Goal: Task Accomplishment & Management: Use online tool/utility

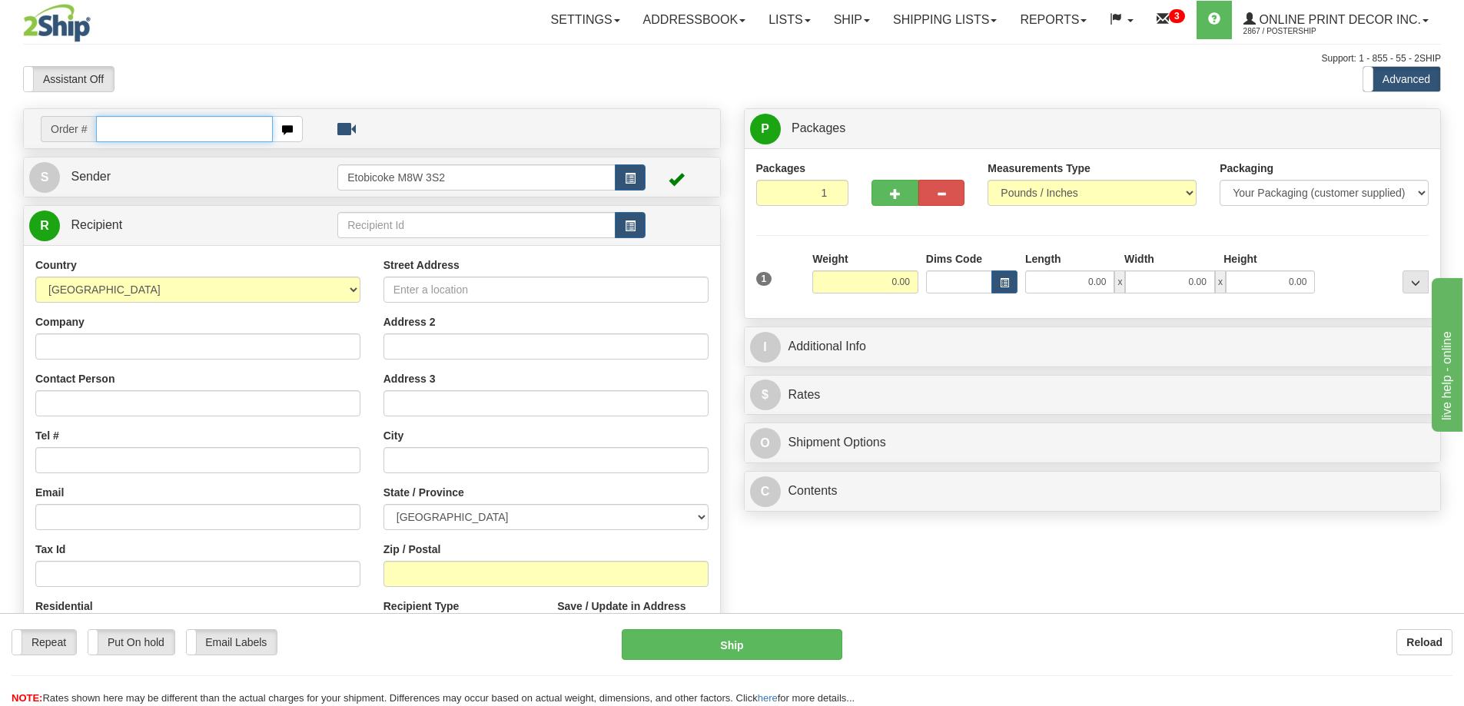
click at [206, 130] on input "text" at bounding box center [184, 129] width 177 height 26
type input "ca-422123"
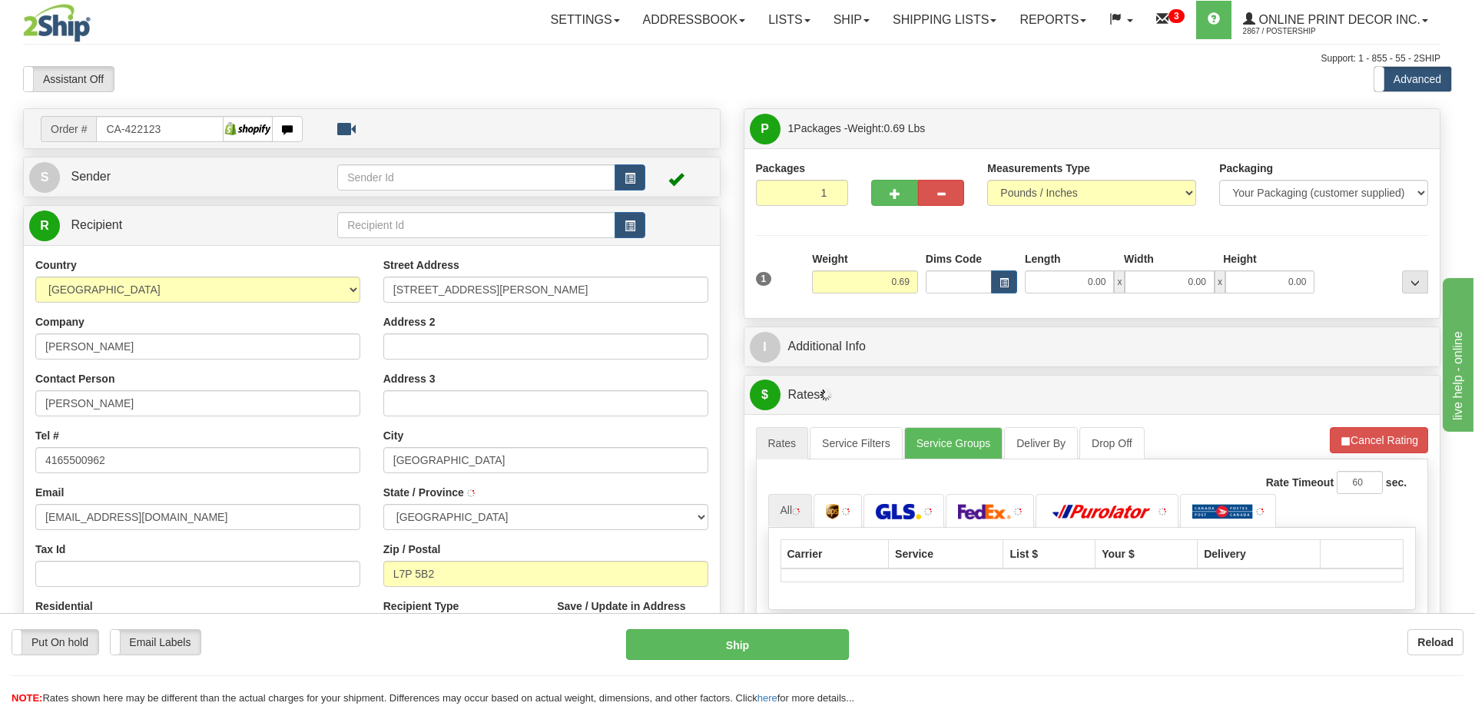
type input "BURLINGTON"
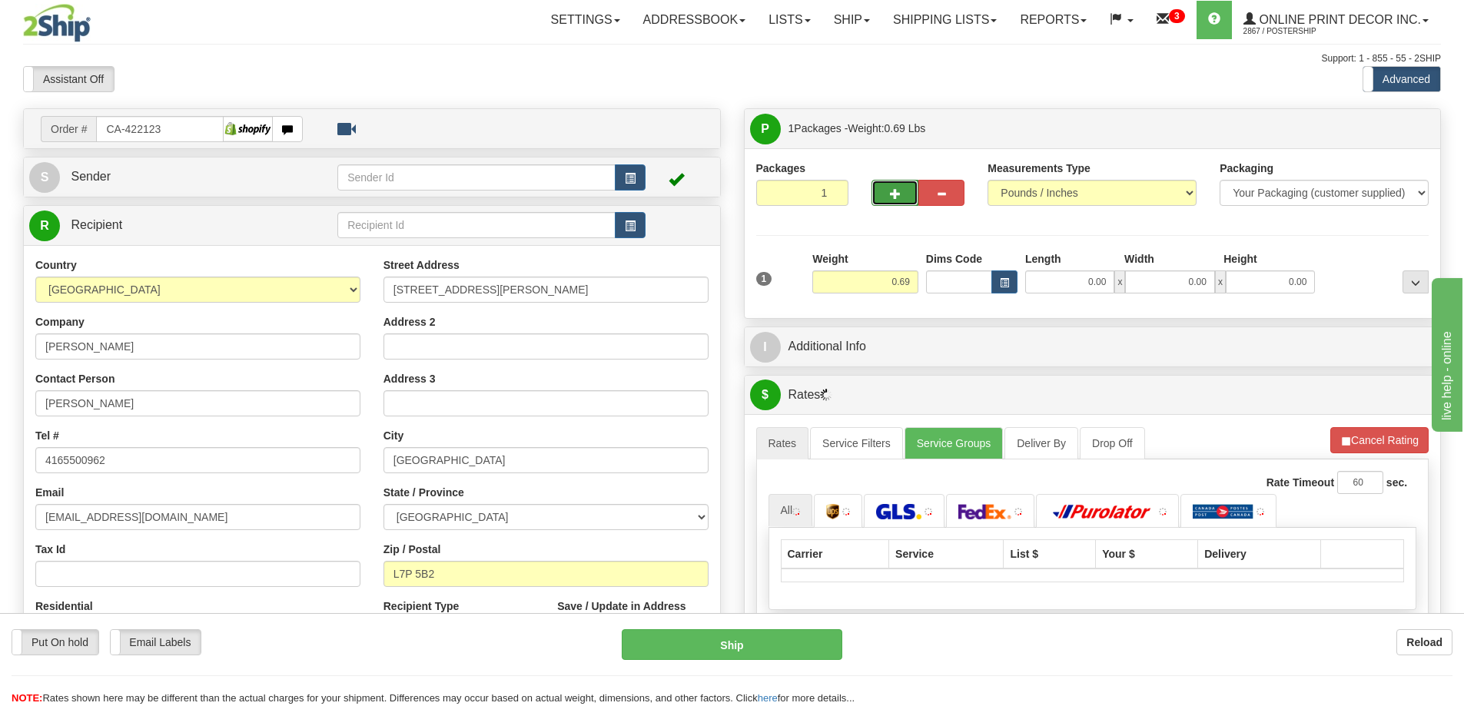
click at [894, 184] on button "button" at bounding box center [894, 193] width 46 height 26
radio input "true"
type input "2"
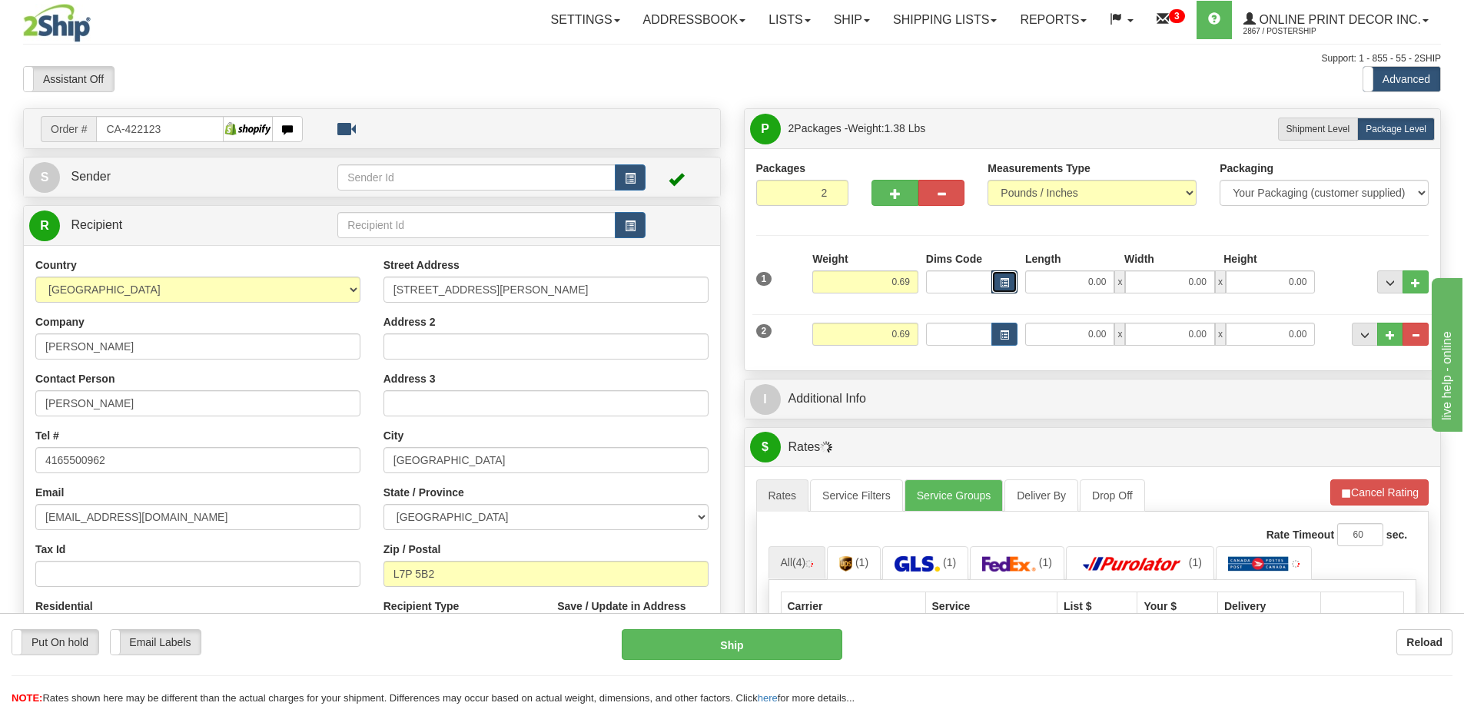
click at [1007, 281] on span "button" at bounding box center [1004, 283] width 9 height 8
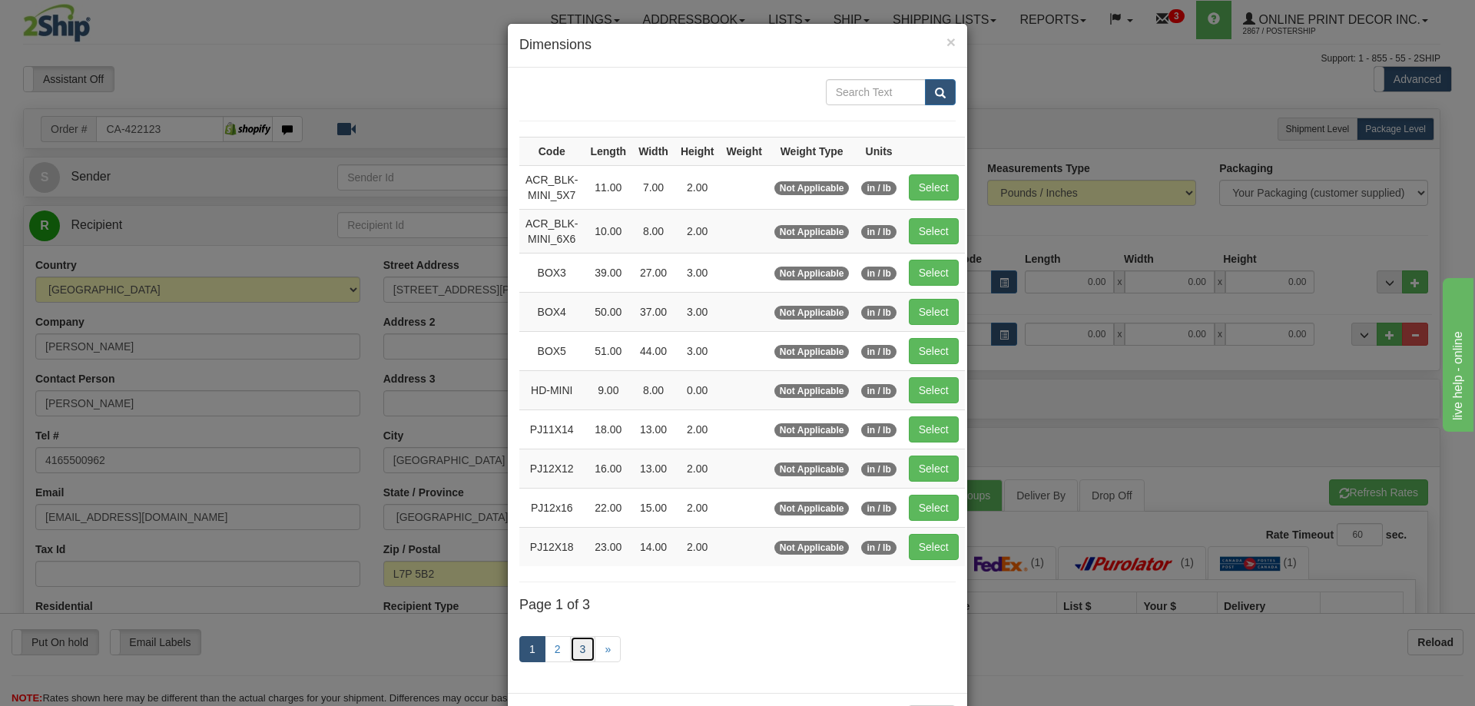
click at [576, 648] on link "3" at bounding box center [583, 649] width 26 height 26
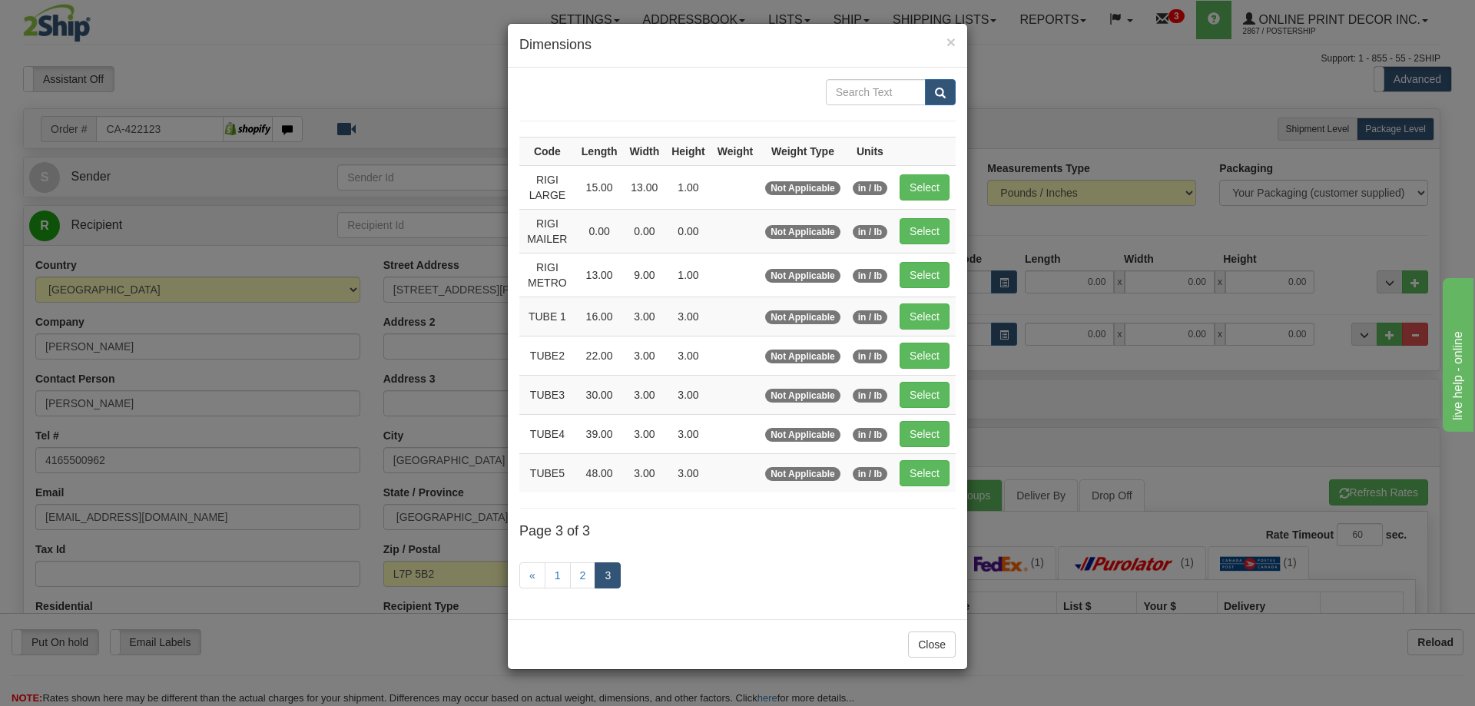
click at [925, 340] on td "Select" at bounding box center [925, 355] width 62 height 39
click at [917, 350] on button "Select" at bounding box center [925, 356] width 50 height 26
type input "TUBE2"
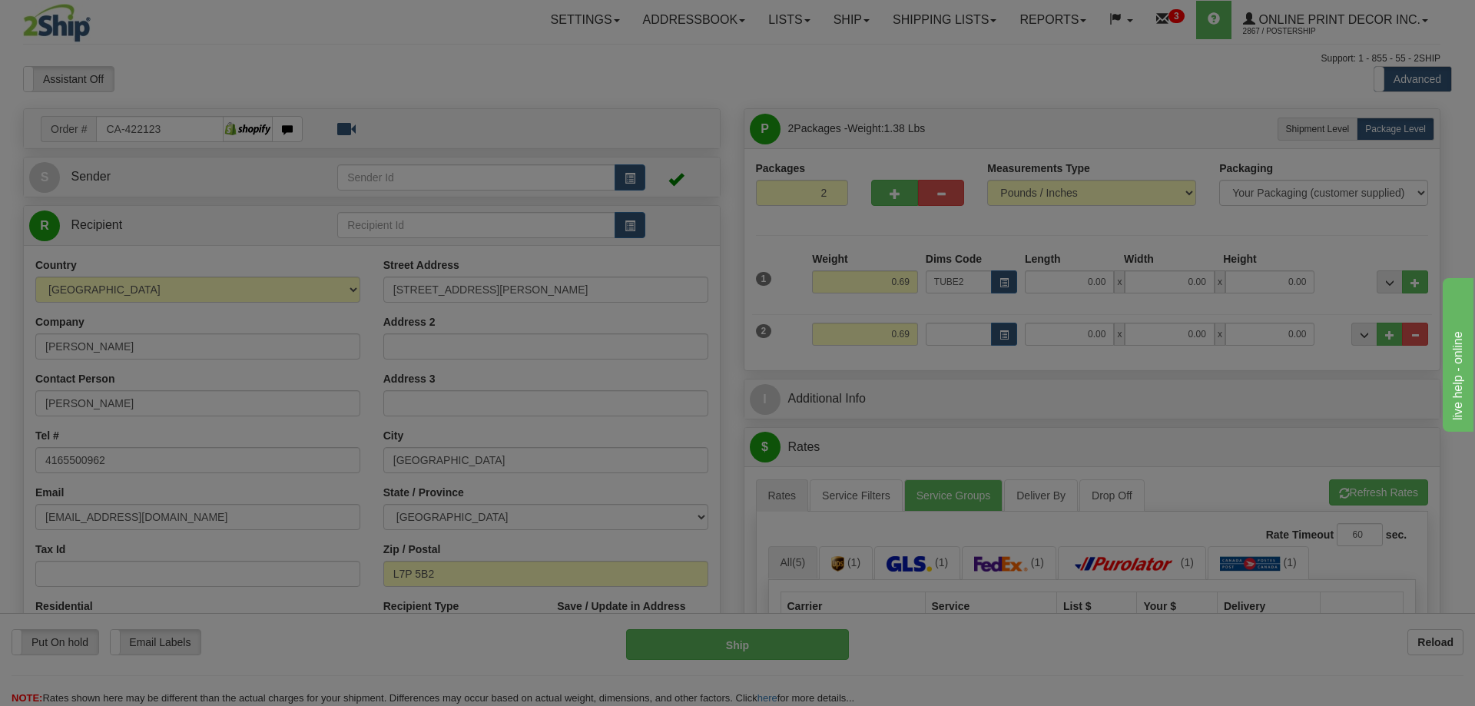
type input "22.00"
type input "3.00"
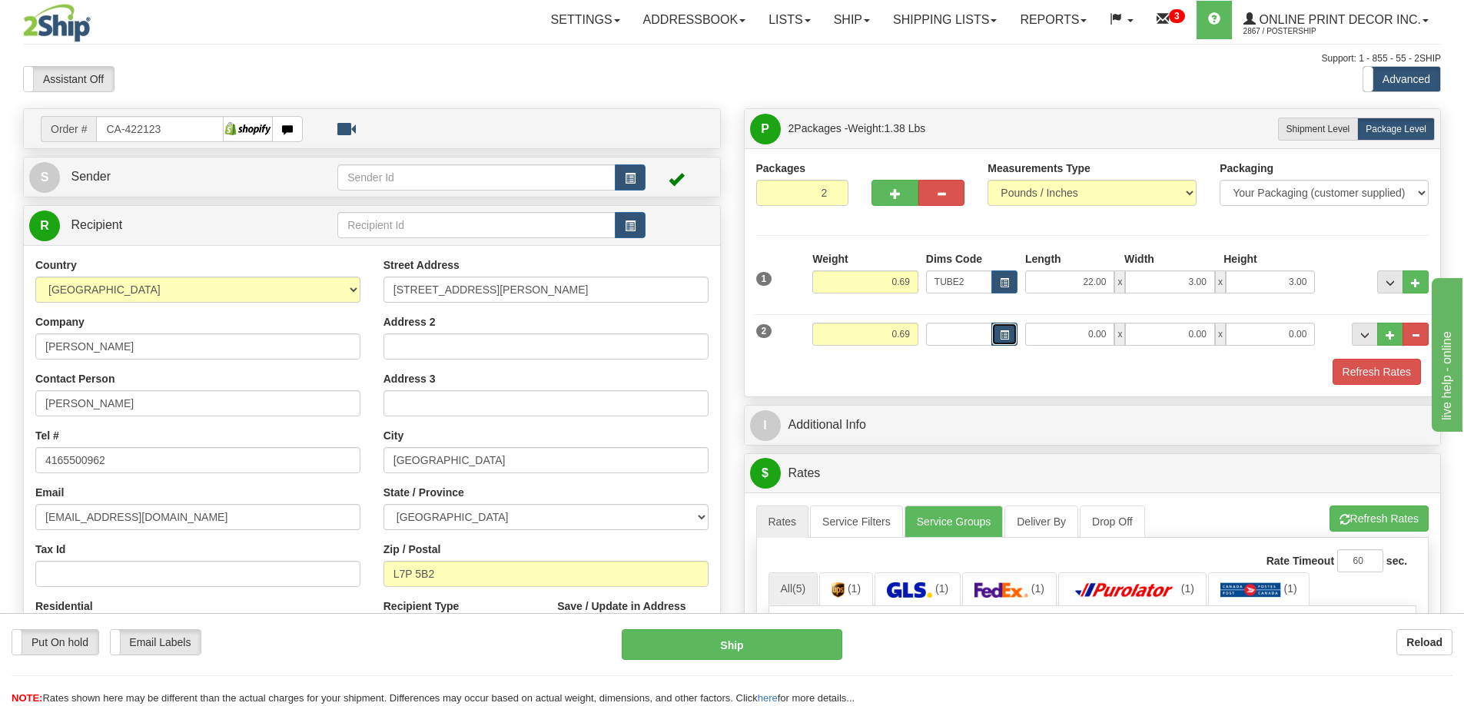
click at [1005, 325] on button "button" at bounding box center [1004, 334] width 26 height 23
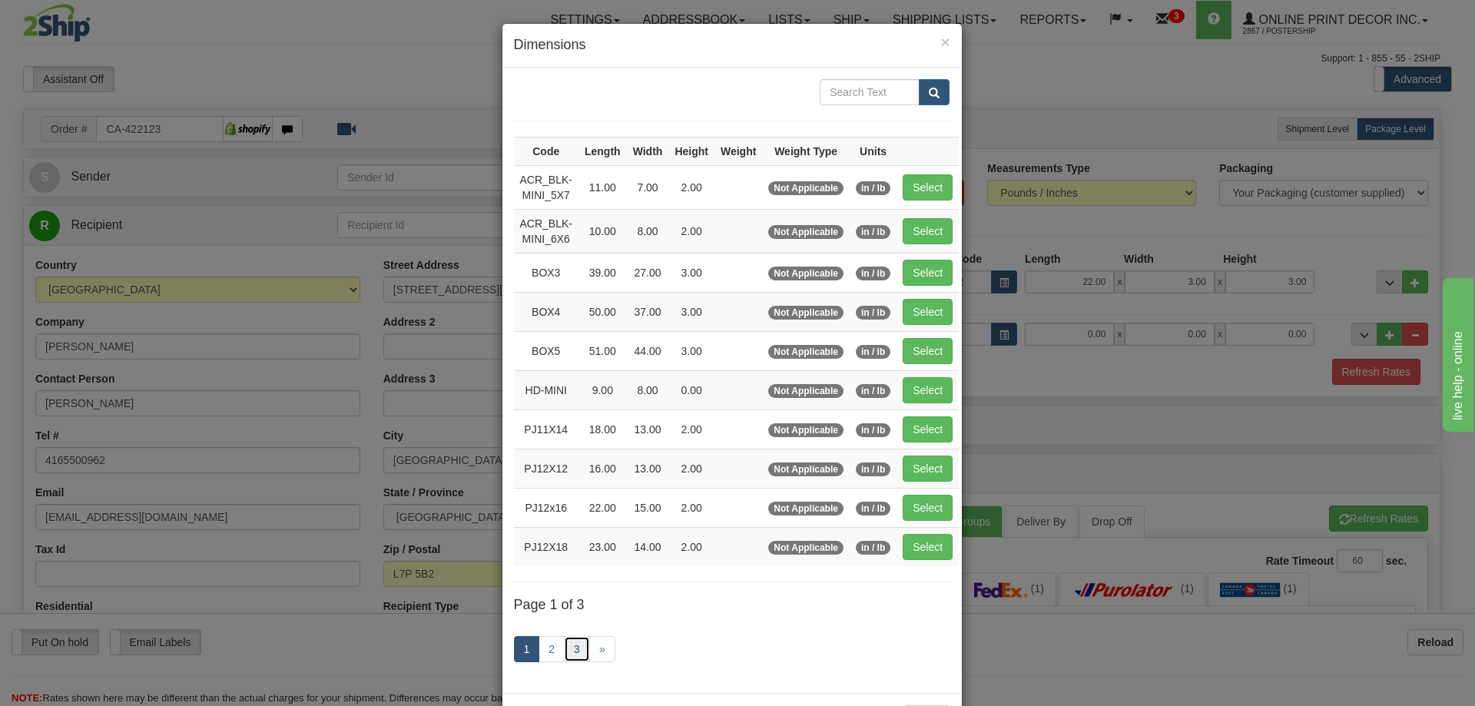
click at [575, 649] on link "3" at bounding box center [577, 649] width 26 height 26
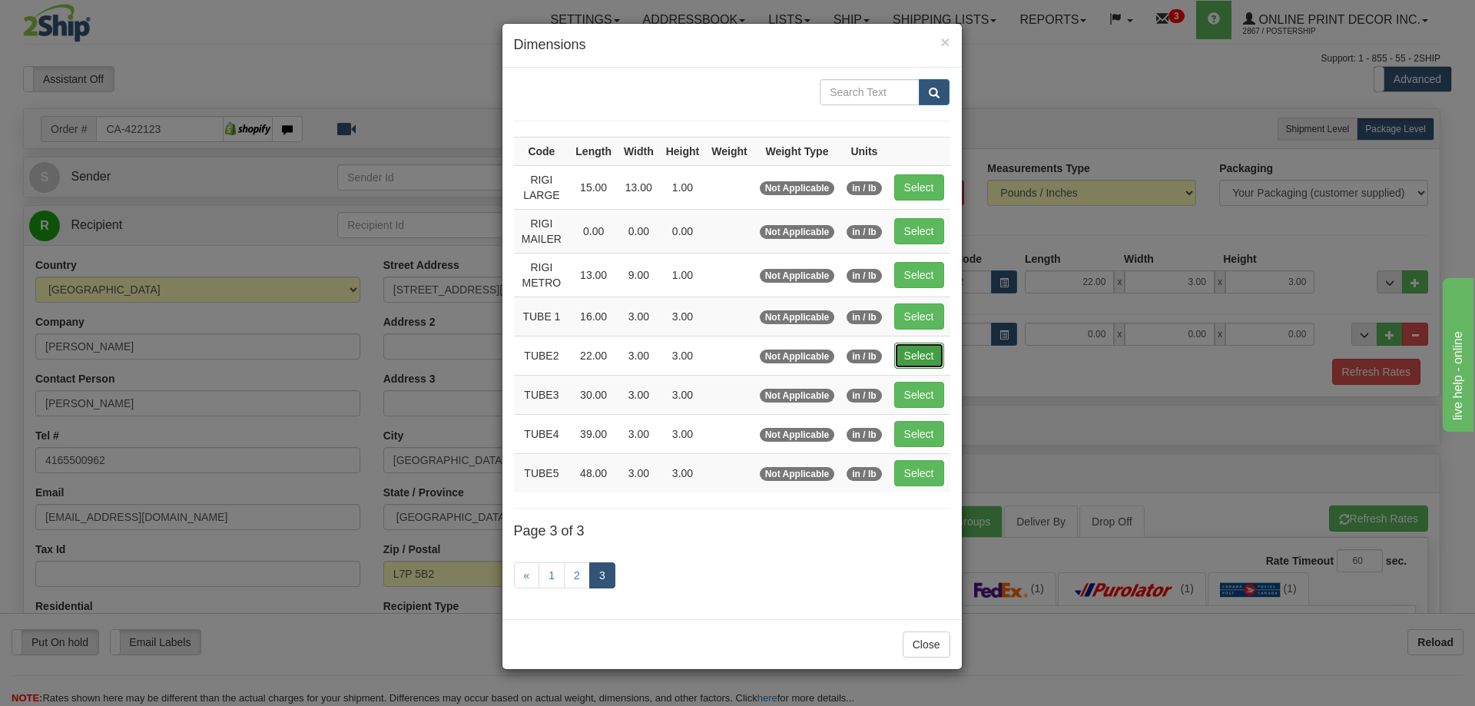
click at [908, 357] on button "Select" at bounding box center [919, 356] width 50 height 26
type input "TUBE2"
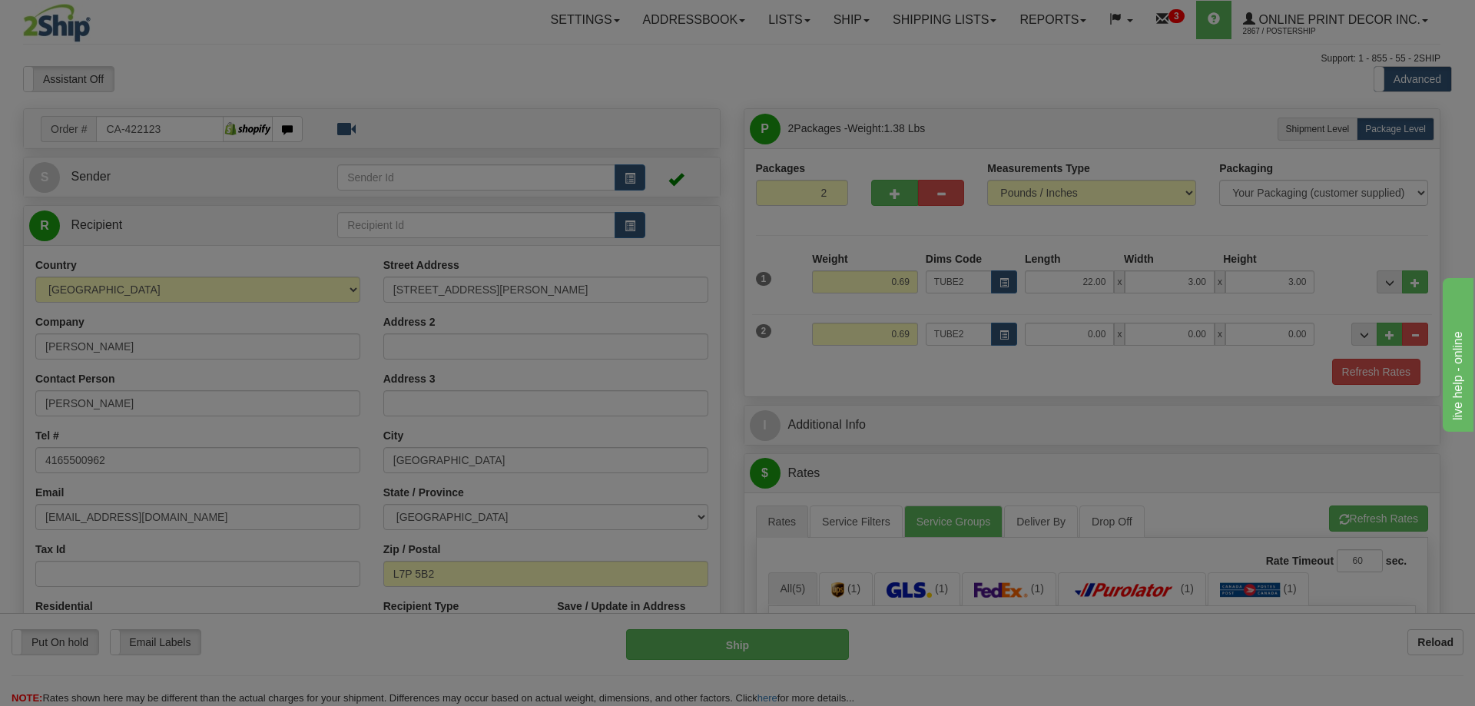
type input "22.00"
type input "3.00"
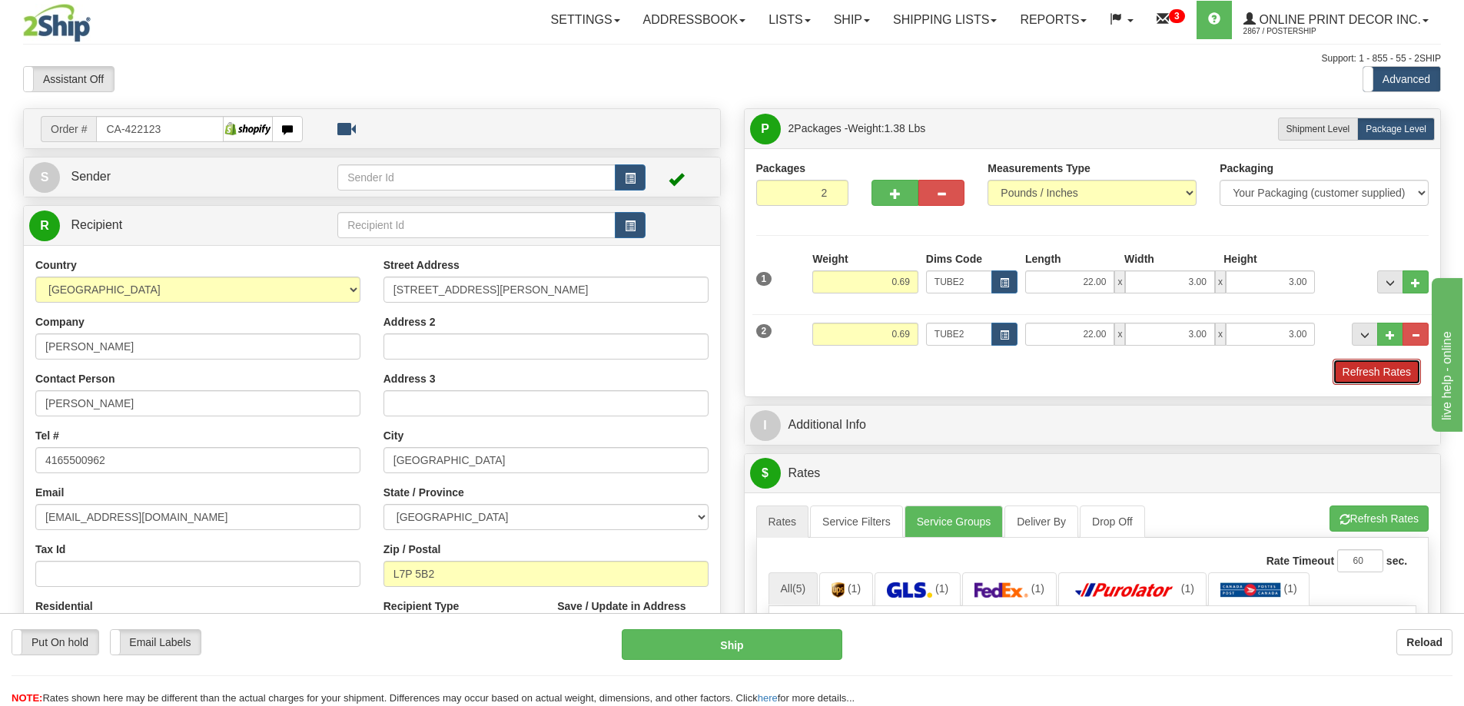
click at [1368, 380] on button "Refresh Rates" at bounding box center [1377, 372] width 88 height 26
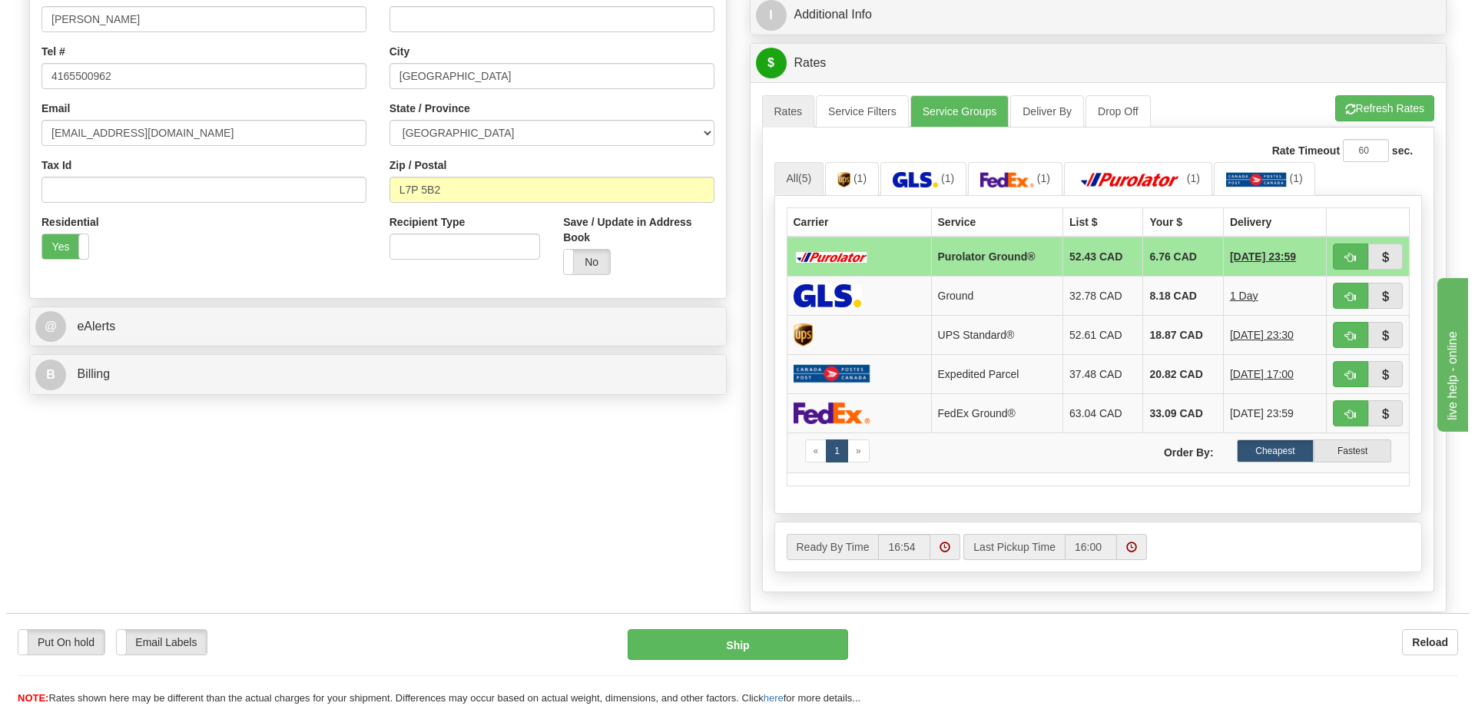
scroll to position [461, 0]
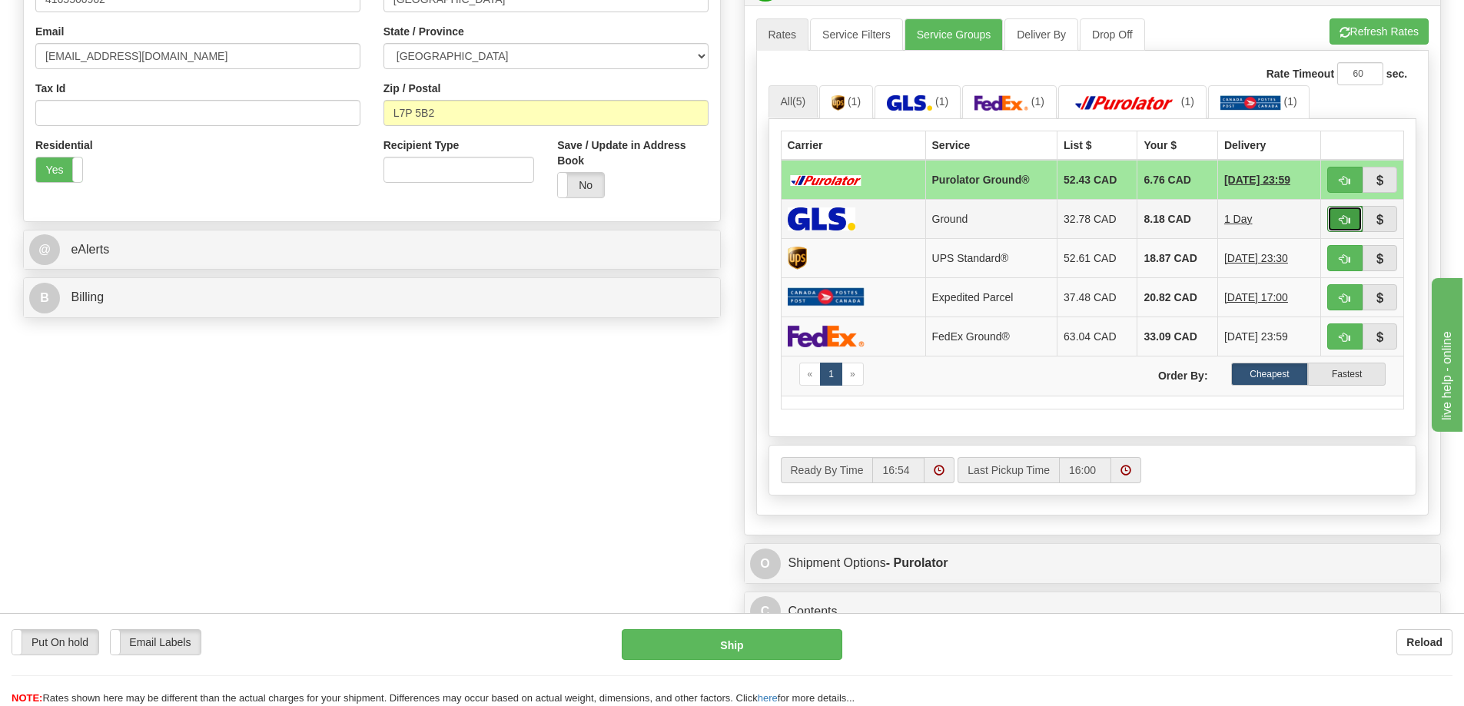
click at [1343, 214] on button "button" at bounding box center [1344, 219] width 35 height 26
type input "1"
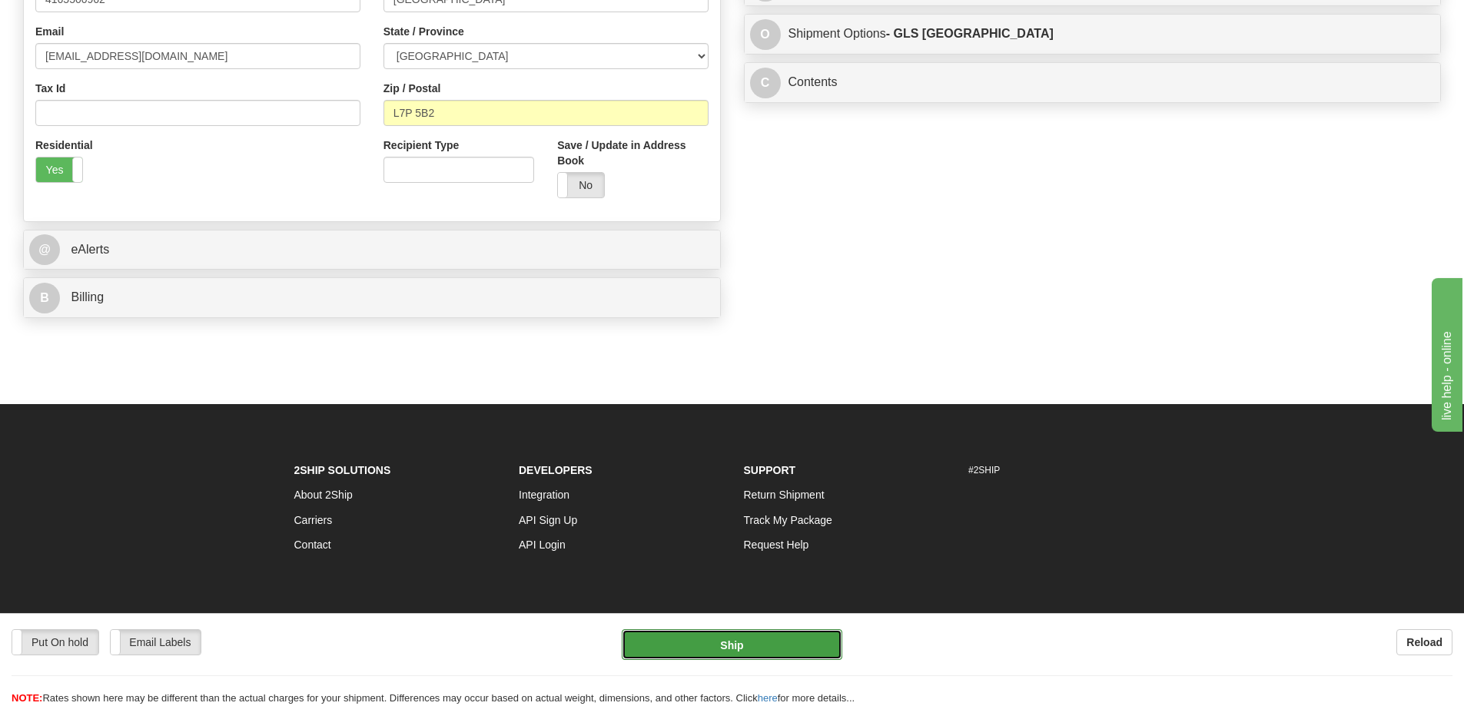
click at [793, 643] on button "Ship" at bounding box center [732, 644] width 221 height 31
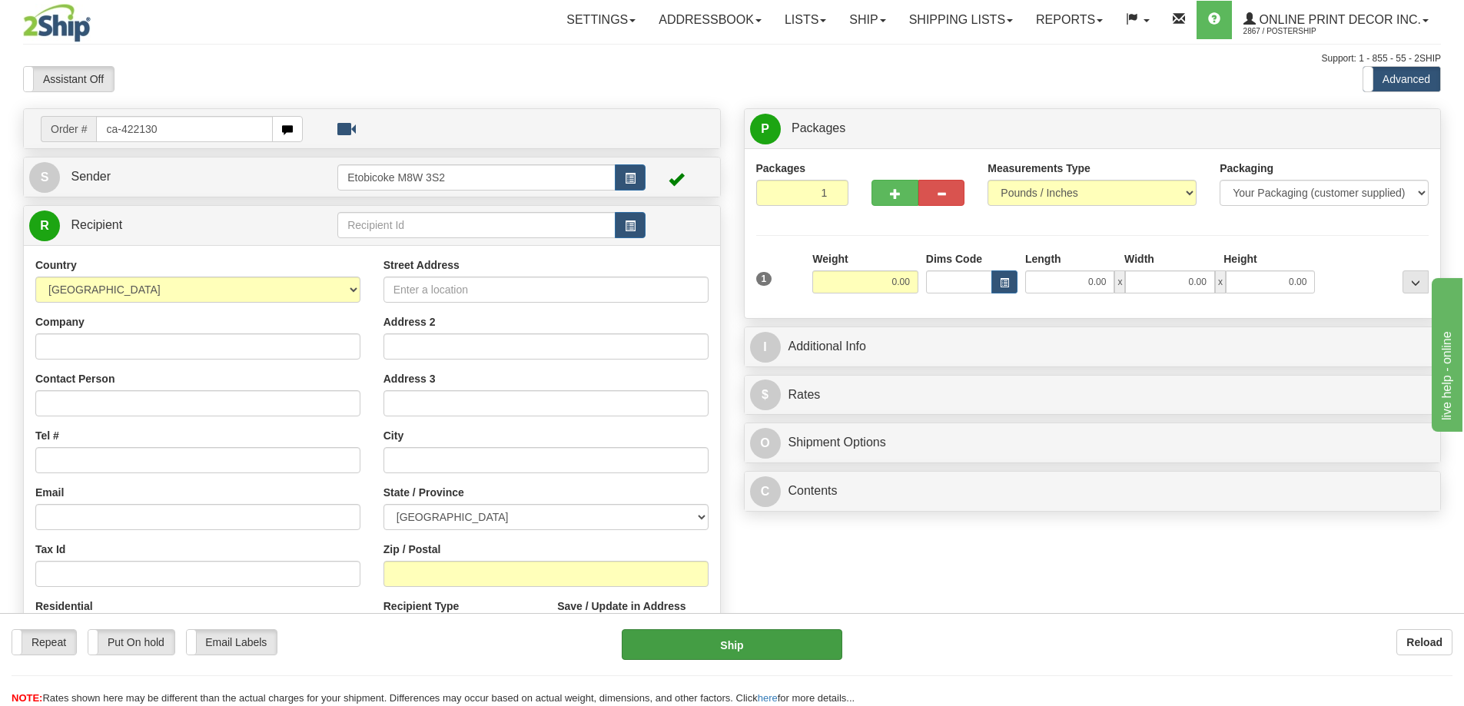
type input "ca-422130"
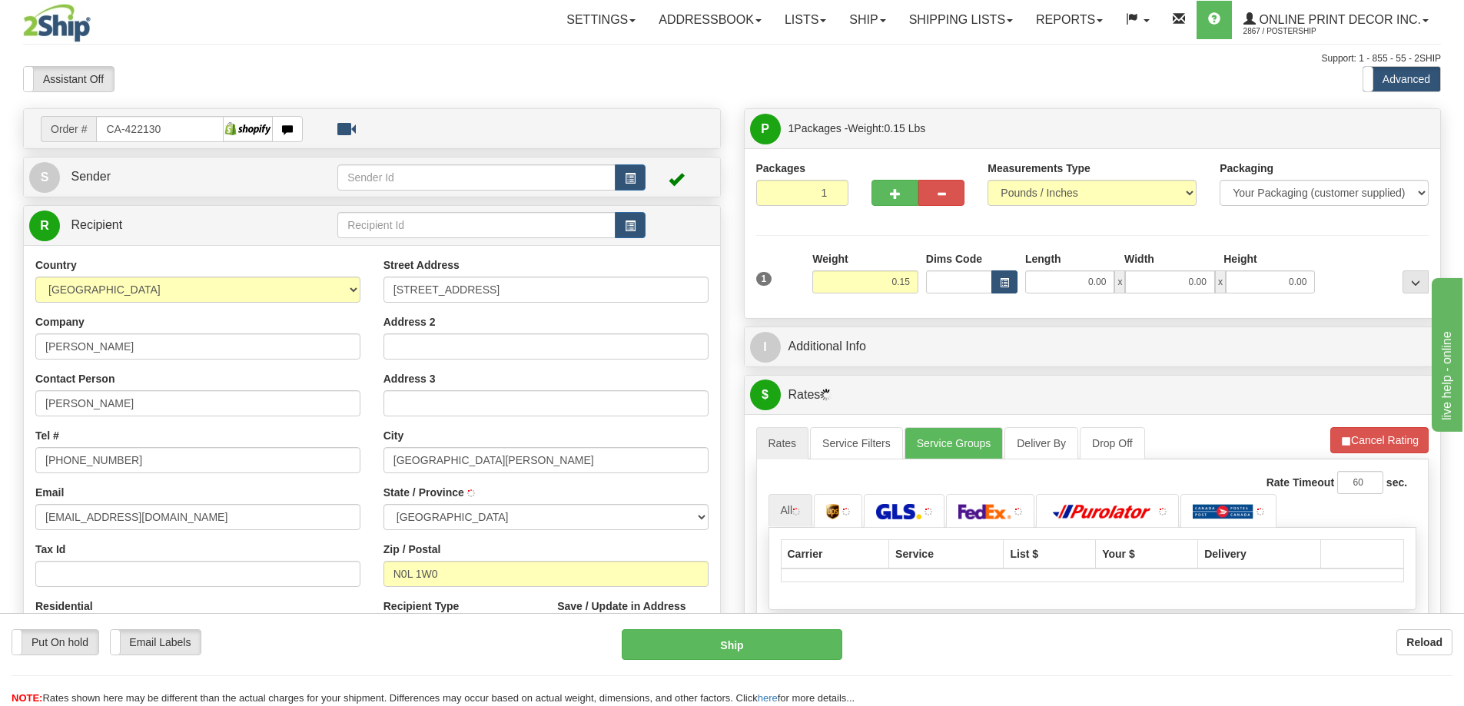
type input "MOUNT BRYDGES"
click at [1007, 281] on span "button" at bounding box center [1004, 283] width 9 height 8
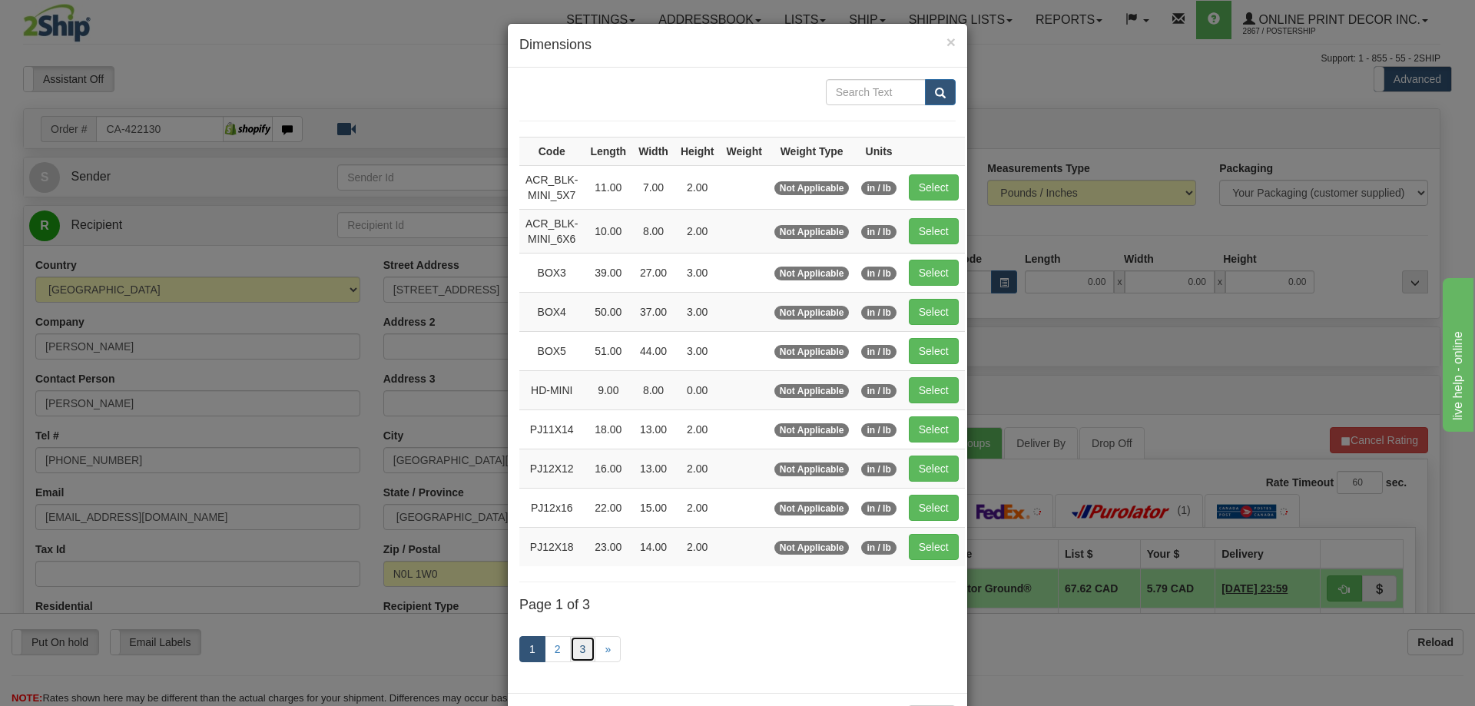
click at [577, 642] on link "3" at bounding box center [583, 649] width 26 height 26
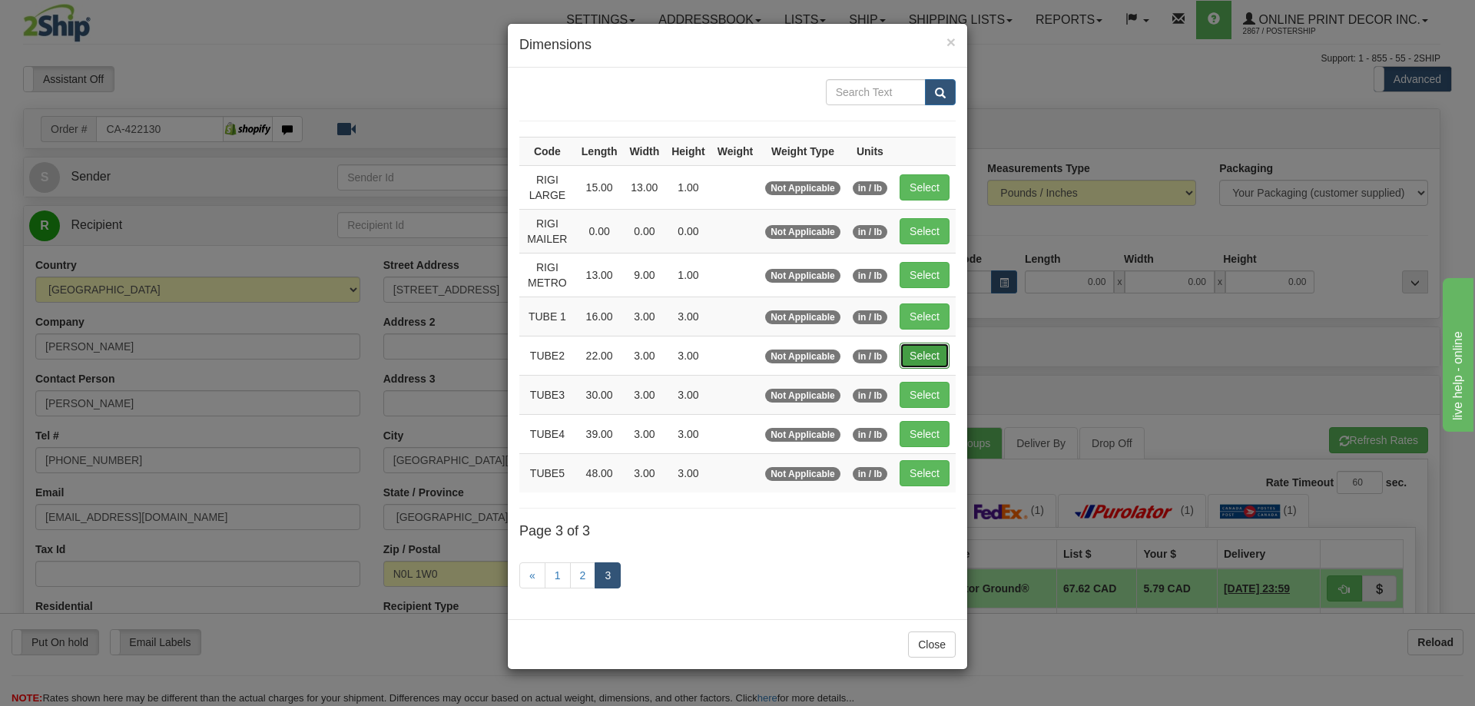
click at [924, 348] on button "Select" at bounding box center [925, 356] width 50 height 26
type input "TUBE2"
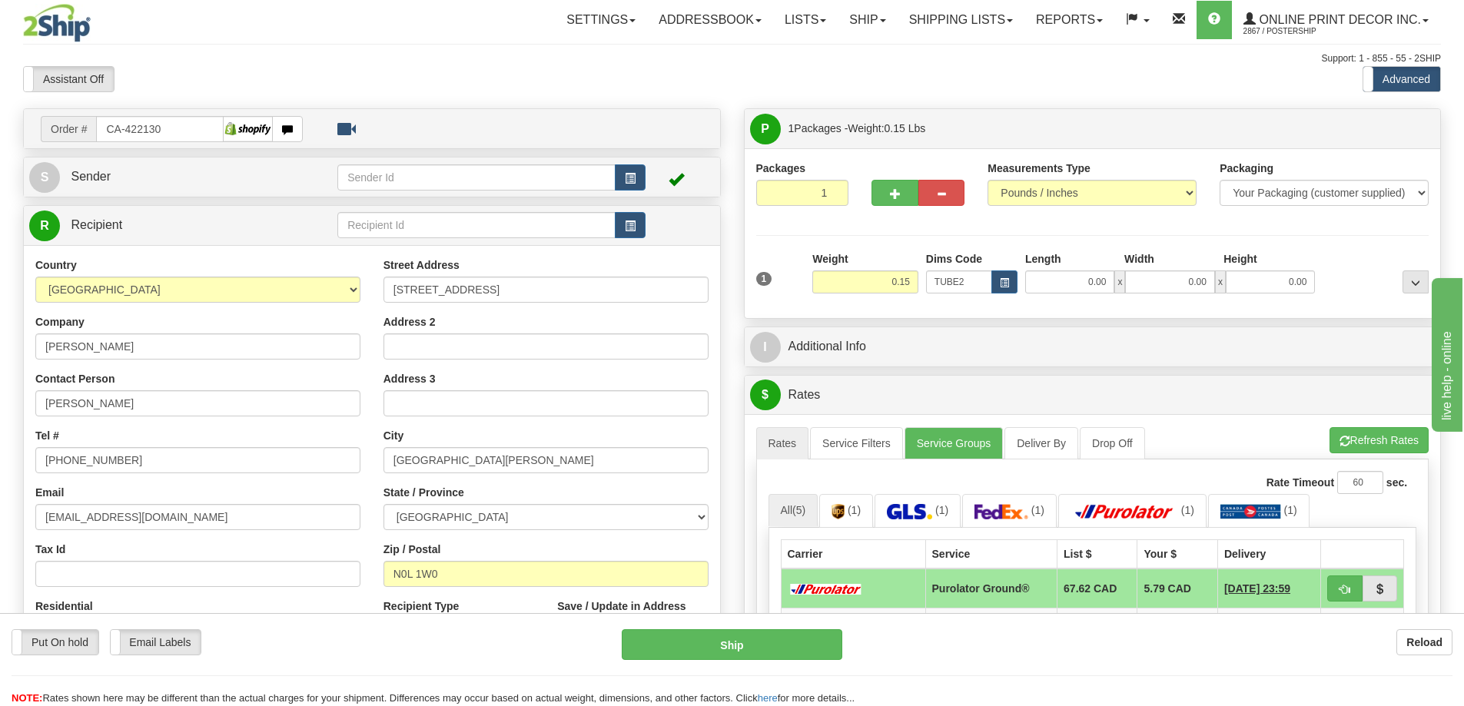
type input "22.00"
type input "3.00"
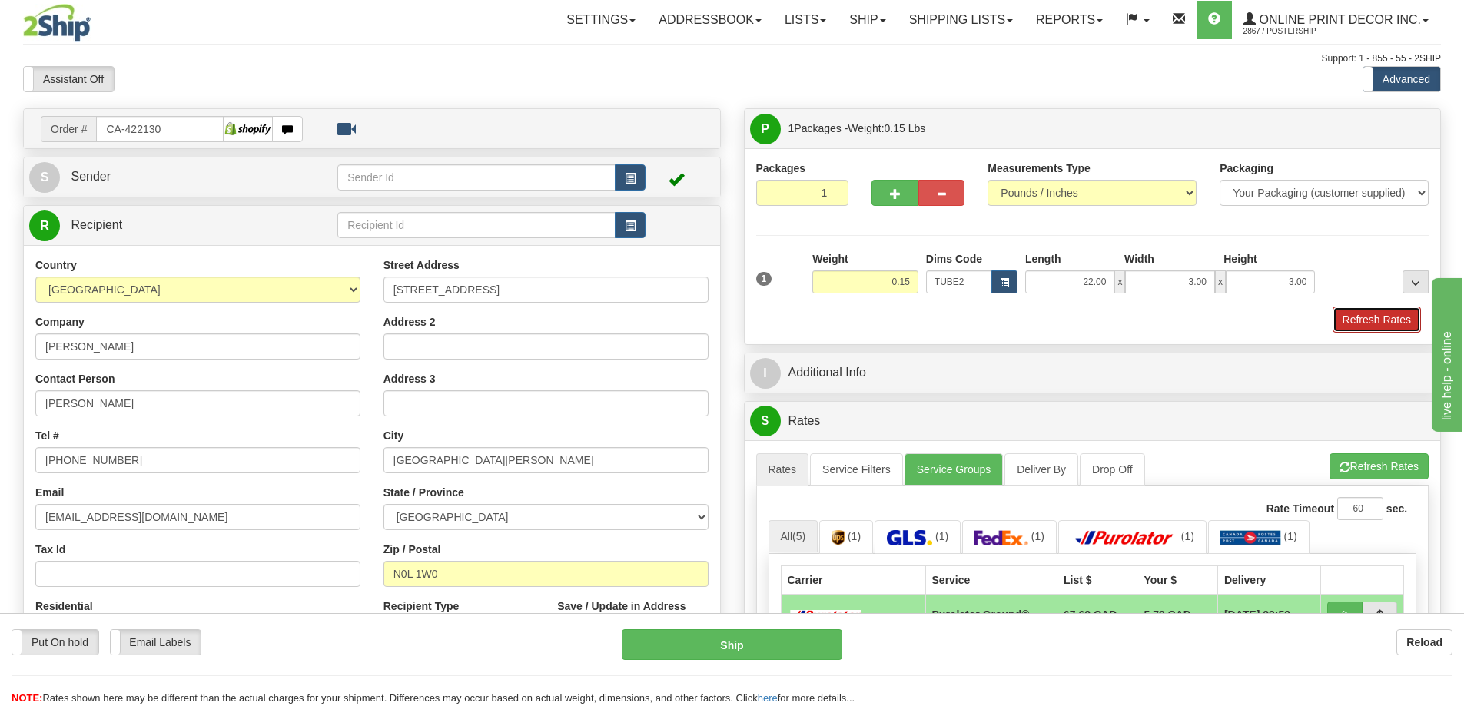
click at [1395, 314] on button "Refresh Rates" at bounding box center [1377, 320] width 88 height 26
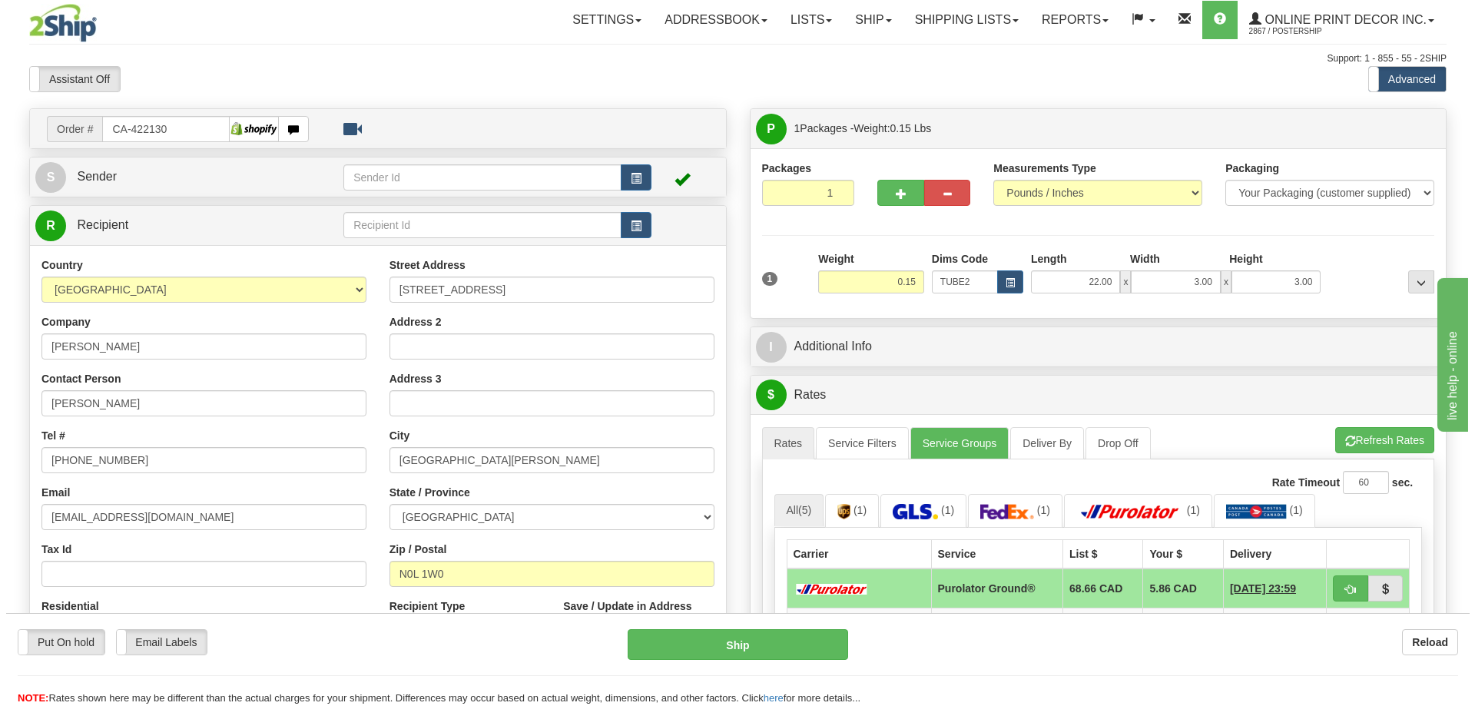
scroll to position [154, 0]
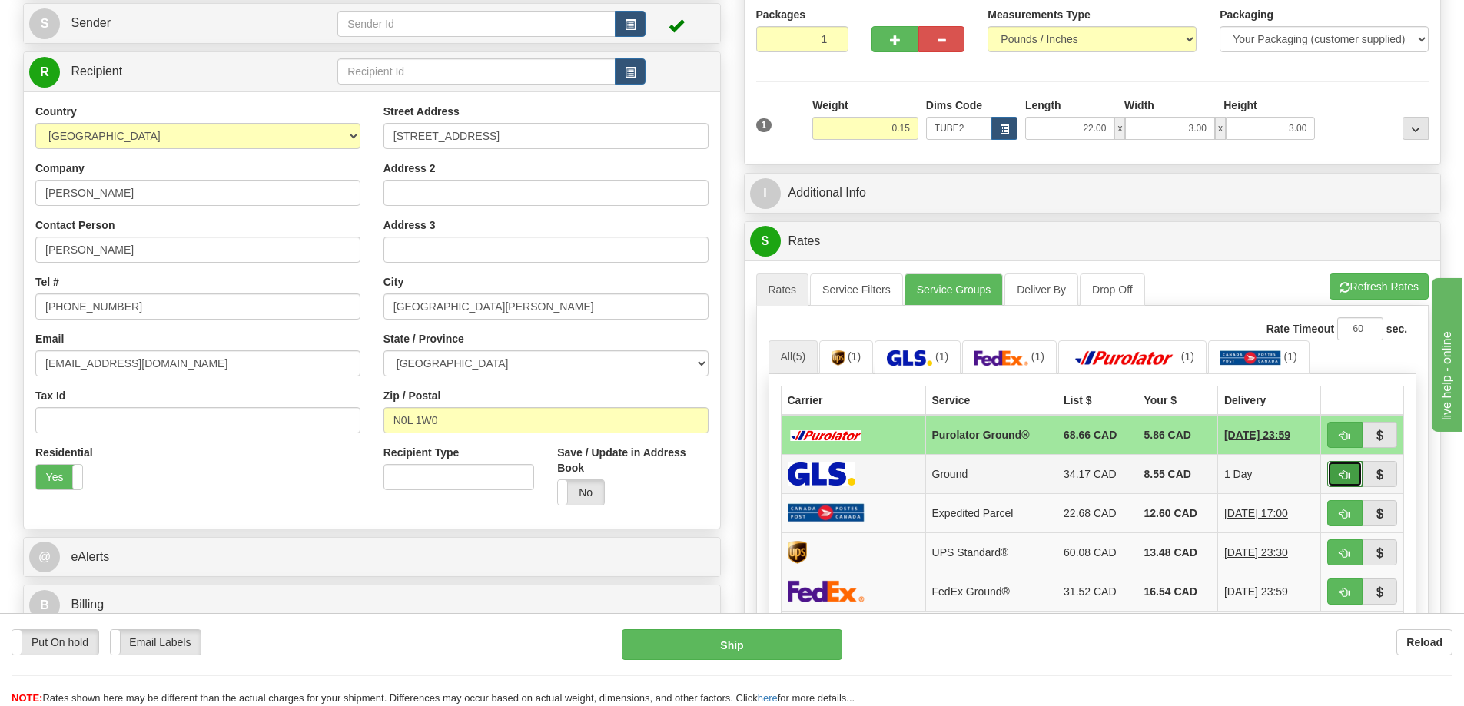
click at [1343, 476] on span "button" at bounding box center [1344, 475] width 11 height 10
type input "1"
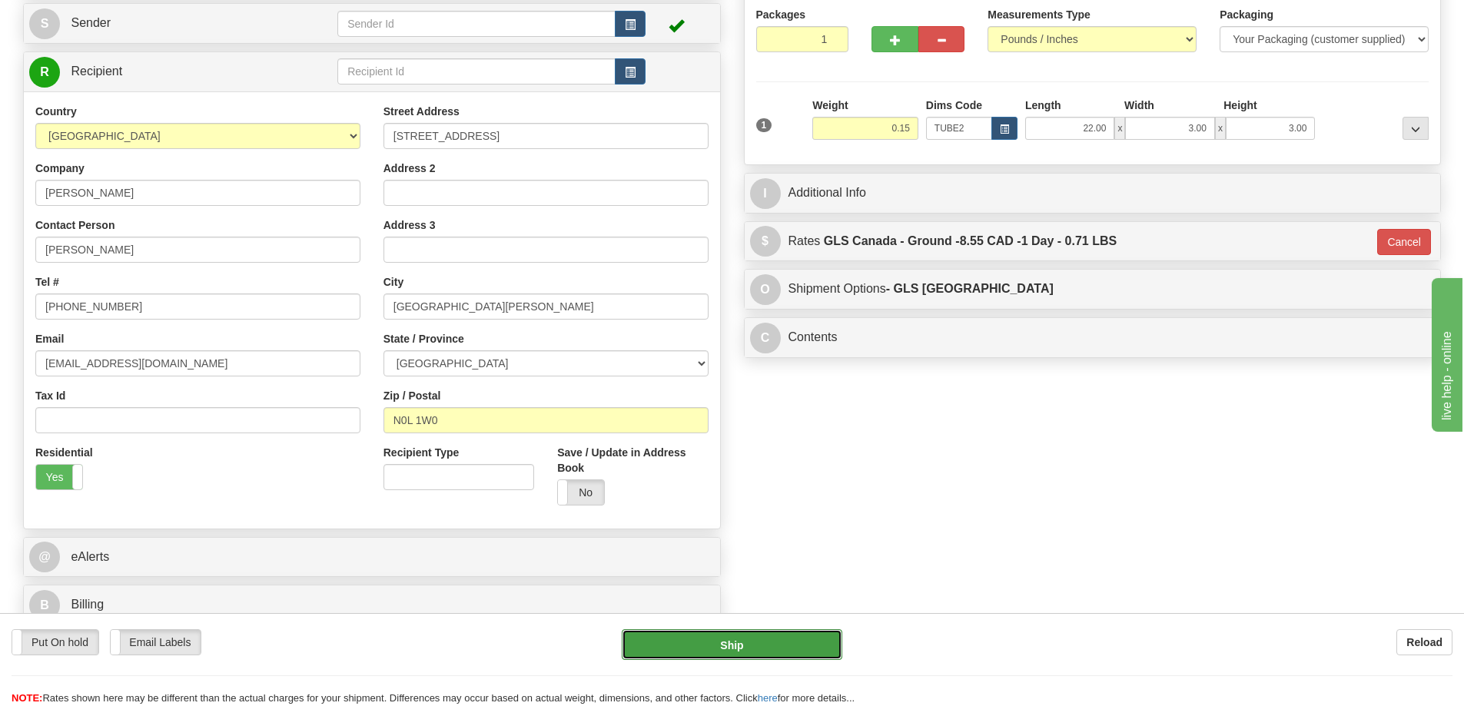
click at [809, 649] on button "Ship" at bounding box center [732, 644] width 221 height 31
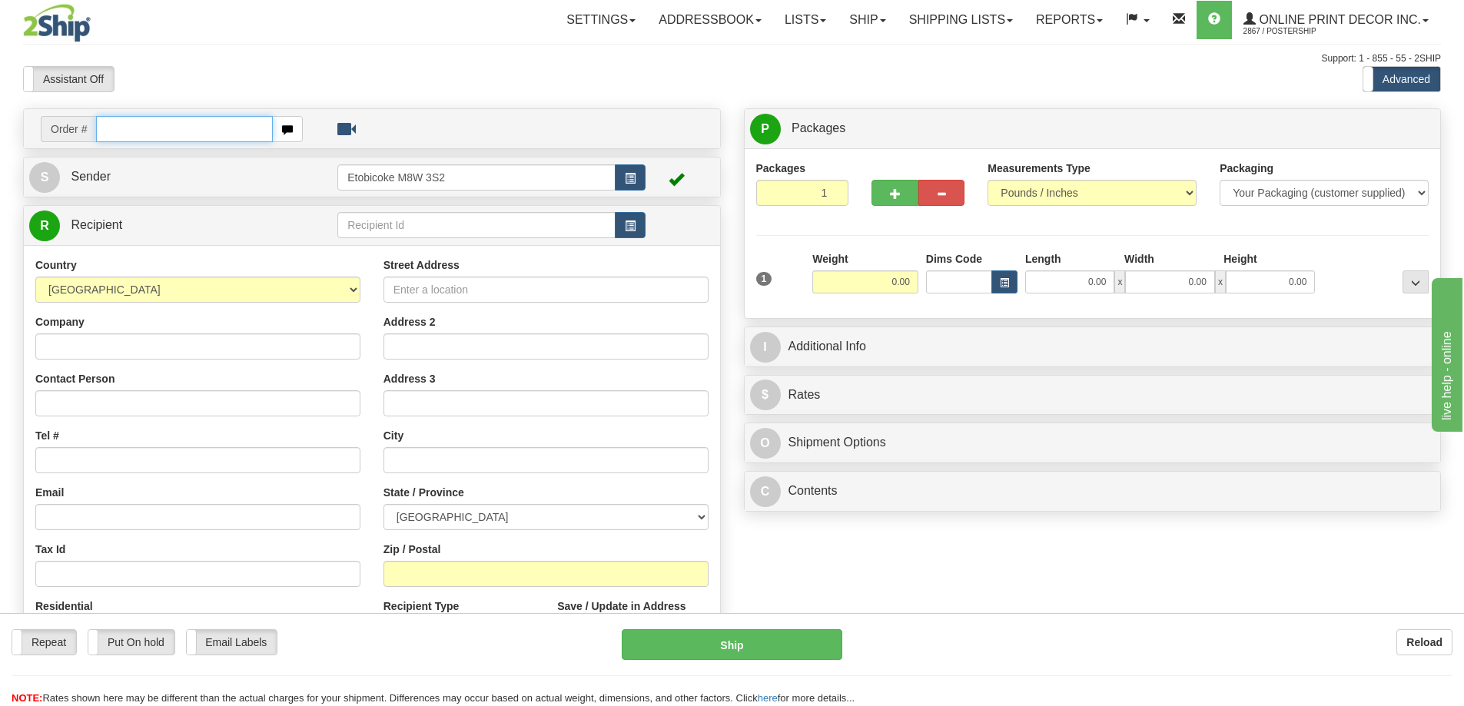
click at [179, 134] on input "text" at bounding box center [184, 129] width 177 height 26
type input "ca-422209"
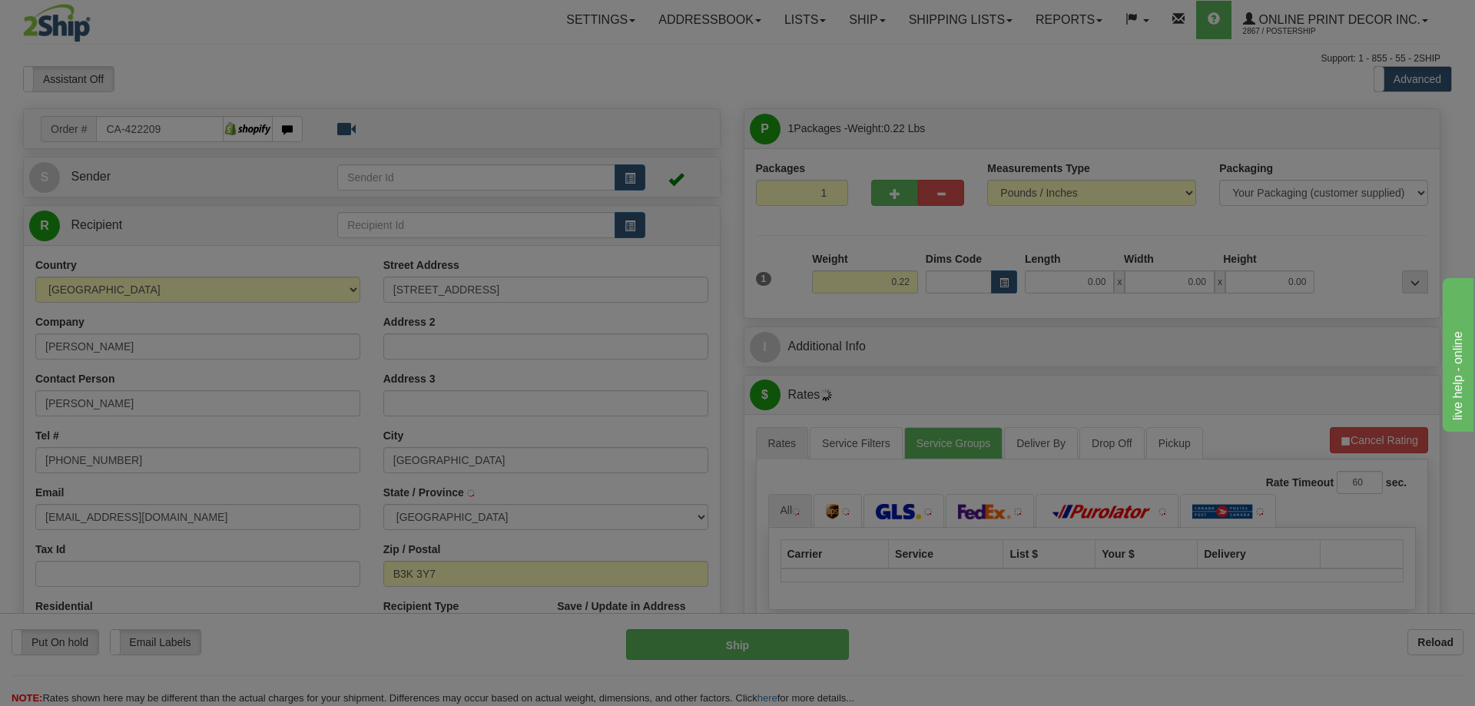
type input "HALIFAX"
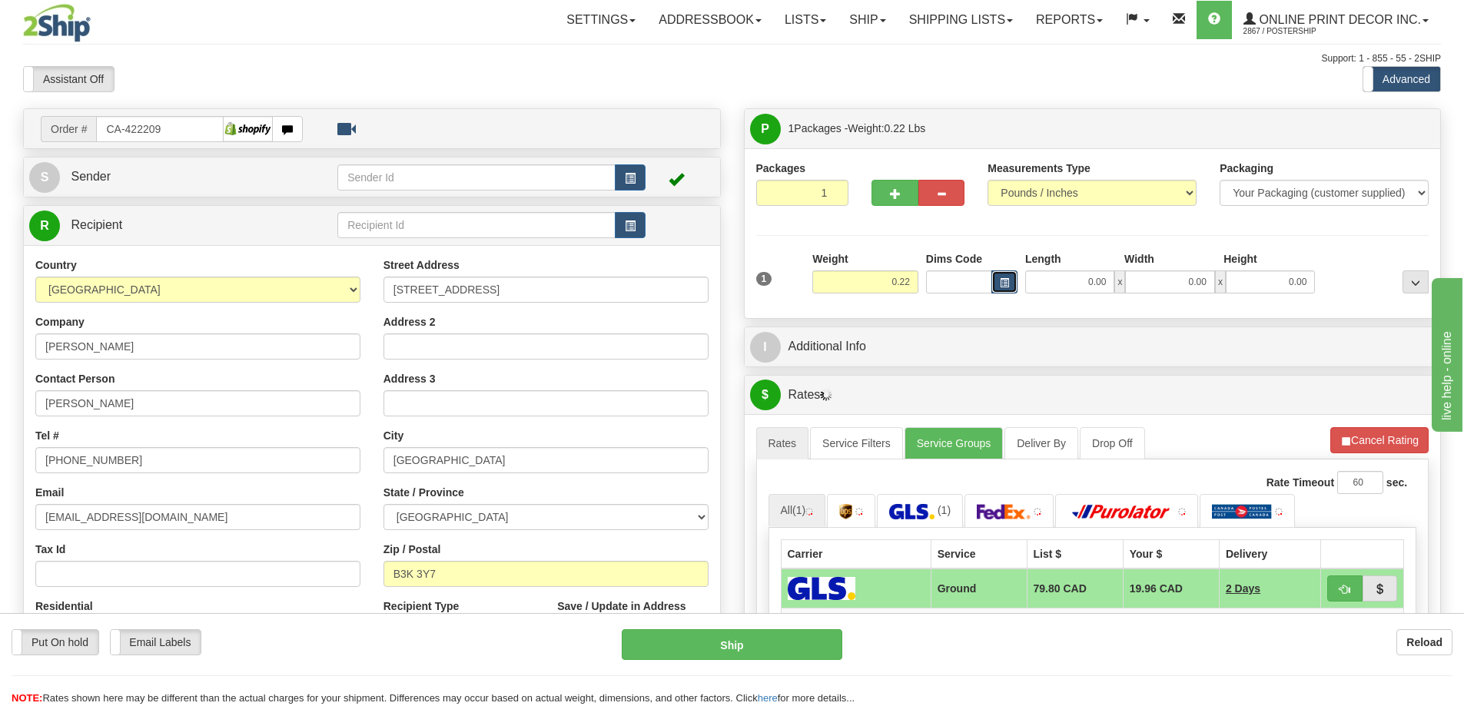
click at [1007, 284] on span "button" at bounding box center [1004, 283] width 9 height 8
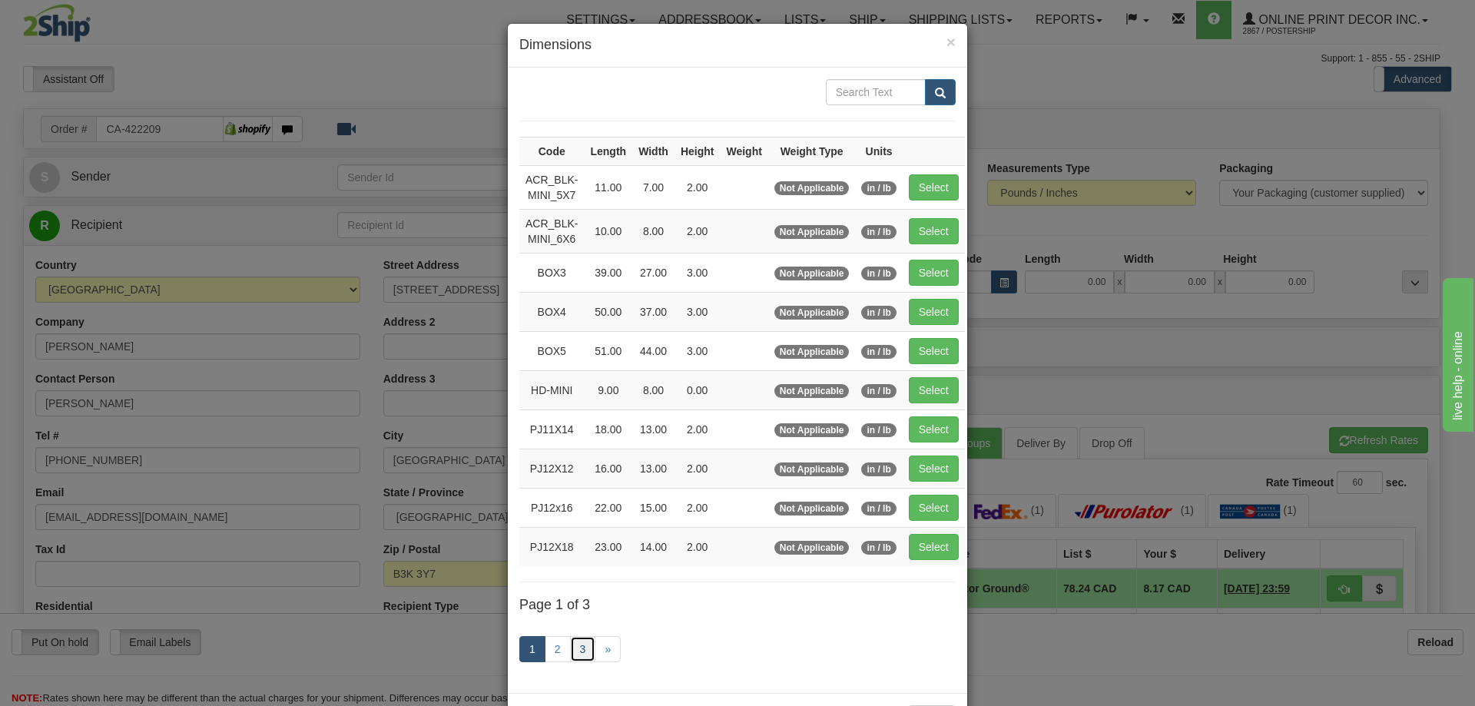
click at [576, 642] on link "3" at bounding box center [583, 649] width 26 height 26
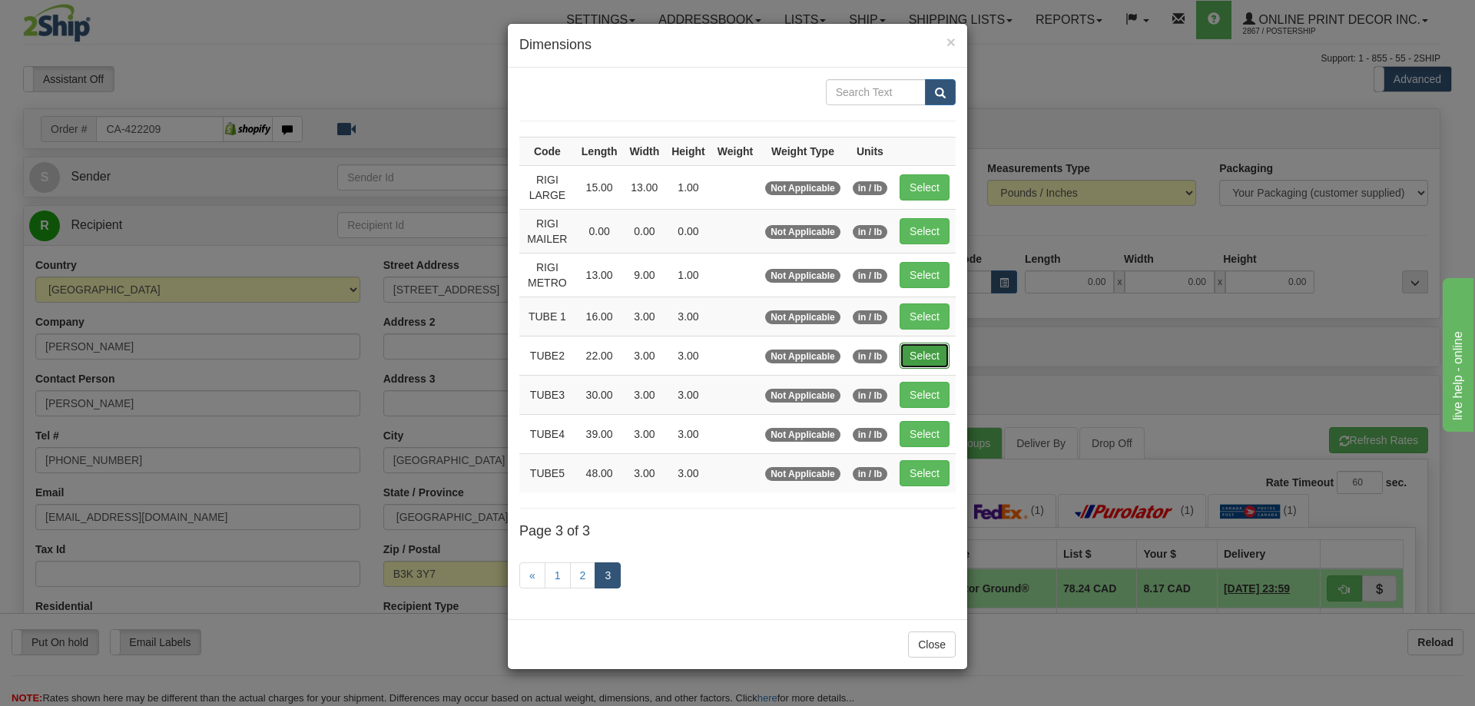
click at [931, 348] on button "Select" at bounding box center [925, 356] width 50 height 26
type input "TUBE2"
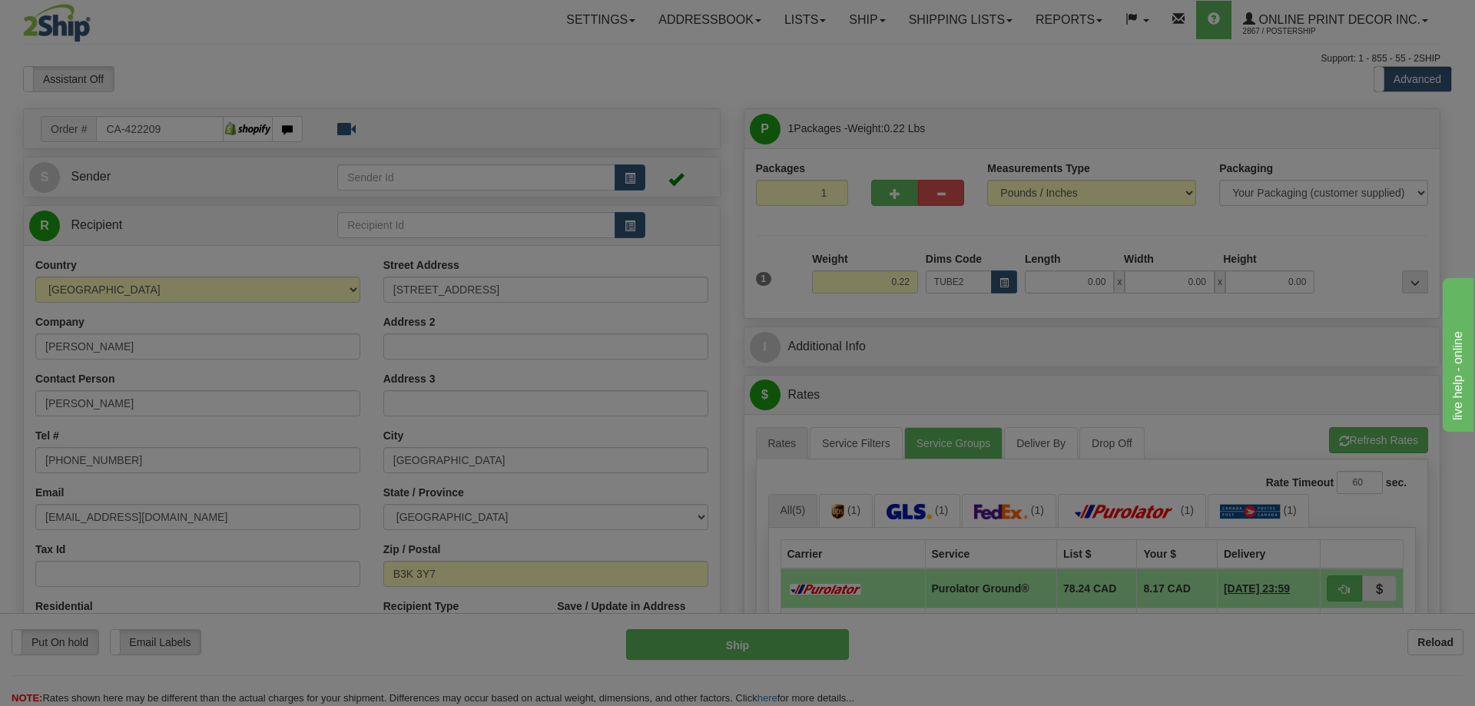
type input "22.00"
type input "3.00"
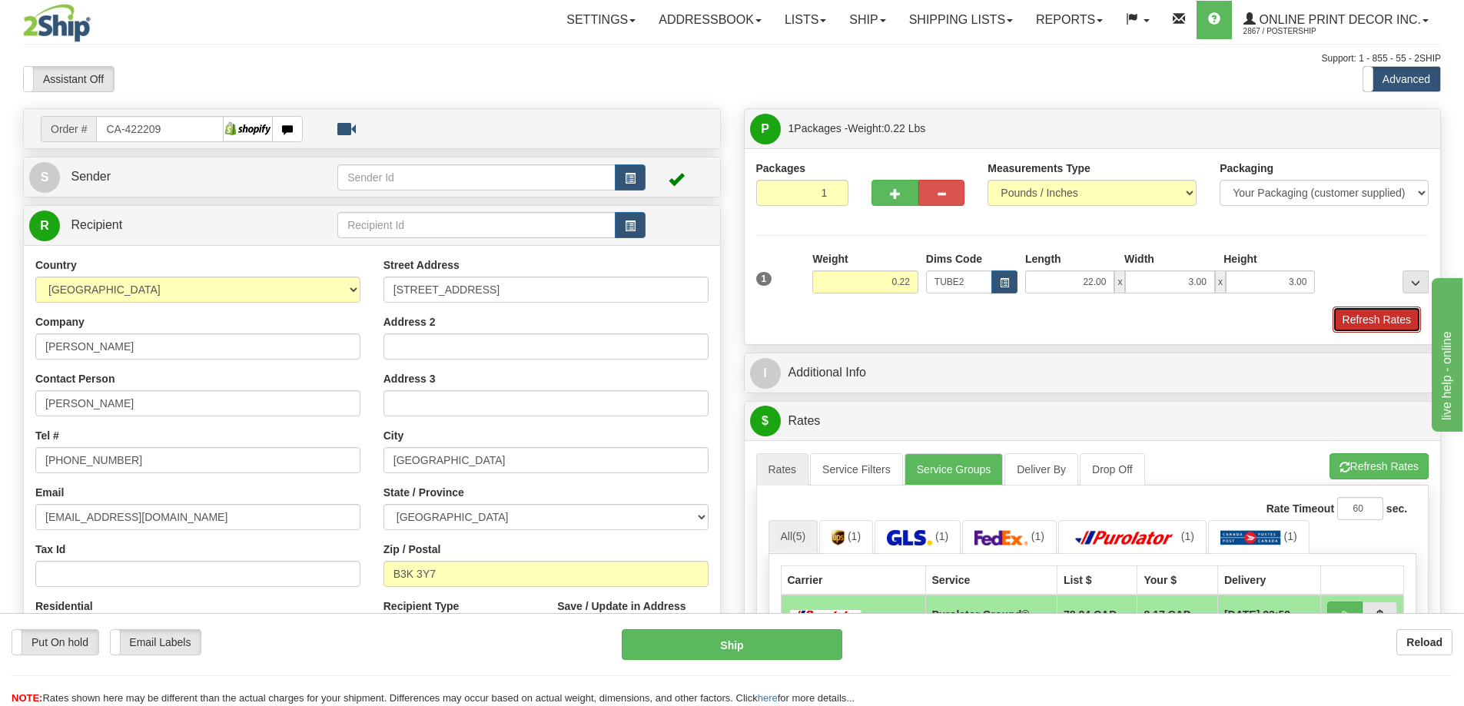
click at [1379, 320] on button "Refresh Rates" at bounding box center [1377, 320] width 88 height 26
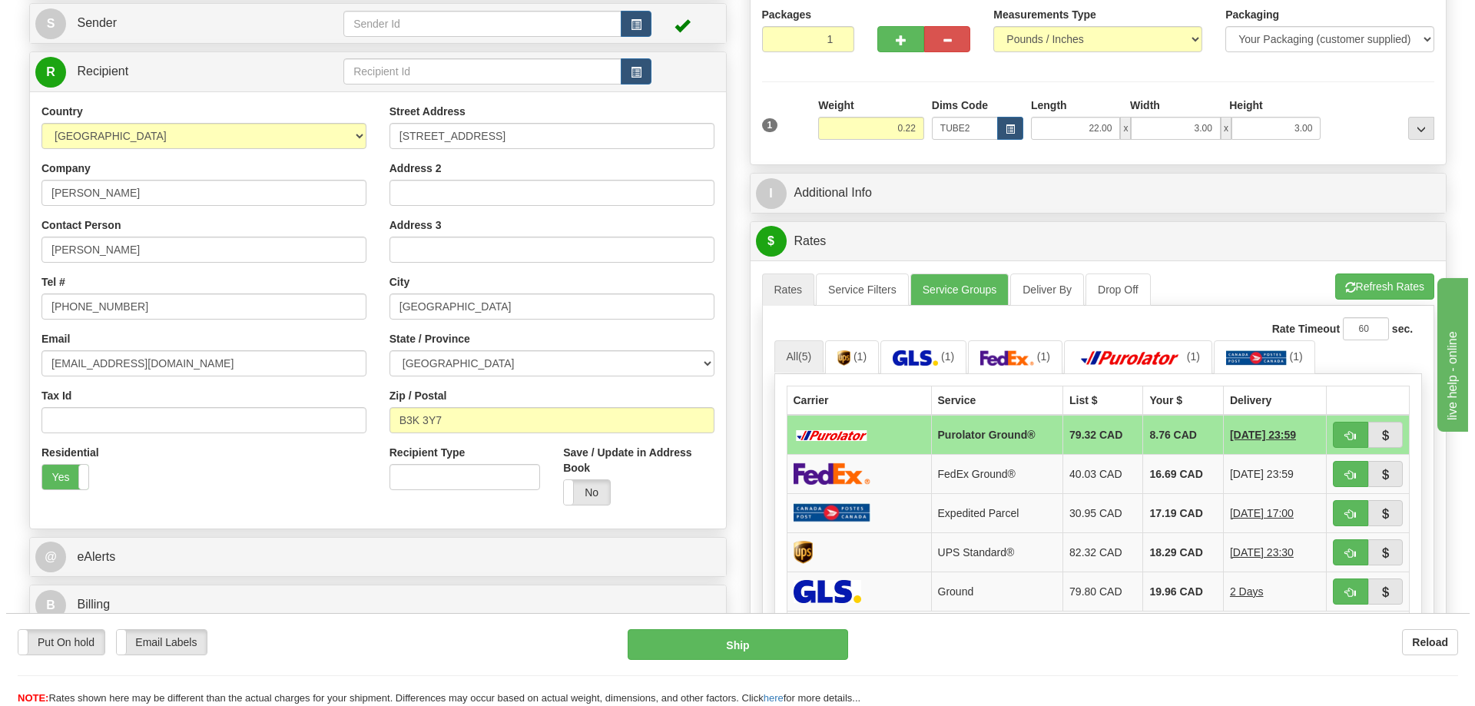
scroll to position [231, 0]
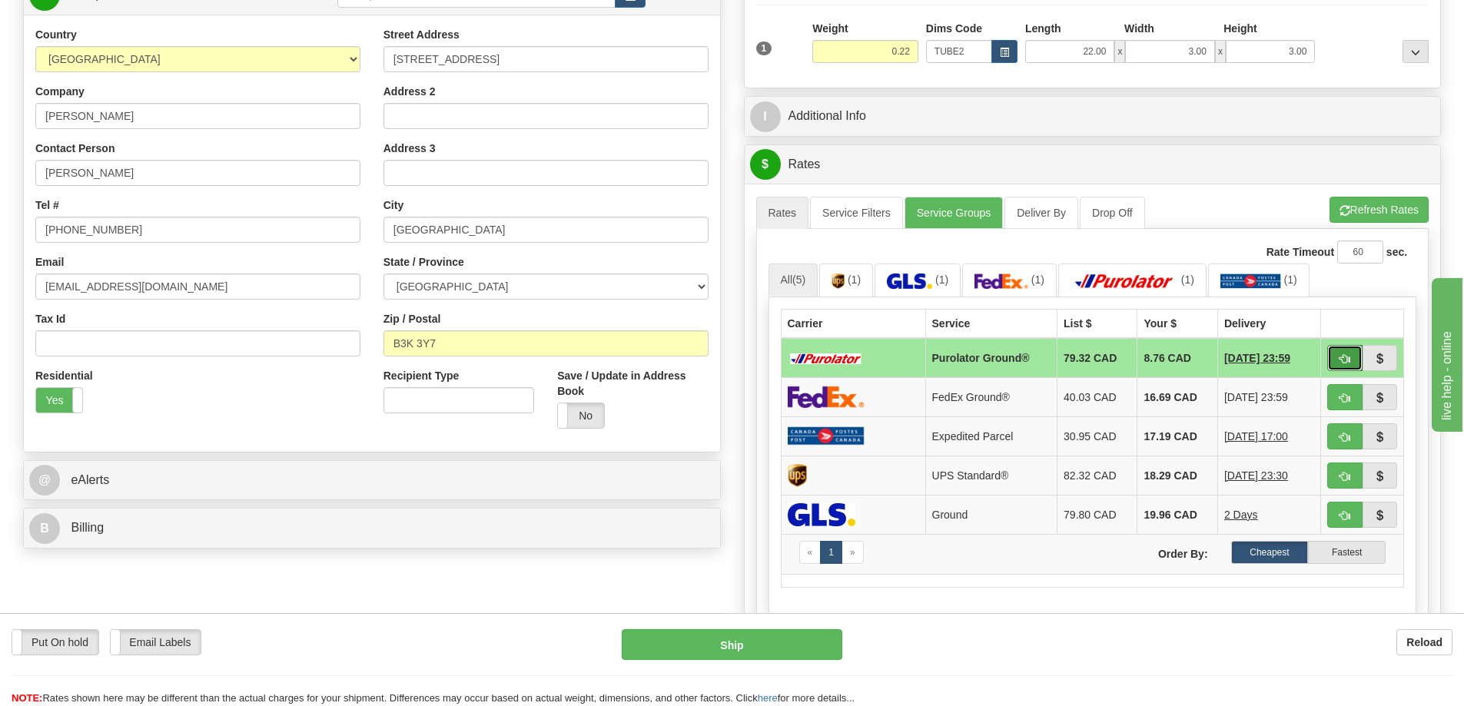
click at [1342, 357] on span "button" at bounding box center [1344, 359] width 11 height 10
type input "260"
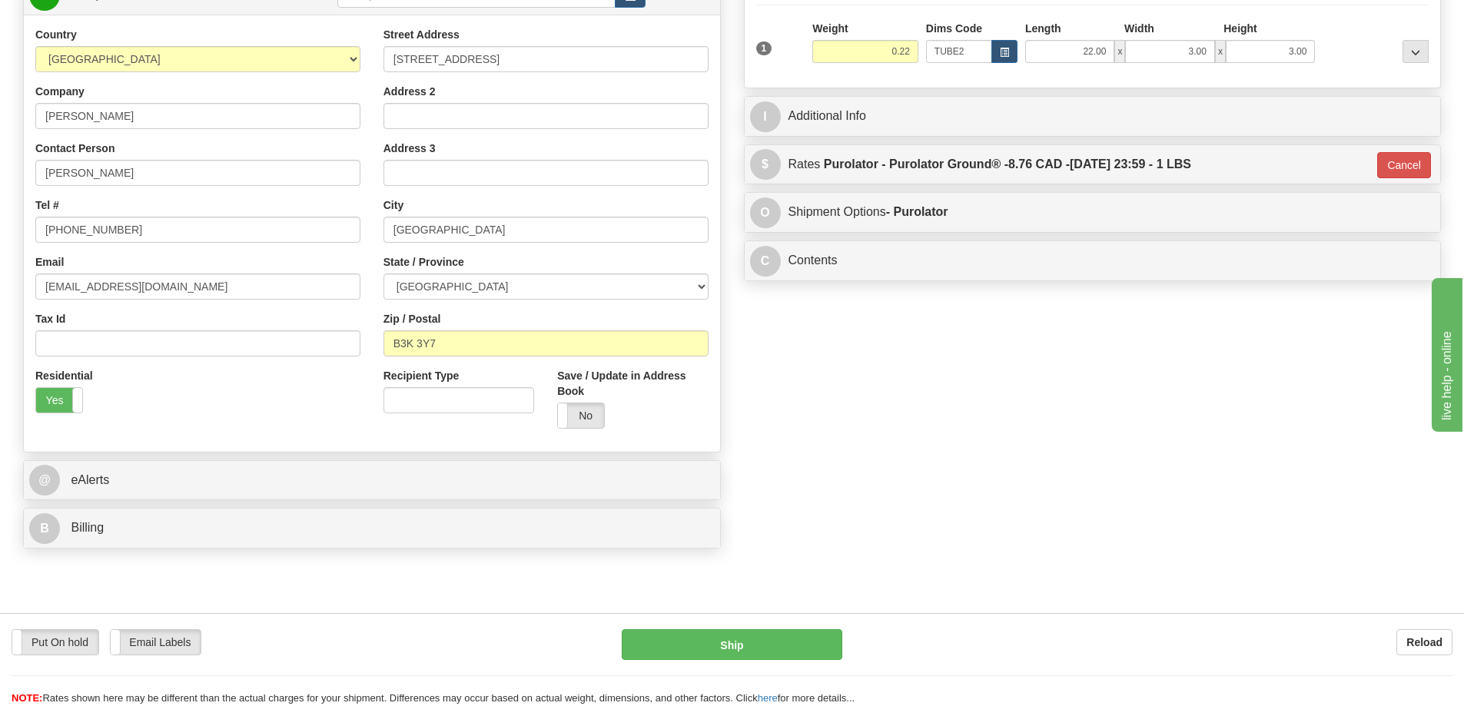
click at [775, 628] on div "Put On hold Put On hold Email Labels Email Labels Edit Reload Ship Reload" at bounding box center [732, 659] width 1464 height 93
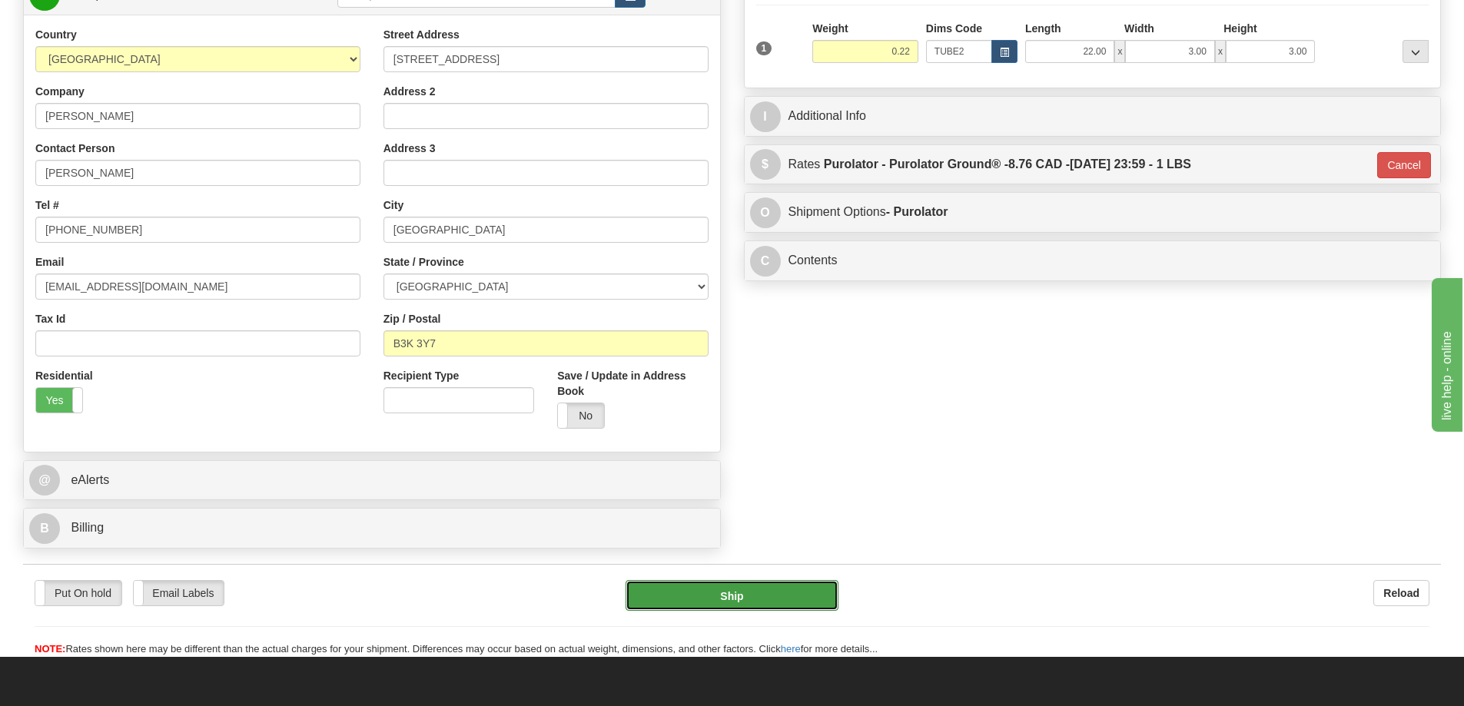
click at [746, 595] on button "Ship" at bounding box center [732, 595] width 213 height 31
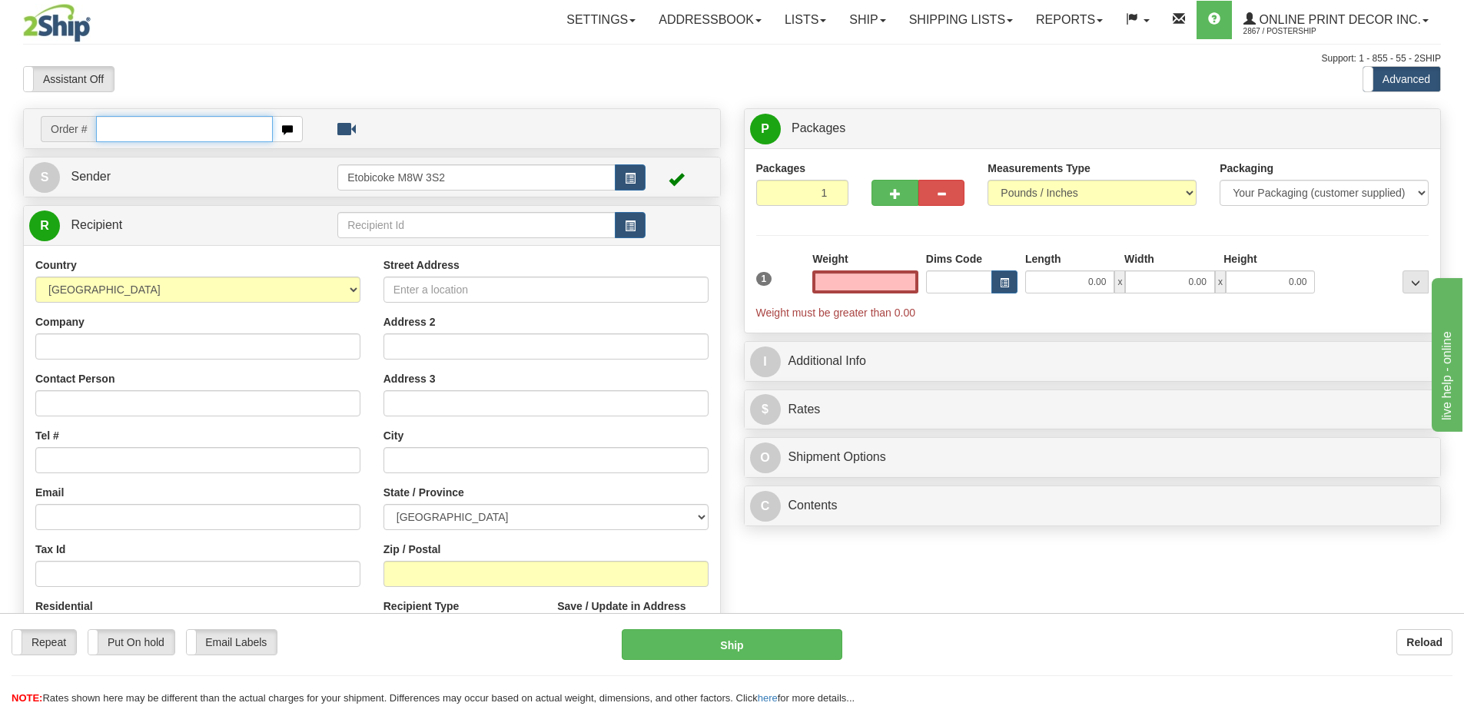
click at [161, 130] on input "text" at bounding box center [184, 129] width 177 height 26
type input "ca-422091"
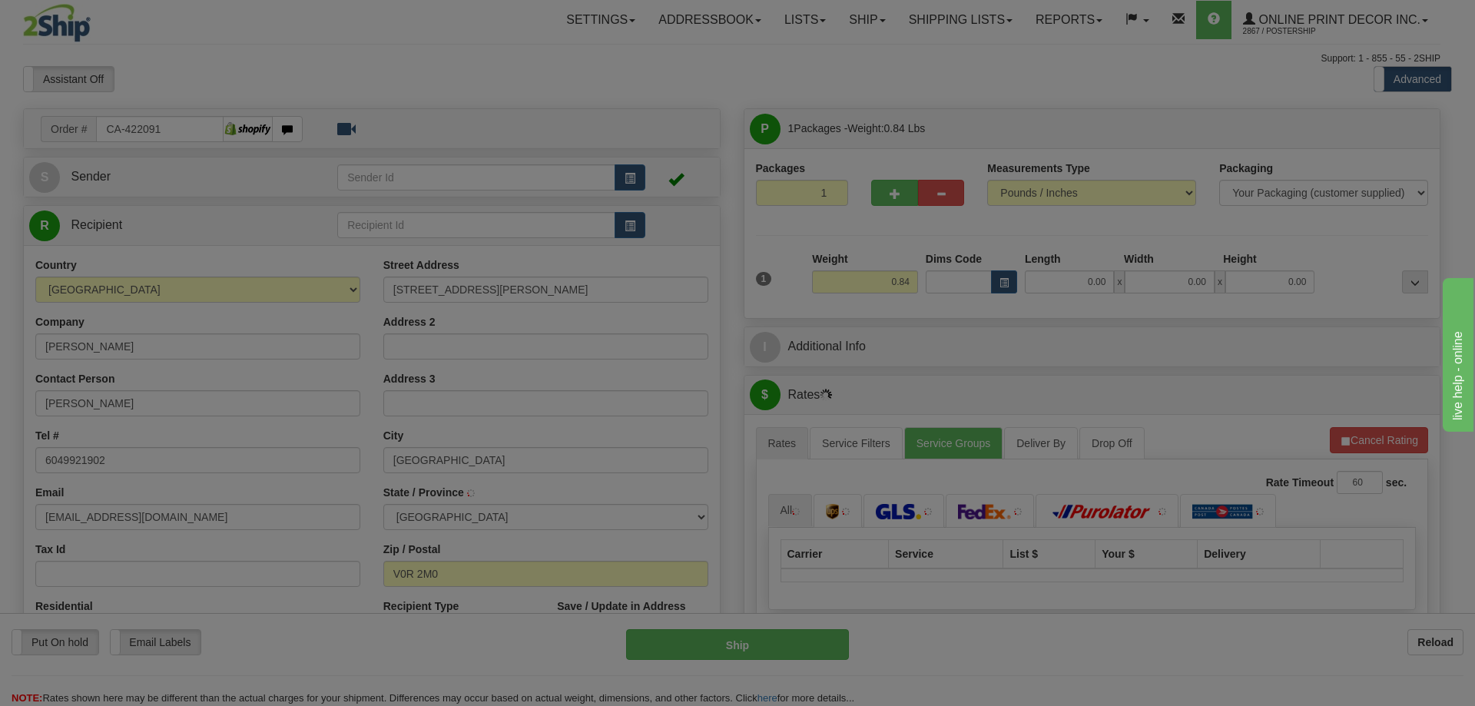
type input "MERVILLE"
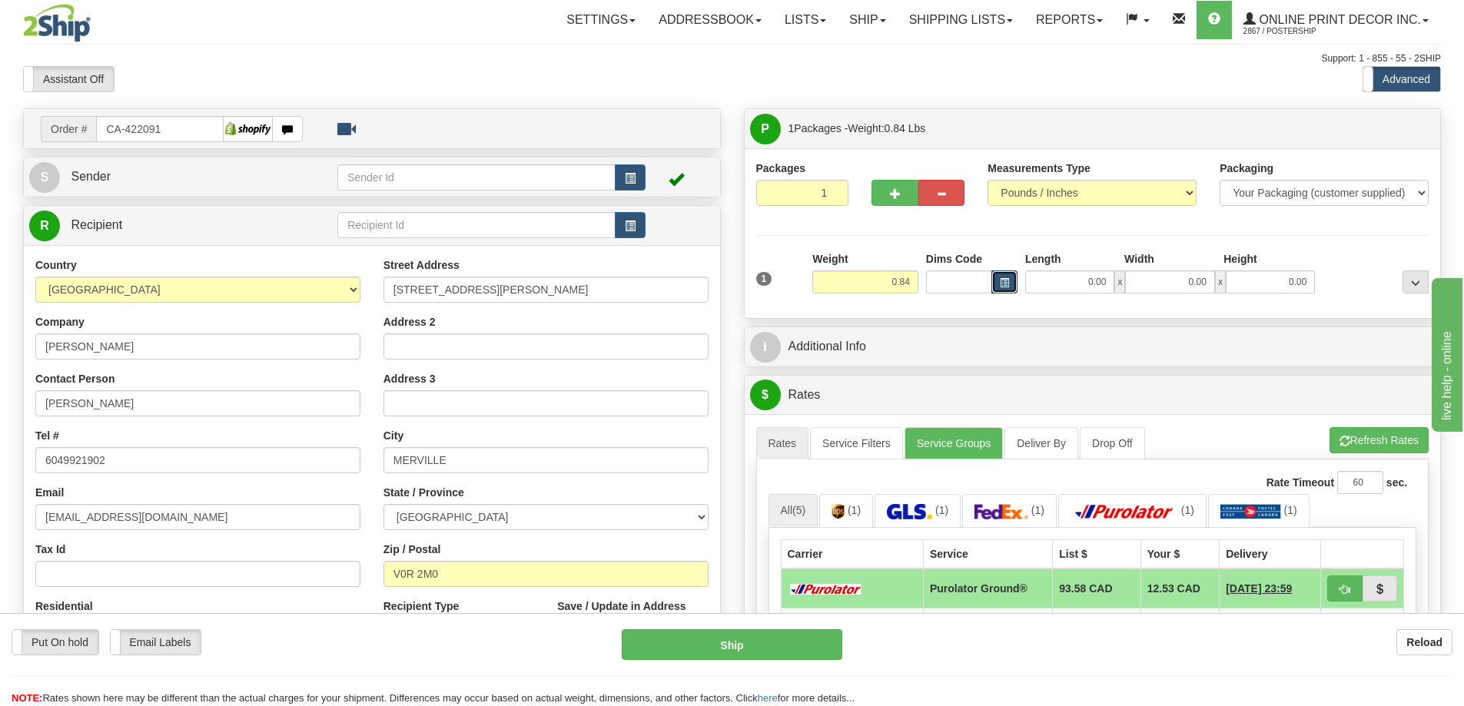
click at [1003, 279] on span "button" at bounding box center [1004, 283] width 9 height 8
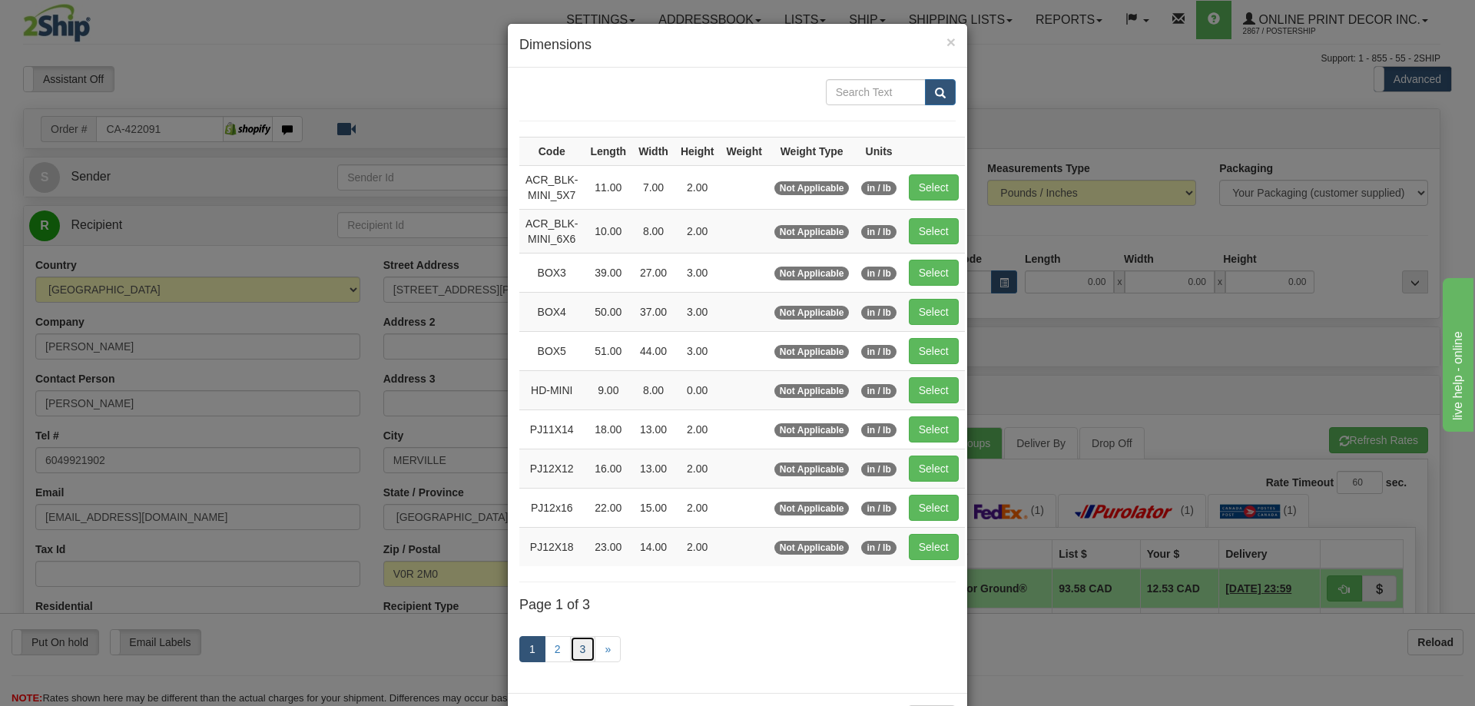
click at [584, 641] on link "3" at bounding box center [583, 649] width 26 height 26
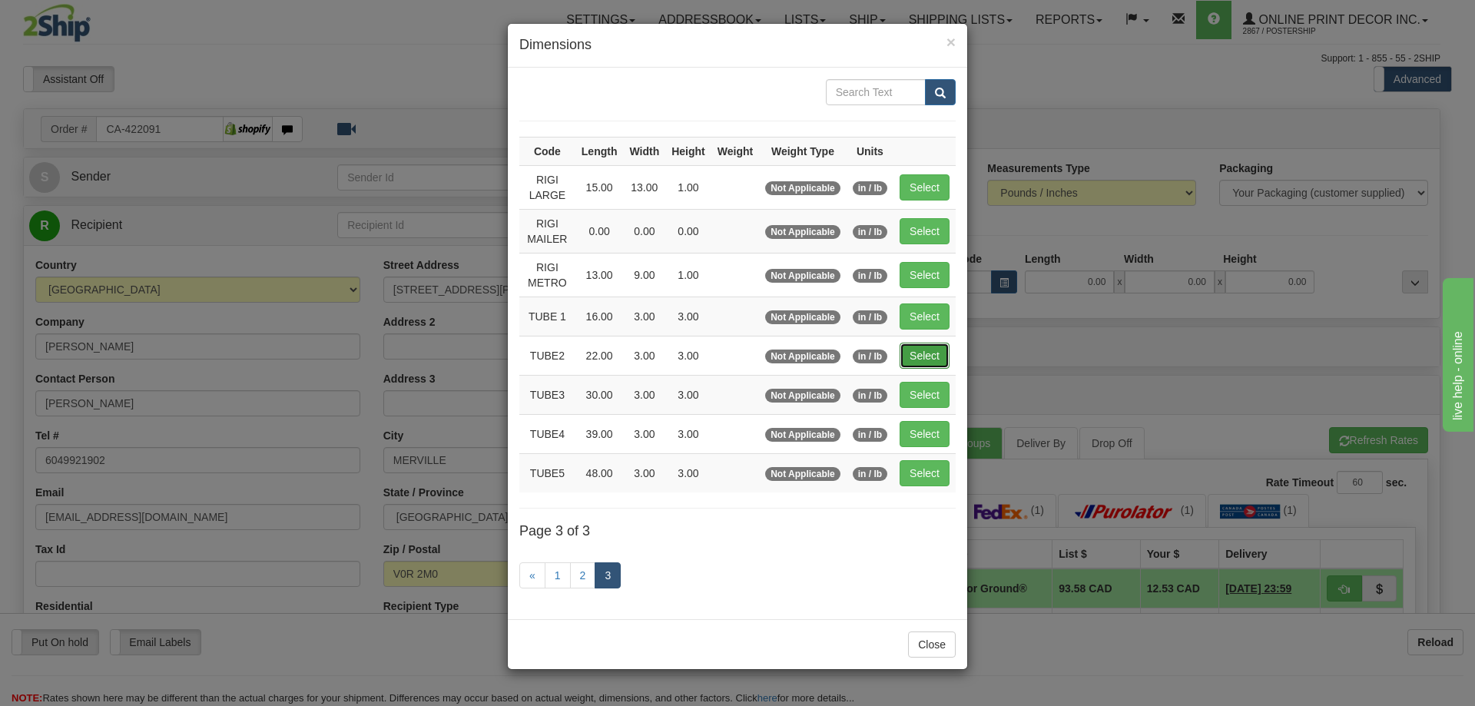
click at [927, 353] on button "Select" at bounding box center [925, 356] width 50 height 26
type input "TUBE2"
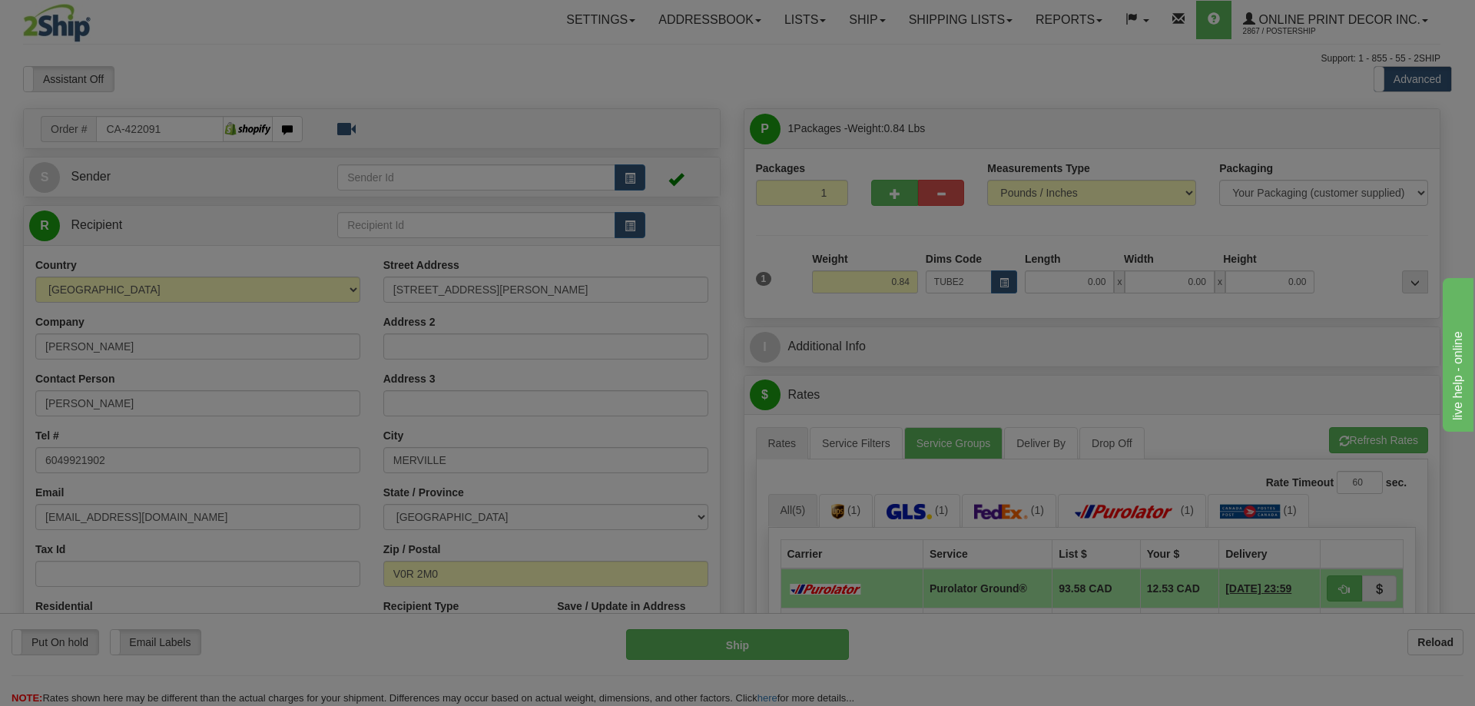
type input "22.00"
type input "3.00"
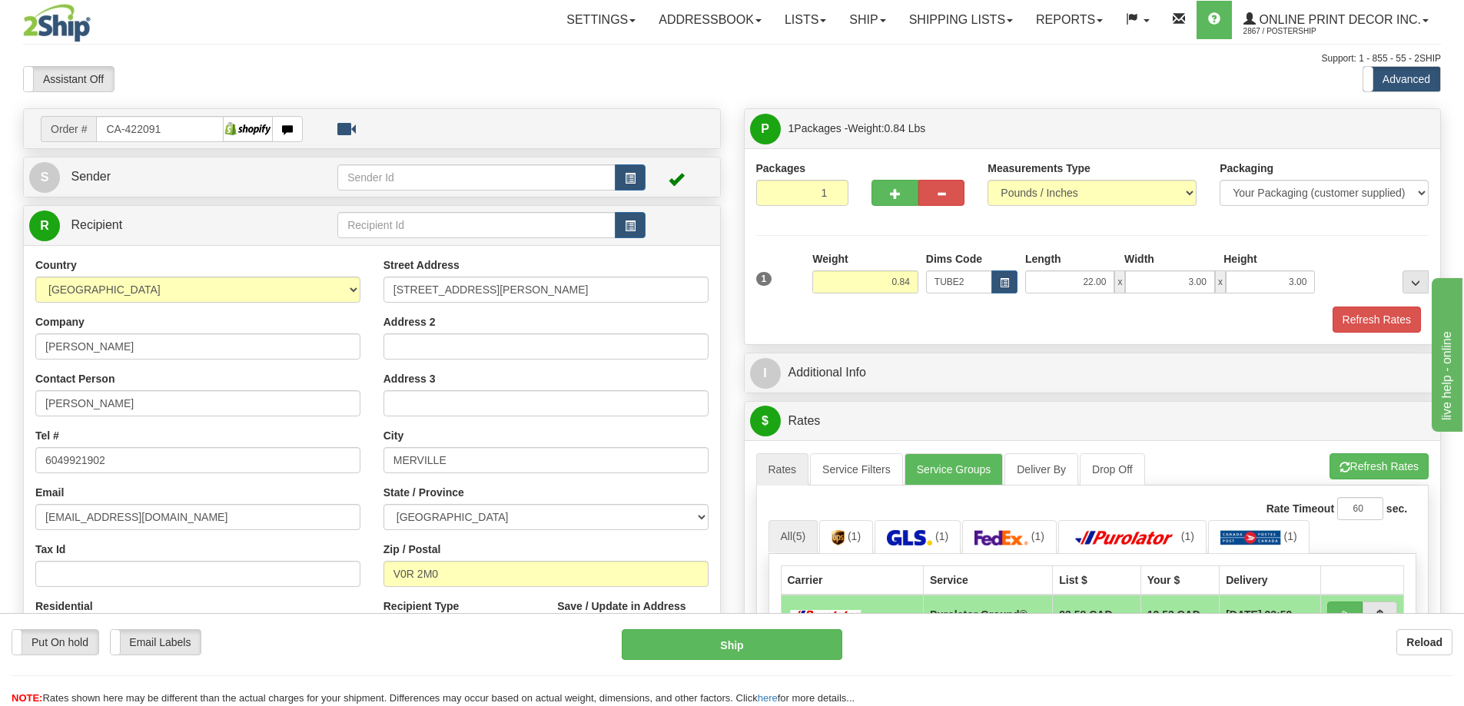
click at [1409, 307] on div "Packaging Your Packaging (customer supplied) Envelope (carrier supplied) Pack (…" at bounding box center [1120, 306] width 624 height 1
click at [1403, 320] on button "Refresh Rates" at bounding box center [1377, 320] width 88 height 26
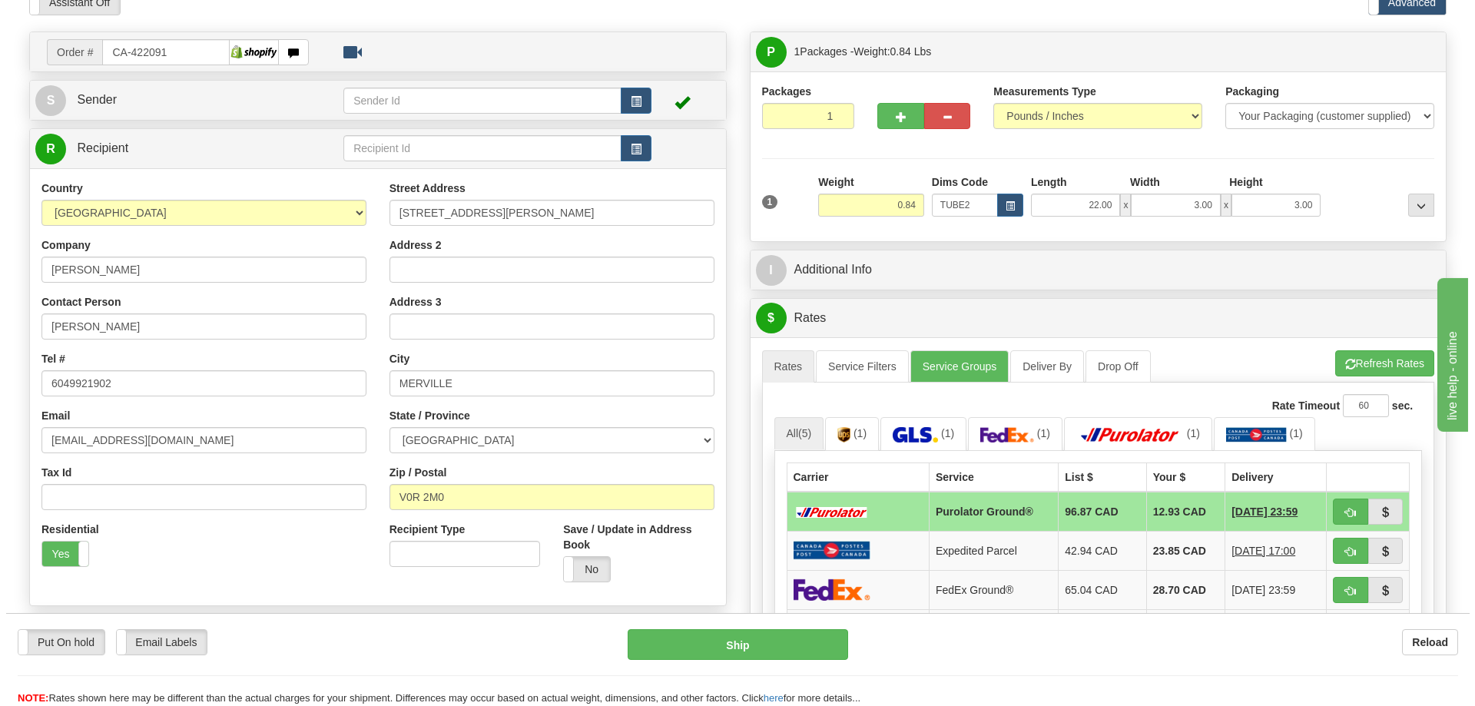
scroll to position [154, 0]
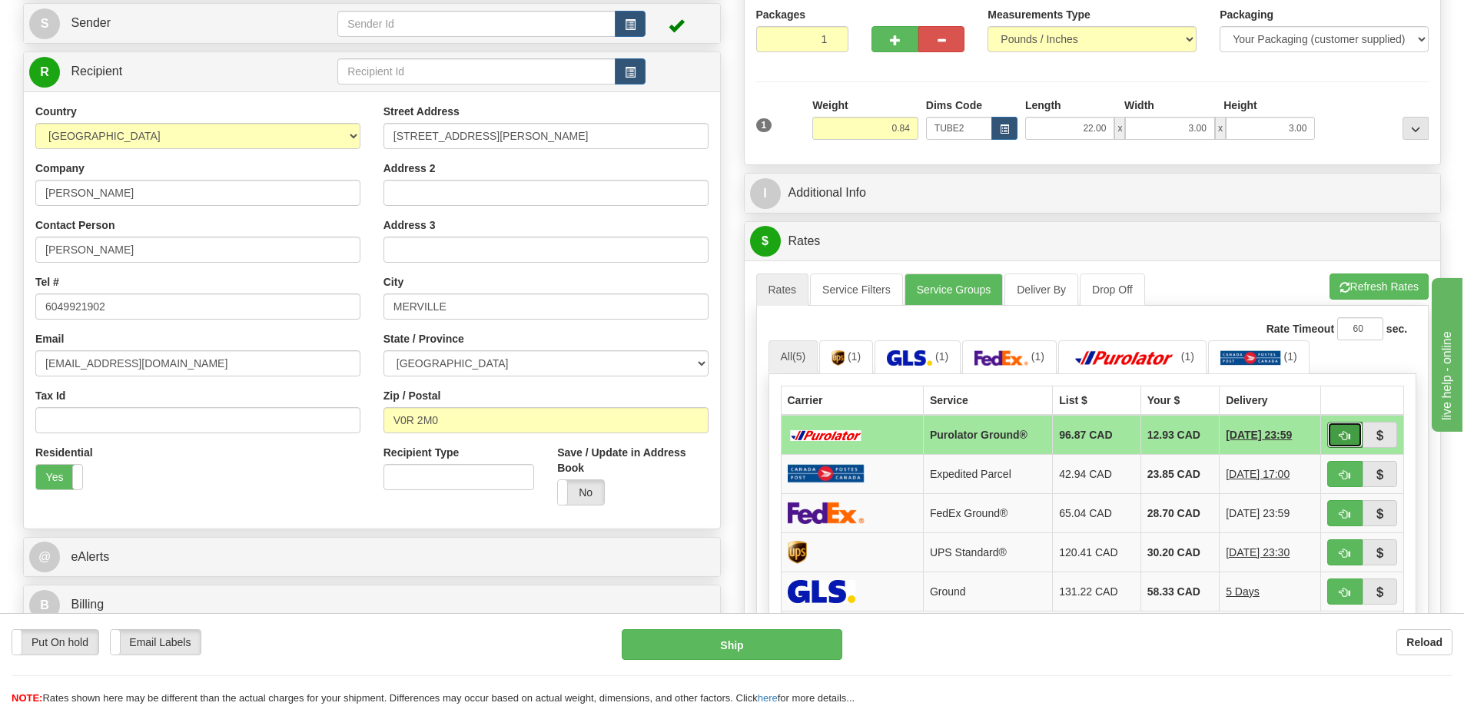
click at [1347, 436] on span "button" at bounding box center [1344, 436] width 11 height 10
type input "260"
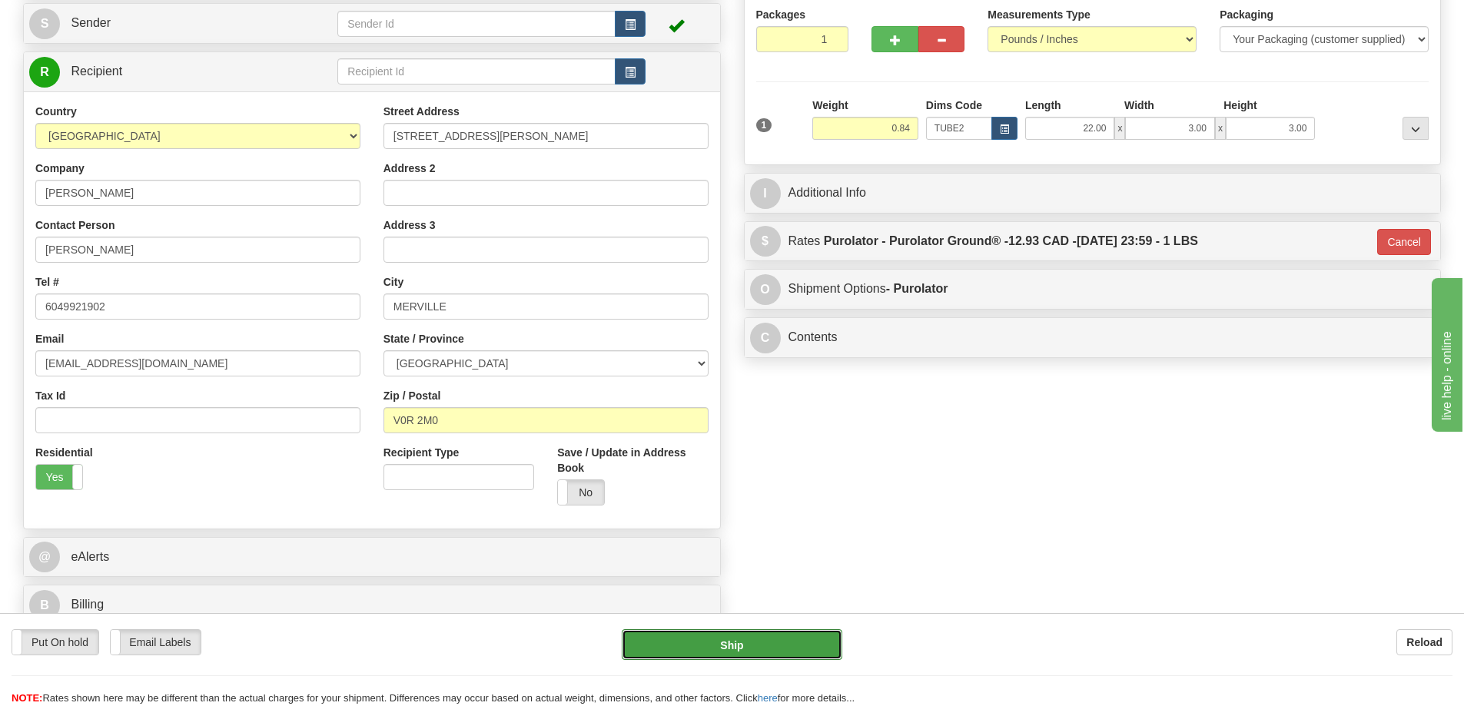
click at [774, 644] on button "Ship" at bounding box center [732, 644] width 221 height 31
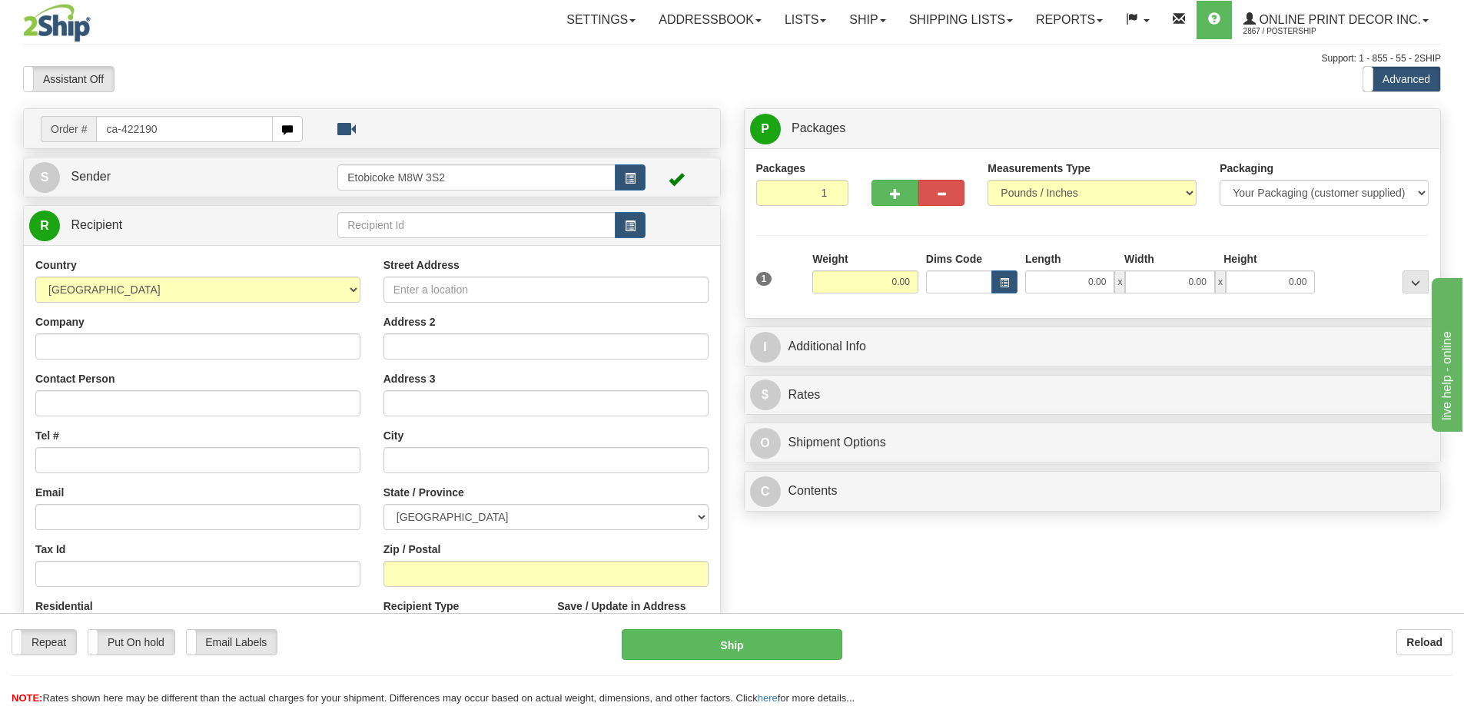
type input "ca-422190"
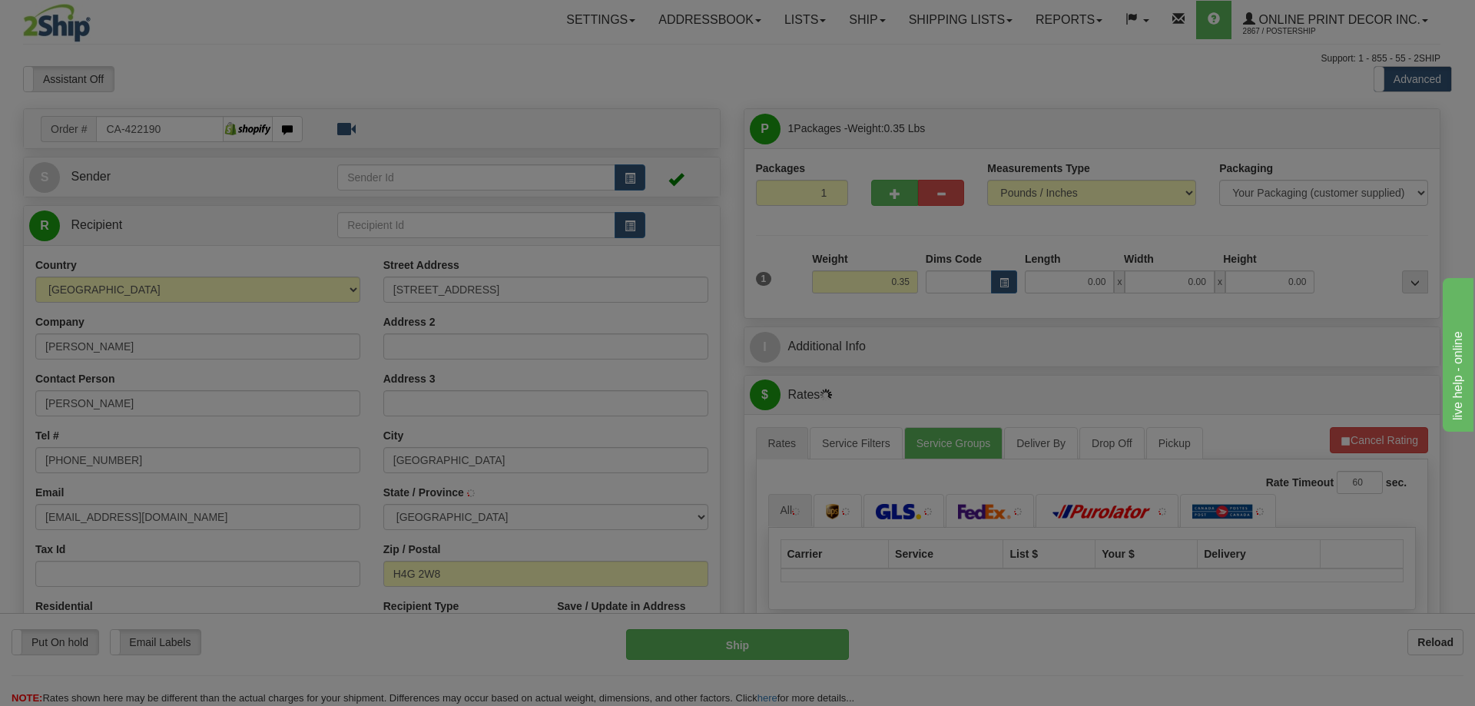
type input "[GEOGRAPHIC_DATA]"
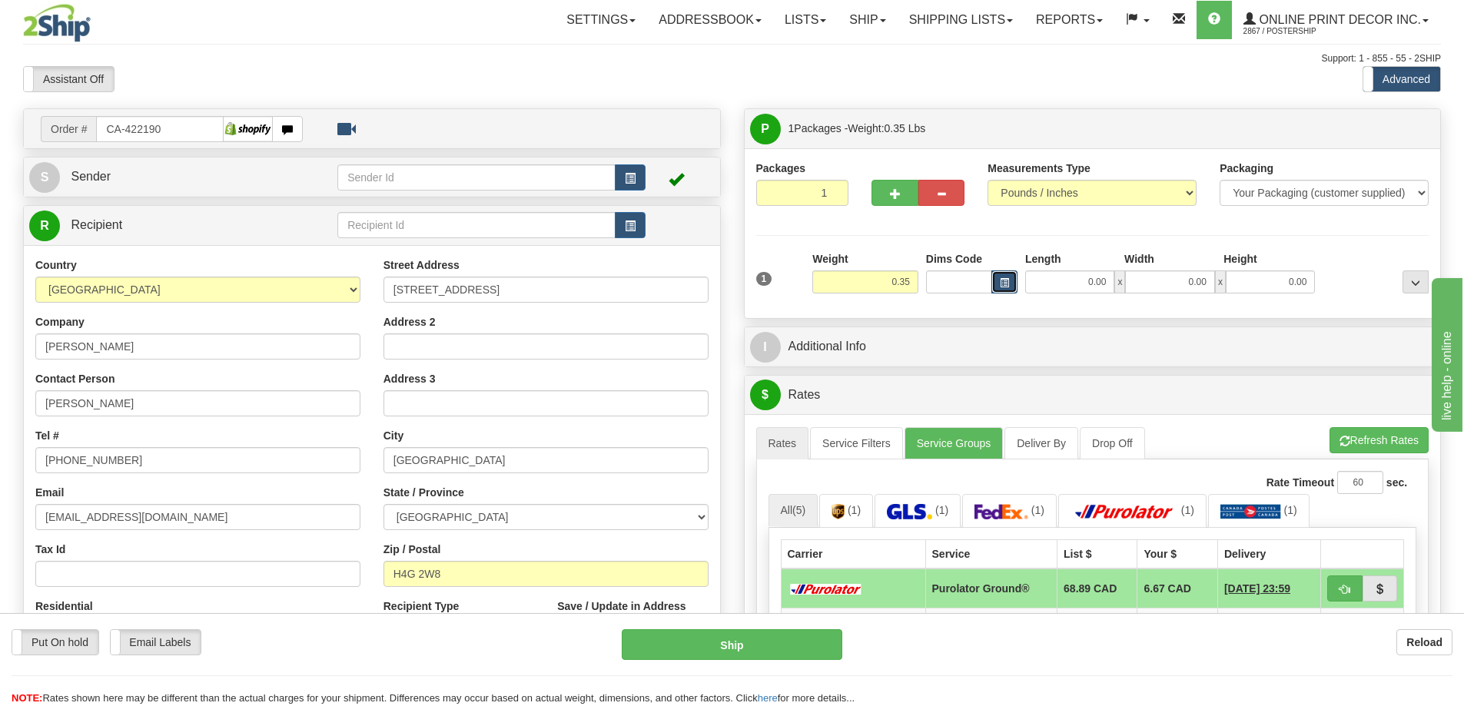
click at [997, 282] on button "button" at bounding box center [1004, 282] width 26 height 23
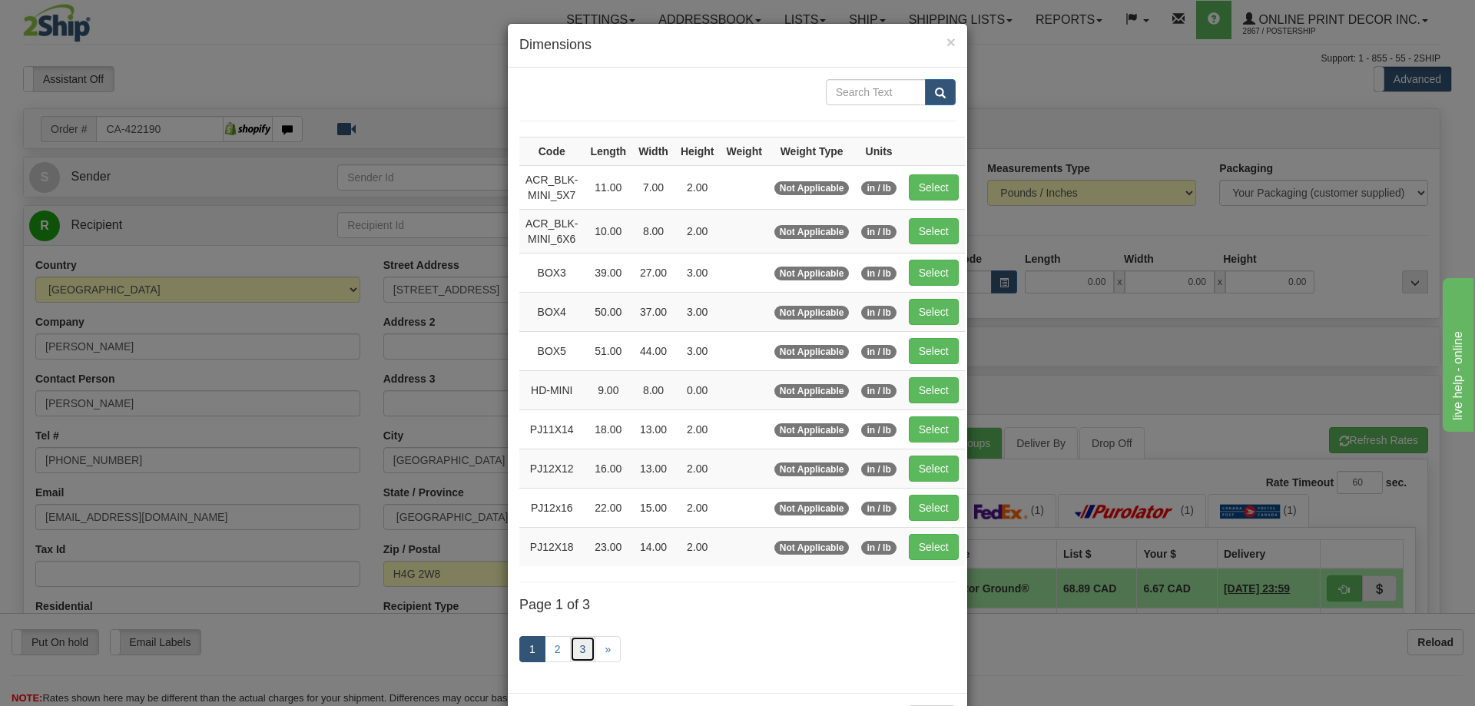
click at [574, 642] on link "3" at bounding box center [583, 649] width 26 height 26
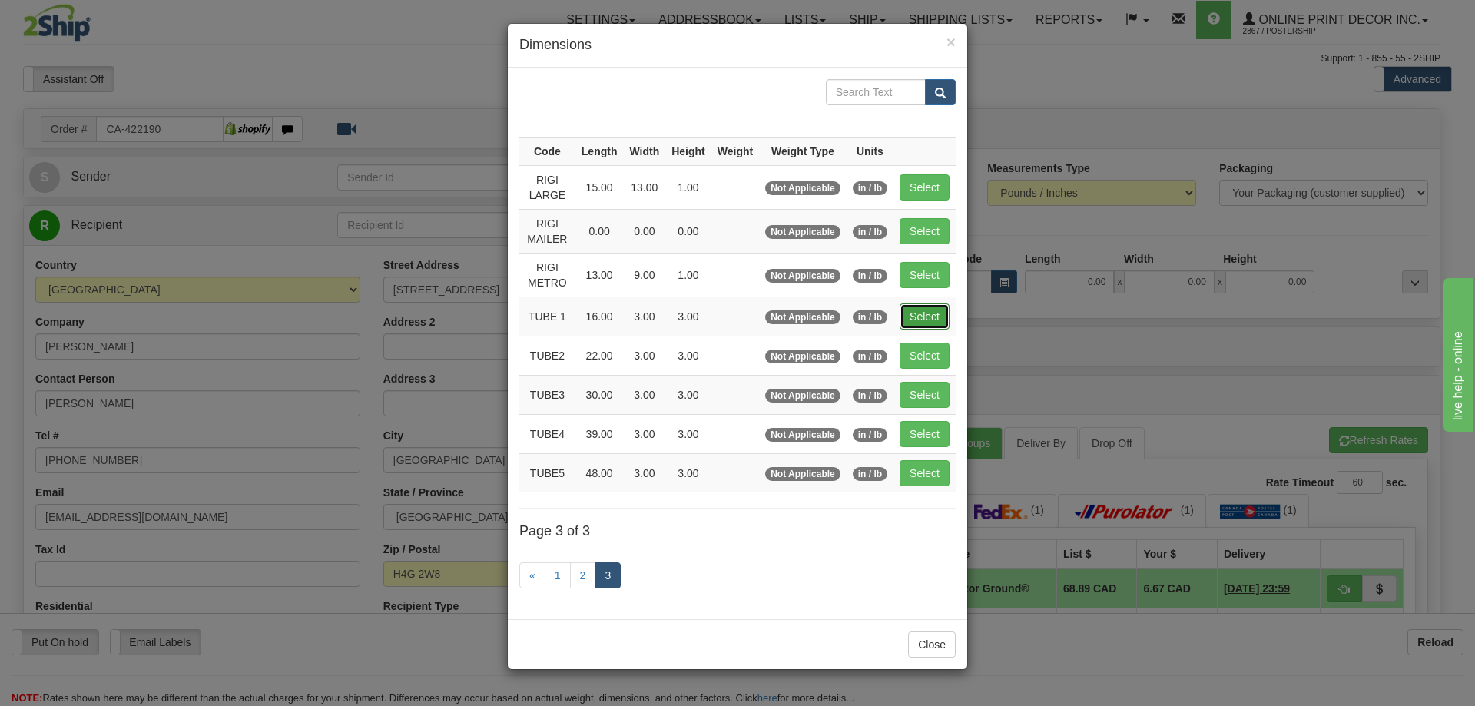
click at [910, 320] on button "Select" at bounding box center [925, 317] width 50 height 26
type input "TUBE 1"
type input "16.00"
type input "3.00"
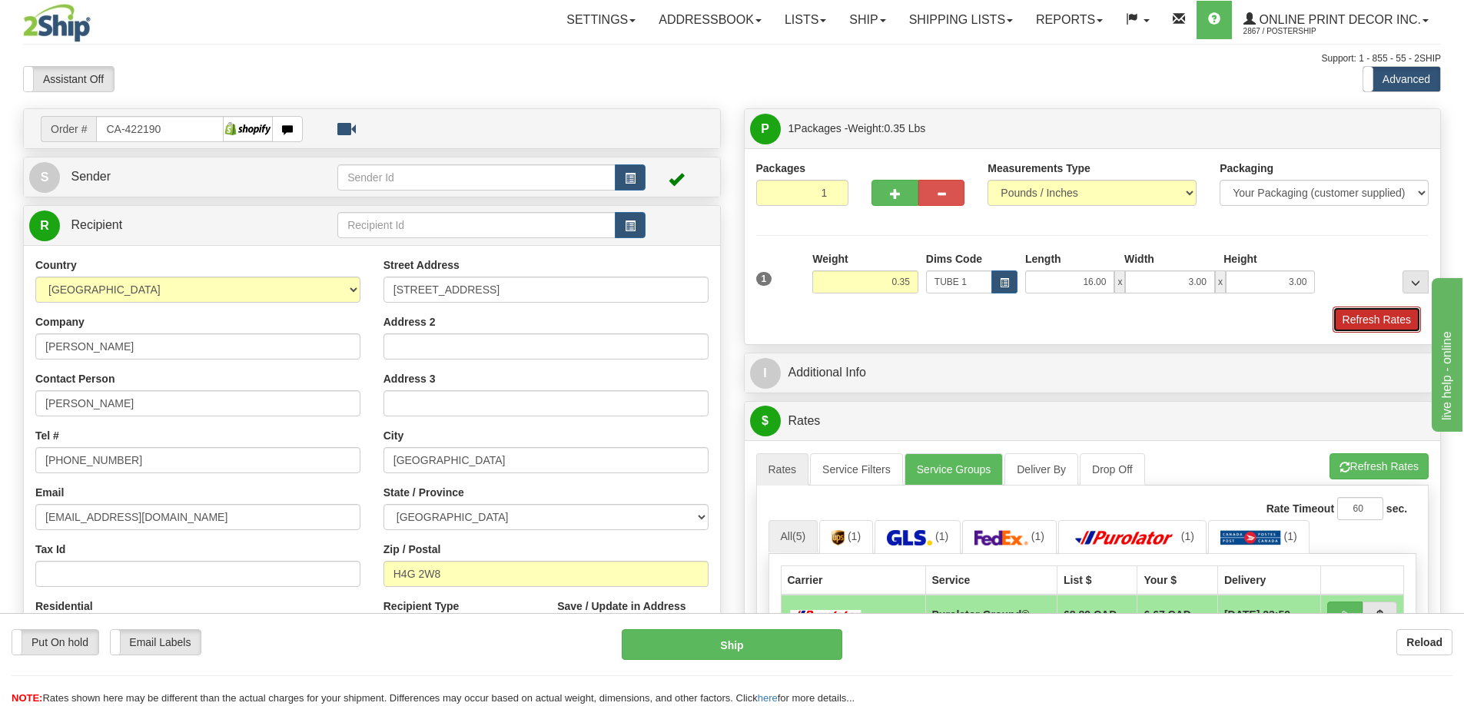
click at [1364, 326] on button "Refresh Rates" at bounding box center [1377, 320] width 88 height 26
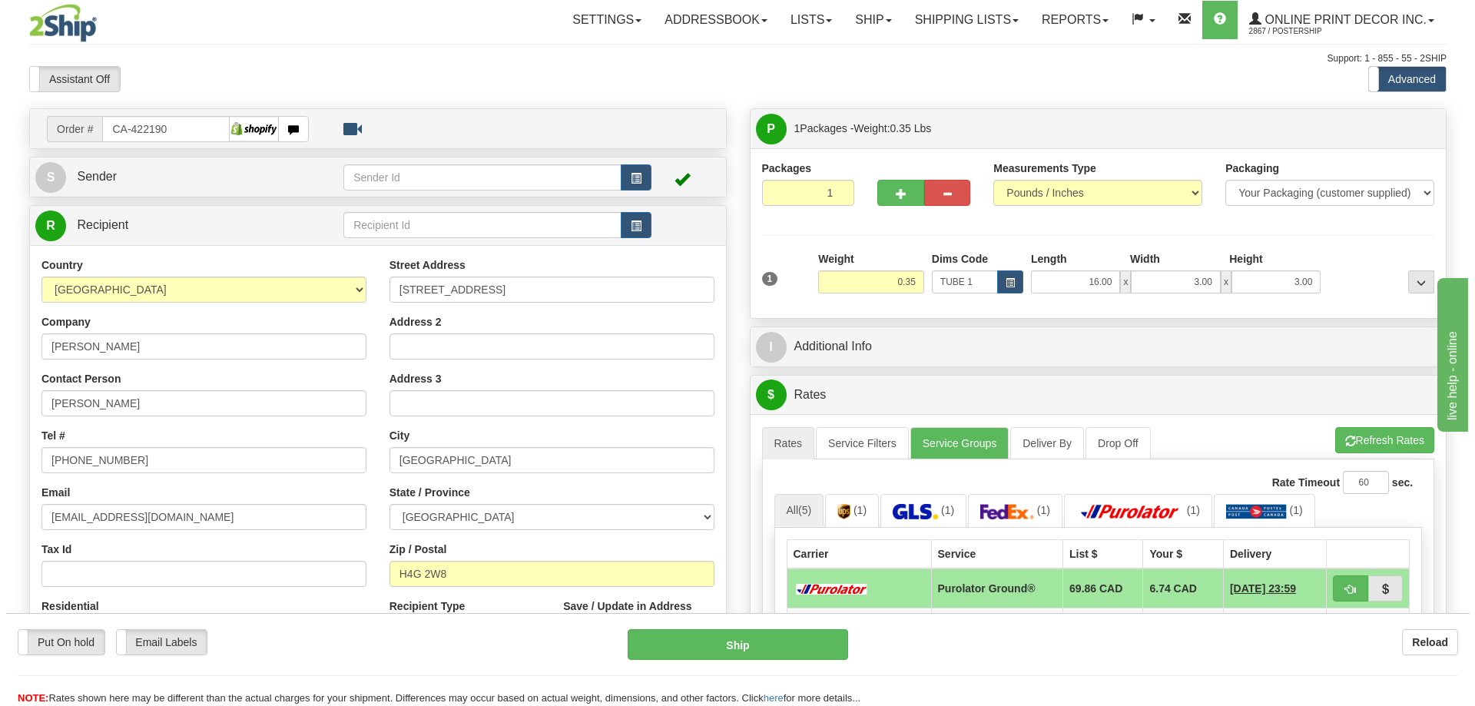
scroll to position [154, 0]
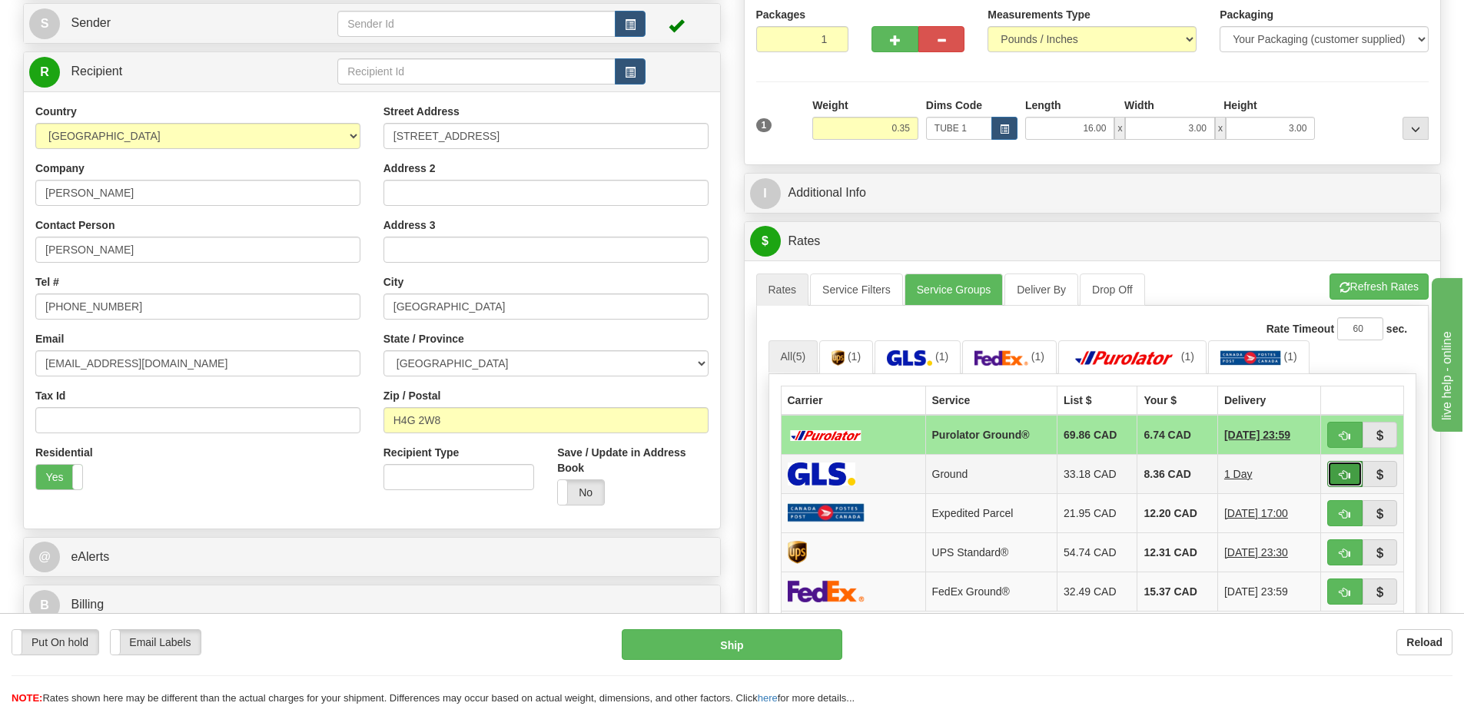
click at [1336, 473] on button "button" at bounding box center [1344, 474] width 35 height 26
type input "1"
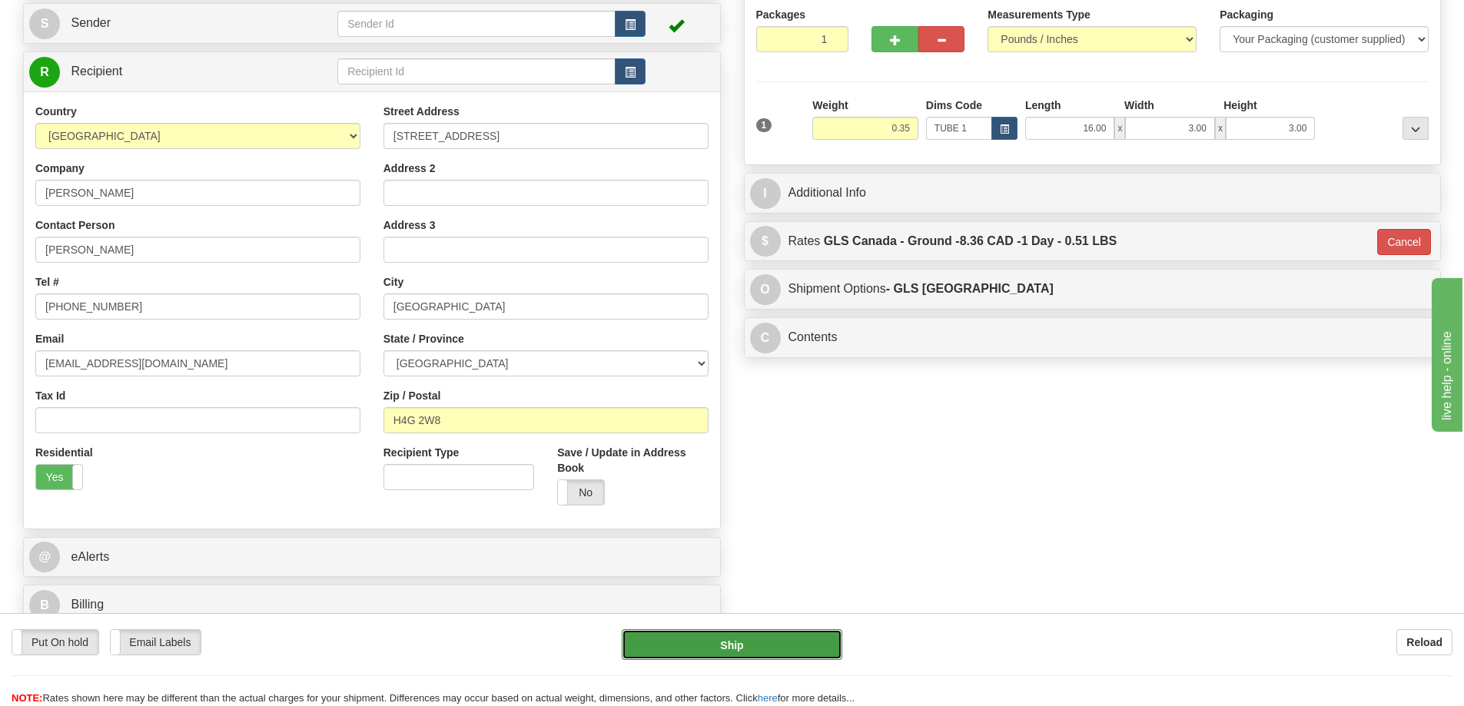
click at [792, 647] on button "Ship" at bounding box center [732, 644] width 221 height 31
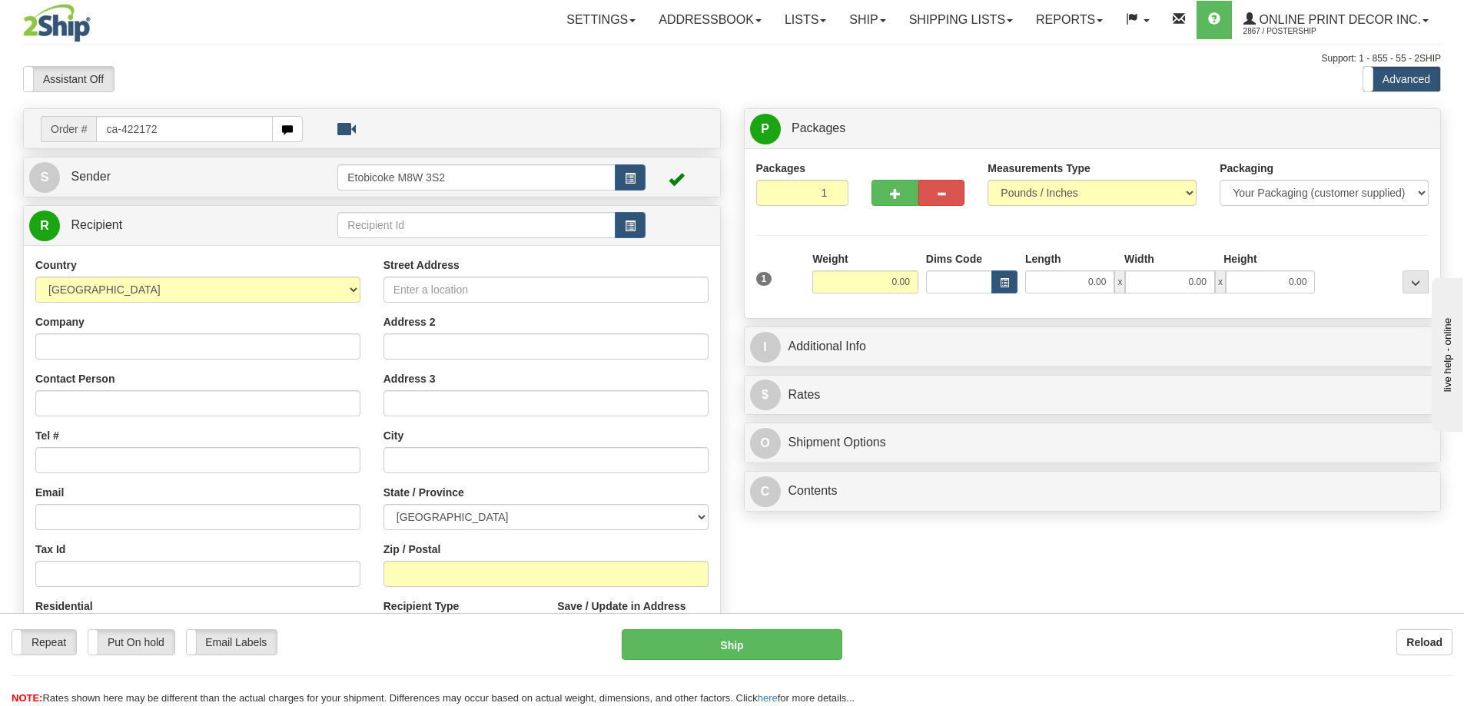
type input "ca-422172"
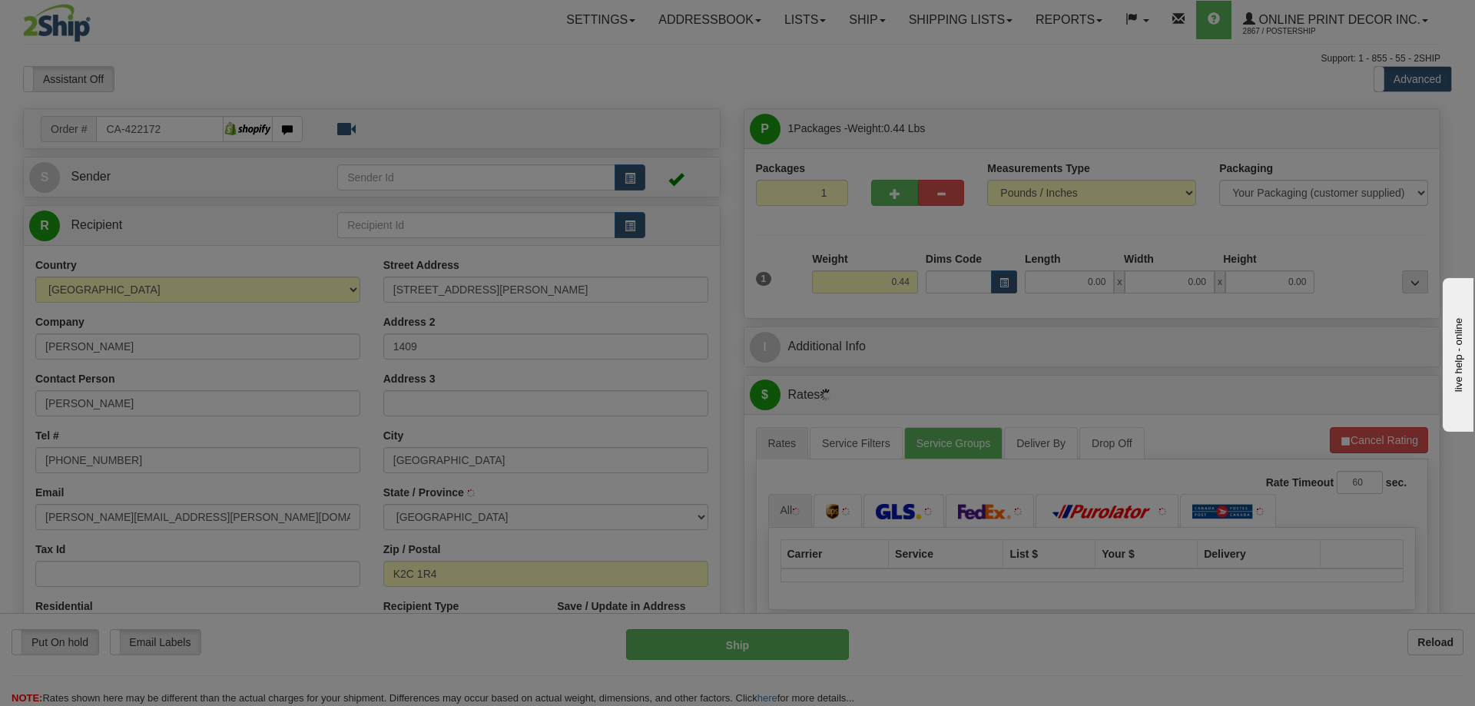
type input "[GEOGRAPHIC_DATA]"
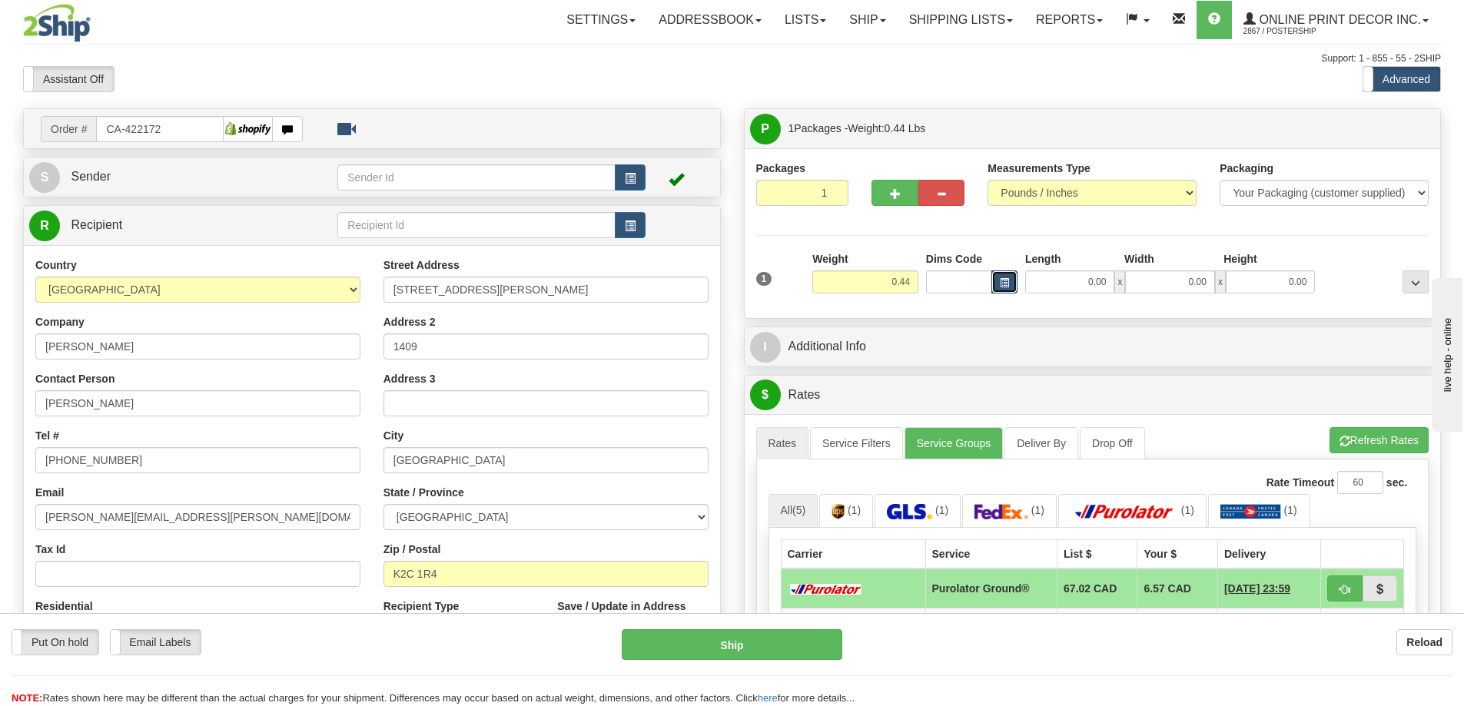
click at [1007, 281] on span "button" at bounding box center [1004, 283] width 9 height 8
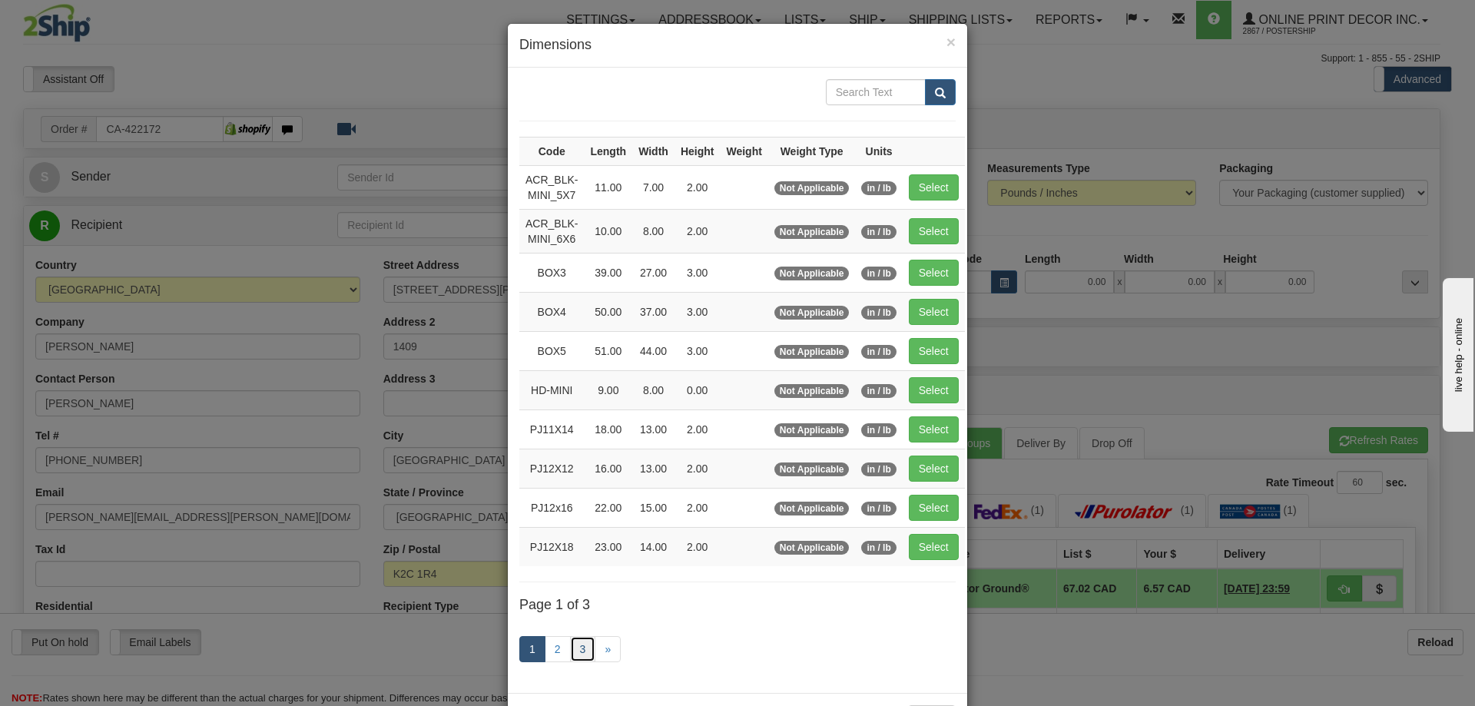
click at [573, 645] on link "3" at bounding box center [583, 649] width 26 height 26
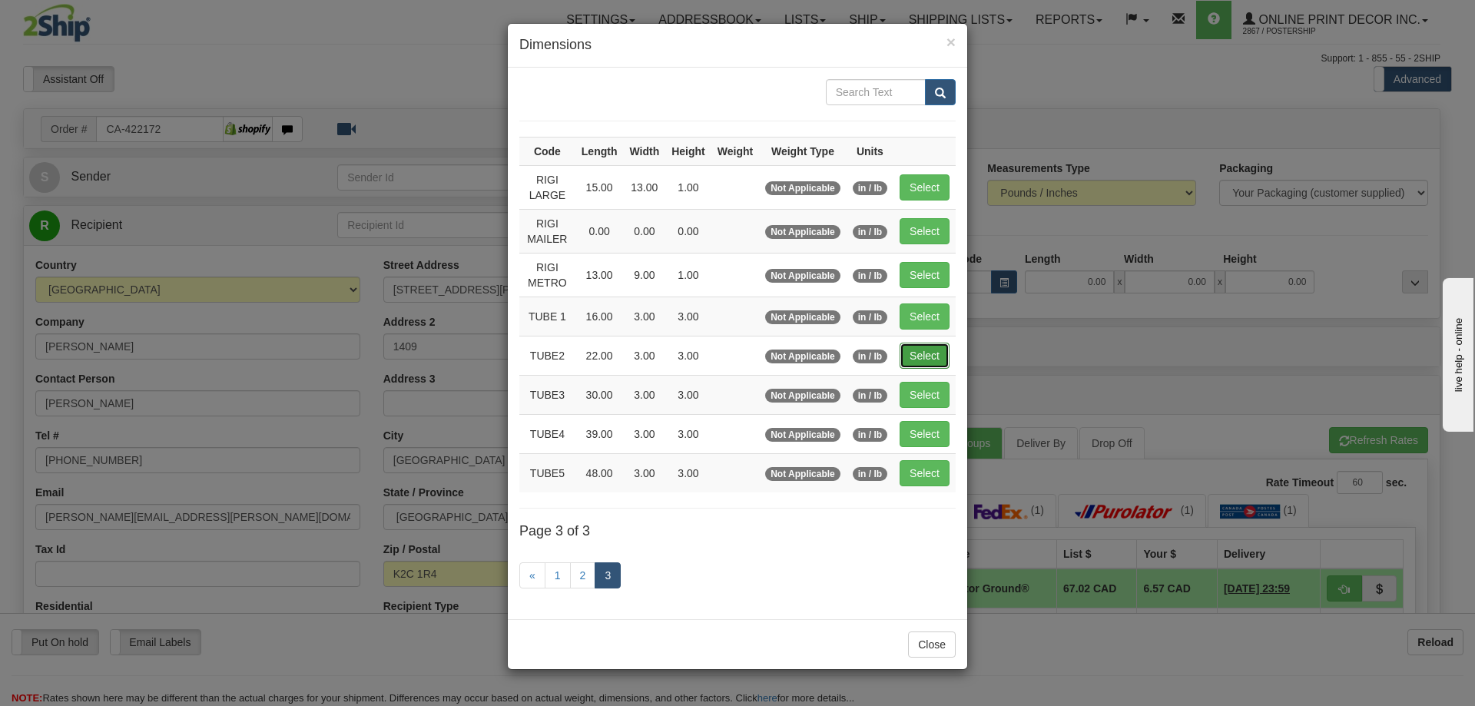
click at [924, 350] on button "Select" at bounding box center [925, 356] width 50 height 26
type input "TUBE2"
type input "22.00"
type input "3.00"
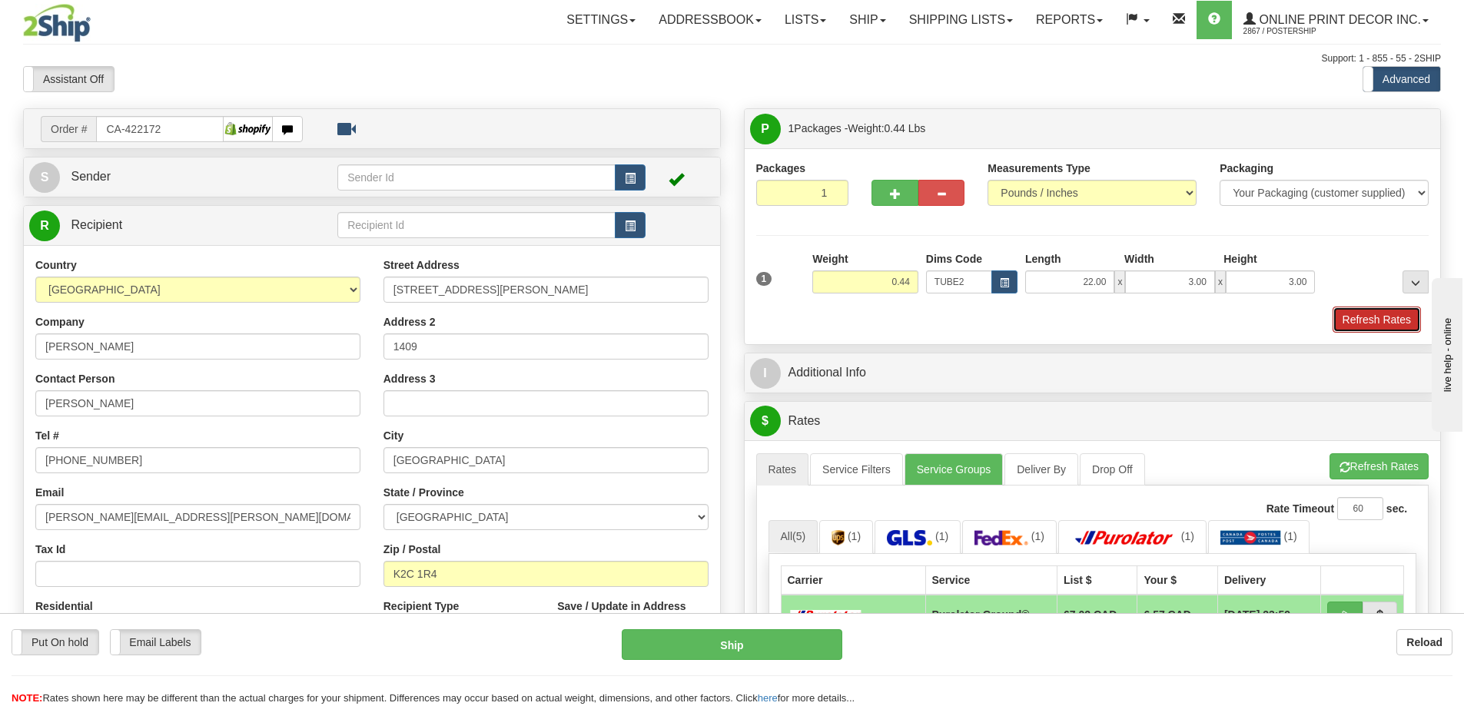
click at [1385, 320] on button "Refresh Rates" at bounding box center [1377, 320] width 88 height 26
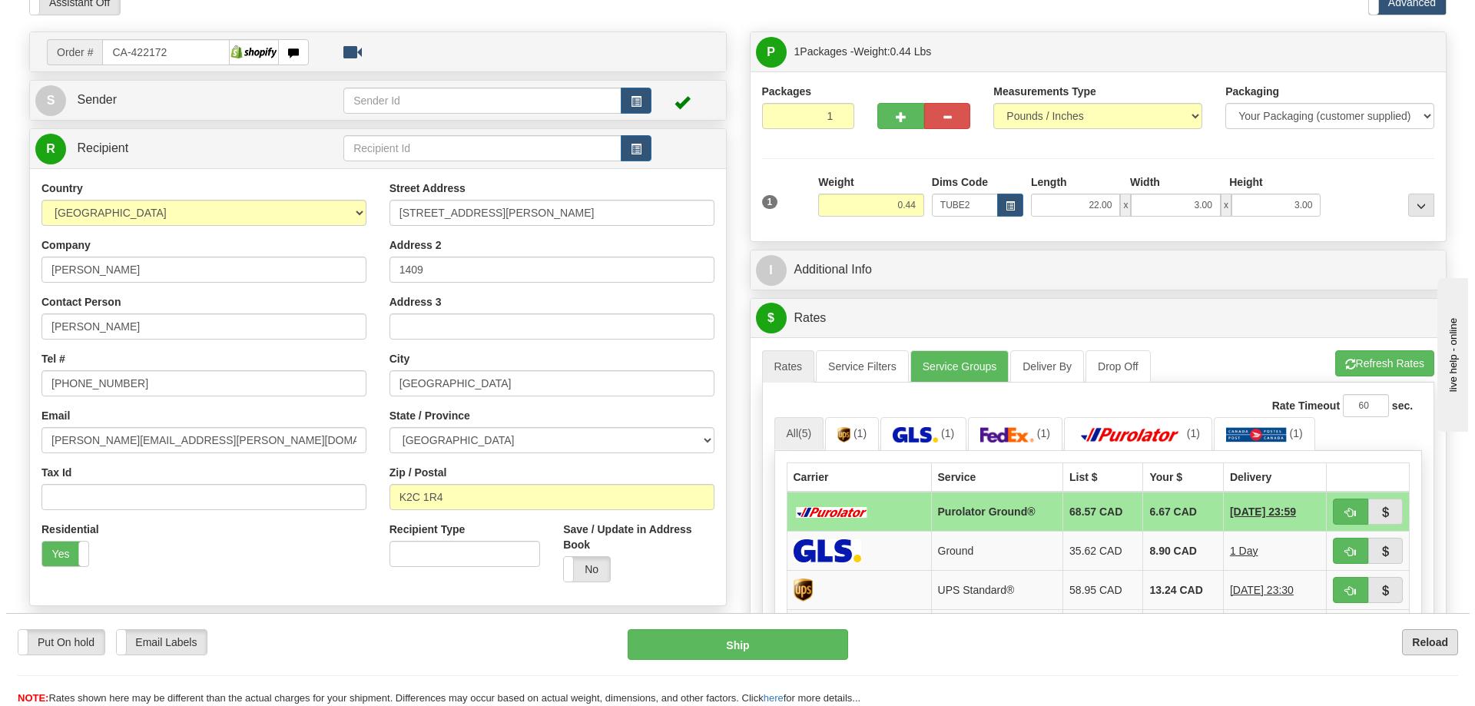
scroll to position [154, 0]
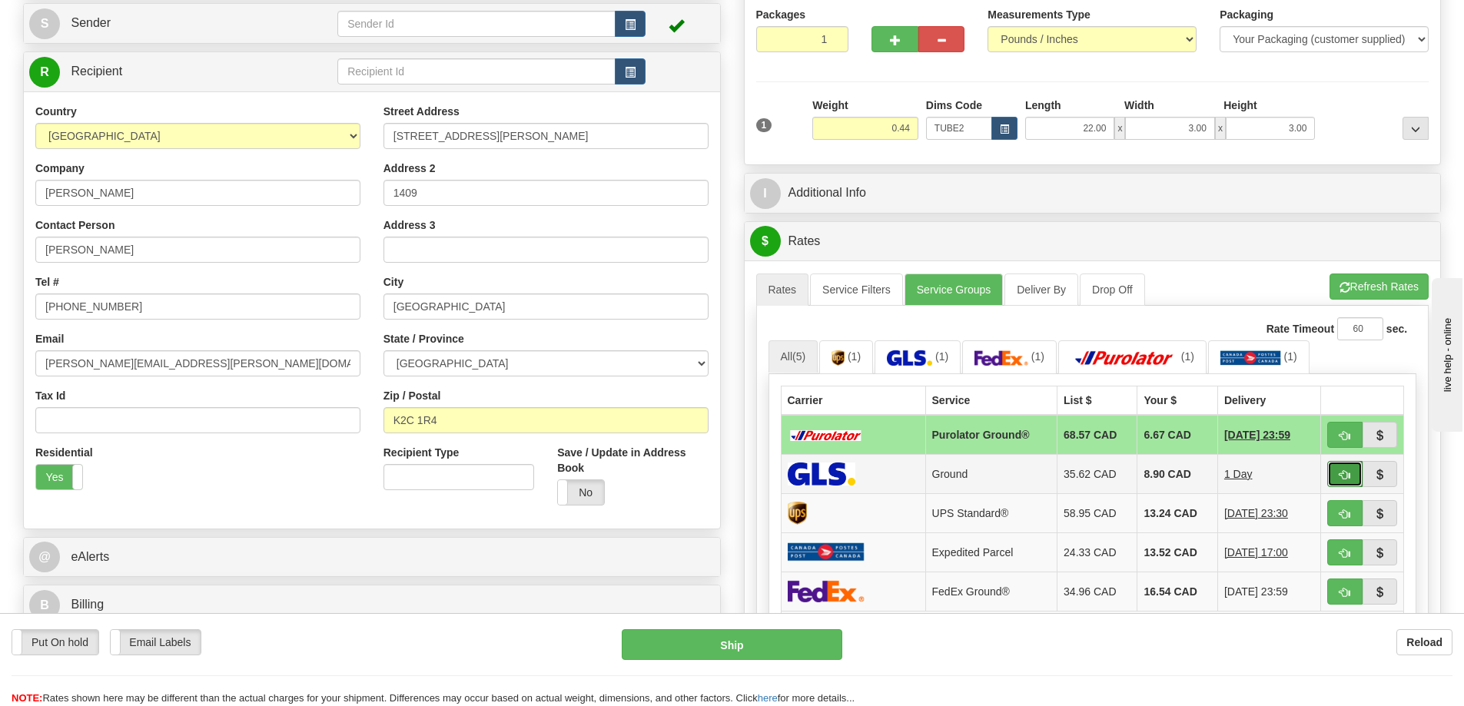
click at [1346, 466] on button "button" at bounding box center [1344, 474] width 35 height 26
type input "1"
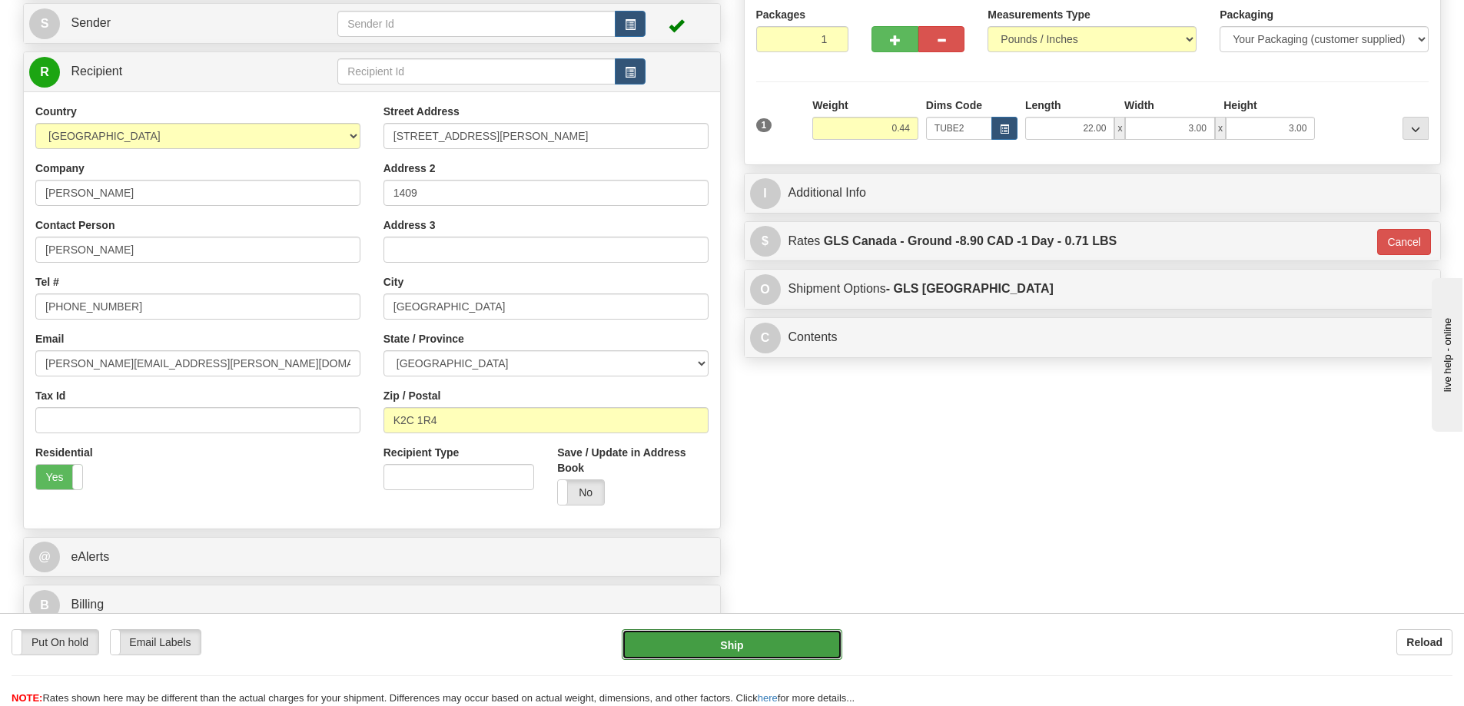
click at [782, 644] on button "Ship" at bounding box center [732, 644] width 221 height 31
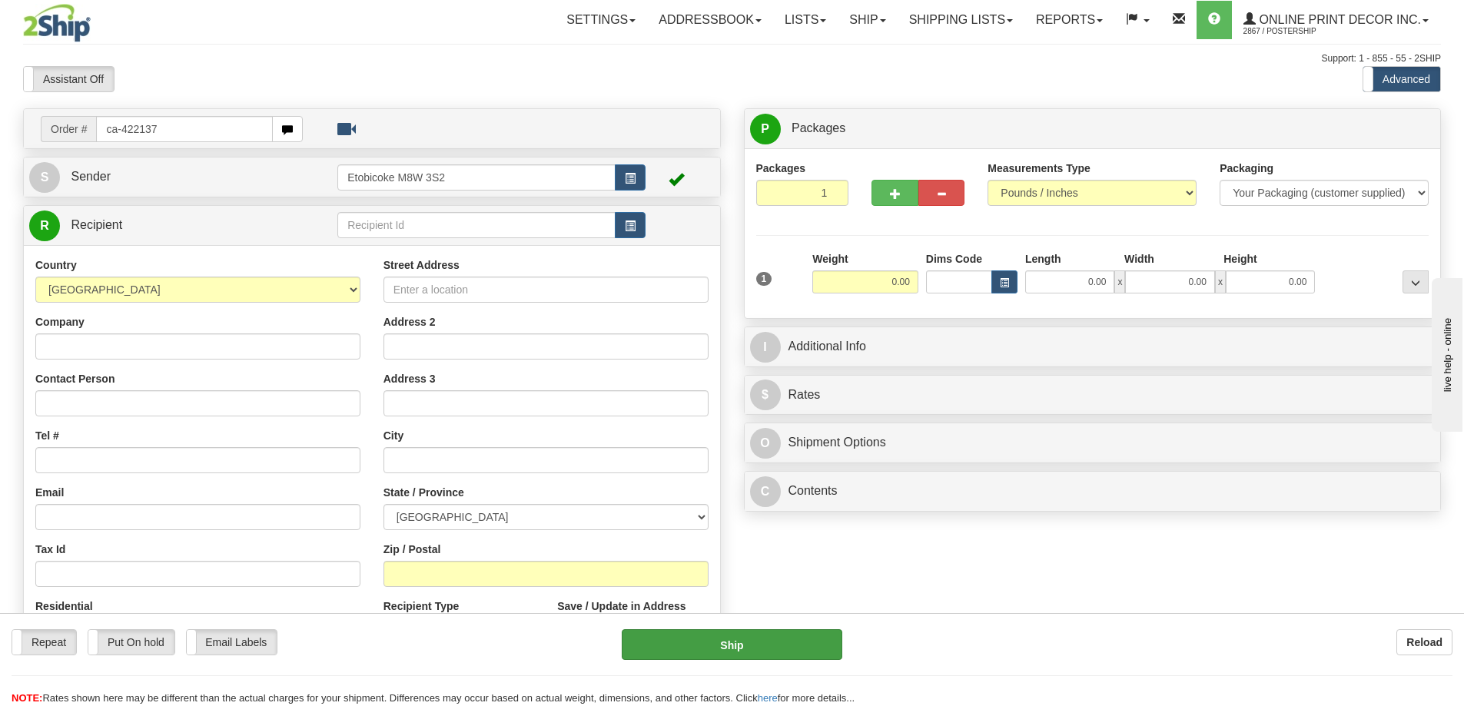
type input "ca-422137"
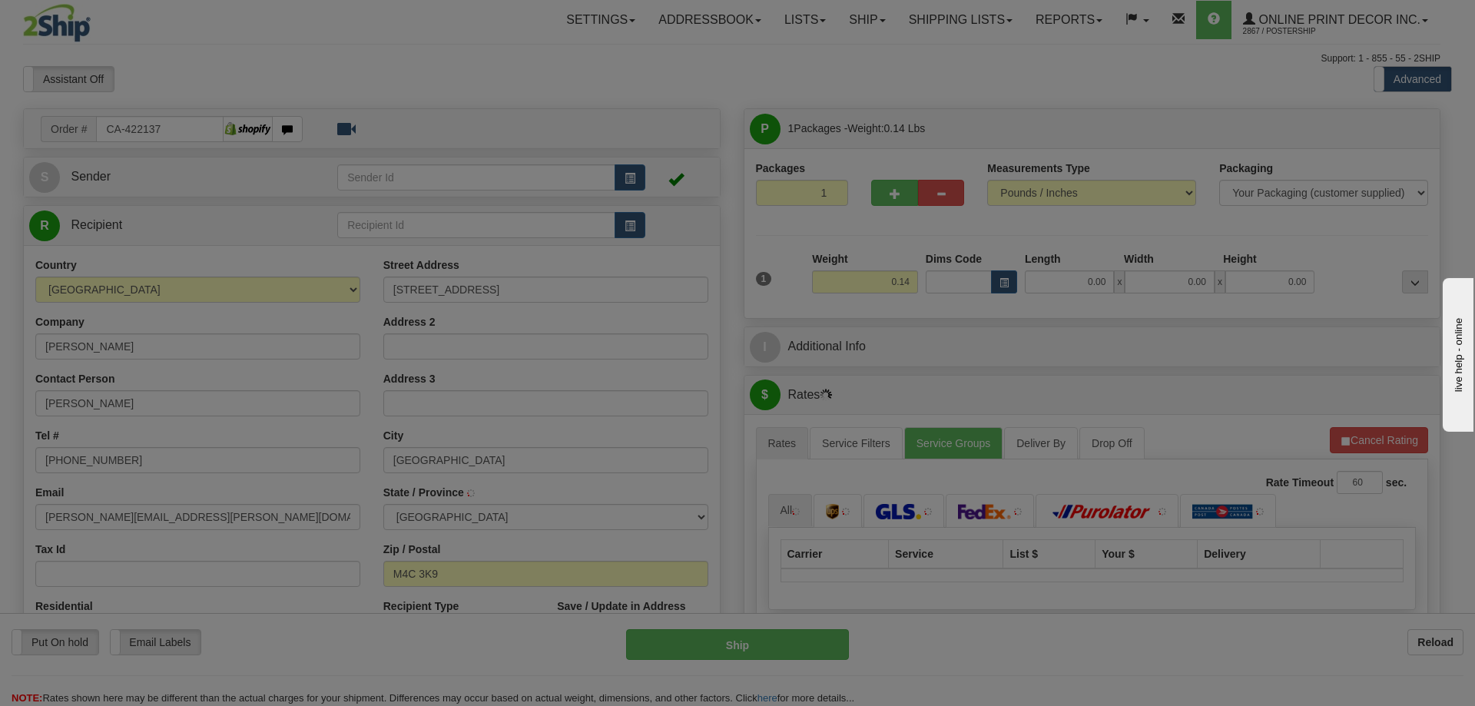
type input "[GEOGRAPHIC_DATA]"
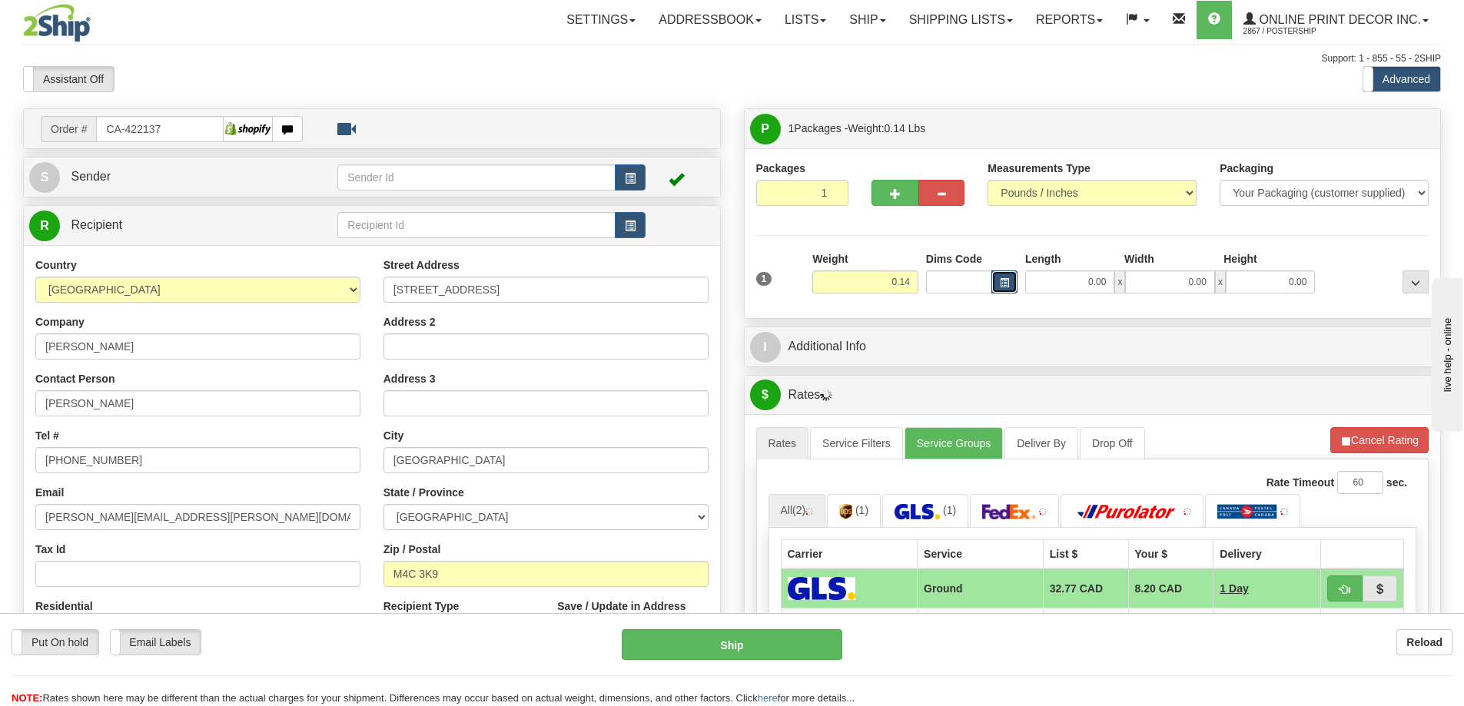
click at [1004, 279] on span "button" at bounding box center [1004, 283] width 9 height 8
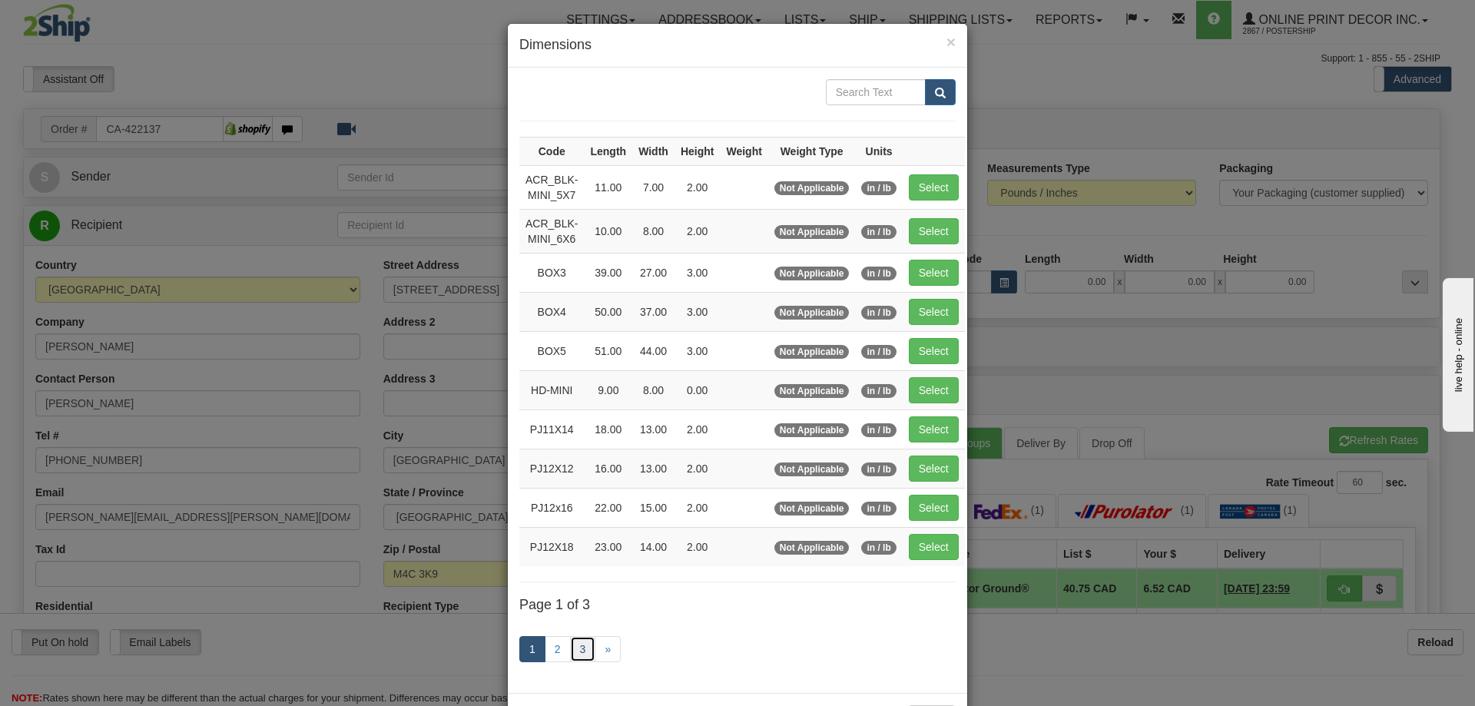
click at [575, 652] on link "3" at bounding box center [583, 649] width 26 height 26
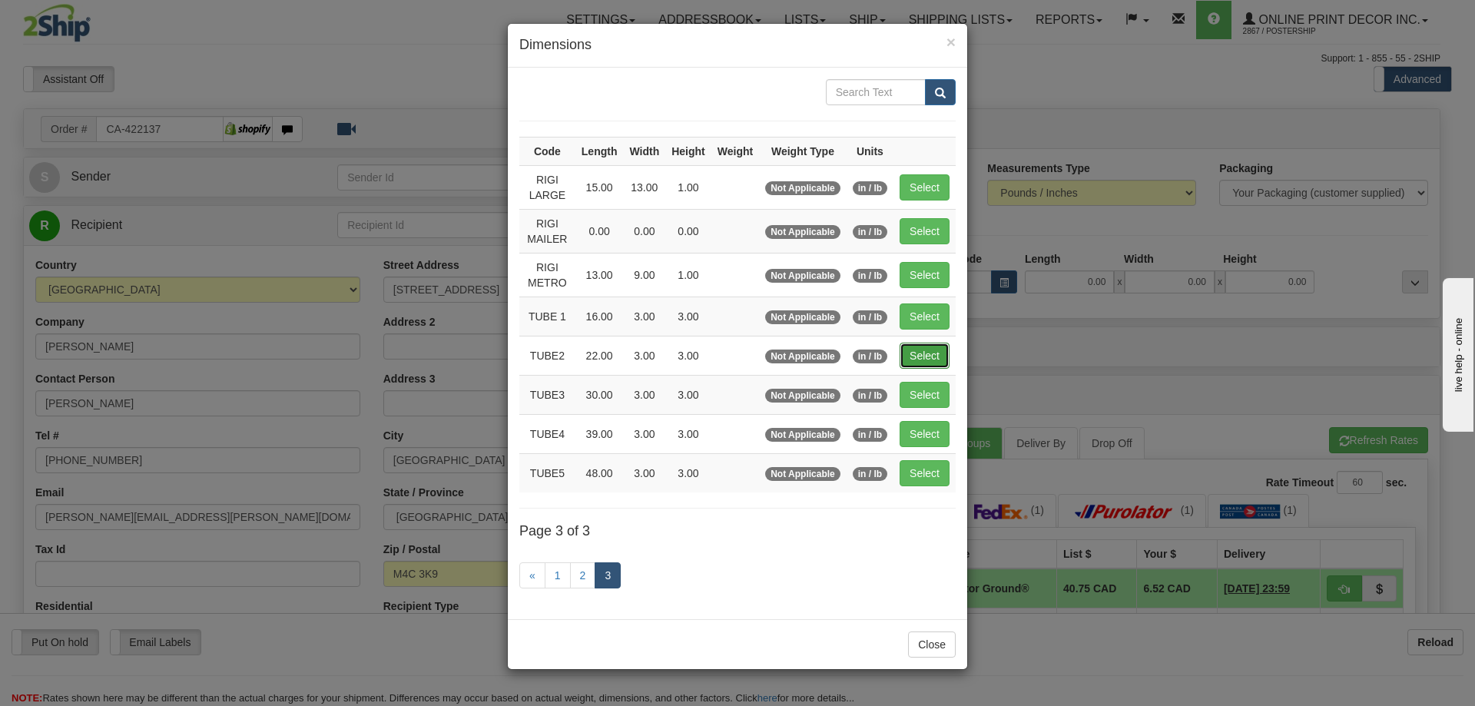
drag, startPoint x: 944, startPoint y: 360, endPoint x: 925, endPoint y: 359, distance: 19.3
click at [942, 360] on button "Select" at bounding box center [925, 356] width 50 height 26
type input "TUBE2"
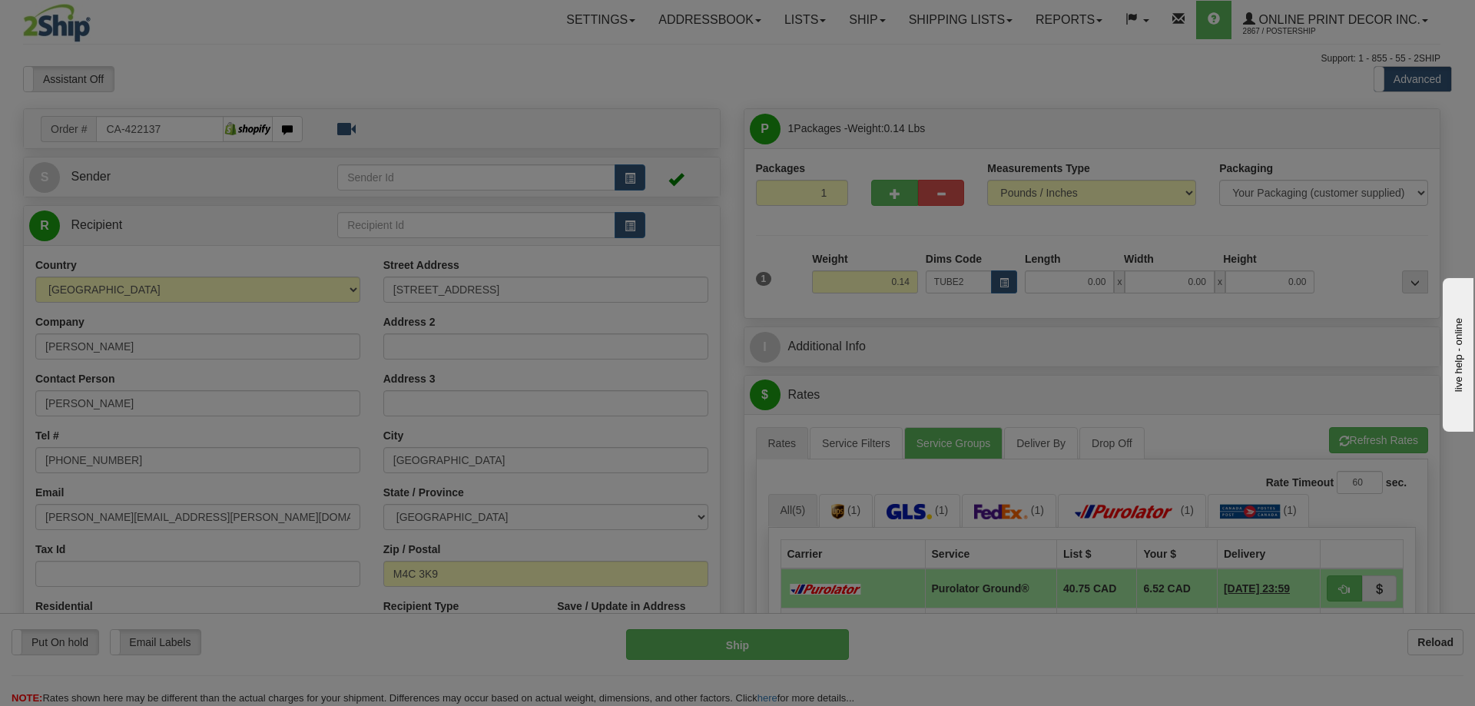
type input "22.00"
type input "3.00"
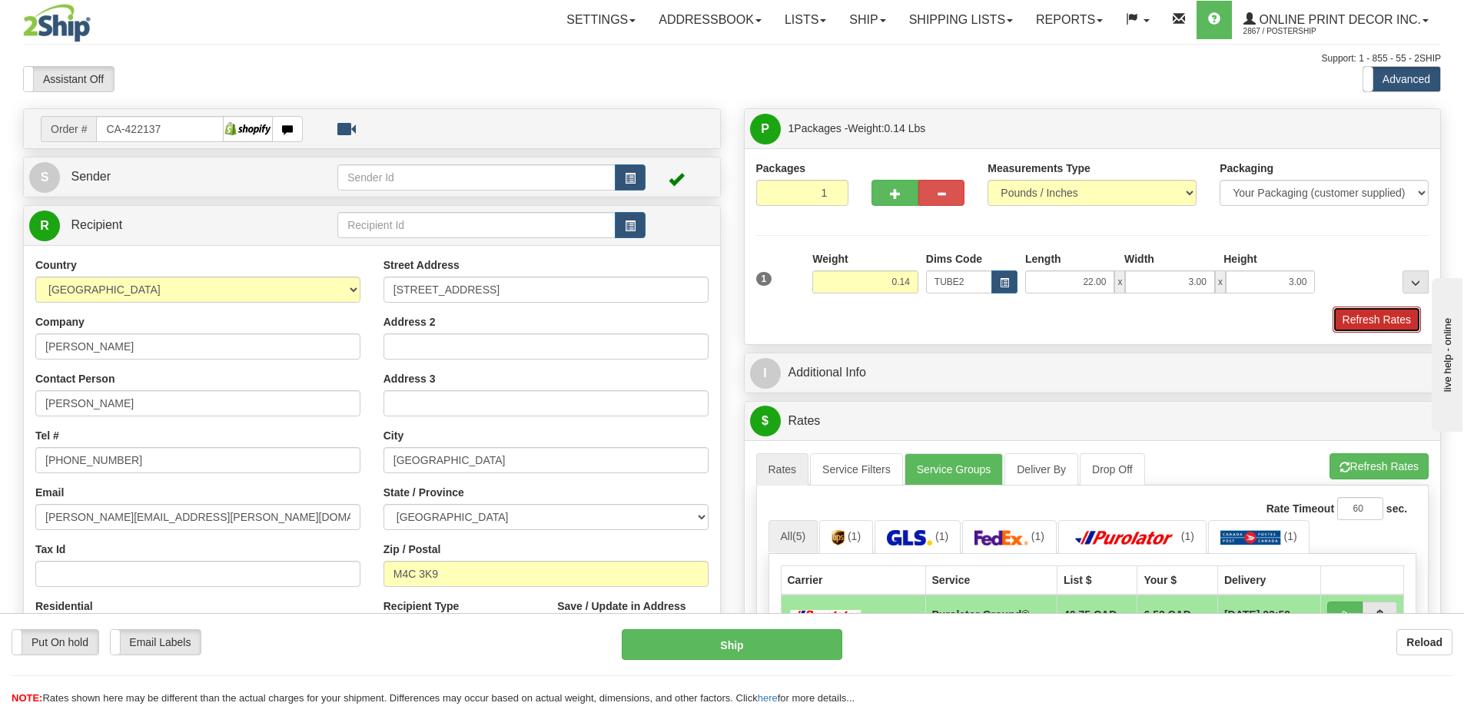
click at [1372, 320] on button "Refresh Rates" at bounding box center [1377, 320] width 88 height 26
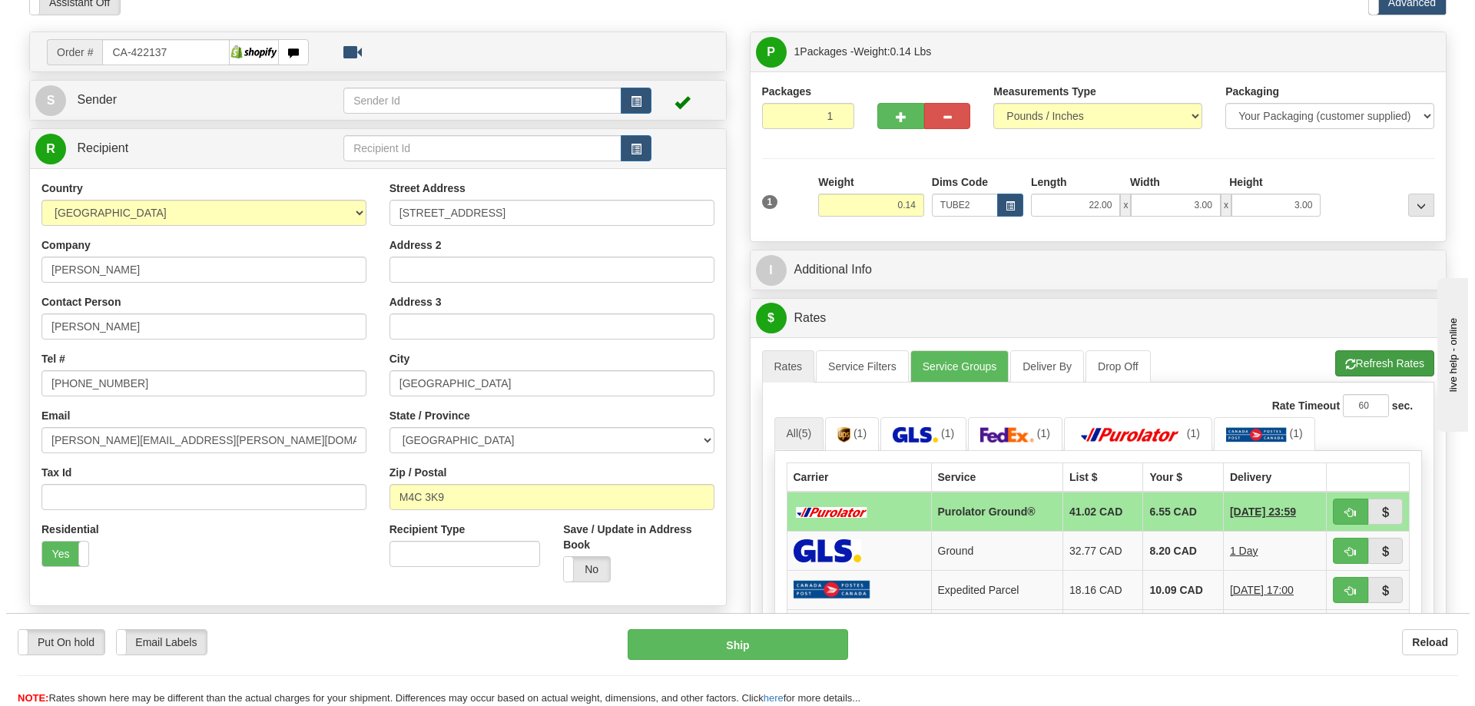
scroll to position [154, 0]
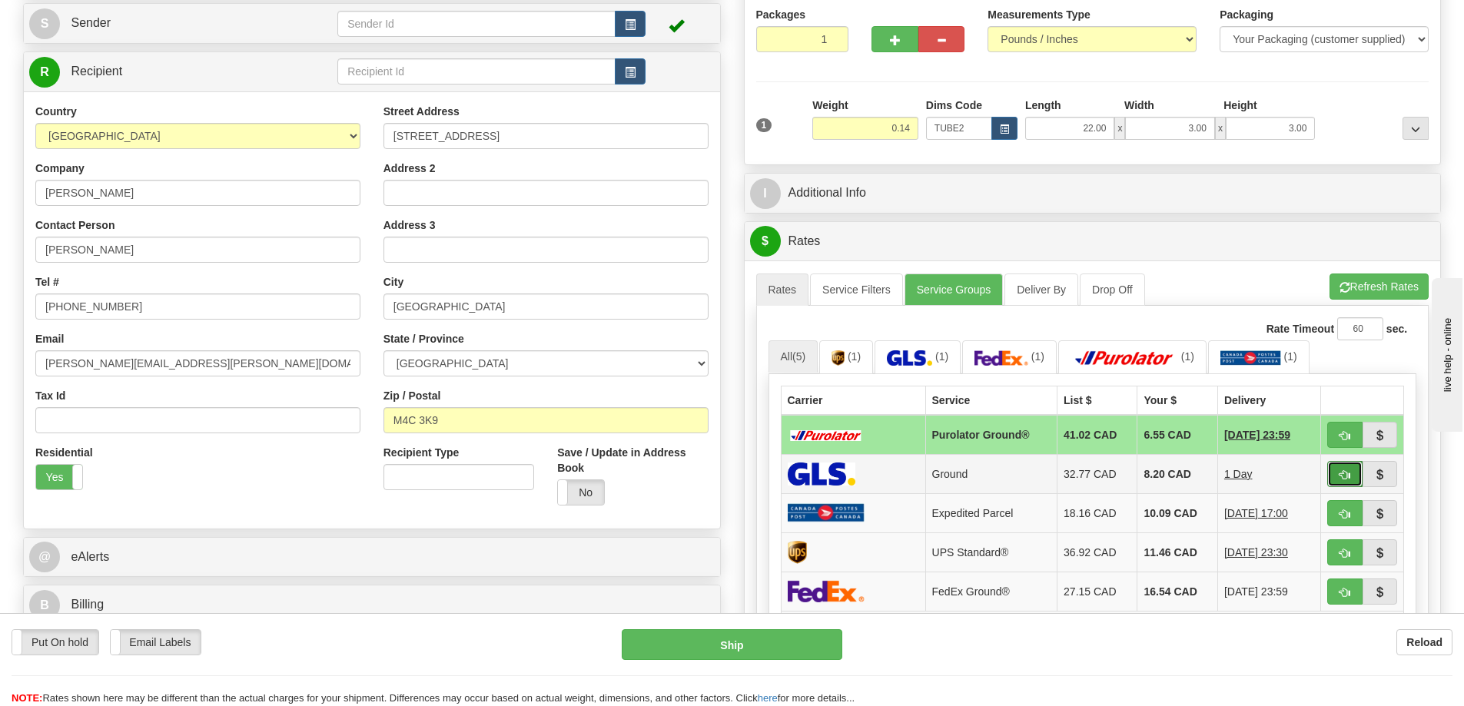
click at [1342, 467] on button "button" at bounding box center [1344, 474] width 35 height 26
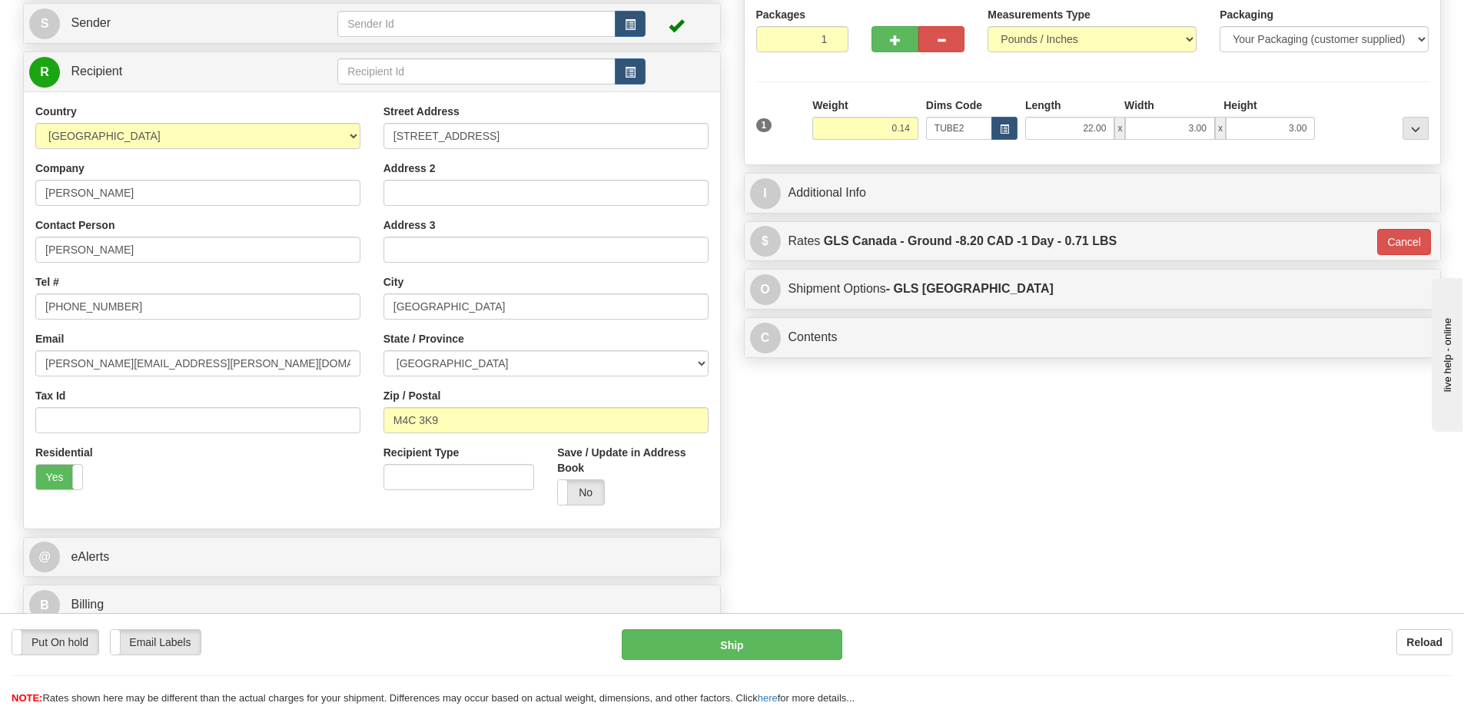
type input "1"
click at [784, 634] on button "Ship" at bounding box center [732, 644] width 221 height 31
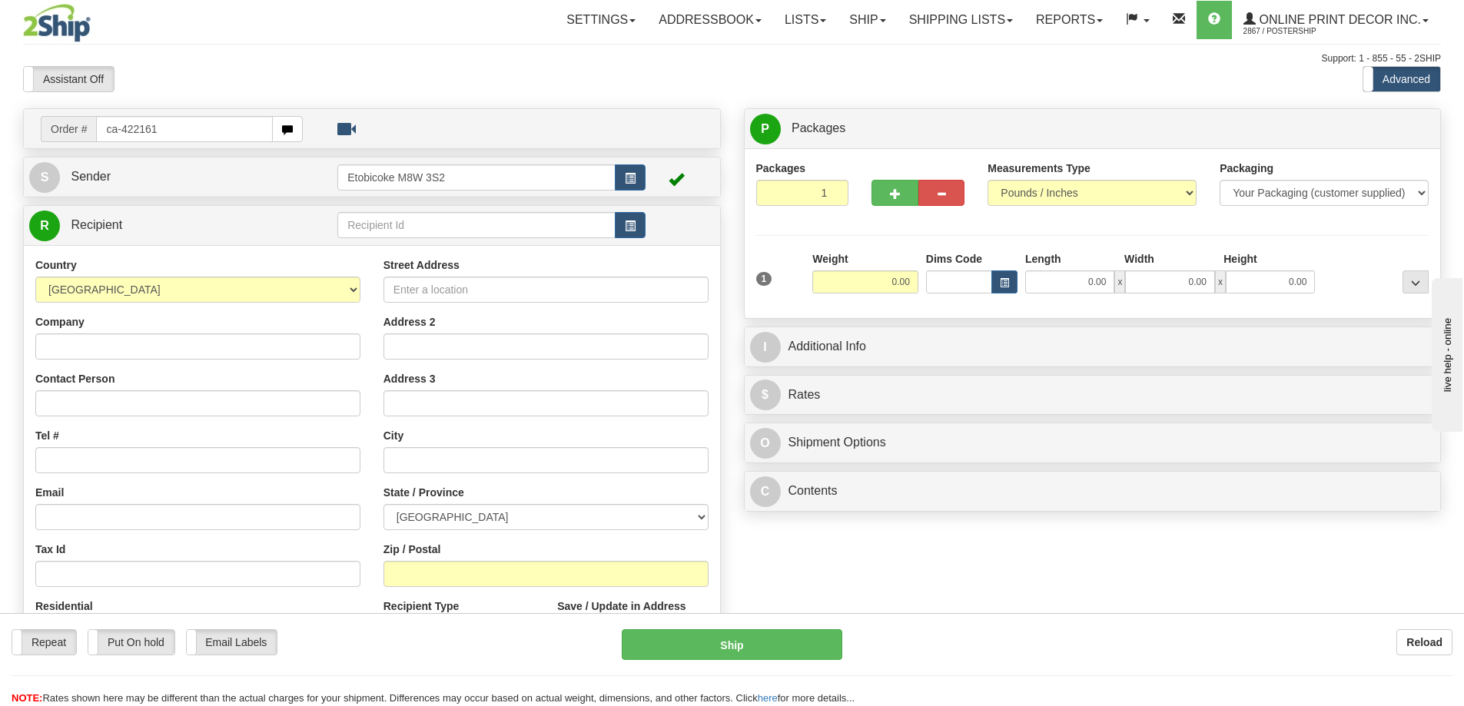
type input "ca-422161"
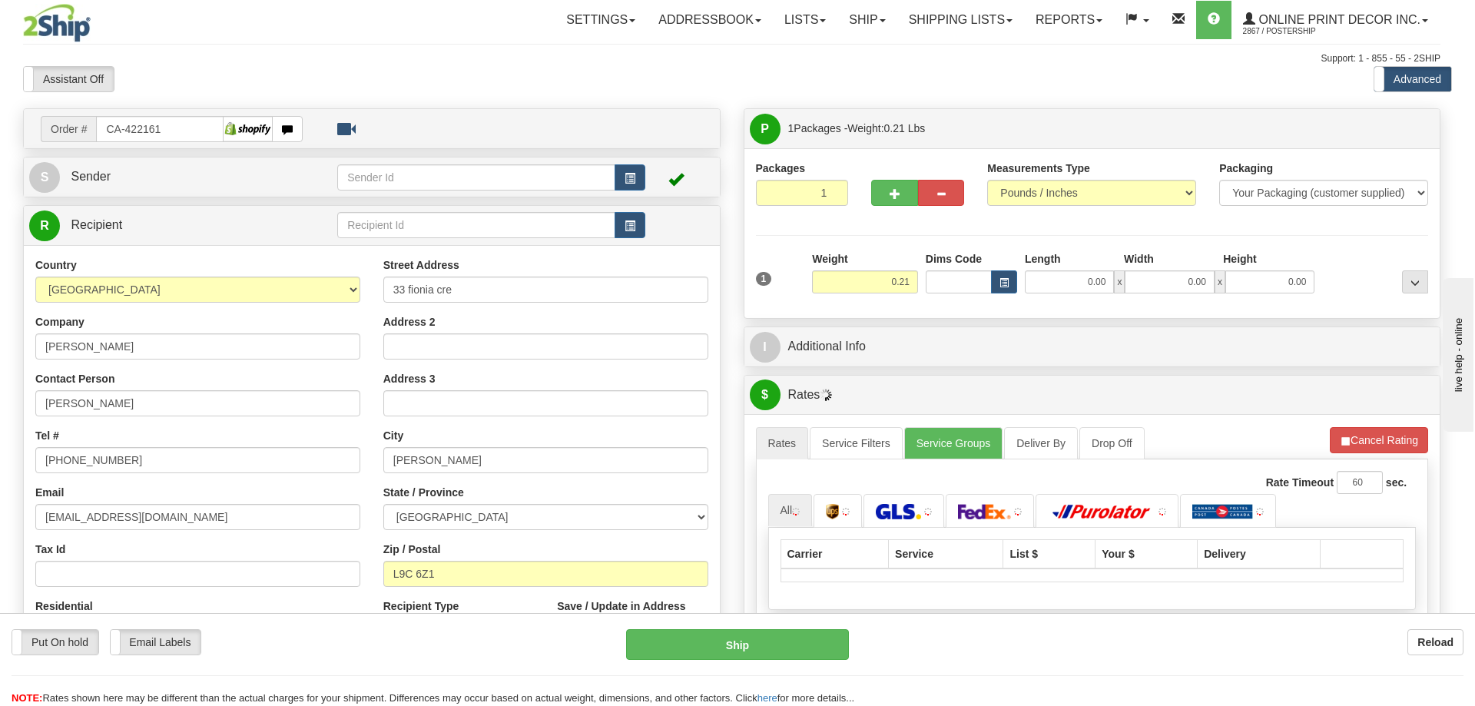
type input "[PERSON_NAME]"
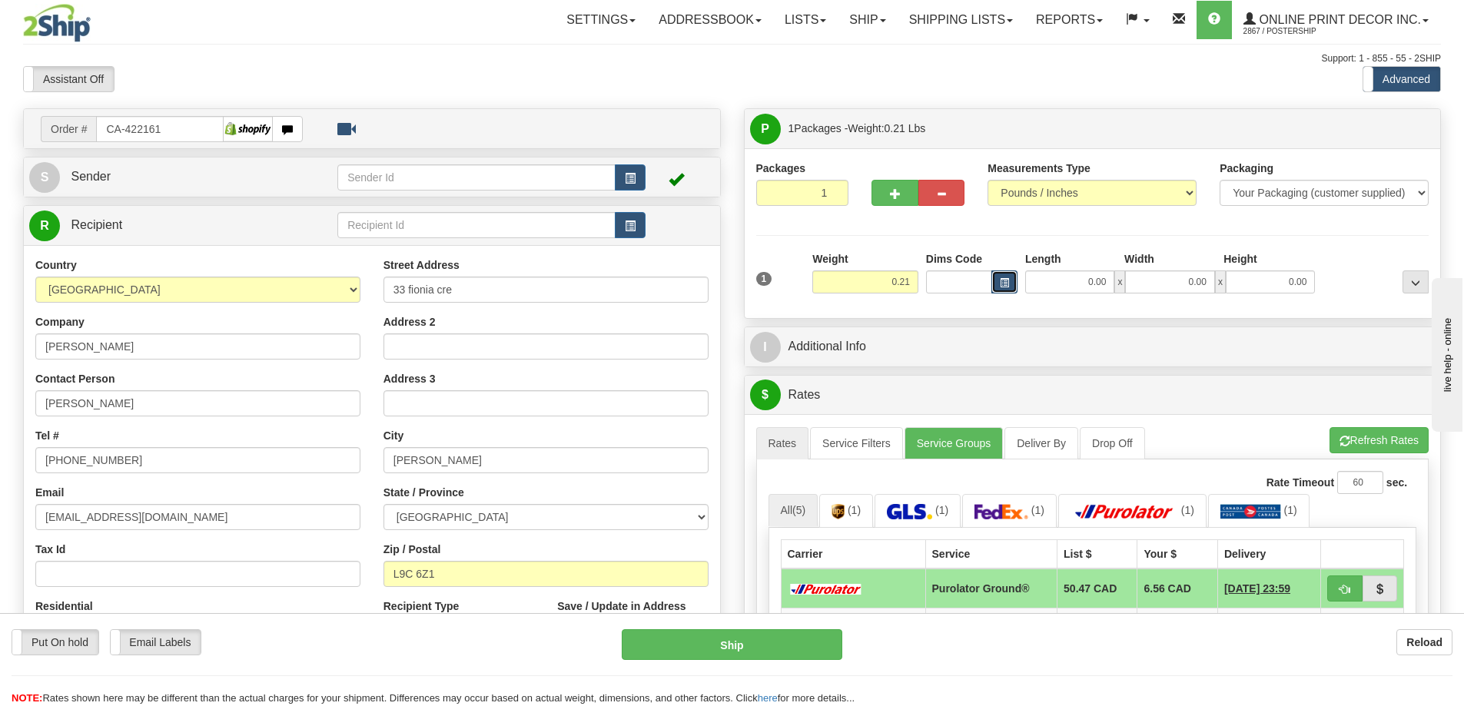
click at [1004, 283] on span "button" at bounding box center [1004, 283] width 9 height 8
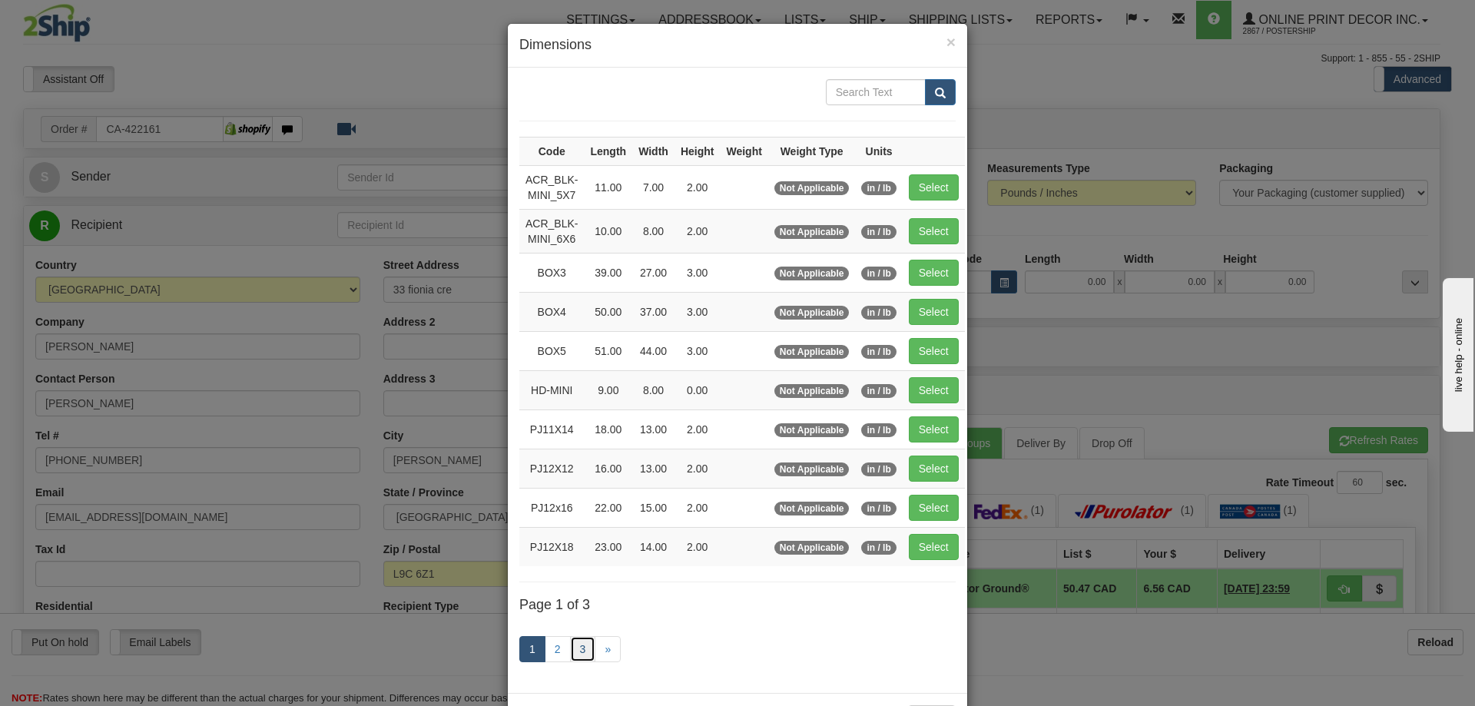
click at [577, 646] on link "3" at bounding box center [583, 649] width 26 height 26
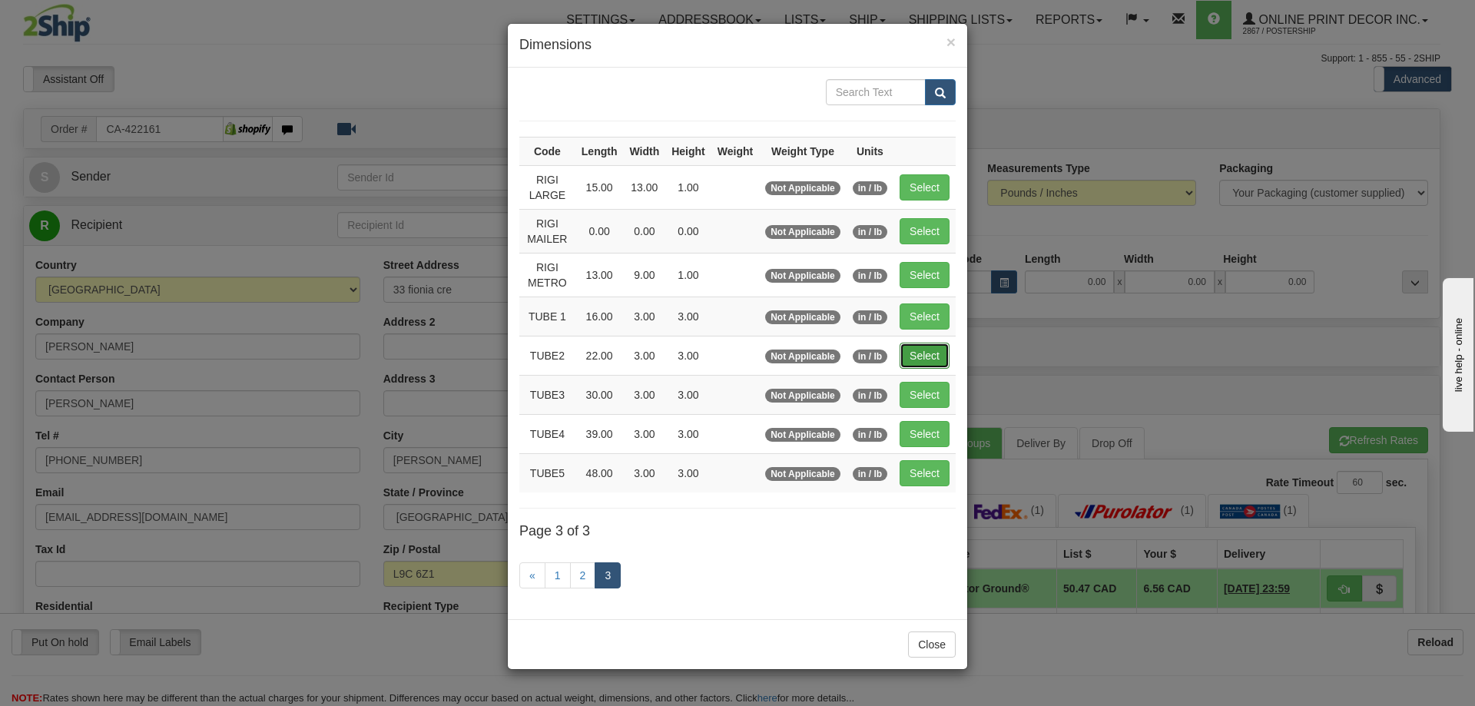
click at [928, 355] on button "Select" at bounding box center [925, 356] width 50 height 26
type input "TUBE2"
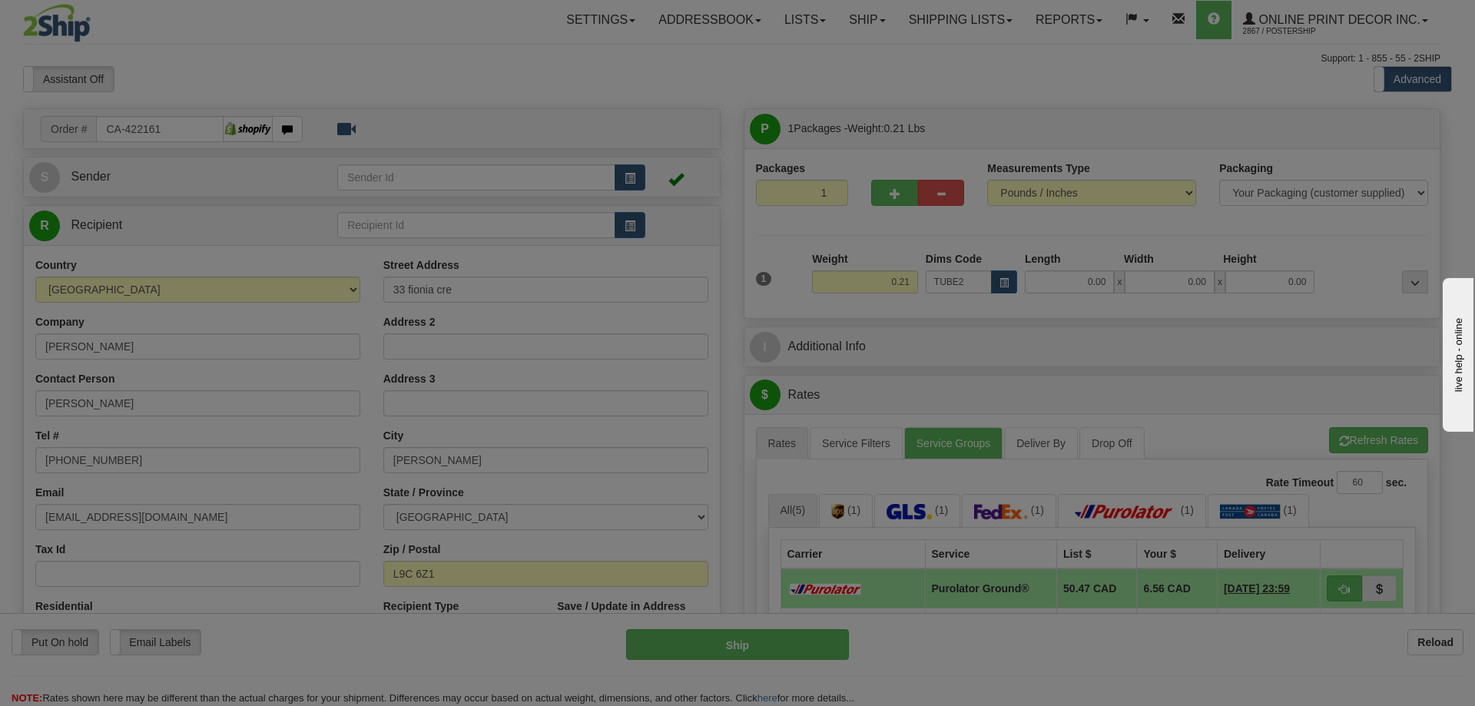
type input "22.00"
type input "3.00"
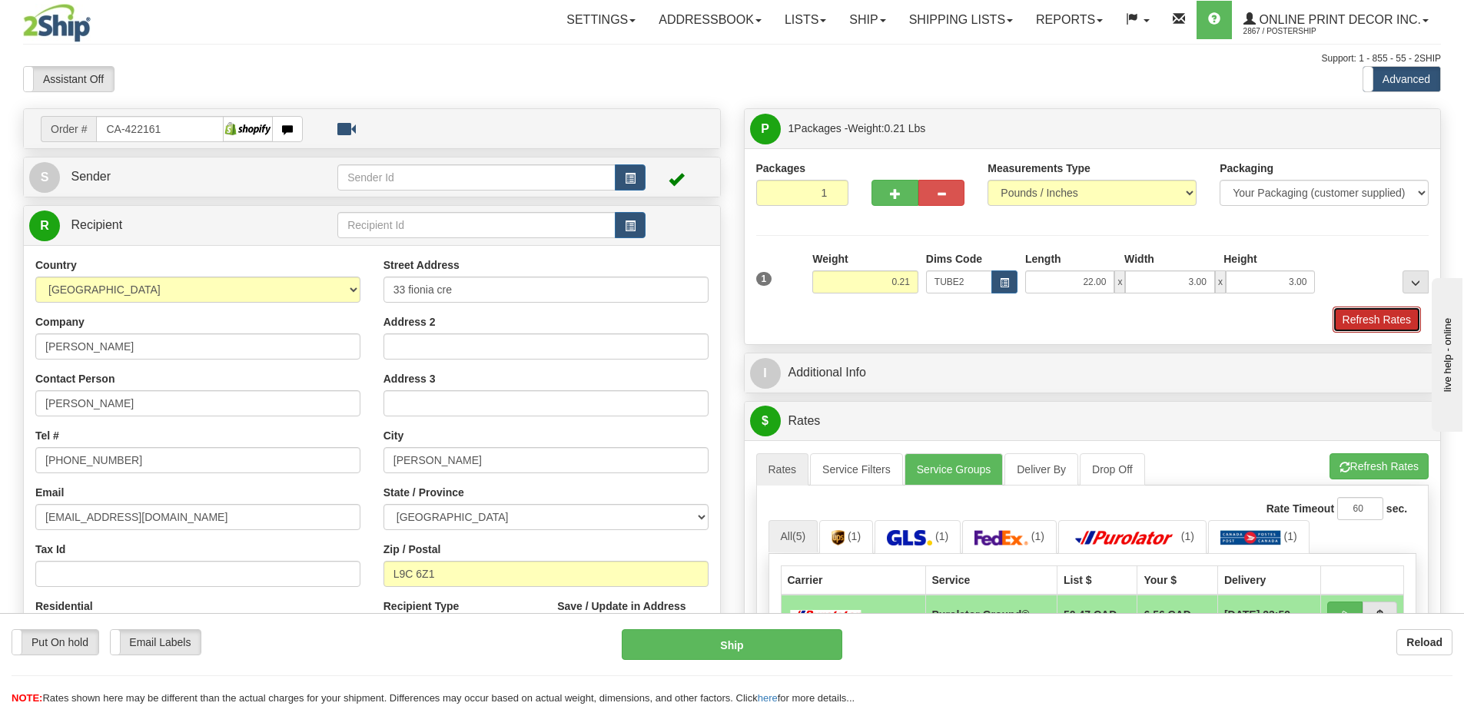
click at [1352, 323] on button "Refresh Rates" at bounding box center [1377, 320] width 88 height 26
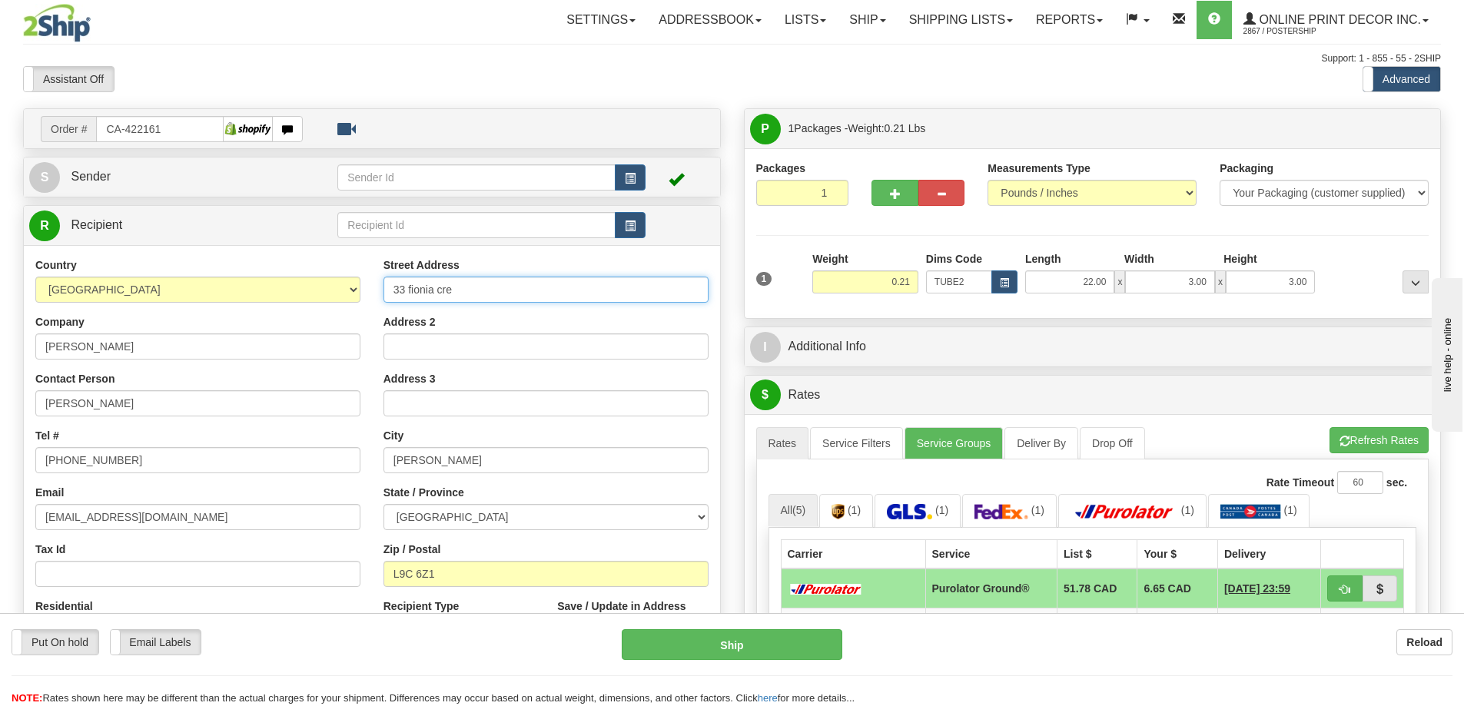
click at [411, 284] on input "33 fionia cre" at bounding box center [545, 290] width 325 height 26
click at [431, 288] on input "33 Fionia cre" at bounding box center [545, 290] width 325 height 26
click at [443, 289] on input "33 Fionia cre" at bounding box center [545, 290] width 325 height 26
click at [438, 290] on input "33 Fionia cre" at bounding box center [545, 290] width 325 height 26
click at [445, 287] on input "33 Fiona cre" at bounding box center [545, 290] width 325 height 26
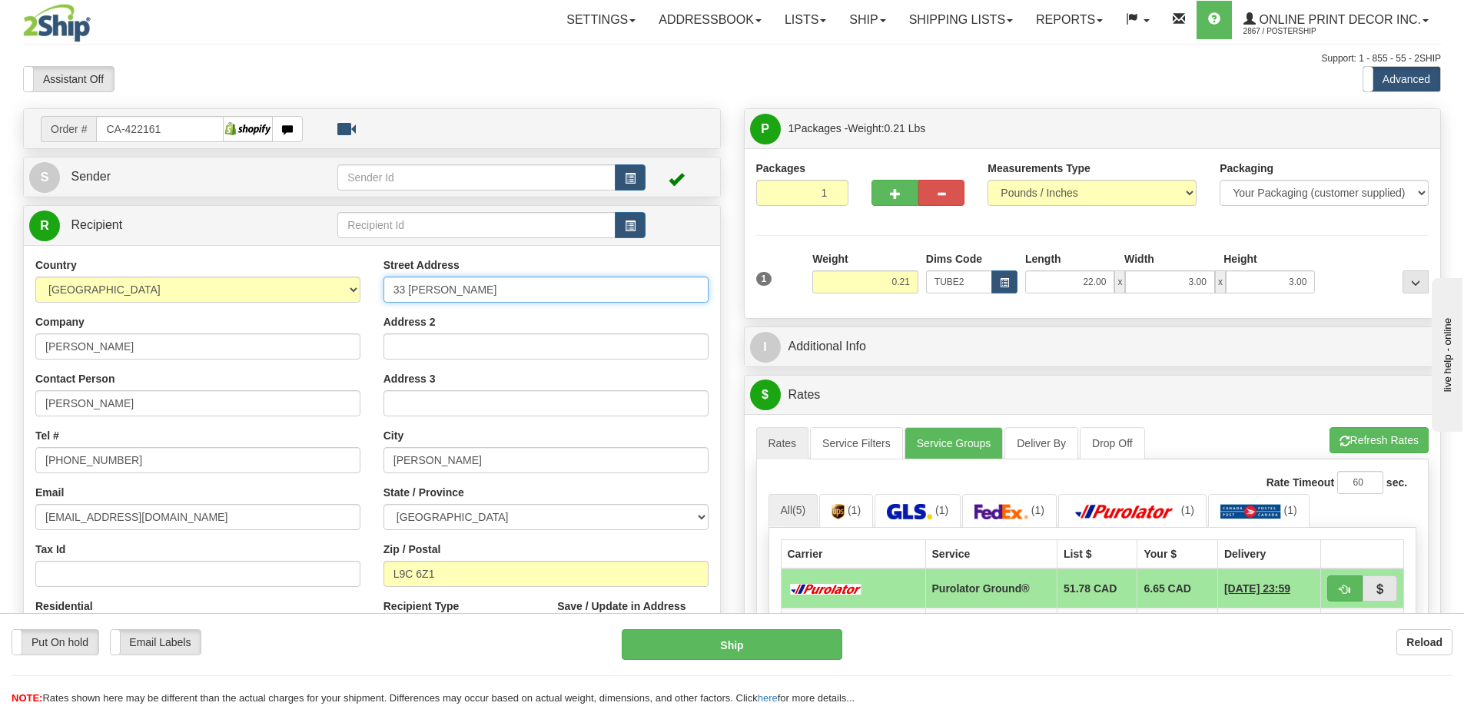
click at [461, 289] on input "33 Fiona Cre" at bounding box center [545, 290] width 325 height 26
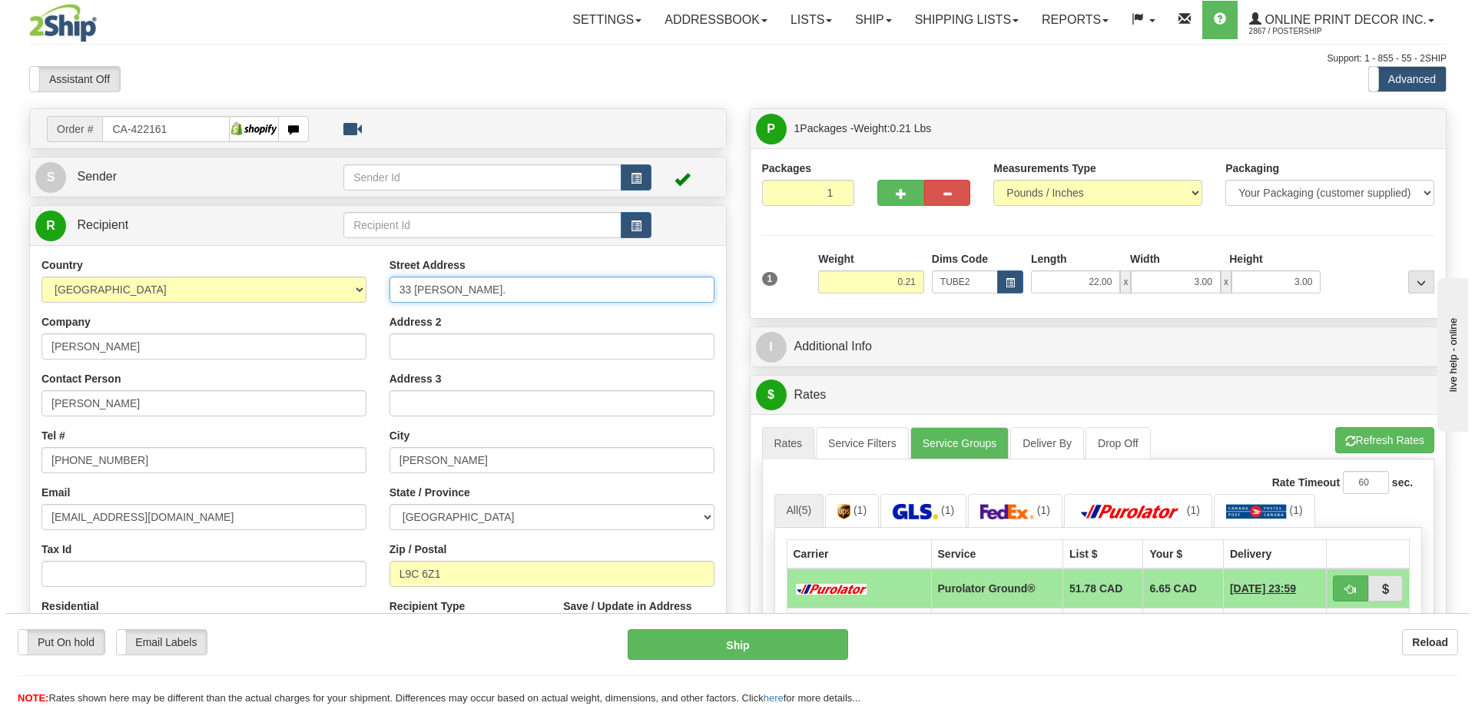
scroll to position [154, 0]
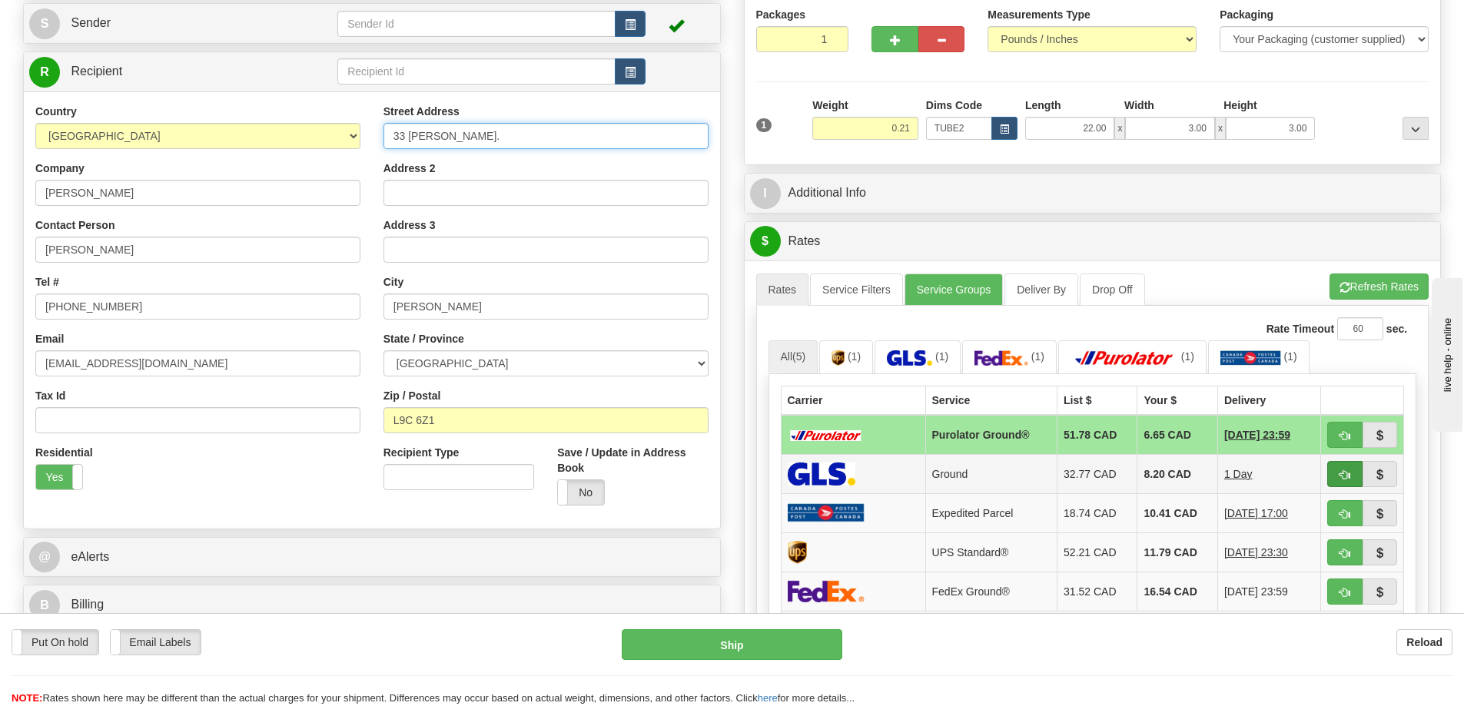
type input "33 Fiona Cres."
click at [1337, 473] on button "button" at bounding box center [1344, 474] width 35 height 26
type input "1"
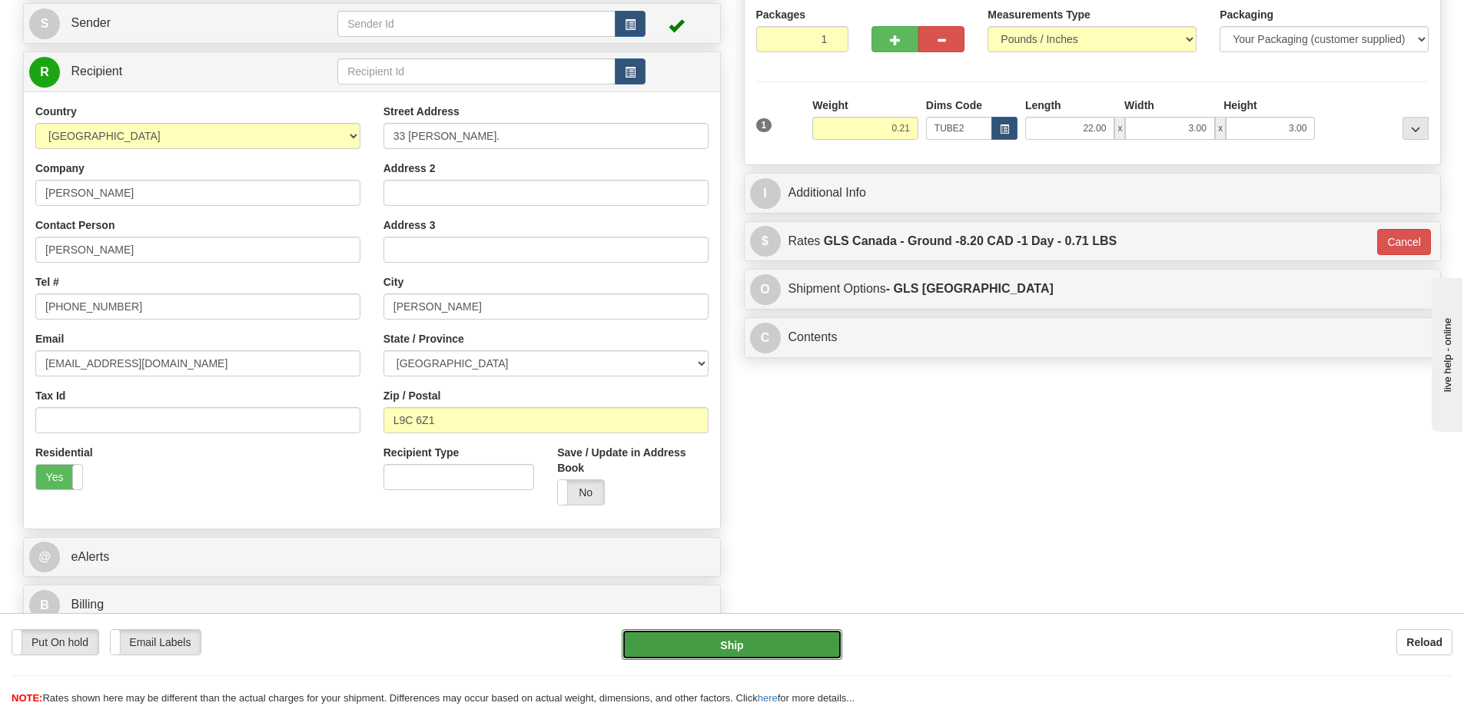
click at [775, 645] on button "Ship" at bounding box center [732, 644] width 221 height 31
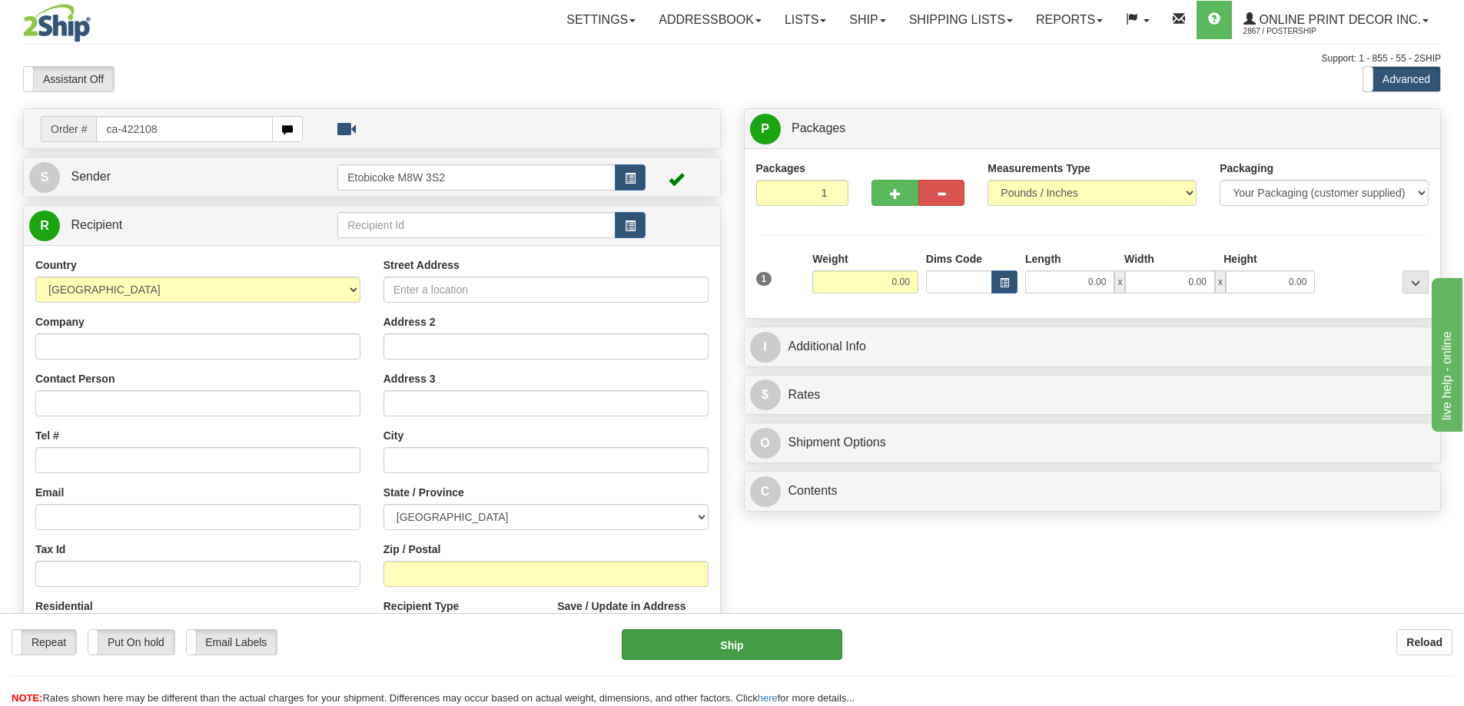
type input "ca-422108"
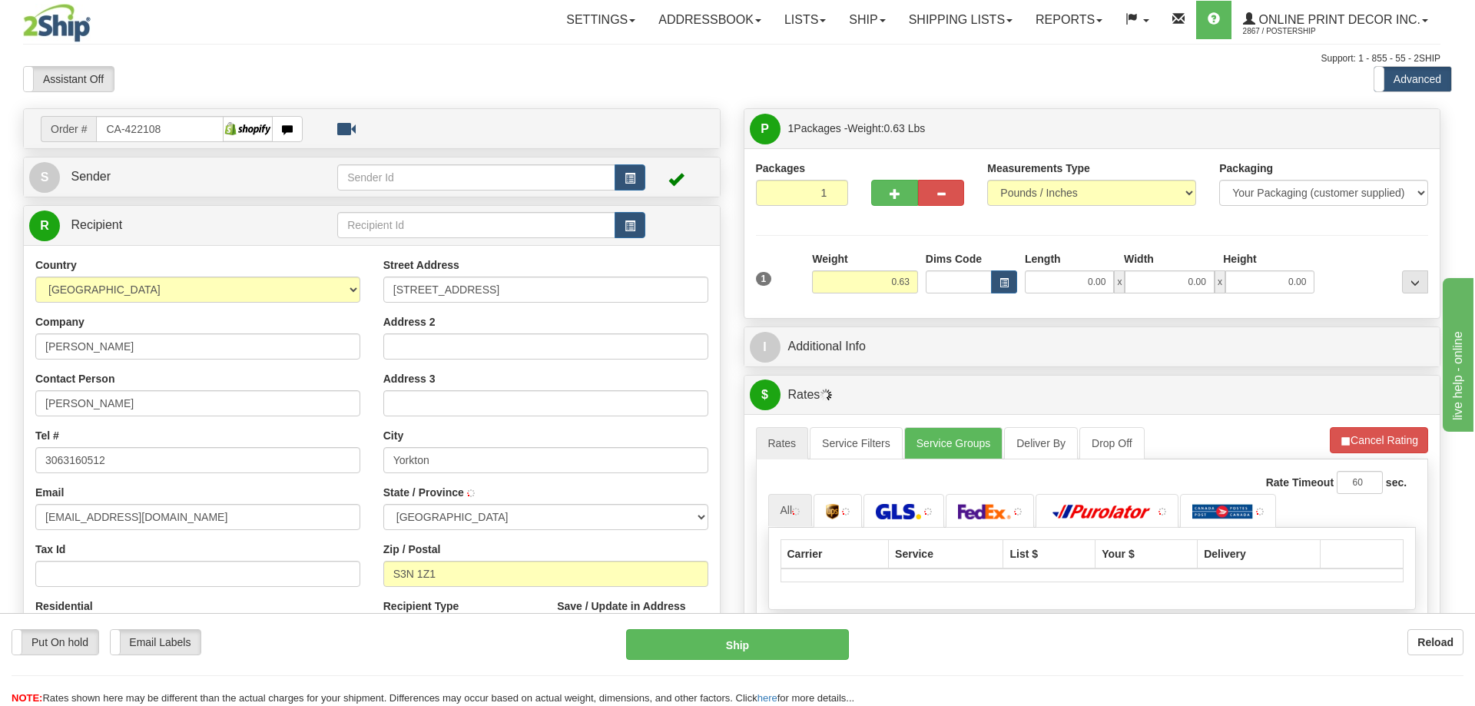
type input "YORKTON"
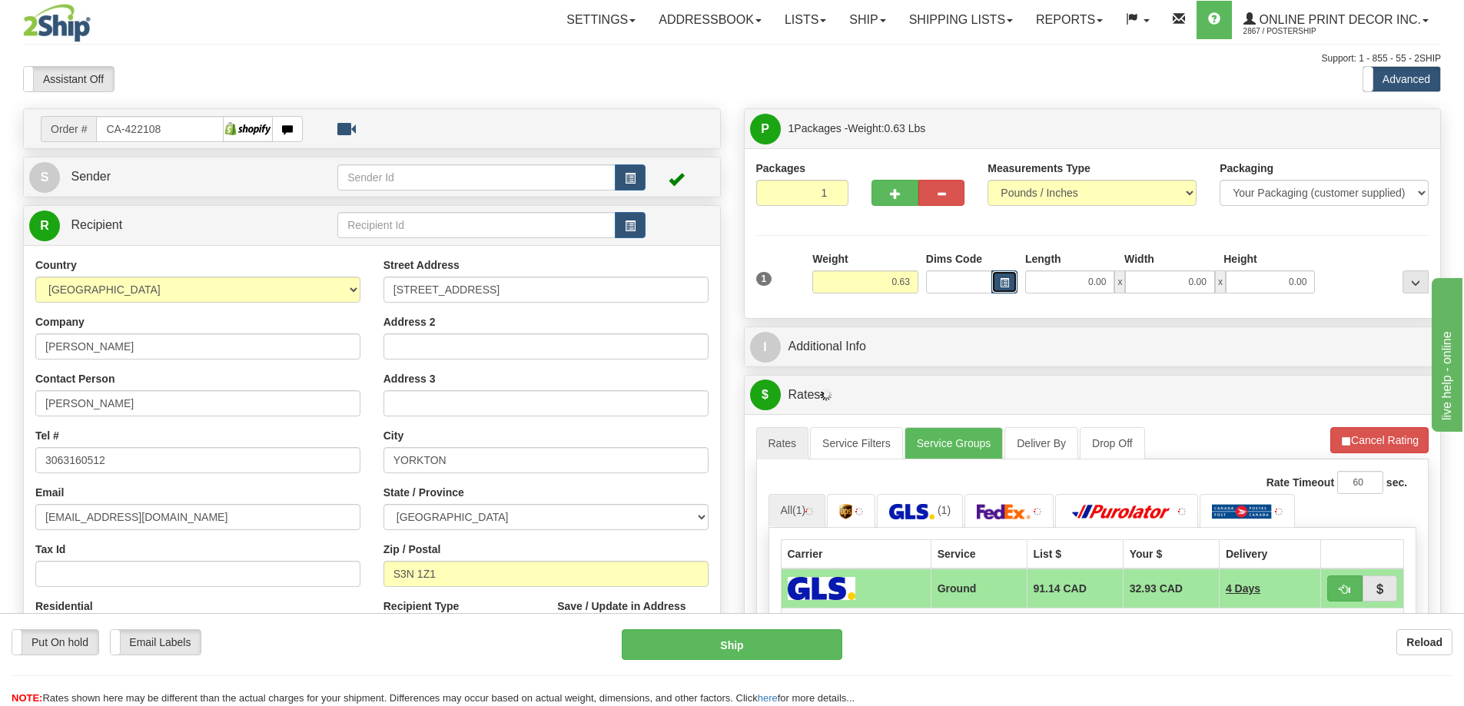
click at [1002, 277] on button "button" at bounding box center [1004, 282] width 26 height 23
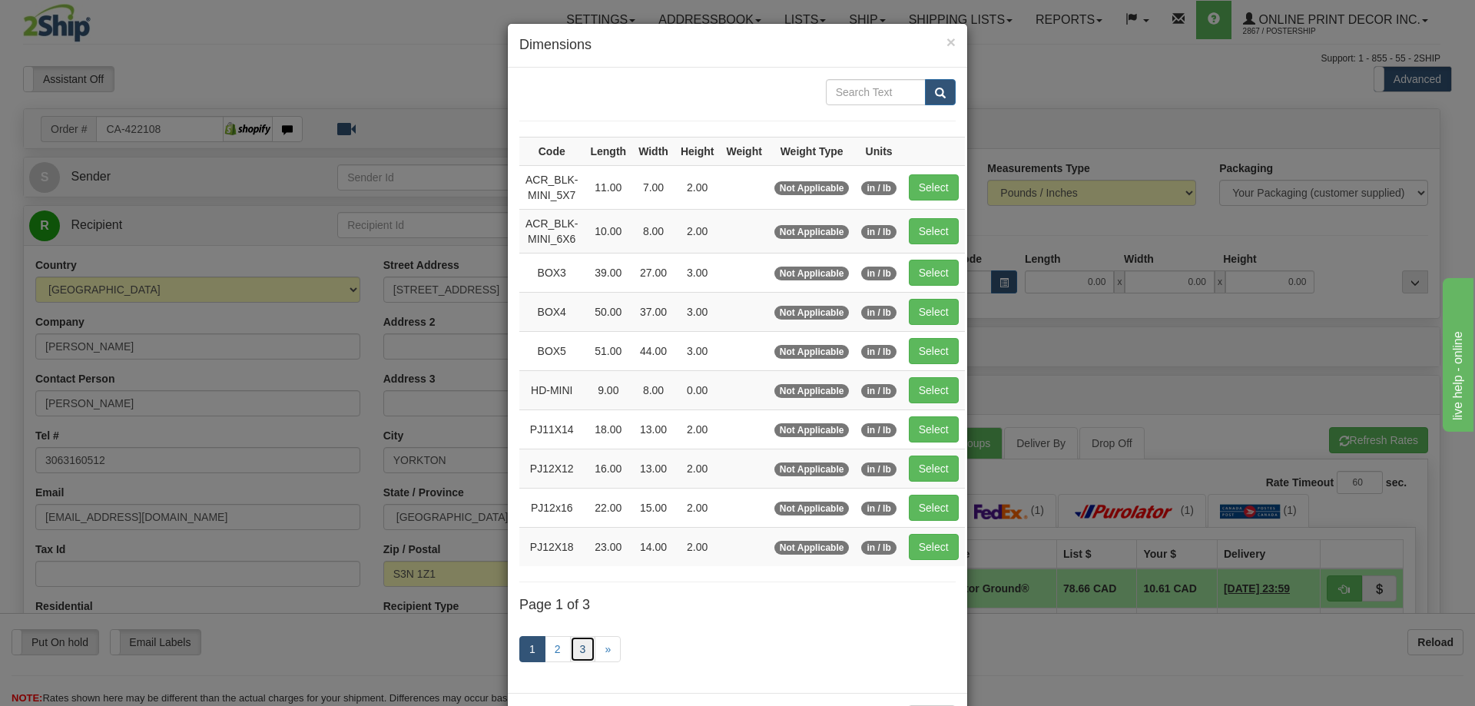
click at [573, 648] on link "3" at bounding box center [583, 649] width 26 height 26
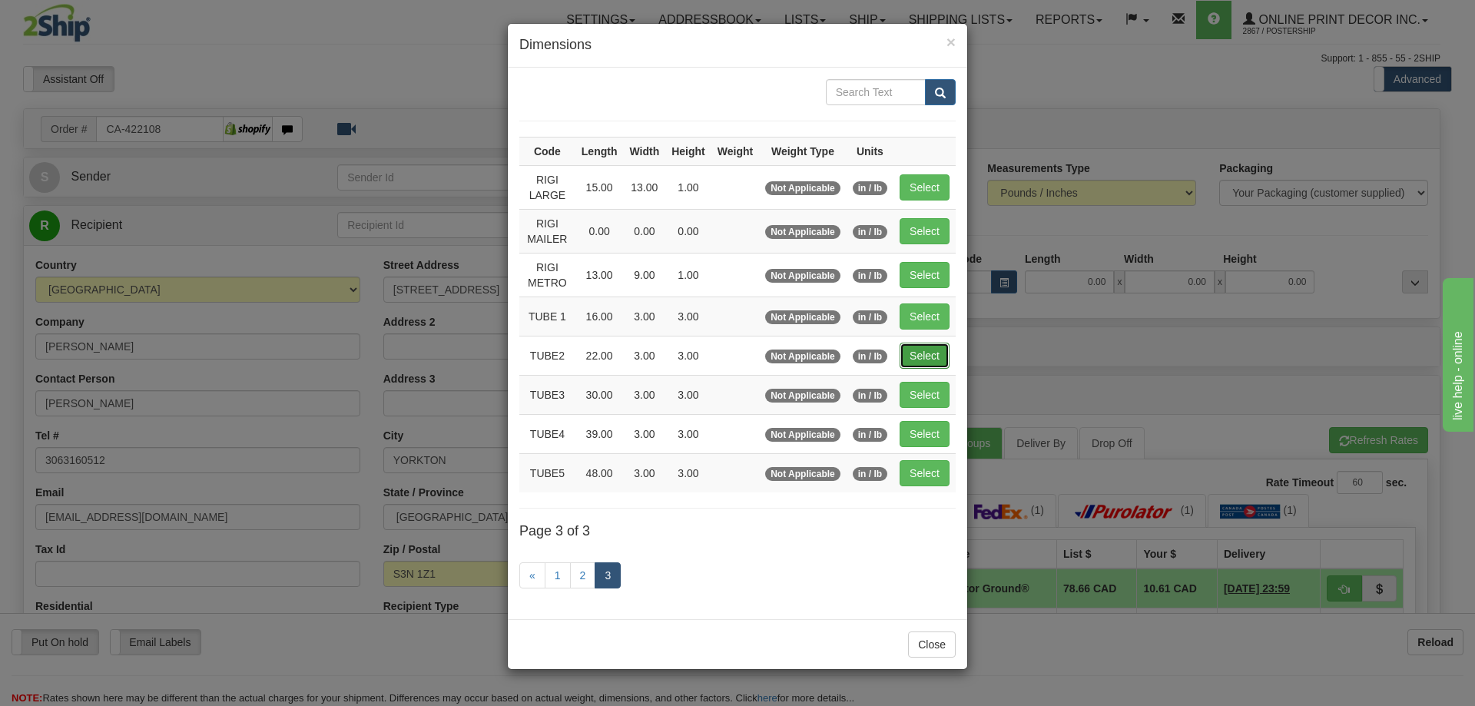
click at [941, 352] on button "Select" at bounding box center [925, 356] width 50 height 26
type input "TUBE2"
type input "22.00"
type input "3.00"
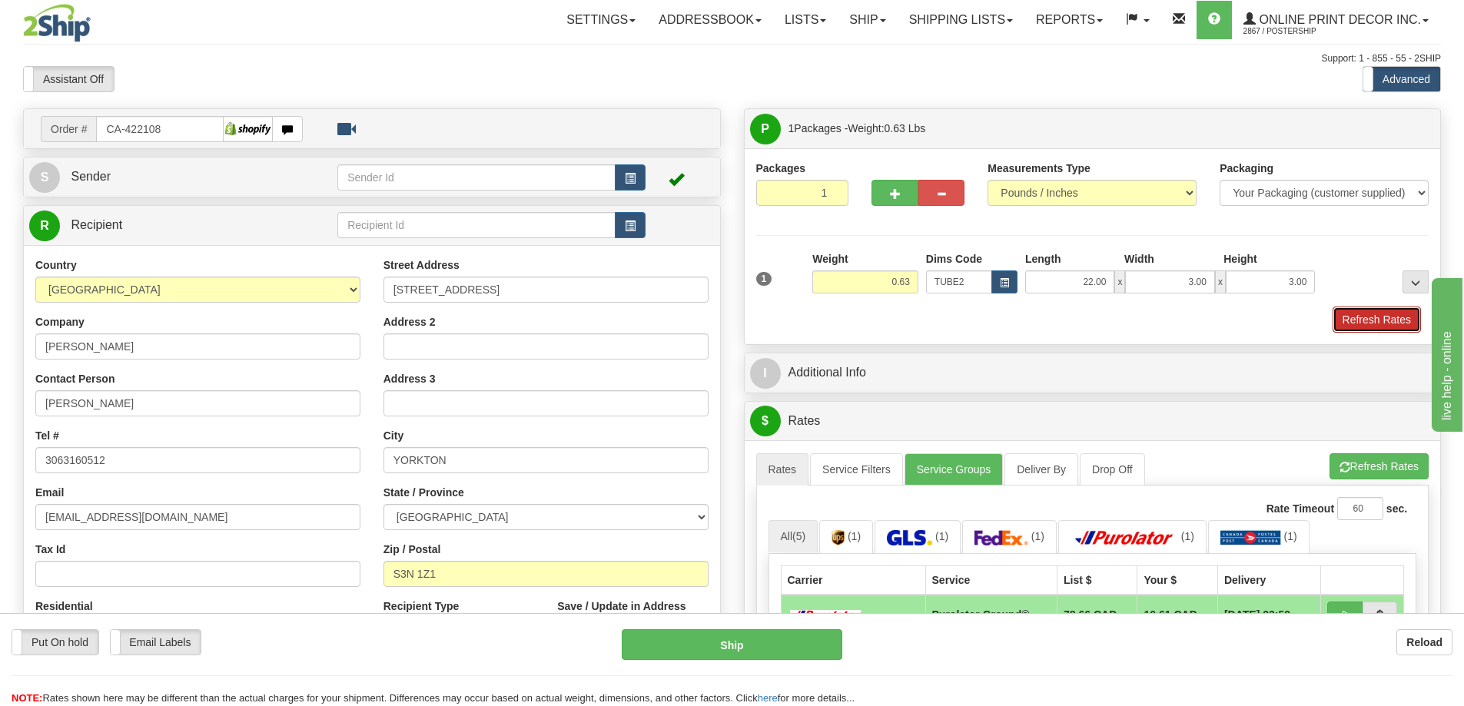
click at [1379, 315] on button "Refresh Rates" at bounding box center [1377, 320] width 88 height 26
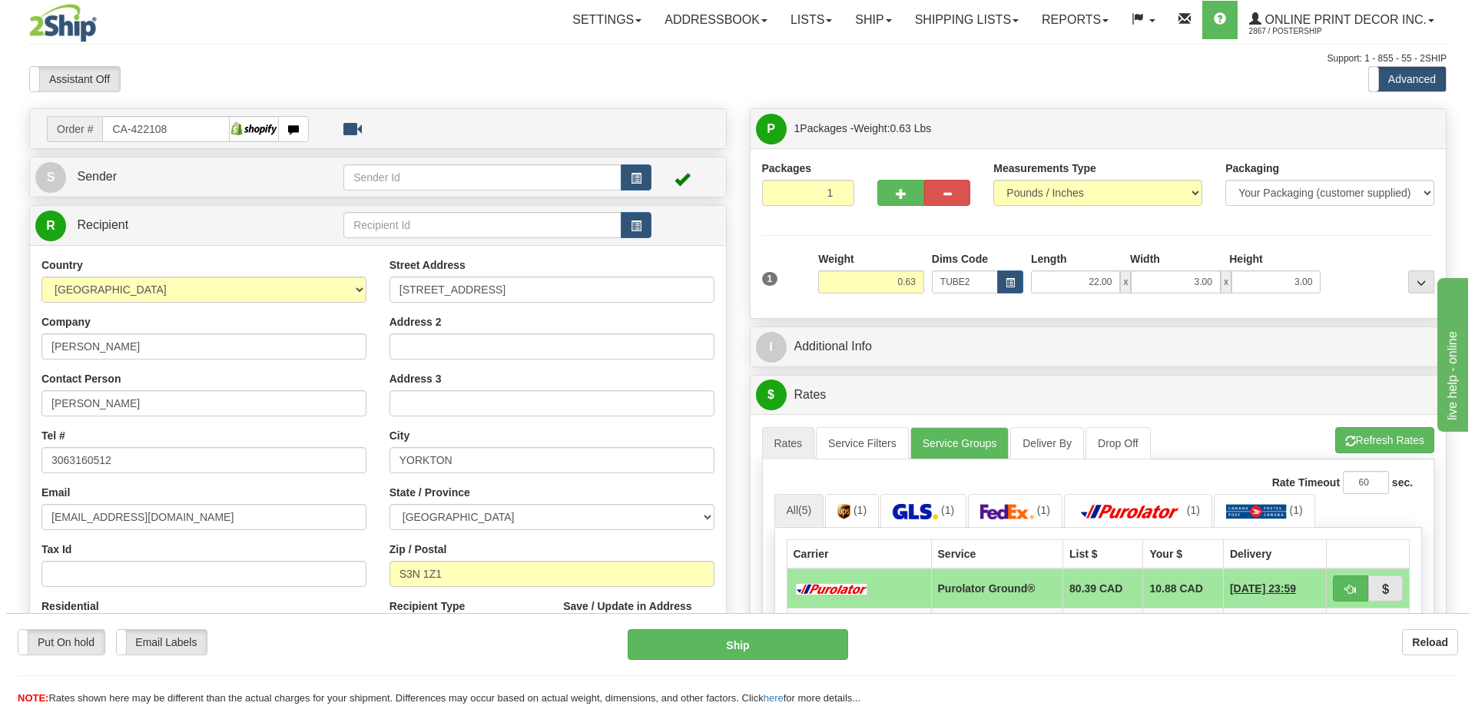
scroll to position [154, 0]
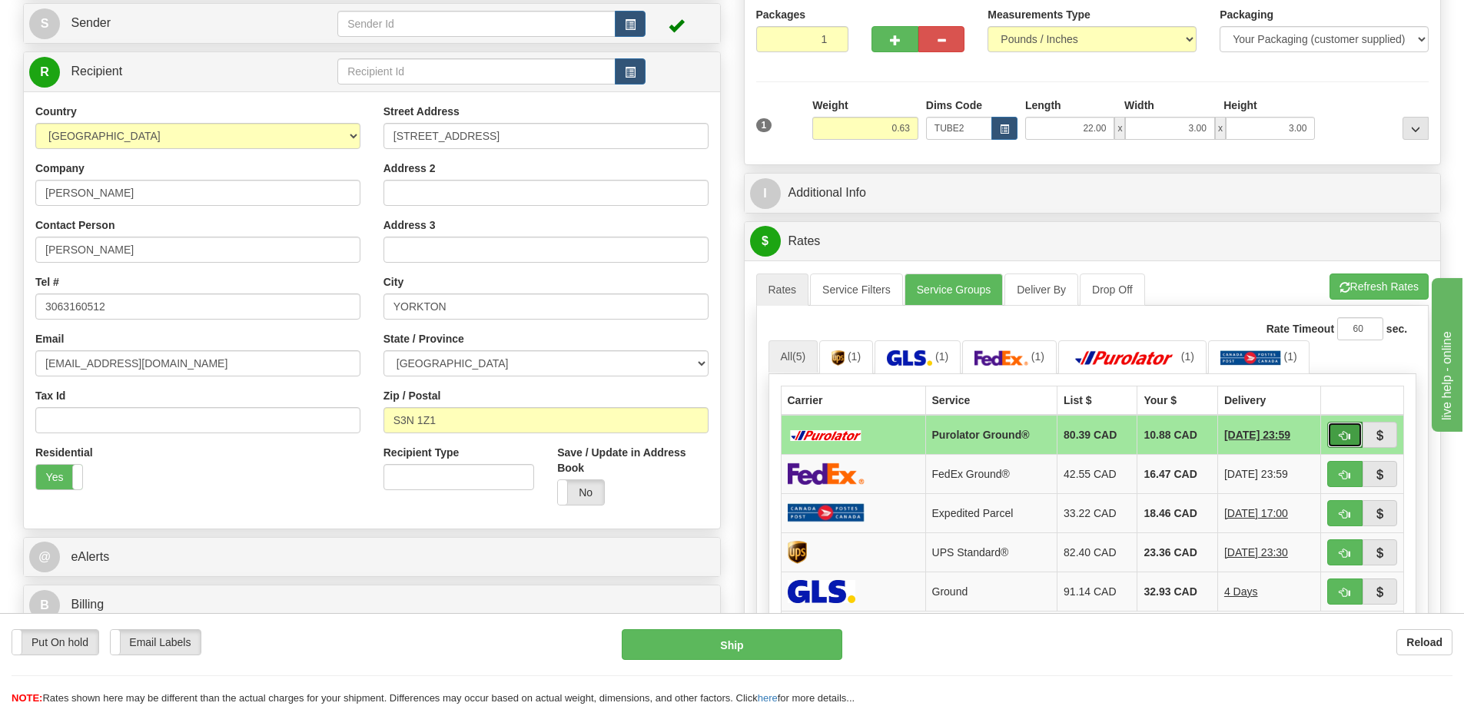
click at [1340, 436] on span "button" at bounding box center [1344, 436] width 11 height 10
type input "260"
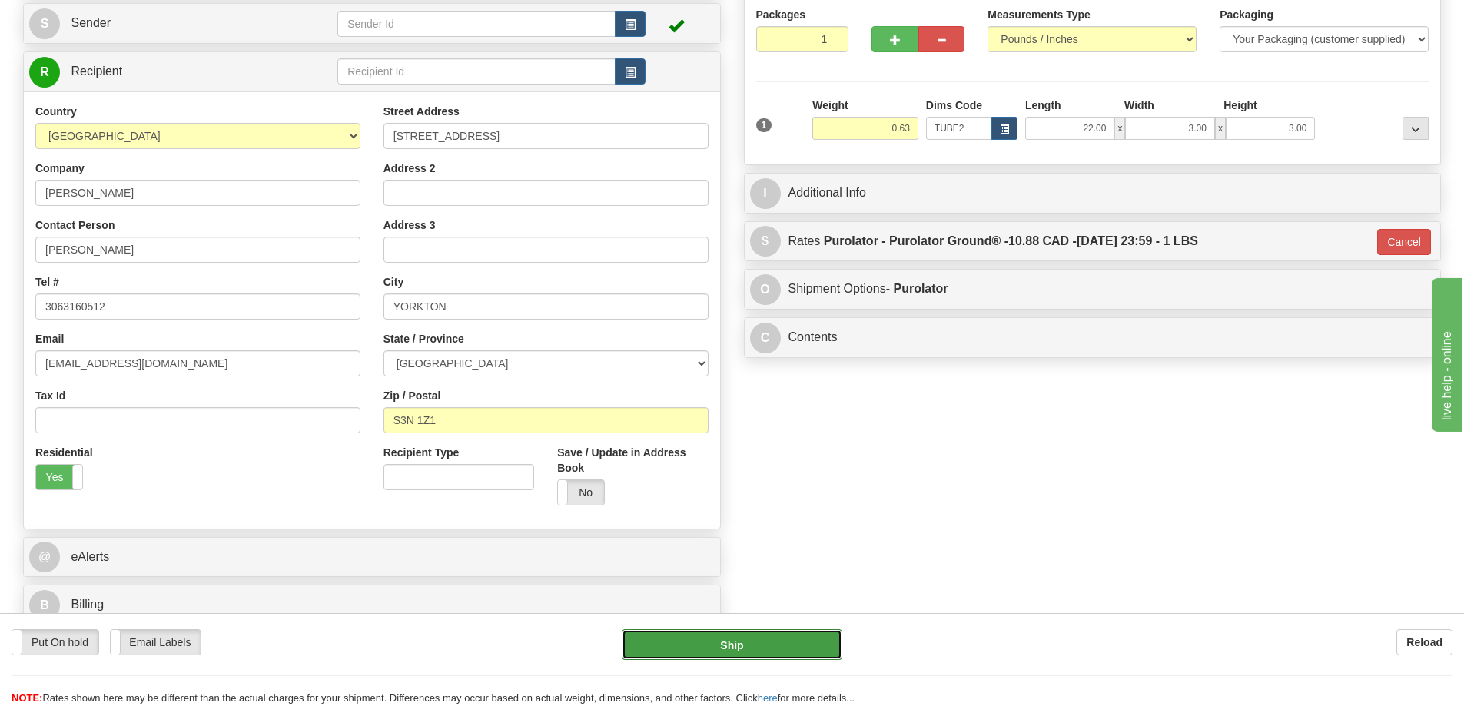
click at [819, 644] on button "Ship" at bounding box center [732, 644] width 221 height 31
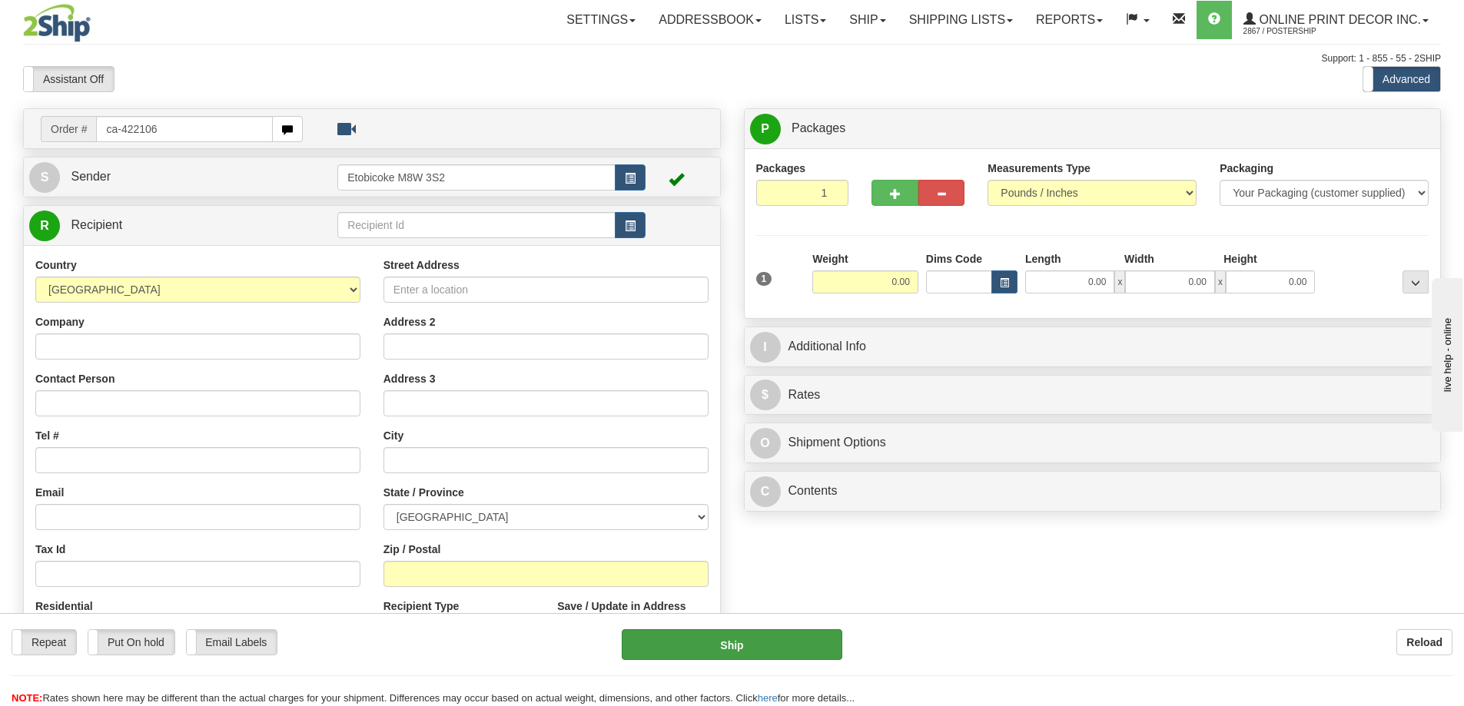
type input "ca-422106"
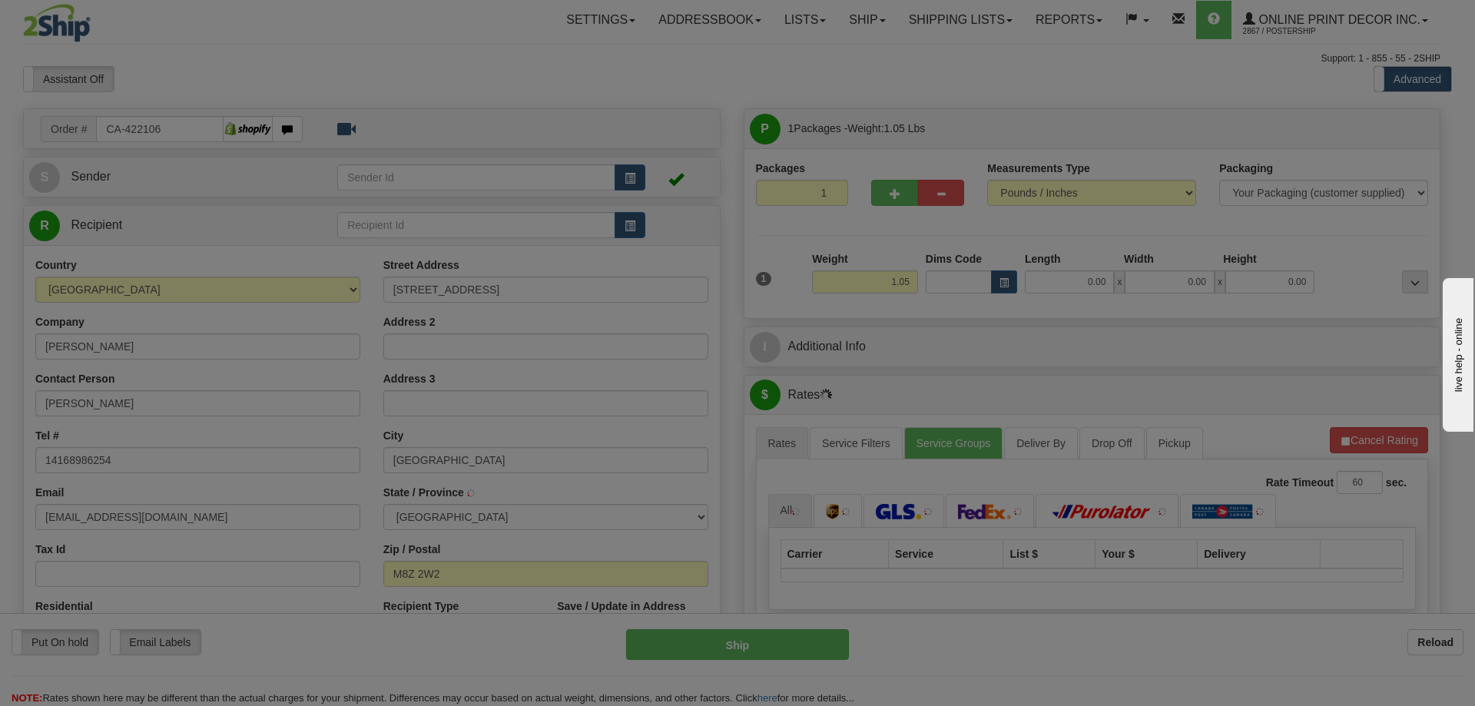
type input "ETOBICOKE"
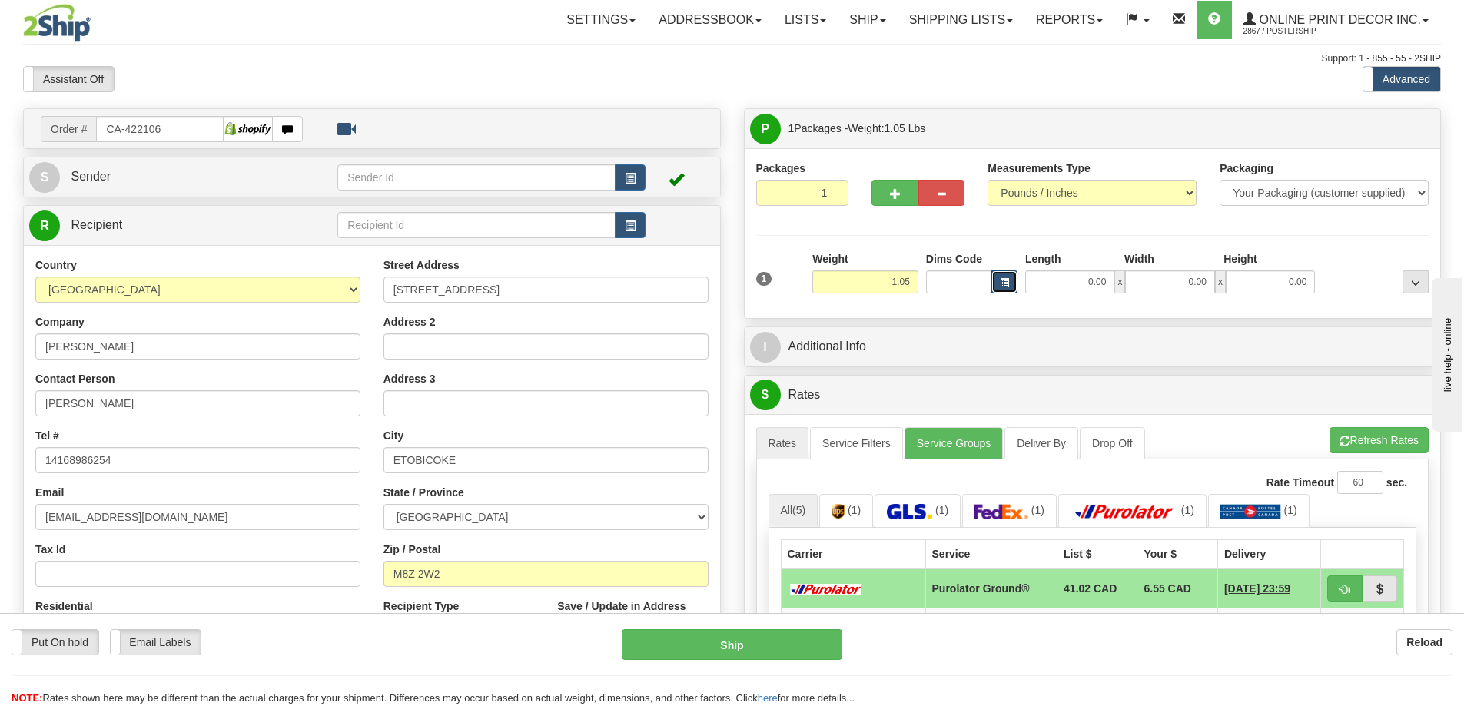
click at [1010, 287] on button "button" at bounding box center [1004, 282] width 26 height 23
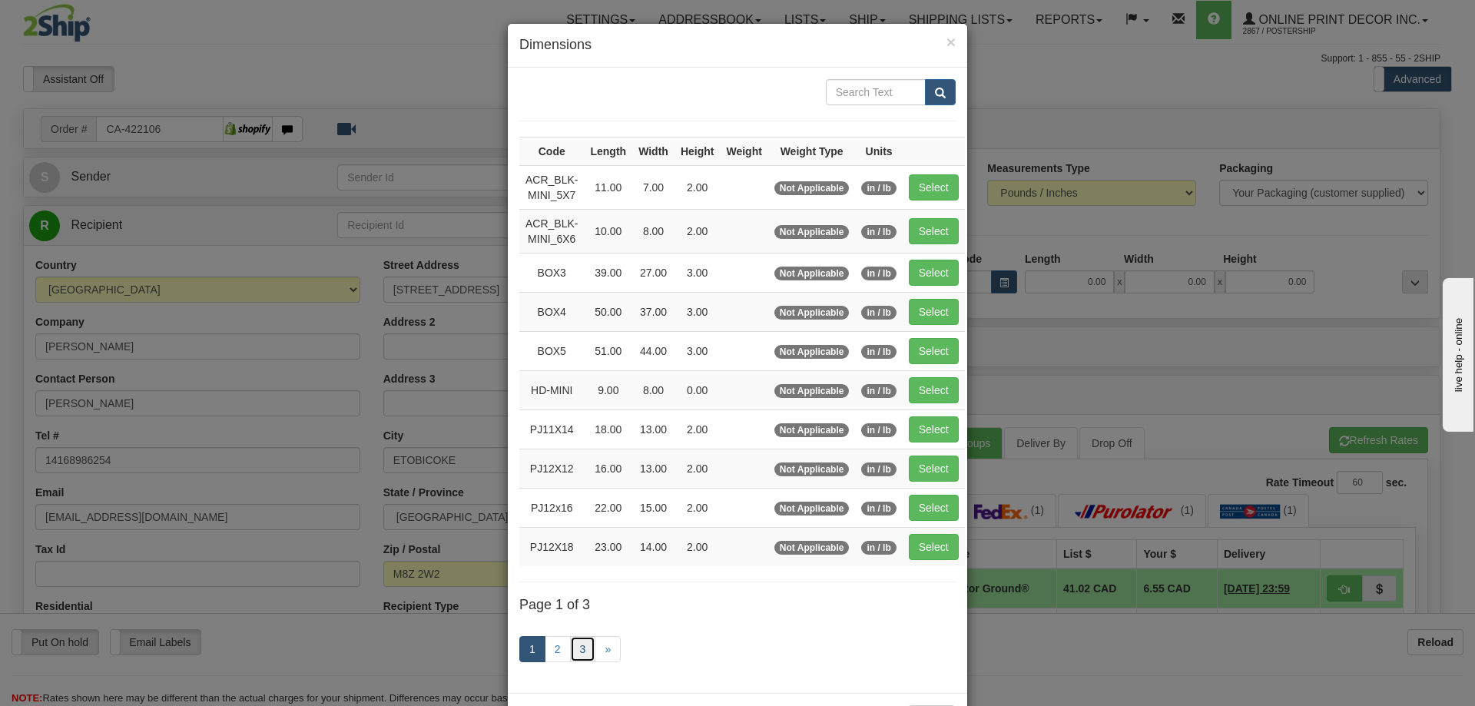
click at [576, 639] on link "3" at bounding box center [583, 649] width 26 height 26
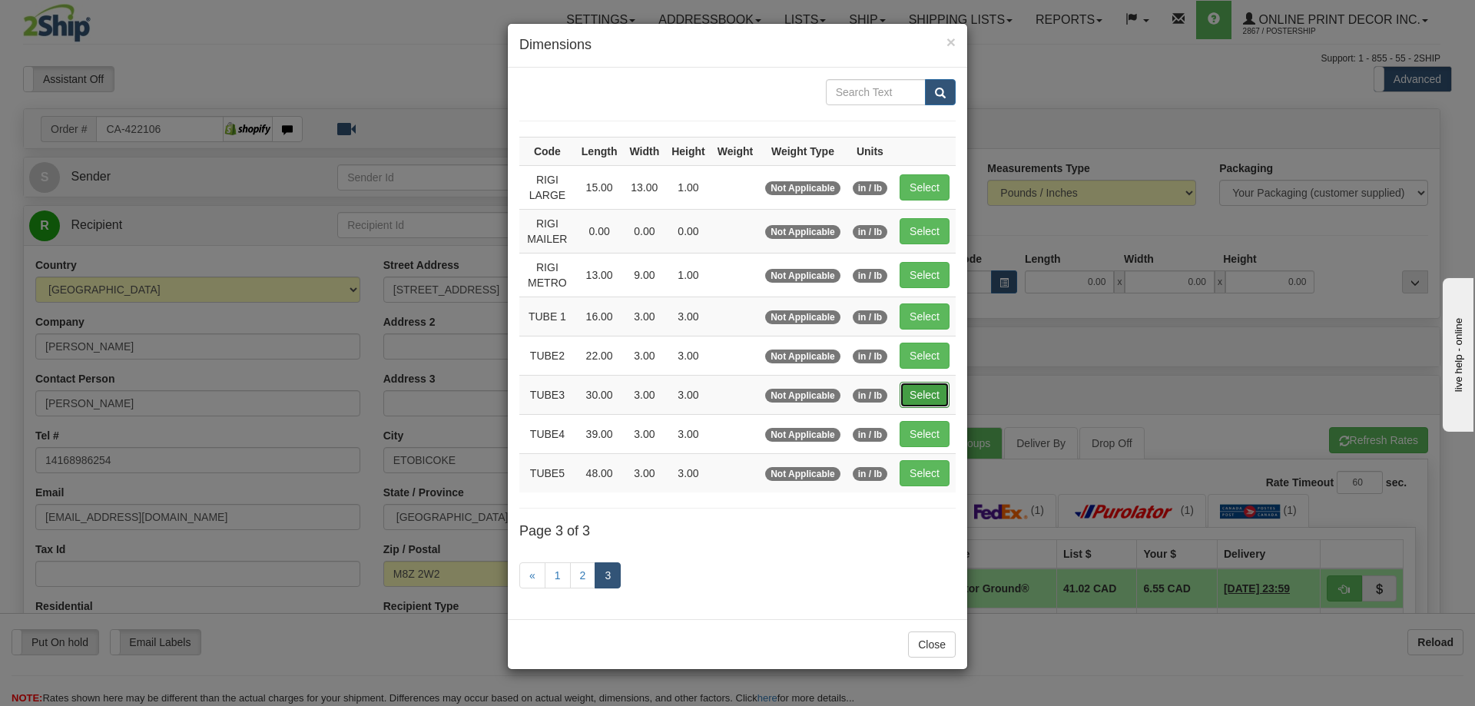
click at [923, 390] on button "Select" at bounding box center [925, 395] width 50 height 26
type input "TUBE3"
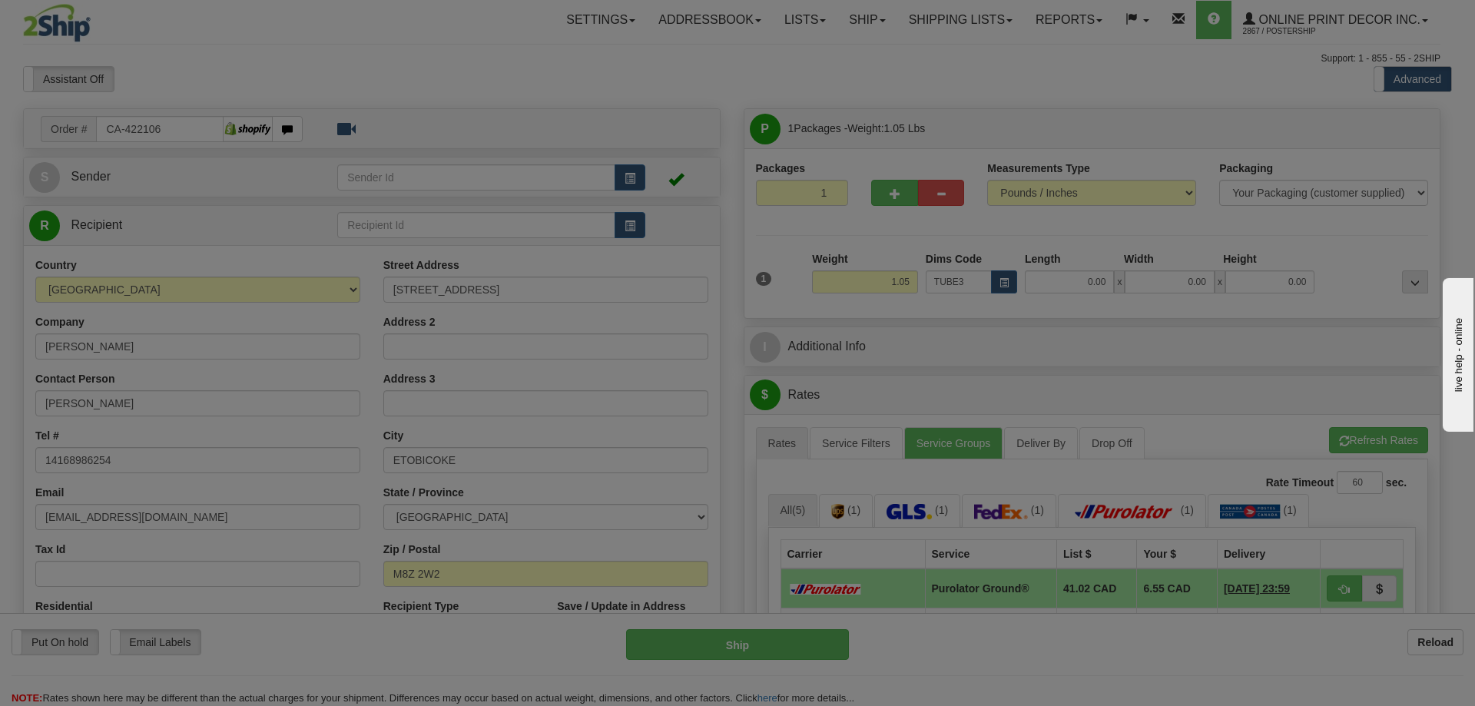
type input "30.00"
type input "3.00"
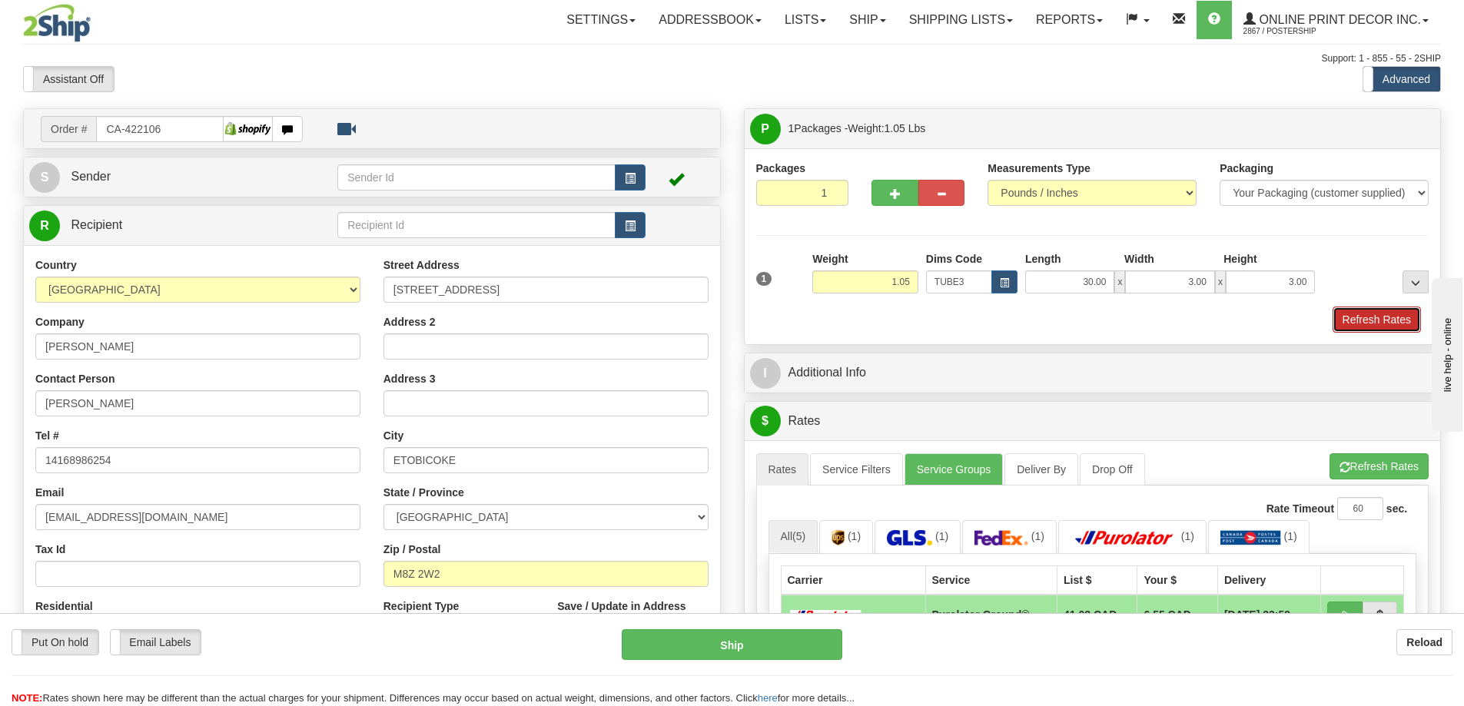
click at [1372, 316] on button "Refresh Rates" at bounding box center [1377, 320] width 88 height 26
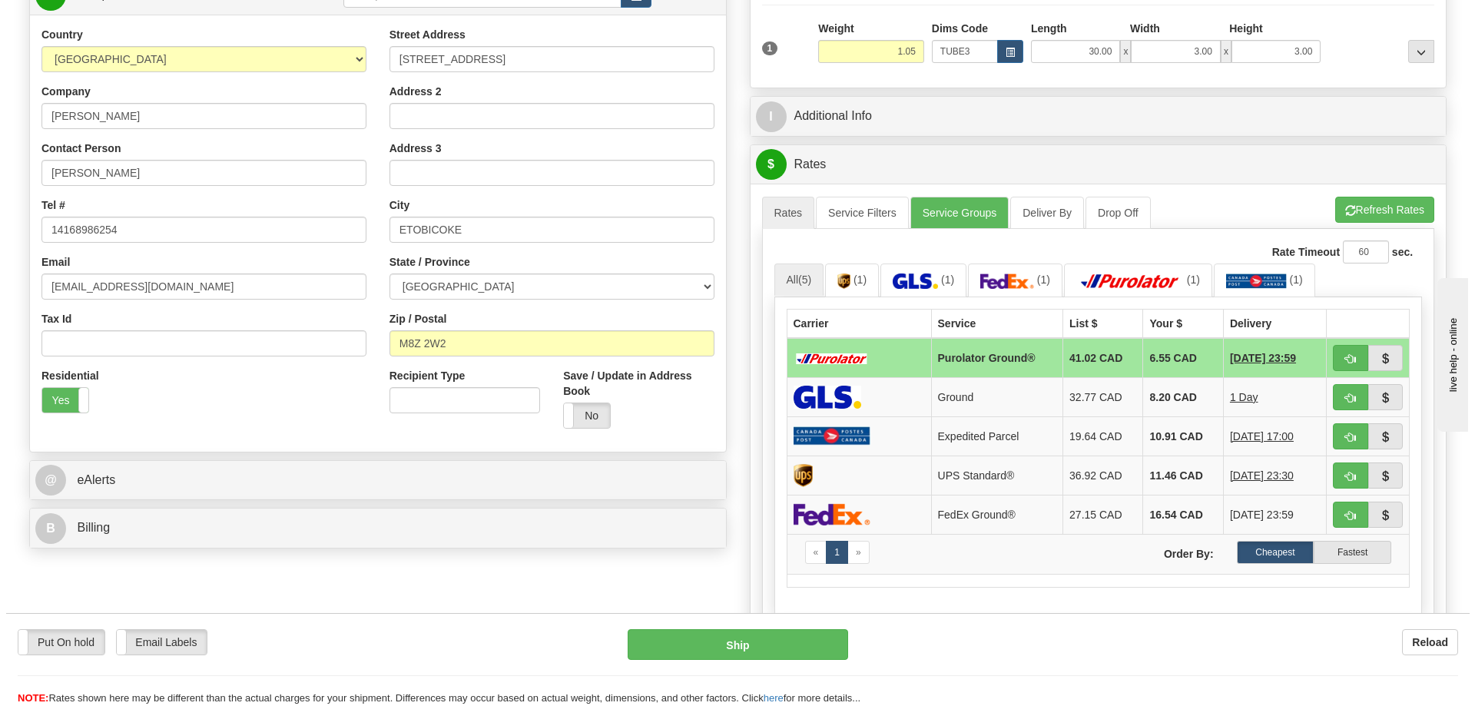
scroll to position [307, 0]
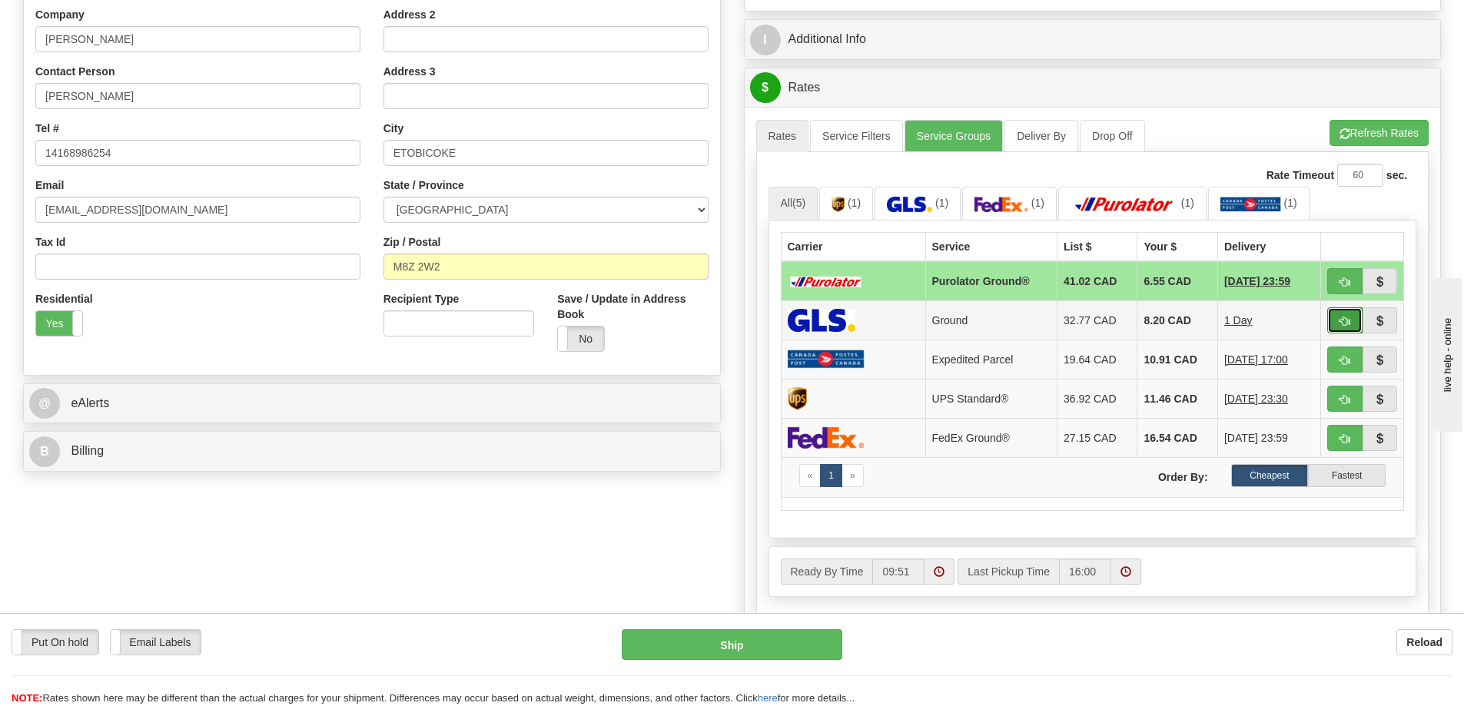
click at [1349, 324] on span "button" at bounding box center [1344, 322] width 11 height 10
type input "1"
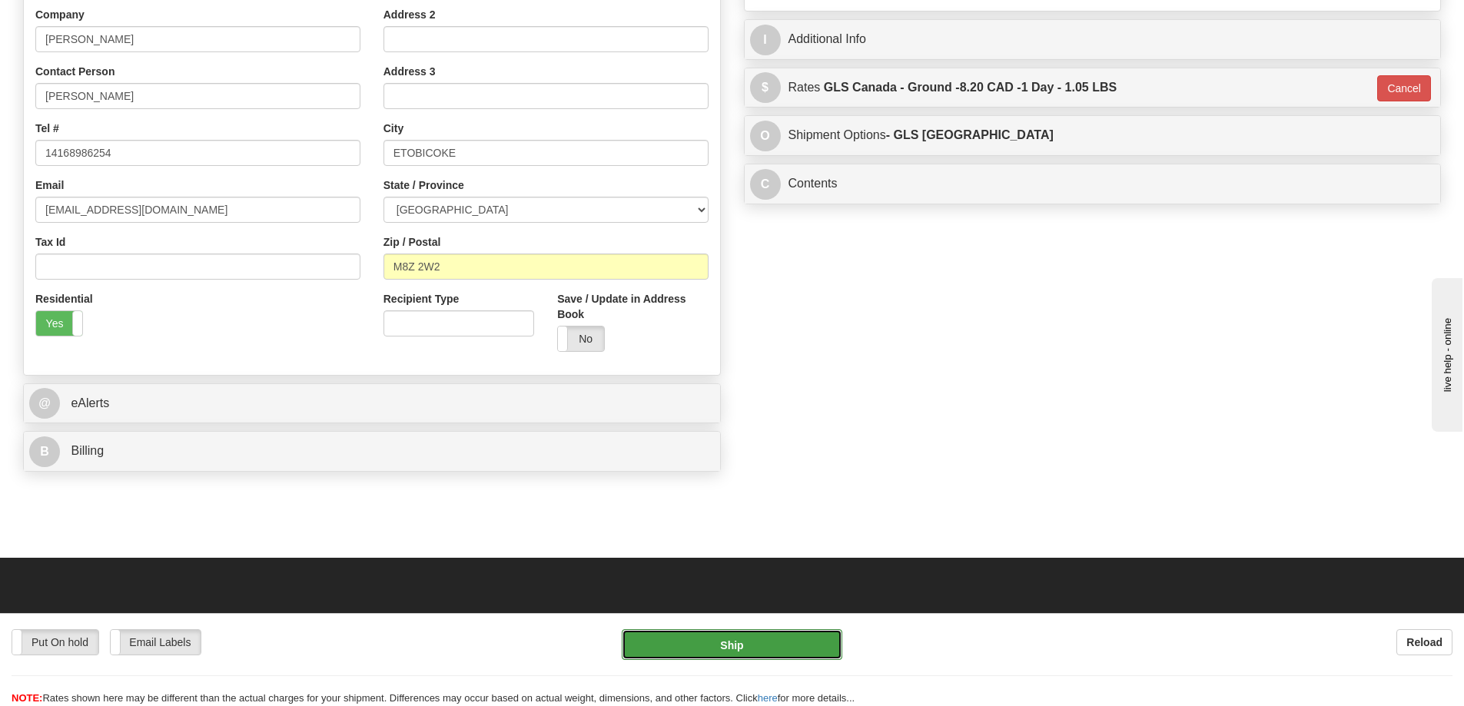
click at [794, 638] on button "Ship" at bounding box center [732, 644] width 221 height 31
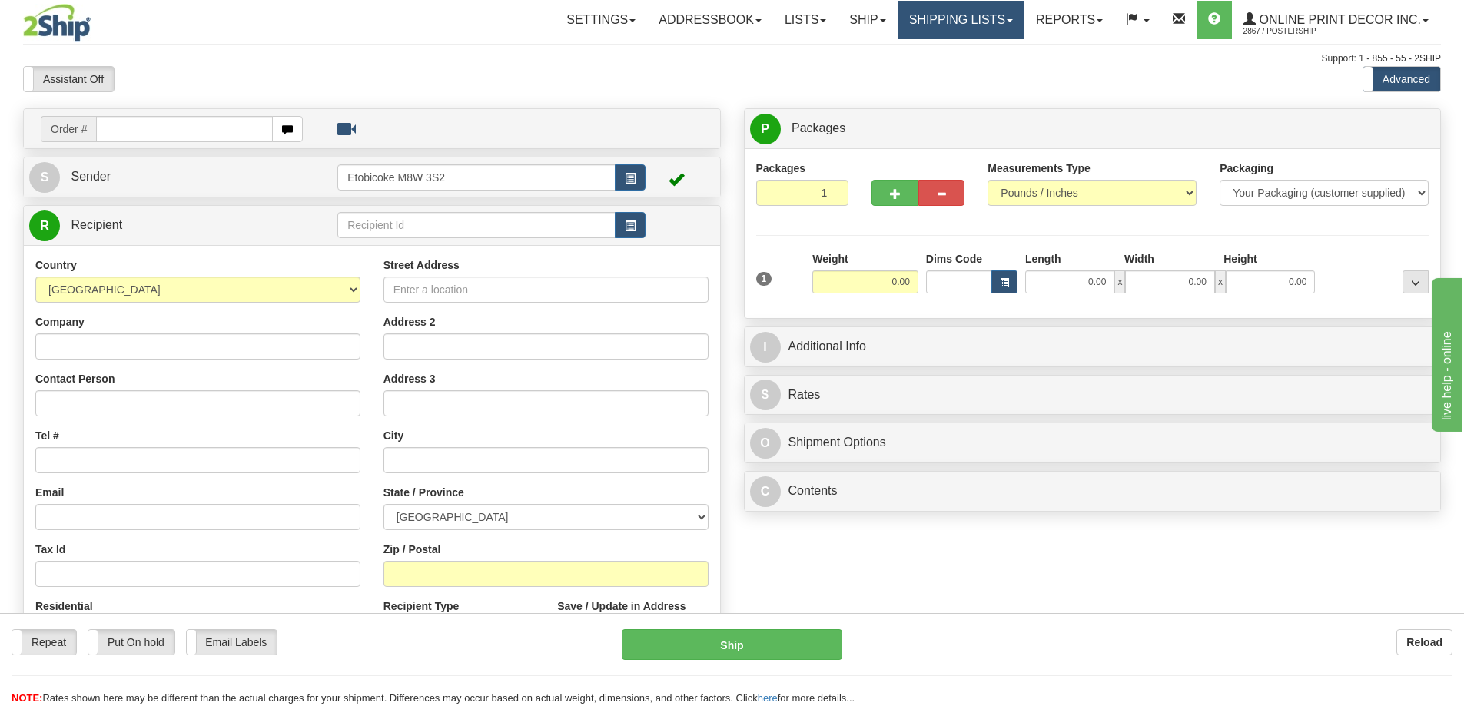
click at [976, 18] on link "Shipping lists" at bounding box center [961, 20] width 127 height 38
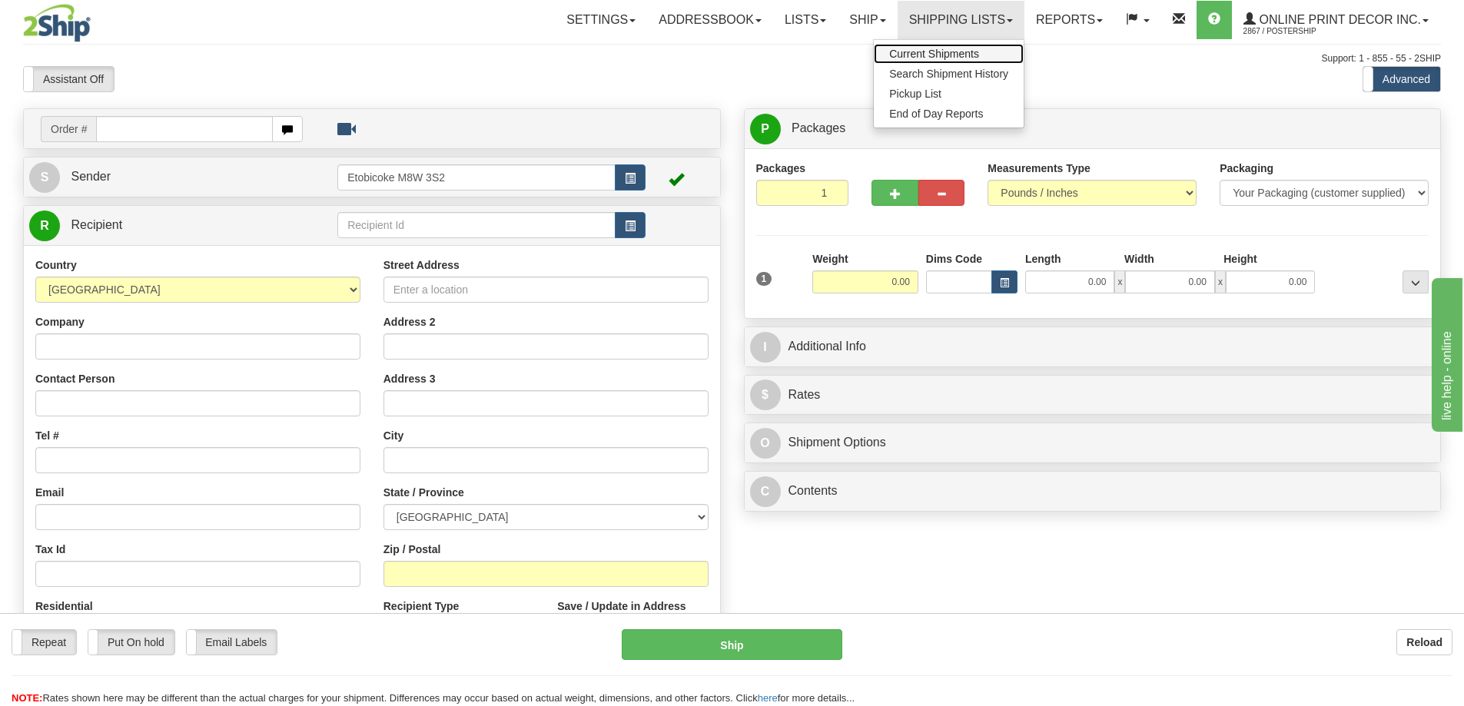
click at [944, 55] on span "Current Shipments" at bounding box center [934, 54] width 90 height 12
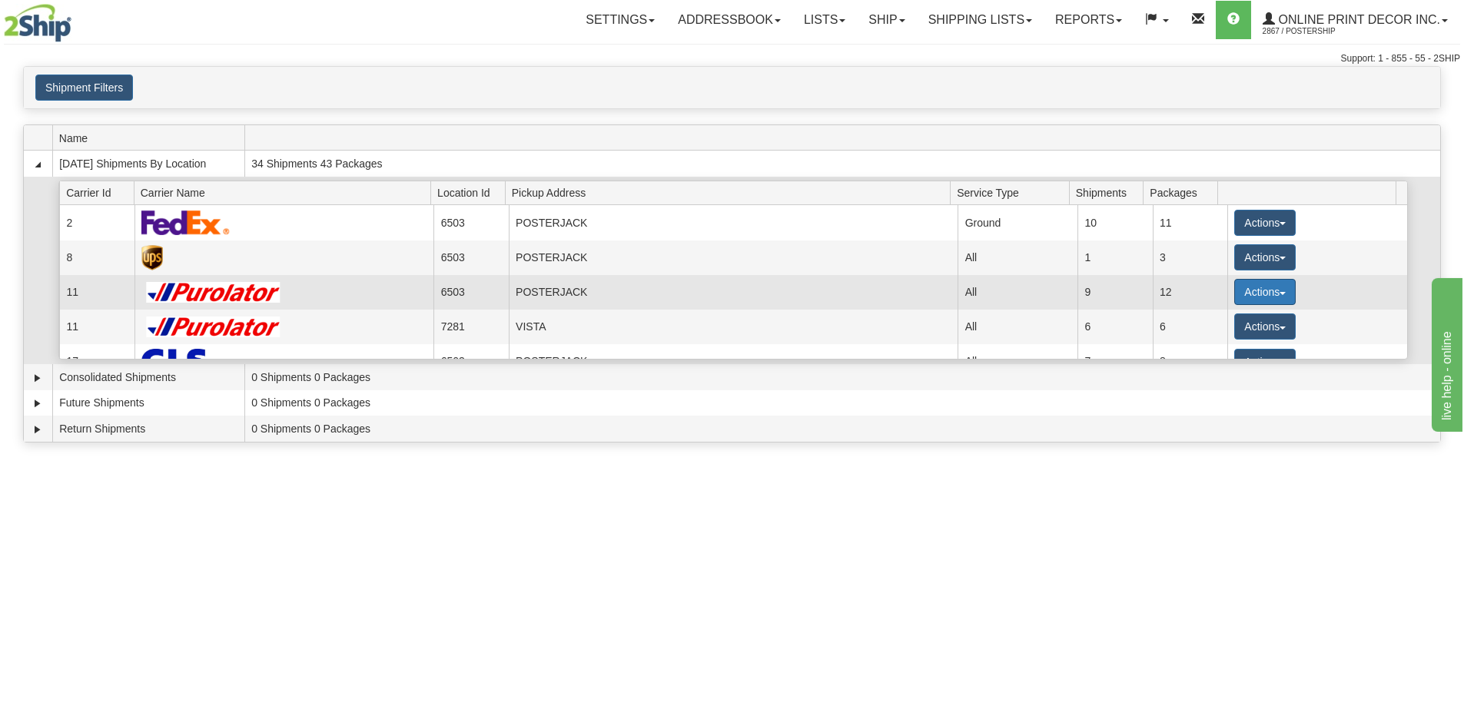
scroll to position [55, 0]
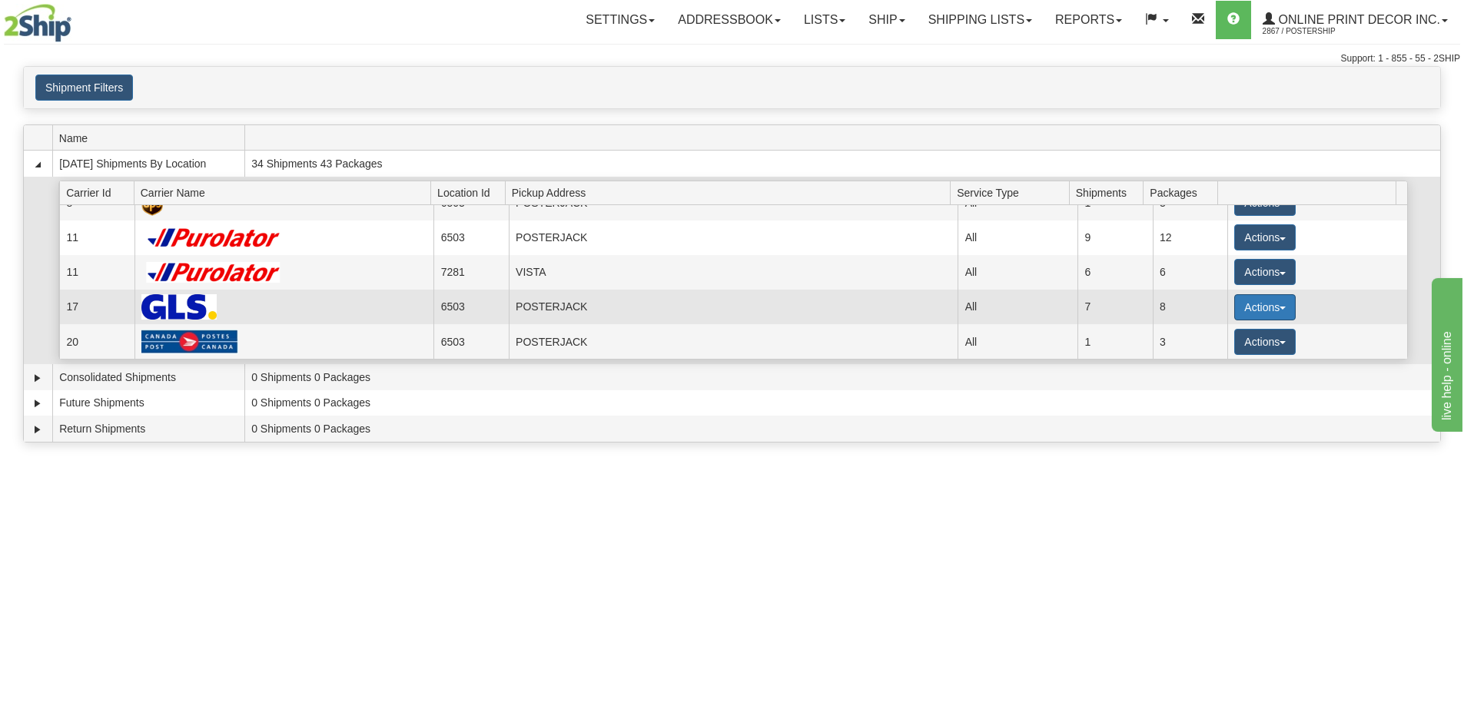
click at [1272, 303] on button "Actions" at bounding box center [1264, 307] width 61 height 26
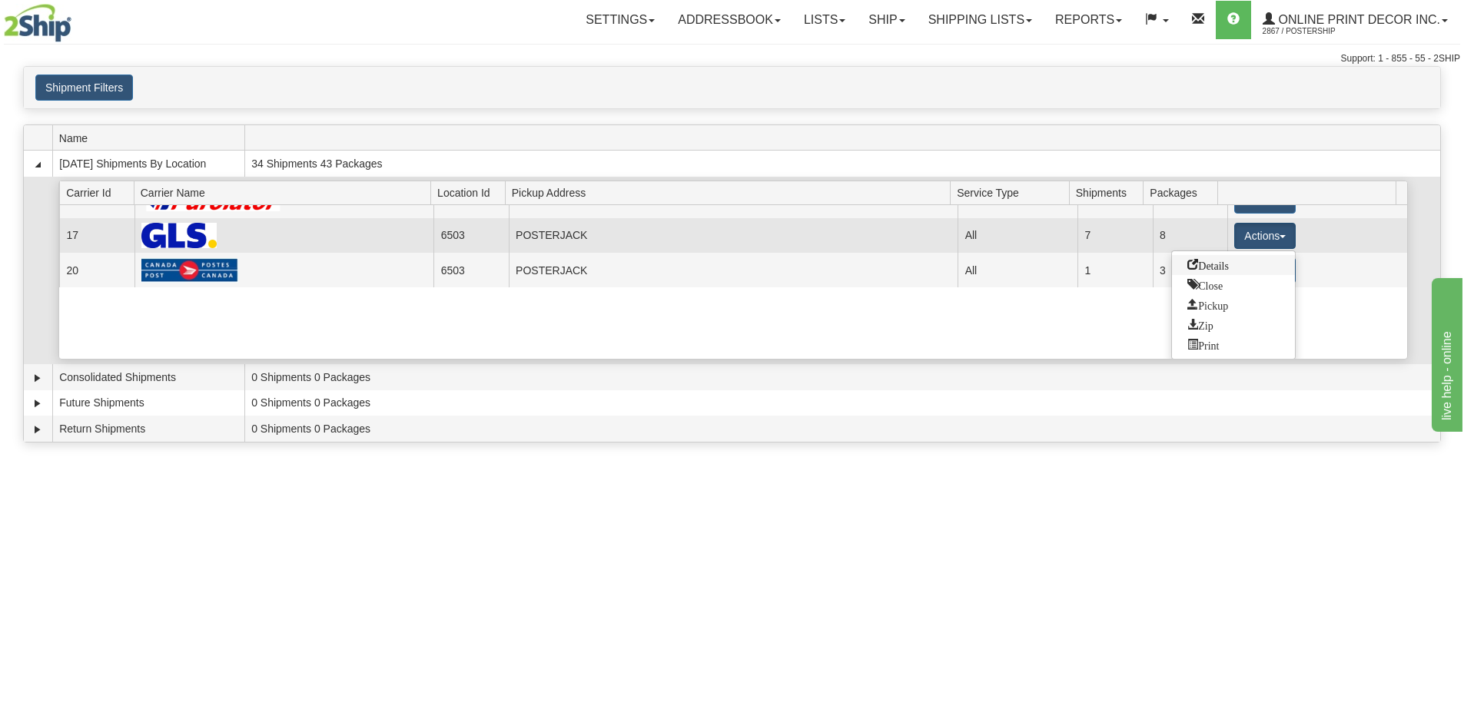
click at [1215, 265] on span "Details" at bounding box center [1207, 264] width 41 height 11
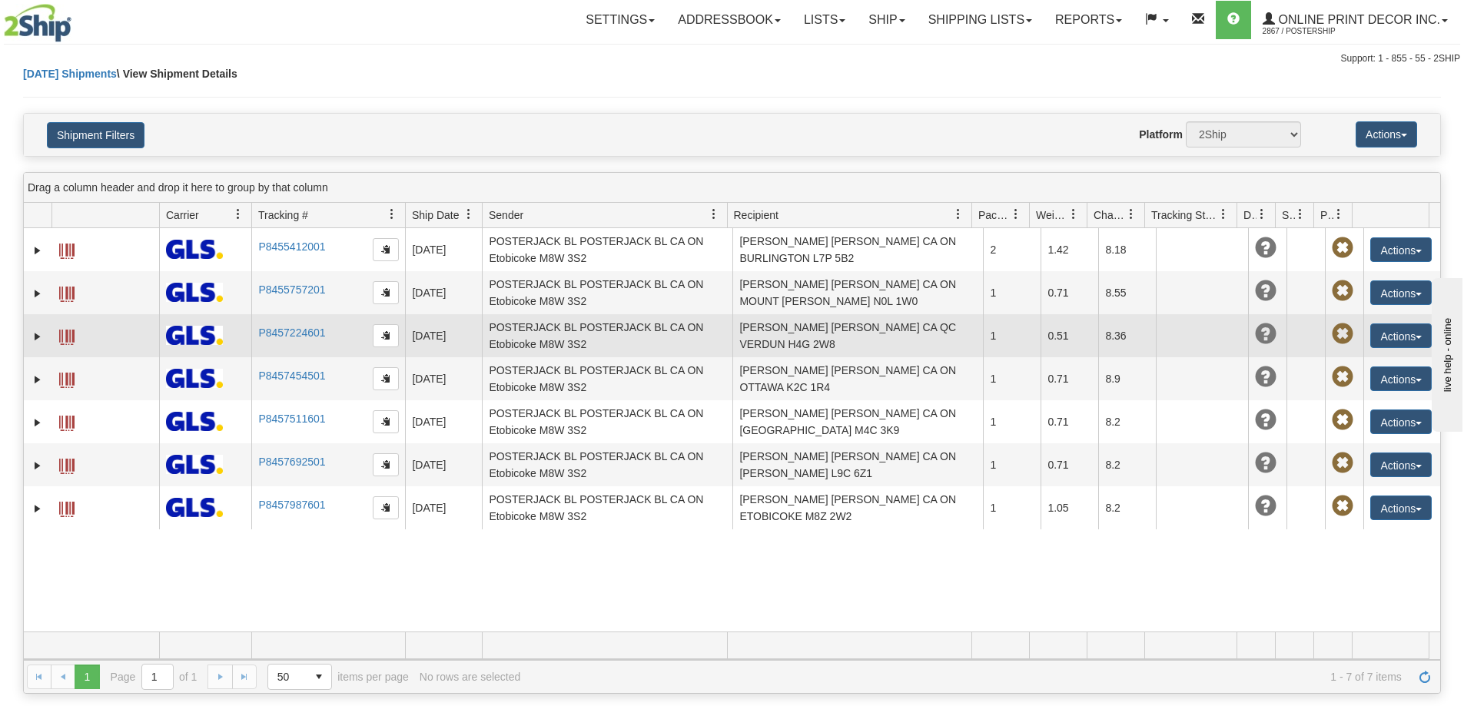
scroll to position [77, 0]
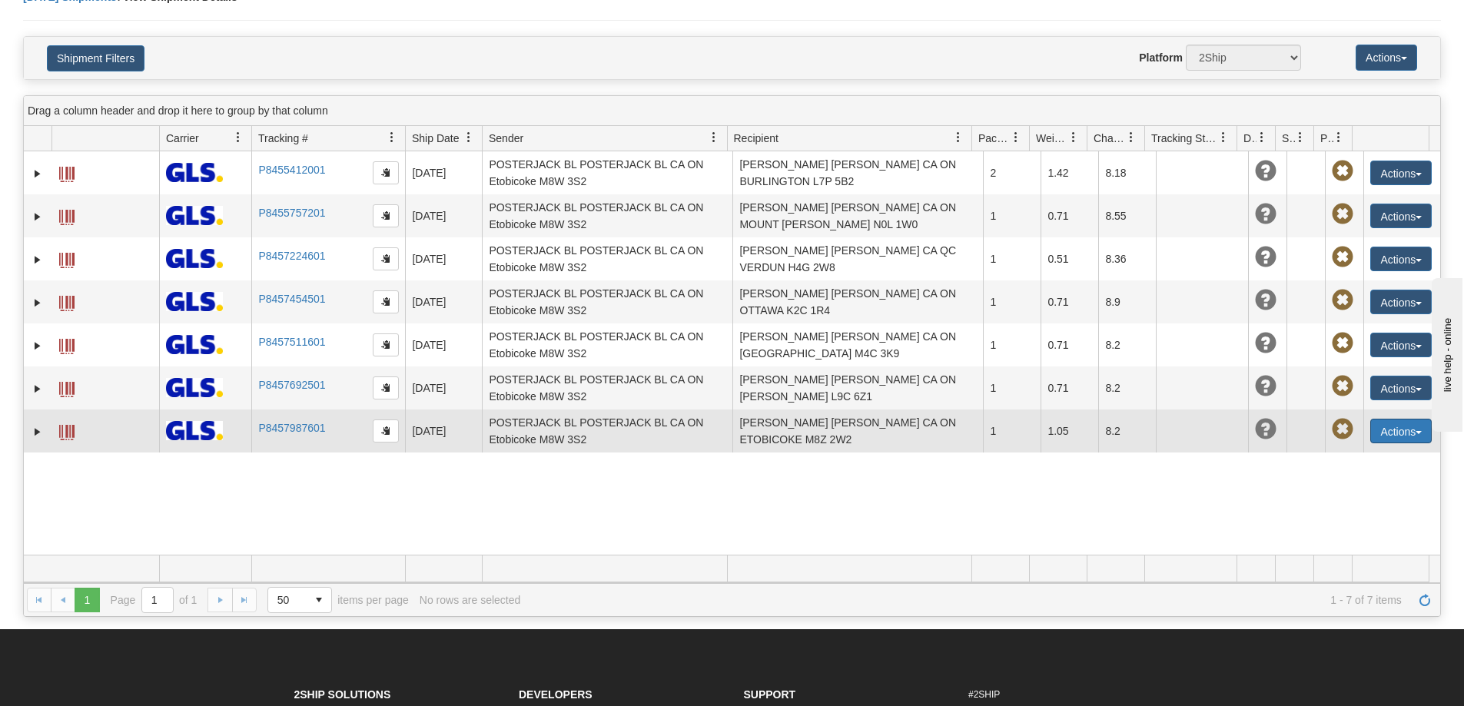
click at [1415, 426] on button "Actions" at bounding box center [1400, 431] width 61 height 25
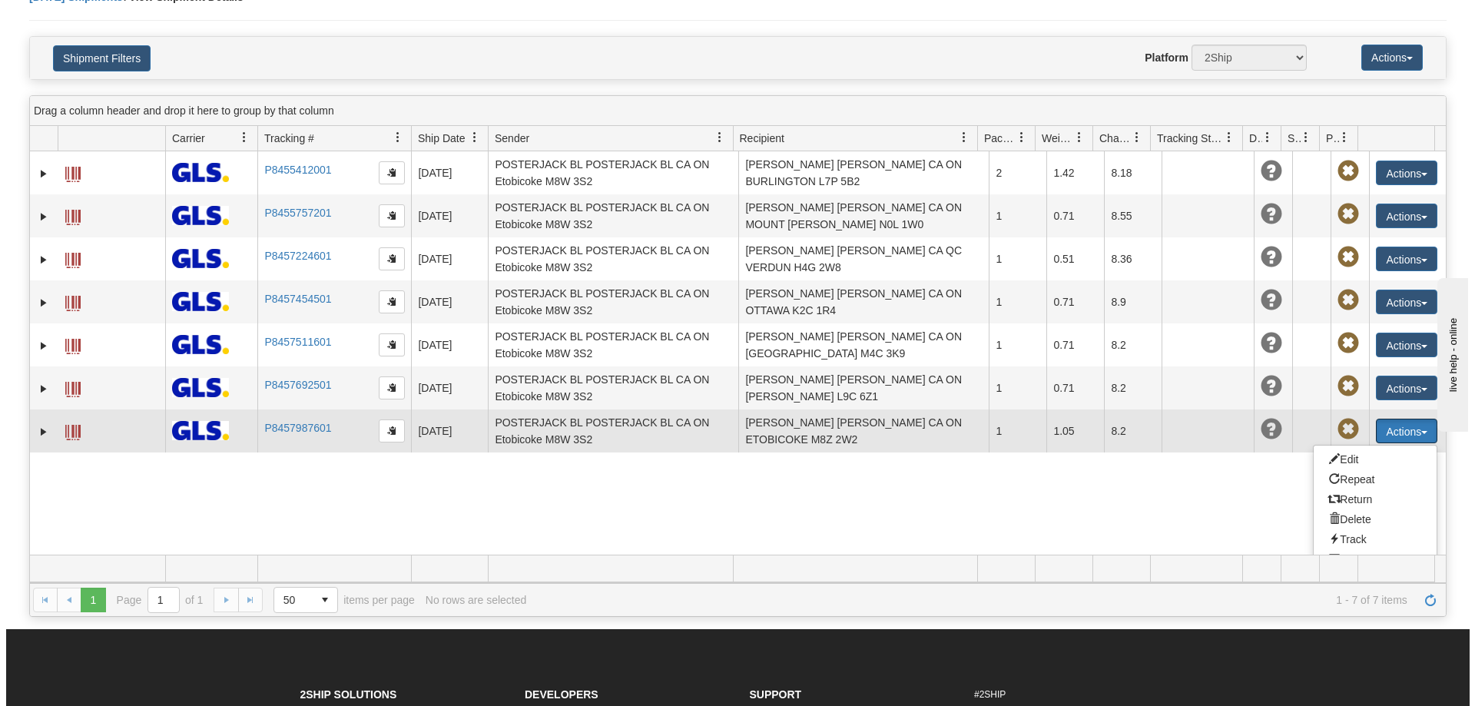
scroll to position [39, 0]
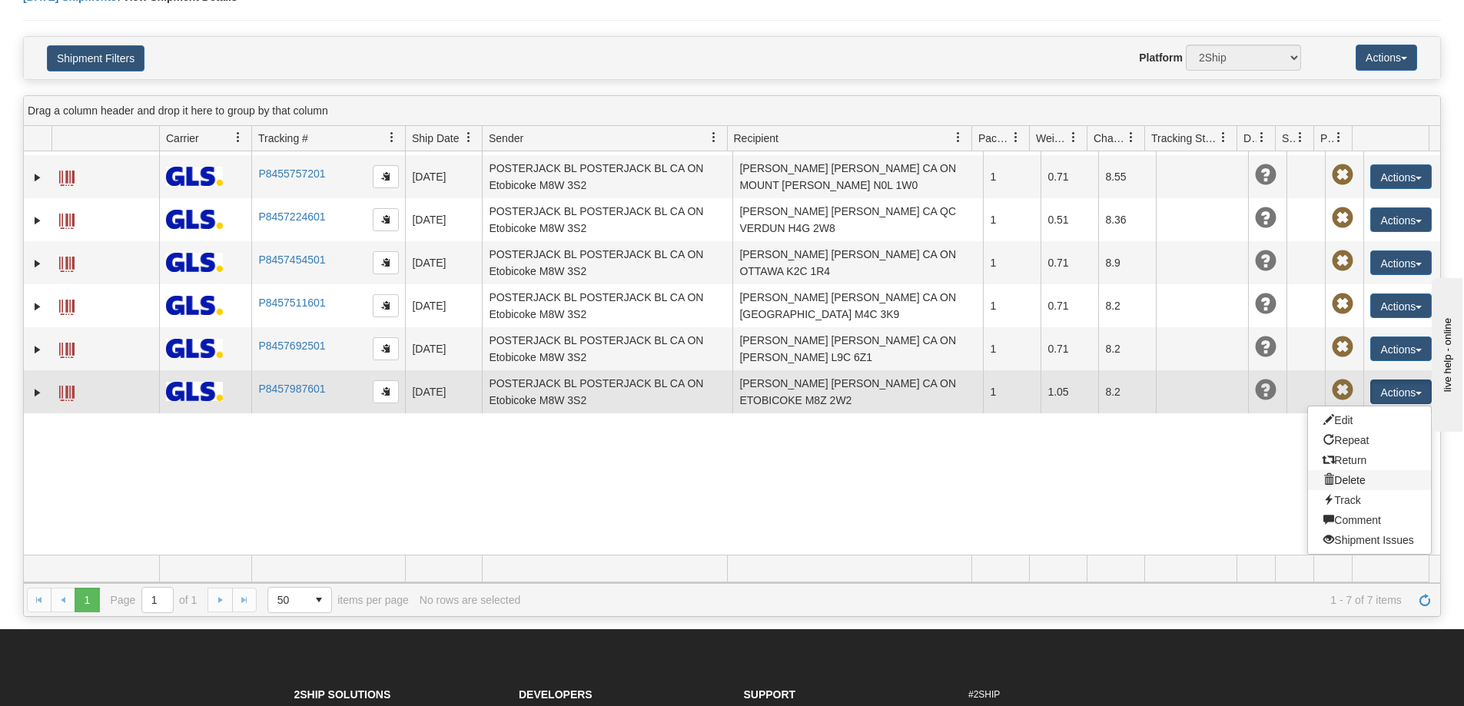
click at [1321, 473] on link "Delete" at bounding box center [1369, 480] width 123 height 20
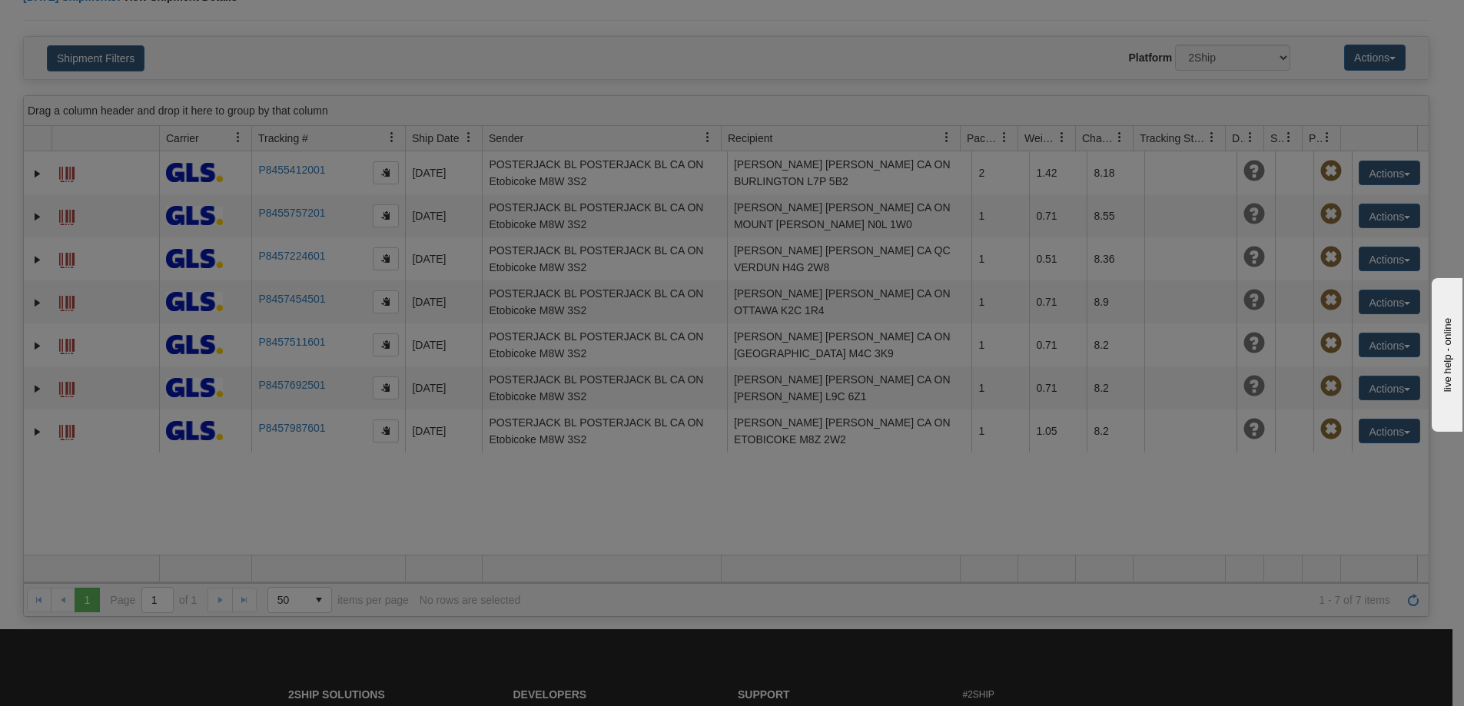
scroll to position [0, 0]
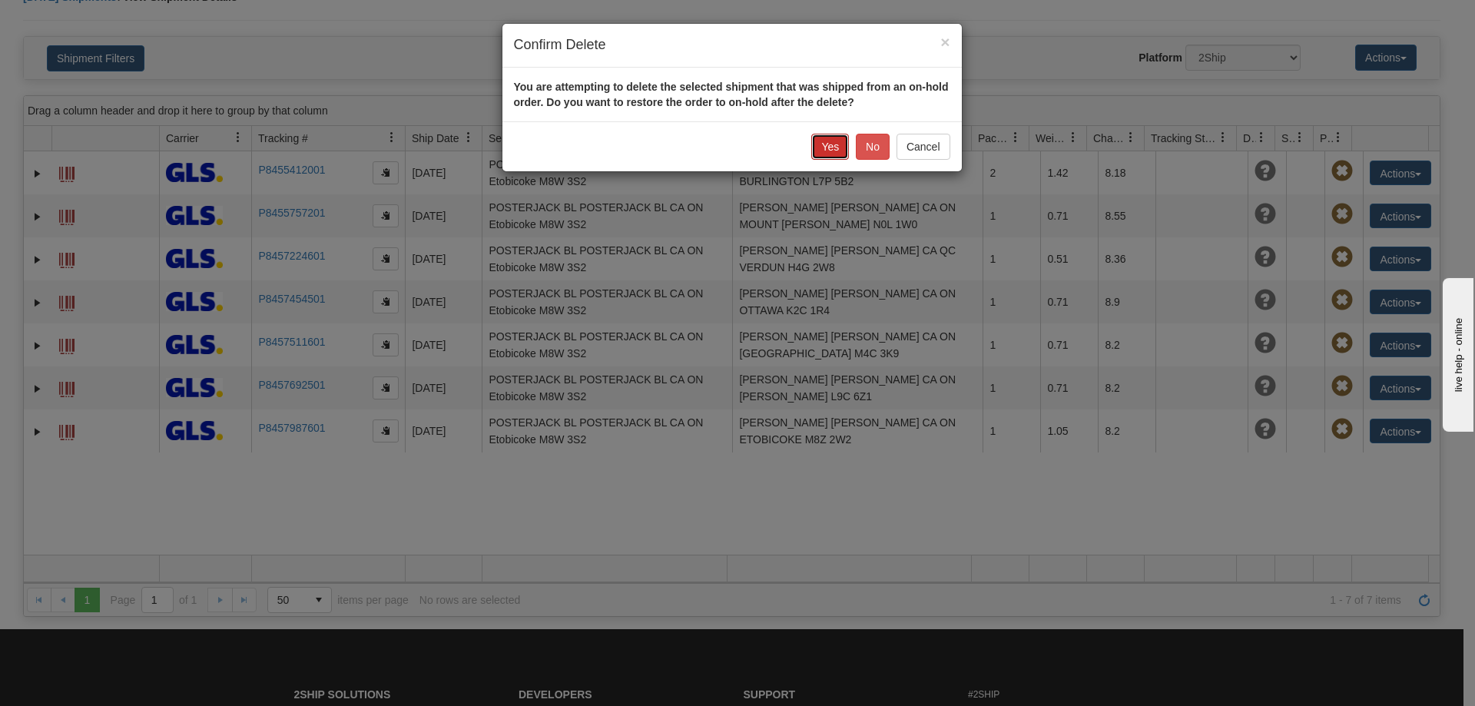
click at [831, 141] on button "Yes" at bounding box center [831, 147] width 38 height 26
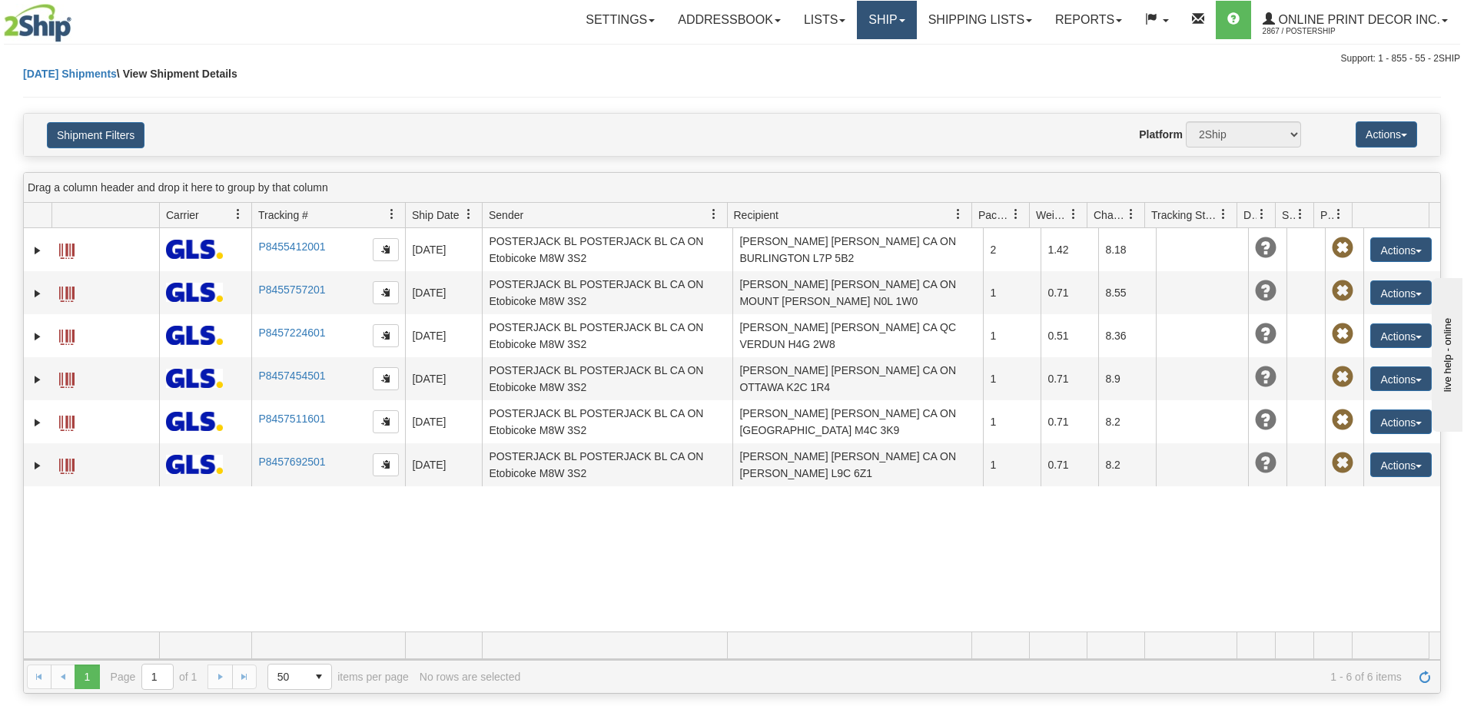
click at [894, 19] on link "Ship" at bounding box center [886, 20] width 59 height 38
click at [838, 55] on span "Ship Screen" at bounding box center [821, 54] width 58 height 12
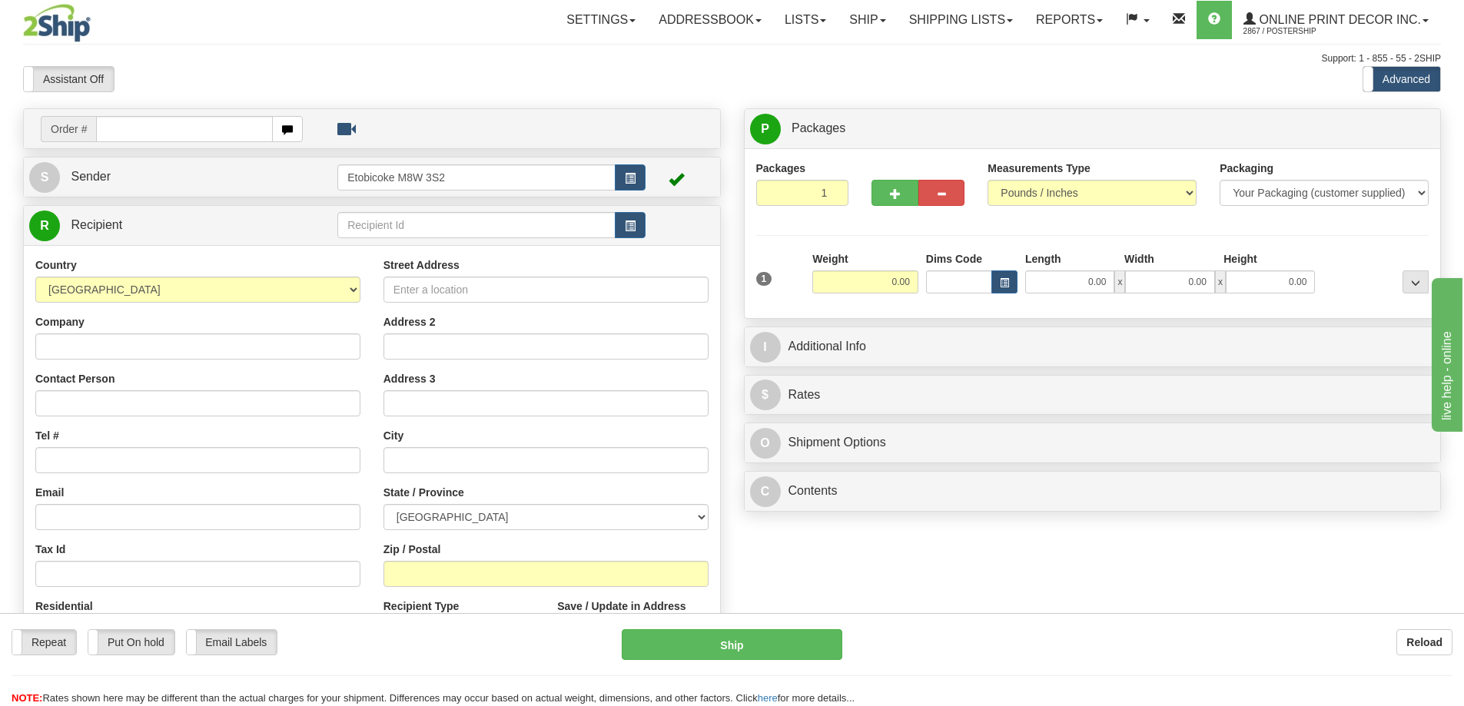
click at [206, 129] on input "text" at bounding box center [184, 129] width 177 height 26
type input "Ca-422106"
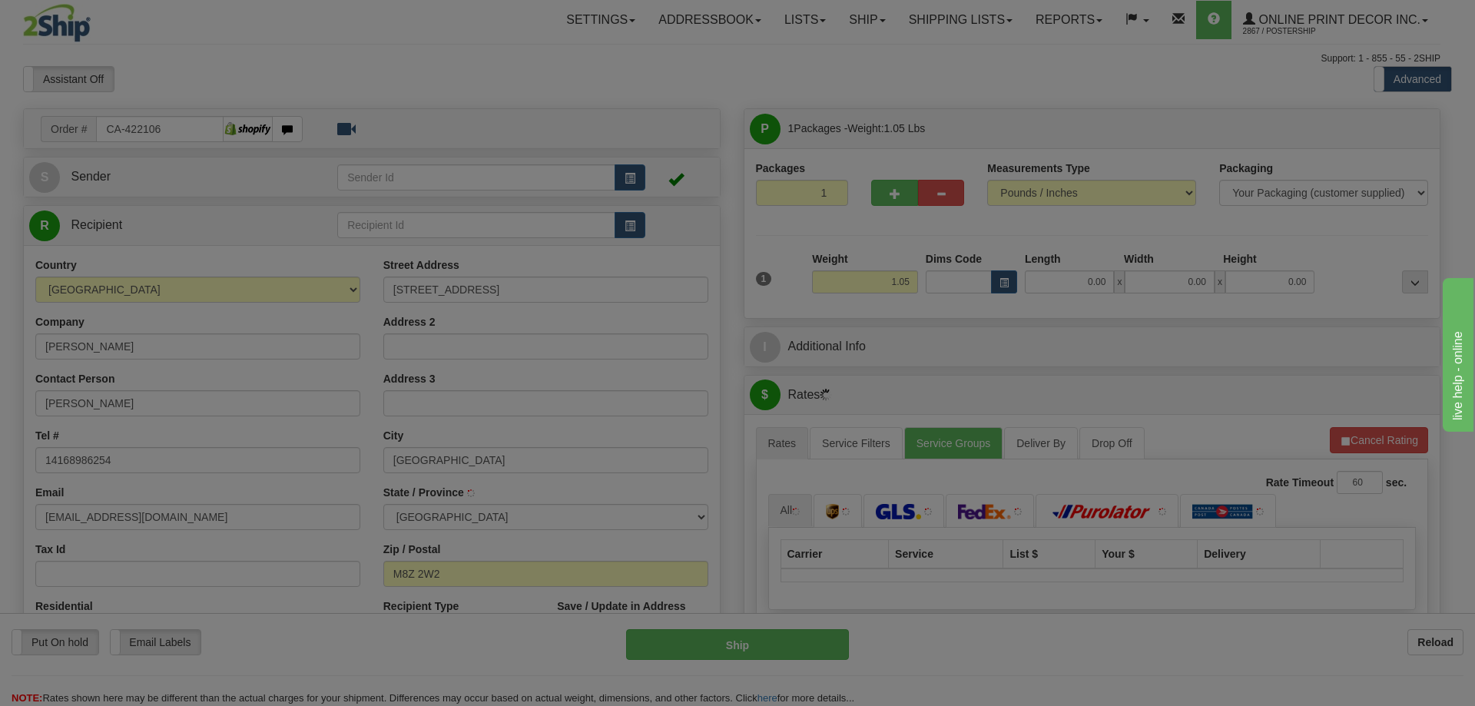
type input "ETOBICOKE"
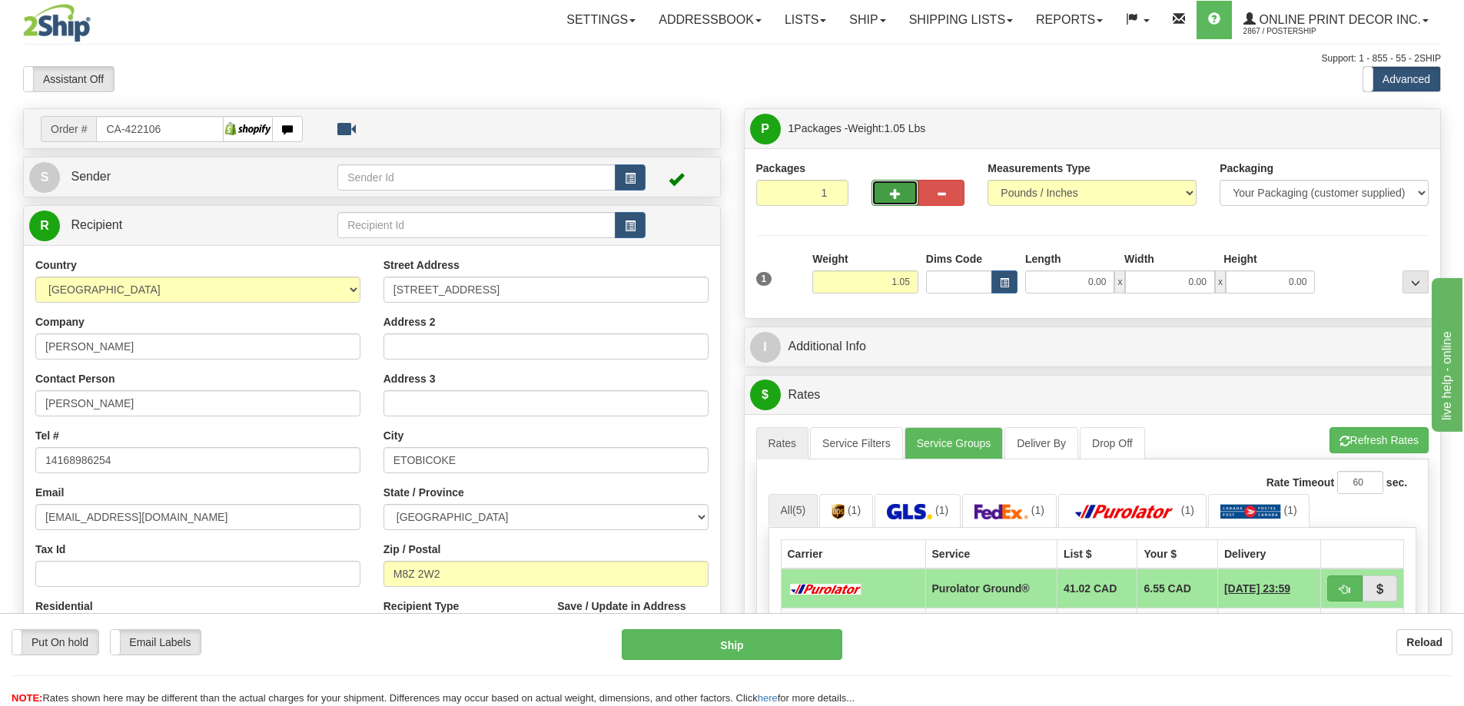
click at [894, 190] on span "button" at bounding box center [895, 194] width 11 height 10
radio input "true"
type input "2"
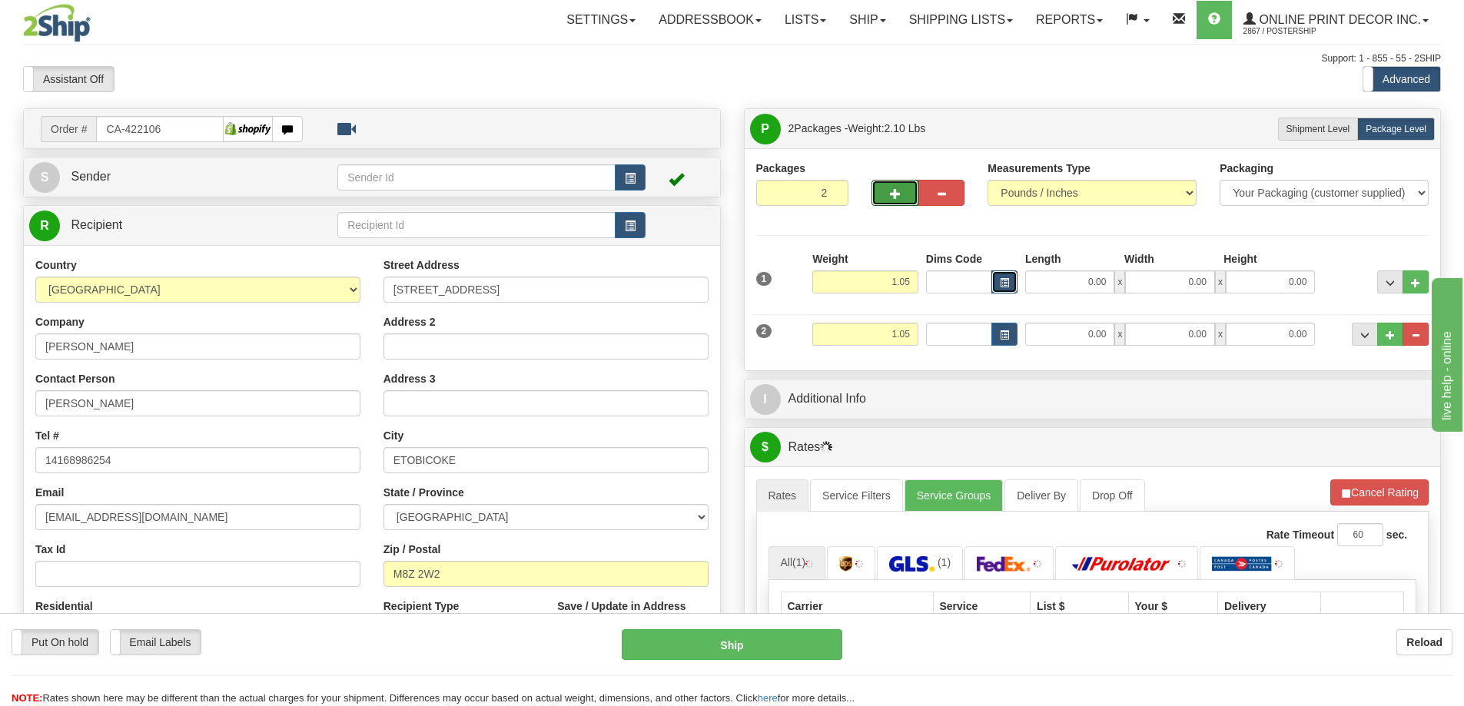
click at [998, 282] on button "button" at bounding box center [1004, 282] width 26 height 23
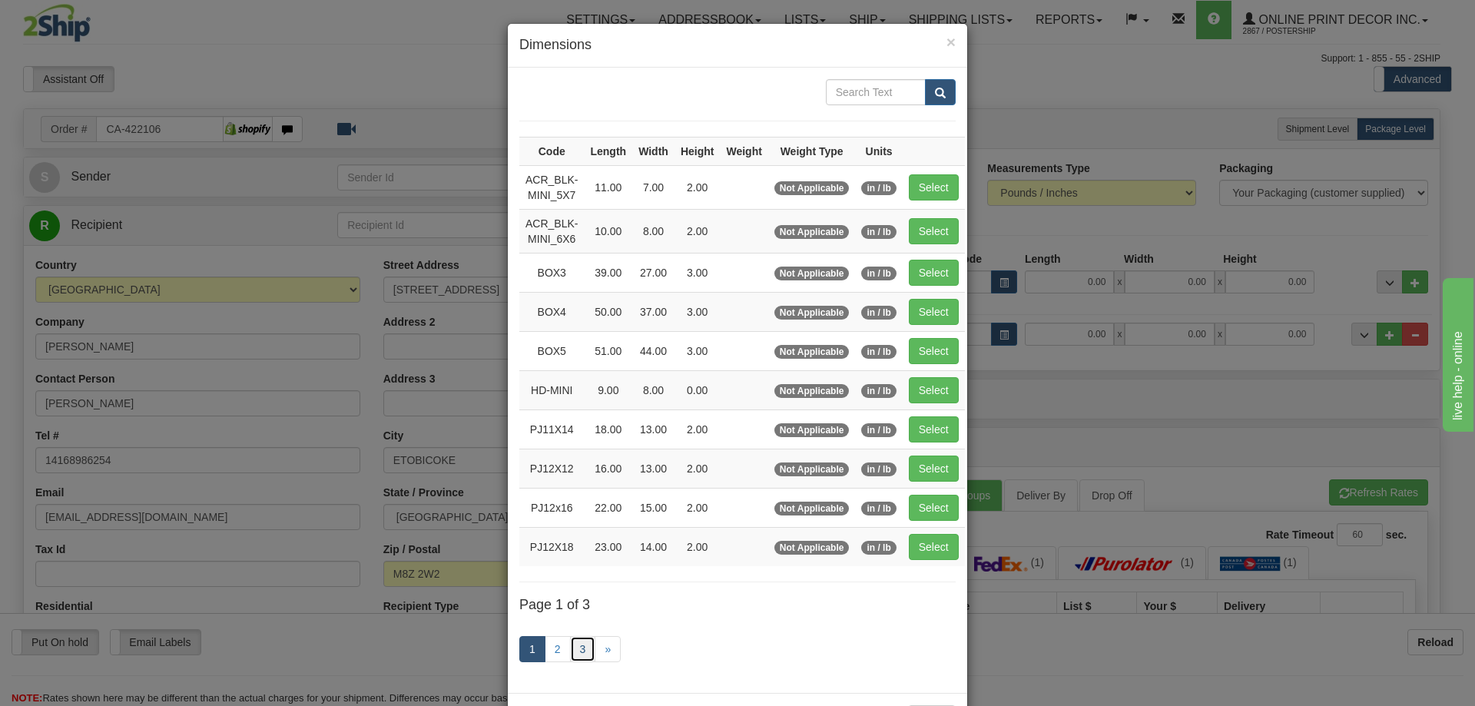
click at [579, 643] on link "3" at bounding box center [583, 649] width 26 height 26
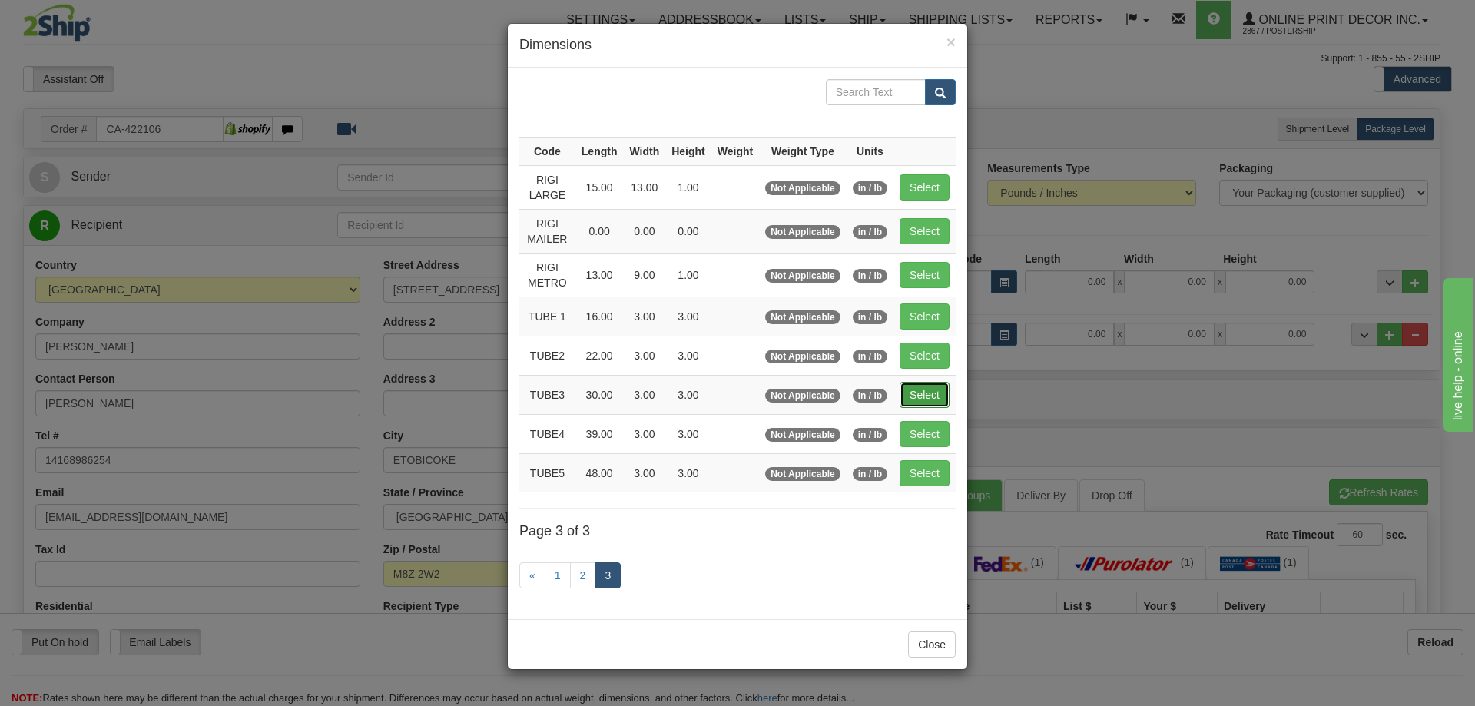
click at [936, 385] on button "Select" at bounding box center [925, 395] width 50 height 26
type input "TUBE3"
type input "30.00"
type input "3.00"
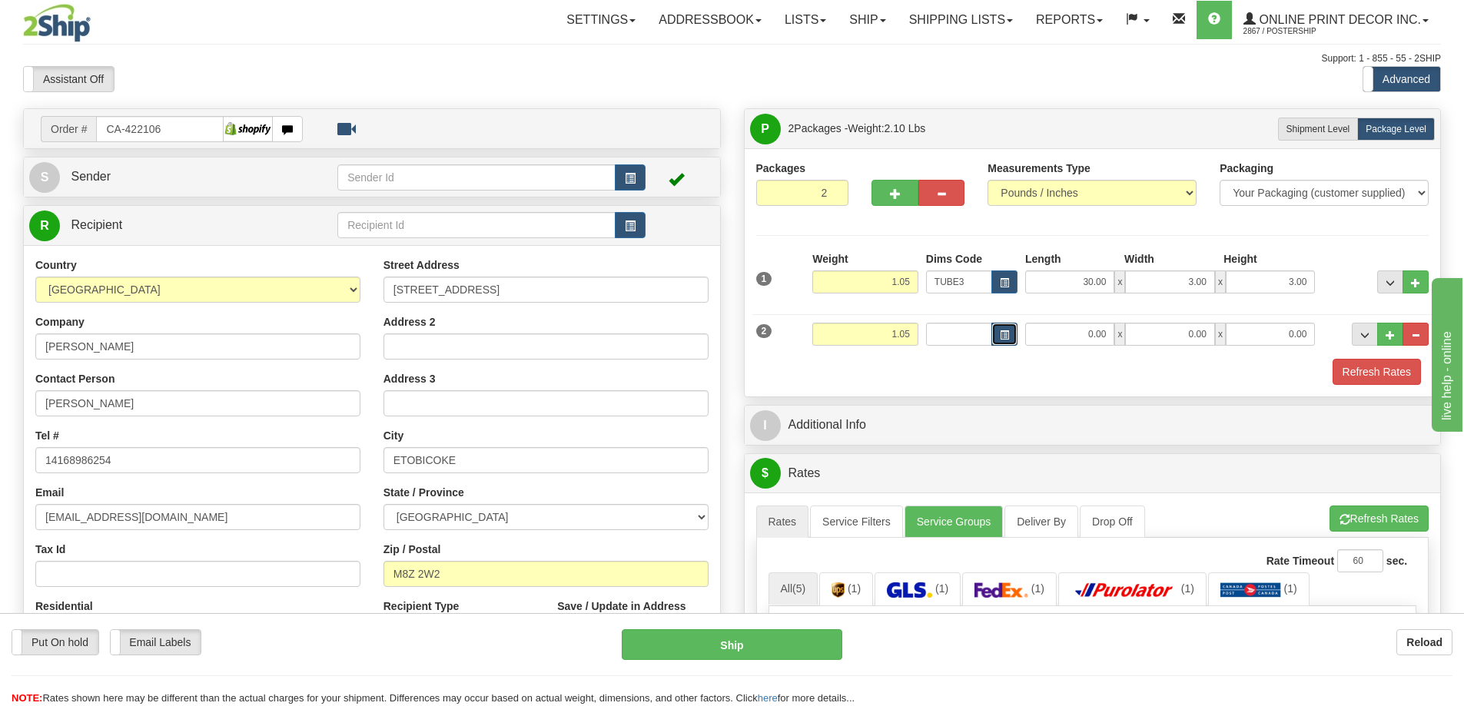
click at [1010, 331] on button "button" at bounding box center [1004, 334] width 26 height 23
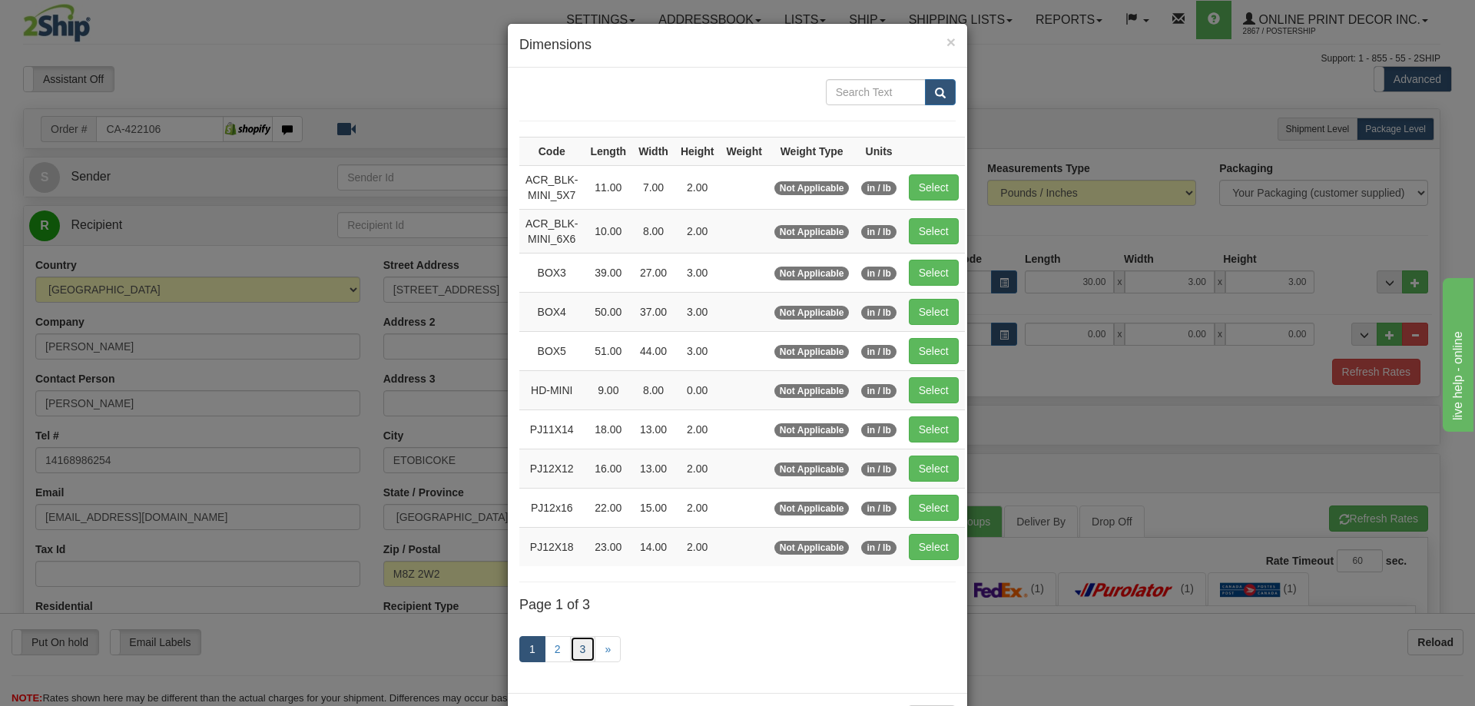
click at [581, 642] on link "3" at bounding box center [583, 649] width 26 height 26
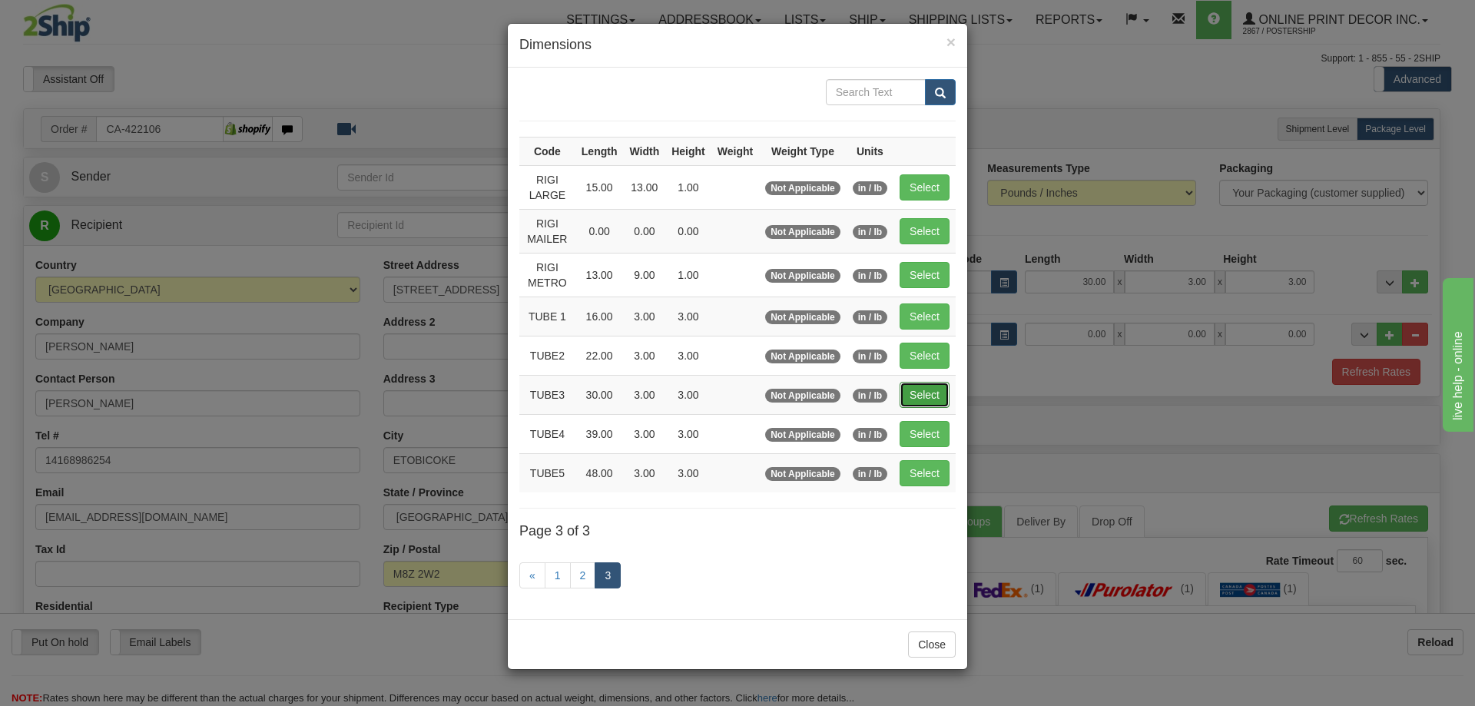
click at [933, 385] on button "Select" at bounding box center [925, 395] width 50 height 26
type input "TUBE3"
type input "30.00"
type input "3.00"
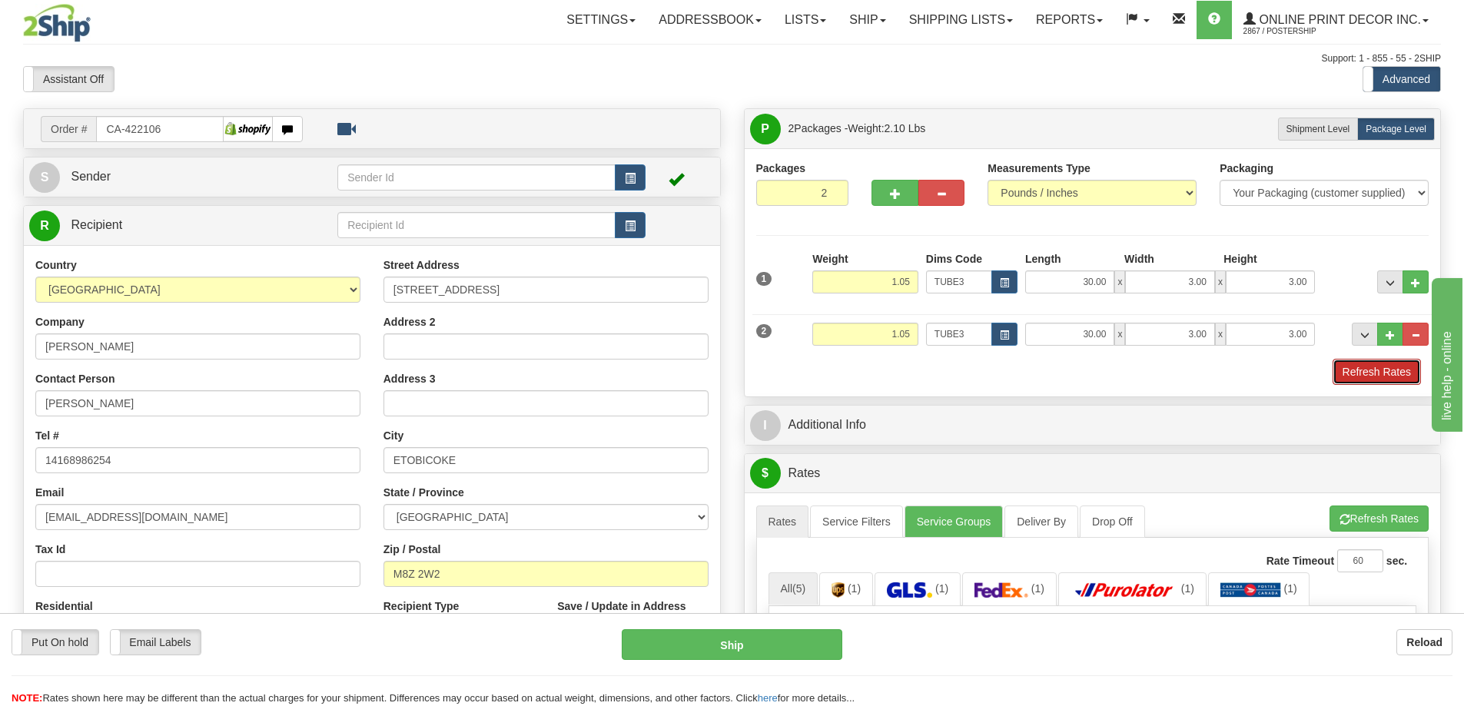
click at [1362, 370] on button "Refresh Rates" at bounding box center [1377, 372] width 88 height 26
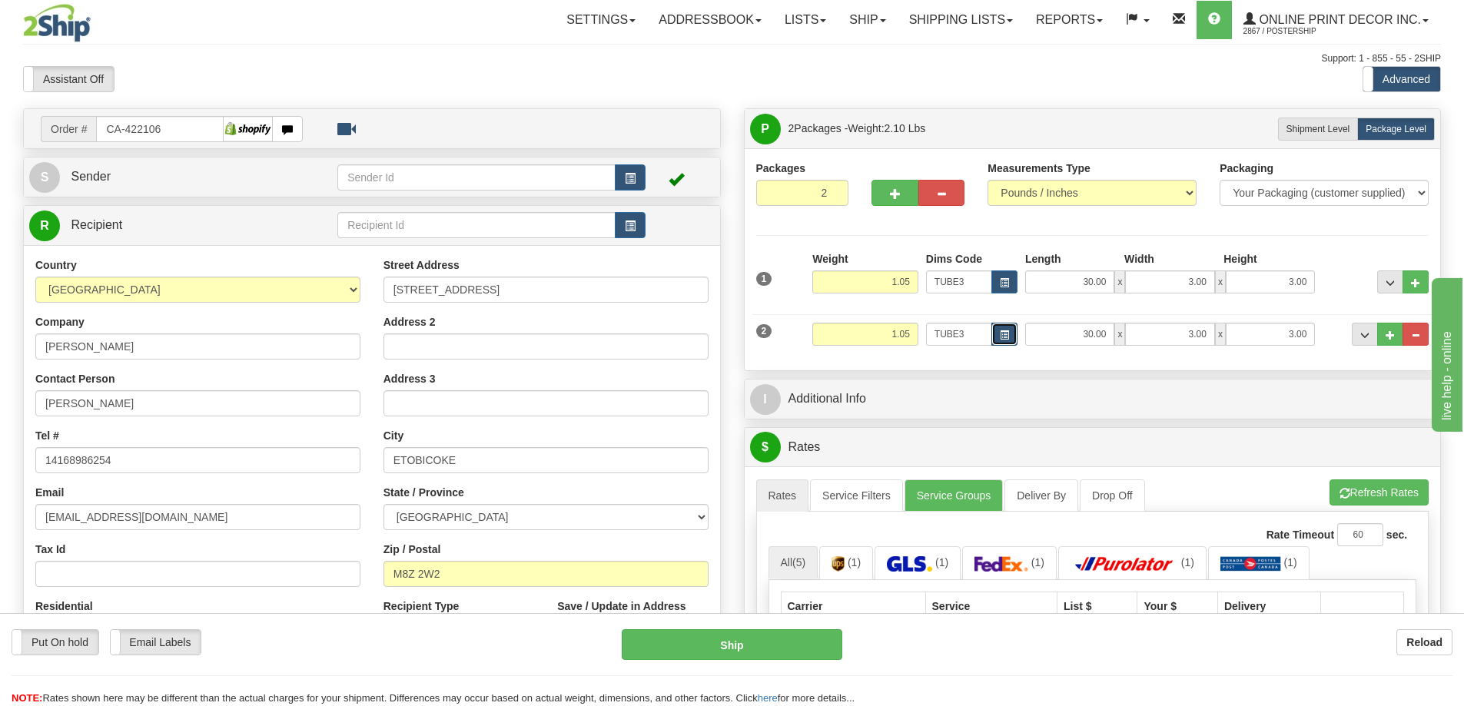
click at [1005, 337] on span "button" at bounding box center [1004, 335] width 9 height 8
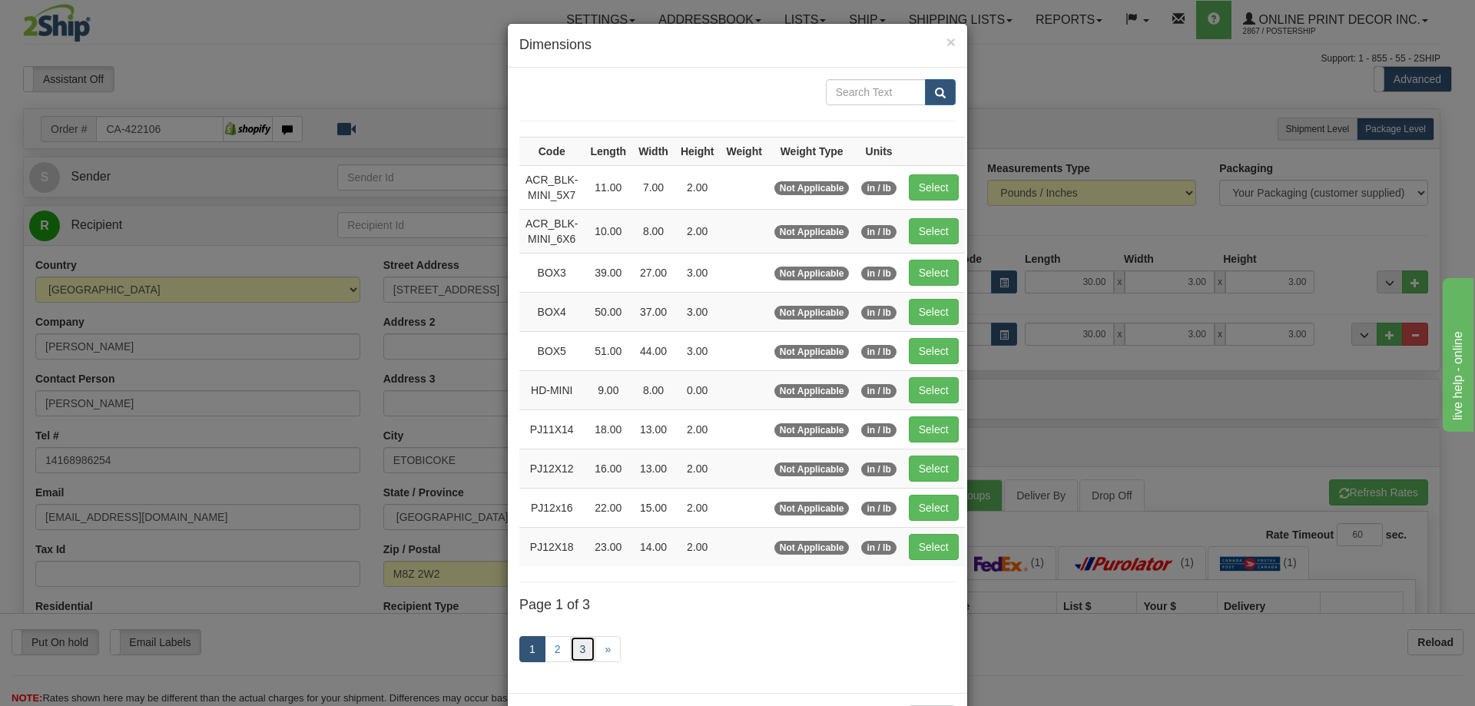
click at [577, 653] on link "3" at bounding box center [583, 649] width 26 height 26
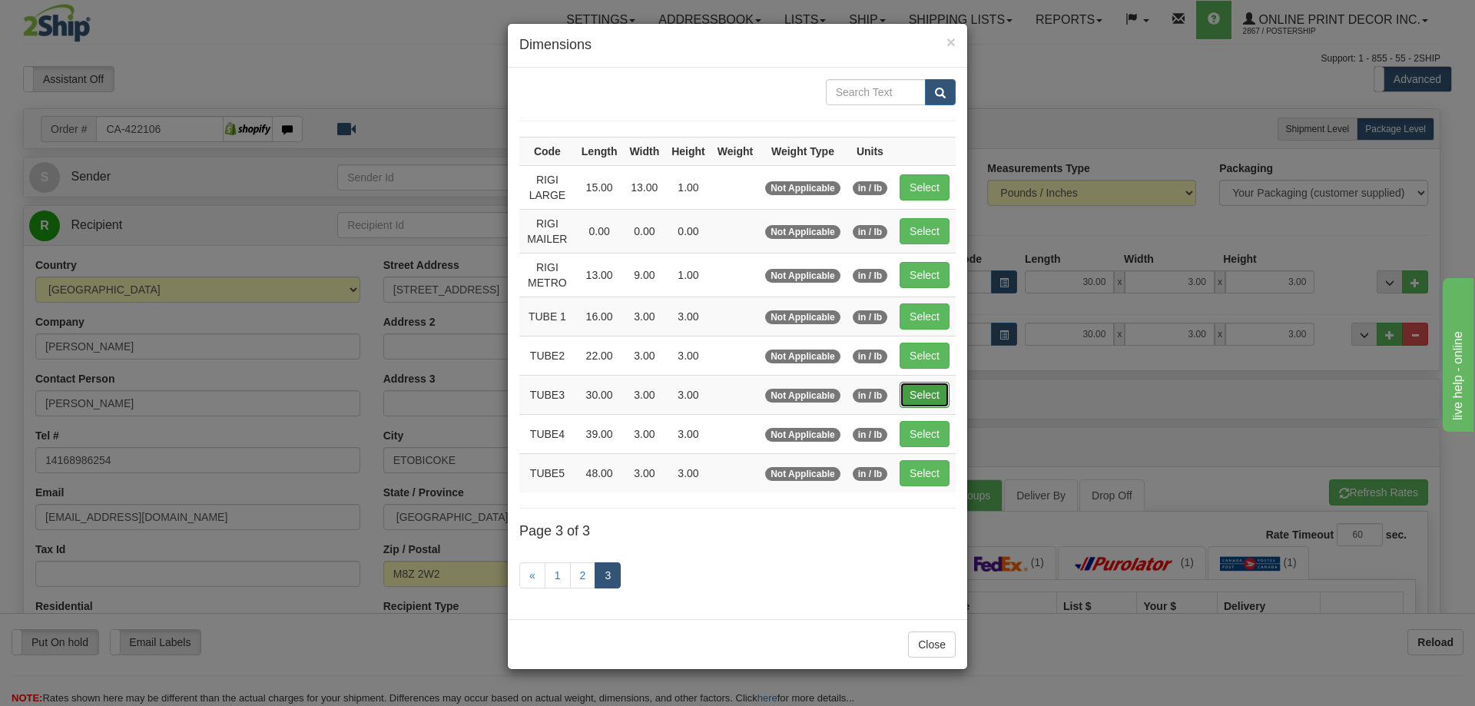
click at [930, 387] on button "Select" at bounding box center [925, 395] width 50 height 26
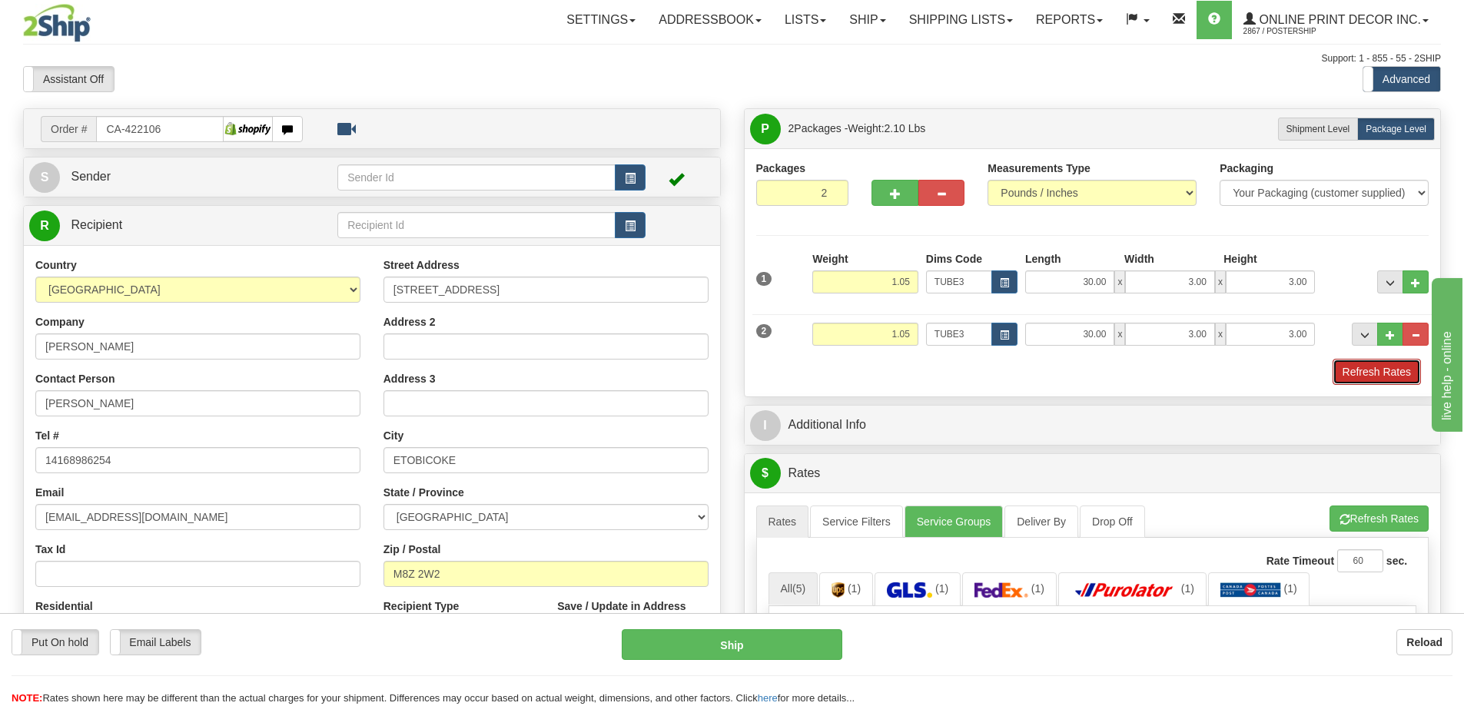
click at [1399, 370] on button "Refresh Rates" at bounding box center [1377, 372] width 88 height 26
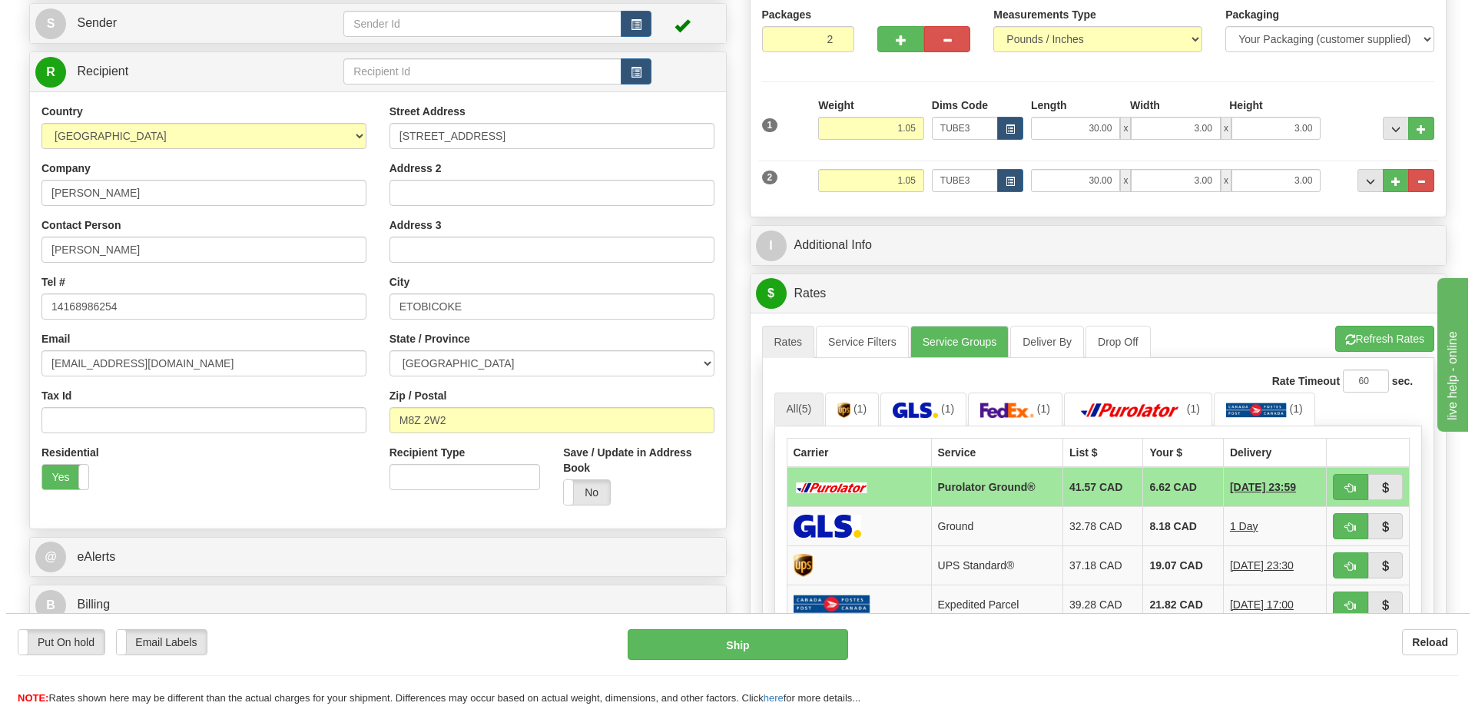
scroll to position [231, 0]
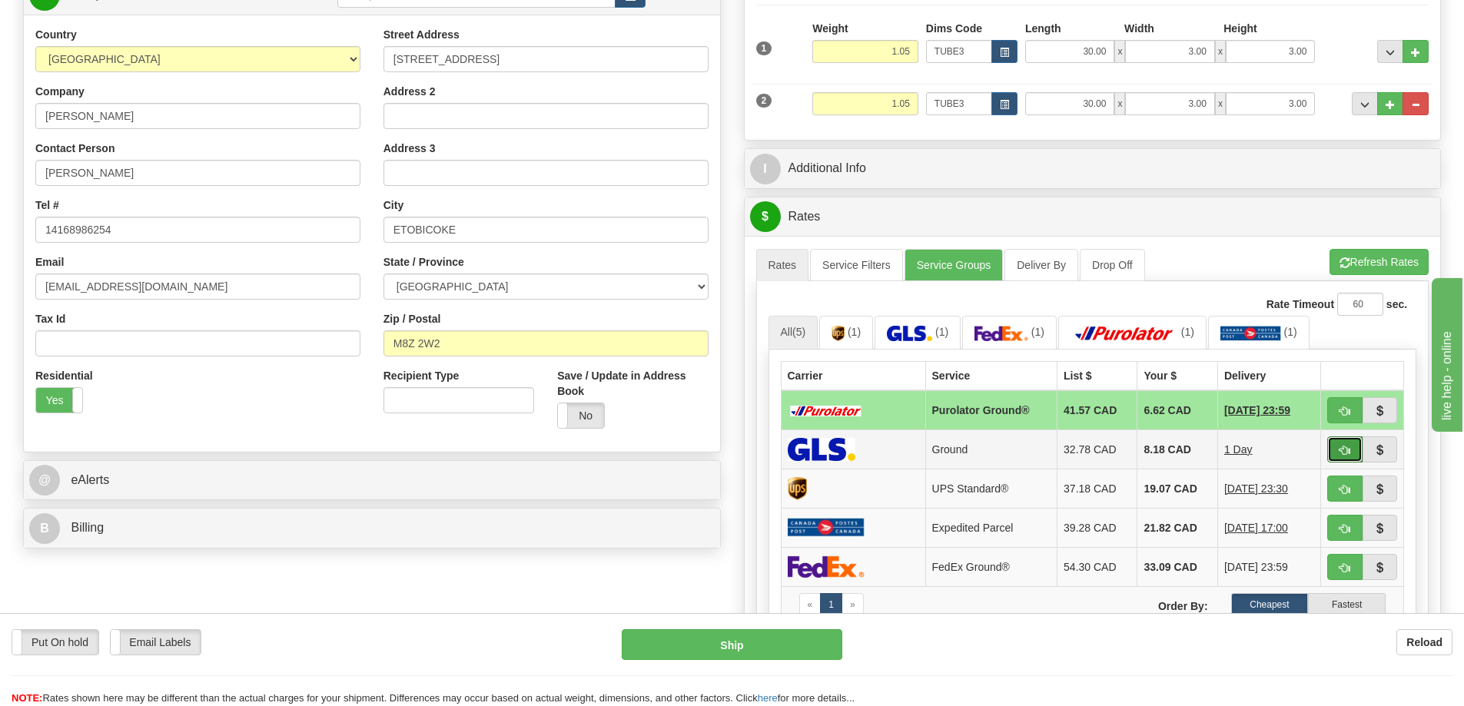
click at [1342, 441] on button "button" at bounding box center [1344, 449] width 35 height 26
type input "1"
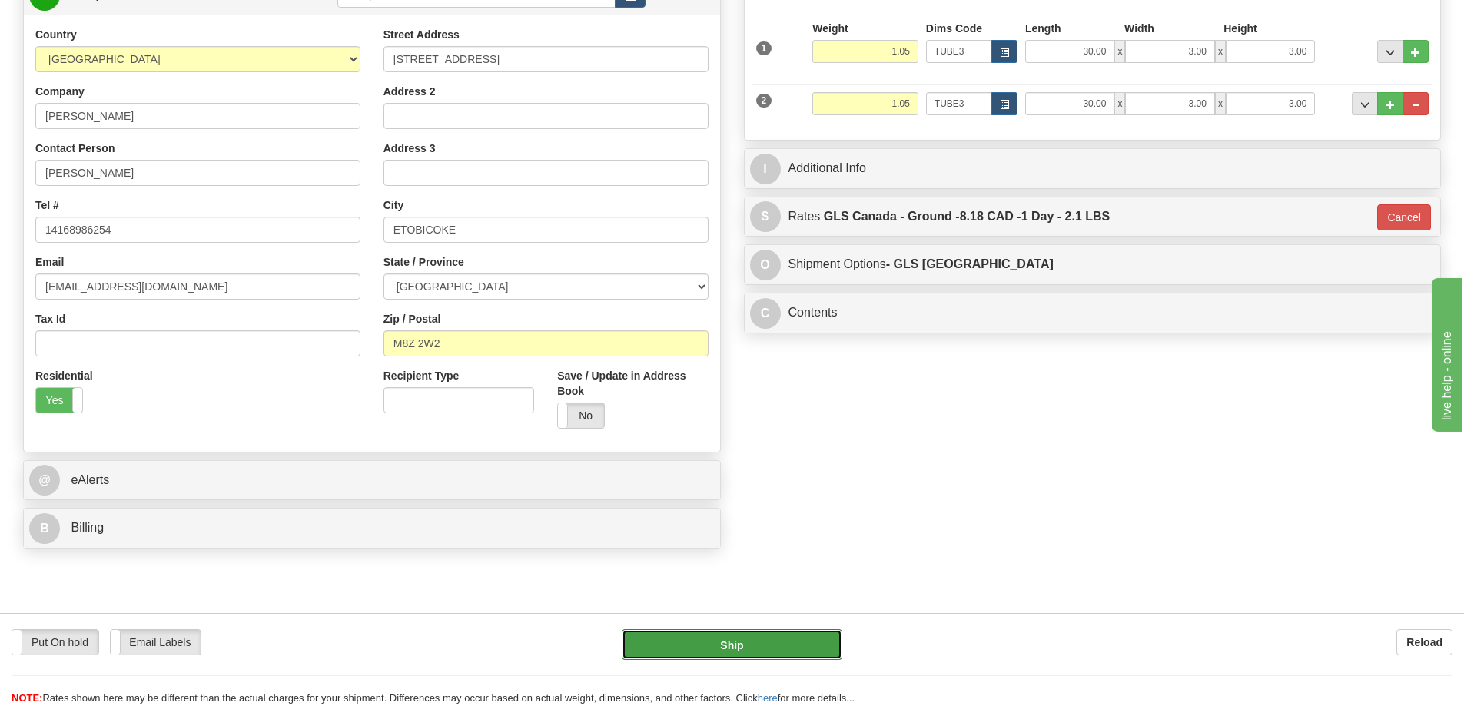
click at [758, 655] on button "Ship" at bounding box center [732, 644] width 221 height 31
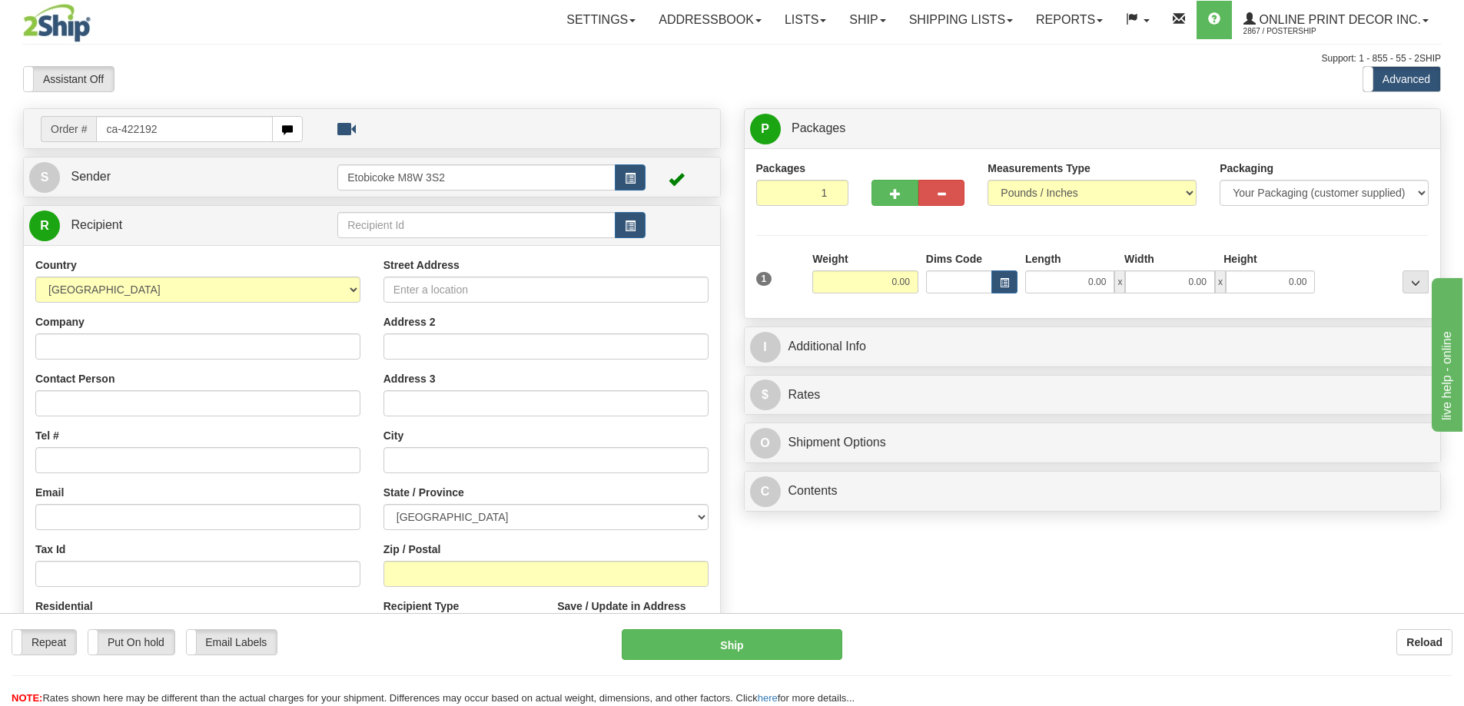
type input "ca-422192"
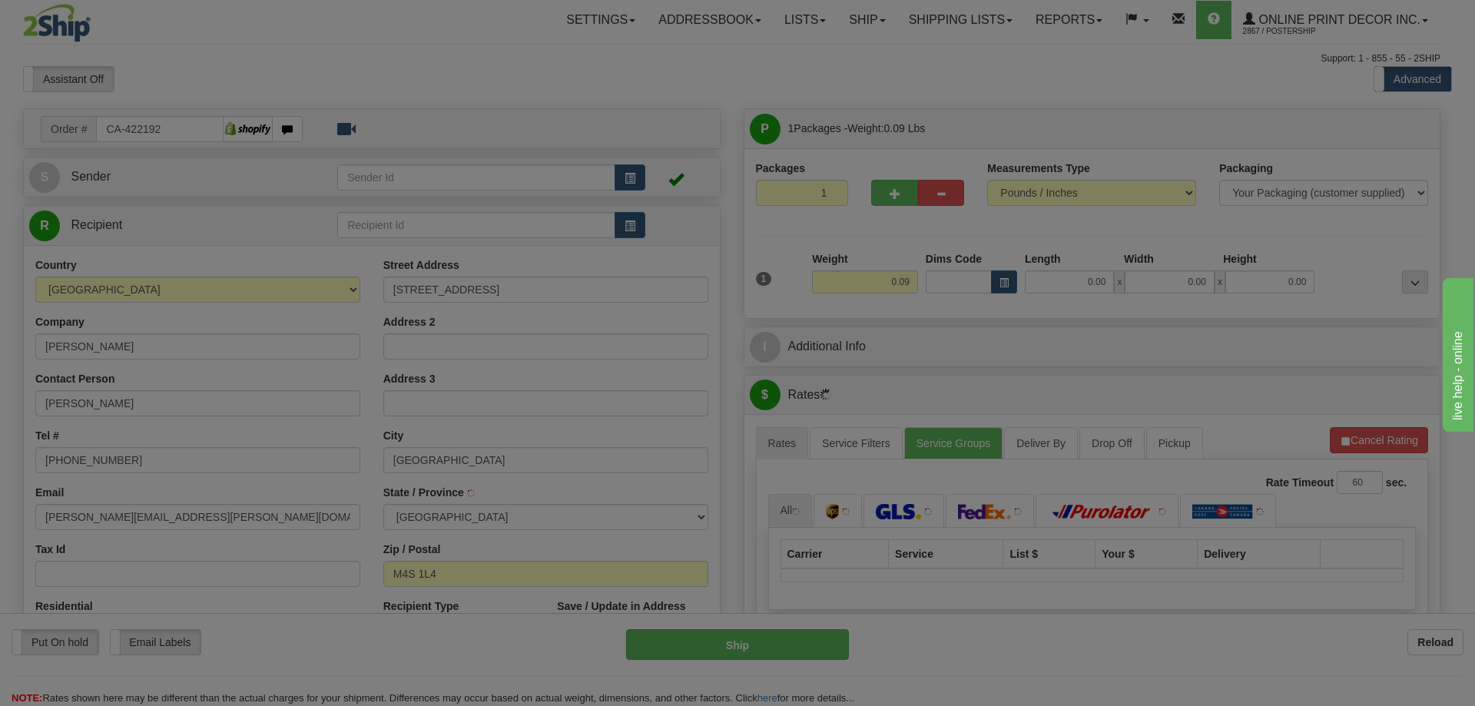
type input "[GEOGRAPHIC_DATA]"
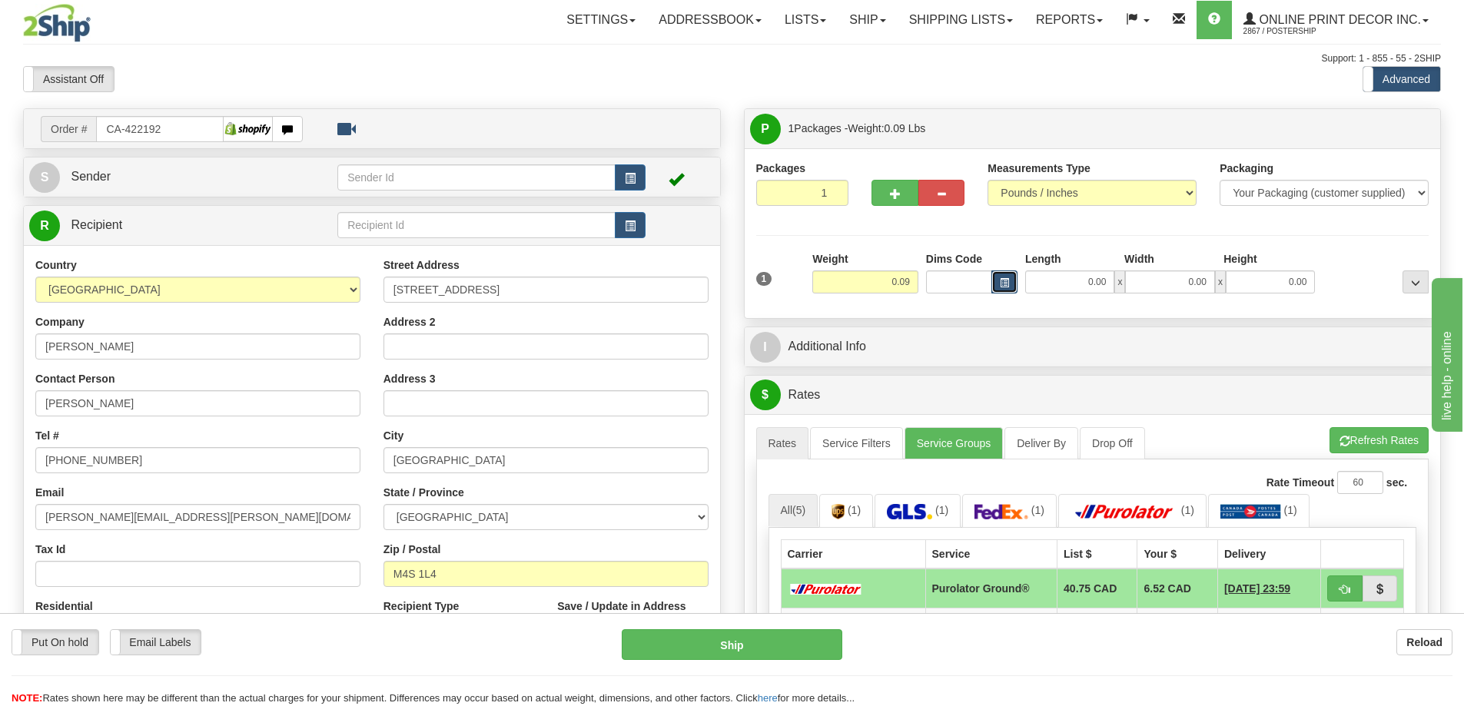
click at [1001, 275] on button "button" at bounding box center [1004, 282] width 26 height 23
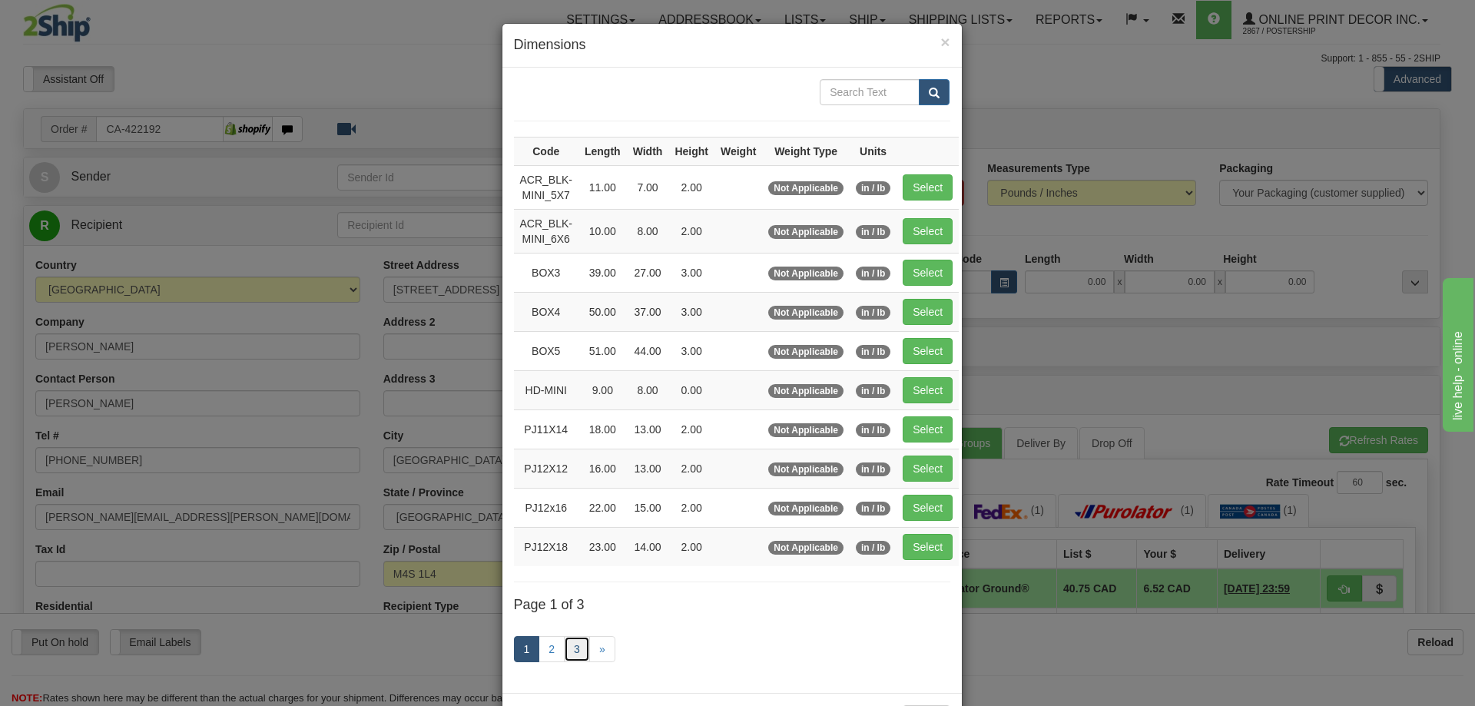
click at [570, 647] on link "3" at bounding box center [577, 649] width 26 height 26
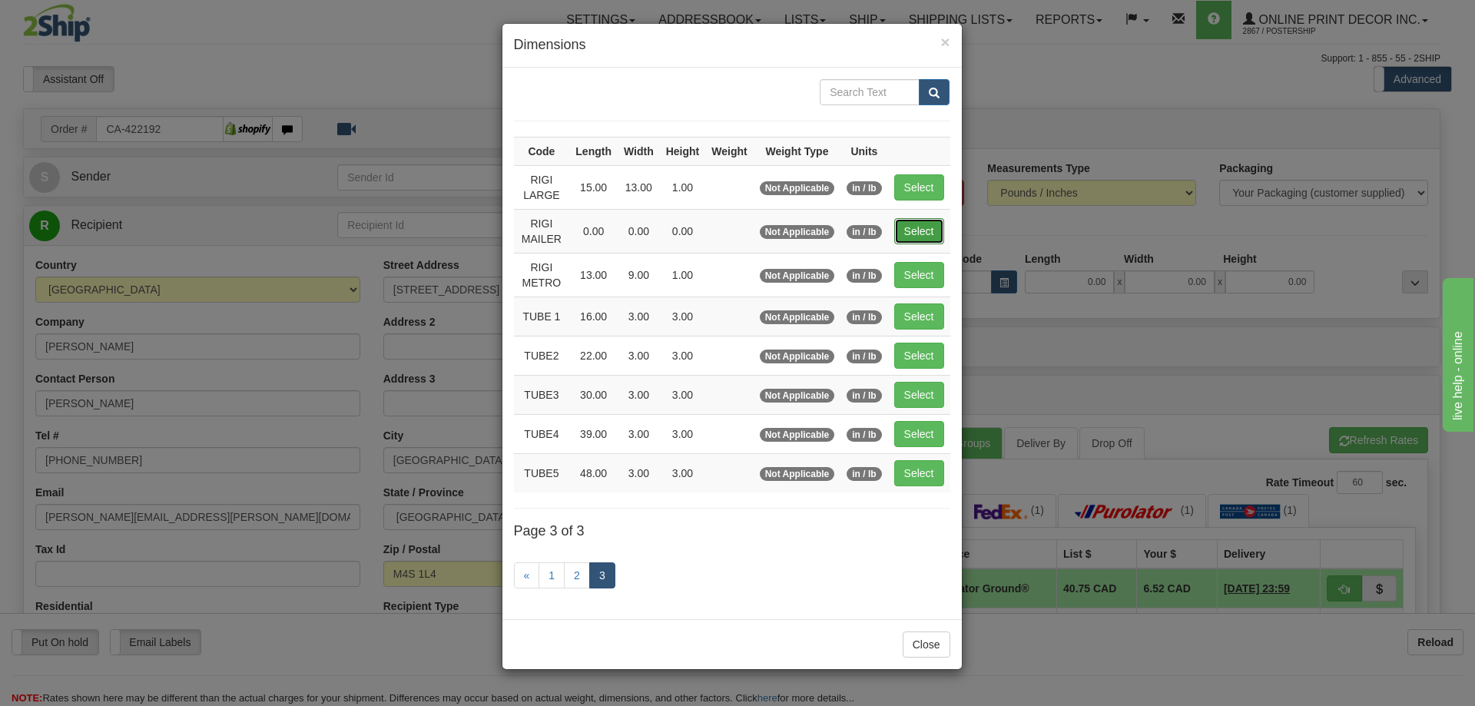
click at [941, 227] on button "Select" at bounding box center [919, 231] width 50 height 26
type input "RIGI MAILER"
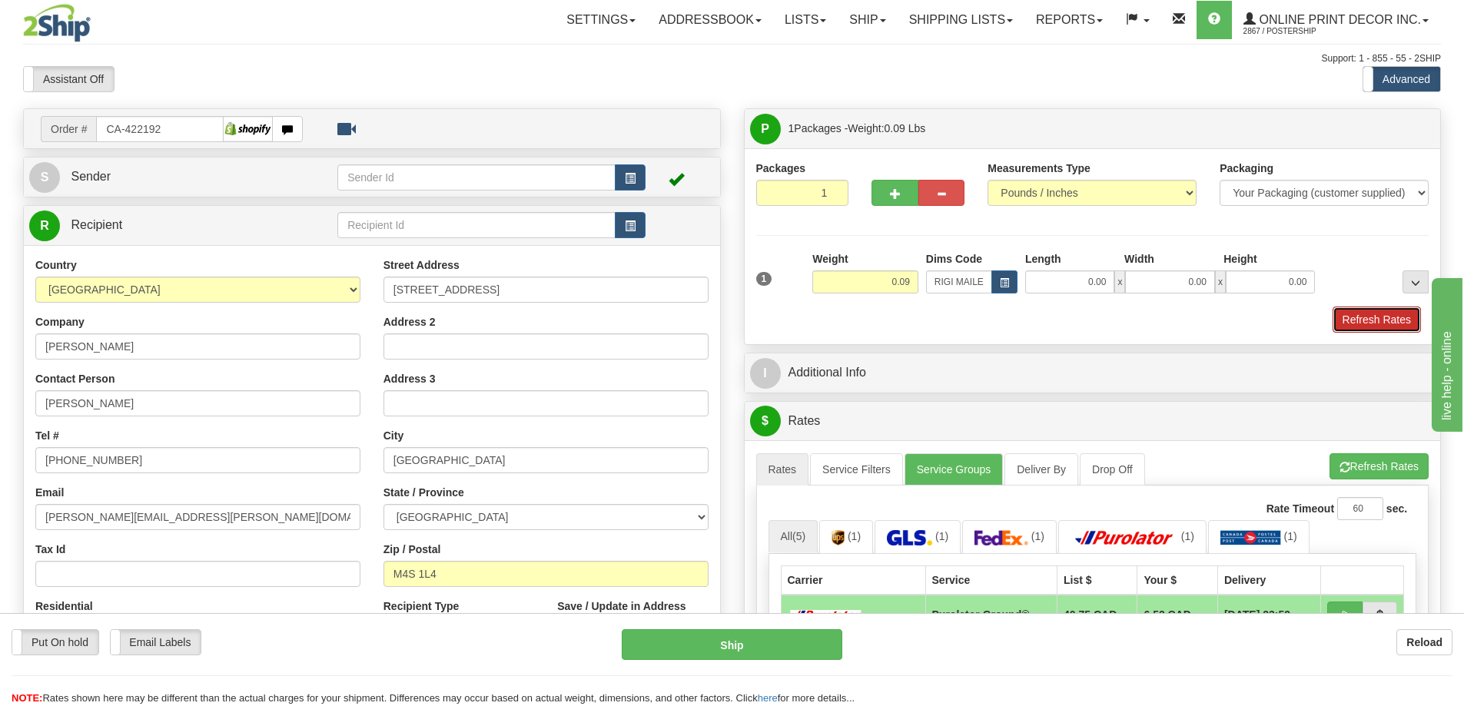
click at [1363, 326] on button "Refresh Rates" at bounding box center [1377, 320] width 88 height 26
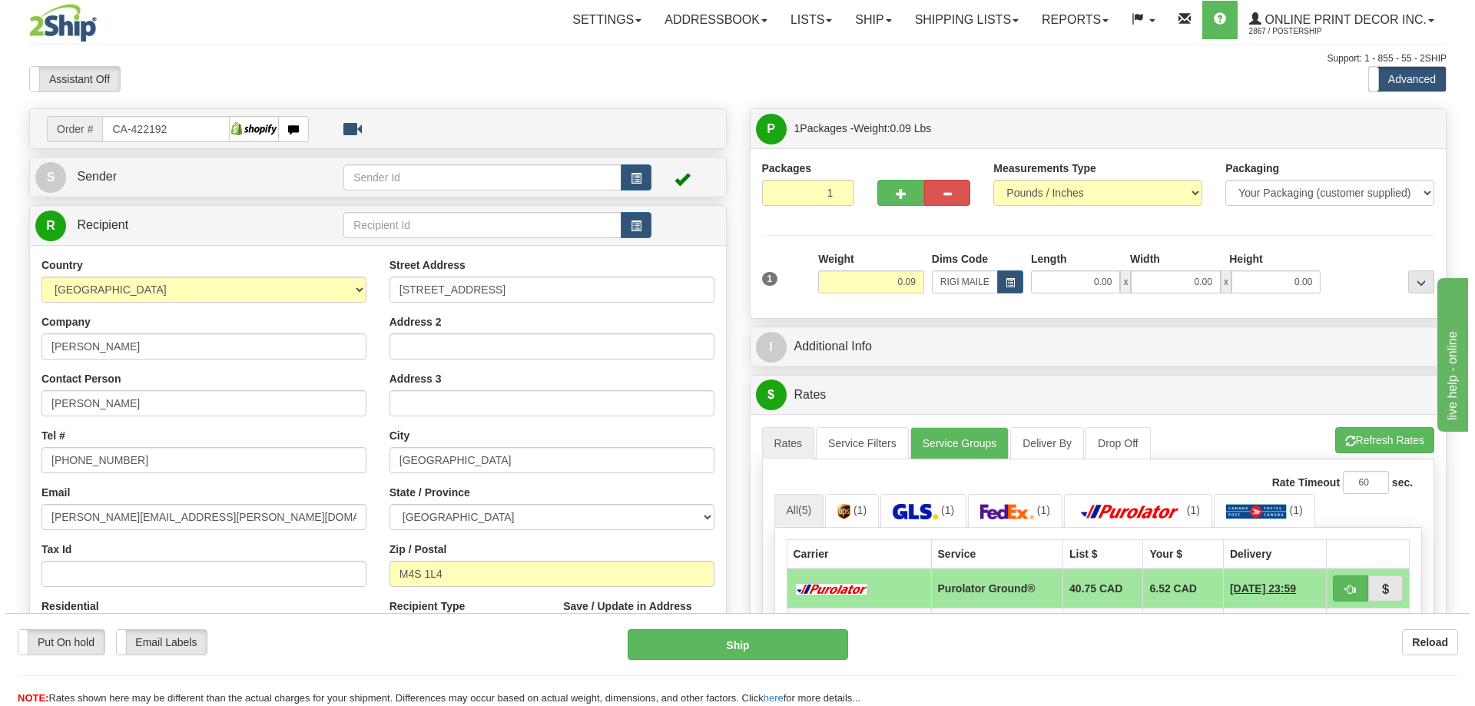
scroll to position [154, 0]
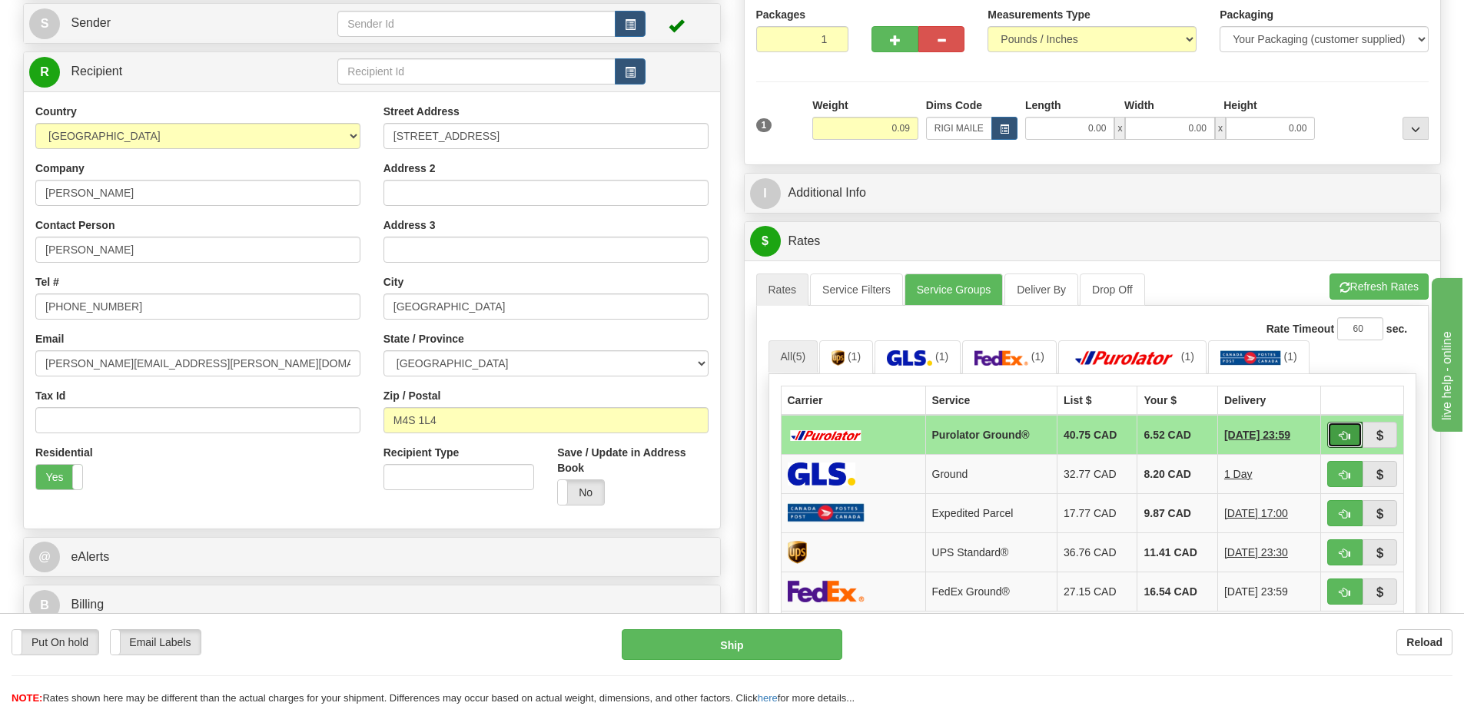
drag, startPoint x: 1349, startPoint y: 426, endPoint x: 1301, endPoint y: 390, distance: 59.8
click at [1344, 414] on table "Carrier Service List $ Your $ Delivery Purolator Ground® 40.75 CAD 6.52 CAD 09/…" at bounding box center [1093, 525] width 624 height 279
click at [1341, 437] on span "button" at bounding box center [1344, 436] width 11 height 10
type input "260"
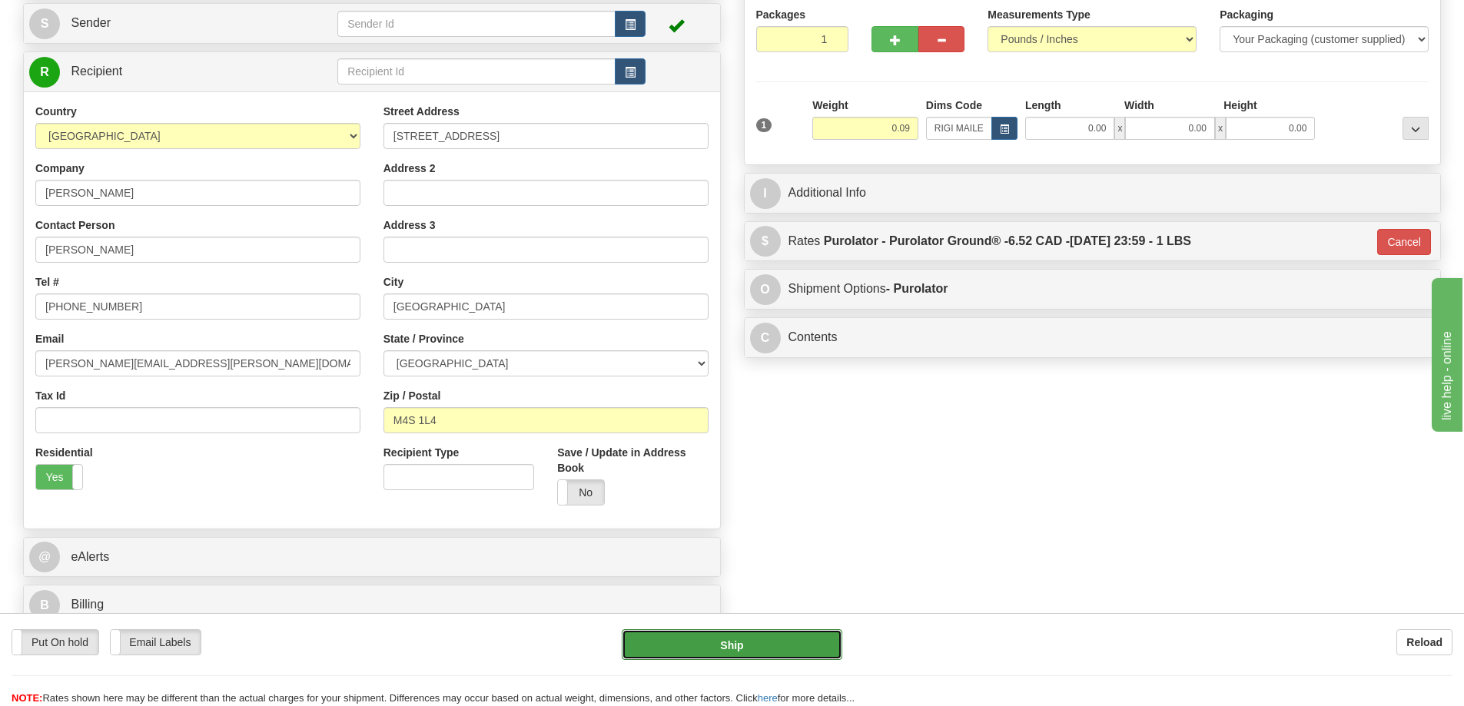
click at [784, 654] on button "Ship" at bounding box center [732, 644] width 221 height 31
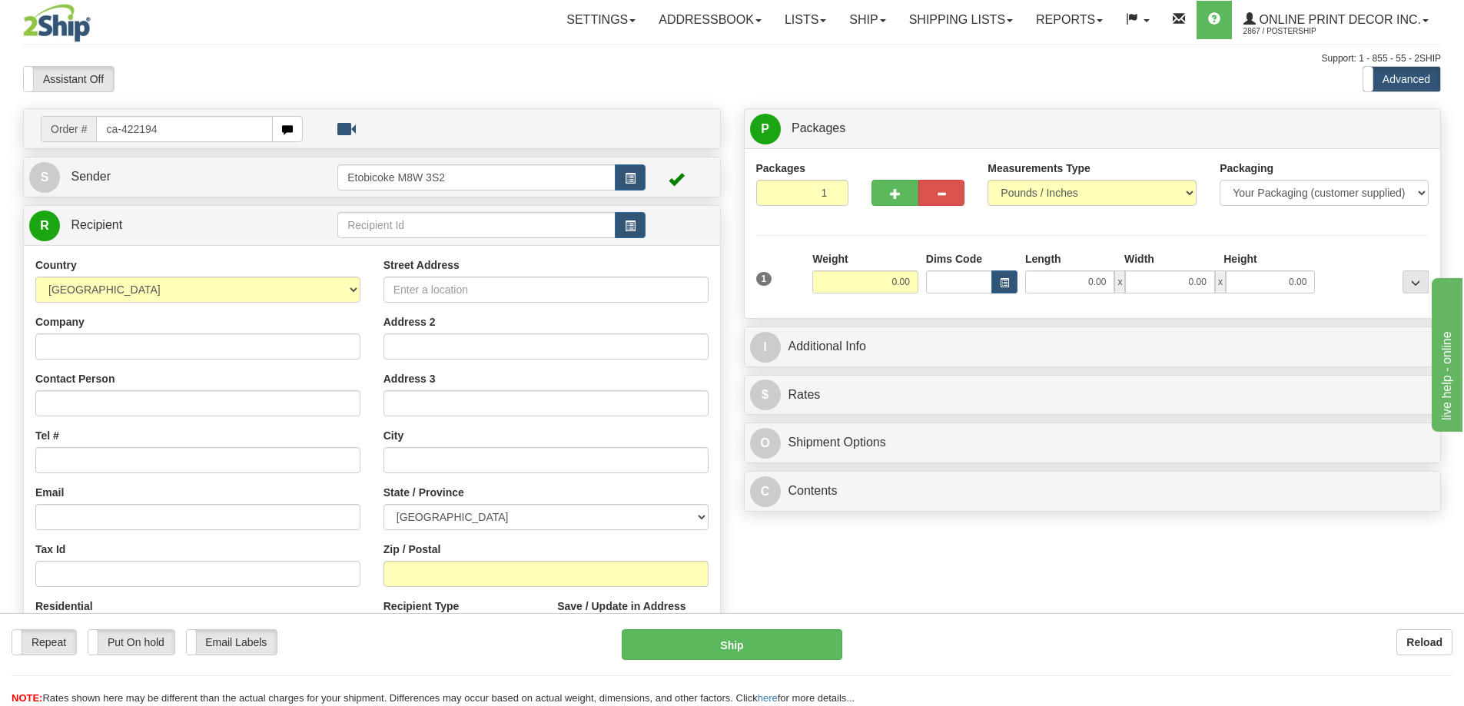
type input "ca-422194"
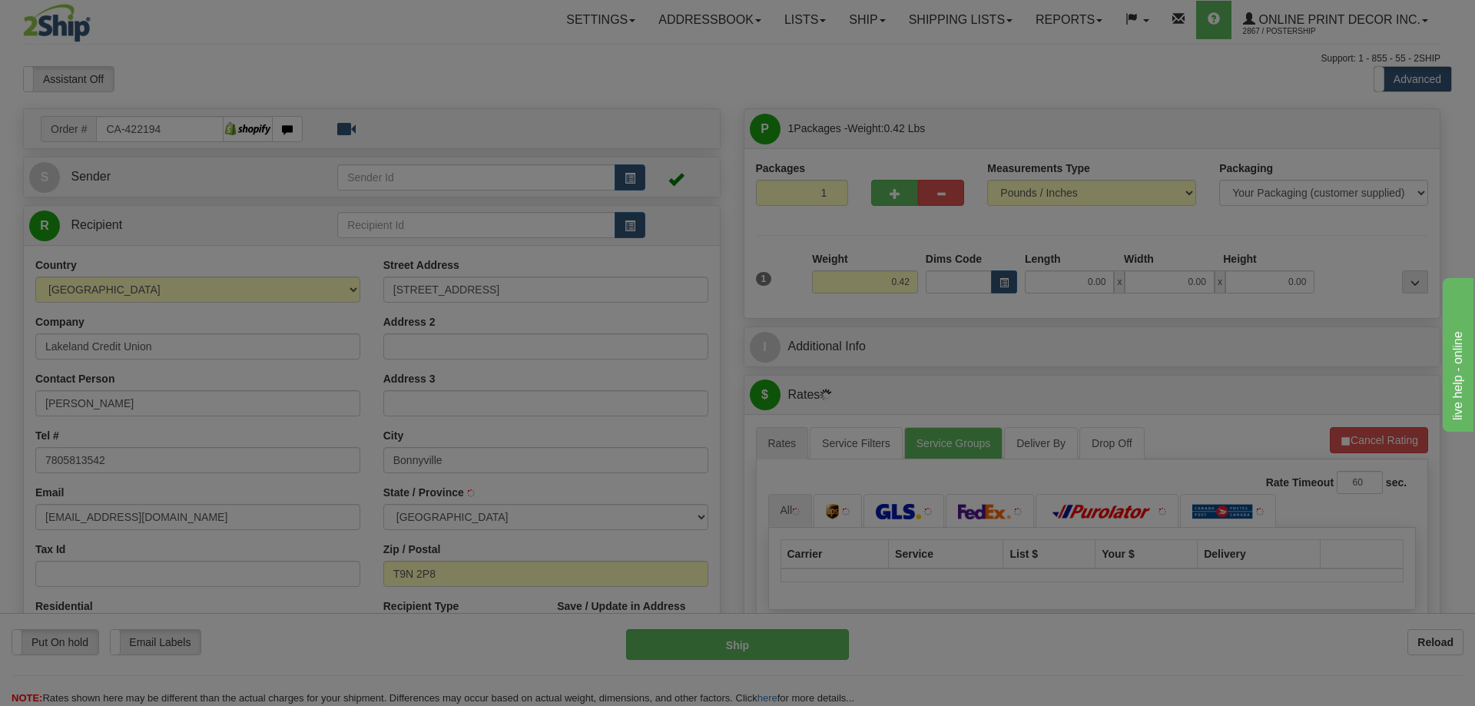
type input "BONNYVILLE"
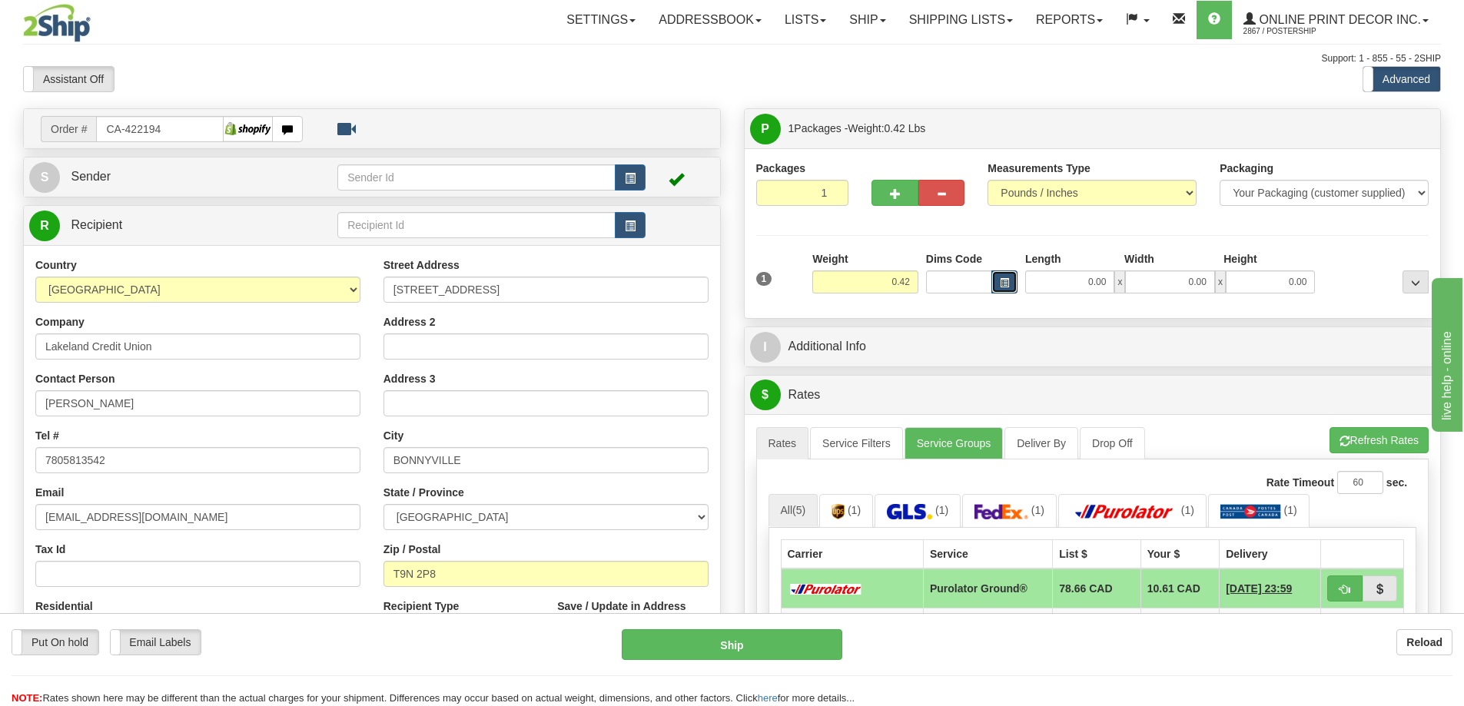
click at [1005, 279] on span "button" at bounding box center [1004, 283] width 9 height 8
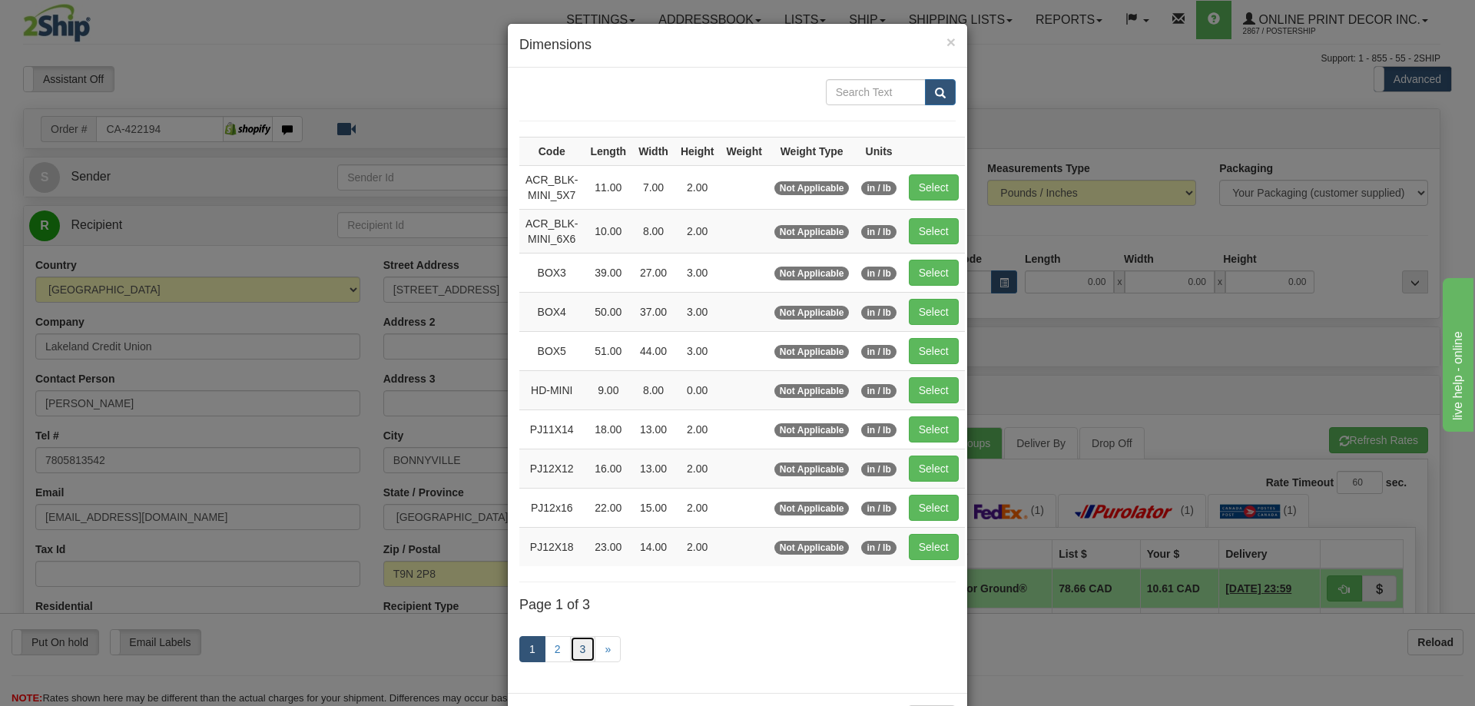
click at [584, 643] on link "3" at bounding box center [583, 649] width 26 height 26
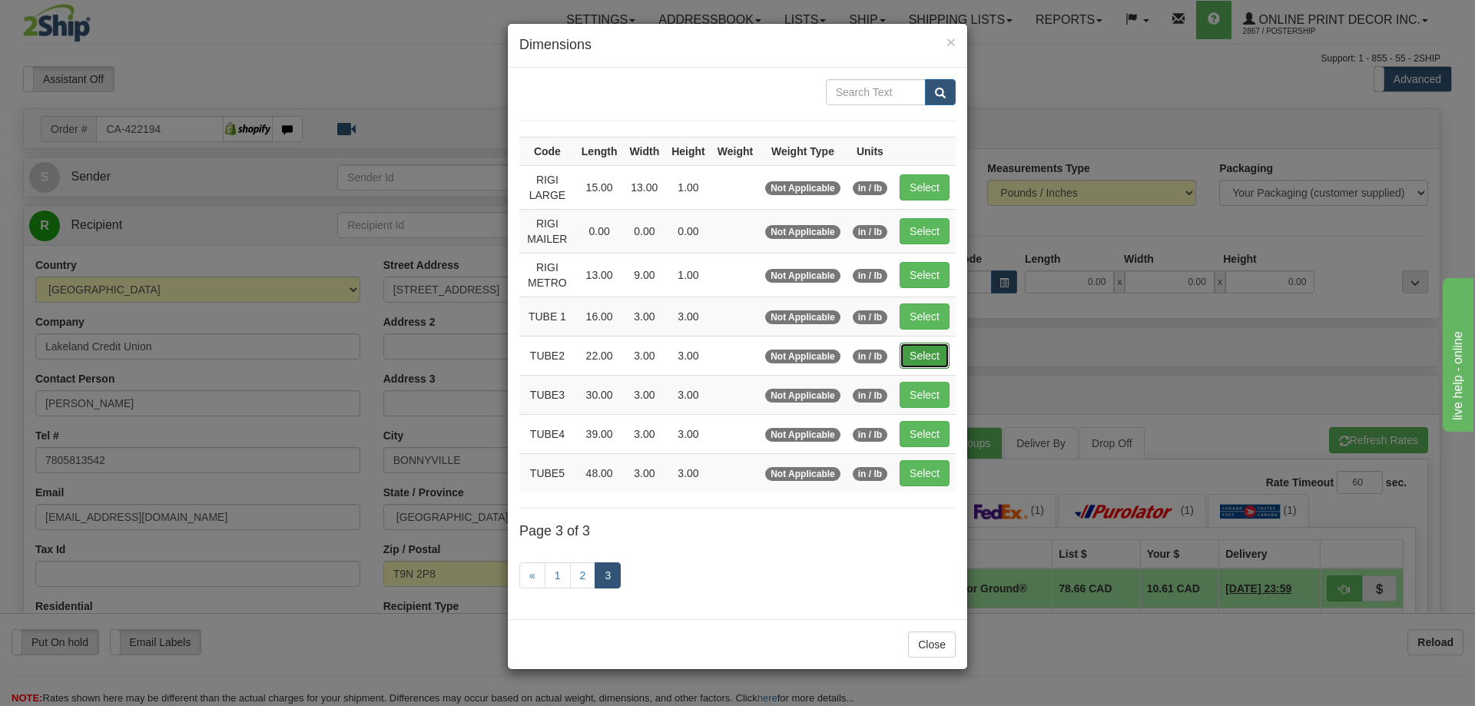
click at [920, 345] on button "Select" at bounding box center [925, 356] width 50 height 26
type input "TUBE2"
type input "22.00"
type input "3.00"
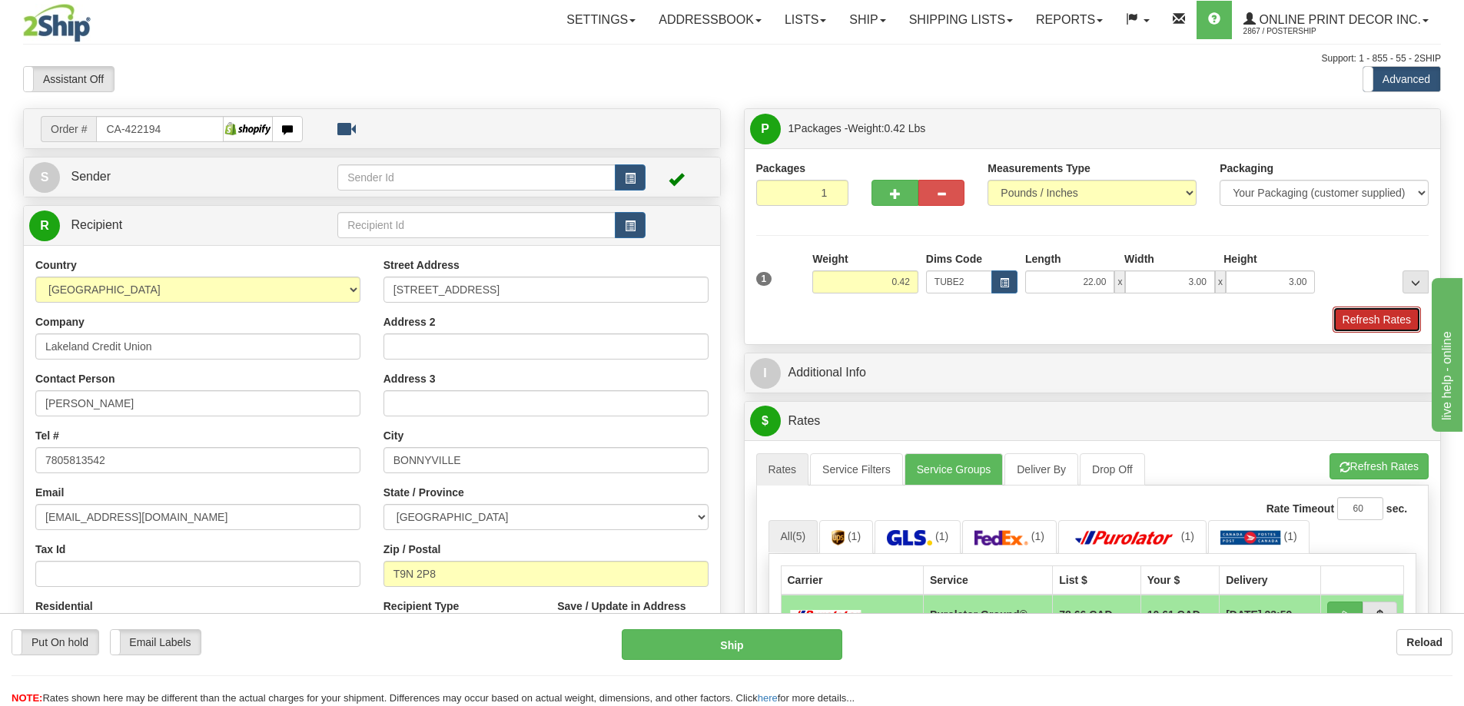
click at [1389, 322] on button "Refresh Rates" at bounding box center [1377, 320] width 88 height 26
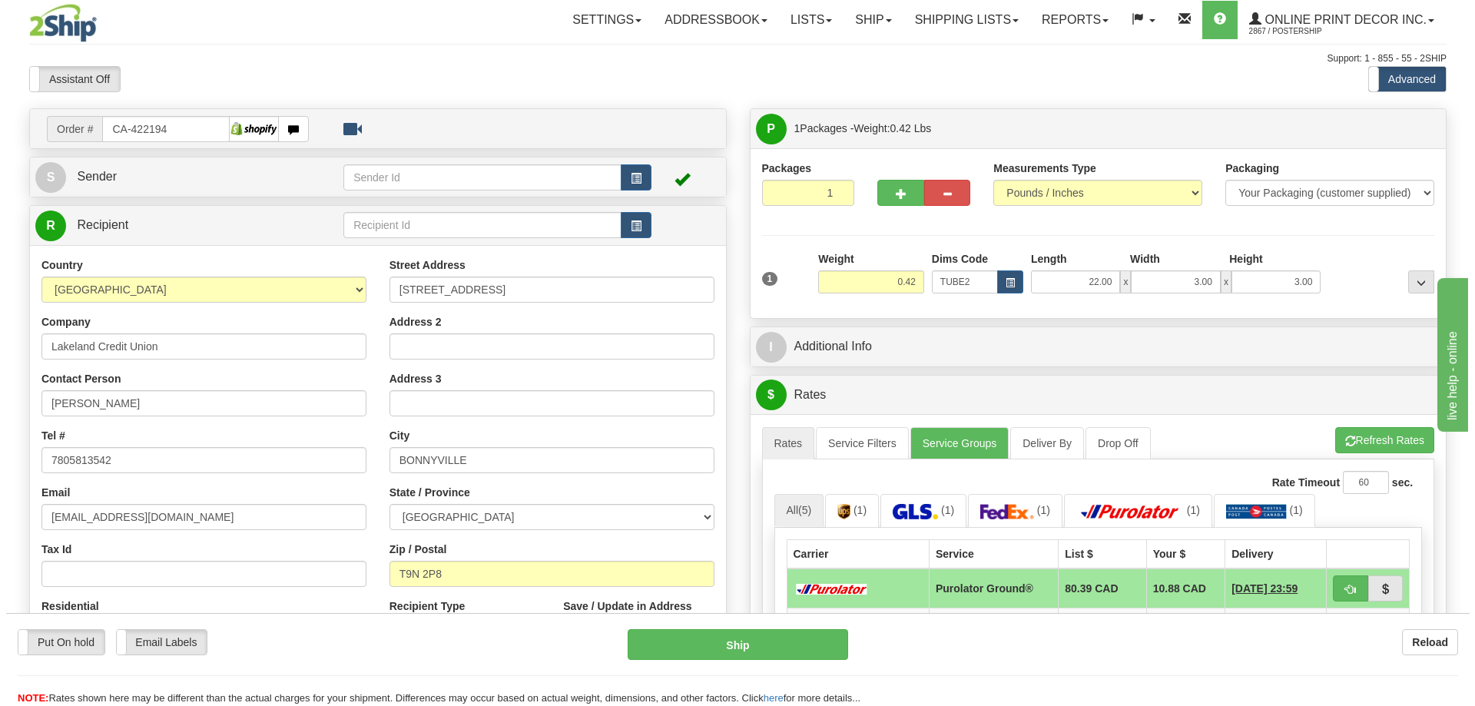
scroll to position [231, 0]
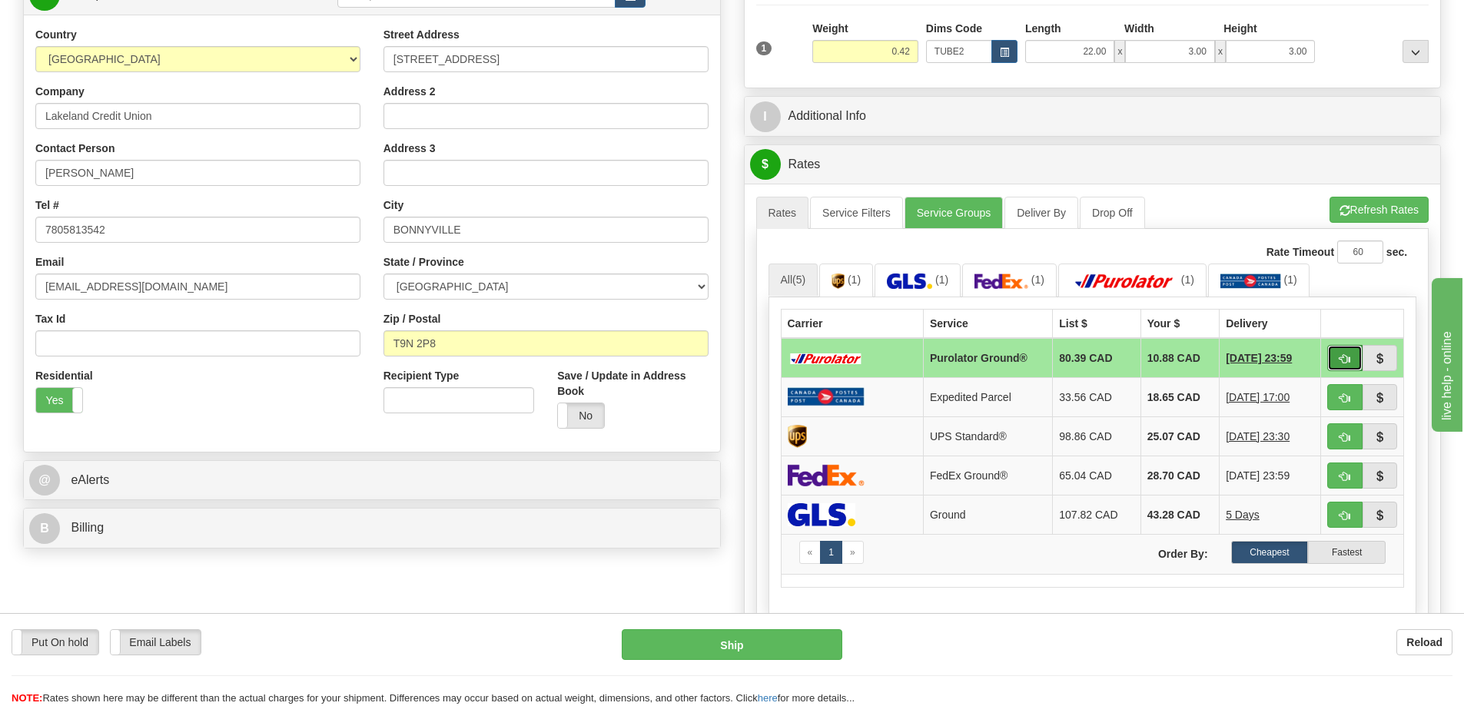
click at [1337, 365] on button "button" at bounding box center [1344, 358] width 35 height 26
type input "260"
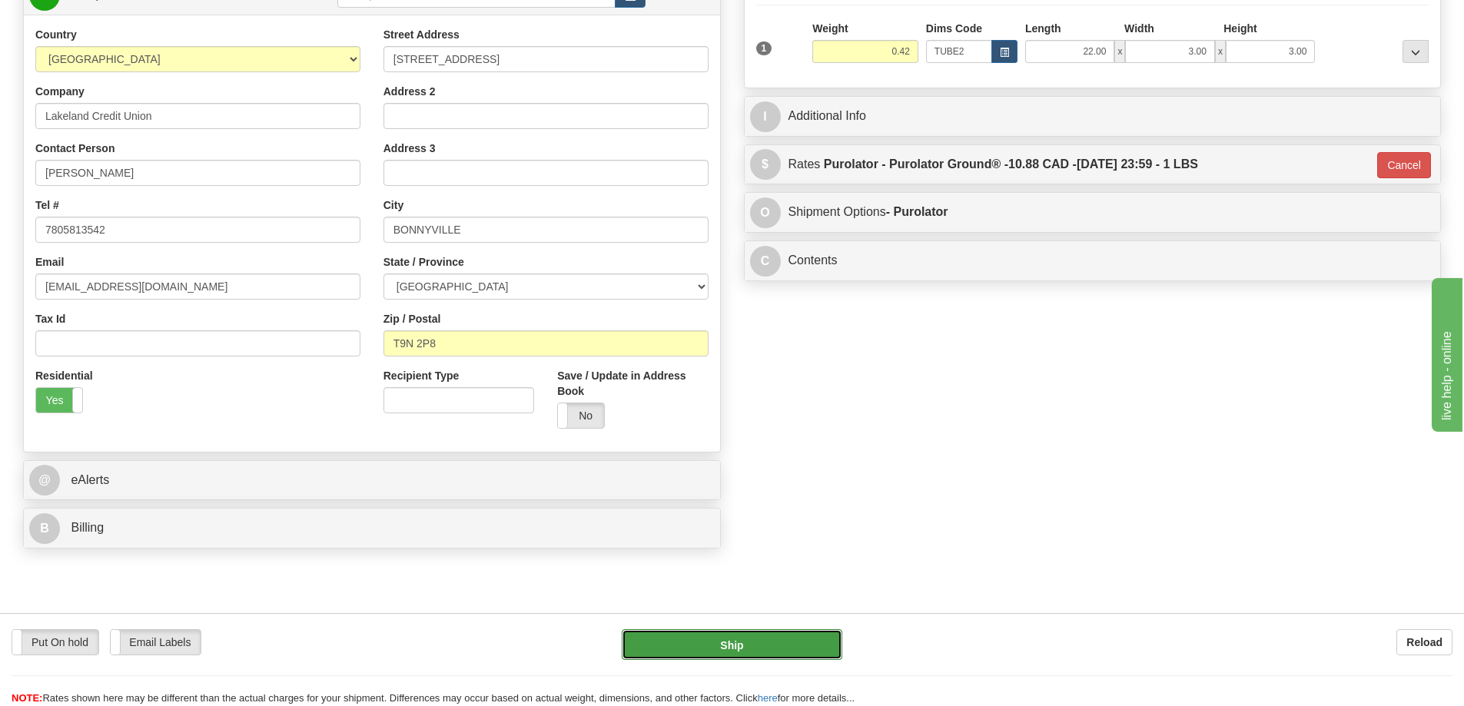
click at [771, 637] on button "Ship" at bounding box center [732, 644] width 221 height 31
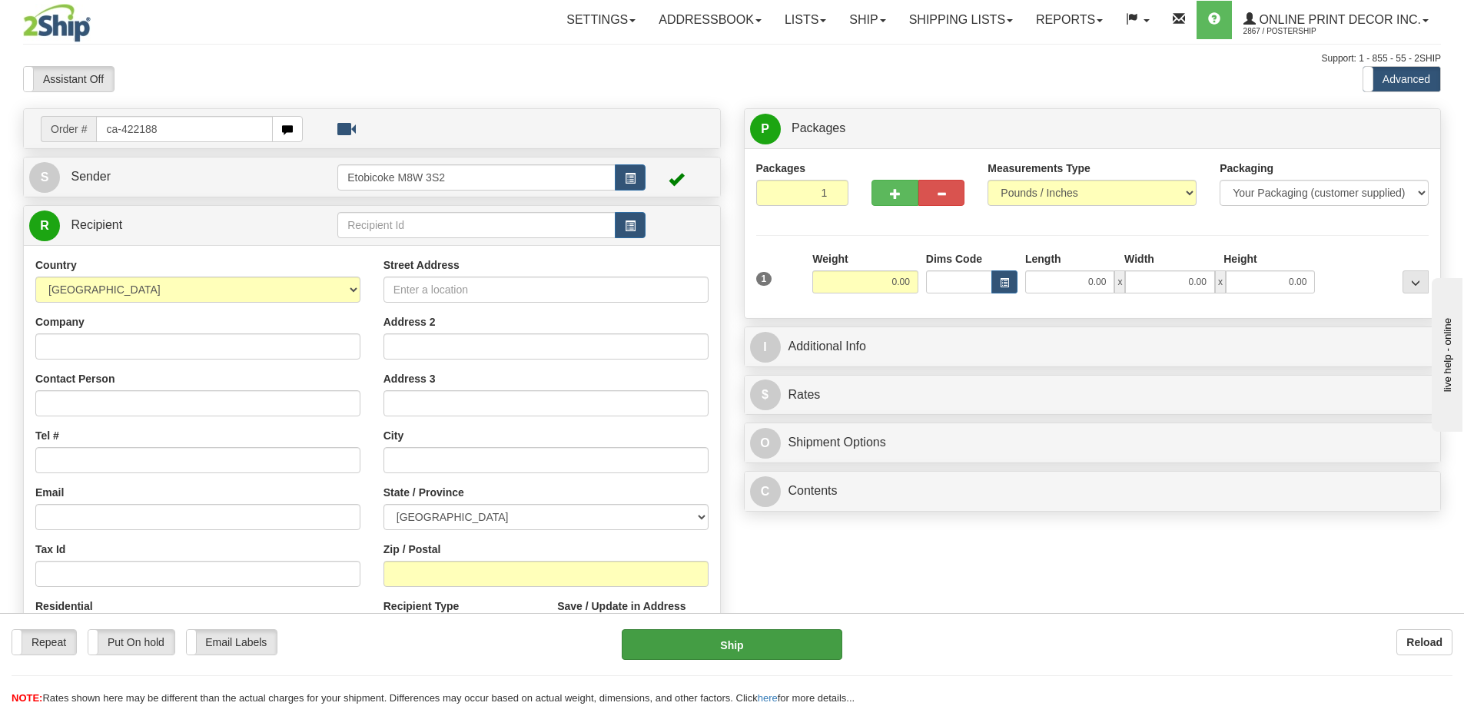
type input "ca-422188"
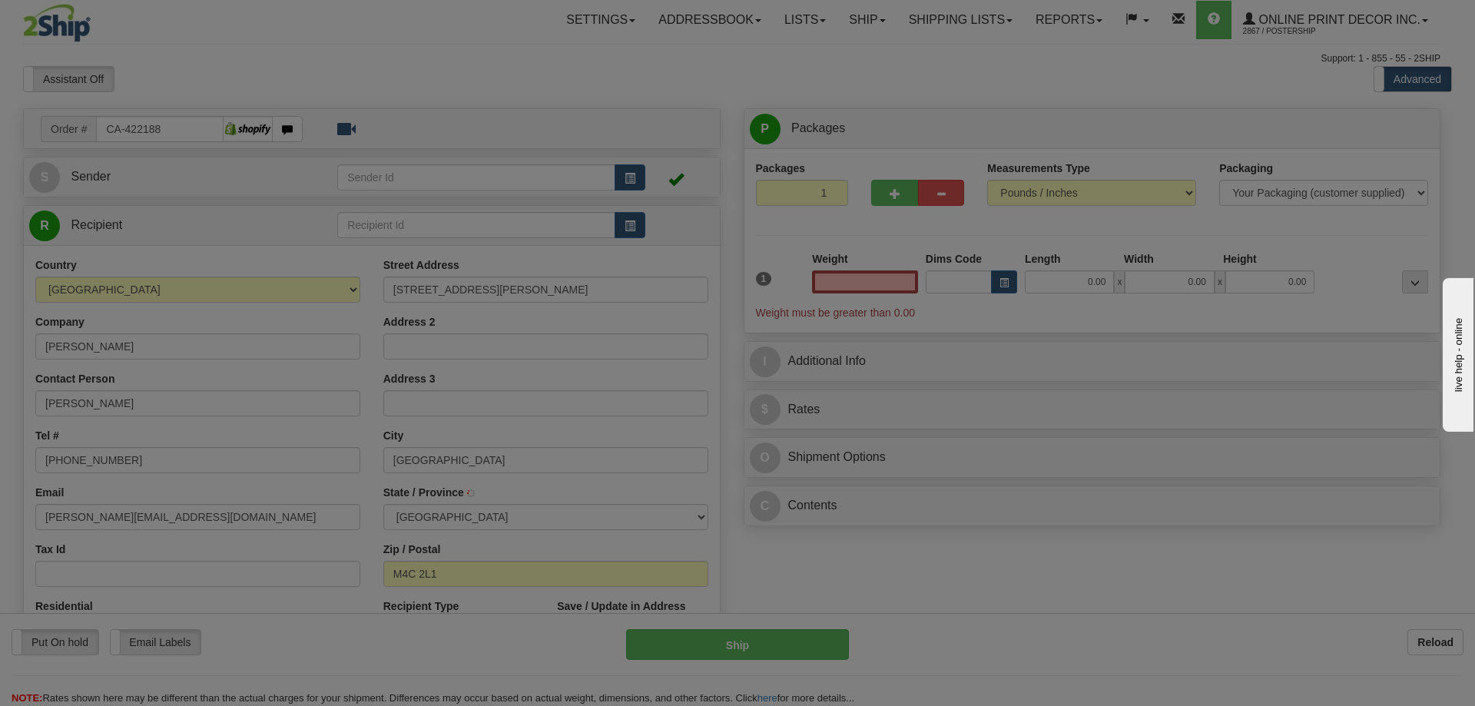
type input "EAST YORK"
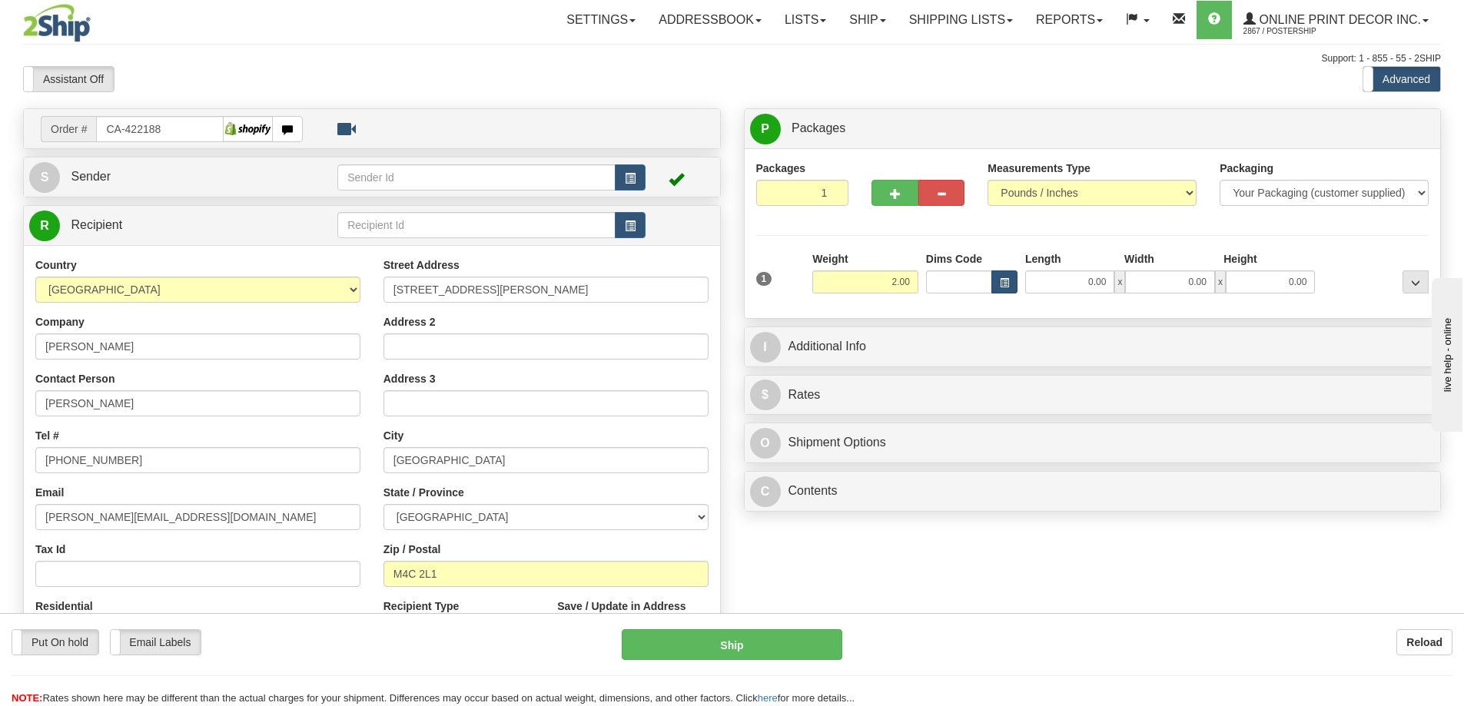
type input "2.00"
click at [1007, 285] on span "button" at bounding box center [1004, 283] width 9 height 8
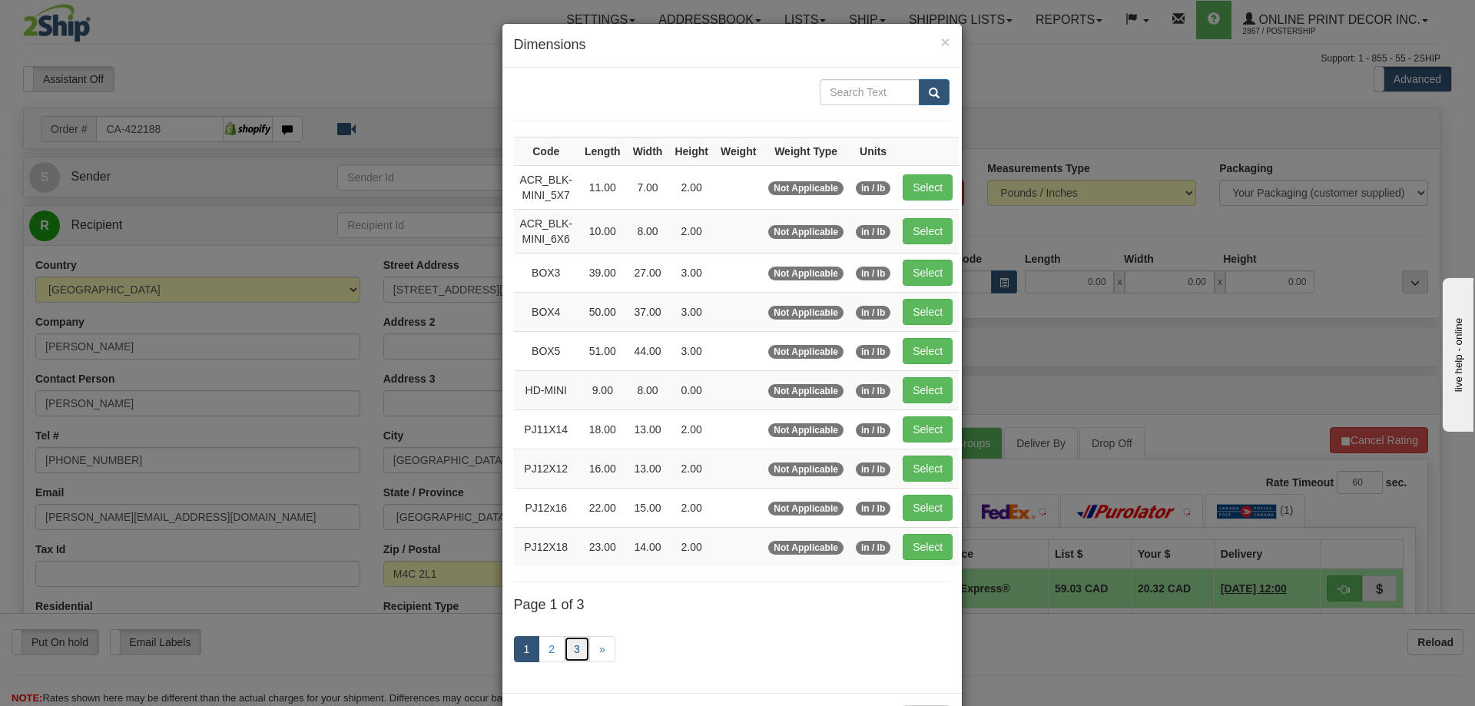
click at [573, 645] on link "3" at bounding box center [577, 649] width 26 height 26
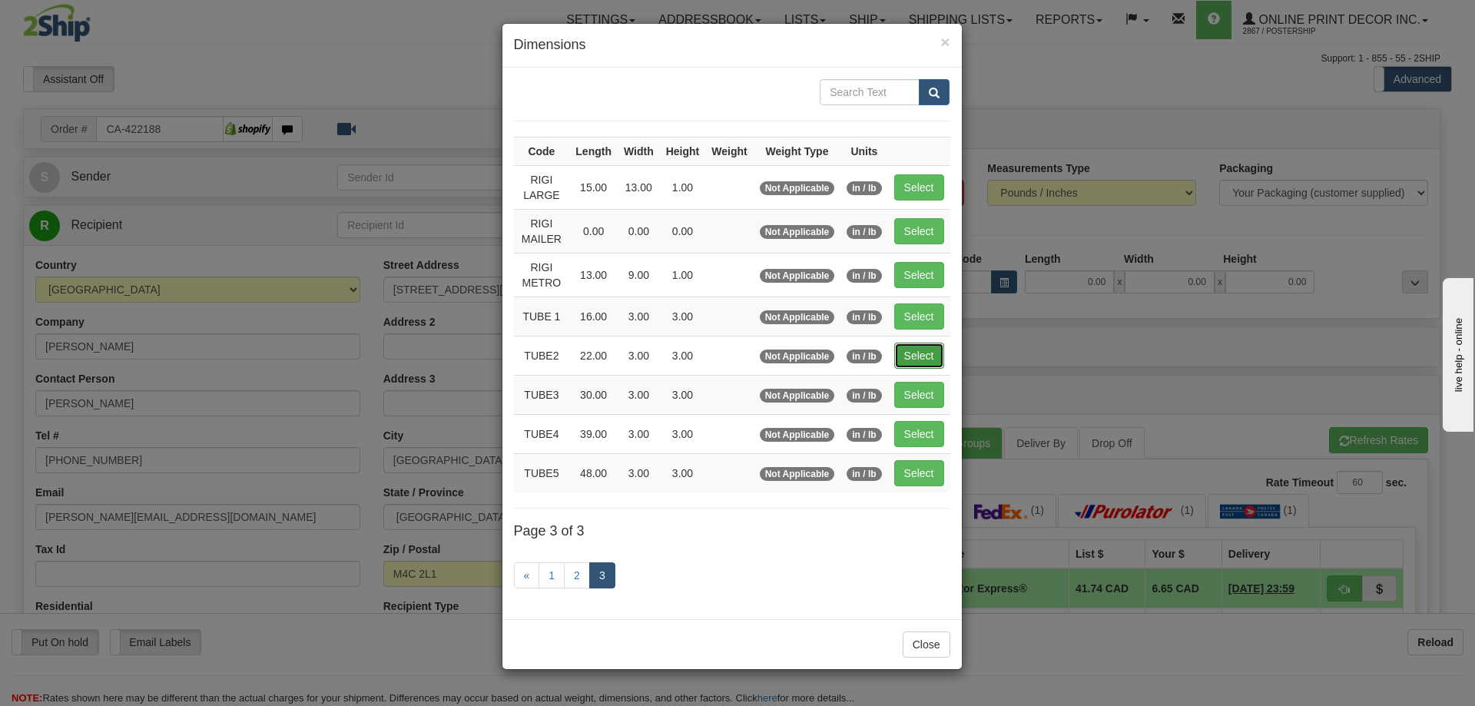
click at [934, 359] on button "Select" at bounding box center [919, 356] width 50 height 26
type input "TUBE2"
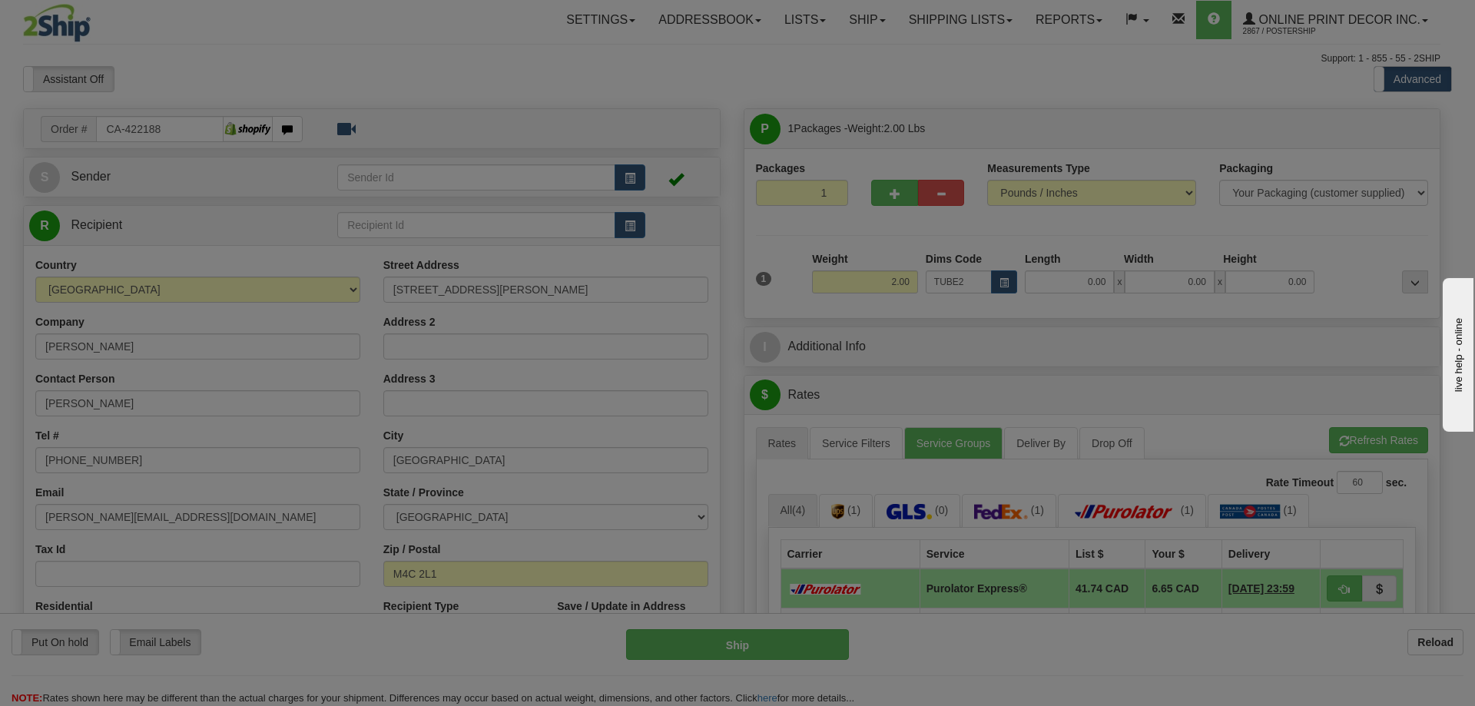
type input "22.00"
type input "3.00"
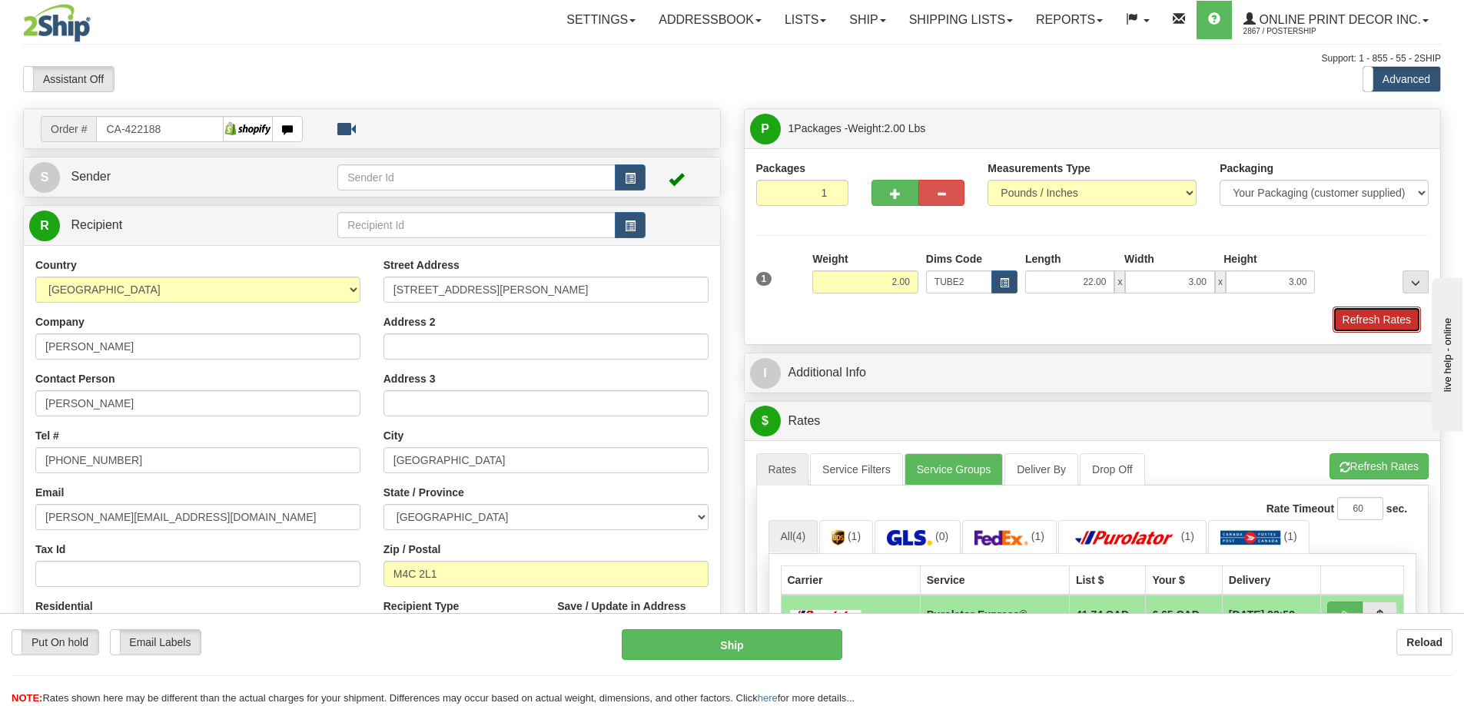
click at [1378, 329] on button "Refresh Rates" at bounding box center [1377, 320] width 88 height 26
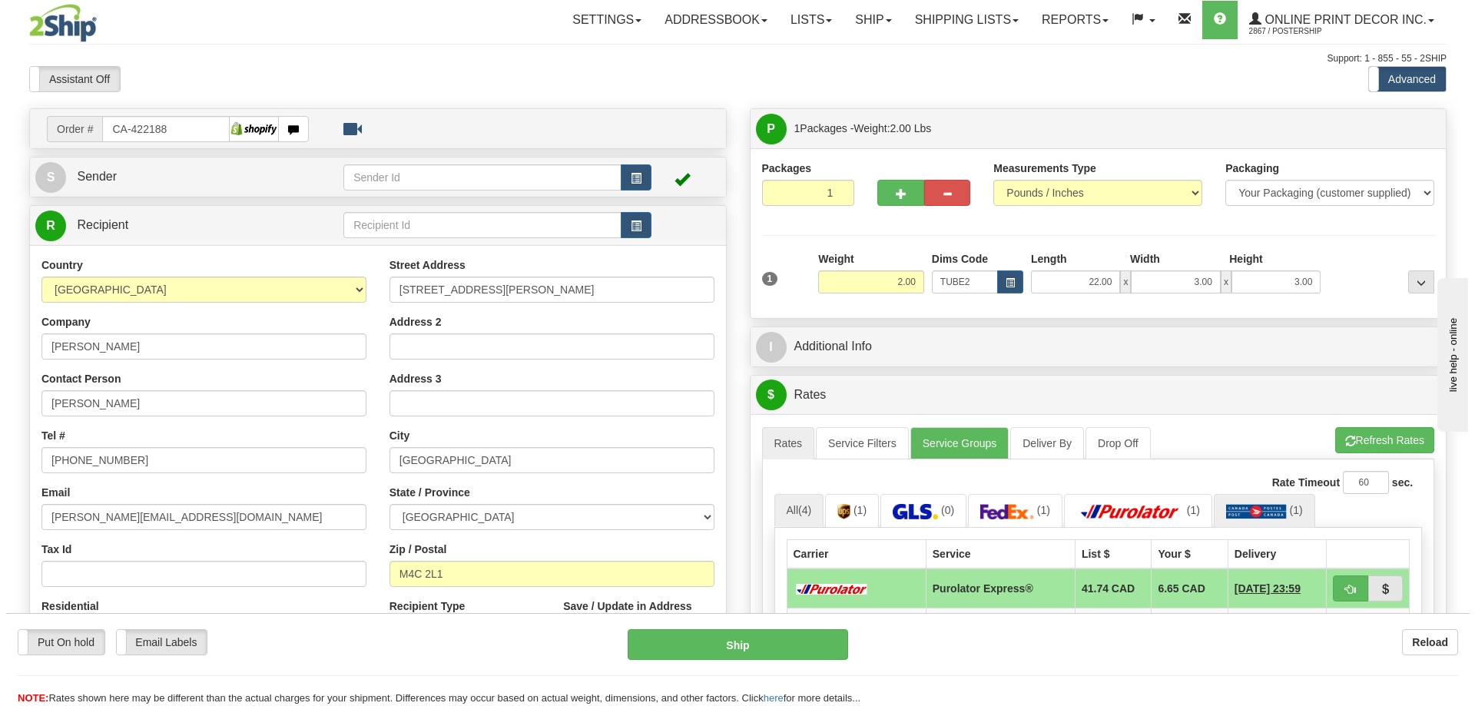
scroll to position [154, 0]
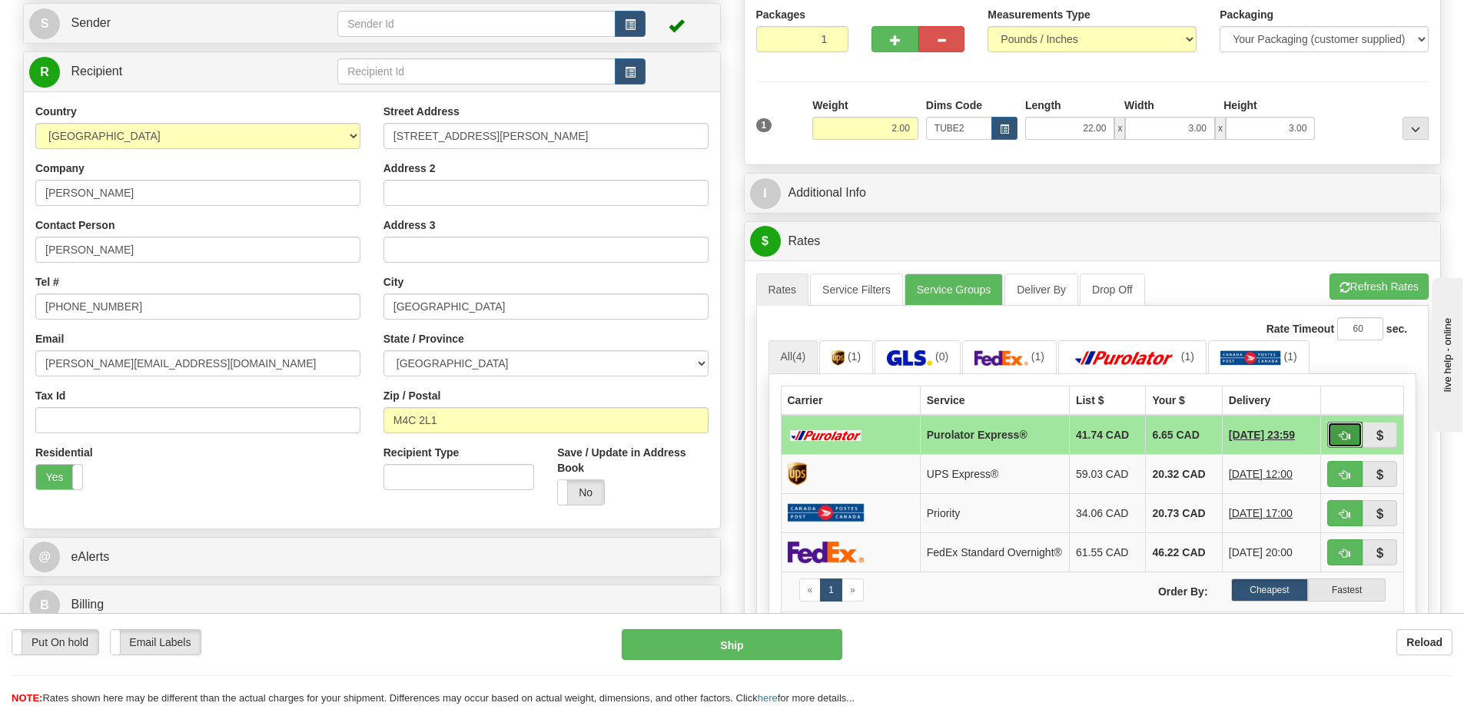
click at [1343, 434] on span "button" at bounding box center [1344, 436] width 11 height 10
type input "202"
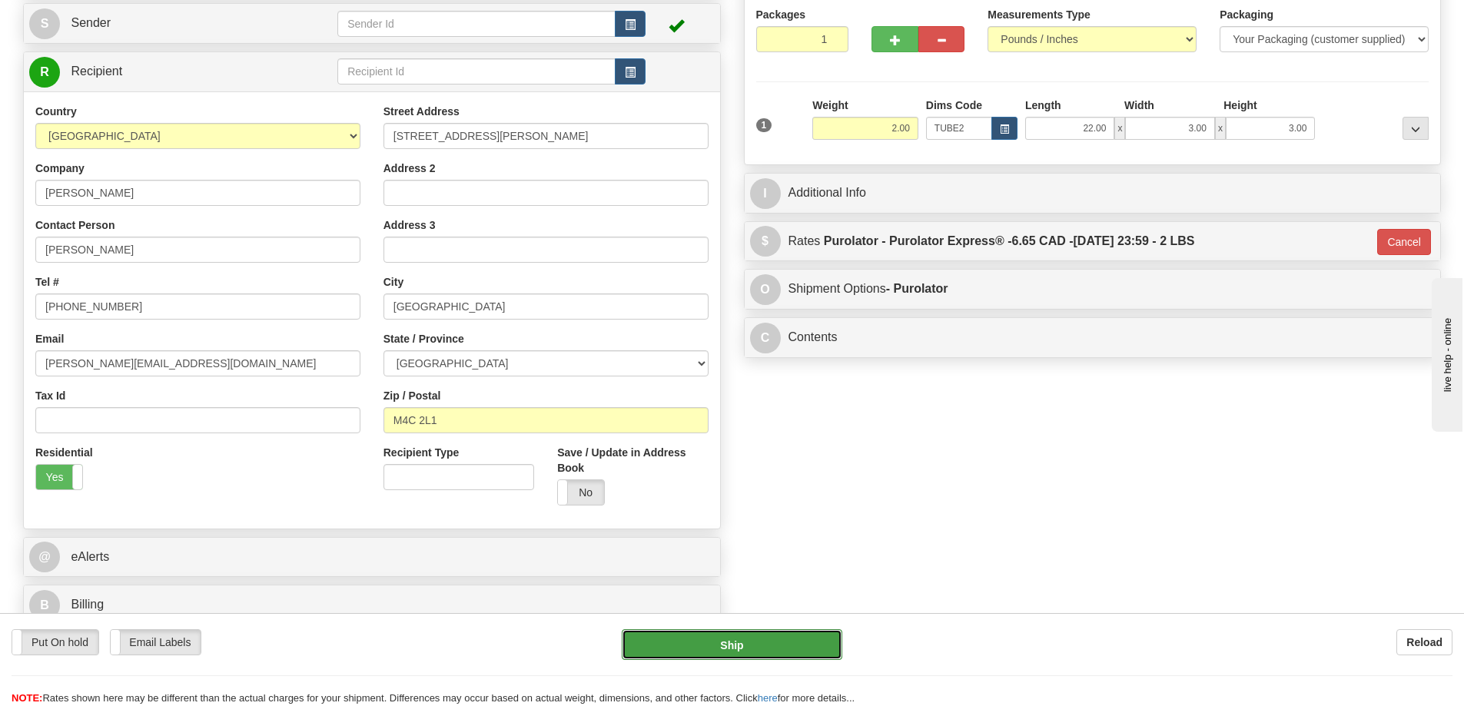
click at [808, 646] on button "Ship" at bounding box center [732, 644] width 221 height 31
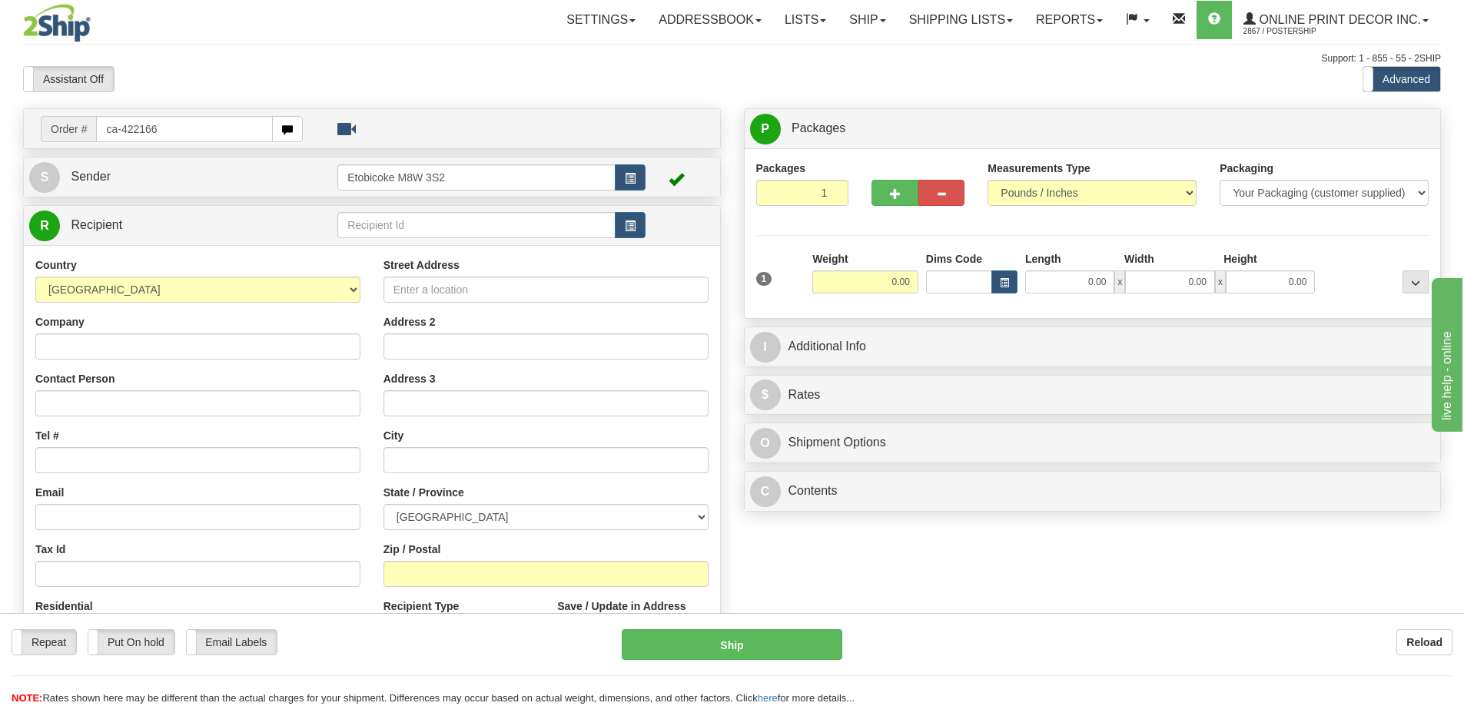
type input "ca-422166"
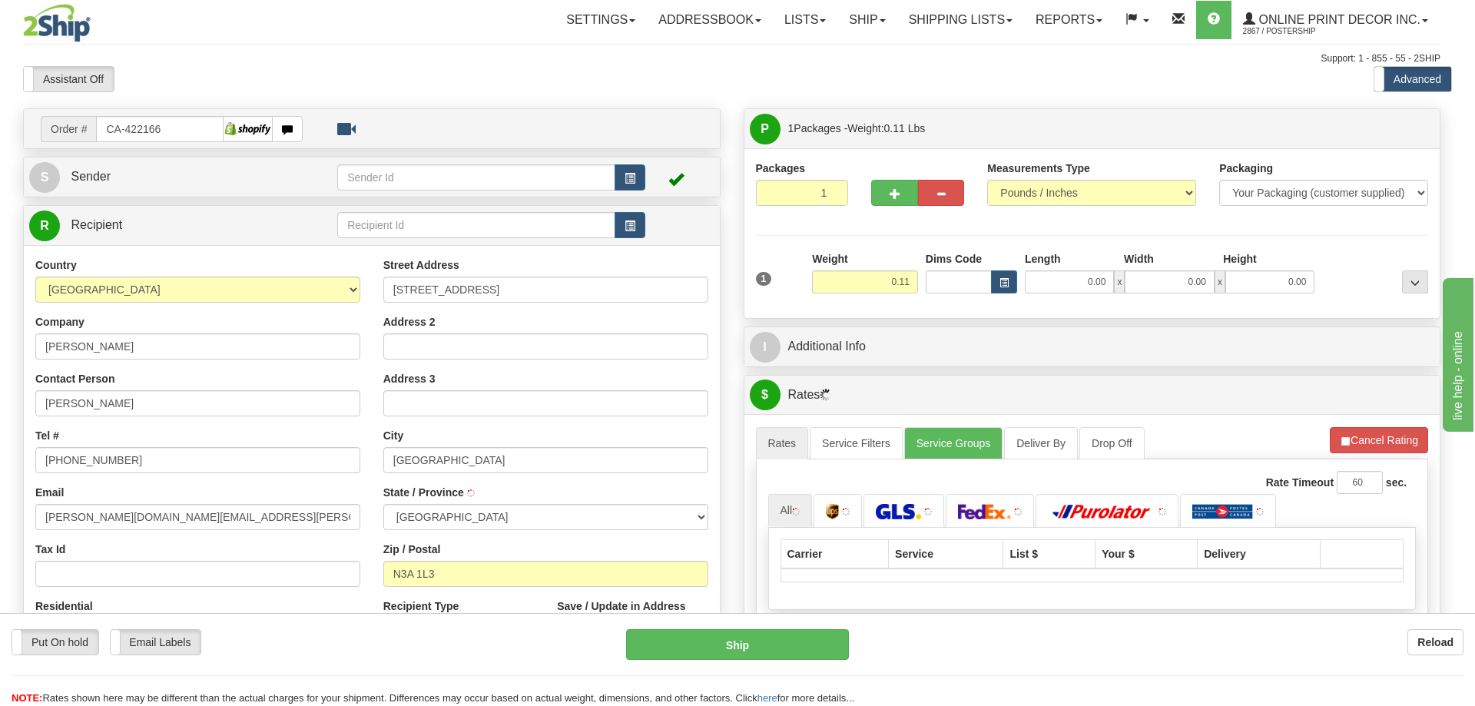
type input "[GEOGRAPHIC_DATA]"
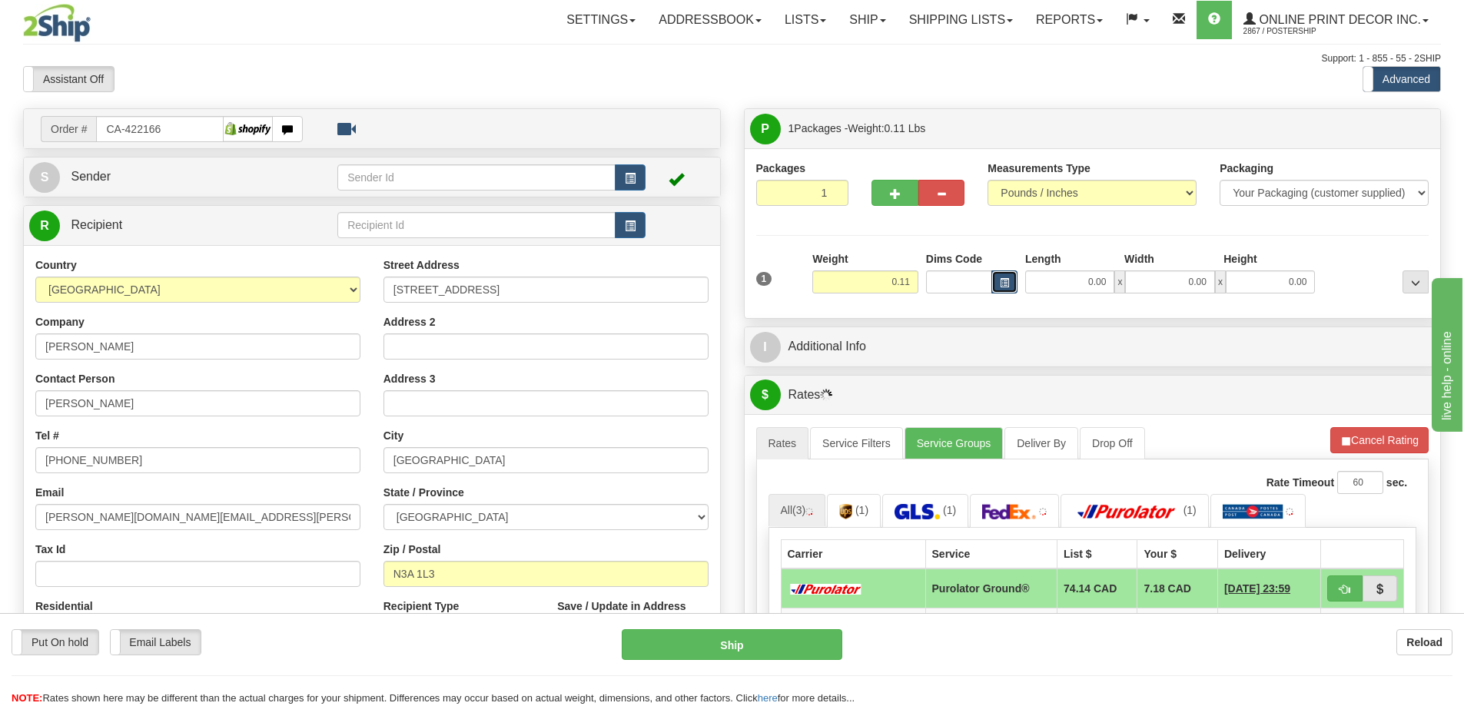
click at [1000, 287] on span "button" at bounding box center [1004, 283] width 9 height 8
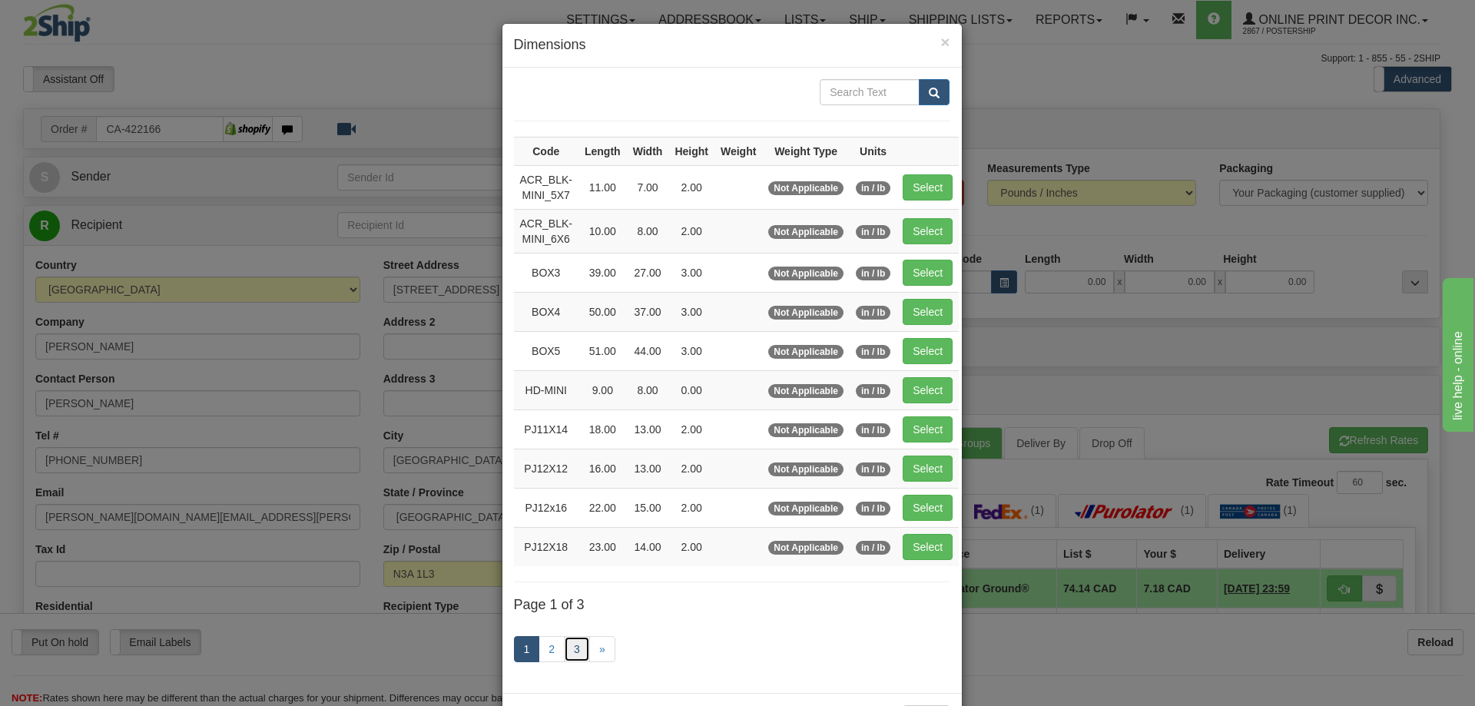
click at [573, 646] on link "3" at bounding box center [577, 649] width 26 height 26
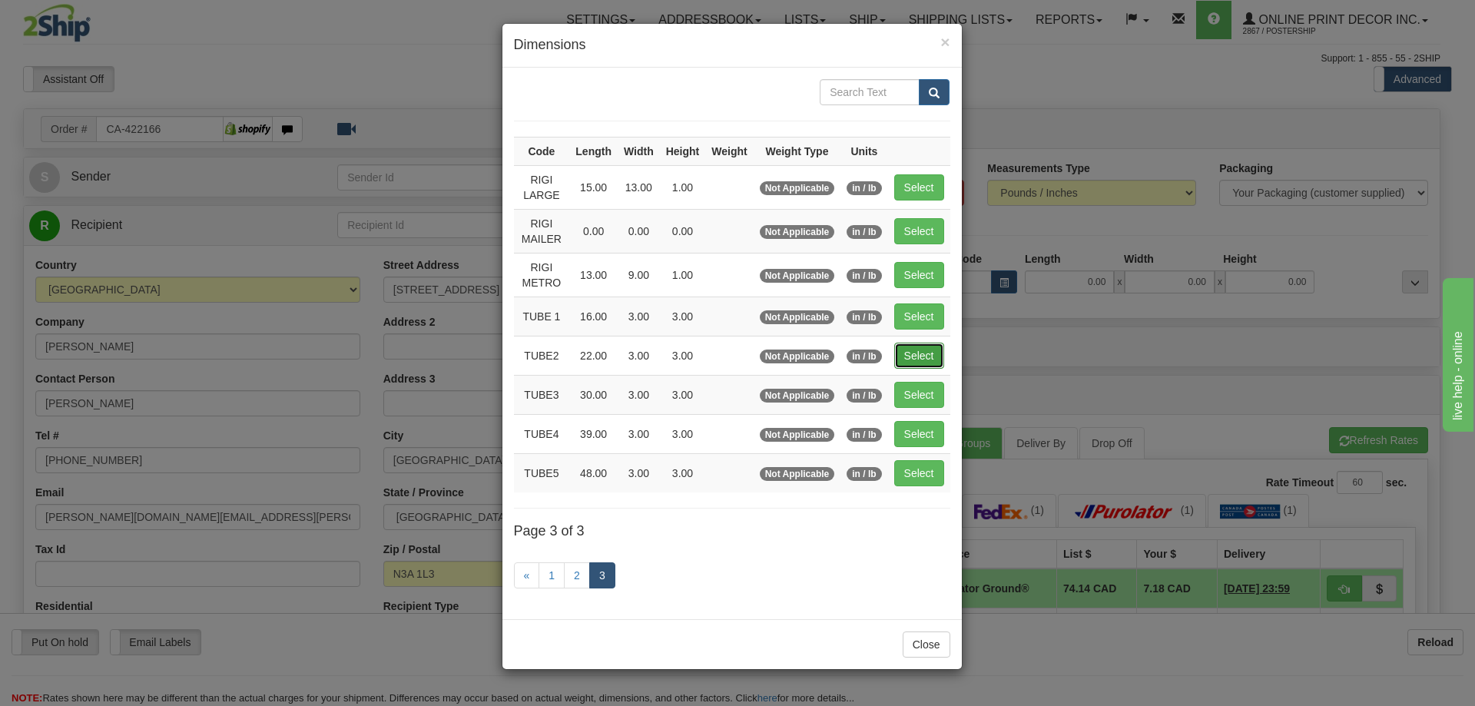
click at [931, 347] on button "Select" at bounding box center [919, 356] width 50 height 26
type input "TUBE2"
type input "22.00"
type input "3.00"
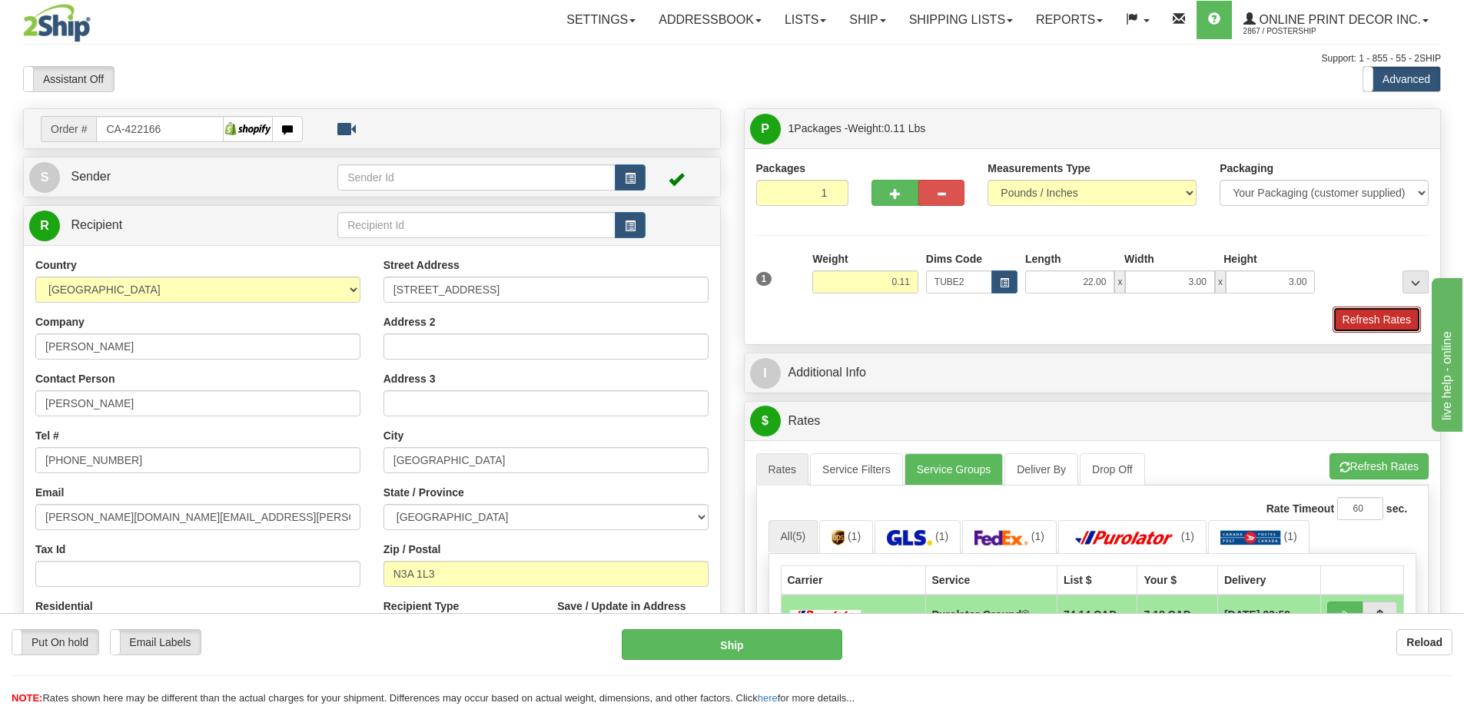
click at [1382, 313] on button "Refresh Rates" at bounding box center [1377, 320] width 88 height 26
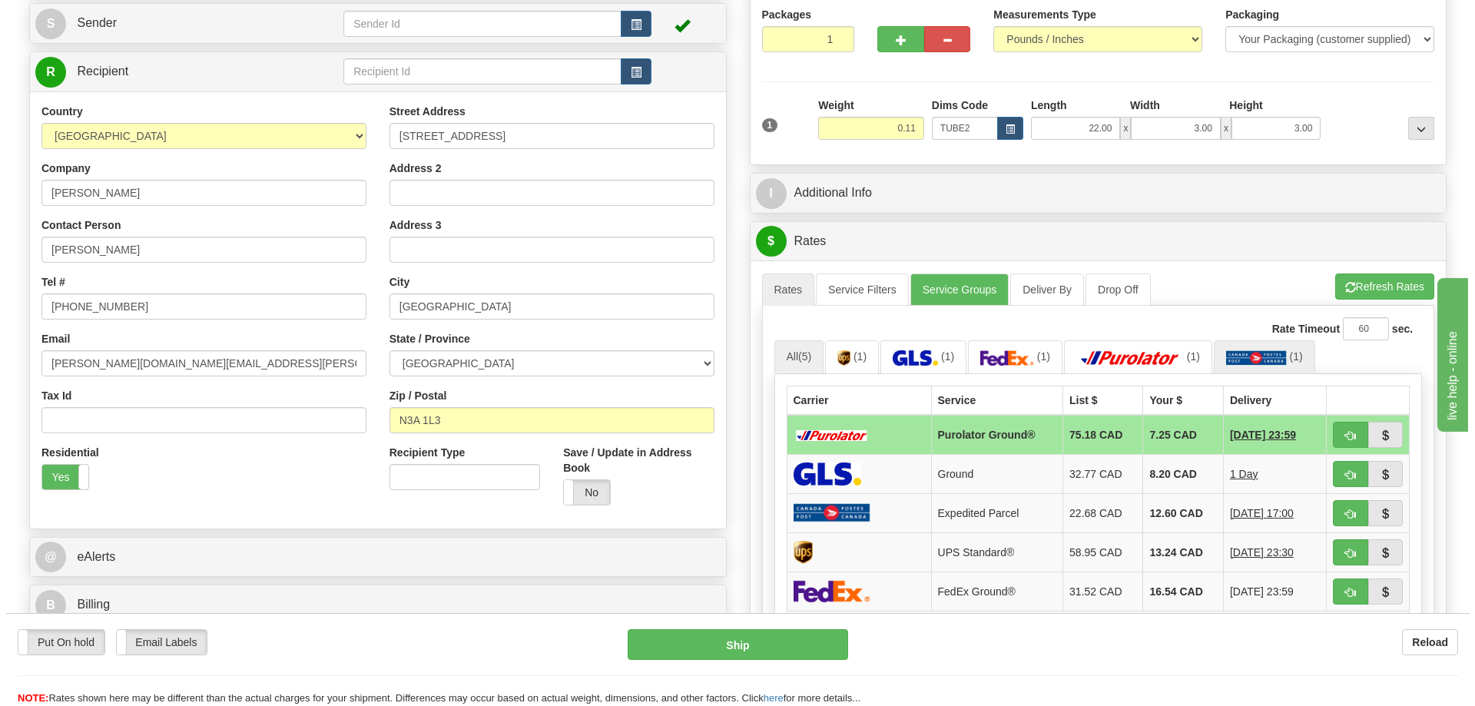
scroll to position [231, 0]
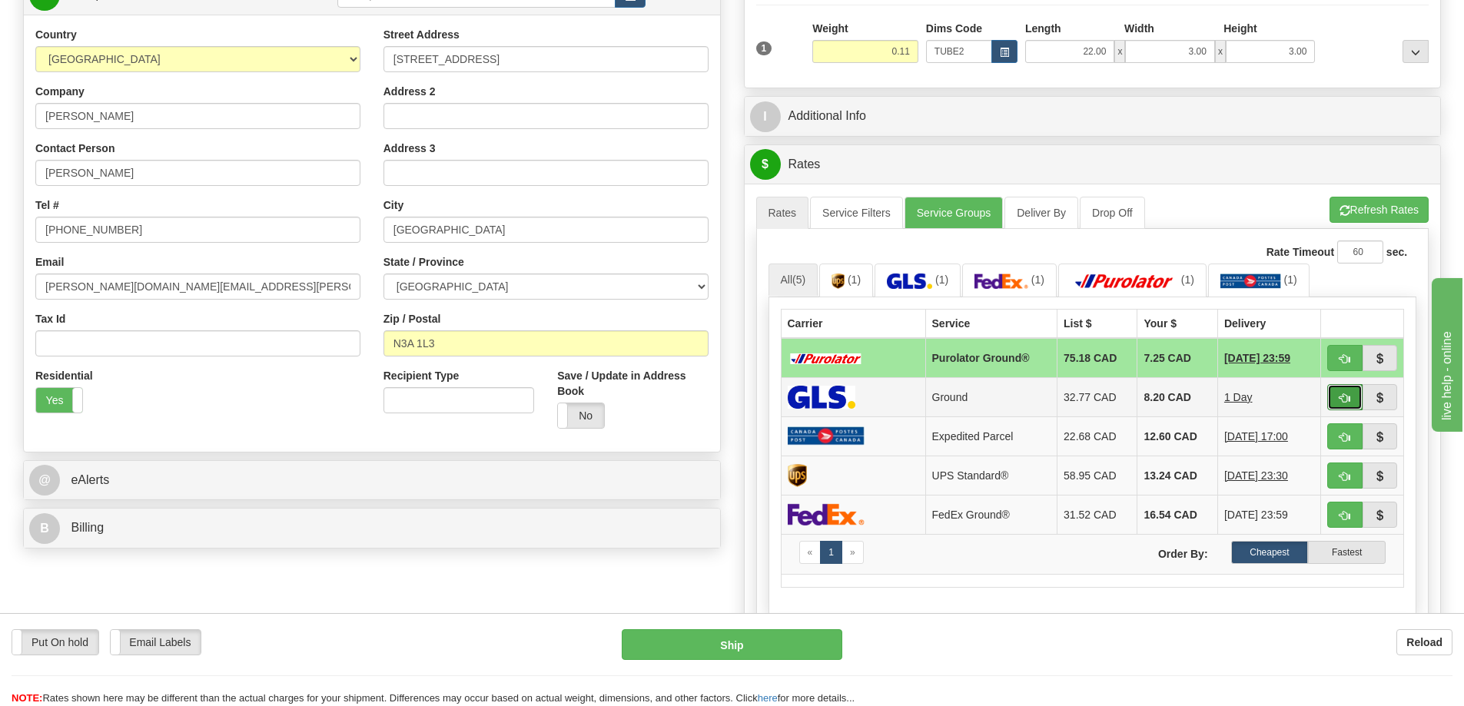
click at [1343, 402] on span "button" at bounding box center [1344, 398] width 11 height 10
type input "1"
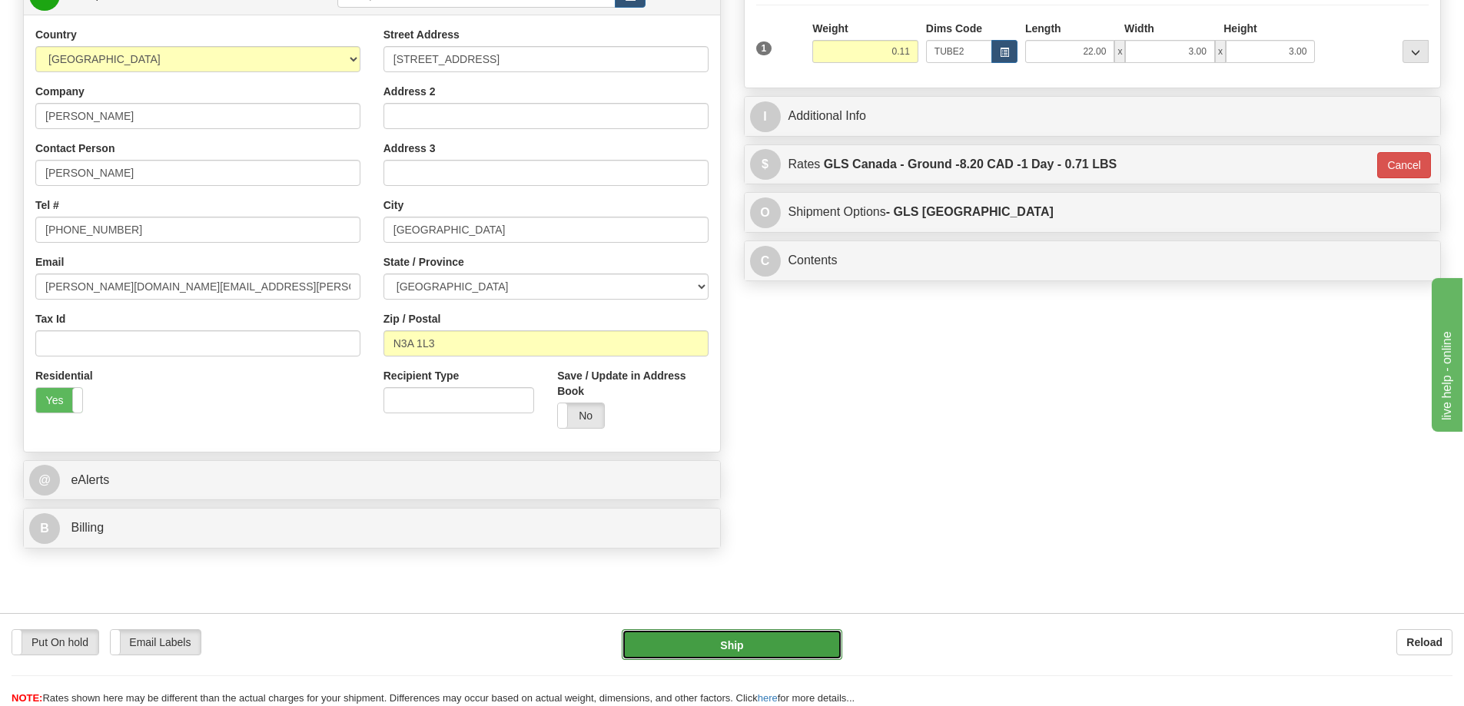
click at [812, 642] on button "Ship" at bounding box center [732, 644] width 221 height 31
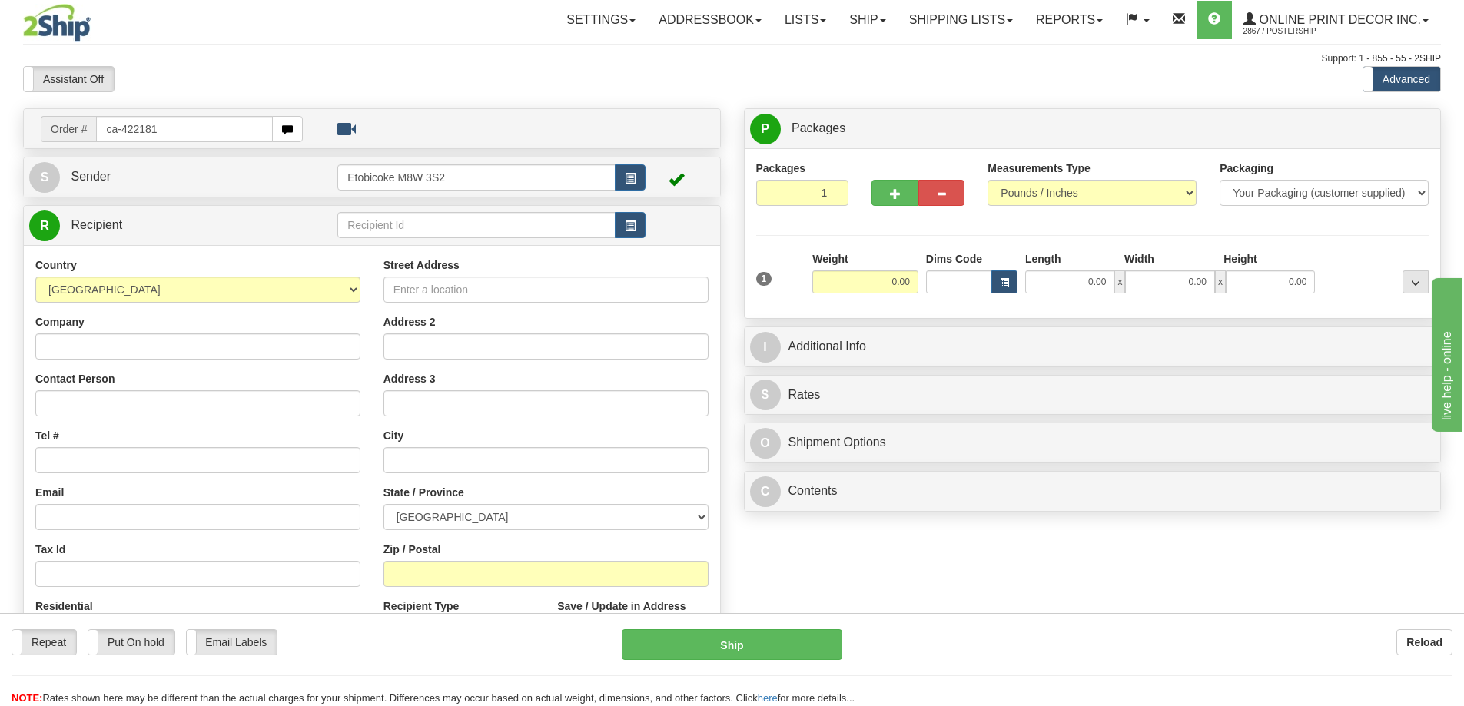
type input "ca-422181"
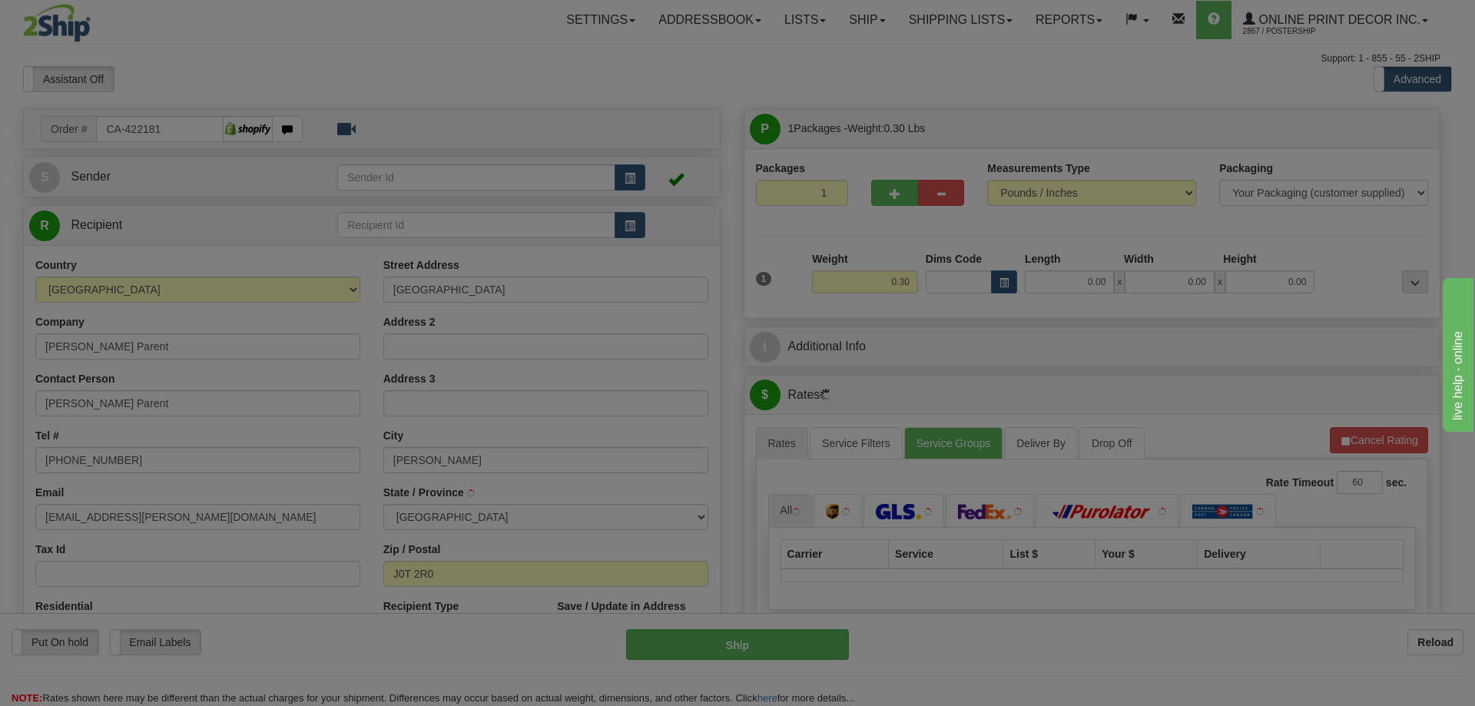
type input "[PERSON_NAME]"
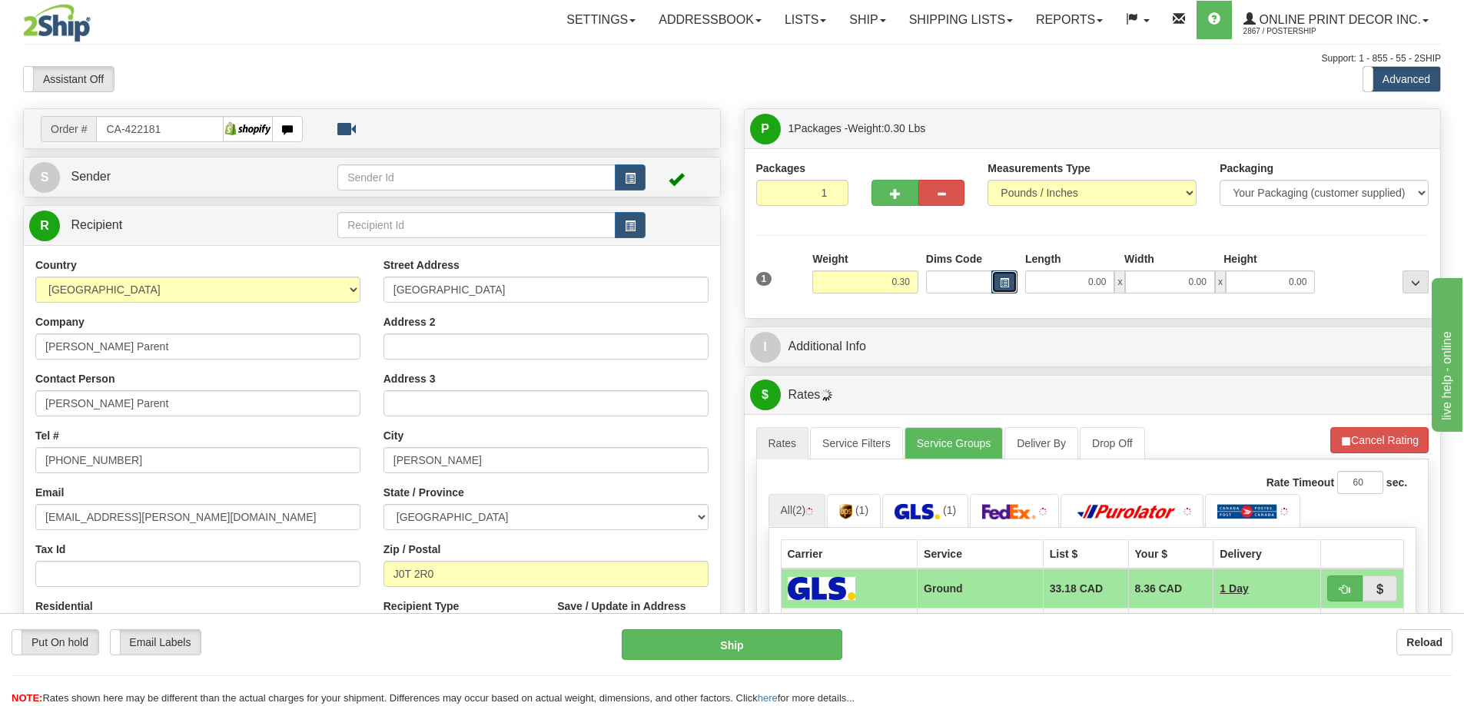
click at [1007, 280] on span "button" at bounding box center [1004, 283] width 9 height 8
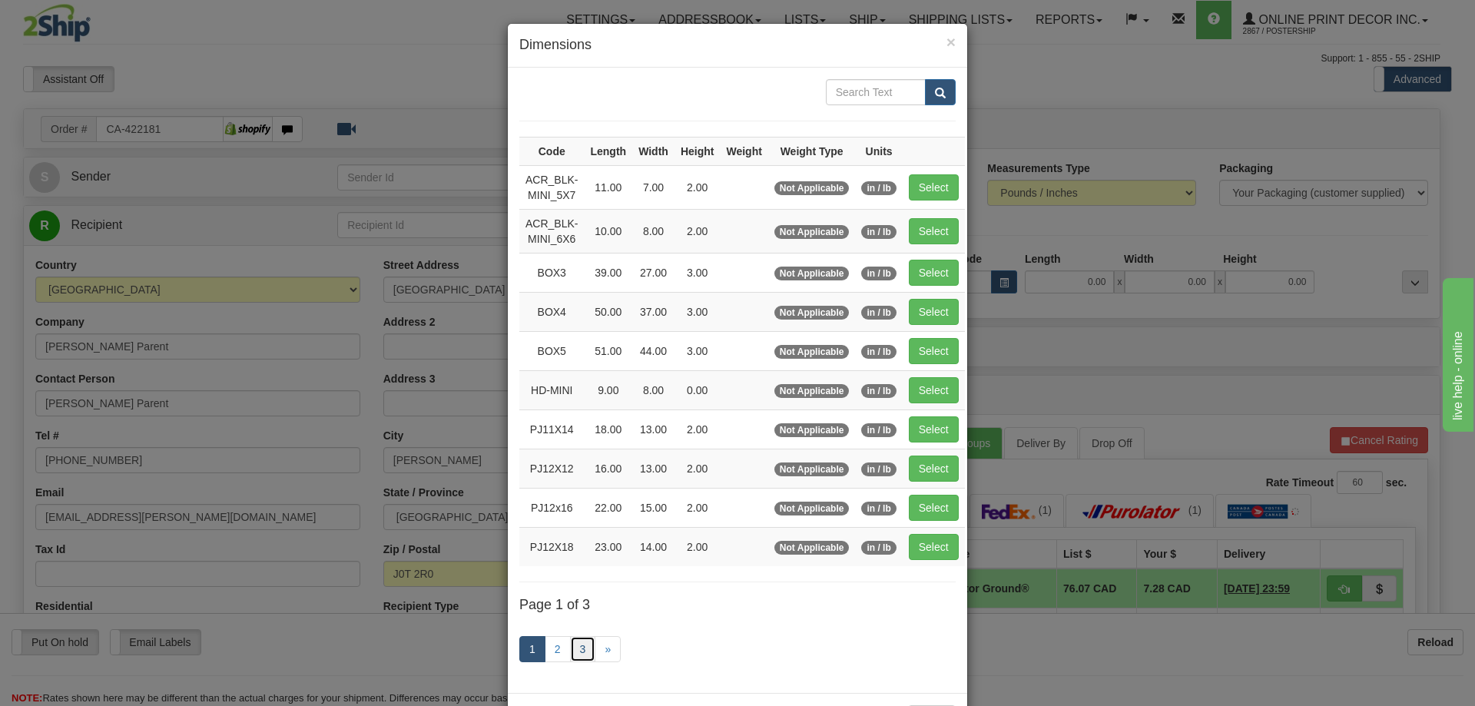
click at [573, 640] on link "3" at bounding box center [583, 649] width 26 height 26
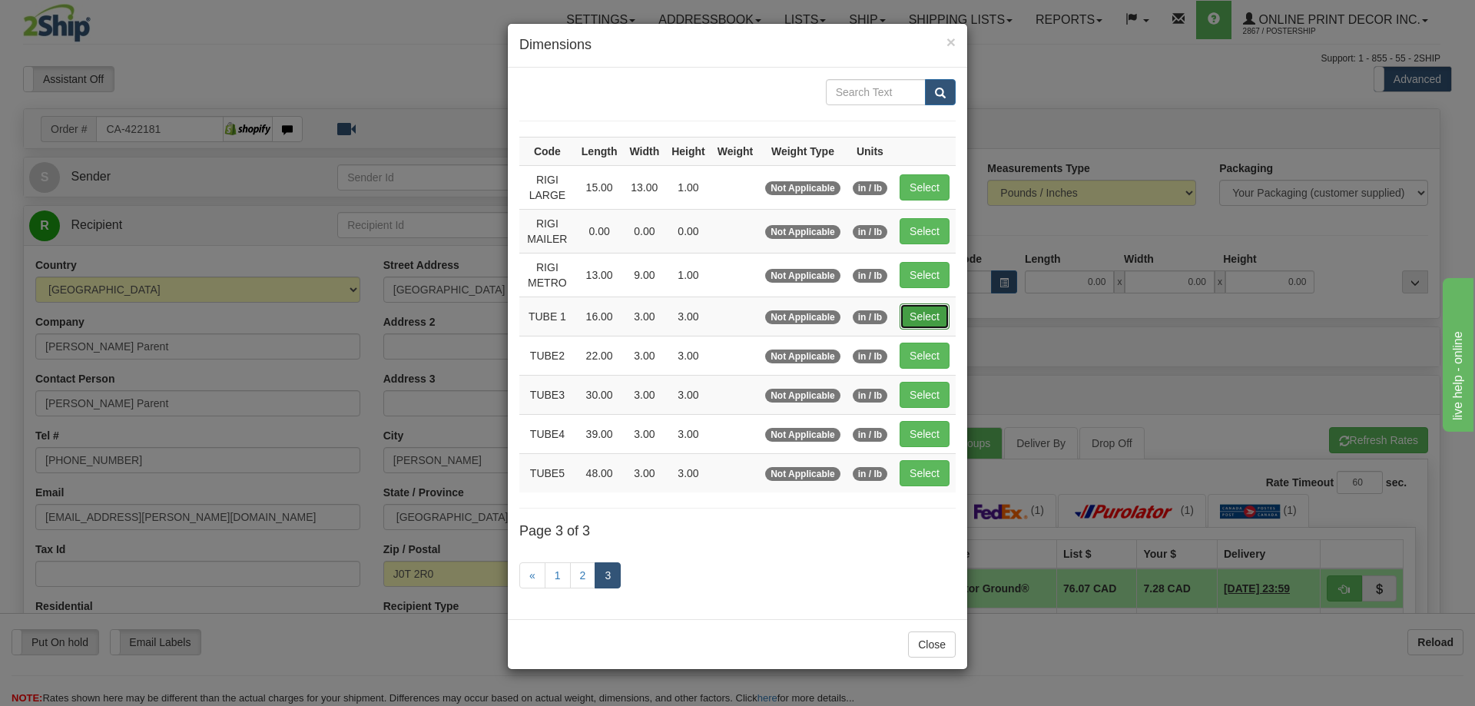
click at [933, 314] on button "Select" at bounding box center [925, 317] width 50 height 26
type input "TUBE 1"
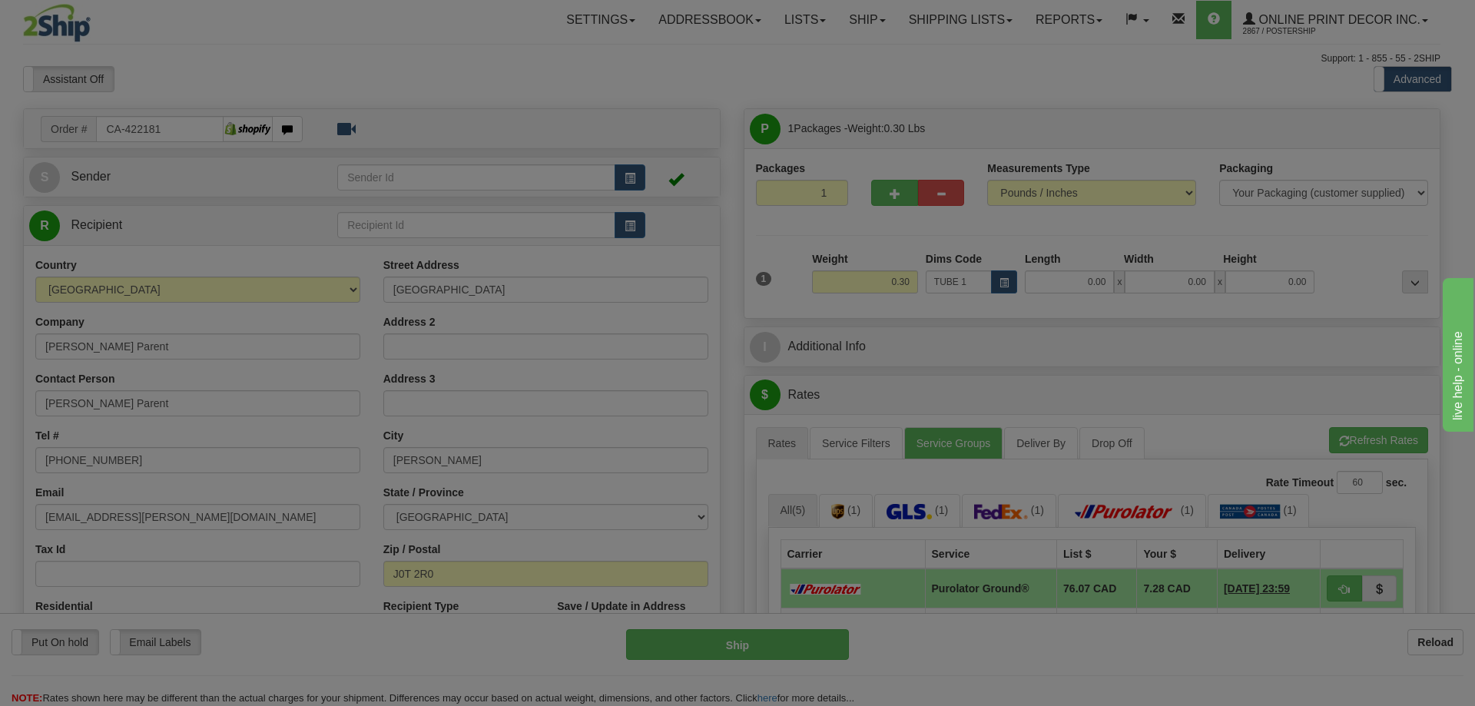
type input "16.00"
type input "3.00"
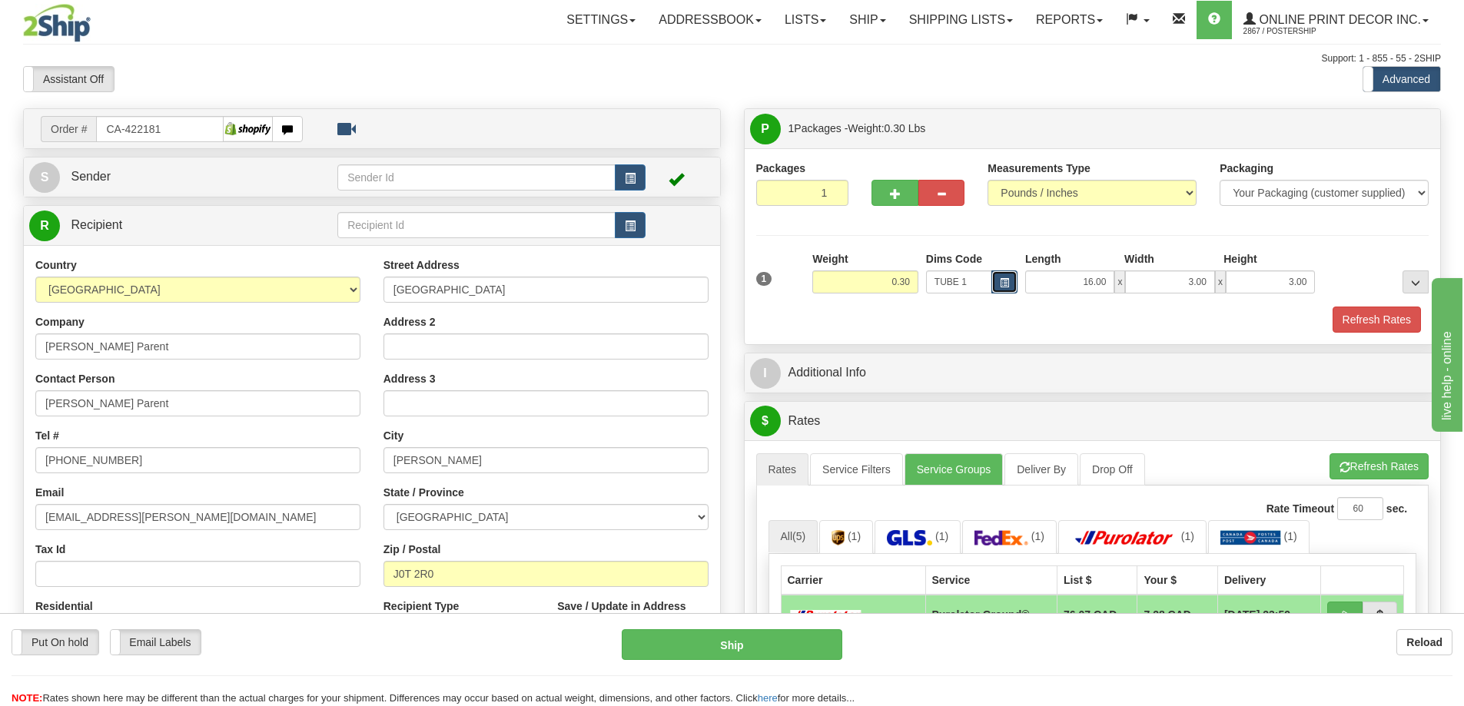
click at [1003, 277] on button "button" at bounding box center [1004, 282] width 26 height 23
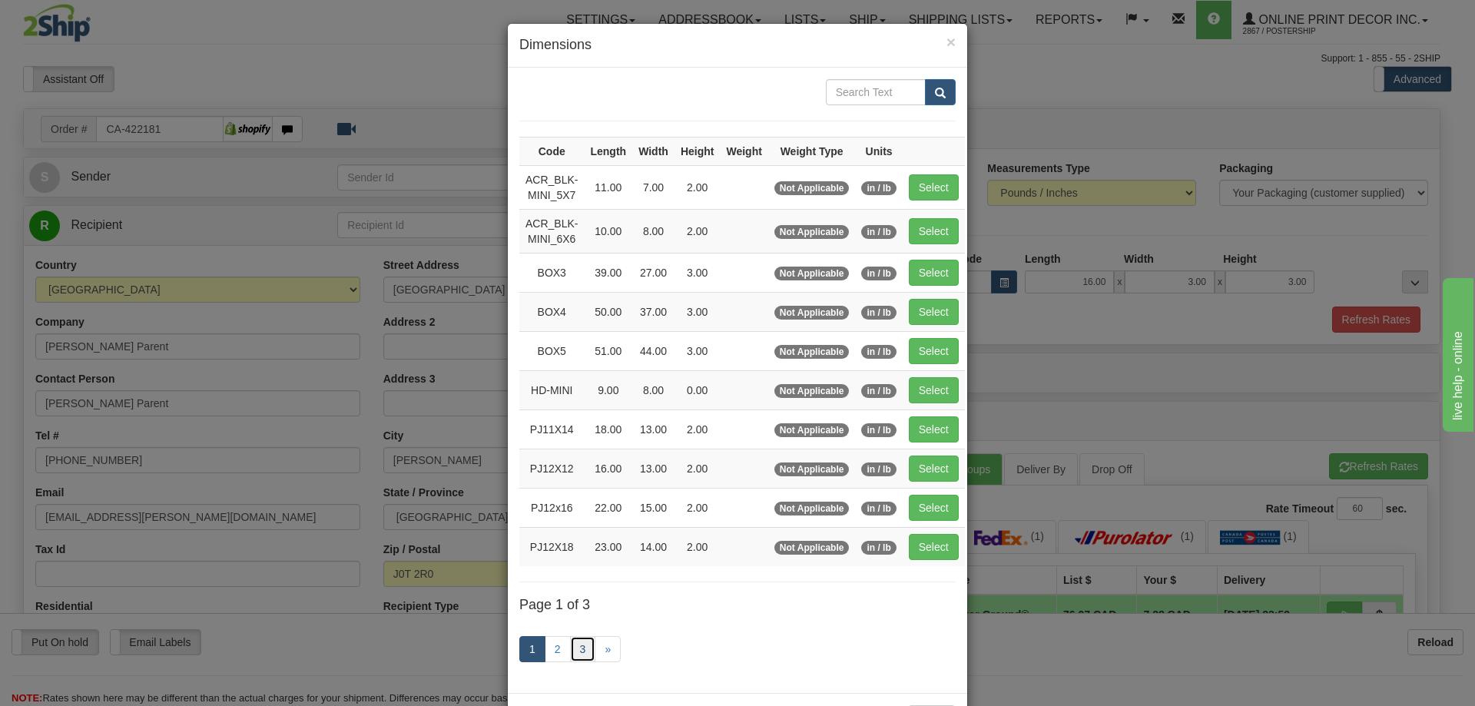
click at [577, 645] on link "3" at bounding box center [583, 649] width 26 height 26
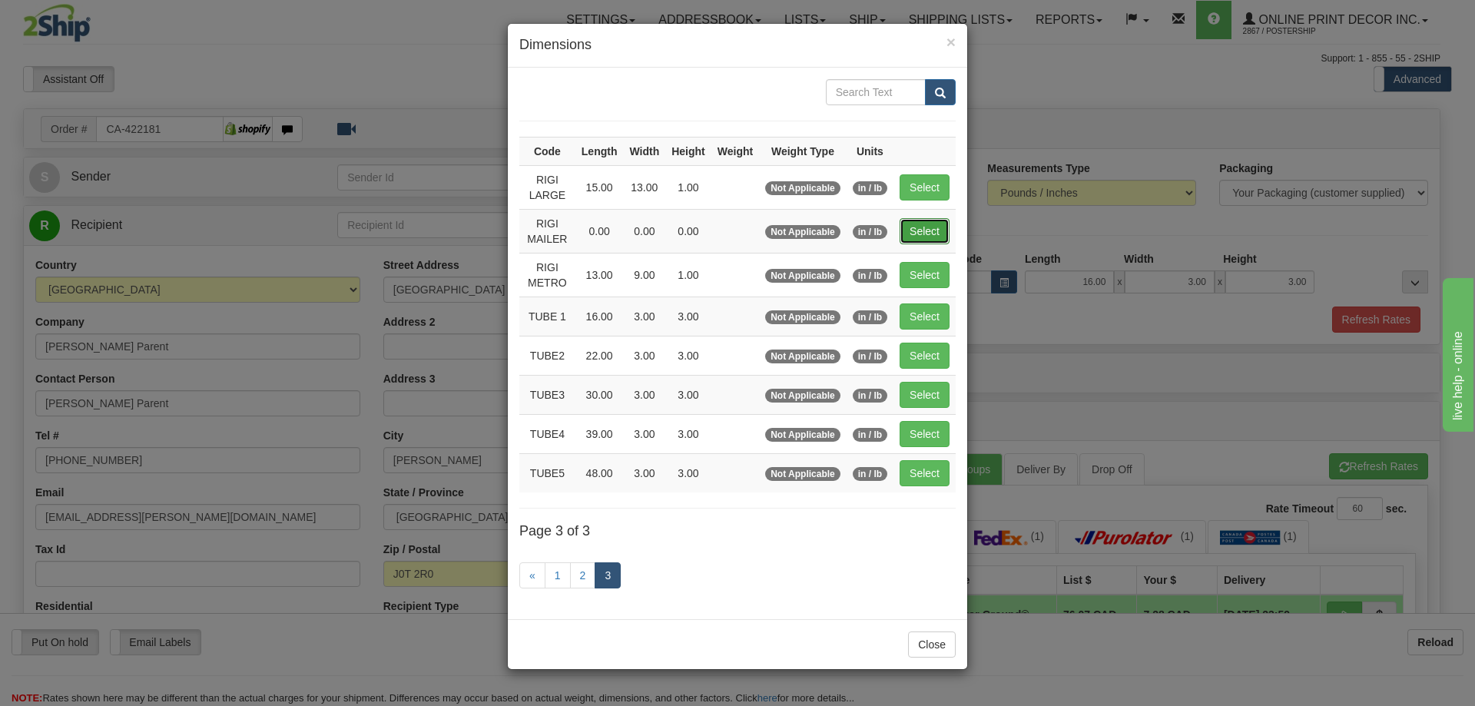
click at [944, 226] on button "Select" at bounding box center [925, 231] width 50 height 26
type input "RIGI MAILER"
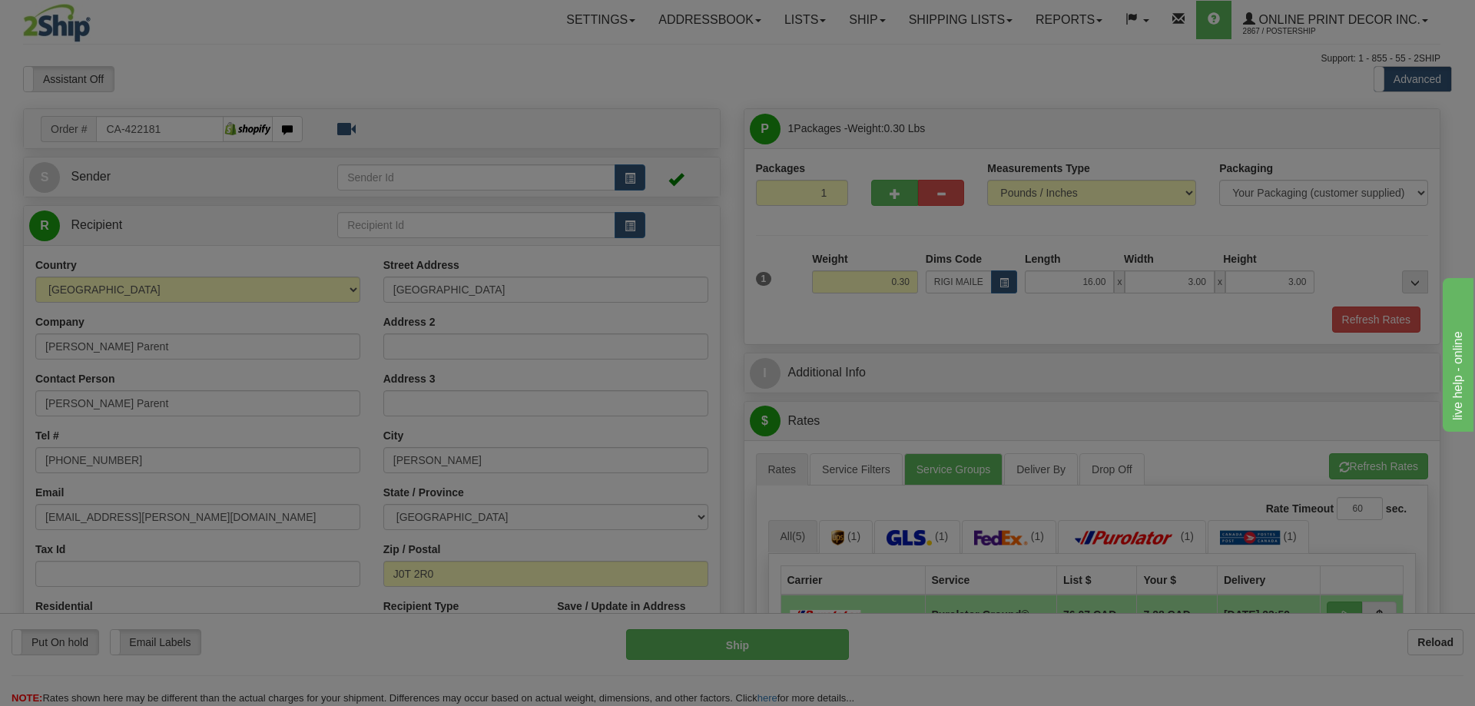
type input "0.00"
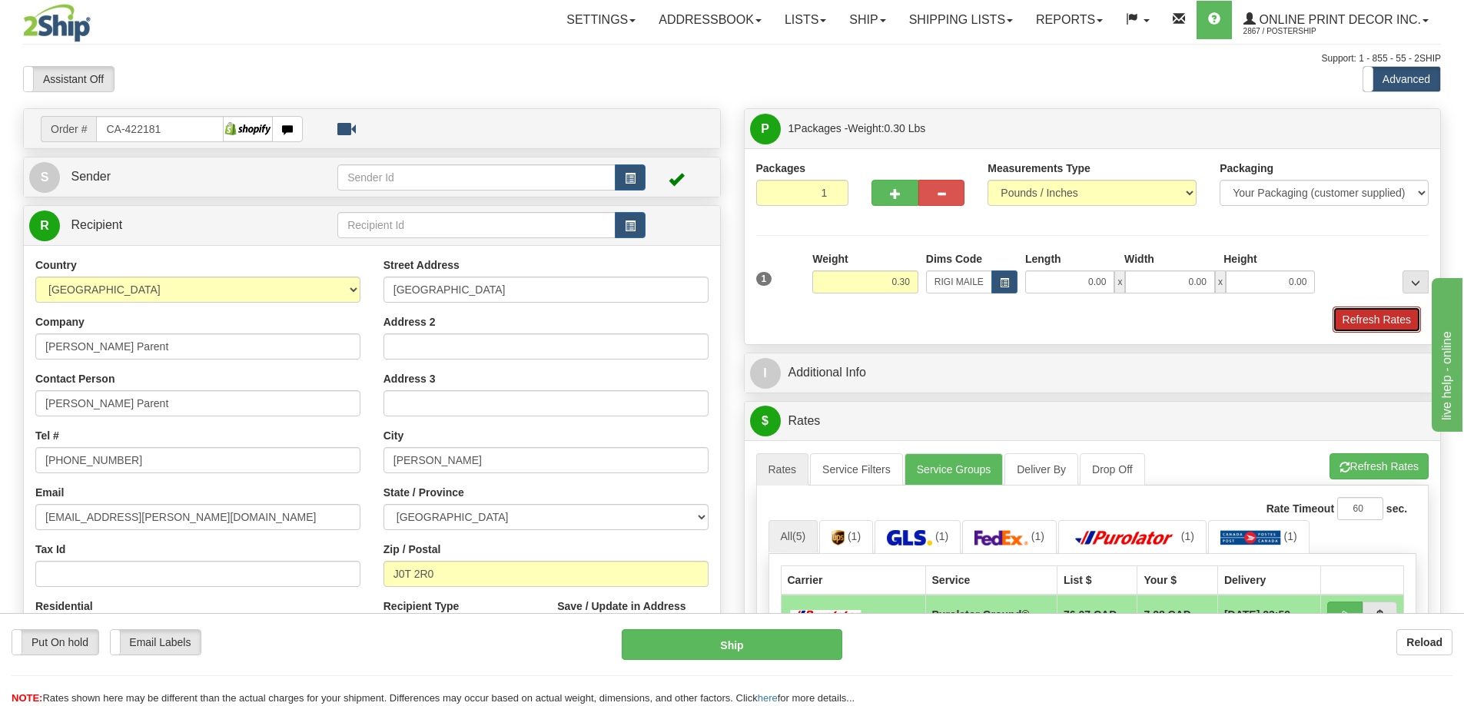
click at [1380, 319] on button "Refresh Rates" at bounding box center [1377, 320] width 88 height 26
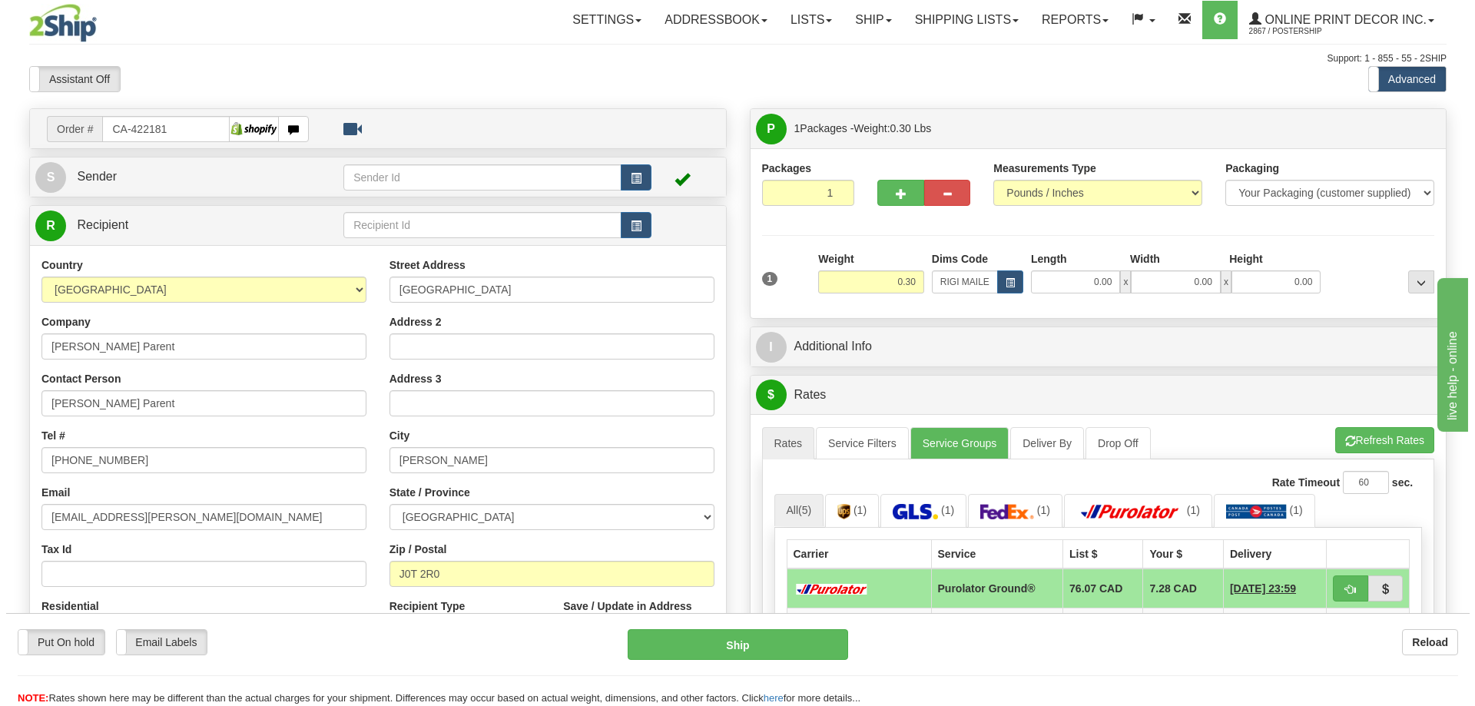
scroll to position [154, 0]
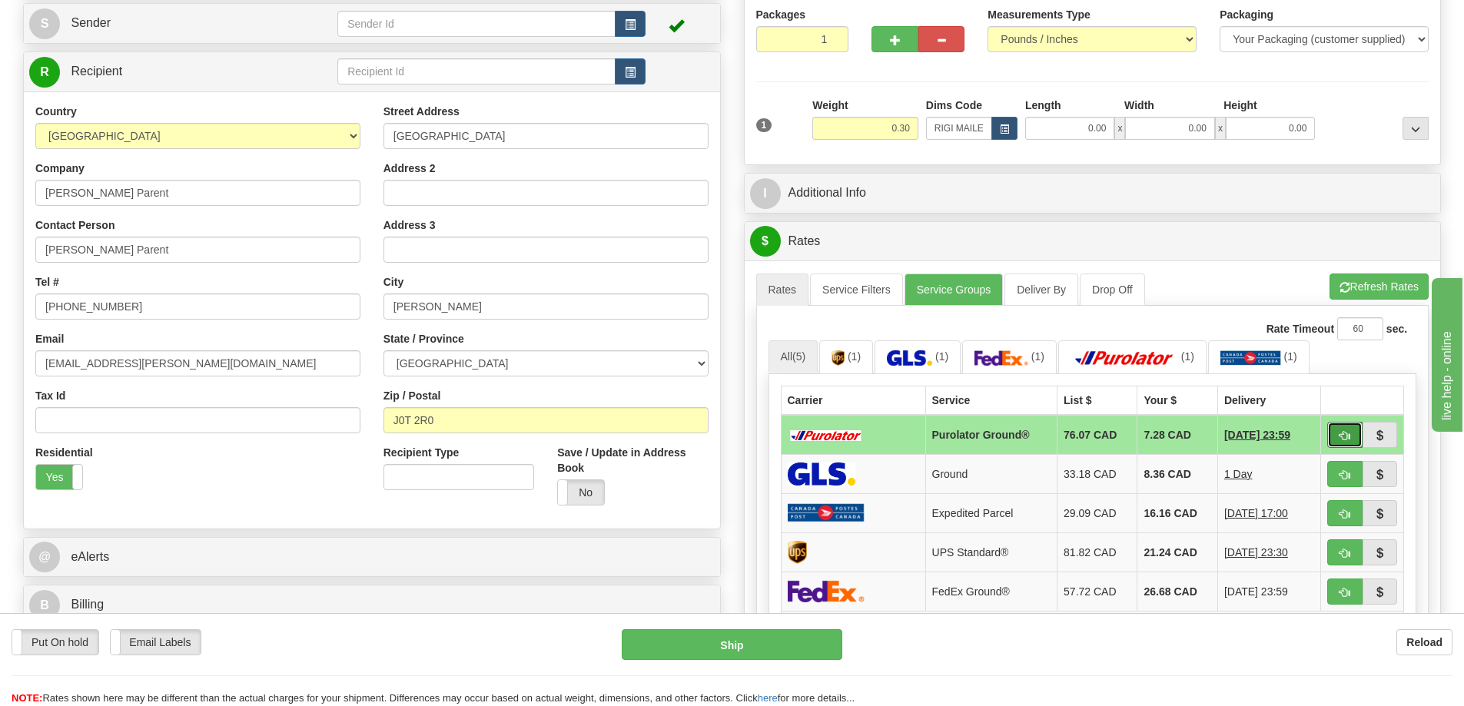
click at [1343, 436] on span "button" at bounding box center [1344, 436] width 11 height 10
type input "260"
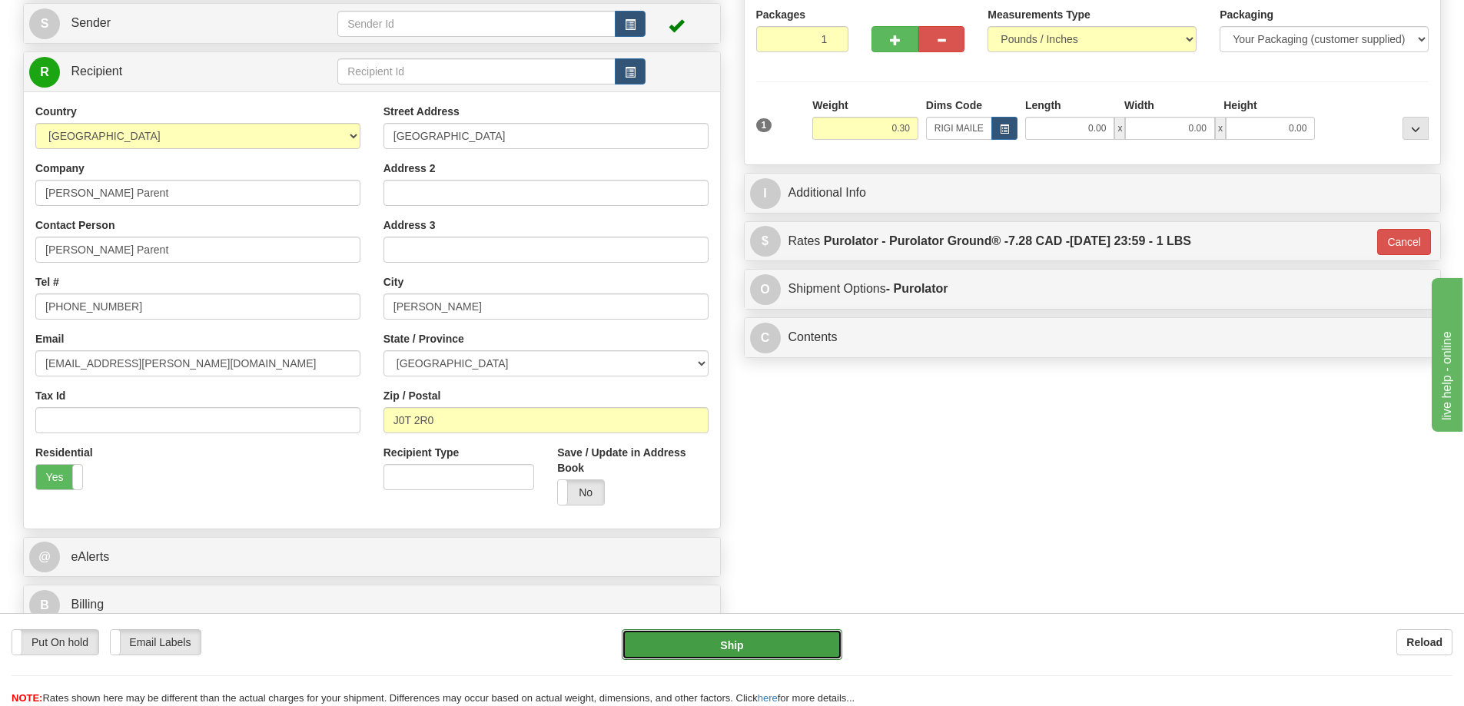
click at [825, 639] on button "Ship" at bounding box center [732, 644] width 221 height 31
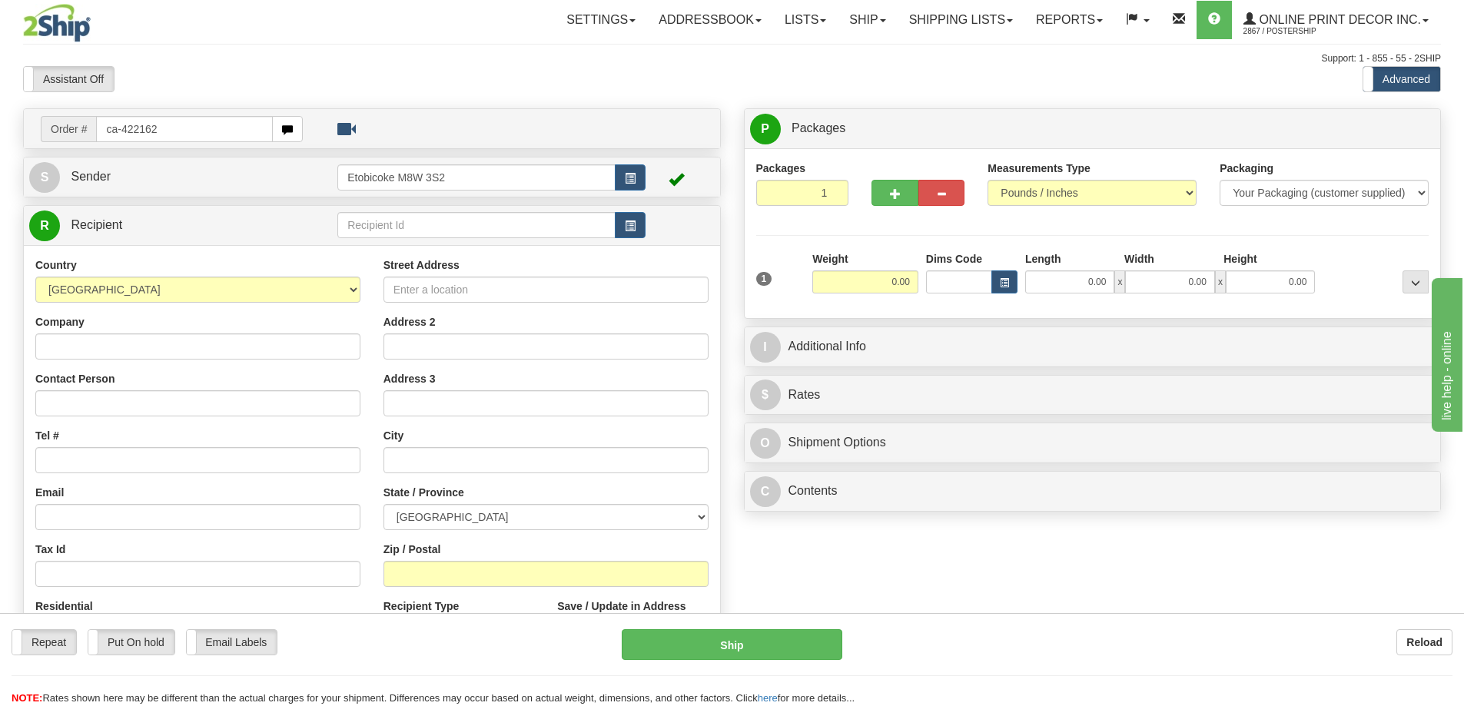
type input "ca-422162"
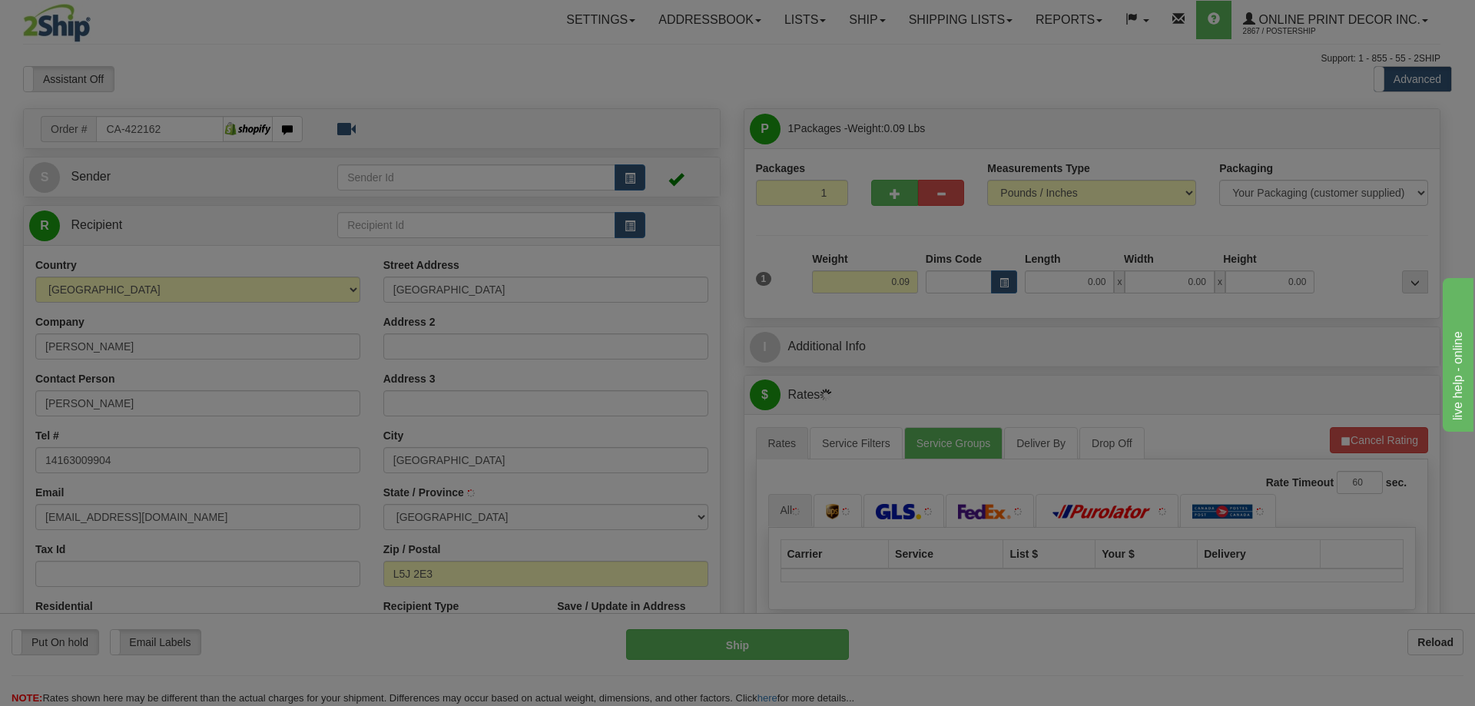
type input "[GEOGRAPHIC_DATA]"
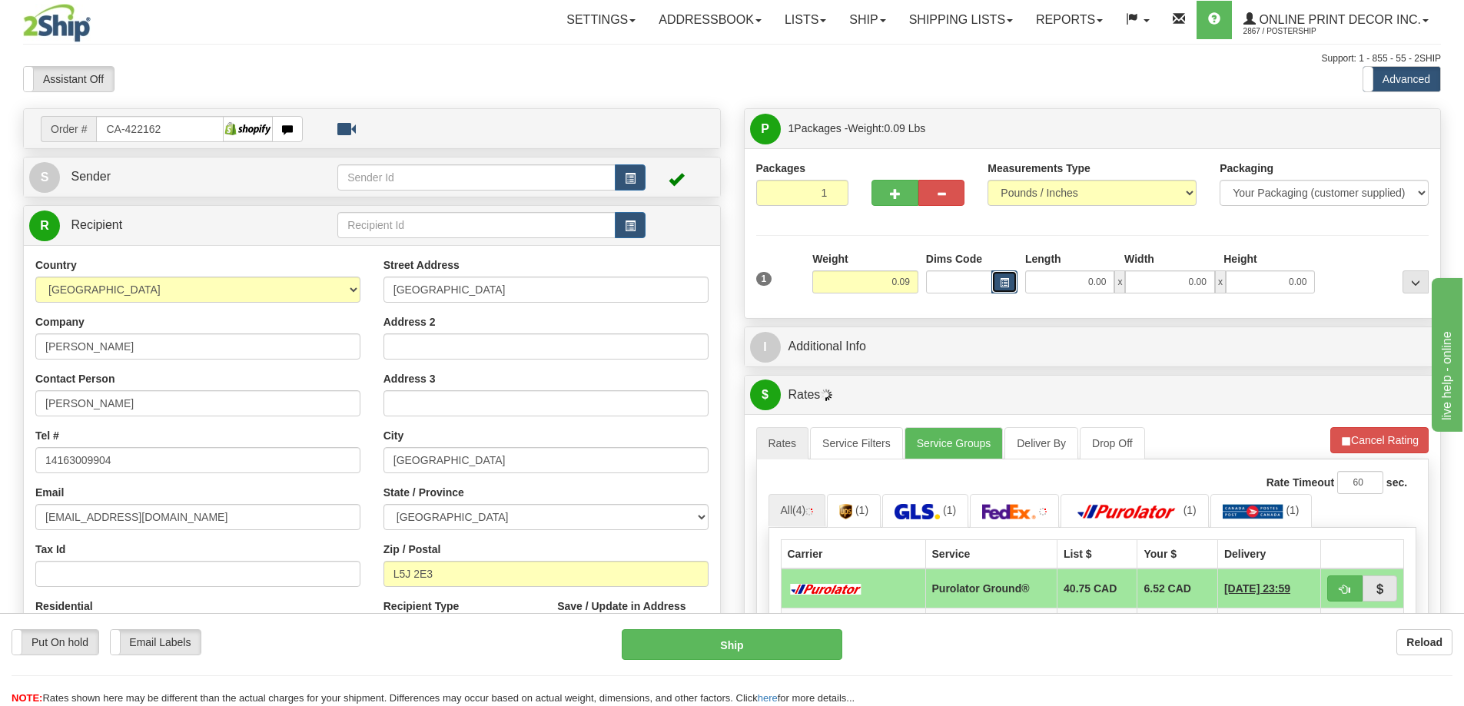
click at [1004, 279] on span "button" at bounding box center [1004, 283] width 9 height 8
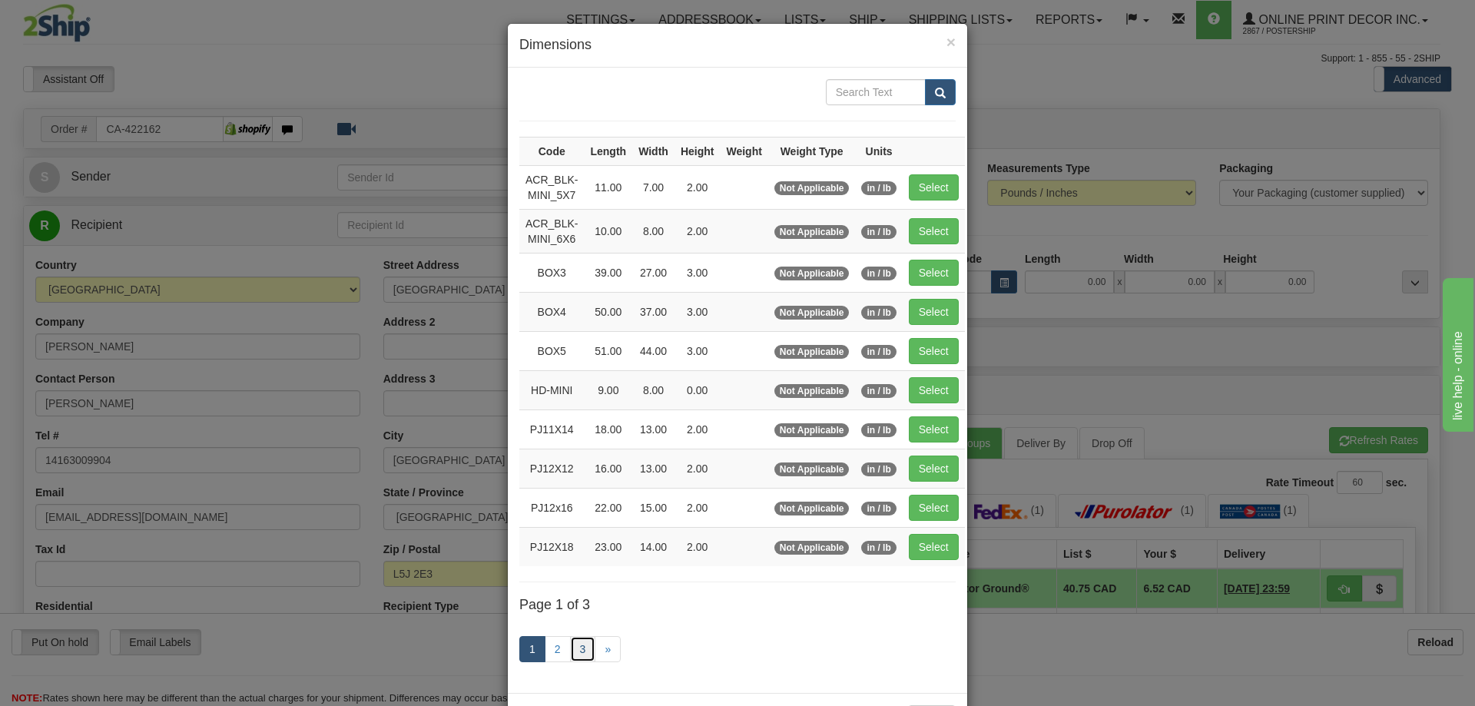
click at [583, 646] on link "3" at bounding box center [583, 649] width 26 height 26
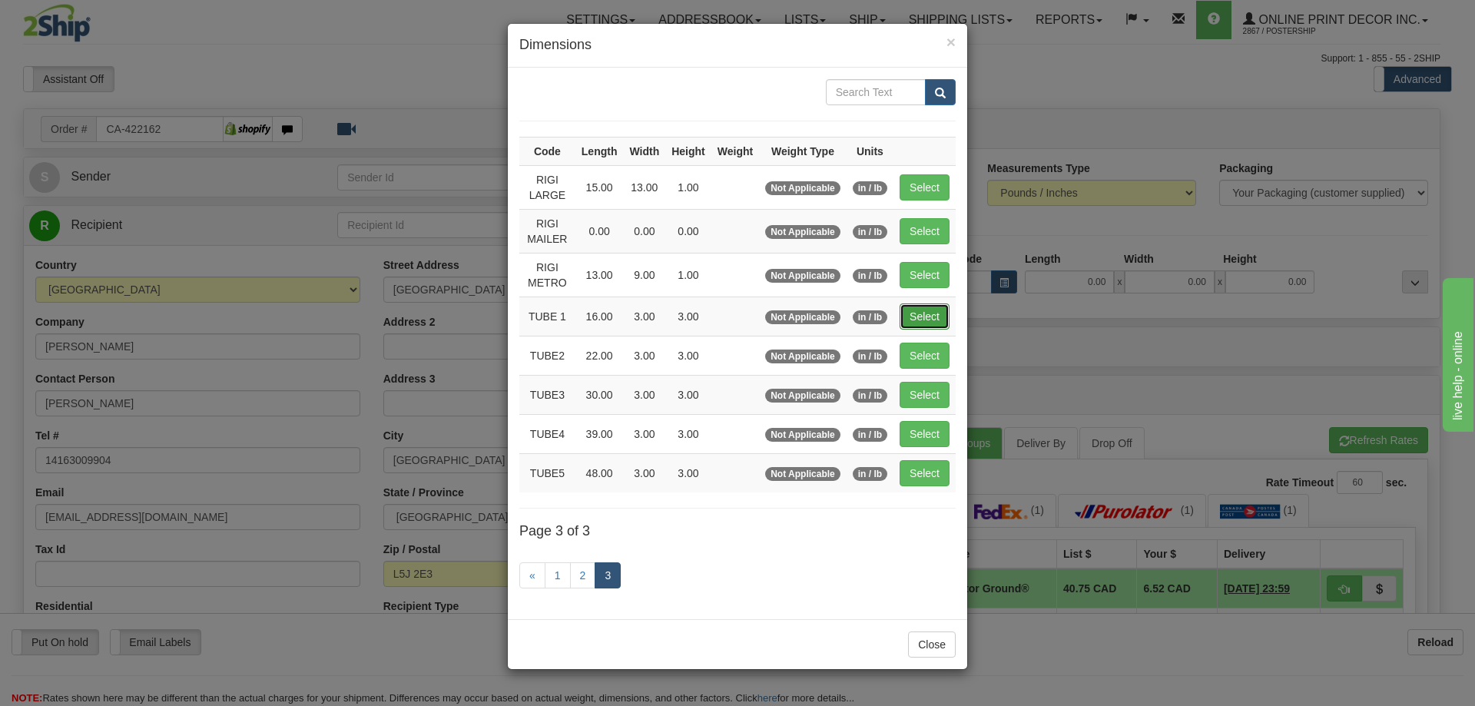
click at [926, 317] on button "Select" at bounding box center [925, 317] width 50 height 26
type input "TUBE 1"
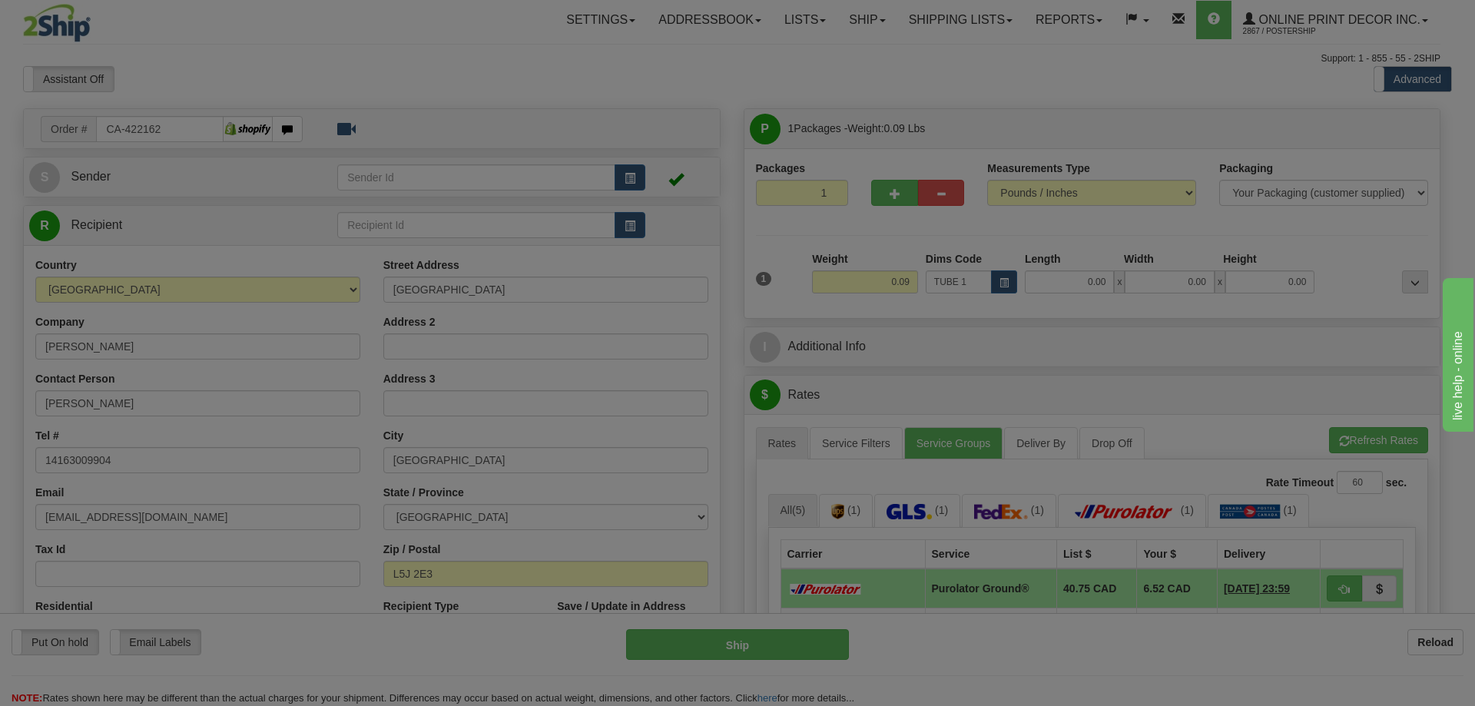
type input "16.00"
type input "3.00"
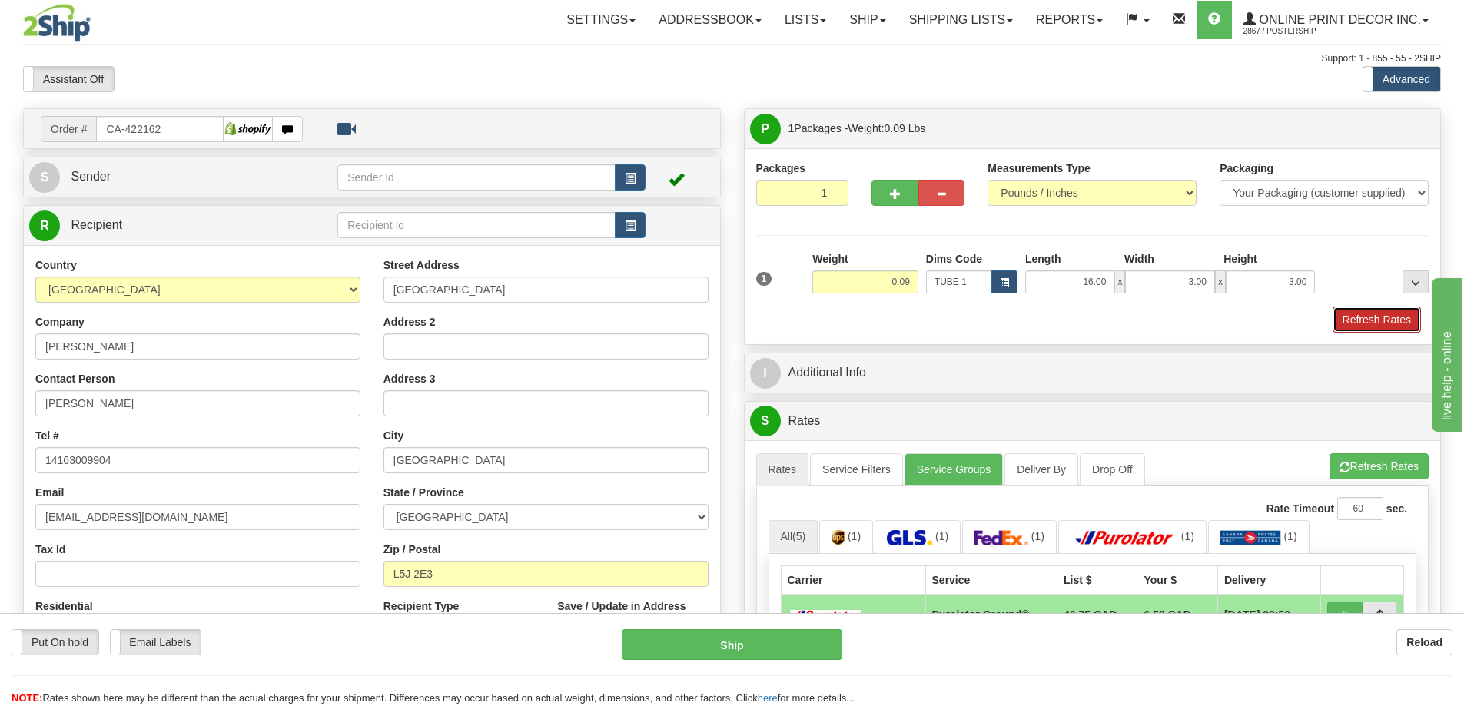
drag, startPoint x: 1370, startPoint y: 313, endPoint x: 1356, endPoint y: 321, distance: 16.2
click at [1370, 314] on button "Refresh Rates" at bounding box center [1377, 320] width 88 height 26
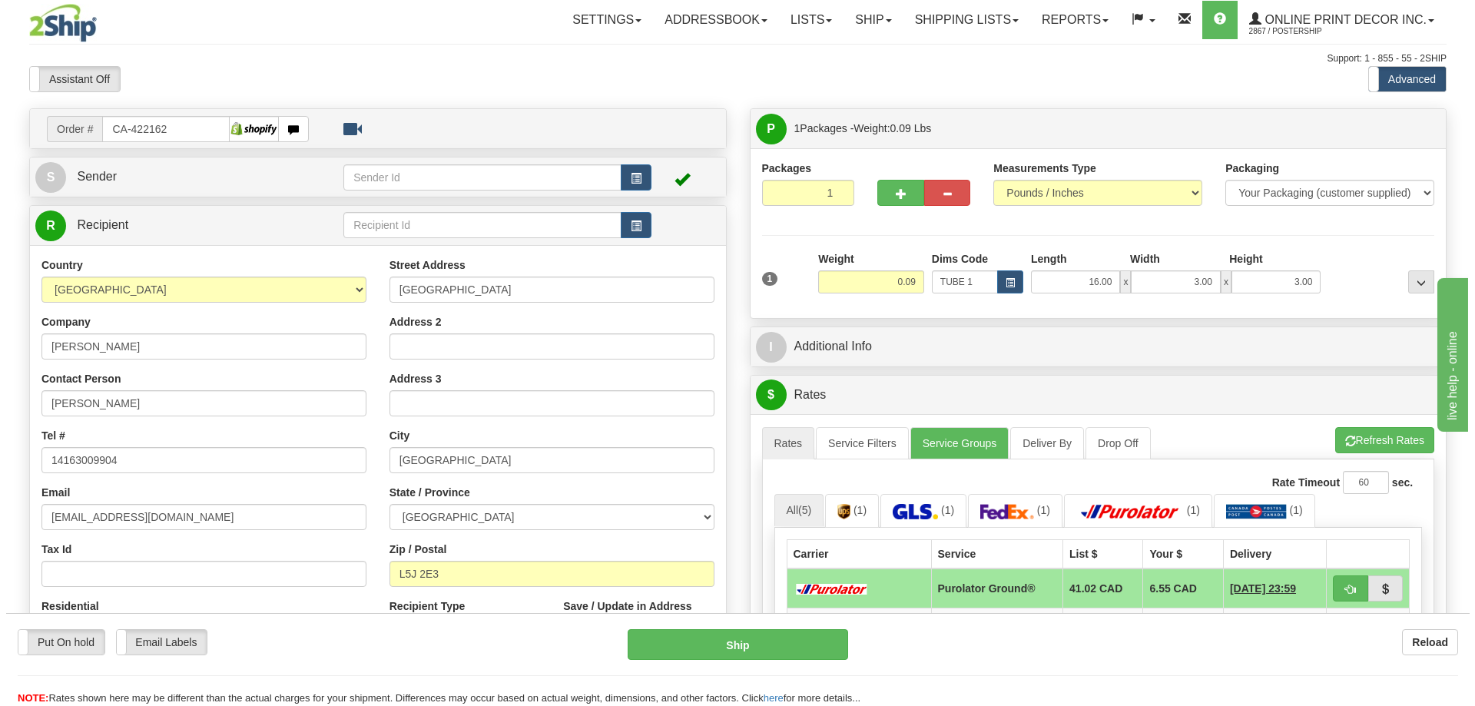
scroll to position [154, 0]
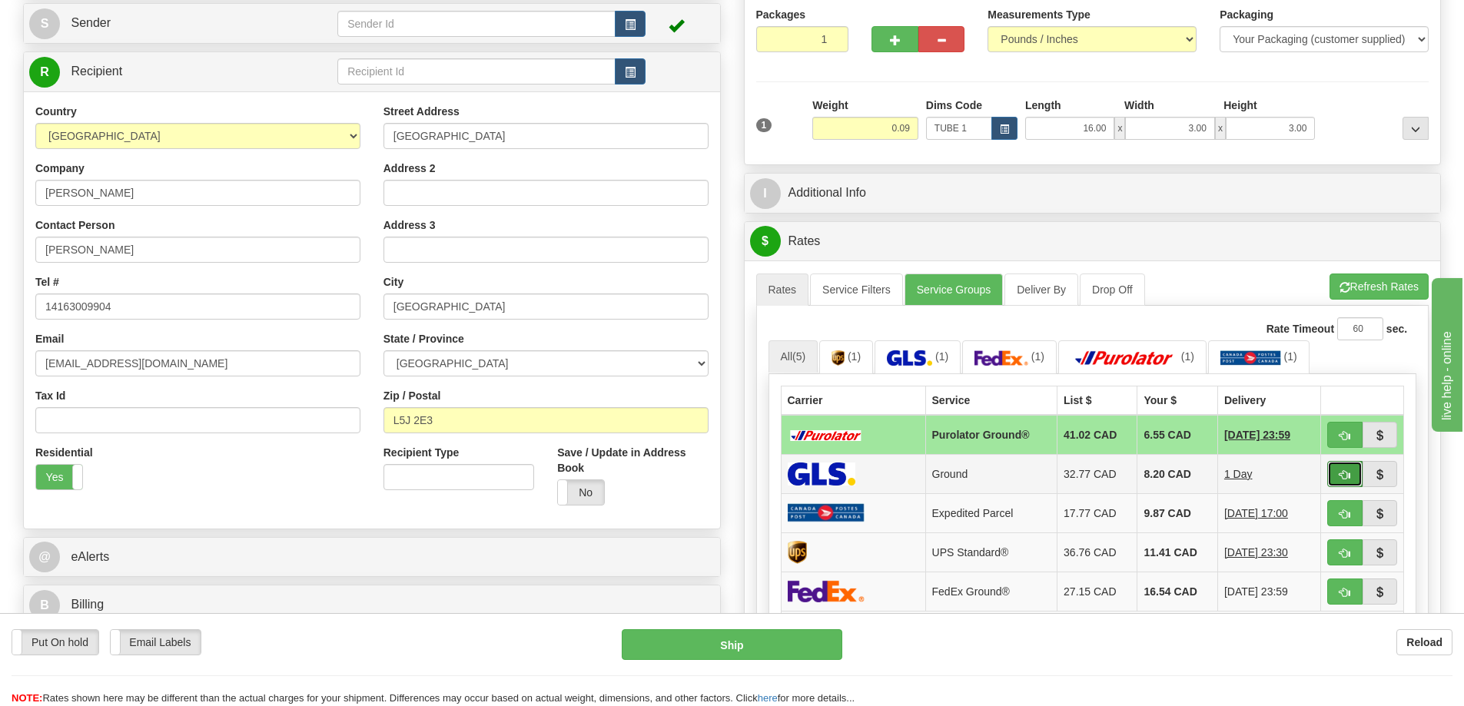
click at [1343, 480] on span "button" at bounding box center [1344, 475] width 11 height 10
type input "1"
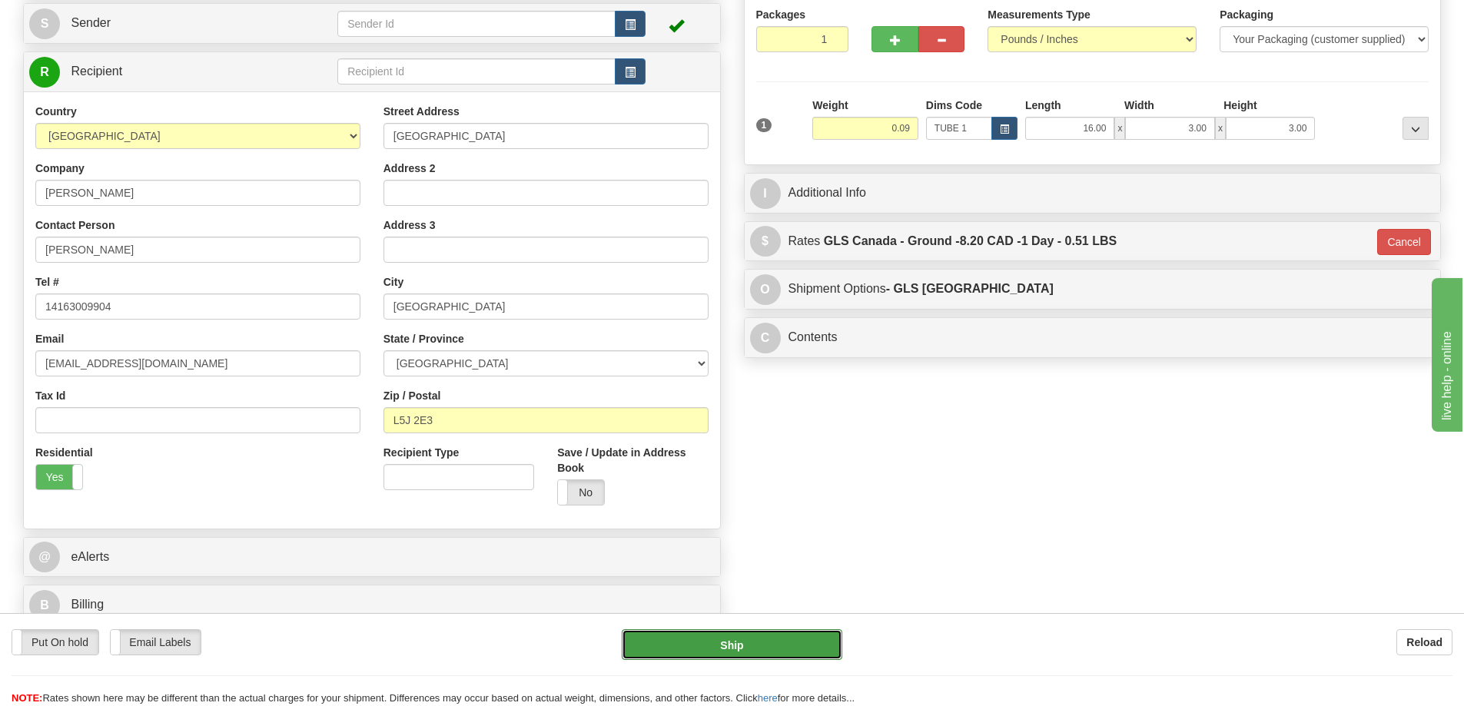
click at [779, 649] on button "Ship" at bounding box center [732, 644] width 221 height 31
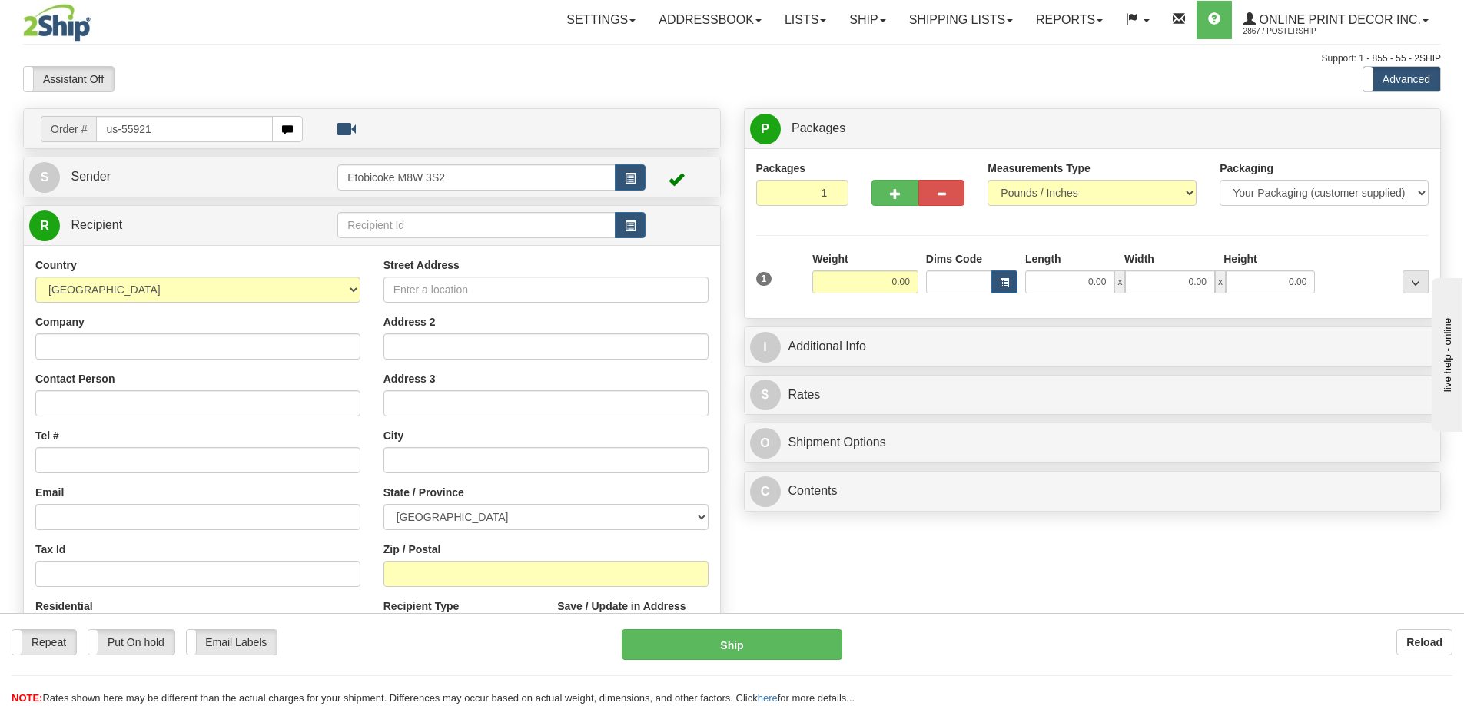
type input "us-55921"
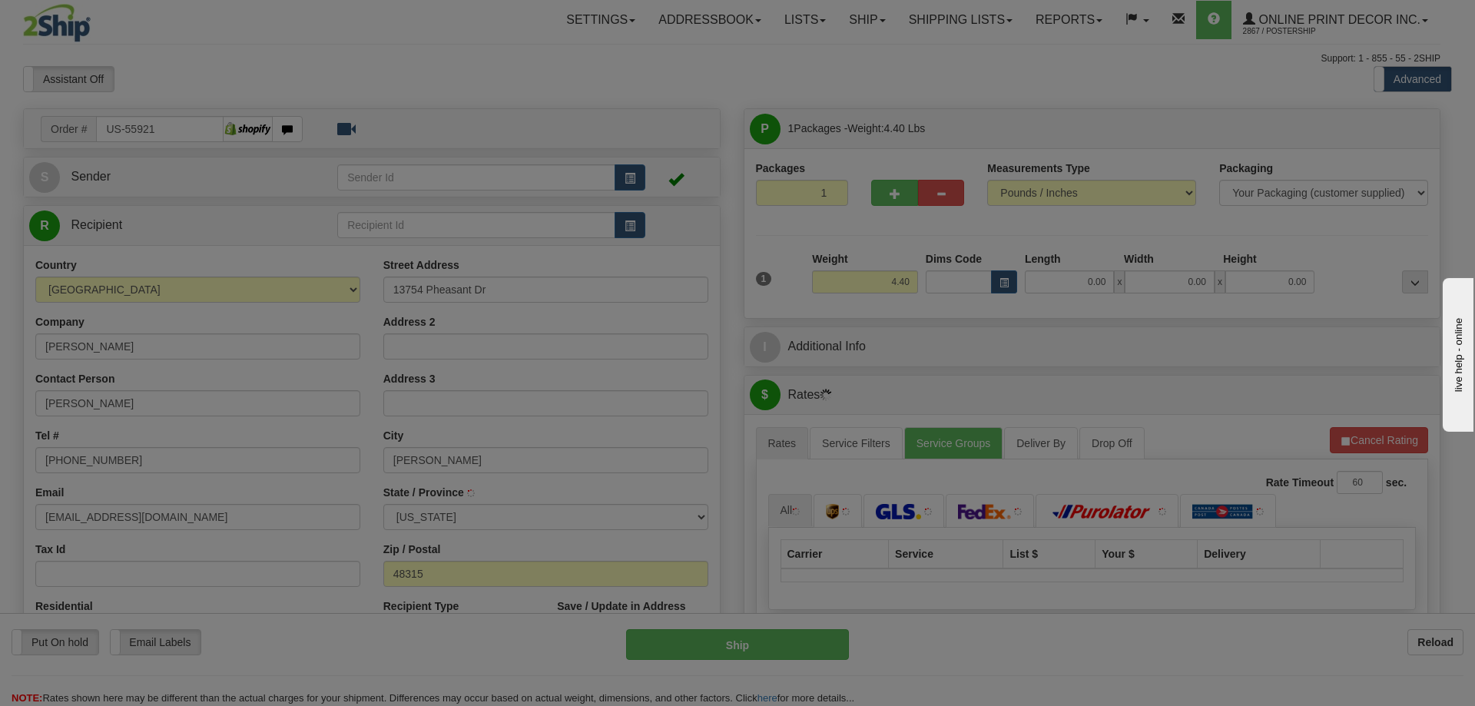
type input "UTICA"
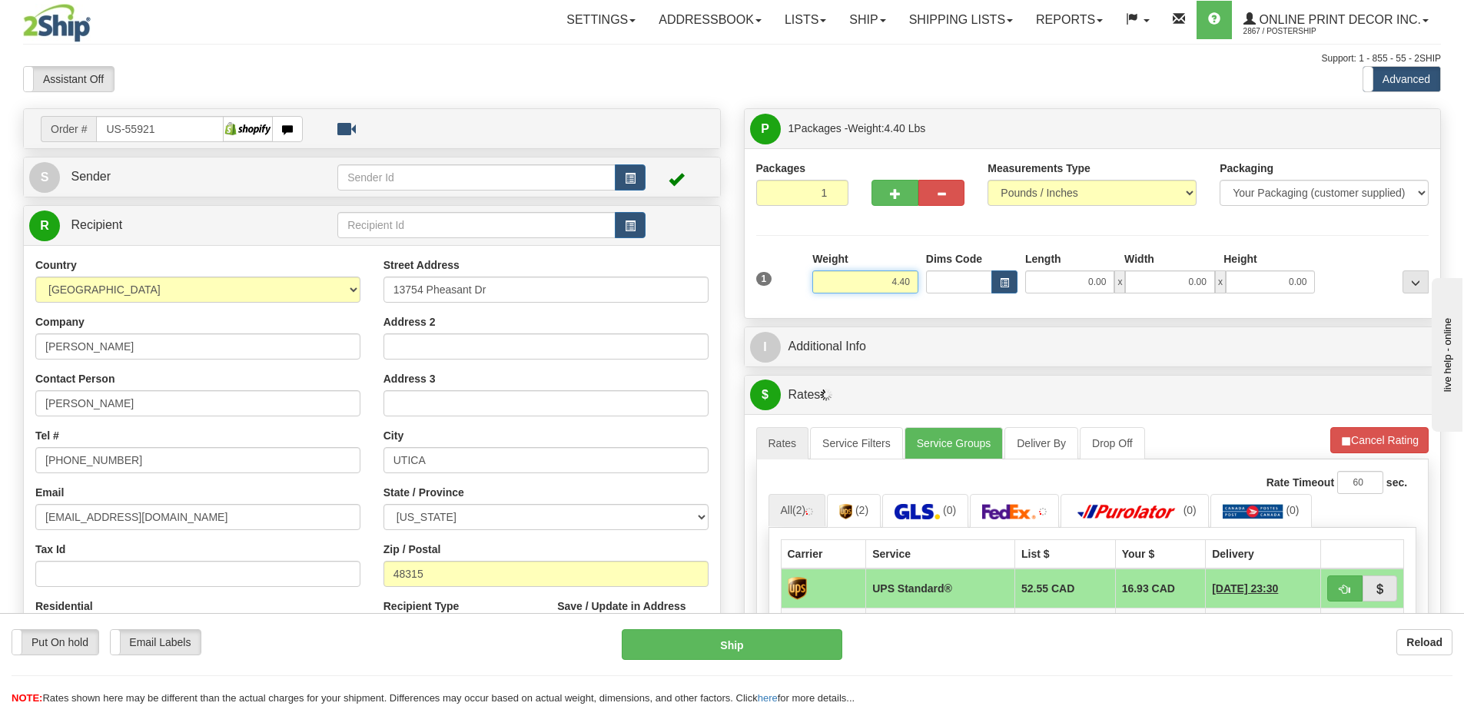
click at [919, 280] on div "Weight 4.40" at bounding box center [865, 278] width 114 height 54
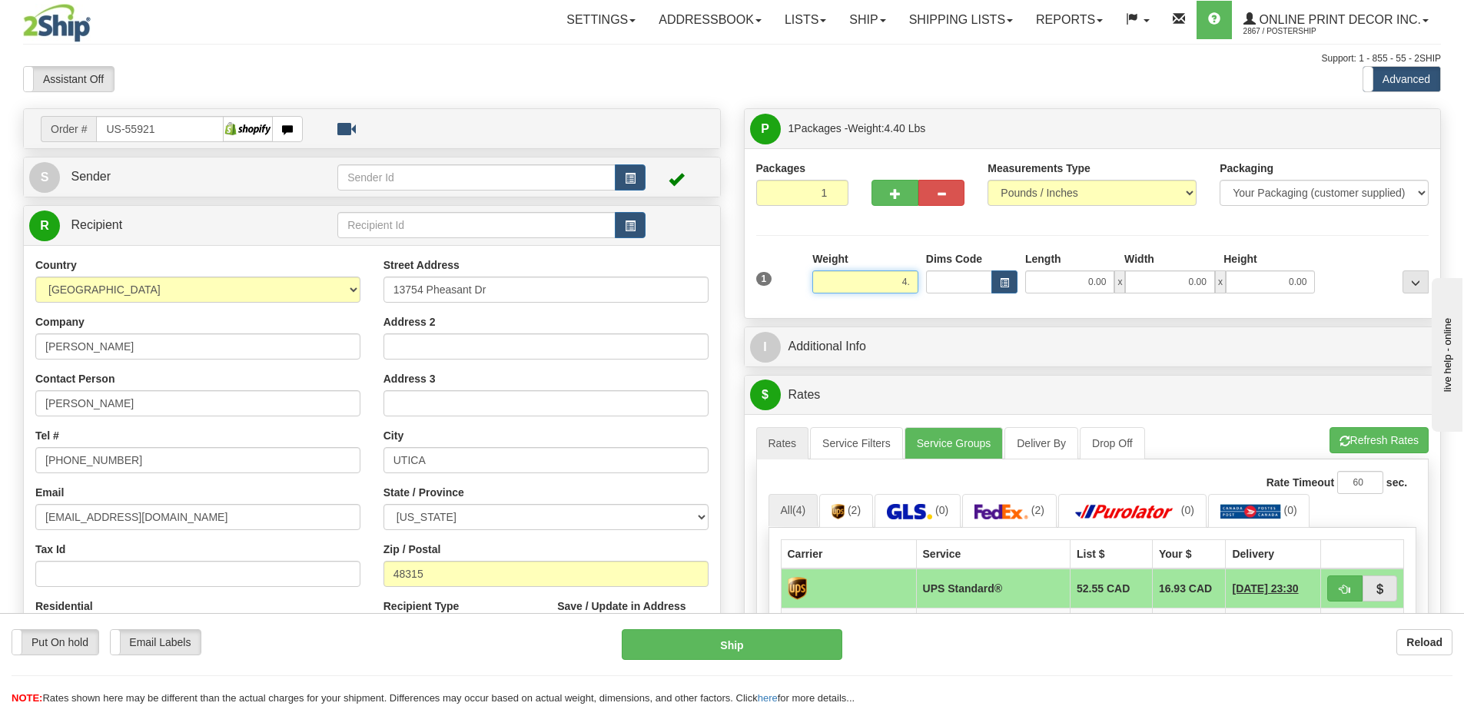
type input "4"
type input "2.00"
click at [1004, 280] on span "button" at bounding box center [1004, 283] width 9 height 8
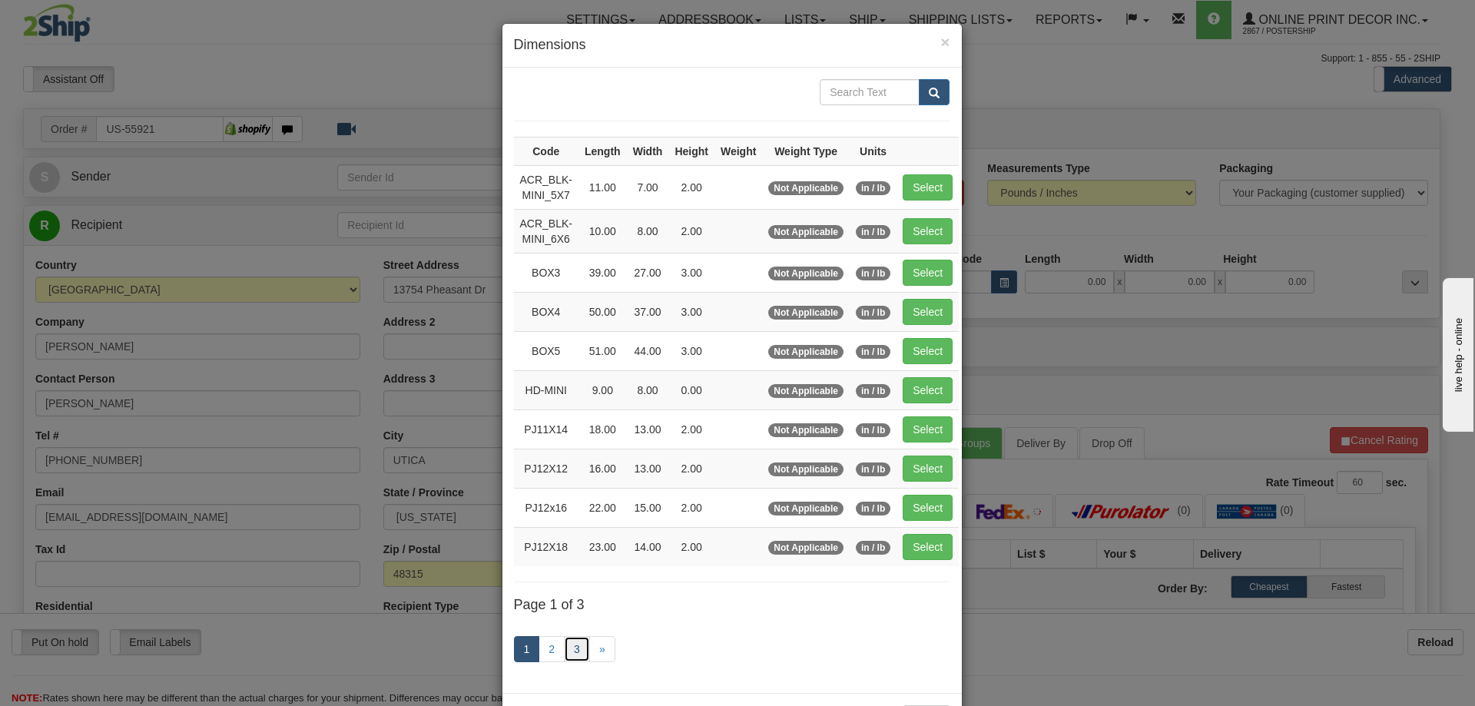
click at [564, 649] on link "3" at bounding box center [577, 649] width 26 height 26
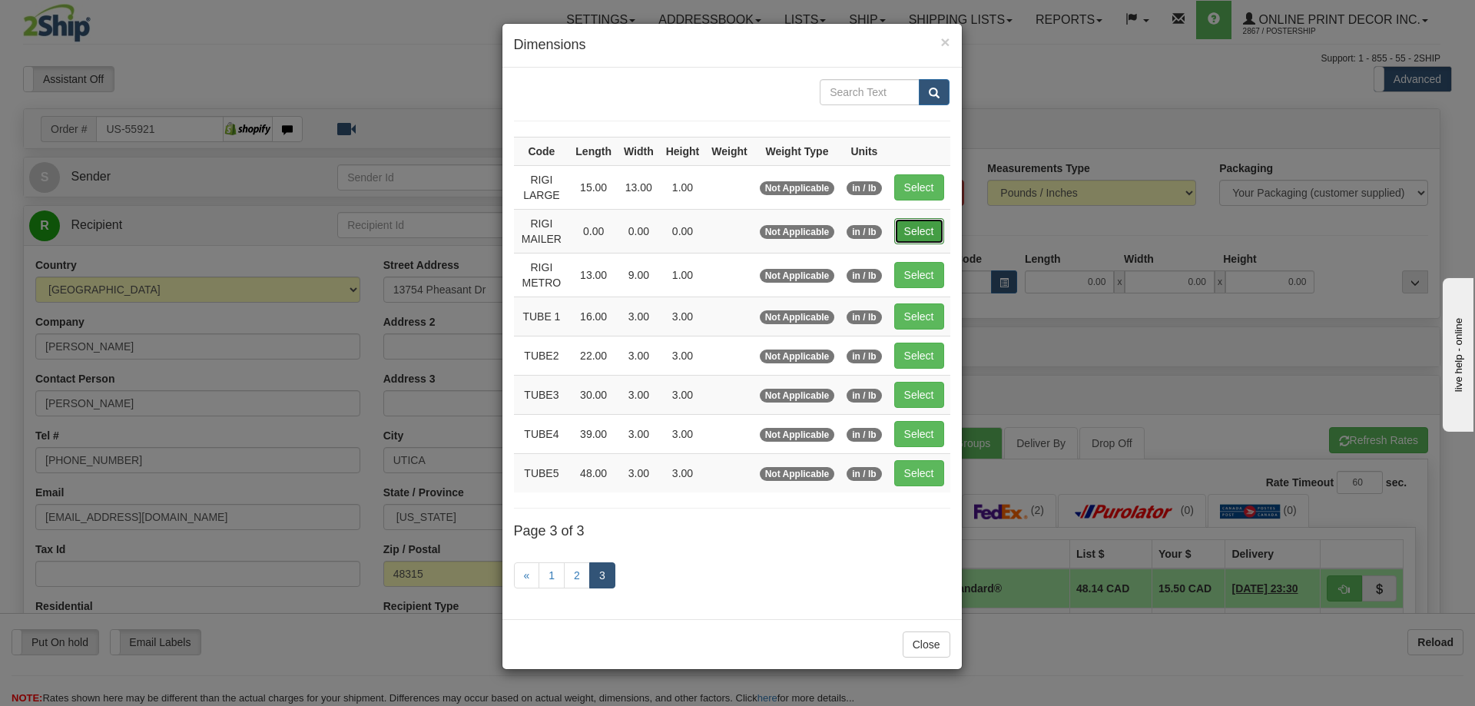
click at [913, 230] on button "Select" at bounding box center [919, 231] width 50 height 26
type input "RIGI MAILER"
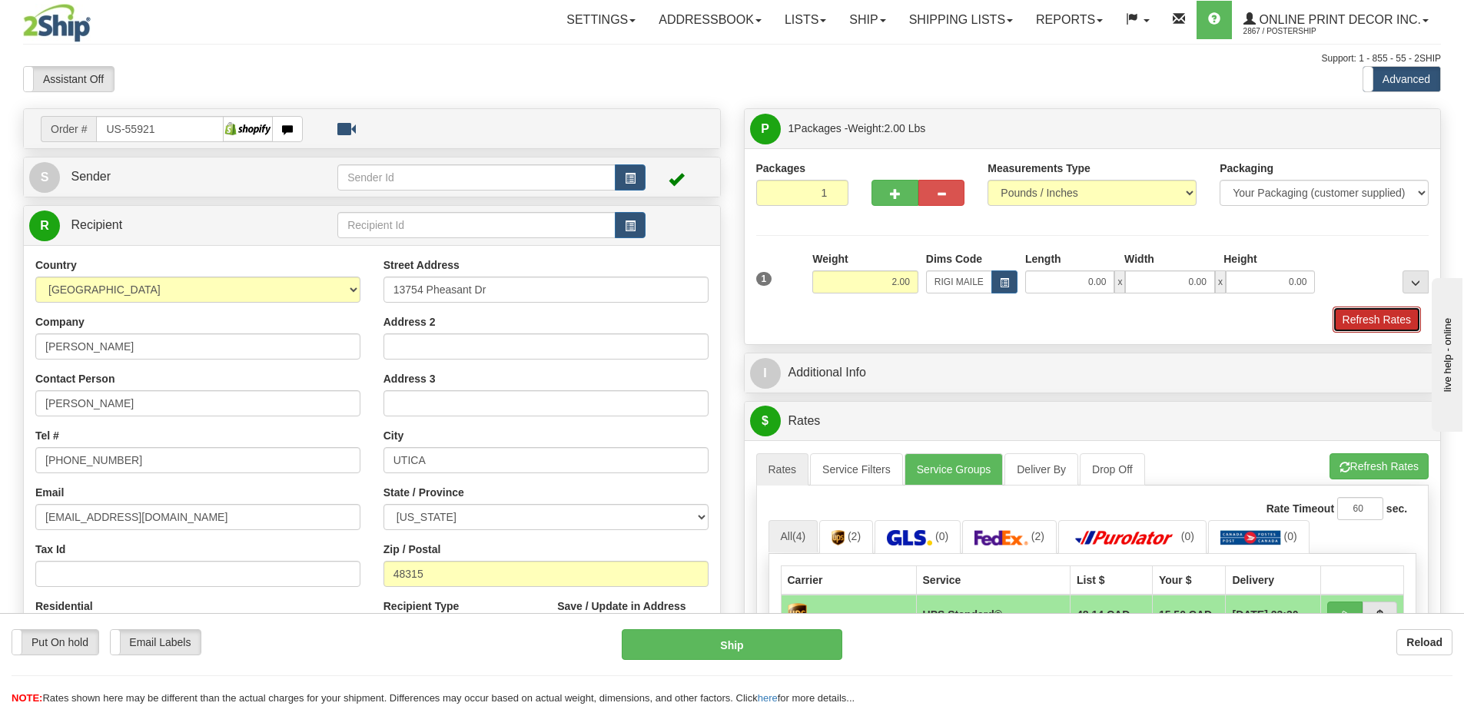
click at [1369, 317] on button "Refresh Rates" at bounding box center [1377, 320] width 88 height 26
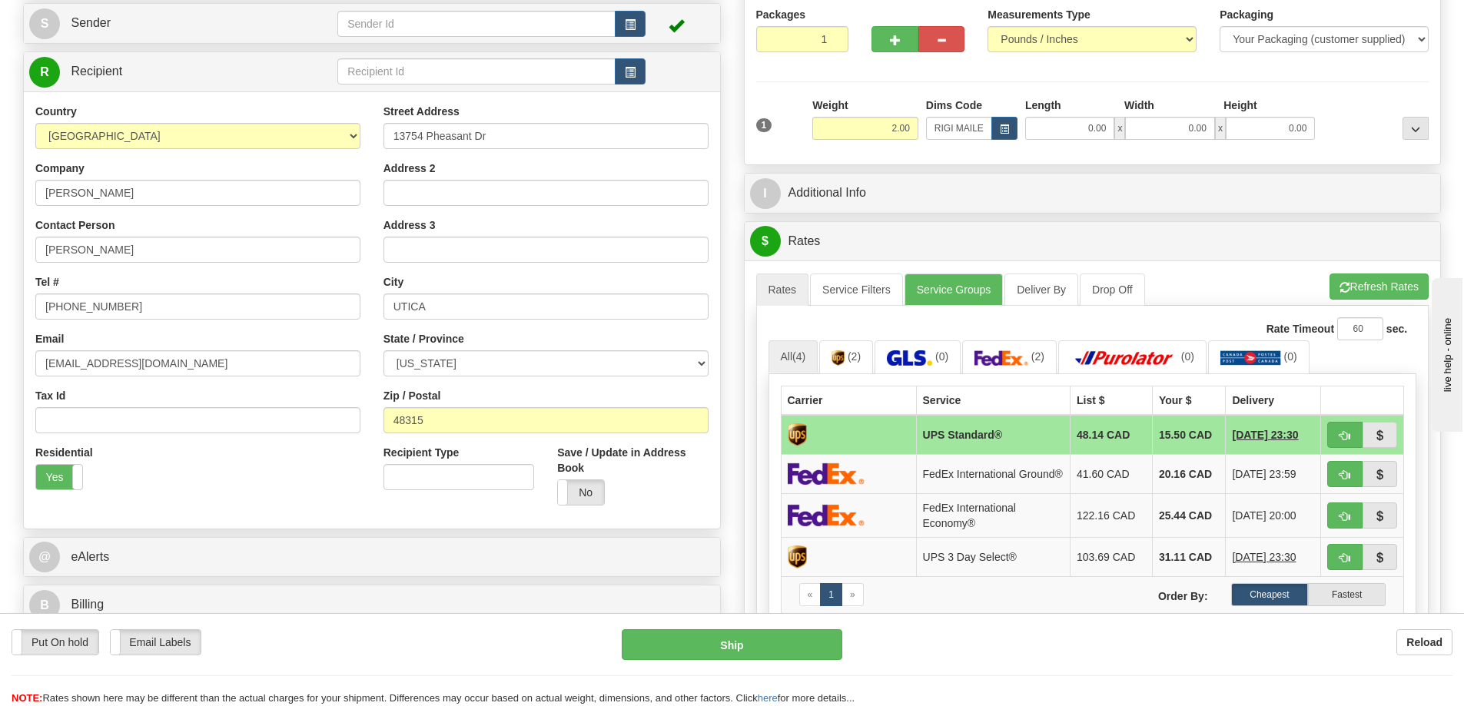
scroll to position [231, 0]
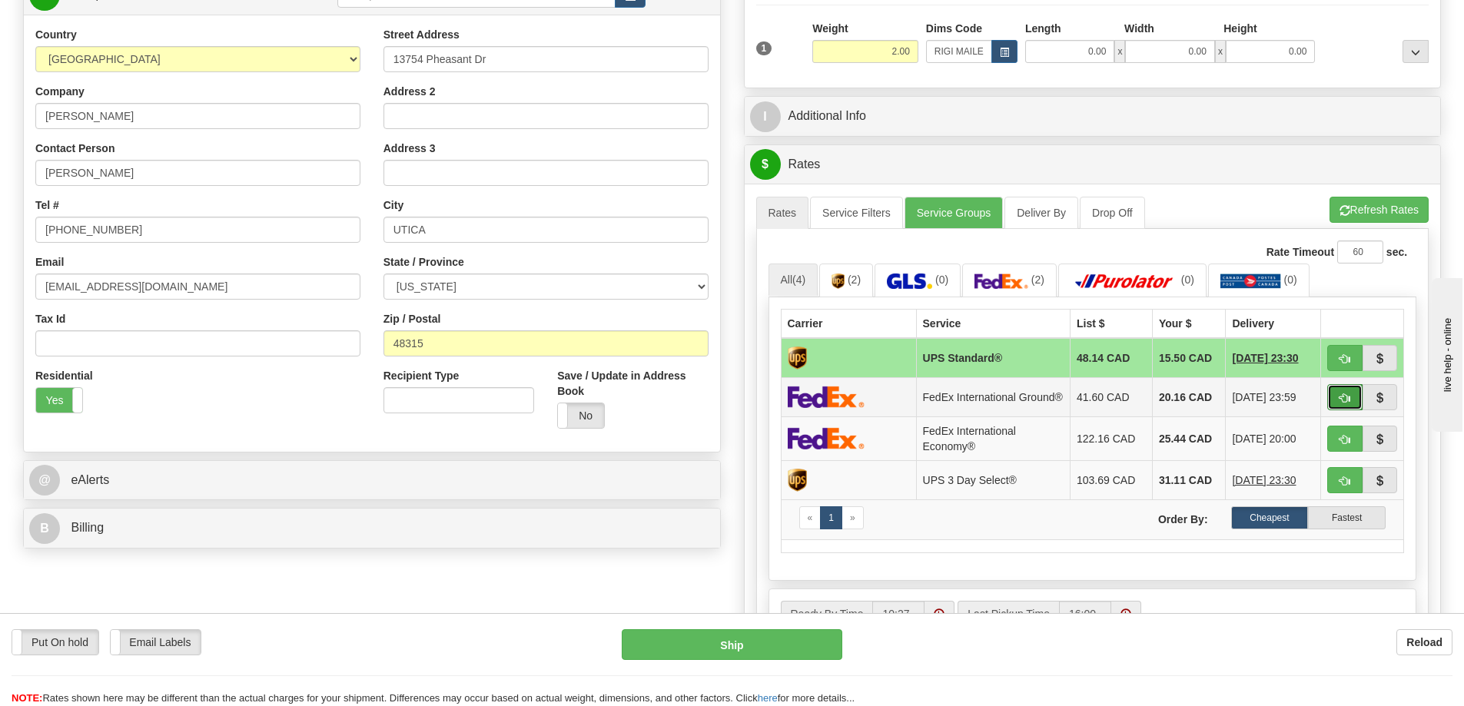
click at [1346, 397] on span "button" at bounding box center [1344, 398] width 11 height 10
type input "92"
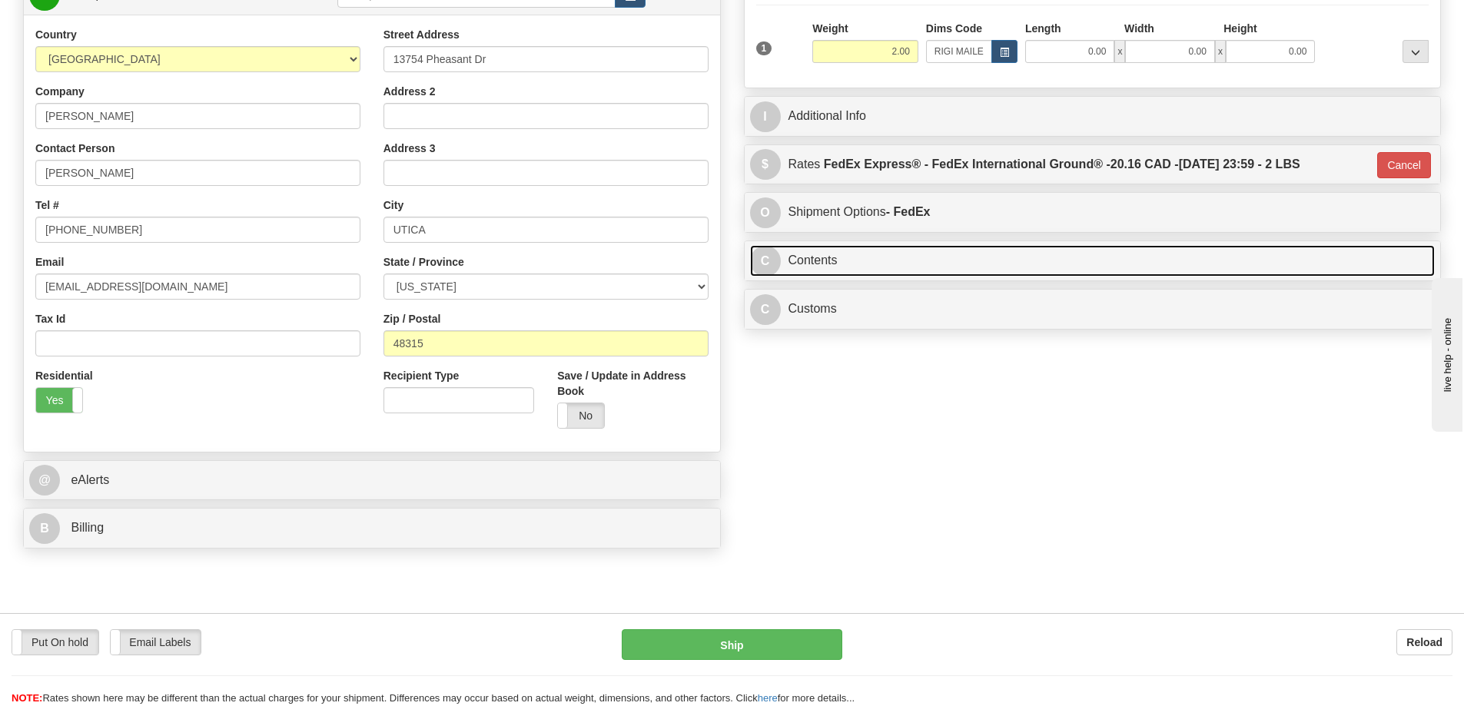
click at [1010, 249] on link "C Contents" at bounding box center [1092, 261] width 685 height 32
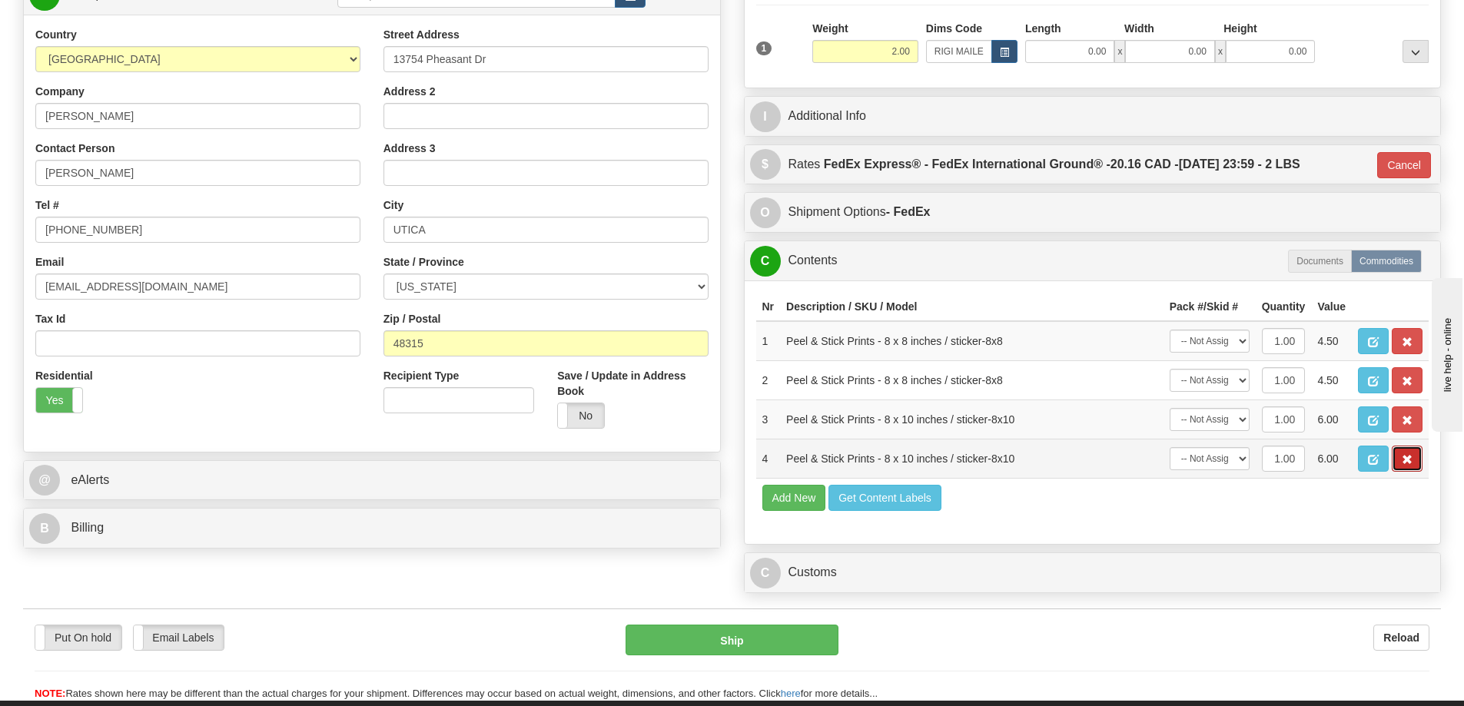
click at [1411, 458] on span "button" at bounding box center [1407, 460] width 11 height 10
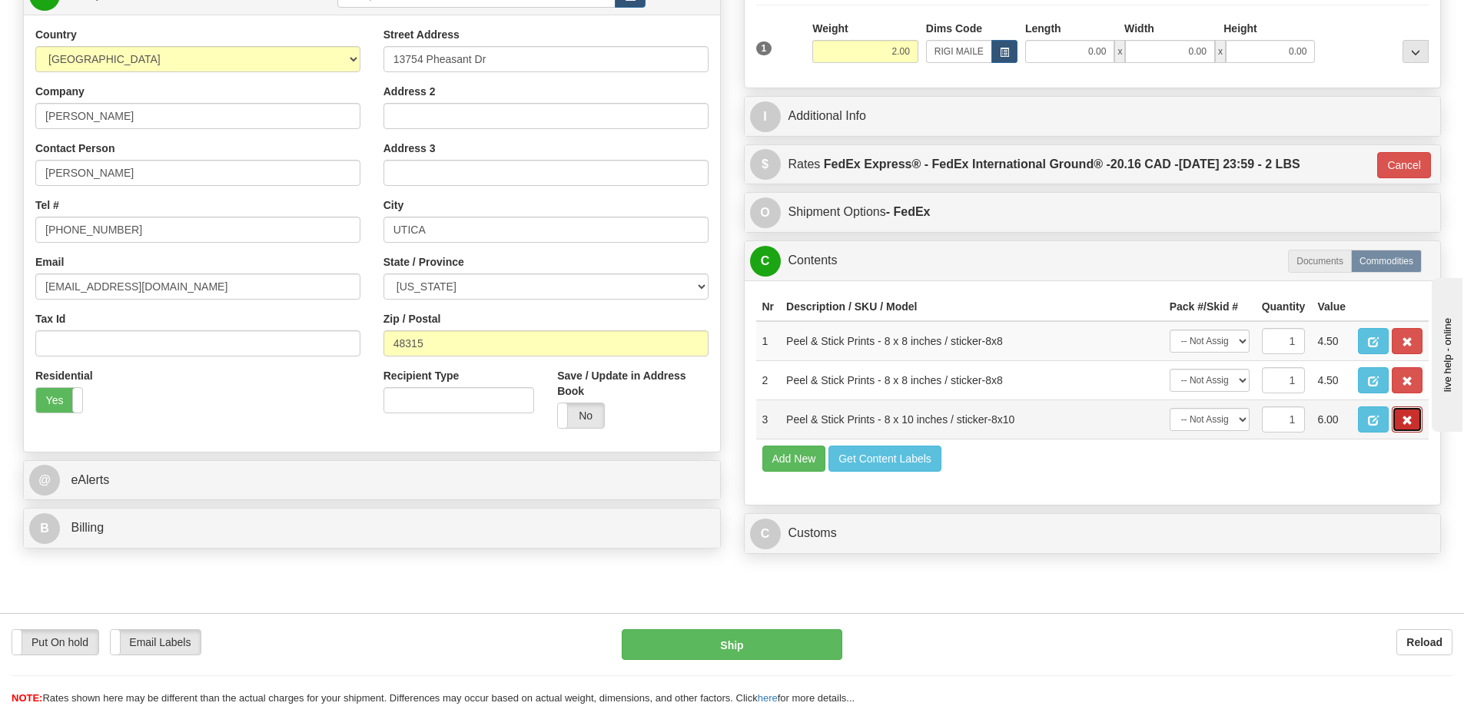
click at [1409, 423] on span "button" at bounding box center [1407, 421] width 11 height 10
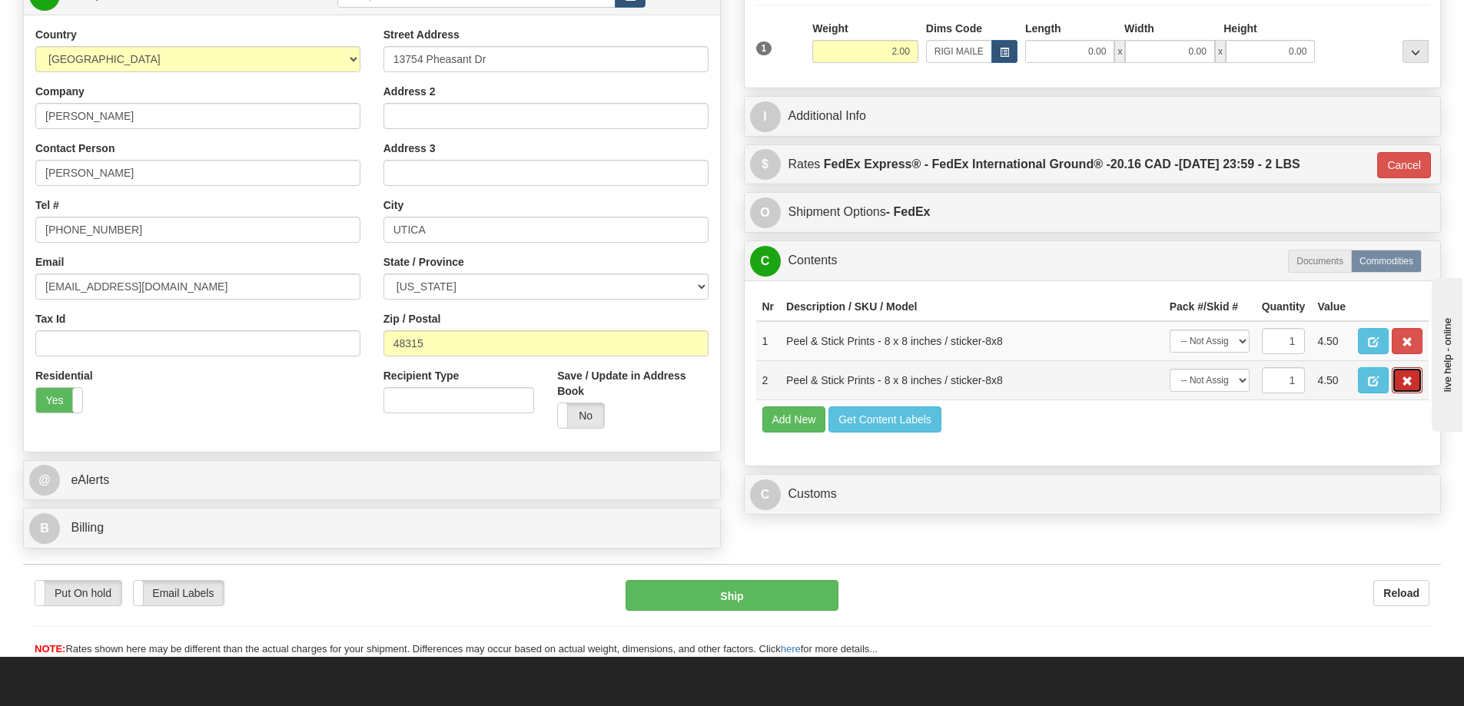
click at [1408, 387] on span "button" at bounding box center [1407, 382] width 11 height 10
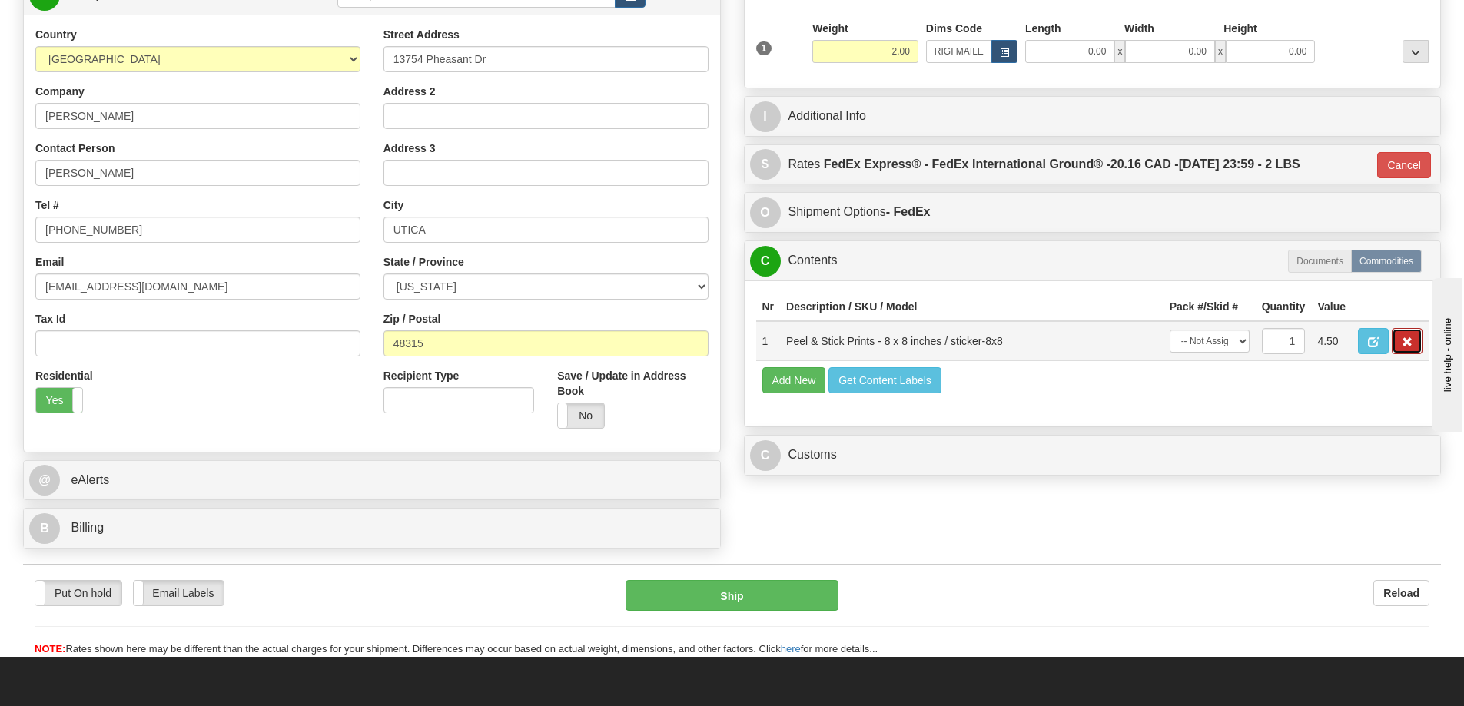
click at [1404, 342] on span "button" at bounding box center [1407, 342] width 11 height 10
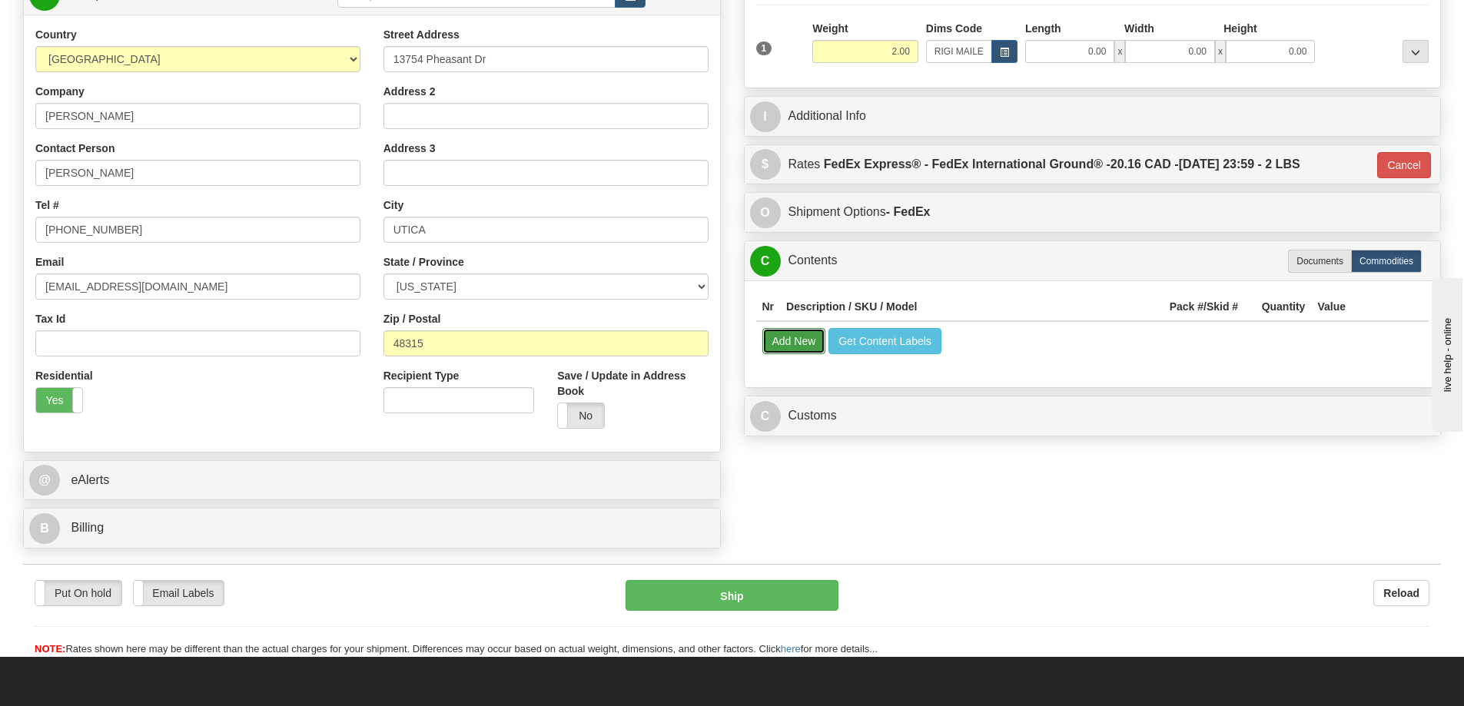
click at [785, 344] on button "Add New" at bounding box center [794, 341] width 64 height 26
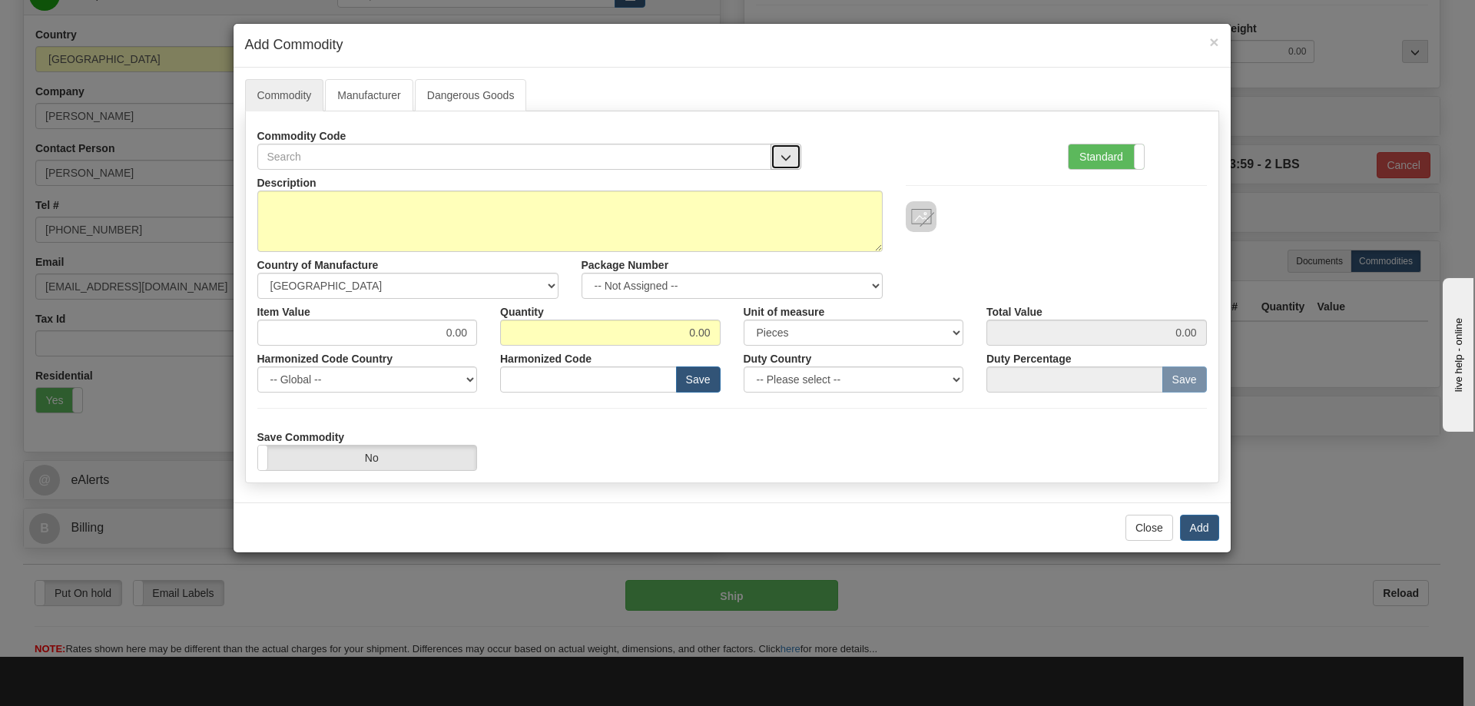
click at [790, 147] on button "button" at bounding box center [786, 157] width 31 height 26
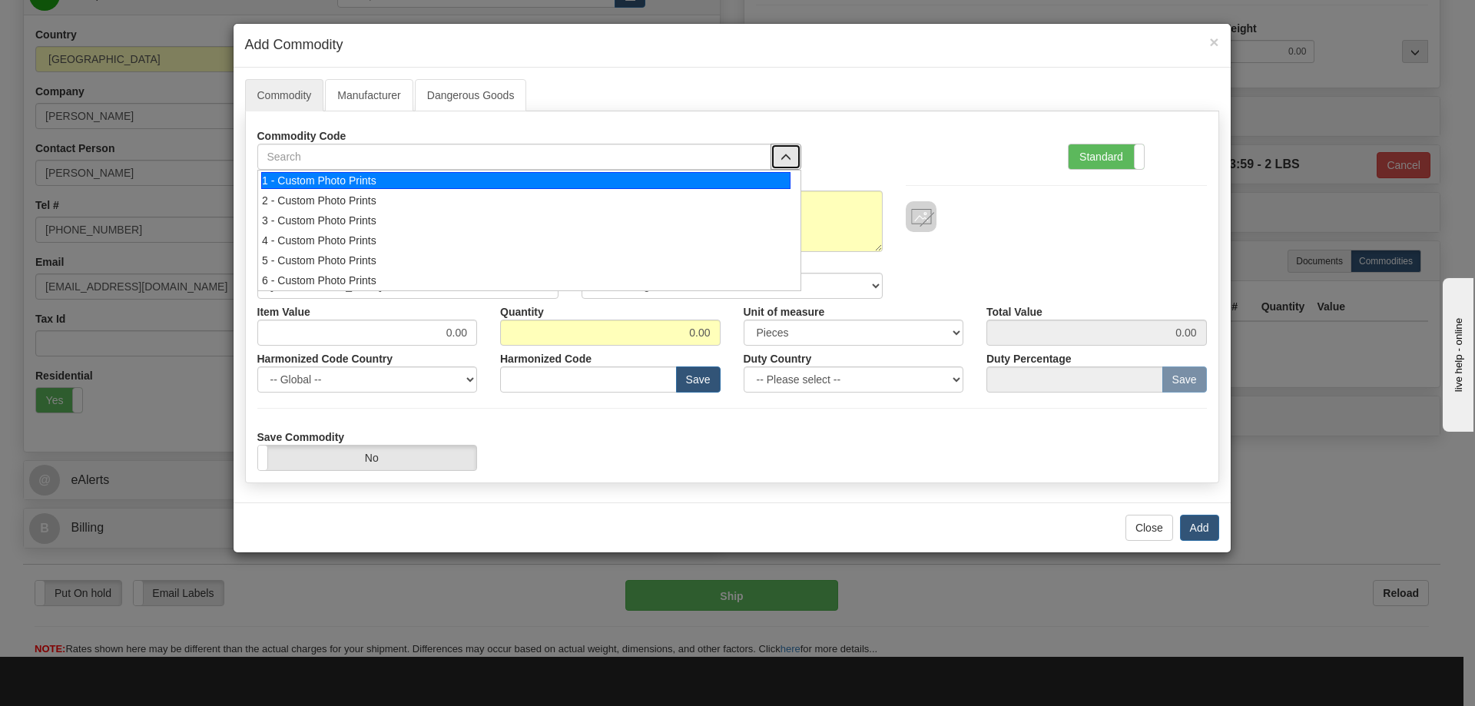
click at [741, 178] on div "1 - Custom Photo Prints" at bounding box center [525, 180] width 529 height 17
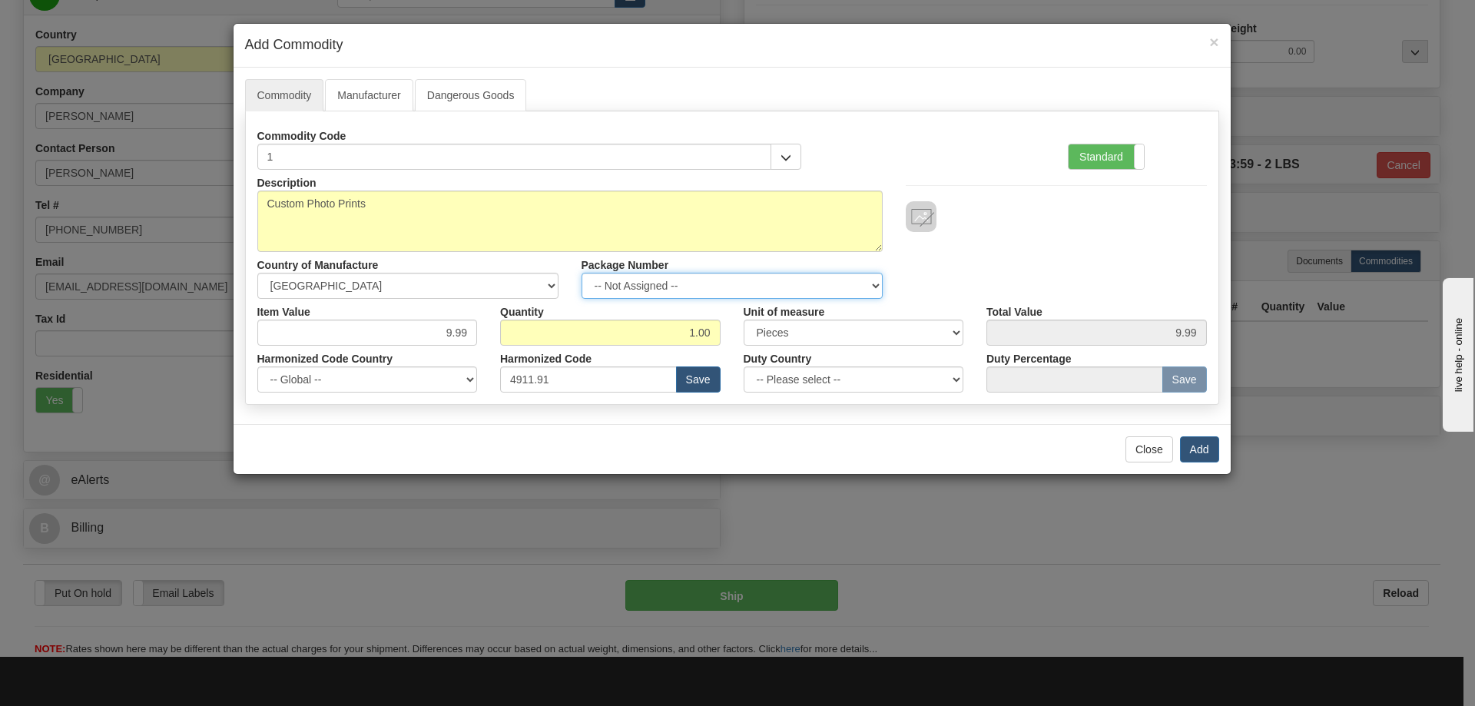
click at [867, 278] on select "-- Not Assigned -- Item 1" at bounding box center [732, 286] width 301 height 26
select select "0"
click at [582, 273] on select "-- Not Assigned -- Item 1" at bounding box center [732, 286] width 301 height 26
click at [1194, 442] on button "Add" at bounding box center [1199, 449] width 39 height 26
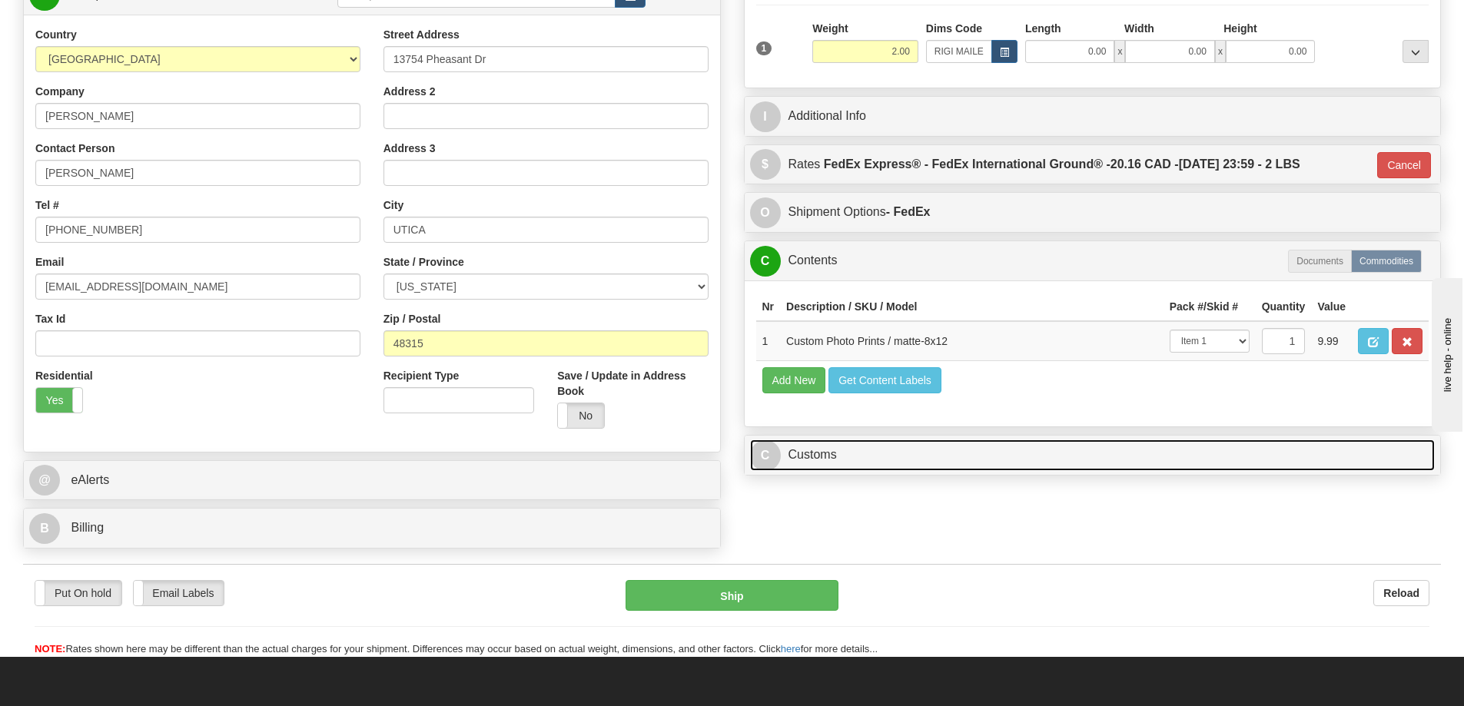
click at [952, 466] on link "C Customs" at bounding box center [1092, 456] width 685 height 32
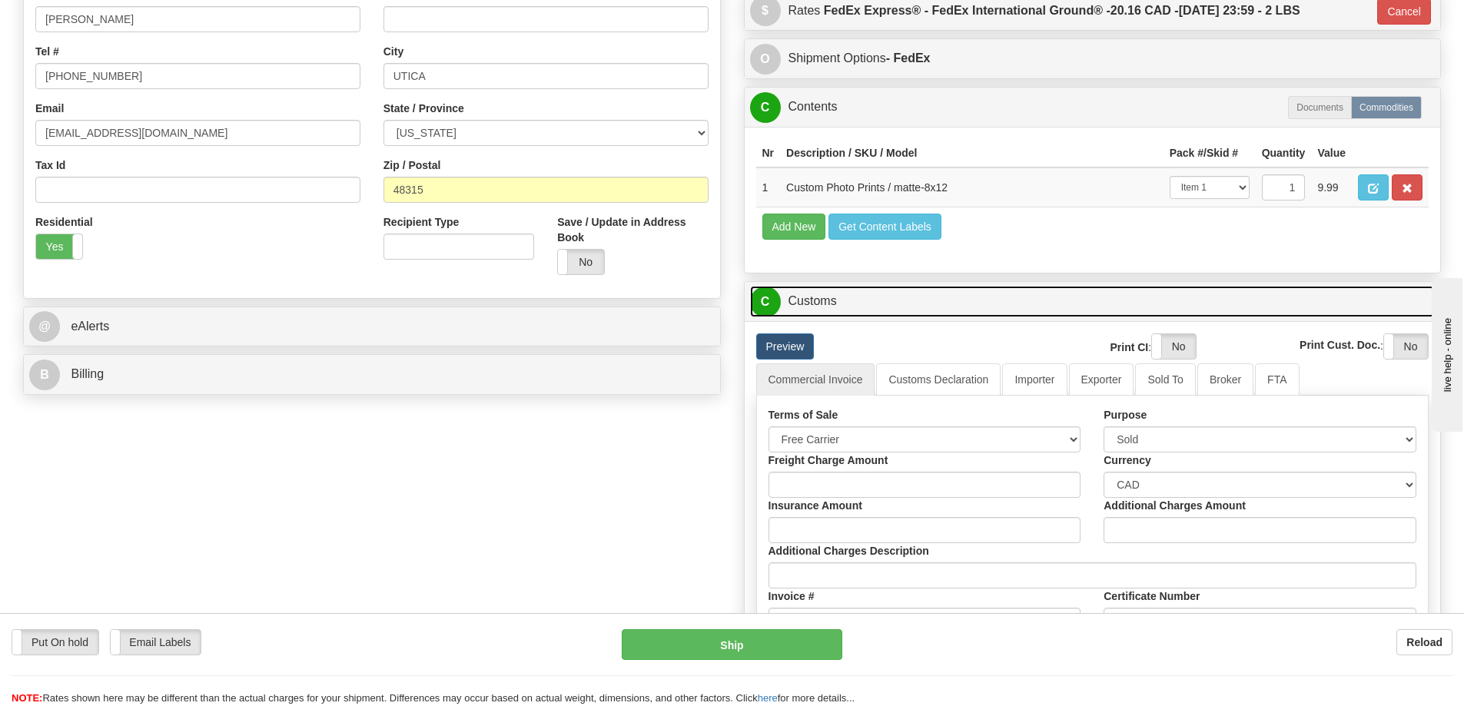
scroll to position [461, 0]
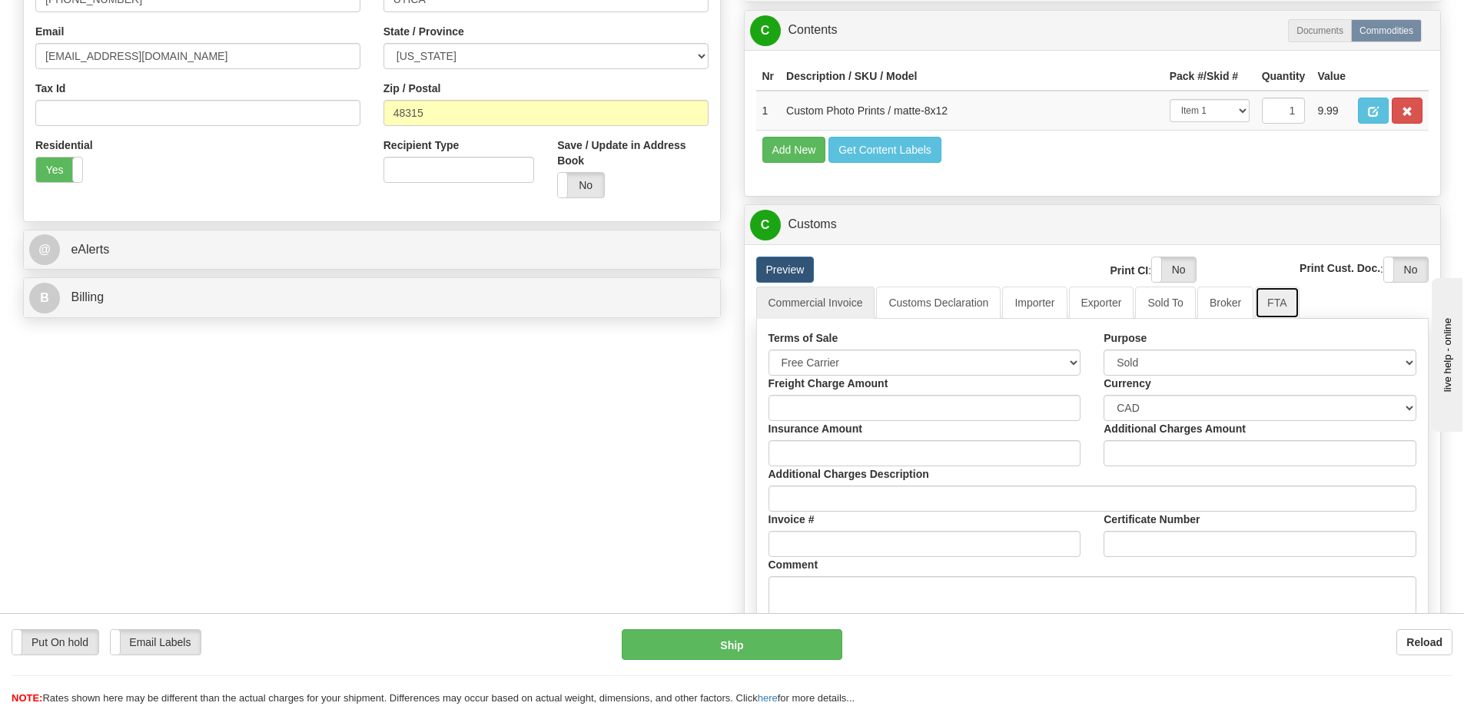
click at [1283, 306] on link "FTA" at bounding box center [1277, 303] width 44 height 32
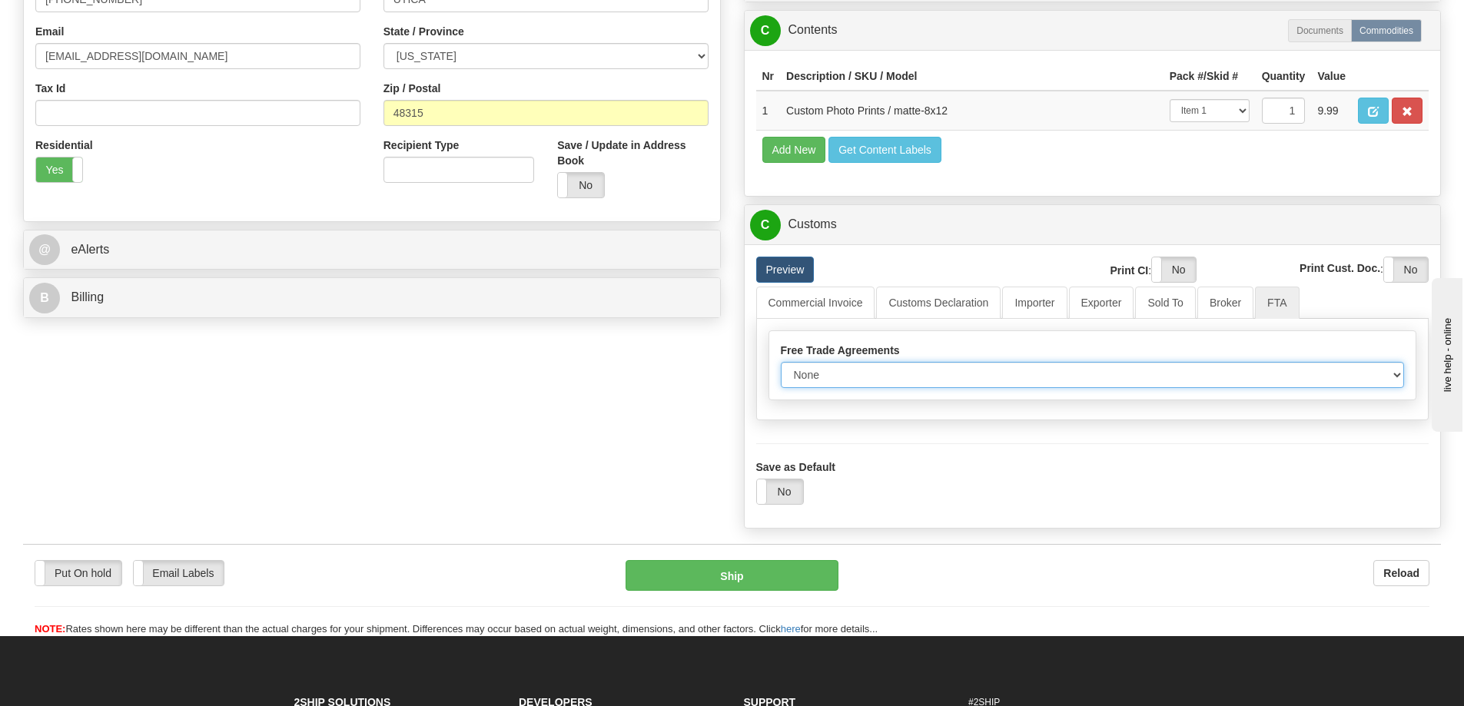
click at [1392, 377] on select "None Other USMCA CETA CUKTCA" at bounding box center [1093, 375] width 624 height 26
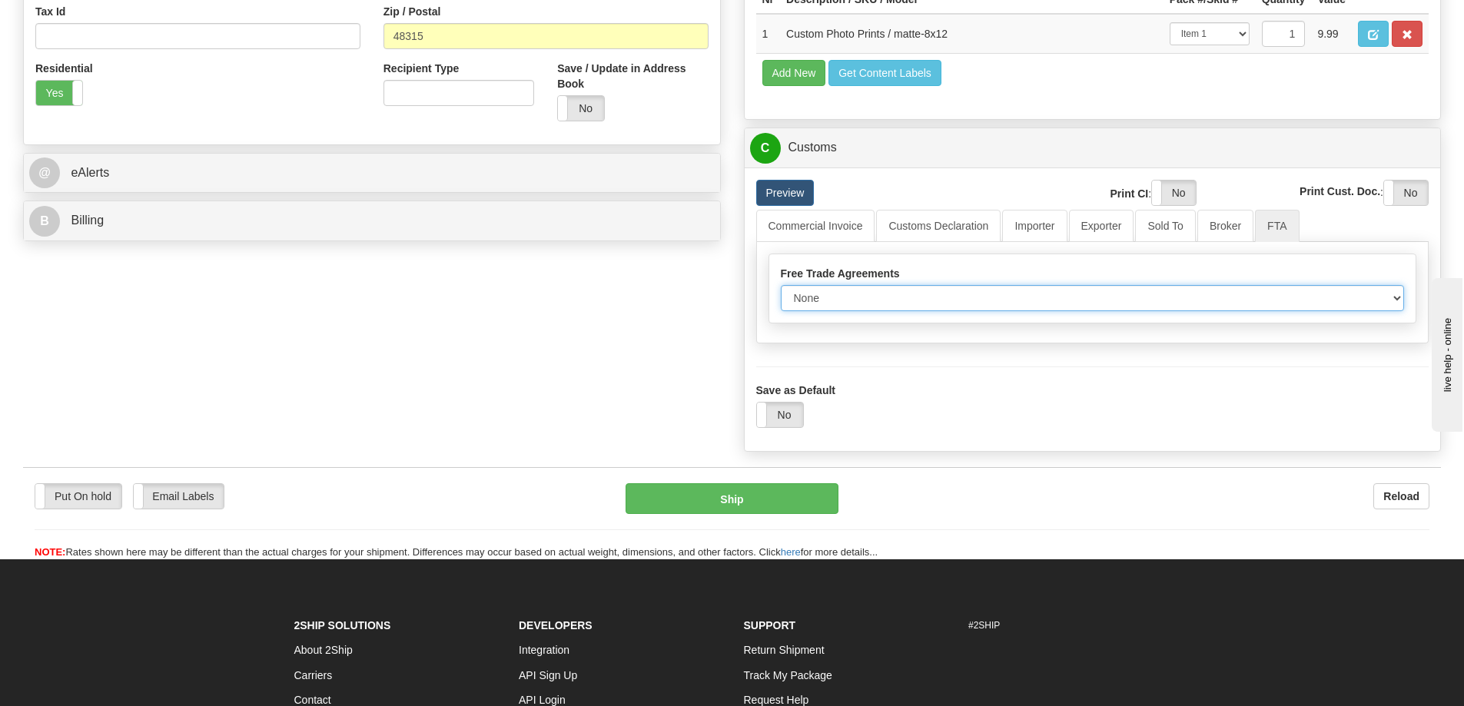
click at [1392, 294] on select "None Other USMCA CETA CUKTCA" at bounding box center [1093, 298] width 624 height 26
select select "1"
click at [781, 290] on select "None Other USMCA CETA CUKTCA" at bounding box center [1093, 298] width 624 height 26
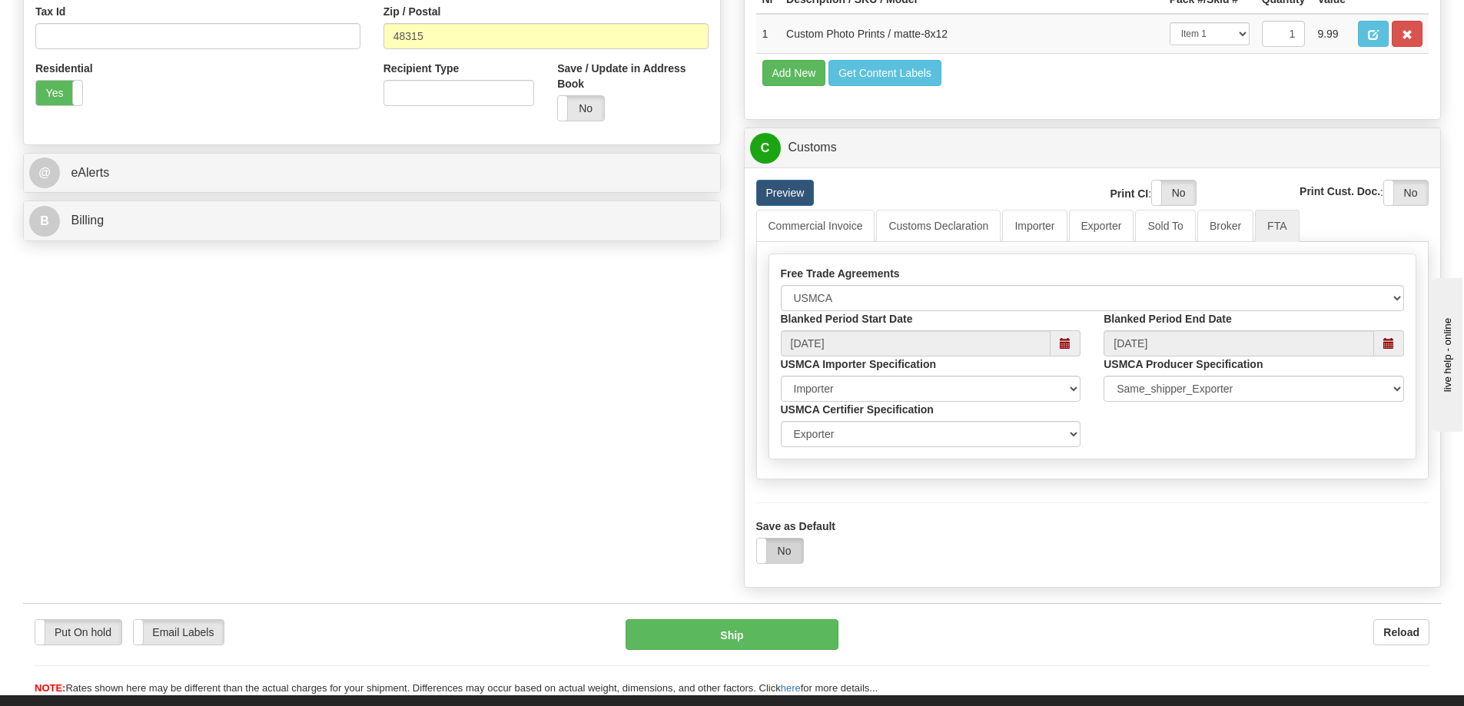
click at [786, 552] on label "No" at bounding box center [780, 551] width 46 height 25
click at [771, 634] on button "Ship" at bounding box center [732, 634] width 213 height 31
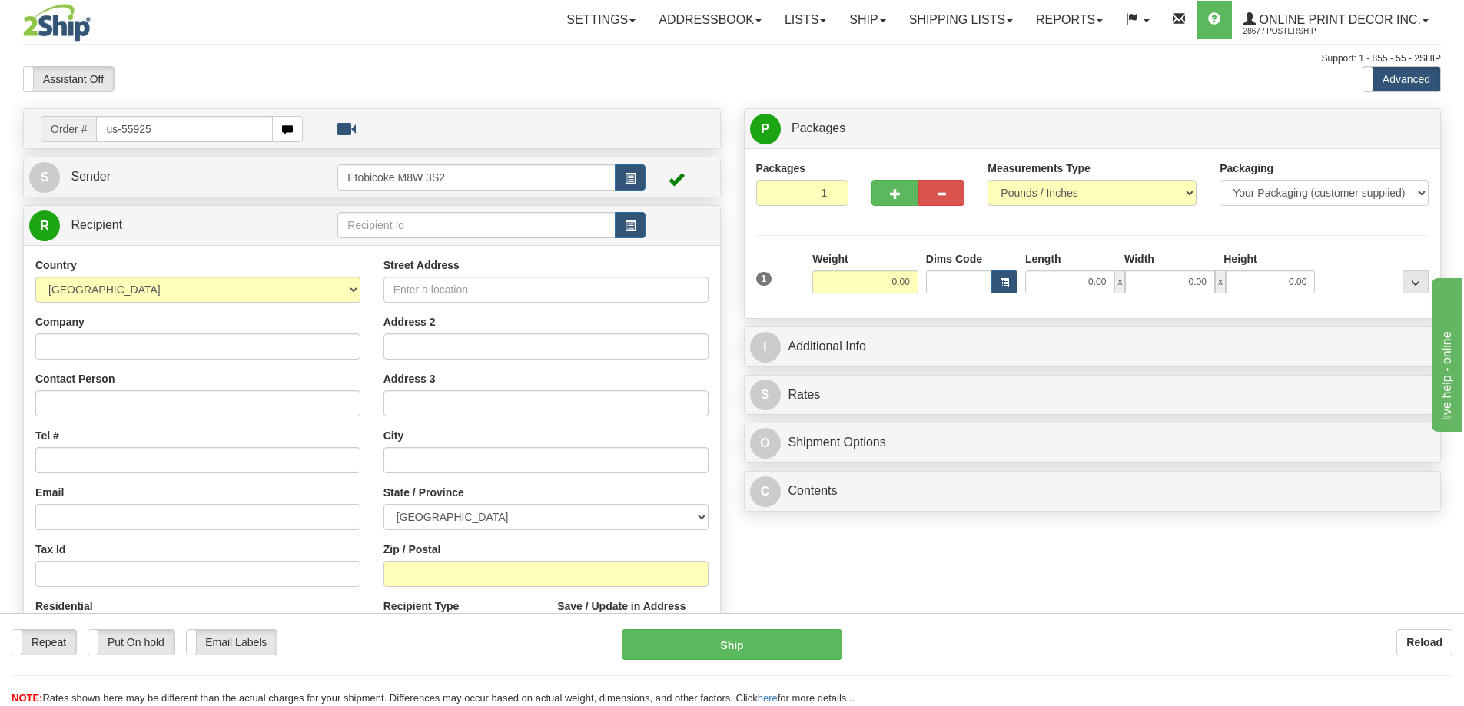
type input "us-55925"
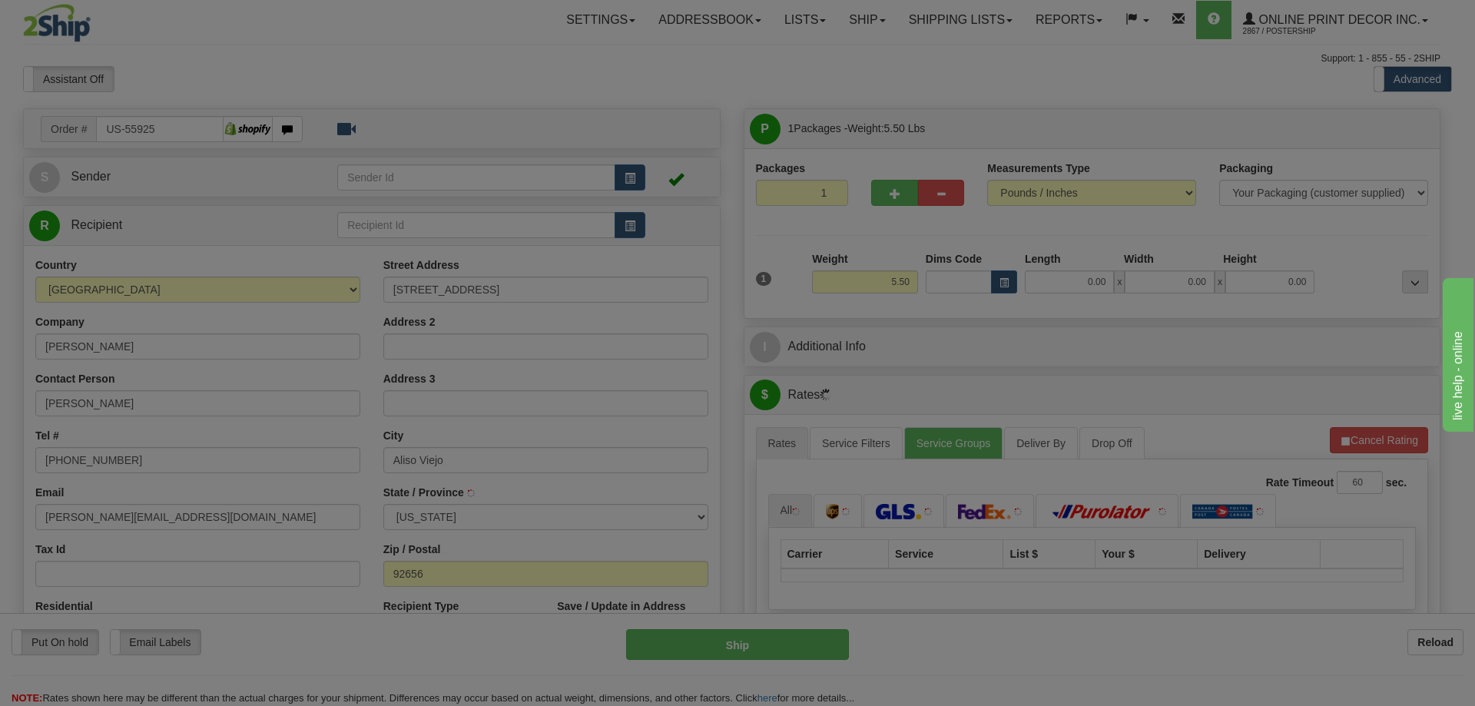
type input "[GEOGRAPHIC_DATA]"
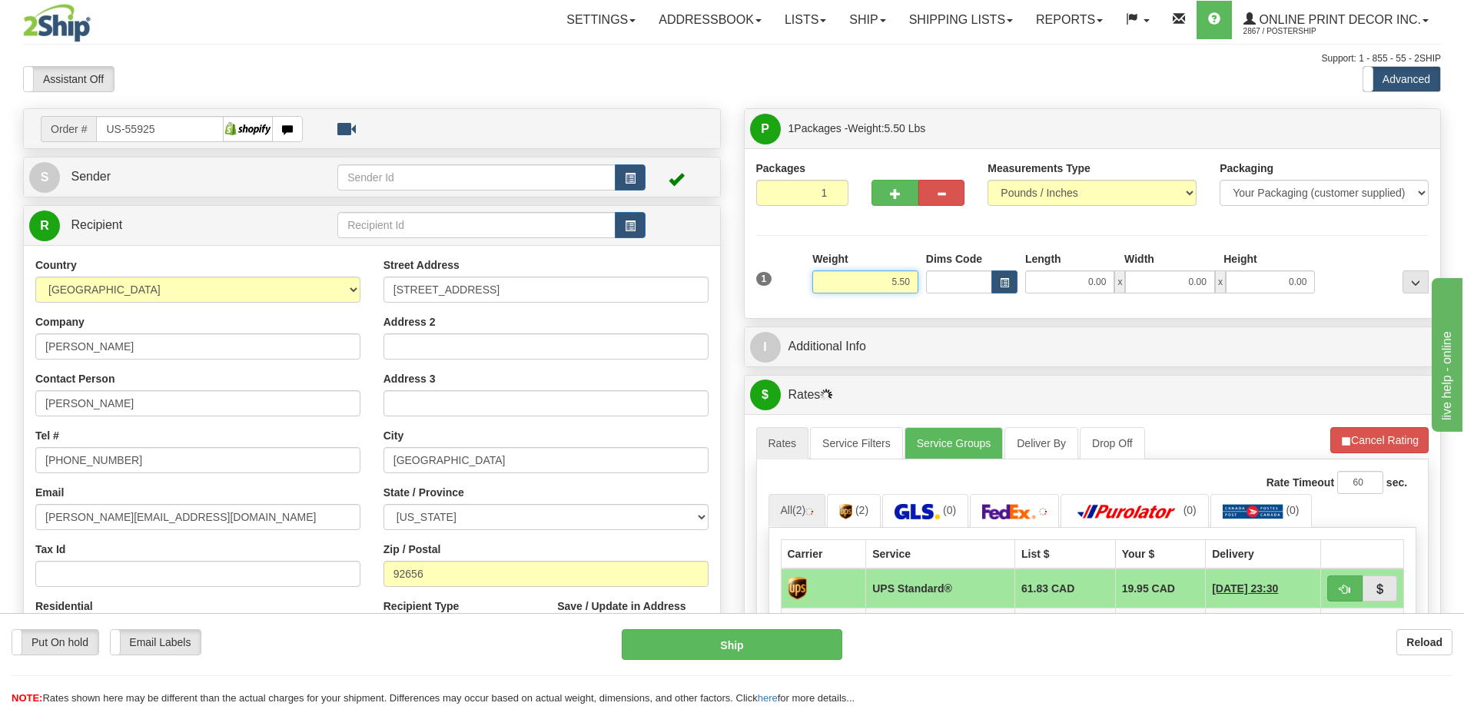
click at [915, 283] on input "5.50" at bounding box center [865, 282] width 106 height 23
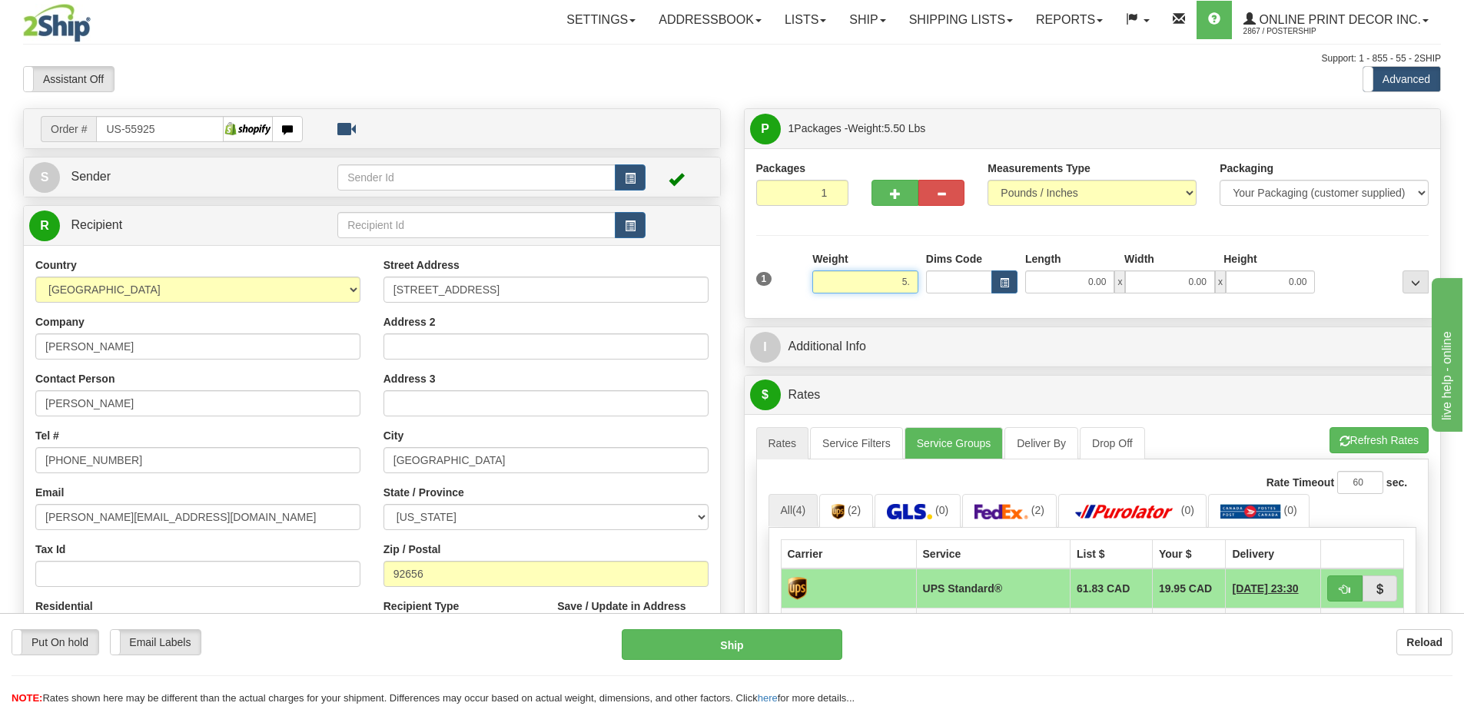
type input "5"
type input "2.00"
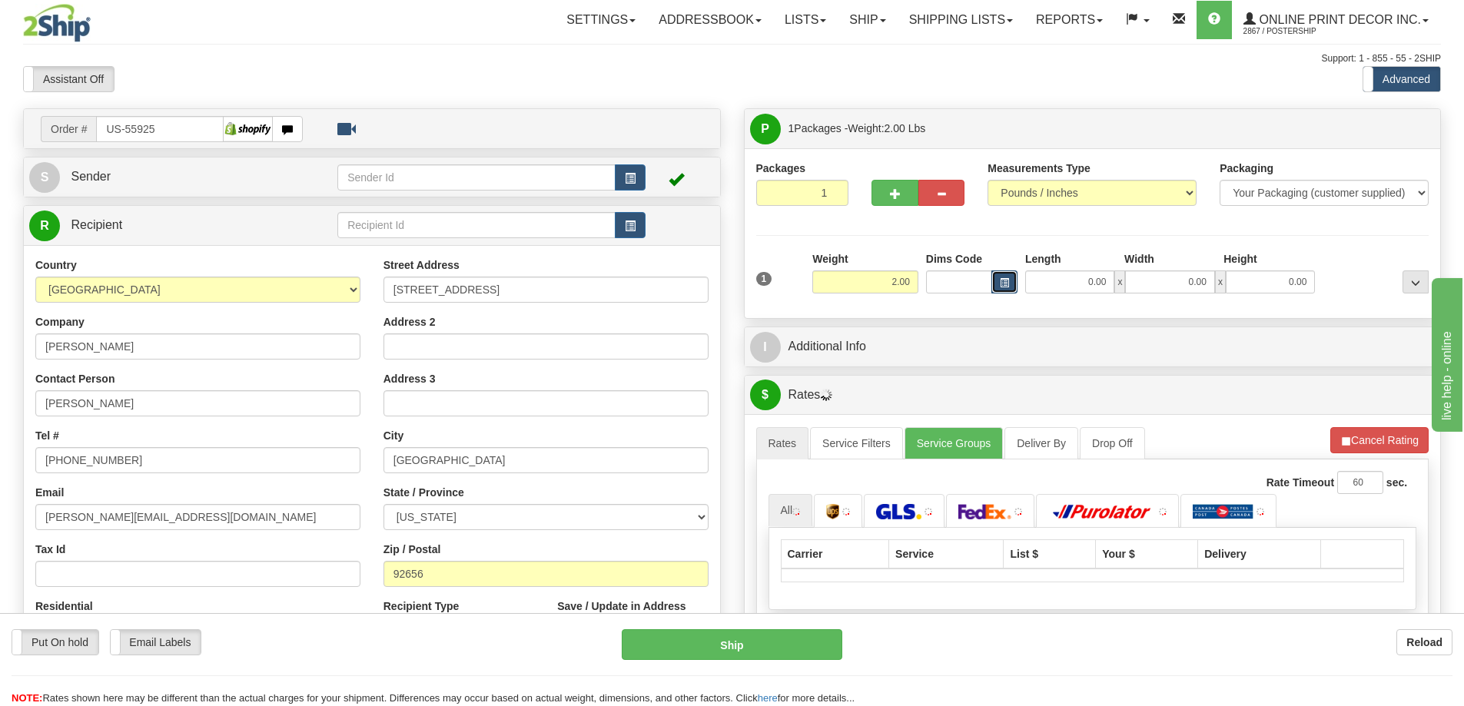
click at [1004, 279] on span "button" at bounding box center [1004, 283] width 9 height 8
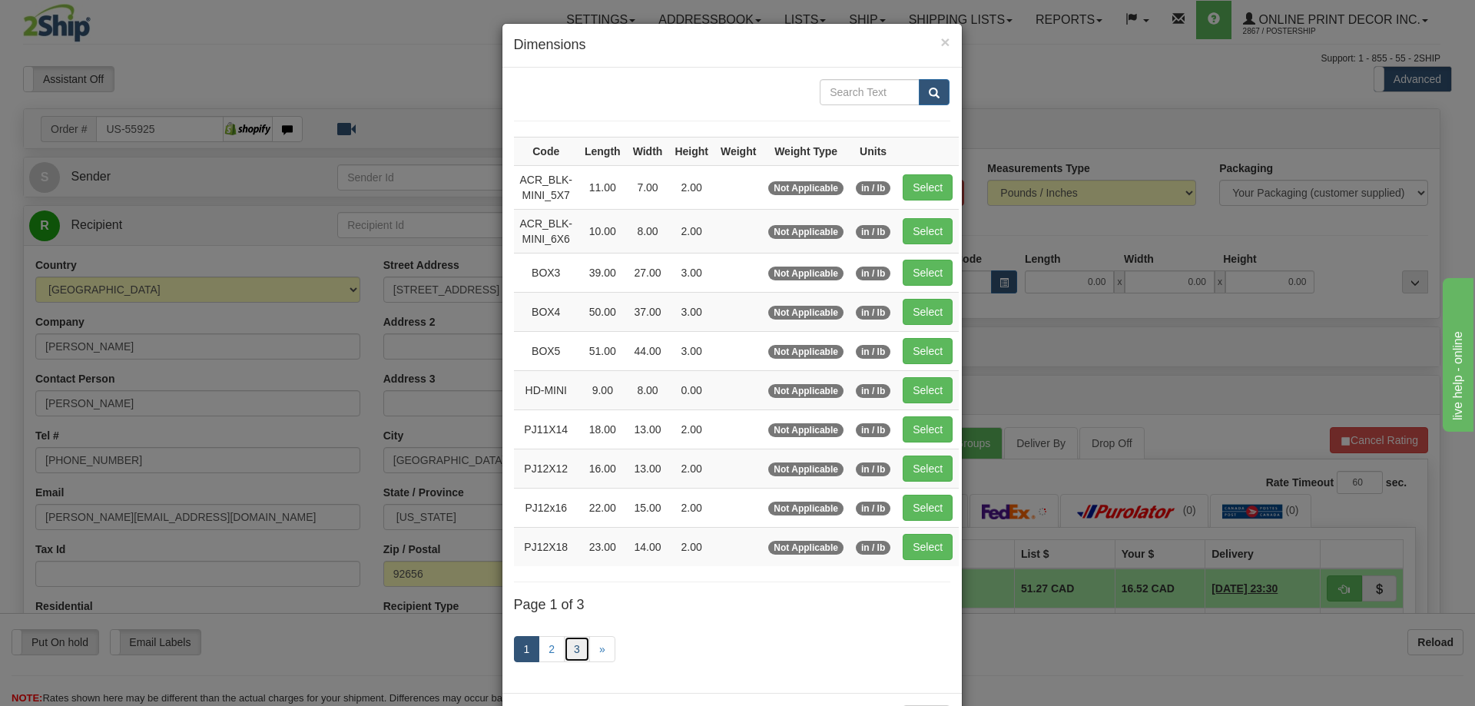
click at [569, 642] on link "3" at bounding box center [577, 649] width 26 height 26
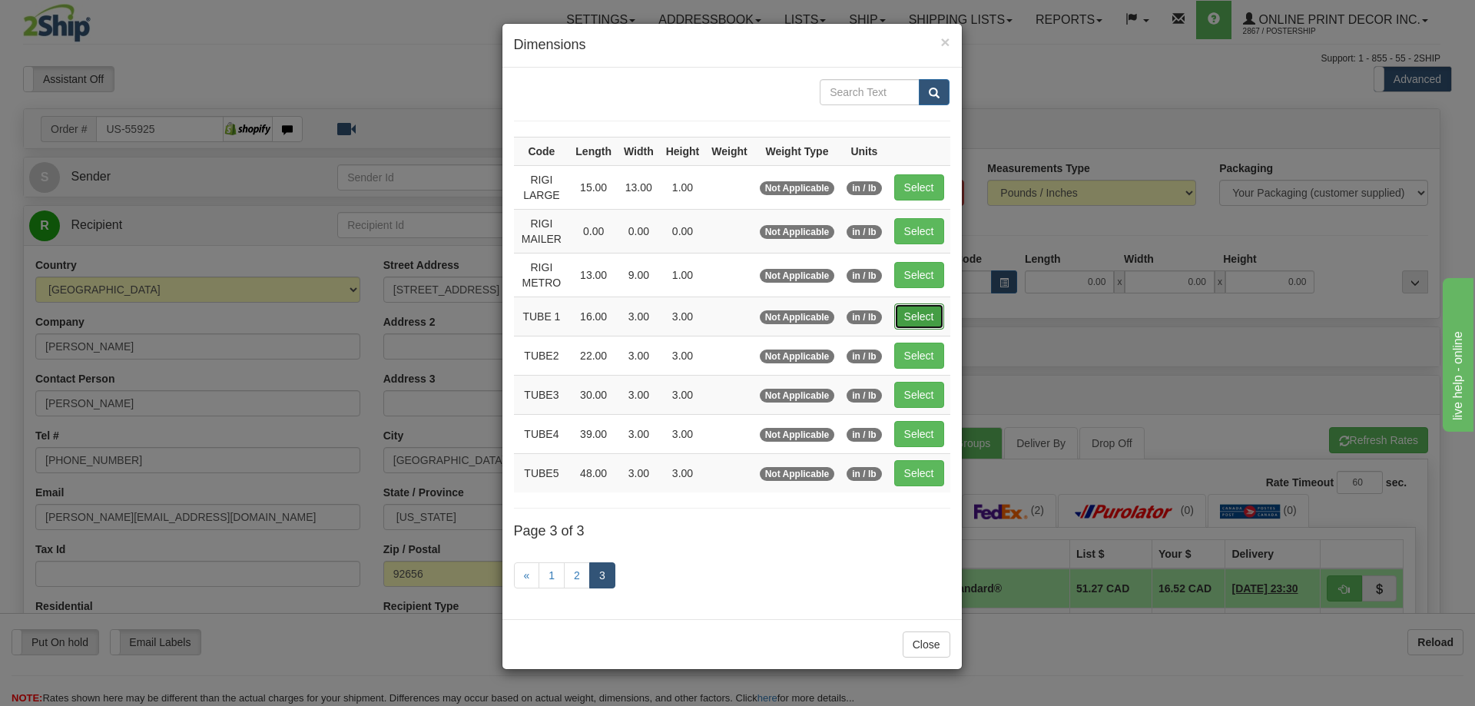
click at [921, 314] on button "Select" at bounding box center [919, 317] width 50 height 26
type input "TUBE 1"
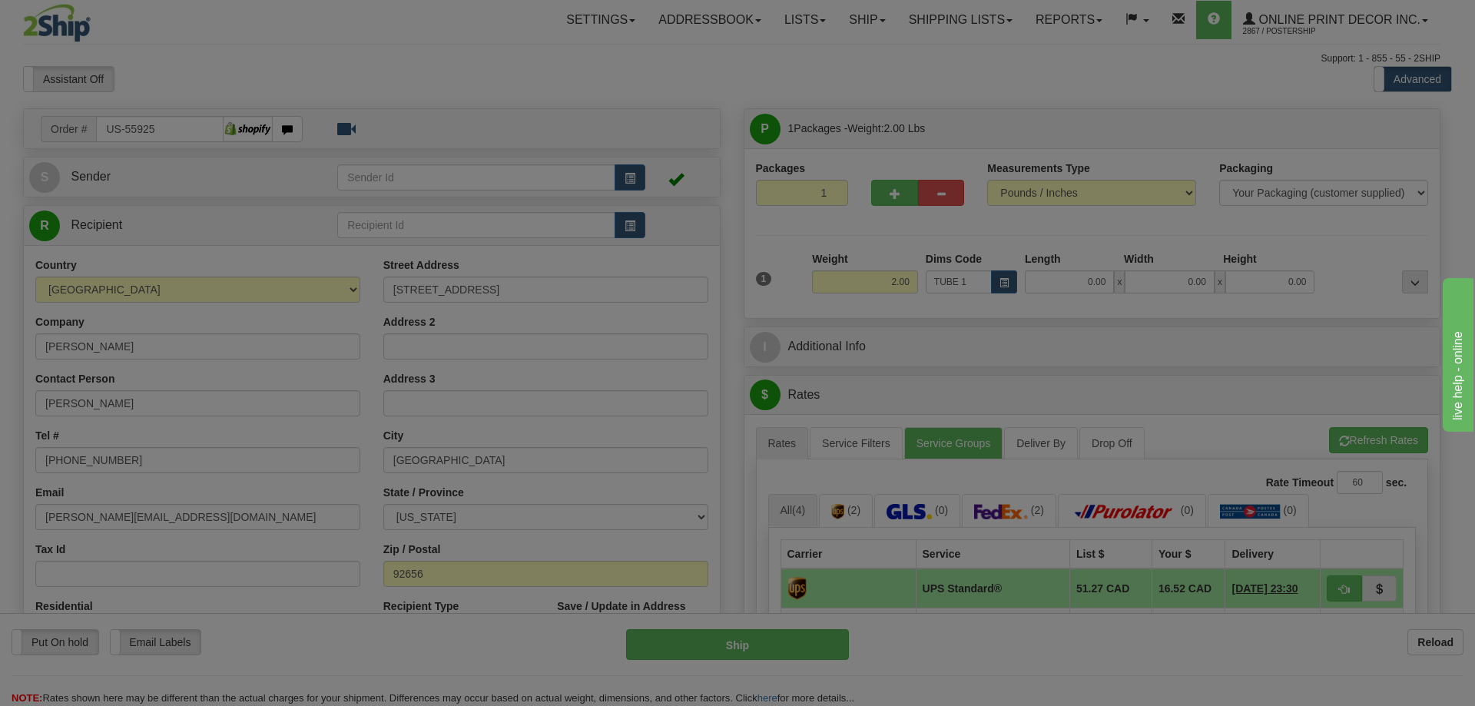
type input "16.00"
type input "3.00"
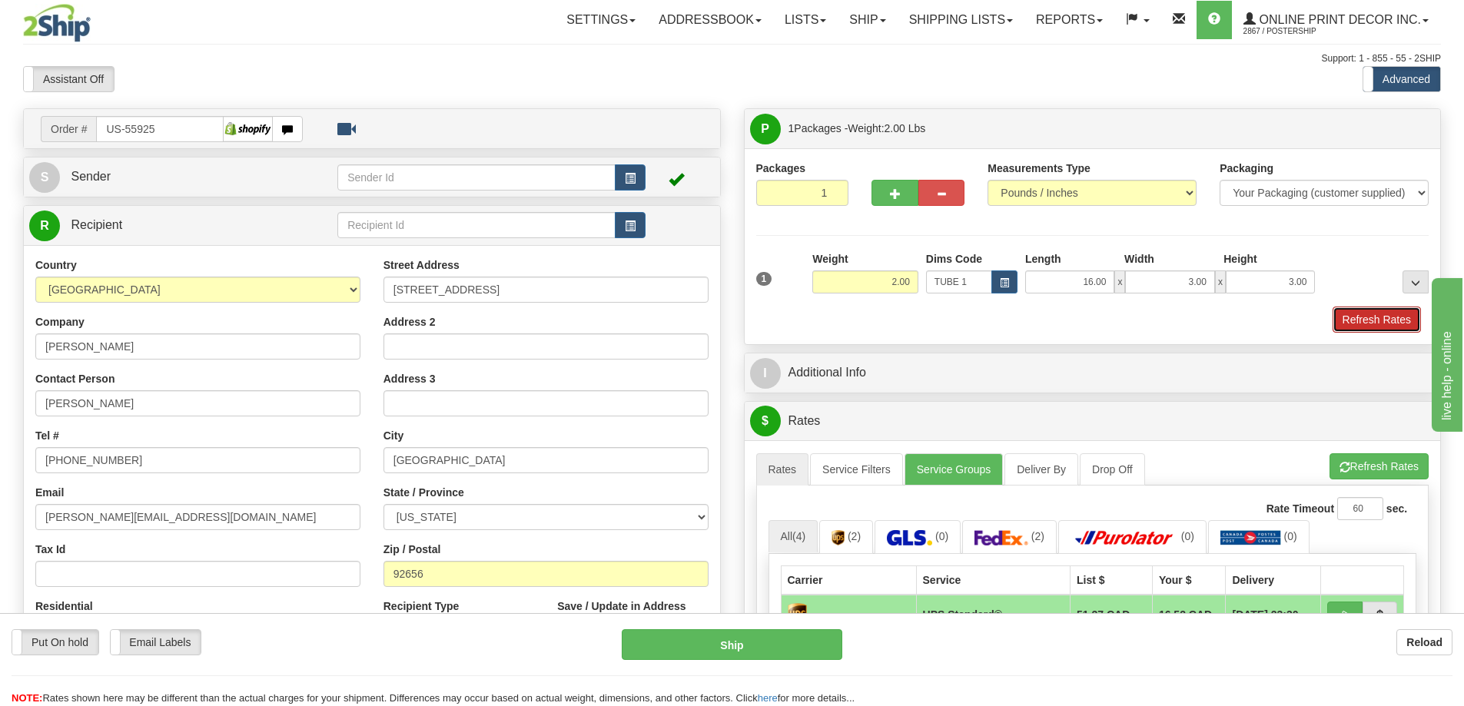
click at [1365, 314] on button "Refresh Rates" at bounding box center [1377, 320] width 88 height 26
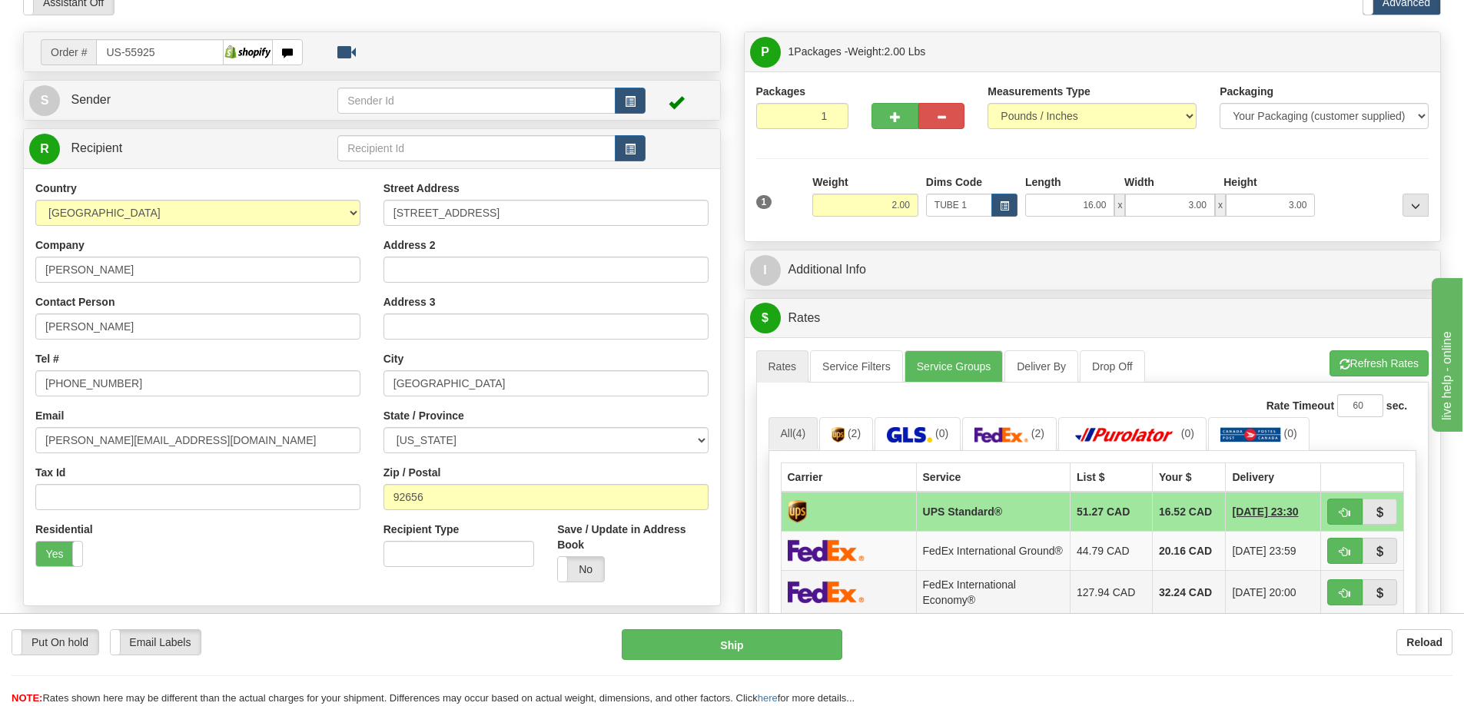
scroll to position [231, 0]
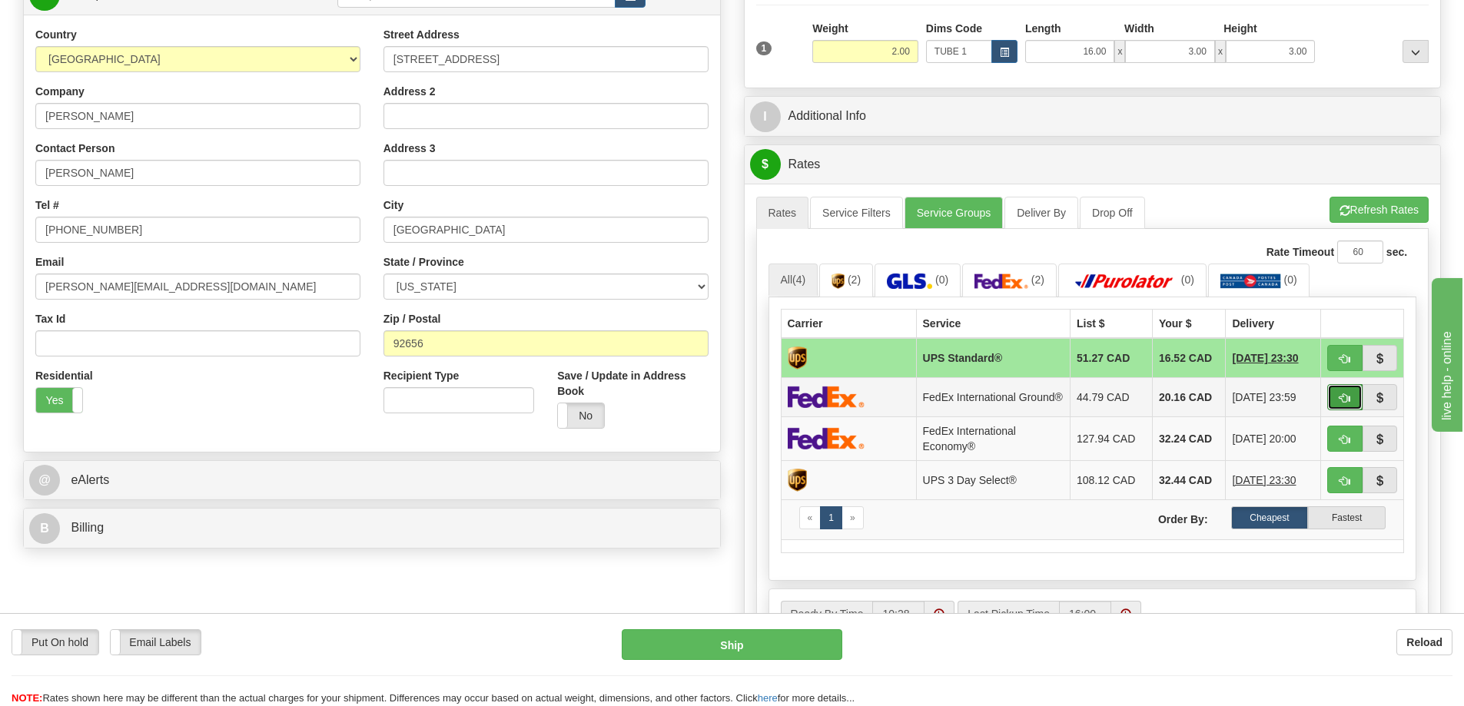
click at [1329, 396] on button "button" at bounding box center [1344, 397] width 35 height 26
type input "92"
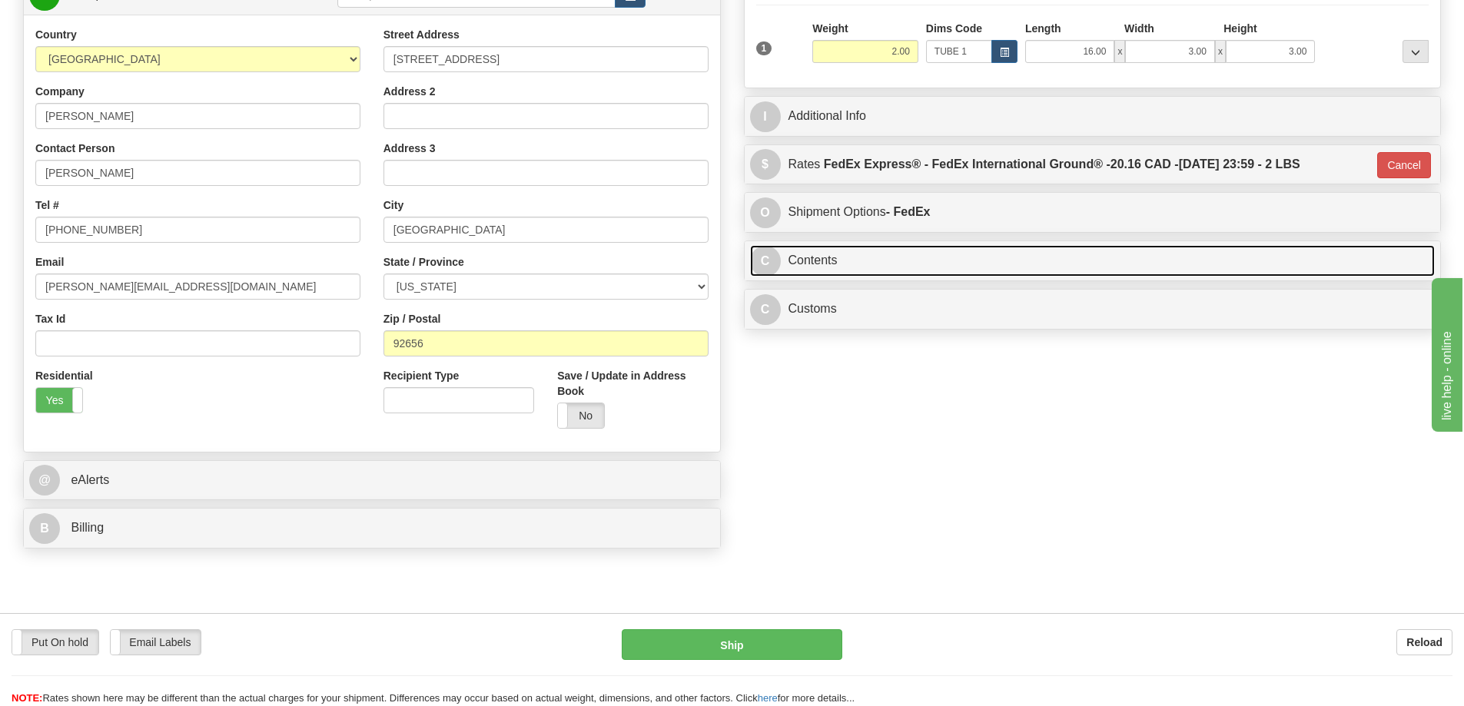
click at [1025, 266] on link "C Contents" at bounding box center [1092, 261] width 685 height 32
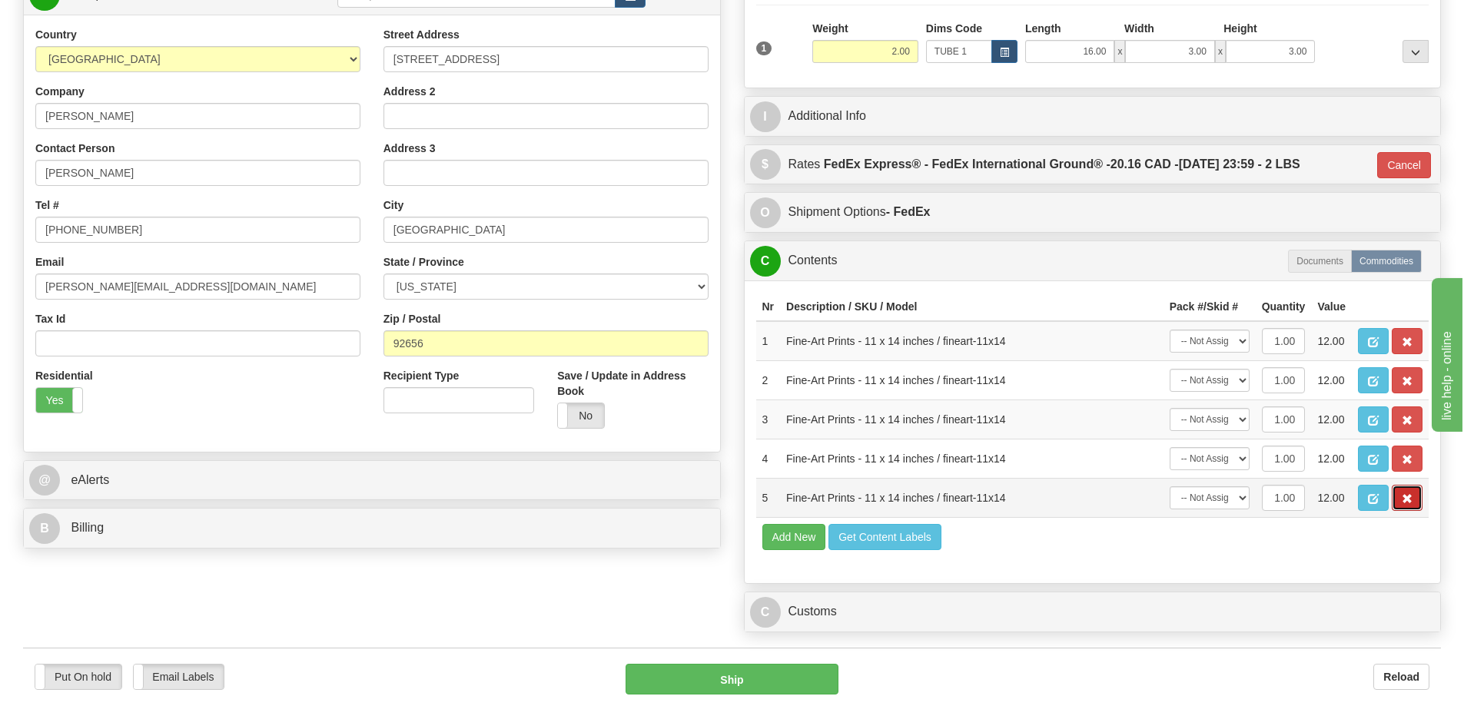
click at [1404, 504] on span "button" at bounding box center [1407, 499] width 11 height 10
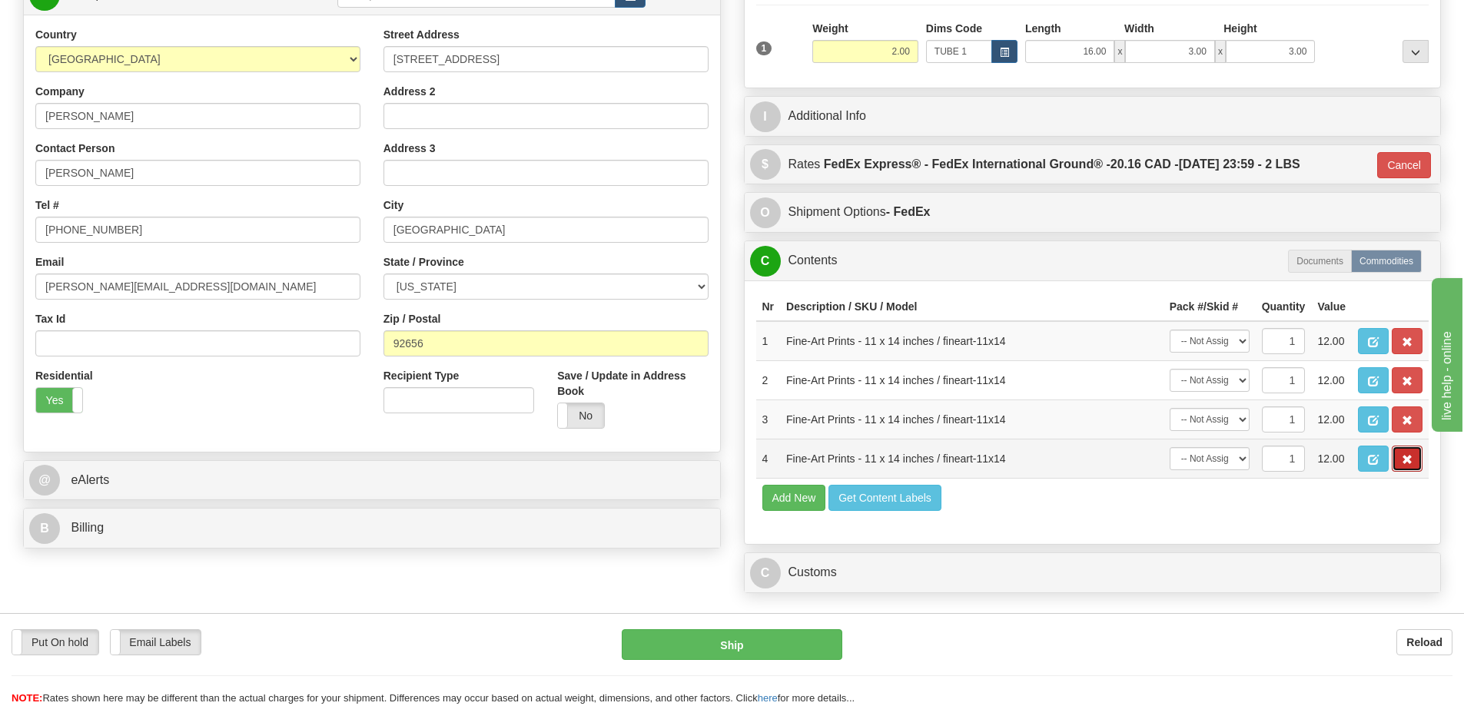
click at [1411, 465] on span "button" at bounding box center [1407, 460] width 11 height 10
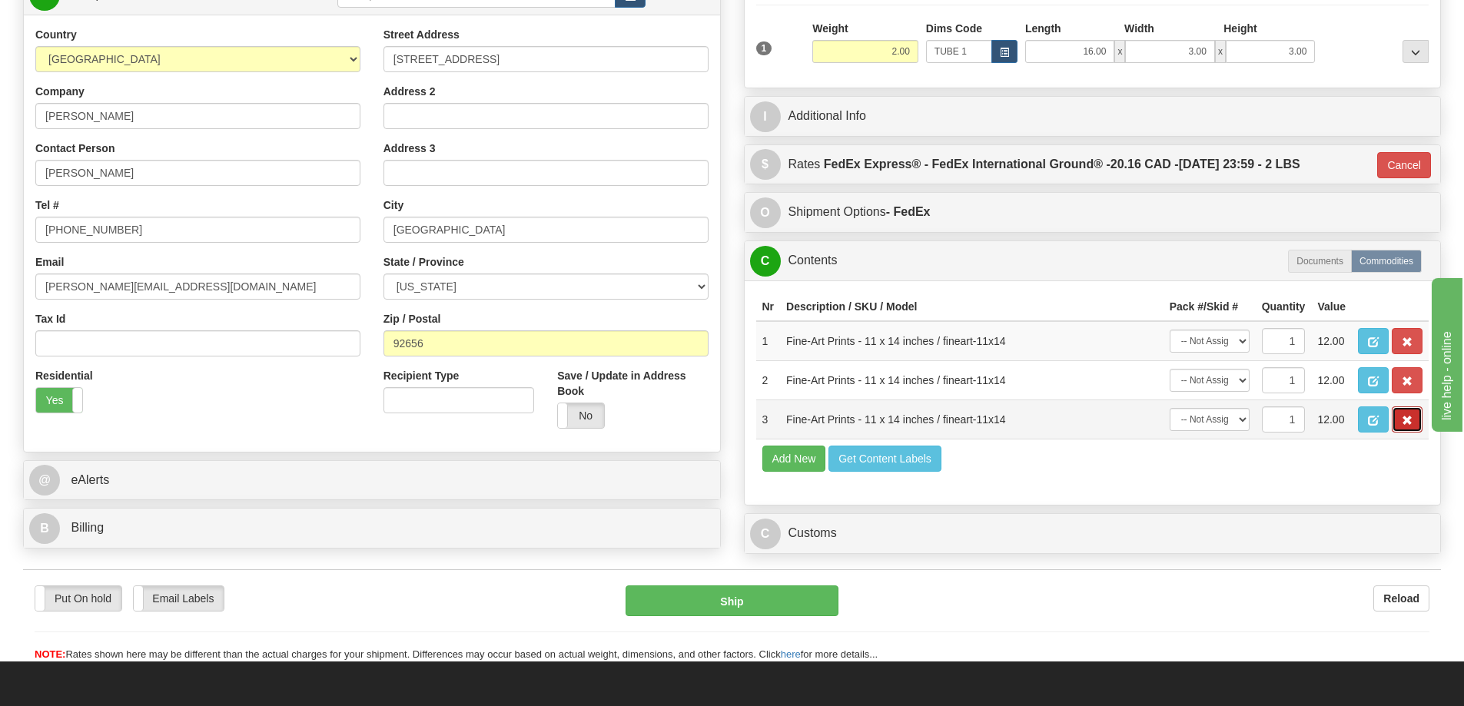
click at [1413, 423] on button "button" at bounding box center [1407, 420] width 31 height 26
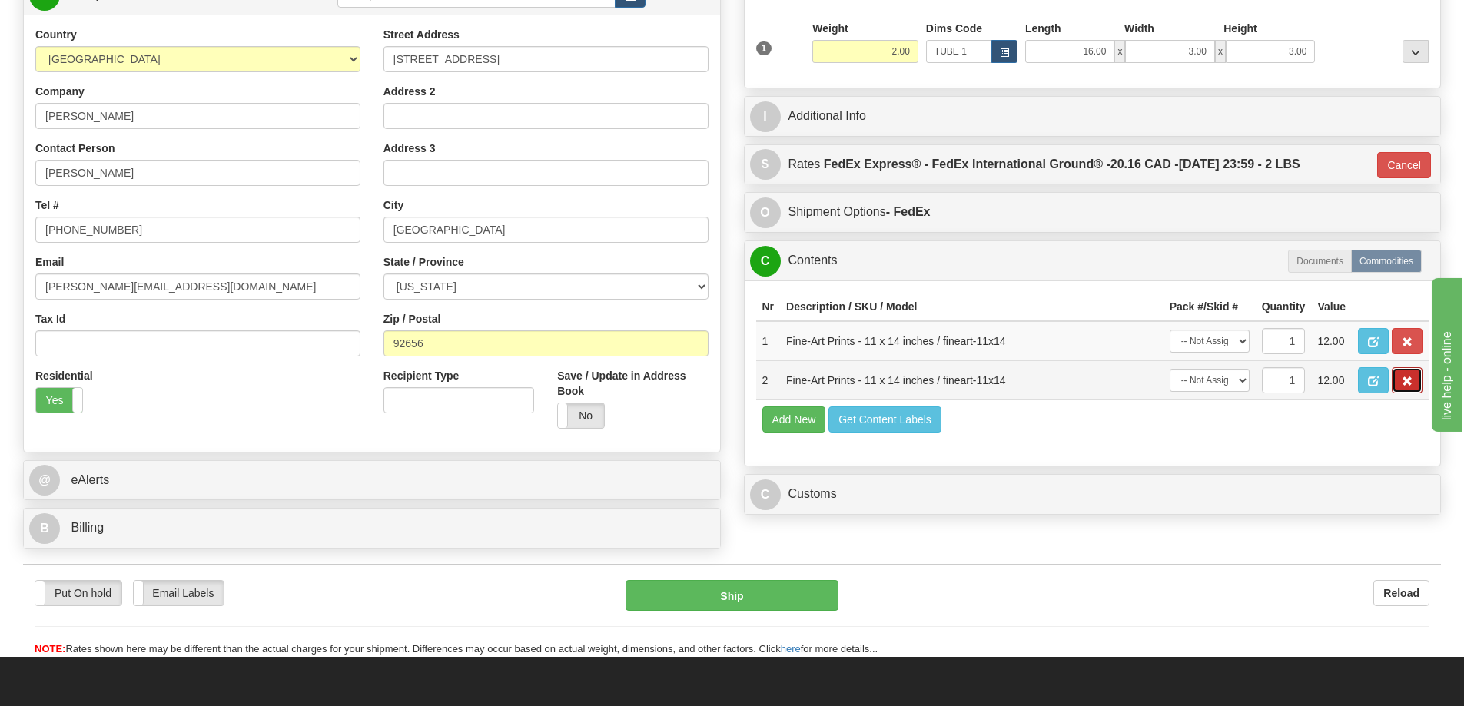
click at [1418, 378] on button "button" at bounding box center [1407, 380] width 31 height 26
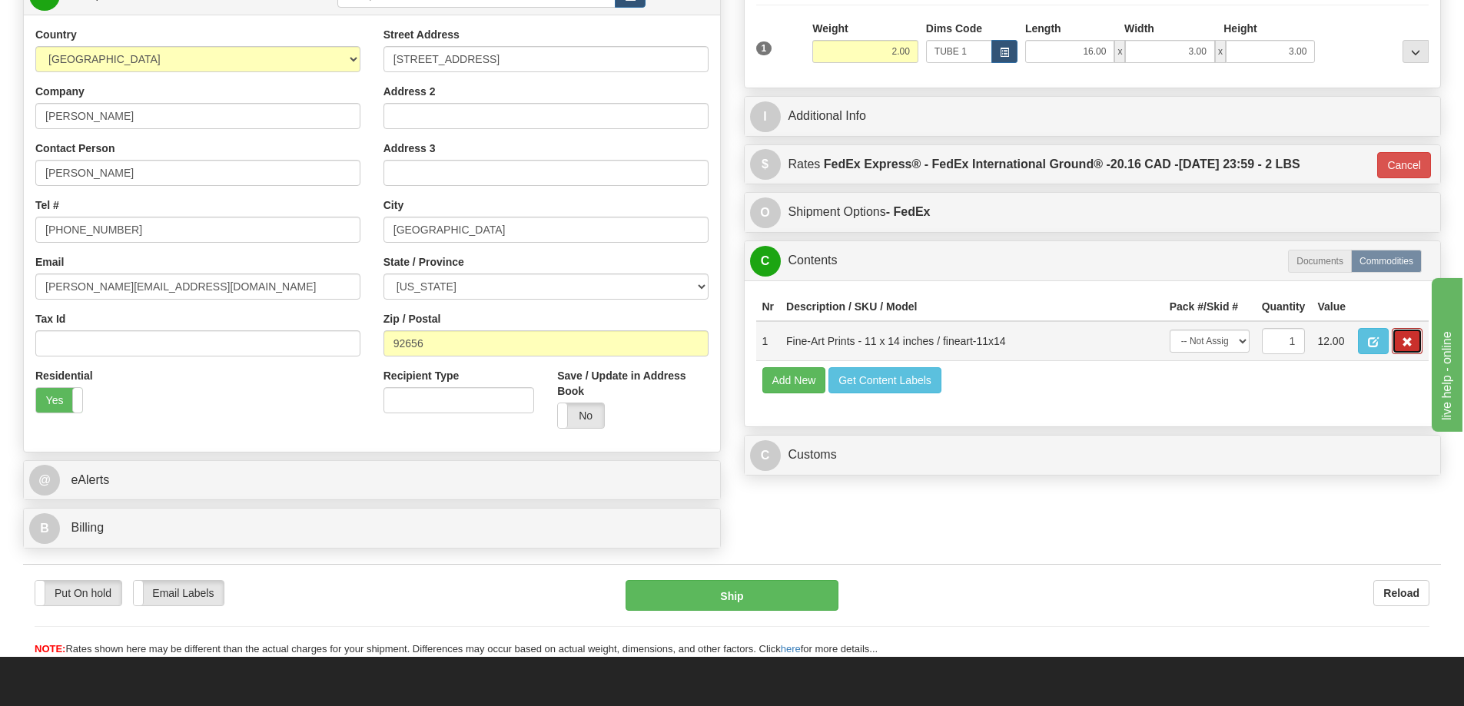
drag, startPoint x: 1416, startPoint y: 345, endPoint x: 1404, endPoint y: 342, distance: 11.9
click at [1412, 344] on button "button" at bounding box center [1407, 341] width 31 height 26
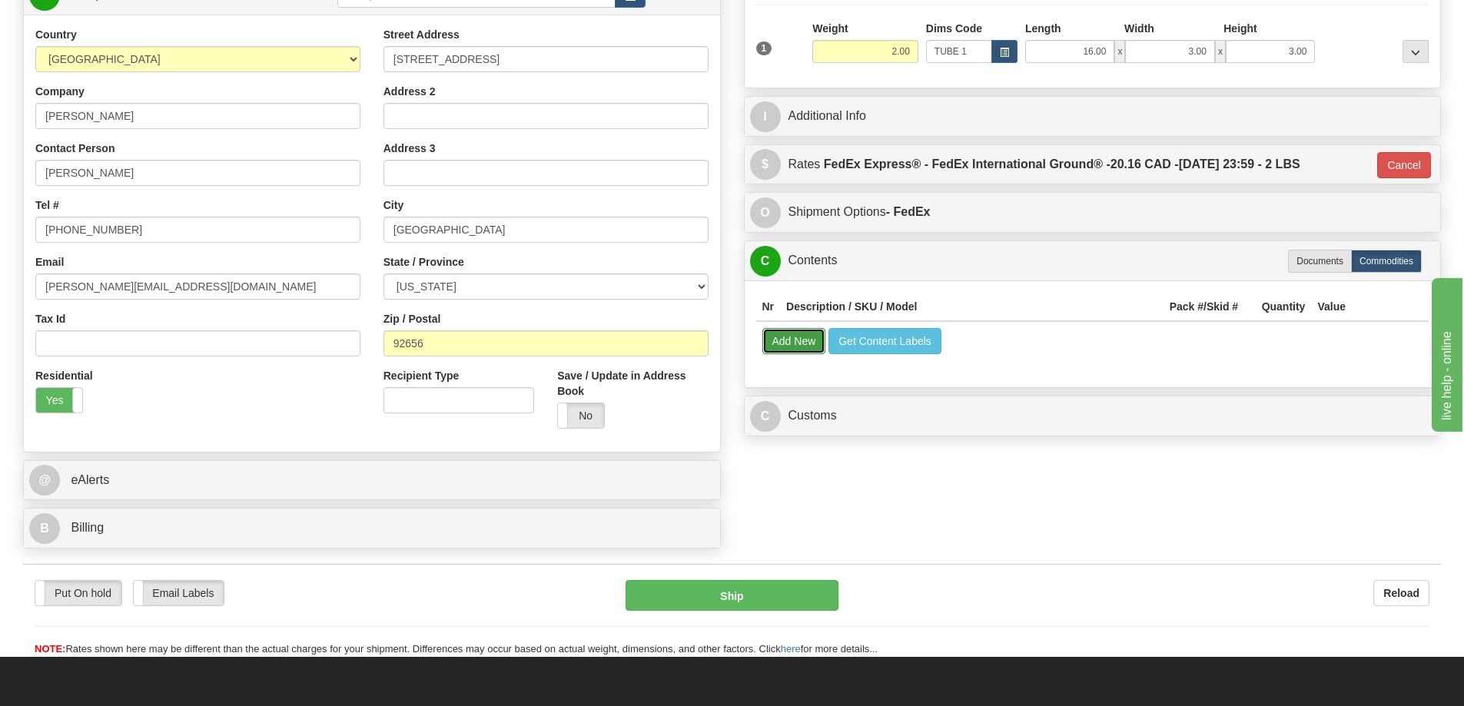
click at [783, 341] on button "Add New" at bounding box center [794, 341] width 64 height 26
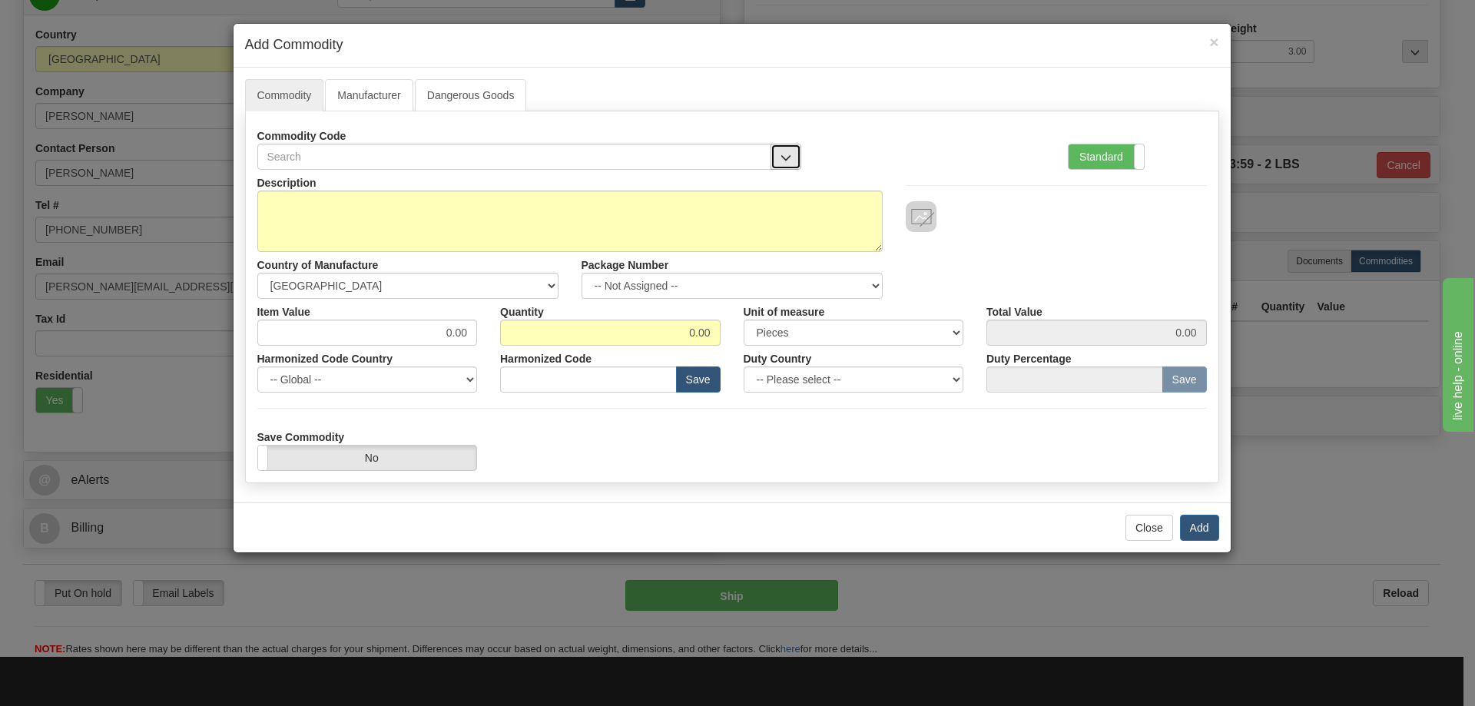
click at [792, 154] on button "button" at bounding box center [786, 157] width 31 height 26
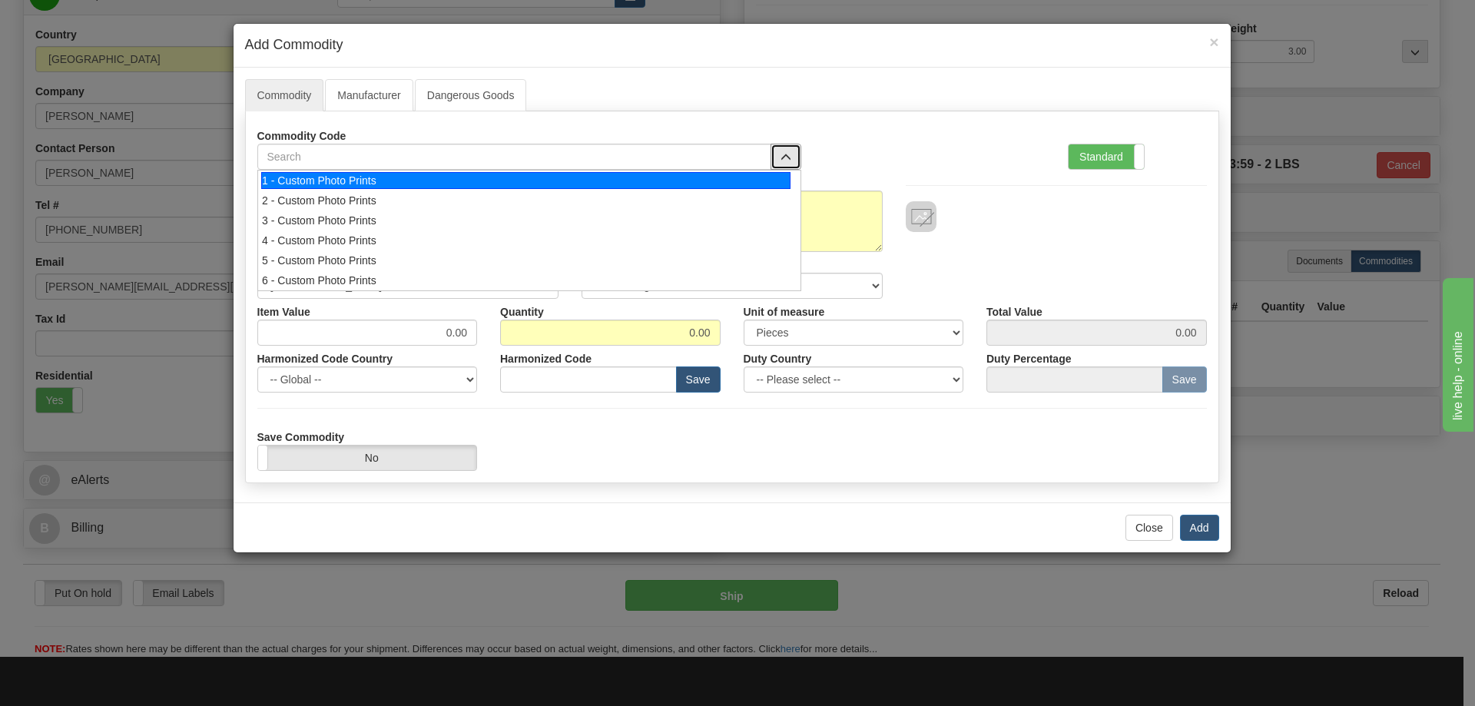
click at [765, 180] on div "1 - Custom Photo Prints" at bounding box center [525, 180] width 529 height 17
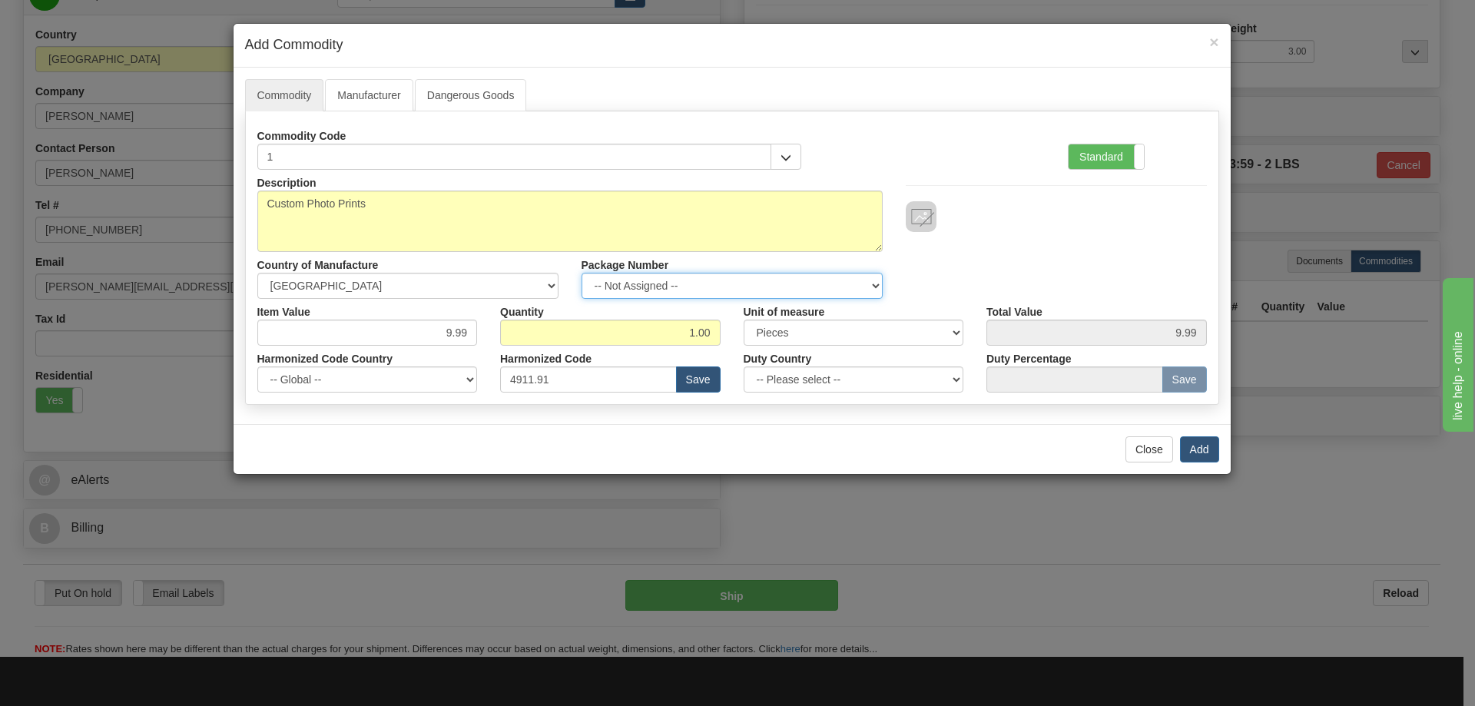
click at [880, 279] on select "-- Not Assigned -- Item 1" at bounding box center [732, 286] width 301 height 26
select select "0"
click at [582, 273] on select "-- Not Assigned -- Item 1" at bounding box center [732, 286] width 301 height 26
click at [1205, 446] on button "Add" at bounding box center [1199, 449] width 39 height 26
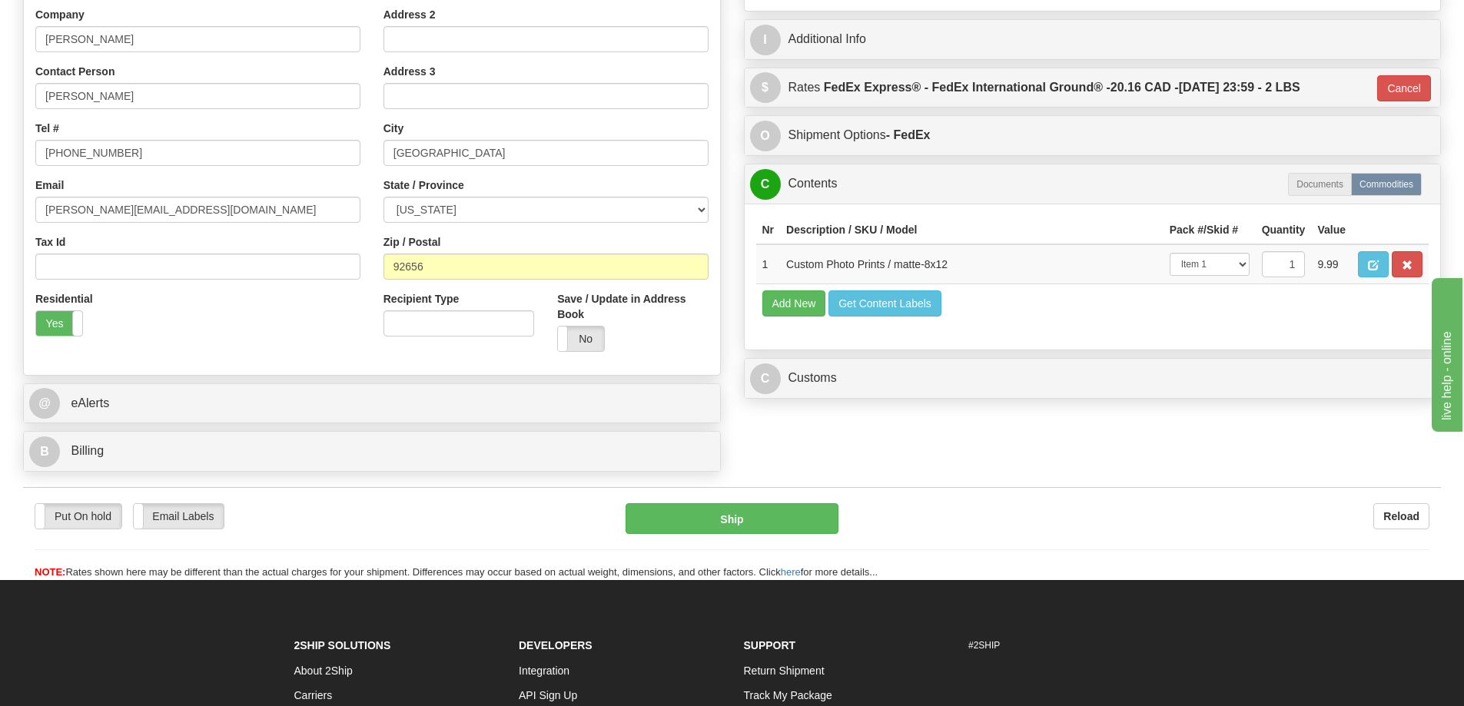
scroll to position [384, 0]
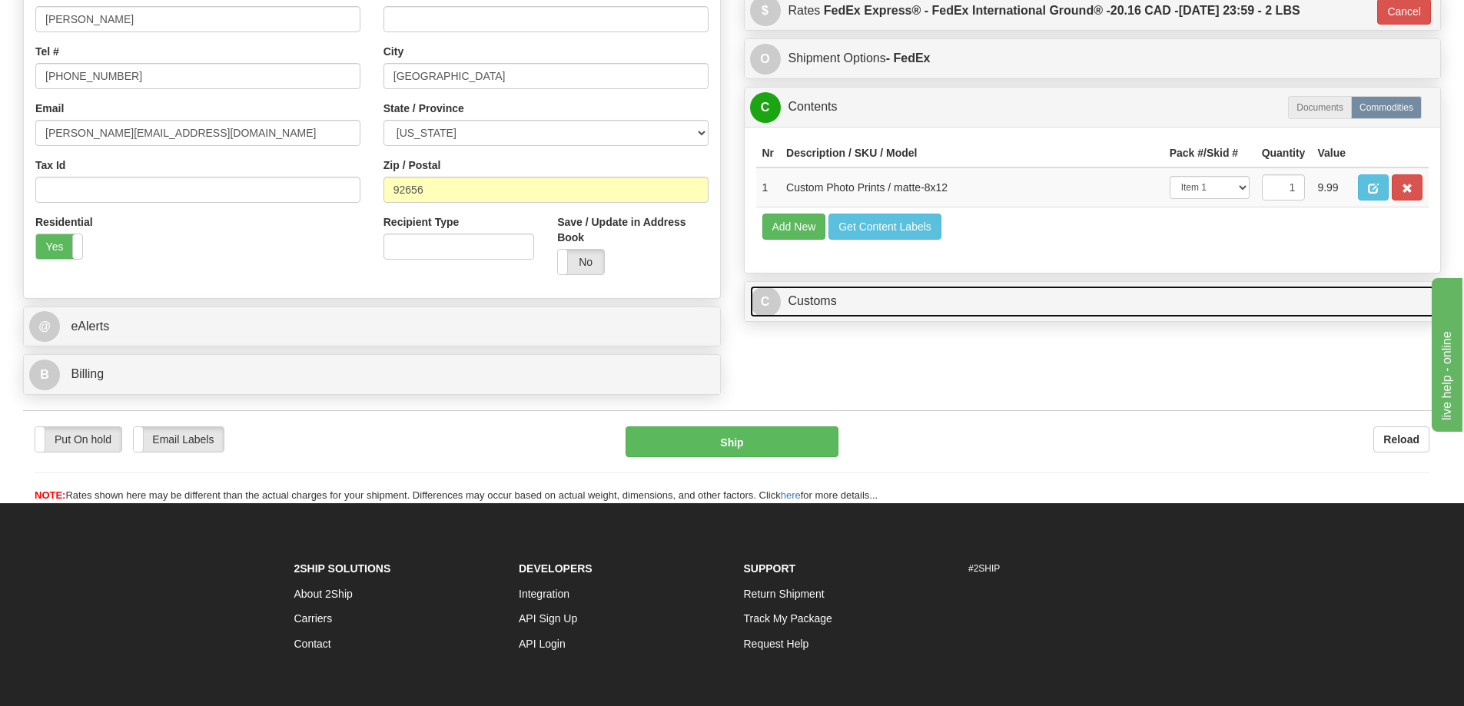
click at [1104, 300] on link "C Customs" at bounding box center [1092, 302] width 685 height 32
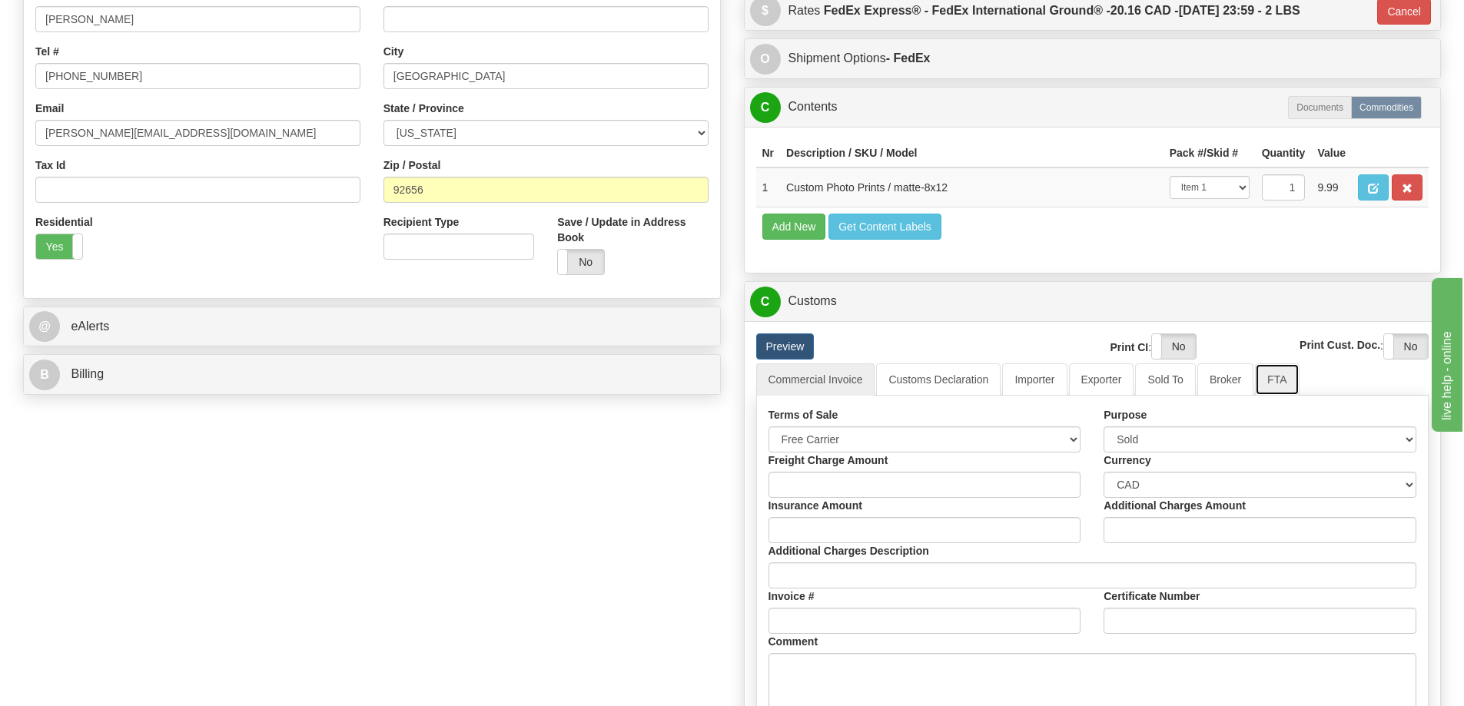
click at [1274, 379] on link "FTA" at bounding box center [1277, 379] width 44 height 32
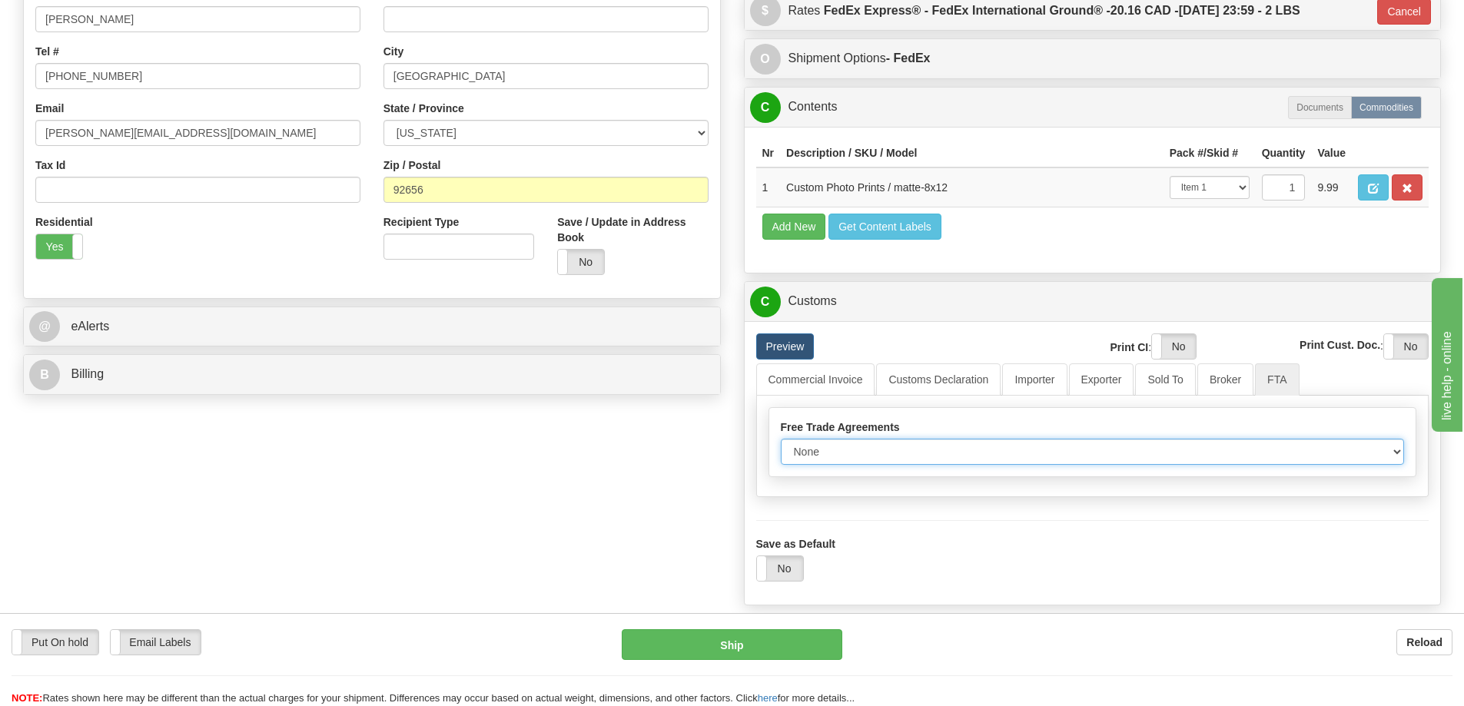
click at [1394, 455] on select "None Other USMCA CETA CUKTCA" at bounding box center [1093, 452] width 624 height 26
select select "1"
click at [781, 444] on select "None Other USMCA CETA CUKTCA" at bounding box center [1093, 452] width 624 height 26
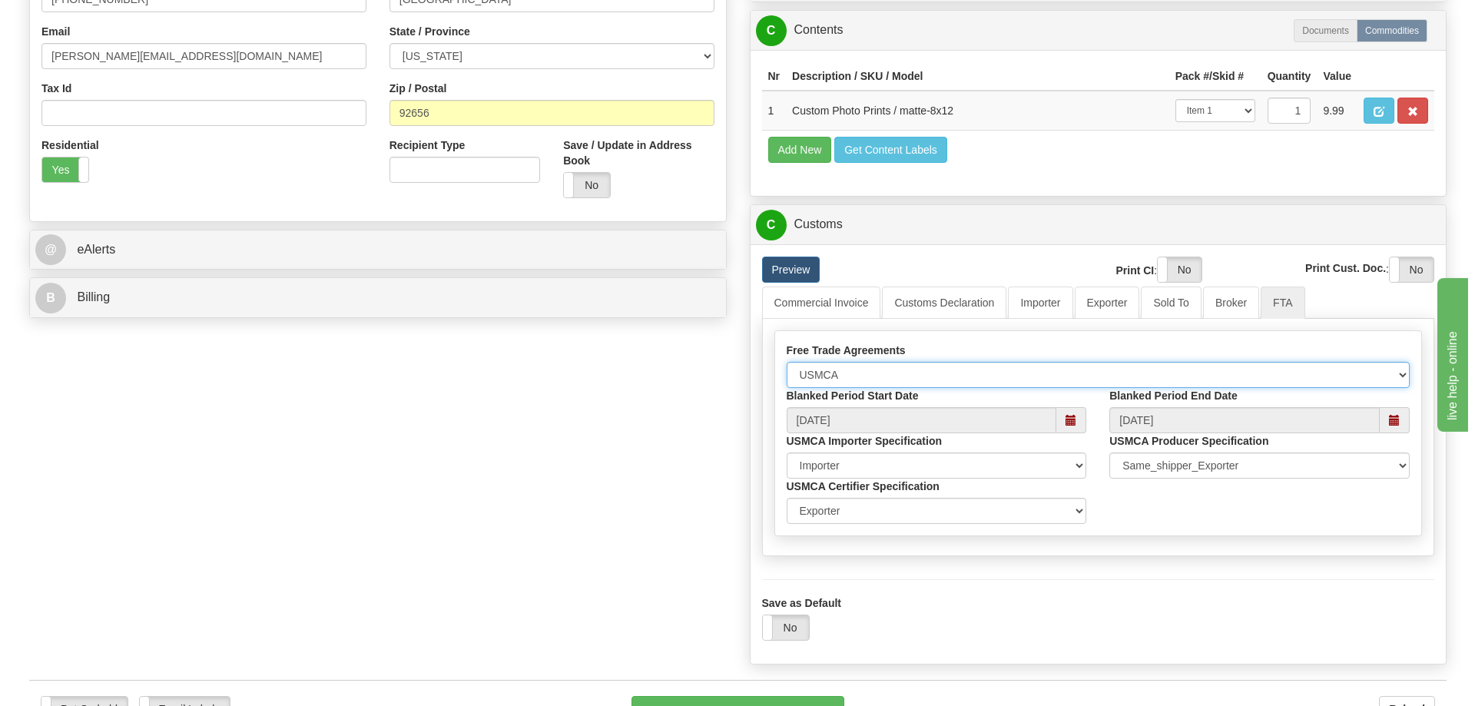
scroll to position [538, 0]
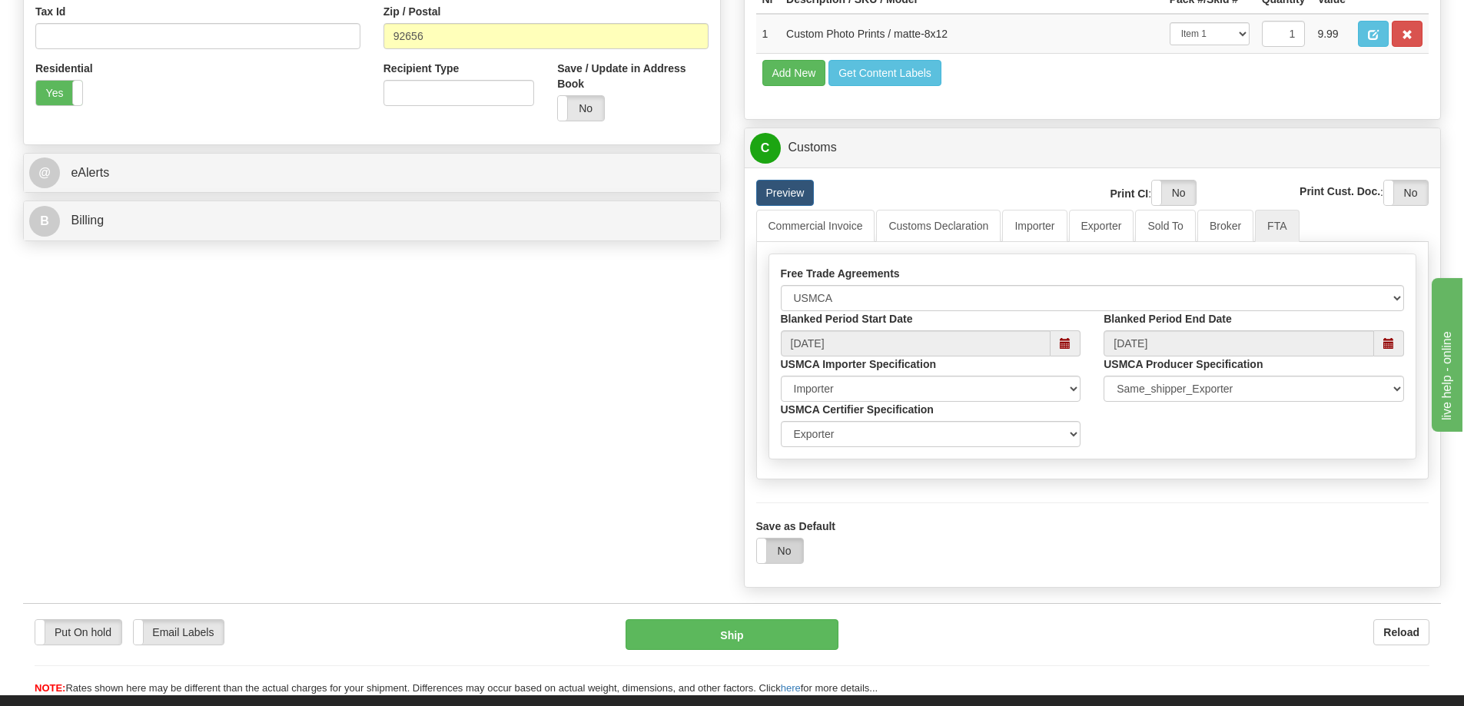
click at [774, 549] on label "No" at bounding box center [780, 551] width 46 height 25
click at [766, 642] on button "Ship" at bounding box center [732, 634] width 213 height 31
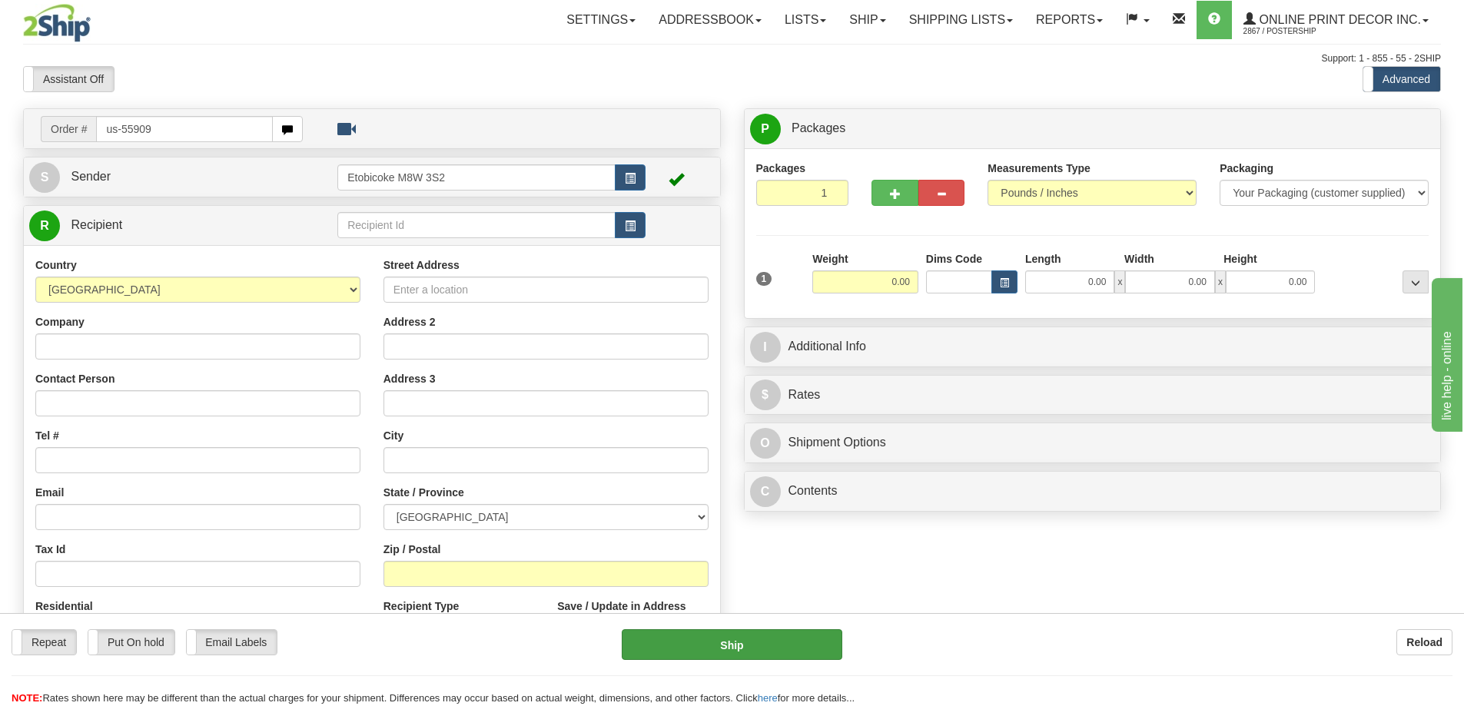
type input "us-55909"
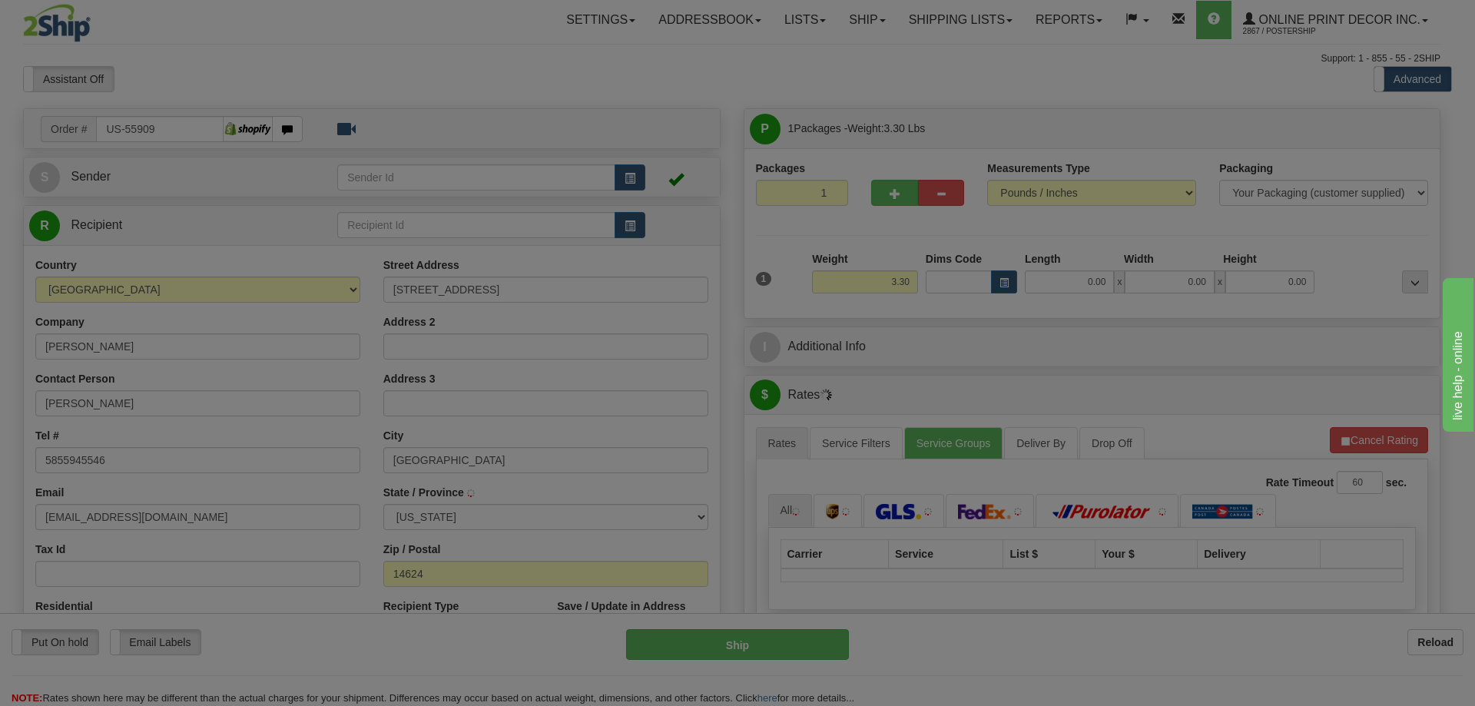
type input "[GEOGRAPHIC_DATA]"
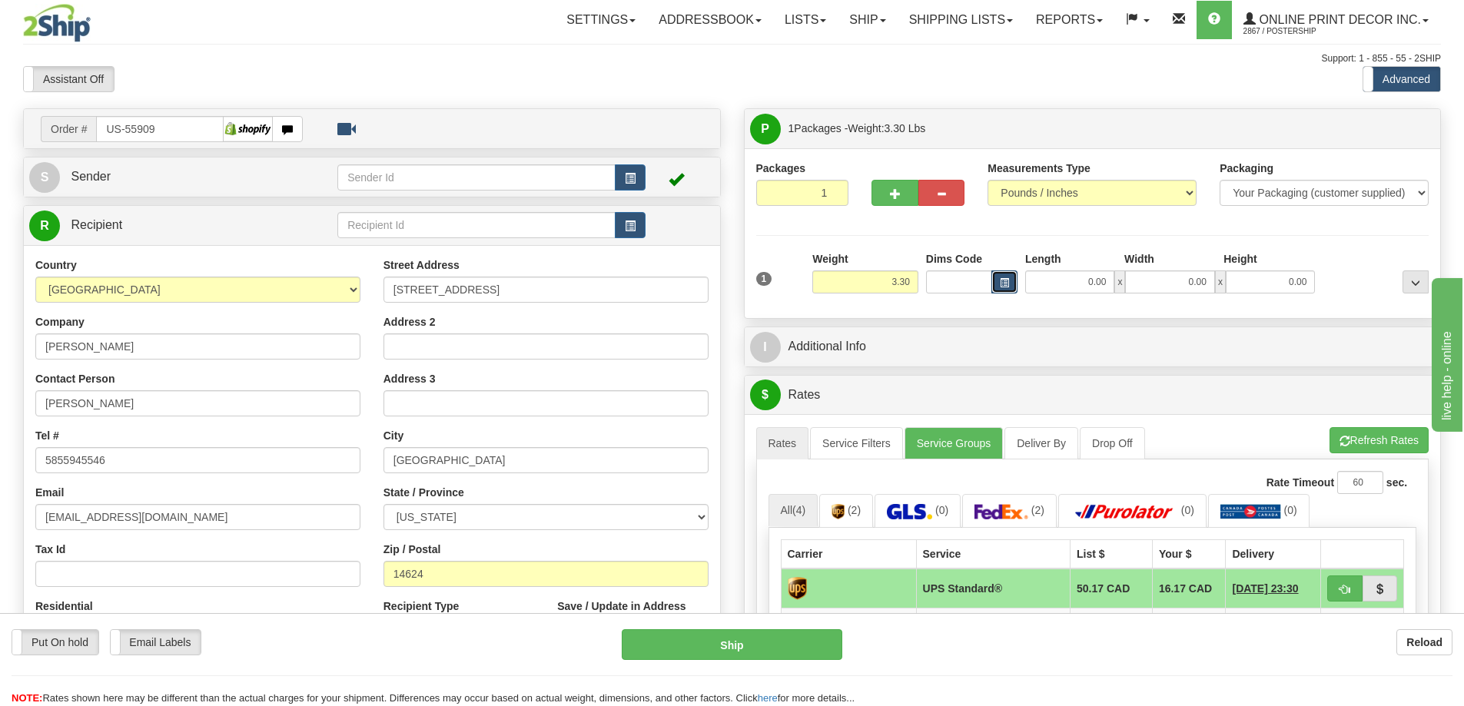
click at [1000, 287] on span "button" at bounding box center [1004, 283] width 9 height 8
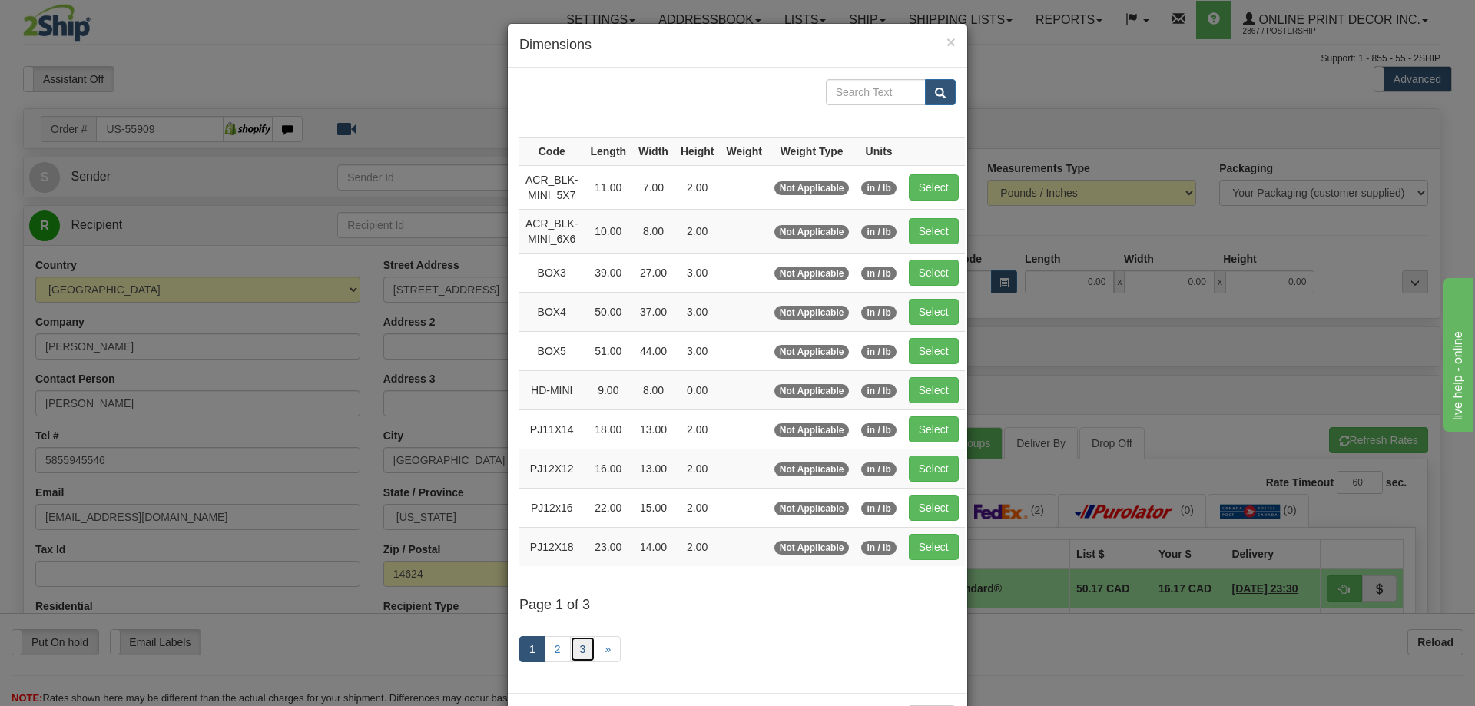
click at [573, 647] on link "3" at bounding box center [583, 649] width 26 height 26
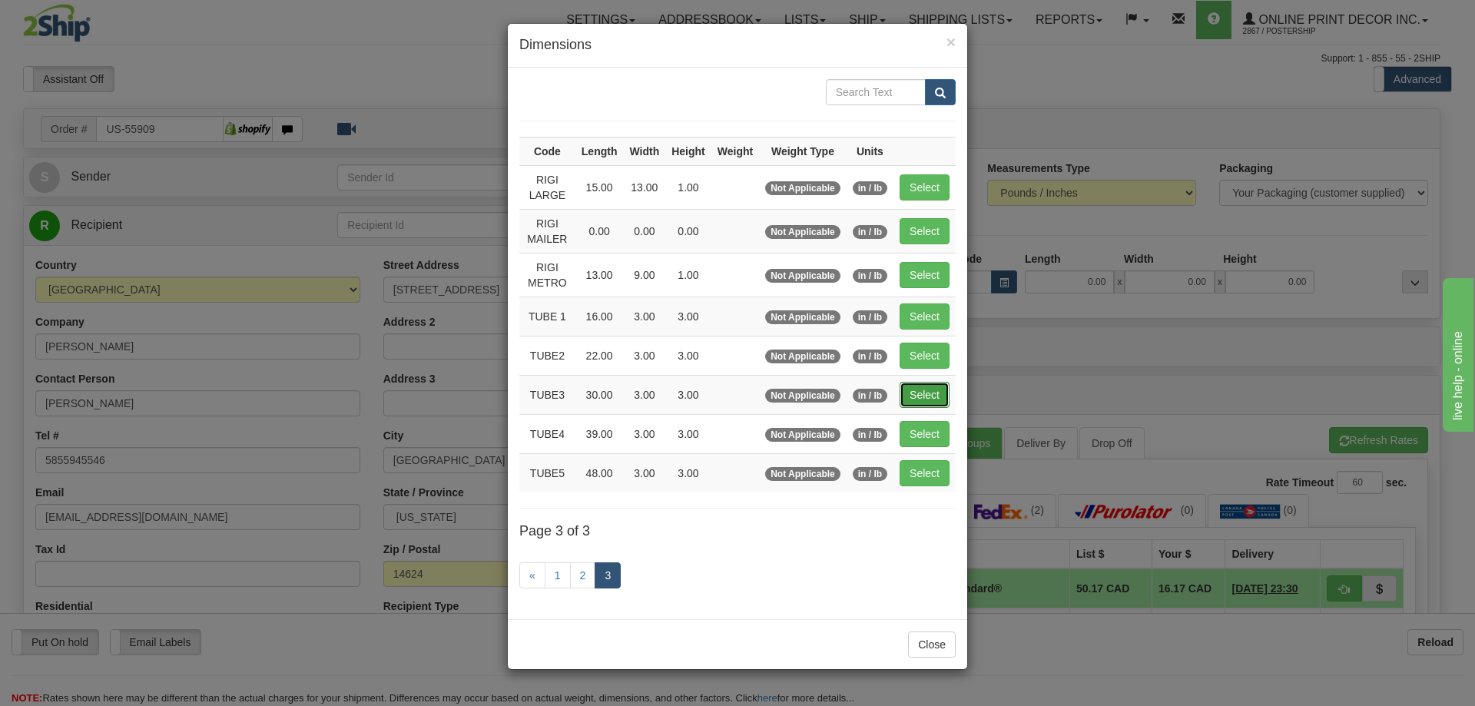
click at [921, 392] on button "Select" at bounding box center [925, 395] width 50 height 26
type input "TUBE3"
type input "30.00"
type input "3.00"
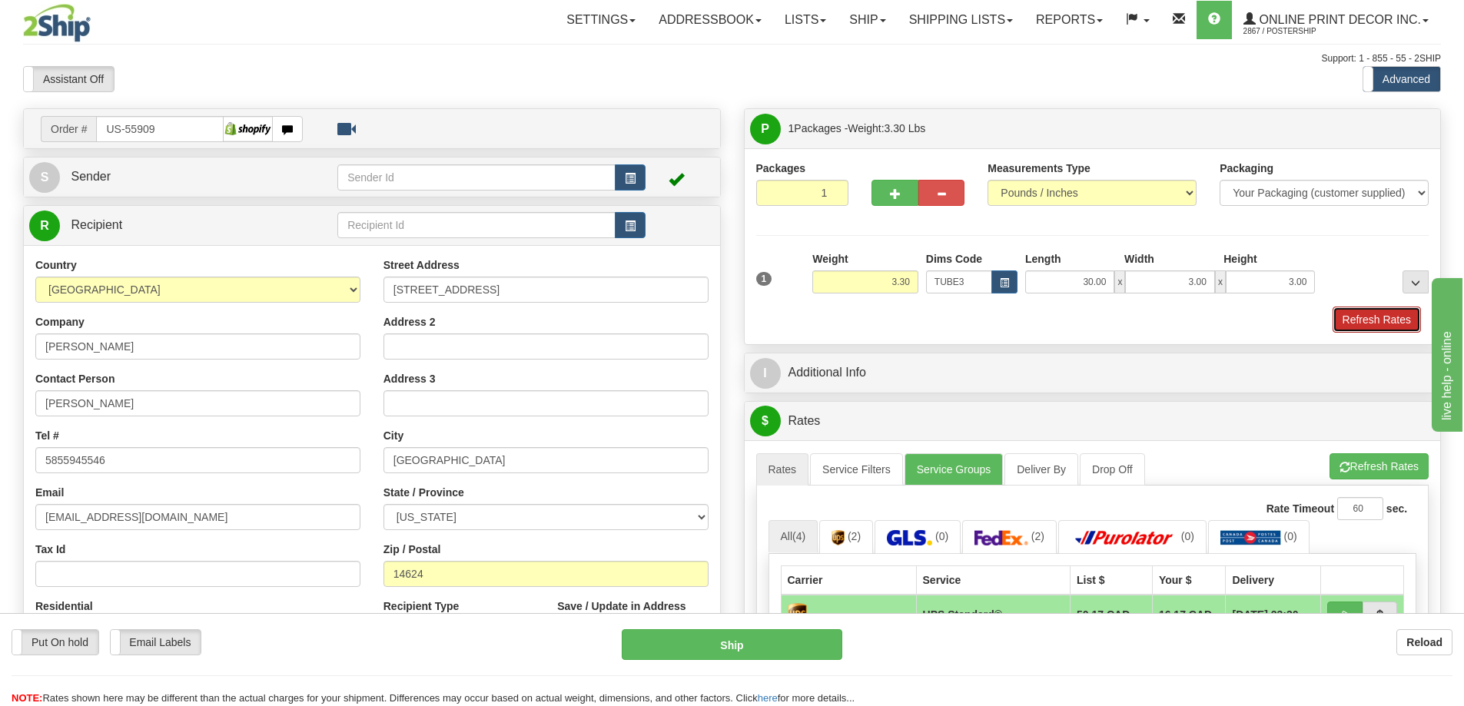
click at [1372, 319] on button "Refresh Rates" at bounding box center [1377, 320] width 88 height 26
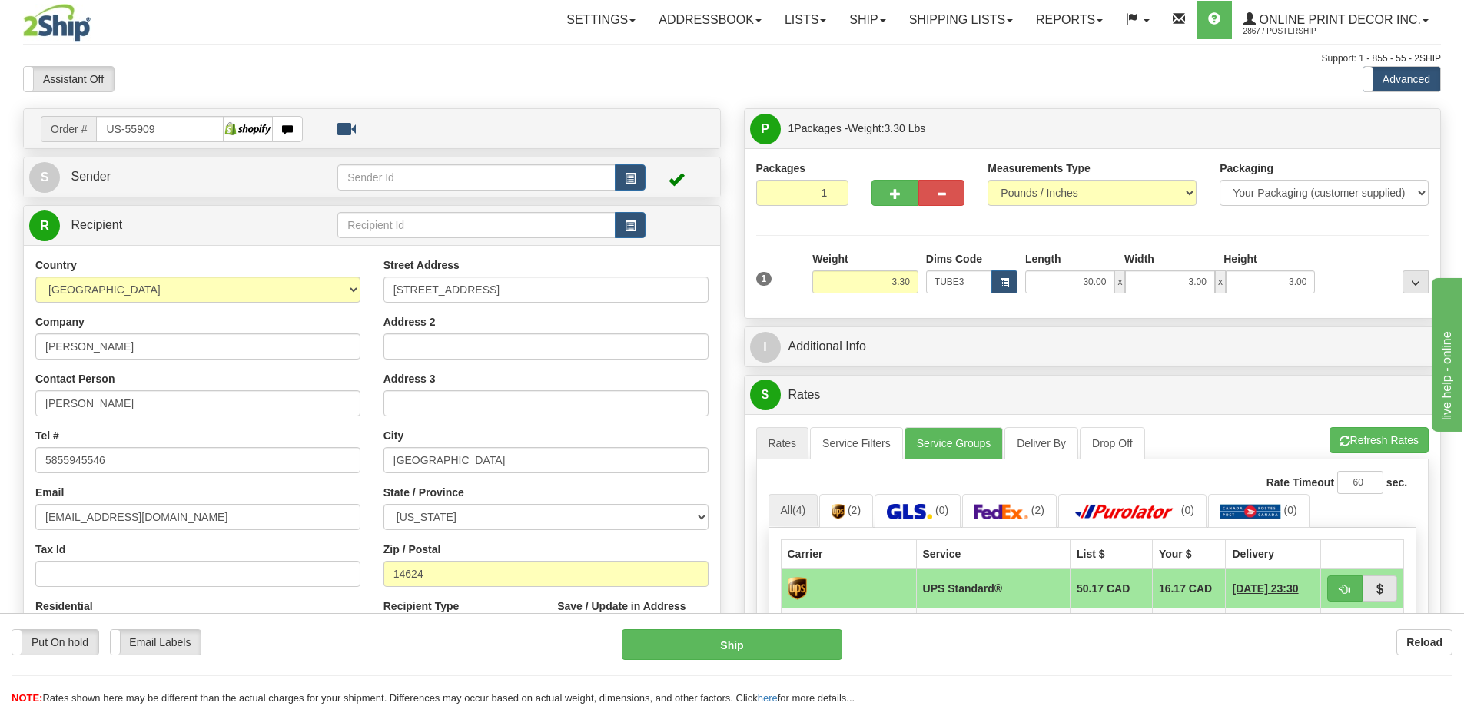
scroll to position [154, 0]
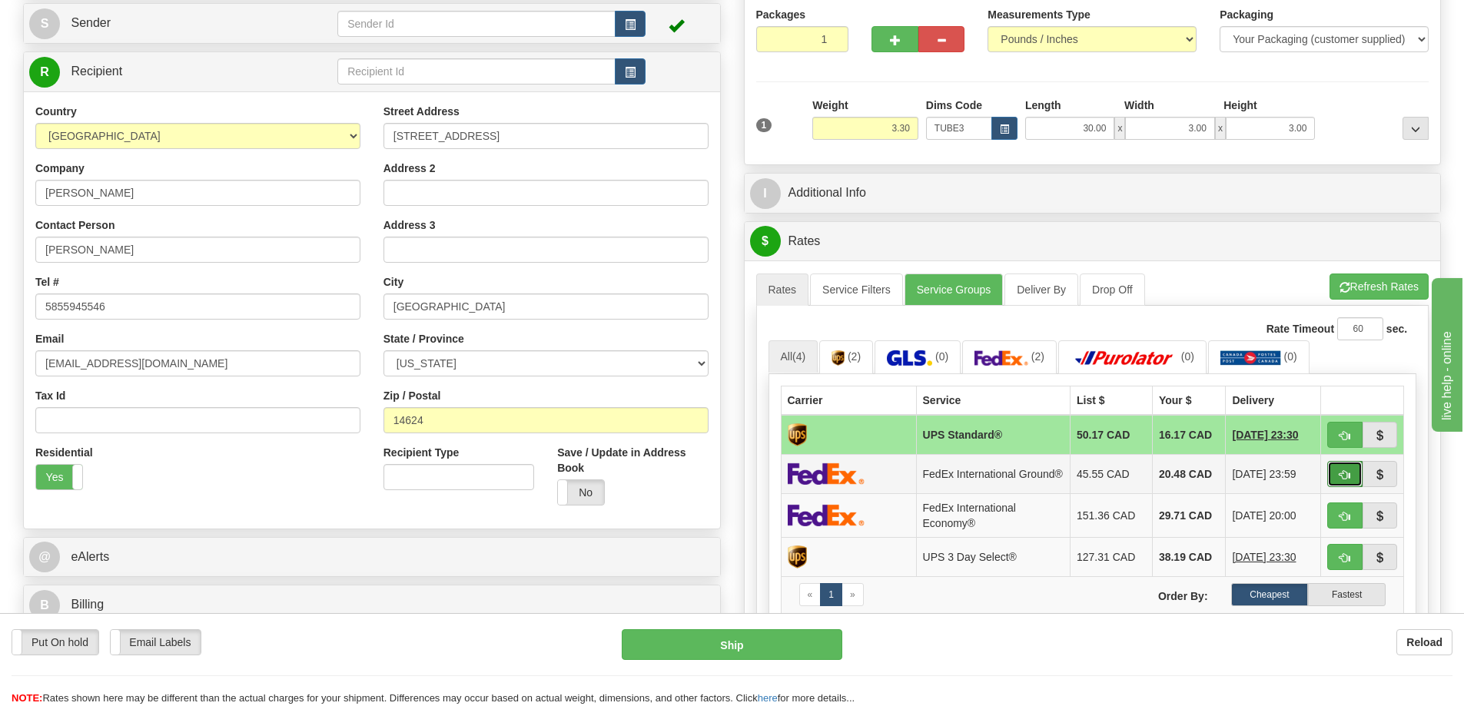
click at [1341, 468] on button "button" at bounding box center [1344, 474] width 35 height 26
type input "92"
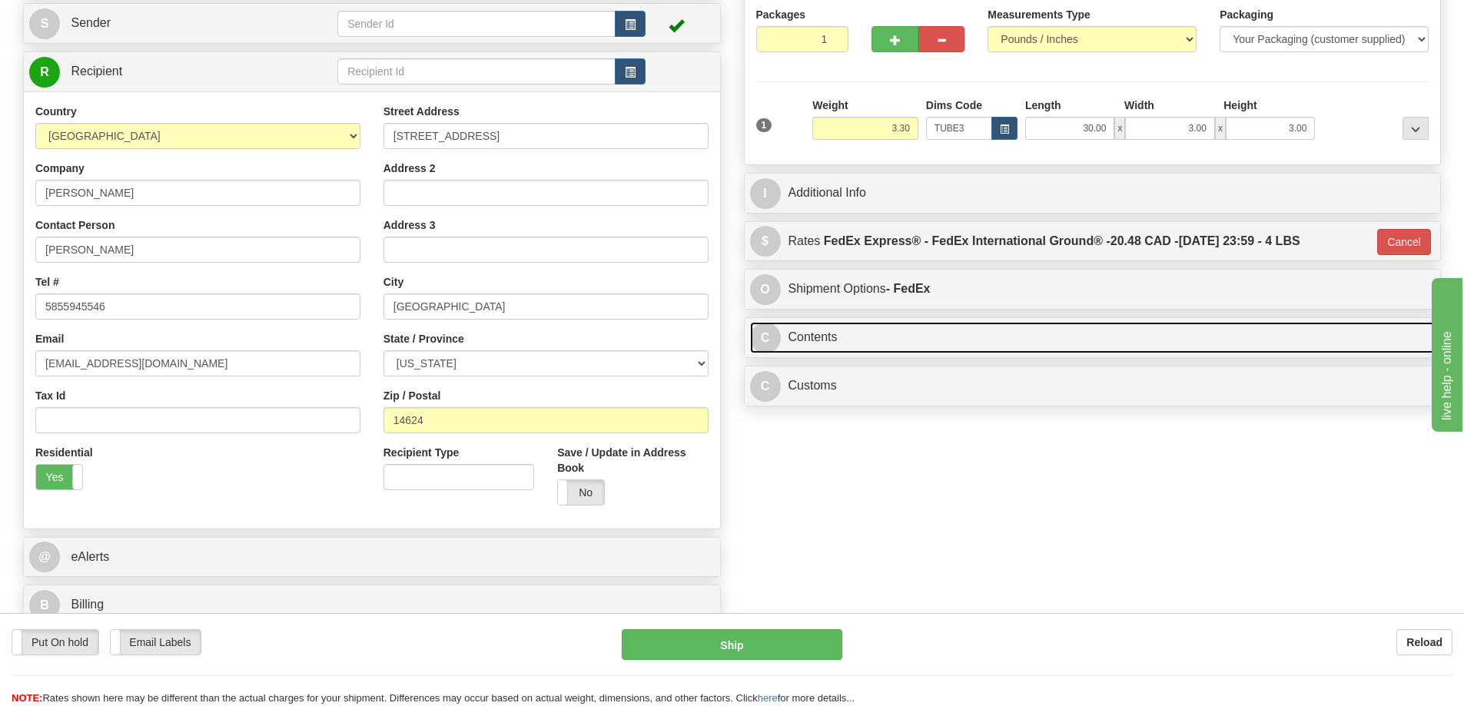
click at [1114, 336] on link "C Contents" at bounding box center [1092, 338] width 685 height 32
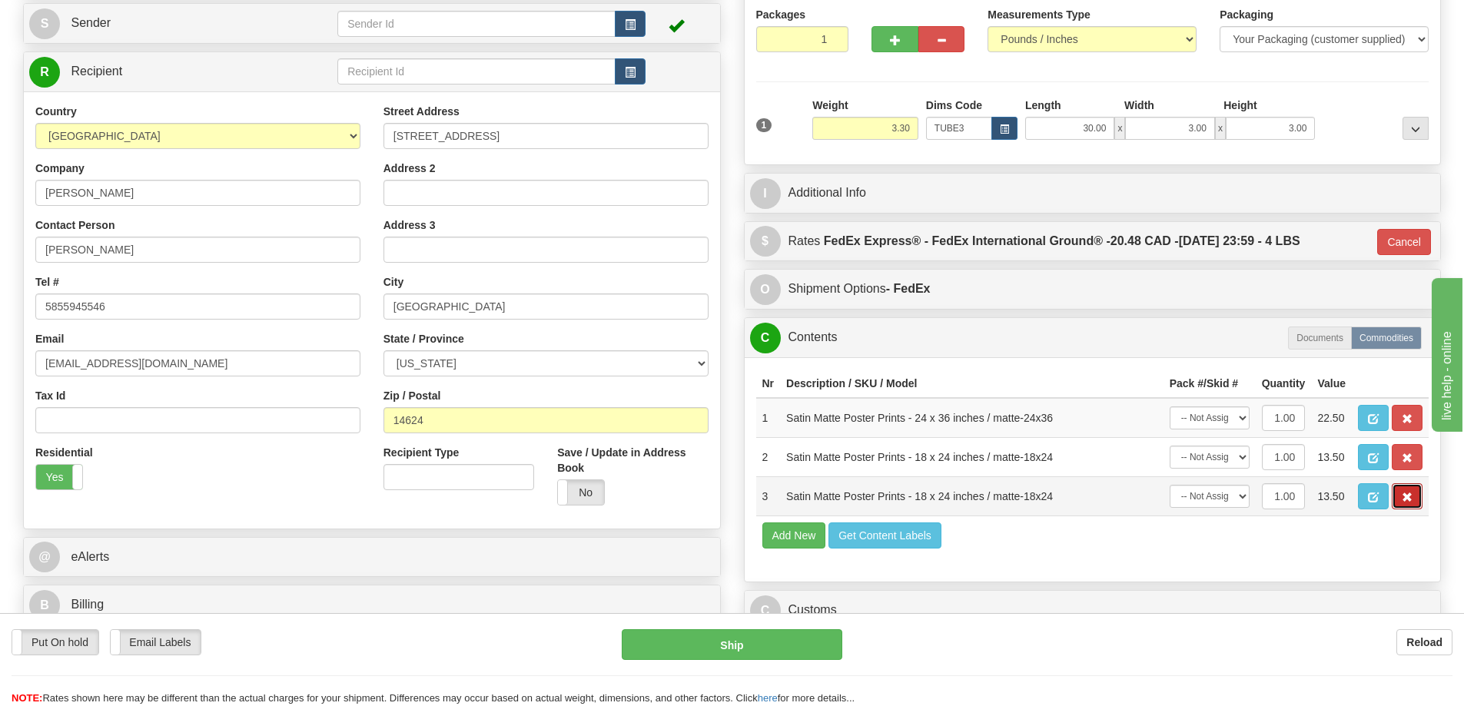
click at [1416, 500] on button "button" at bounding box center [1407, 496] width 31 height 26
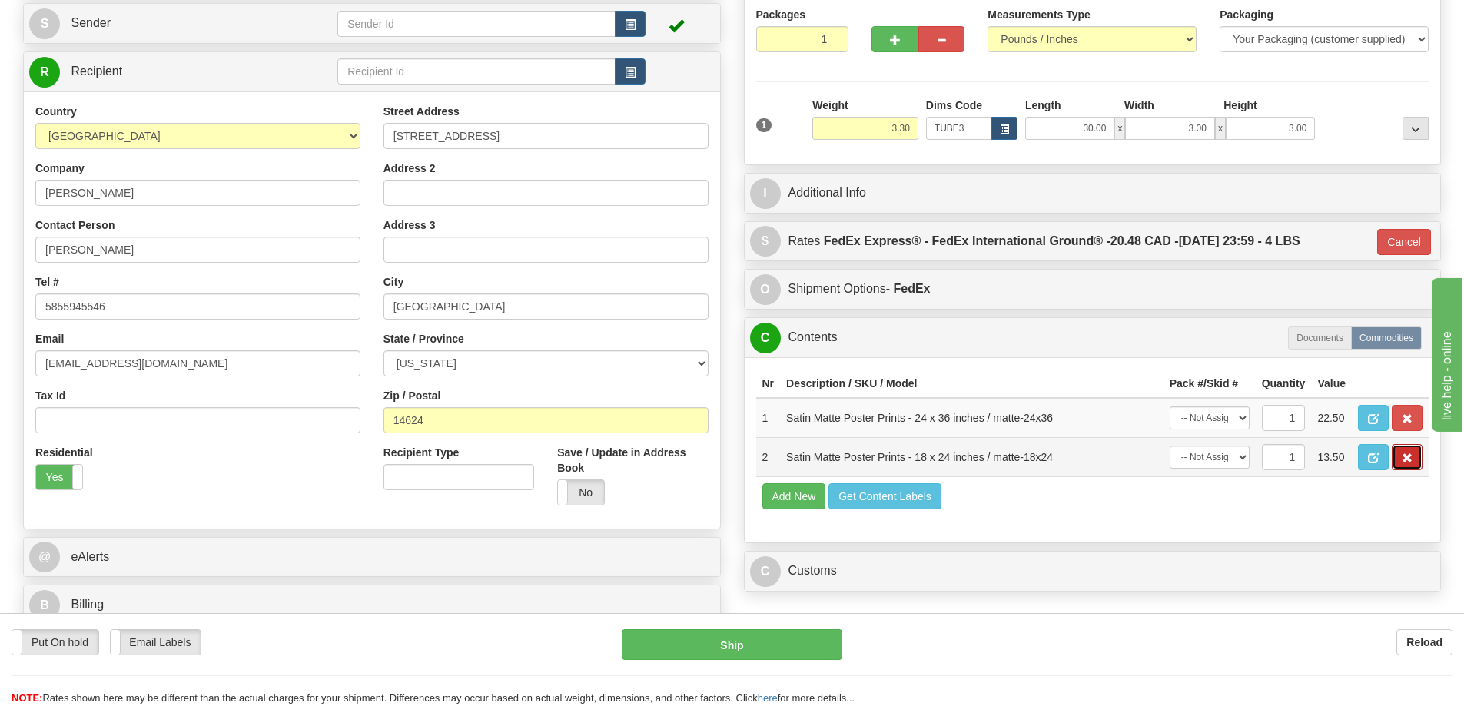
click at [1403, 460] on span "button" at bounding box center [1407, 458] width 11 height 10
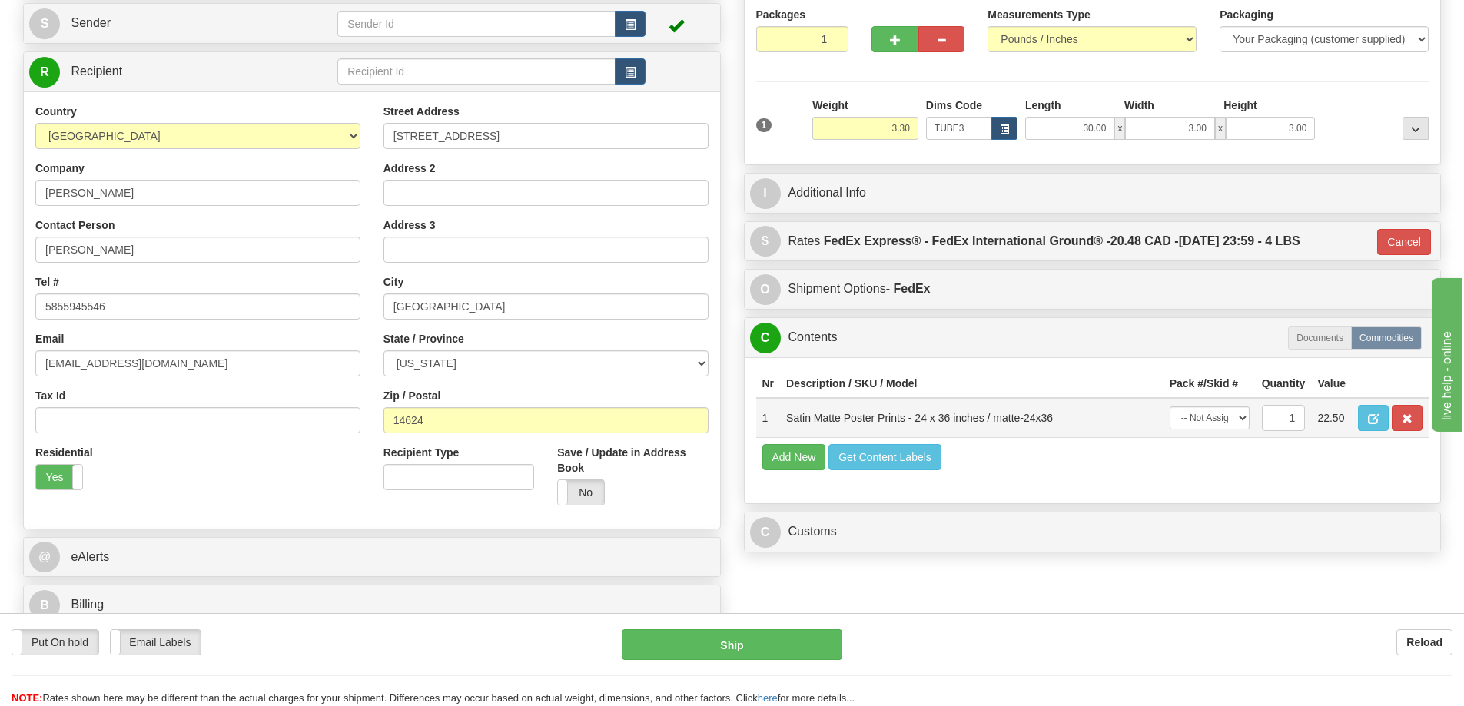
click at [1402, 404] on td at bounding box center [1390, 418] width 77 height 40
click at [1408, 421] on span "button" at bounding box center [1407, 419] width 11 height 10
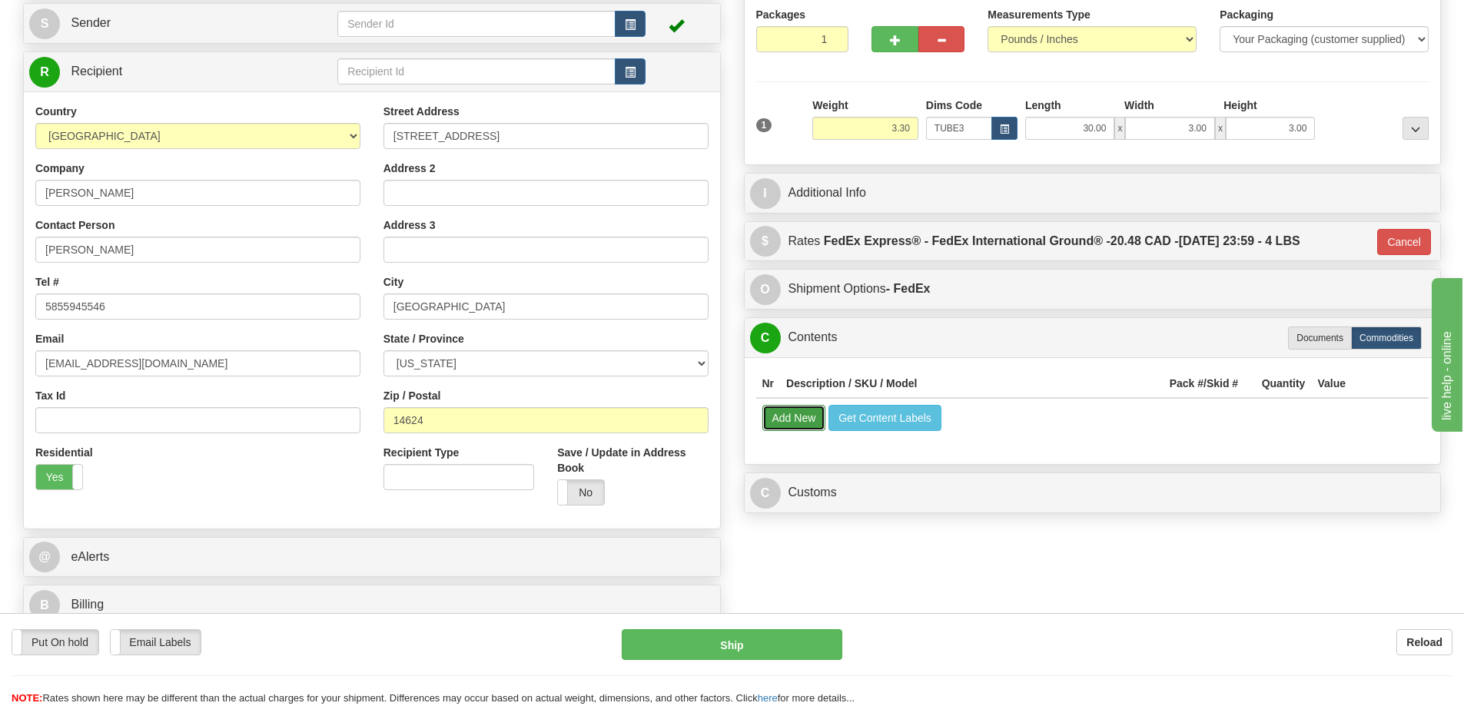
click at [798, 423] on button "Add New" at bounding box center [794, 418] width 64 height 26
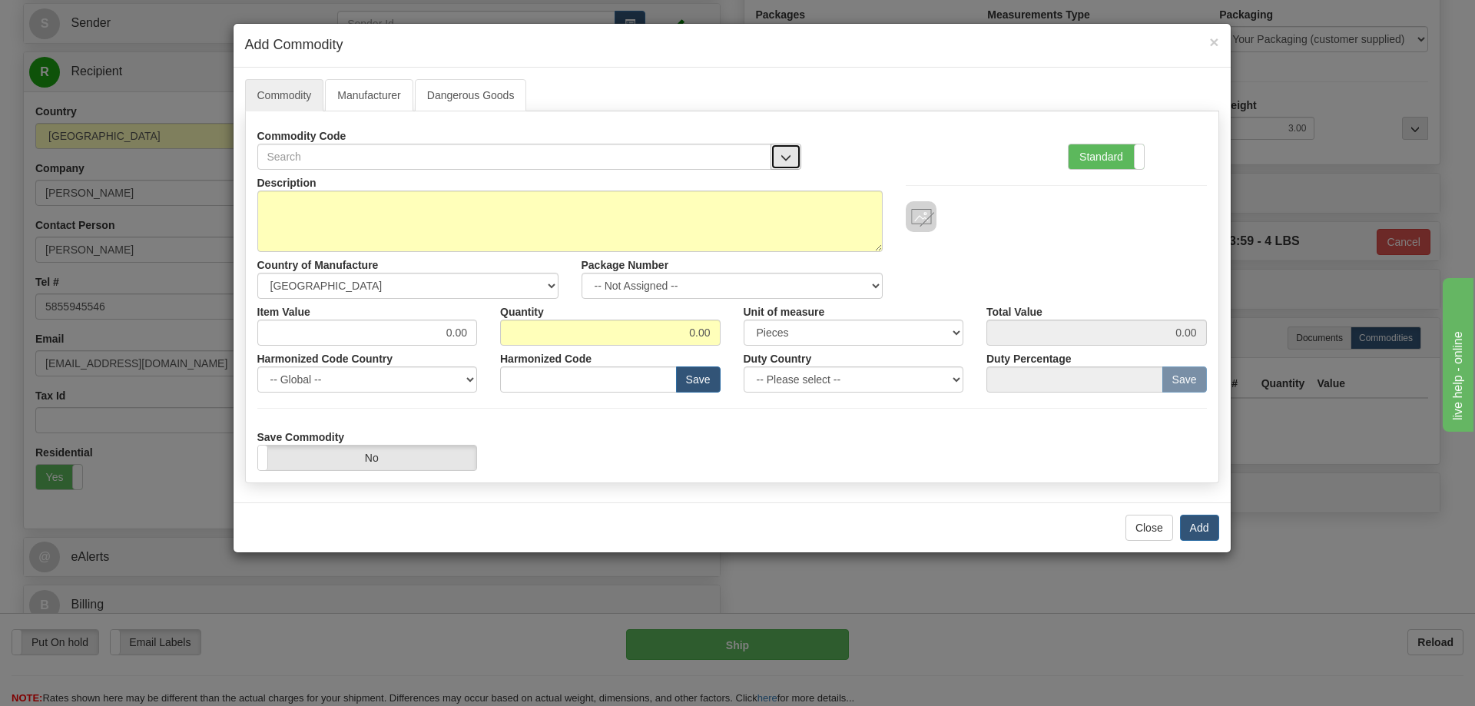
click at [791, 153] on span "button" at bounding box center [786, 158] width 11 height 10
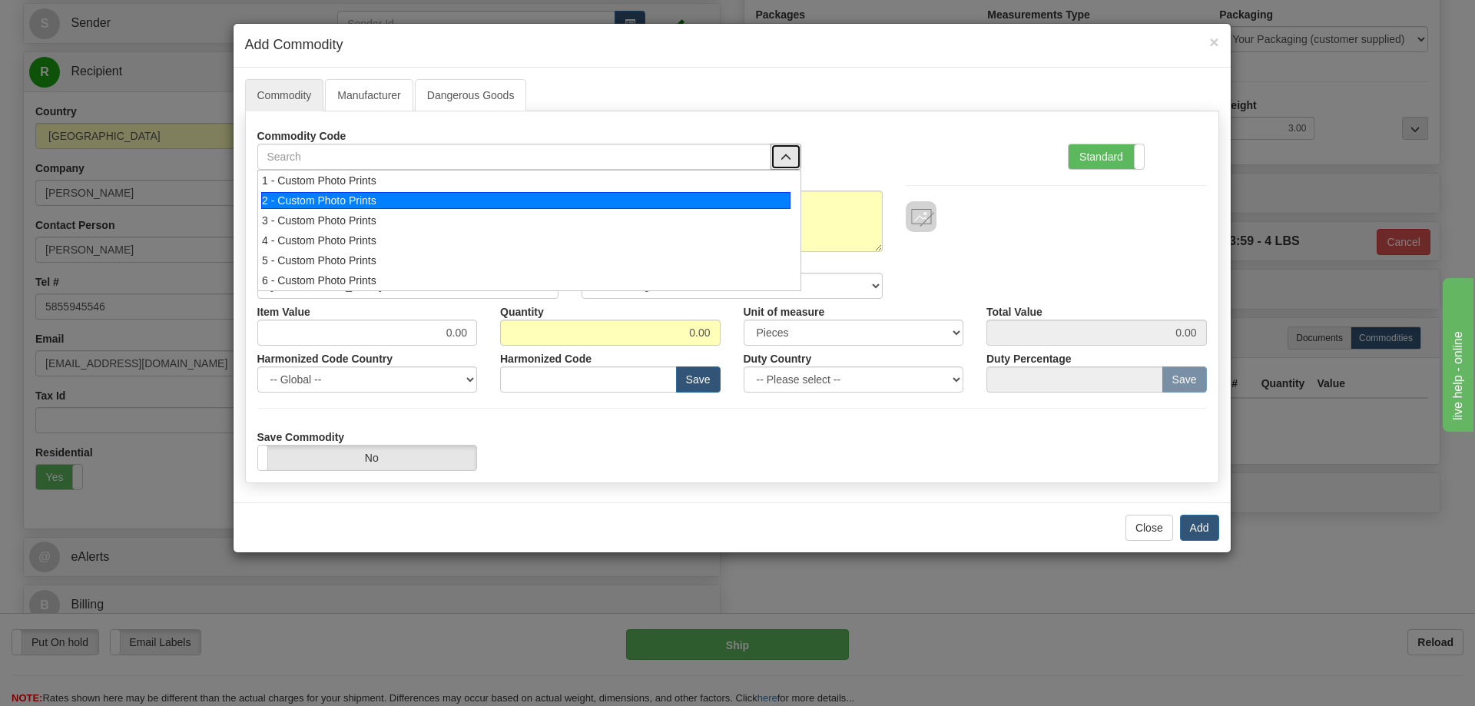
click at [748, 197] on div "2 - Custom Photo Prints" at bounding box center [525, 200] width 529 height 17
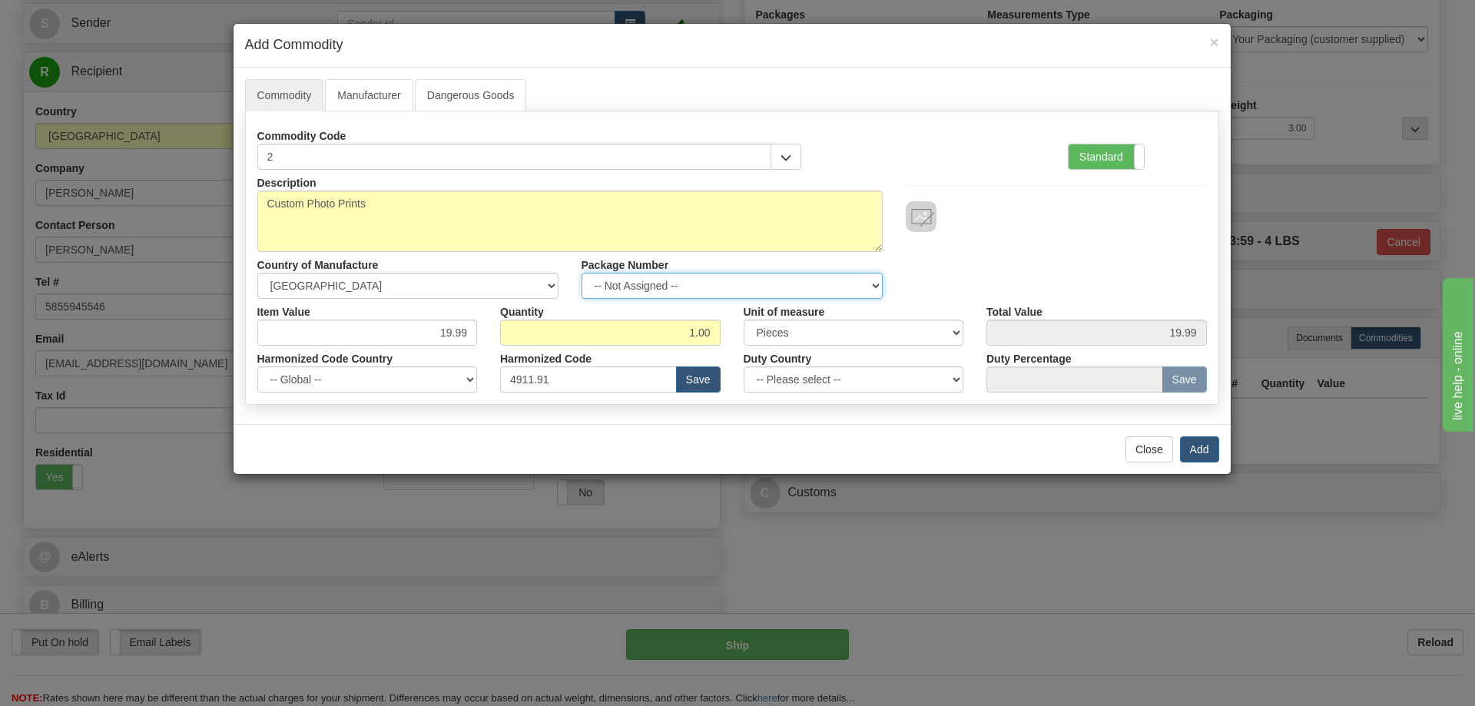
click at [871, 283] on select "-- Not Assigned -- Item 1" at bounding box center [732, 286] width 301 height 26
select select "0"
click at [582, 273] on select "-- Not Assigned -- Item 1" at bounding box center [732, 286] width 301 height 26
click at [1186, 441] on button "Add" at bounding box center [1199, 449] width 39 height 26
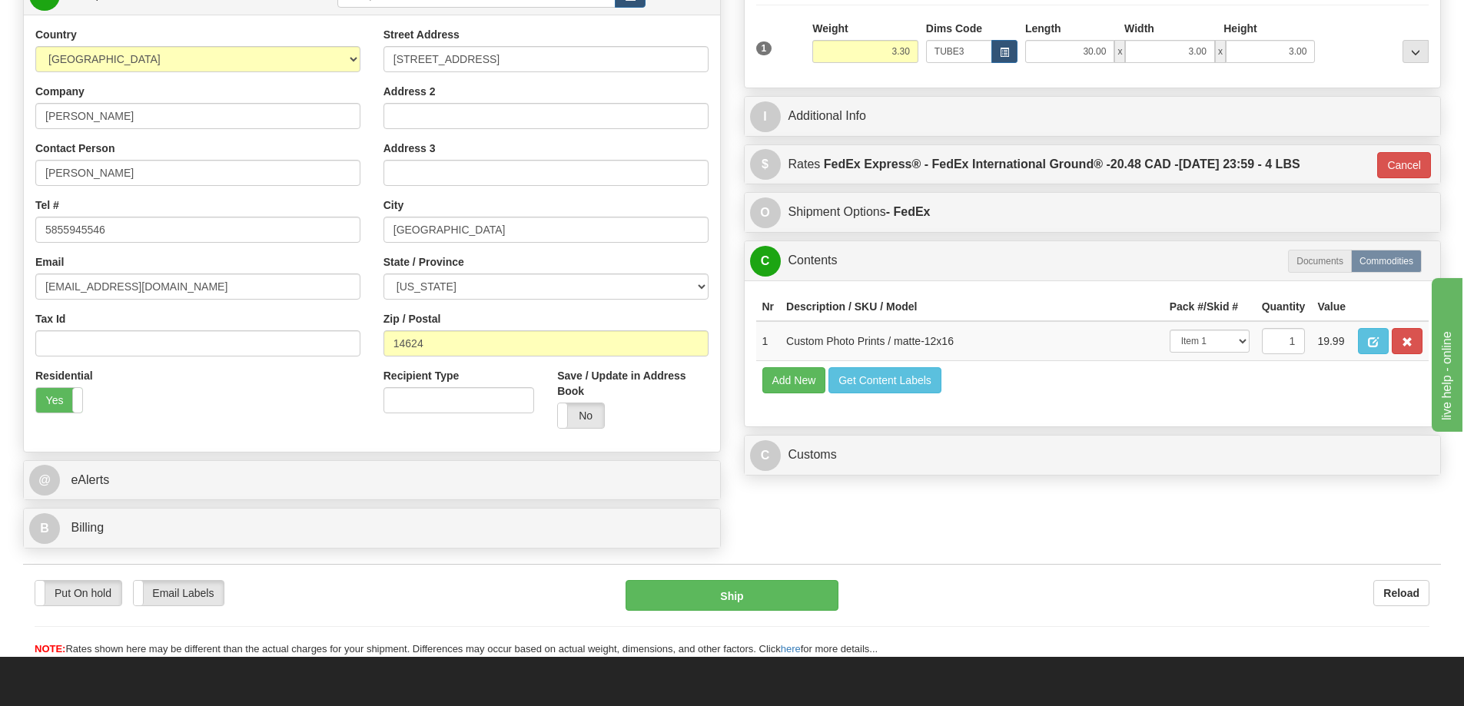
scroll to position [384, 0]
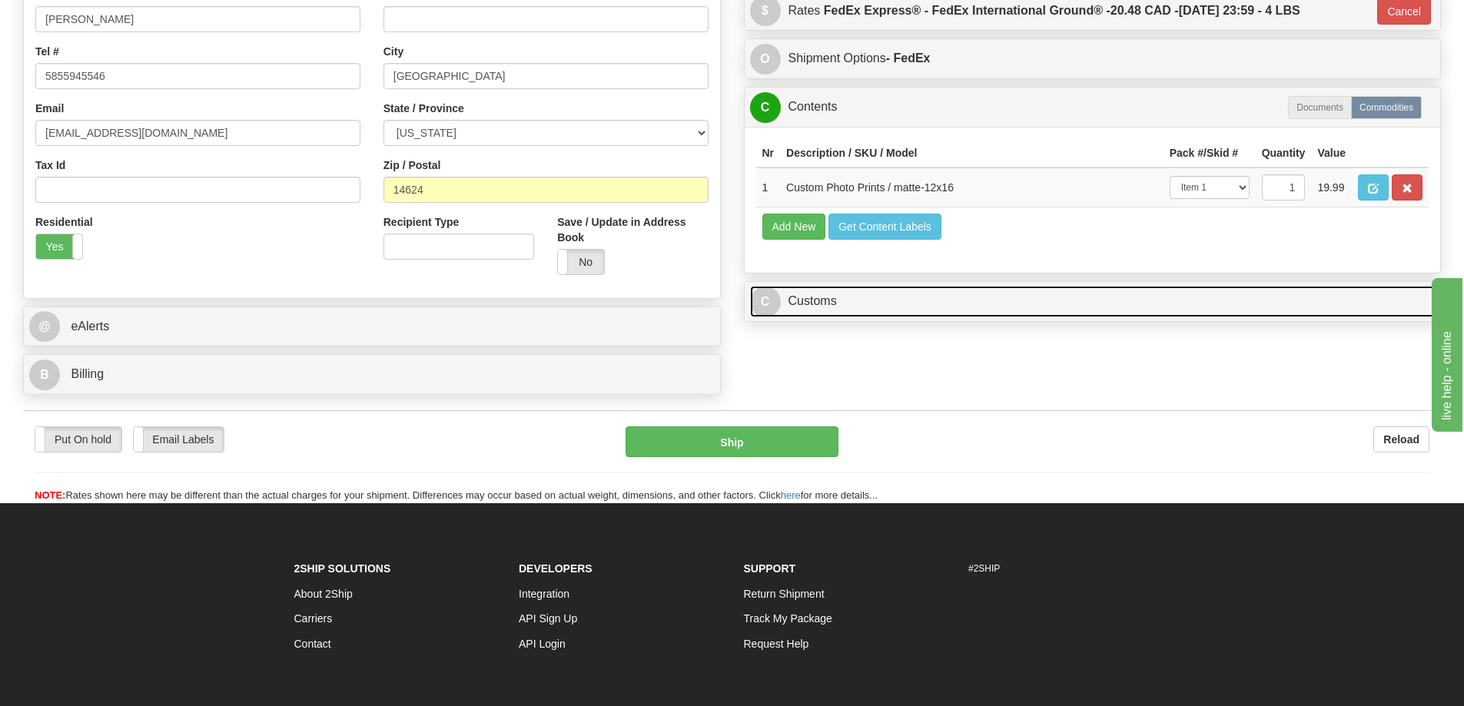
click at [1068, 297] on link "C Customs" at bounding box center [1092, 302] width 685 height 32
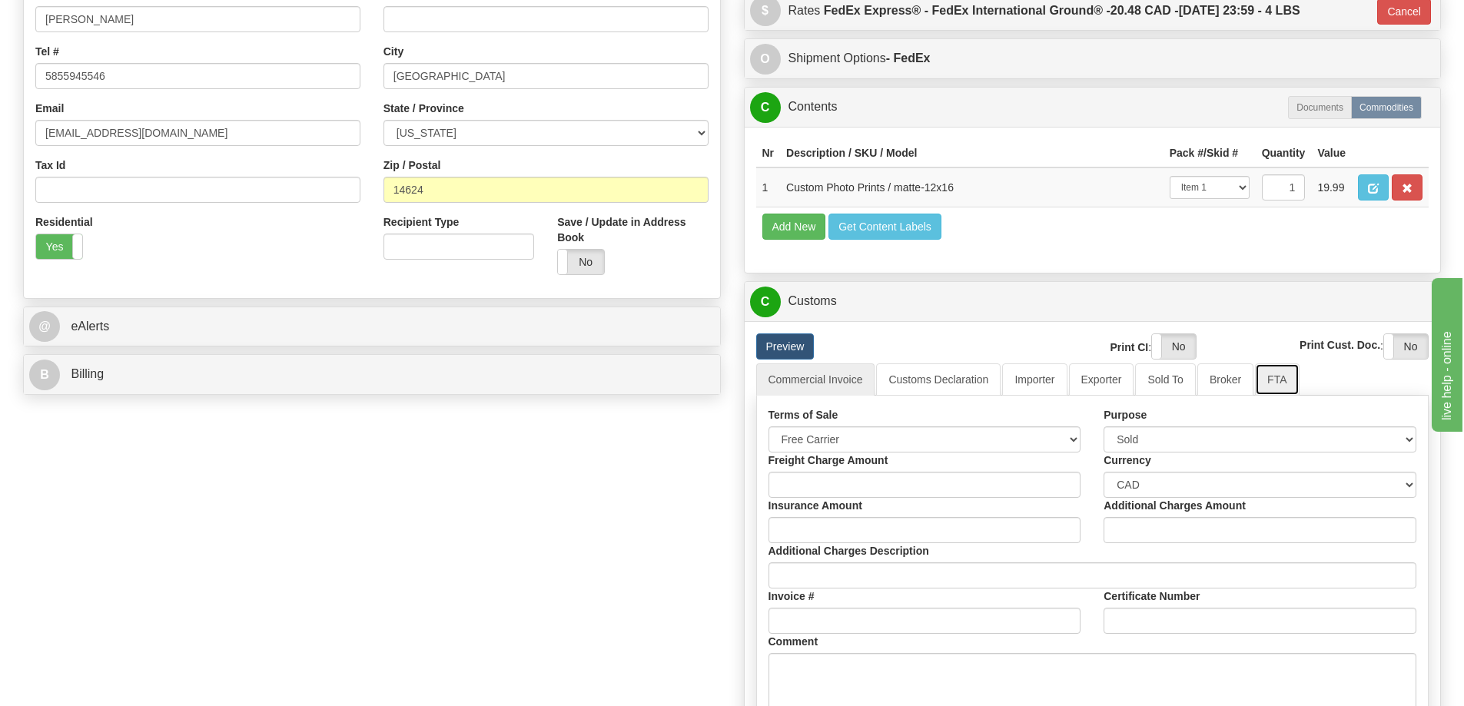
click at [1282, 377] on link "FTA" at bounding box center [1277, 379] width 44 height 32
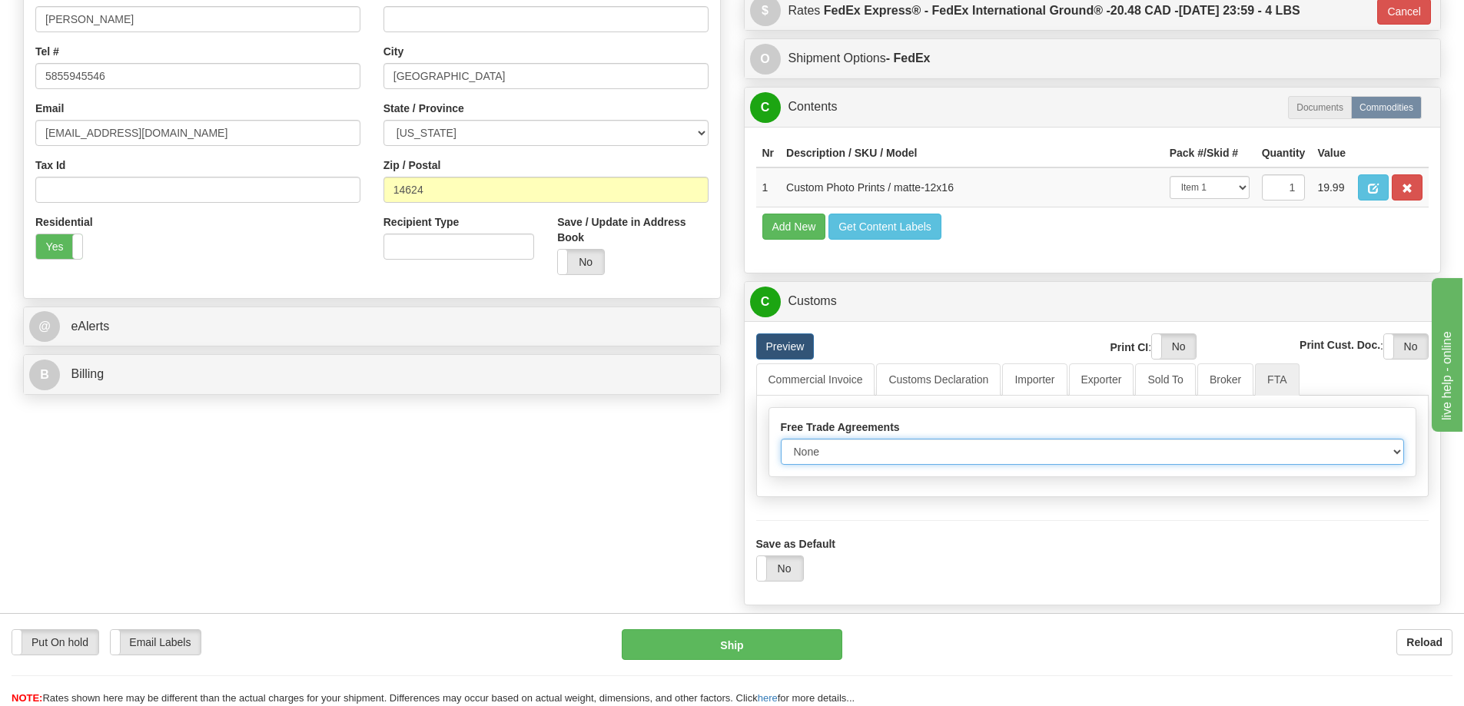
click at [1387, 449] on select "None Other USMCA CETA CUKTCA" at bounding box center [1093, 452] width 624 height 26
select select "1"
click at [781, 444] on select "None Other USMCA CETA CUKTCA" at bounding box center [1093, 452] width 624 height 26
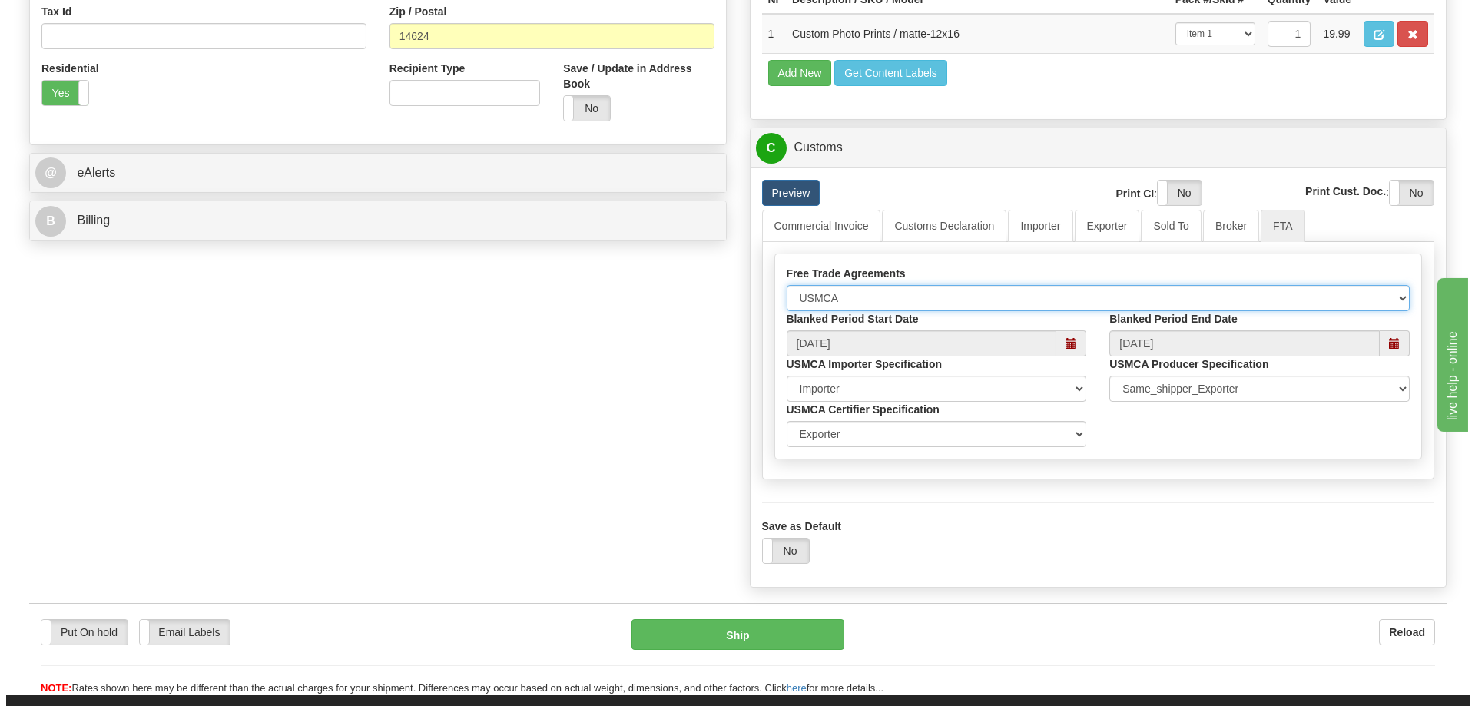
scroll to position [615, 0]
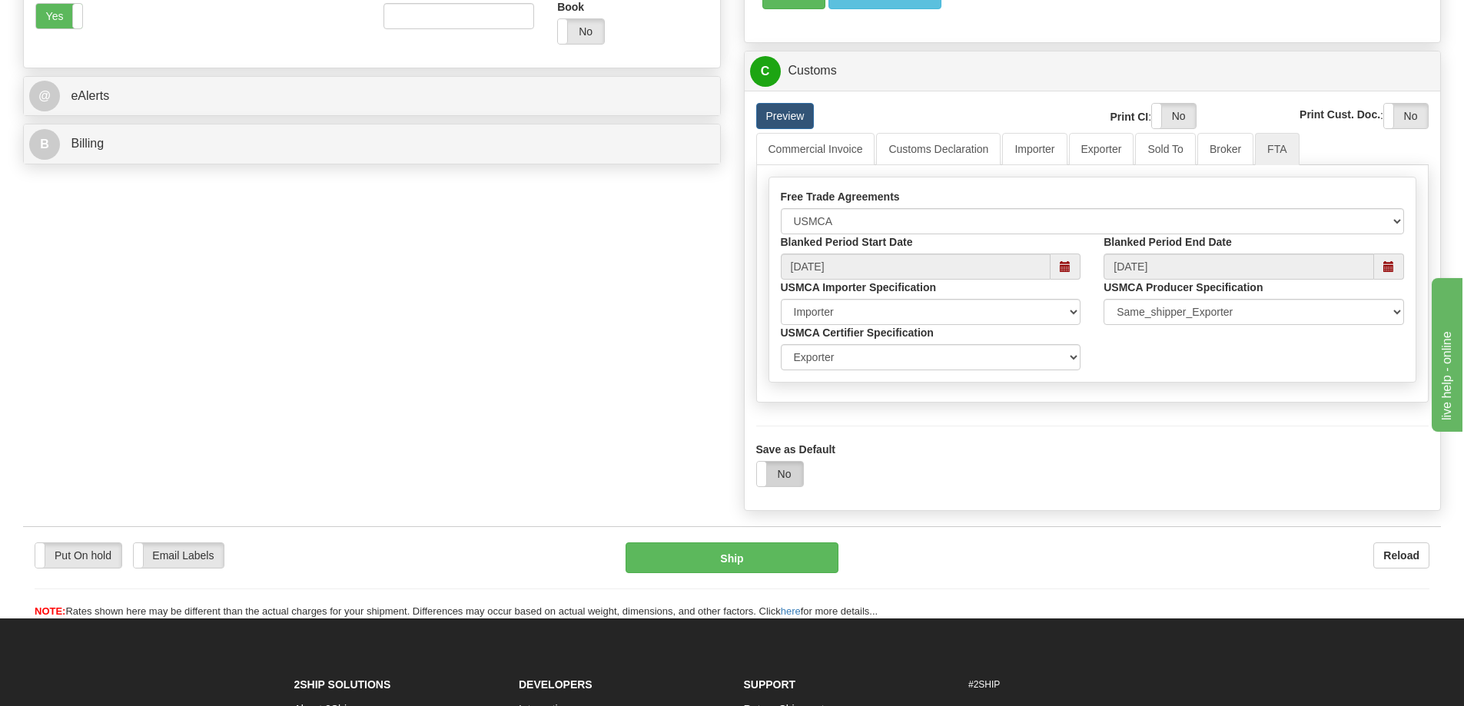
click at [788, 471] on label "No" at bounding box center [780, 474] width 46 height 25
click at [782, 559] on button "Ship" at bounding box center [732, 558] width 213 height 31
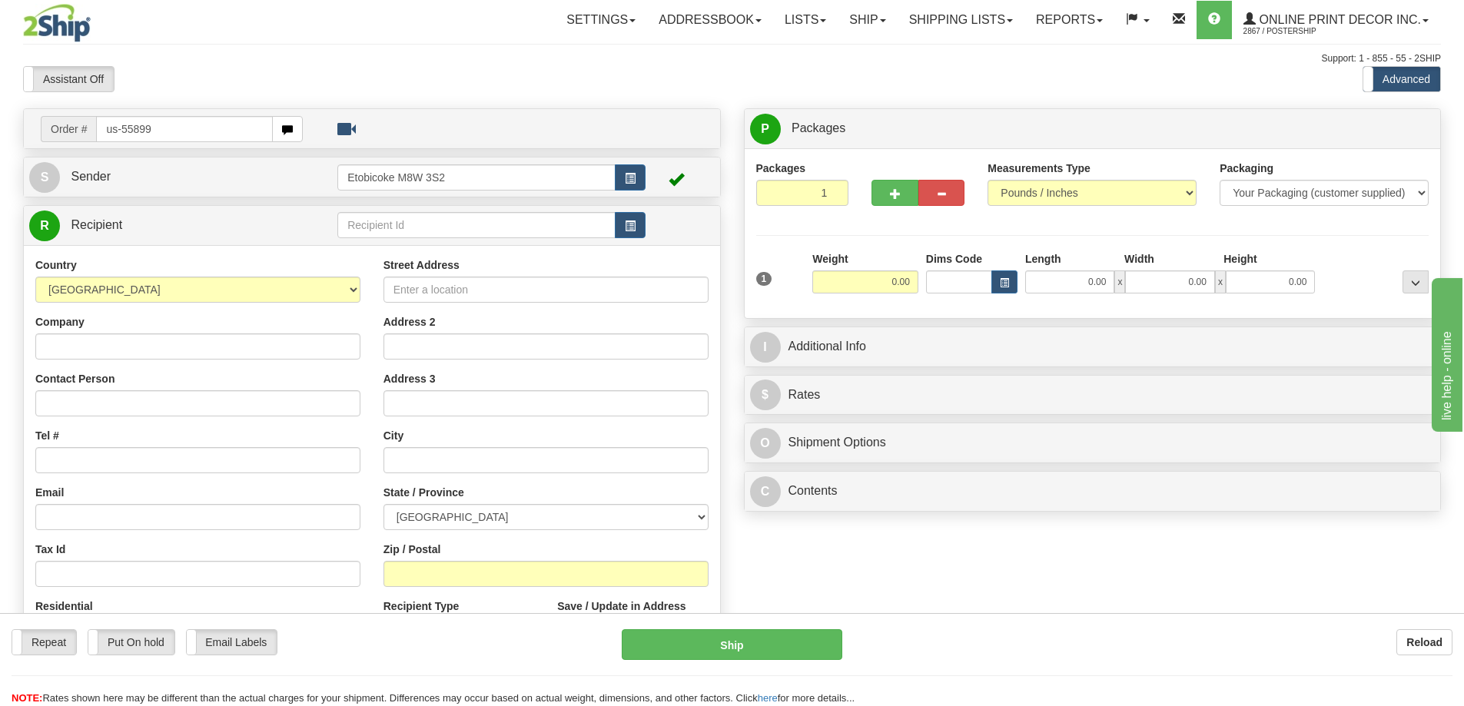
type input "us-55899"
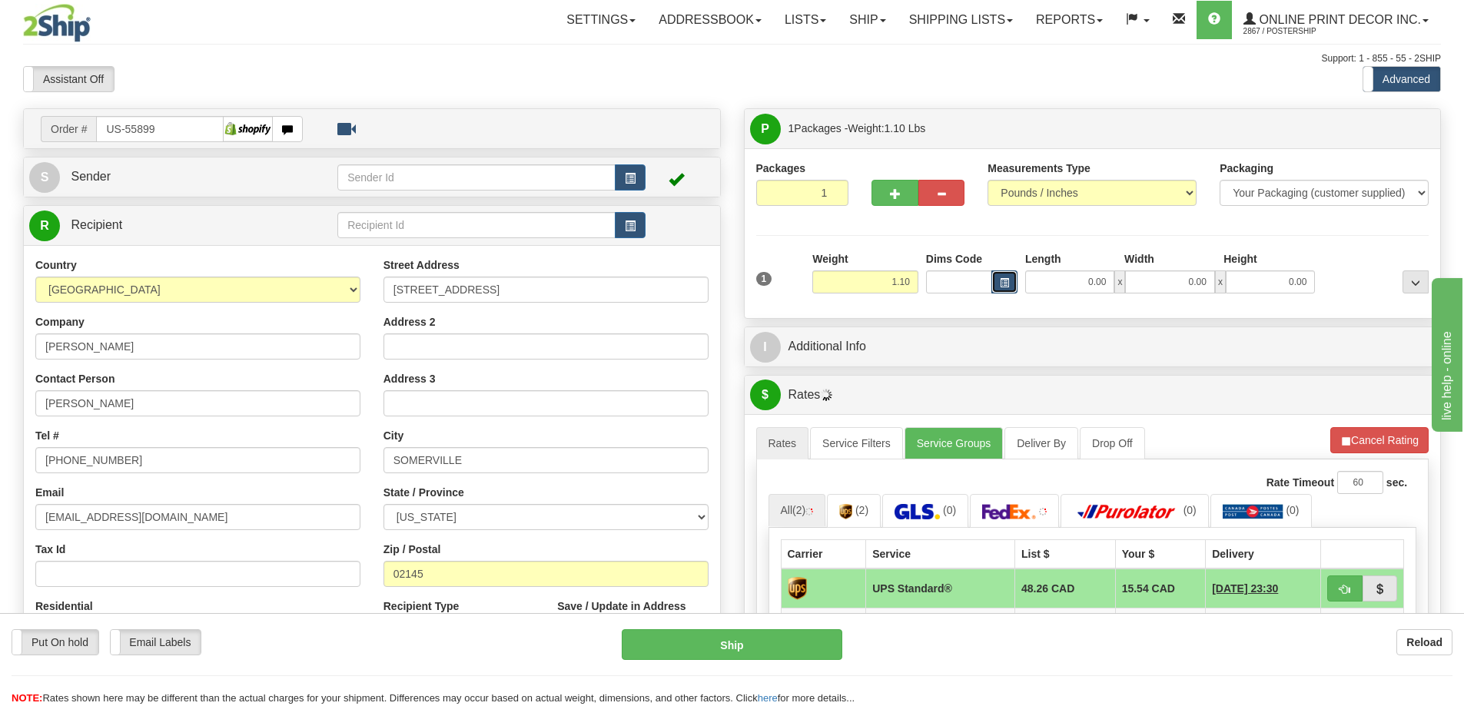
click at [1002, 281] on span "button" at bounding box center [1004, 283] width 9 height 8
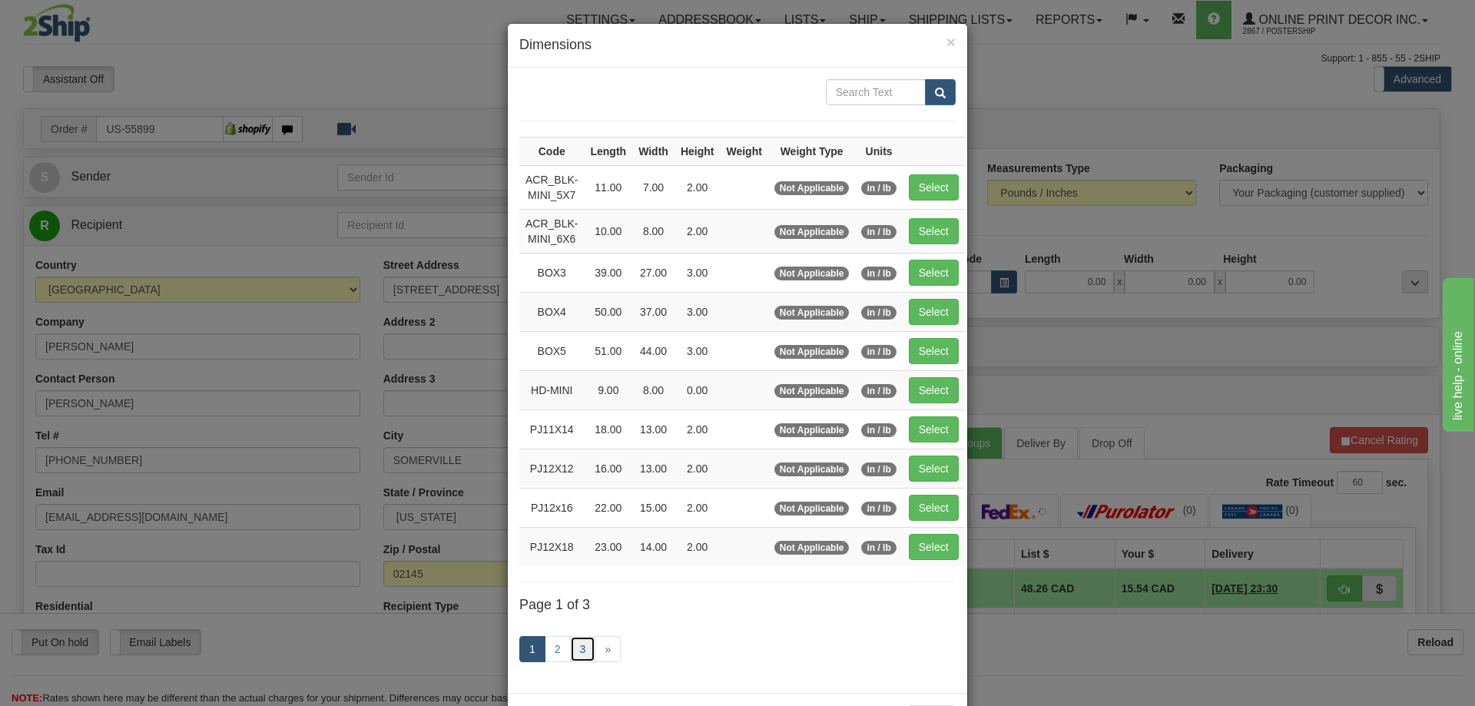
click at [581, 648] on link "3" at bounding box center [583, 649] width 26 height 26
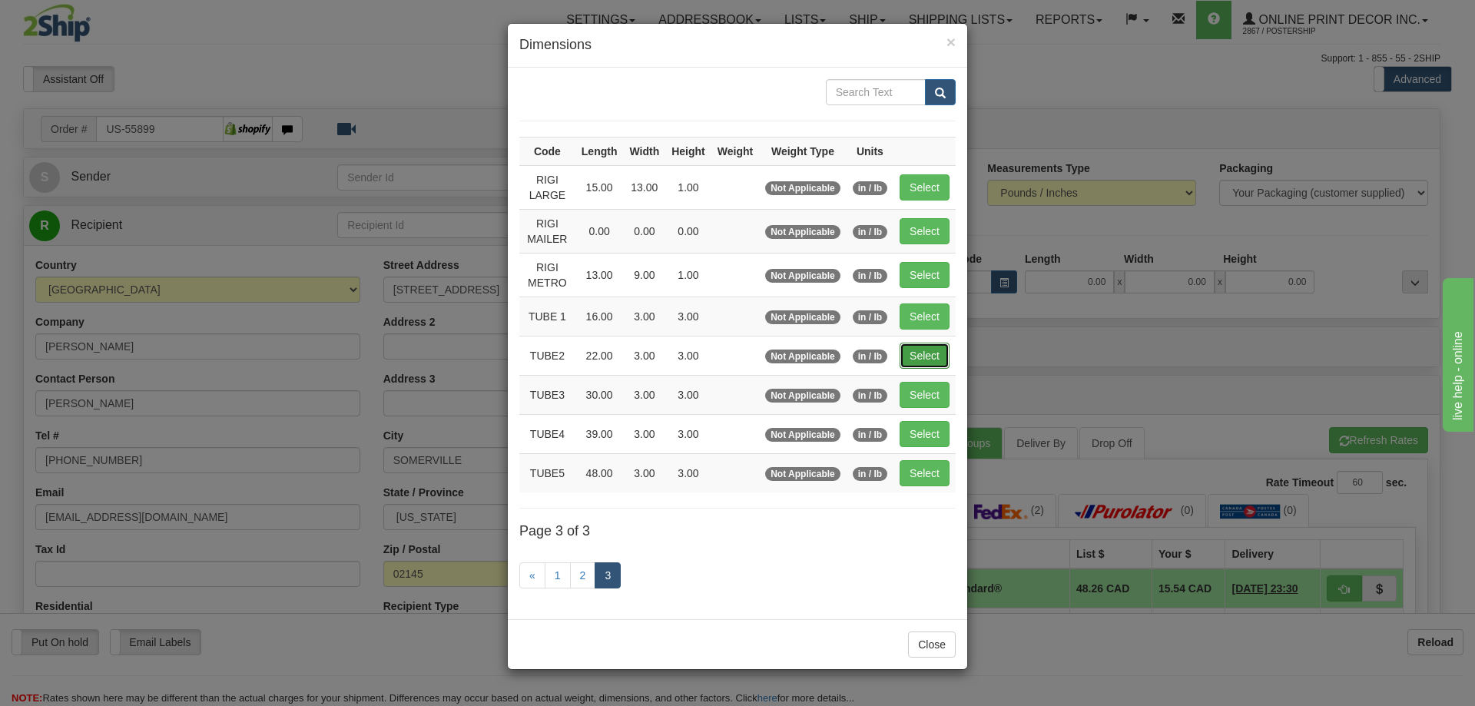
click at [918, 344] on button "Select" at bounding box center [925, 356] width 50 height 26
type input "TUBE2"
type input "22.00"
type input "3.00"
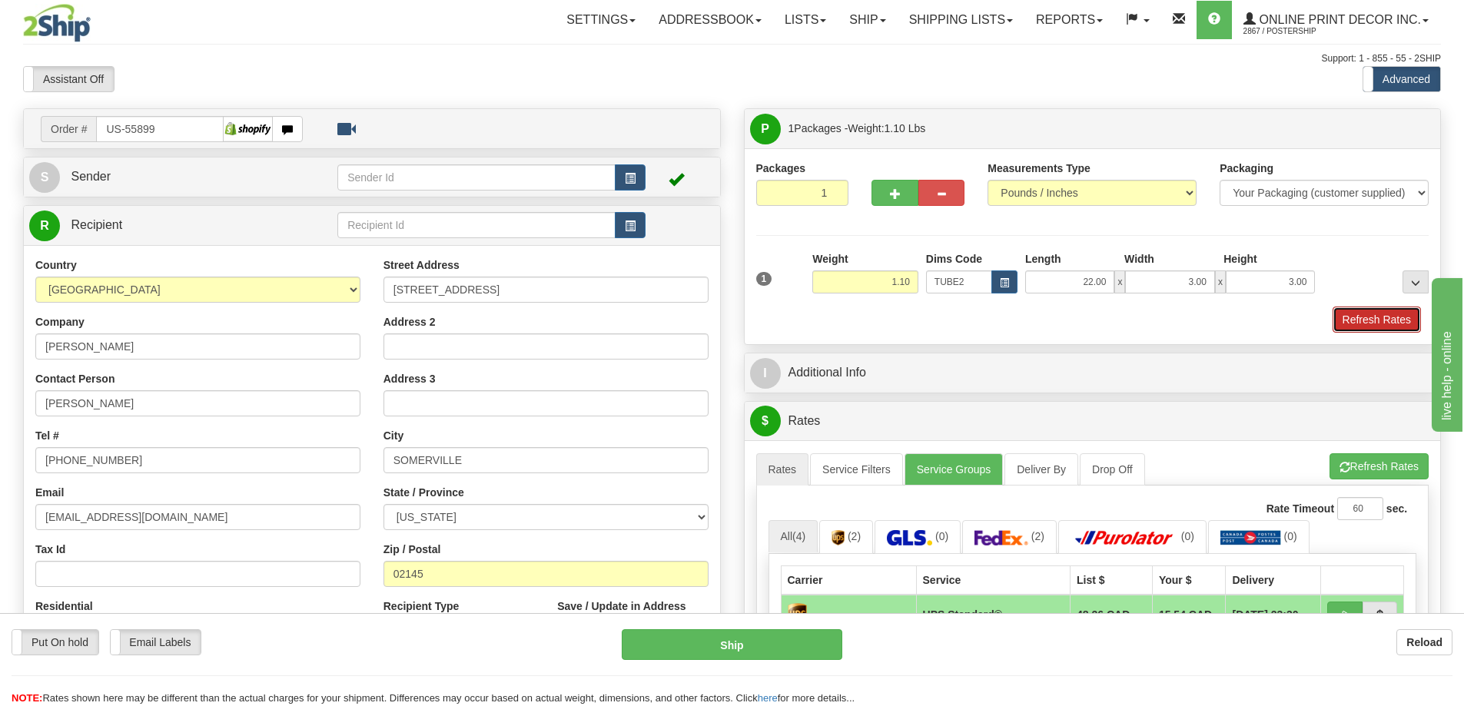
click at [1392, 311] on button "Refresh Rates" at bounding box center [1377, 320] width 88 height 26
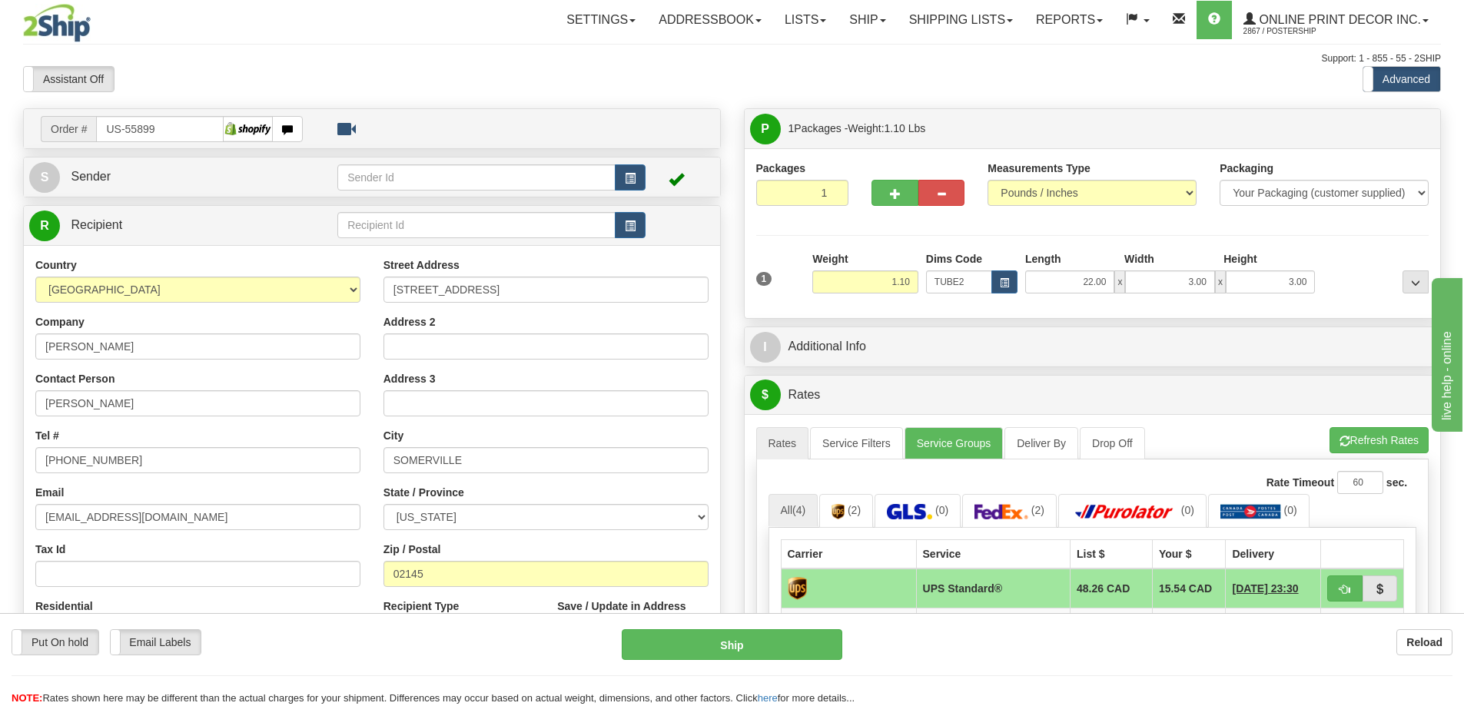
scroll to position [154, 0]
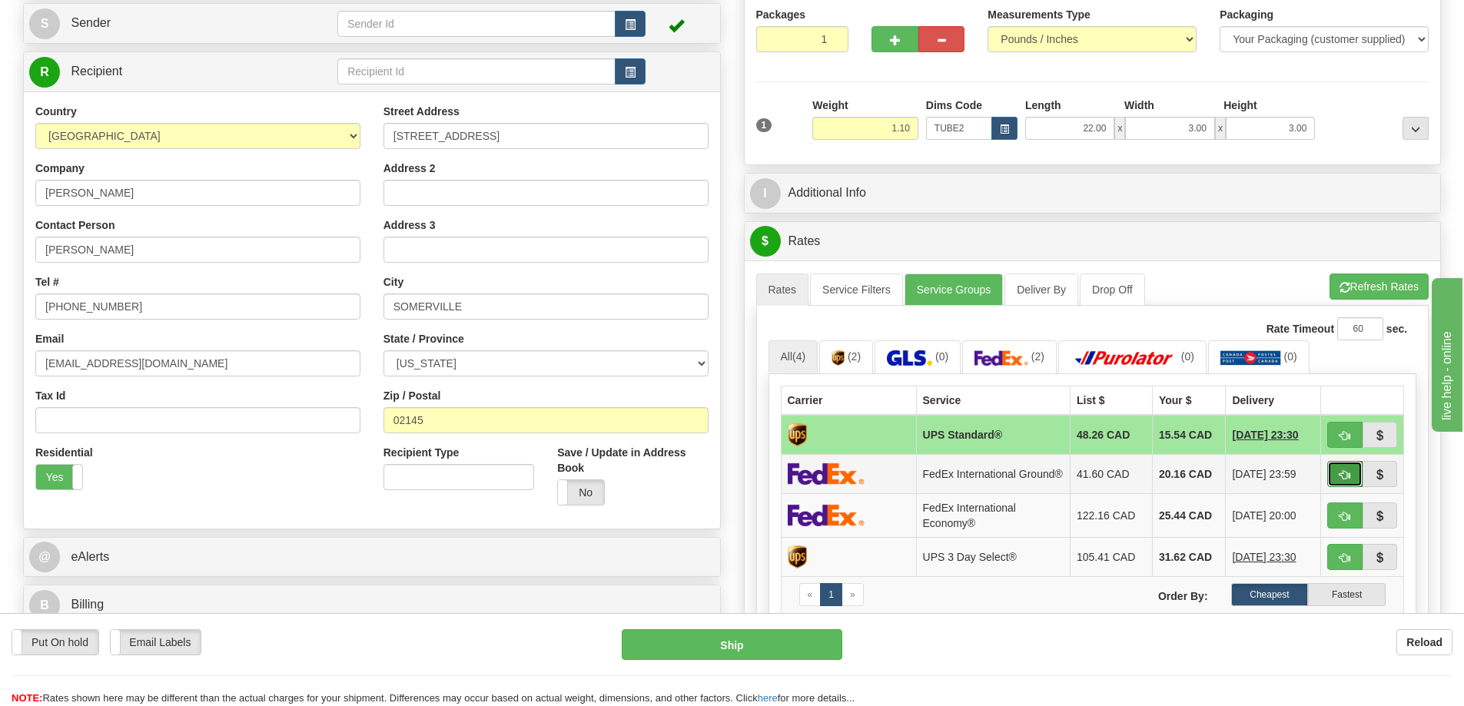
click at [1350, 466] on button "button" at bounding box center [1344, 474] width 35 height 26
type input "92"
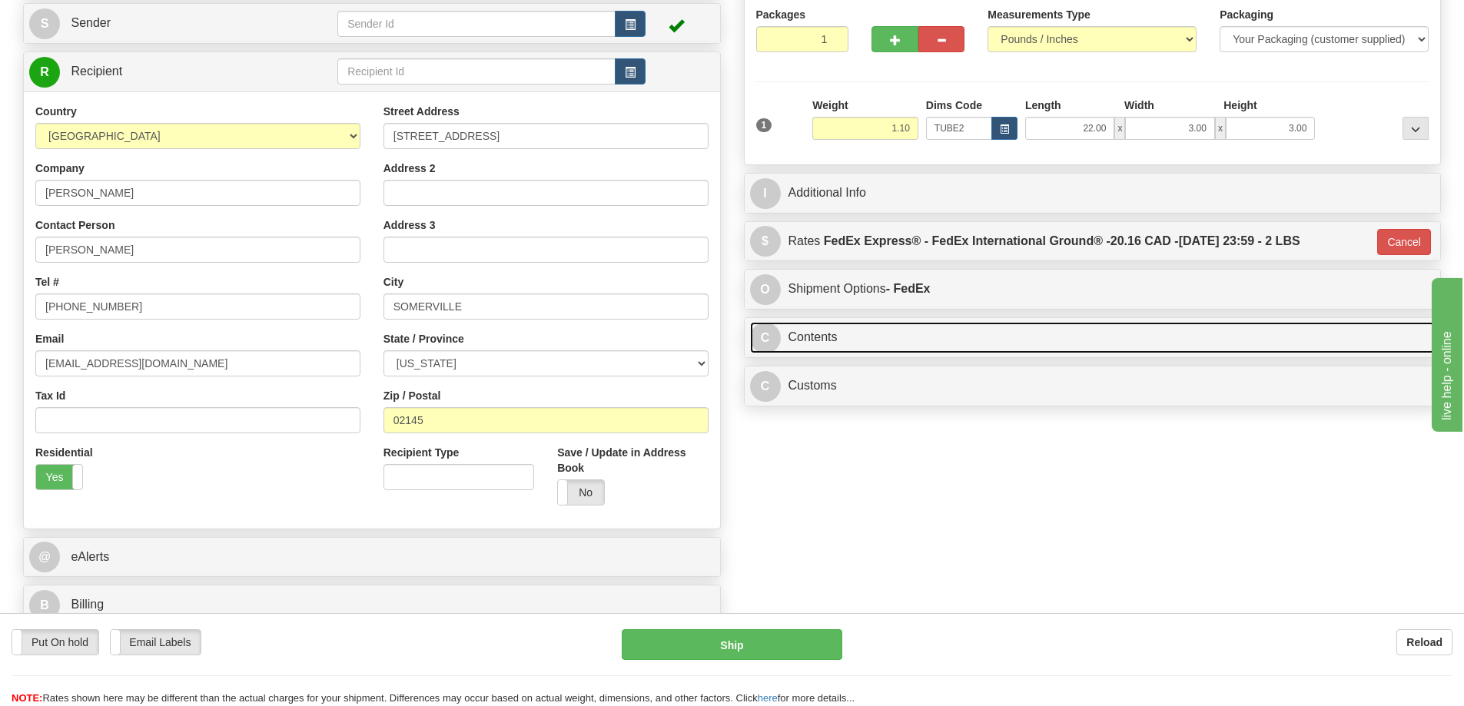
click at [1147, 334] on link "C Contents" at bounding box center [1092, 338] width 685 height 32
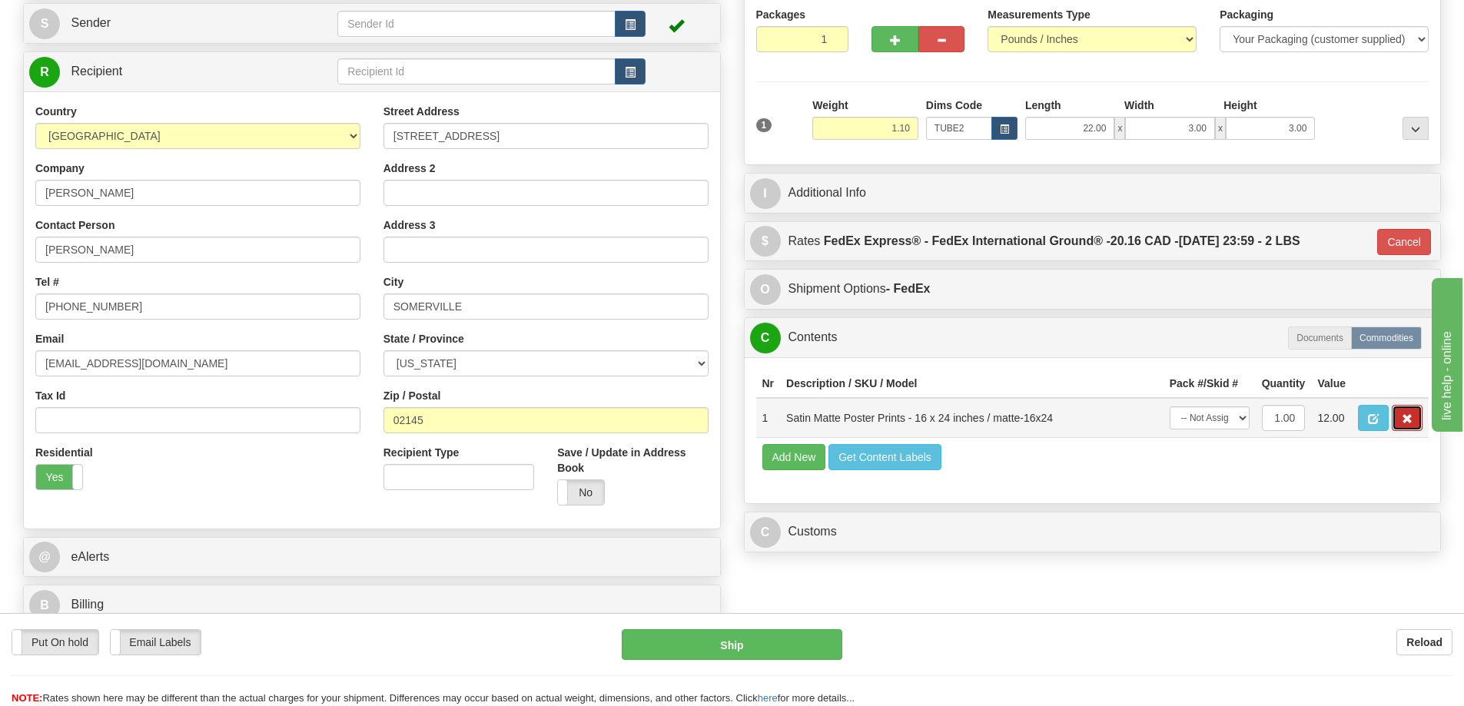
click at [1405, 415] on button "button" at bounding box center [1407, 418] width 31 height 26
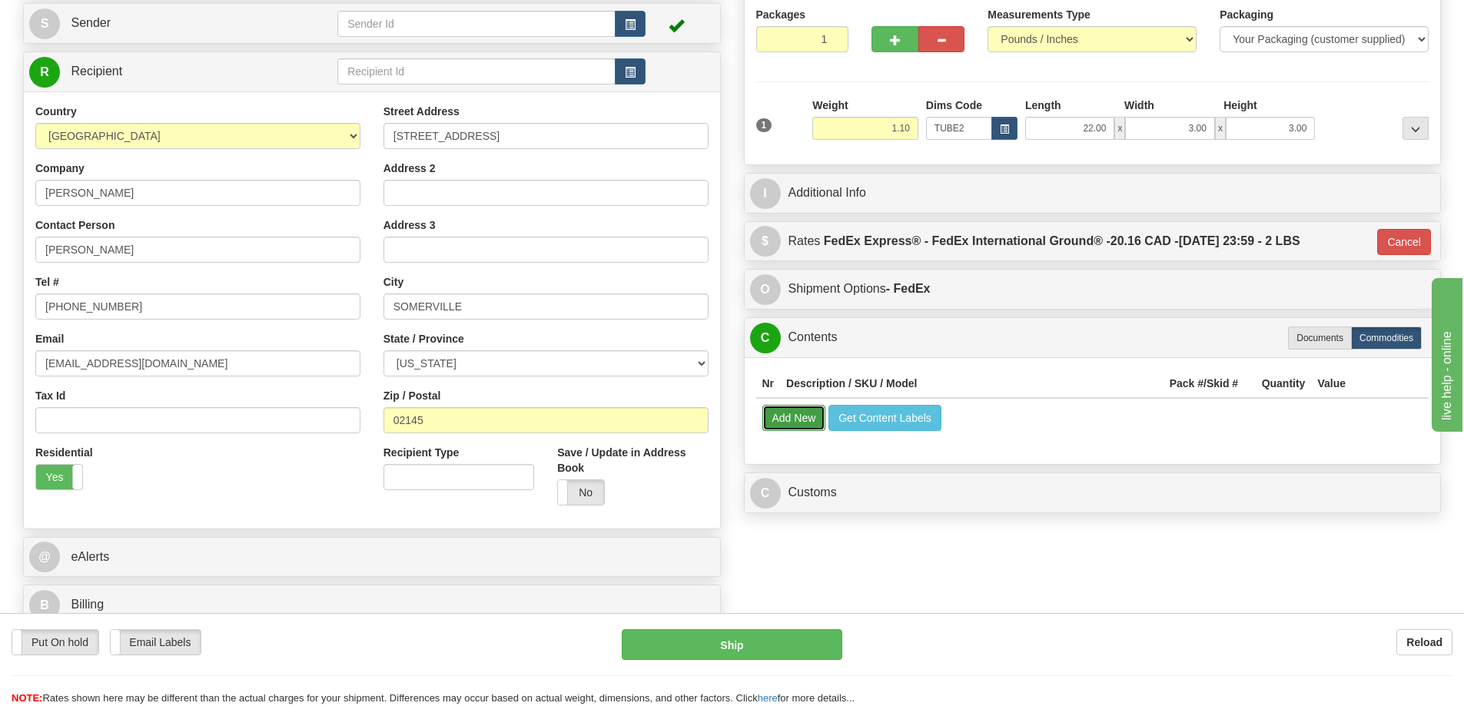
click at [802, 417] on button "Add New" at bounding box center [794, 418] width 64 height 26
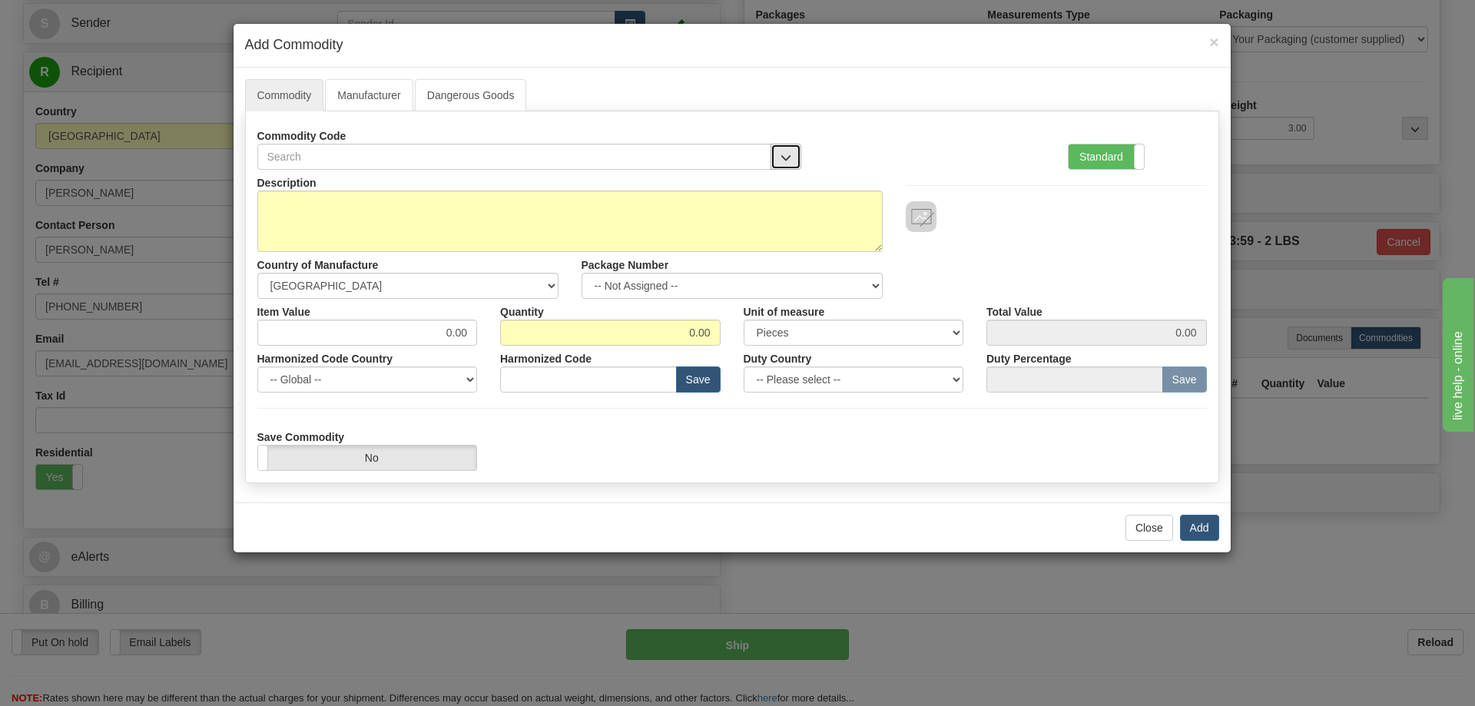
click at [788, 153] on span "button" at bounding box center [786, 158] width 11 height 10
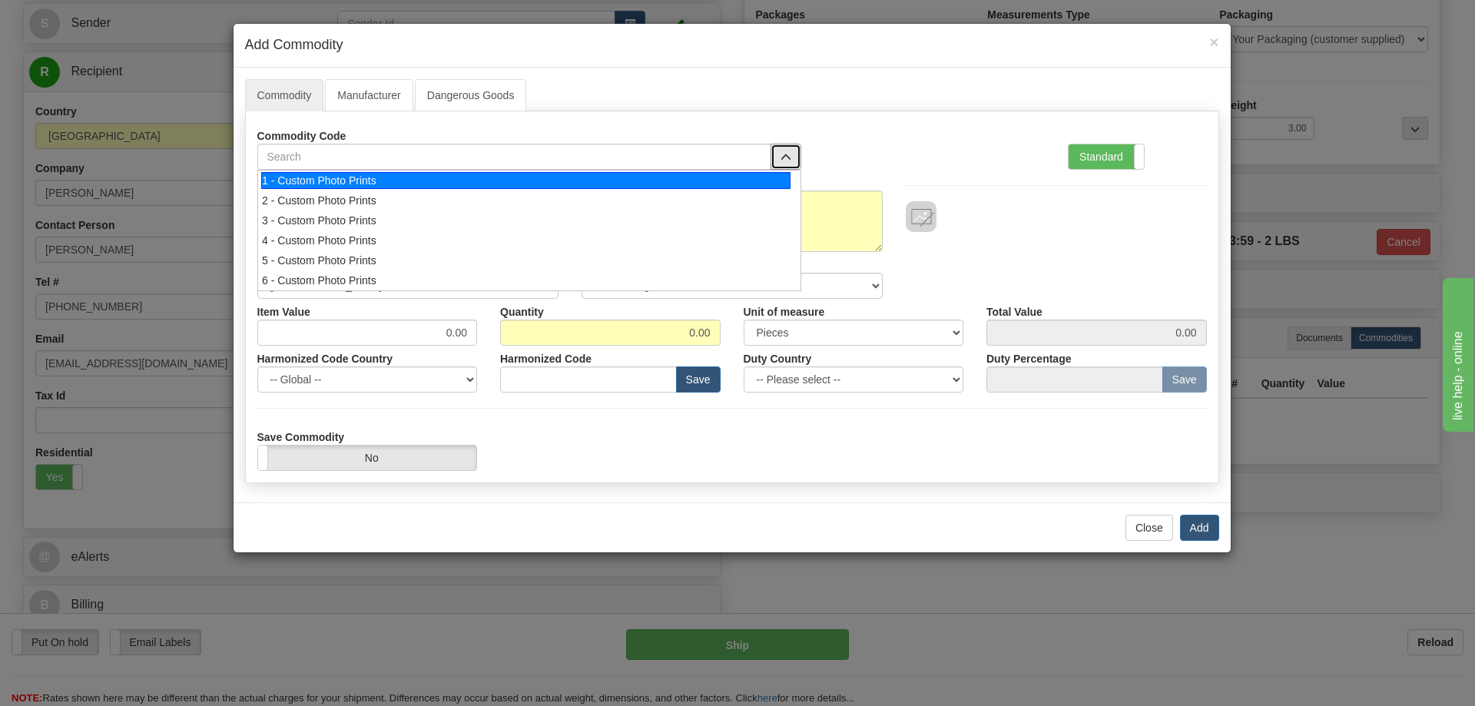
click at [777, 178] on div "1 - Custom Photo Prints" at bounding box center [525, 180] width 529 height 17
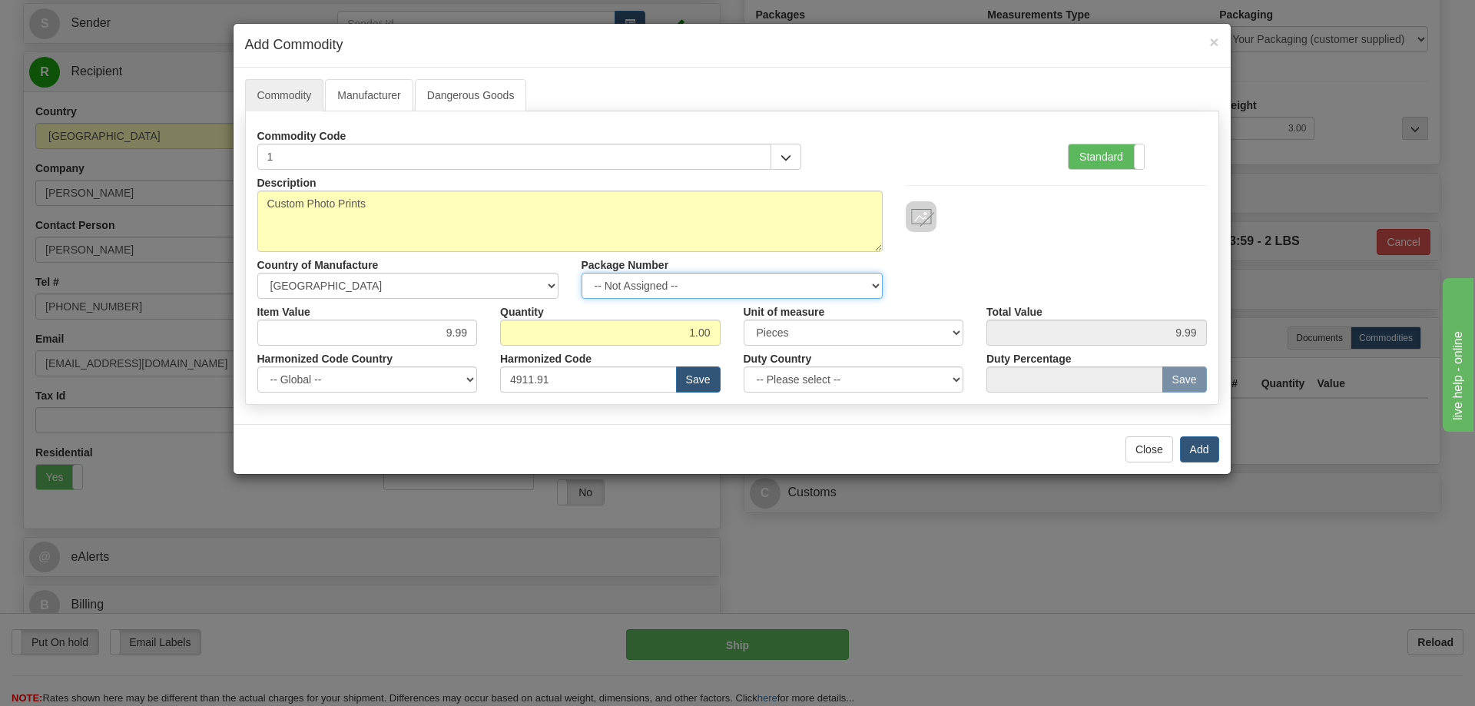
click at [871, 280] on select "-- Not Assigned -- Item 1" at bounding box center [732, 286] width 301 height 26
select select "0"
click at [582, 273] on select "-- Not Assigned -- Item 1" at bounding box center [732, 286] width 301 height 26
click at [1203, 446] on button "Add" at bounding box center [1199, 449] width 39 height 26
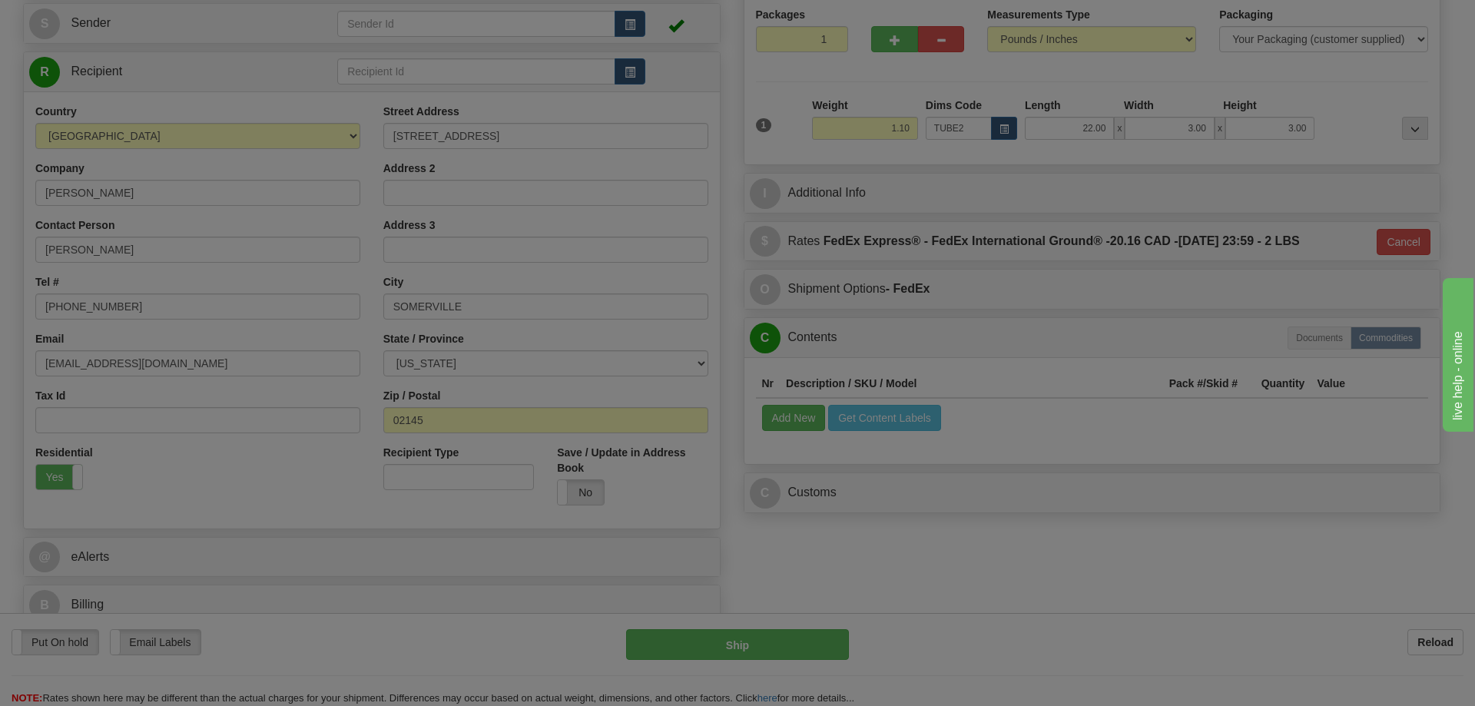
click at [1203, 446] on body "Training Course Close Toggle navigation Settings Shipping Preferences New Recip…" at bounding box center [737, 199] width 1475 height 706
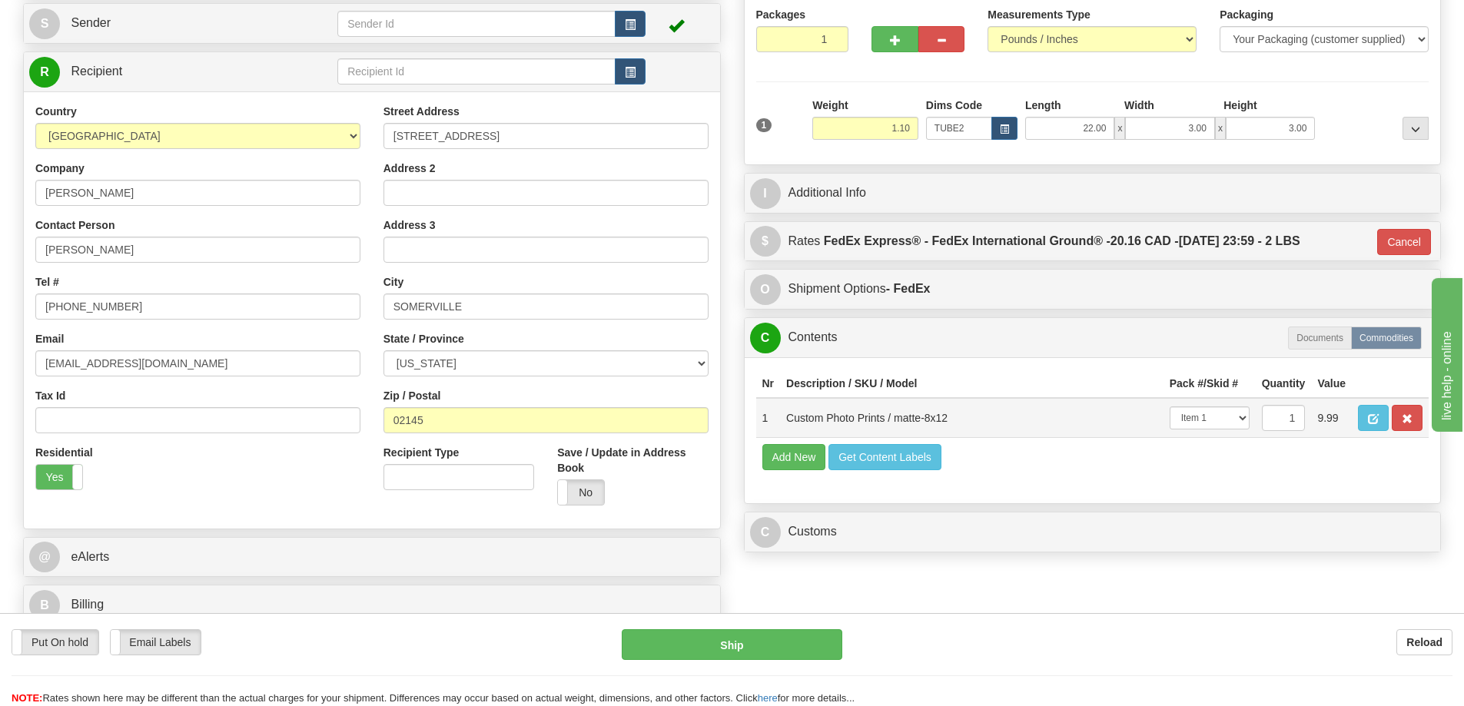
scroll to position [307, 0]
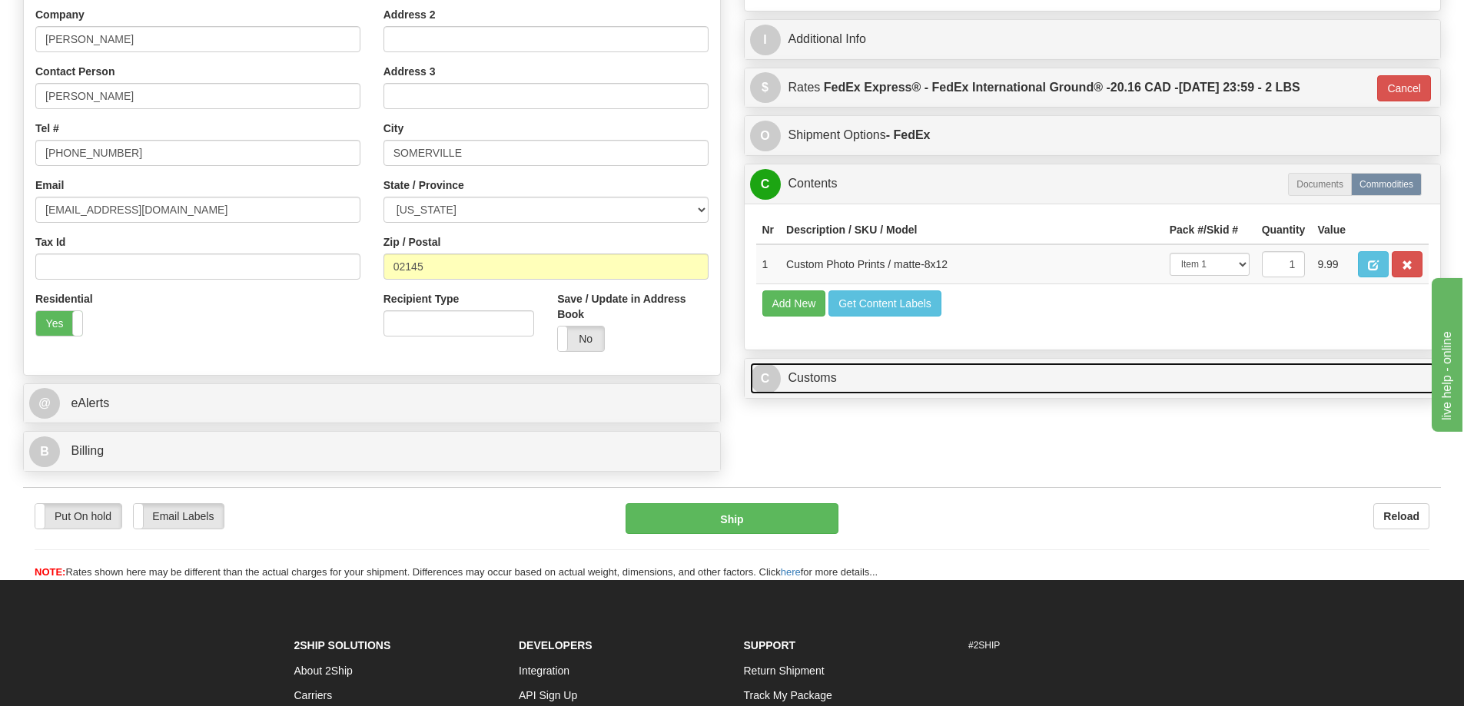
click at [1155, 376] on link "C Customs" at bounding box center [1092, 379] width 685 height 32
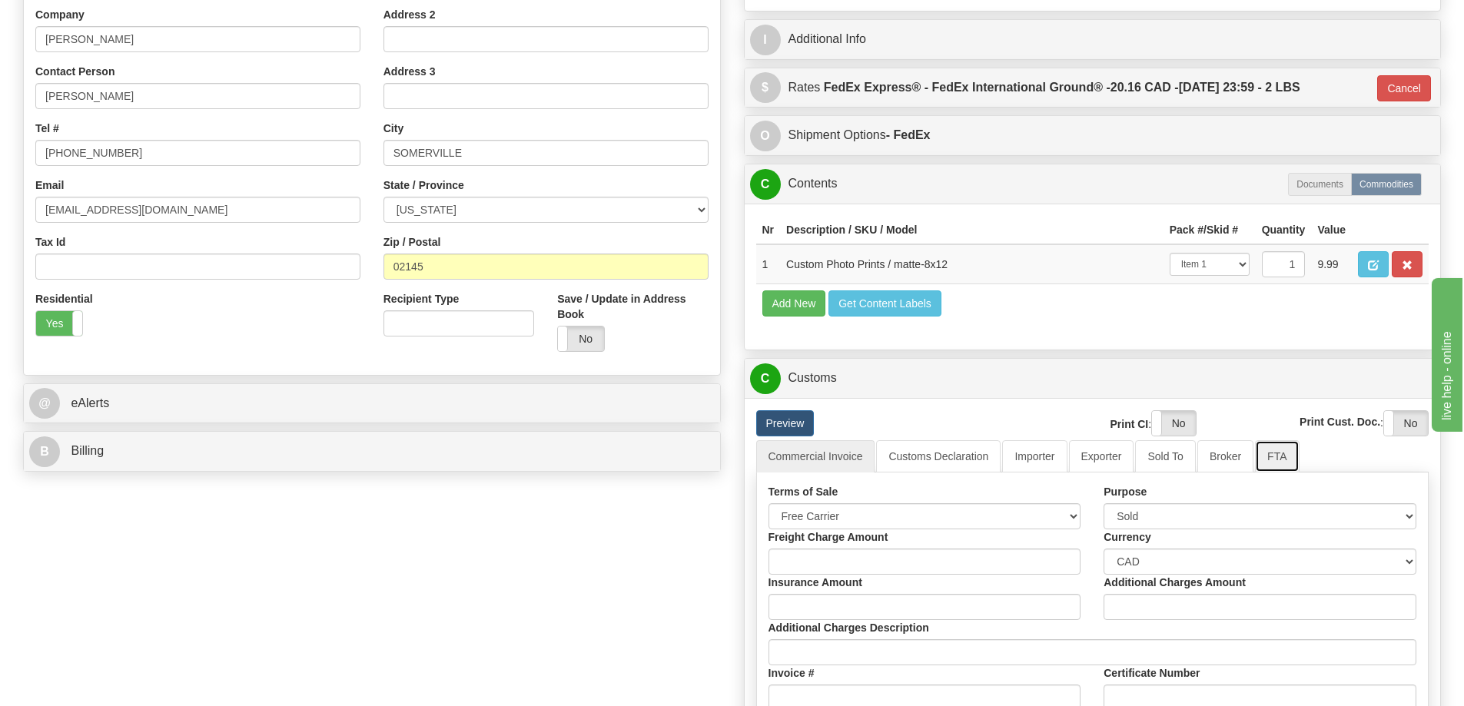
click at [1283, 461] on link "FTA" at bounding box center [1277, 456] width 44 height 32
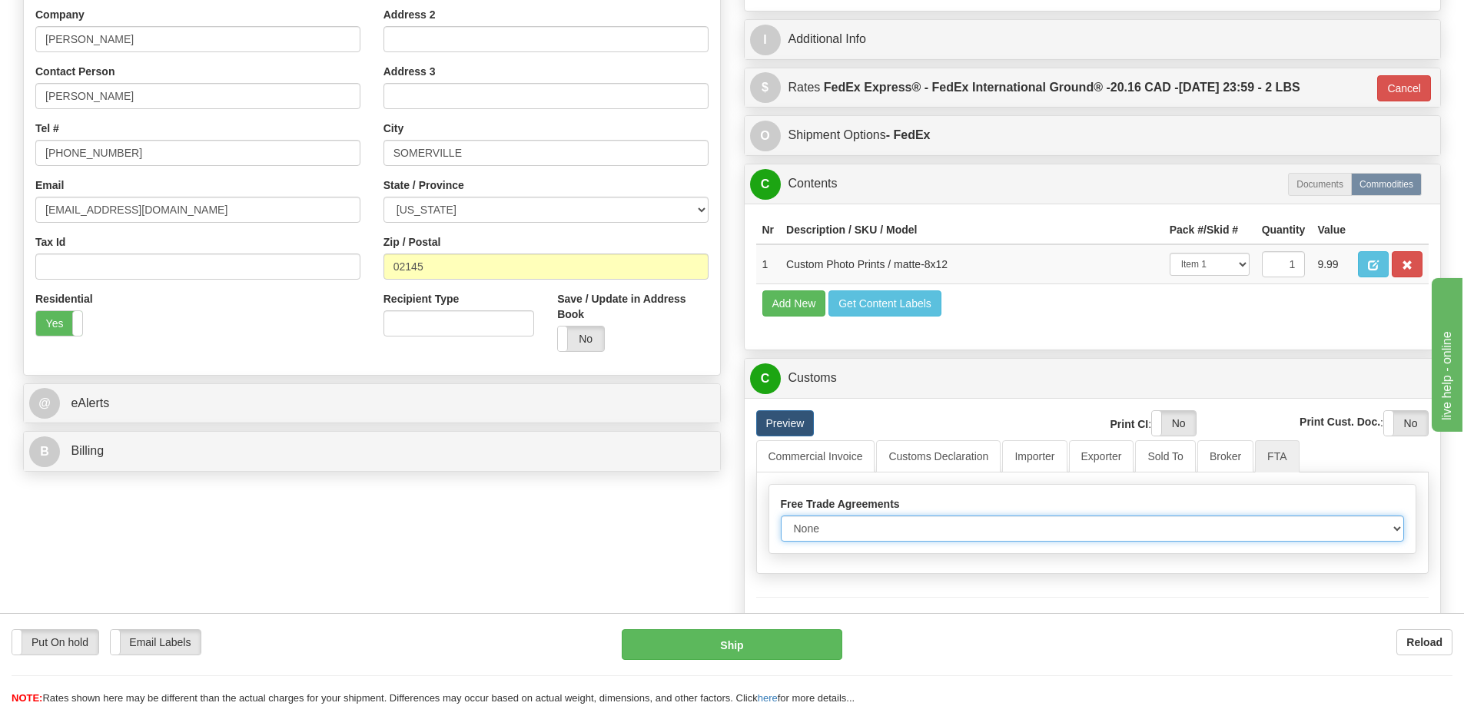
click at [1395, 529] on select "None Other USMCA CETA CUKTCA" at bounding box center [1093, 529] width 624 height 26
select select "1"
click at [781, 521] on select "None Other USMCA CETA CUKTCA" at bounding box center [1093, 529] width 624 height 26
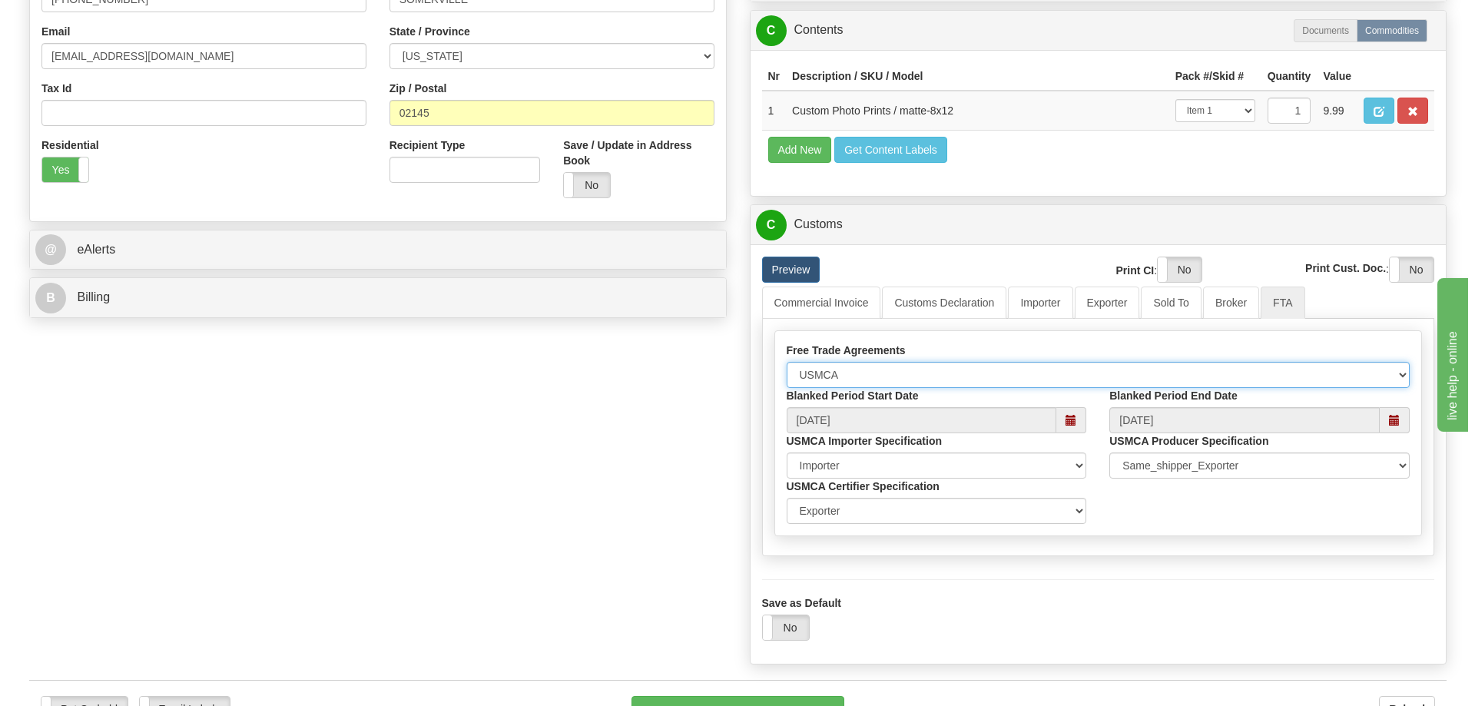
scroll to position [538, 0]
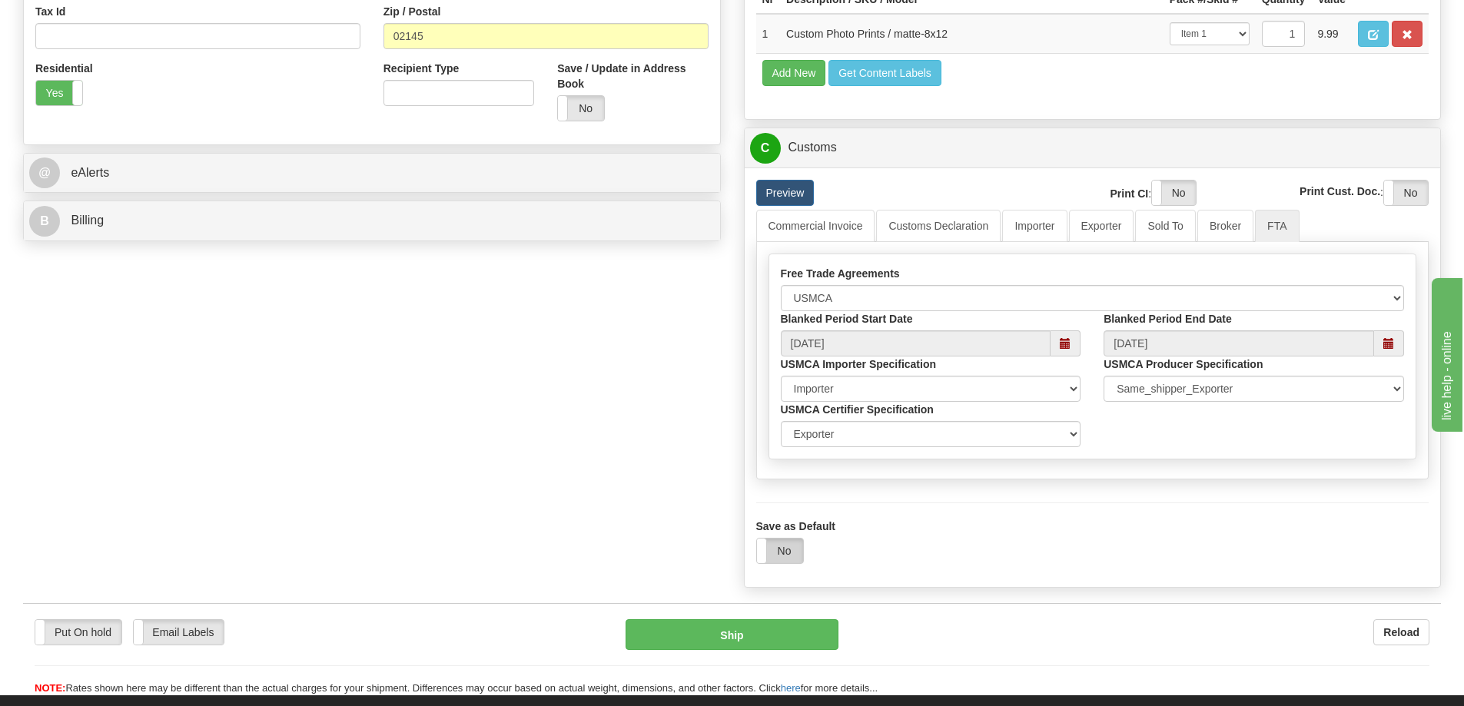
click at [789, 553] on label "No" at bounding box center [780, 551] width 46 height 25
click at [811, 647] on button "Ship" at bounding box center [732, 634] width 213 height 31
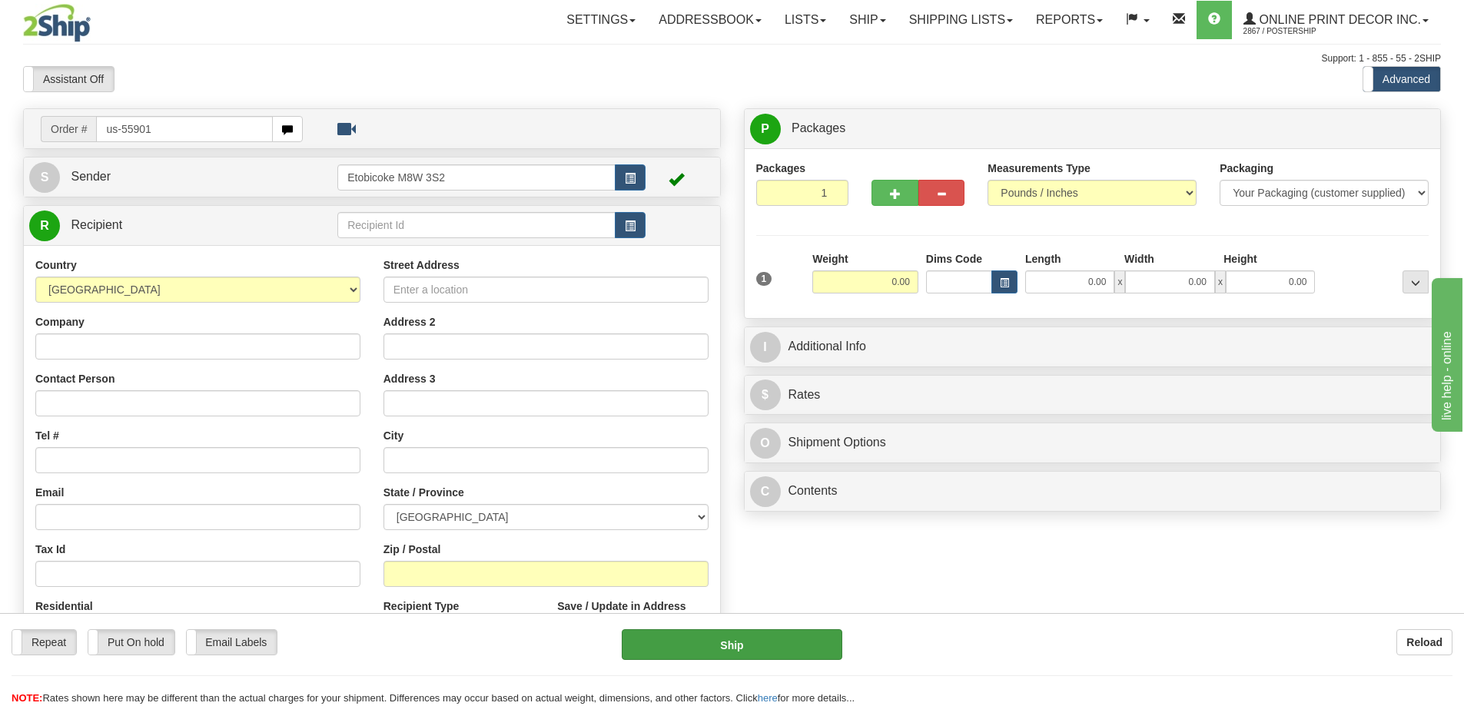
type input "us-55901"
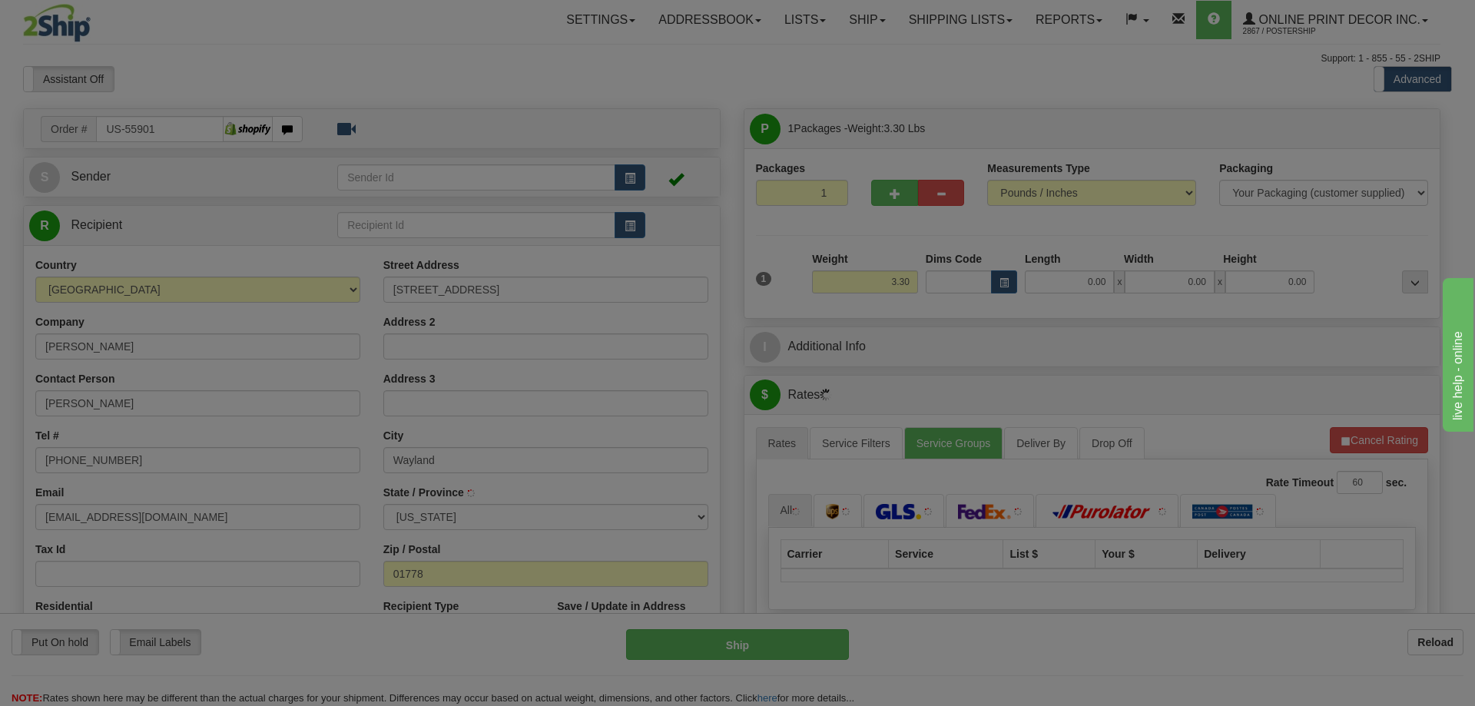
type input "WAYLAND"
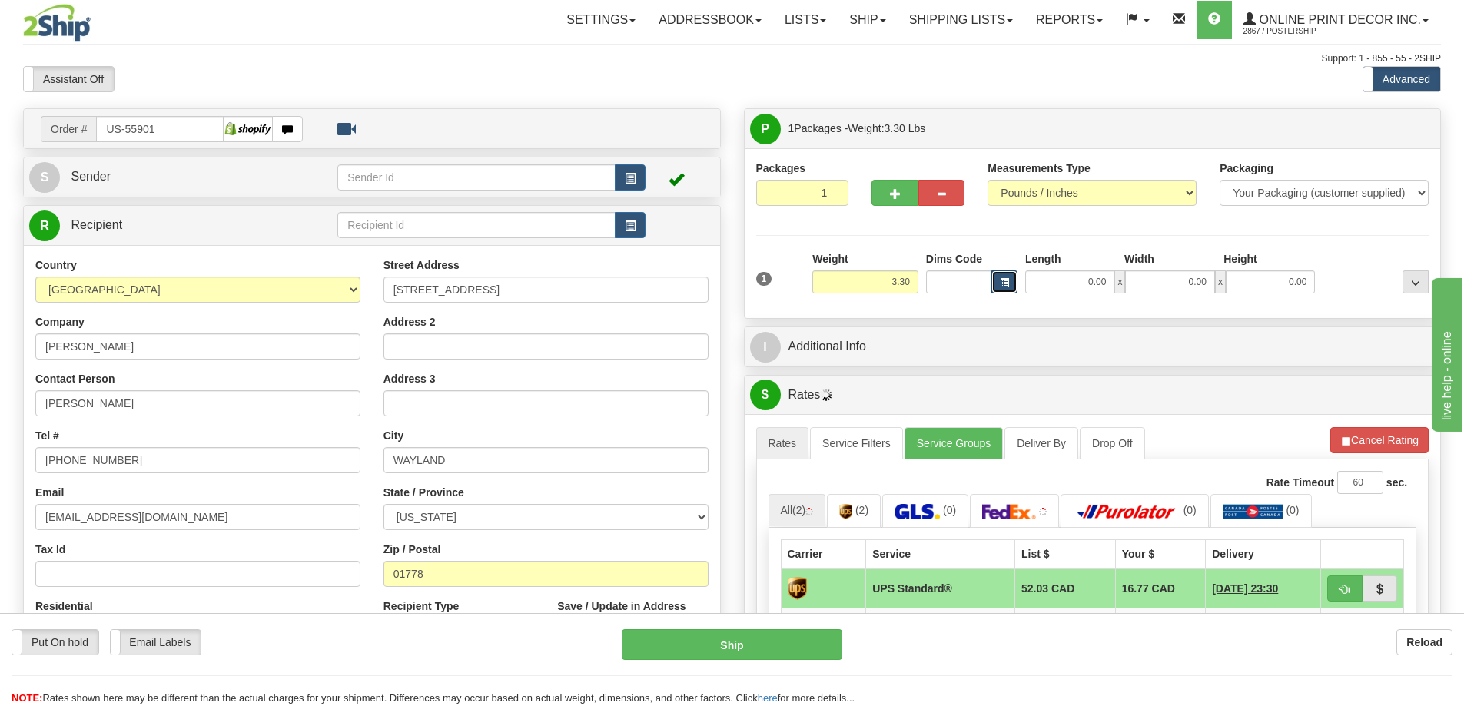
click at [994, 280] on button "button" at bounding box center [1004, 282] width 26 height 23
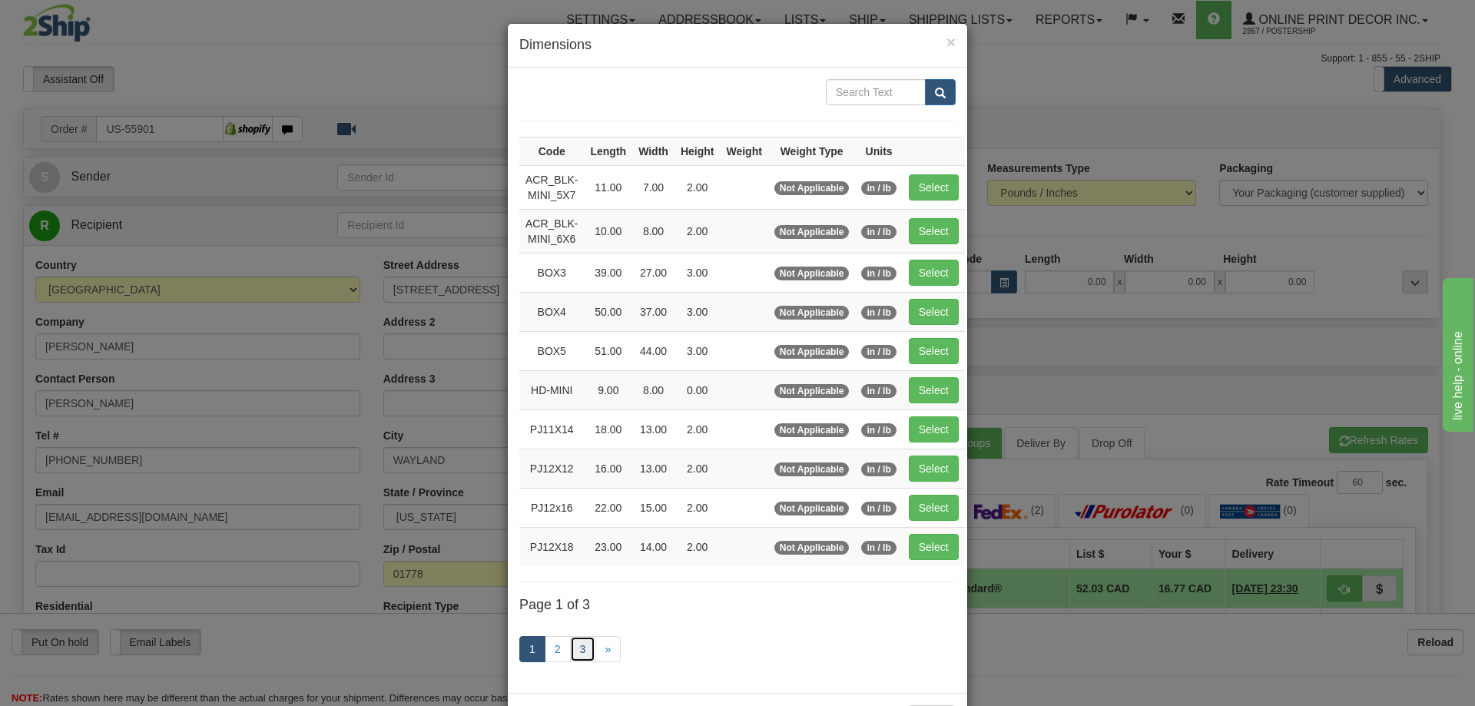
click at [576, 652] on link "3" at bounding box center [583, 649] width 26 height 26
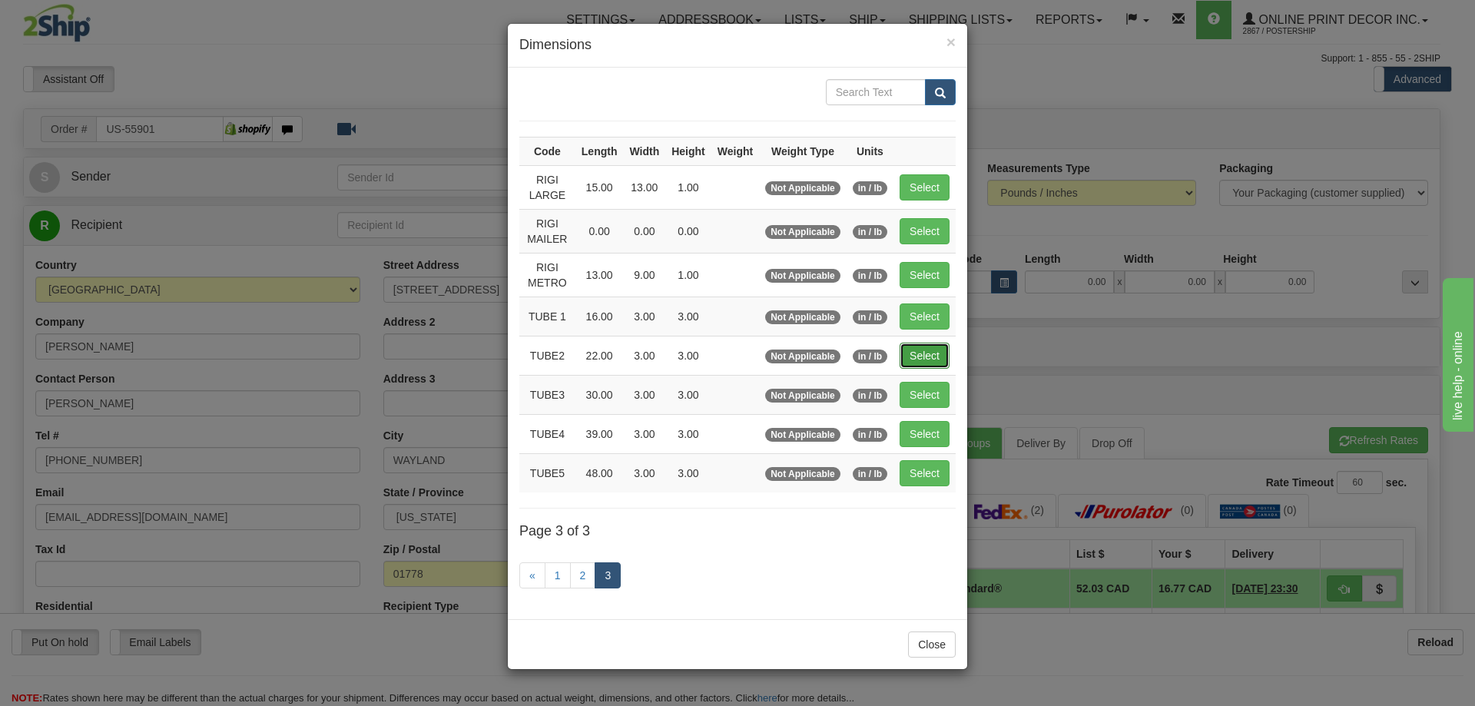
click at [908, 346] on button "Select" at bounding box center [925, 356] width 50 height 26
type input "TUBE2"
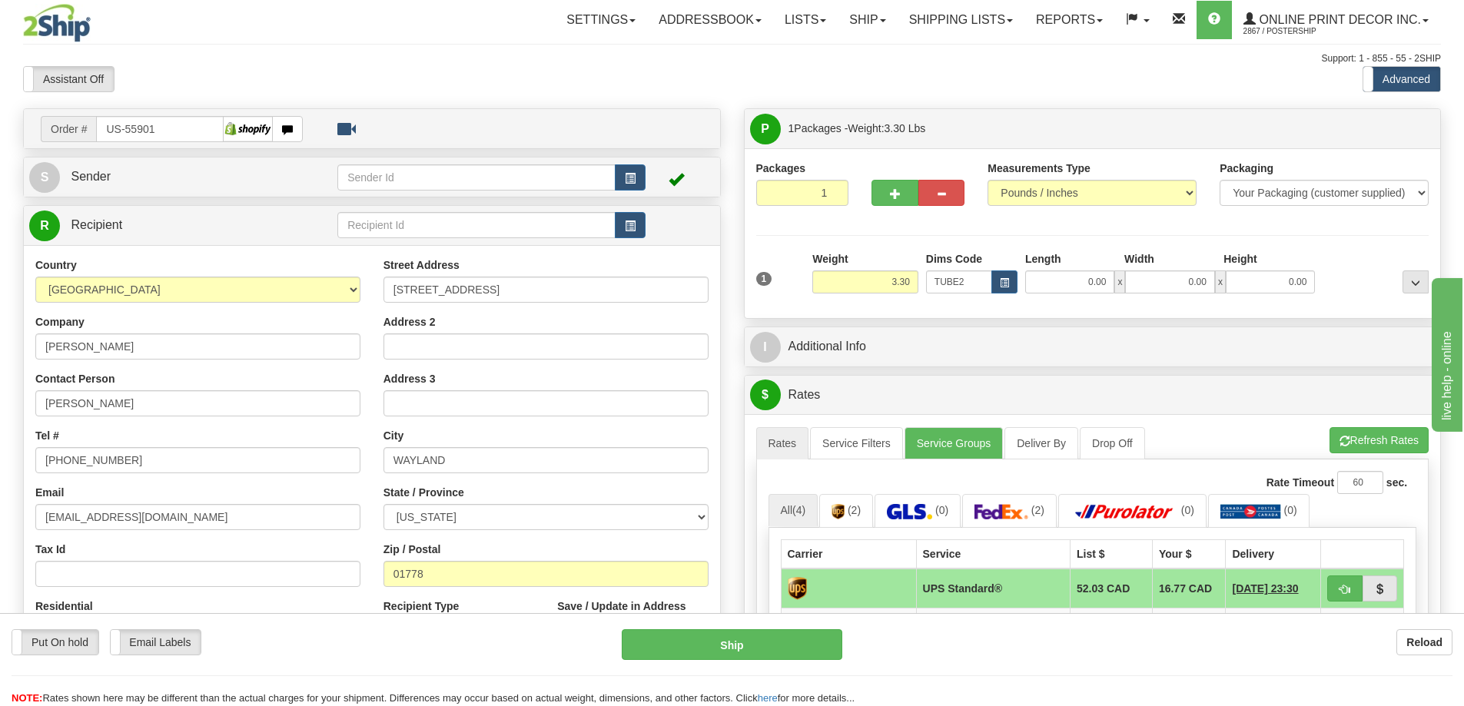
type input "22.00"
type input "3.00"
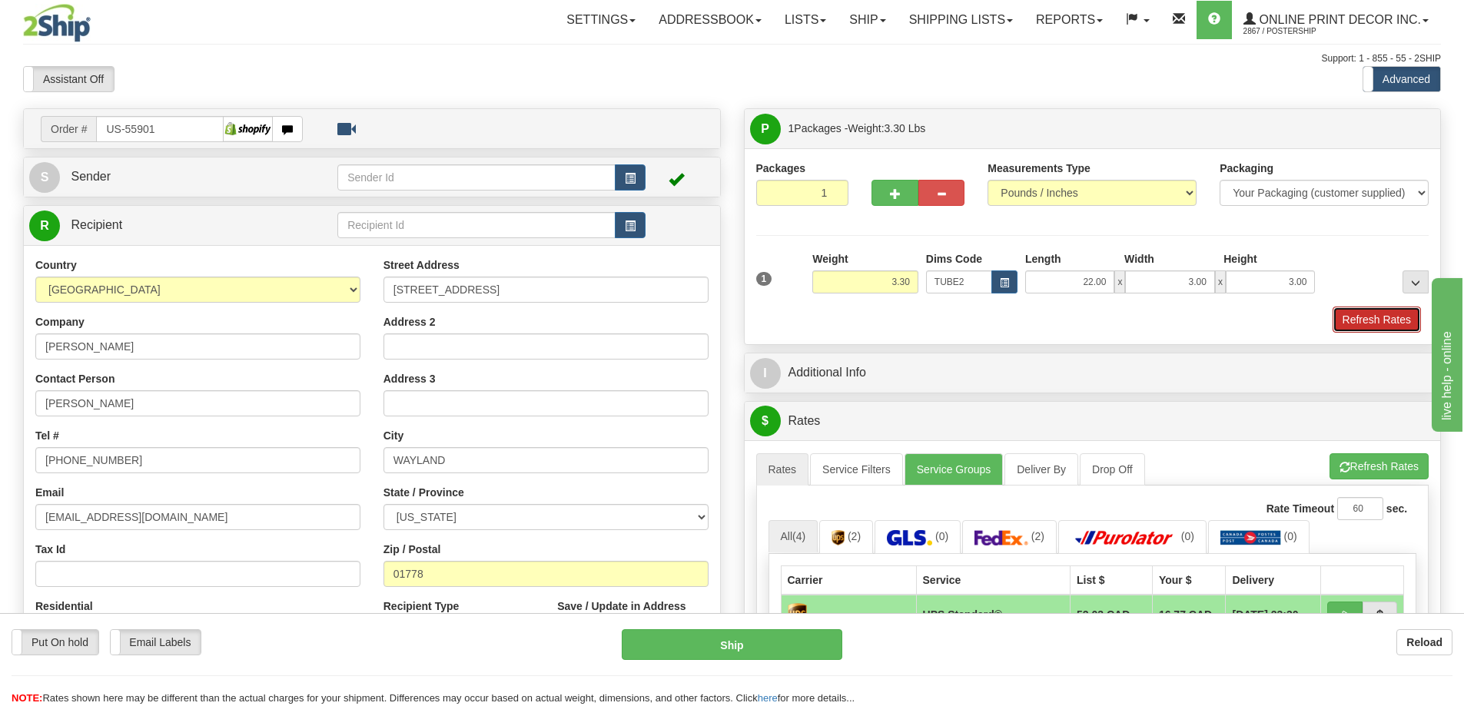
click at [1369, 321] on button "Refresh Rates" at bounding box center [1377, 320] width 88 height 26
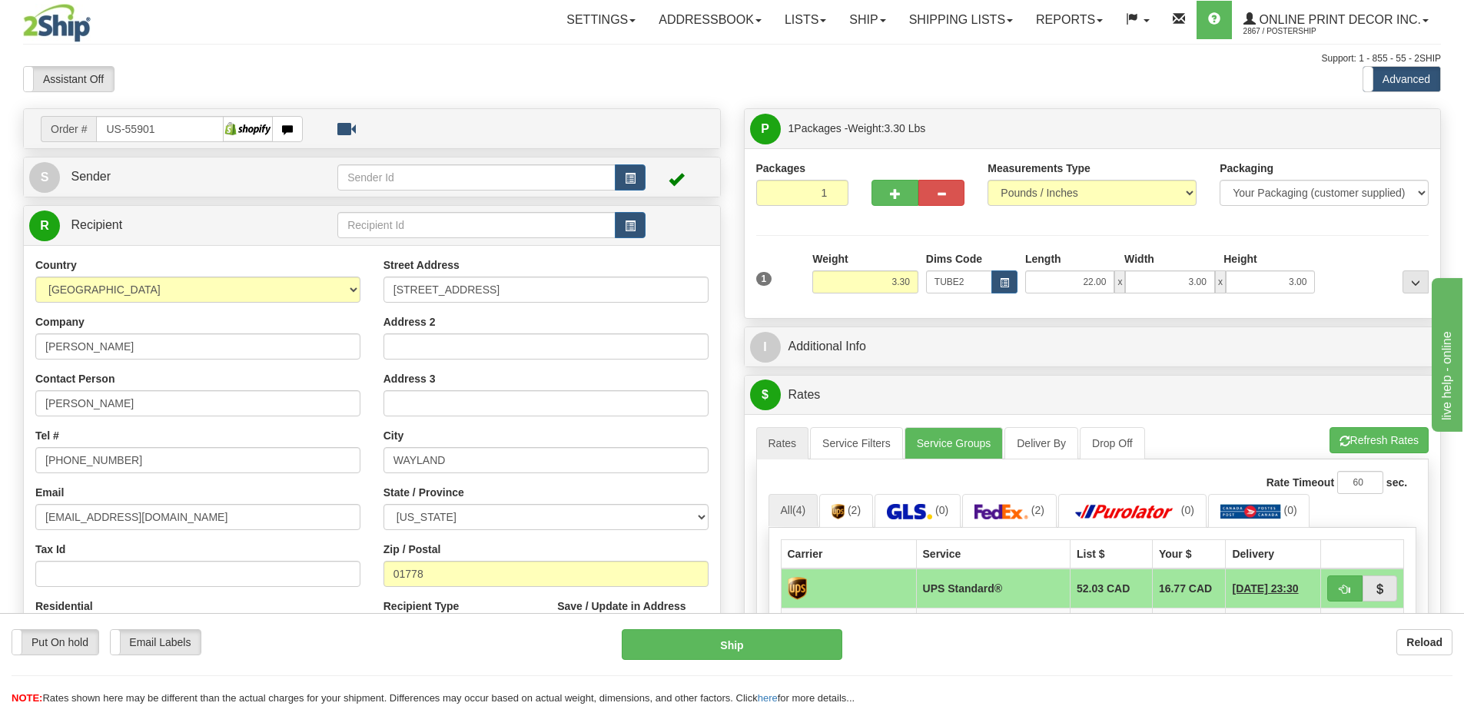
scroll to position [231, 0]
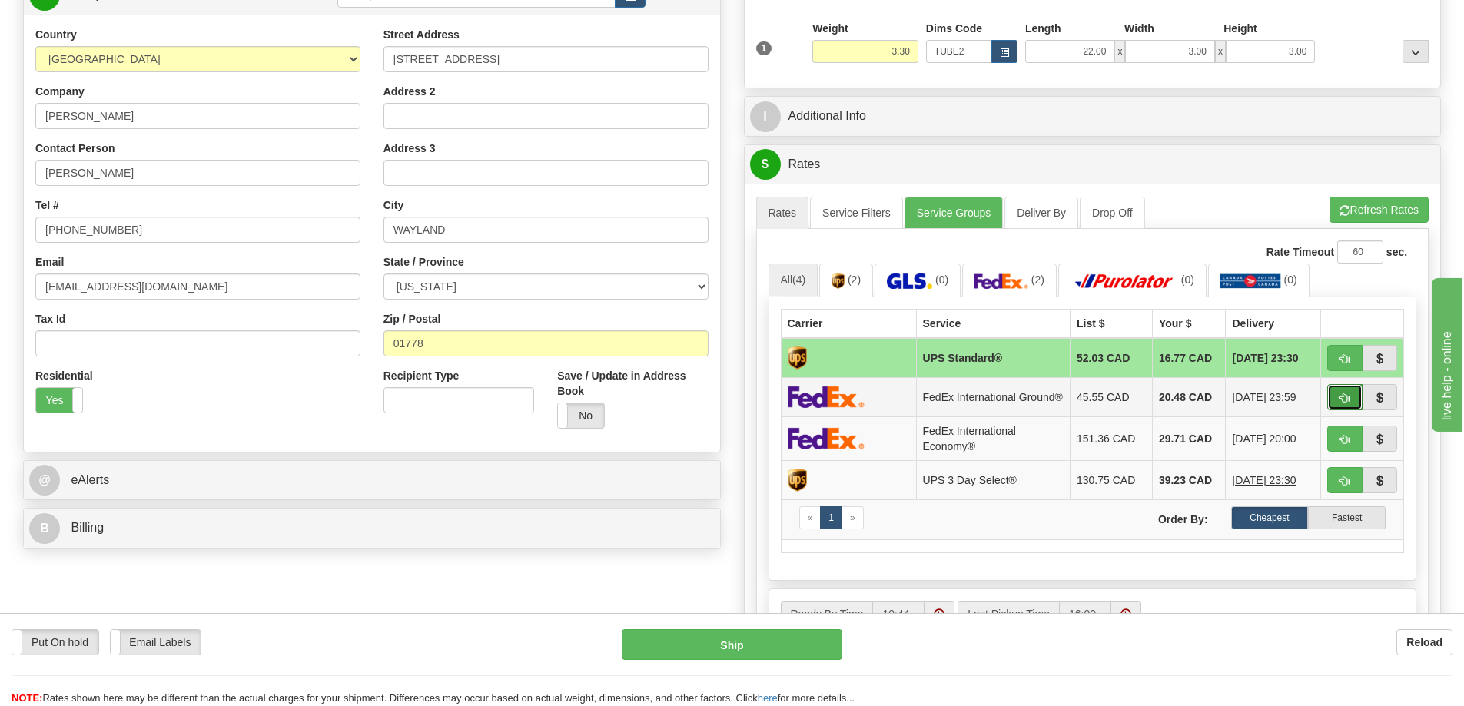
click at [1333, 405] on button "button" at bounding box center [1344, 397] width 35 height 26
type input "92"
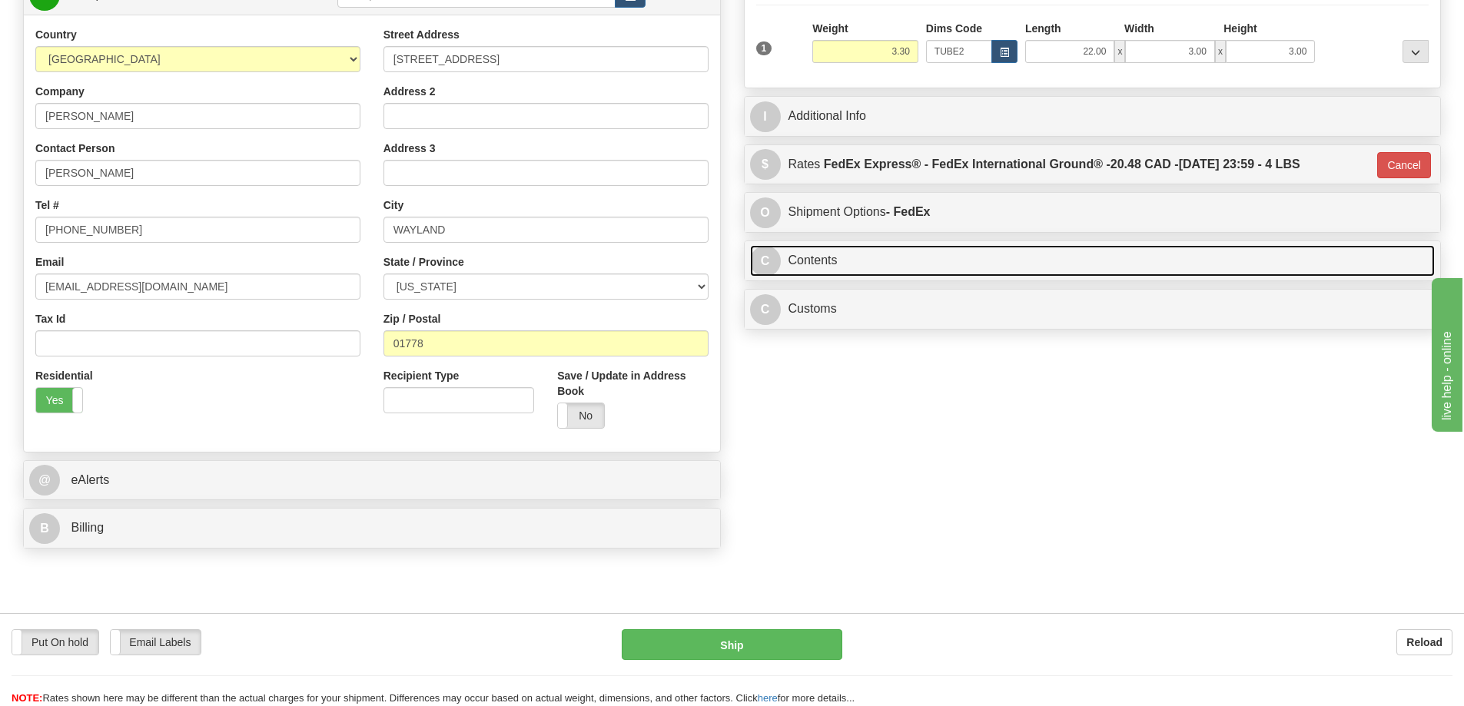
click at [961, 269] on link "C Contents" at bounding box center [1092, 261] width 685 height 32
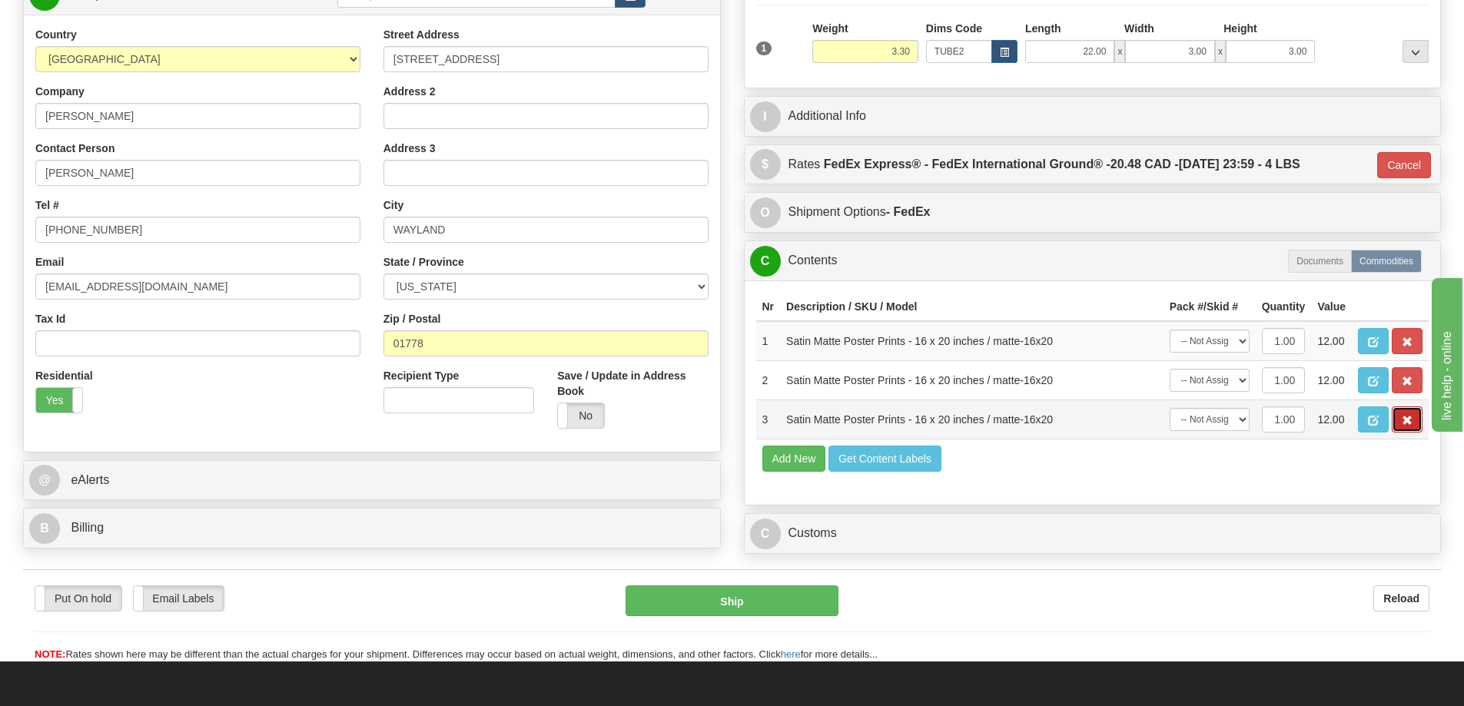
click at [1408, 422] on span "button" at bounding box center [1407, 421] width 11 height 10
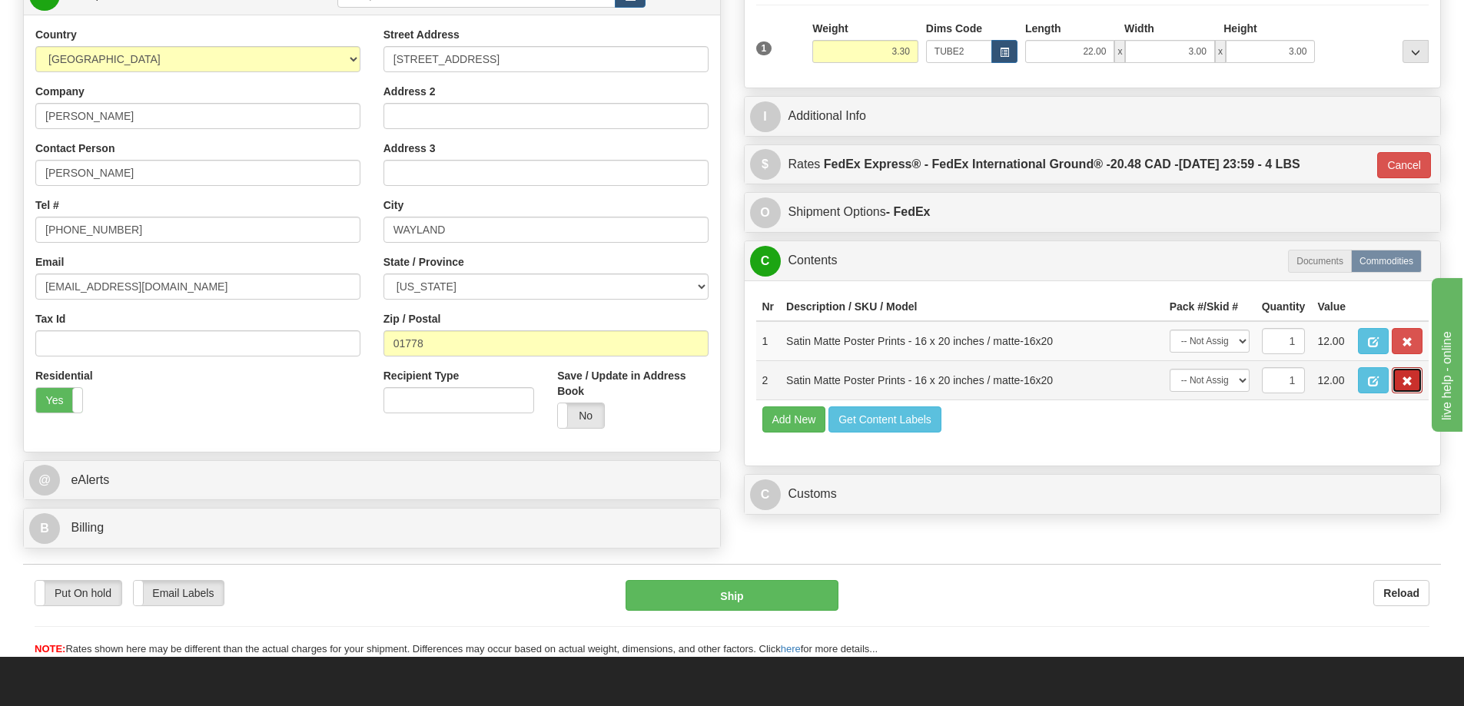
click at [1399, 381] on button "button" at bounding box center [1407, 380] width 31 height 26
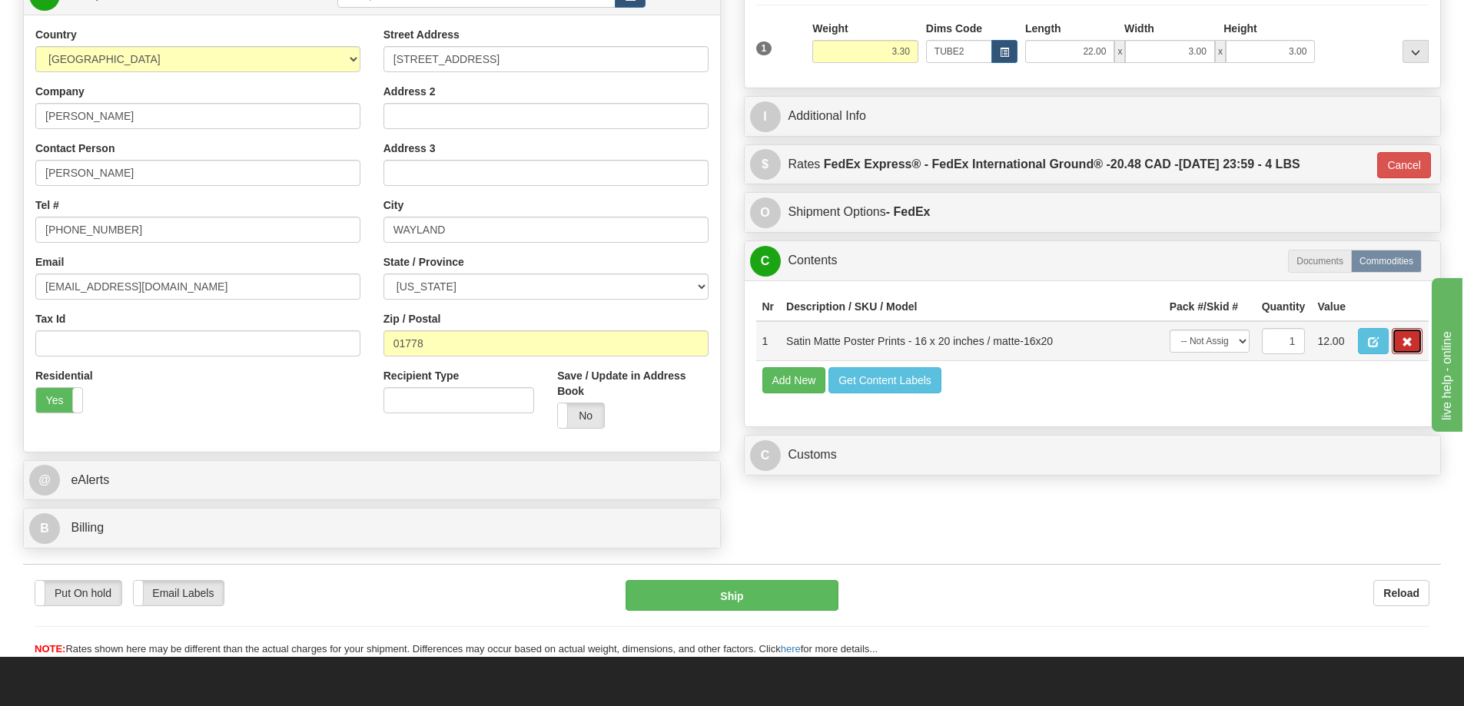
click at [1406, 345] on span "button" at bounding box center [1407, 342] width 11 height 10
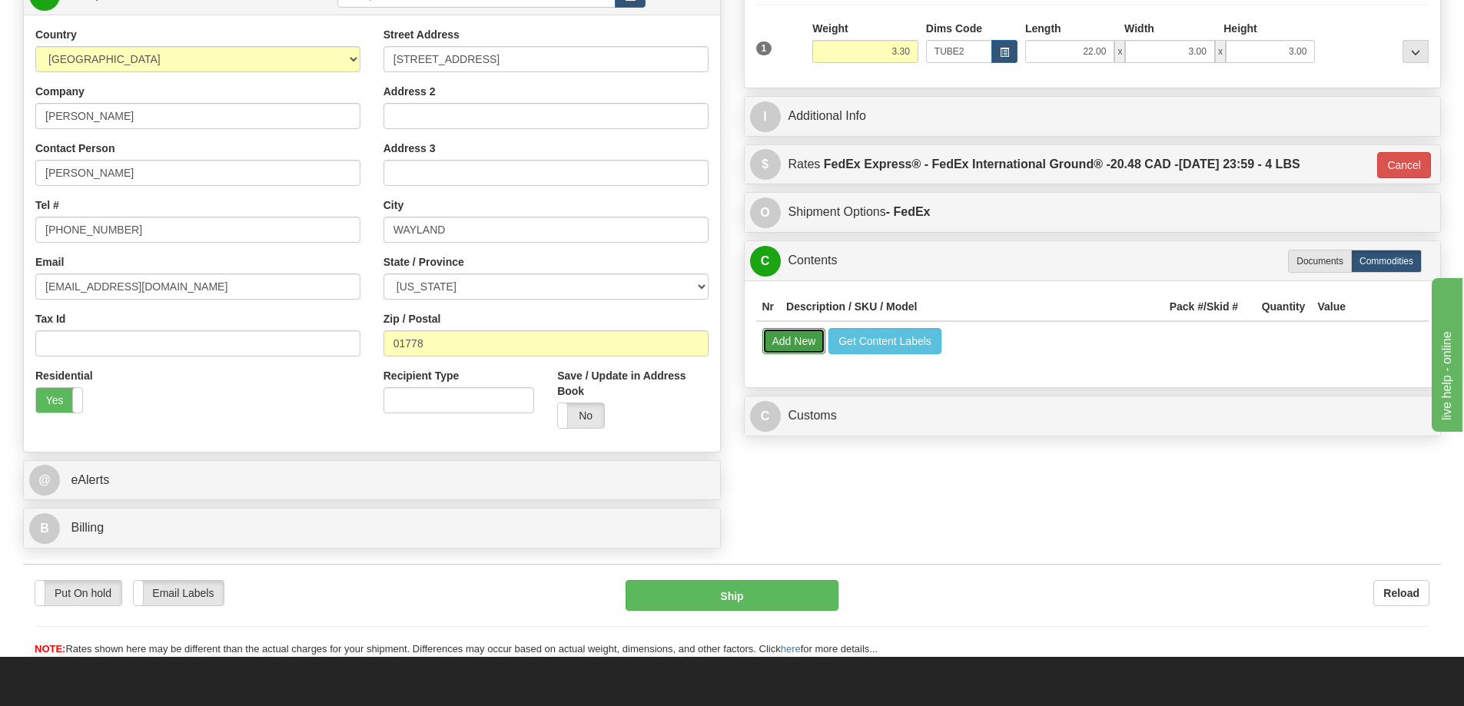
click at [802, 344] on button "Add New" at bounding box center [794, 341] width 64 height 26
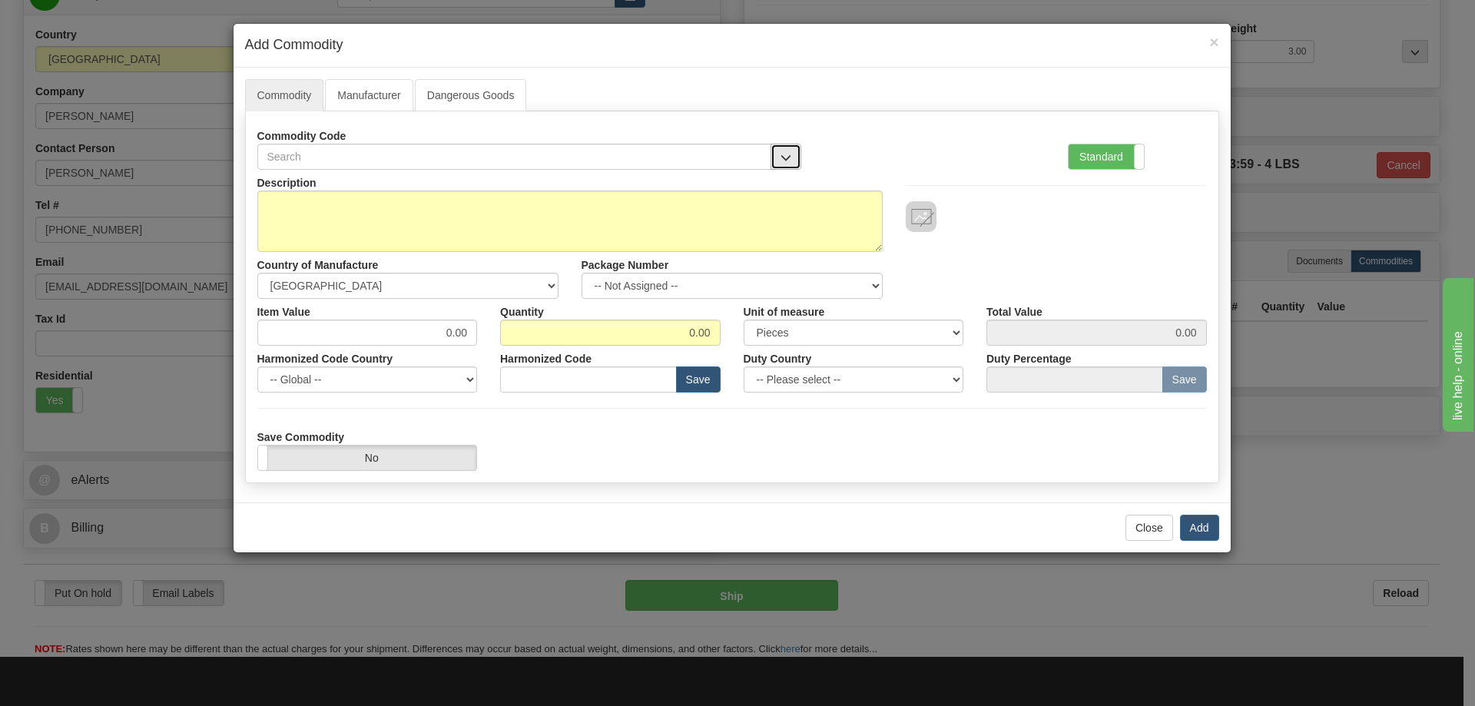
click at [779, 158] on button "button" at bounding box center [786, 157] width 31 height 26
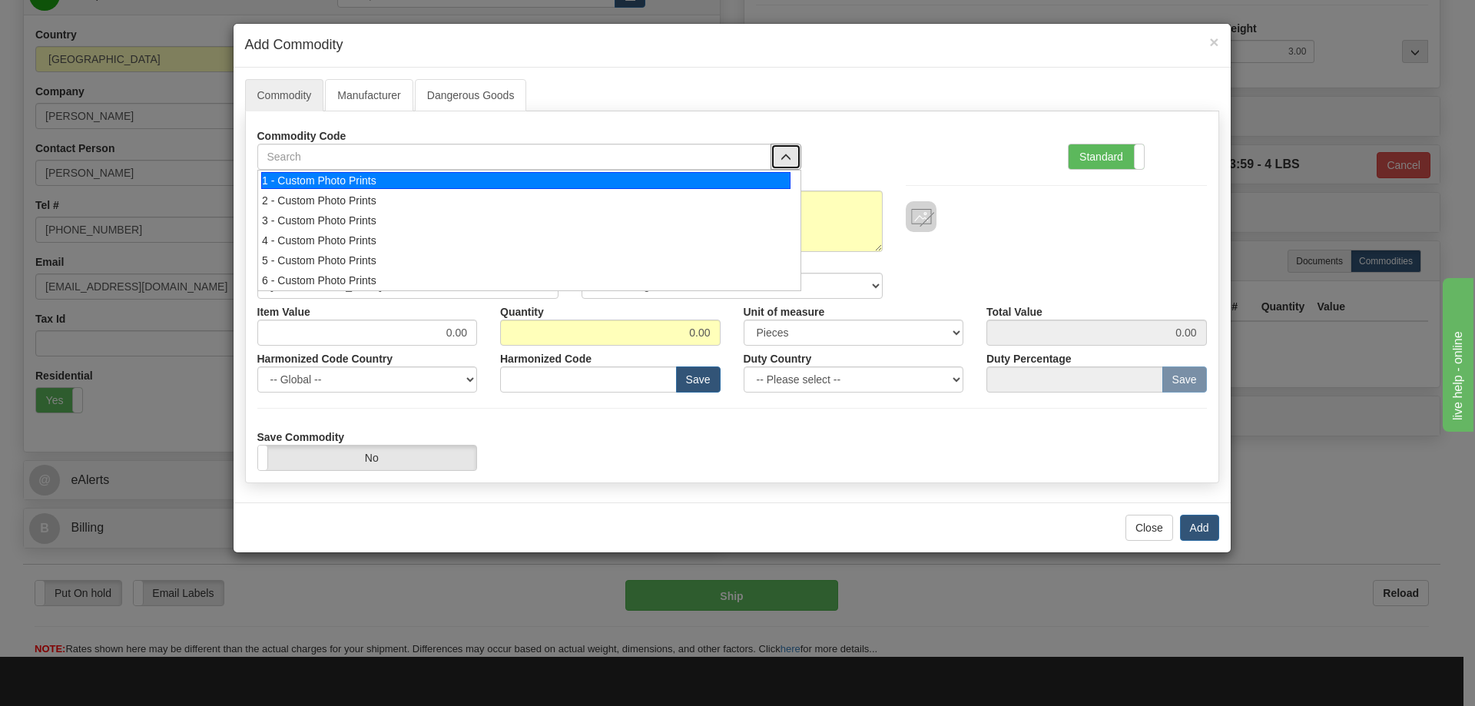
click at [762, 183] on div "1 - Custom Photo Prints" at bounding box center [525, 180] width 529 height 17
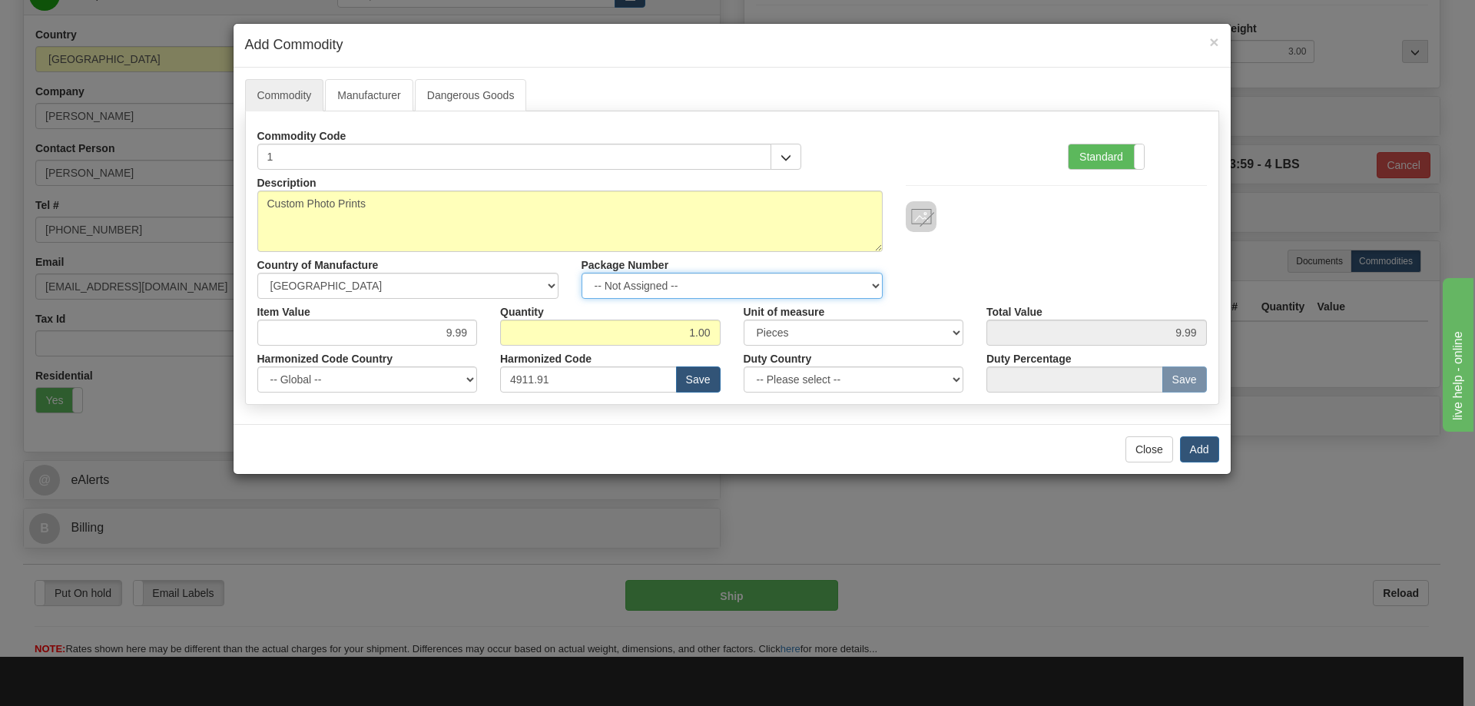
click at [869, 284] on select "-- Not Assigned -- Item 1" at bounding box center [732, 286] width 301 height 26
select select "0"
click at [582, 273] on select "-- Not Assigned -- Item 1" at bounding box center [732, 286] width 301 height 26
click at [1203, 442] on button "Add" at bounding box center [1199, 449] width 39 height 26
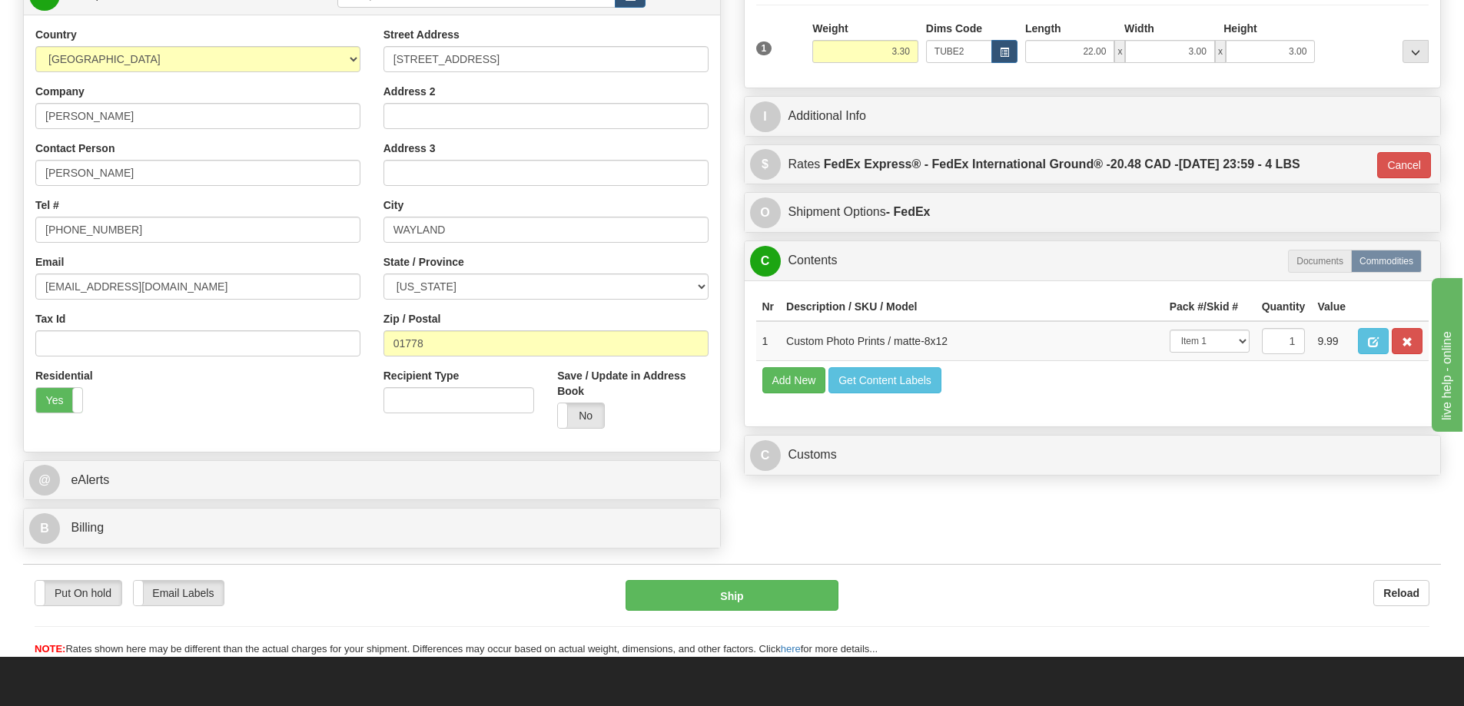
scroll to position [307, 0]
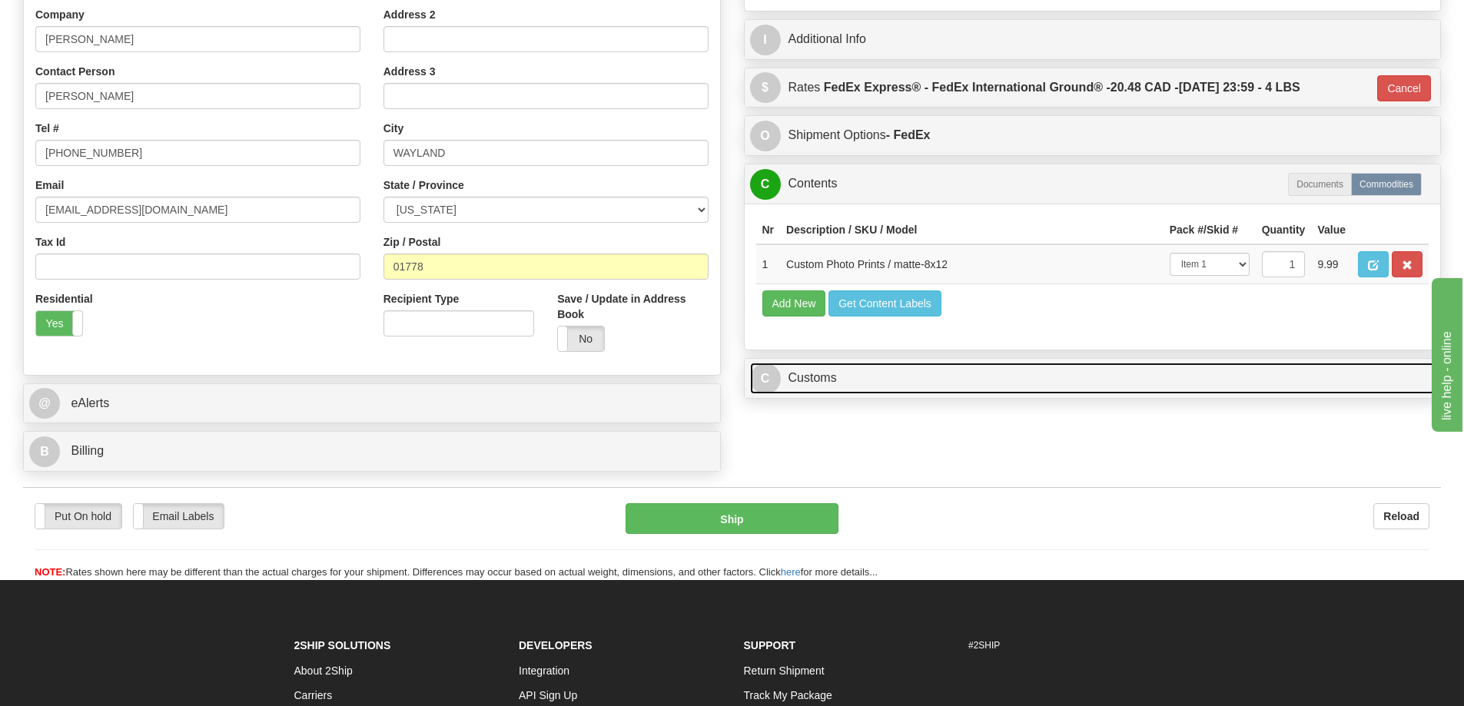
click at [1219, 373] on link "C Customs" at bounding box center [1092, 379] width 685 height 32
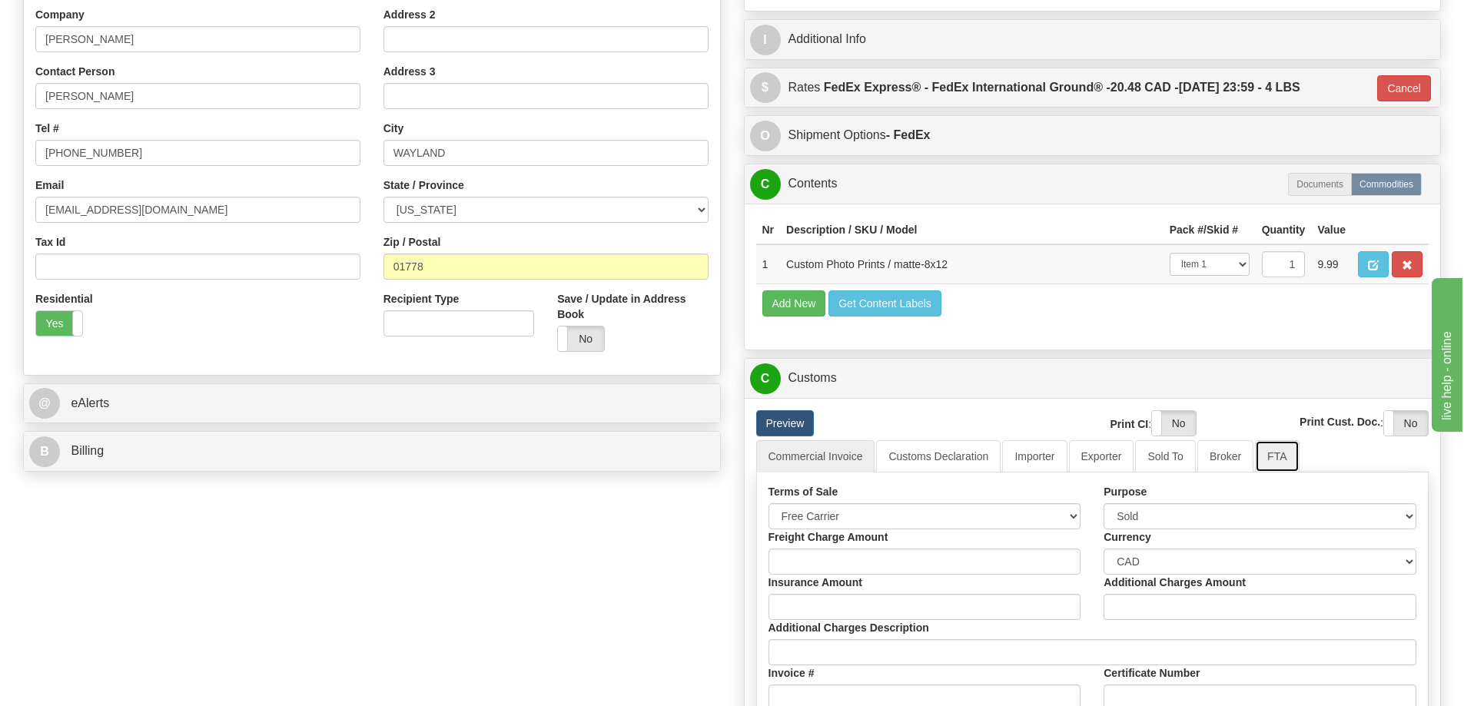
click at [1282, 463] on link "FTA" at bounding box center [1277, 456] width 44 height 32
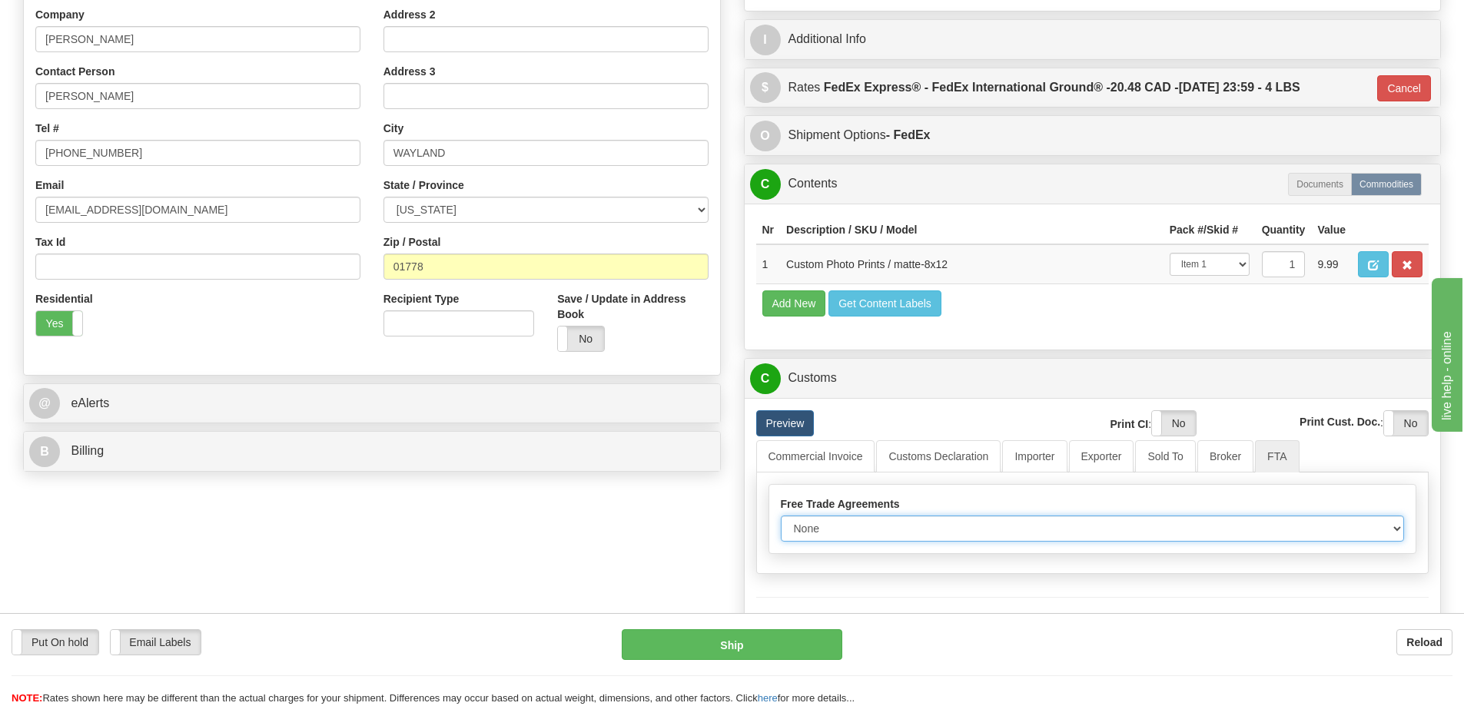
click at [1399, 533] on select "None Other USMCA CETA CUKTCA" at bounding box center [1093, 529] width 624 height 26
select select "1"
click at [781, 521] on select "None Other USMCA CETA CUKTCA" at bounding box center [1093, 529] width 624 height 26
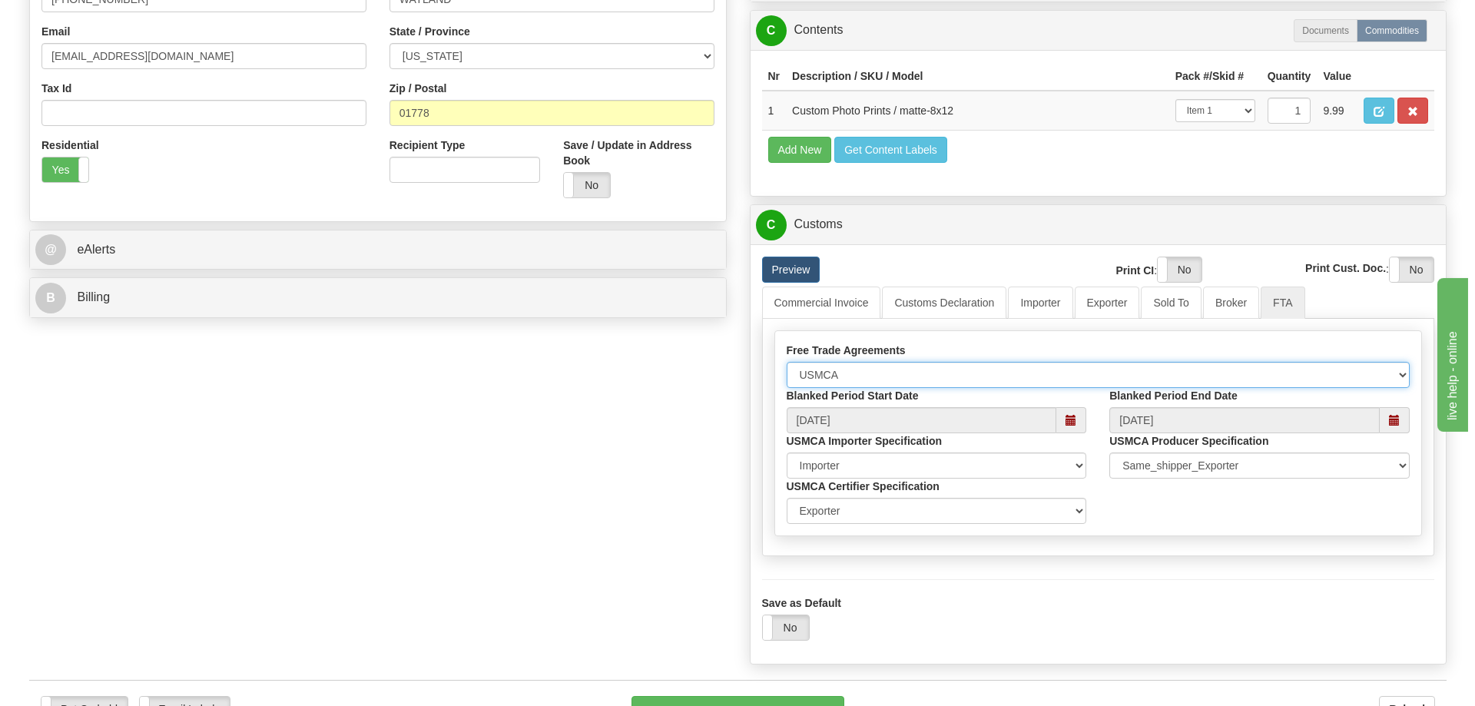
scroll to position [538, 0]
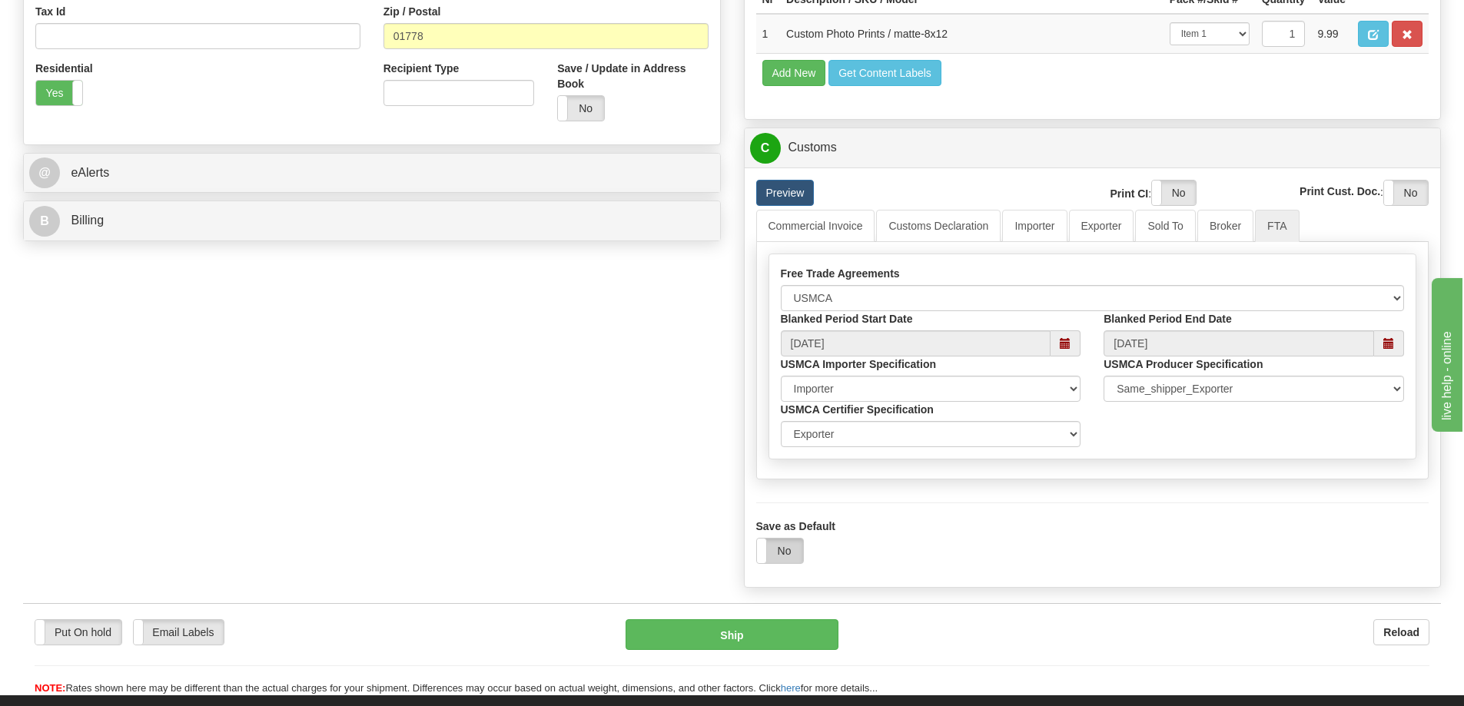
click at [788, 549] on label "No" at bounding box center [780, 551] width 46 height 25
click at [769, 629] on button "Ship" at bounding box center [732, 634] width 213 height 31
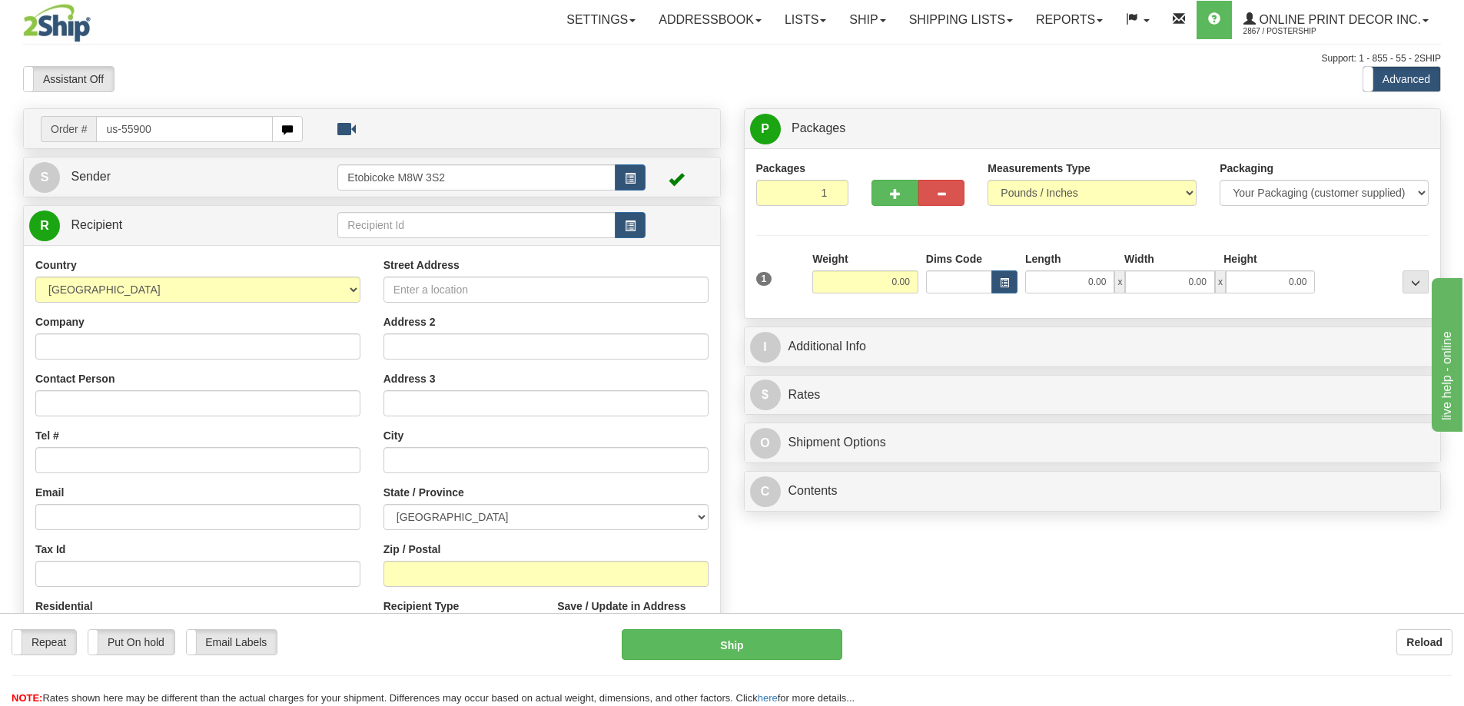
type input "us-55900"
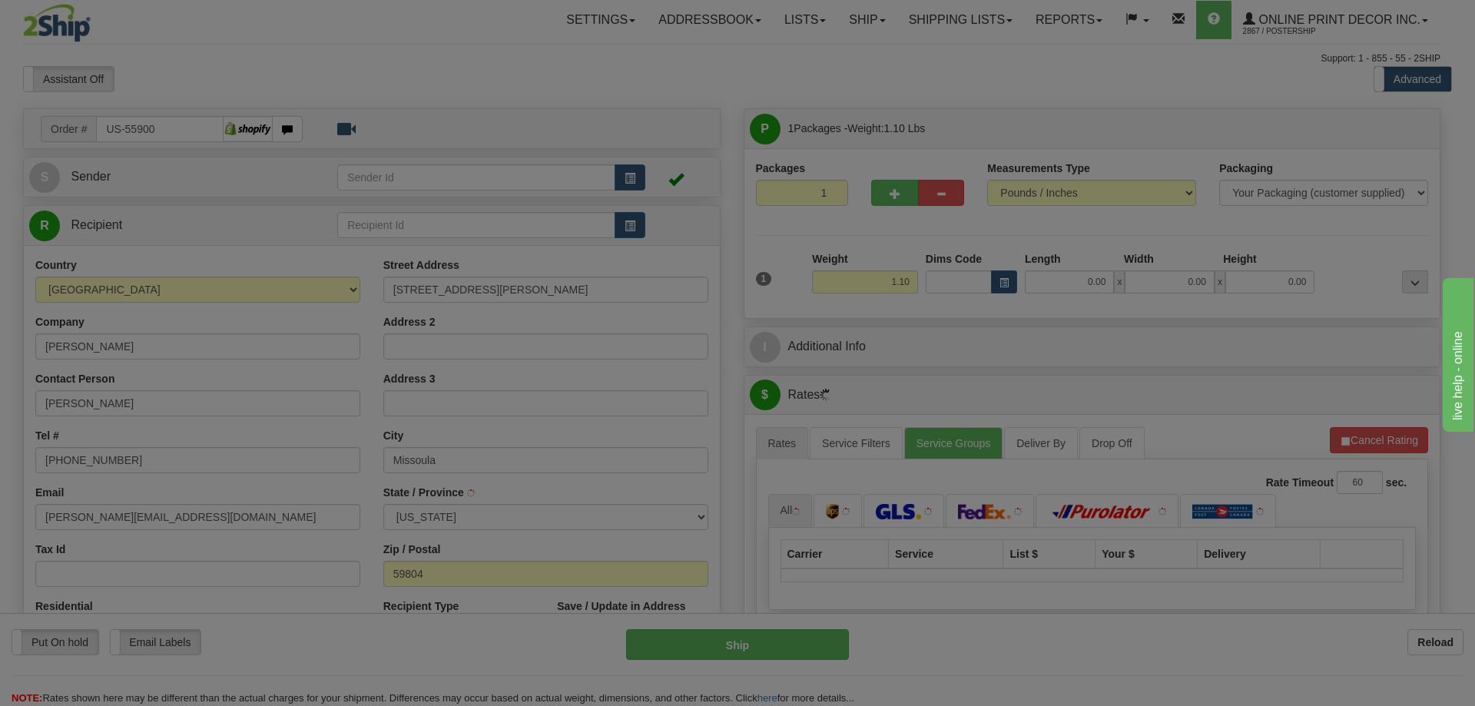
type input "MISSOULA"
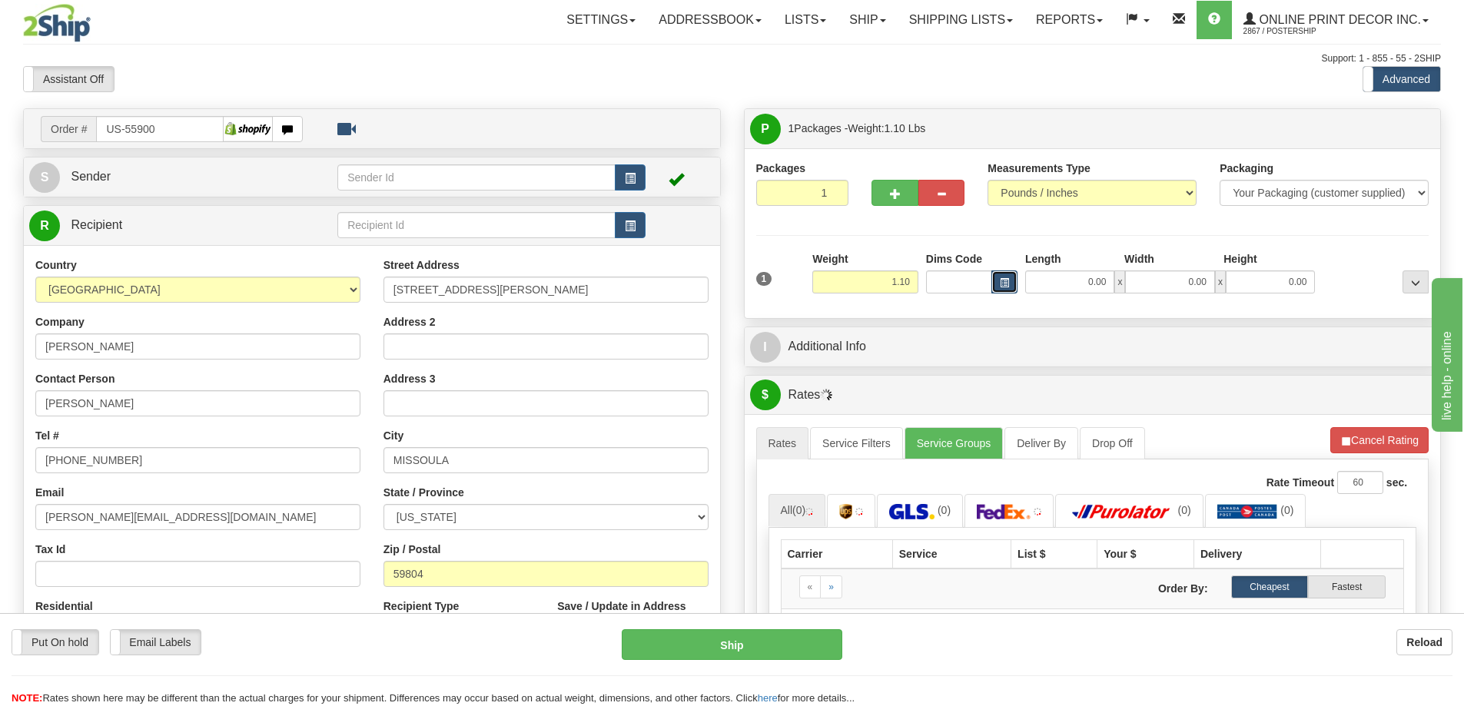
click at [996, 279] on button "button" at bounding box center [1004, 282] width 26 height 23
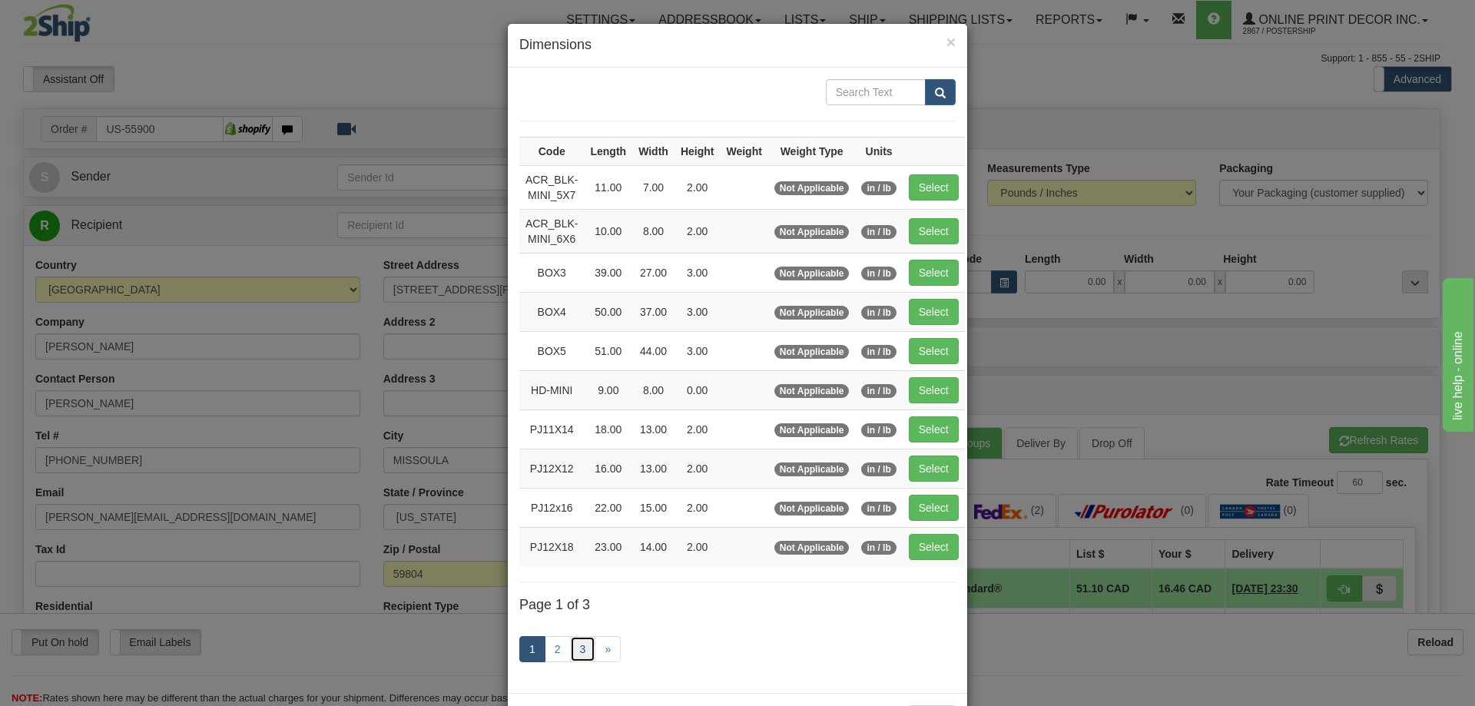
click at [580, 646] on link "3" at bounding box center [583, 649] width 26 height 26
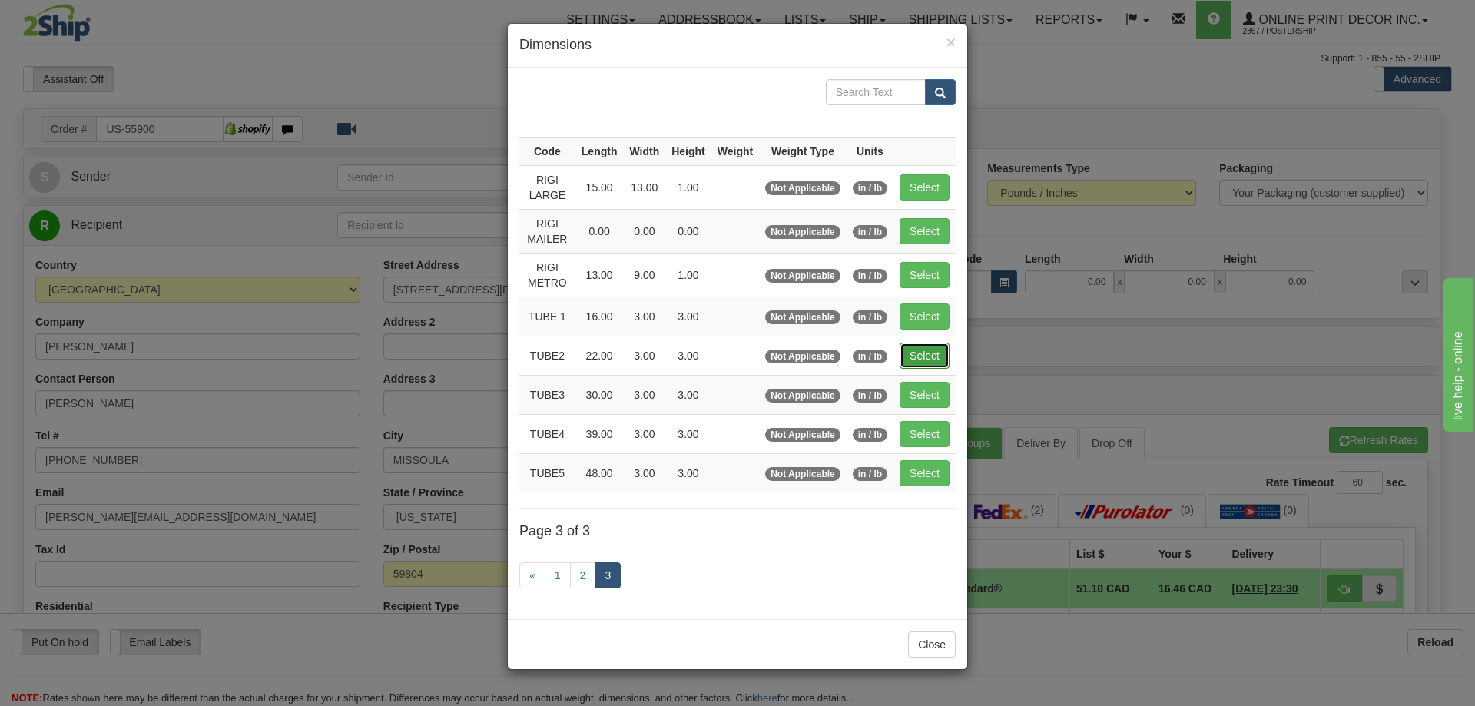
click at [934, 354] on button "Select" at bounding box center [925, 356] width 50 height 26
type input "TUBE2"
type input "22.00"
type input "3.00"
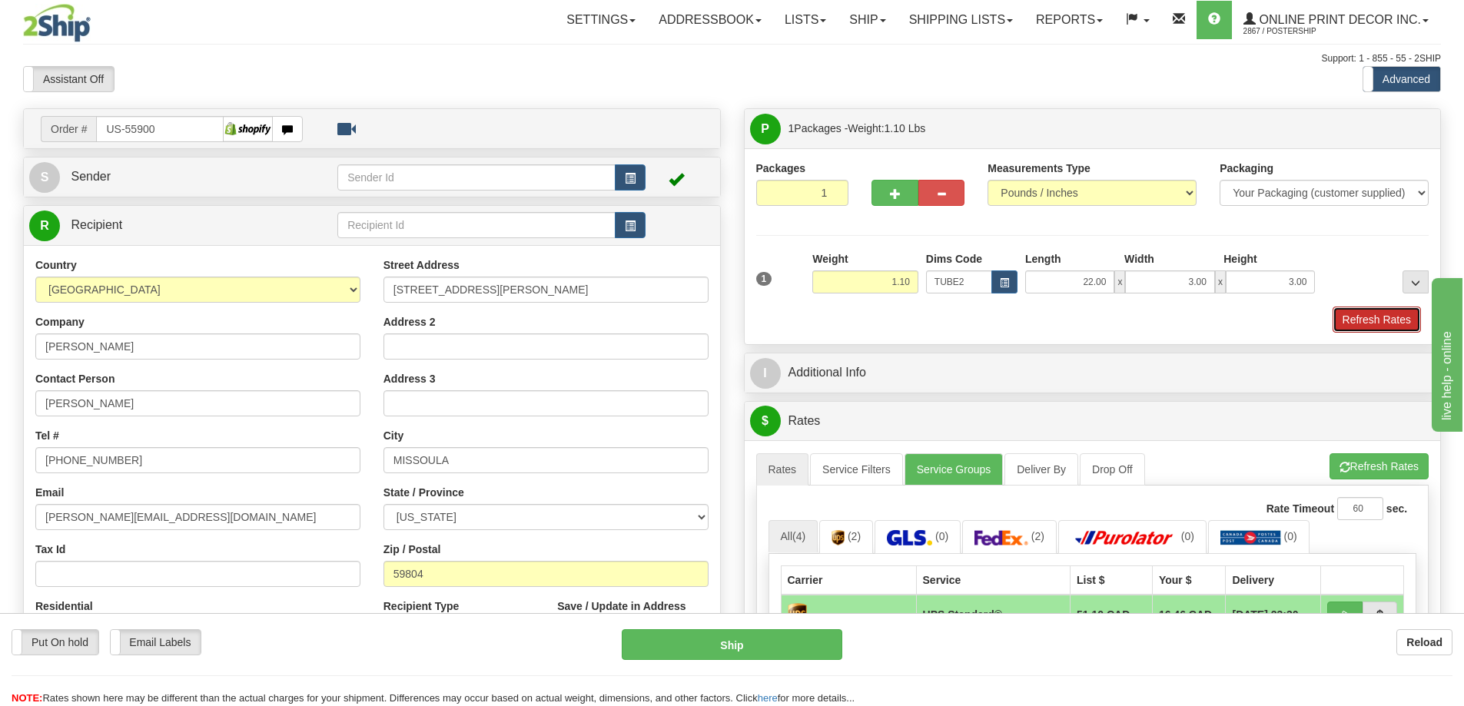
click at [1391, 317] on button "Refresh Rates" at bounding box center [1377, 320] width 88 height 26
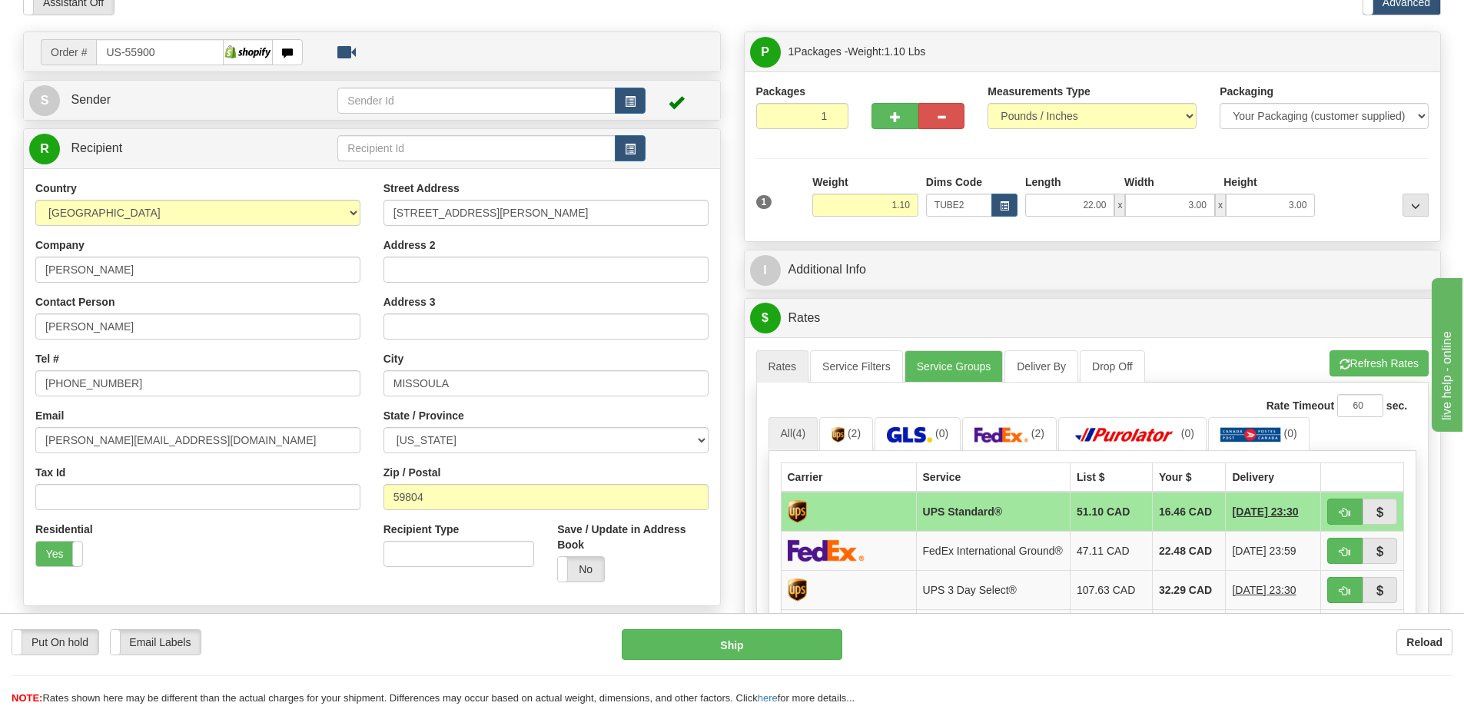
scroll to position [231, 0]
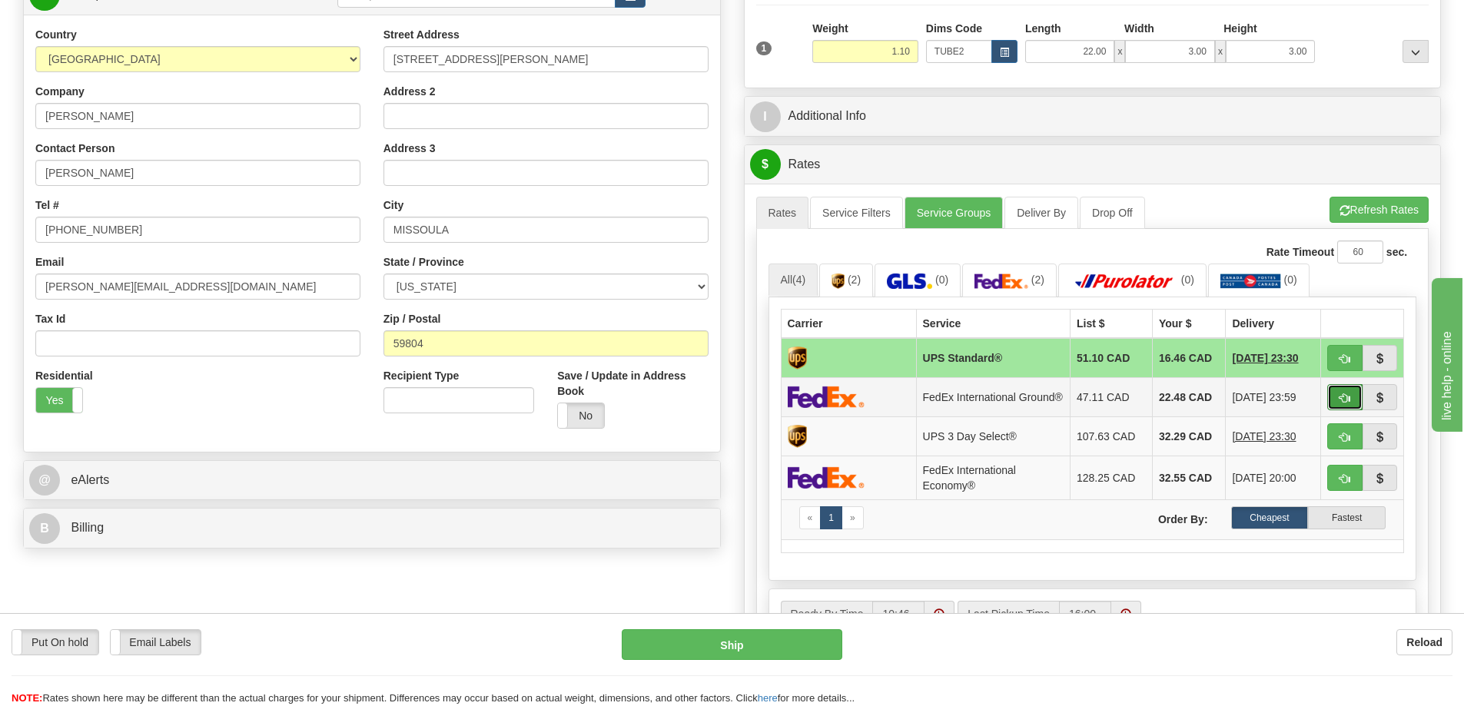
click at [1346, 397] on button "button" at bounding box center [1344, 397] width 35 height 26
type input "92"
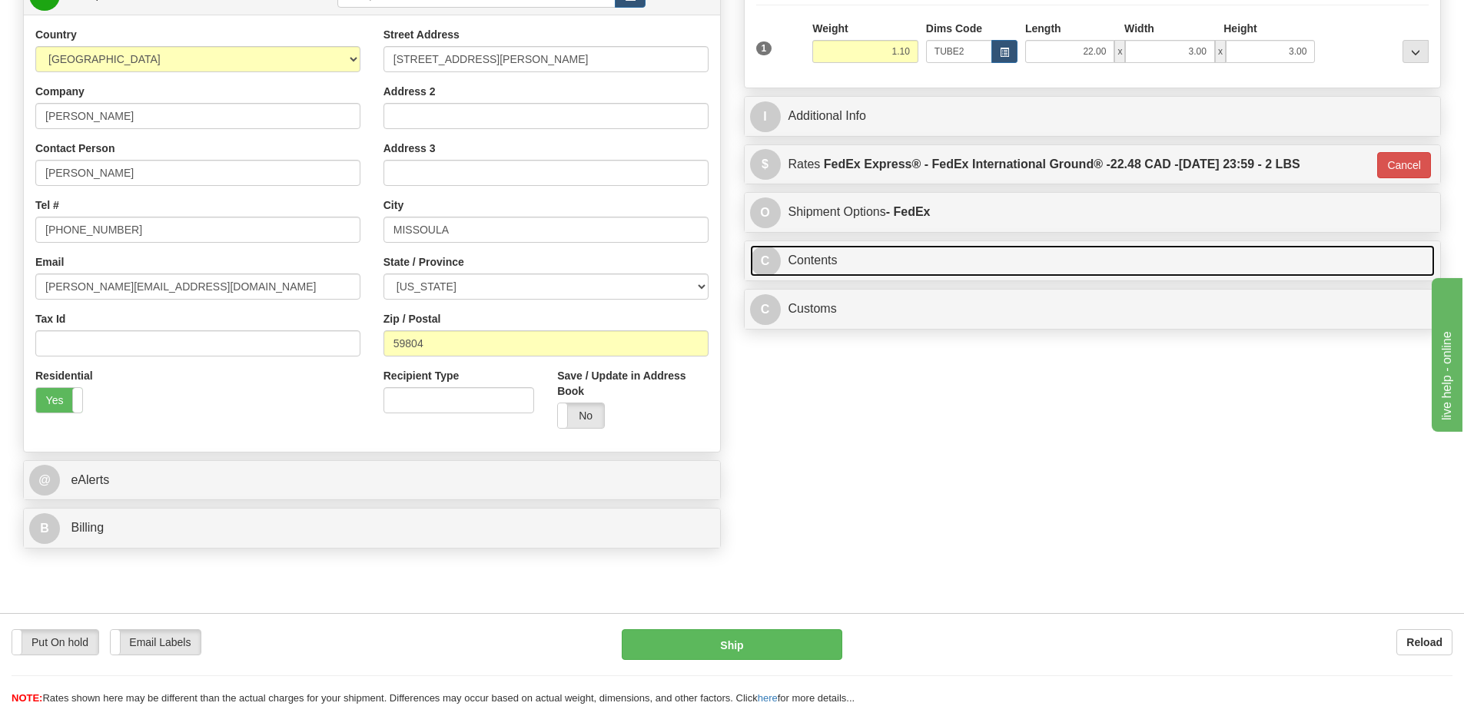
click at [915, 261] on link "C Contents" at bounding box center [1092, 261] width 685 height 32
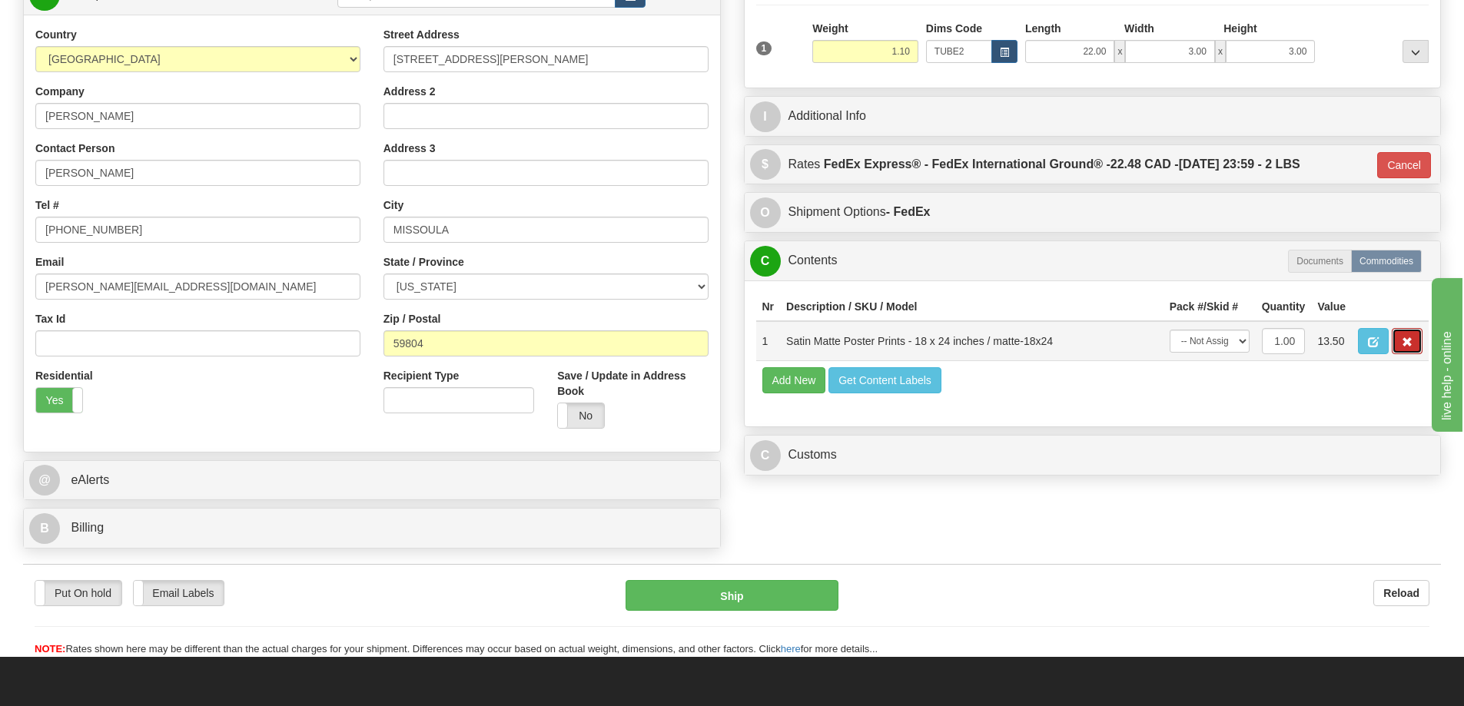
click at [1409, 345] on span "button" at bounding box center [1407, 342] width 11 height 10
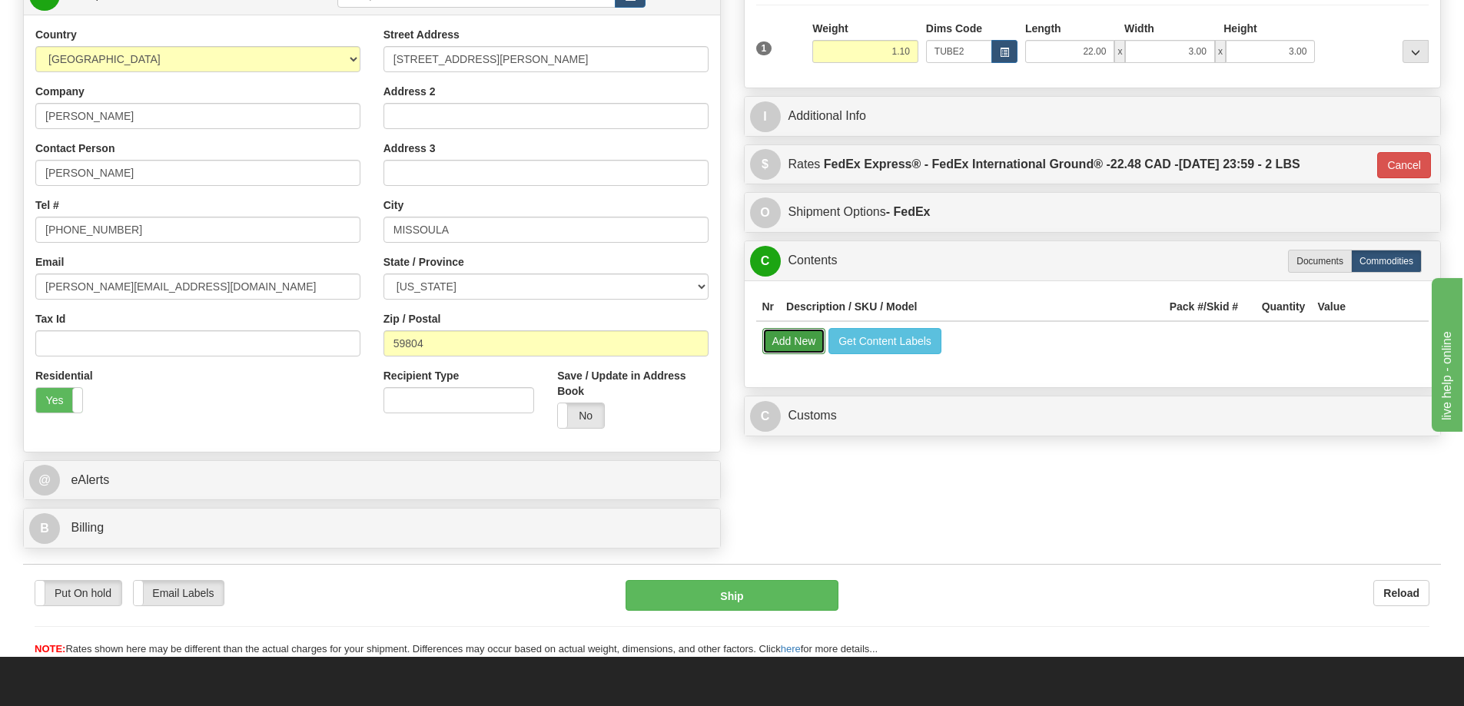
click at [798, 344] on button "Add New" at bounding box center [794, 341] width 64 height 26
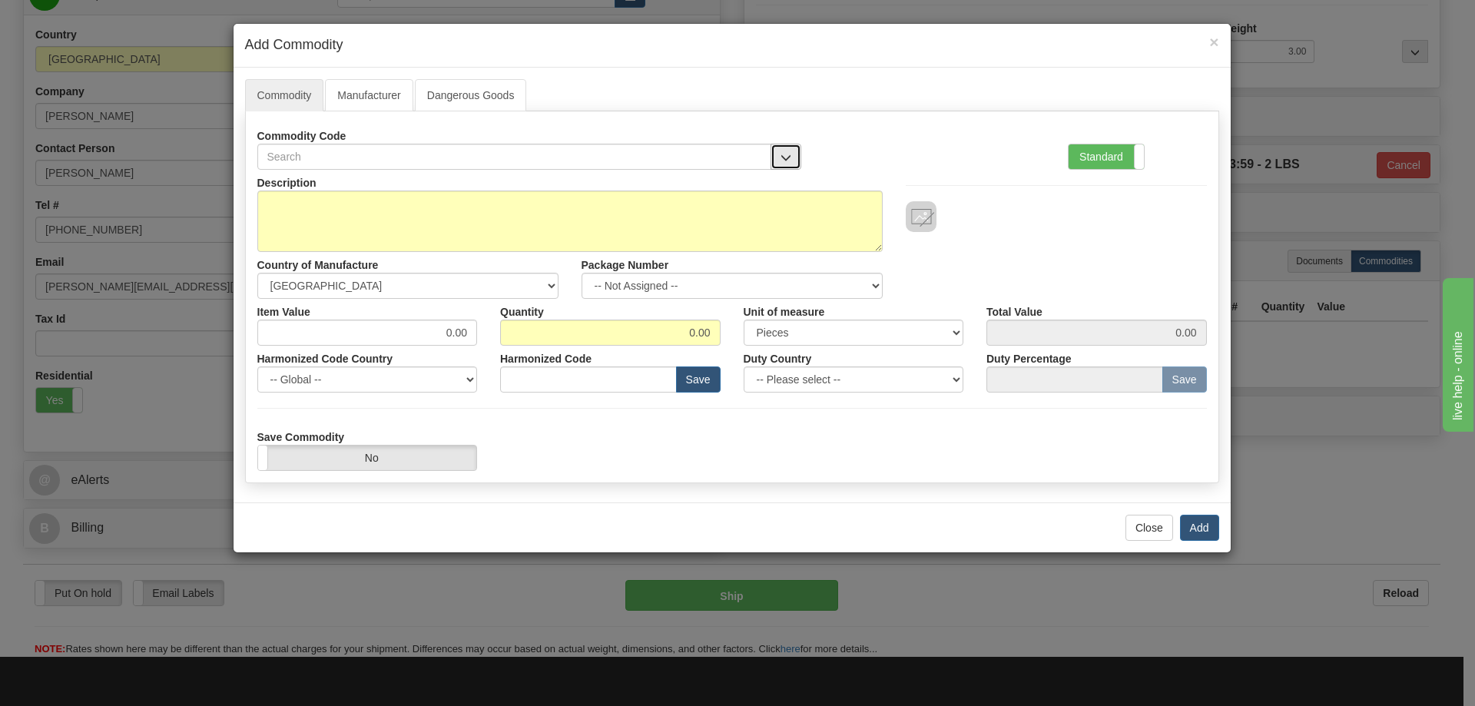
click at [782, 153] on span "button" at bounding box center [786, 158] width 11 height 10
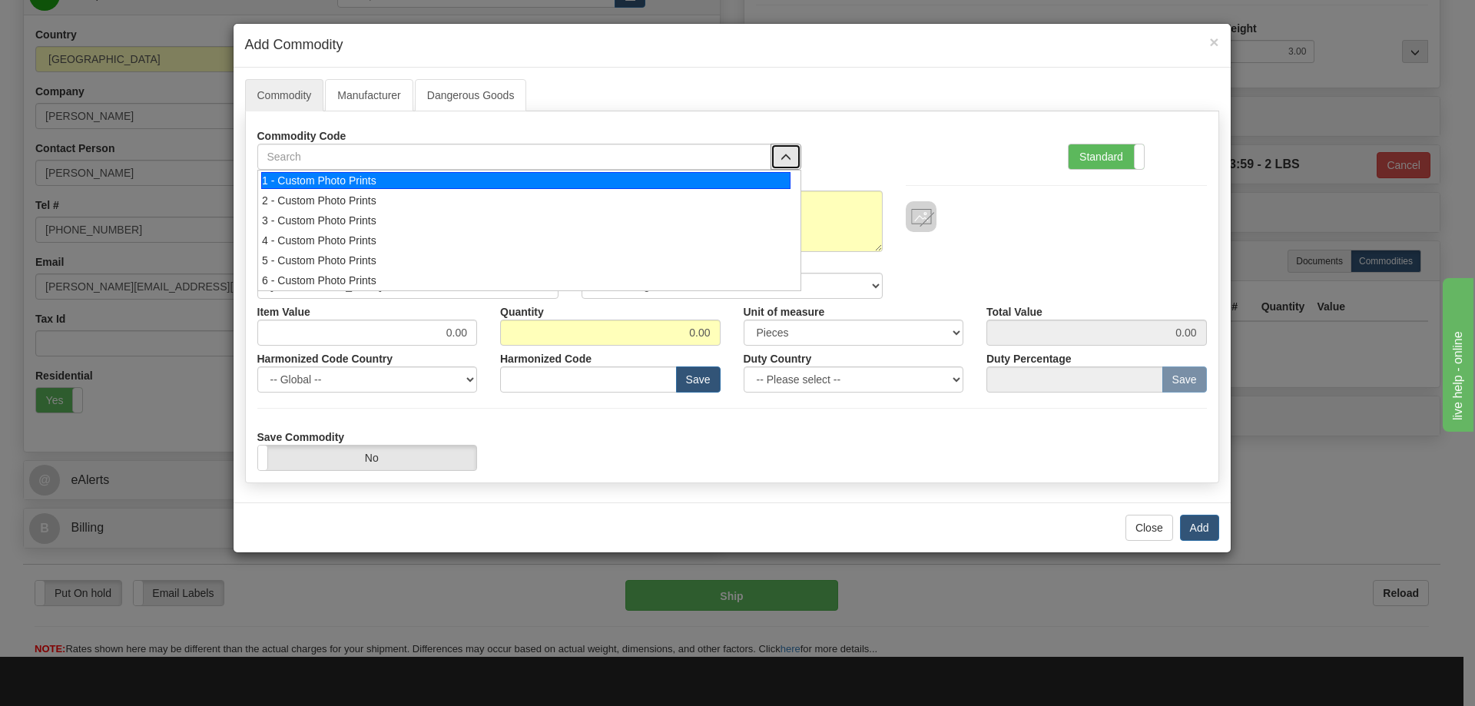
click at [772, 173] on div "1 - Custom Photo Prints" at bounding box center [525, 180] width 529 height 17
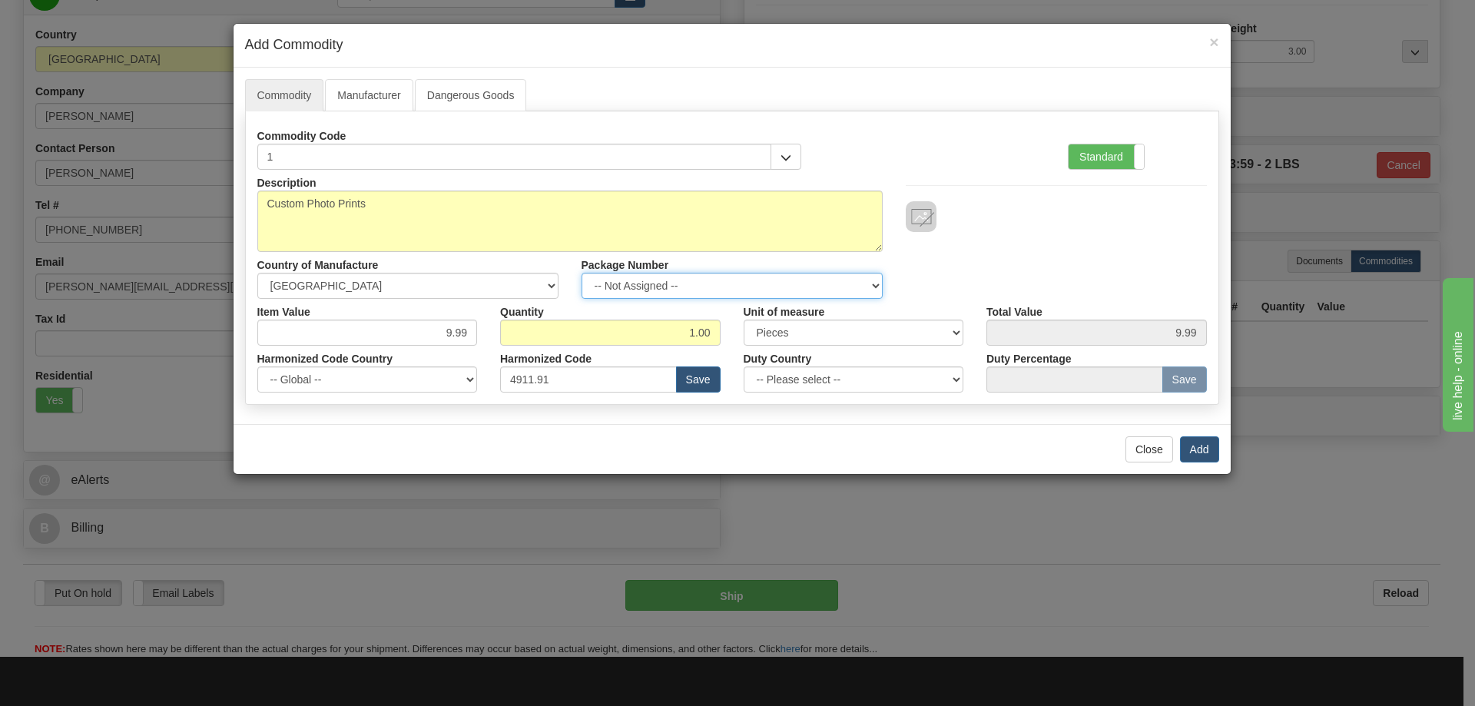
click at [875, 284] on select "-- Not Assigned -- Item 1" at bounding box center [732, 286] width 301 height 26
select select "0"
click at [582, 273] on select "-- Not Assigned -- Item 1" at bounding box center [732, 286] width 301 height 26
click at [1195, 446] on button "Add" at bounding box center [1199, 449] width 39 height 26
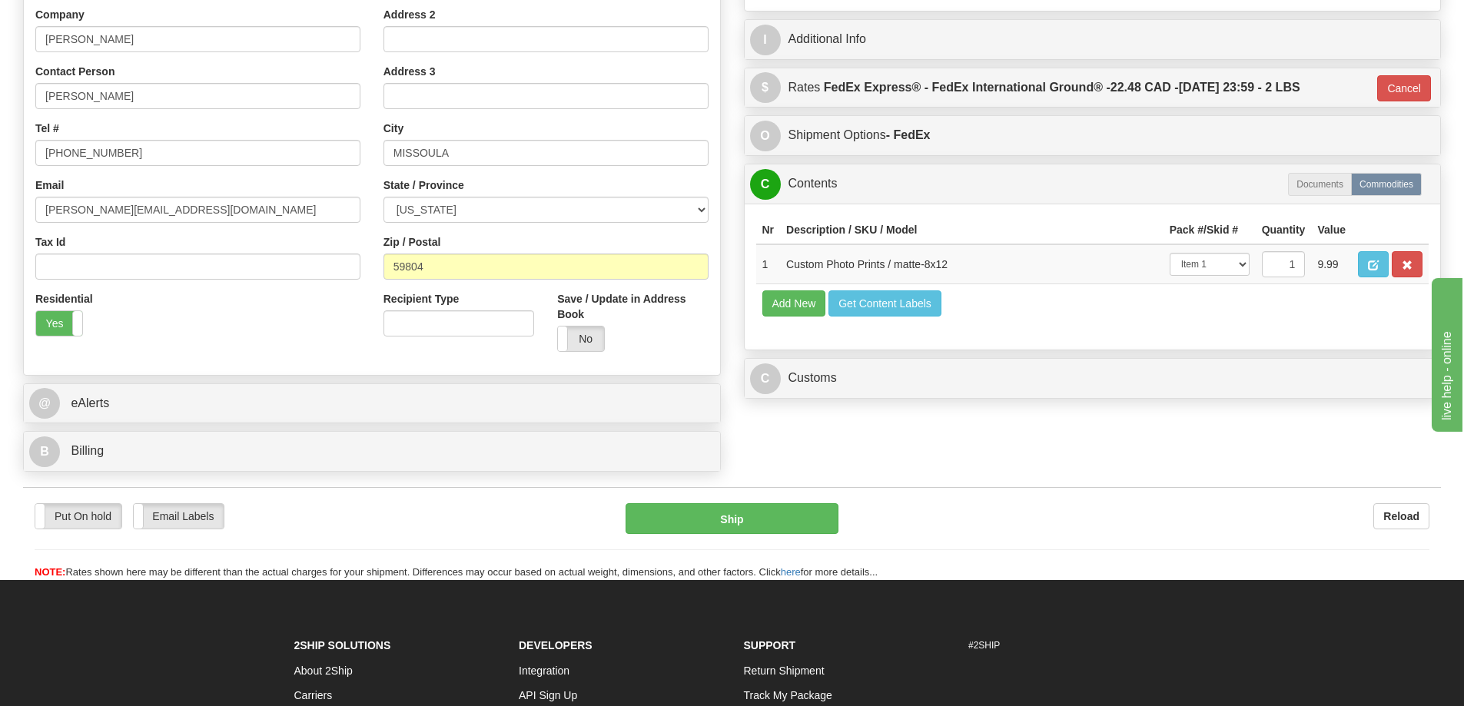
scroll to position [384, 0]
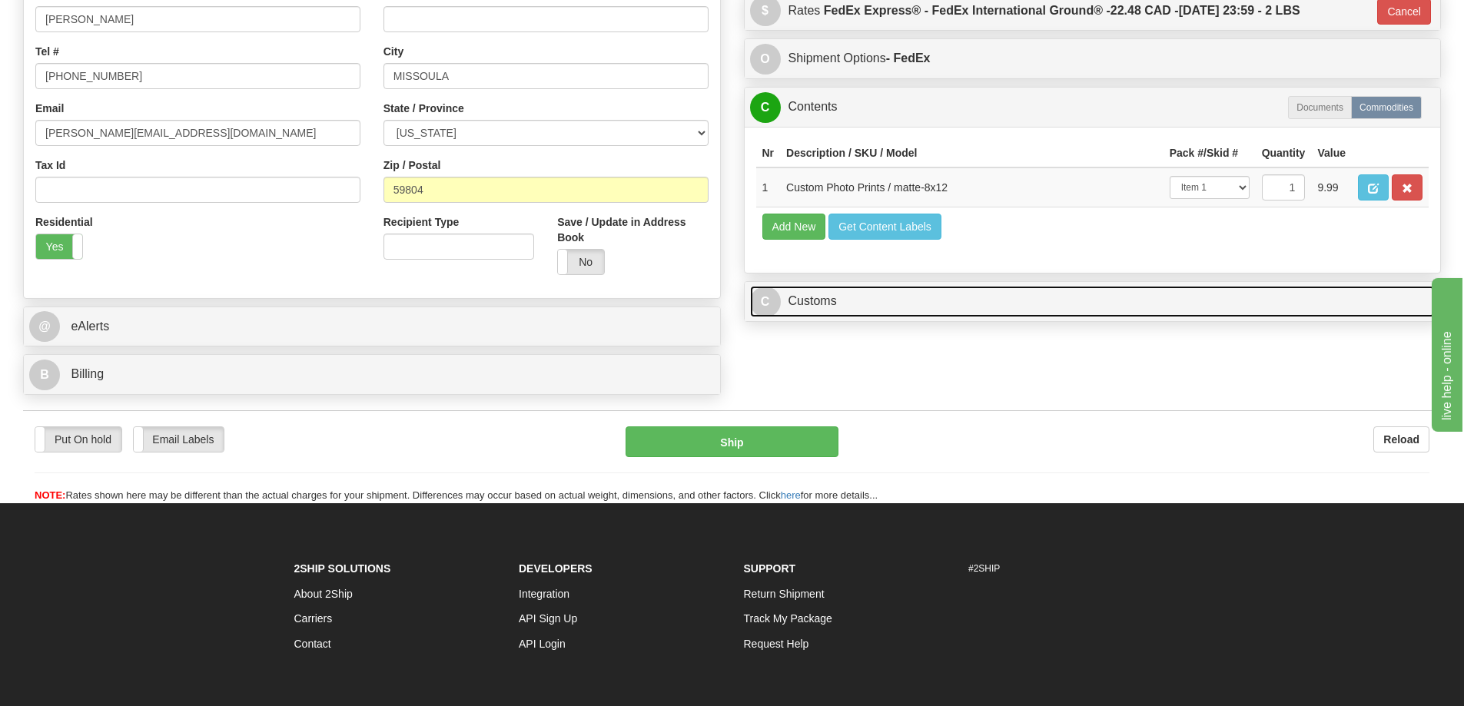
click at [1162, 303] on link "C Customs" at bounding box center [1092, 302] width 685 height 32
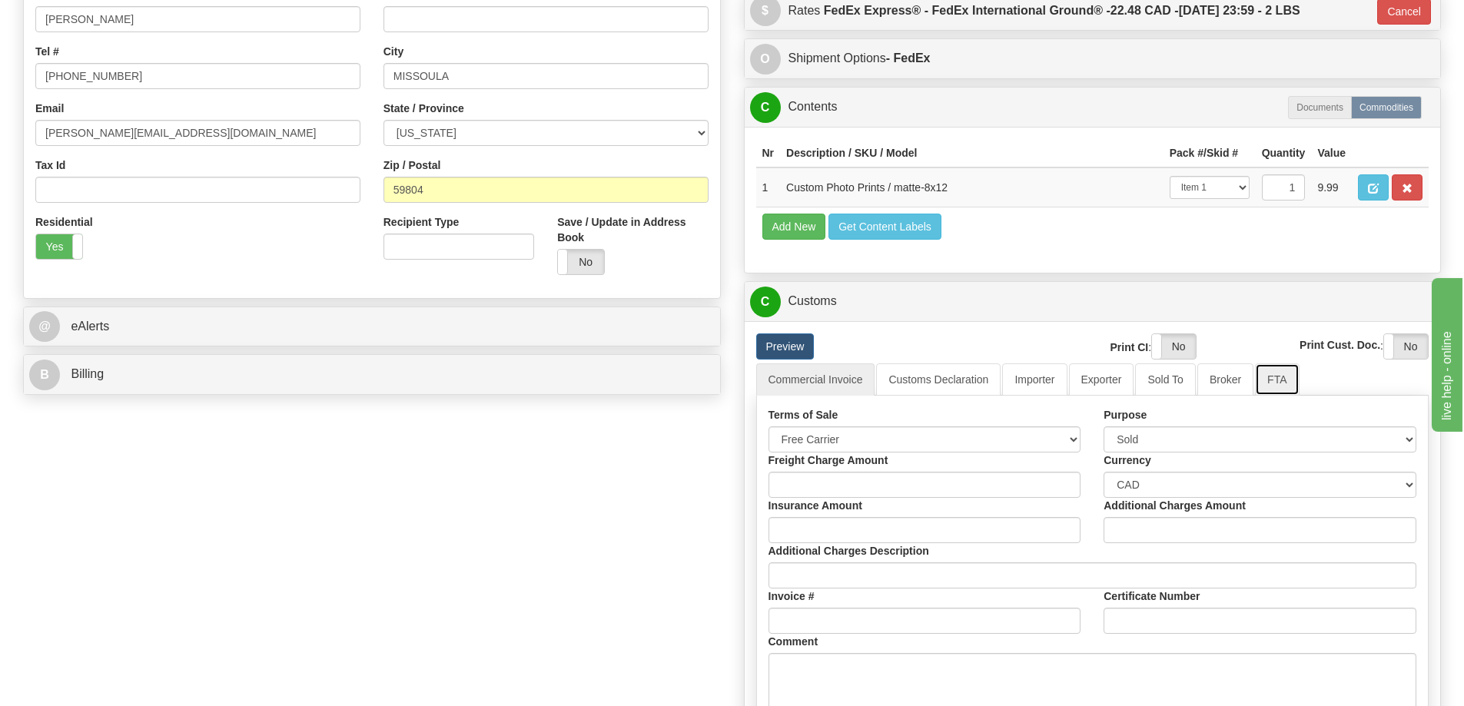
click at [1273, 383] on link "FTA" at bounding box center [1277, 379] width 44 height 32
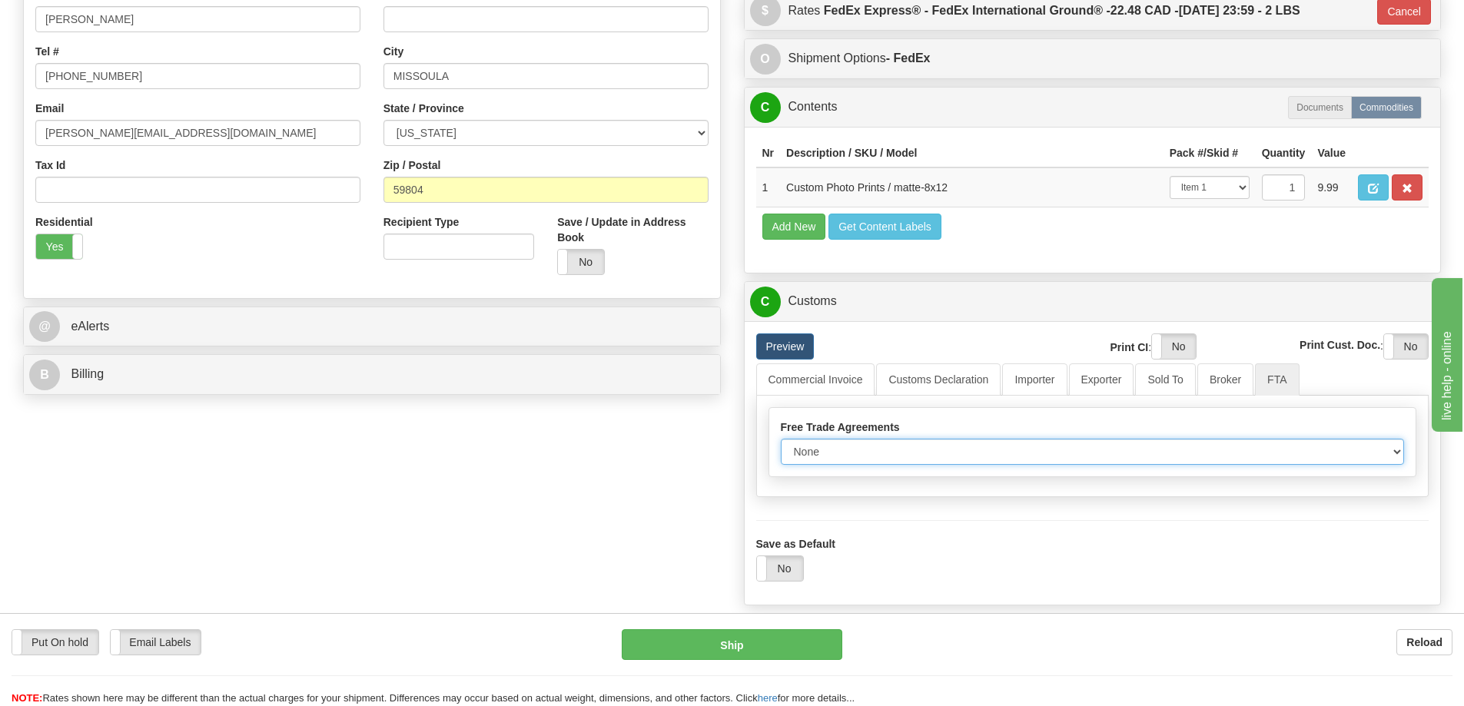
click at [1395, 458] on select "None Other USMCA CETA CUKTCA" at bounding box center [1093, 452] width 624 height 26
select select "1"
click at [781, 444] on select "None Other USMCA CETA CUKTCA" at bounding box center [1093, 452] width 624 height 26
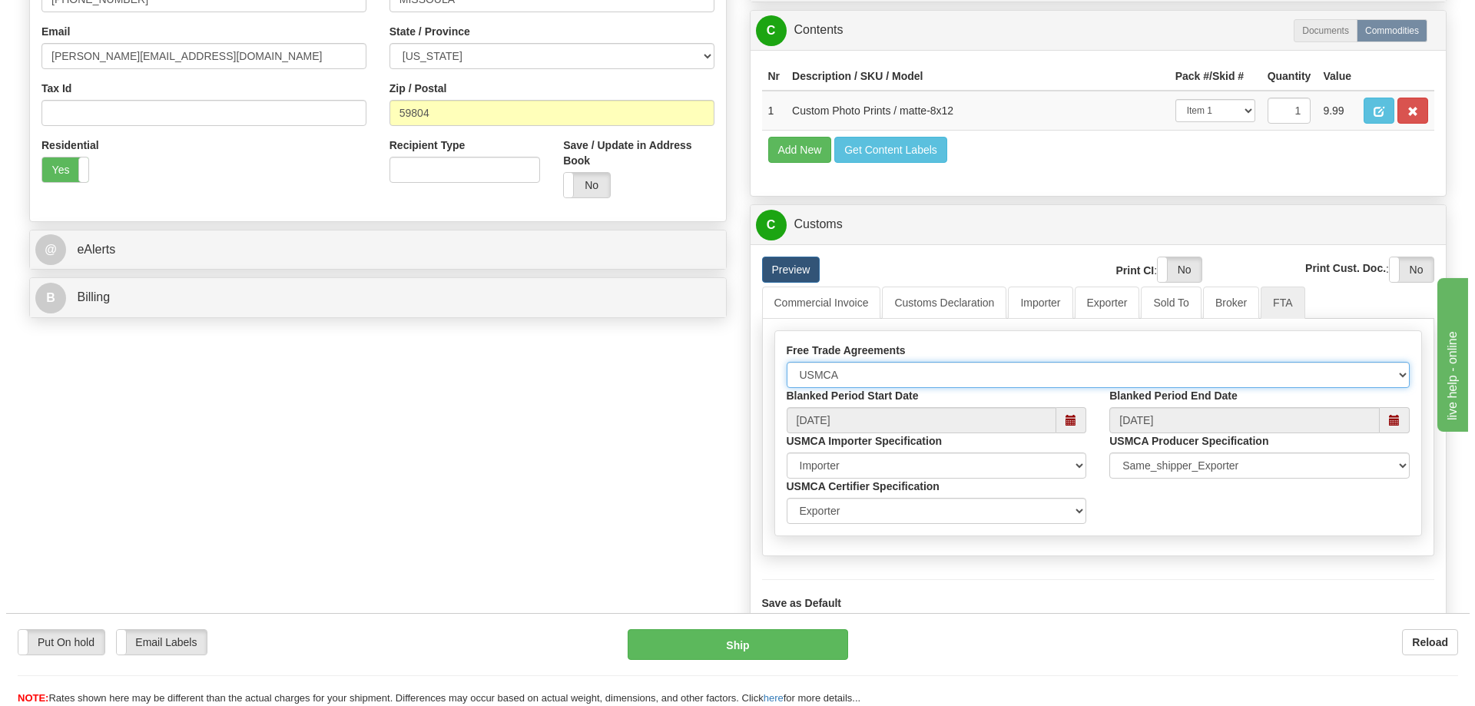
scroll to position [615, 0]
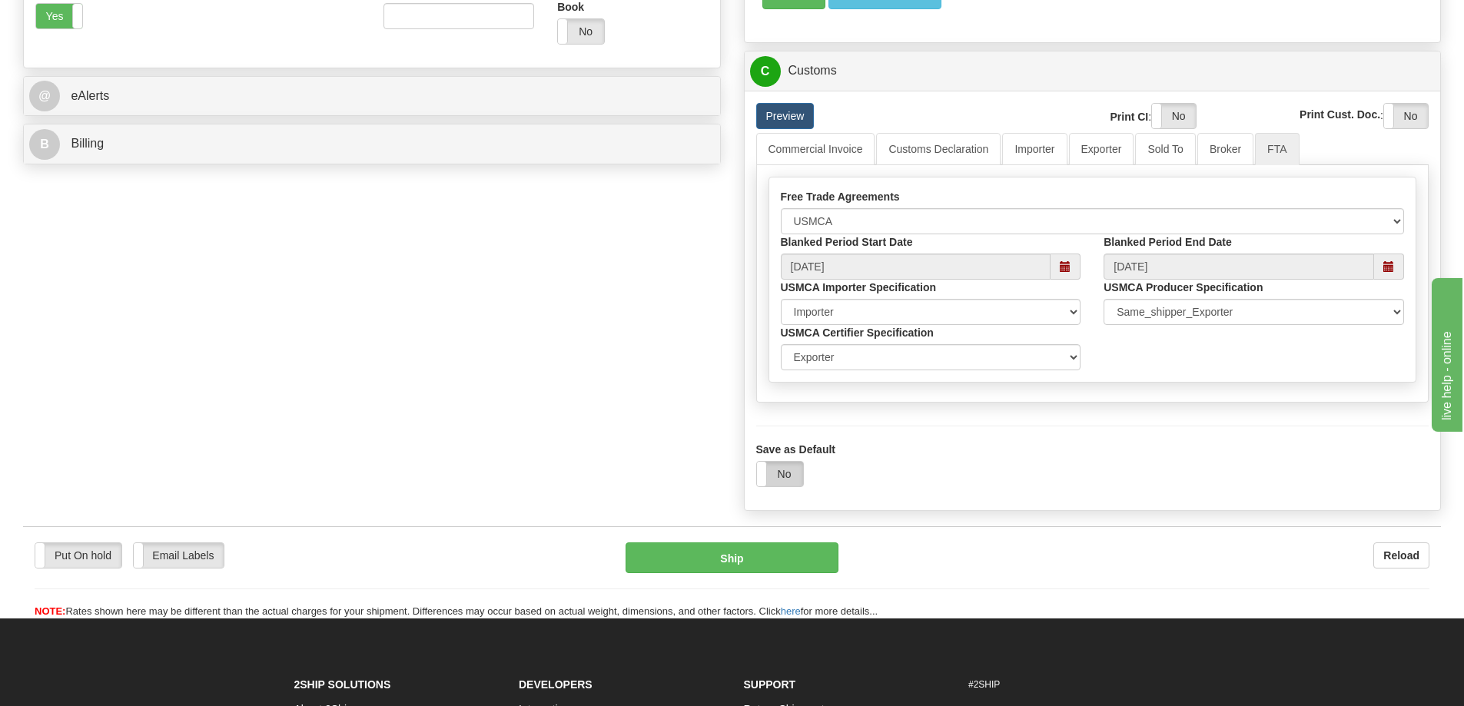
click at [791, 479] on label "No" at bounding box center [780, 474] width 46 height 25
click at [735, 561] on button "Ship" at bounding box center [732, 558] width 213 height 31
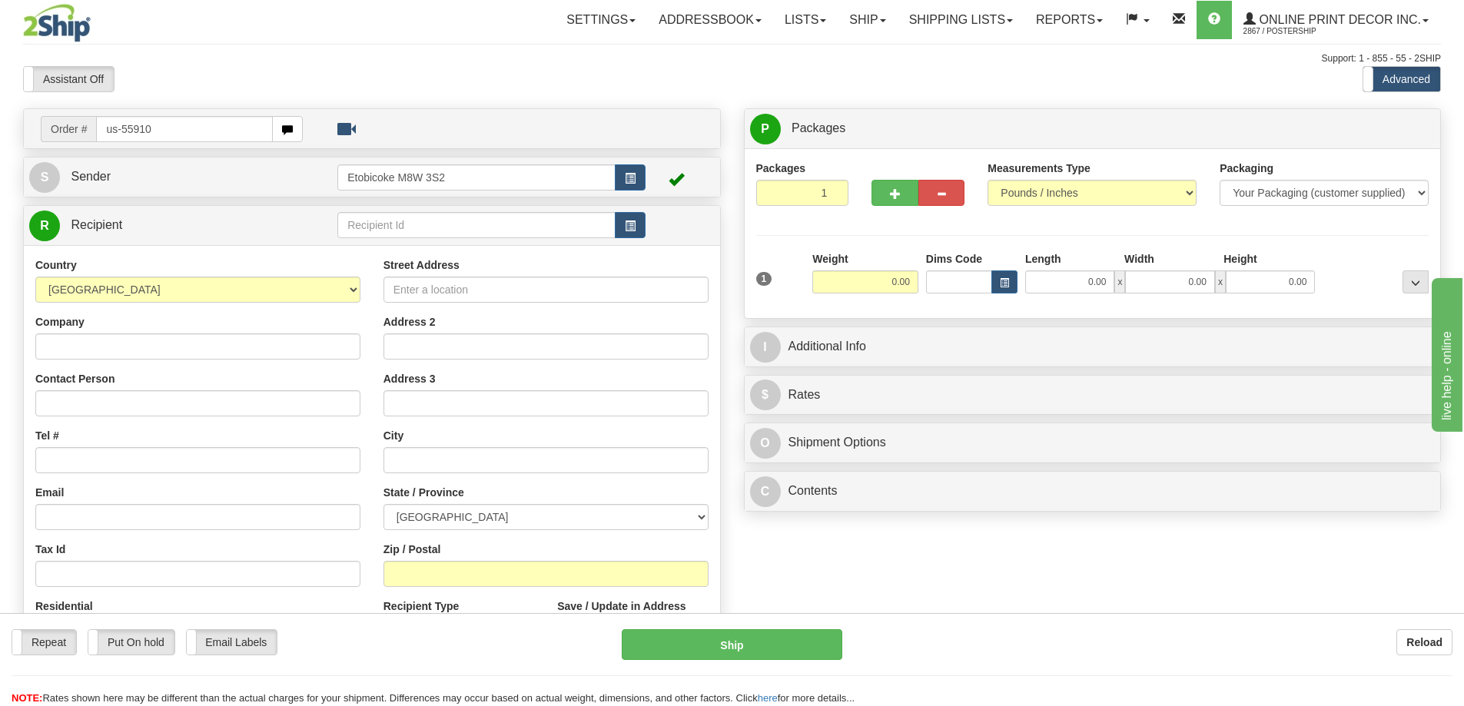
type input "us-55910"
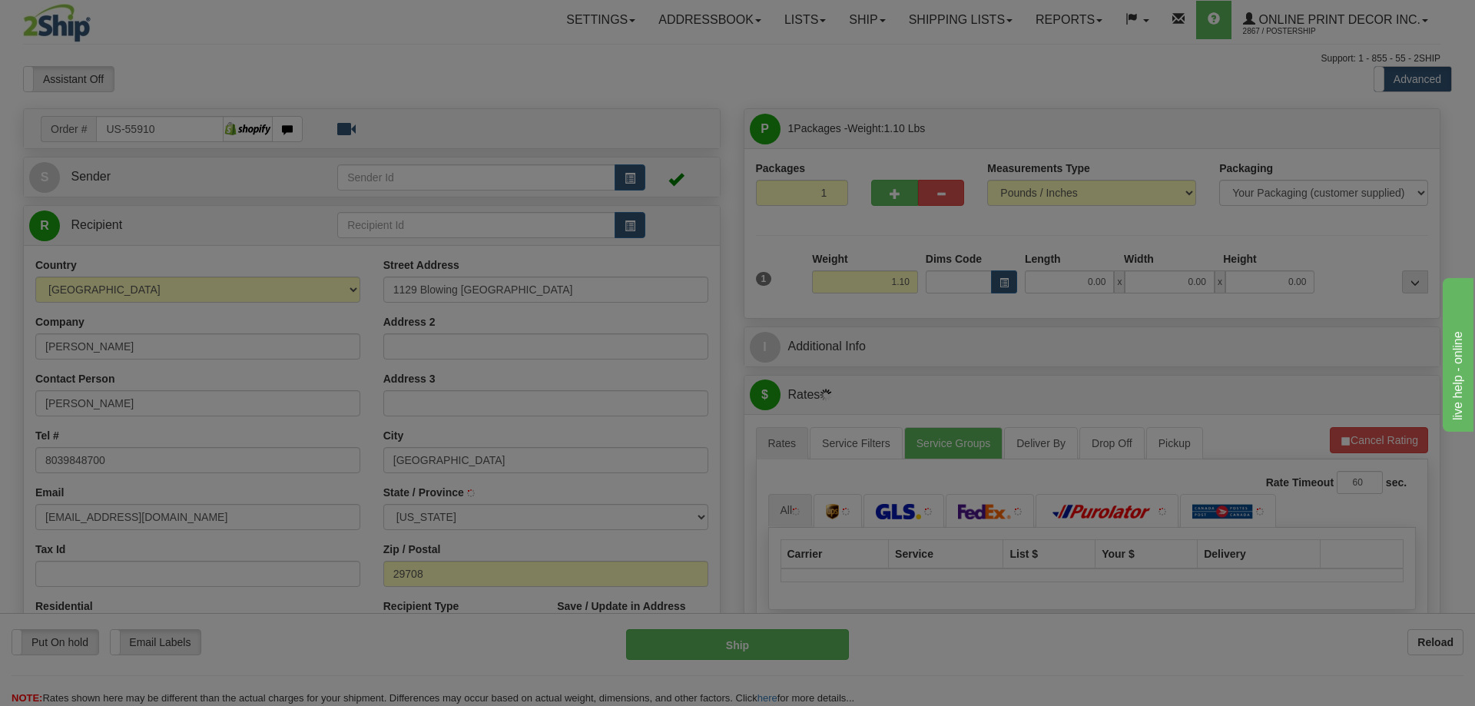
type input "[GEOGRAPHIC_DATA]"
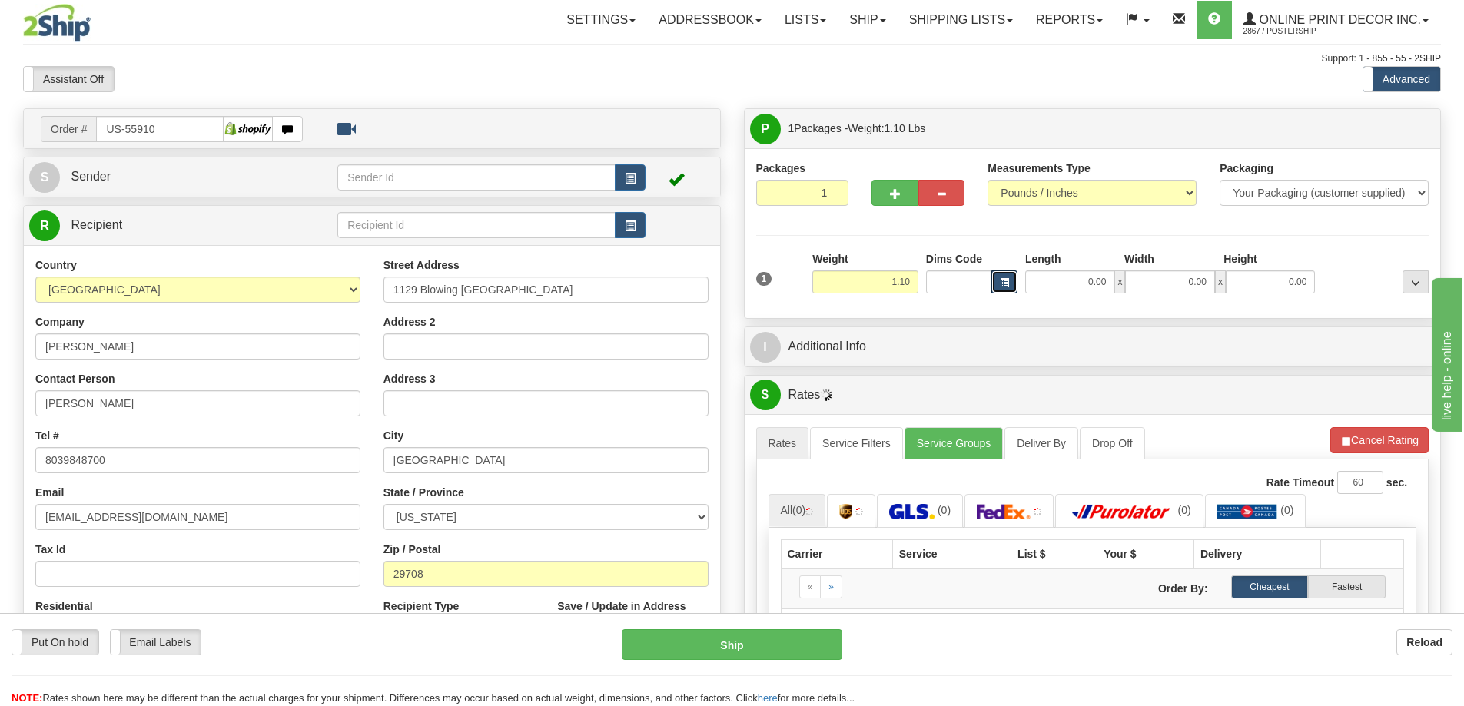
click at [1004, 279] on span "button" at bounding box center [1004, 283] width 9 height 8
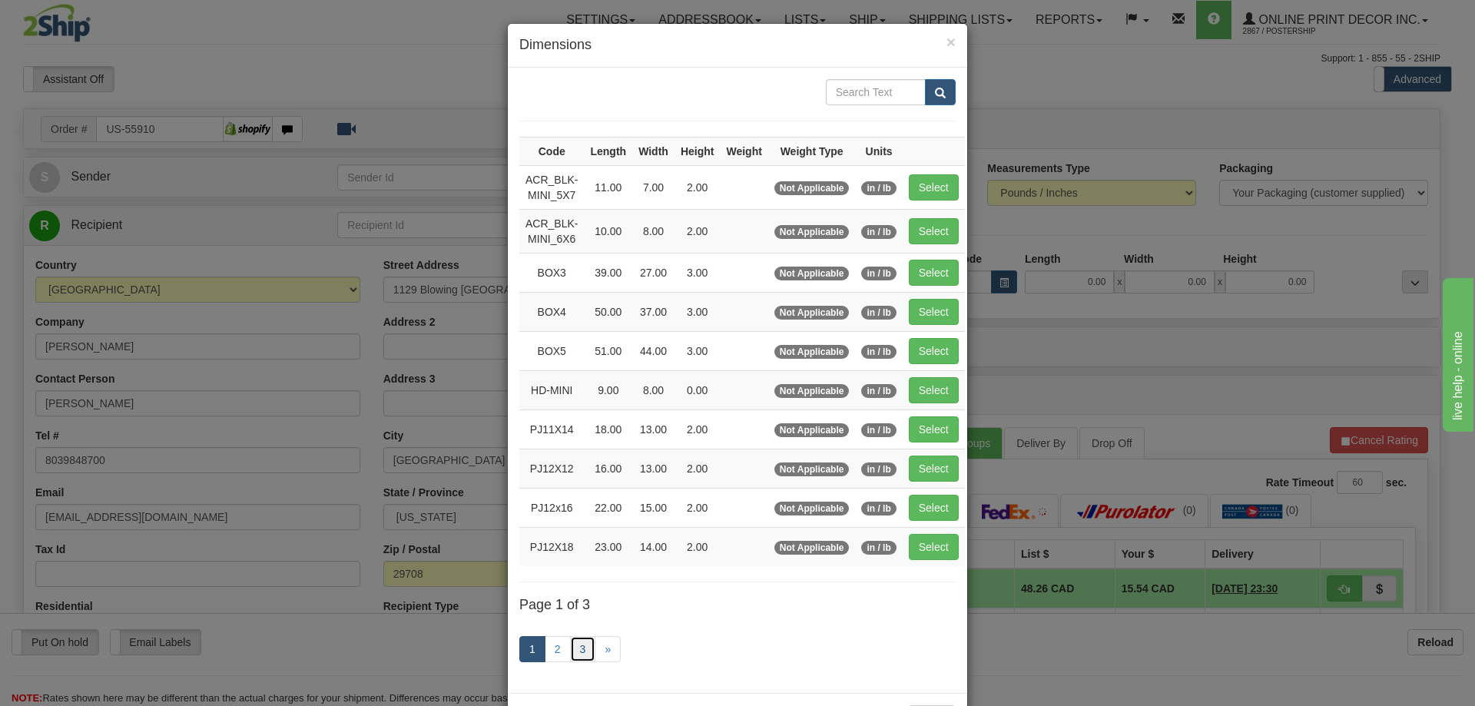
click at [575, 647] on link "3" at bounding box center [583, 649] width 26 height 26
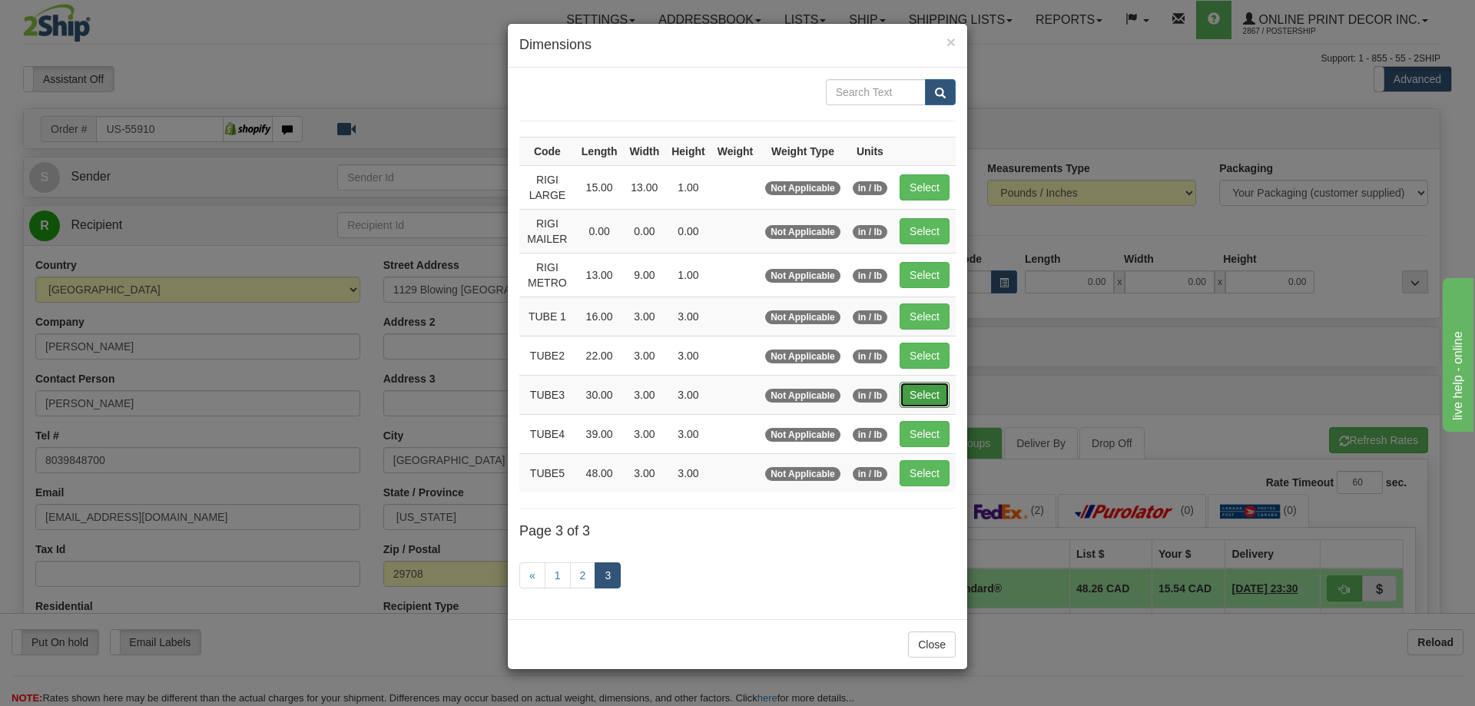
click at [943, 388] on button "Select" at bounding box center [925, 395] width 50 height 26
type input "TUBE3"
type input "30.00"
type input "3.00"
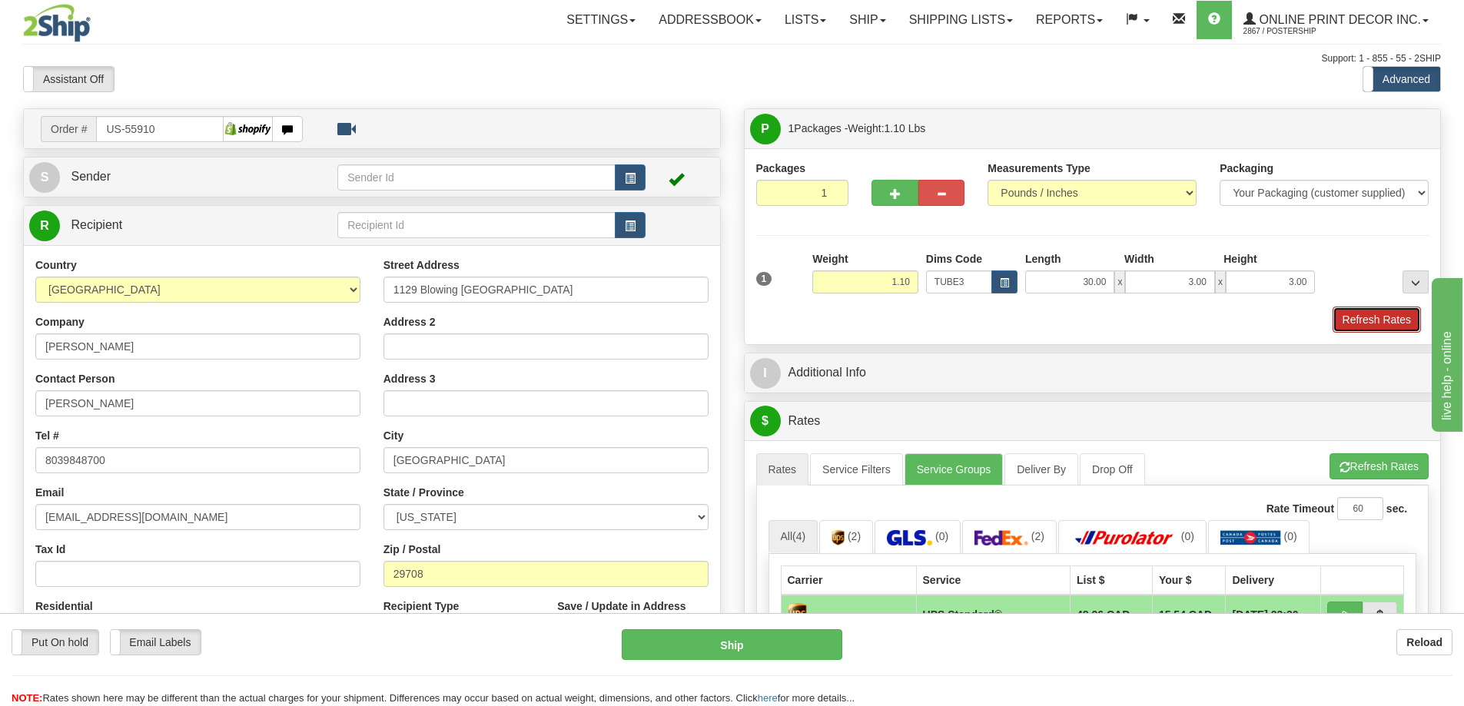
click at [1381, 311] on button "Refresh Rates" at bounding box center [1377, 320] width 88 height 26
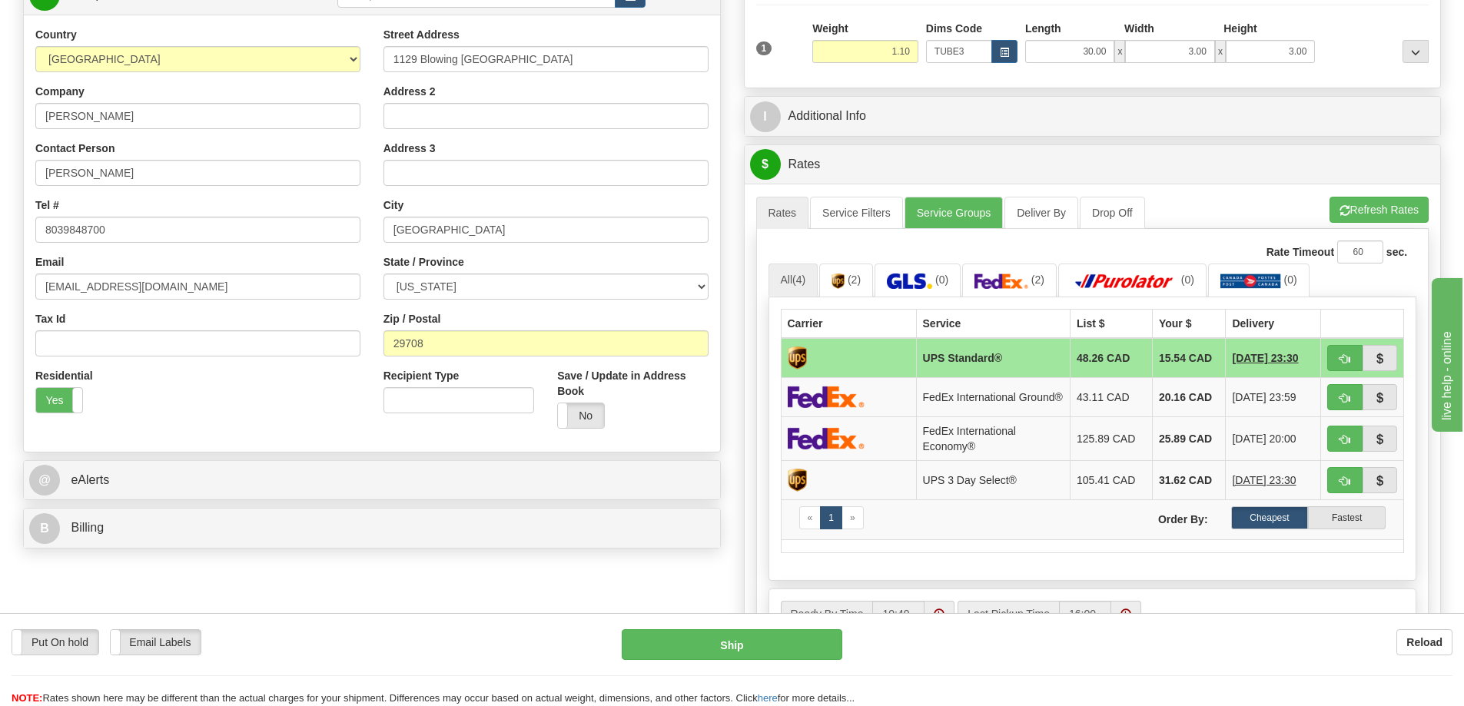
scroll to position [384, 0]
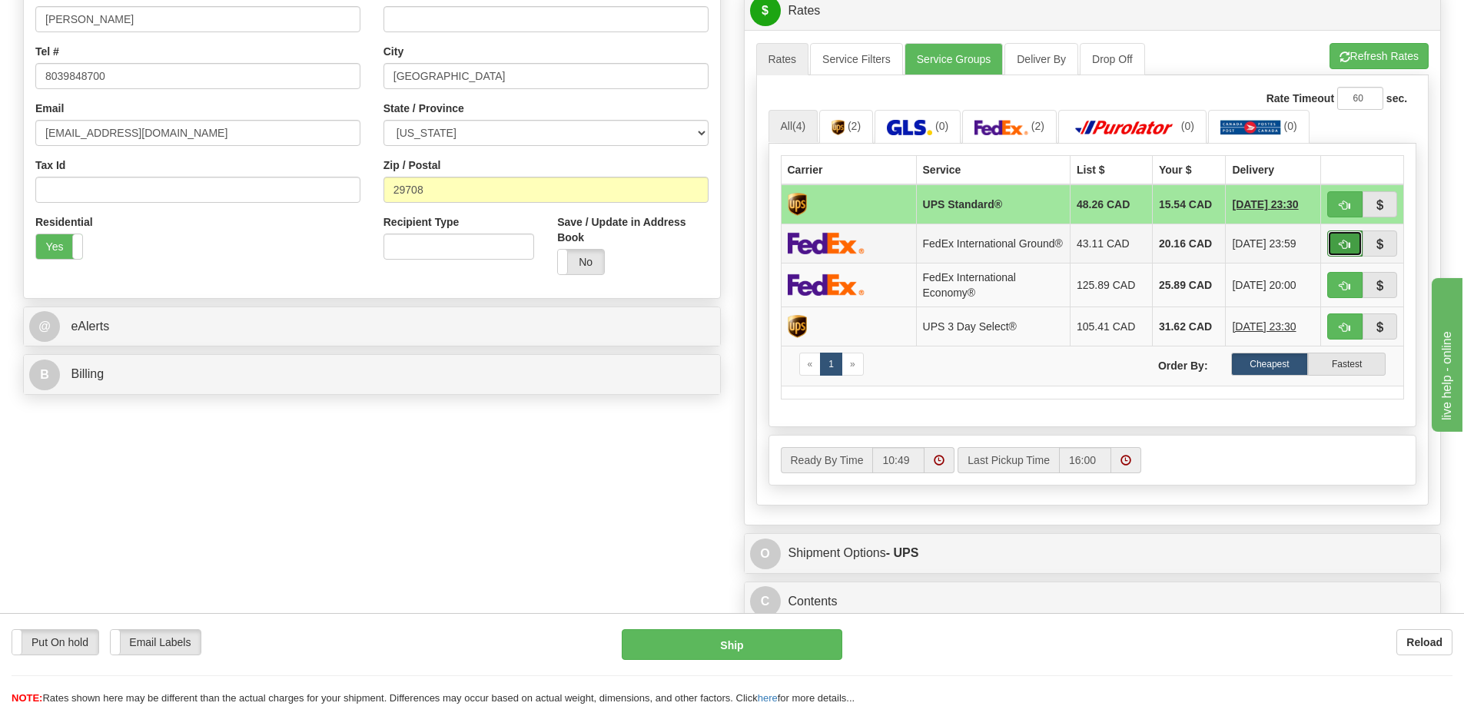
click at [1348, 244] on span "button" at bounding box center [1344, 245] width 11 height 10
type input "92"
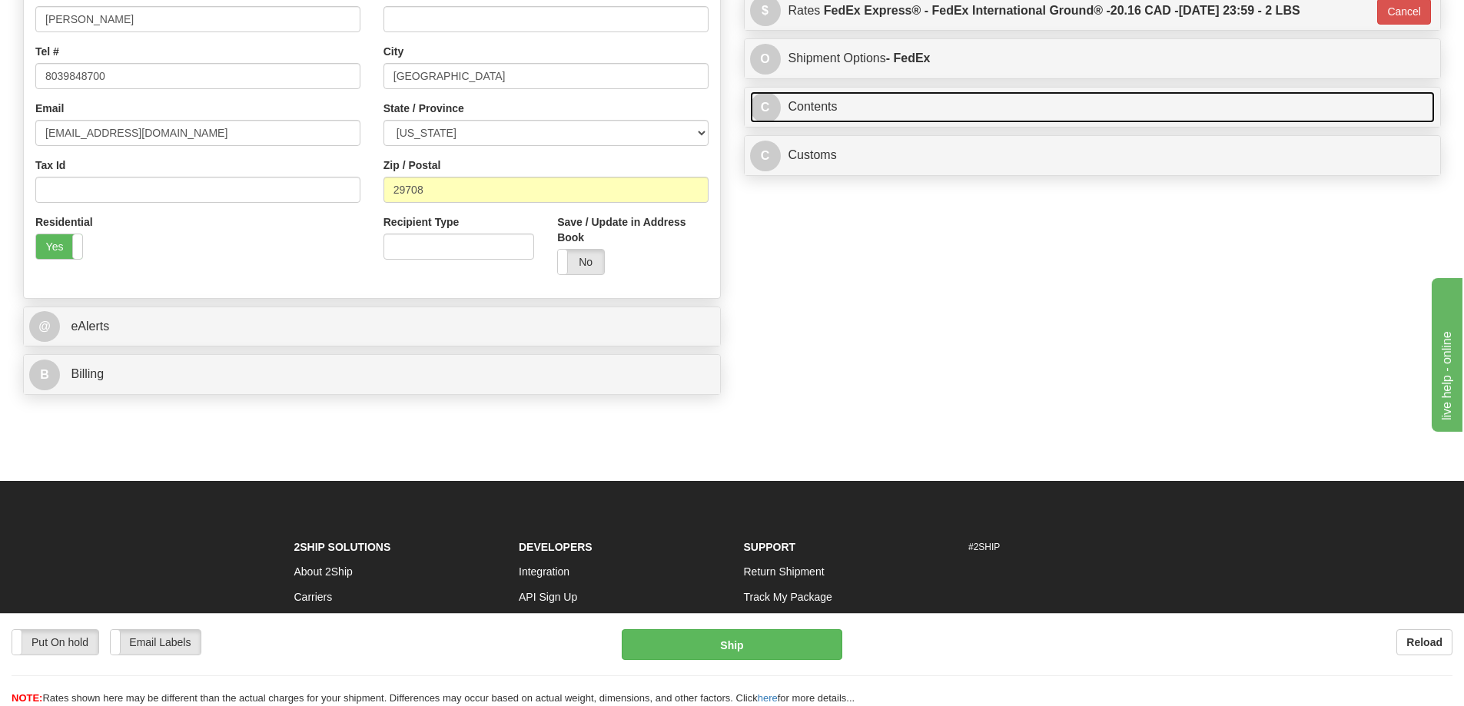
click at [950, 108] on link "C Contents" at bounding box center [1092, 107] width 685 height 32
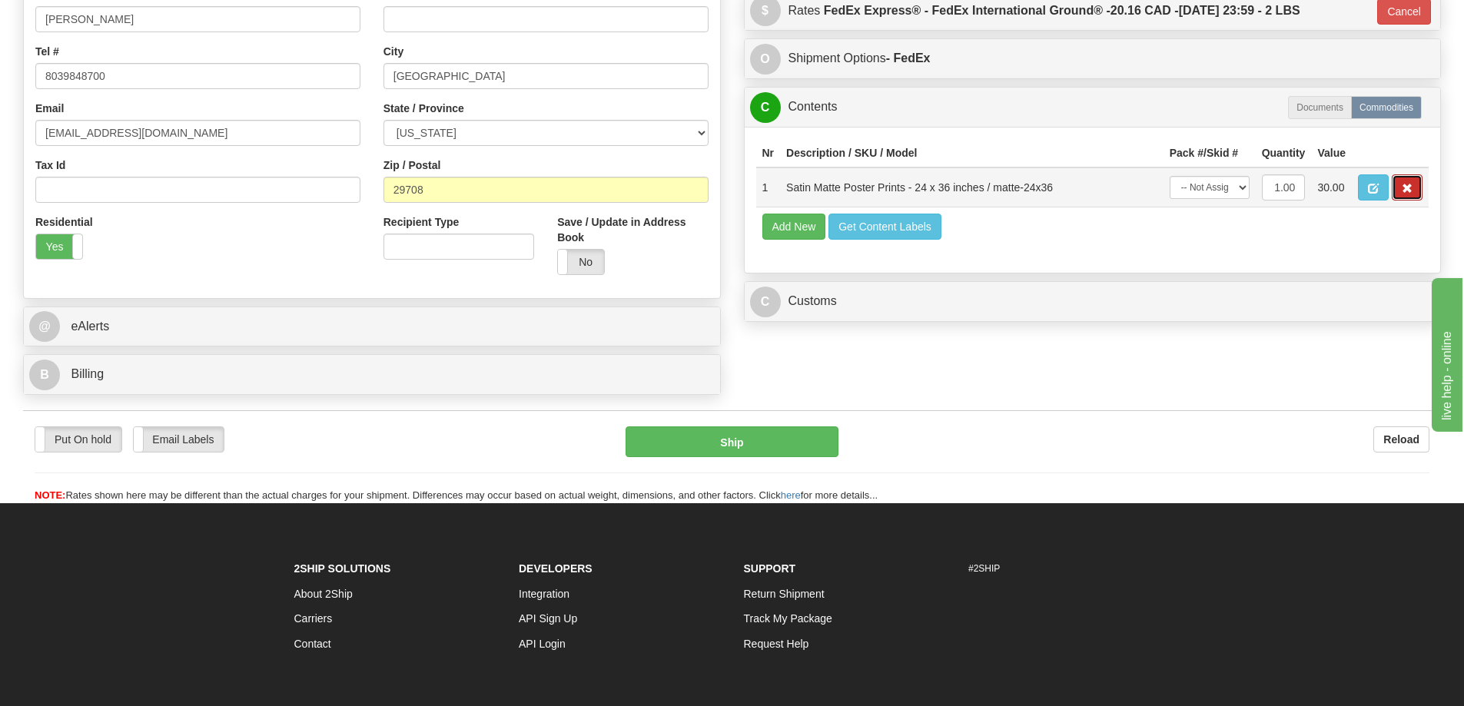
click at [1409, 186] on button "button" at bounding box center [1407, 187] width 31 height 26
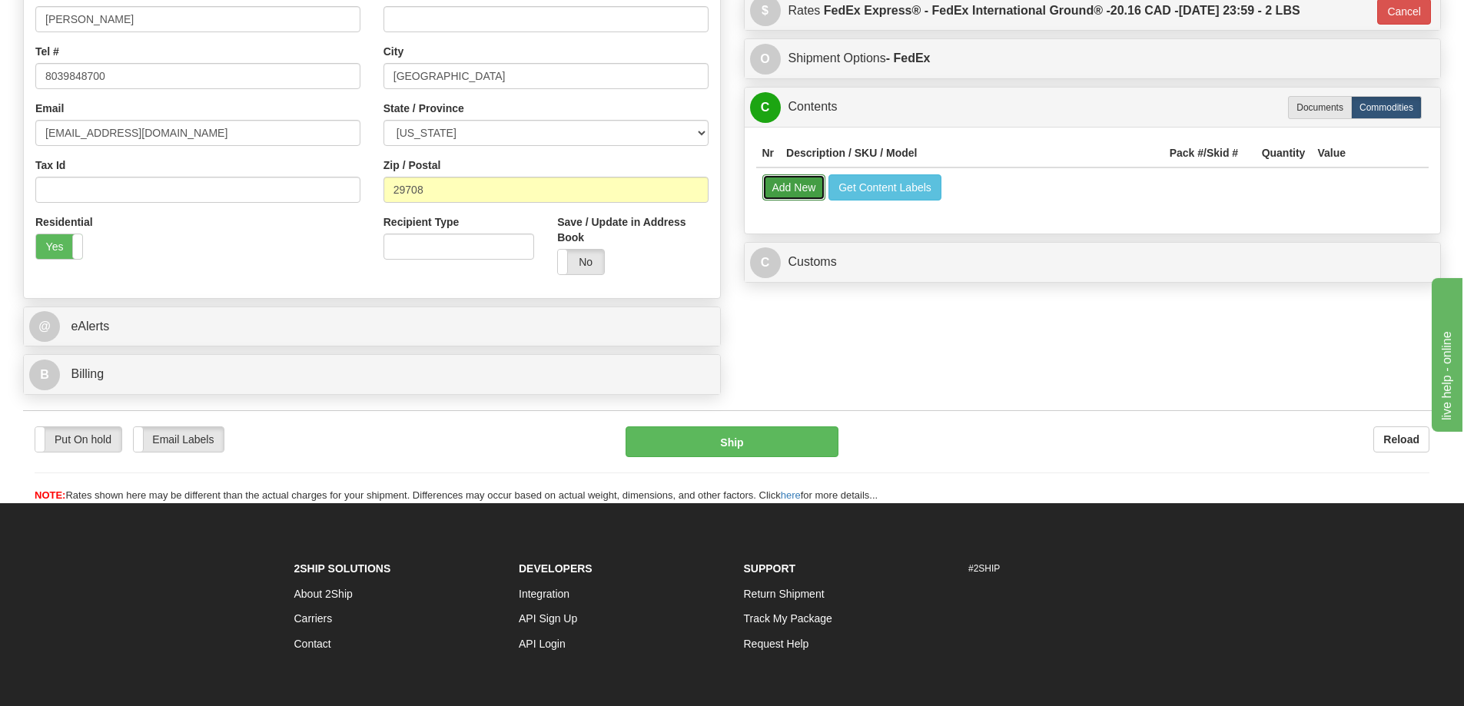
click at [775, 191] on button "Add New" at bounding box center [794, 187] width 64 height 26
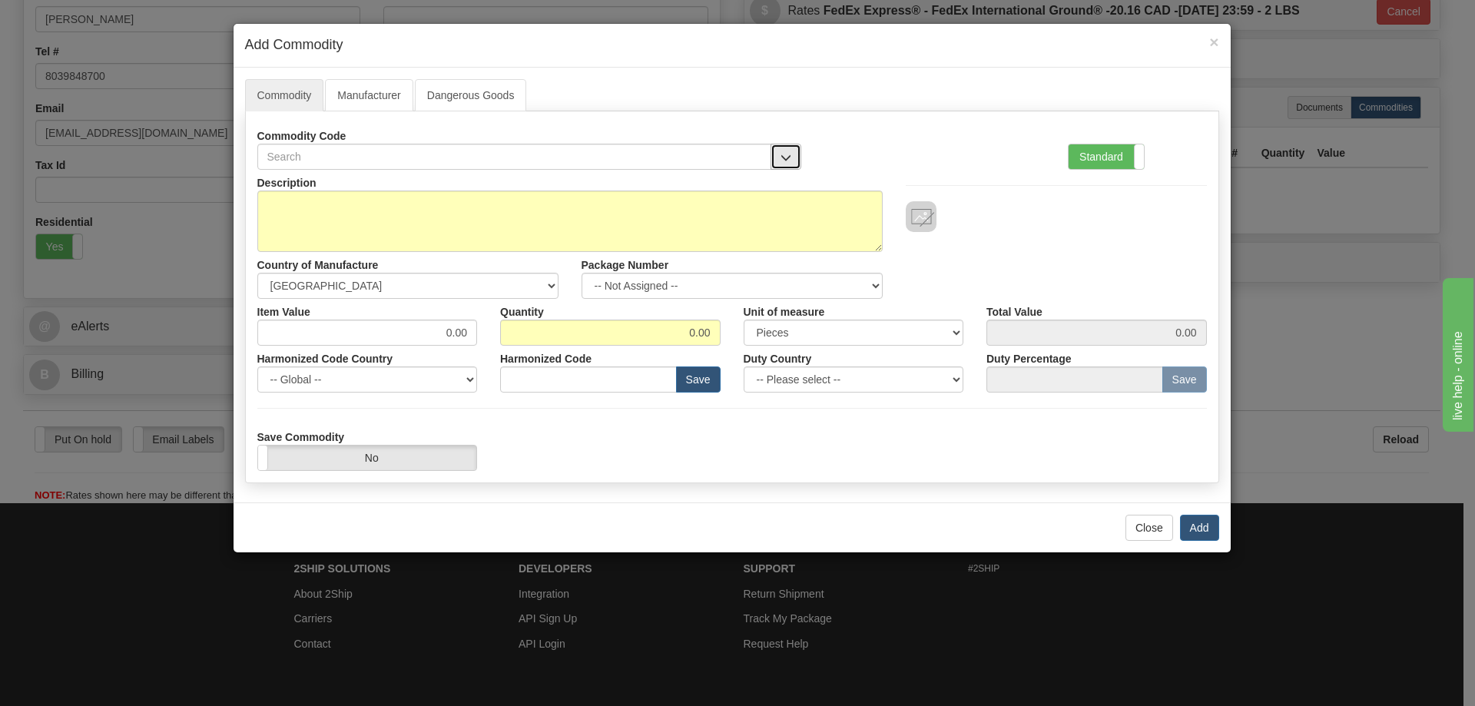
click at [785, 153] on span "button" at bounding box center [786, 158] width 11 height 10
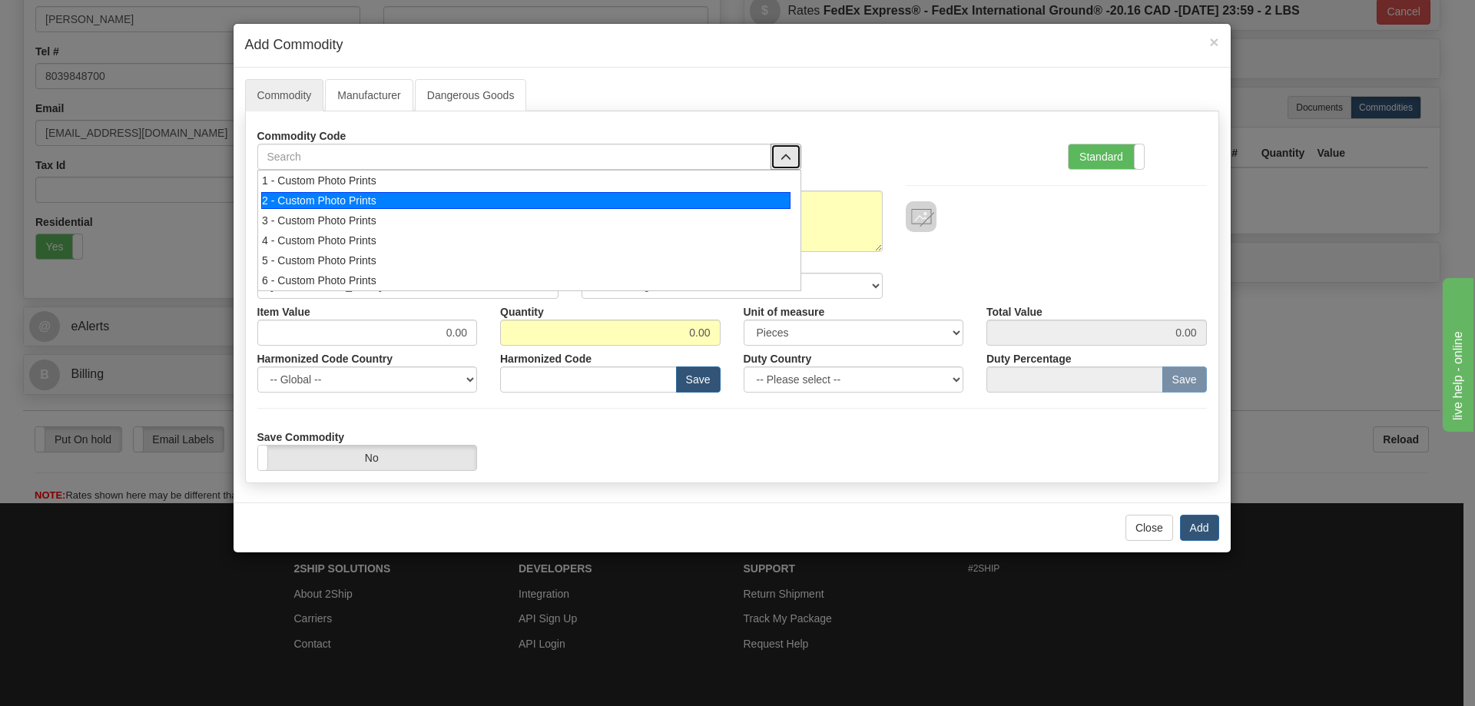
click at [778, 194] on div "2 - Custom Photo Prints" at bounding box center [525, 200] width 529 height 17
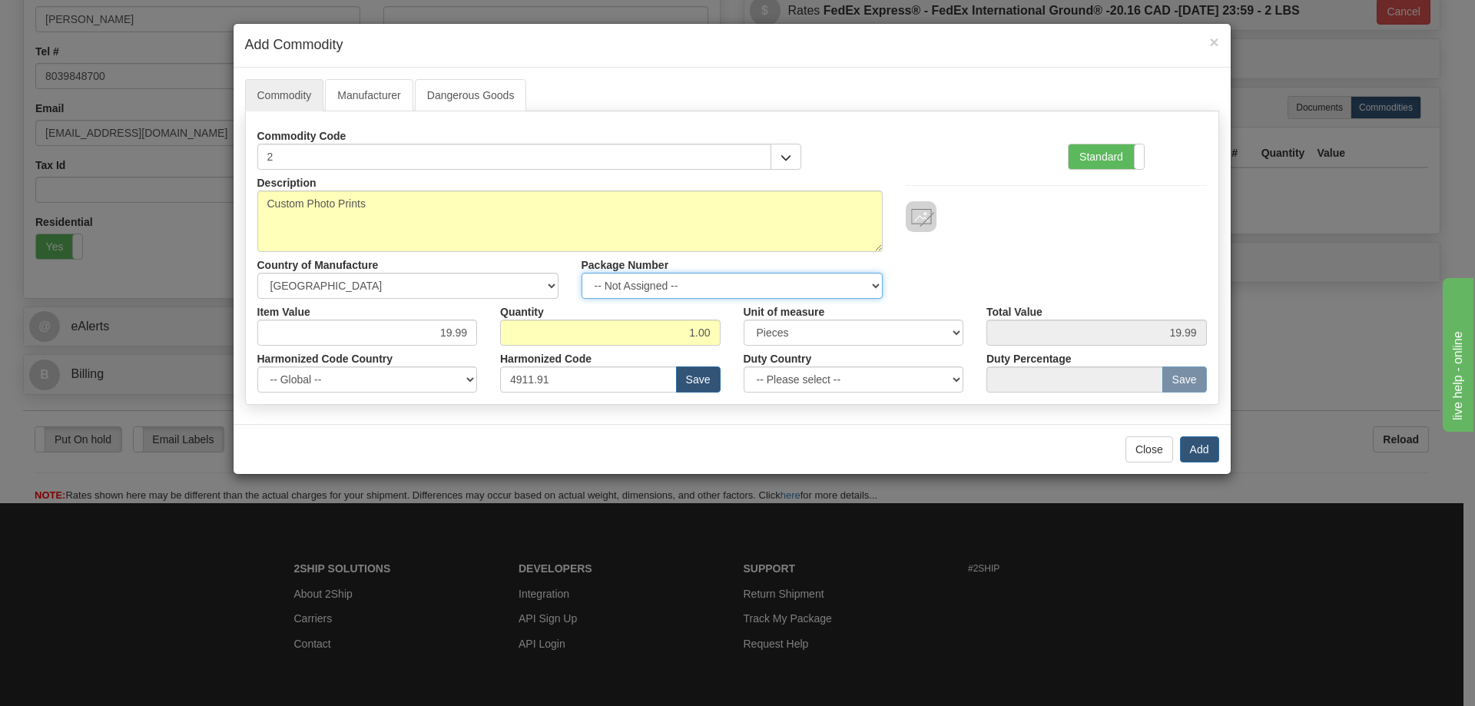
click at [869, 280] on select "-- Not Assigned -- Item 1" at bounding box center [732, 286] width 301 height 26
select select "0"
click at [582, 273] on select "-- Not Assigned -- Item 1" at bounding box center [732, 286] width 301 height 26
click at [1200, 448] on button "Add" at bounding box center [1199, 449] width 39 height 26
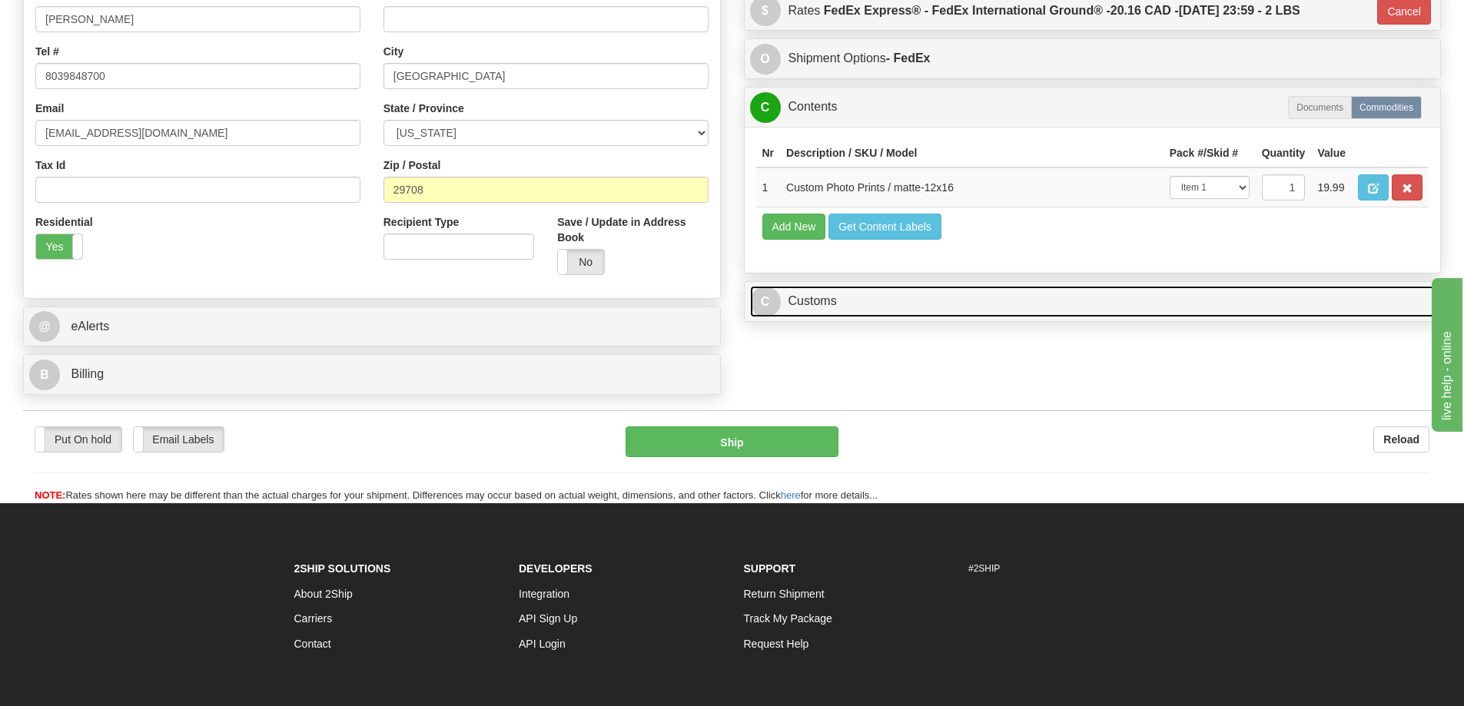
click at [1360, 300] on link "C Customs" at bounding box center [1092, 302] width 685 height 32
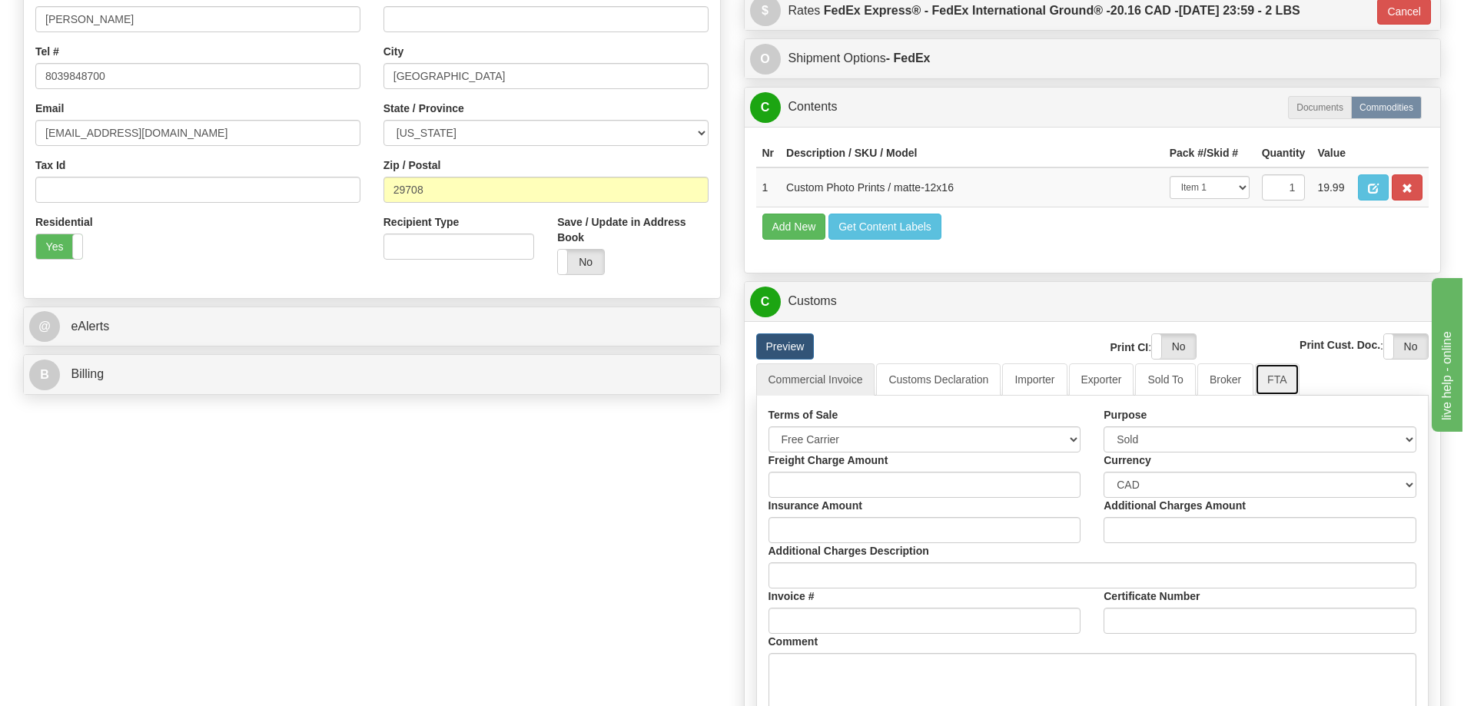
click at [1283, 383] on link "FTA" at bounding box center [1277, 379] width 44 height 32
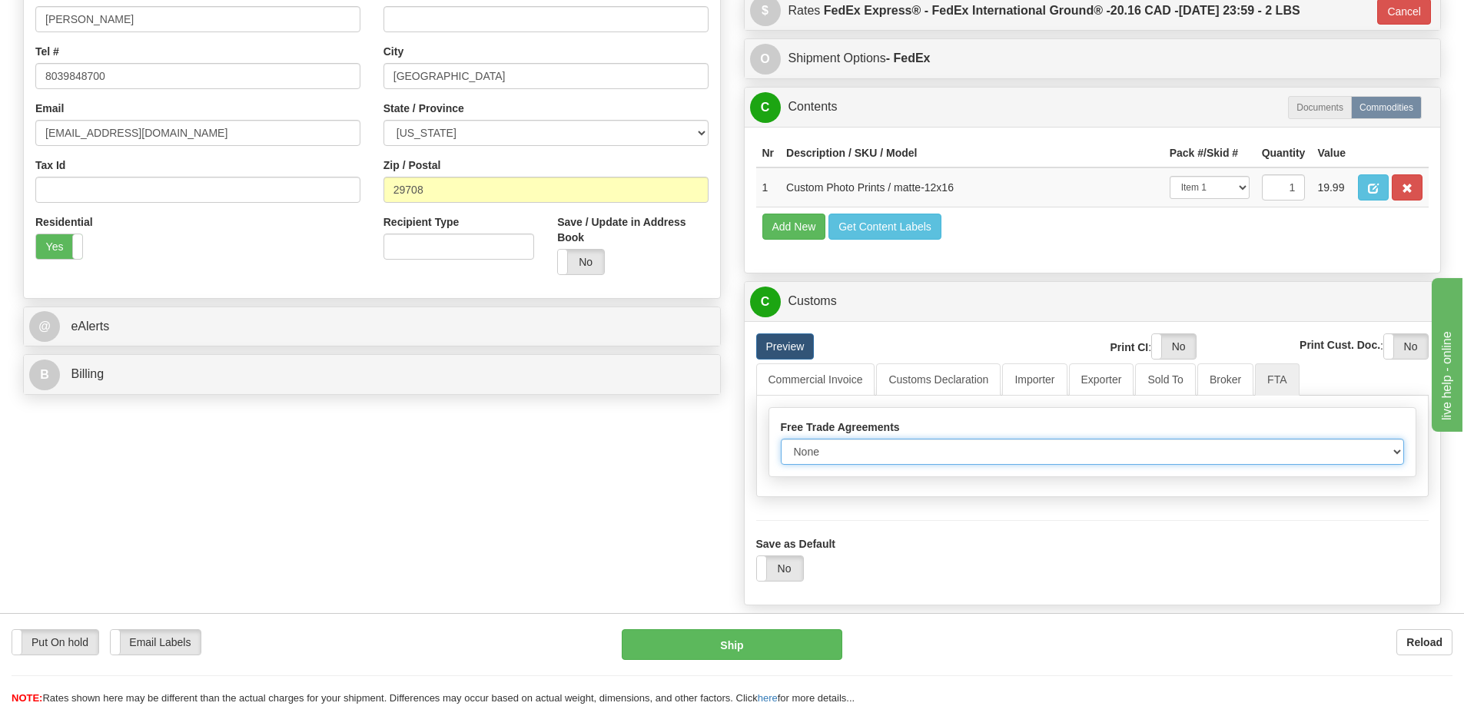
click at [1396, 456] on select "None Other USMCA CETA CUKTCA" at bounding box center [1093, 452] width 624 height 26
select select "1"
click at [781, 444] on select "None Other USMCA CETA CUKTCA" at bounding box center [1093, 452] width 624 height 26
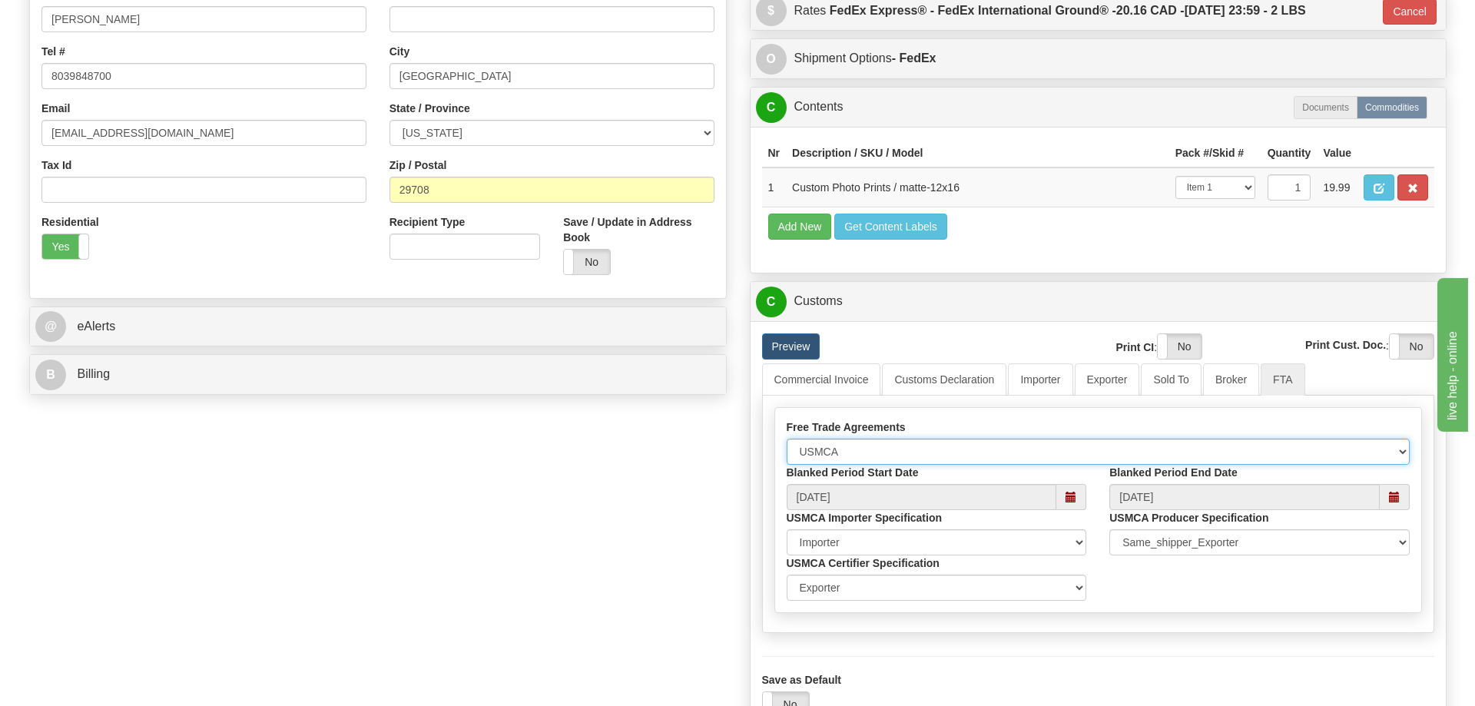
scroll to position [538, 0]
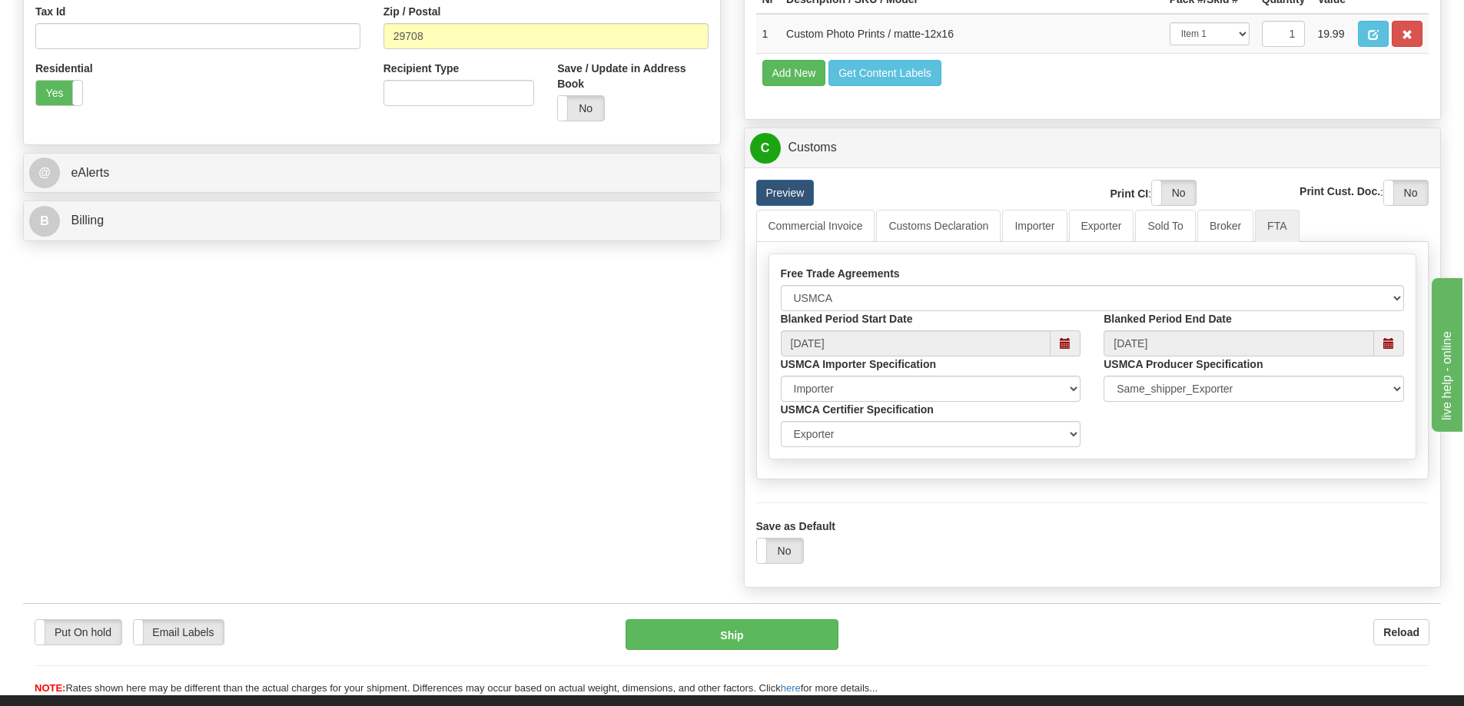
click at [788, 543] on div "Yes No" at bounding box center [780, 551] width 48 height 26
click at [752, 632] on button "Ship" at bounding box center [732, 634] width 213 height 31
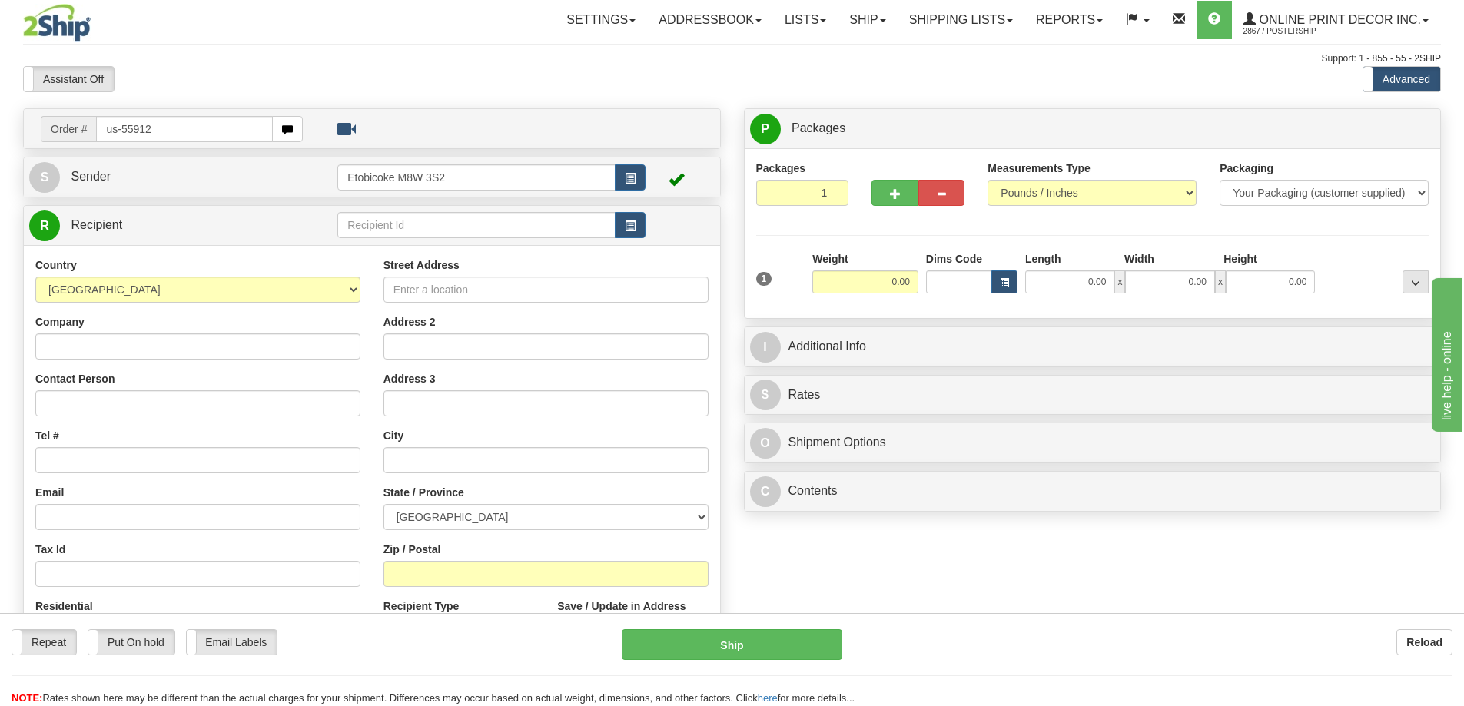
type input "us-55912"
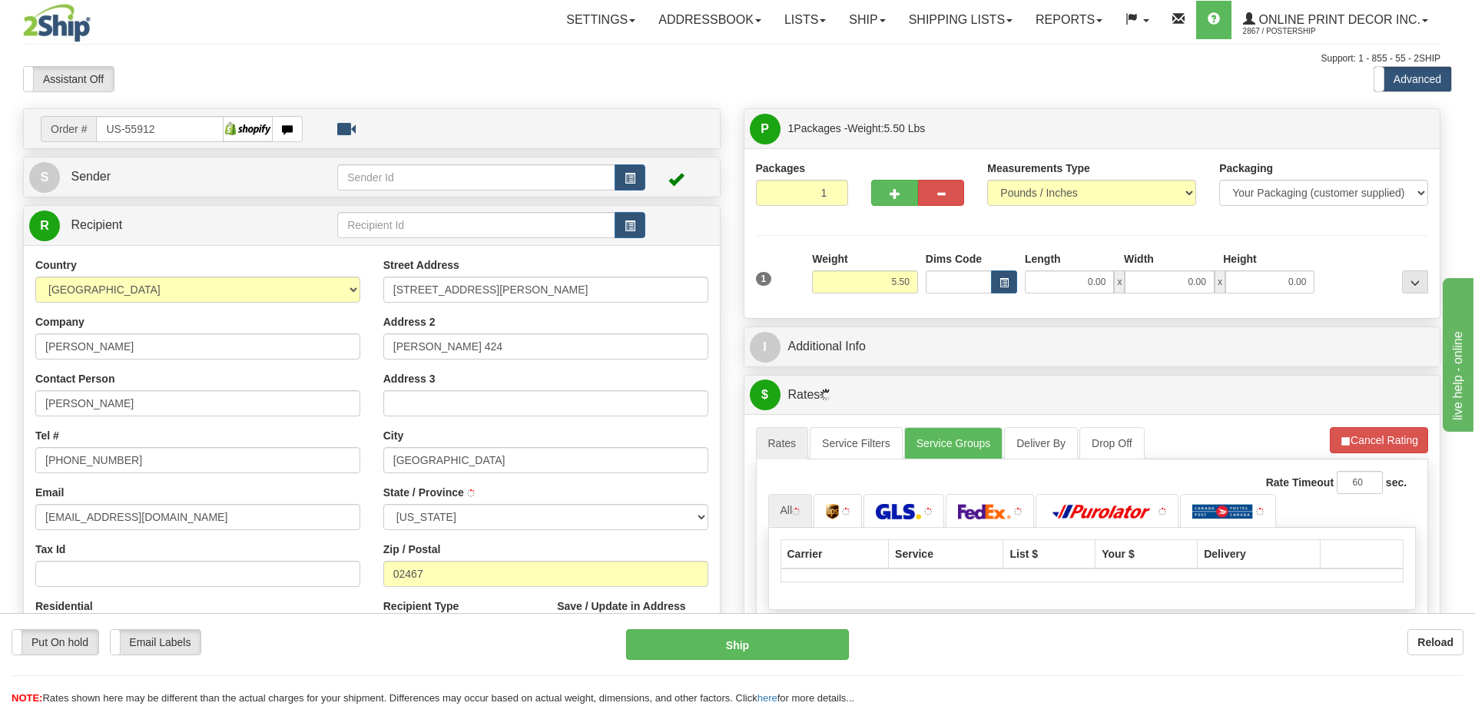
type input "CHESTNUT HILL"
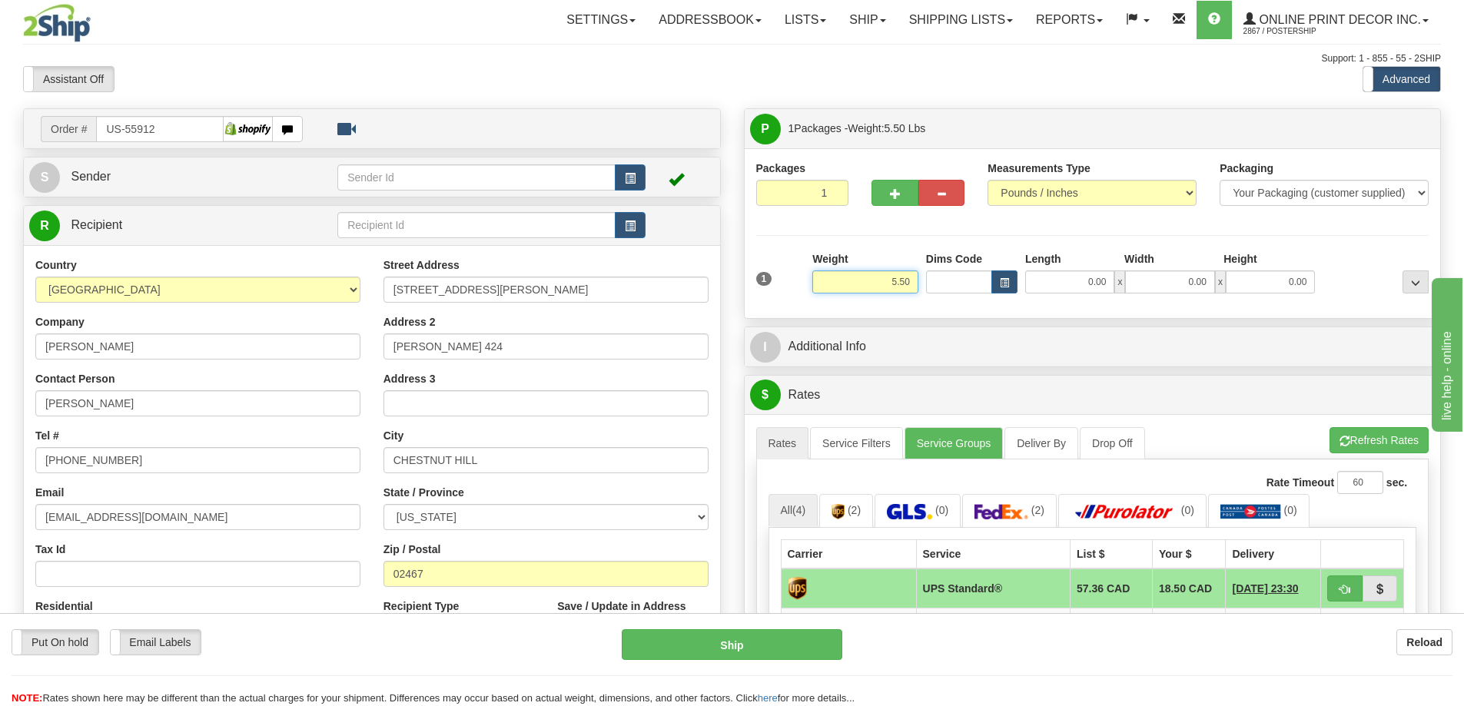
click at [909, 280] on input "5.50" at bounding box center [865, 282] width 106 height 23
type input "5"
type input "2.00"
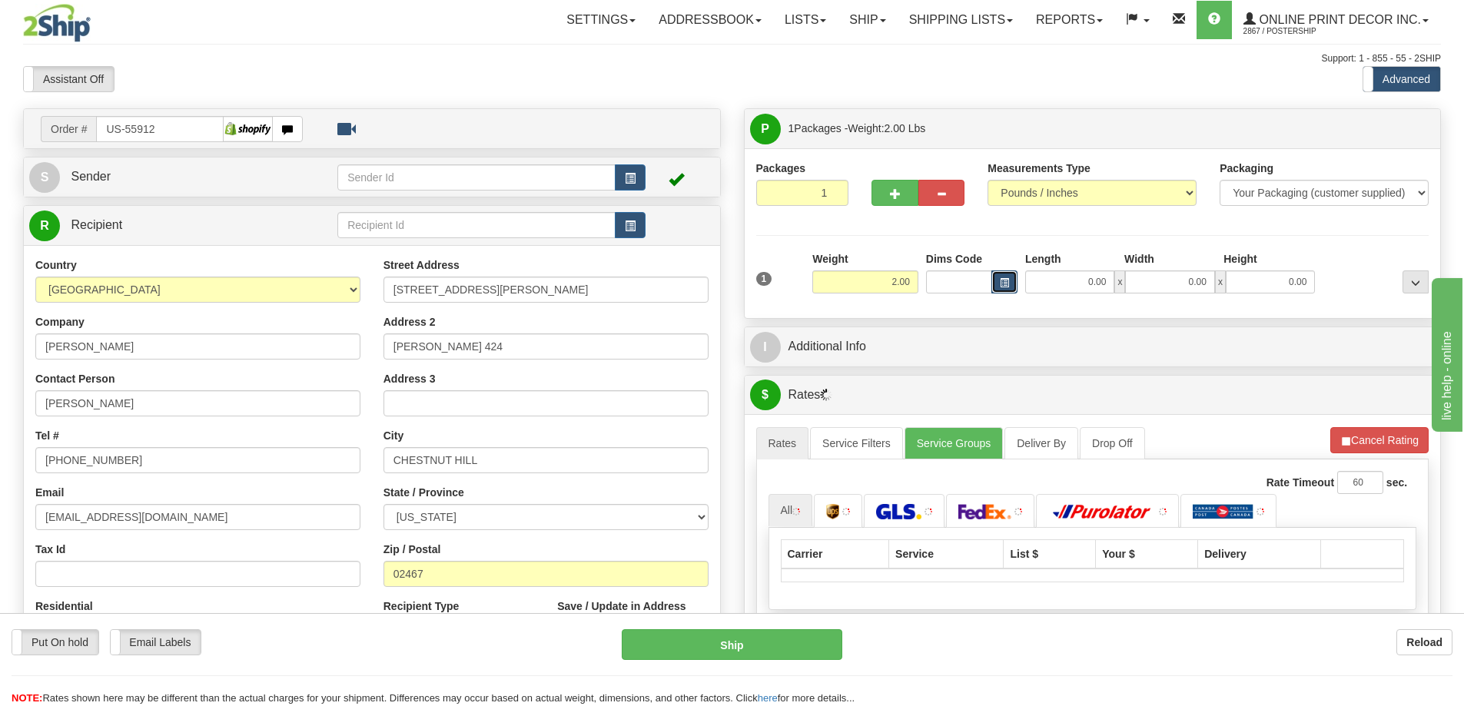
click at [1005, 282] on span "button" at bounding box center [1004, 283] width 9 height 8
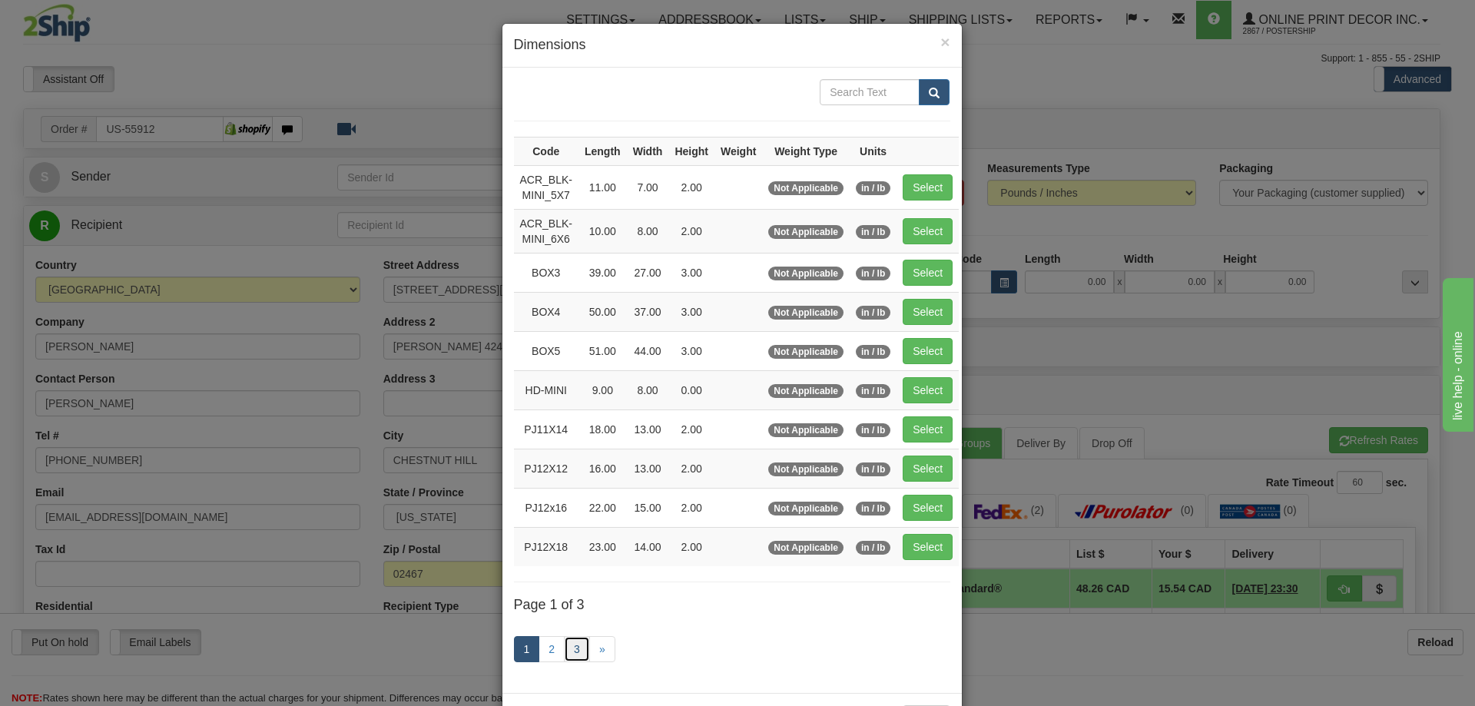
click at [575, 640] on link "3" at bounding box center [577, 649] width 26 height 26
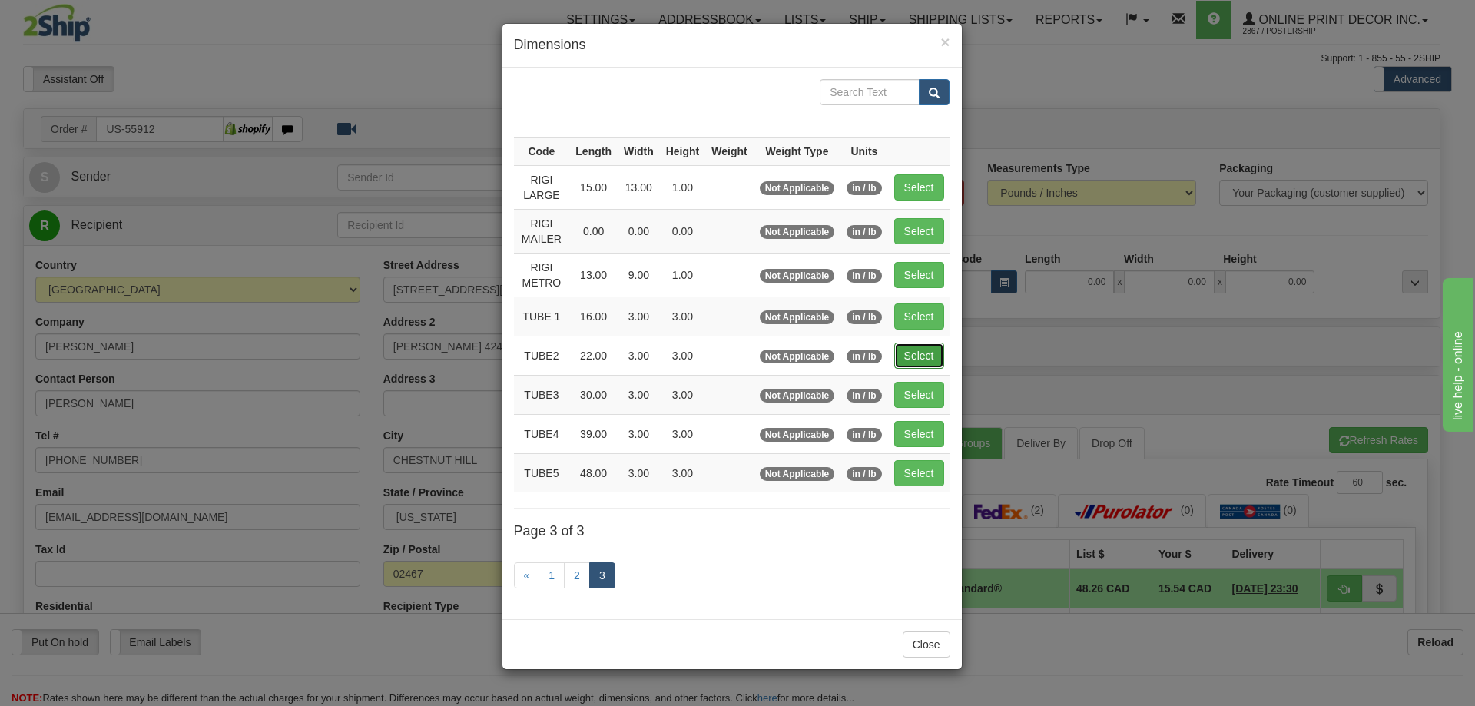
click at [914, 343] on button "Select" at bounding box center [919, 356] width 50 height 26
type input "TUBE2"
type input "22.00"
type input "3.00"
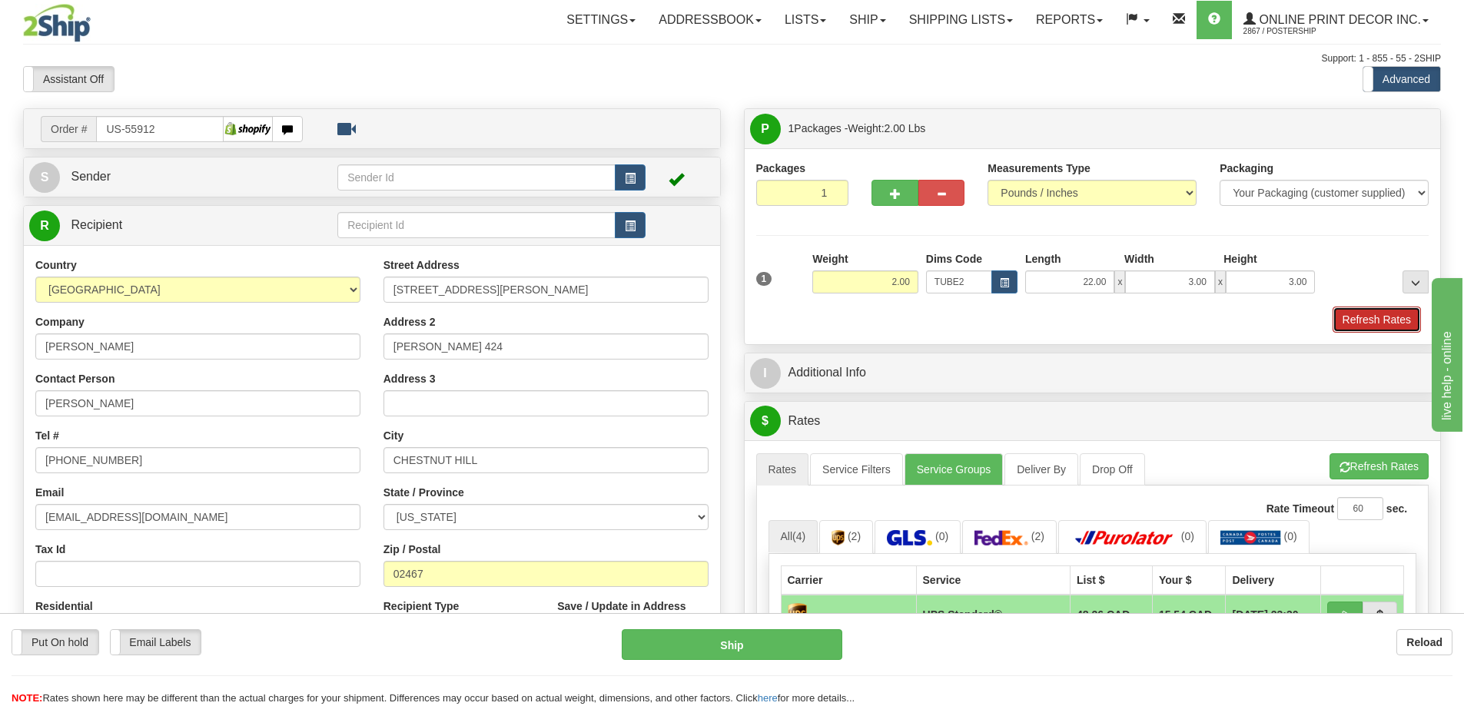
click at [1402, 312] on button "Refresh Rates" at bounding box center [1377, 320] width 88 height 26
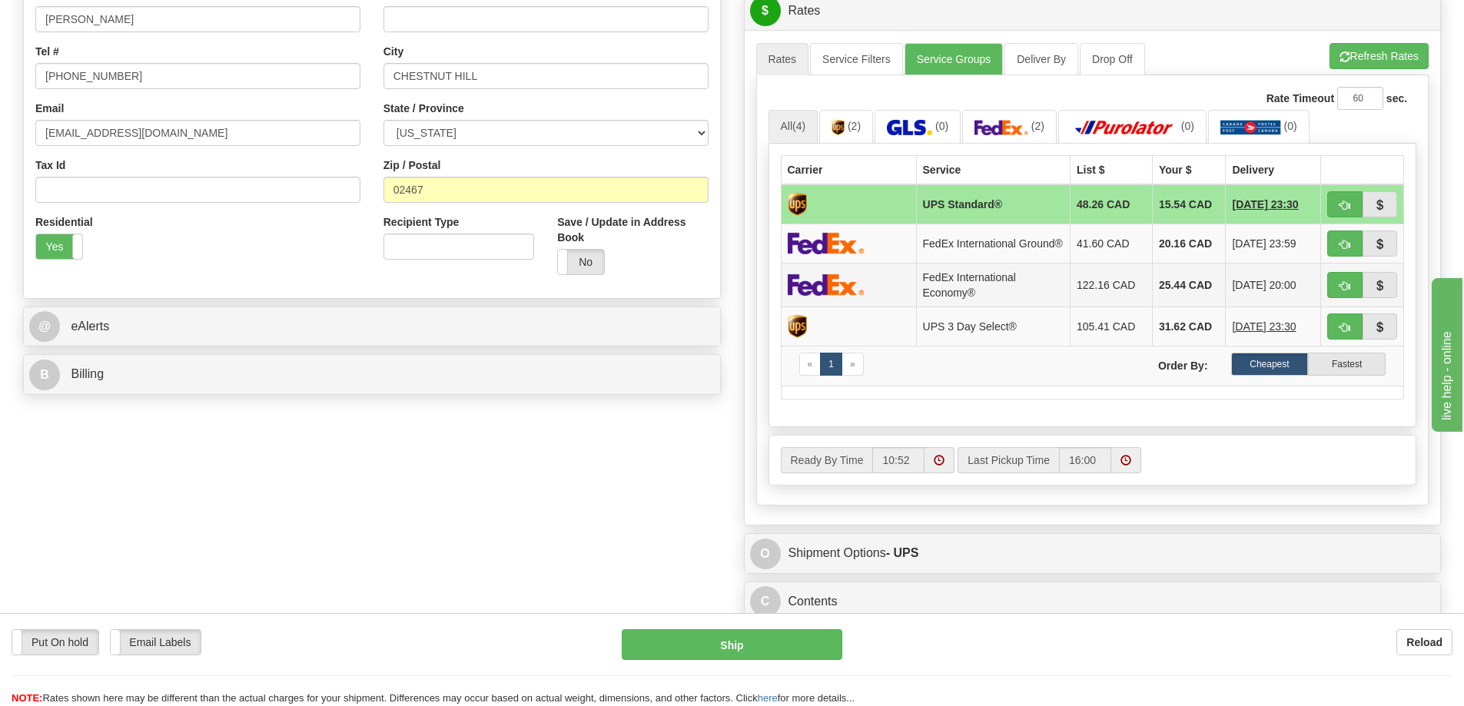
scroll to position [538, 0]
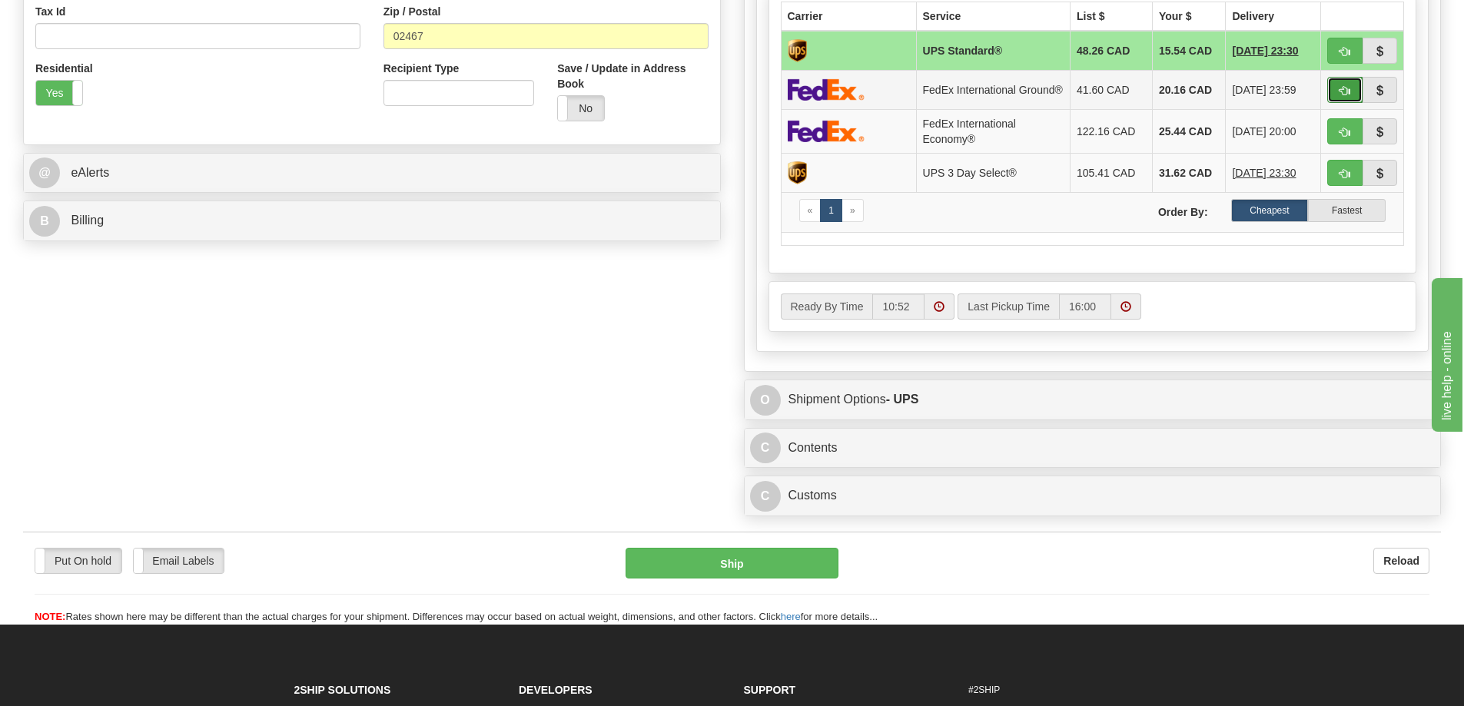
click at [1342, 90] on span "button" at bounding box center [1344, 91] width 11 height 10
type input "92"
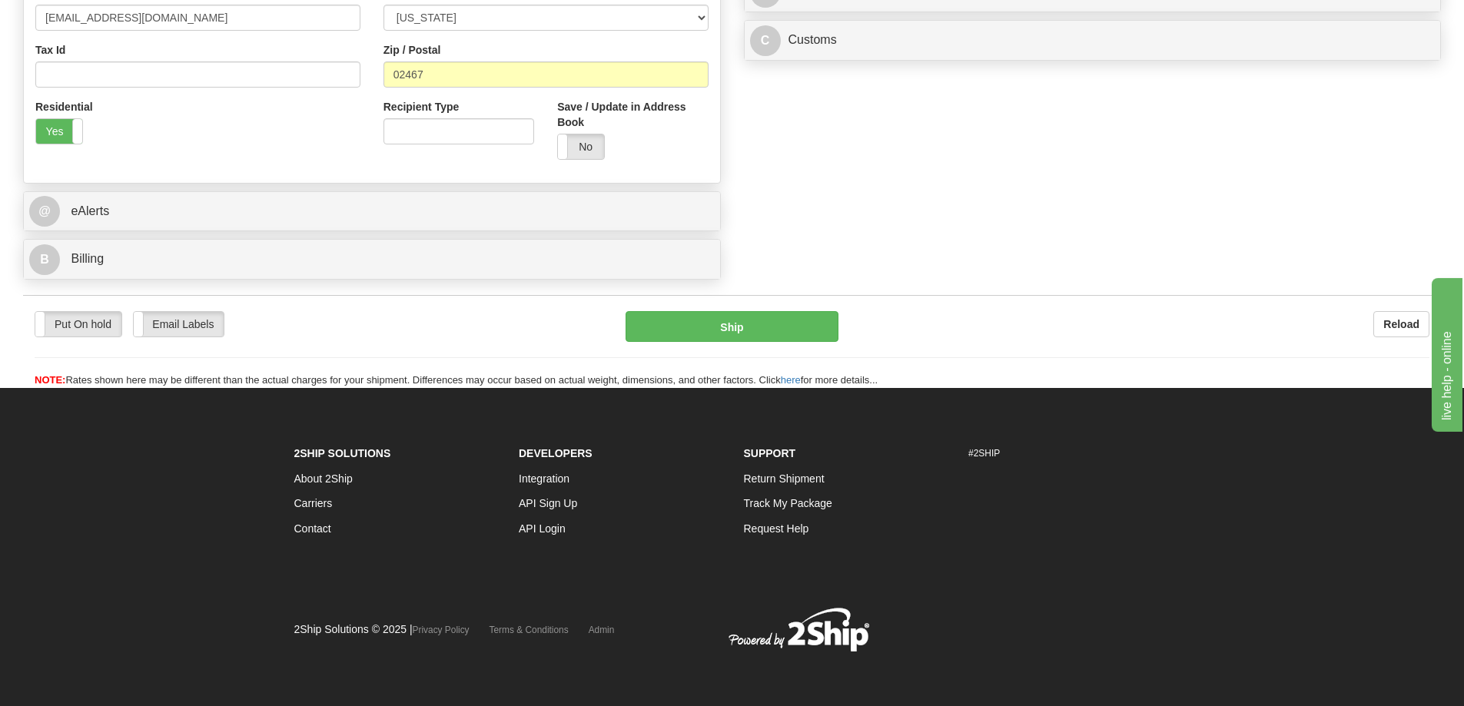
scroll to position [350, 0]
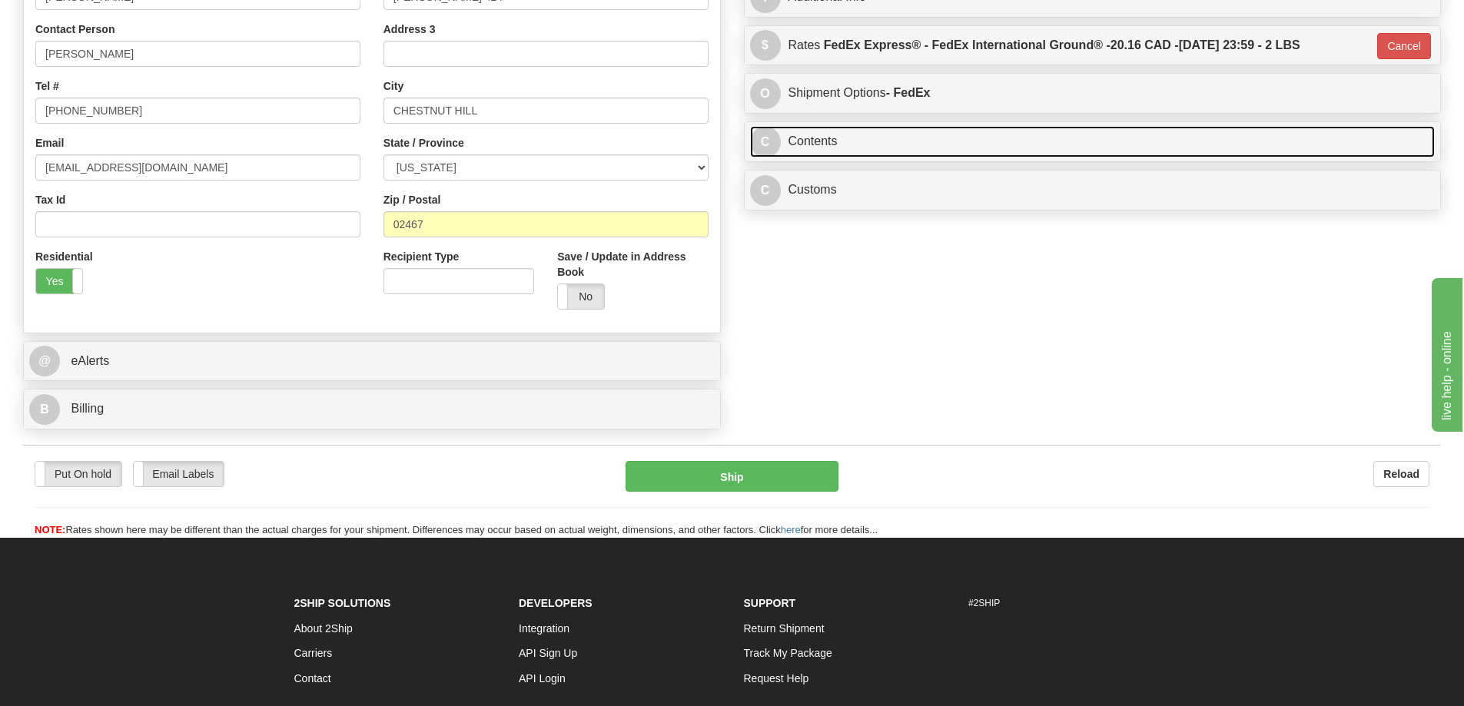
click at [1174, 150] on link "C Contents" at bounding box center [1092, 142] width 685 height 32
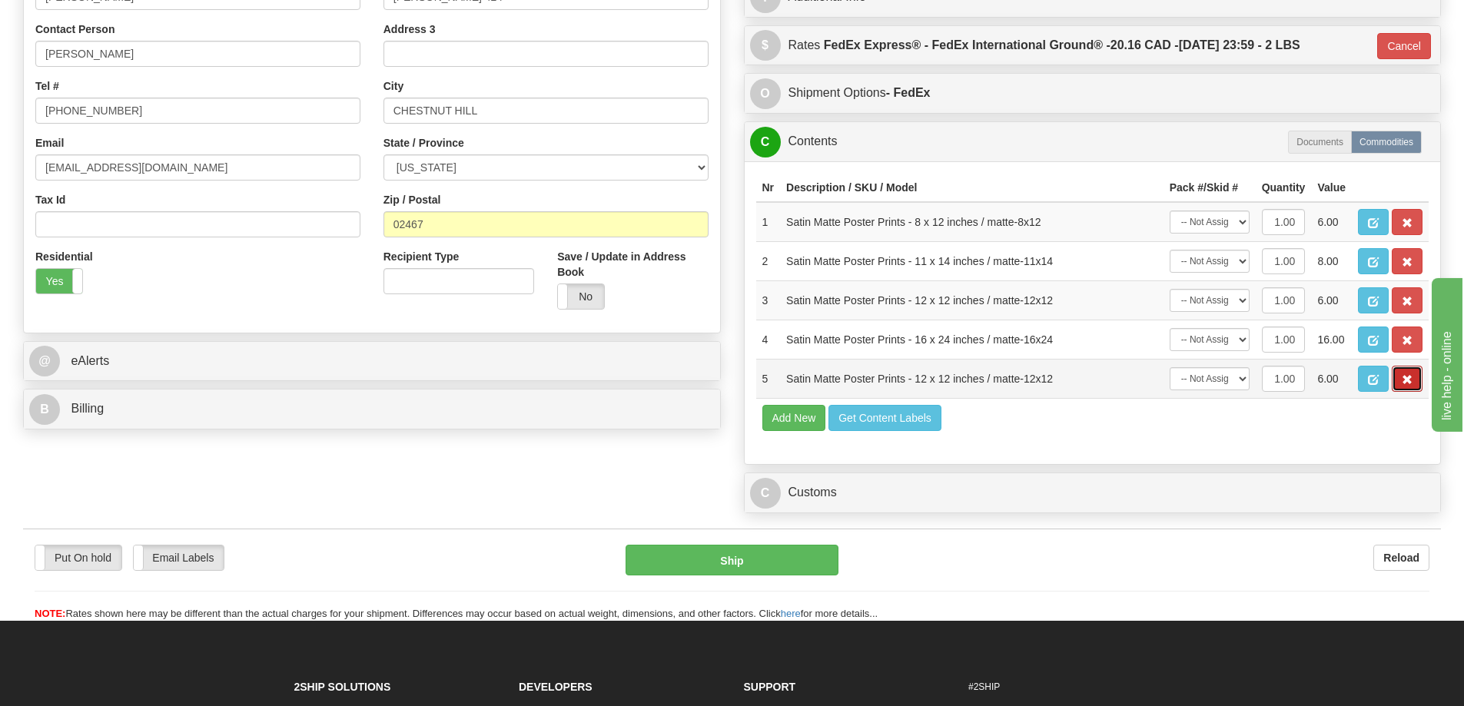
click at [1404, 378] on span "button" at bounding box center [1407, 380] width 11 height 10
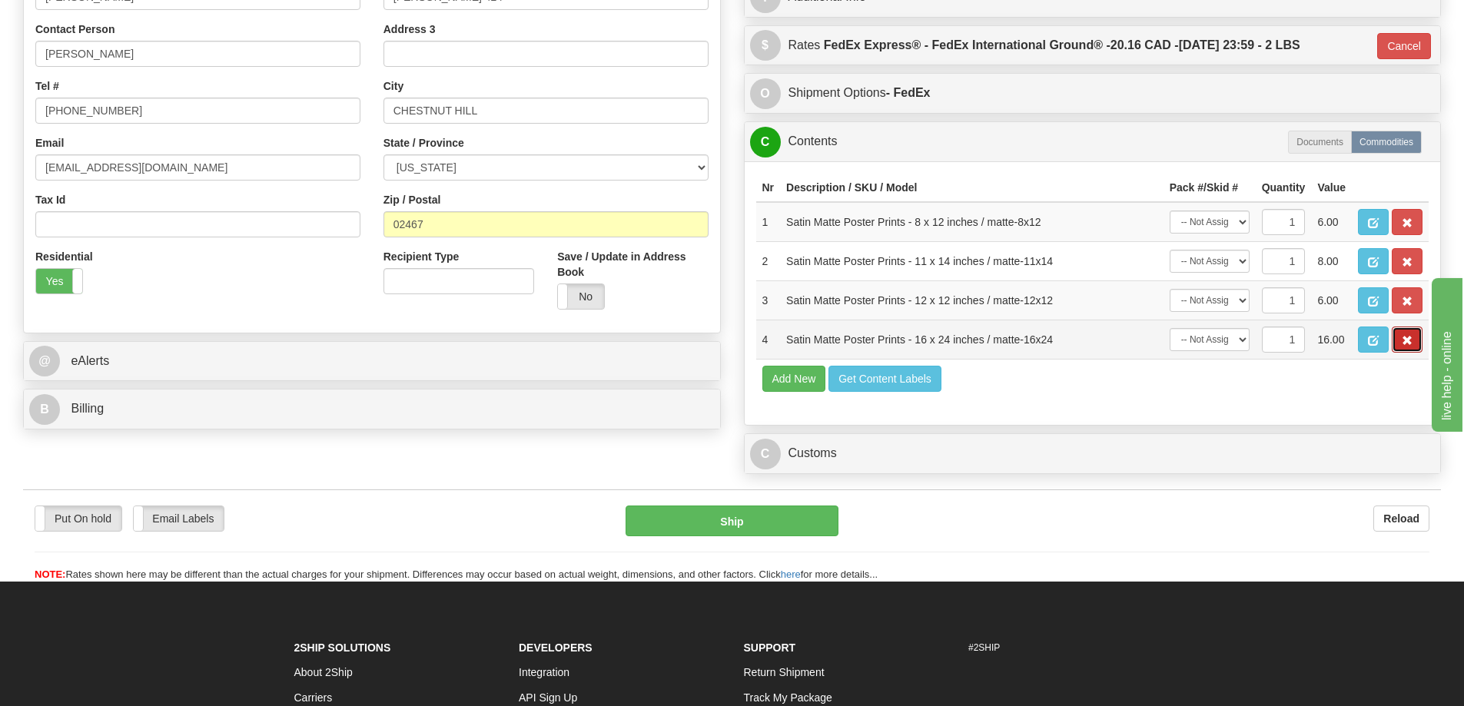
click at [1412, 337] on button "button" at bounding box center [1407, 340] width 31 height 26
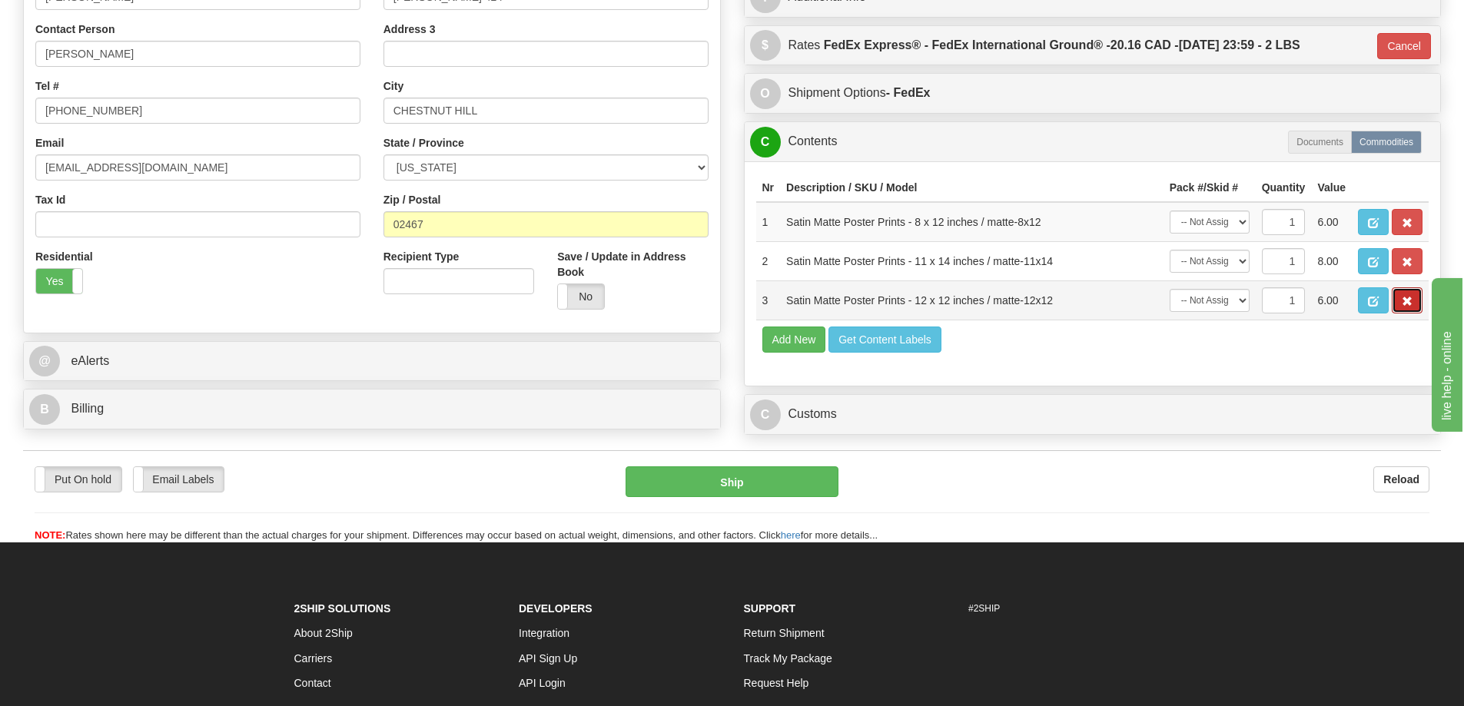
click at [1405, 306] on span "button" at bounding box center [1407, 302] width 11 height 10
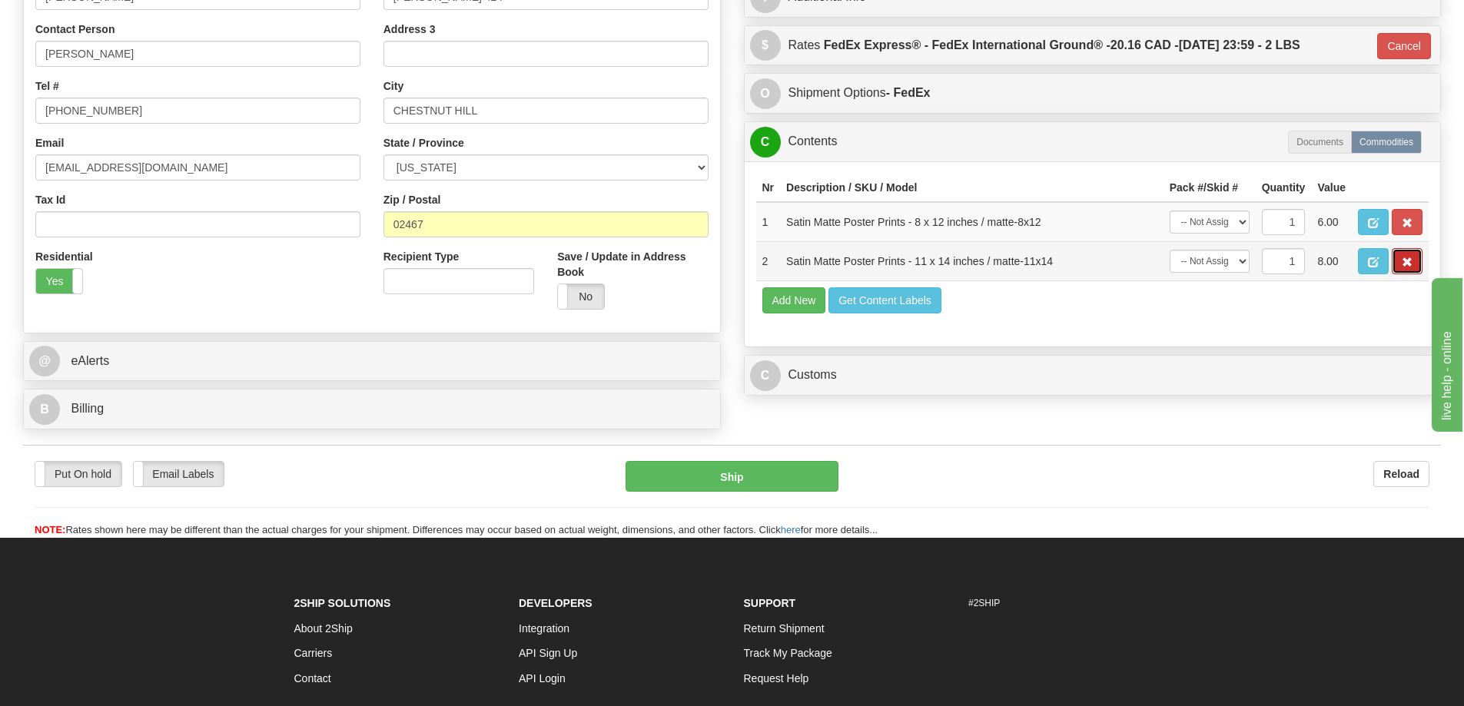
click at [1398, 264] on button "button" at bounding box center [1407, 261] width 31 height 26
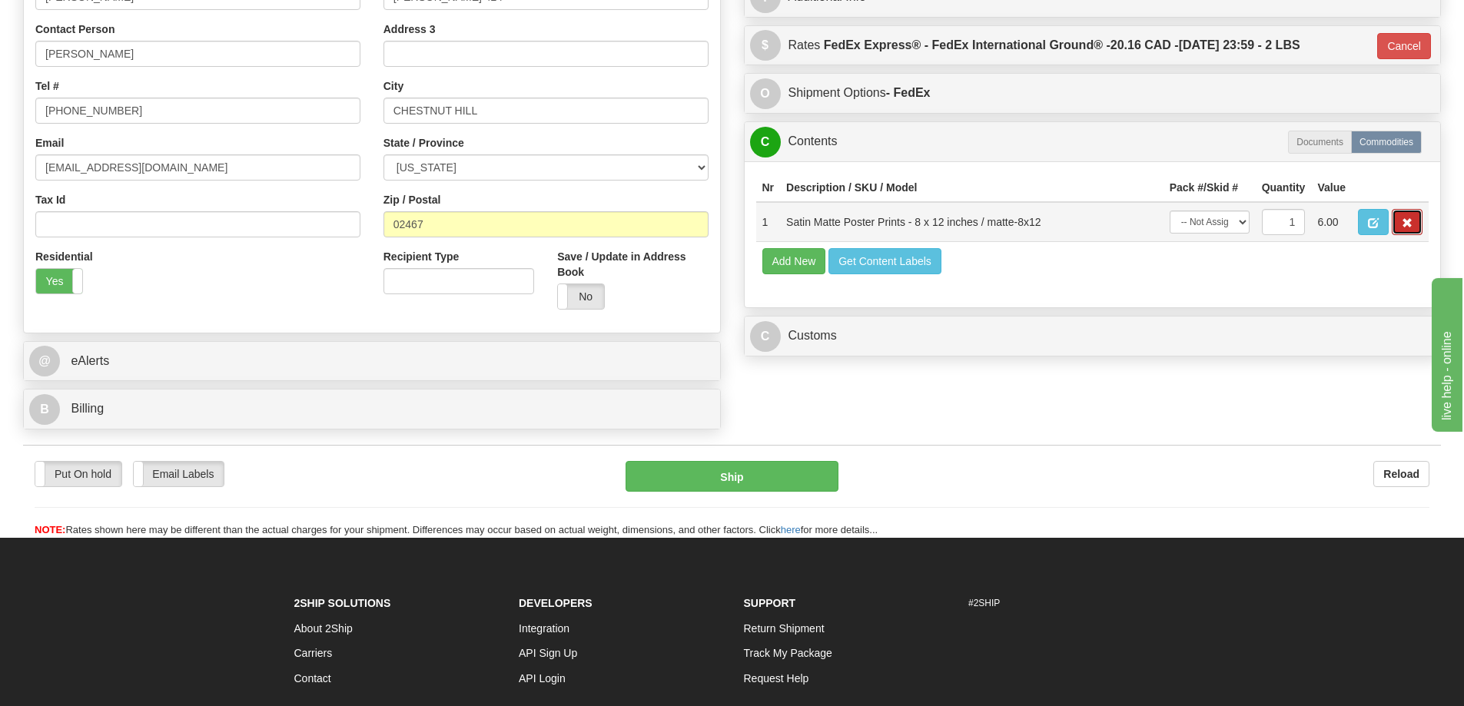
click at [1400, 224] on button "button" at bounding box center [1407, 222] width 31 height 26
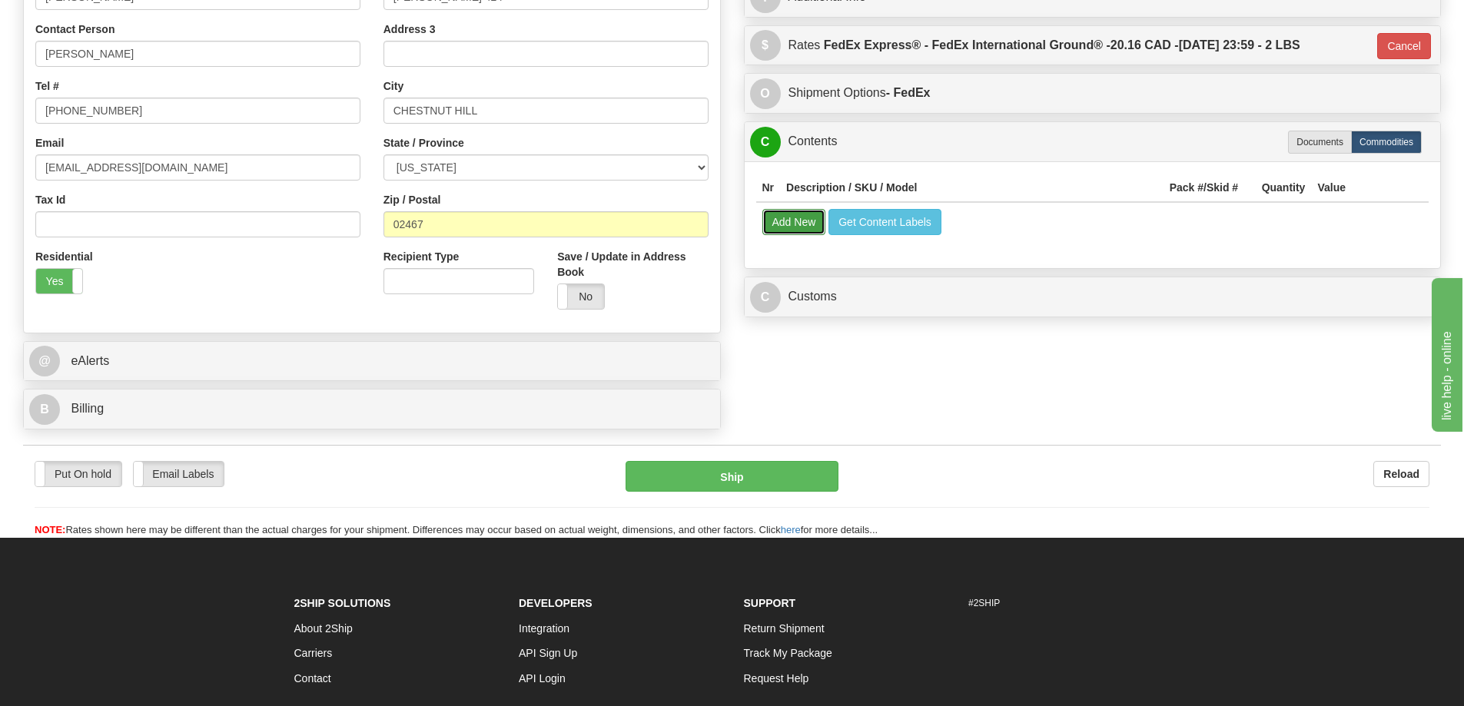
click at [794, 219] on button "Add New" at bounding box center [794, 222] width 64 height 26
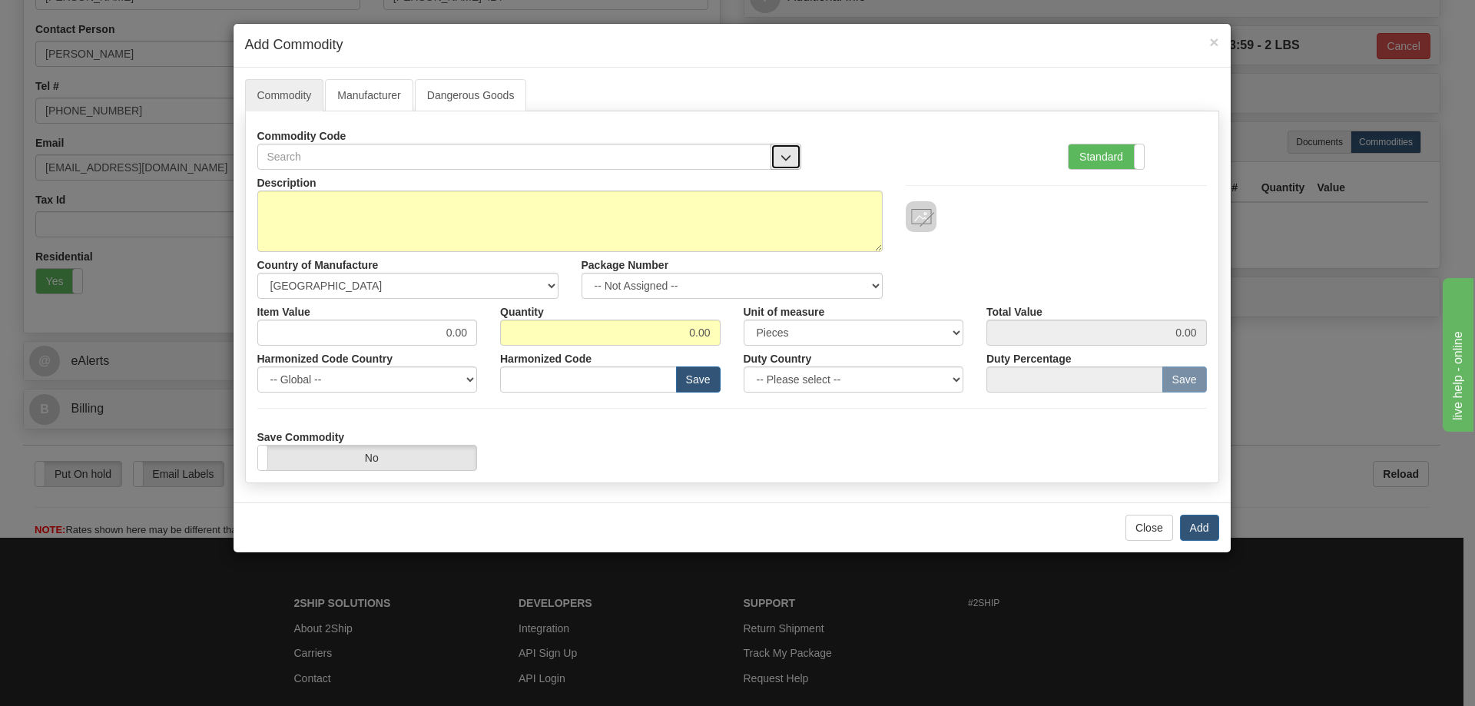
click at [787, 149] on button "button" at bounding box center [786, 157] width 31 height 26
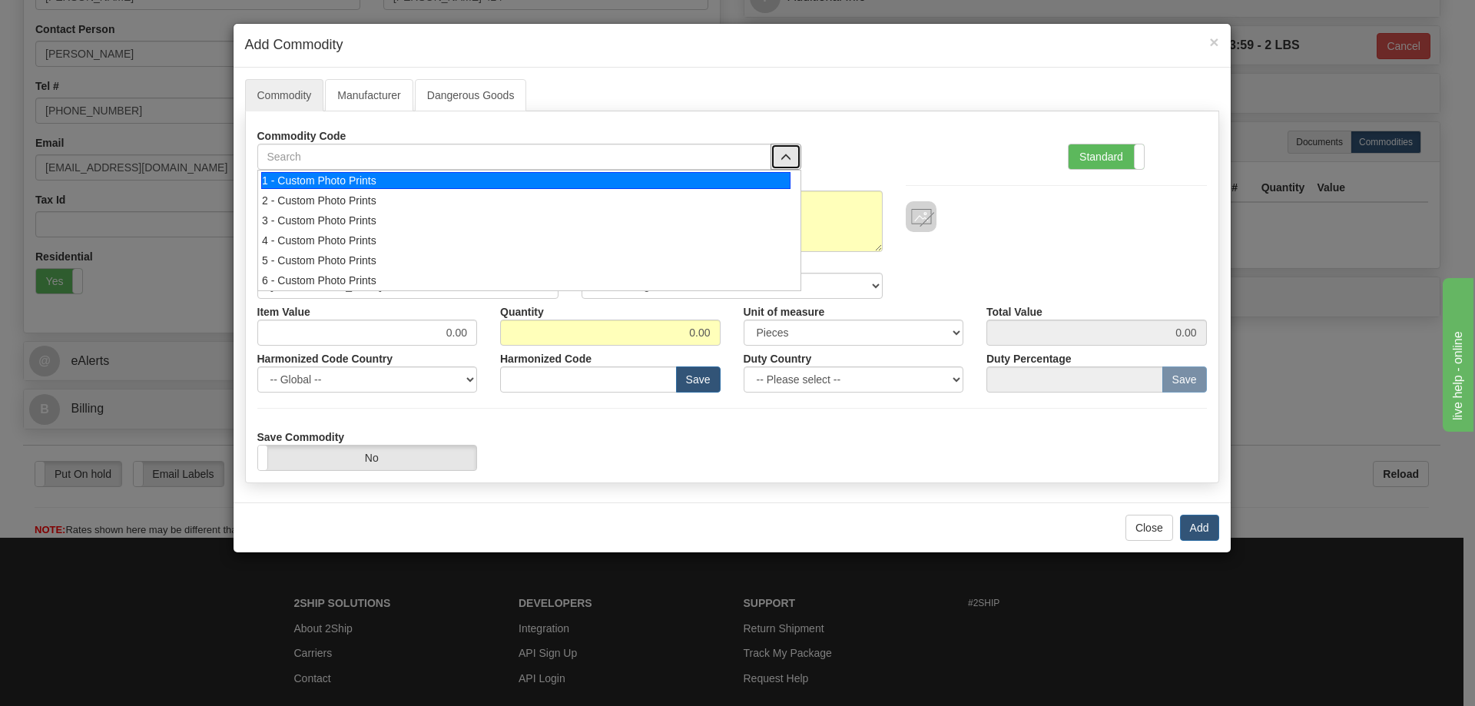
click at [772, 172] on div "1 - Custom Photo Prints" at bounding box center [525, 180] width 529 height 17
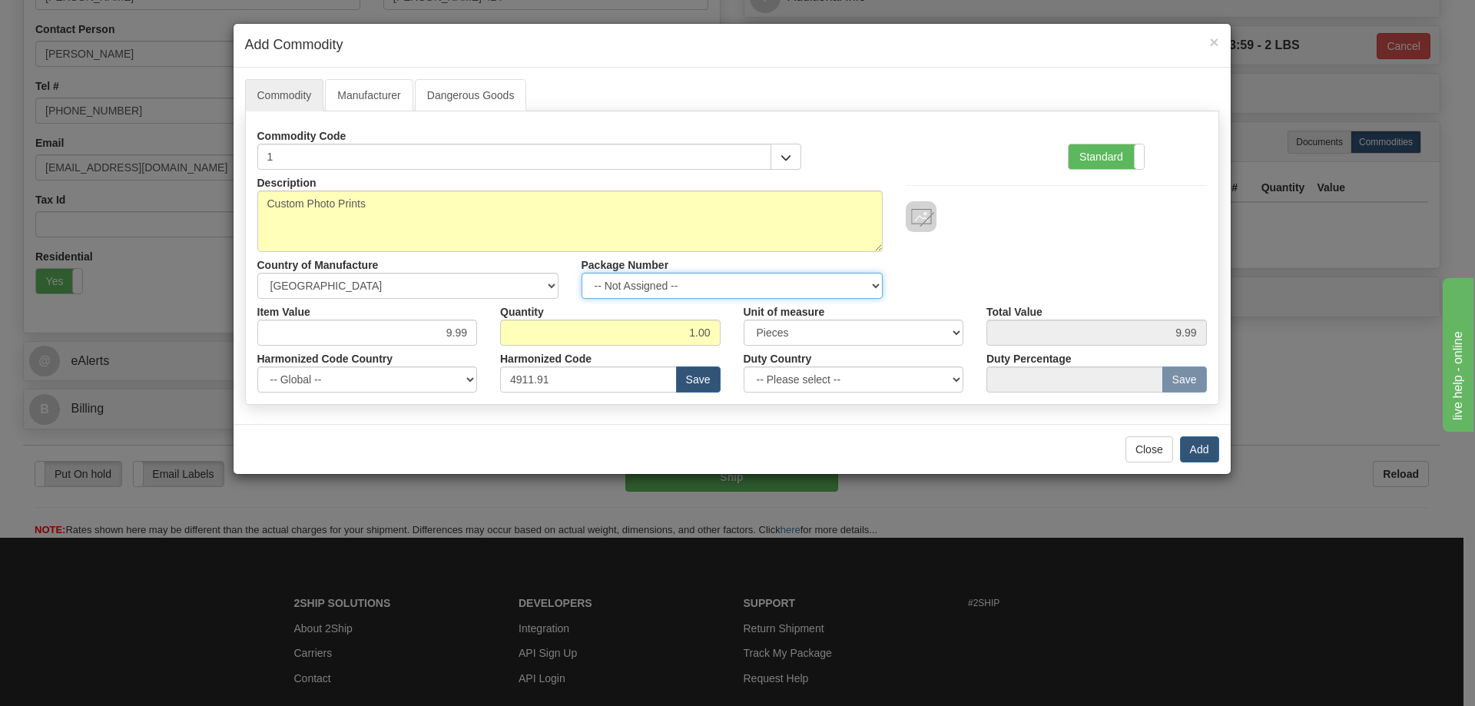
click at [870, 278] on select "-- Not Assigned -- Item 1" at bounding box center [732, 286] width 301 height 26
select select "0"
click at [582, 273] on select "-- Not Assigned -- Item 1" at bounding box center [732, 286] width 301 height 26
click at [1195, 440] on button "Add" at bounding box center [1199, 449] width 39 height 26
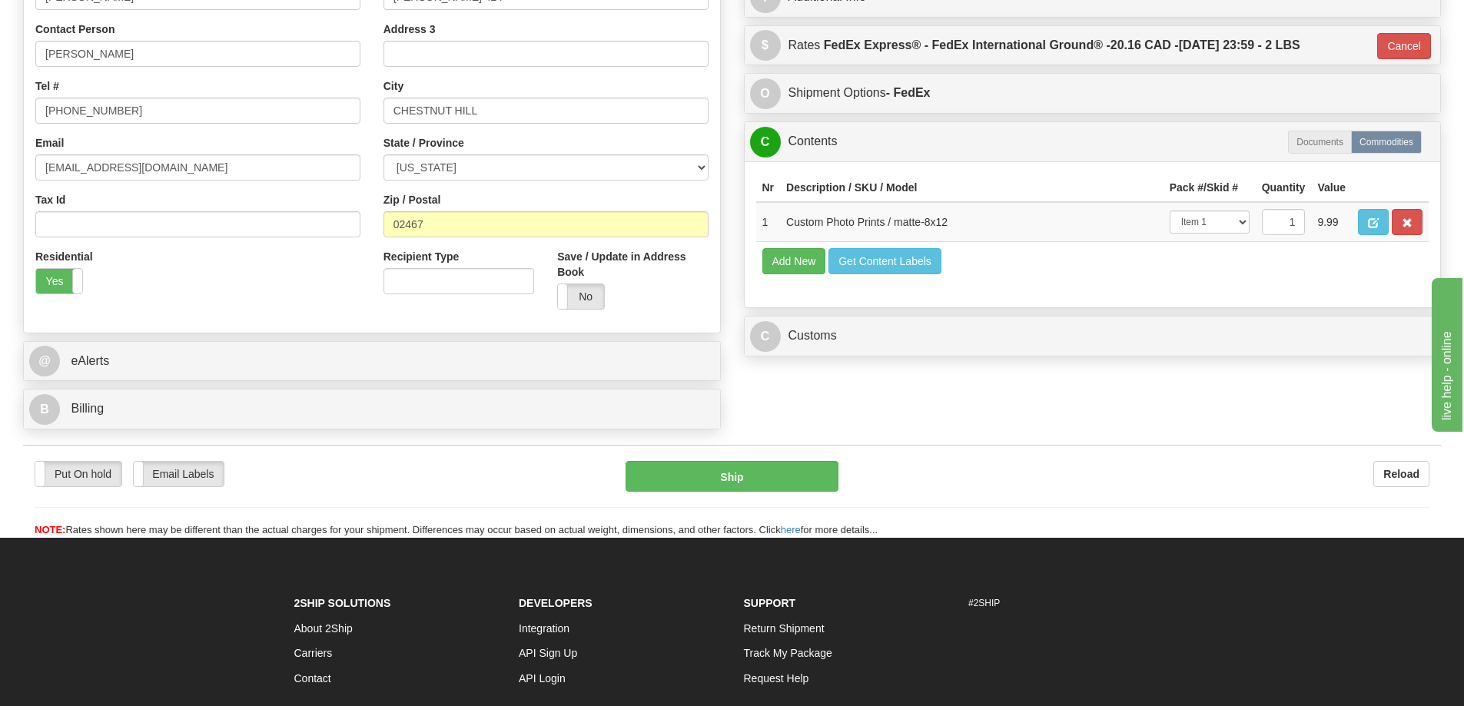
scroll to position [427, 0]
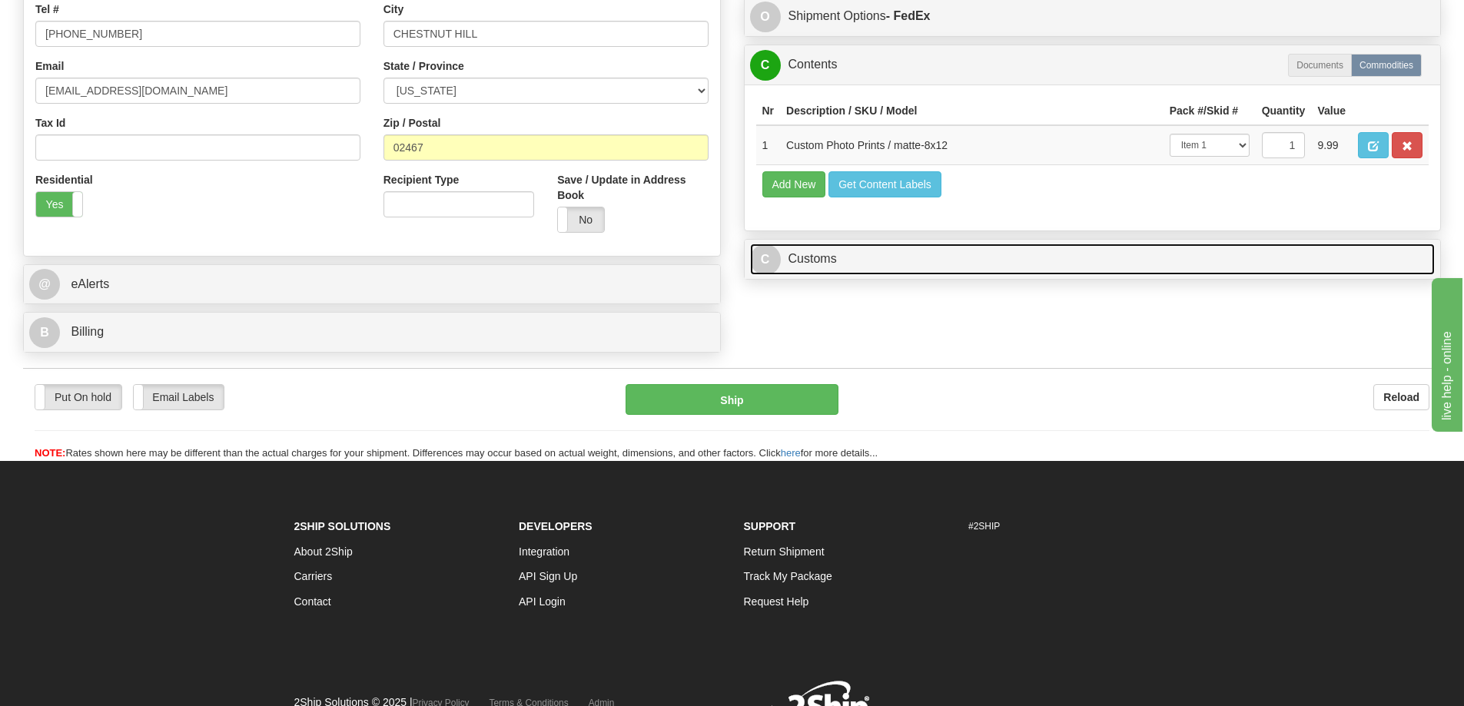
click at [1266, 261] on link "C Customs" at bounding box center [1092, 260] width 685 height 32
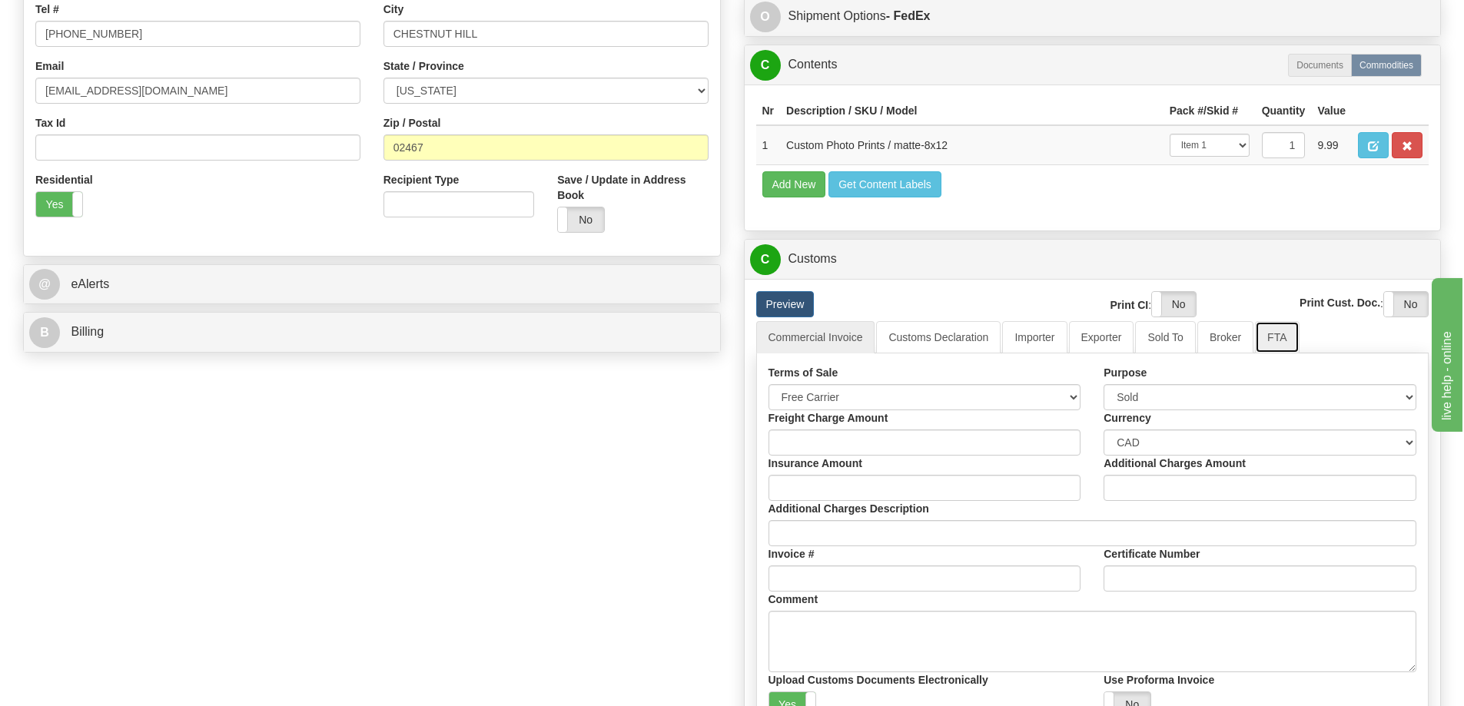
click at [1289, 340] on link "FTA" at bounding box center [1277, 337] width 44 height 32
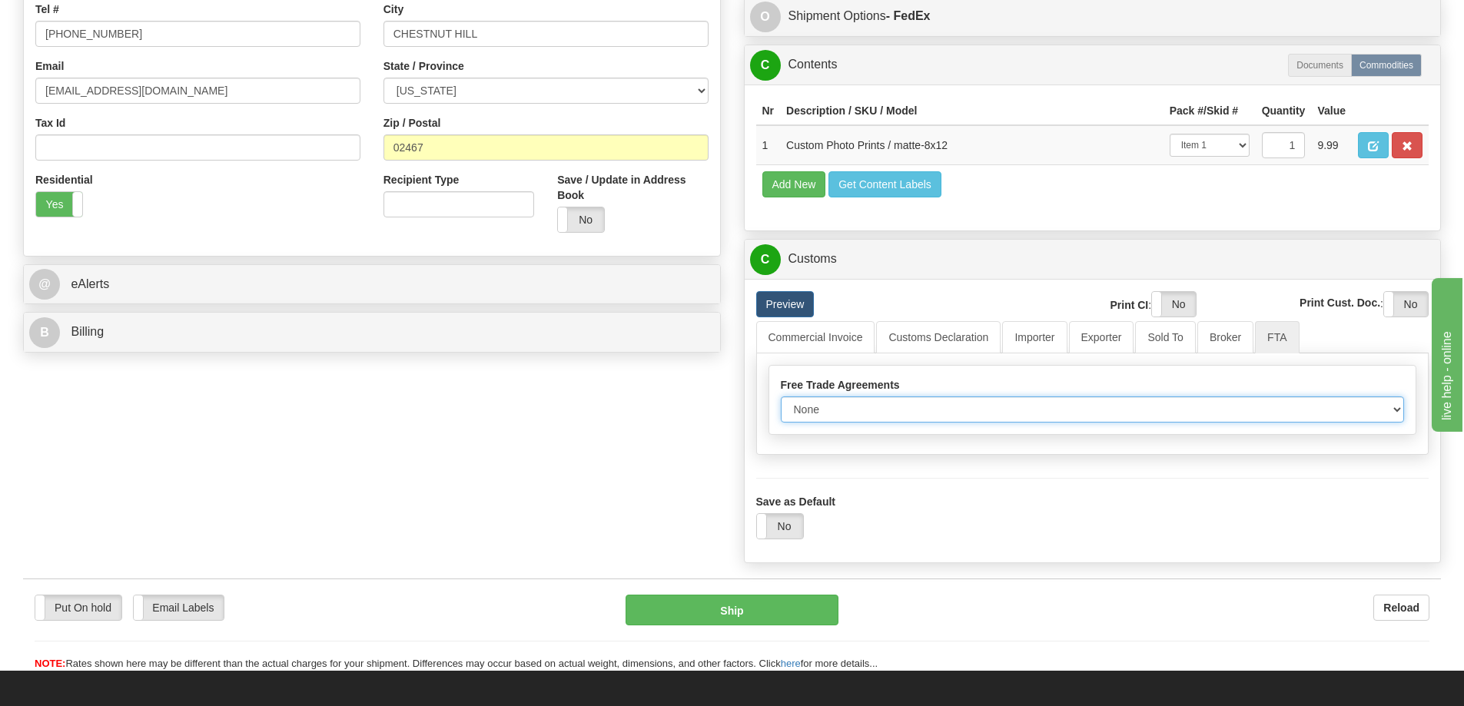
click at [1396, 407] on select "None Other USMCA CETA CUKTCA" at bounding box center [1093, 410] width 624 height 26
select select "1"
click at [781, 402] on select "None Other USMCA CETA CUKTCA" at bounding box center [1093, 410] width 624 height 26
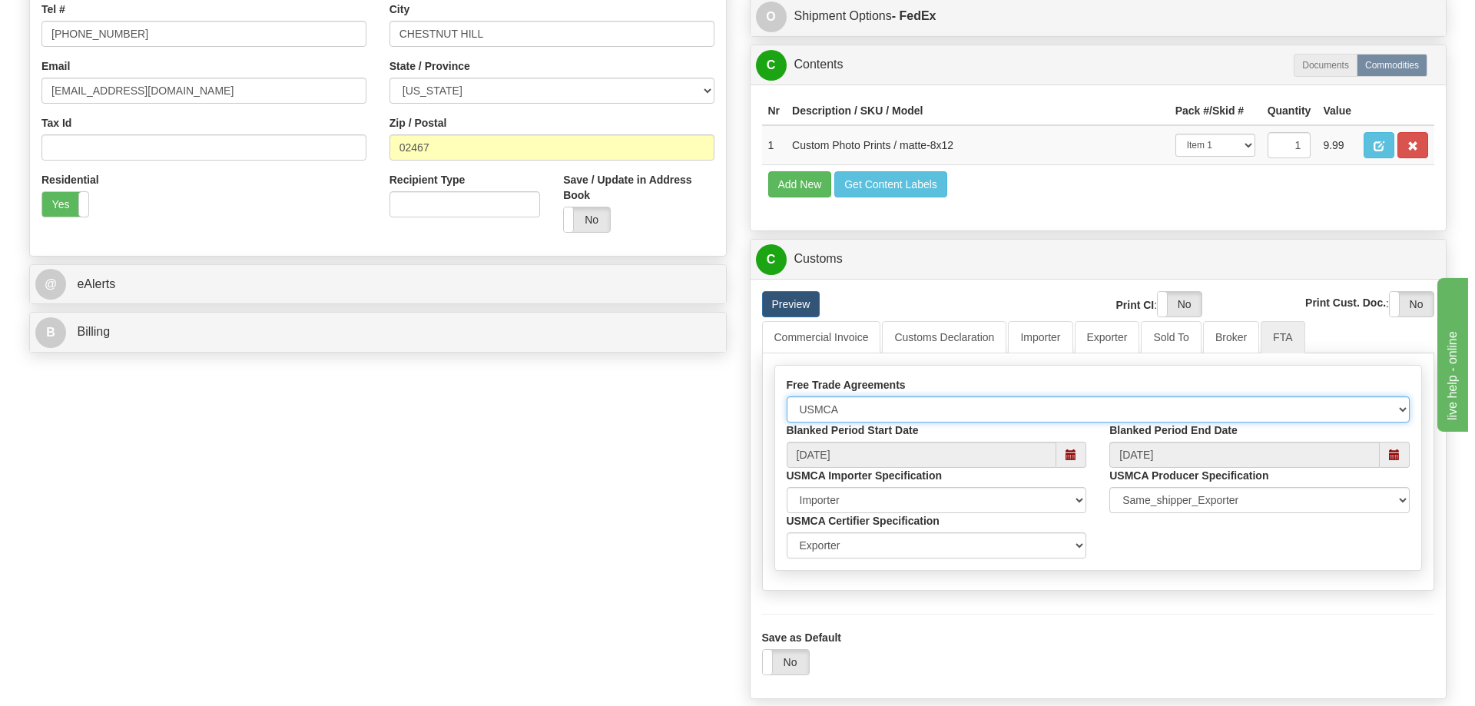
scroll to position [580, 0]
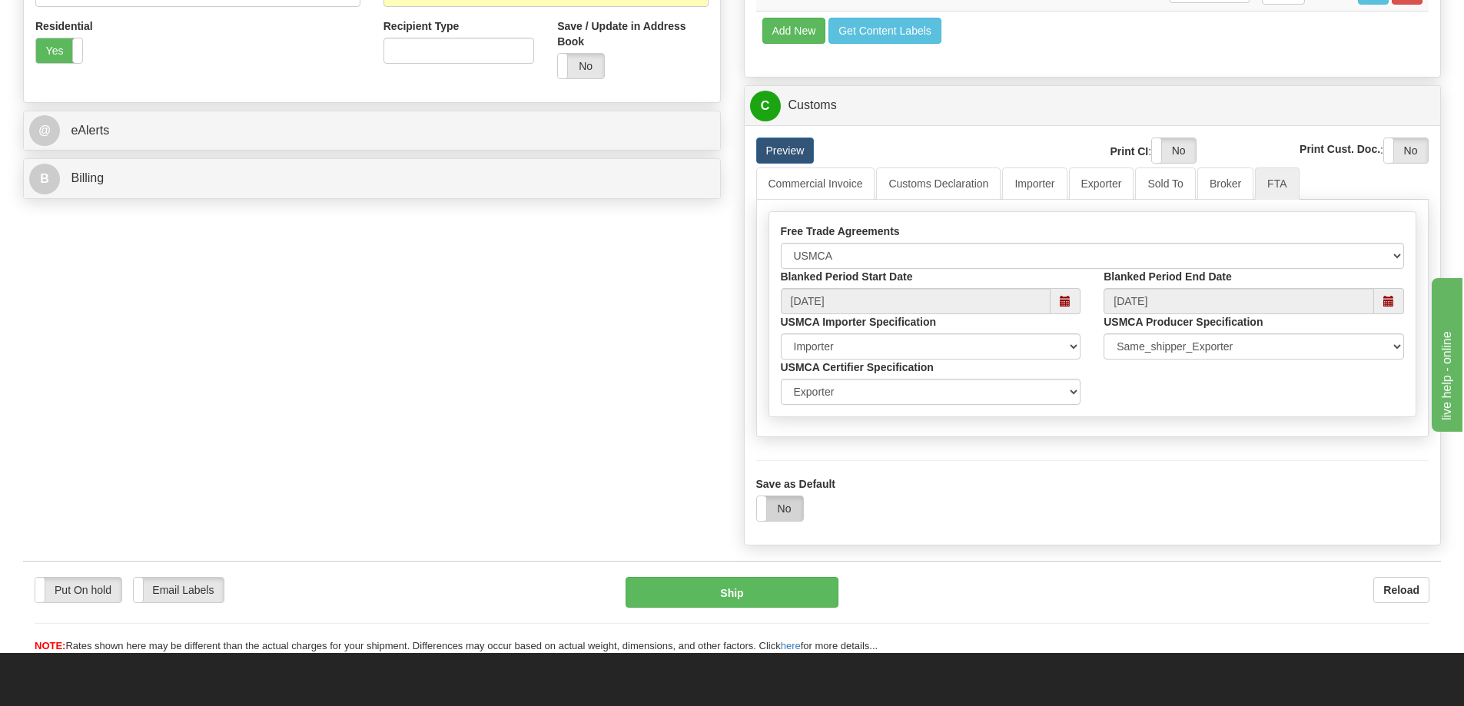
click at [794, 511] on label "No" at bounding box center [780, 508] width 46 height 25
click at [787, 599] on button "Ship" at bounding box center [732, 592] width 213 height 31
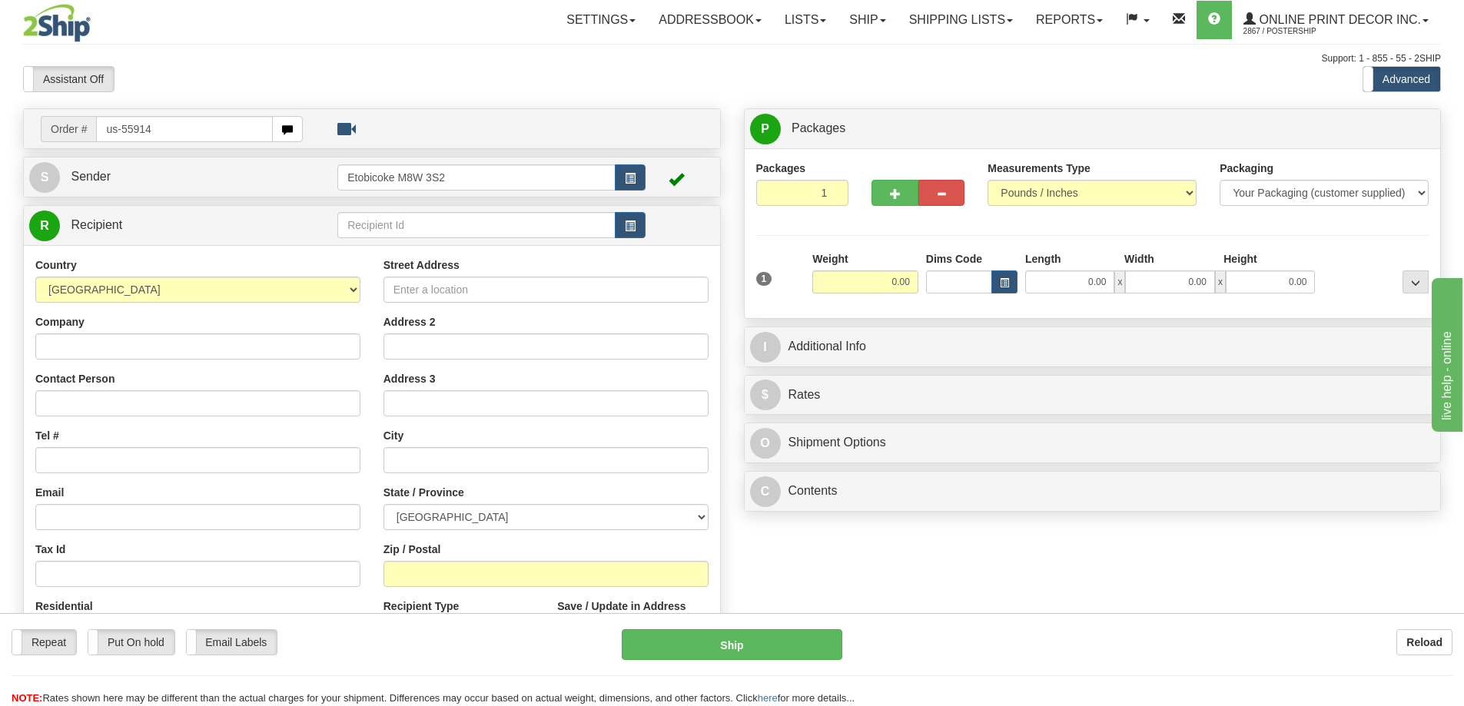
type input "us-55914"
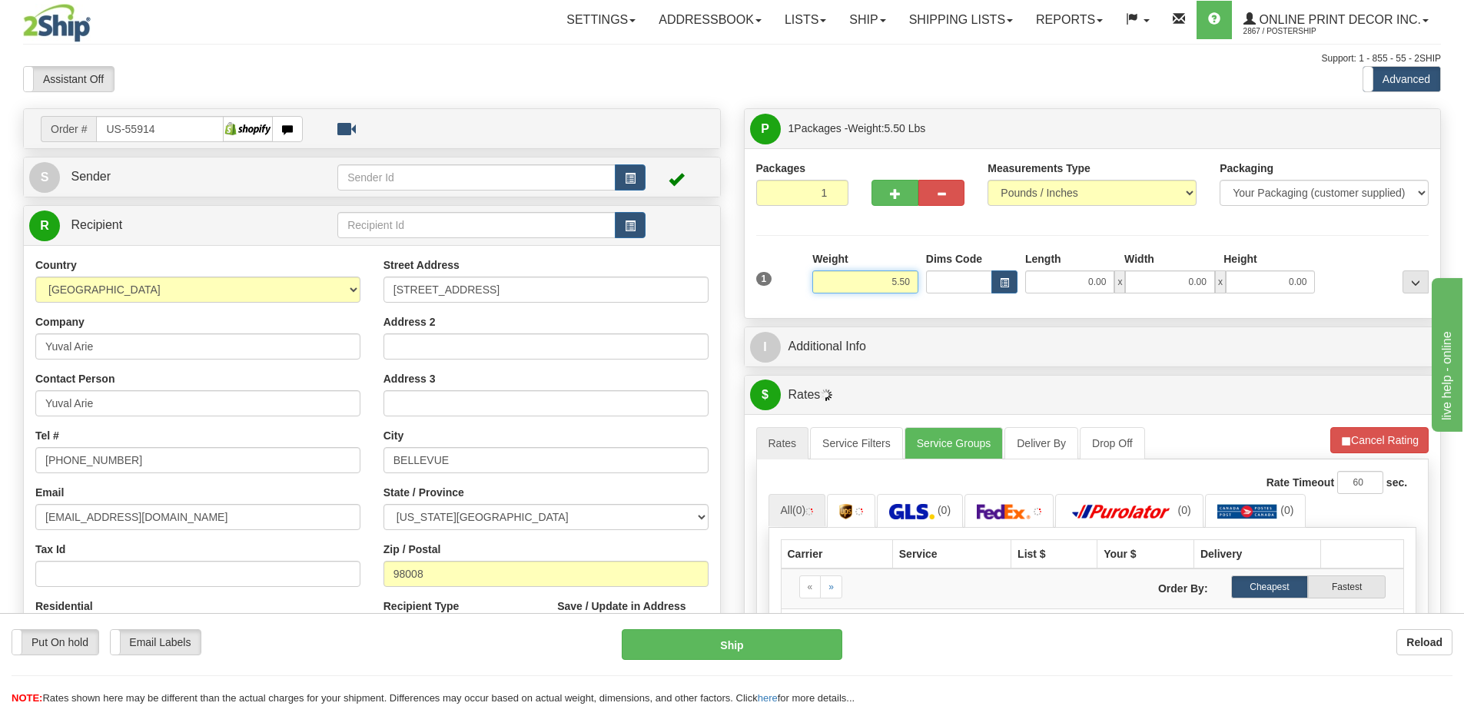
click at [905, 280] on input "5.50" at bounding box center [865, 282] width 106 height 23
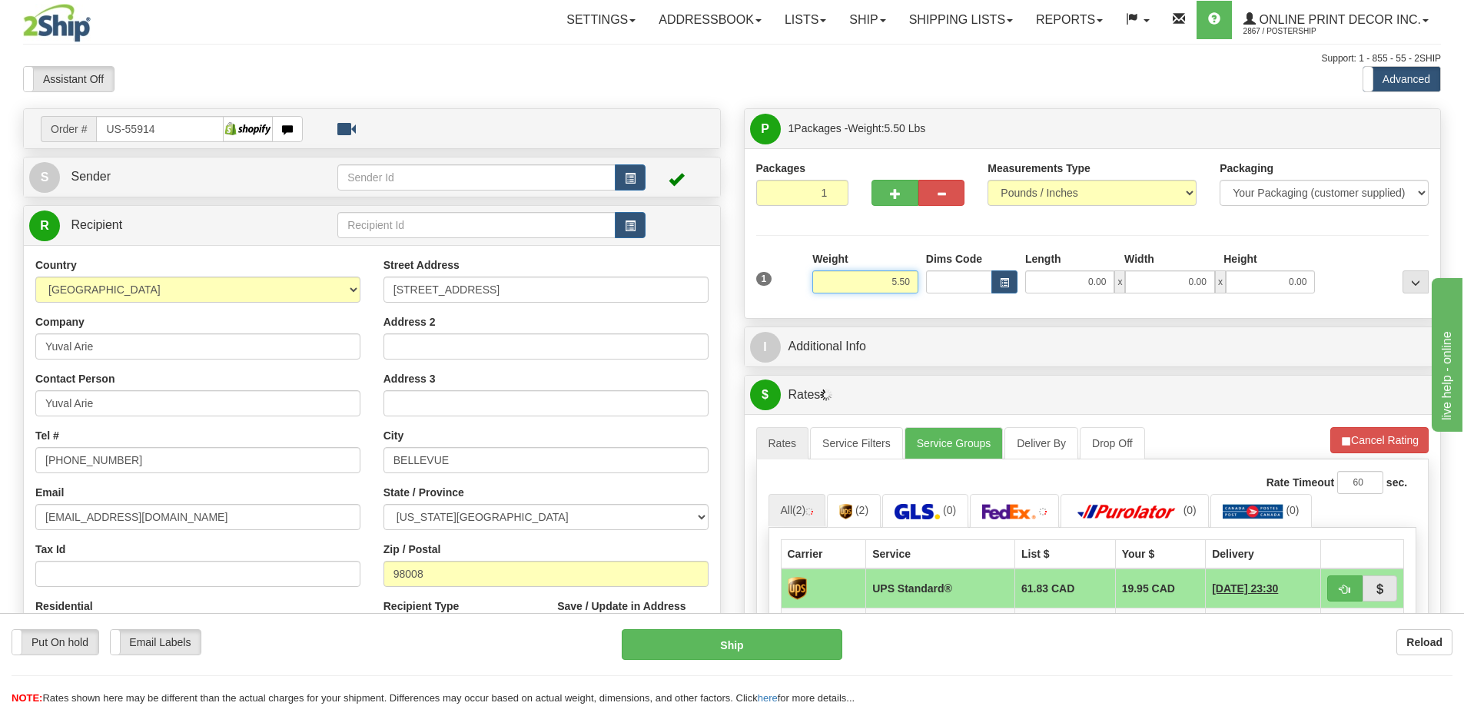
click at [902, 273] on input "5.50" at bounding box center [865, 282] width 106 height 23
click at [918, 274] on div "Weight 5.50" at bounding box center [865, 278] width 114 height 54
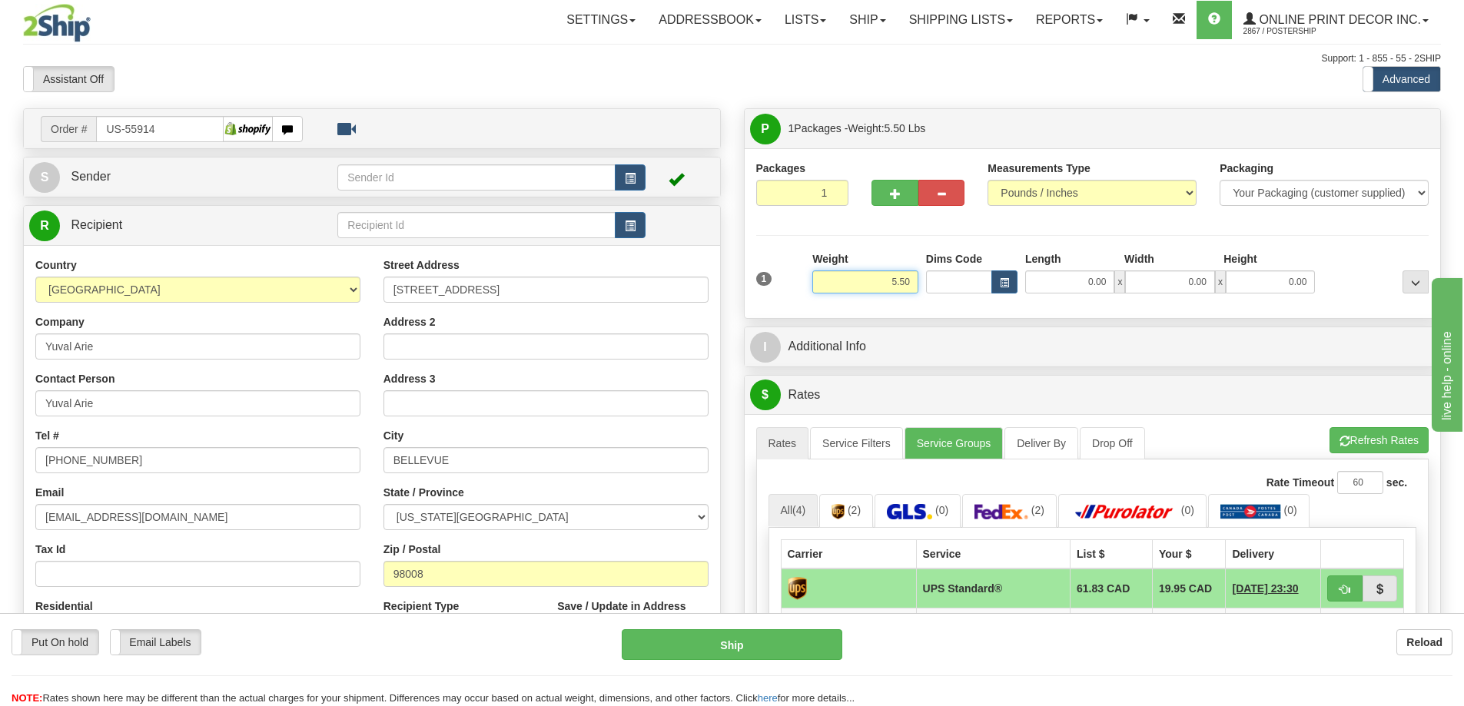
click at [914, 276] on input "5.50" at bounding box center [865, 282] width 106 height 23
type input "5"
type input "2.00"
click at [1008, 280] on span "button" at bounding box center [1004, 283] width 9 height 8
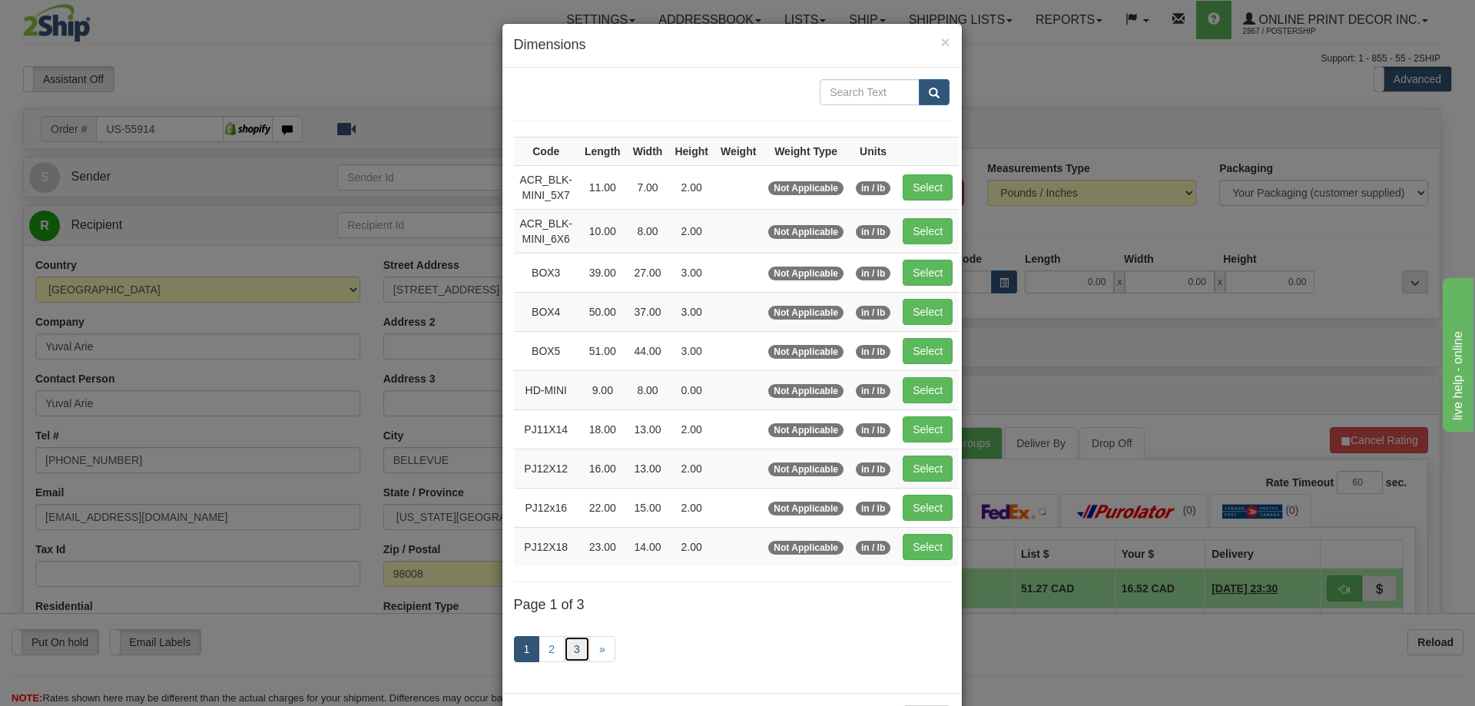
click at [566, 649] on link "3" at bounding box center [577, 649] width 26 height 26
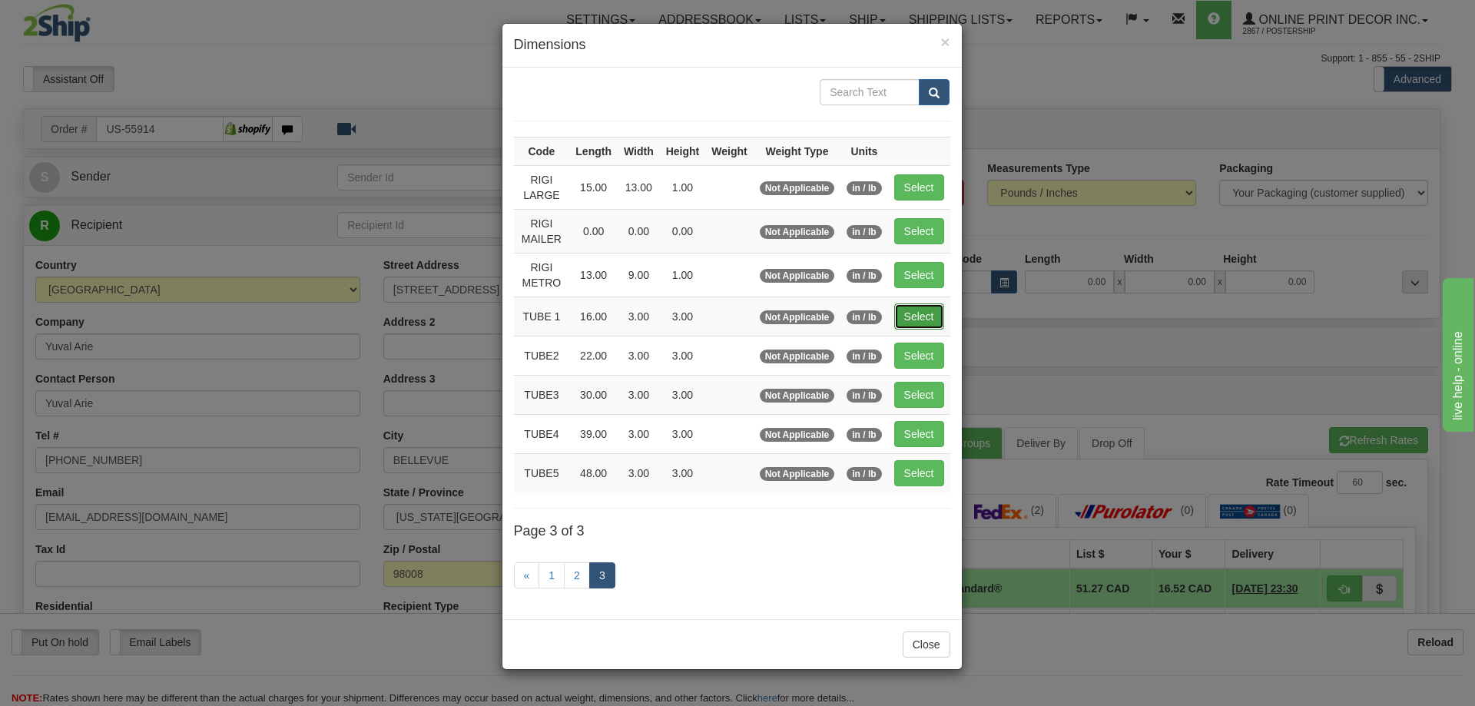
click at [927, 314] on button "Select" at bounding box center [919, 317] width 50 height 26
type input "TUBE 1"
type input "16.00"
type input "3.00"
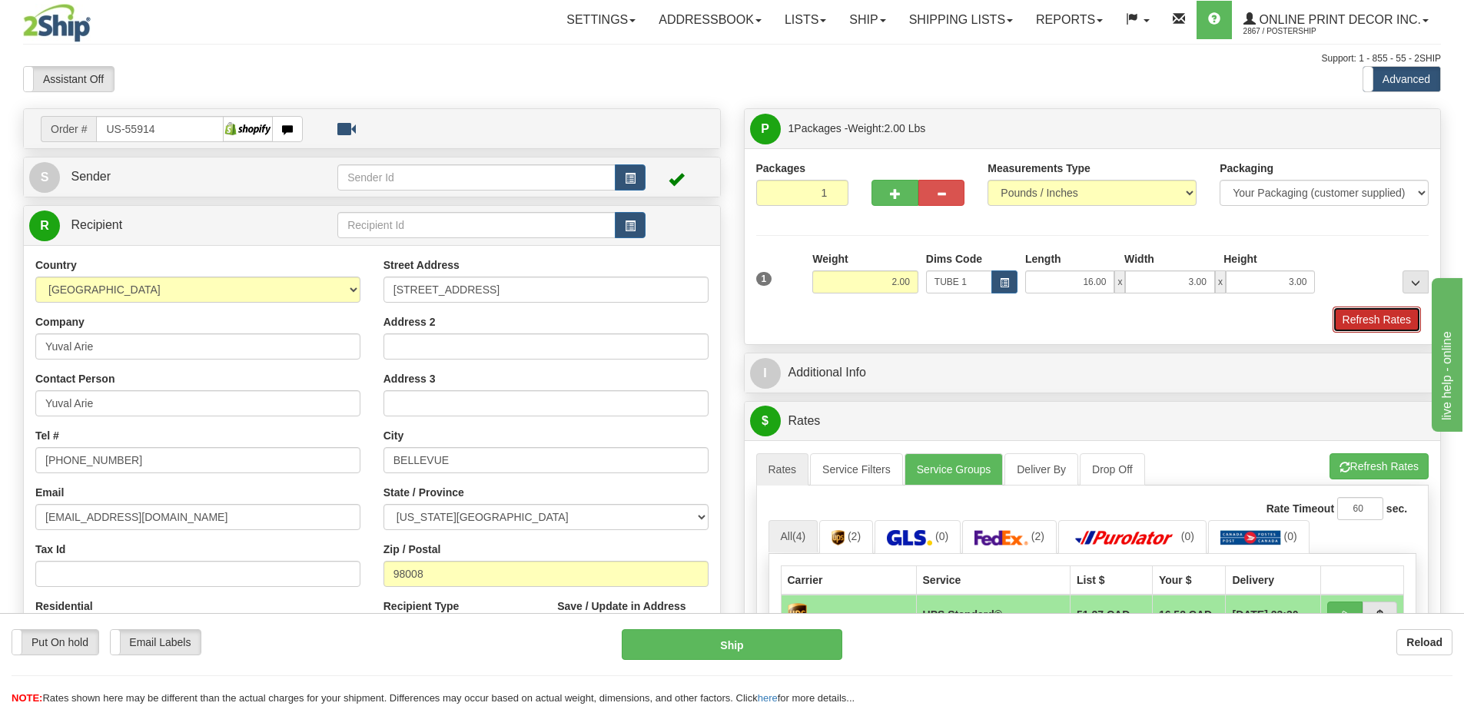
drag, startPoint x: 1396, startPoint y: 321, endPoint x: 1371, endPoint y: 317, distance: 24.9
click at [1389, 318] on button "Refresh Rates" at bounding box center [1377, 320] width 88 height 26
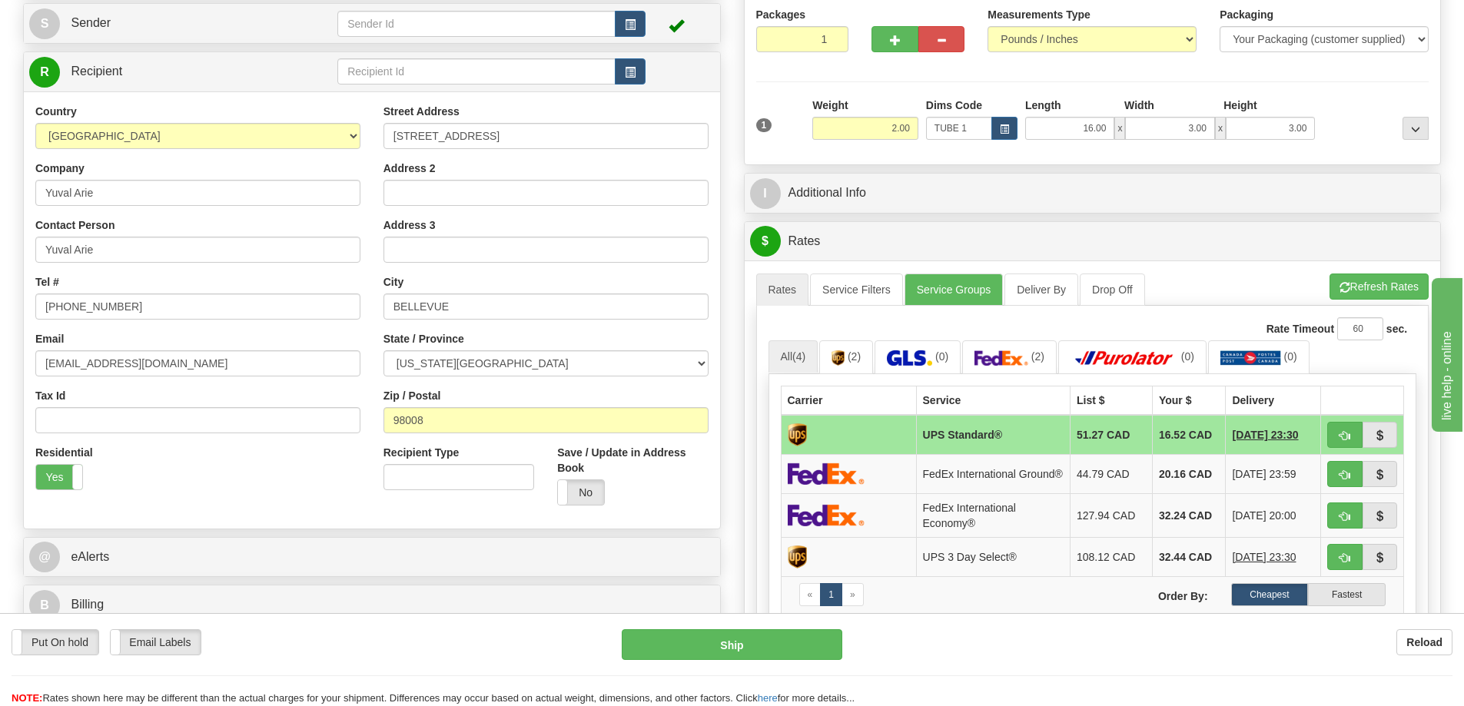
scroll to position [307, 0]
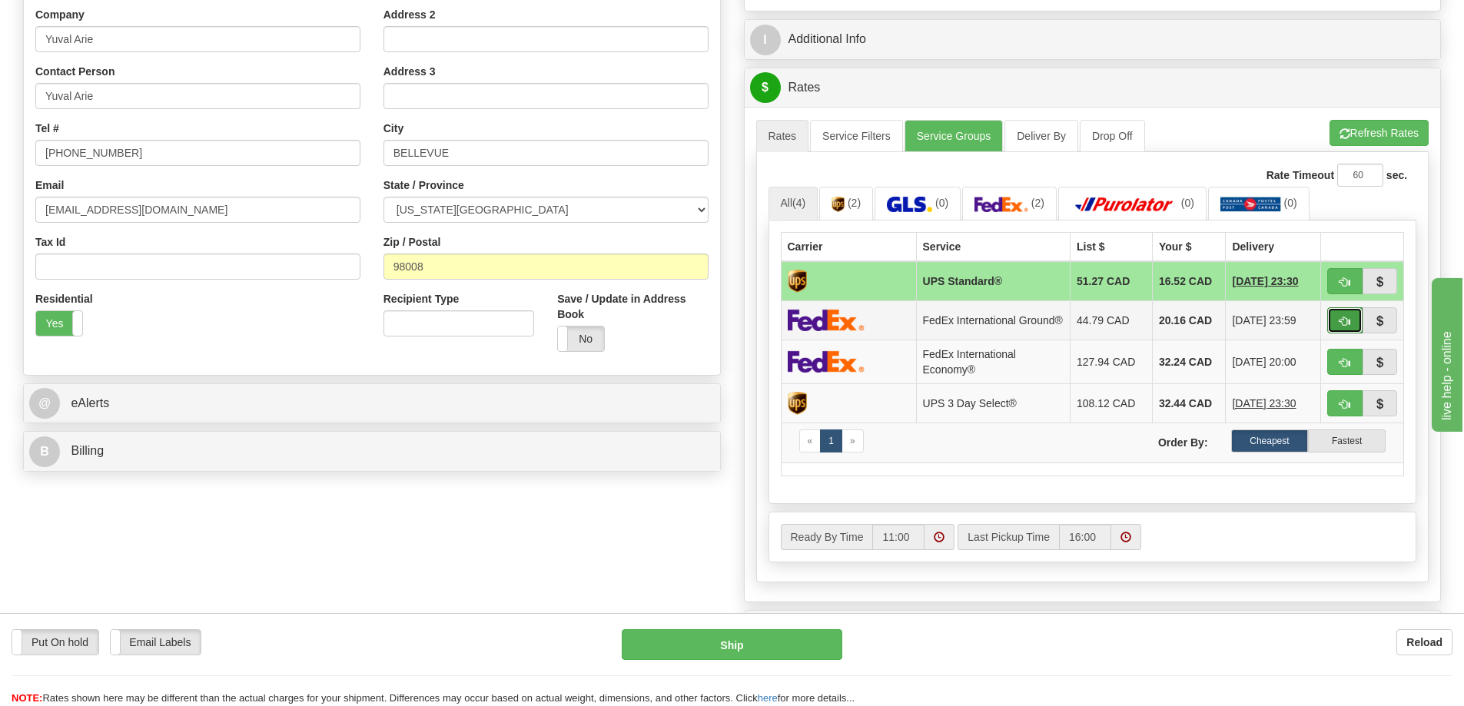
click at [1335, 317] on button "button" at bounding box center [1344, 320] width 35 height 26
type input "92"
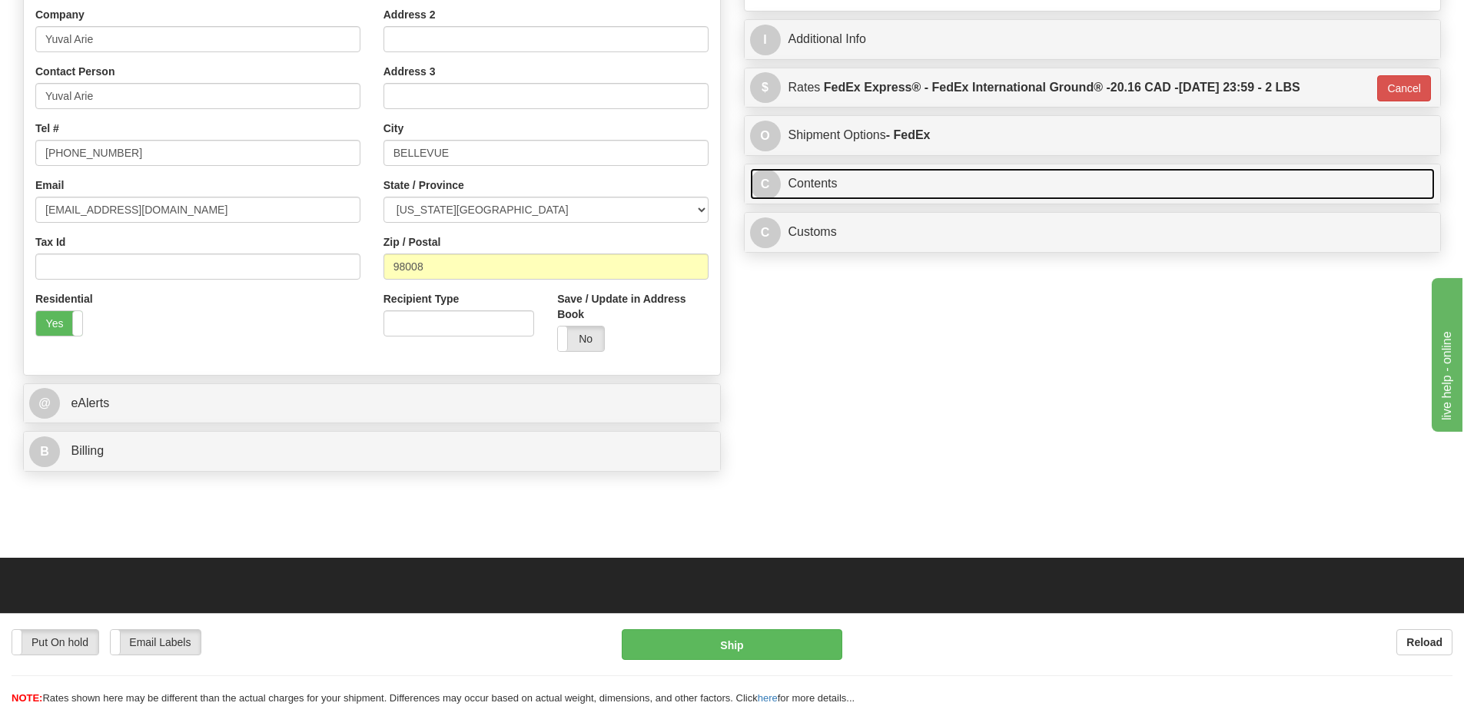
click at [1045, 192] on link "C Contents" at bounding box center [1092, 184] width 685 height 32
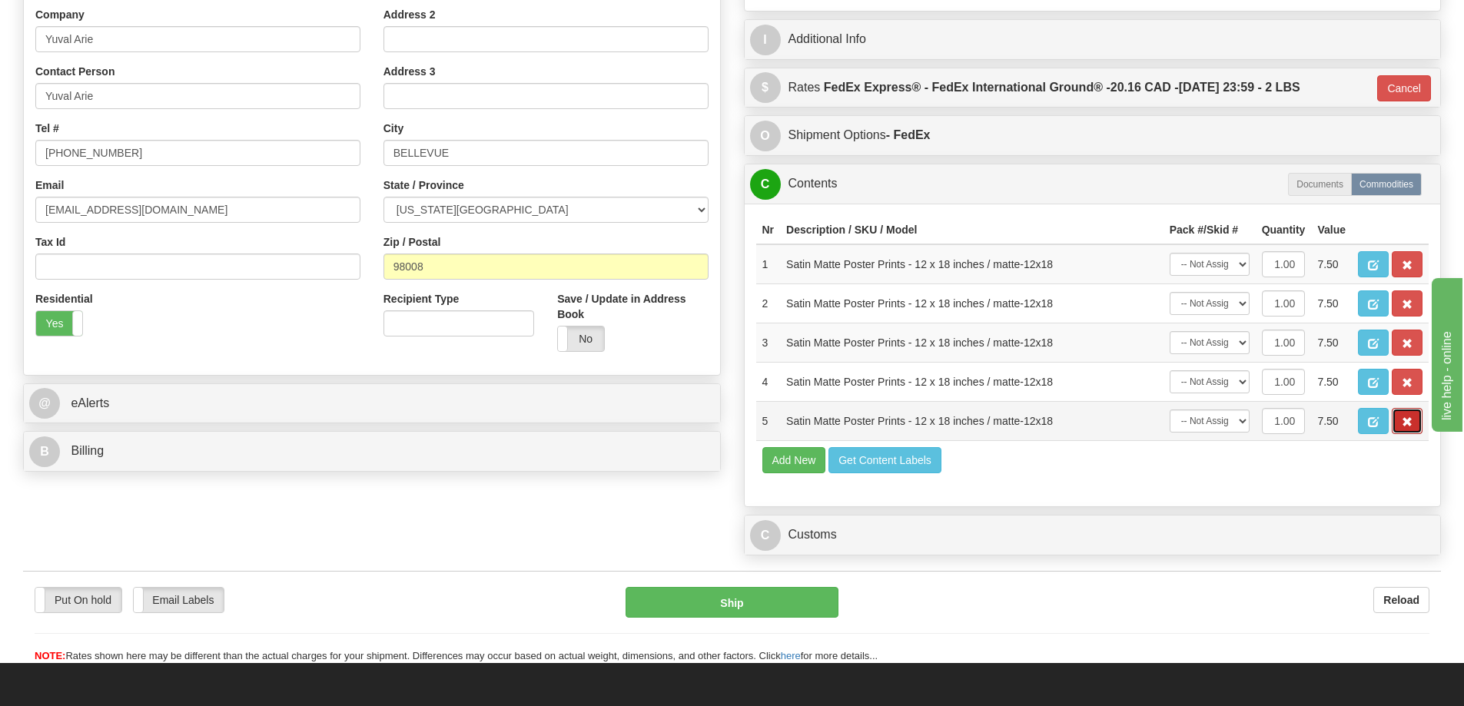
click at [1416, 419] on button "button" at bounding box center [1407, 421] width 31 height 26
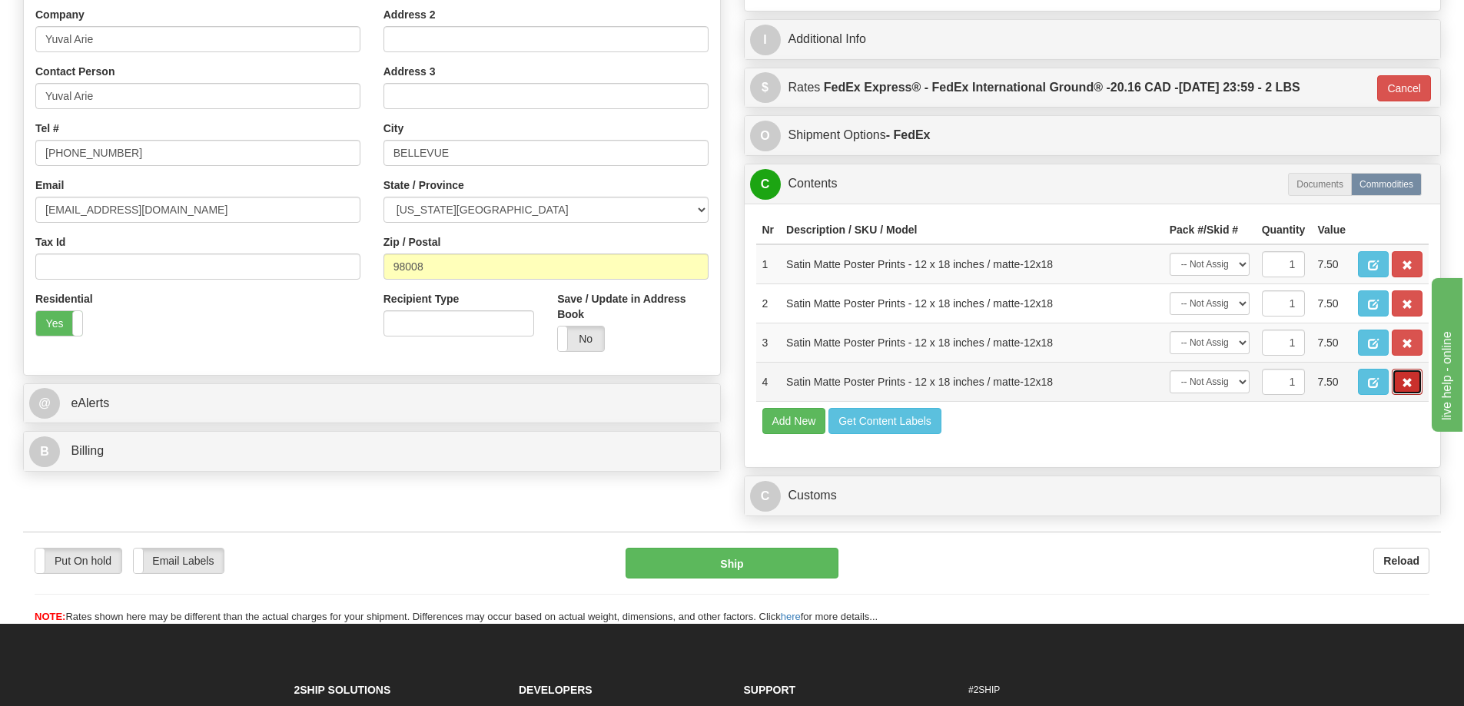
click at [1409, 387] on span "button" at bounding box center [1407, 383] width 11 height 10
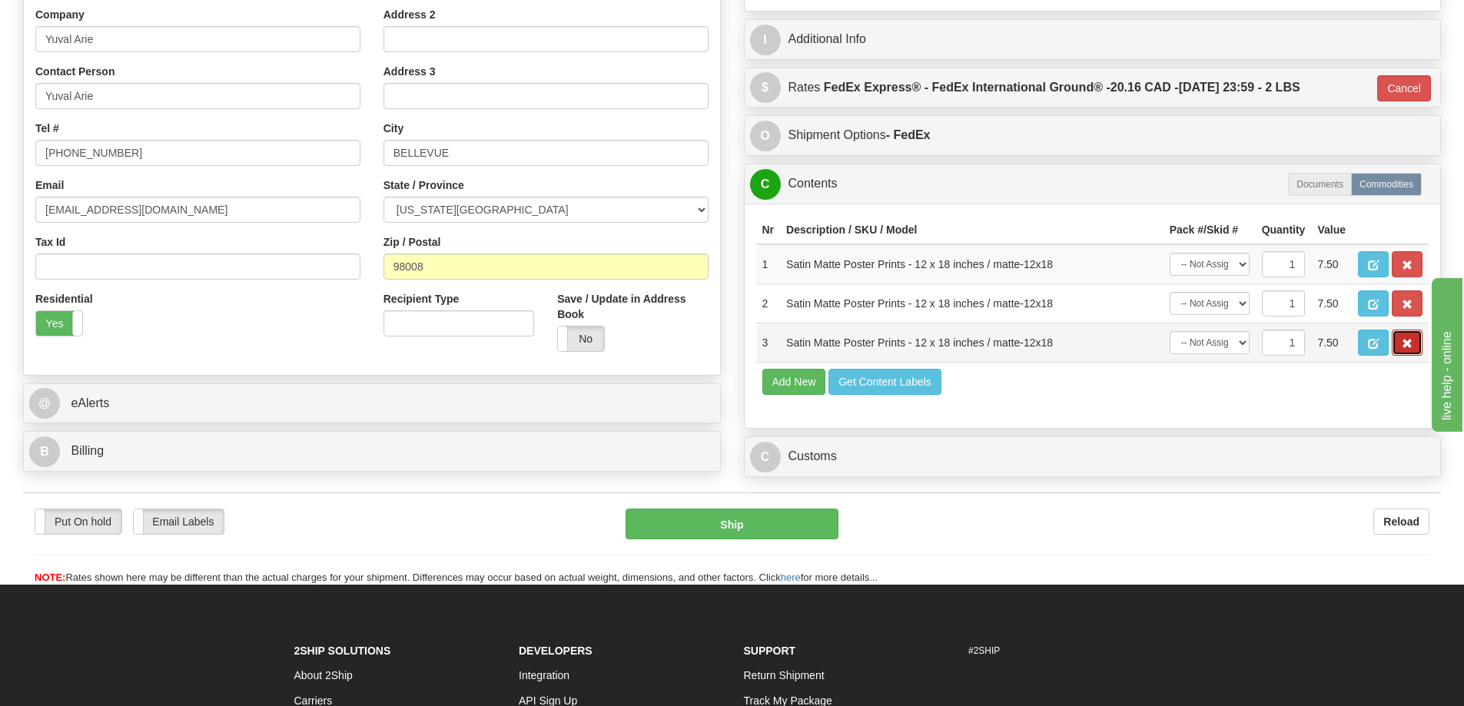
click at [1411, 343] on span "button" at bounding box center [1407, 344] width 11 height 10
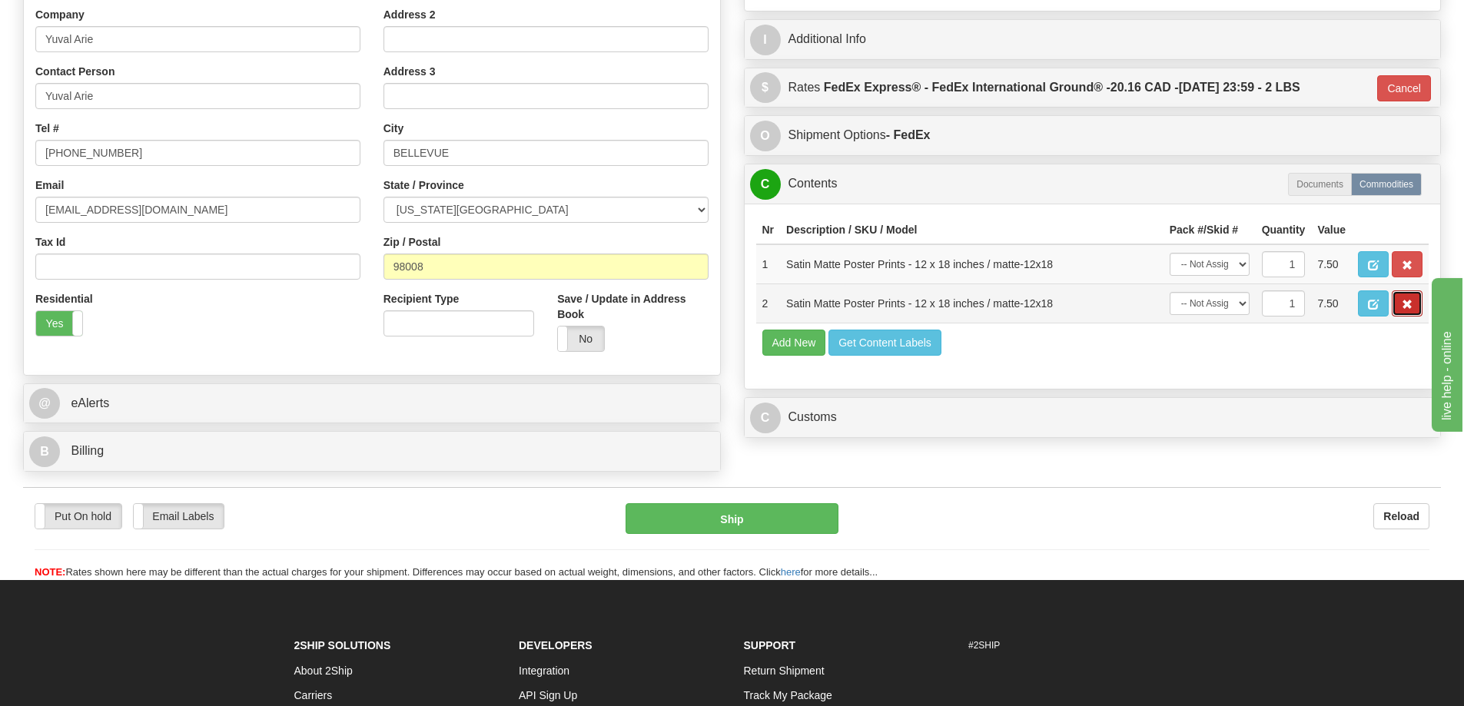
click at [1402, 304] on span "button" at bounding box center [1407, 305] width 11 height 10
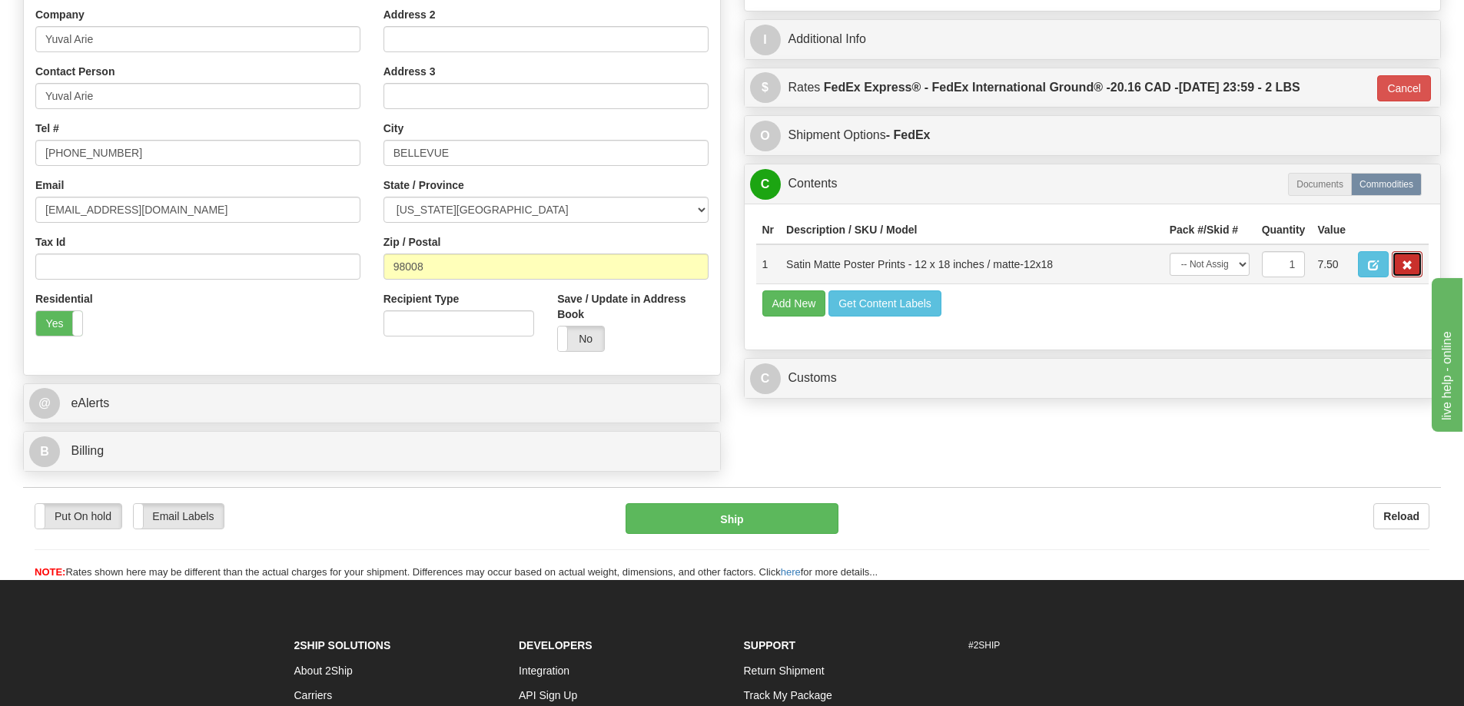
click at [1401, 261] on button "button" at bounding box center [1407, 264] width 31 height 26
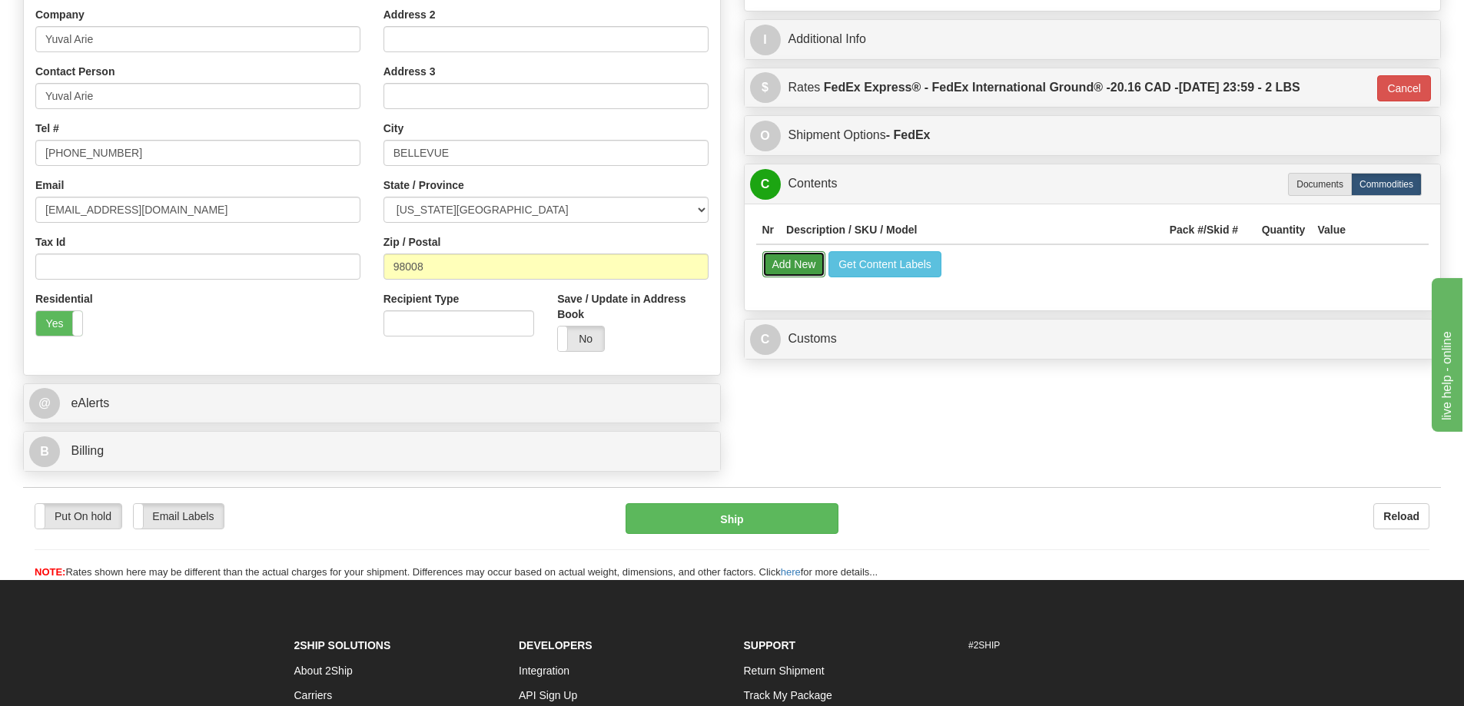
click at [795, 272] on button "Add New" at bounding box center [794, 264] width 64 height 26
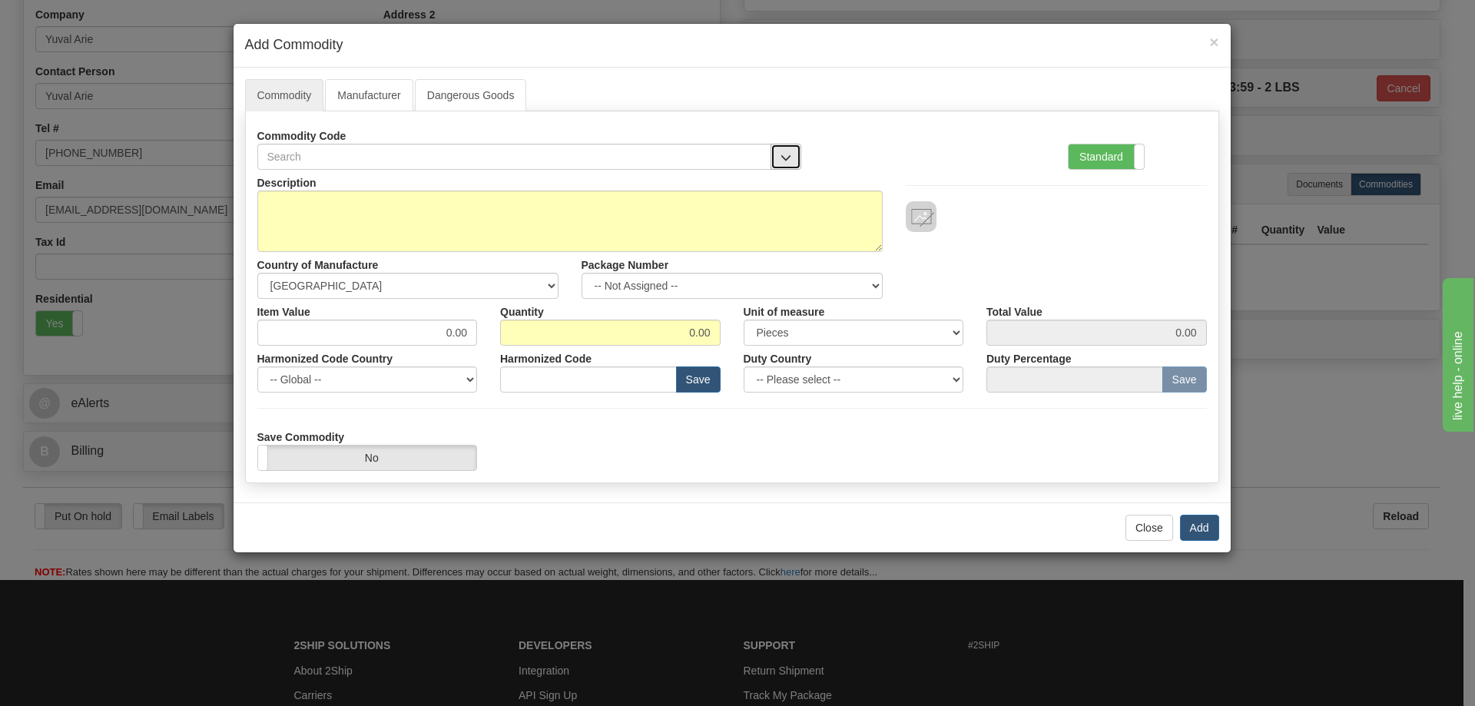
click at [781, 150] on button "button" at bounding box center [786, 157] width 31 height 26
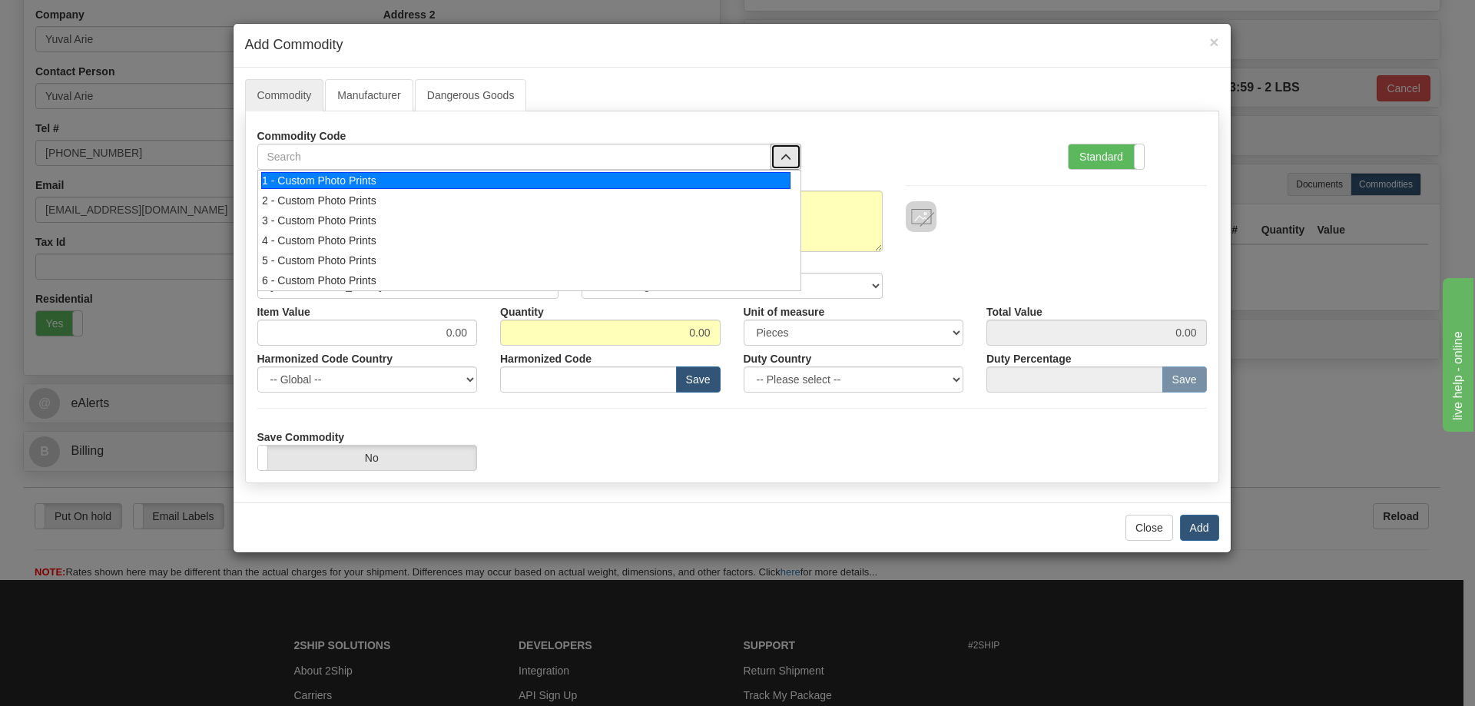
click at [757, 179] on div "1 - Custom Photo Prints" at bounding box center [525, 180] width 529 height 17
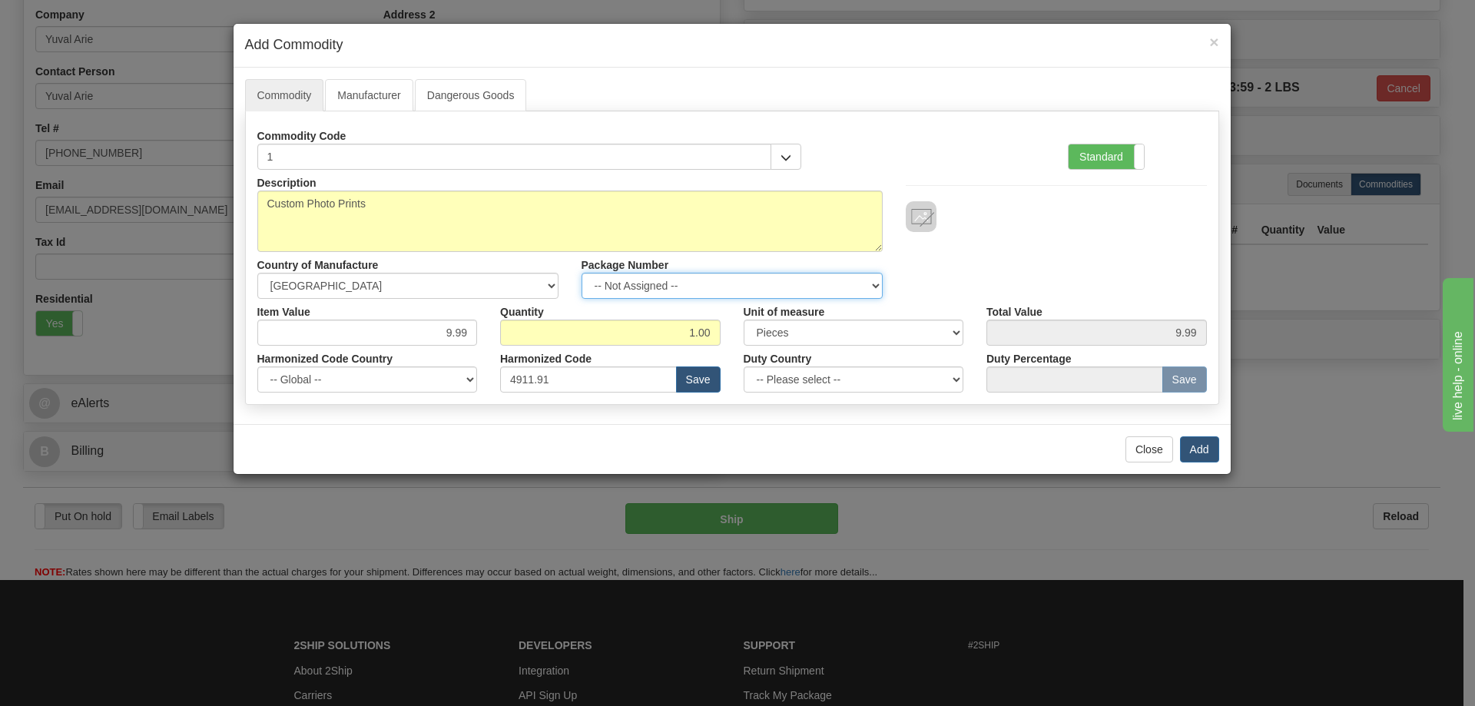
click at [868, 274] on select "-- Not Assigned -- Item 1" at bounding box center [732, 286] width 301 height 26
select select "0"
click at [582, 273] on select "-- Not Assigned -- Item 1" at bounding box center [732, 286] width 301 height 26
click at [1188, 446] on button "Add" at bounding box center [1199, 449] width 39 height 26
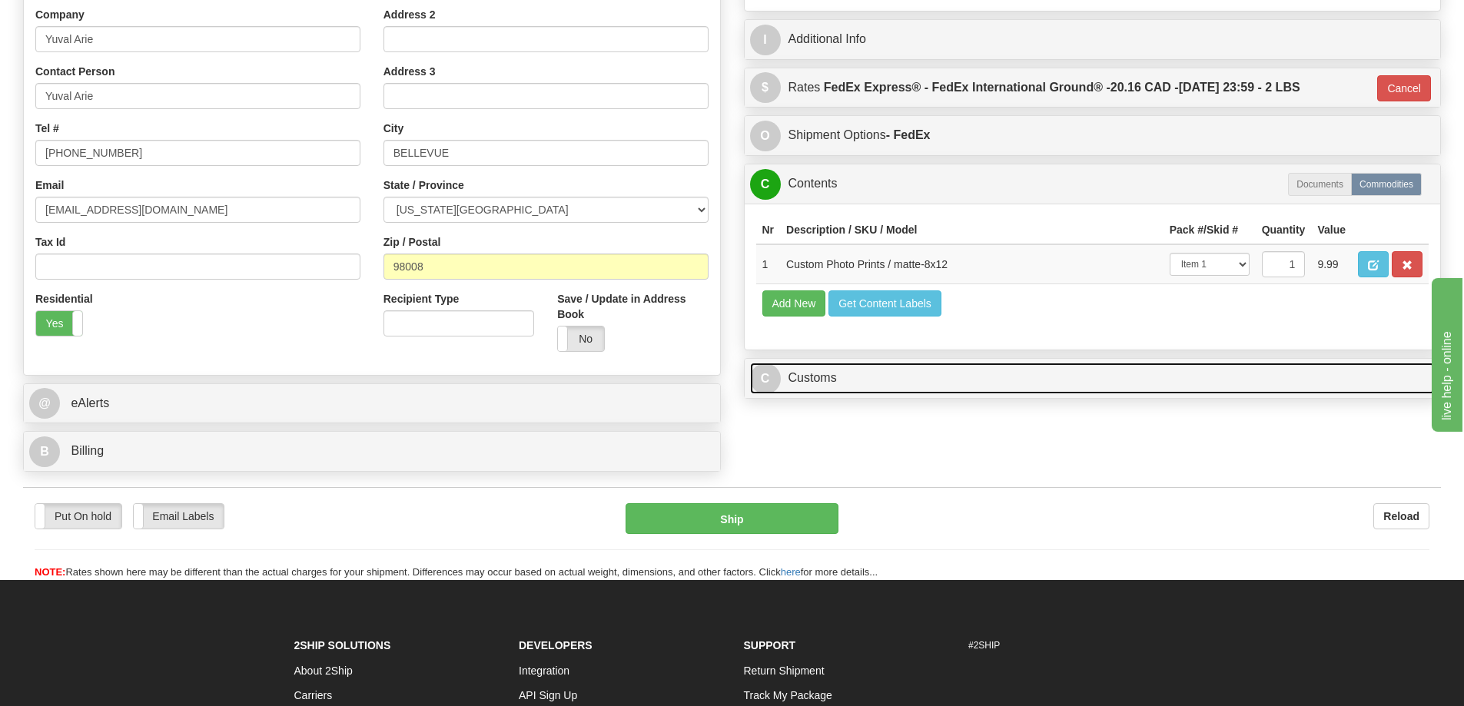
drag, startPoint x: 1255, startPoint y: 373, endPoint x: 1248, endPoint y: 380, distance: 9.8
click at [1255, 375] on link "C Customs" at bounding box center [1092, 379] width 685 height 32
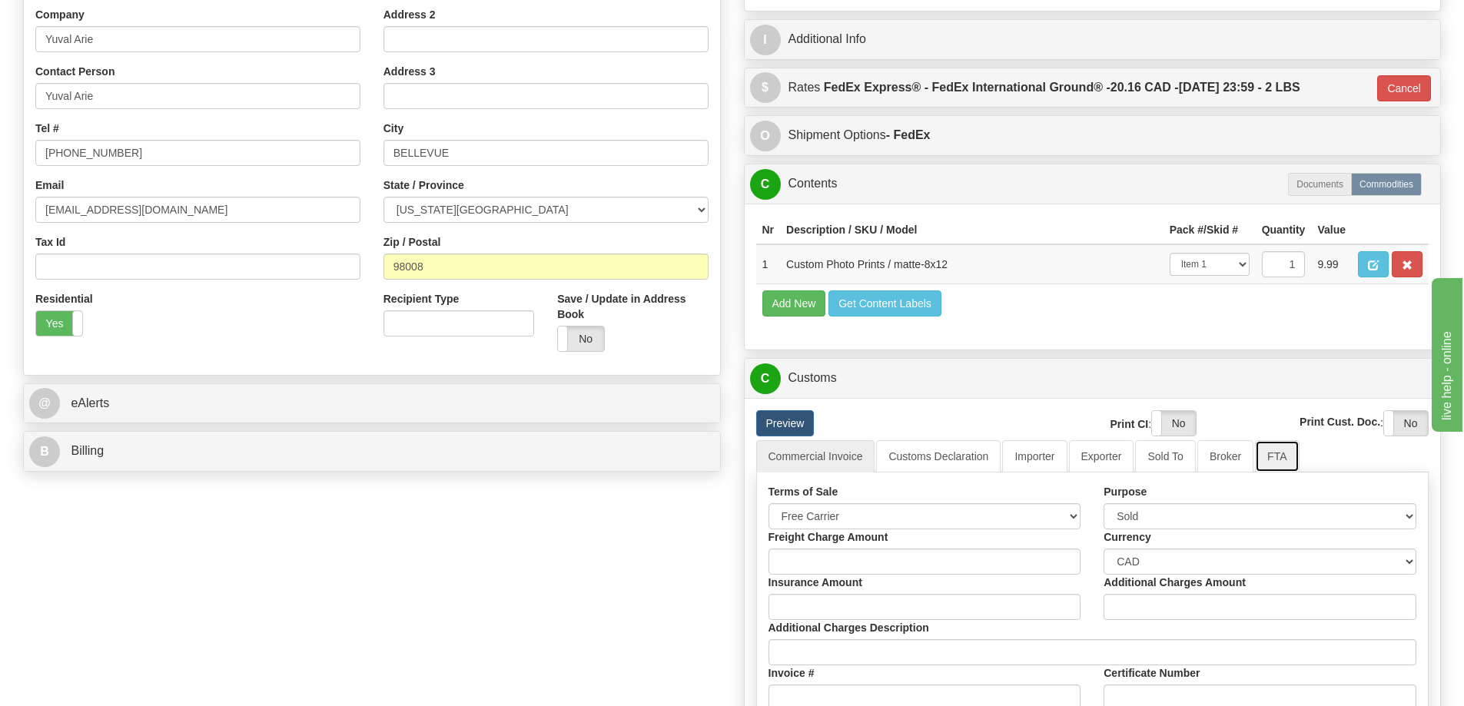
click at [1278, 452] on link "FTA" at bounding box center [1277, 456] width 44 height 32
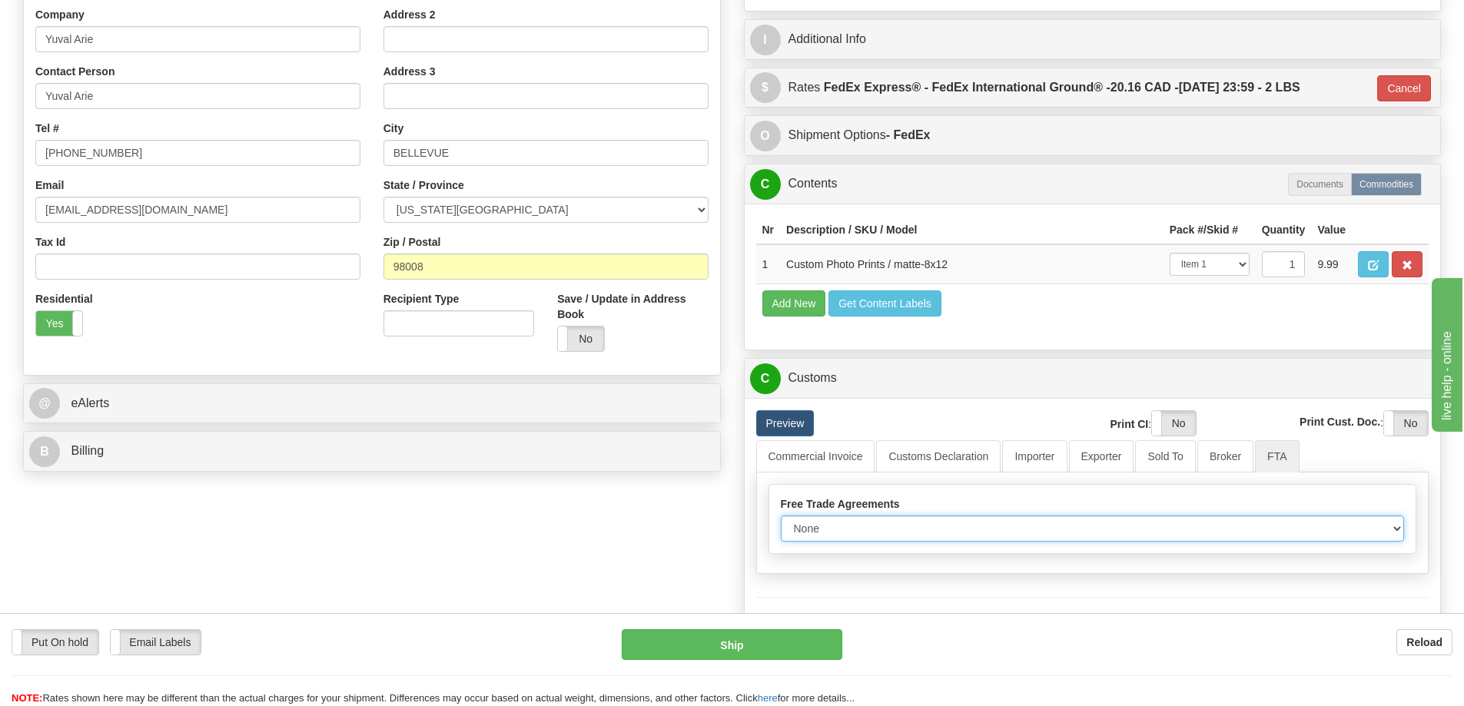
click at [1391, 535] on select "None Other USMCA CETA CUKTCA" at bounding box center [1093, 529] width 624 height 26
select select "1"
click at [781, 521] on select "None Other USMCA CETA CUKTCA" at bounding box center [1093, 529] width 624 height 26
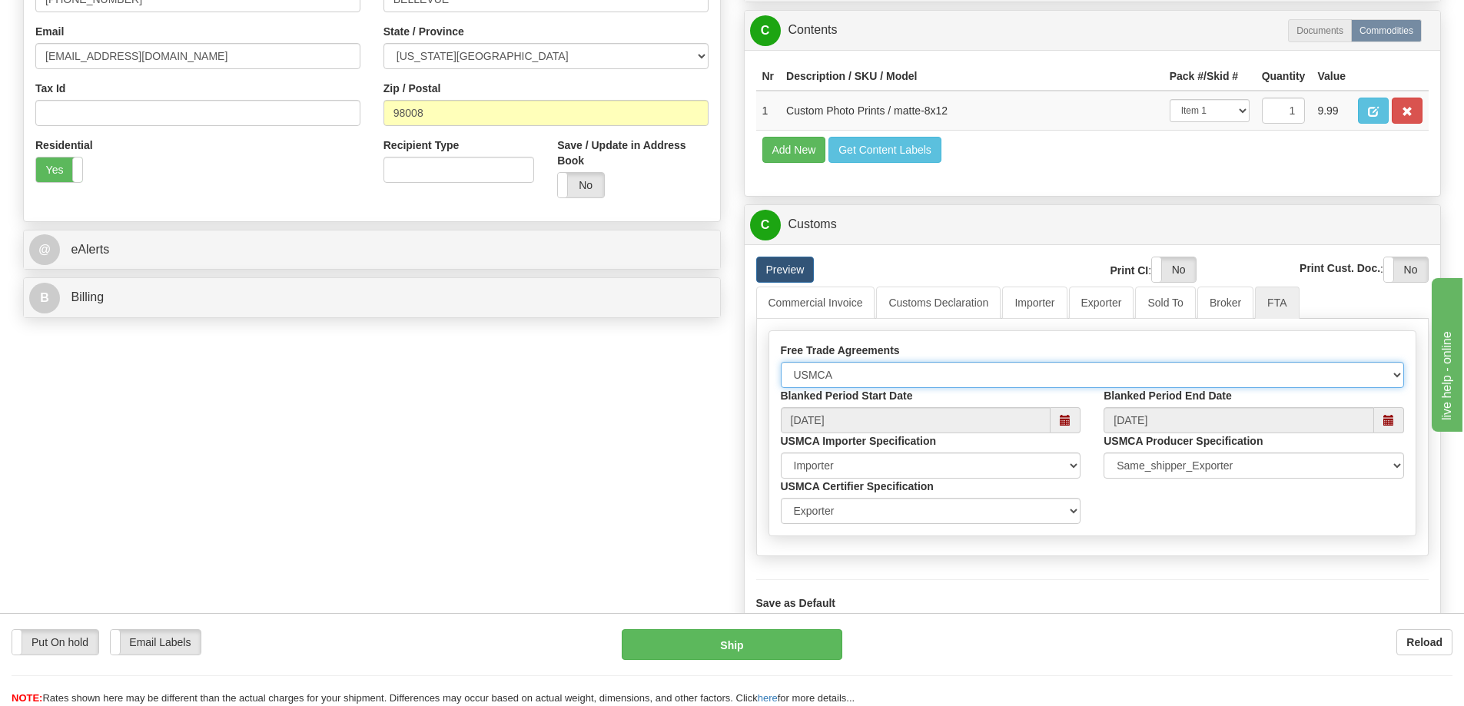
scroll to position [538, 0]
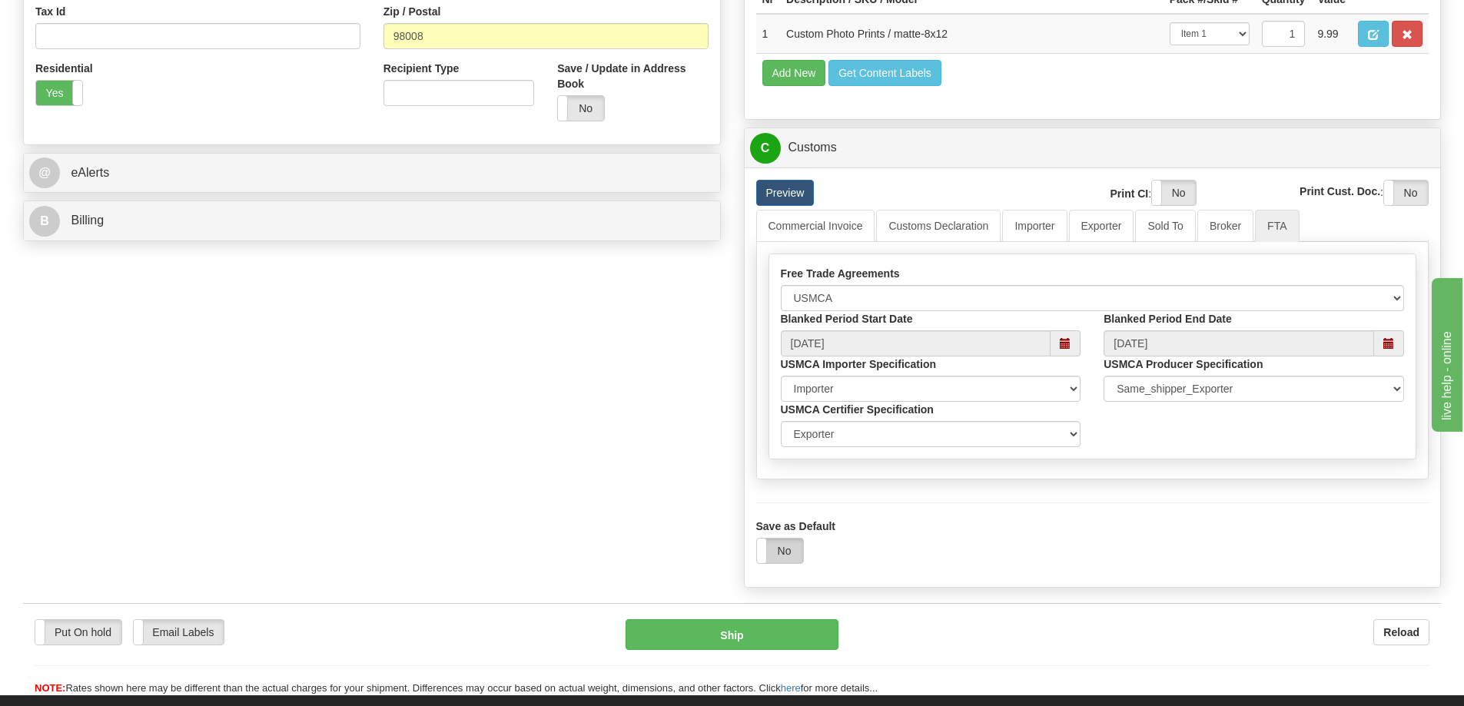
click at [789, 549] on label "No" at bounding box center [780, 551] width 46 height 25
click at [761, 639] on button "Ship" at bounding box center [732, 634] width 213 height 31
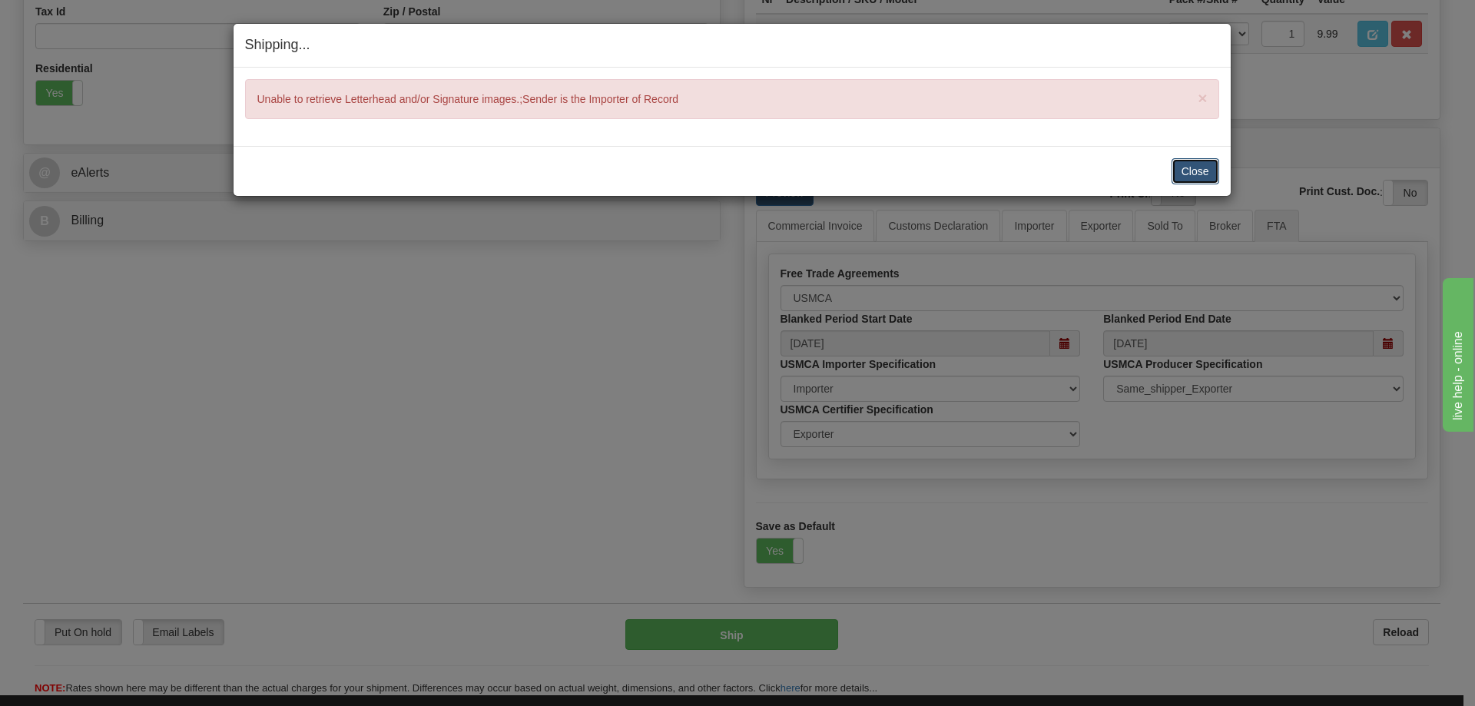
click at [1205, 175] on button "Close" at bounding box center [1196, 171] width 48 height 26
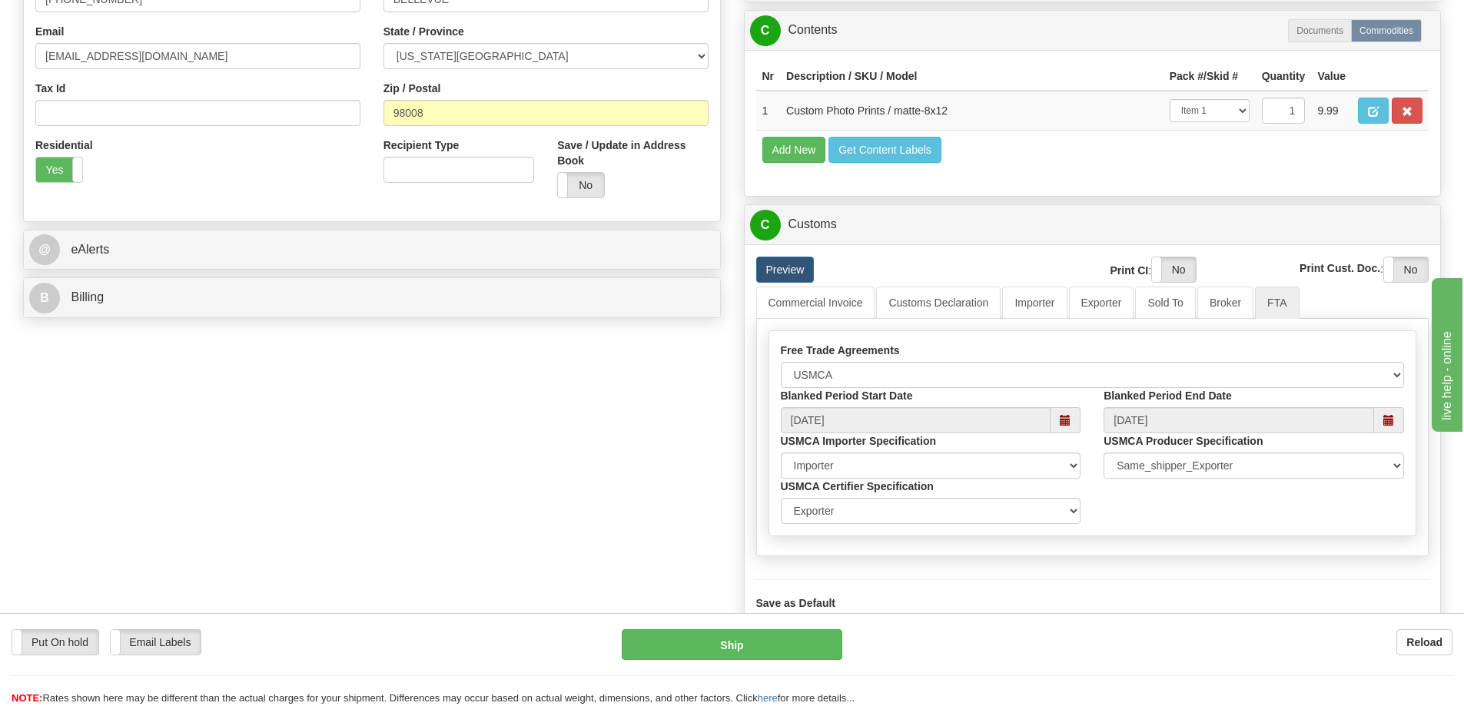
scroll to position [384, 0]
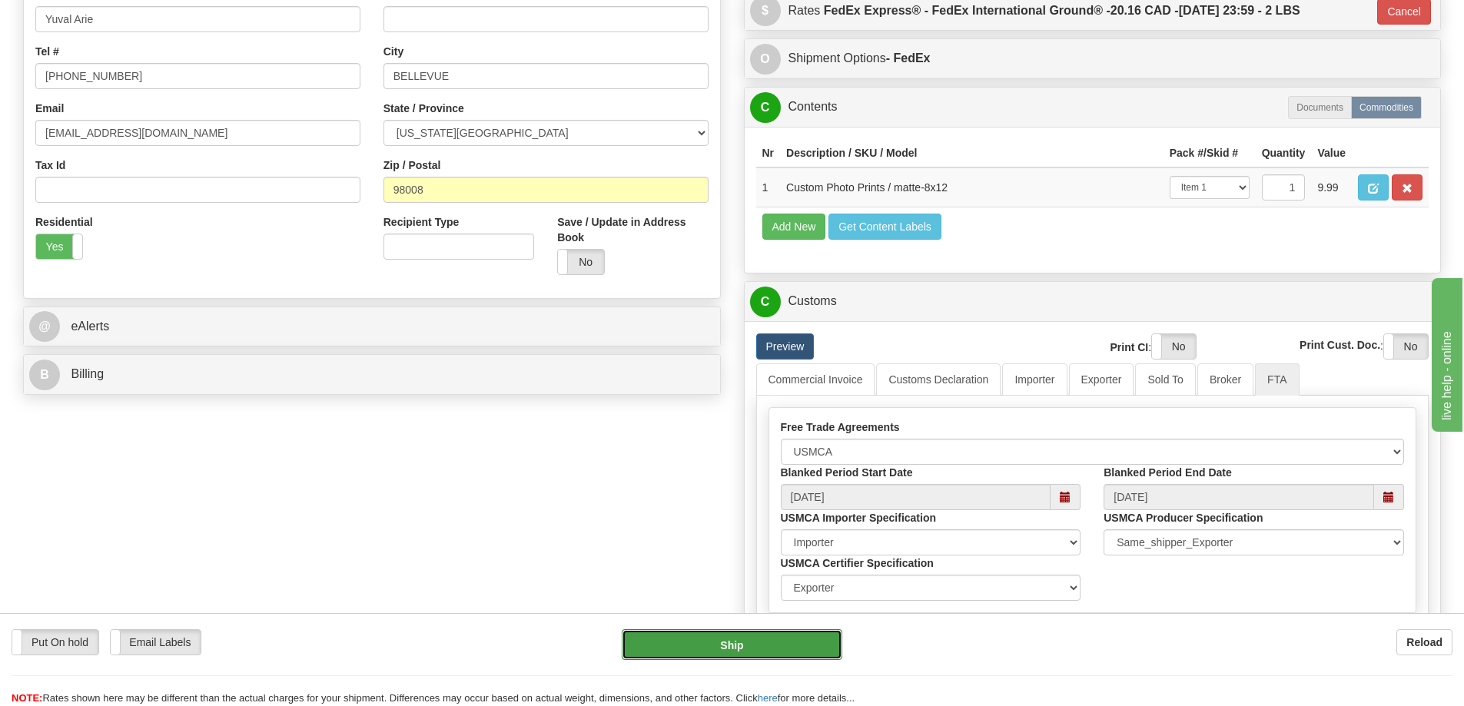
click at [759, 636] on button "Ship" at bounding box center [732, 644] width 221 height 31
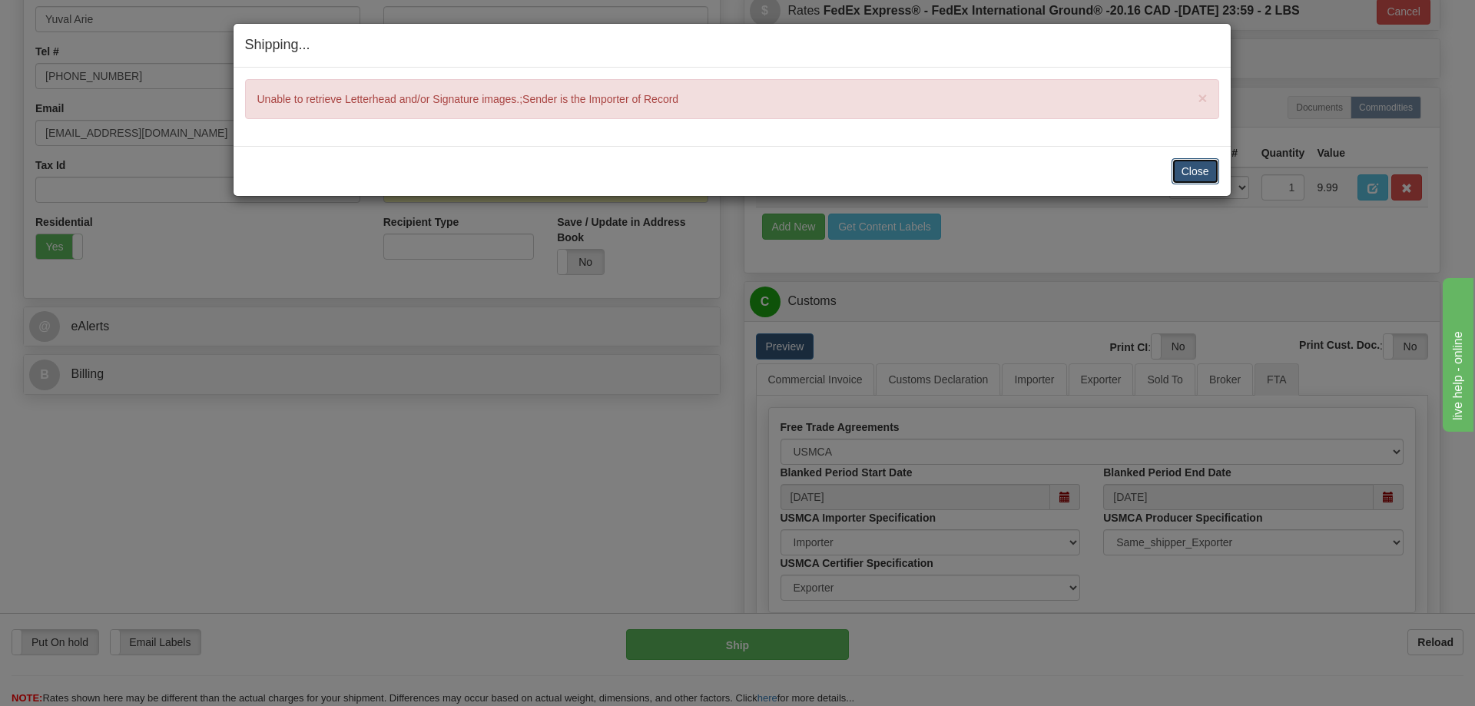
click at [1204, 171] on button "Close" at bounding box center [1196, 171] width 48 height 26
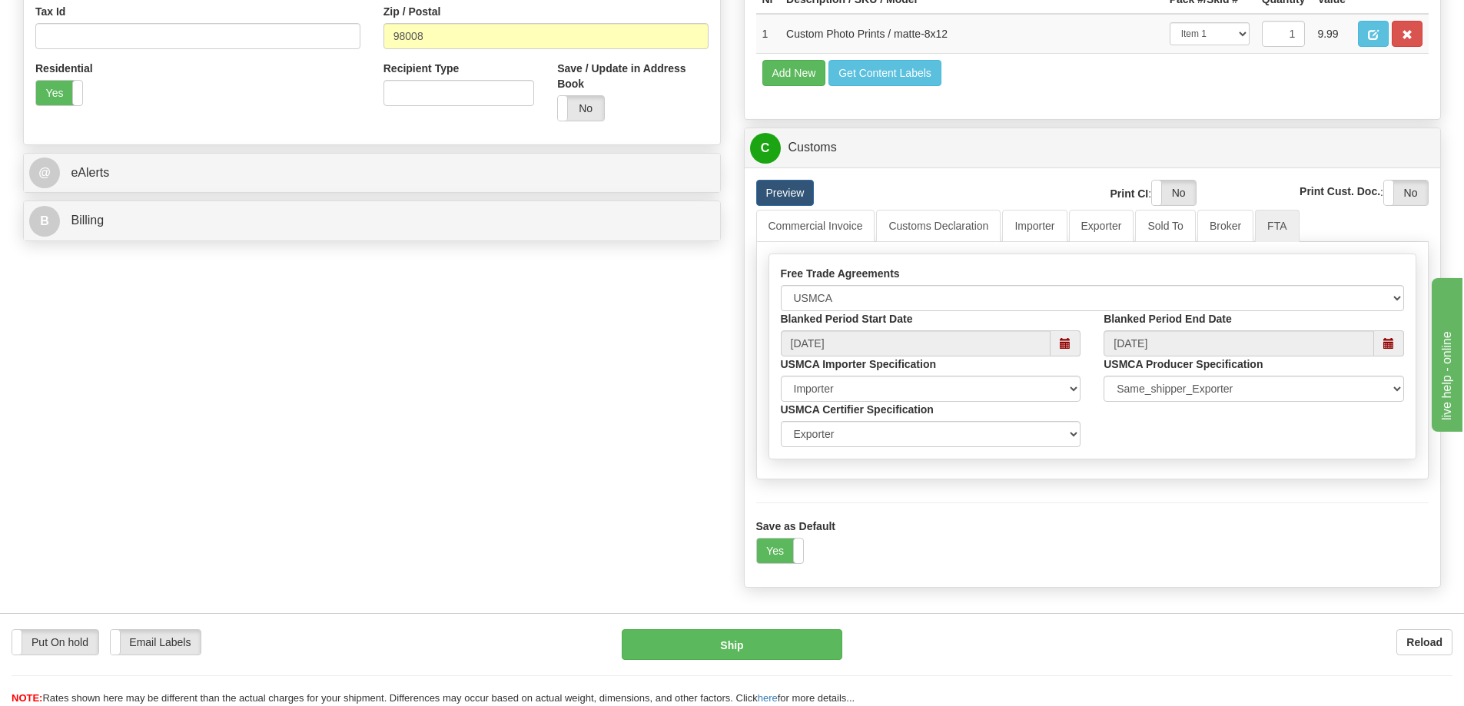
scroll to position [461, 0]
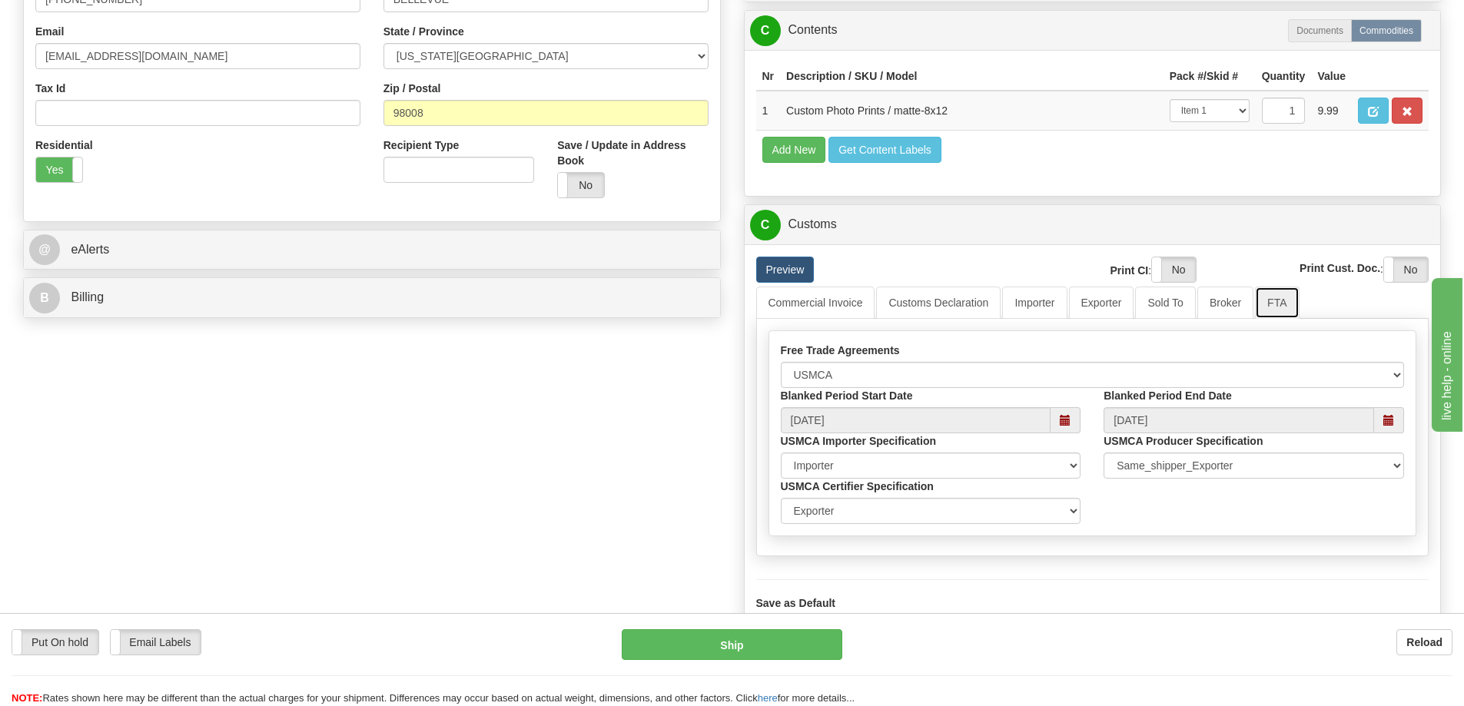
click at [1276, 304] on link "FTA" at bounding box center [1277, 303] width 44 height 32
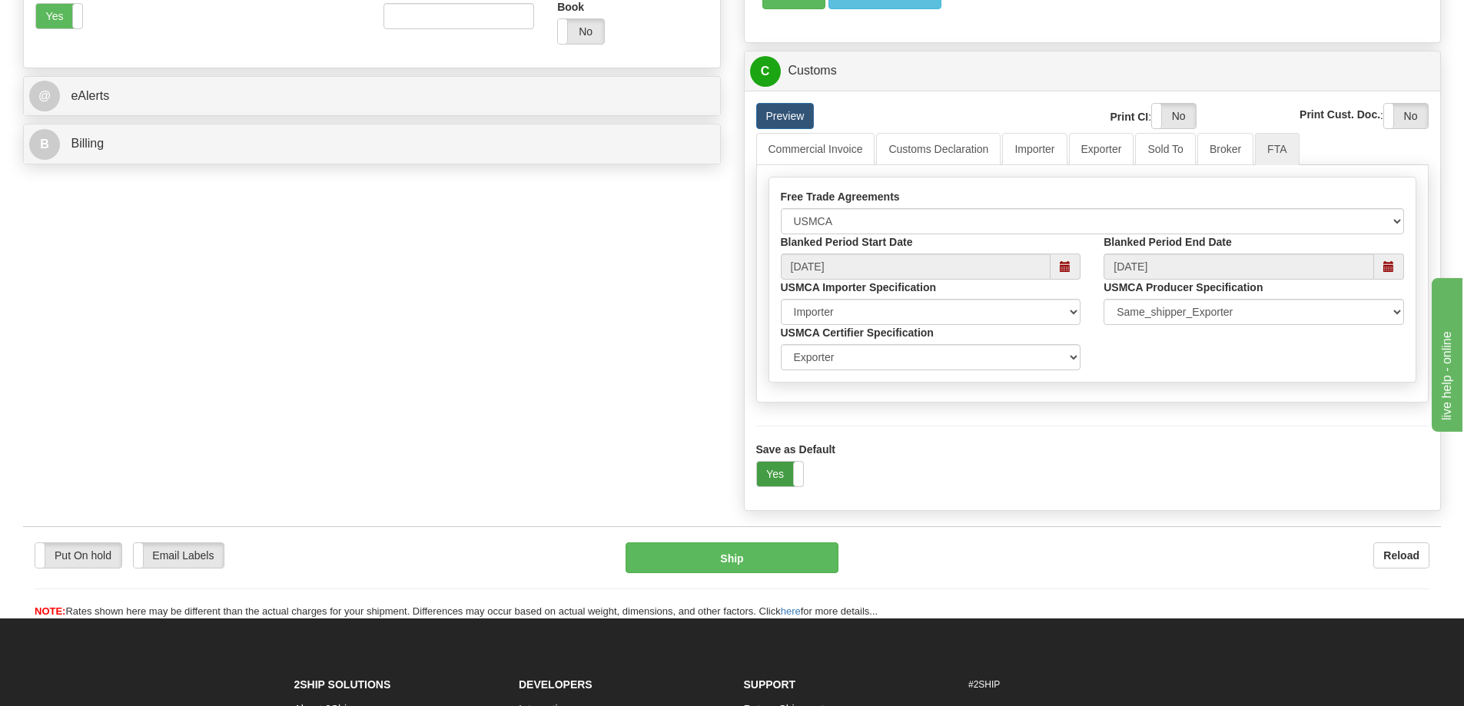
click at [775, 477] on label "Yes" at bounding box center [780, 474] width 46 height 25
click at [769, 477] on label "No" at bounding box center [780, 474] width 46 height 25
click at [768, 562] on button "Ship" at bounding box center [732, 558] width 213 height 31
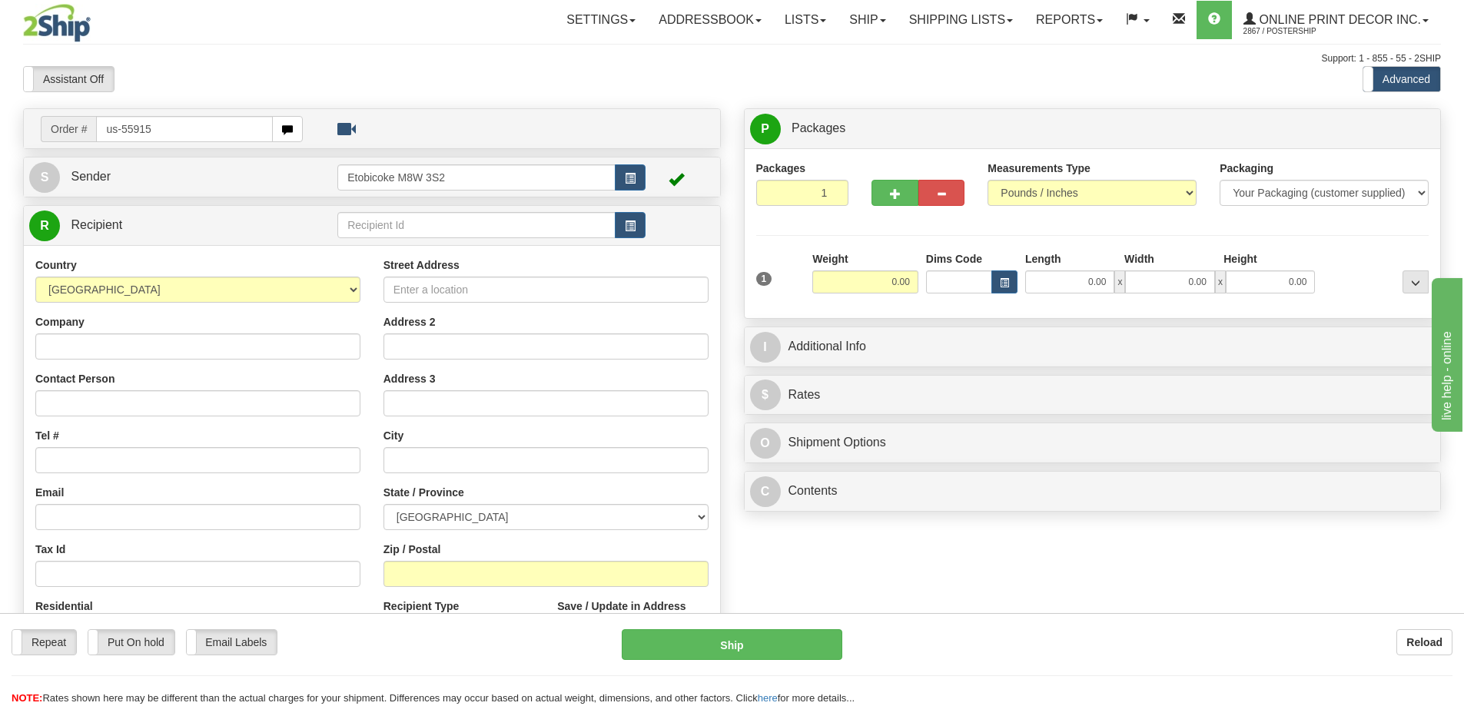
type input "us-55915"
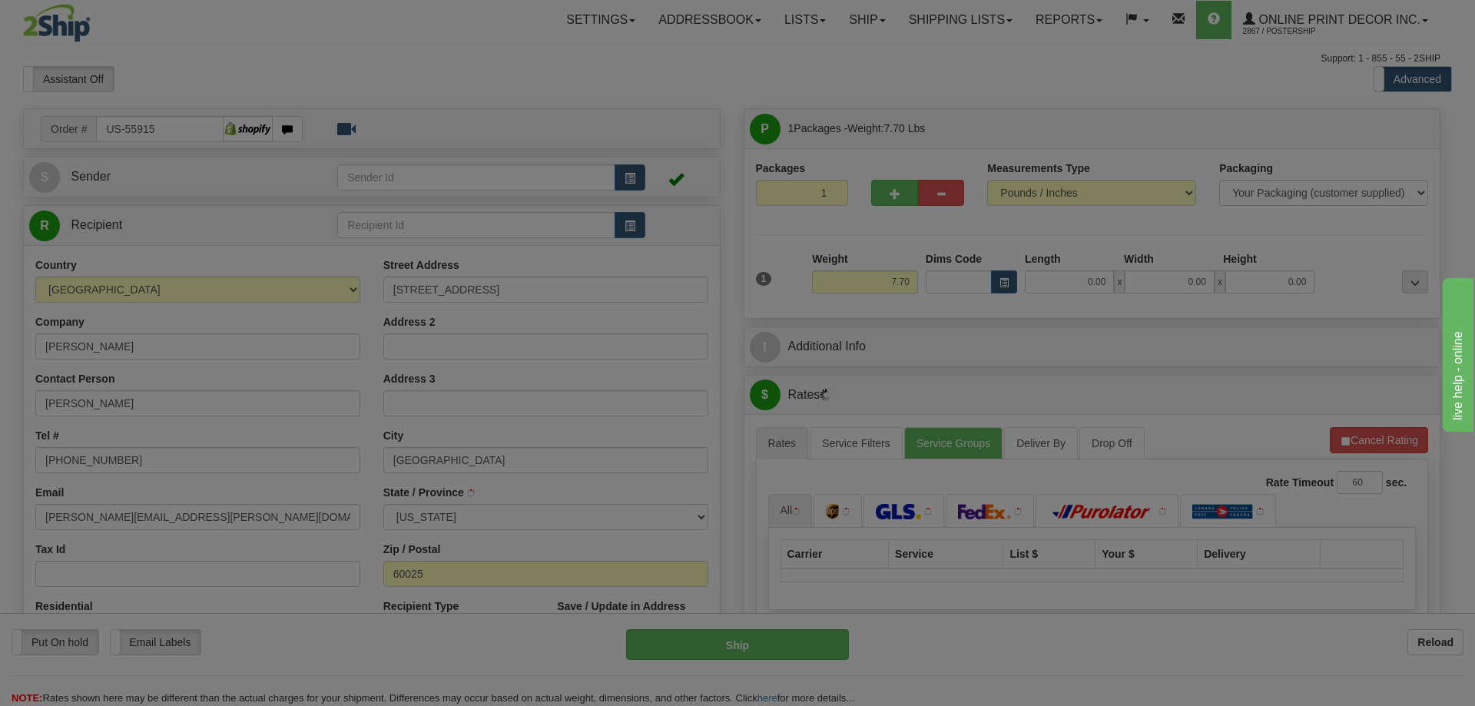
type input "GLENVIEW"
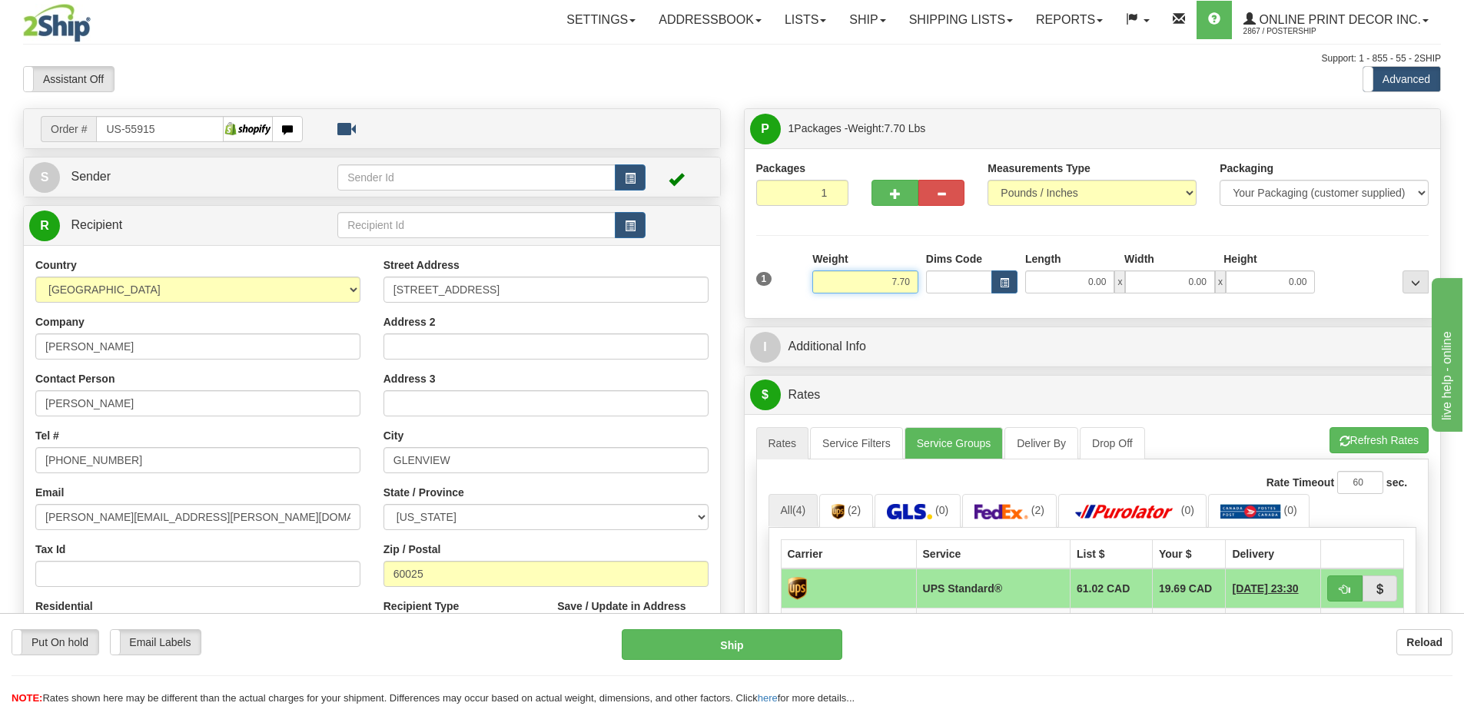
click at [910, 277] on input "7.70" at bounding box center [865, 282] width 106 height 23
type input "7"
type input "2.00"
click at [1001, 283] on span "button" at bounding box center [1004, 283] width 9 height 8
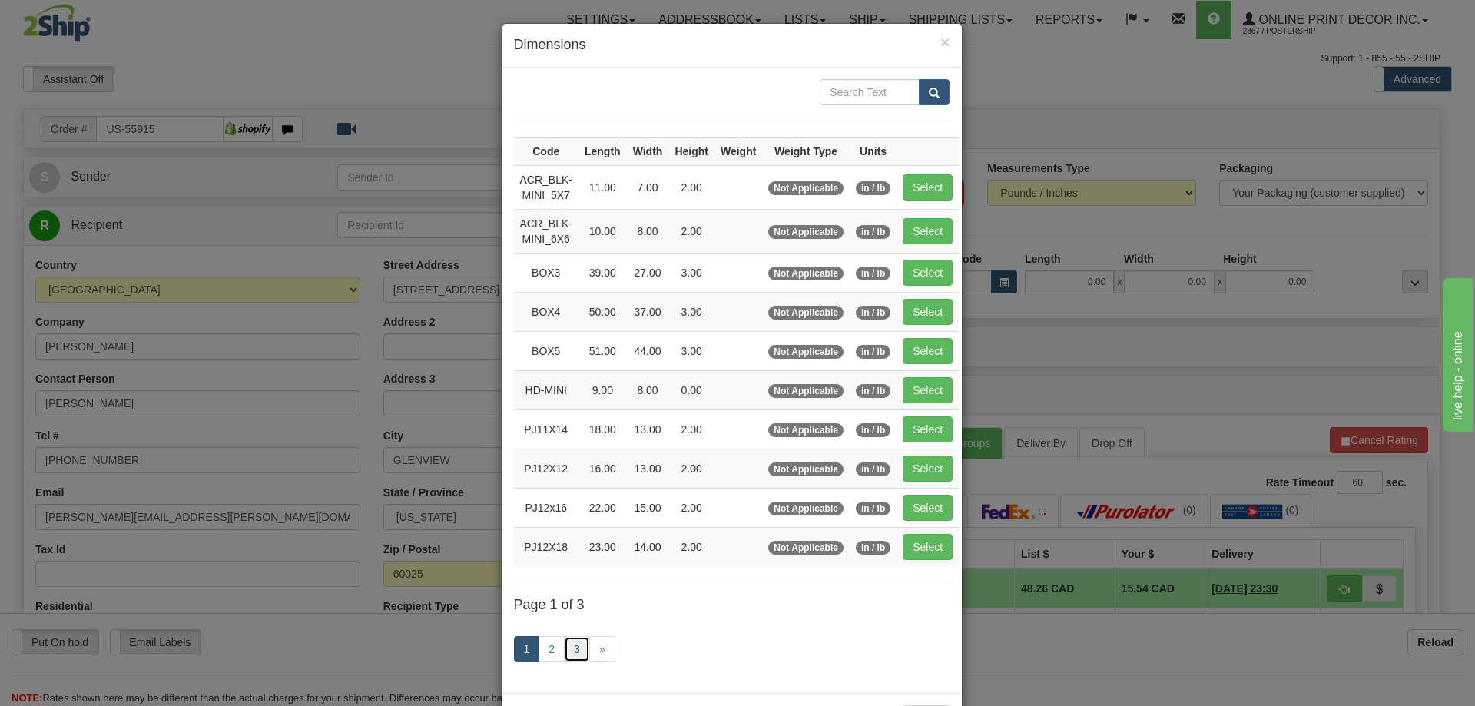
click at [569, 650] on link "3" at bounding box center [577, 649] width 26 height 26
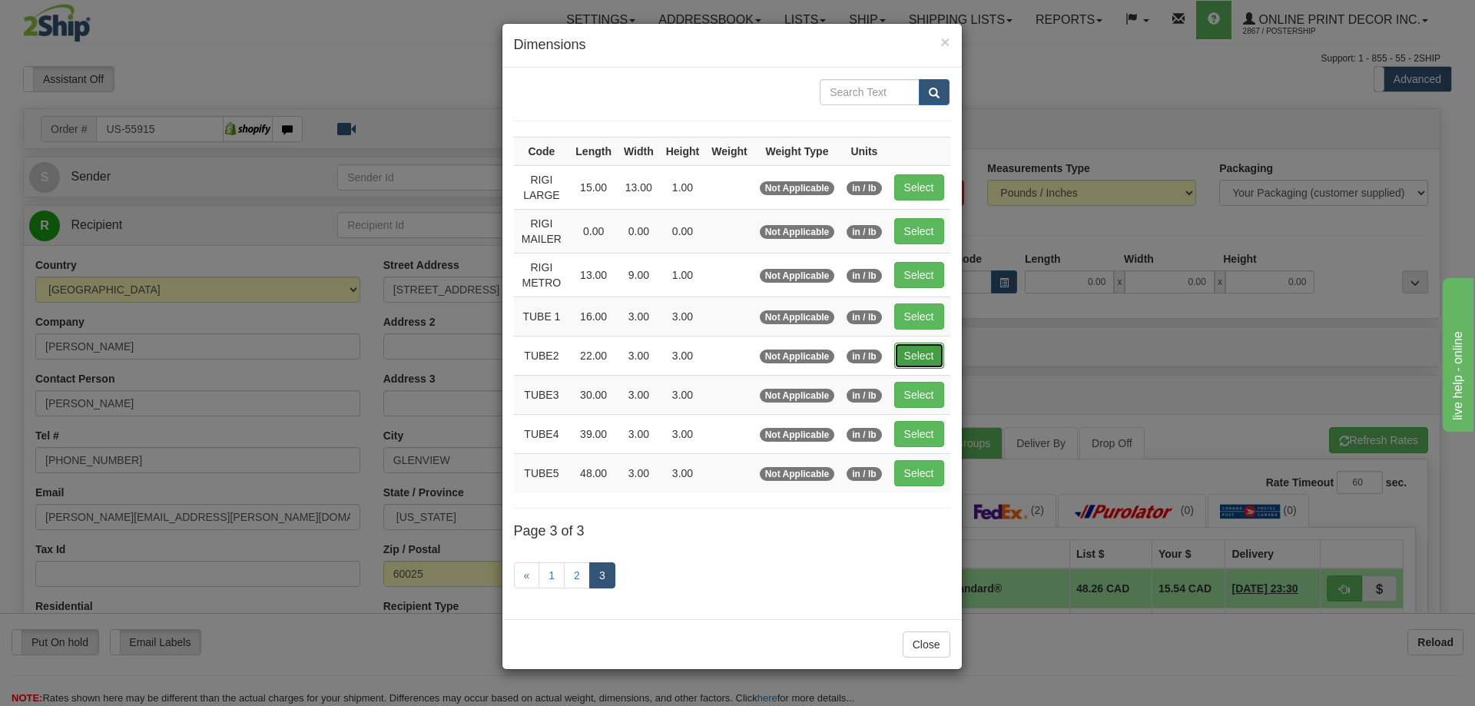
click at [924, 350] on button "Select" at bounding box center [919, 356] width 50 height 26
type input "TUBE2"
type input "22.00"
type input "3.00"
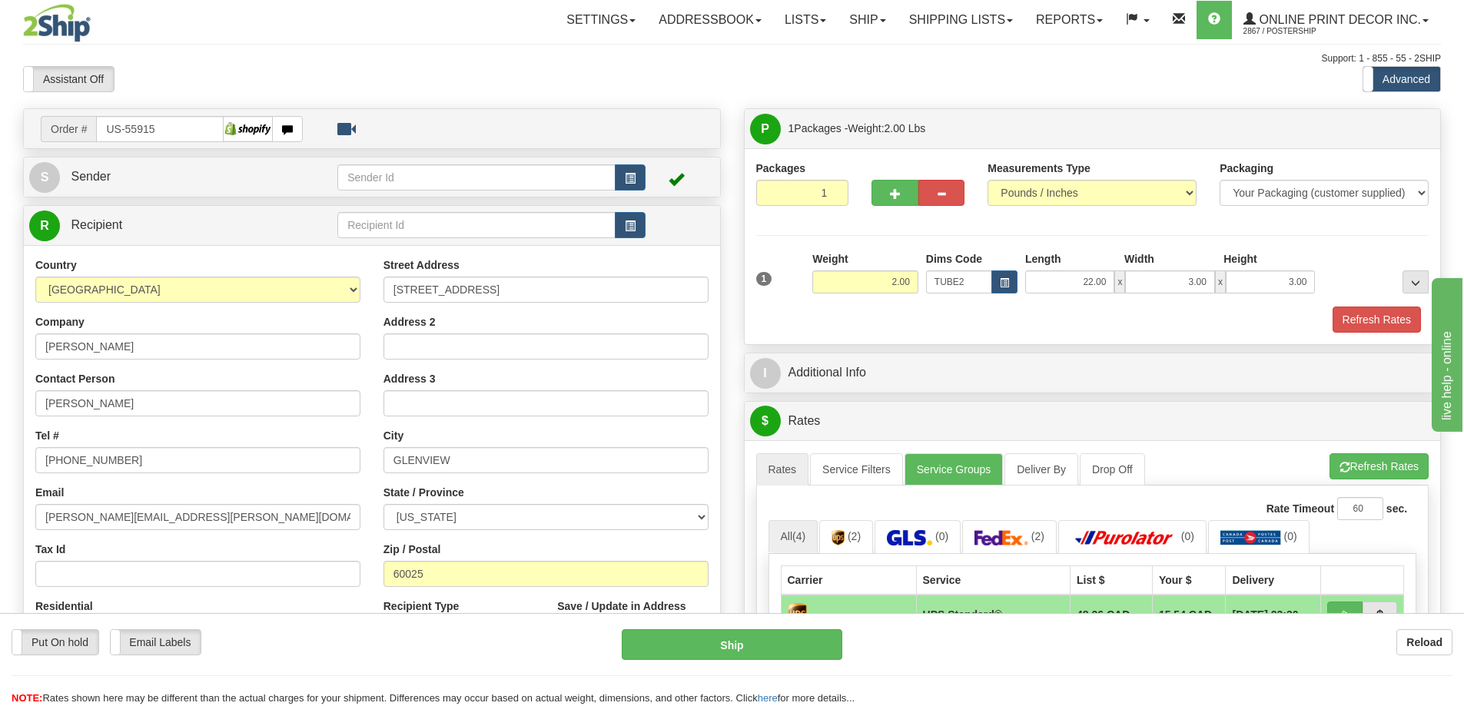
click at [1385, 307] on div "Packaging Your Packaging (customer supplied) Envelope (carrier supplied) Pack (…" at bounding box center [1120, 306] width 624 height 1
click at [1371, 319] on button "Refresh Rates" at bounding box center [1377, 320] width 88 height 26
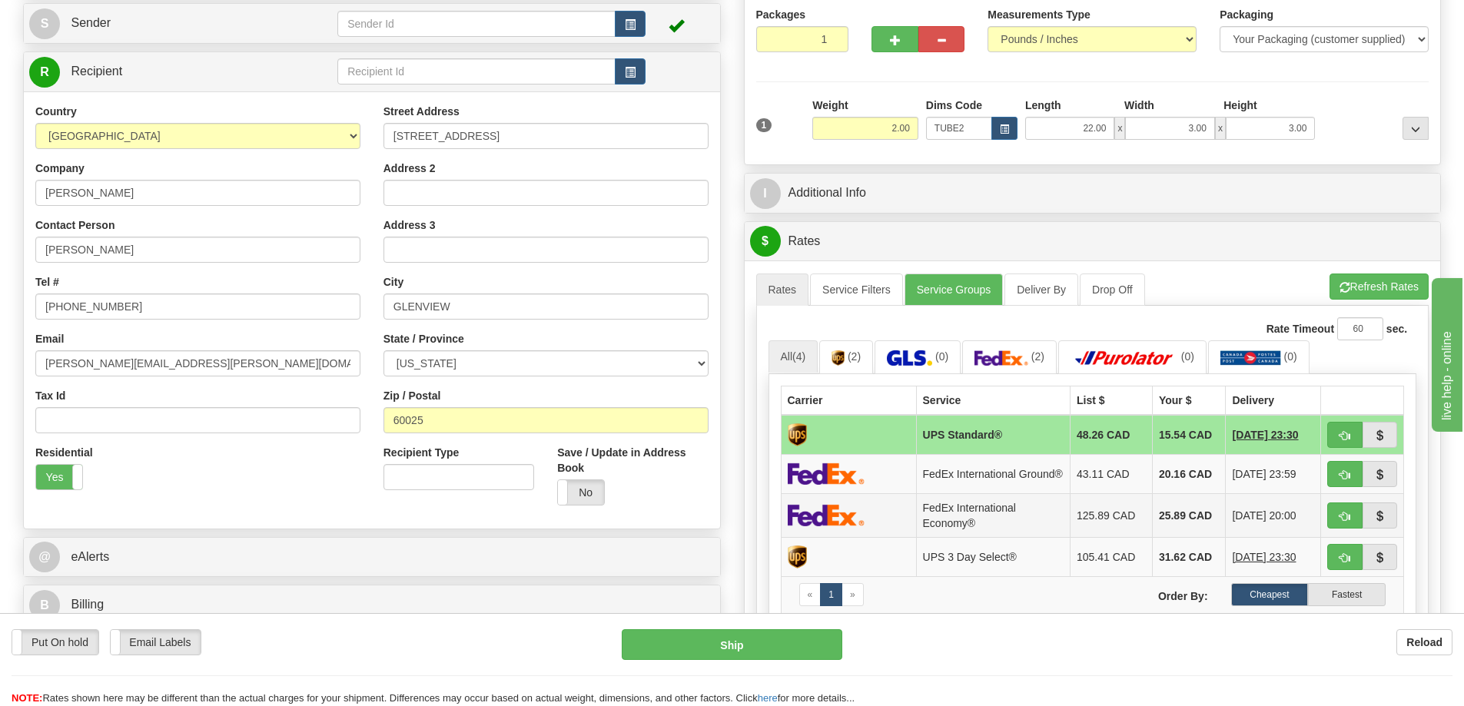
scroll to position [307, 0]
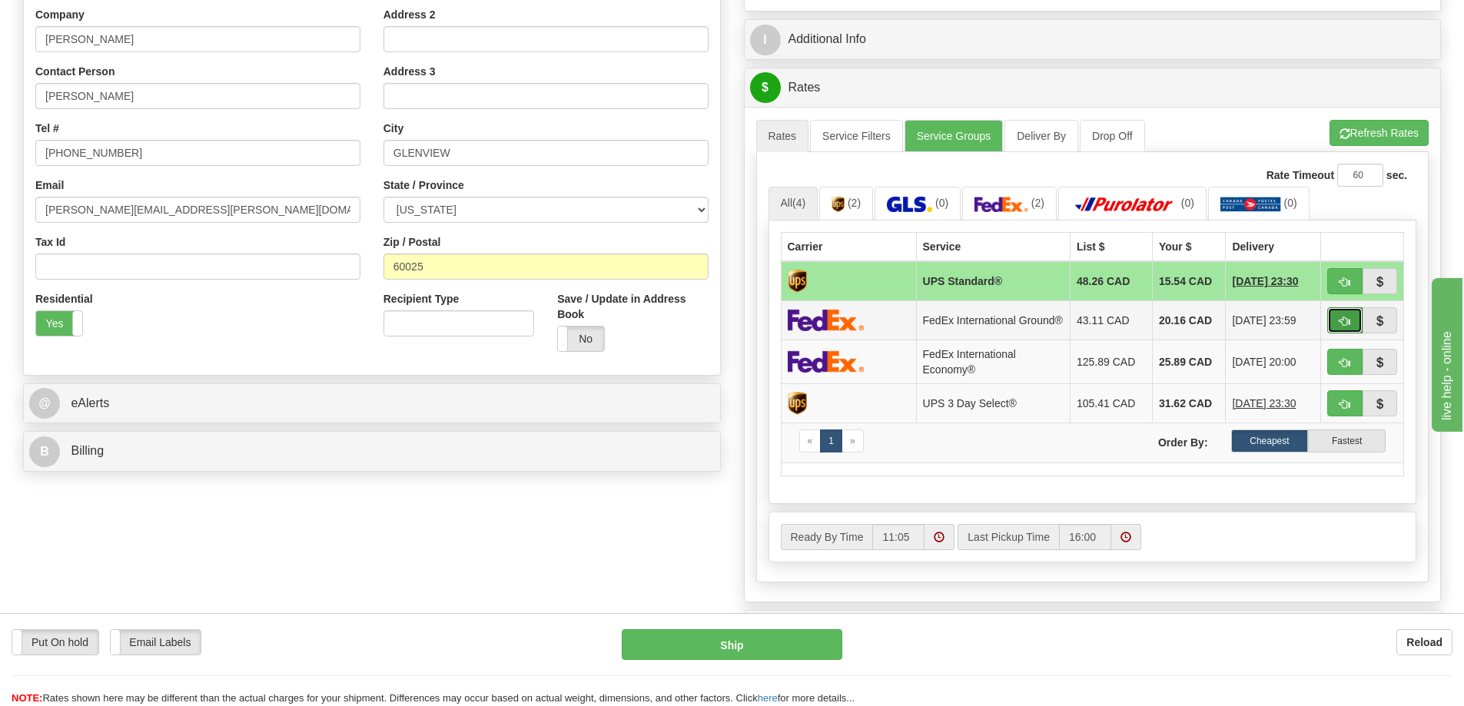
click at [1328, 326] on button "button" at bounding box center [1344, 320] width 35 height 26
type input "92"
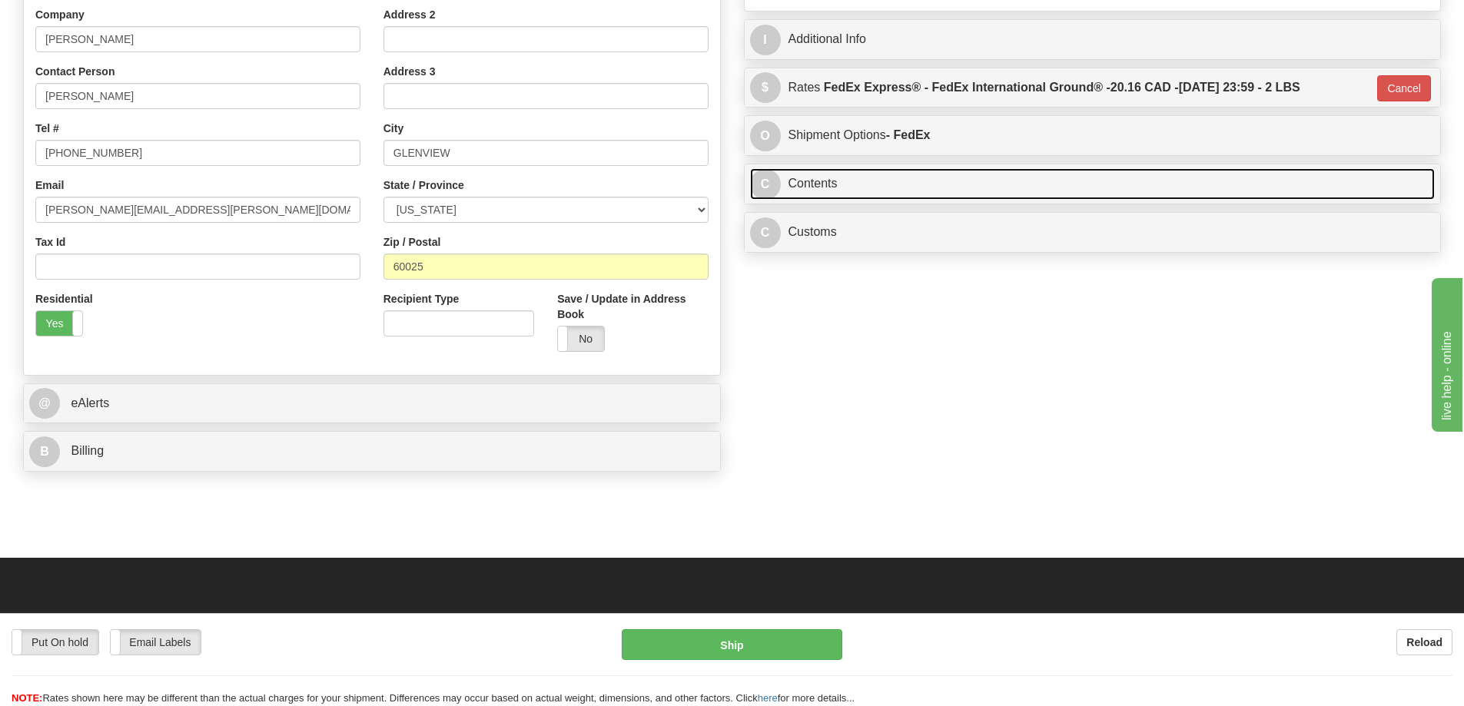
click at [1077, 184] on link "C Contents" at bounding box center [1092, 184] width 685 height 32
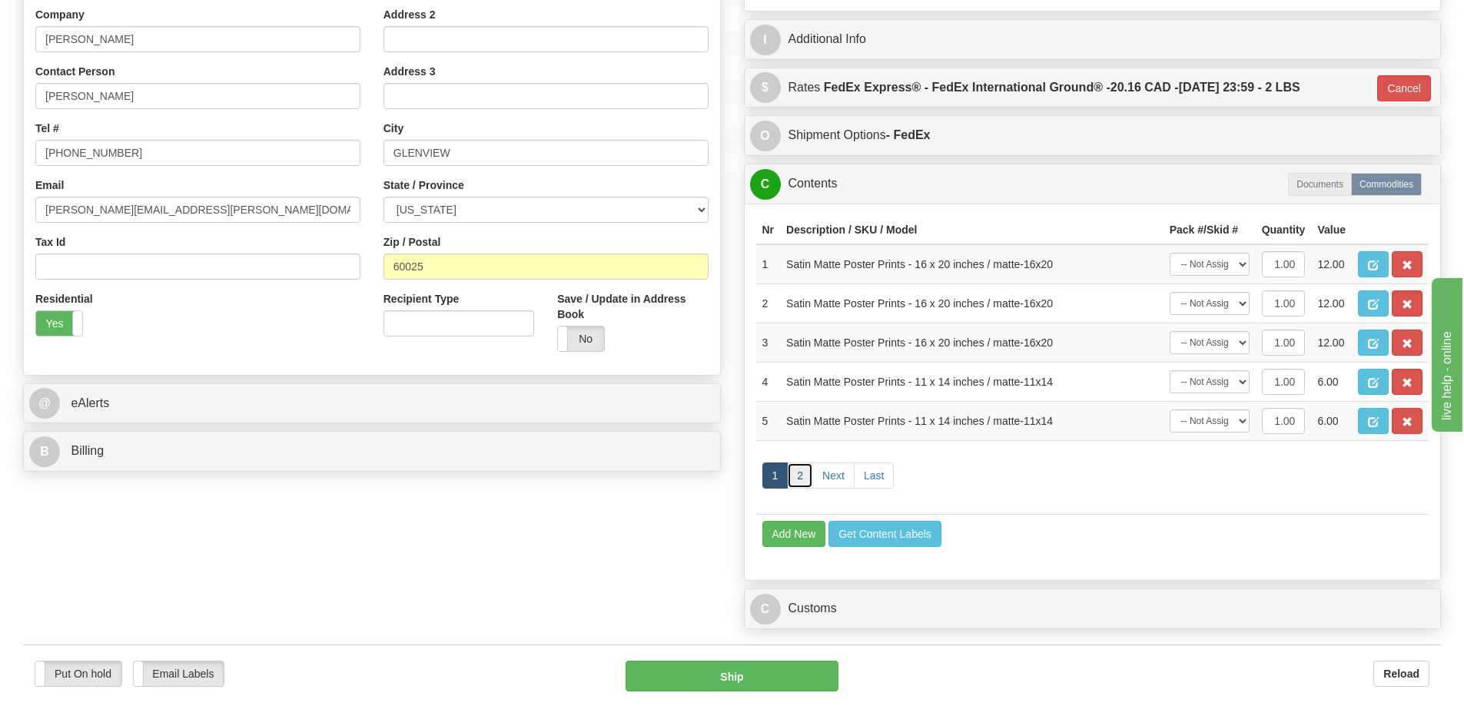
click at [798, 474] on link "2" at bounding box center [800, 476] width 26 height 26
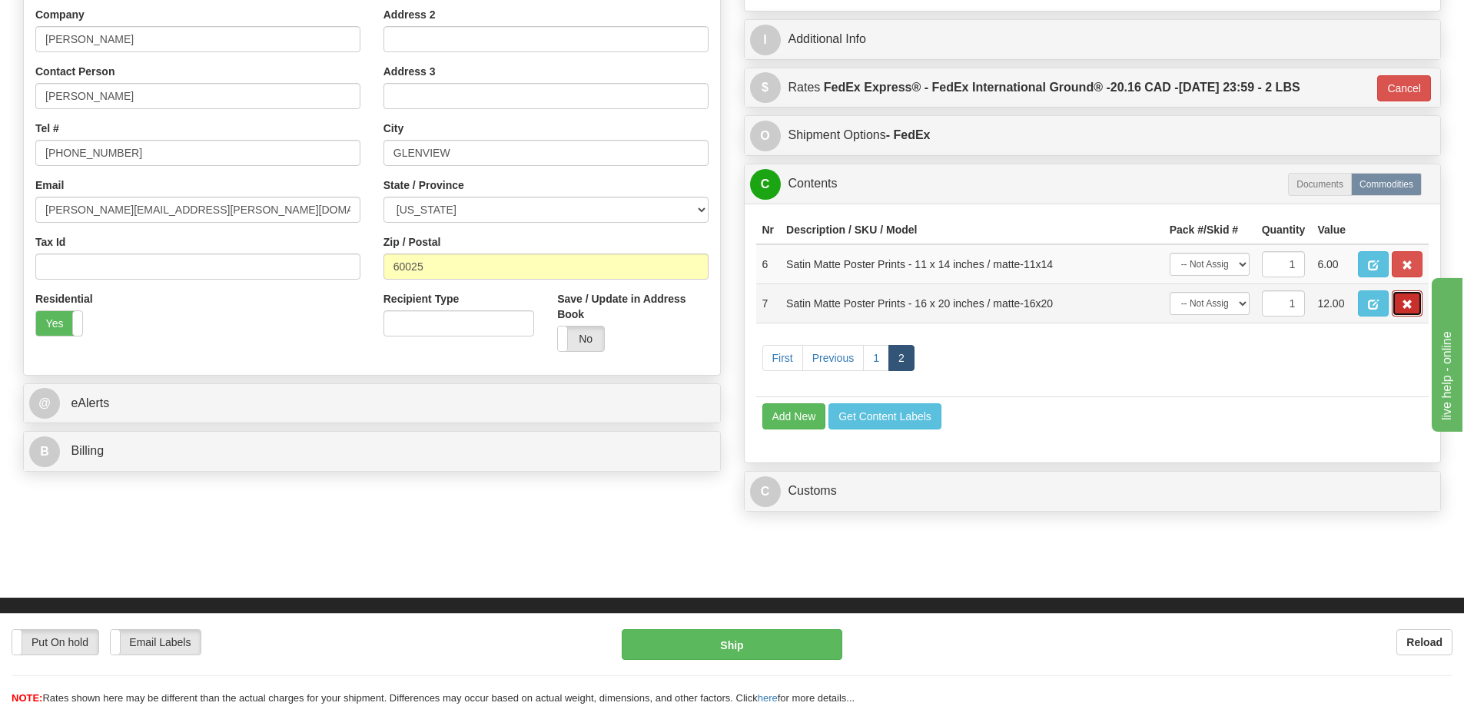
click at [1405, 304] on span "button" at bounding box center [1407, 305] width 11 height 10
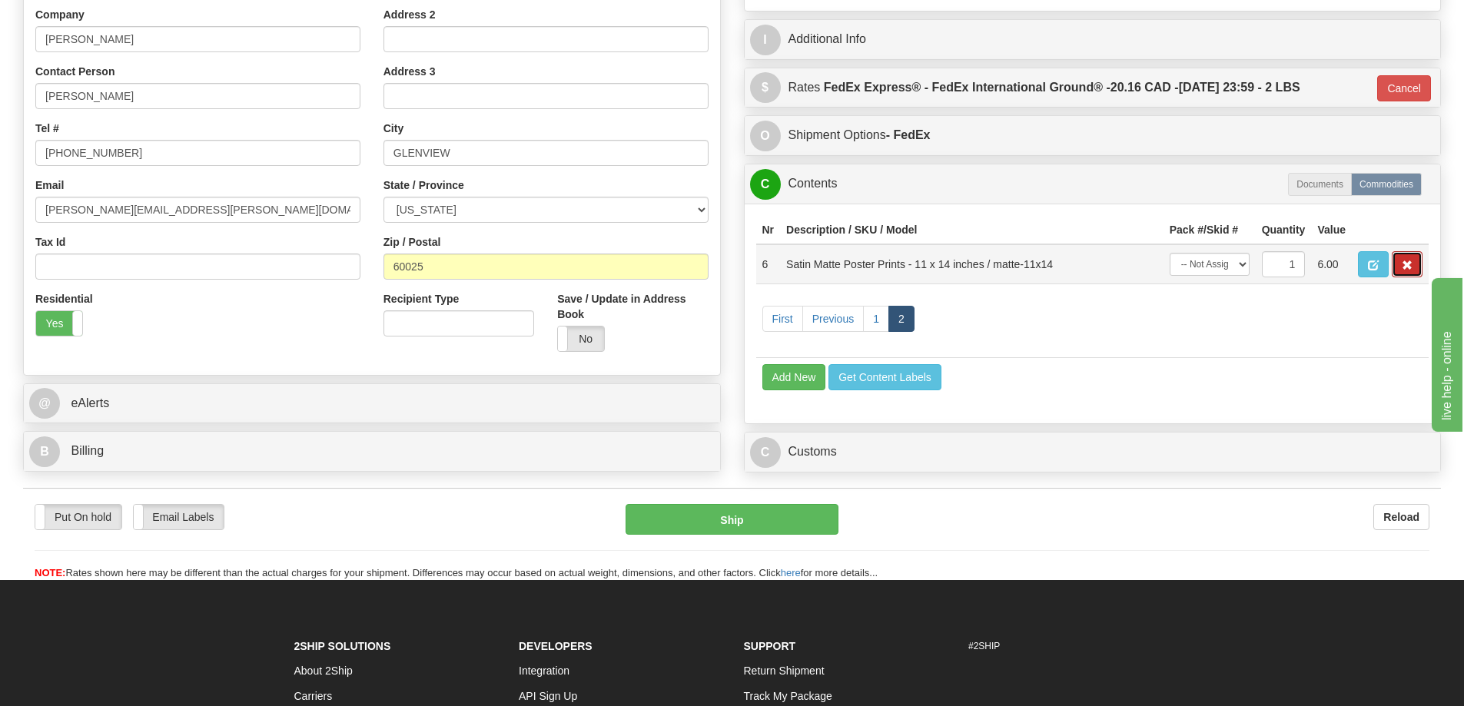
click at [1405, 262] on button "button" at bounding box center [1407, 264] width 31 height 26
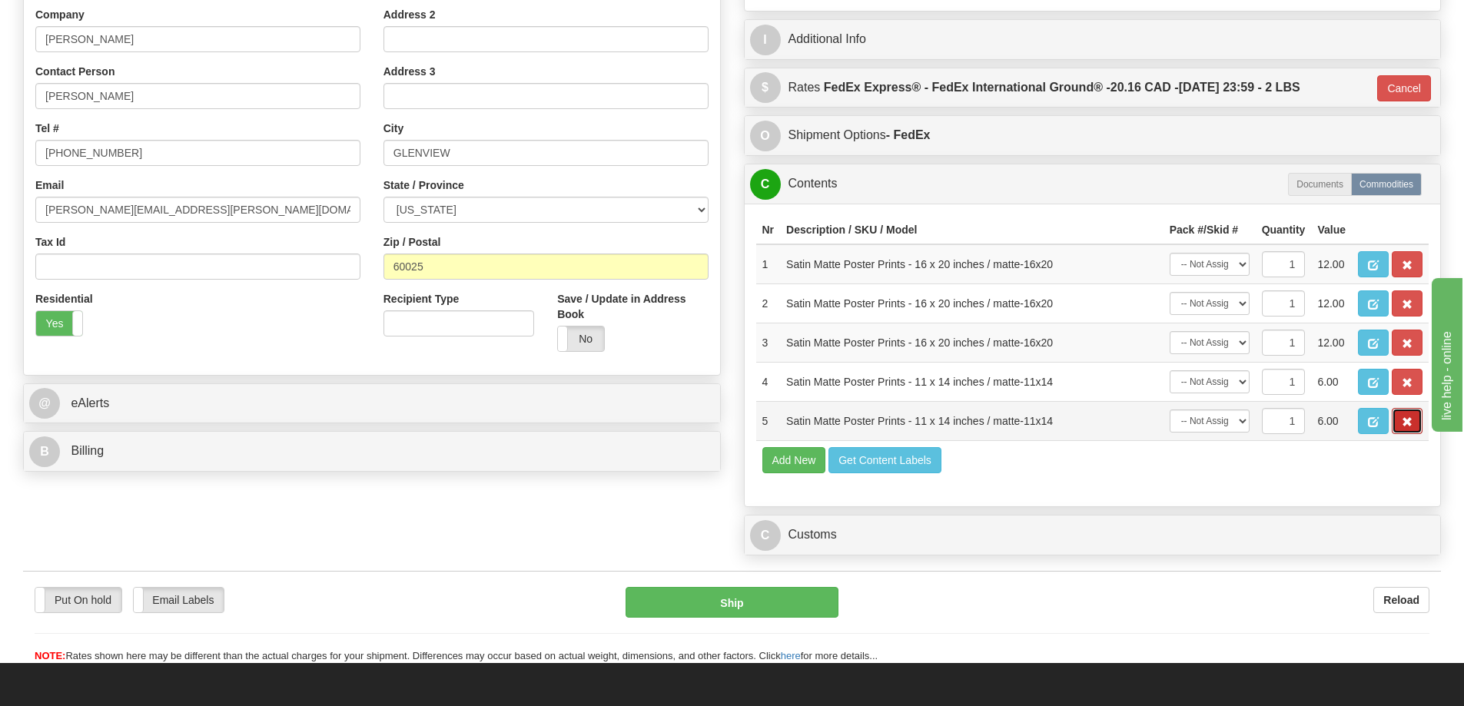
click at [1413, 428] on button "button" at bounding box center [1407, 421] width 31 height 26
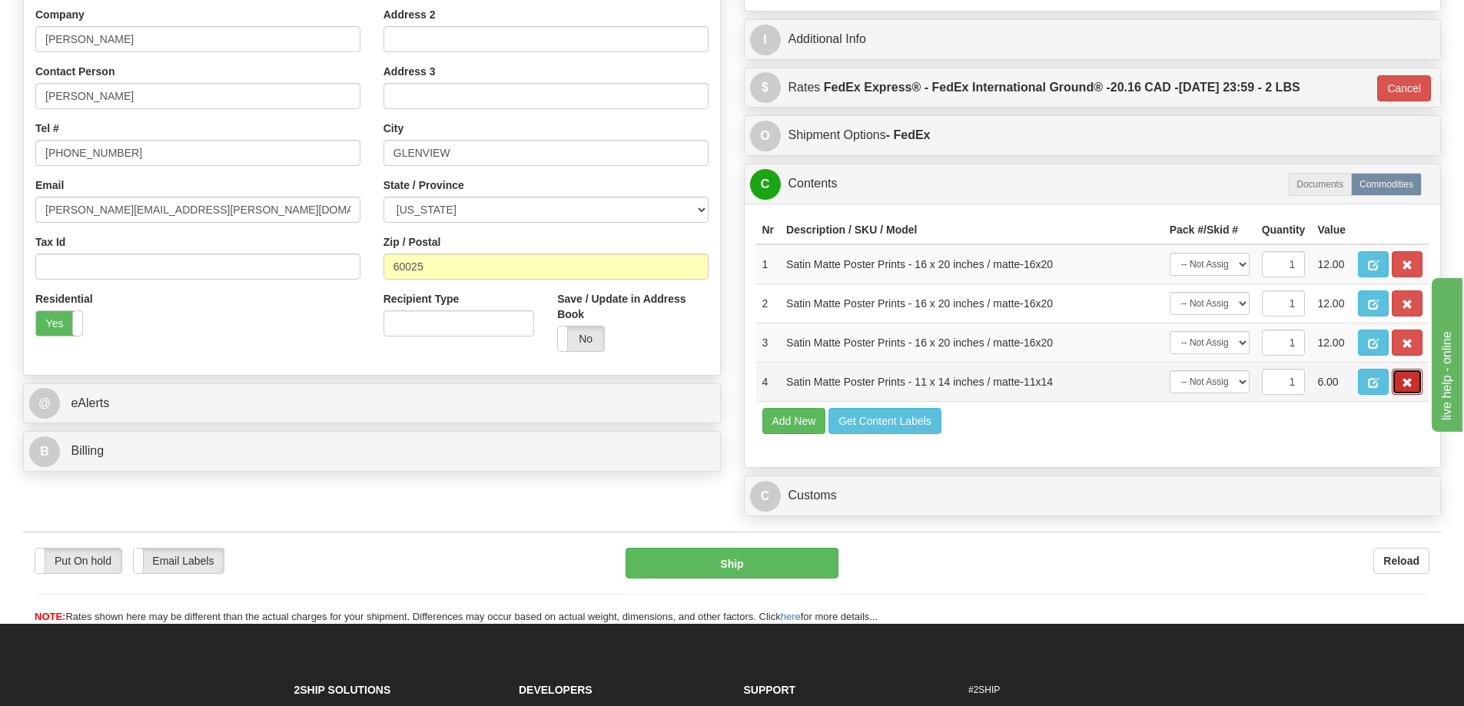
click at [1402, 377] on button "button" at bounding box center [1407, 382] width 31 height 26
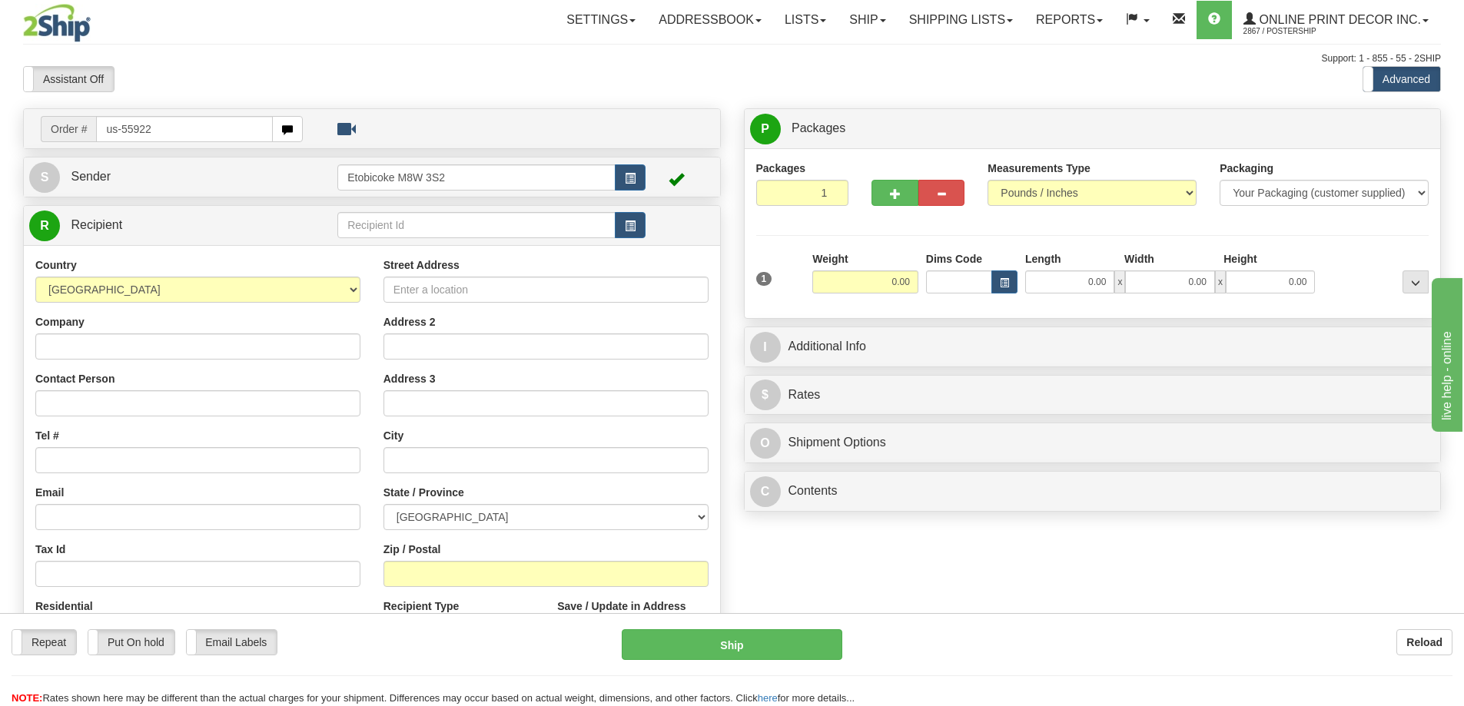
type input "us-55922"
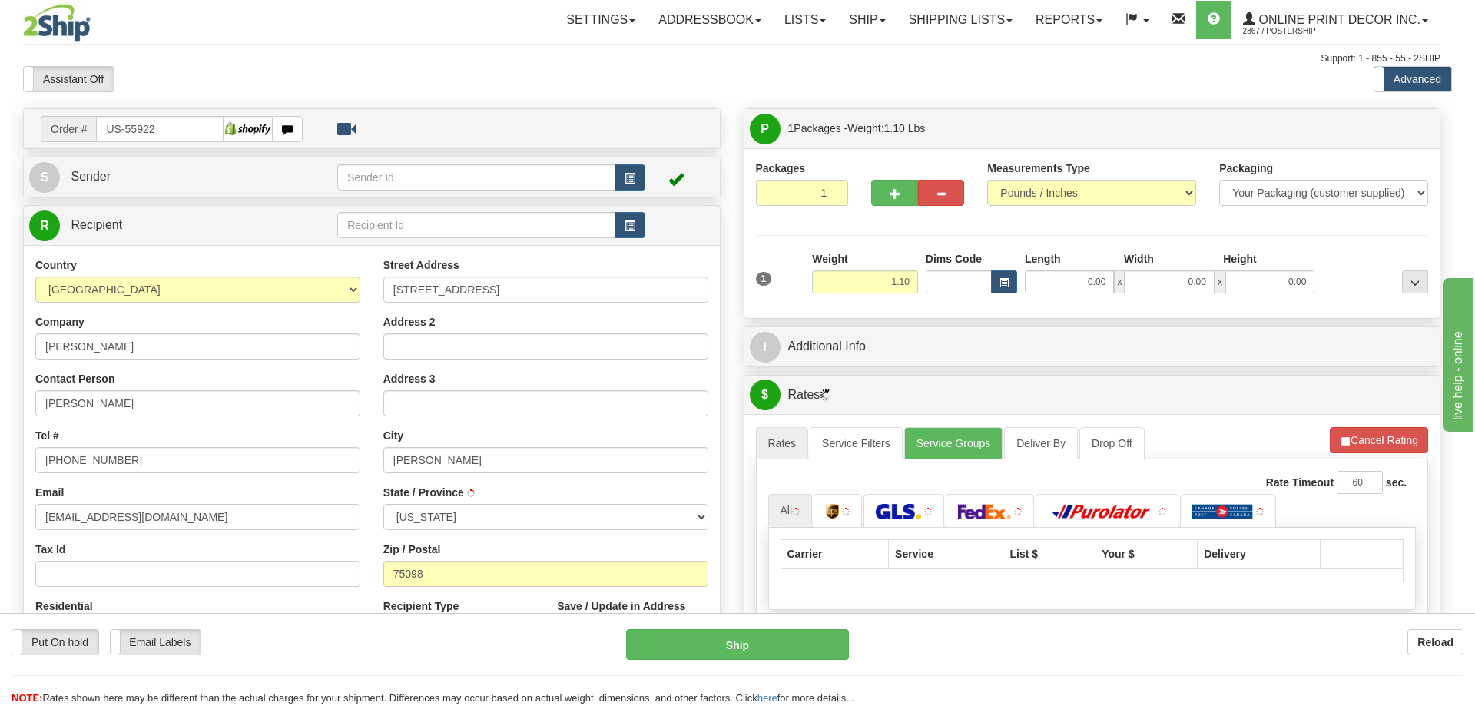
type input "[PERSON_NAME]"
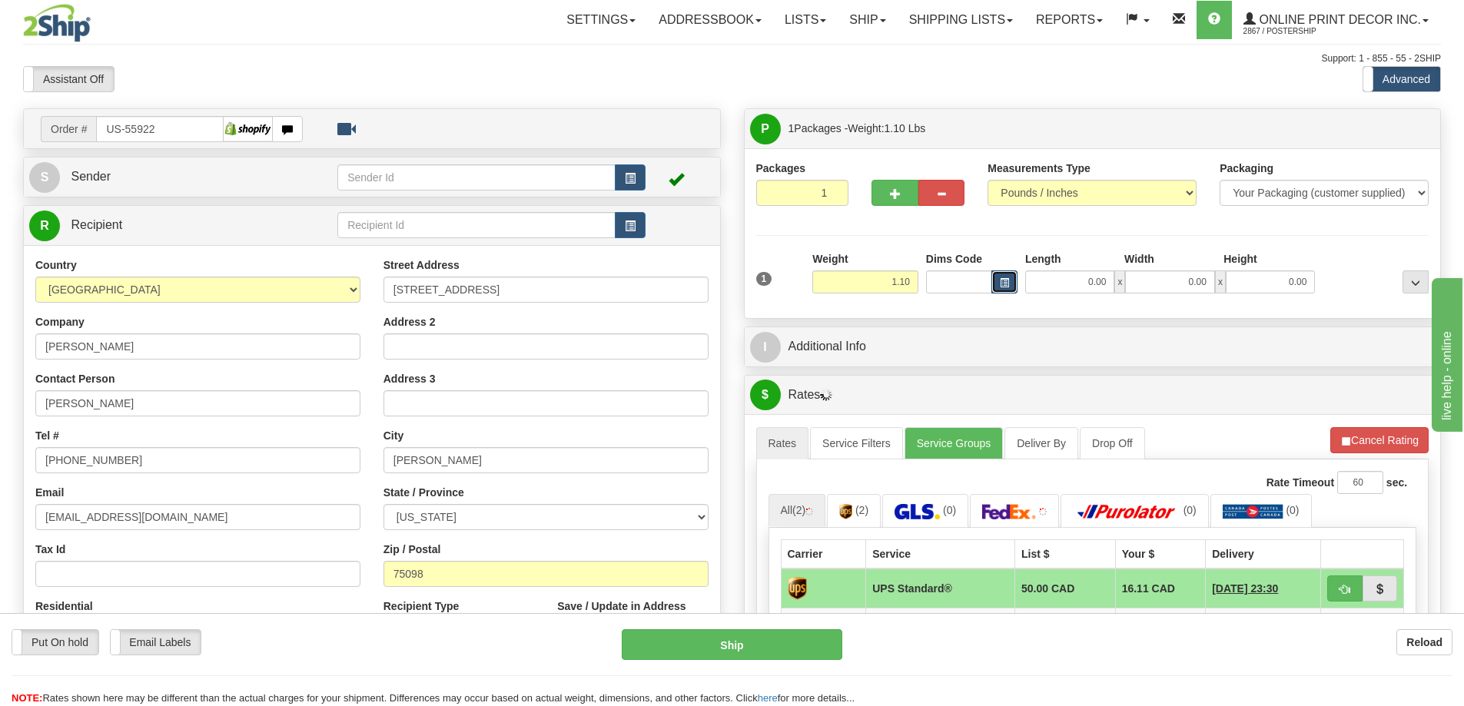
click at [1005, 286] on span "button" at bounding box center [1004, 283] width 9 height 8
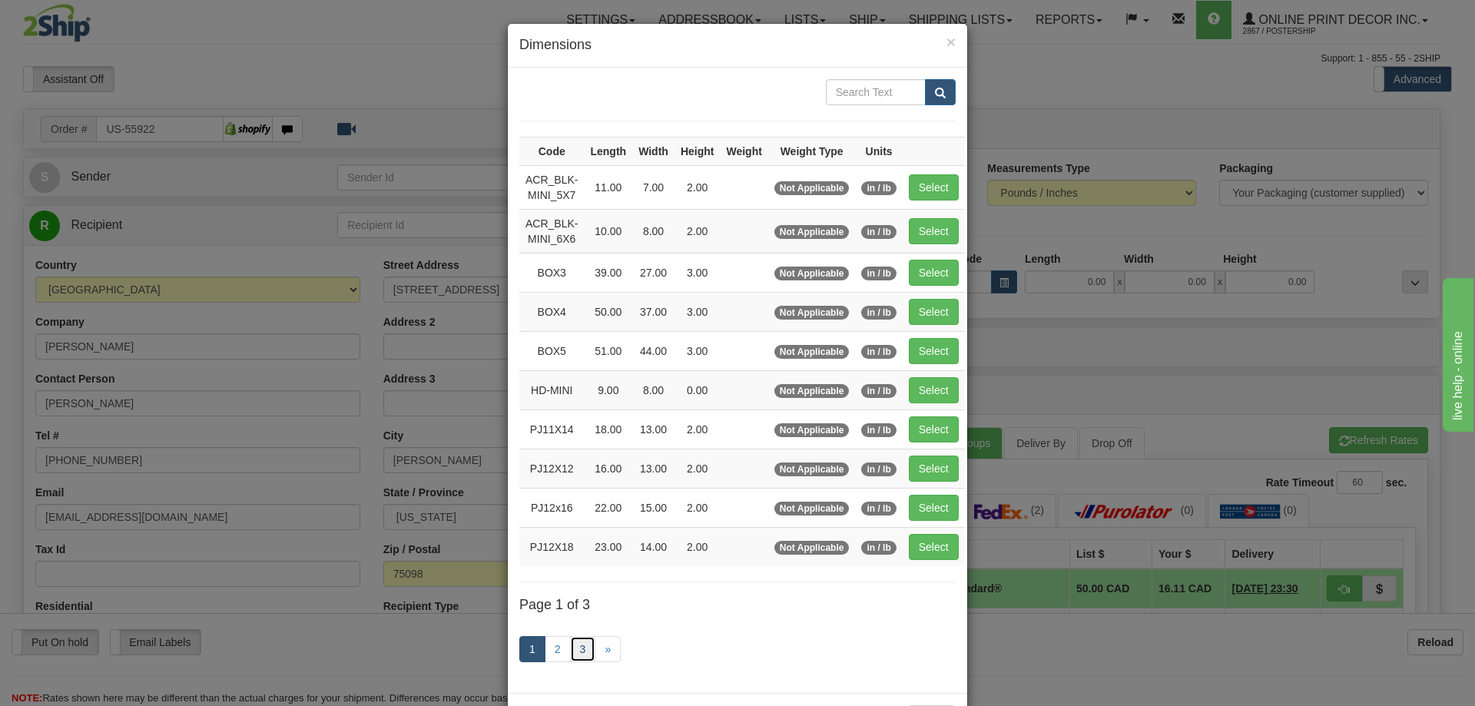
click at [584, 644] on link "3" at bounding box center [583, 649] width 26 height 26
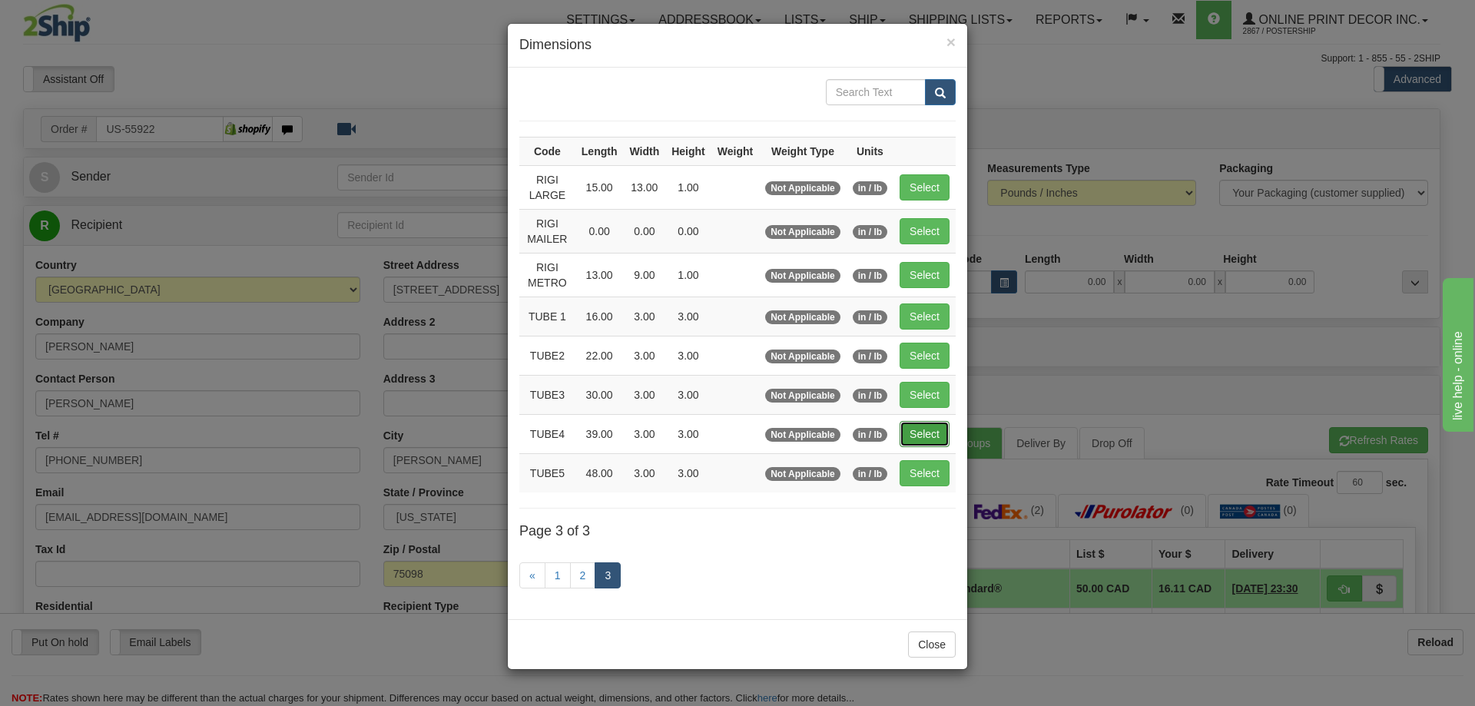
click at [912, 433] on button "Select" at bounding box center [925, 434] width 50 height 26
type input "TUBE4"
type input "39.00"
type input "3.00"
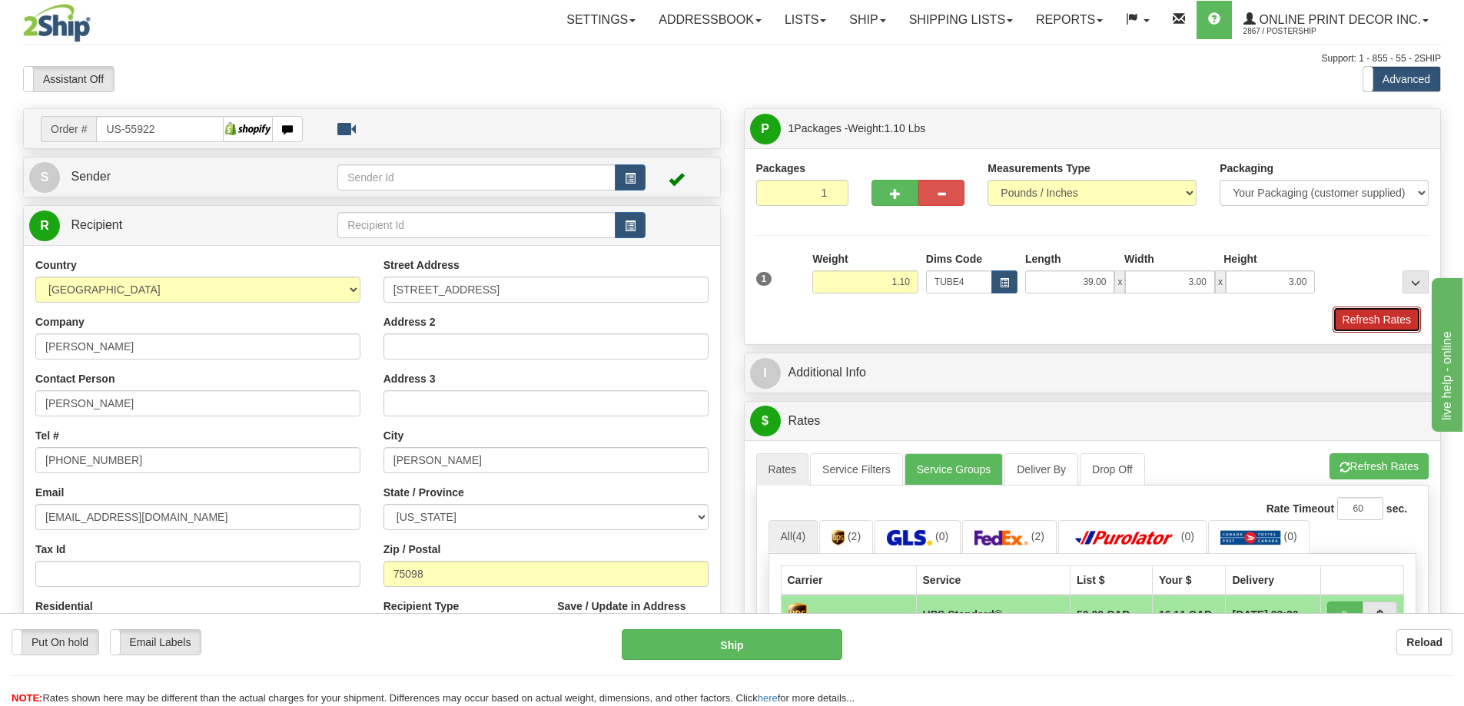
click at [1386, 325] on button "Refresh Rates" at bounding box center [1377, 320] width 88 height 26
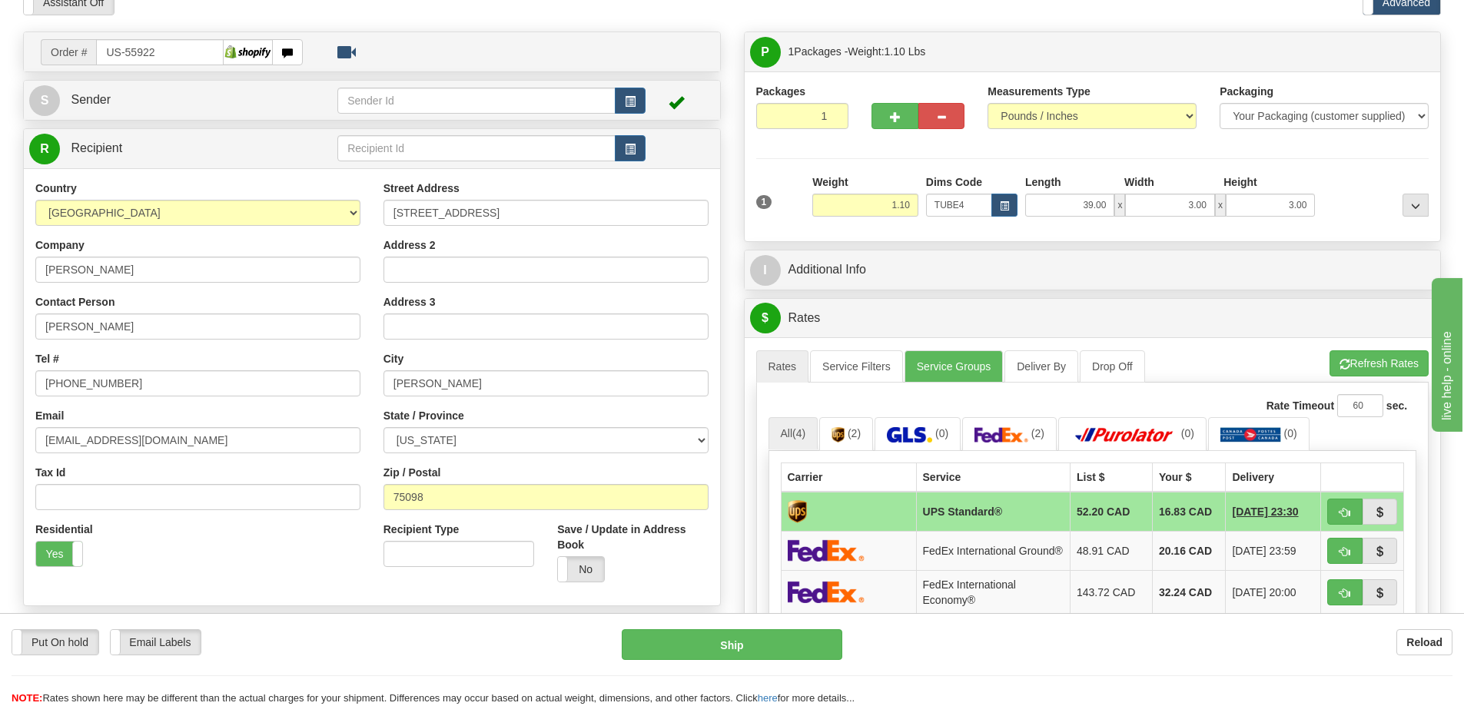
scroll to position [231, 0]
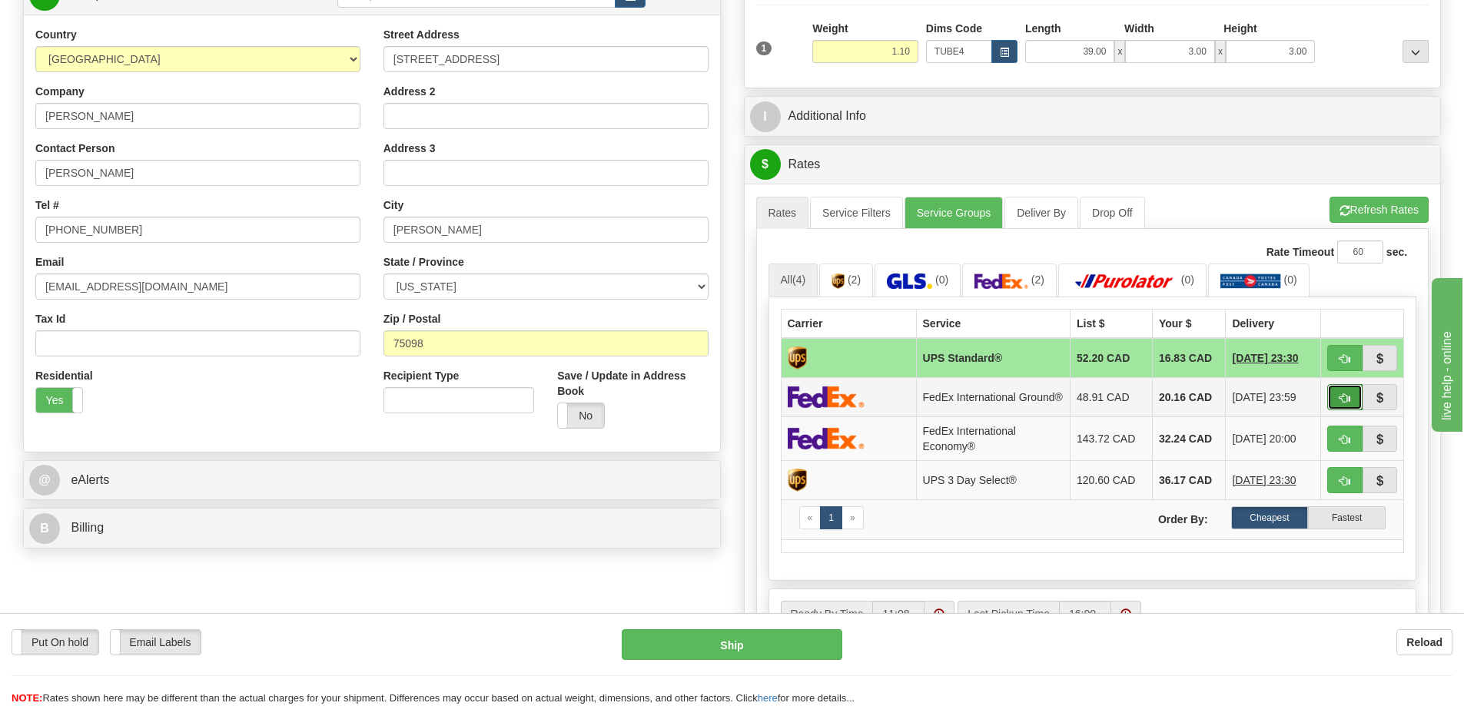
click at [1343, 400] on span "button" at bounding box center [1344, 398] width 11 height 10
type input "92"
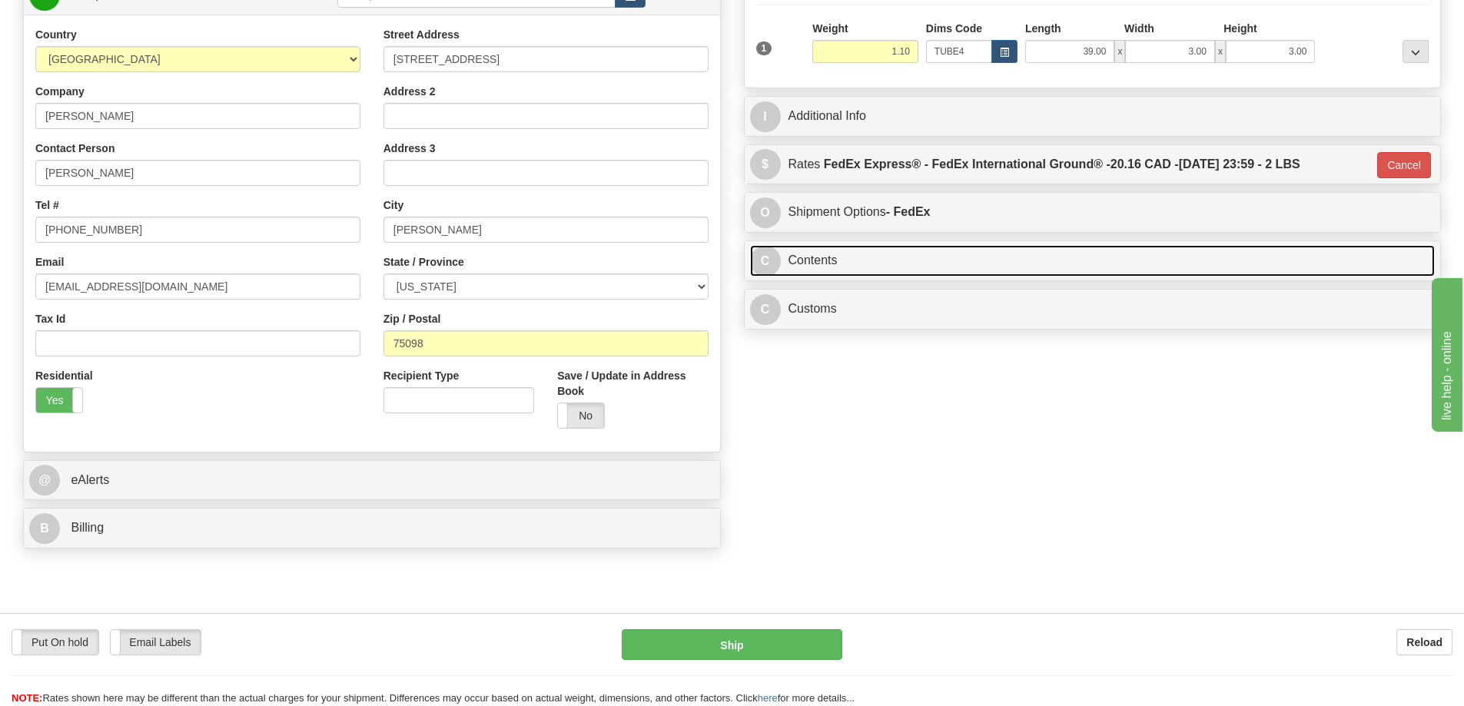
click at [1033, 258] on link "C Contents" at bounding box center [1092, 261] width 685 height 32
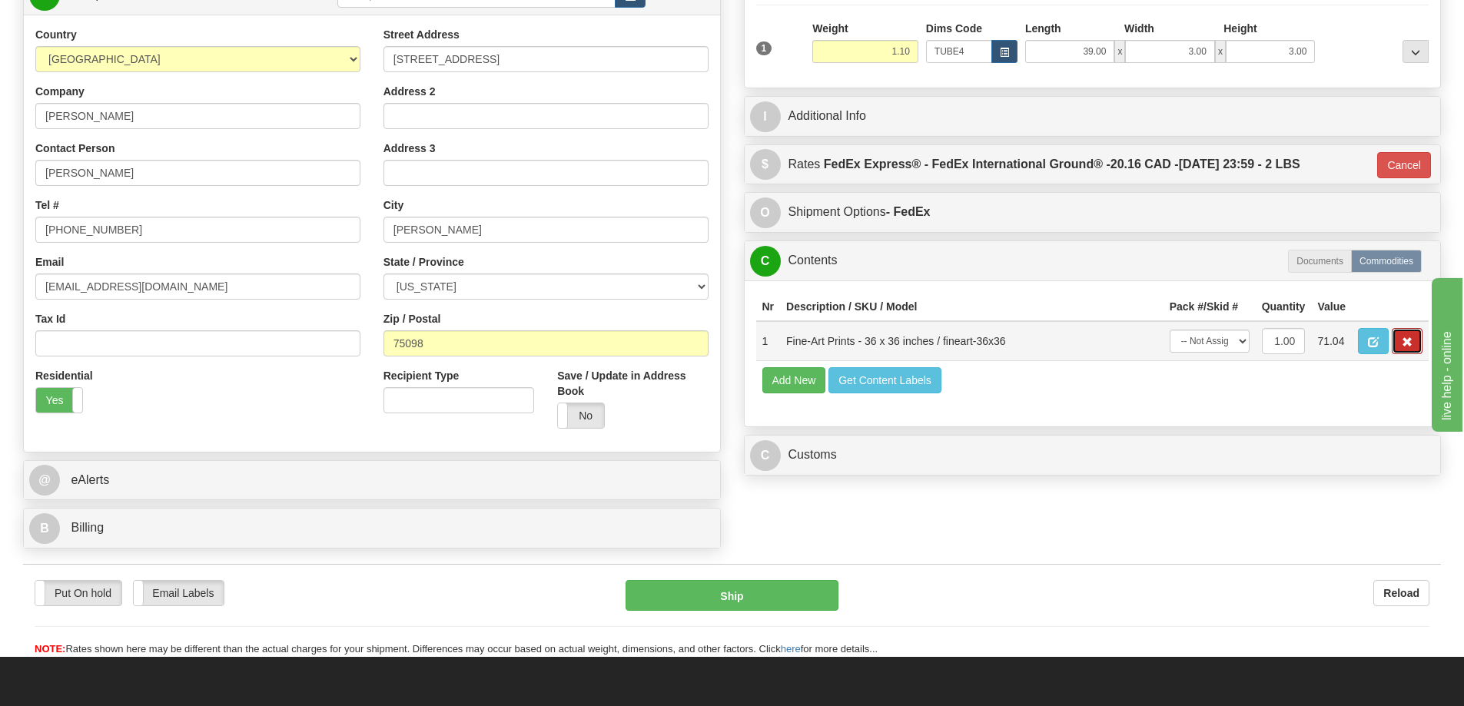
click at [1410, 344] on span "button" at bounding box center [1407, 342] width 11 height 10
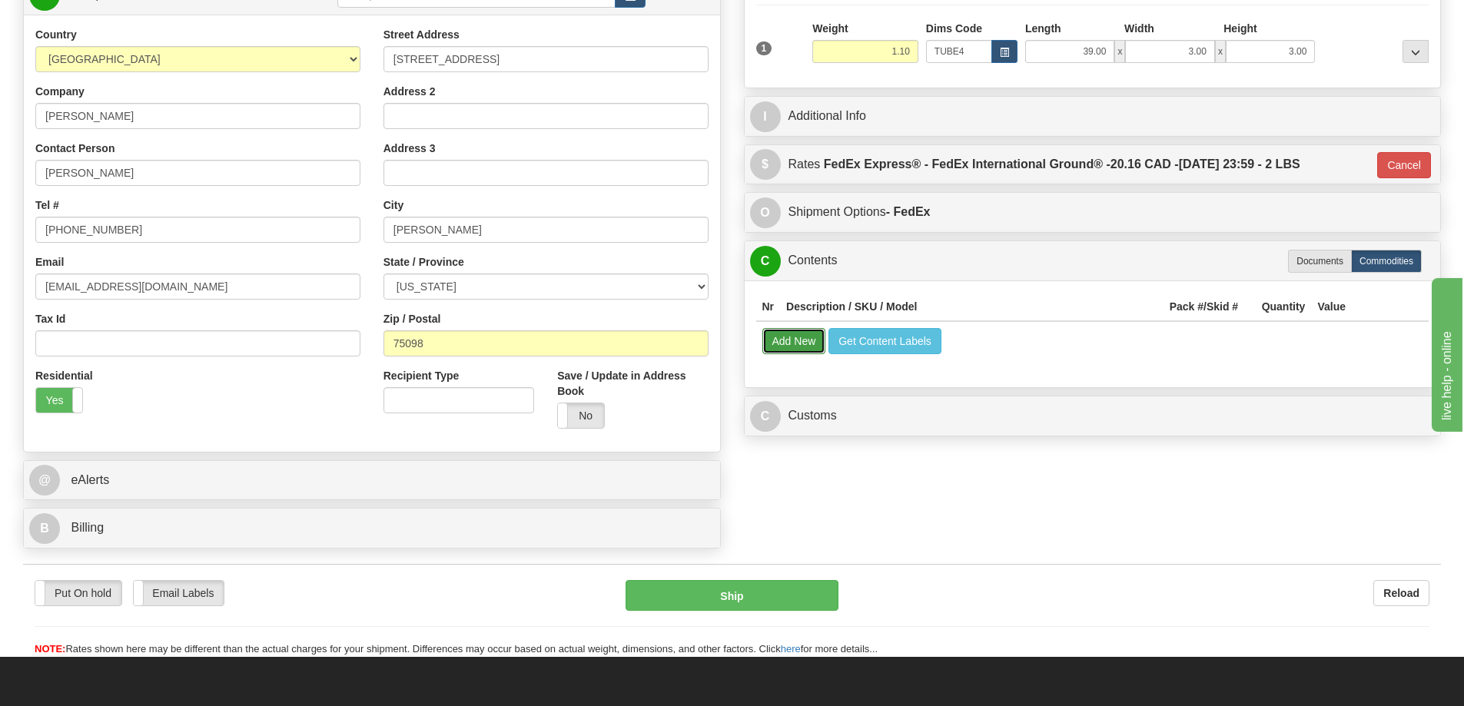
click at [802, 341] on button "Add New" at bounding box center [794, 341] width 64 height 26
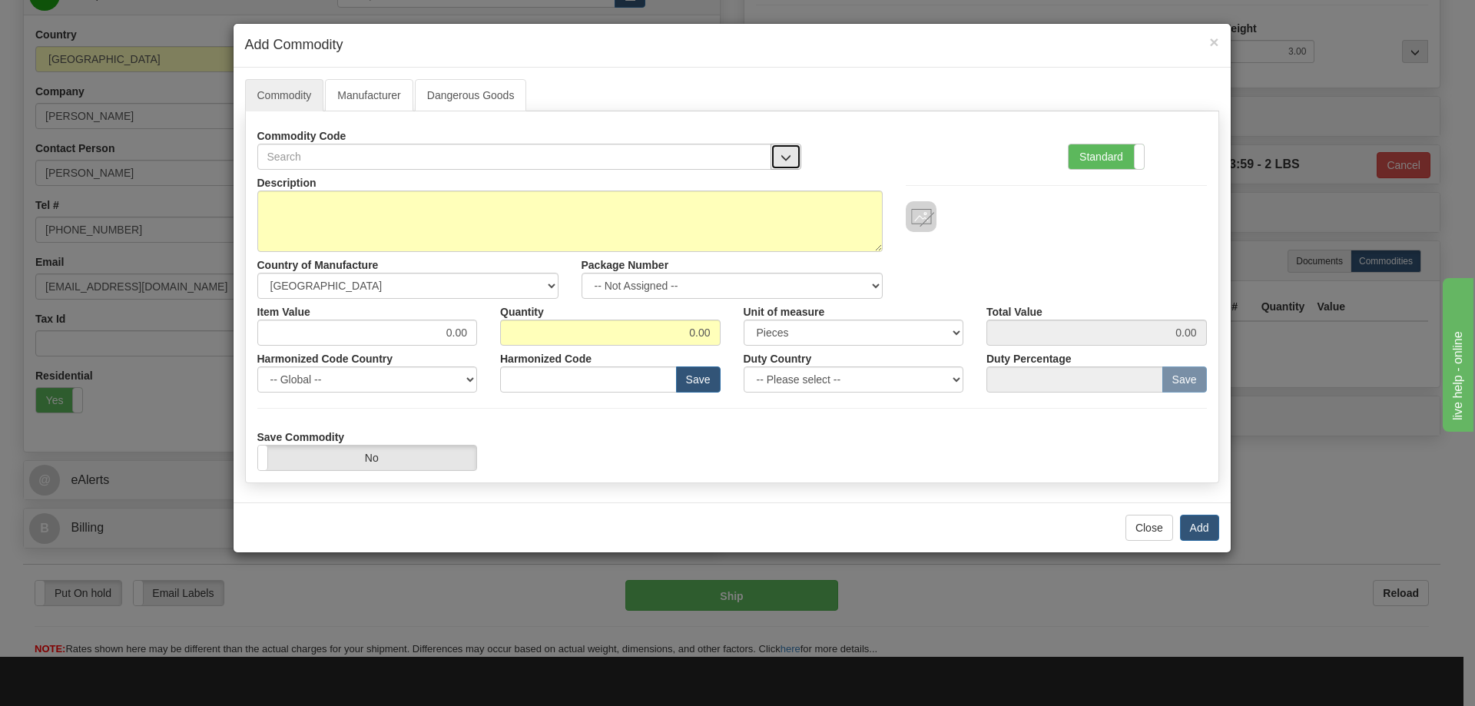
click at [787, 146] on button "button" at bounding box center [786, 157] width 31 height 26
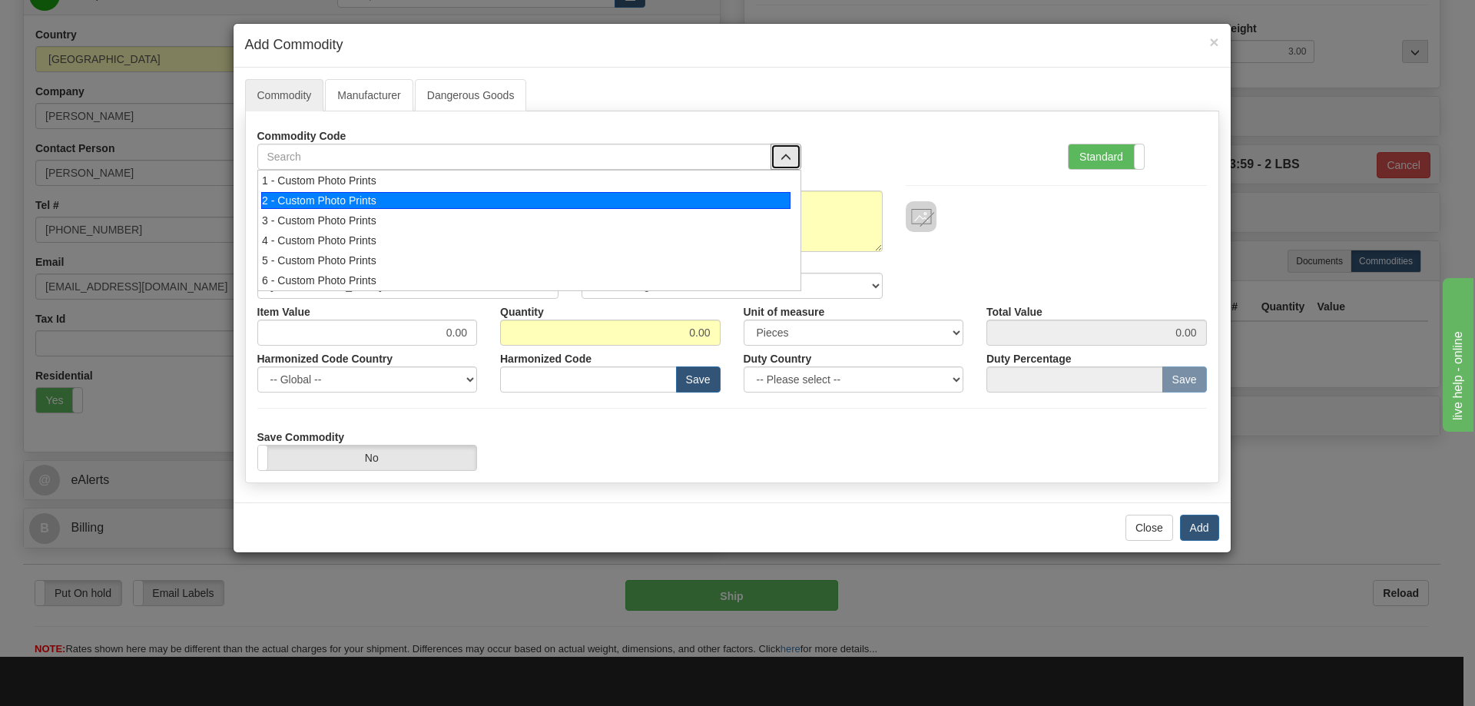
click at [758, 203] on div "2 - Custom Photo Prints" at bounding box center [525, 200] width 529 height 17
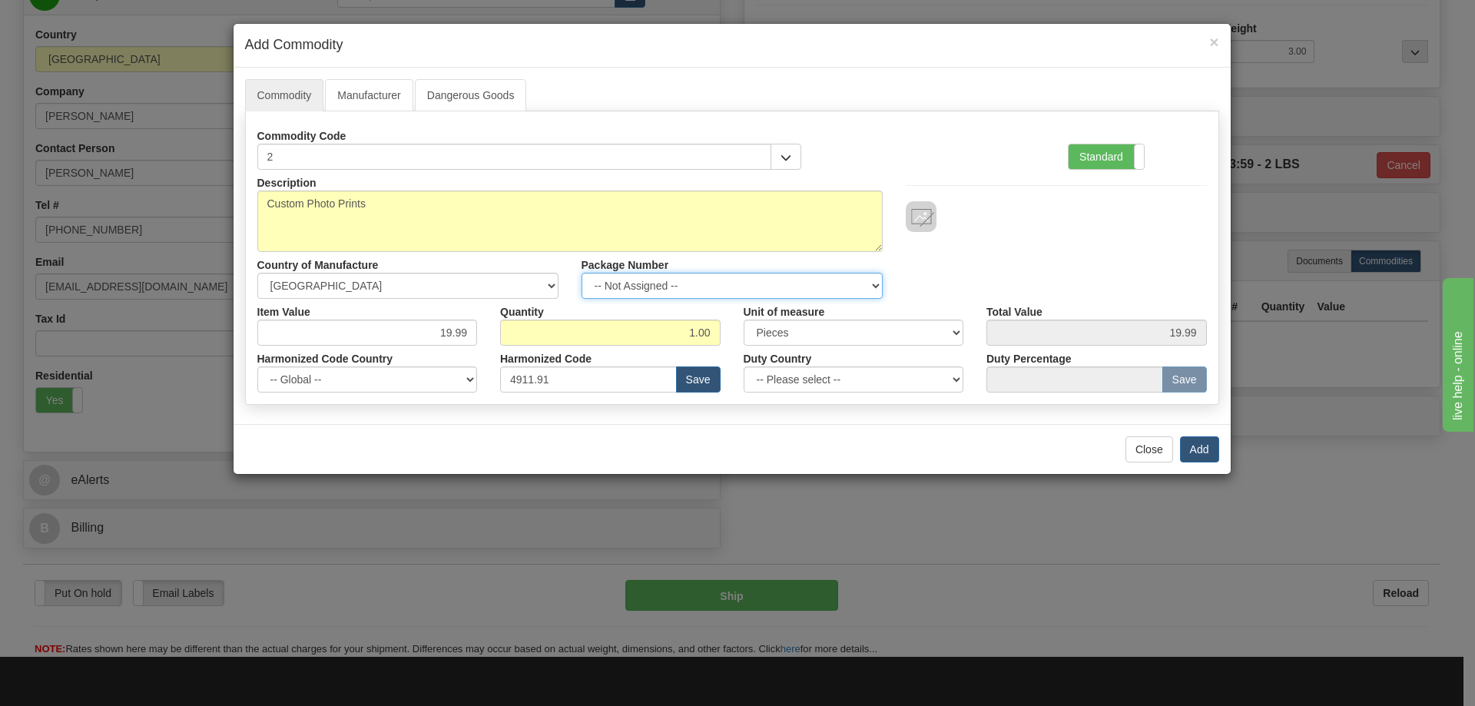
click at [864, 284] on select "-- Not Assigned -- Item 1" at bounding box center [732, 286] width 301 height 26
select select "0"
click at [582, 273] on select "-- Not Assigned -- Item 1" at bounding box center [732, 286] width 301 height 26
click at [1193, 446] on button "Add" at bounding box center [1199, 449] width 39 height 26
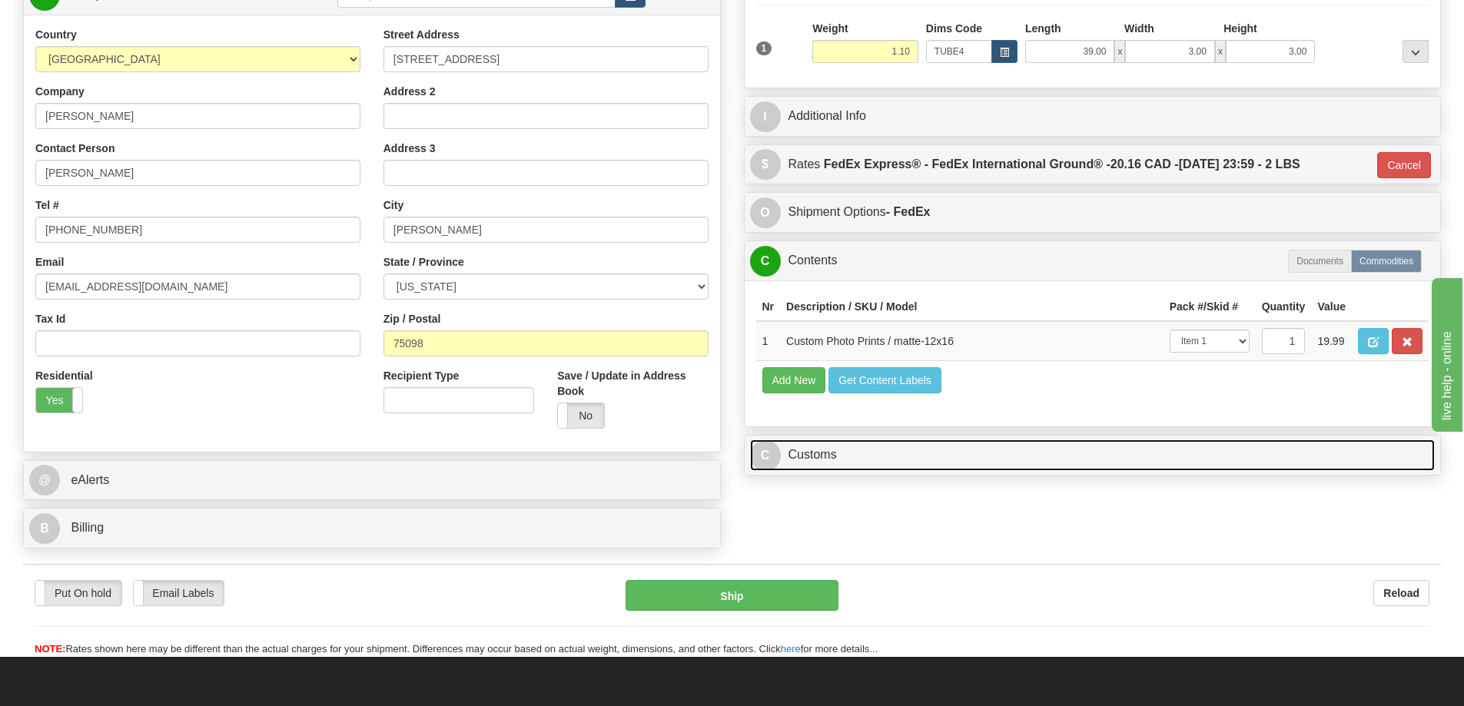
click at [1161, 456] on link "C Customs" at bounding box center [1092, 456] width 685 height 32
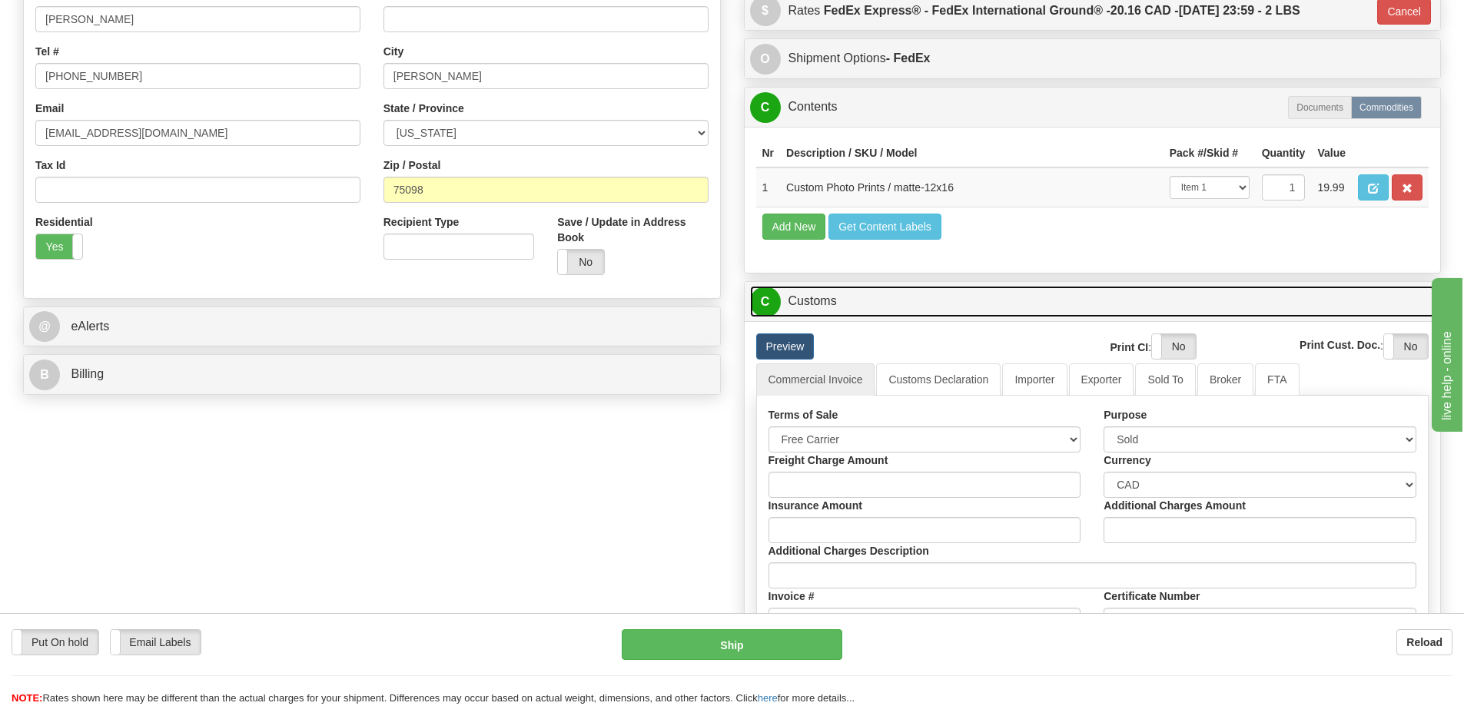
scroll to position [461, 0]
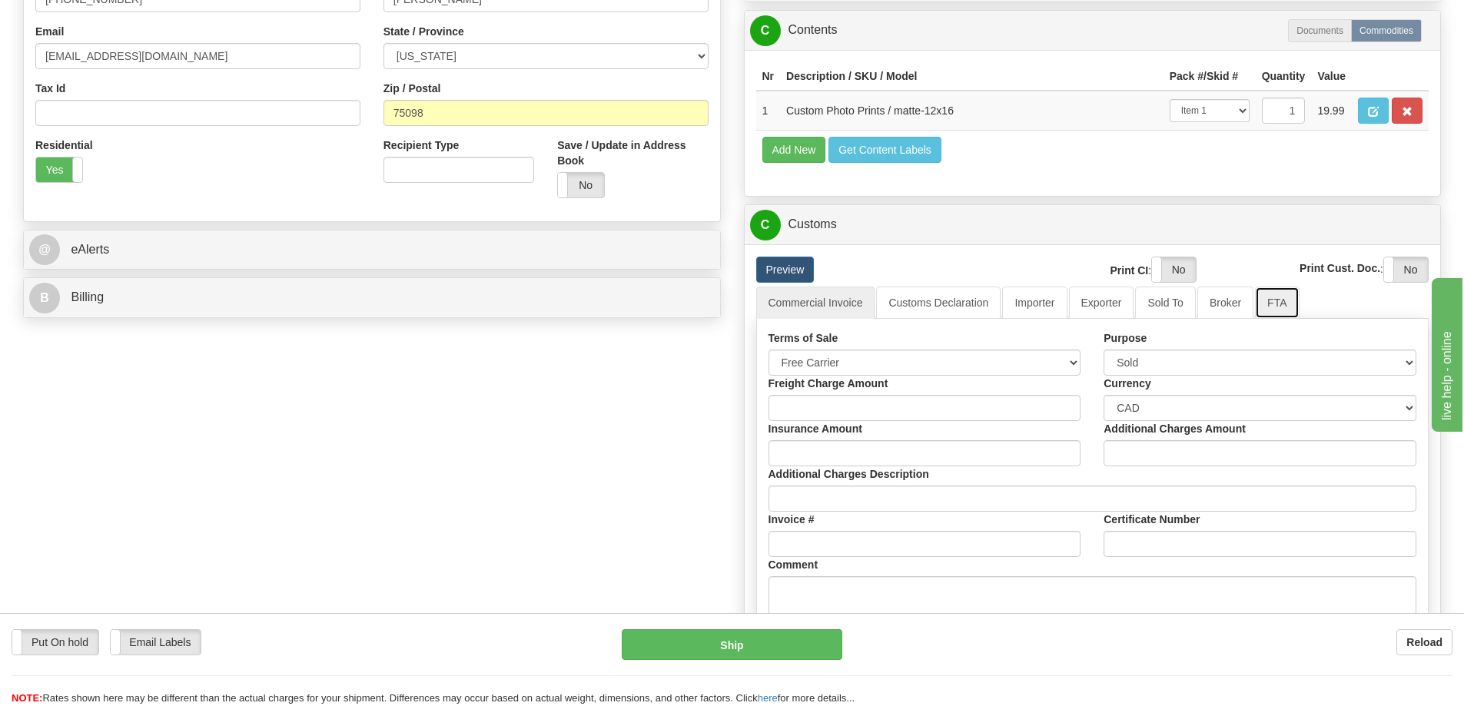
click at [1283, 300] on link "FTA" at bounding box center [1277, 303] width 44 height 32
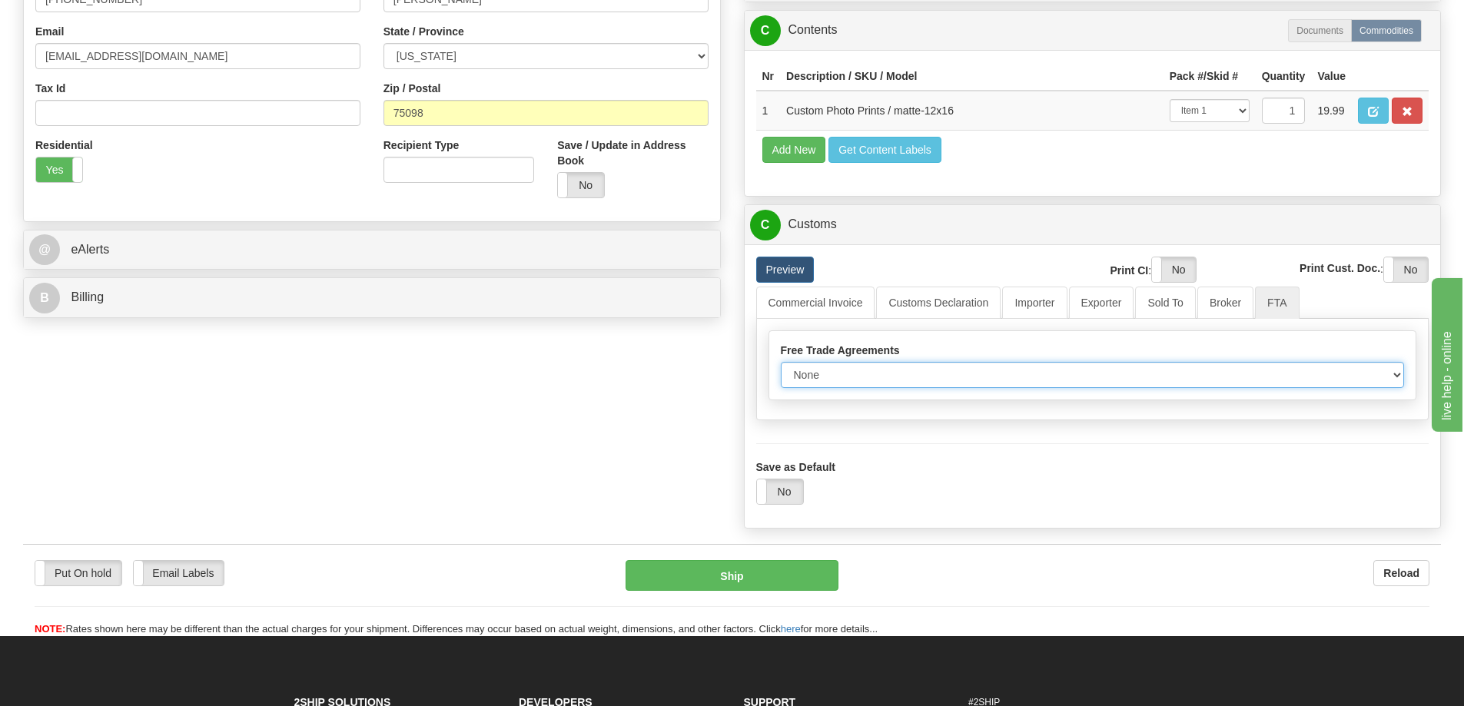
click at [1397, 380] on select "None Other USMCA CETA CUKTCA" at bounding box center [1093, 375] width 624 height 26
select select "1"
click at [781, 367] on select "None Other USMCA CETA CUKTCA" at bounding box center [1093, 375] width 624 height 26
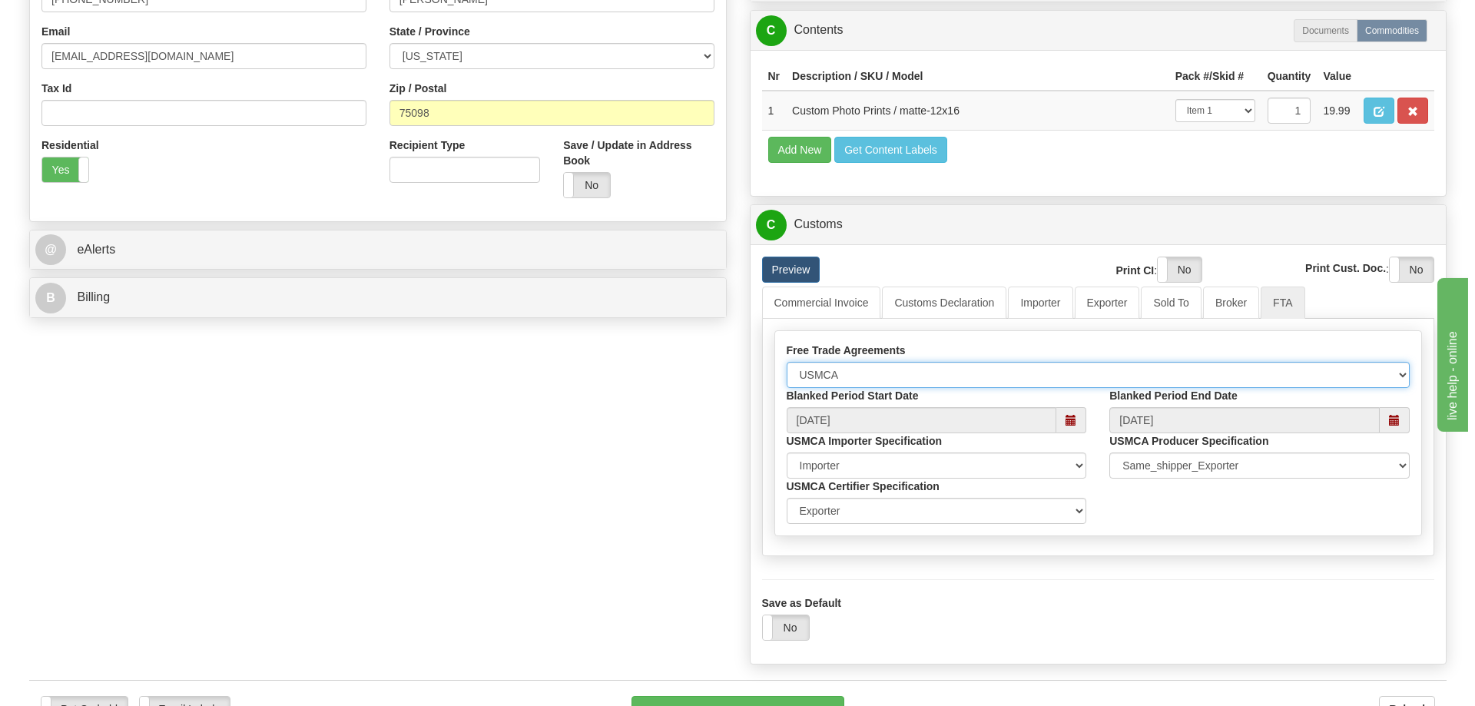
scroll to position [615, 0]
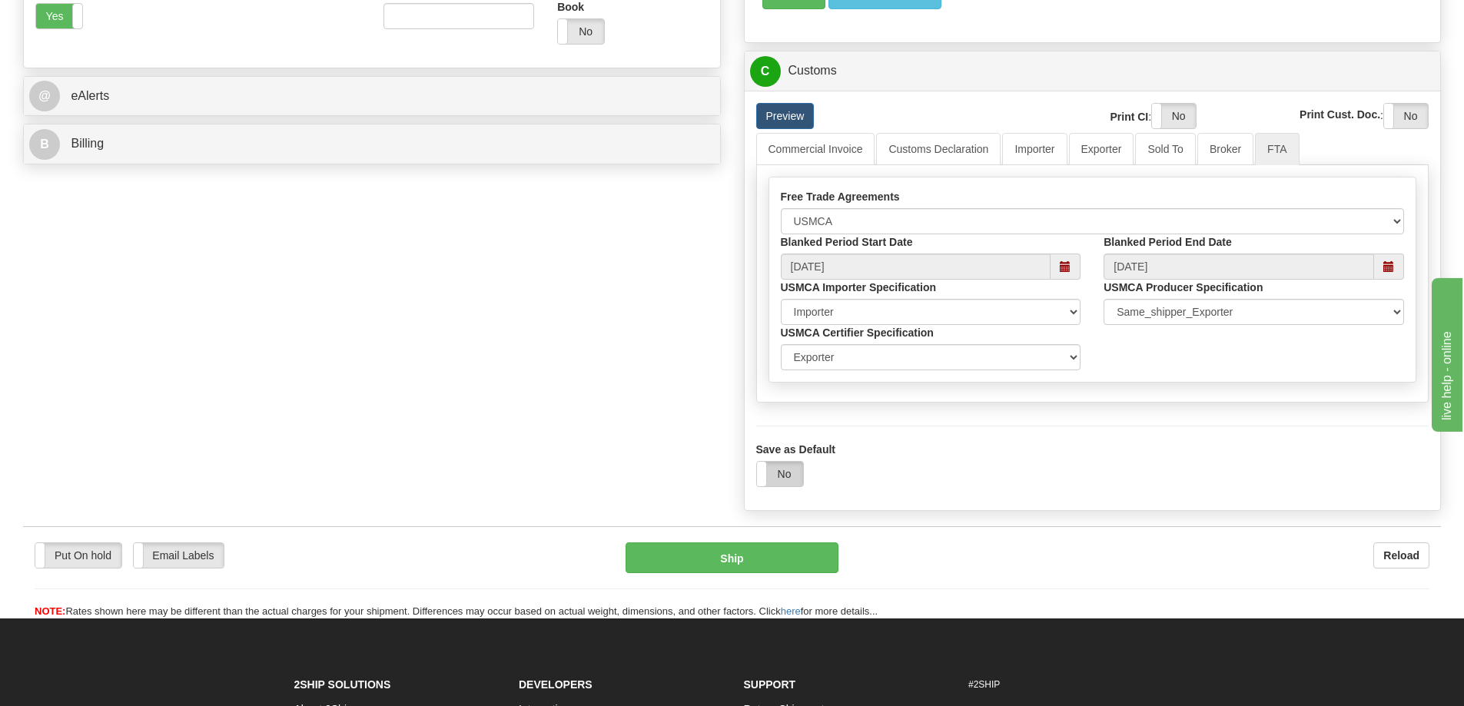
click at [791, 478] on label "No" at bounding box center [780, 474] width 46 height 25
click at [800, 558] on button "Ship" at bounding box center [732, 558] width 213 height 31
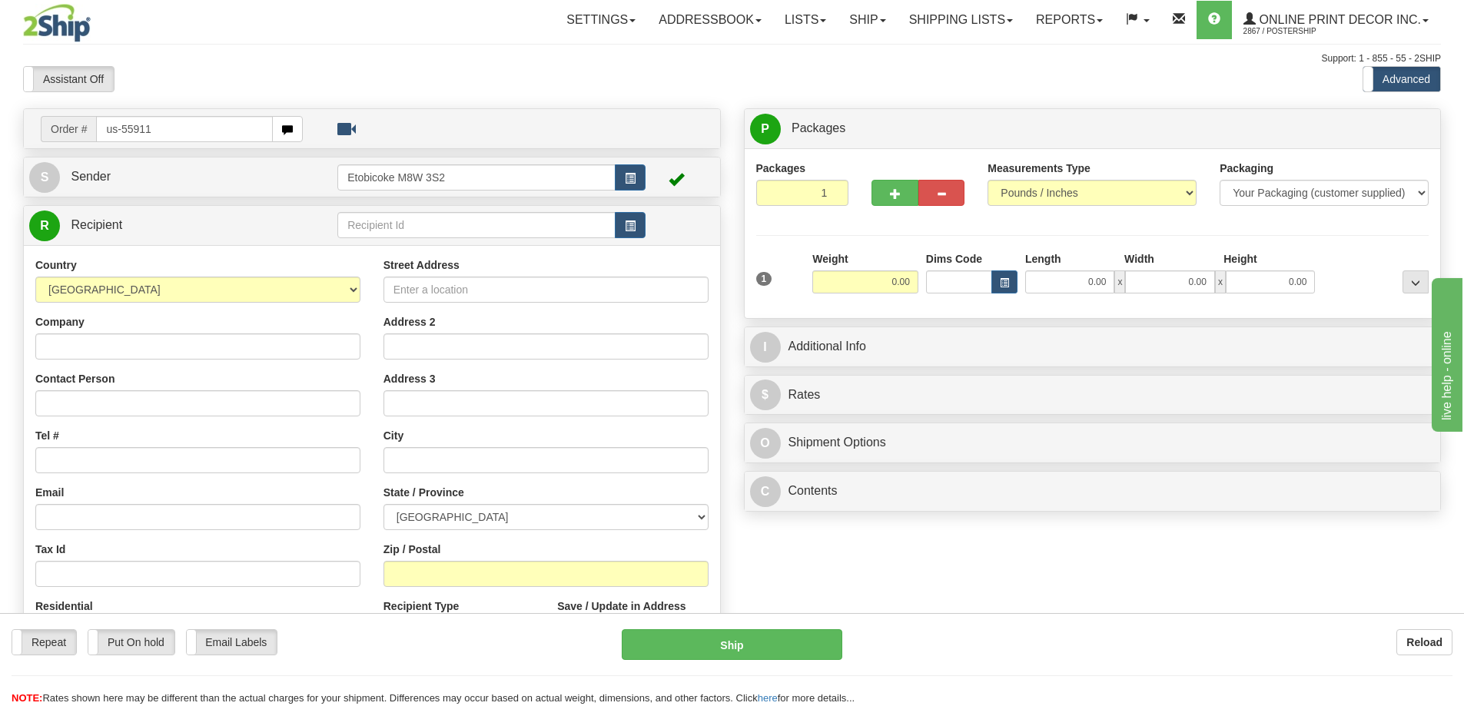
type input "us-55911"
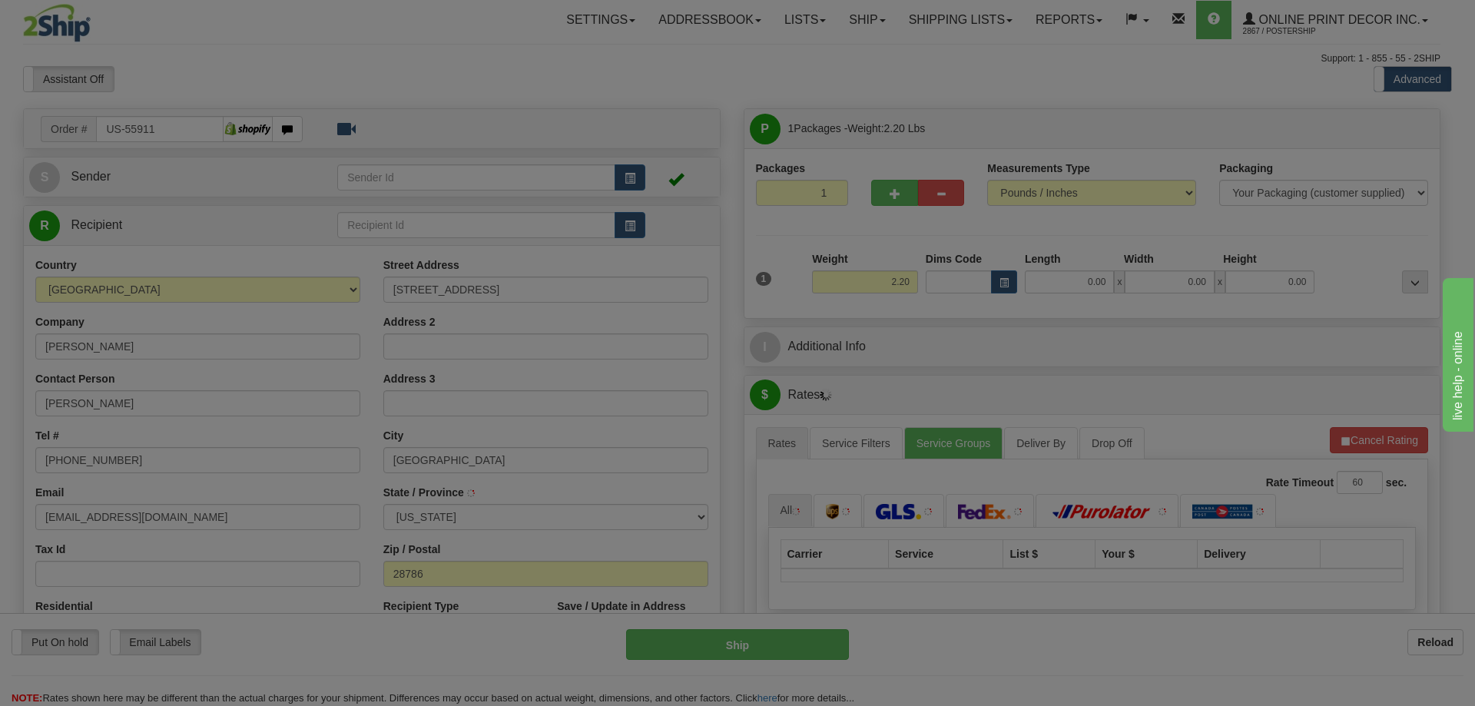
type input "WAYNESVILLE"
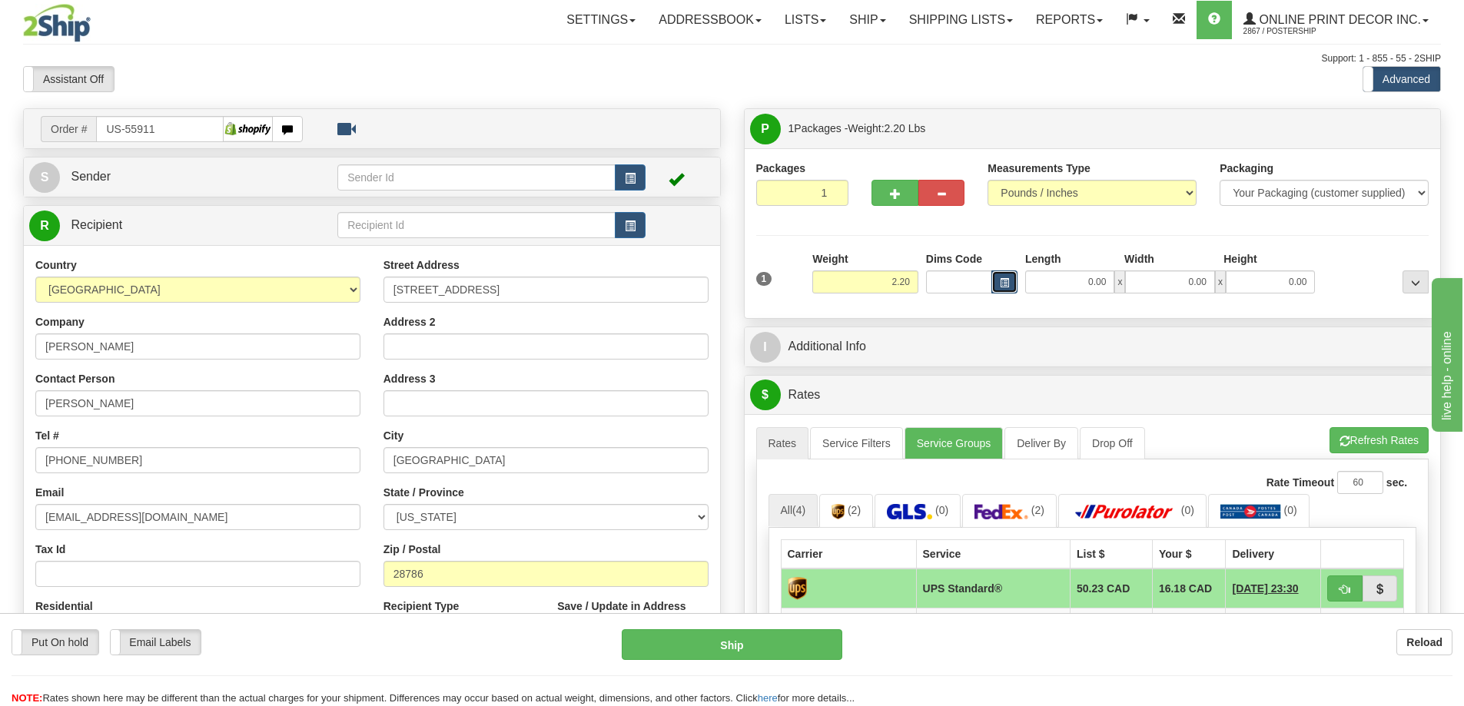
click at [998, 282] on button "button" at bounding box center [1004, 282] width 26 height 23
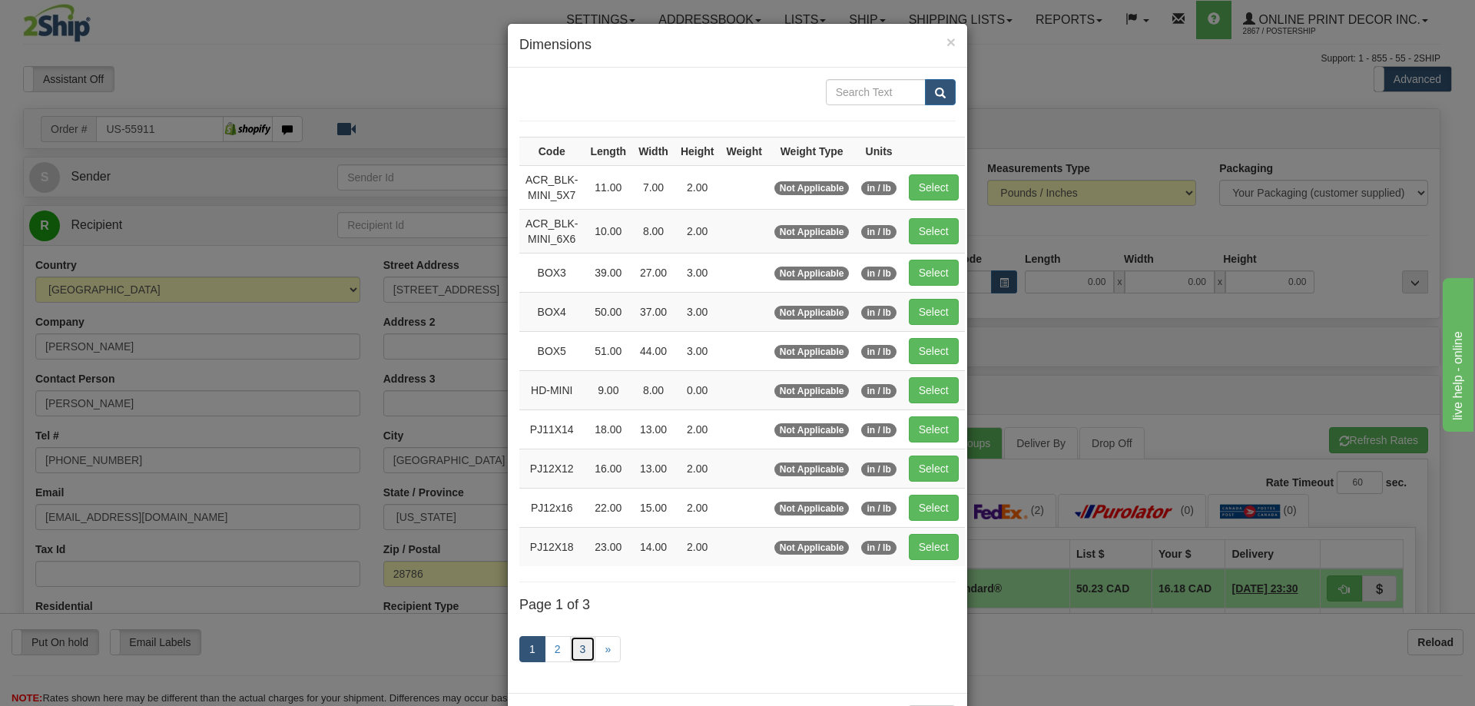
click at [573, 649] on link "3" at bounding box center [583, 649] width 26 height 26
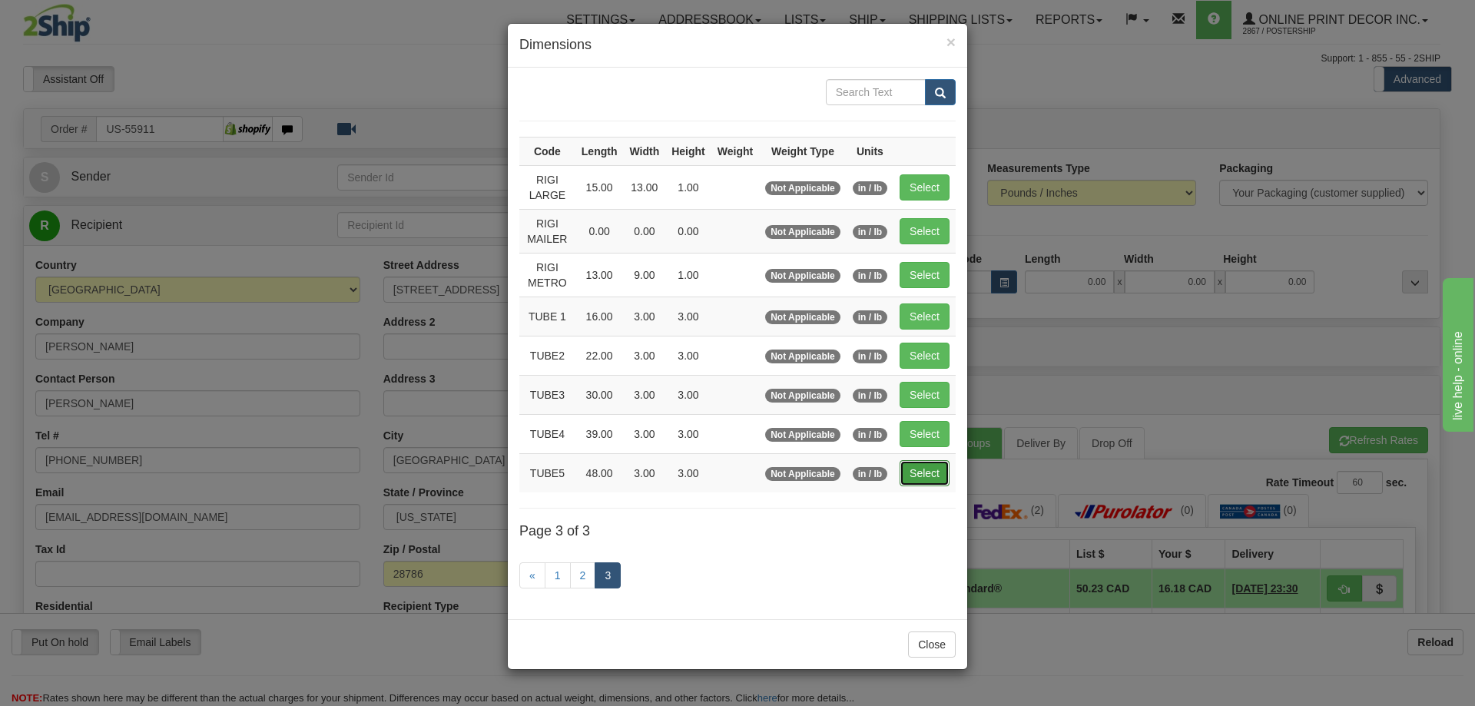
click at [928, 467] on button "Select" at bounding box center [925, 473] width 50 height 26
type input "TUBE5"
type input "48.00"
type input "3.00"
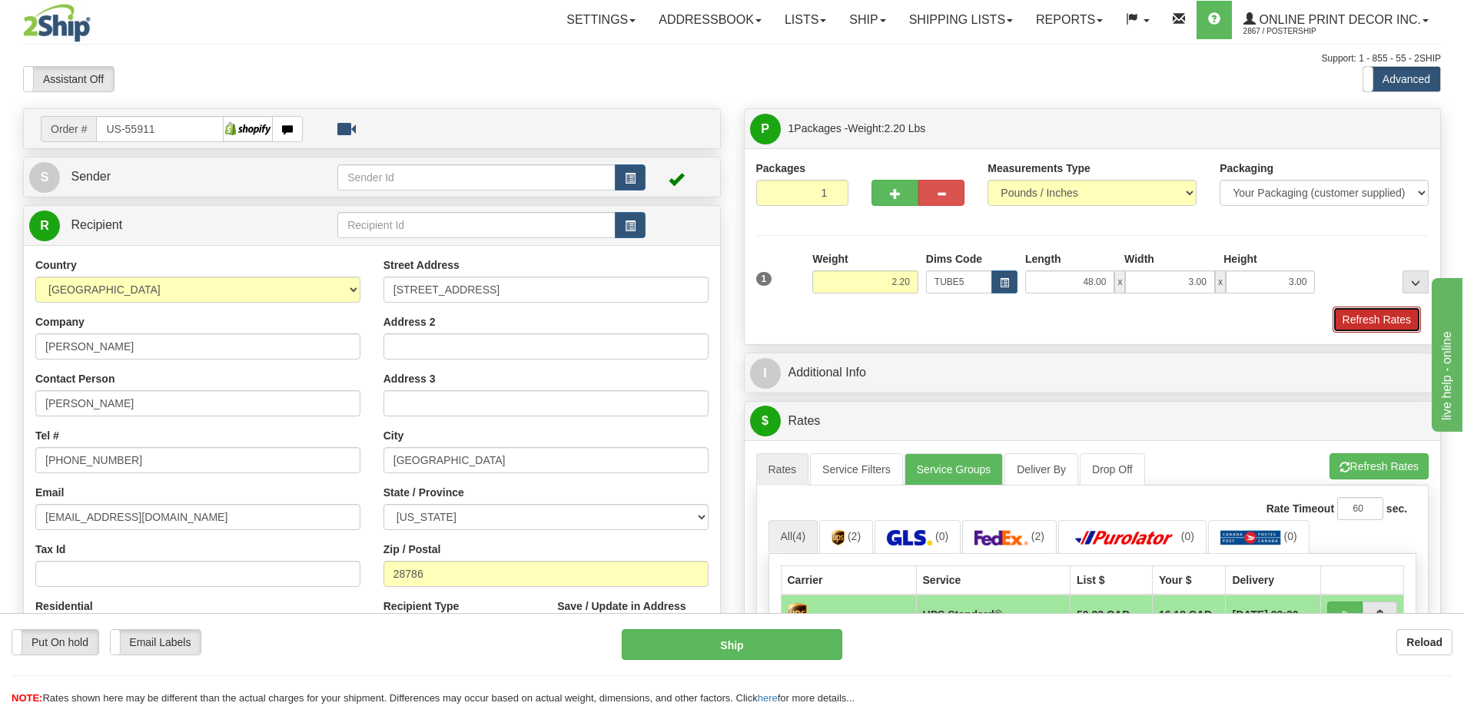
click at [1358, 322] on button "Refresh Rates" at bounding box center [1377, 320] width 88 height 26
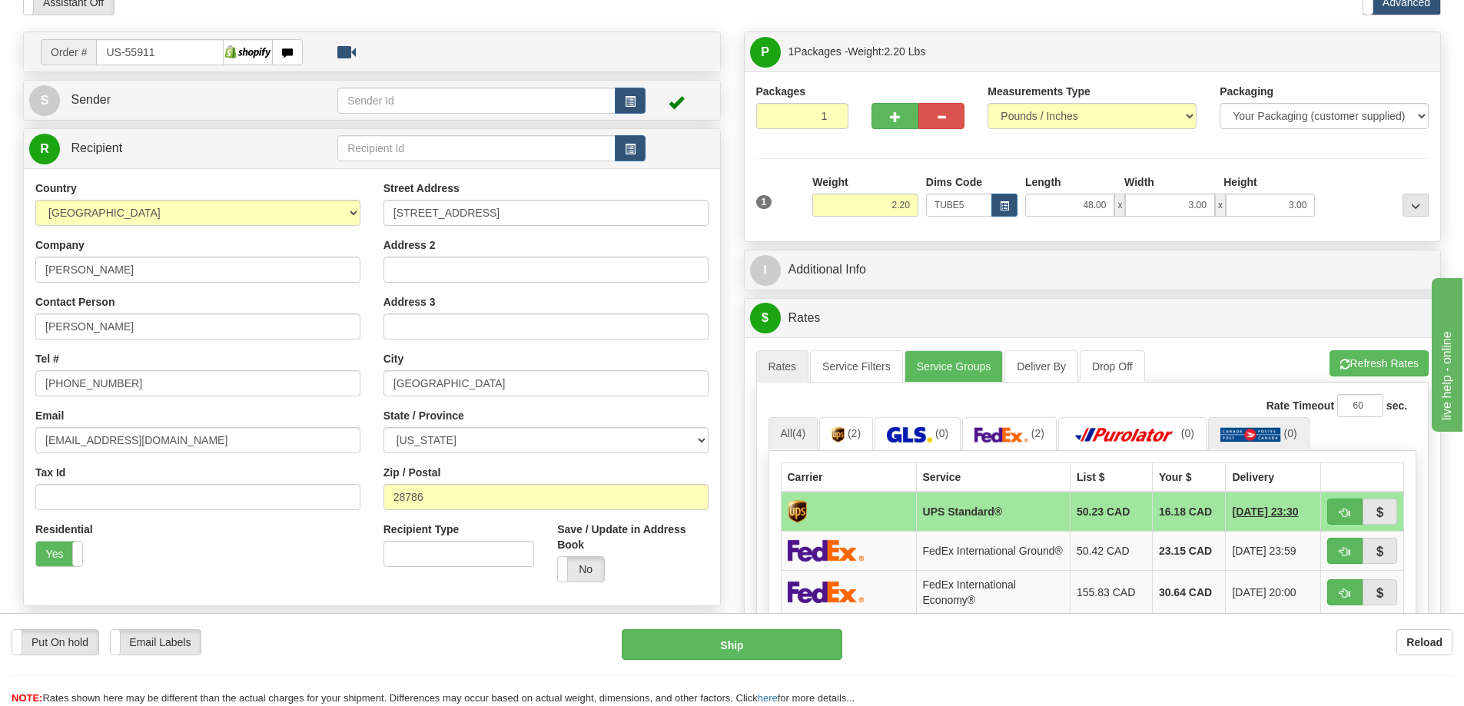
scroll to position [231, 0]
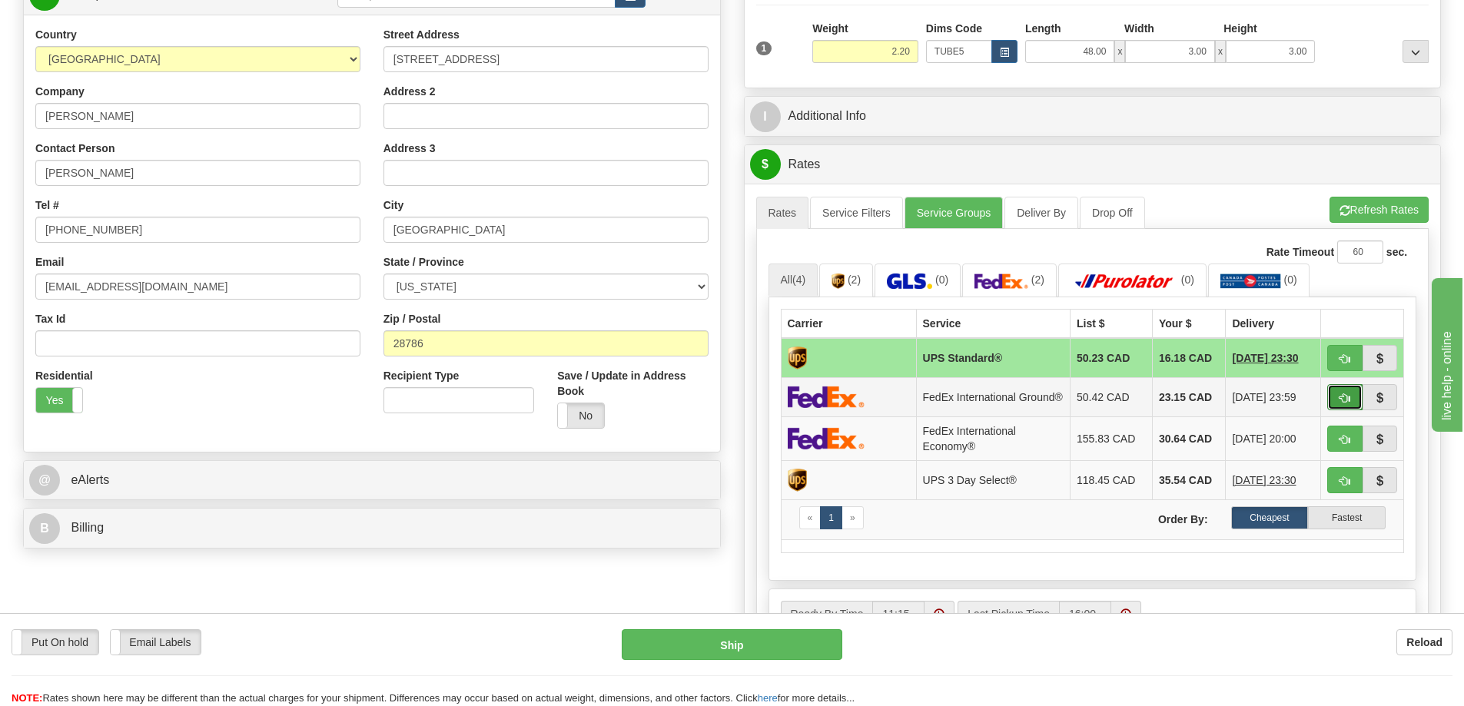
click at [1338, 396] on button "button" at bounding box center [1344, 397] width 35 height 26
type input "92"
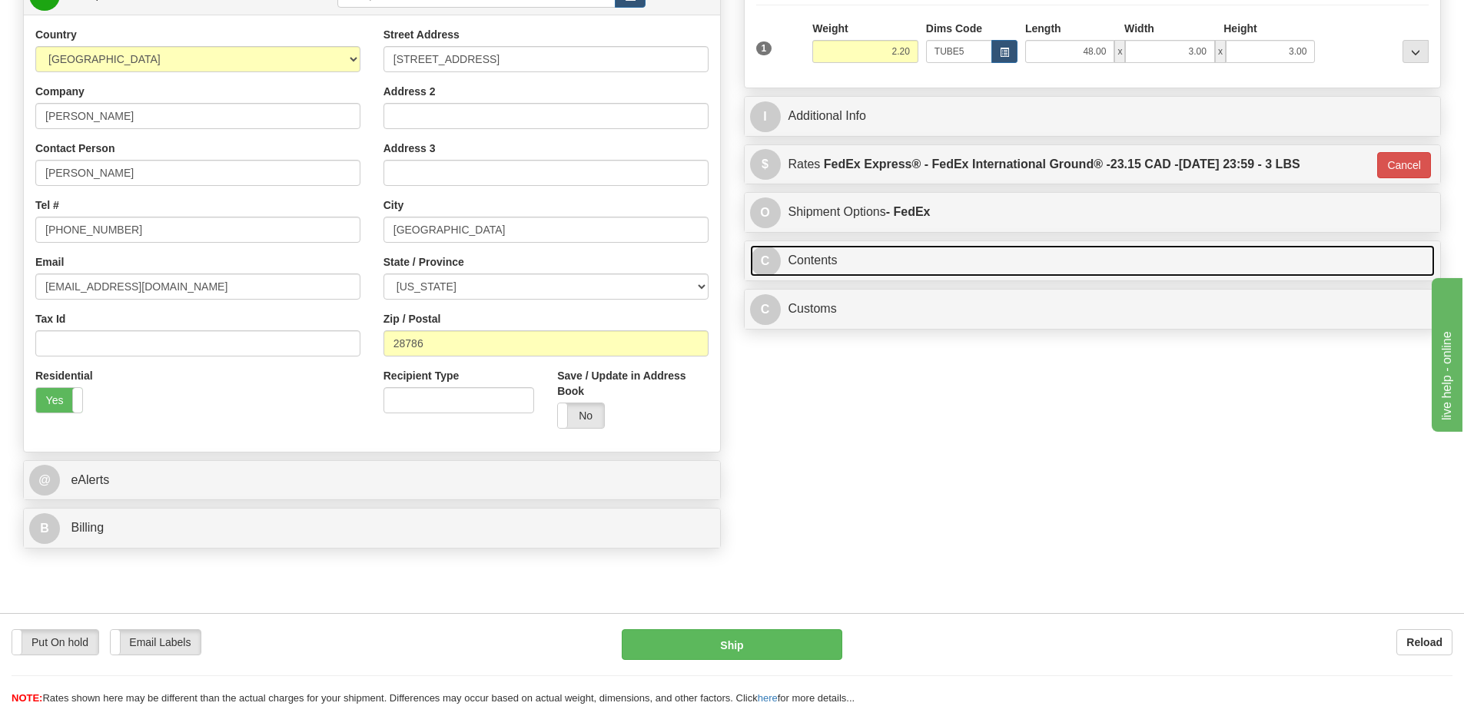
click at [1065, 261] on link "C Contents" at bounding box center [1092, 261] width 685 height 32
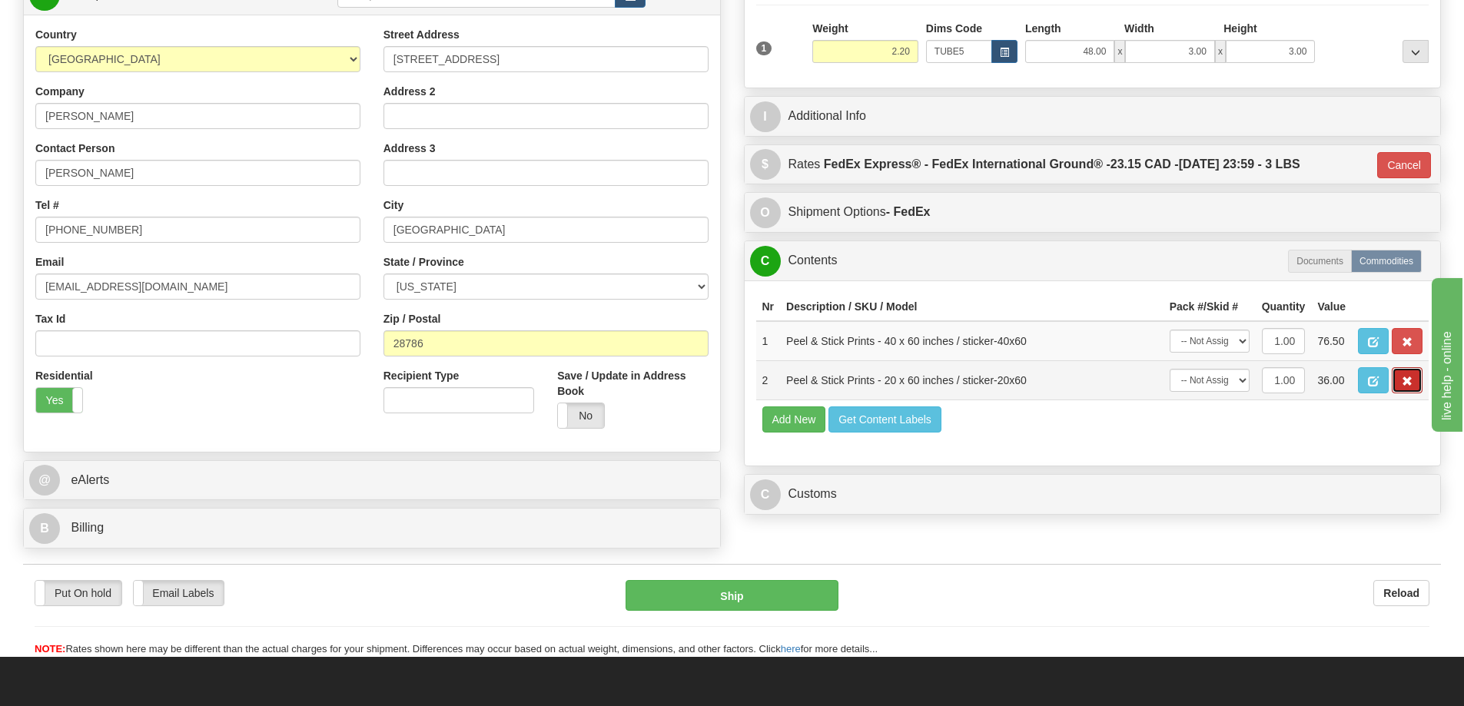
click at [1404, 374] on button "button" at bounding box center [1407, 380] width 31 height 26
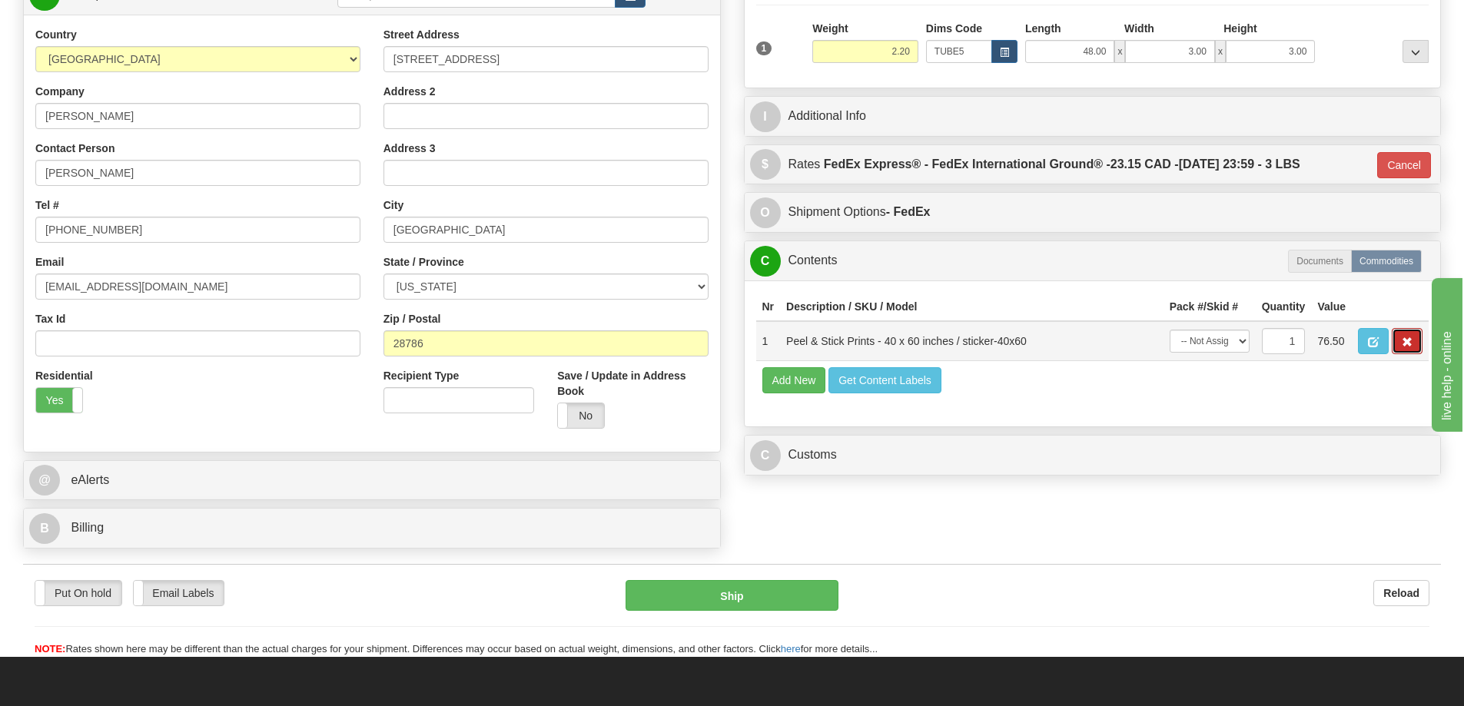
click at [1413, 346] on button "button" at bounding box center [1407, 341] width 31 height 26
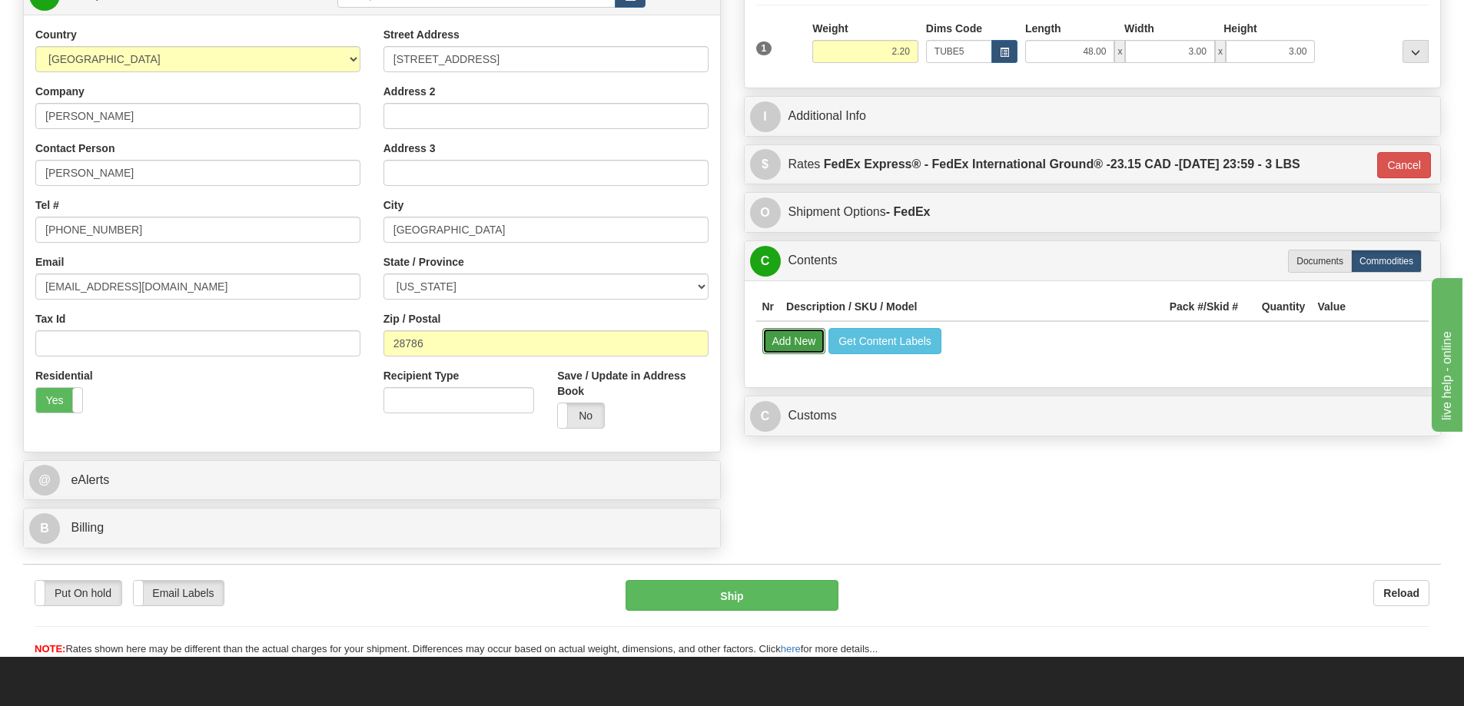
click at [798, 347] on button "Add New" at bounding box center [794, 341] width 64 height 26
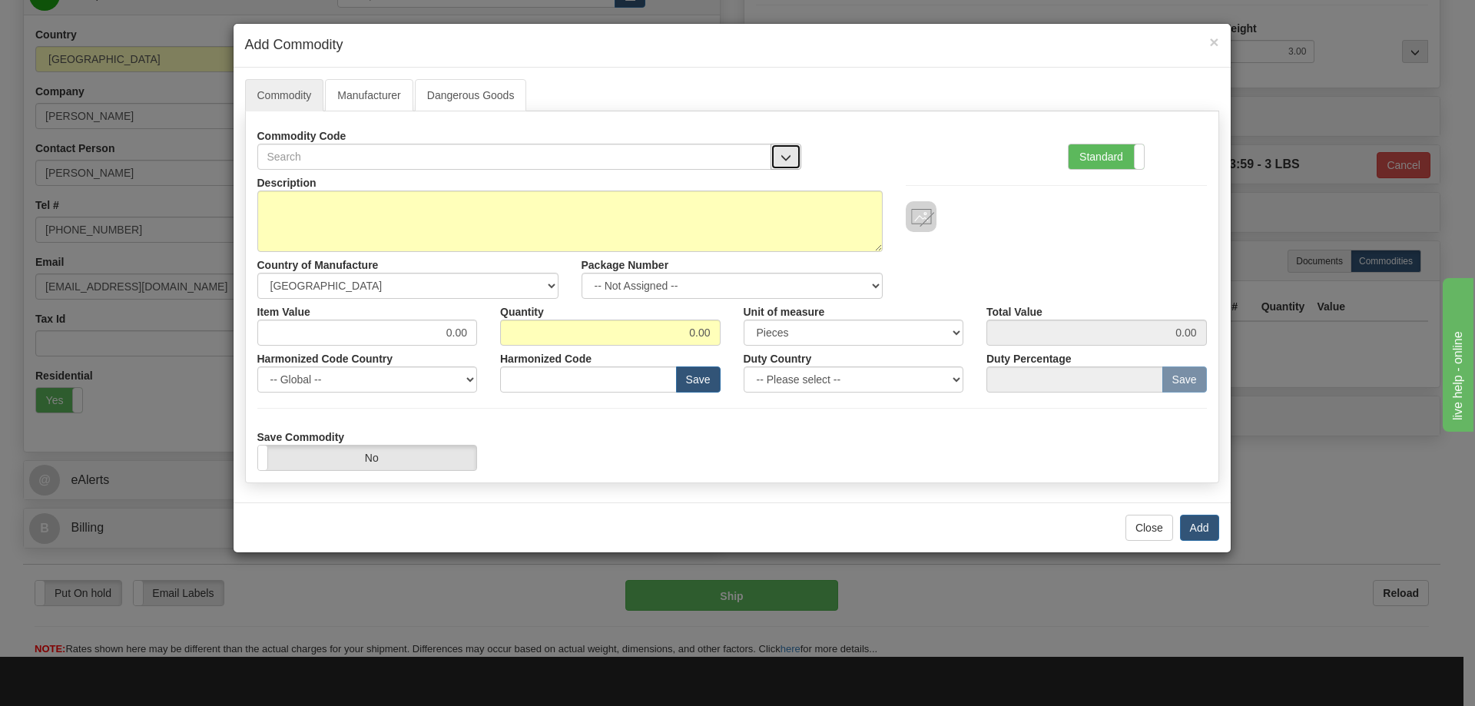
click at [782, 148] on button "button" at bounding box center [786, 157] width 31 height 26
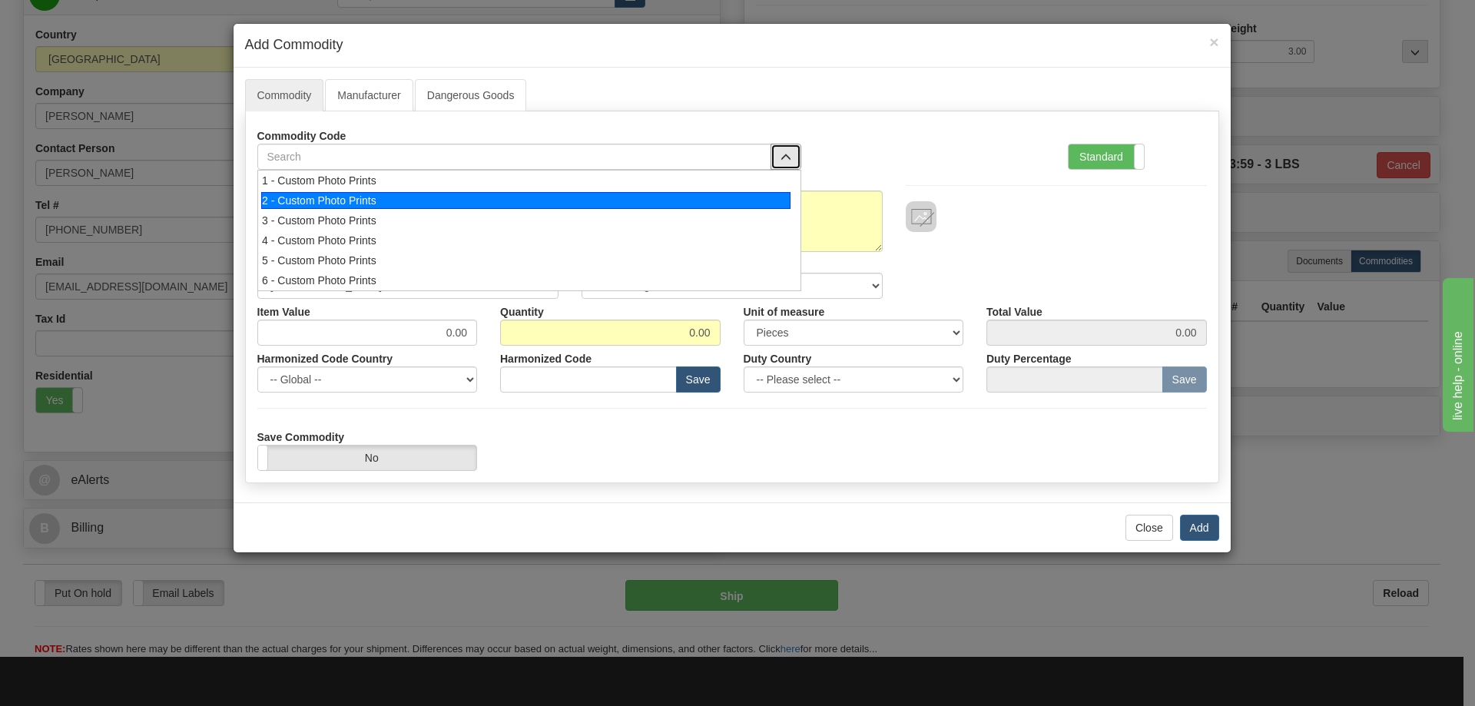
click at [750, 200] on div "2 - Custom Photo Prints" at bounding box center [525, 200] width 529 height 17
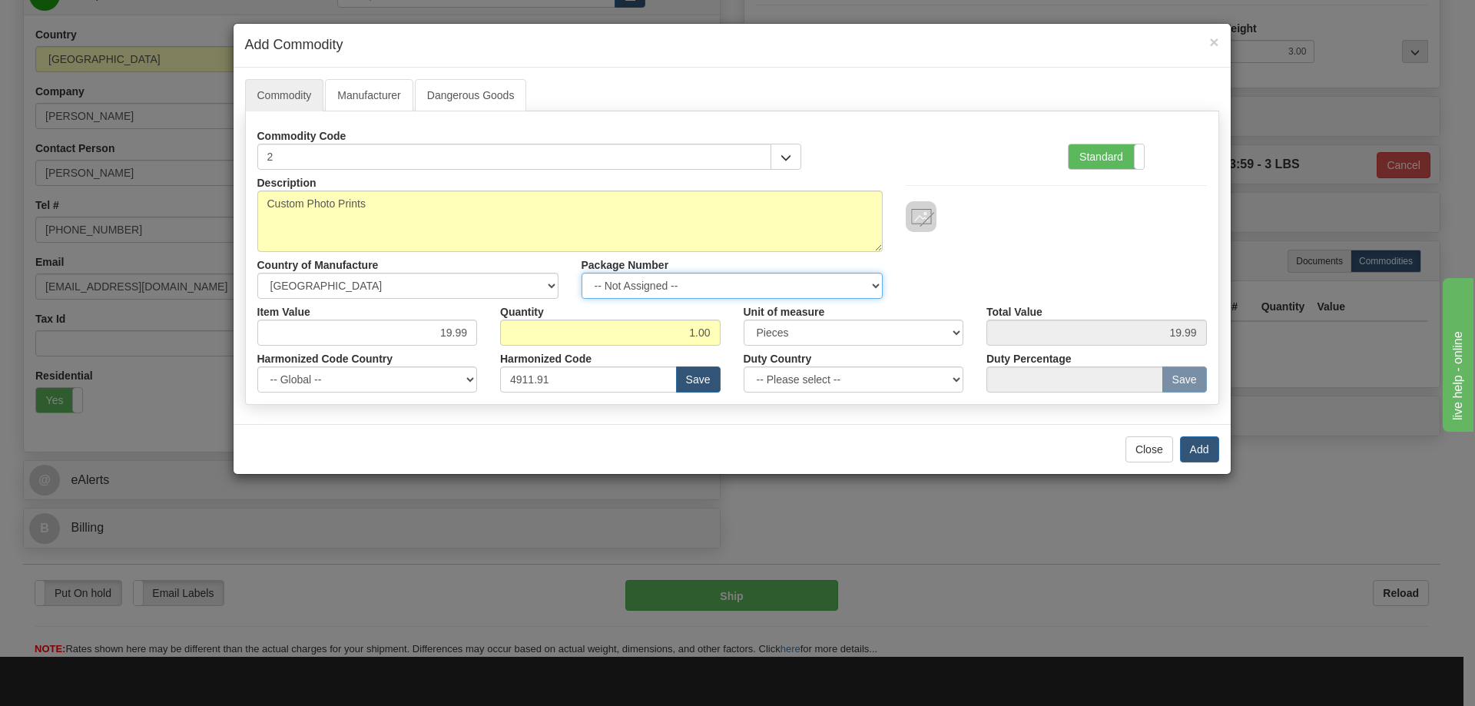
click at [875, 279] on select "-- Not Assigned -- Item 1" at bounding box center [732, 286] width 301 height 26
select select "0"
click at [582, 273] on select "-- Not Assigned -- Item 1" at bounding box center [732, 286] width 301 height 26
click at [1195, 441] on button "Add" at bounding box center [1199, 449] width 39 height 26
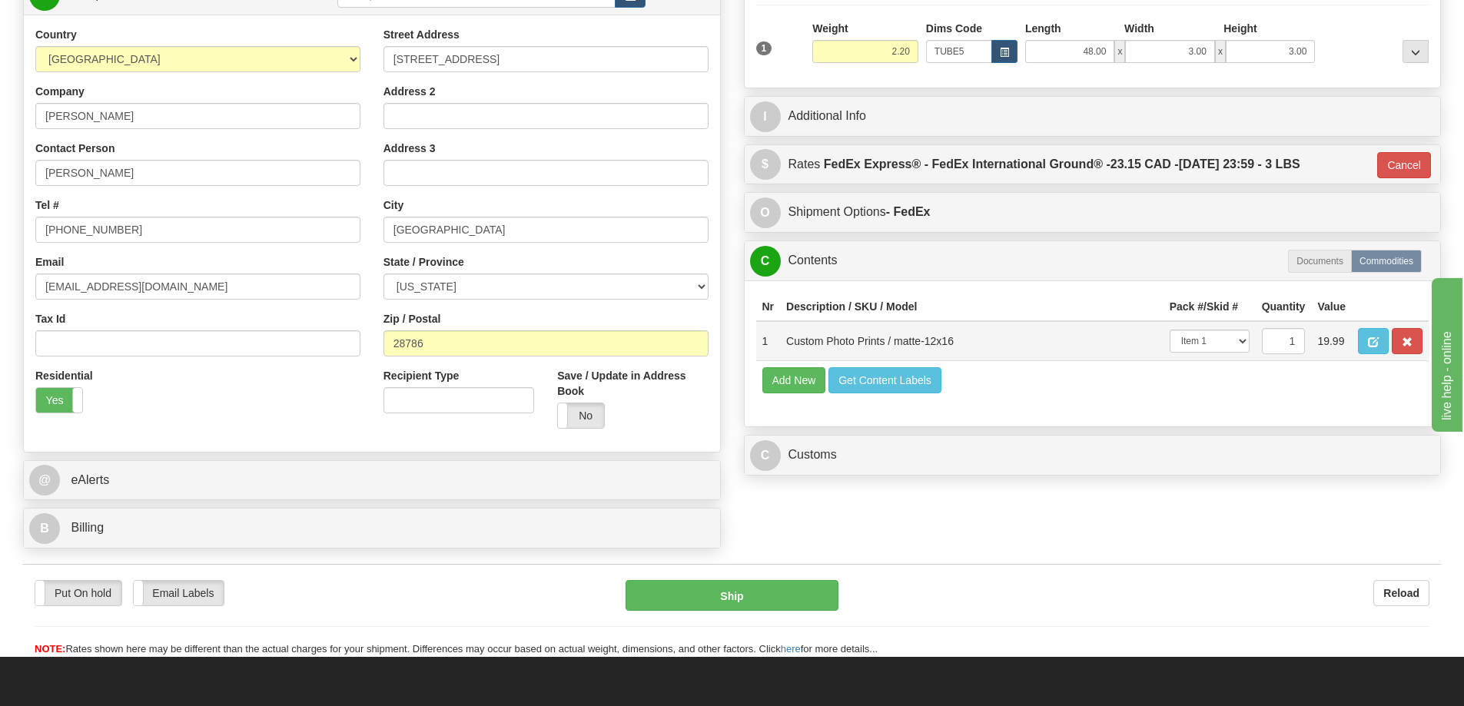
scroll to position [307, 0]
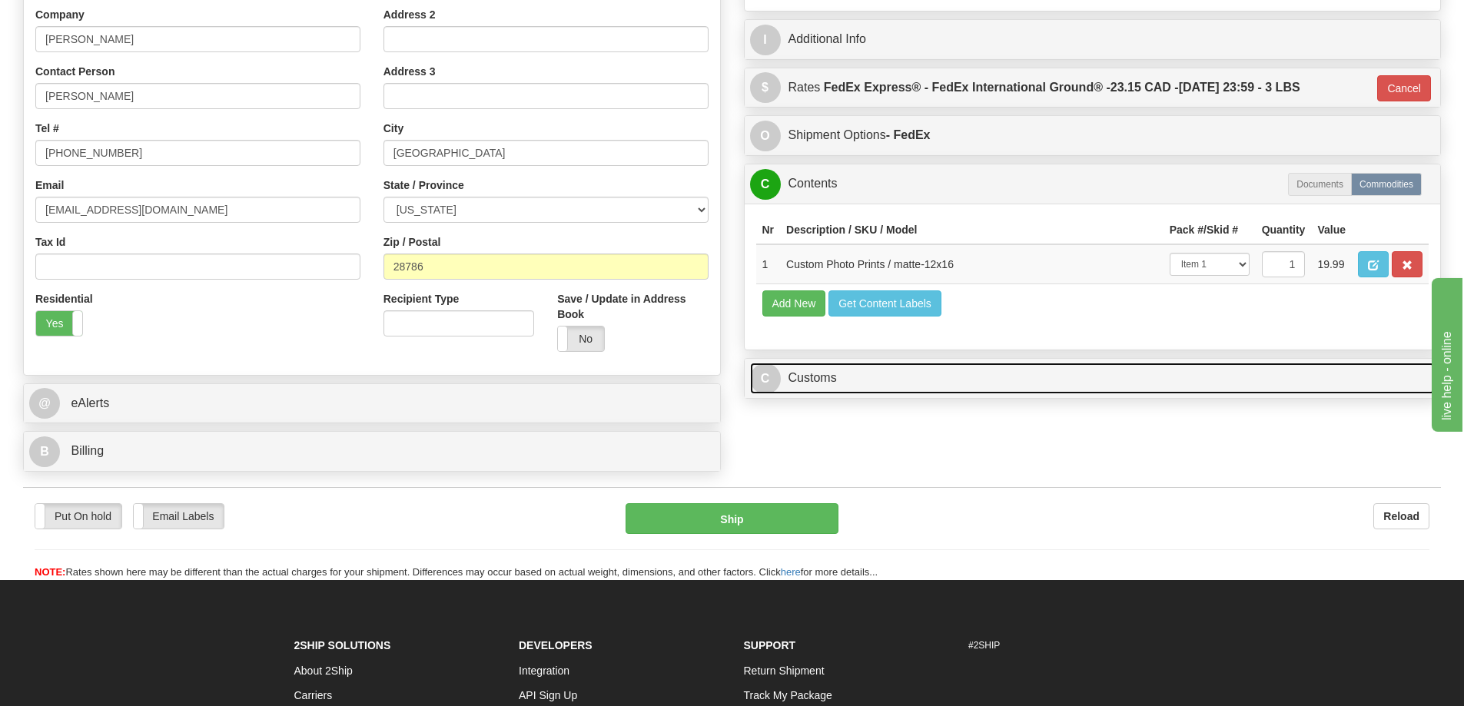
click at [1223, 380] on link "C Customs" at bounding box center [1092, 379] width 685 height 32
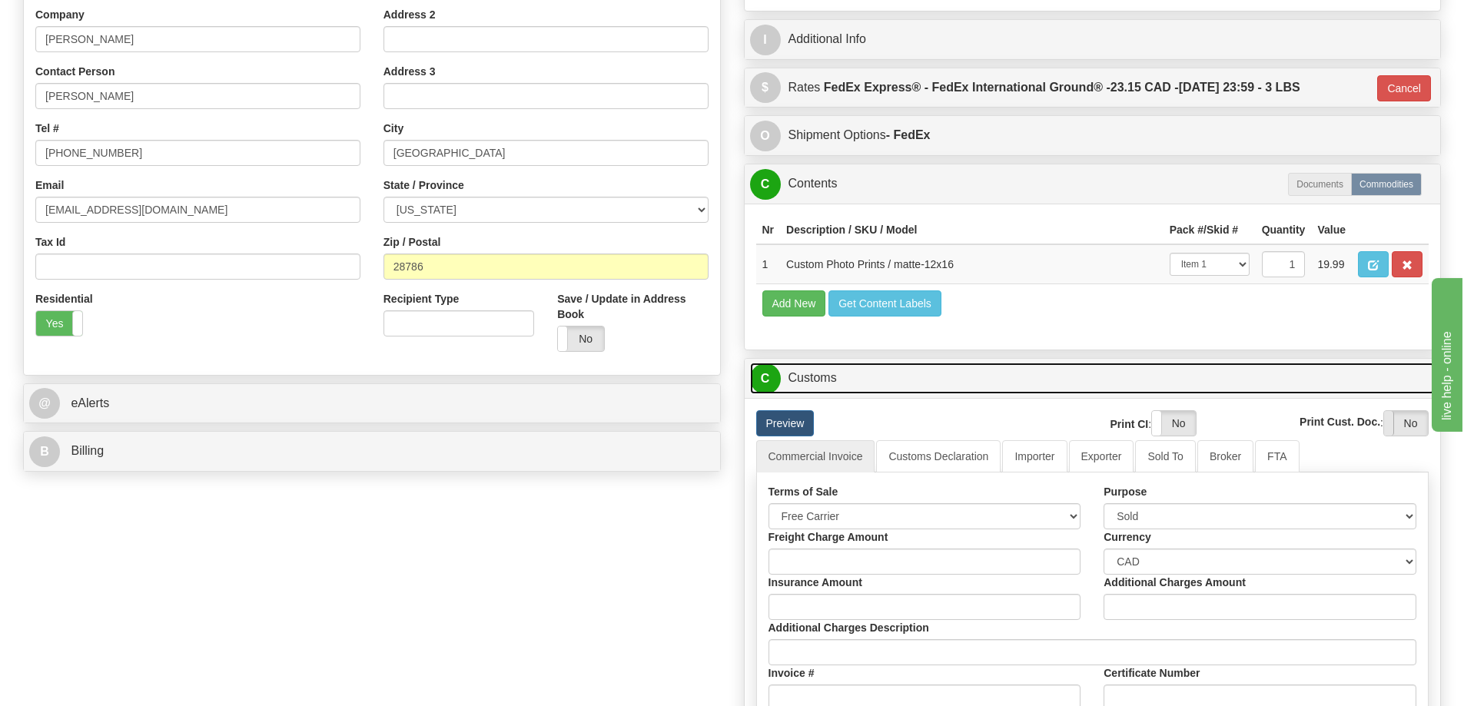
scroll to position [461, 0]
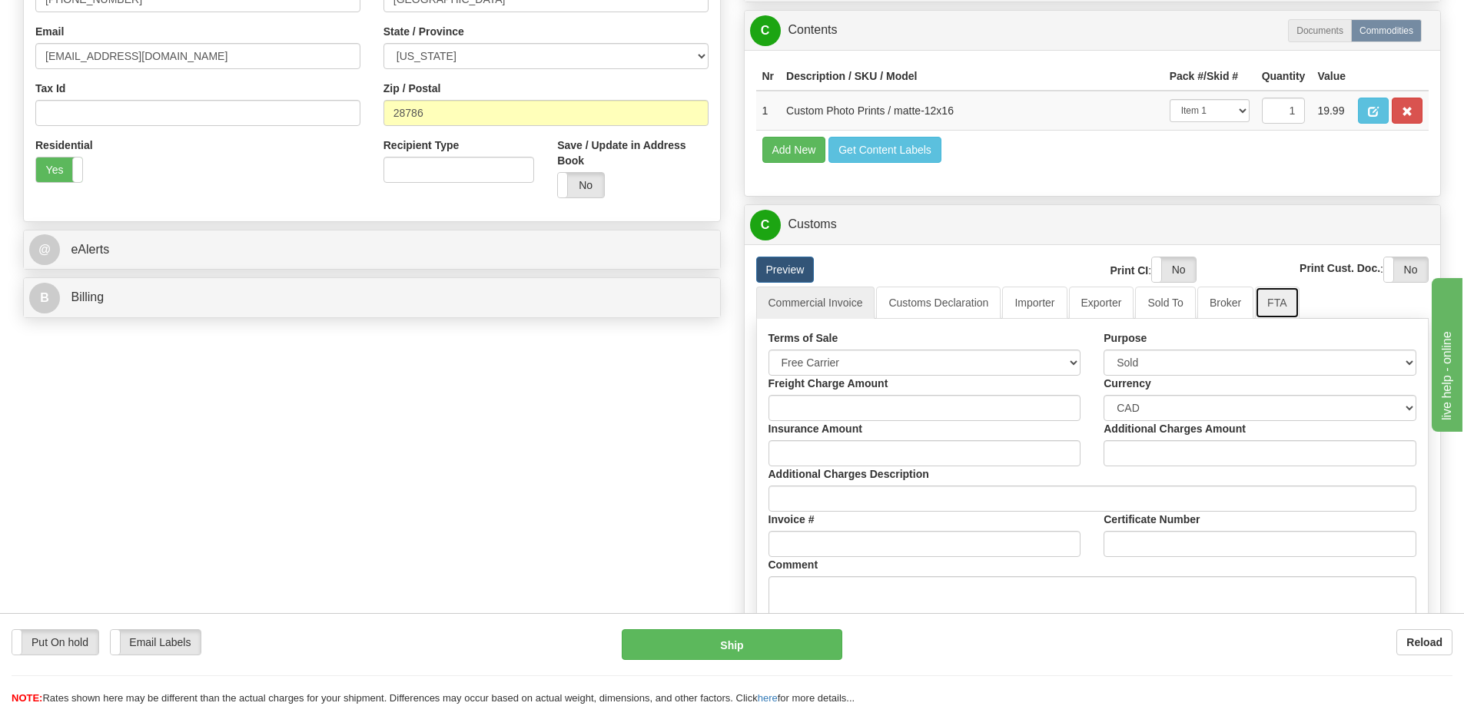
click at [1276, 308] on link "FTA" at bounding box center [1277, 303] width 44 height 32
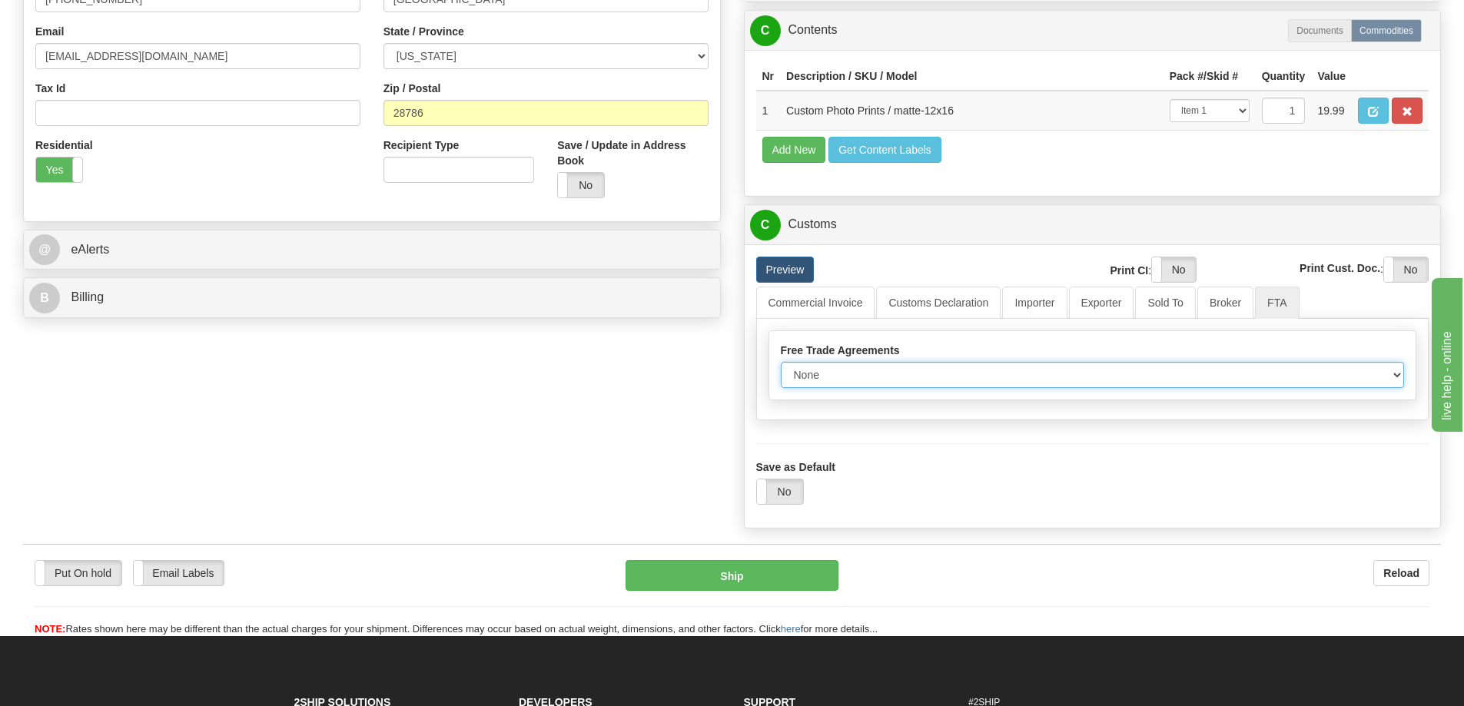
click at [1394, 375] on select "None Other USMCA CETA CUKTCA" at bounding box center [1093, 375] width 624 height 26
select select "1"
click at [781, 367] on select "None Other USMCA CETA CUKTCA" at bounding box center [1093, 375] width 624 height 26
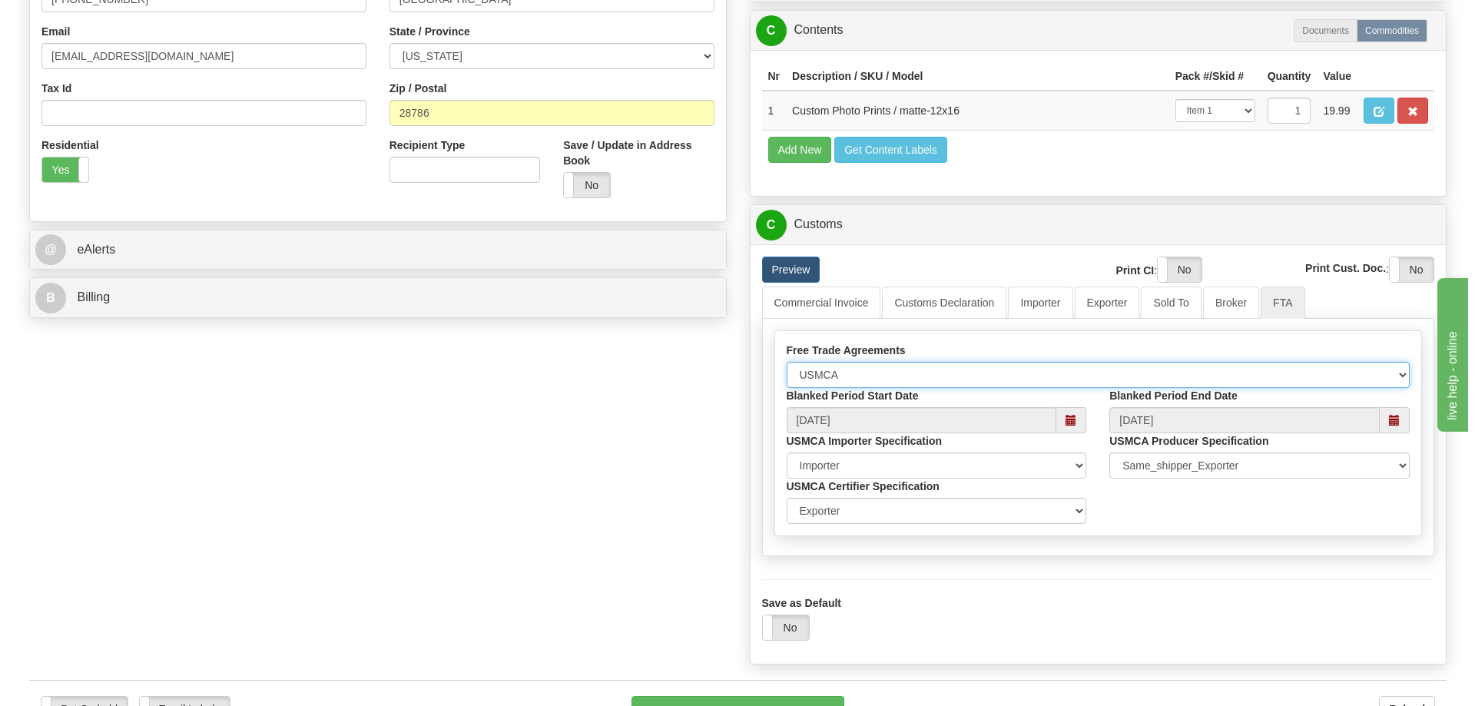
scroll to position [538, 0]
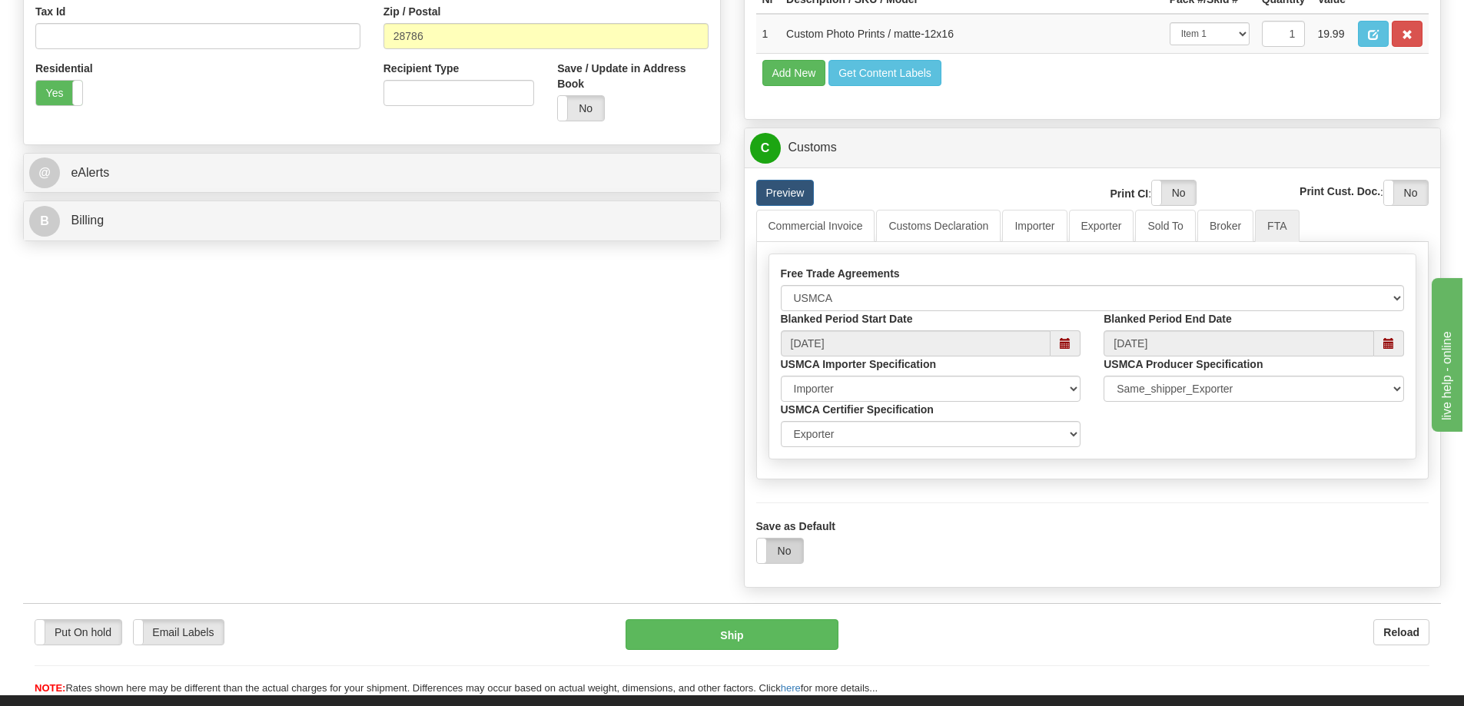
click at [793, 553] on label "No" at bounding box center [780, 551] width 46 height 25
click at [713, 631] on button "Ship" at bounding box center [732, 634] width 213 height 31
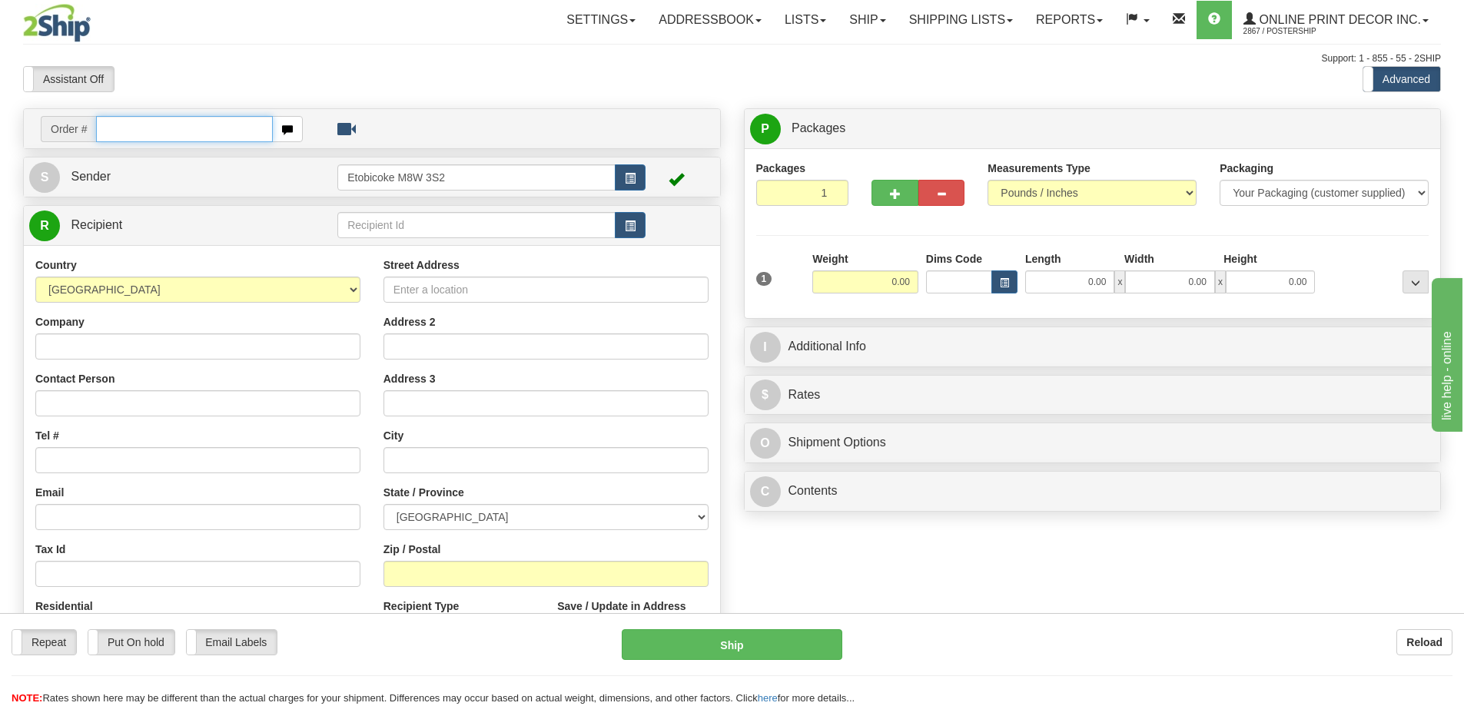
drag, startPoint x: 170, startPoint y: 128, endPoint x: 170, endPoint y: 112, distance: 16.1
click at [170, 120] on input "text" at bounding box center [184, 129] width 177 height 26
type input "ca-422151"
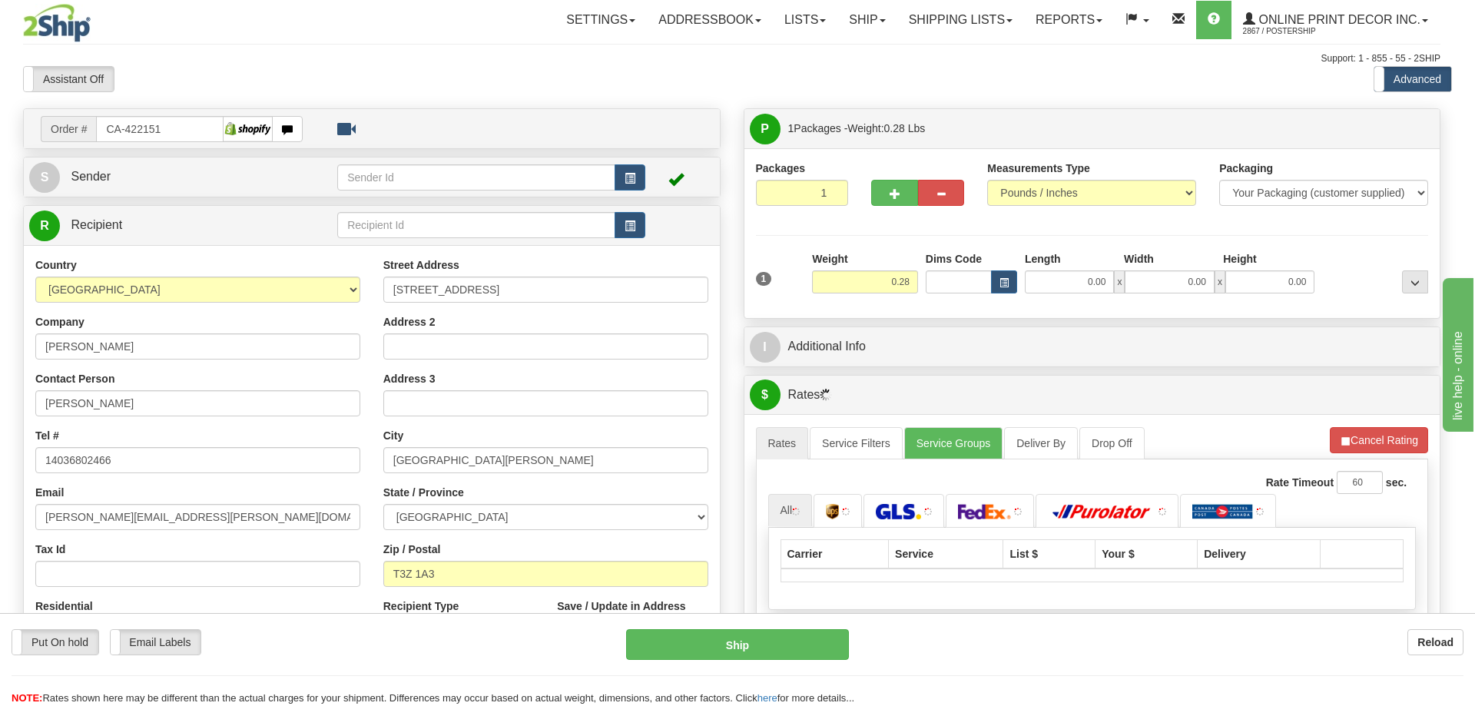
type input "[GEOGRAPHIC_DATA][PERSON_NAME]"
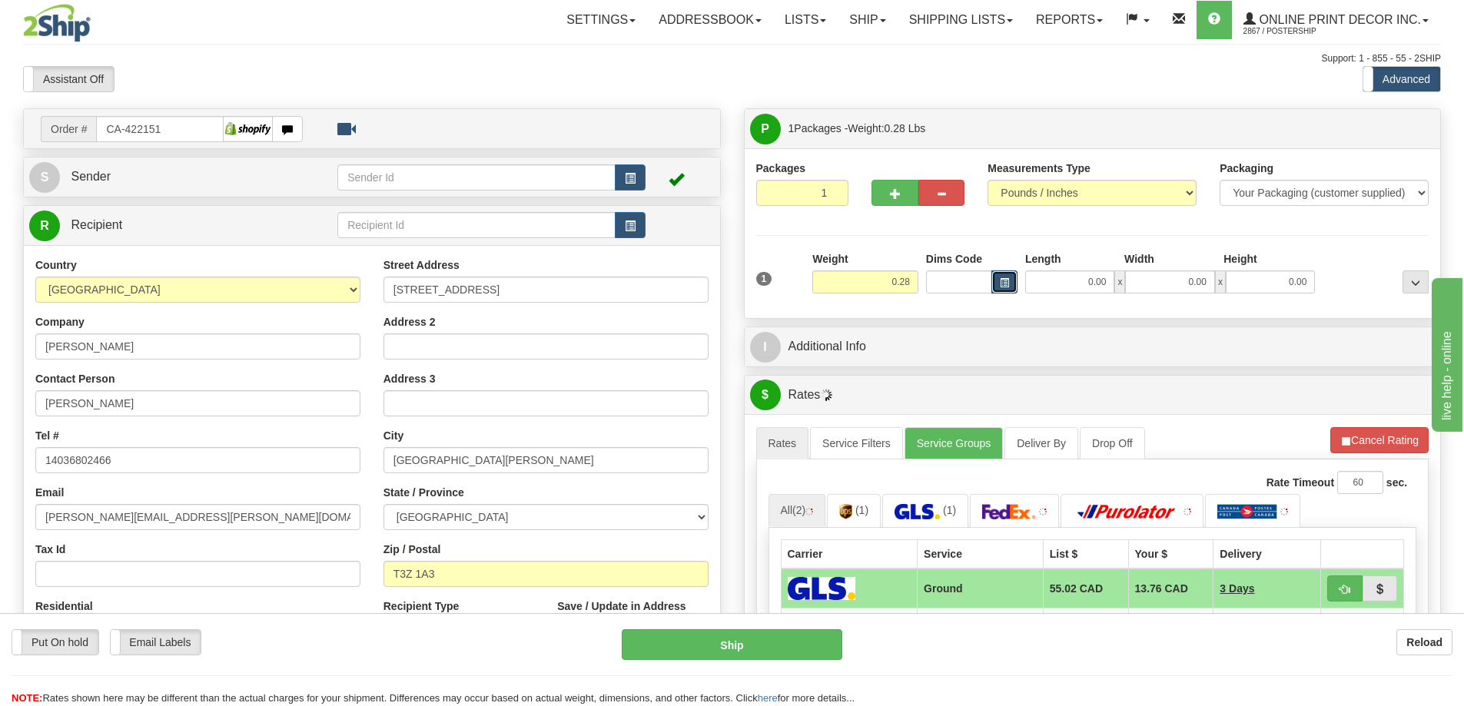
click at [1007, 287] on span "button" at bounding box center [1004, 283] width 9 height 8
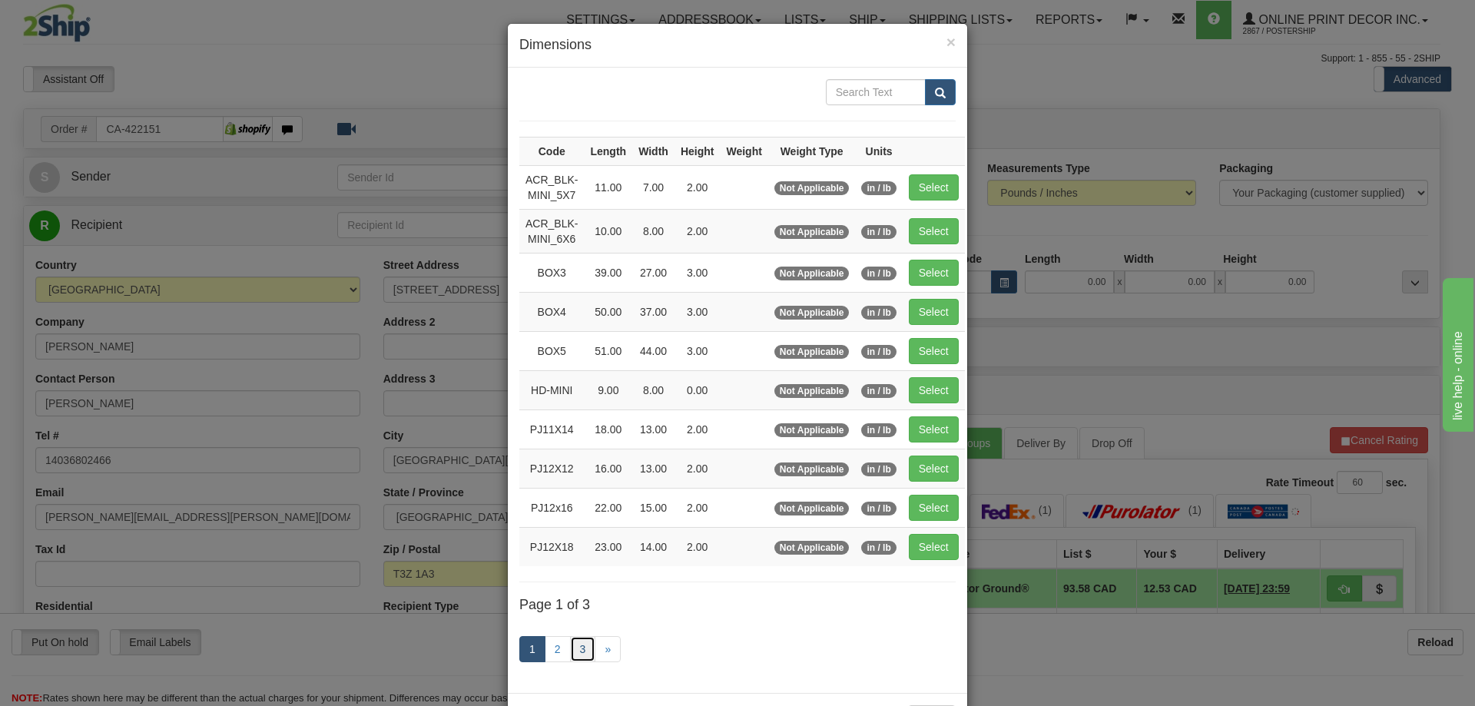
click at [576, 646] on link "3" at bounding box center [583, 649] width 26 height 26
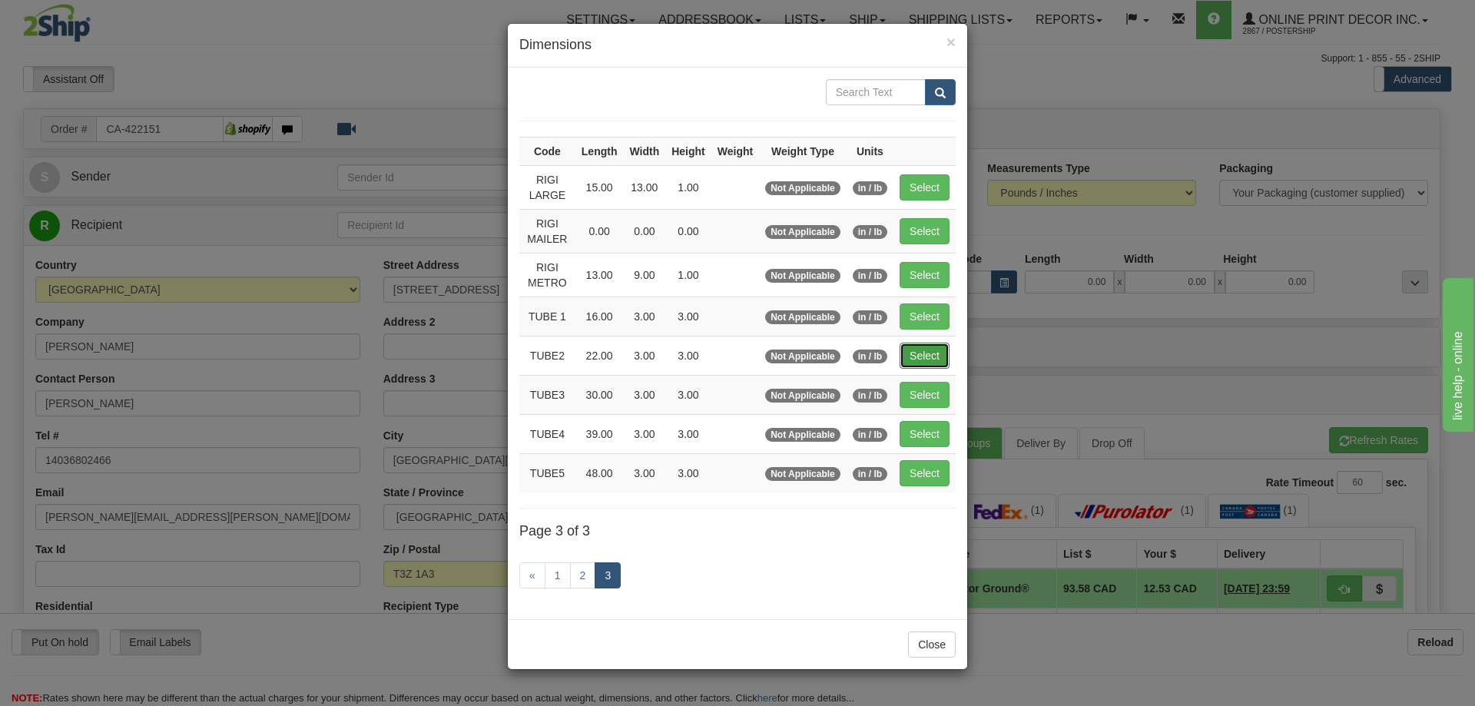
click at [923, 348] on button "Select" at bounding box center [925, 356] width 50 height 26
type input "TUBE2"
type input "22.00"
type input "3.00"
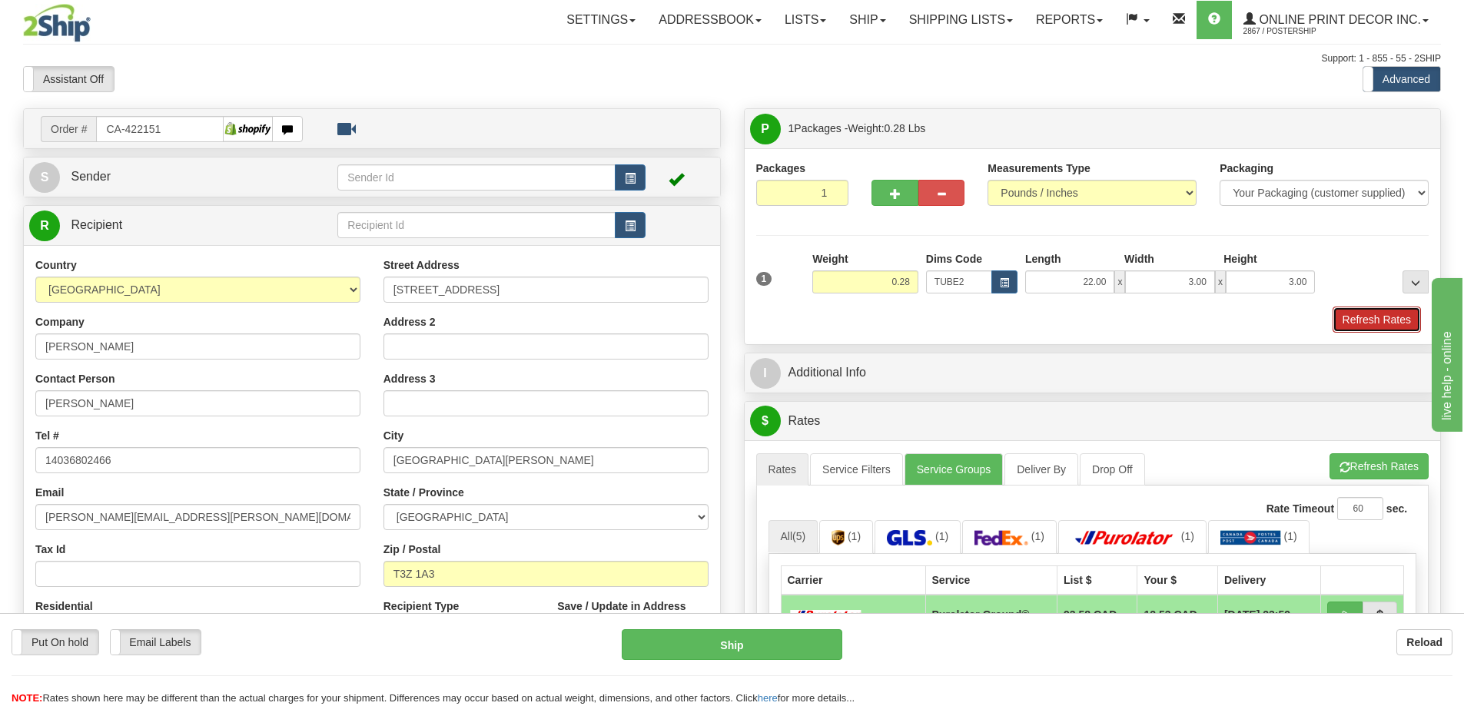
click at [1379, 312] on button "Refresh Rates" at bounding box center [1377, 320] width 88 height 26
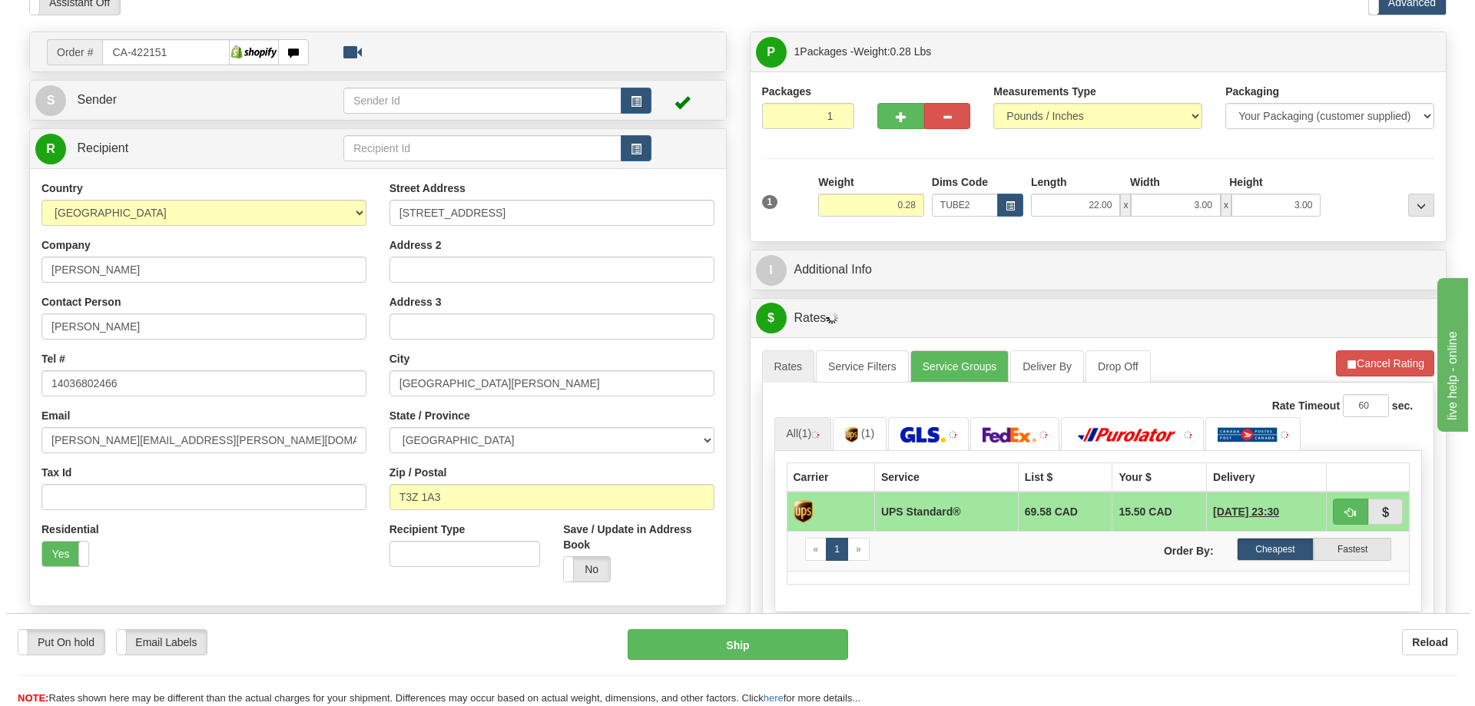
scroll to position [154, 0]
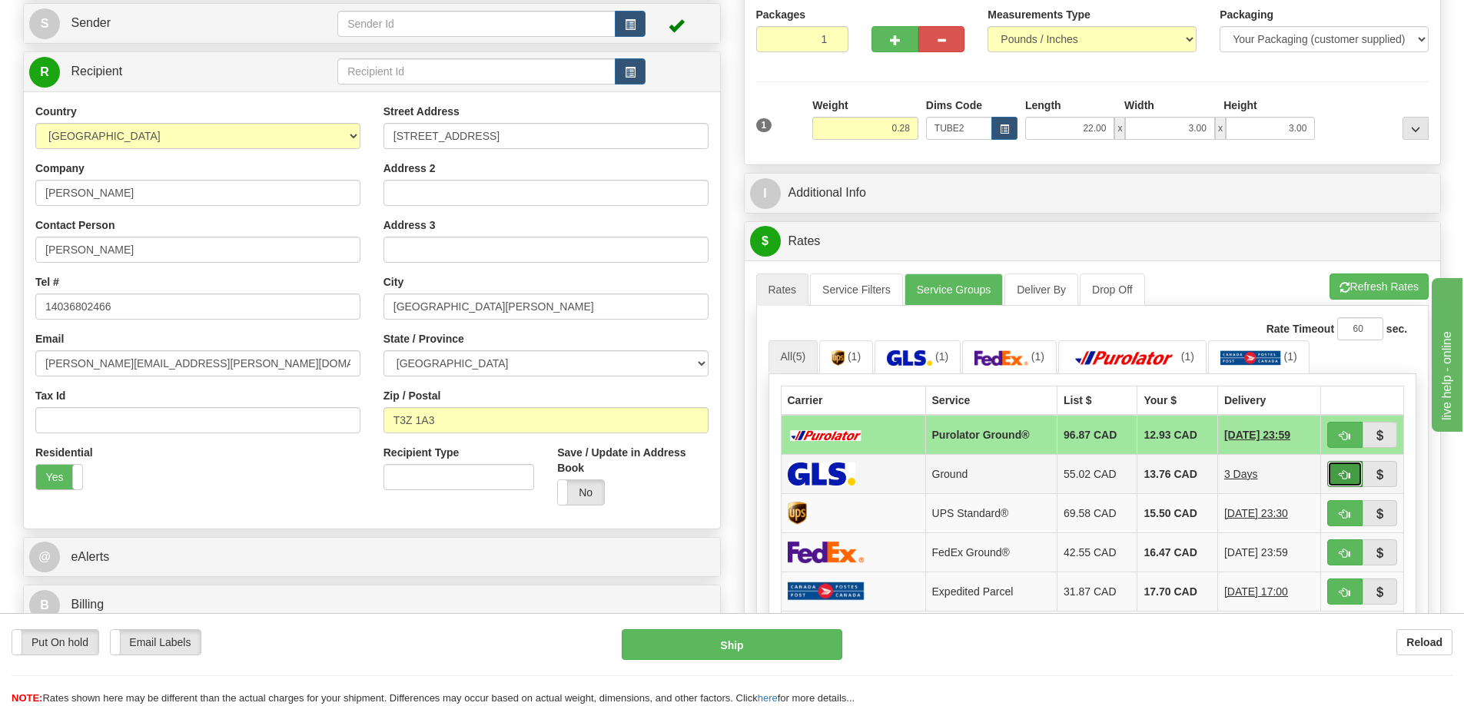
click at [1345, 476] on span "button" at bounding box center [1344, 475] width 11 height 10
type input "1"
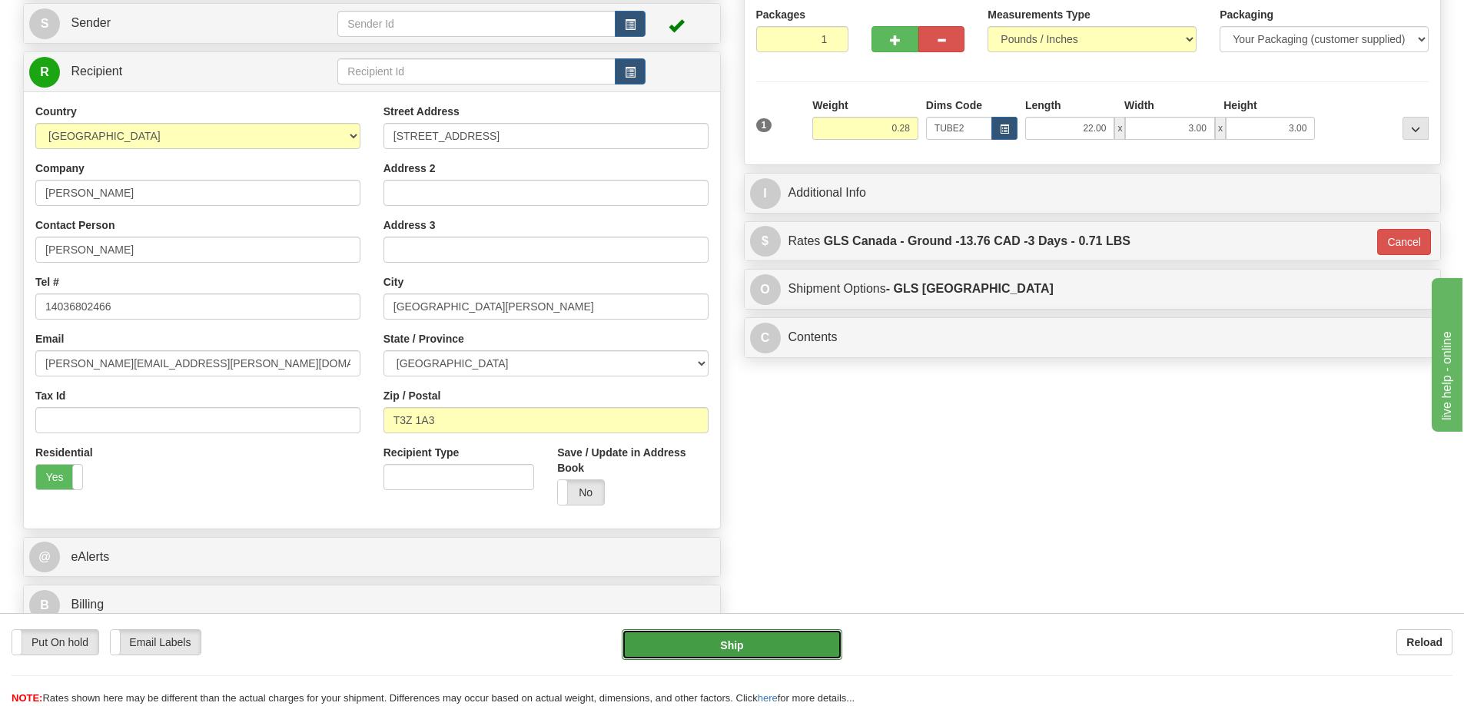
click at [800, 636] on button "Ship" at bounding box center [732, 644] width 221 height 31
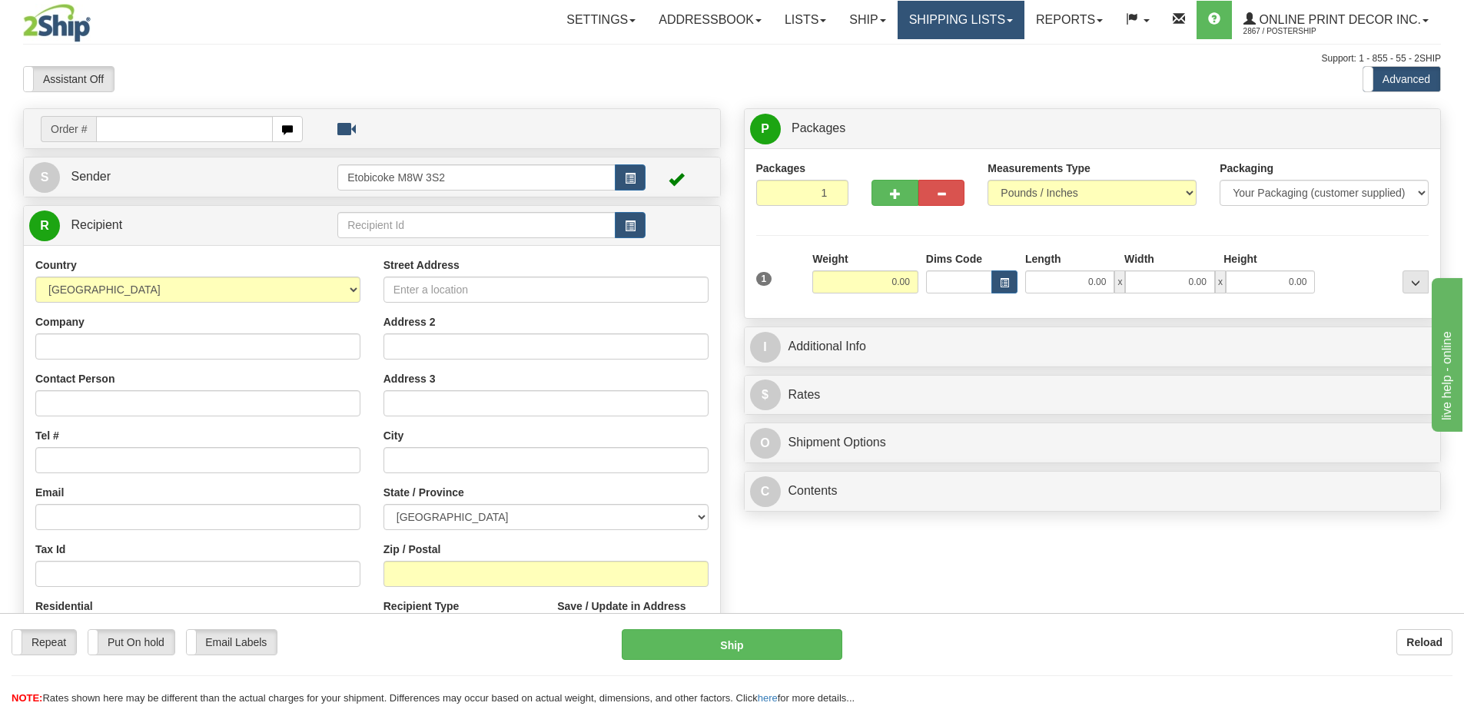
click at [954, 22] on link "Shipping lists" at bounding box center [961, 20] width 127 height 38
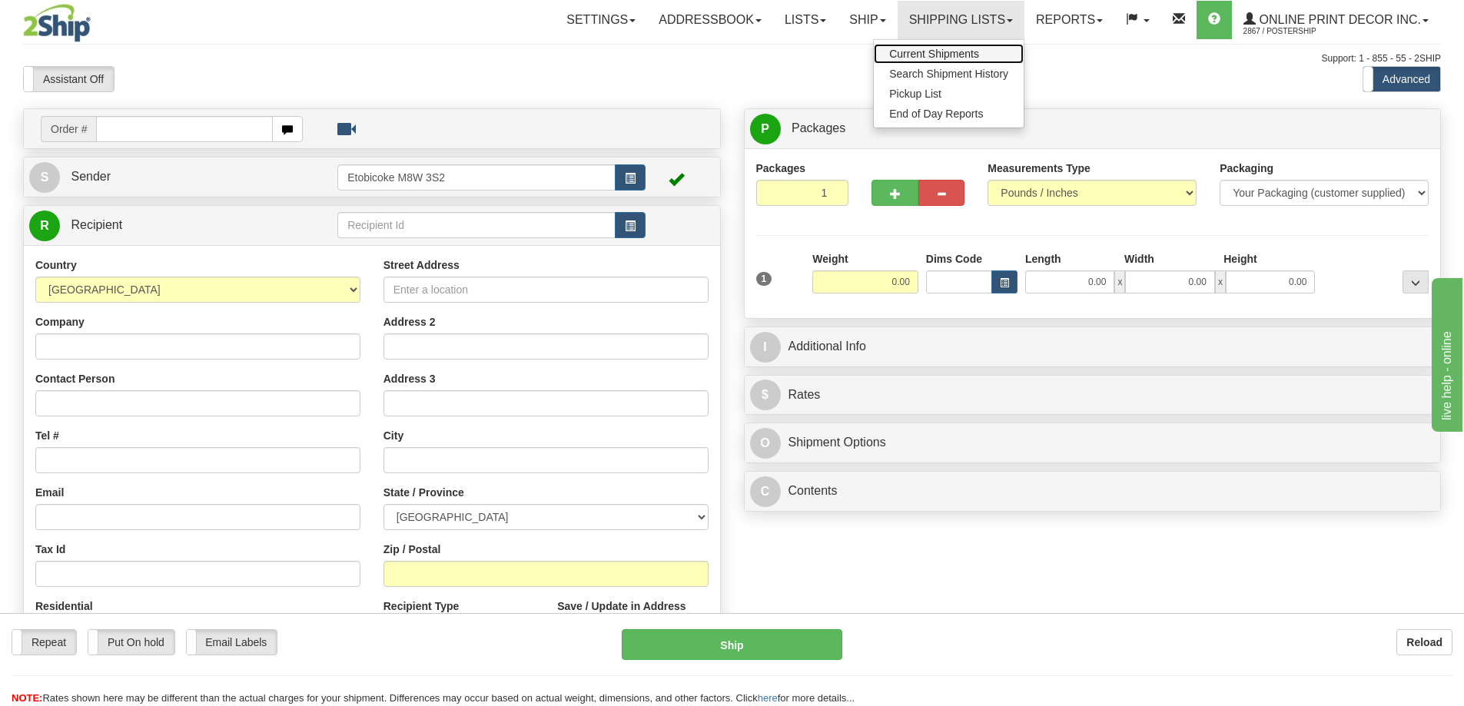
click at [934, 55] on span "Current Shipments" at bounding box center [934, 54] width 90 height 12
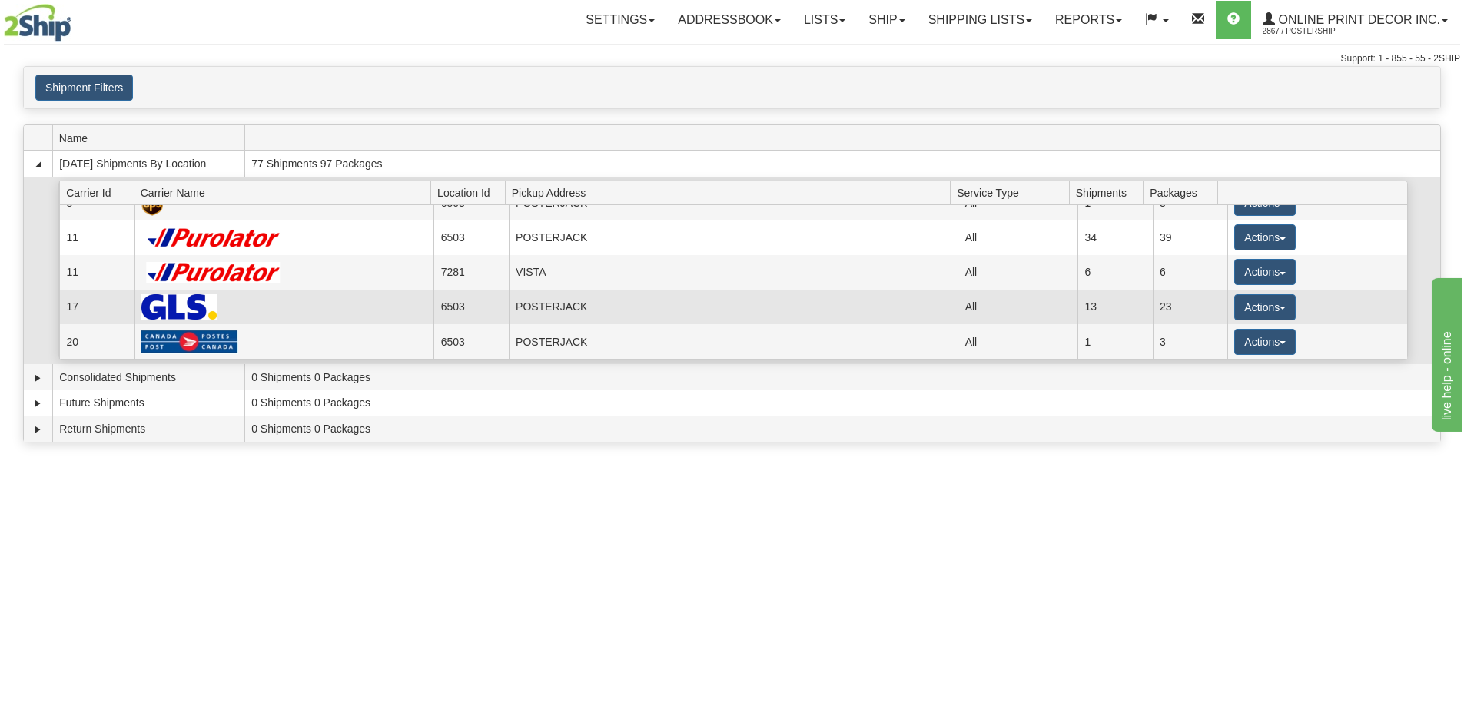
scroll to position [77, 0]
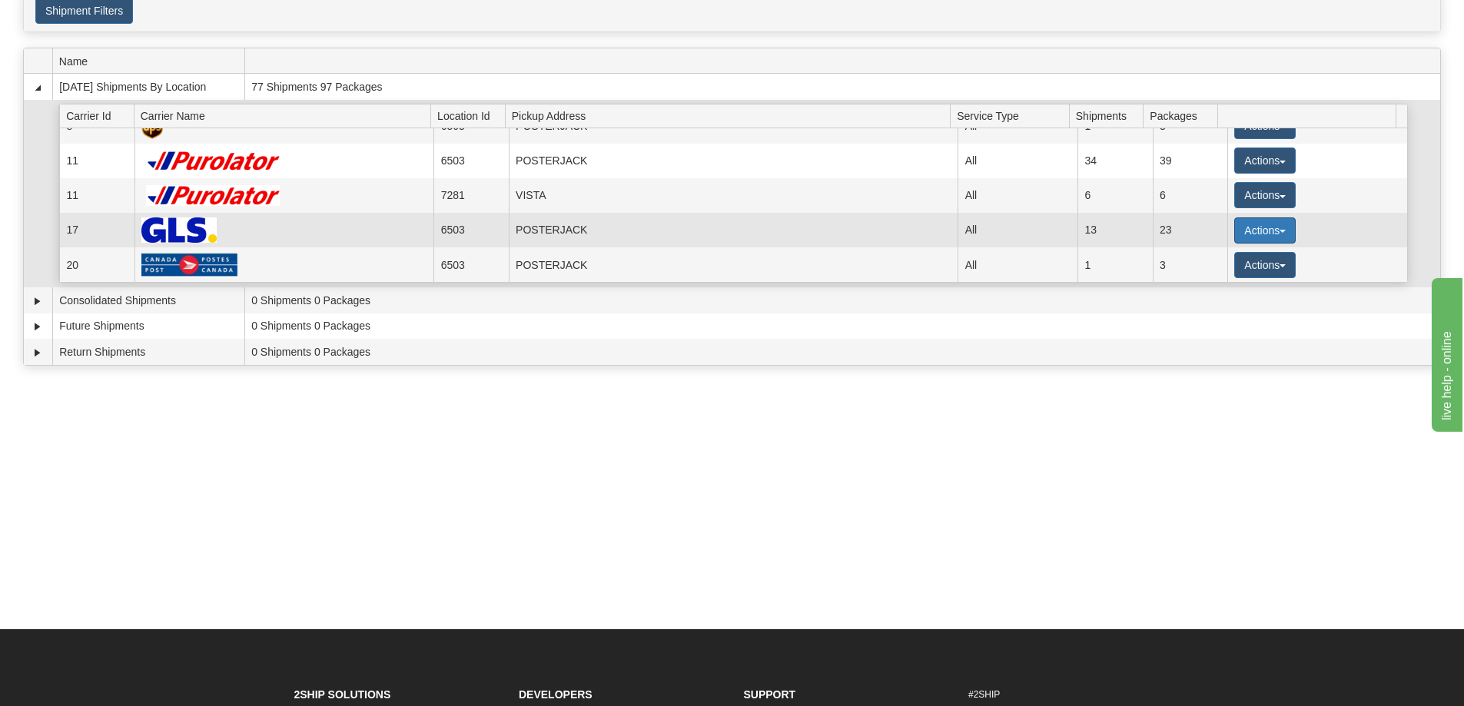
click at [1243, 227] on button "Actions" at bounding box center [1264, 230] width 61 height 26
click at [1217, 254] on span "Details" at bounding box center [1207, 259] width 41 height 11
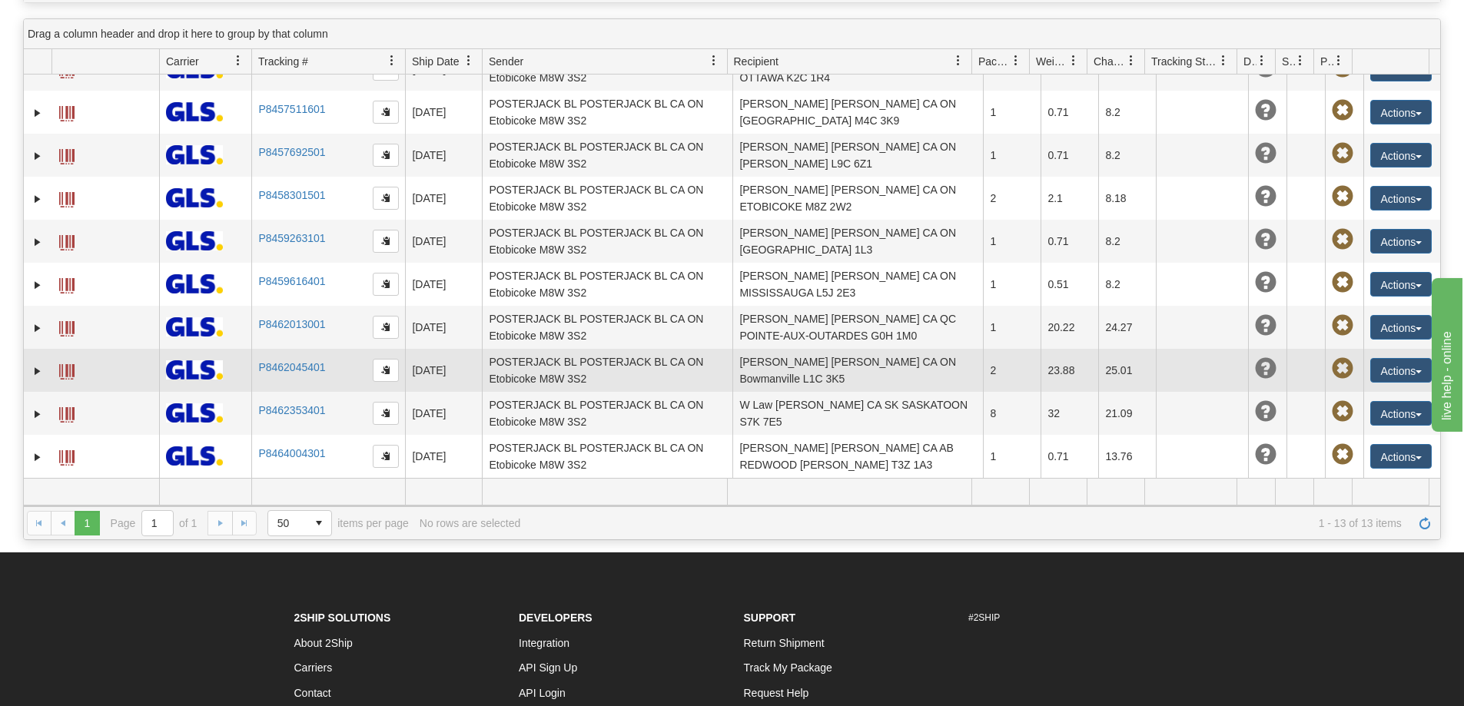
scroll to position [307, 0]
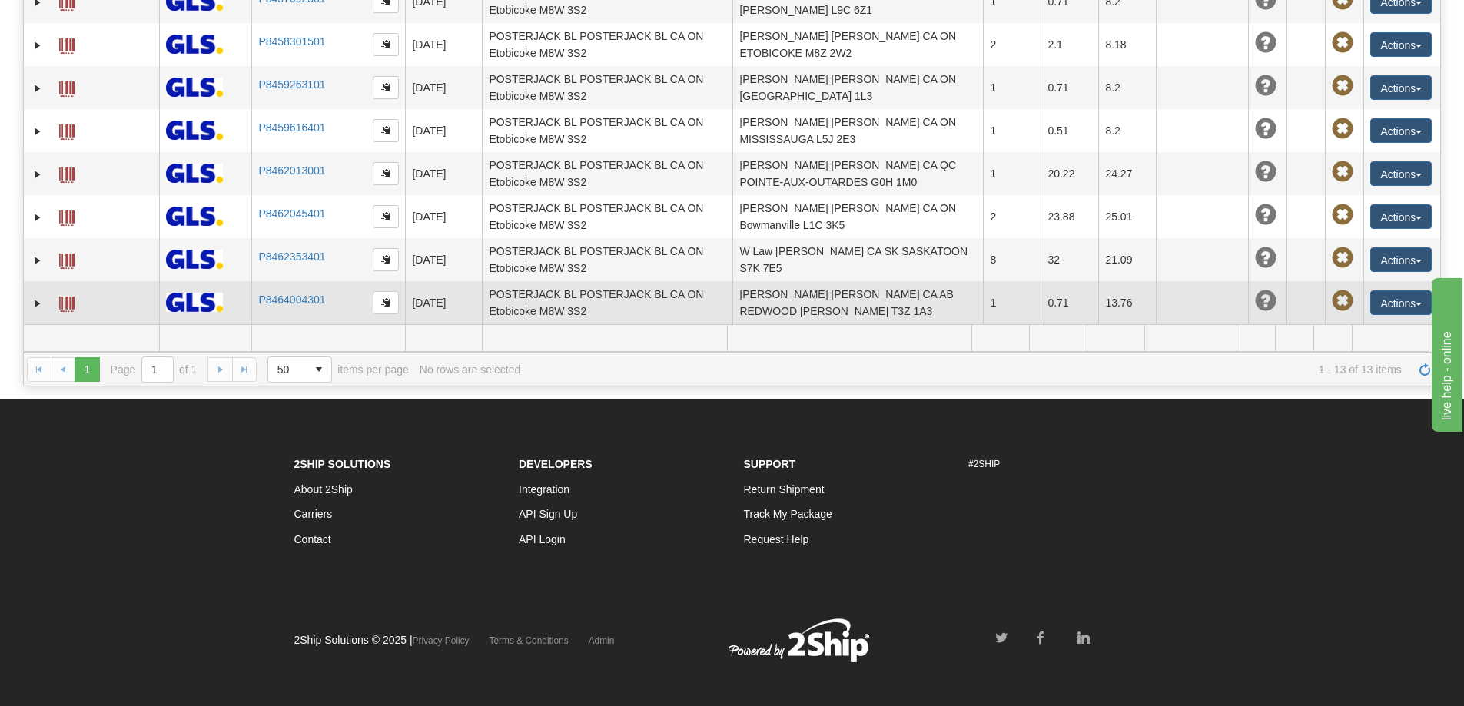
click at [54, 298] on td at bounding box center [105, 302] width 108 height 43
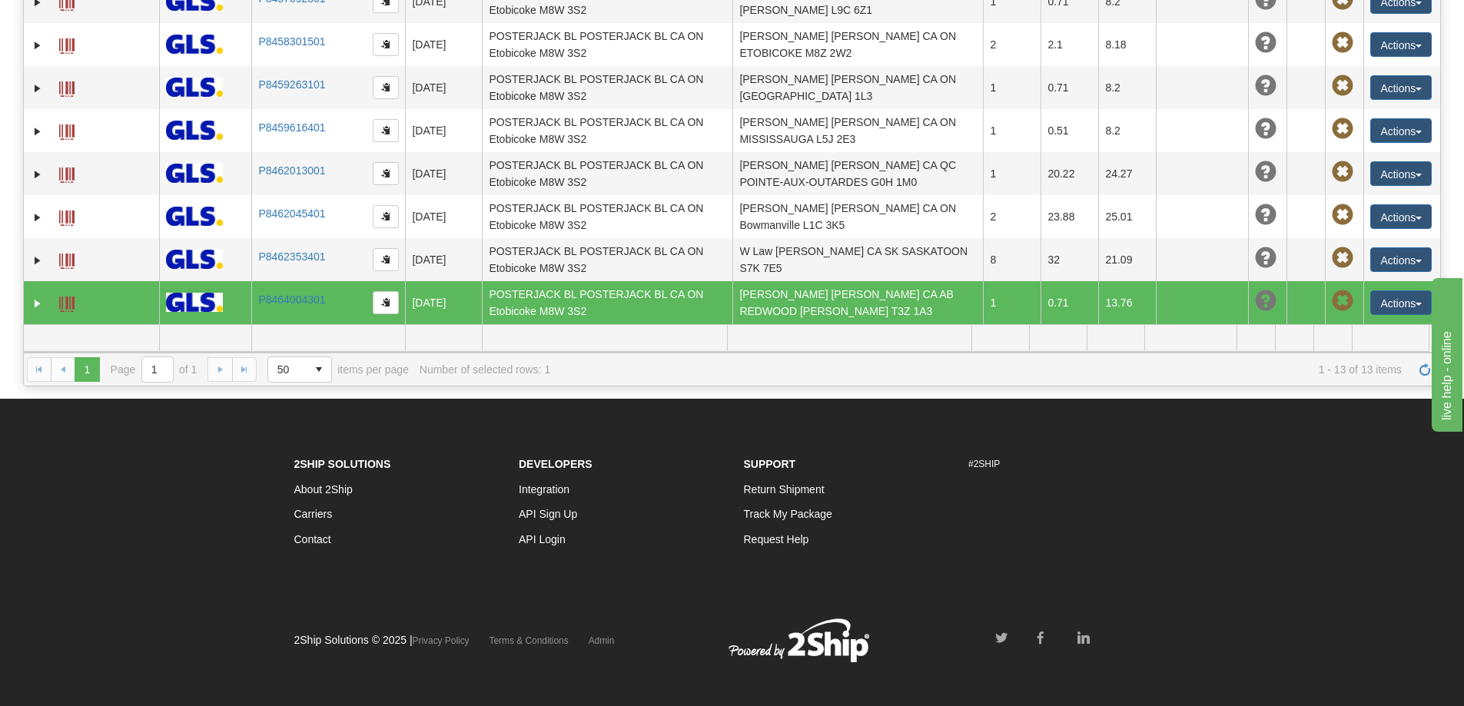
click at [55, 299] on td at bounding box center [105, 302] width 108 height 43
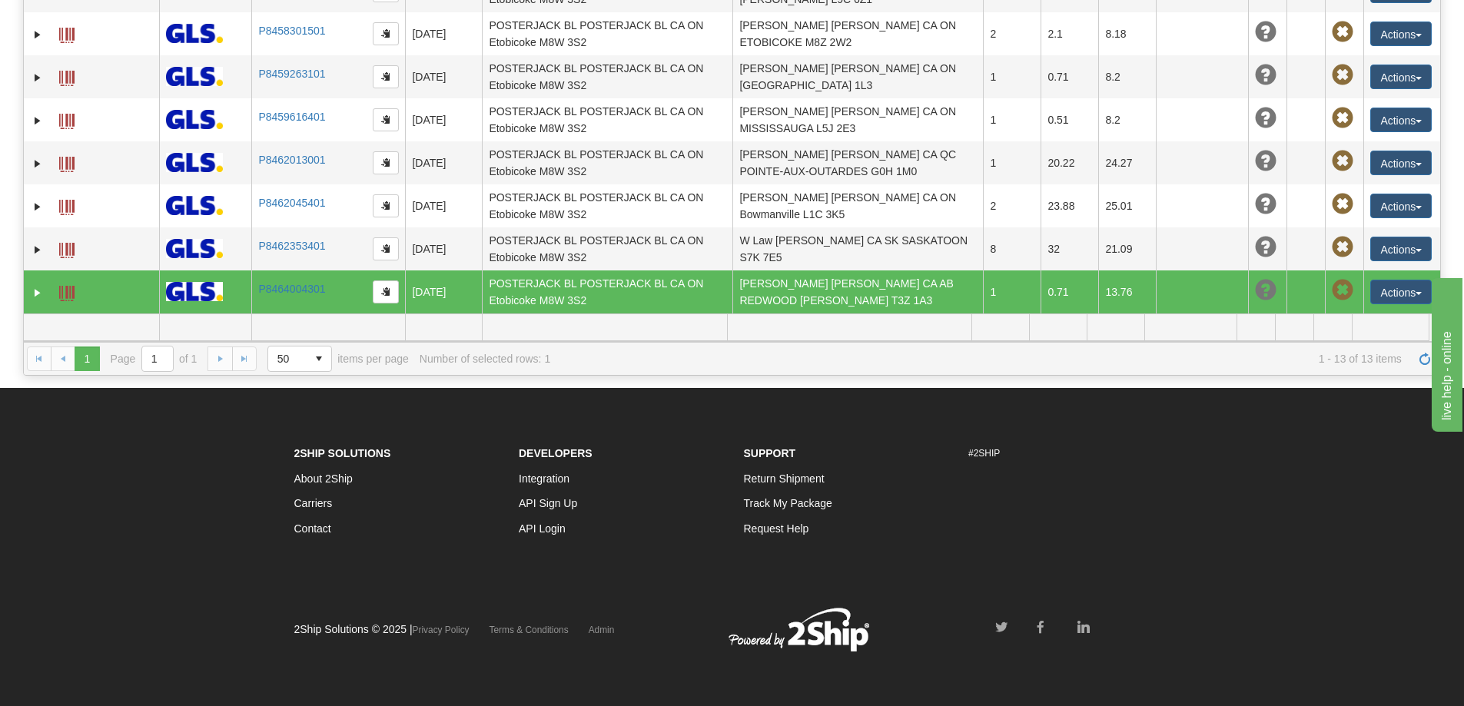
click at [72, 288] on span at bounding box center [66, 293] width 15 height 15
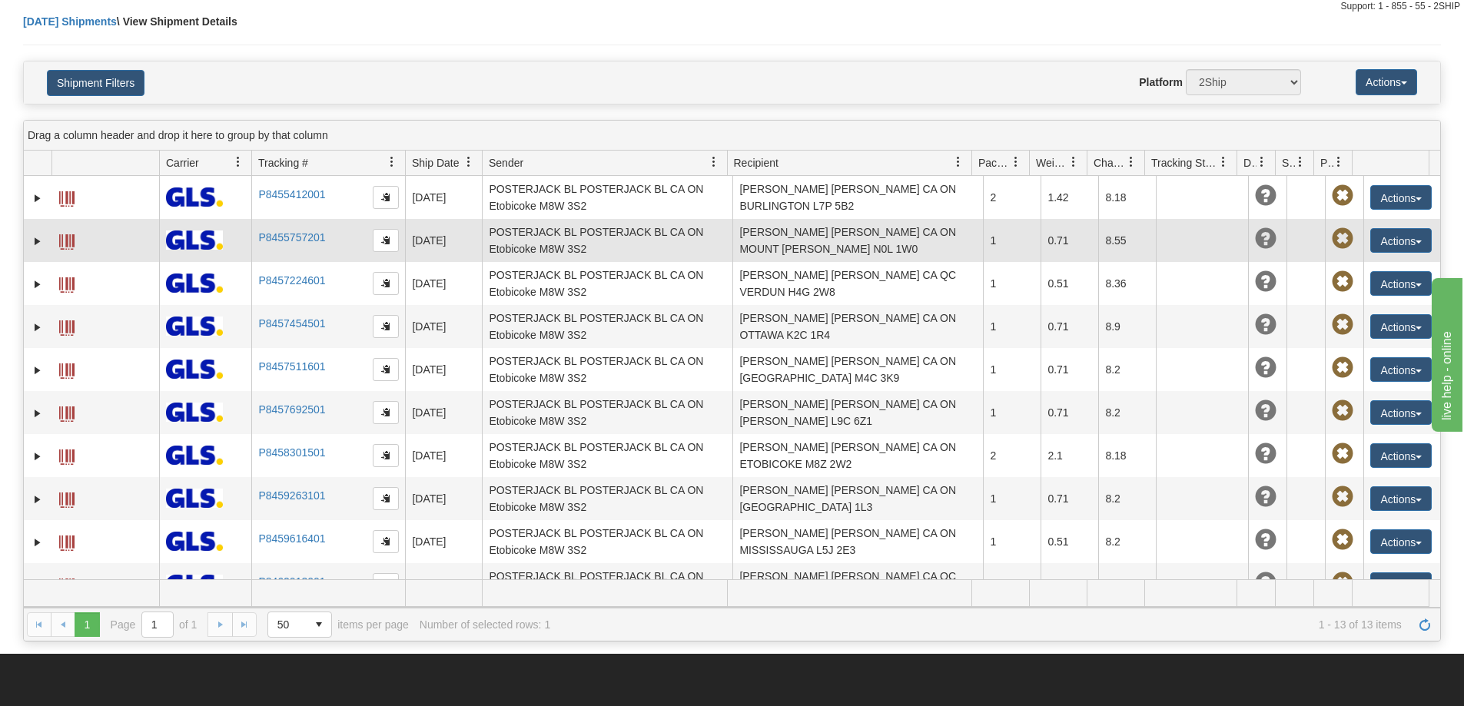
scroll to position [0, 0]
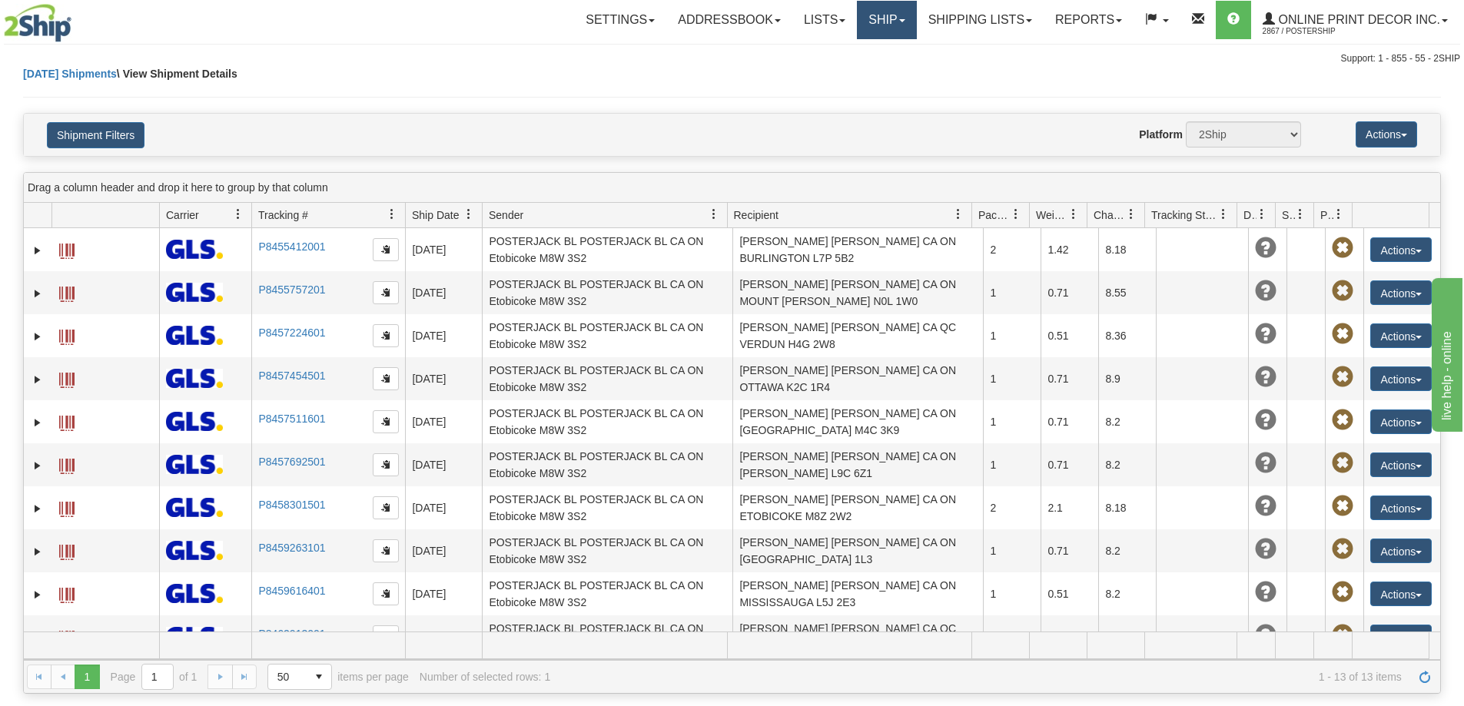
click at [895, 9] on link "Ship" at bounding box center [886, 20] width 59 height 38
click at [844, 56] on span "Ship Screen" at bounding box center [821, 54] width 58 height 12
click at [885, 22] on link "Ship" at bounding box center [886, 20] width 59 height 38
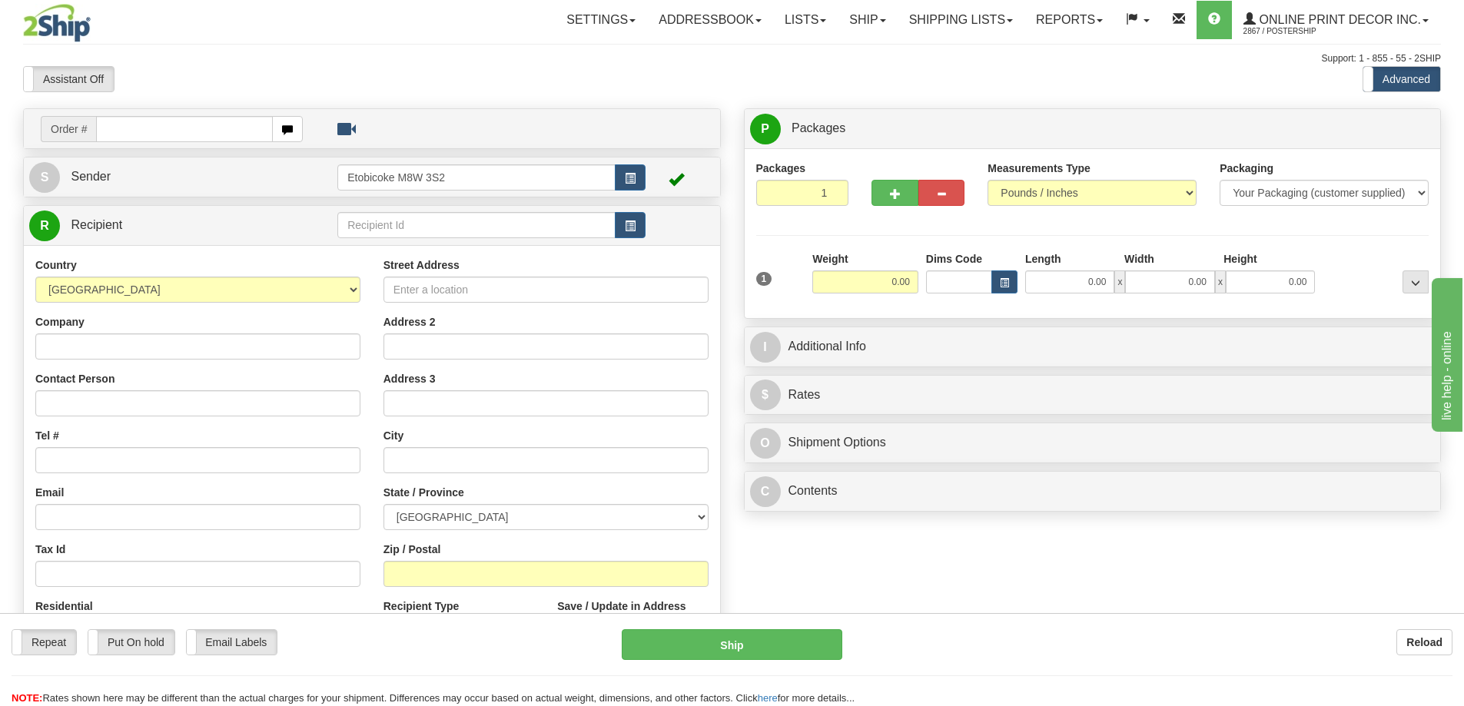
click at [130, 128] on input "text" at bounding box center [184, 129] width 177 height 26
type input "ca-422143"
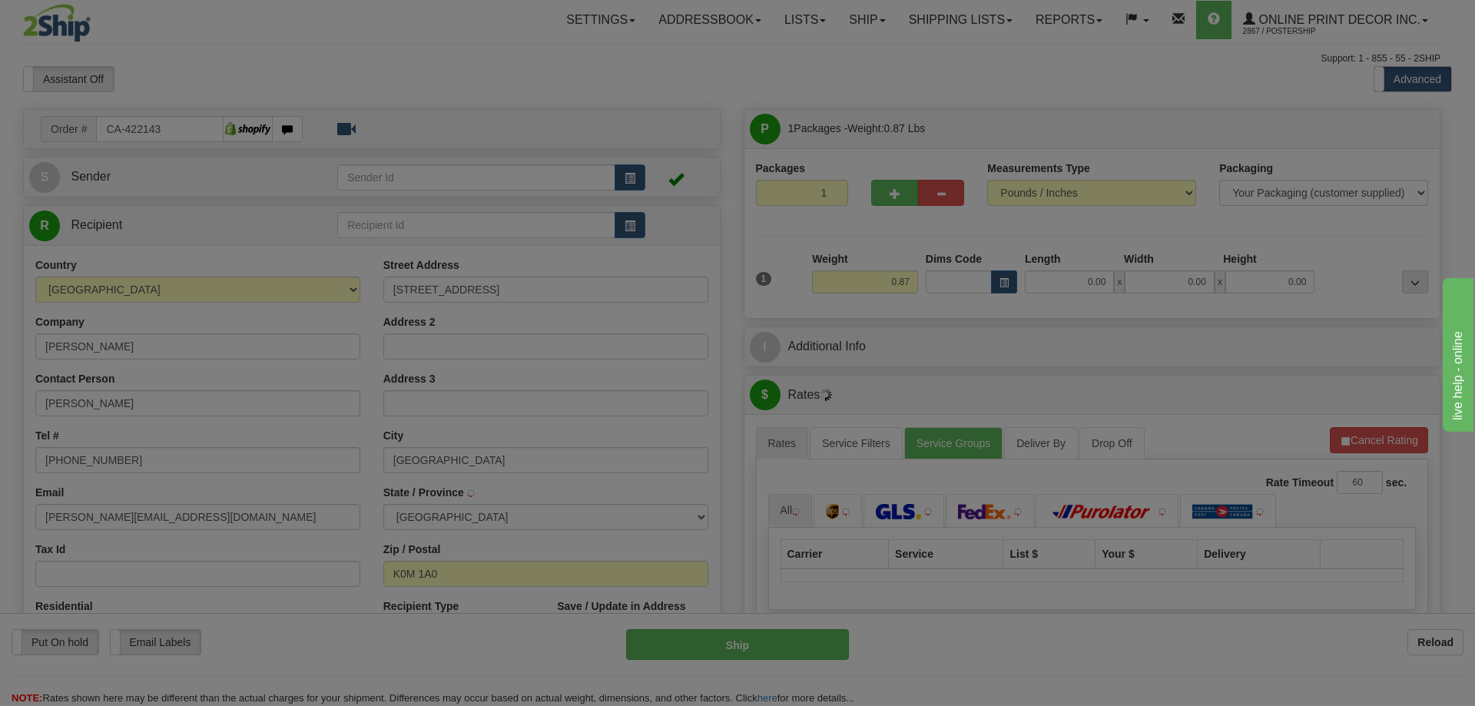
type input "[GEOGRAPHIC_DATA]"
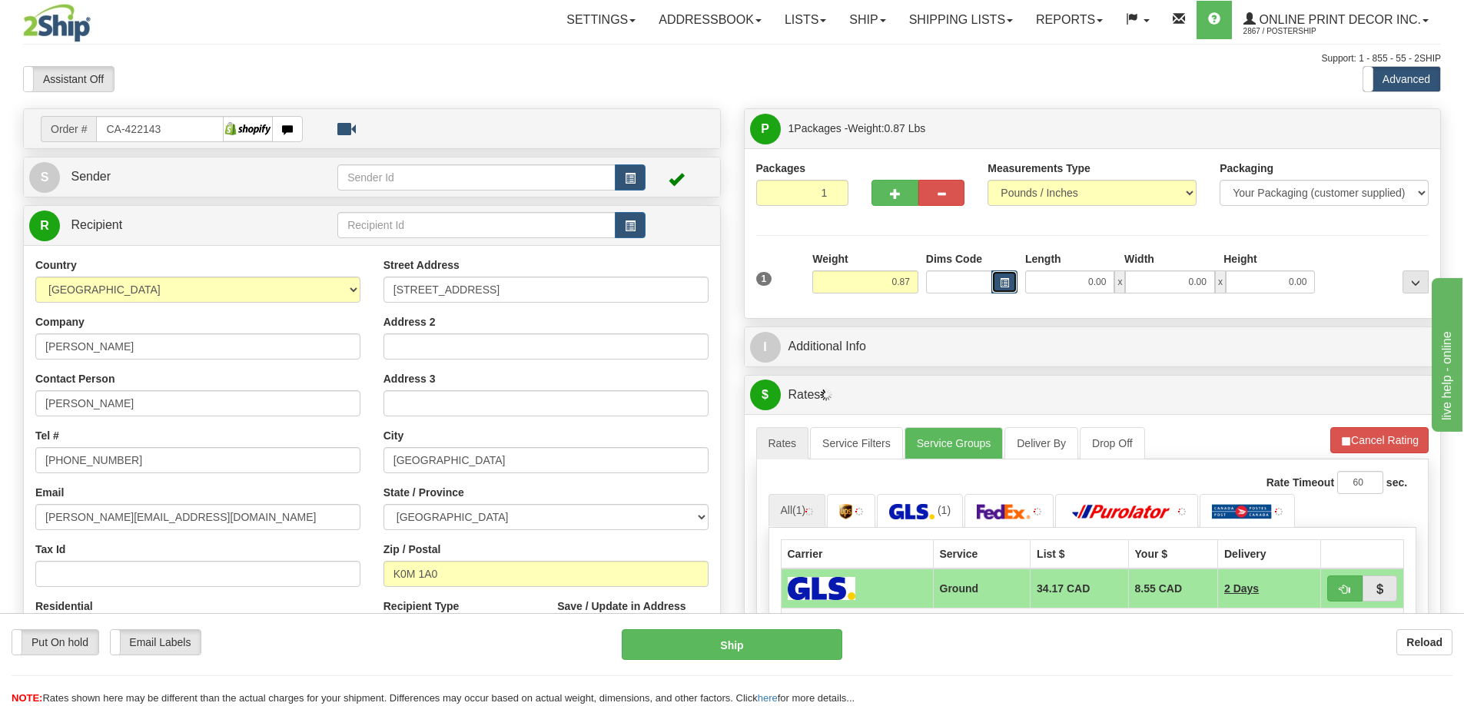
click at [1004, 280] on span "button" at bounding box center [1004, 283] width 9 height 8
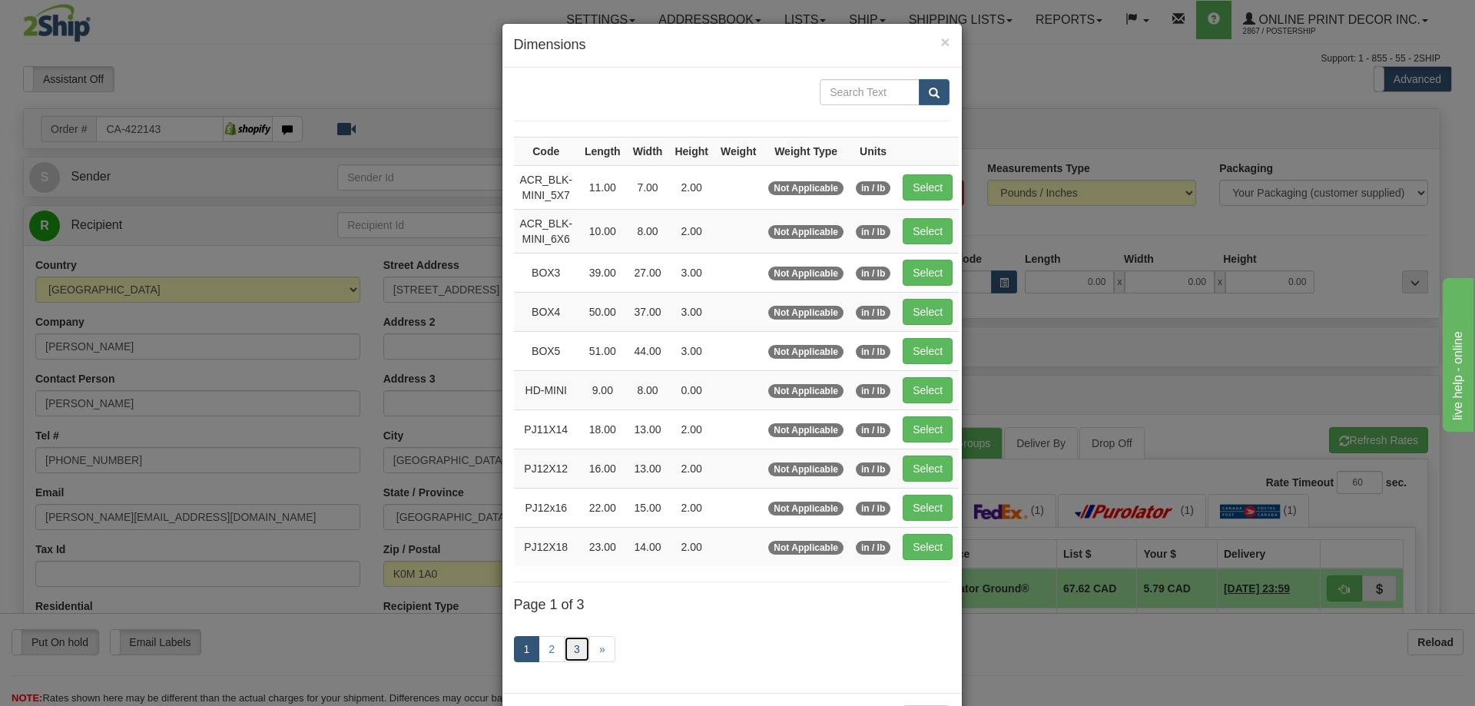
click at [564, 646] on link "3" at bounding box center [577, 649] width 26 height 26
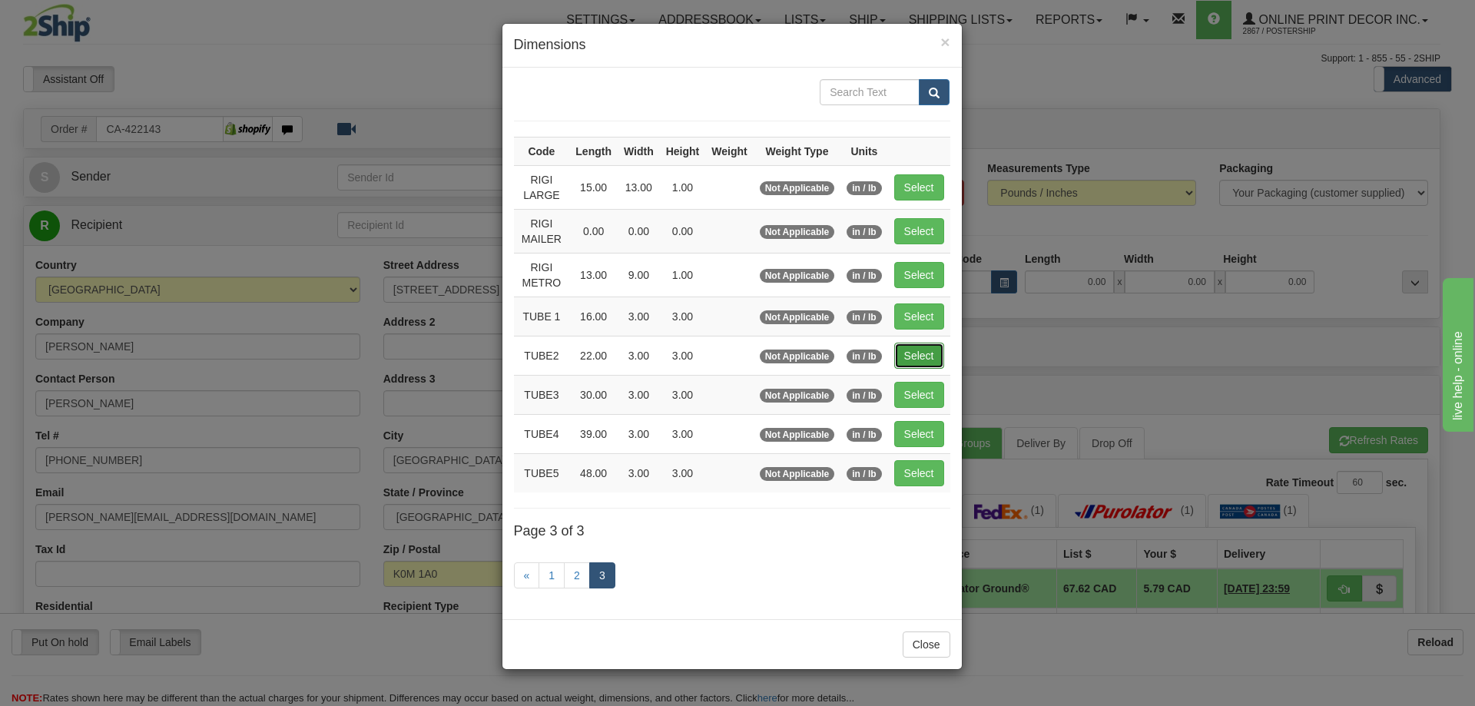
click at [938, 359] on button "Select" at bounding box center [919, 356] width 50 height 26
type input "TUBE2"
type input "22.00"
type input "3.00"
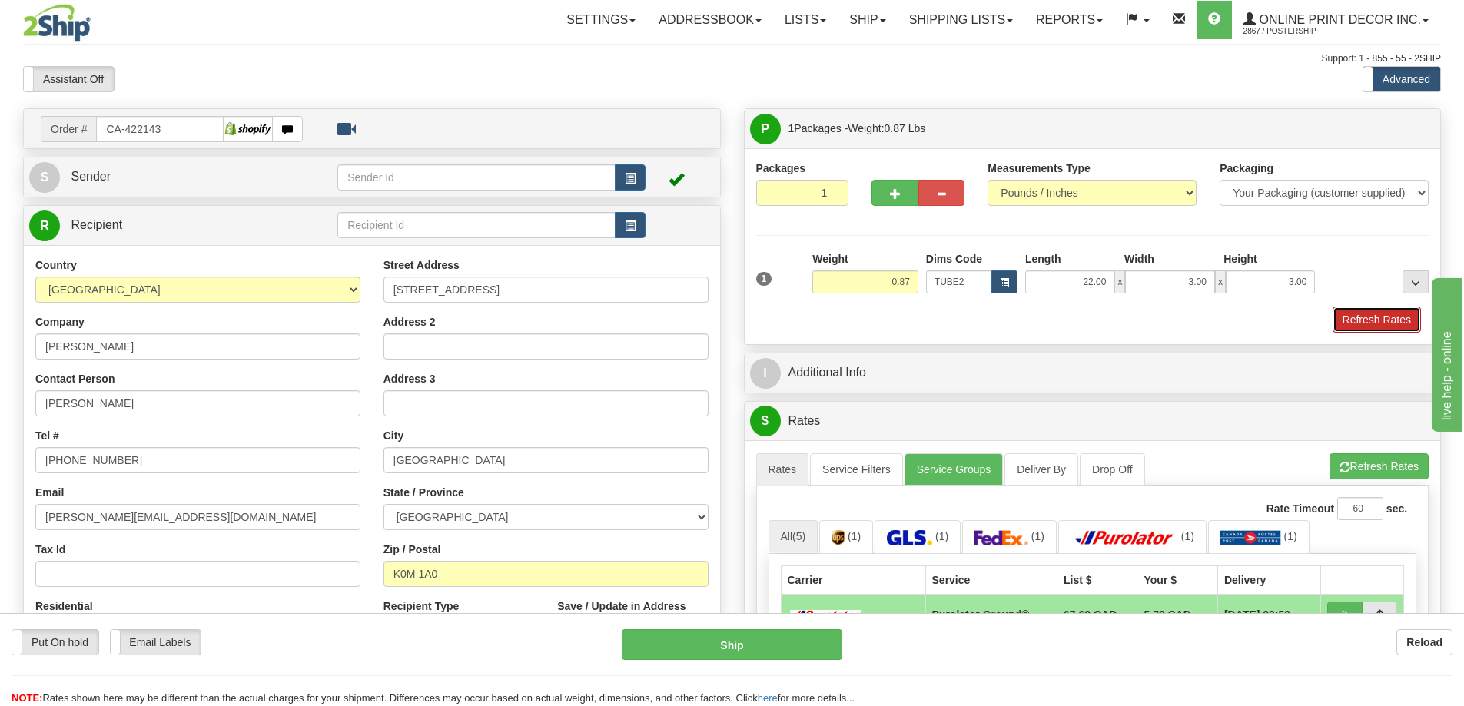
click at [1401, 328] on button "Refresh Rates" at bounding box center [1377, 320] width 88 height 26
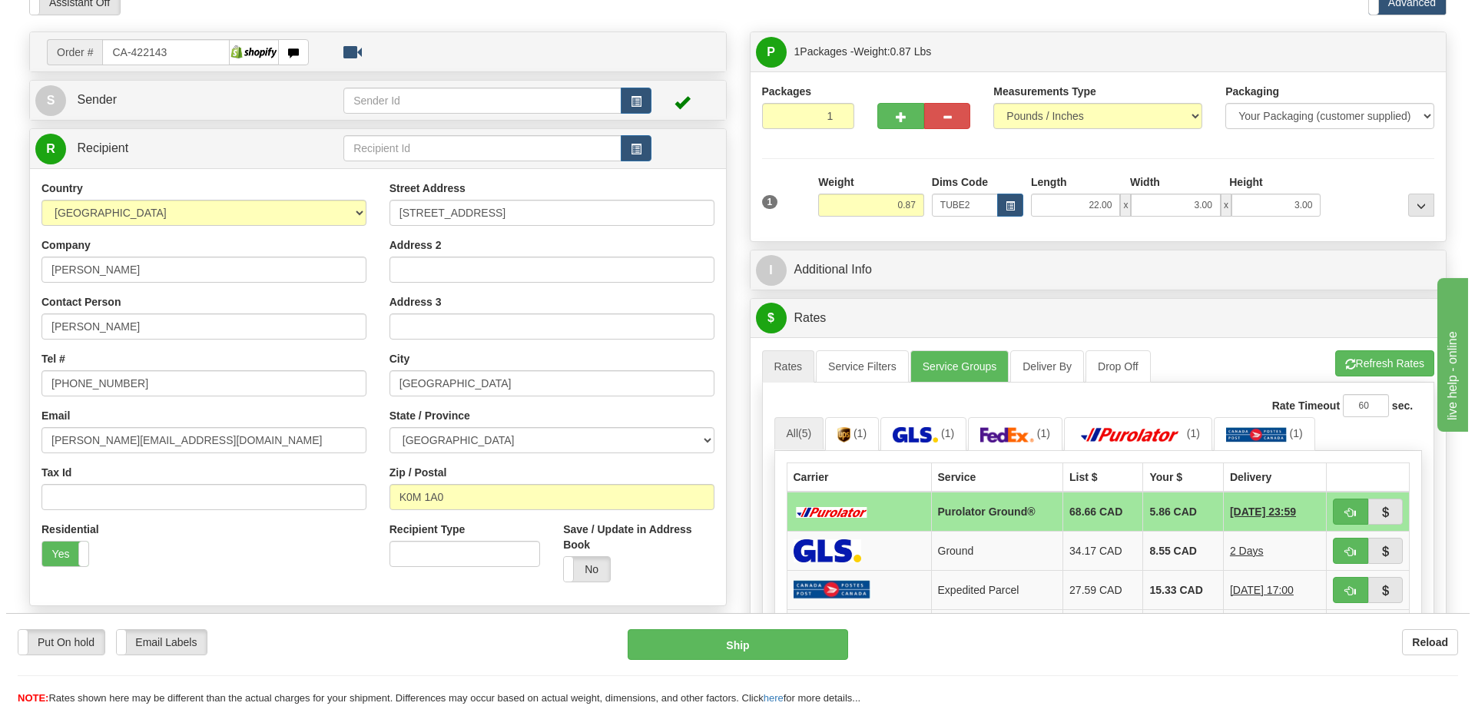
scroll to position [154, 0]
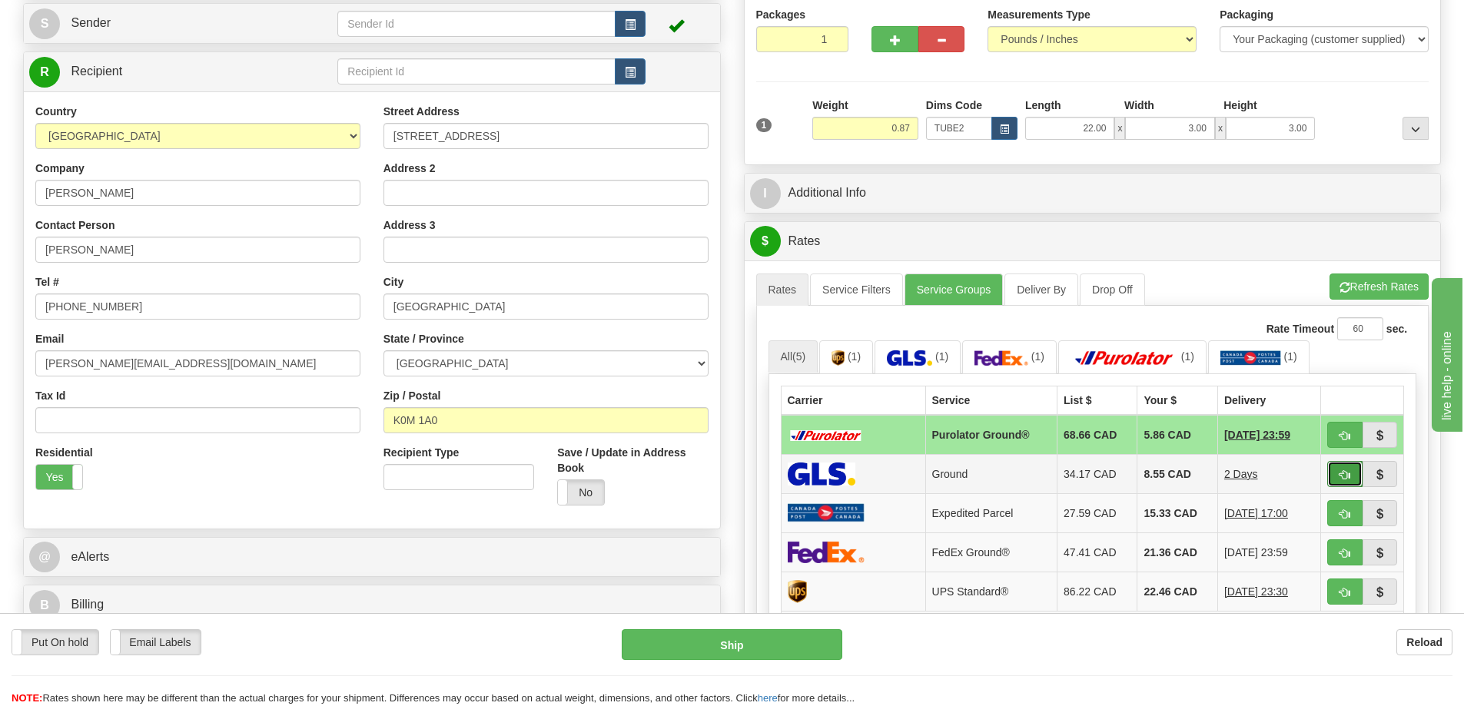
click at [1350, 476] on button "button" at bounding box center [1344, 474] width 35 height 26
type input "1"
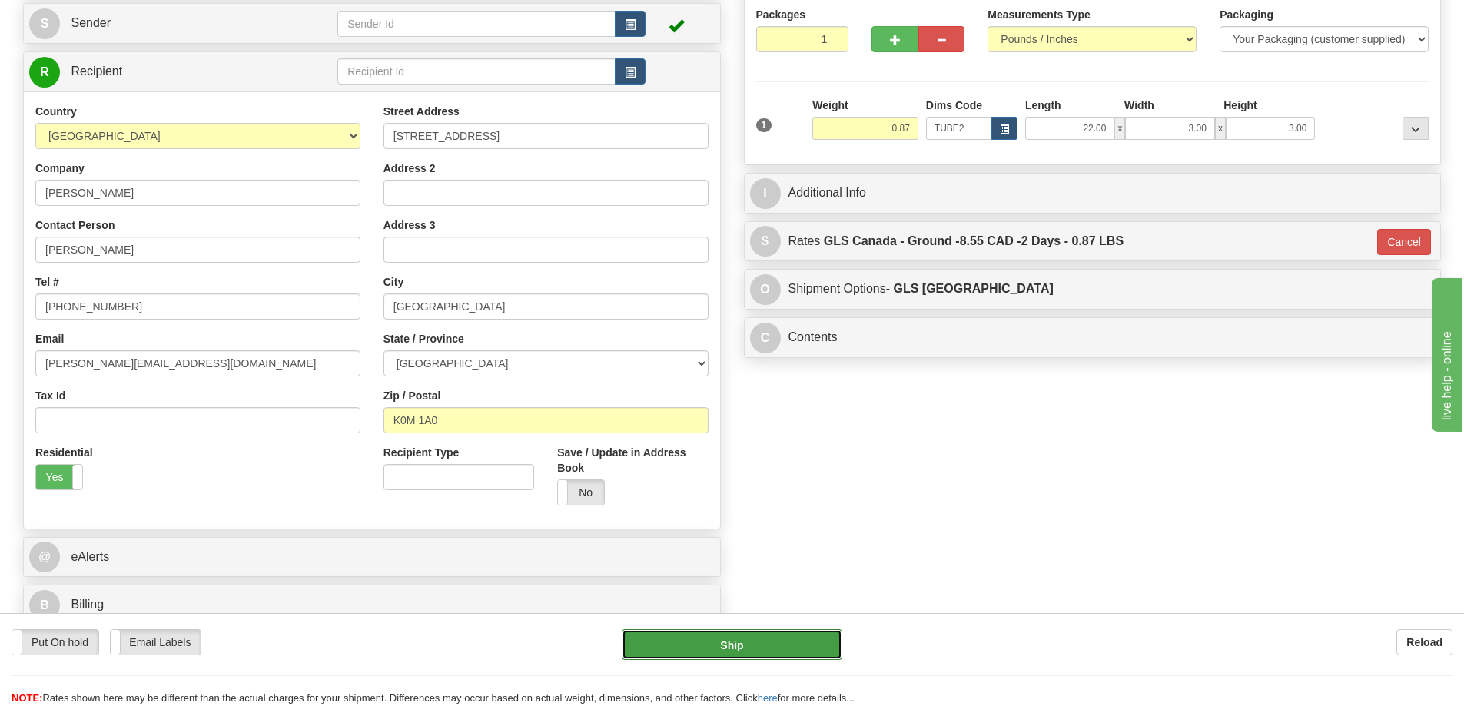
click at [786, 639] on button "Ship" at bounding box center [732, 644] width 221 height 31
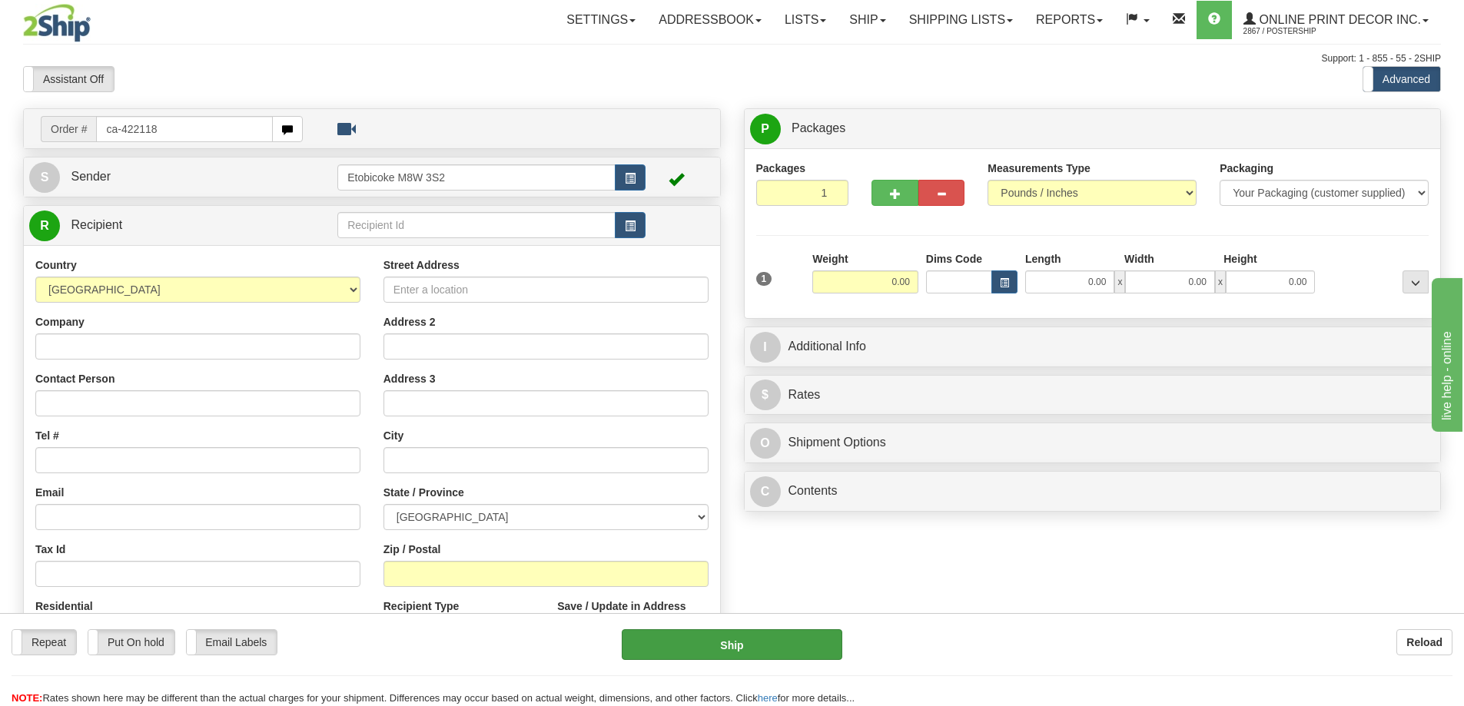
type input "ca-422118"
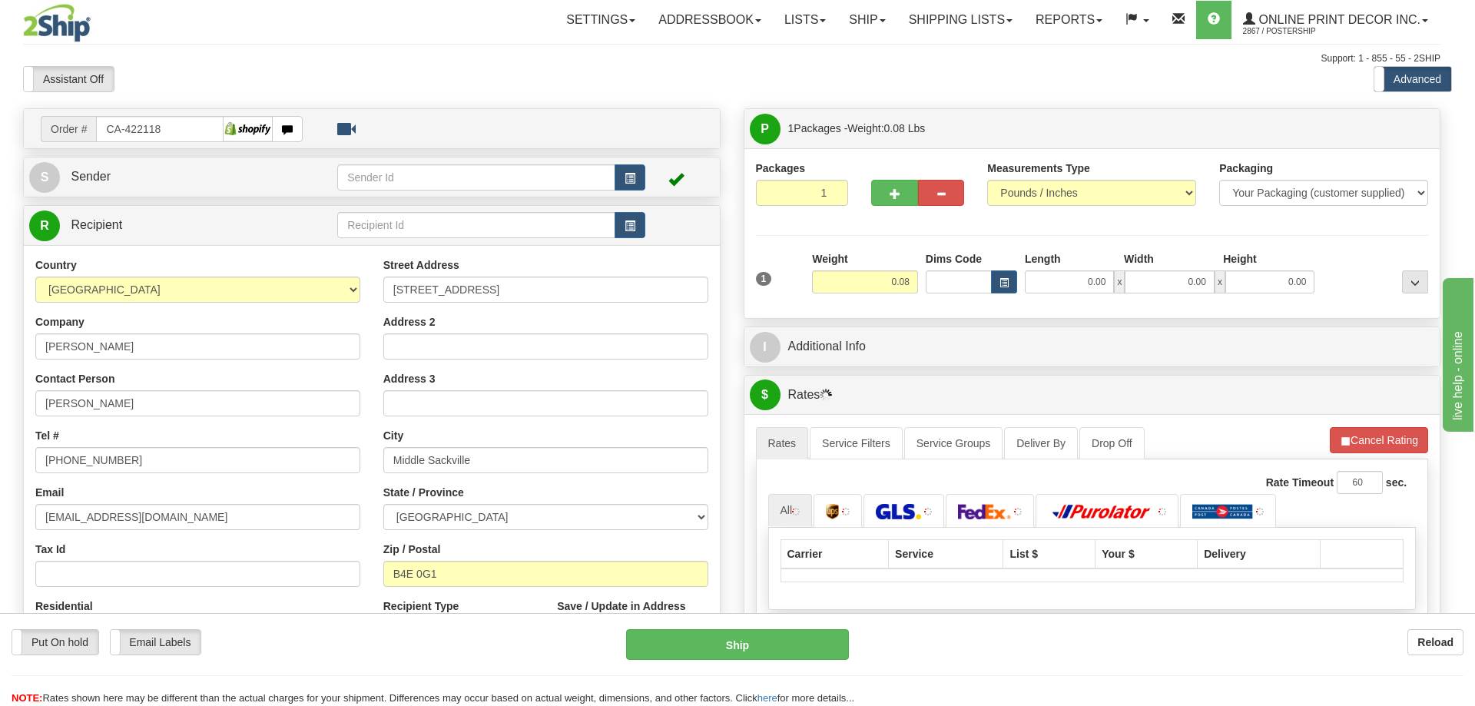
type input "MIDDLE SACKVILLE"
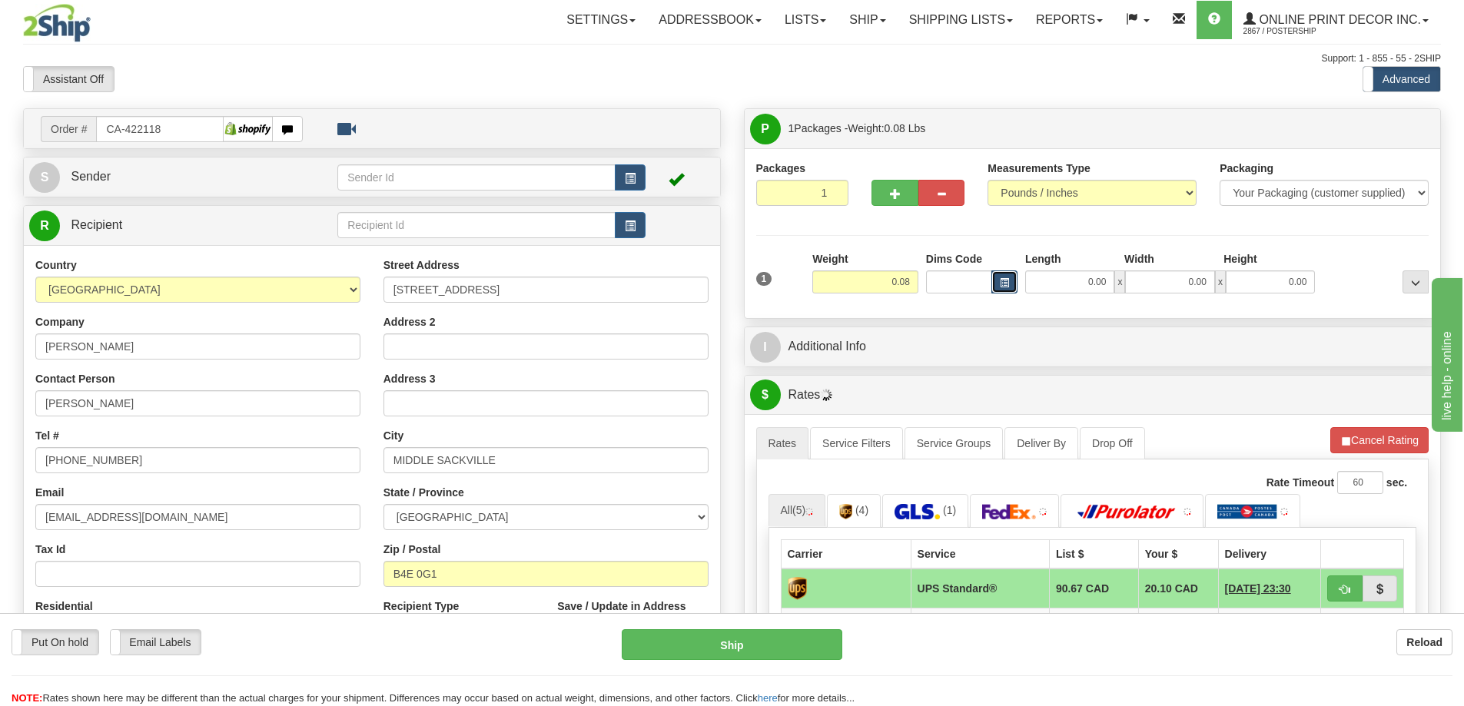
click at [1005, 282] on span "button" at bounding box center [1004, 283] width 9 height 8
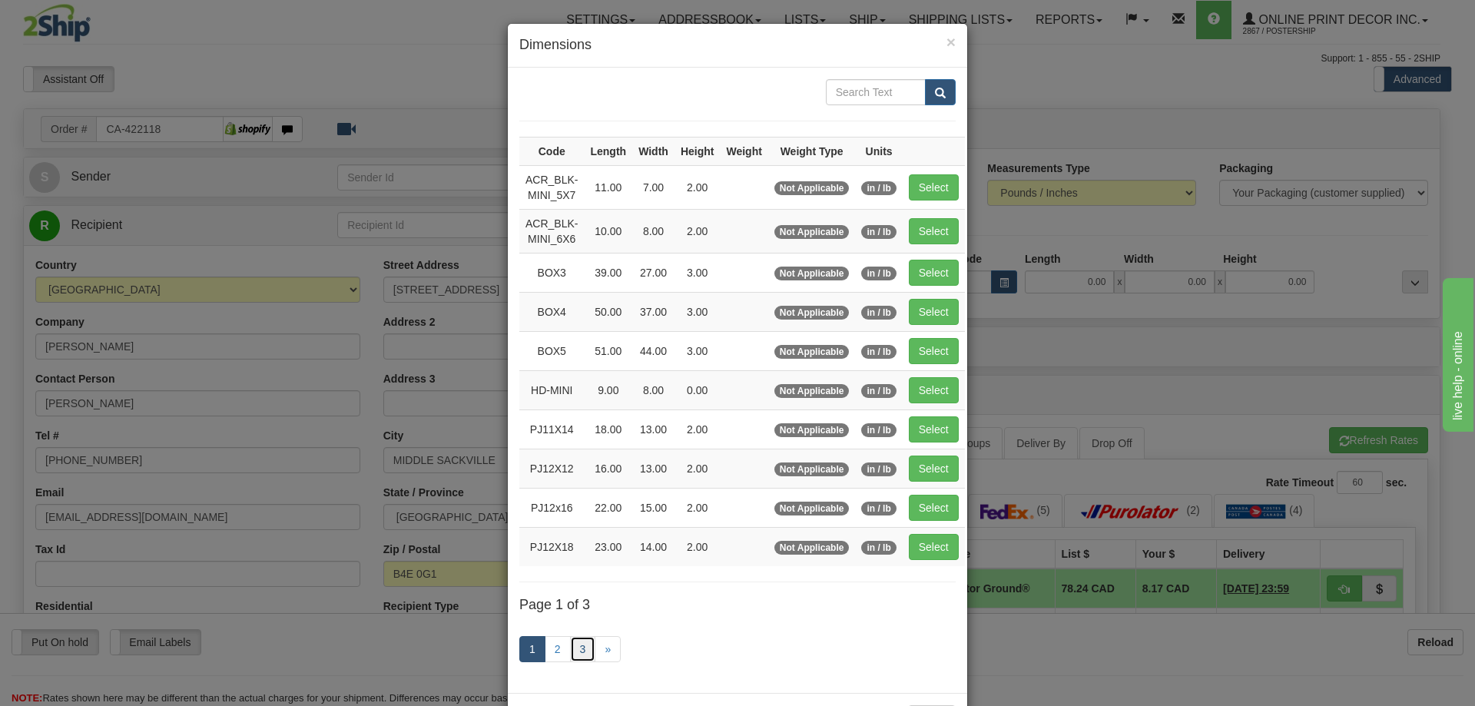
click at [570, 643] on link "3" at bounding box center [583, 649] width 26 height 26
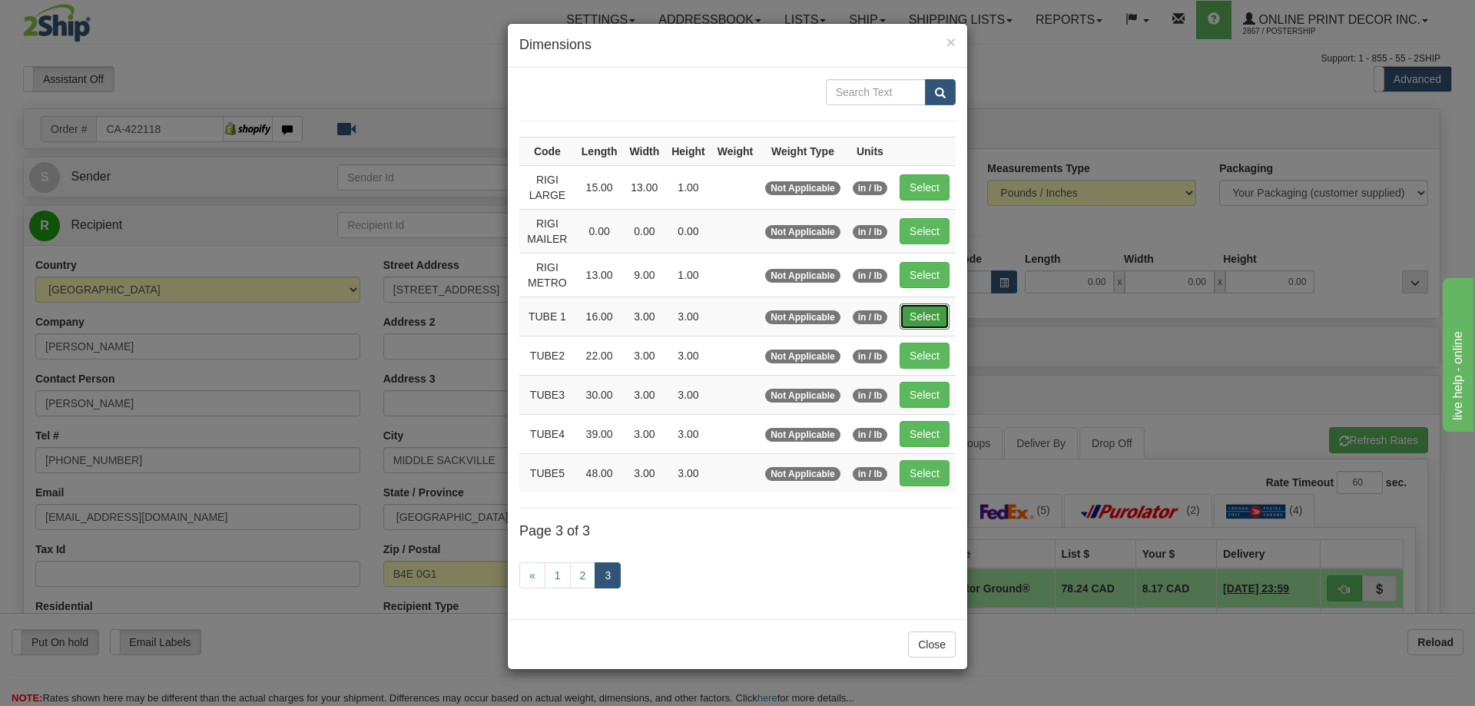
click at [928, 309] on button "Select" at bounding box center [925, 317] width 50 height 26
type input "TUBE 1"
type input "16.00"
type input "3.00"
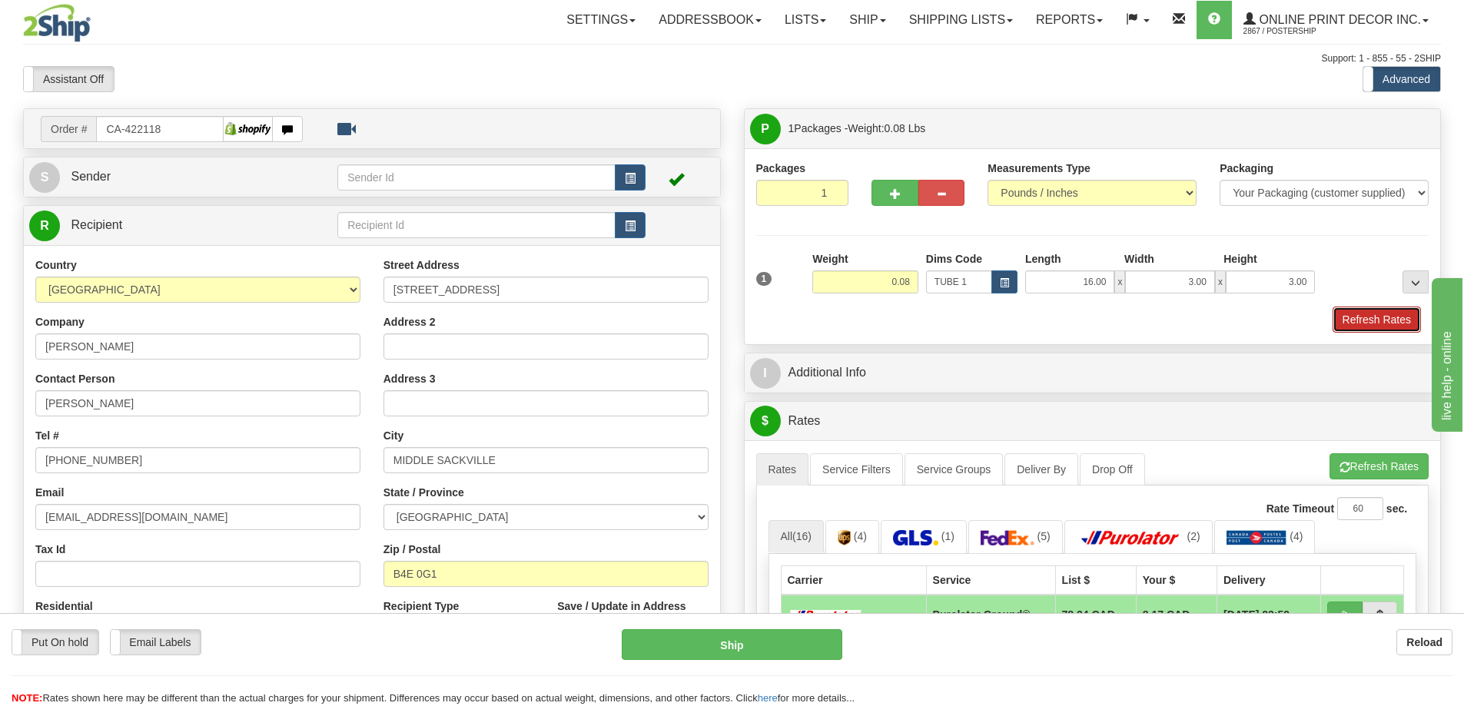
click at [1379, 321] on button "Refresh Rates" at bounding box center [1377, 320] width 88 height 26
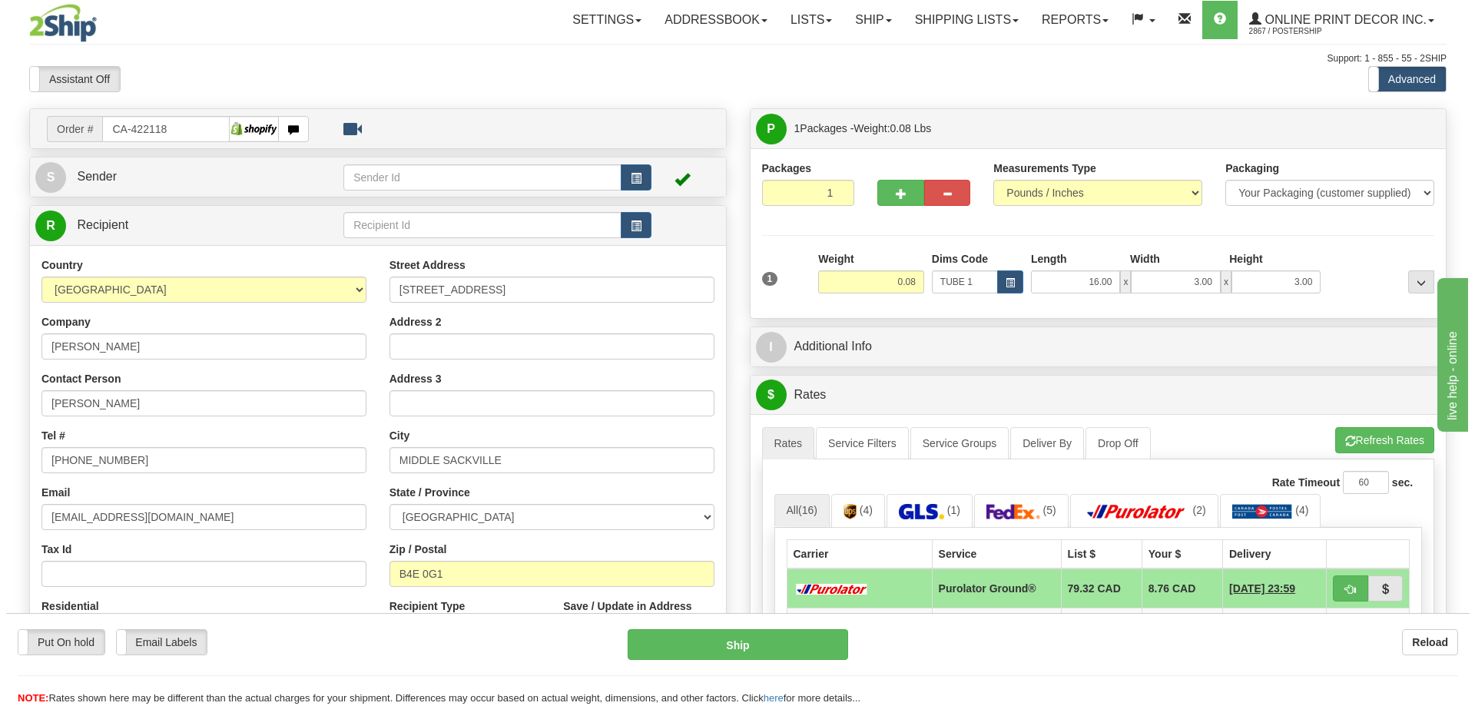
scroll to position [154, 0]
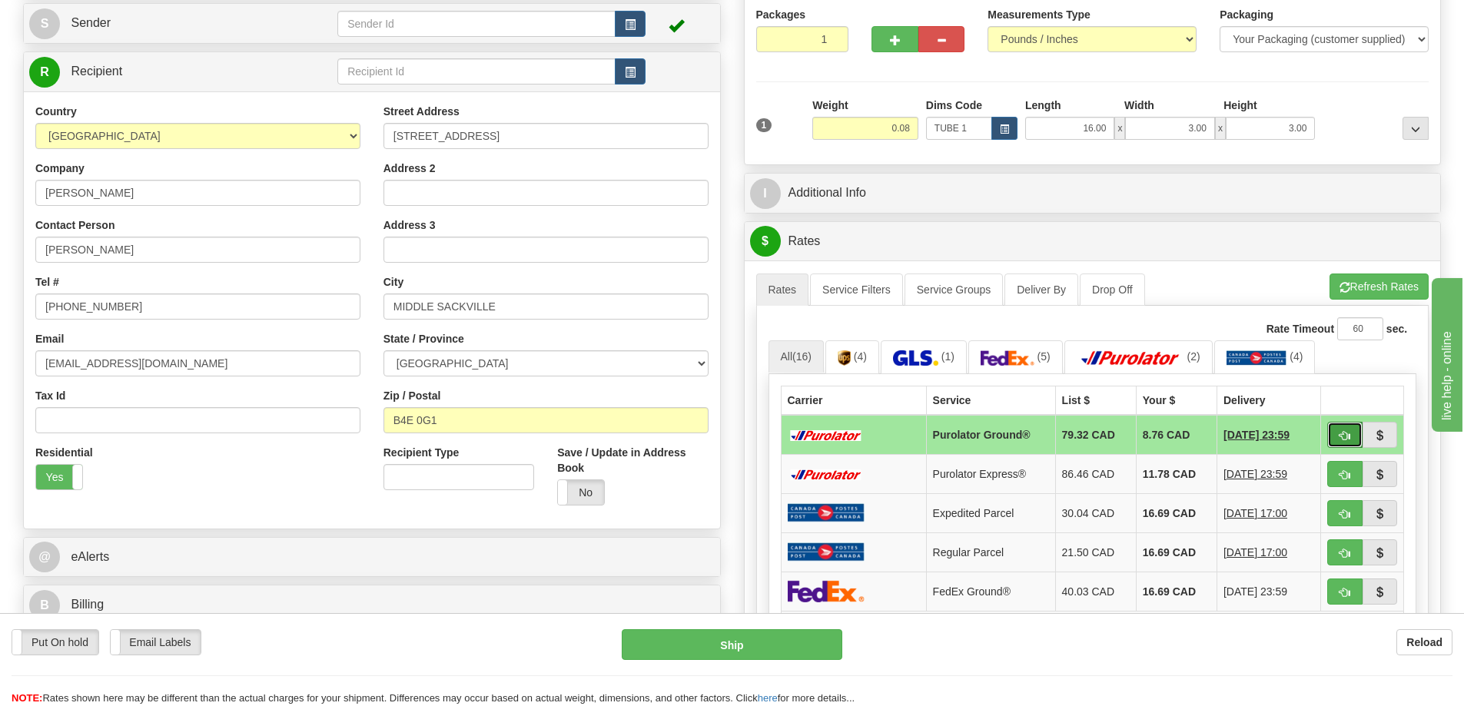
click at [1343, 431] on button "button" at bounding box center [1344, 435] width 35 height 26
type input "260"
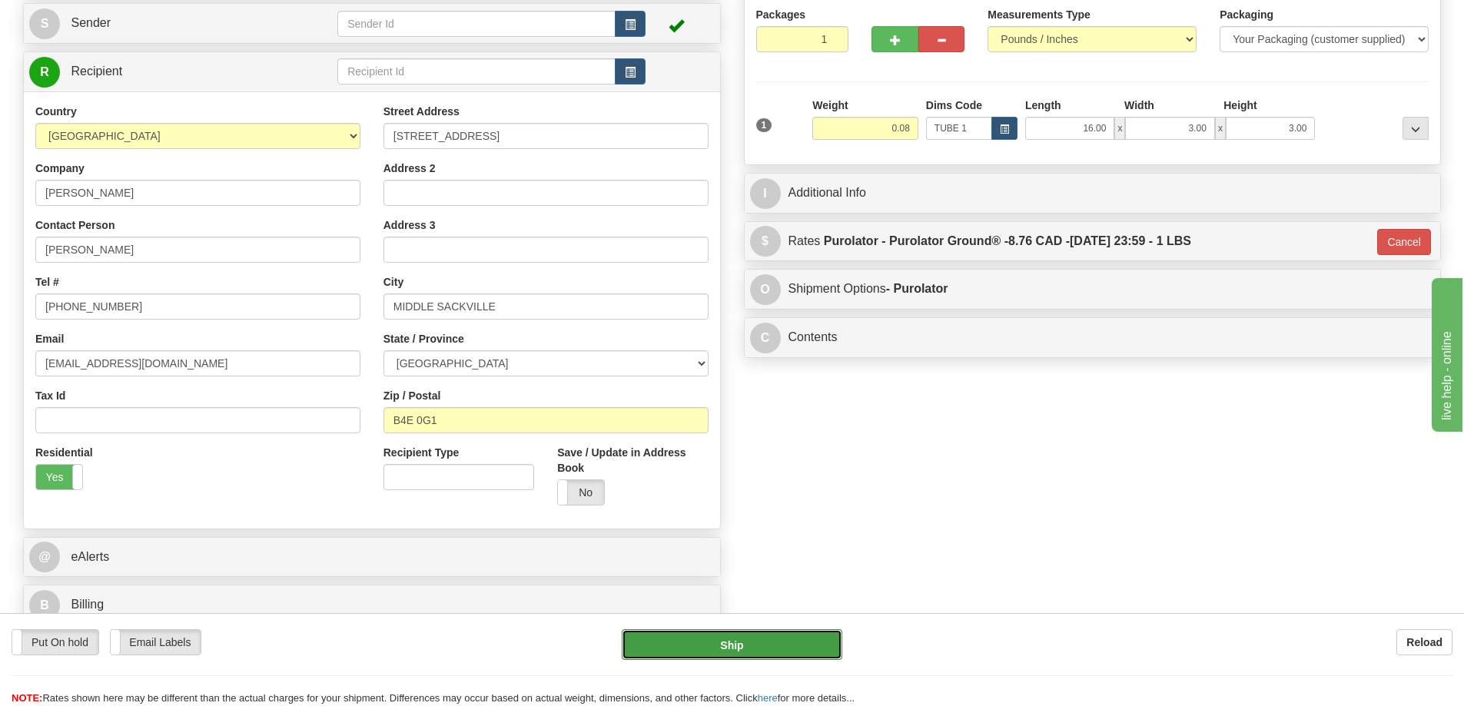
click at [791, 640] on button "Ship" at bounding box center [732, 644] width 221 height 31
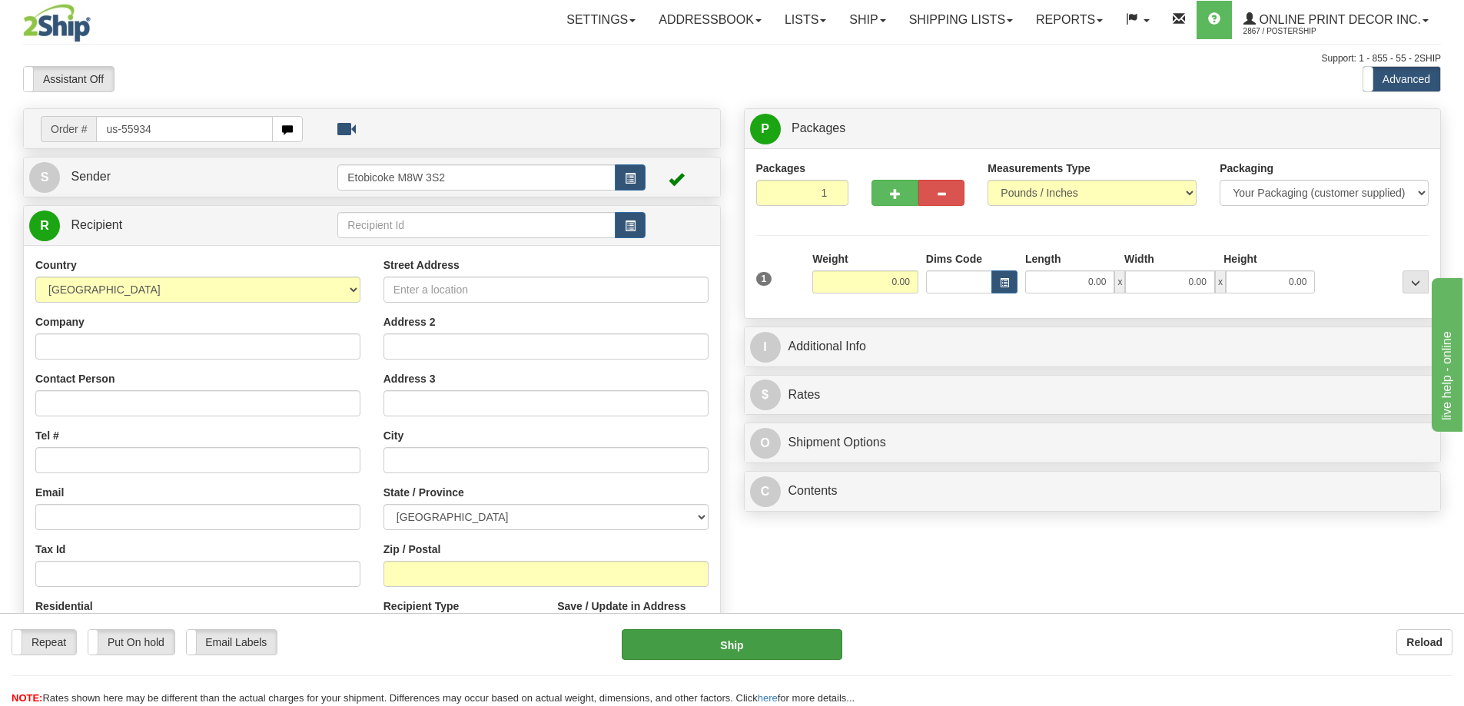
type input "us-55934"
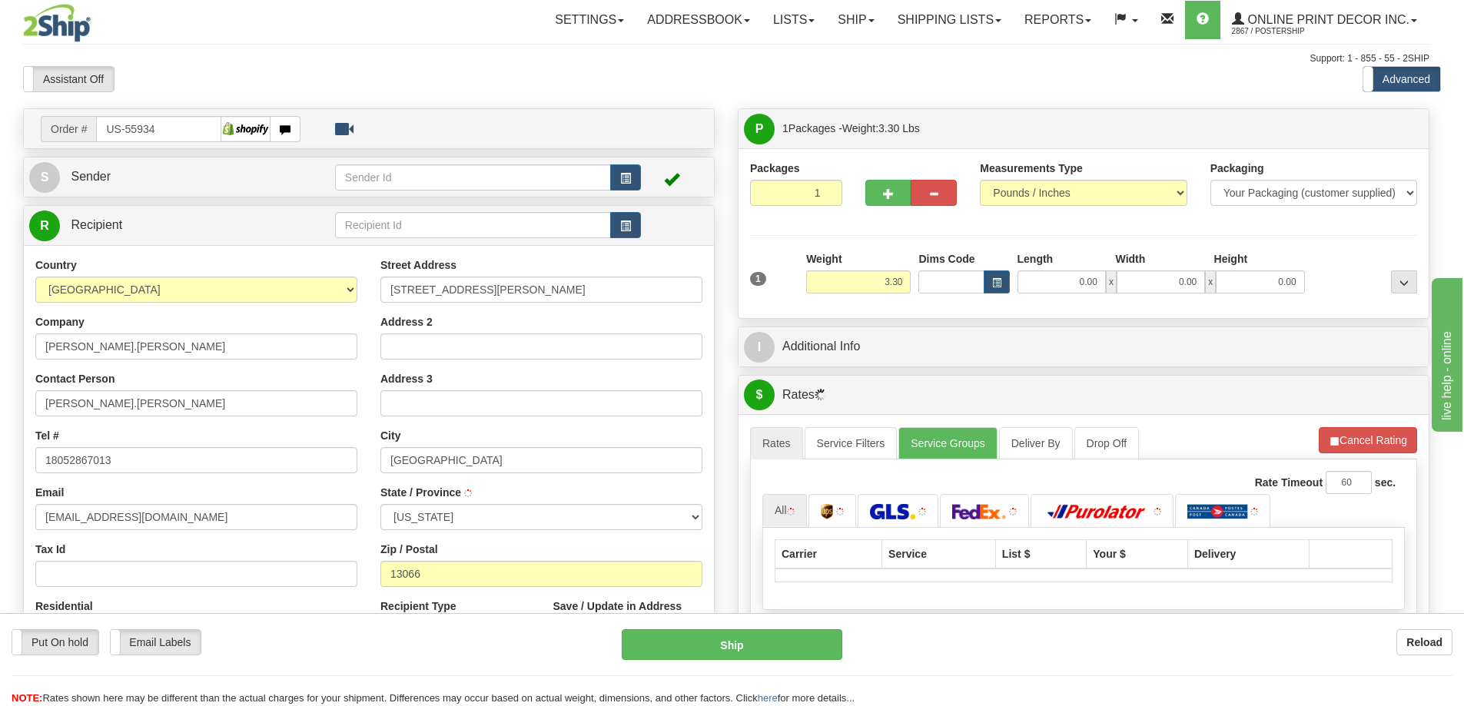
type input "[GEOGRAPHIC_DATA]"
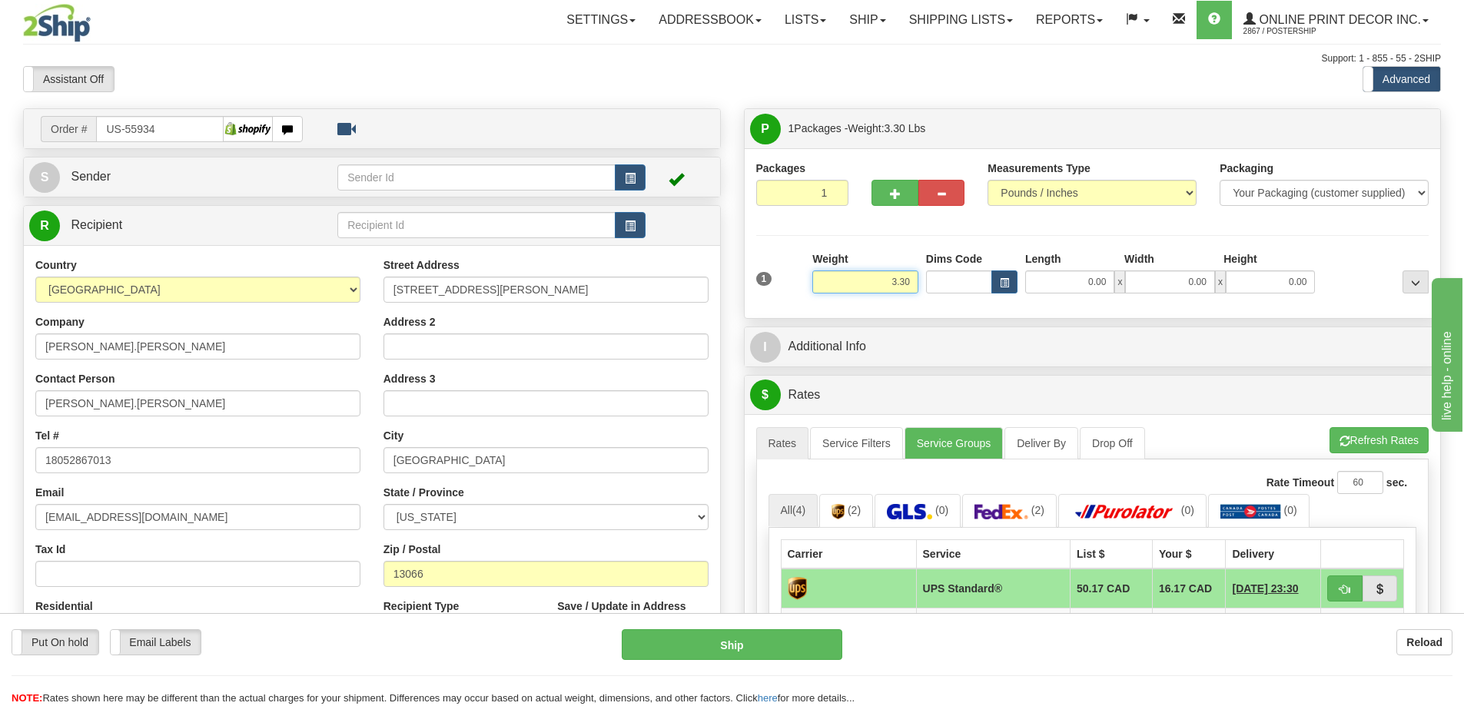
click at [912, 279] on input "3.30" at bounding box center [865, 282] width 106 height 23
type input "3"
type input "2.00"
click at [1009, 283] on button "button" at bounding box center [1004, 282] width 26 height 23
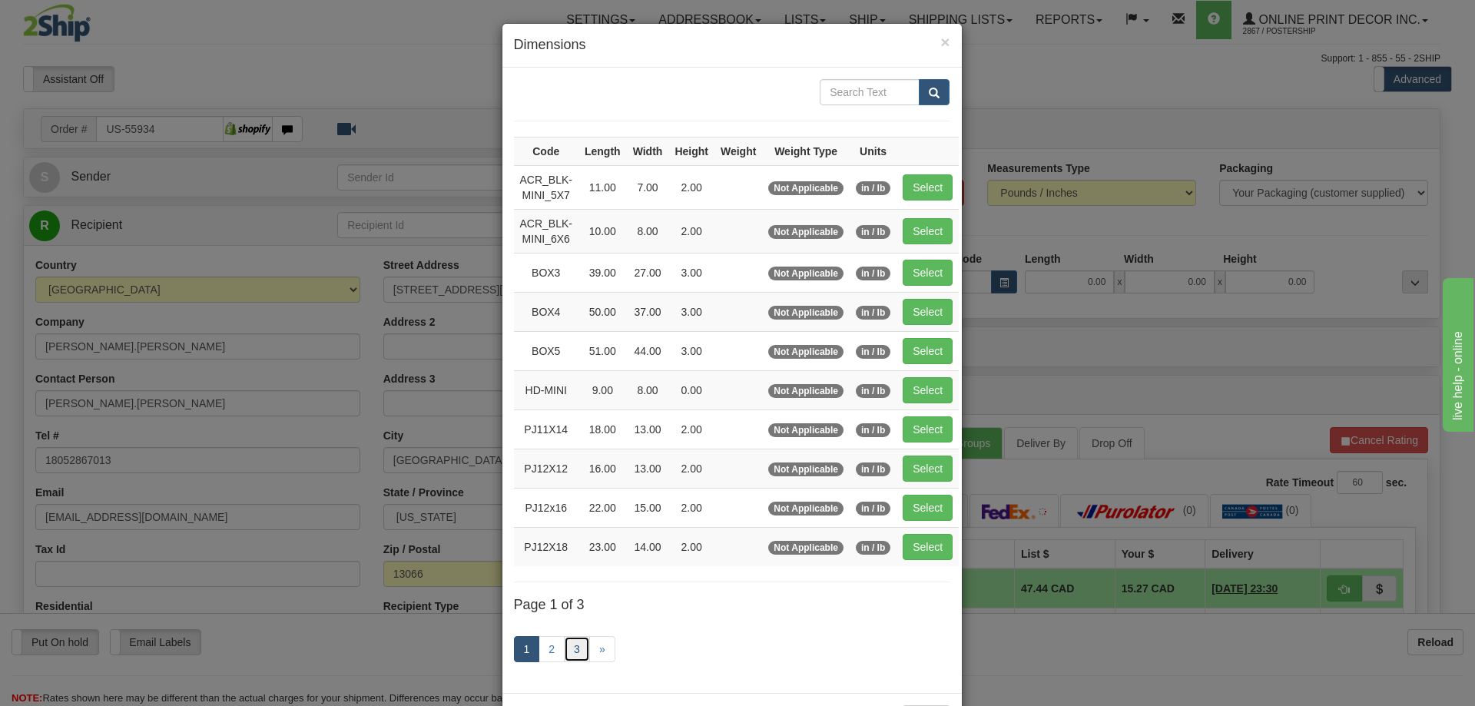
click at [568, 652] on link "3" at bounding box center [577, 649] width 26 height 26
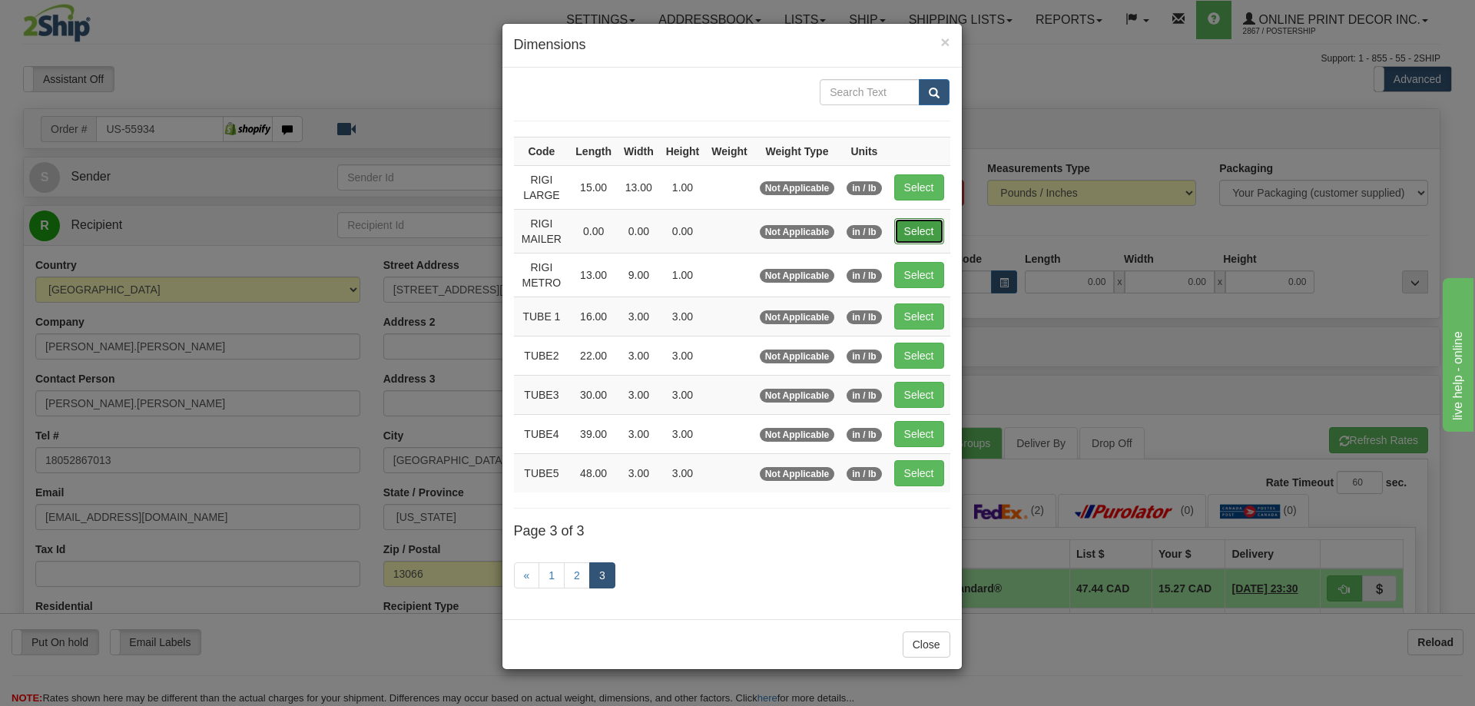
click at [910, 234] on button "Select" at bounding box center [919, 231] width 50 height 26
type input "RIGI MAILER"
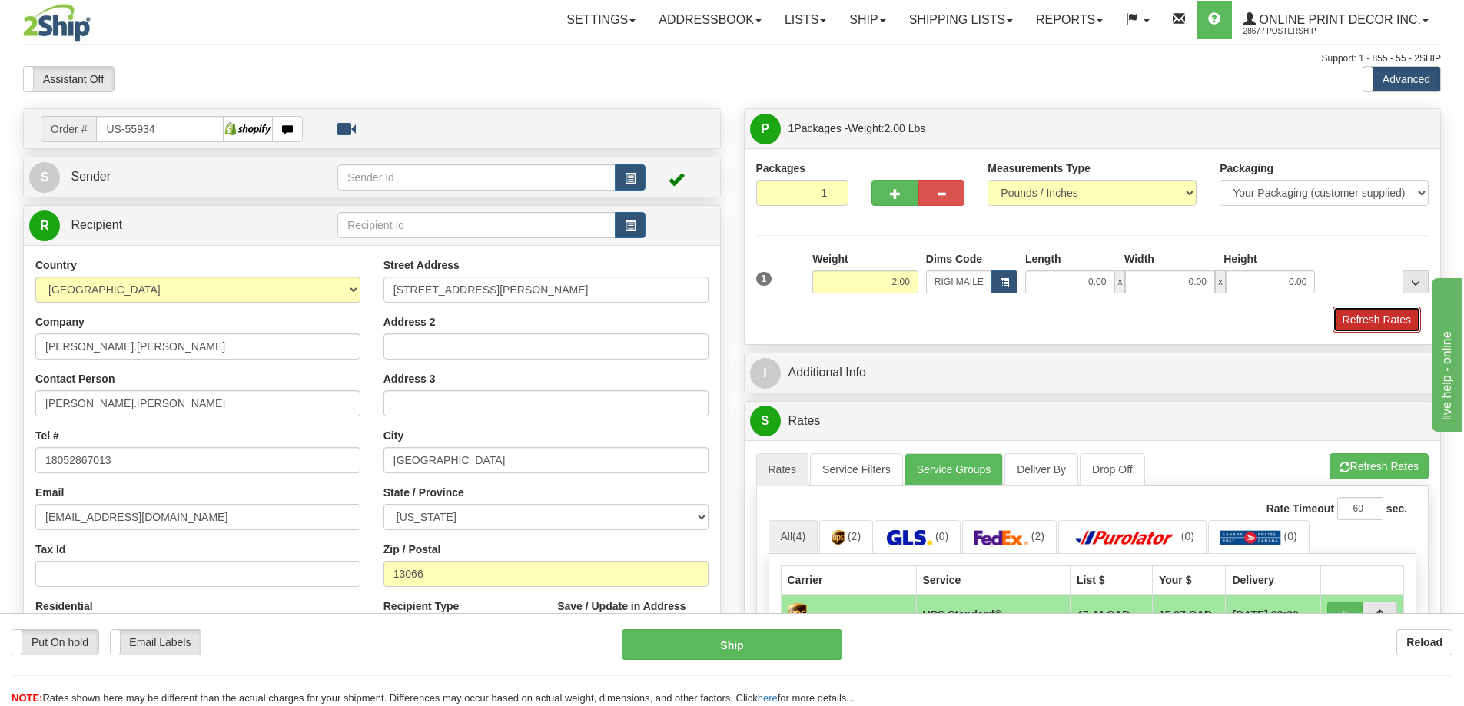
click at [1359, 320] on button "Refresh Rates" at bounding box center [1377, 320] width 88 height 26
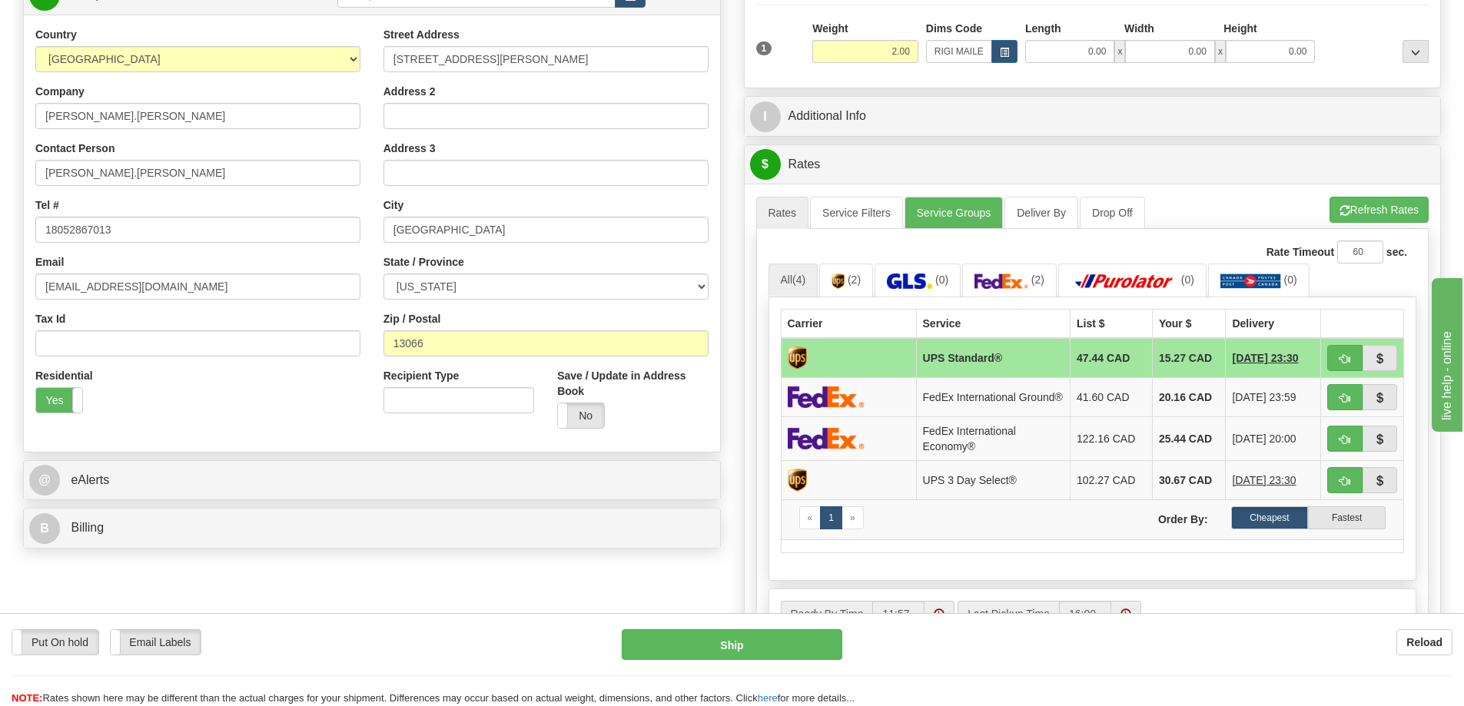
scroll to position [307, 0]
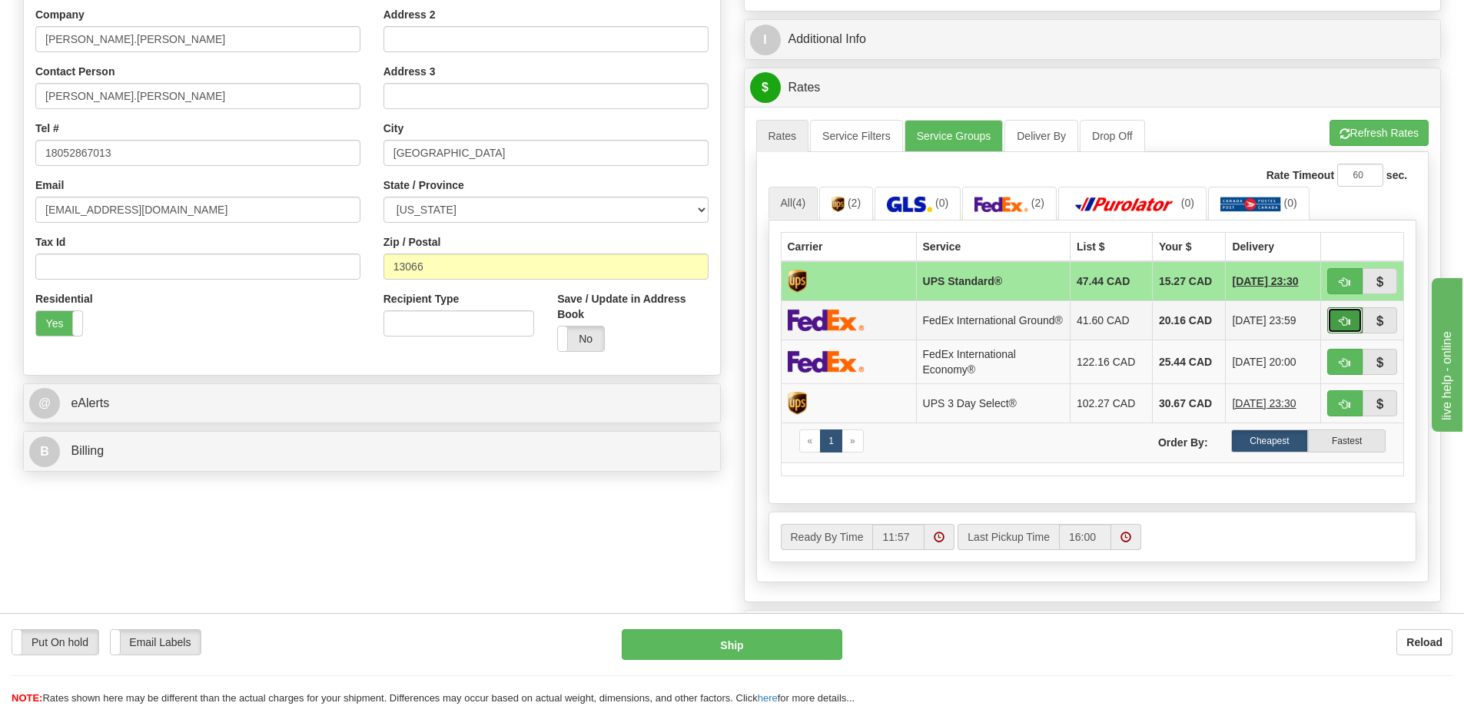
click at [1349, 322] on span "button" at bounding box center [1344, 322] width 11 height 10
type input "92"
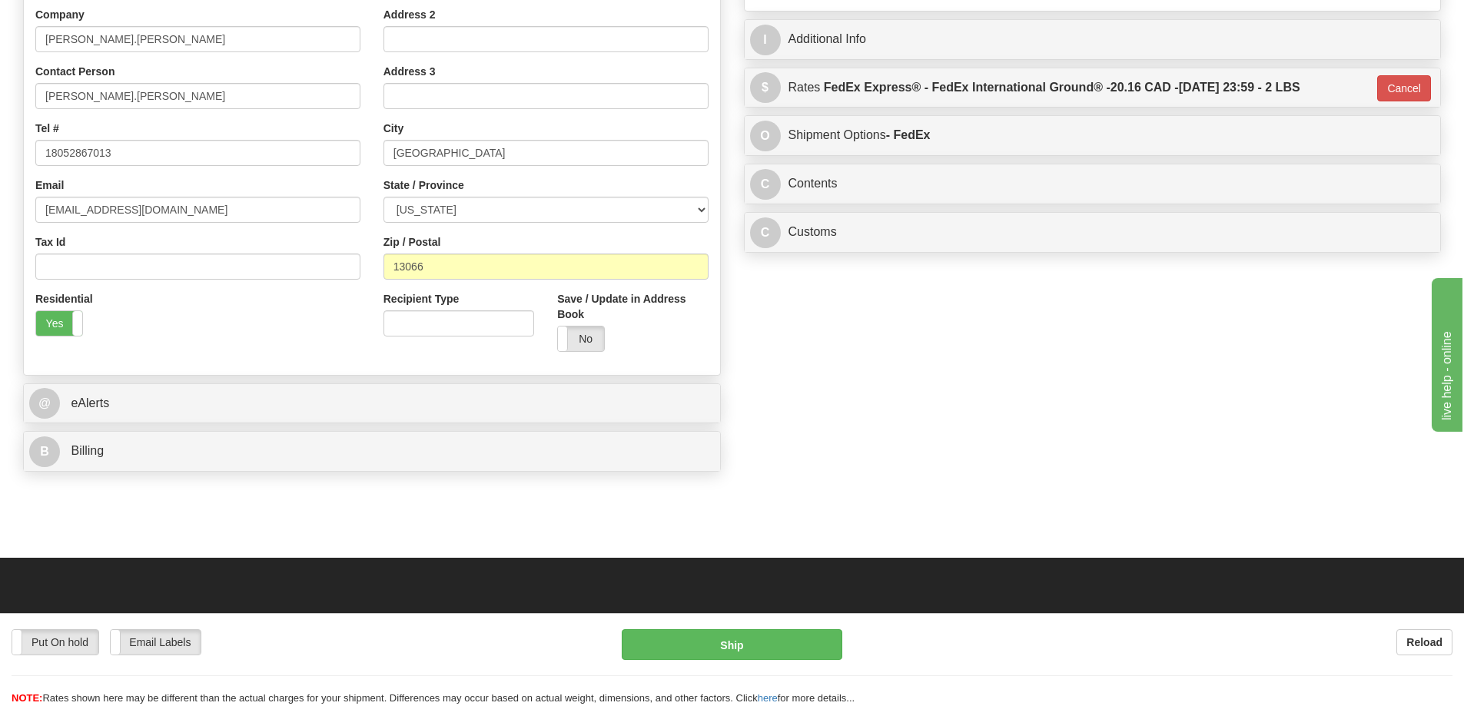
click at [1071, 171] on div "C Contents Documents Commodities" at bounding box center [1093, 183] width 696 height 39
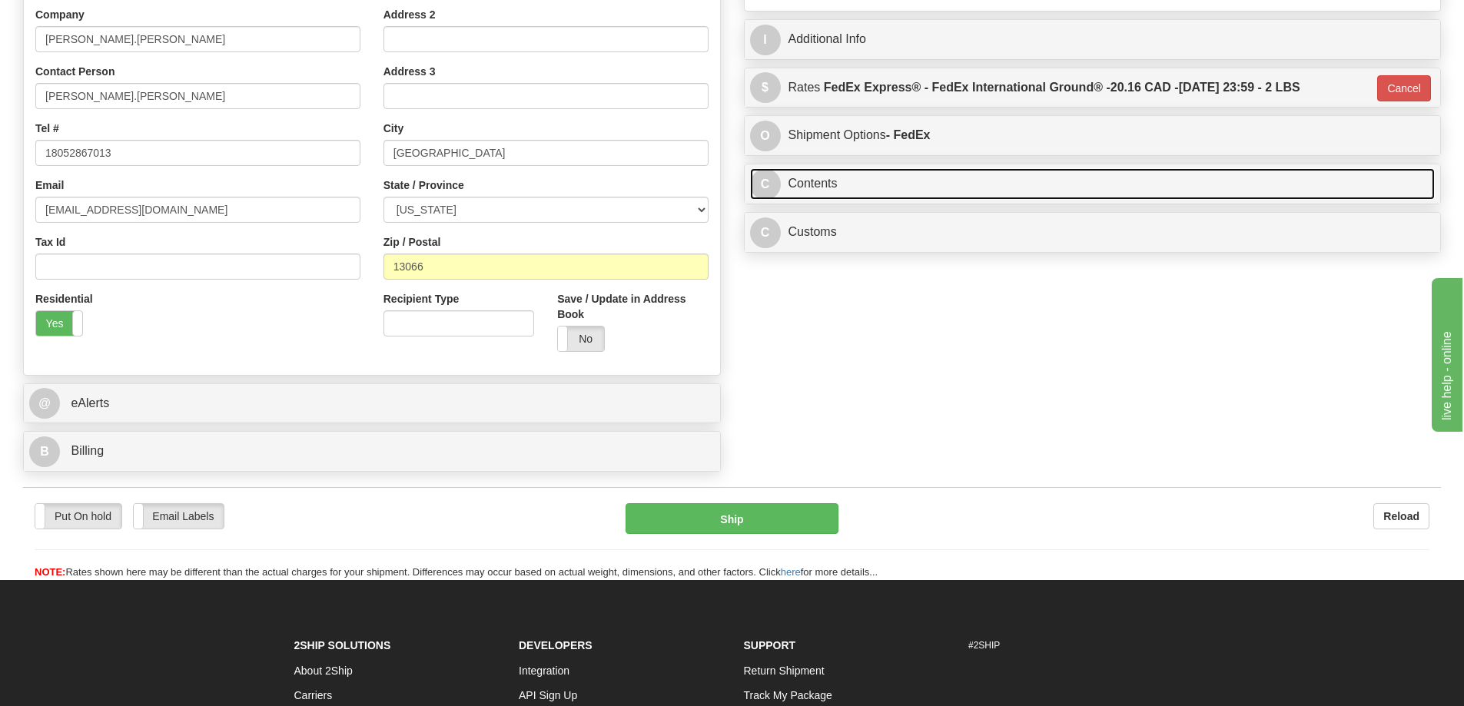
click at [1091, 187] on link "C Contents" at bounding box center [1092, 184] width 685 height 32
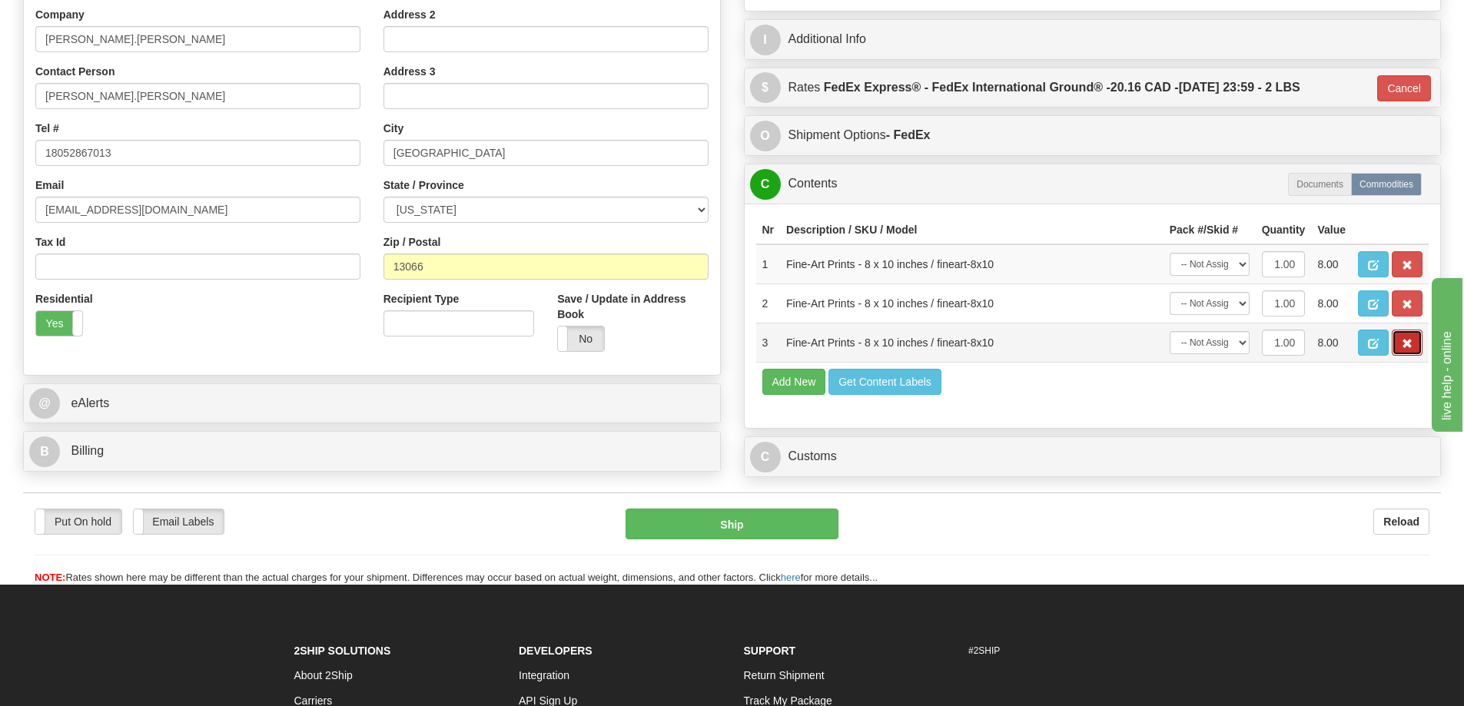
click at [1396, 341] on button "button" at bounding box center [1407, 343] width 31 height 26
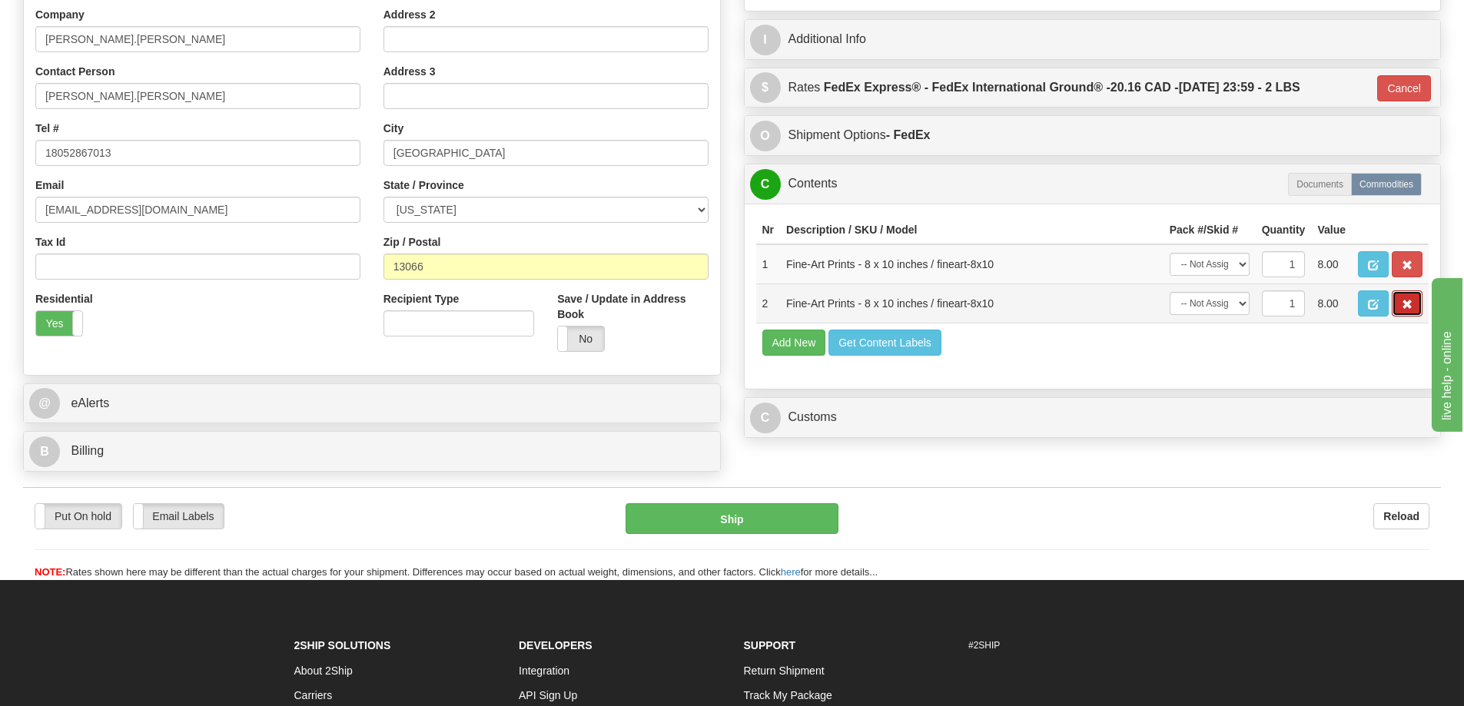
click at [1407, 307] on span "button" at bounding box center [1407, 305] width 11 height 10
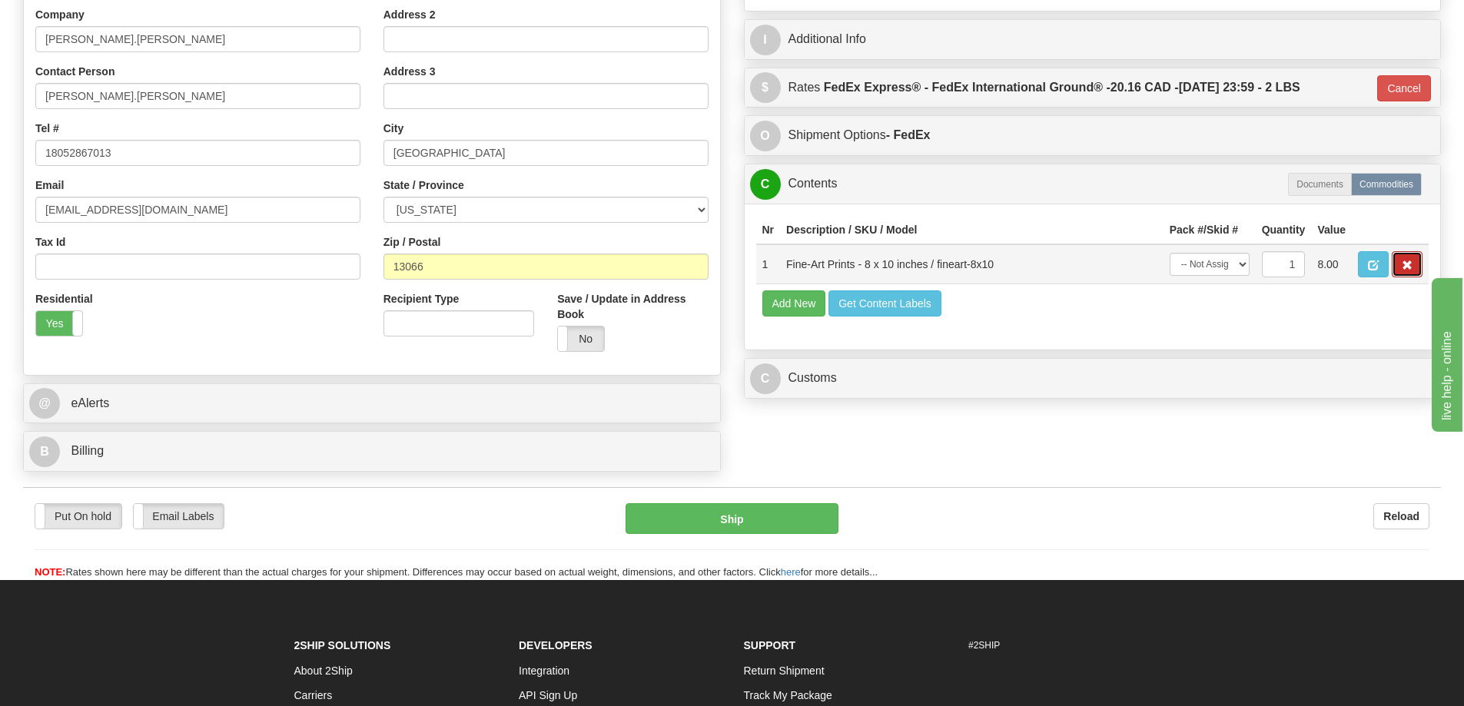
click at [1409, 267] on span "button" at bounding box center [1407, 266] width 11 height 10
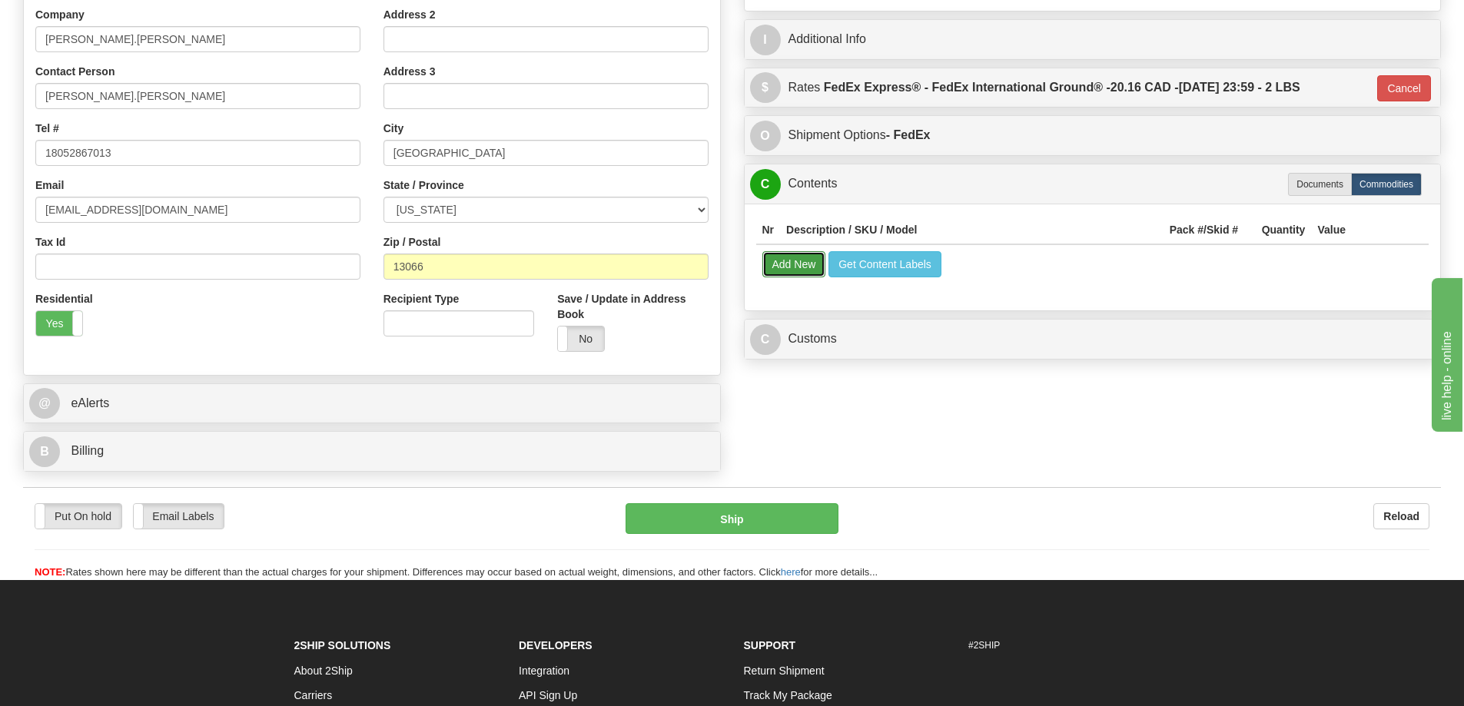
click at [789, 256] on button "Add New" at bounding box center [794, 264] width 64 height 26
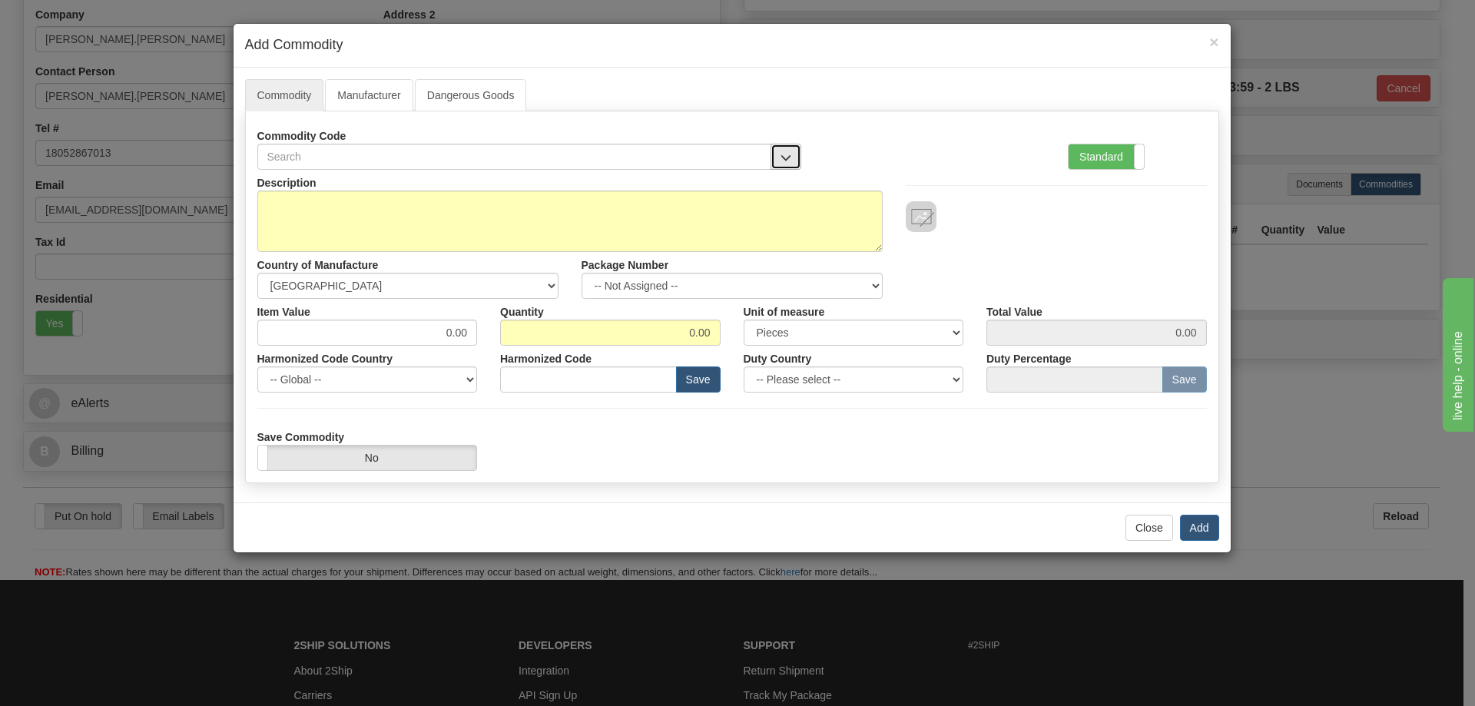
click at [783, 154] on span "button" at bounding box center [786, 158] width 11 height 10
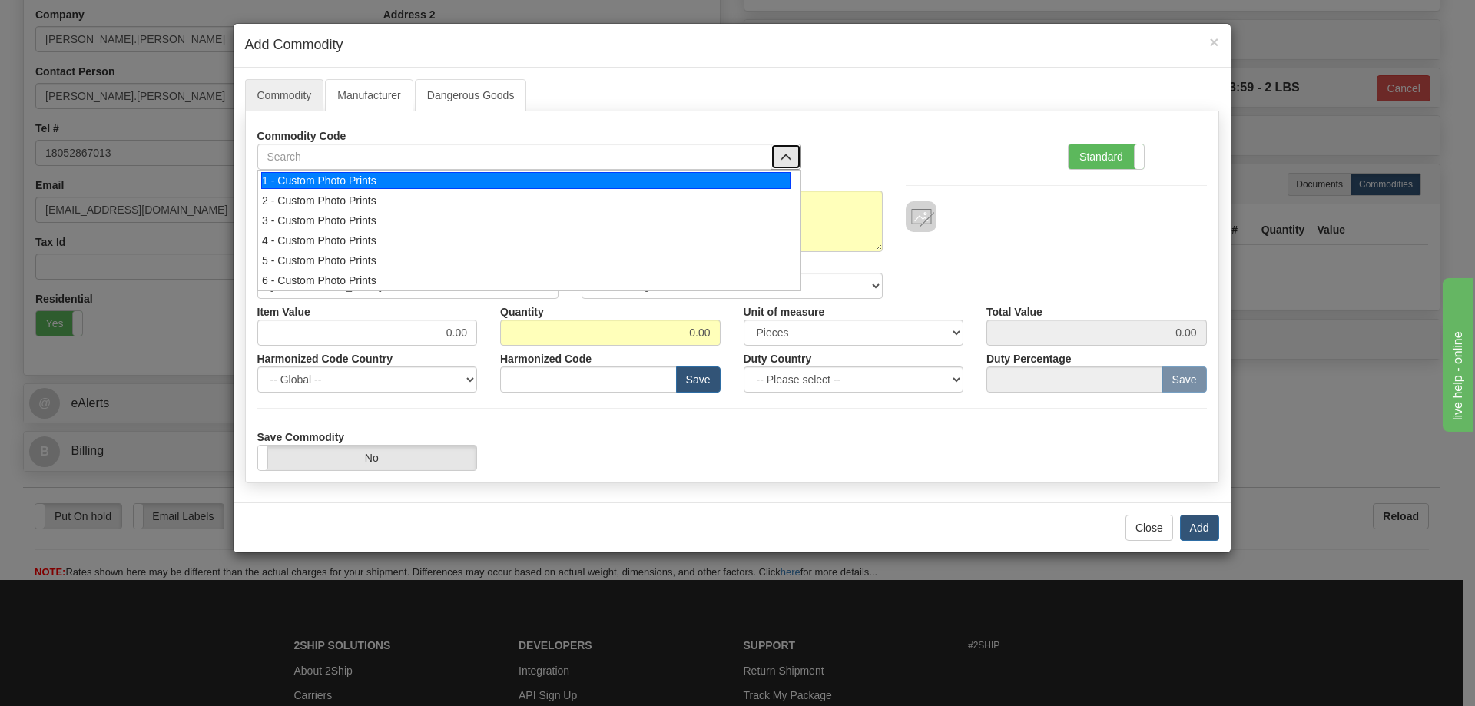
click at [765, 181] on div "1 - Custom Photo Prints" at bounding box center [525, 180] width 529 height 17
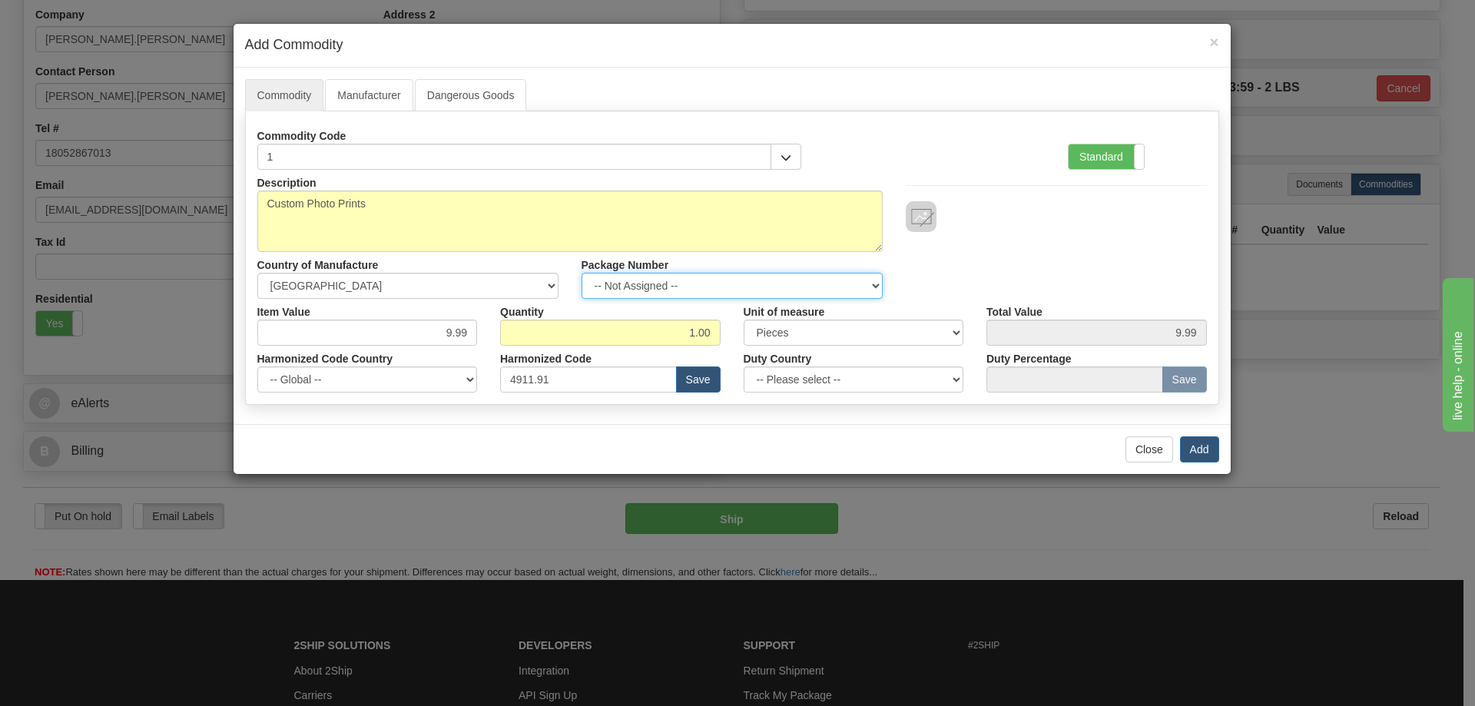
click at [874, 277] on select "-- Not Assigned -- Item 1" at bounding box center [732, 286] width 301 height 26
select select "0"
click at [582, 273] on select "-- Not Assigned -- Item 1" at bounding box center [732, 286] width 301 height 26
click at [1194, 436] on button "Add" at bounding box center [1199, 449] width 39 height 26
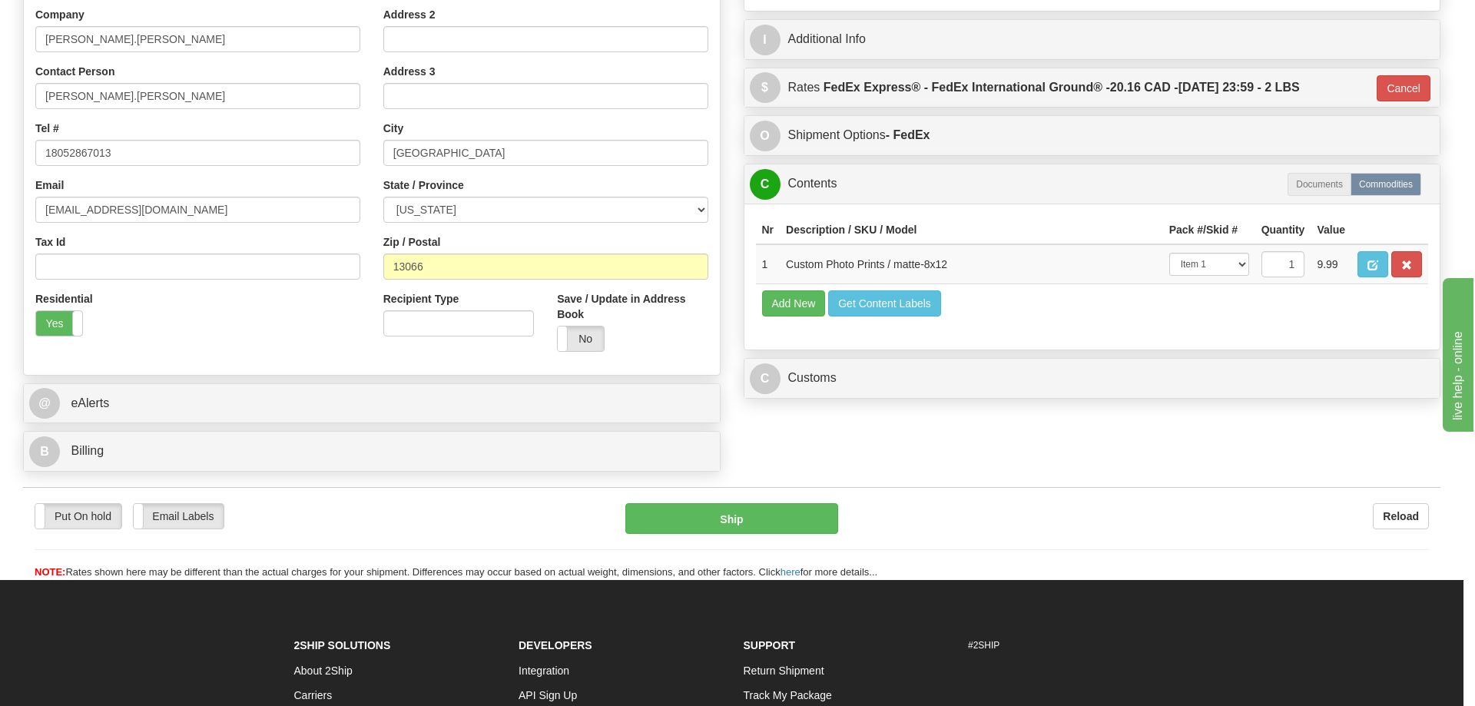
click at [1203, 448] on div at bounding box center [737, 353] width 1475 height 706
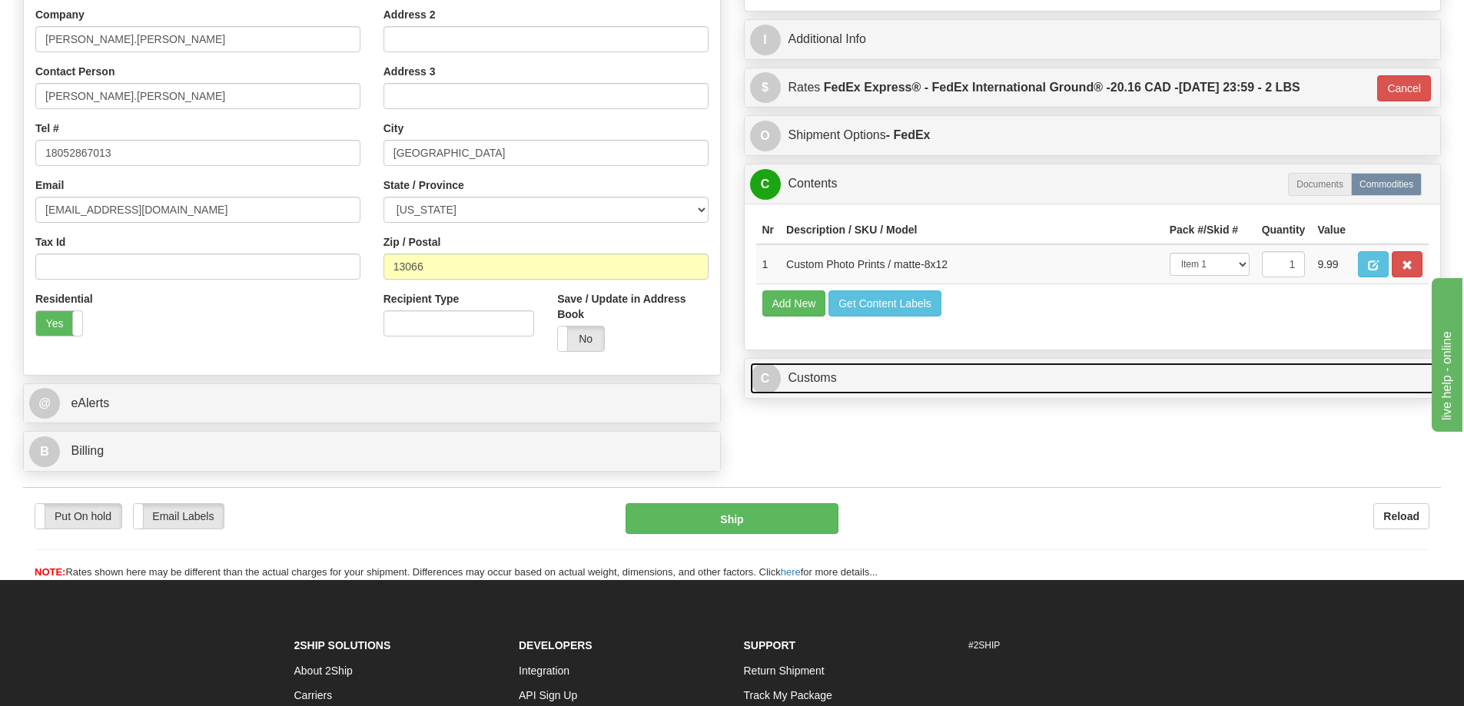
click at [1150, 378] on link "C Customs" at bounding box center [1092, 379] width 685 height 32
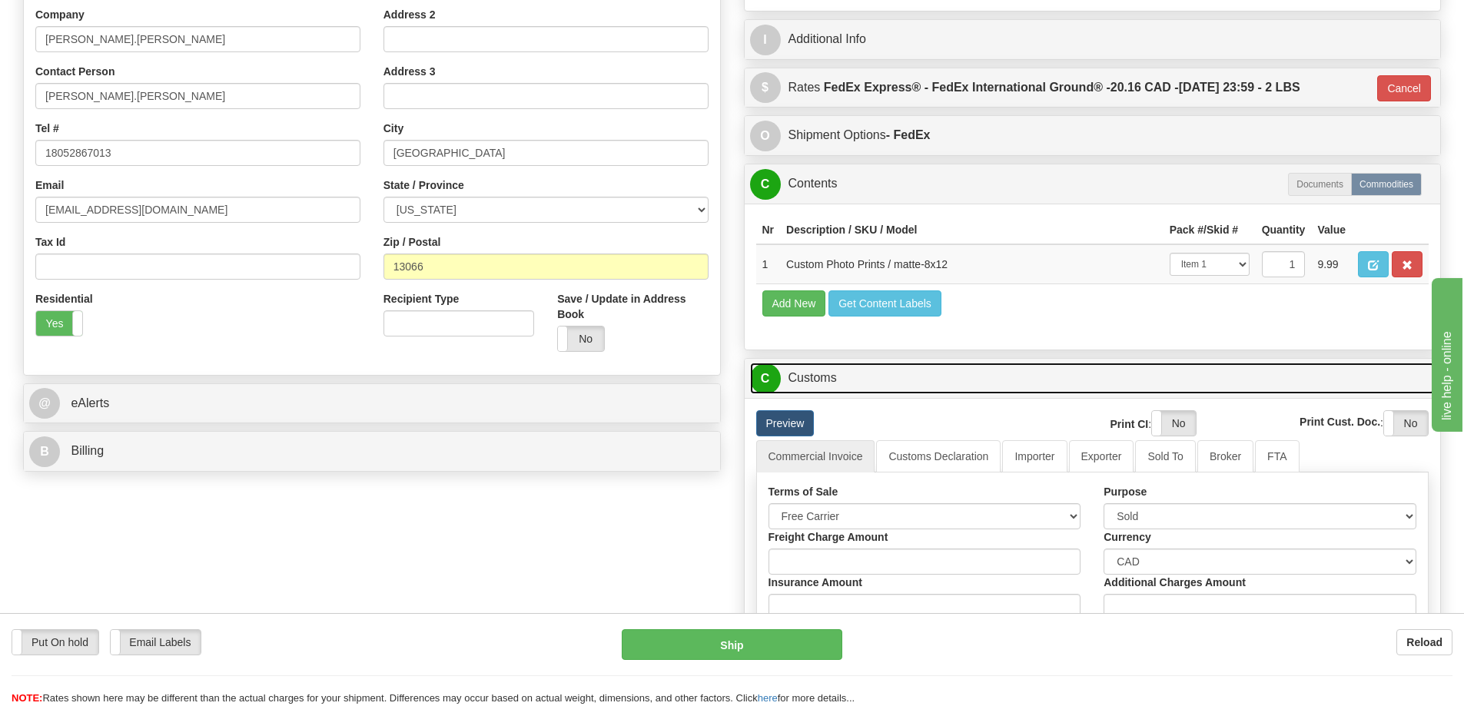
scroll to position [461, 0]
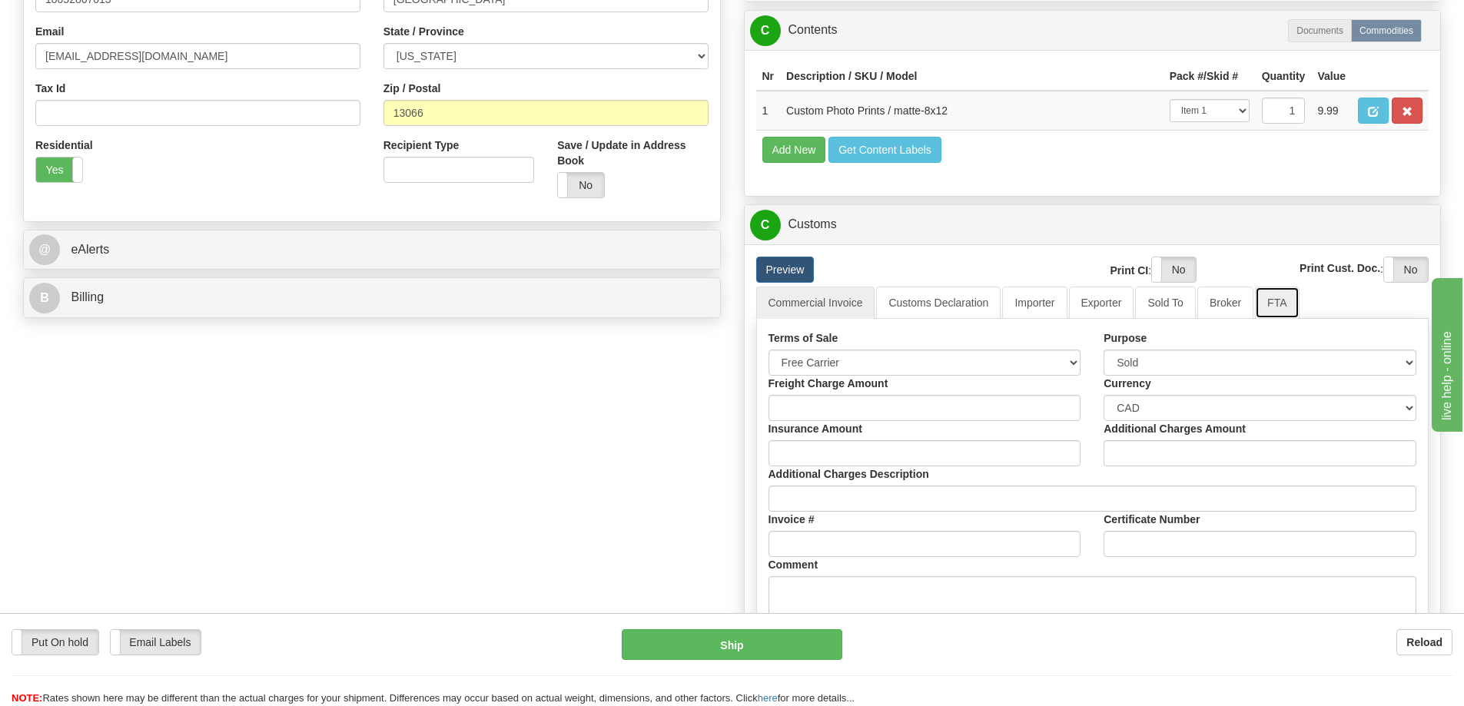
click at [1277, 312] on link "FTA" at bounding box center [1277, 303] width 44 height 32
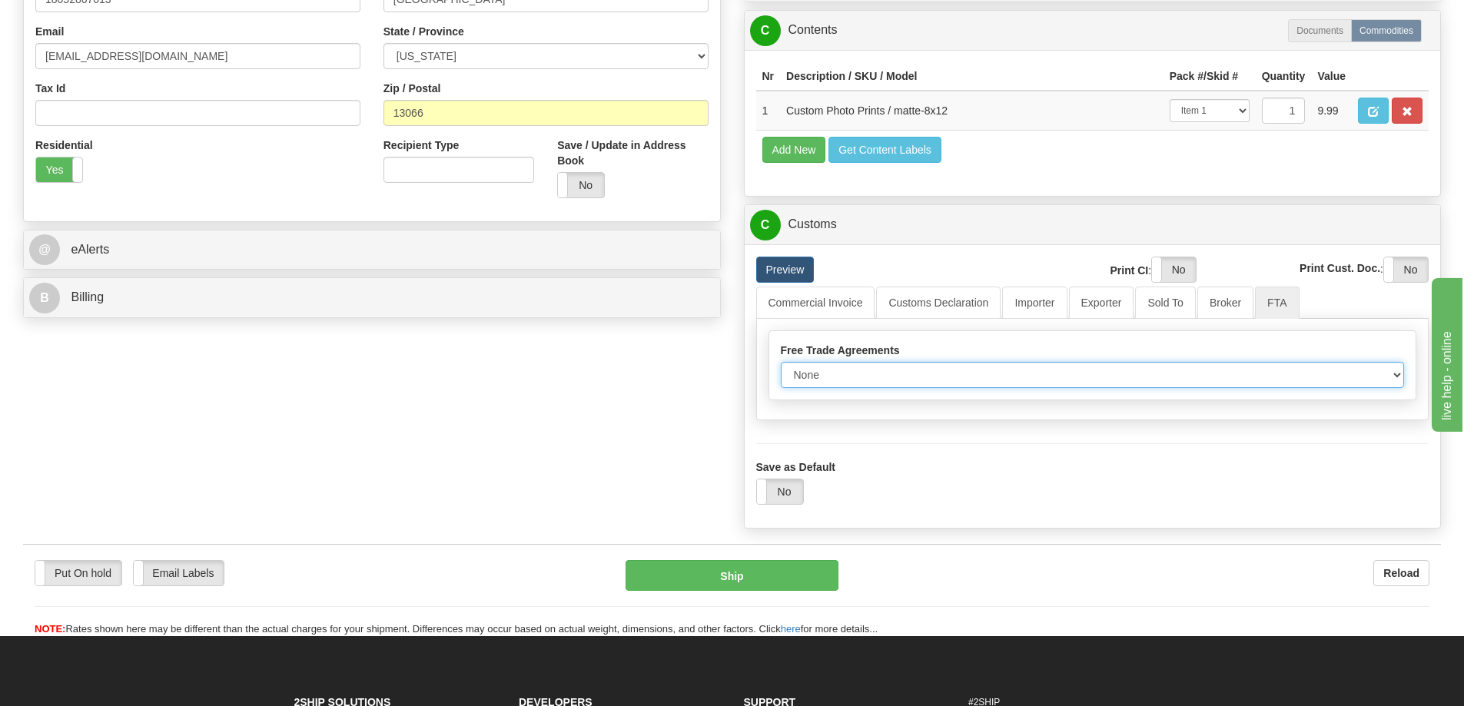
click at [1396, 373] on select "None Other USMCA CETA CUKTCA" at bounding box center [1093, 375] width 624 height 26
select select "1"
click at [781, 367] on select "None Other USMCA CETA CUKTCA" at bounding box center [1093, 375] width 624 height 26
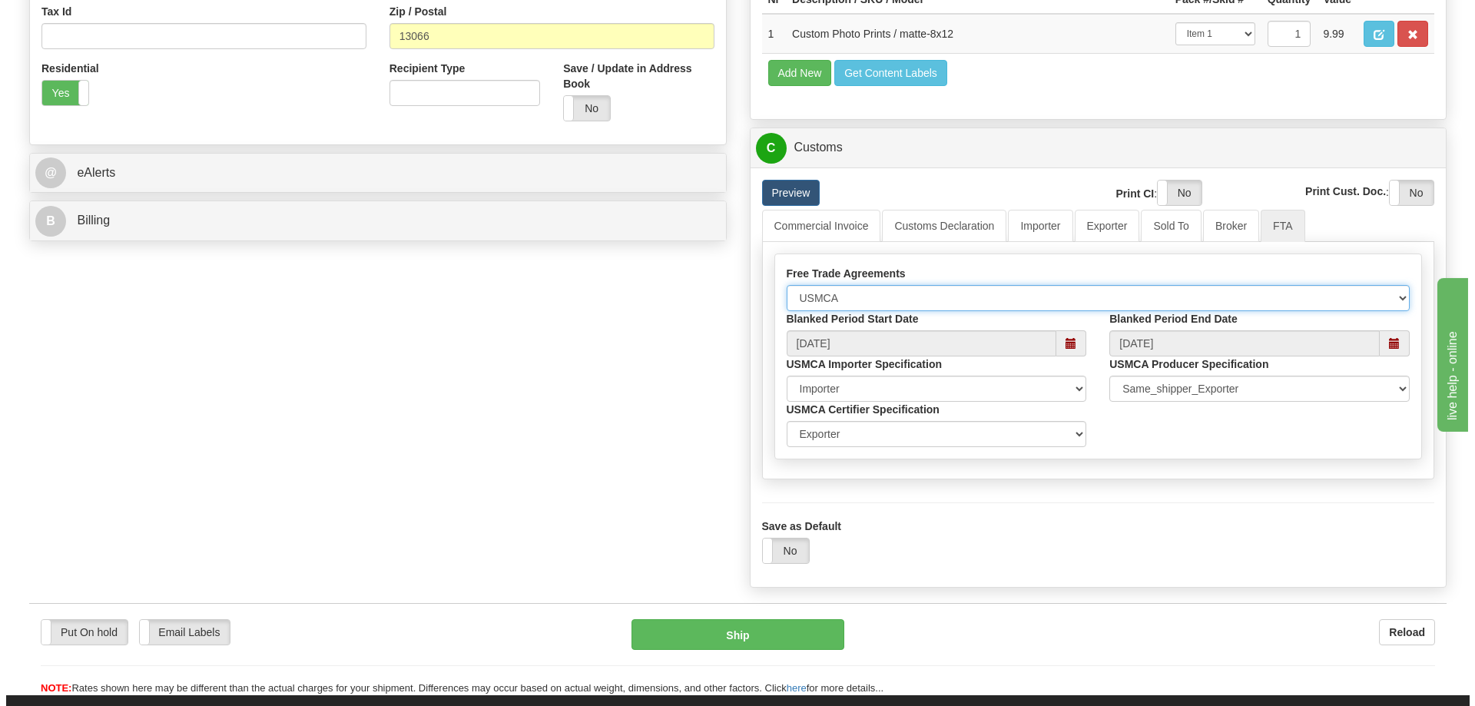
scroll to position [615, 0]
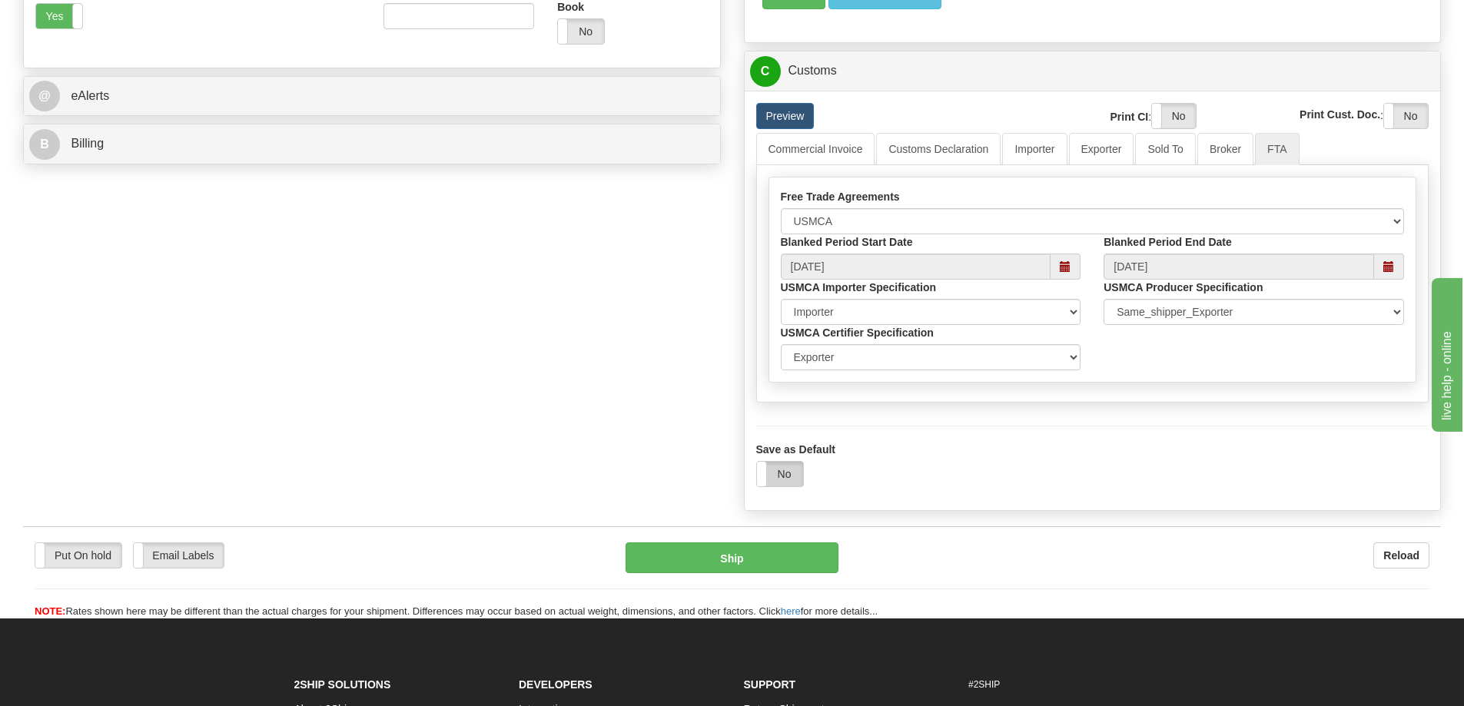
click at [783, 480] on label "No" at bounding box center [780, 474] width 46 height 25
click at [764, 481] on label "Yes" at bounding box center [780, 474] width 46 height 25
click at [749, 555] on button "Ship" at bounding box center [732, 558] width 213 height 31
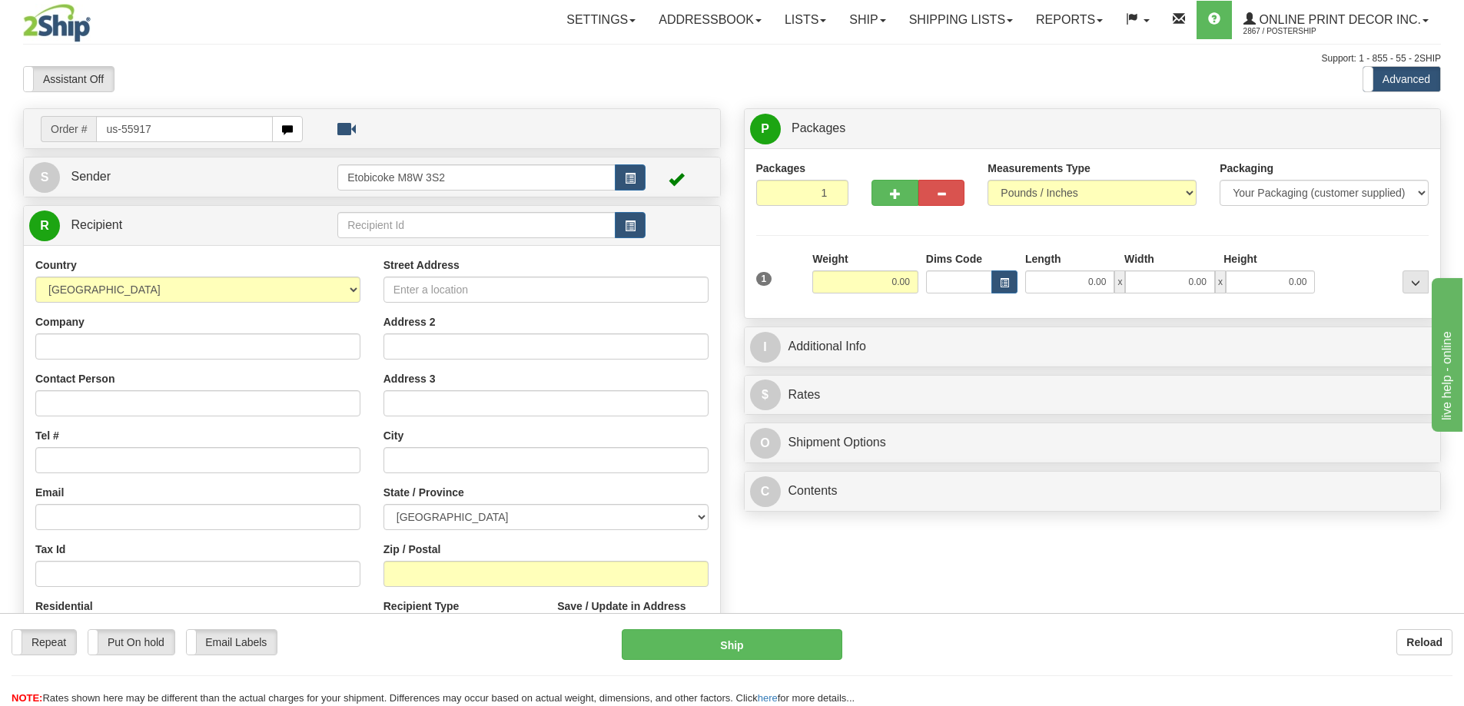
type input "us-55917"
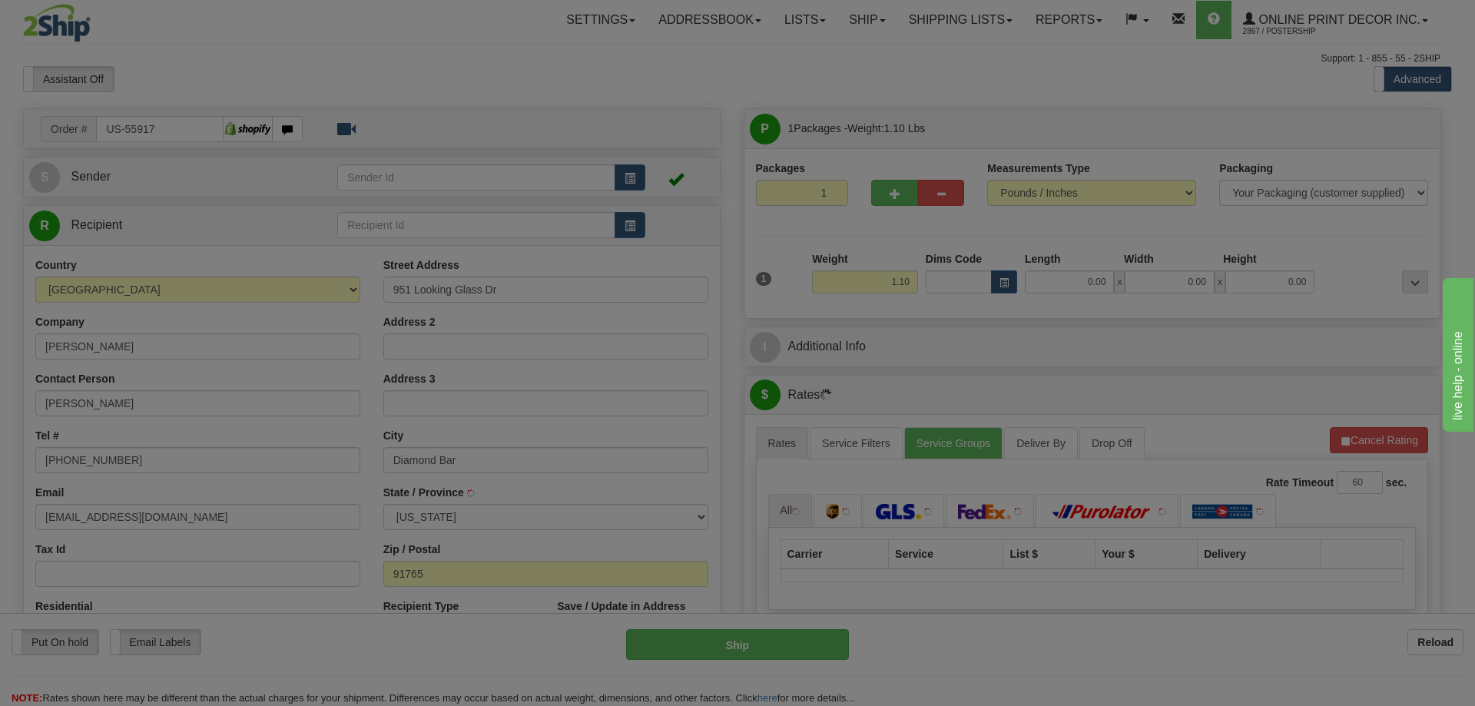
type input "DIAMOND BAR"
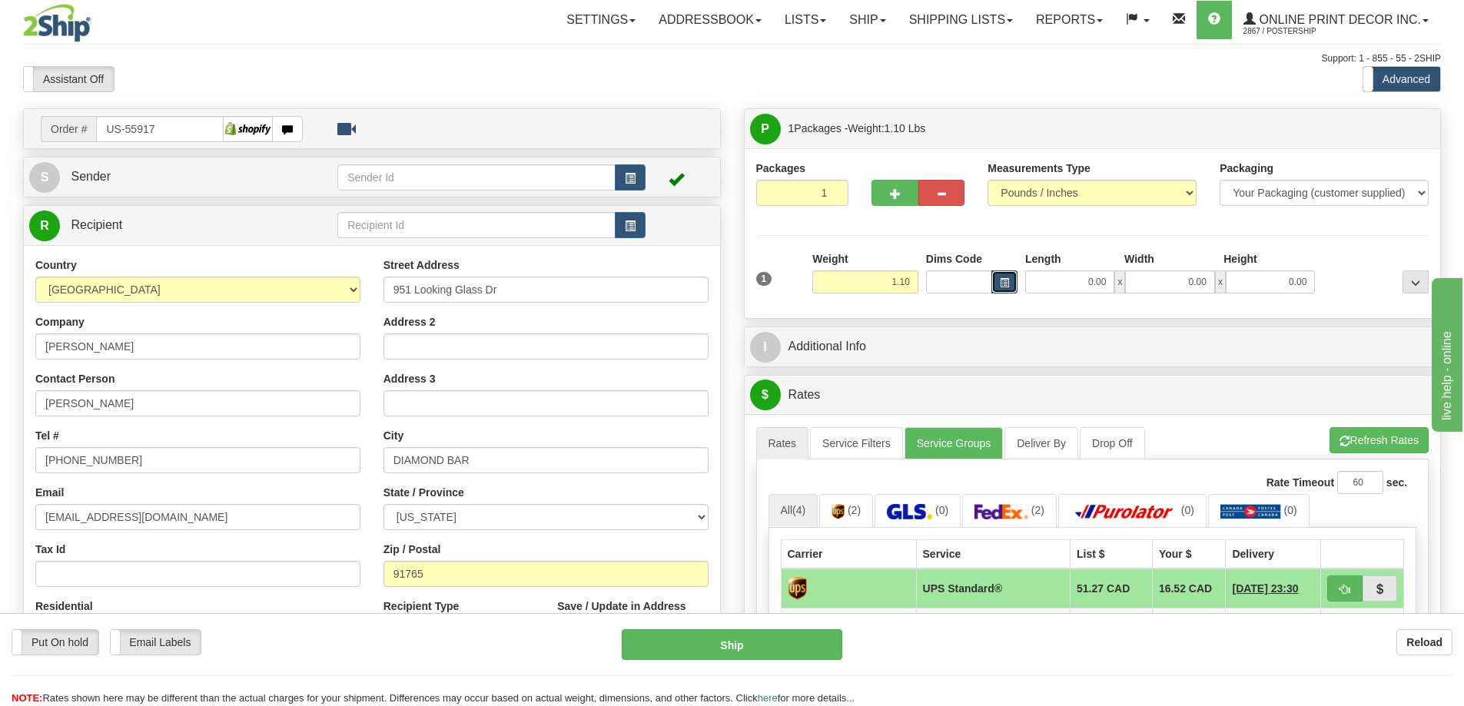
click at [1011, 276] on button "button" at bounding box center [1004, 282] width 26 height 23
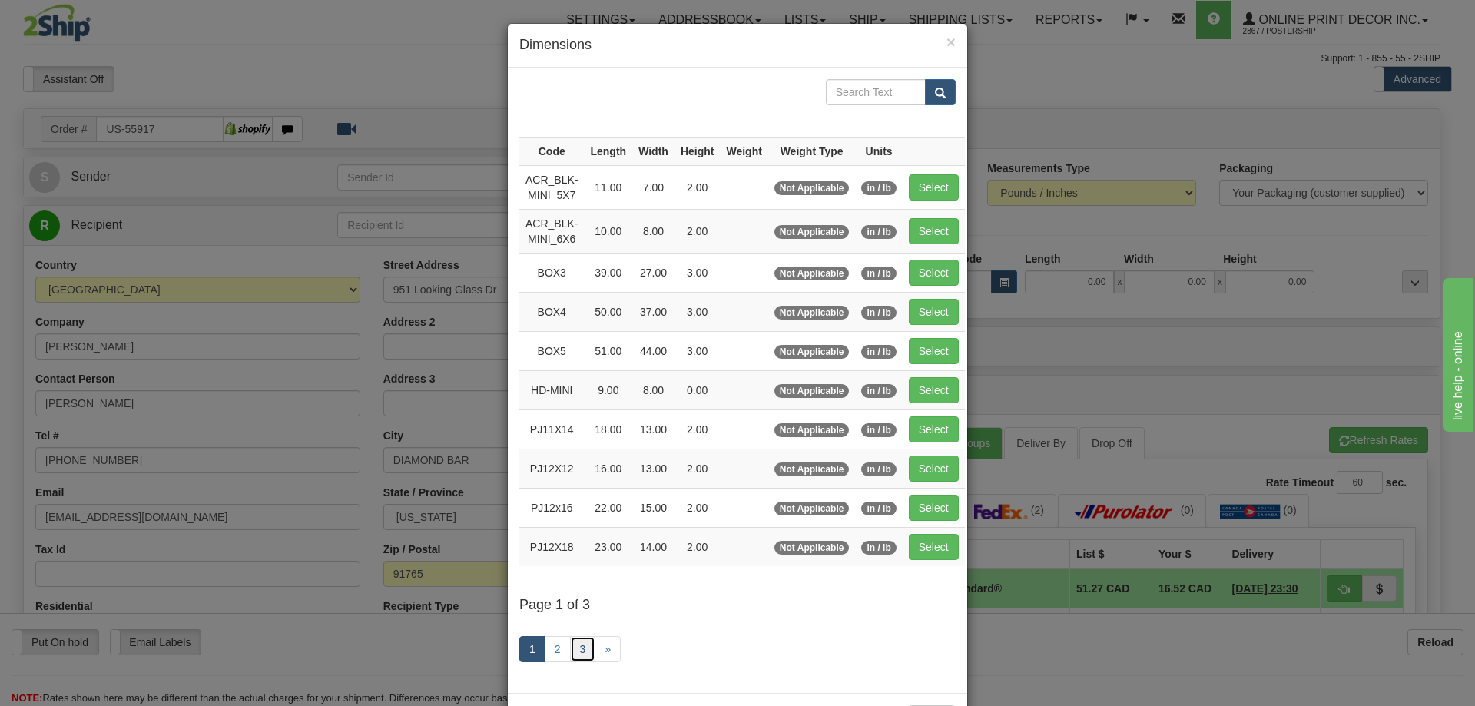
click at [579, 649] on link "3" at bounding box center [583, 649] width 26 height 26
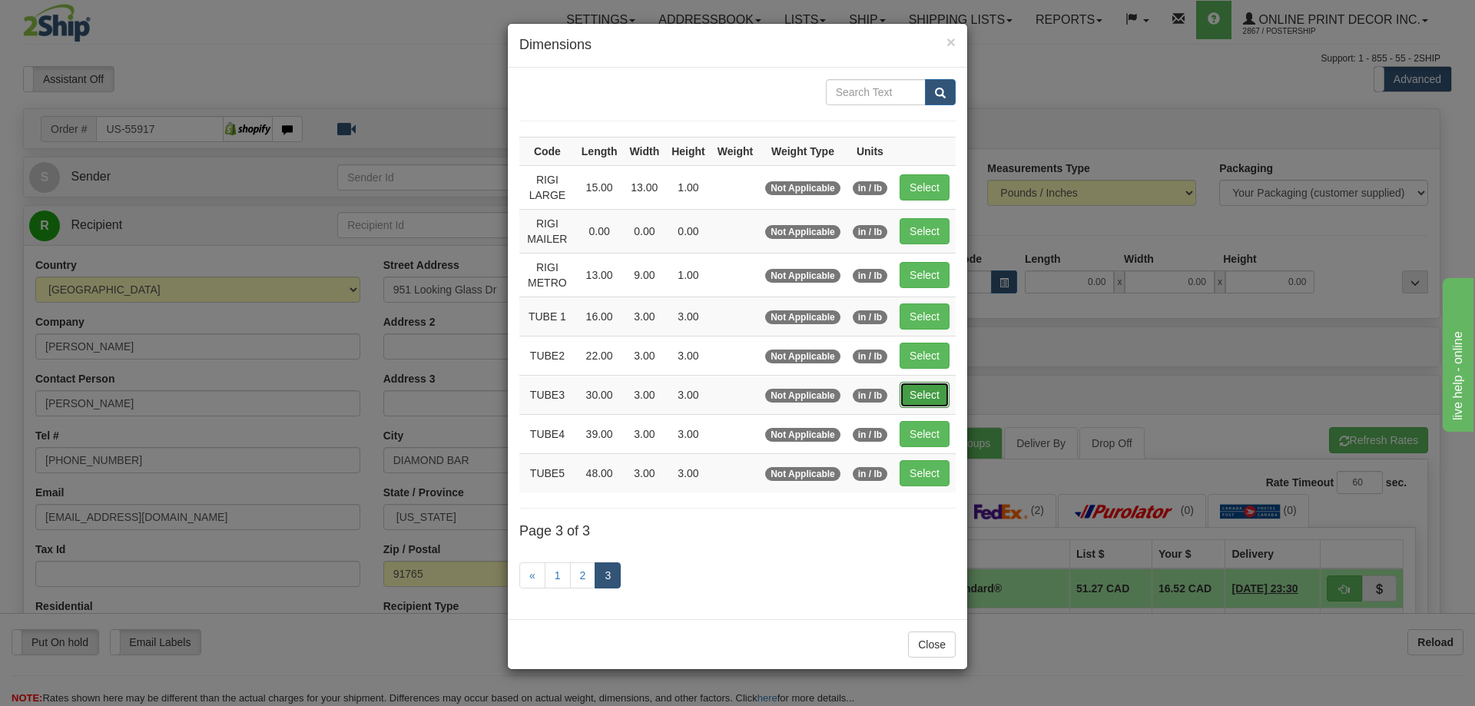
click at [925, 384] on button "Select" at bounding box center [925, 395] width 50 height 26
type input "TUBE3"
type input "30.00"
type input "3.00"
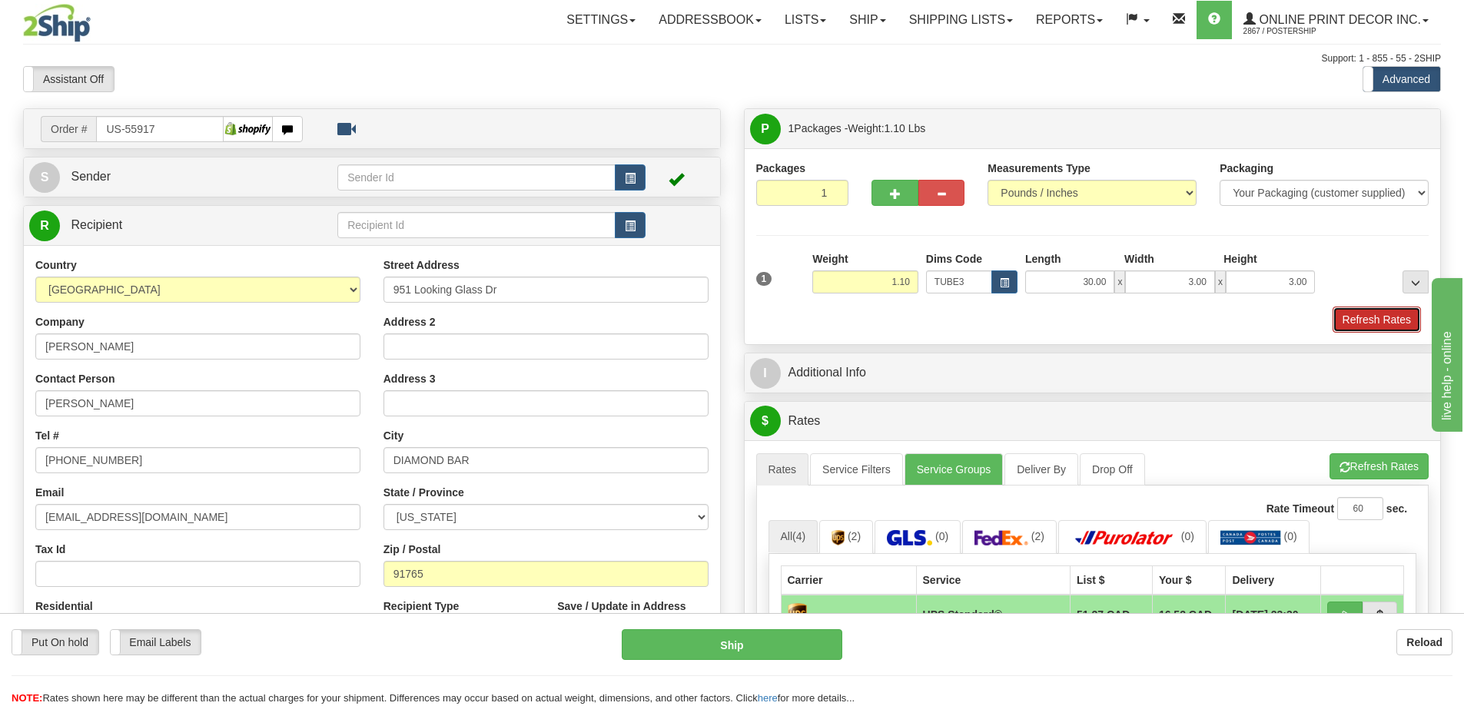
click at [1359, 313] on button "Refresh Rates" at bounding box center [1377, 320] width 88 height 26
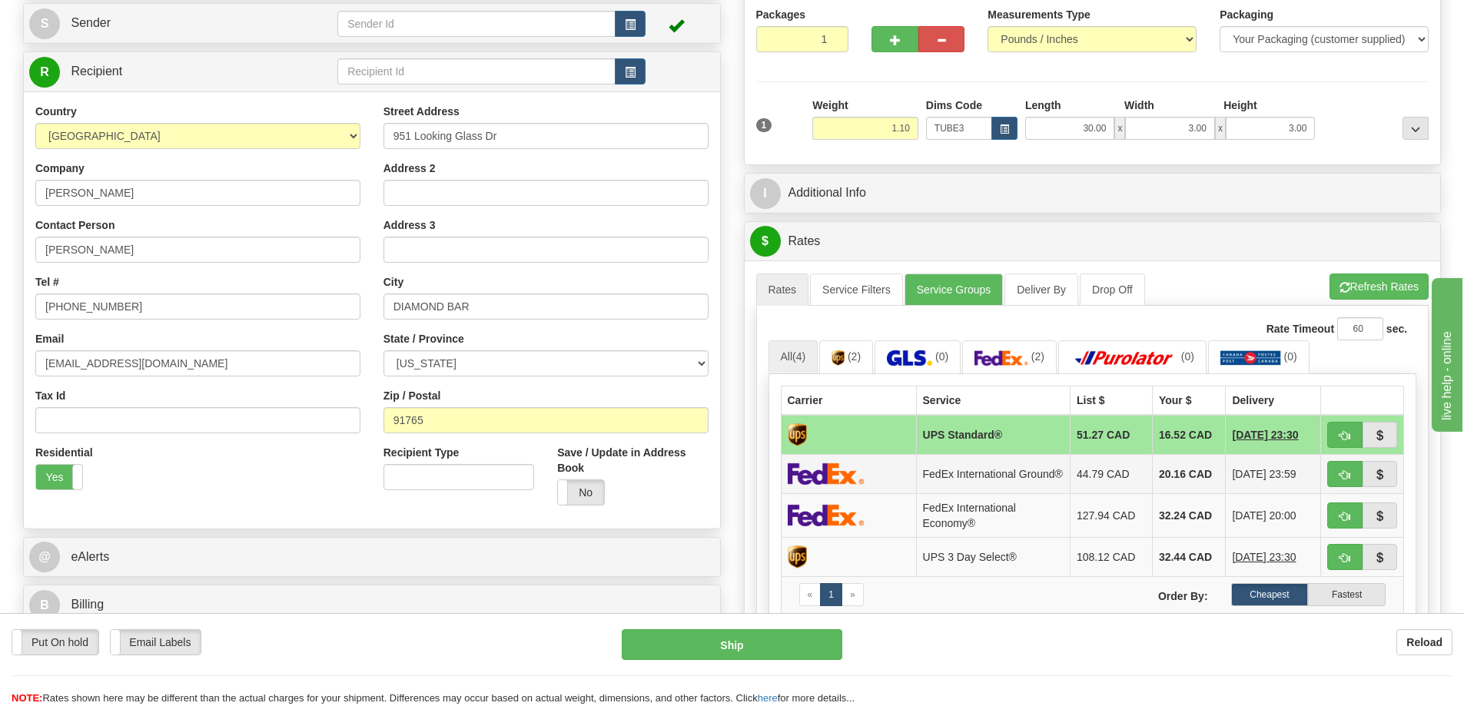
scroll to position [307, 0]
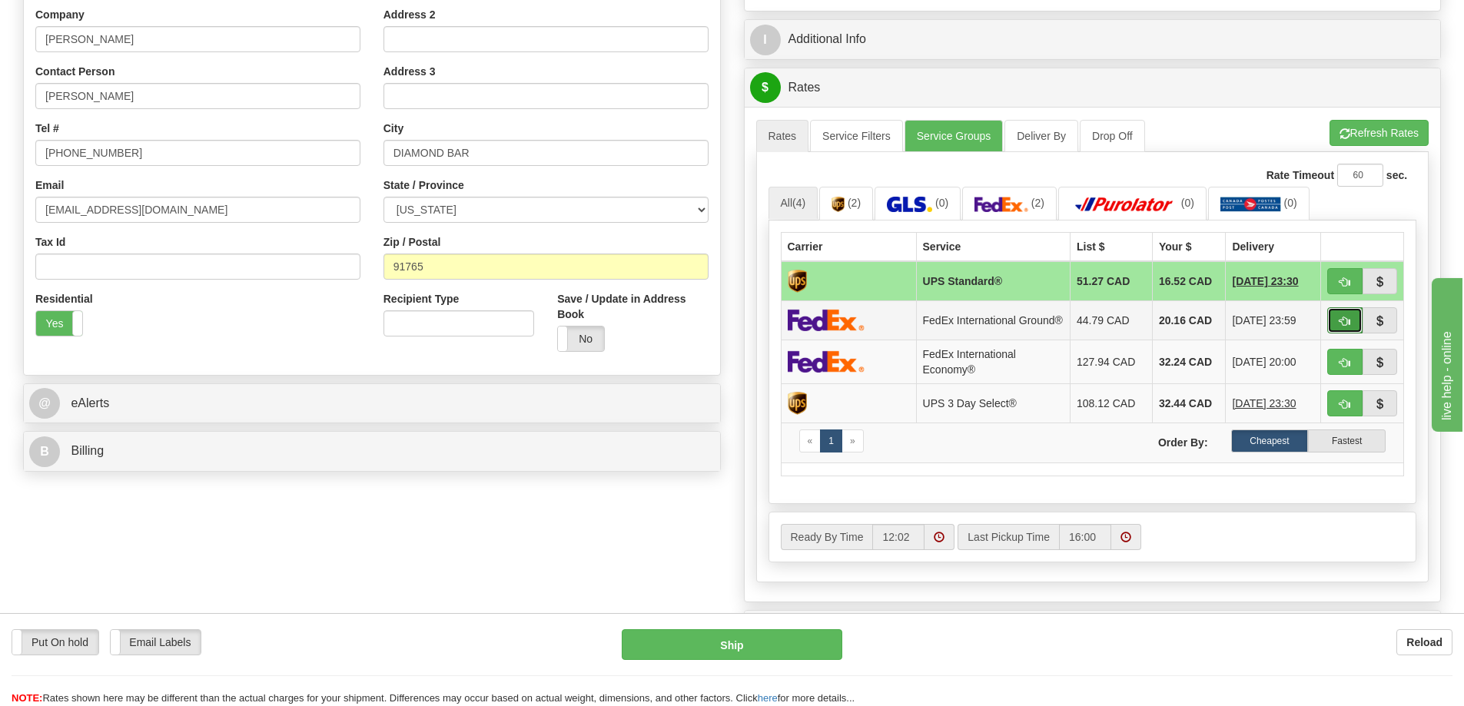
click at [1340, 323] on span "button" at bounding box center [1344, 322] width 11 height 10
type input "92"
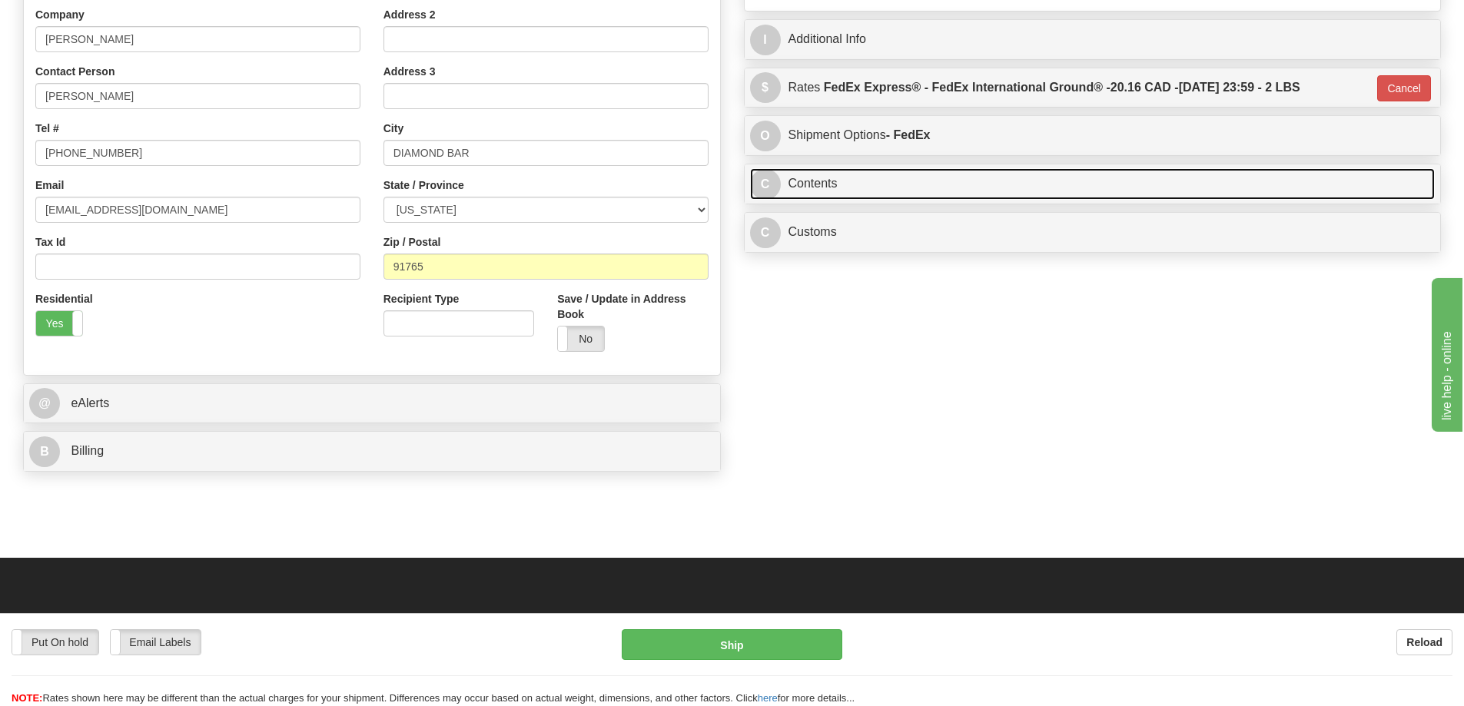
click at [1070, 184] on link "C Contents" at bounding box center [1092, 184] width 685 height 32
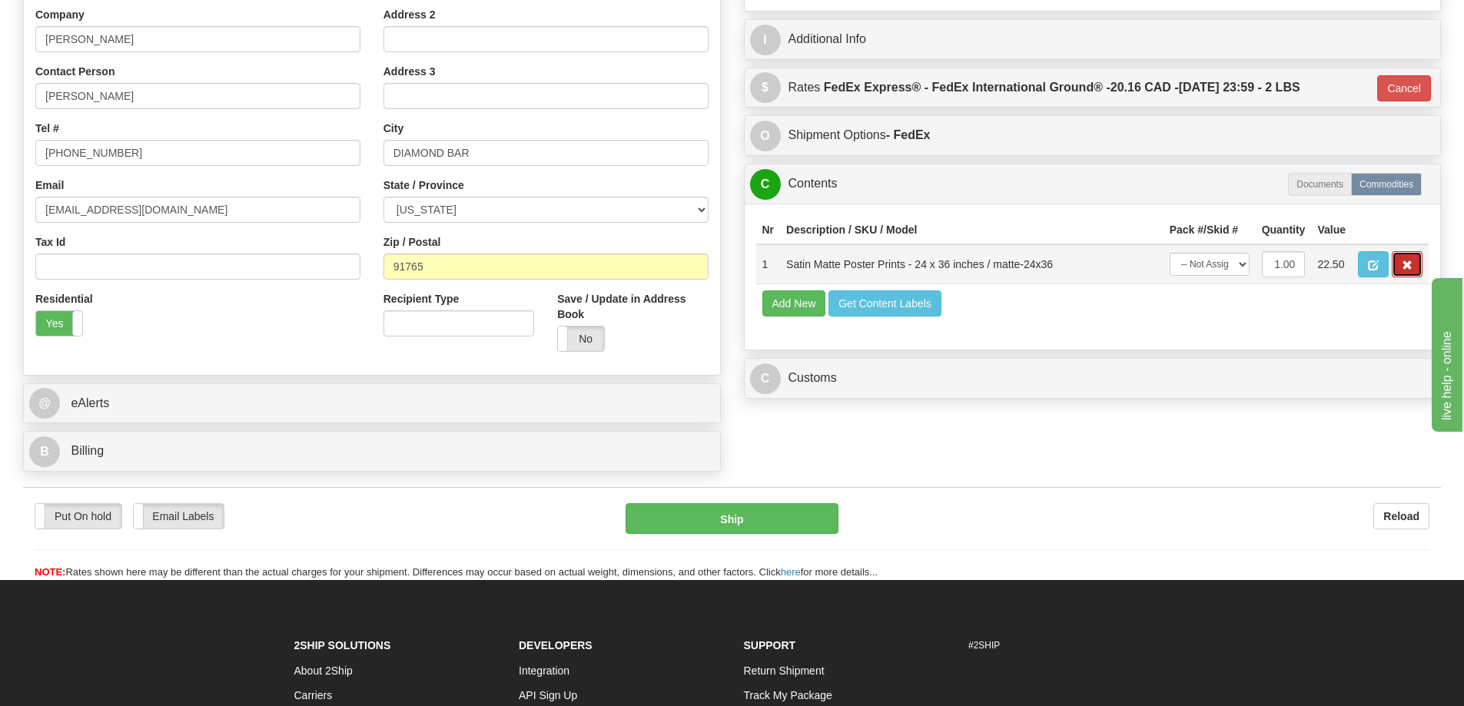
click at [1407, 268] on span "button" at bounding box center [1407, 266] width 11 height 10
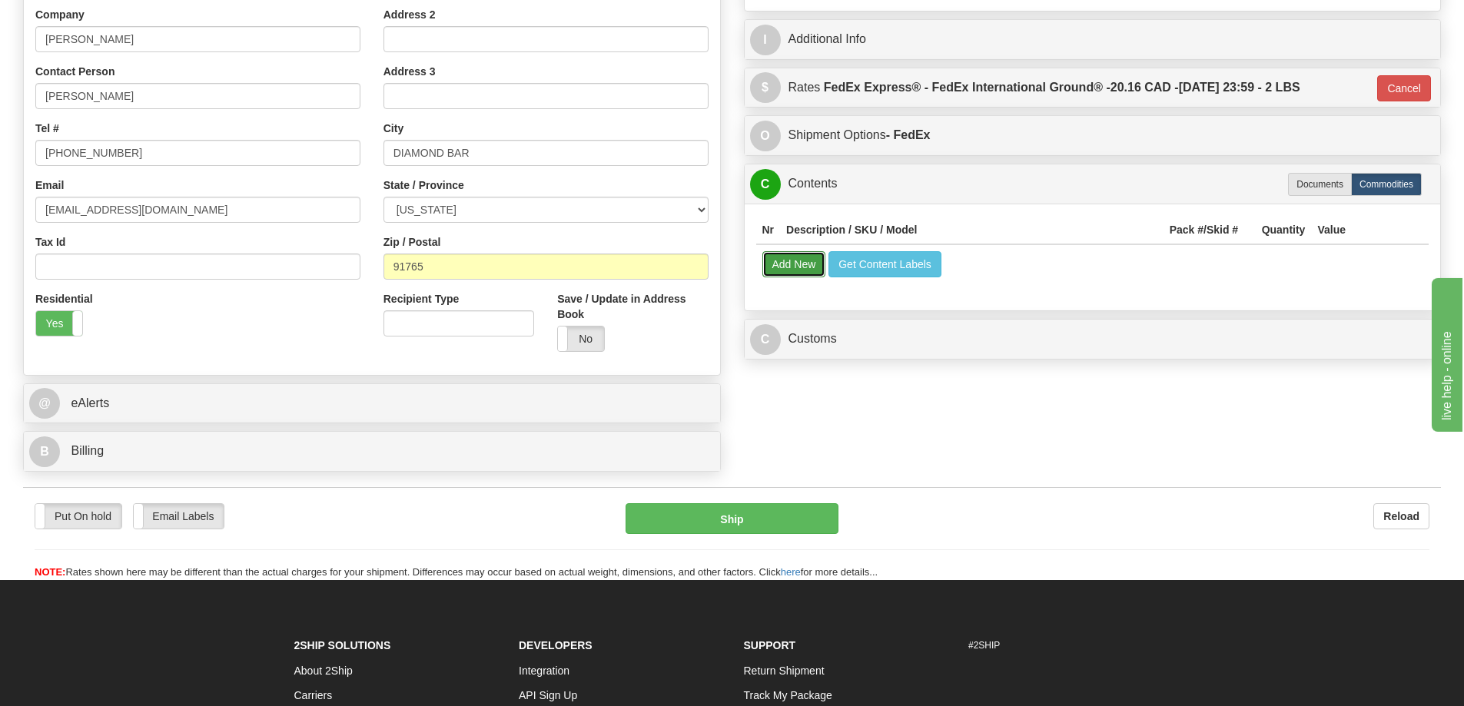
click at [794, 269] on button "Add New" at bounding box center [794, 264] width 64 height 26
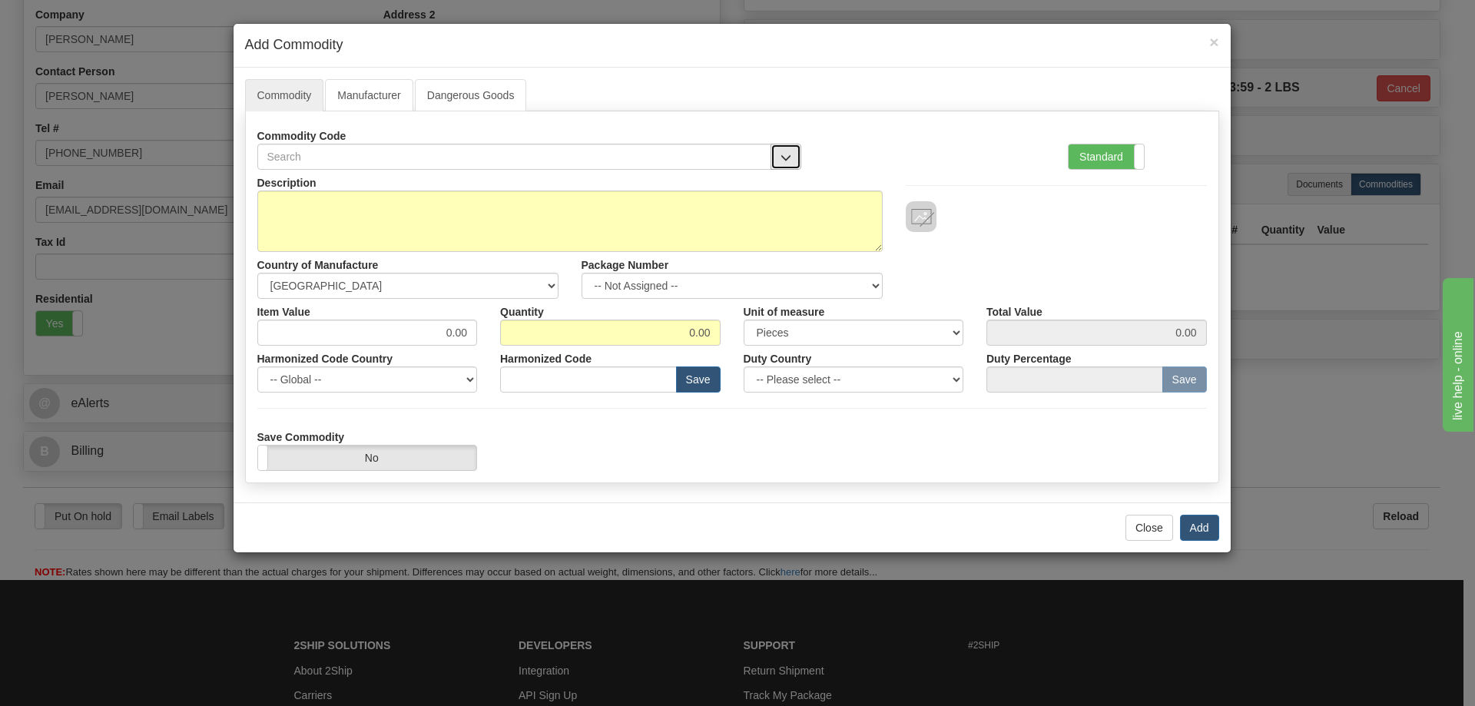
click at [777, 151] on button "button" at bounding box center [786, 157] width 31 height 26
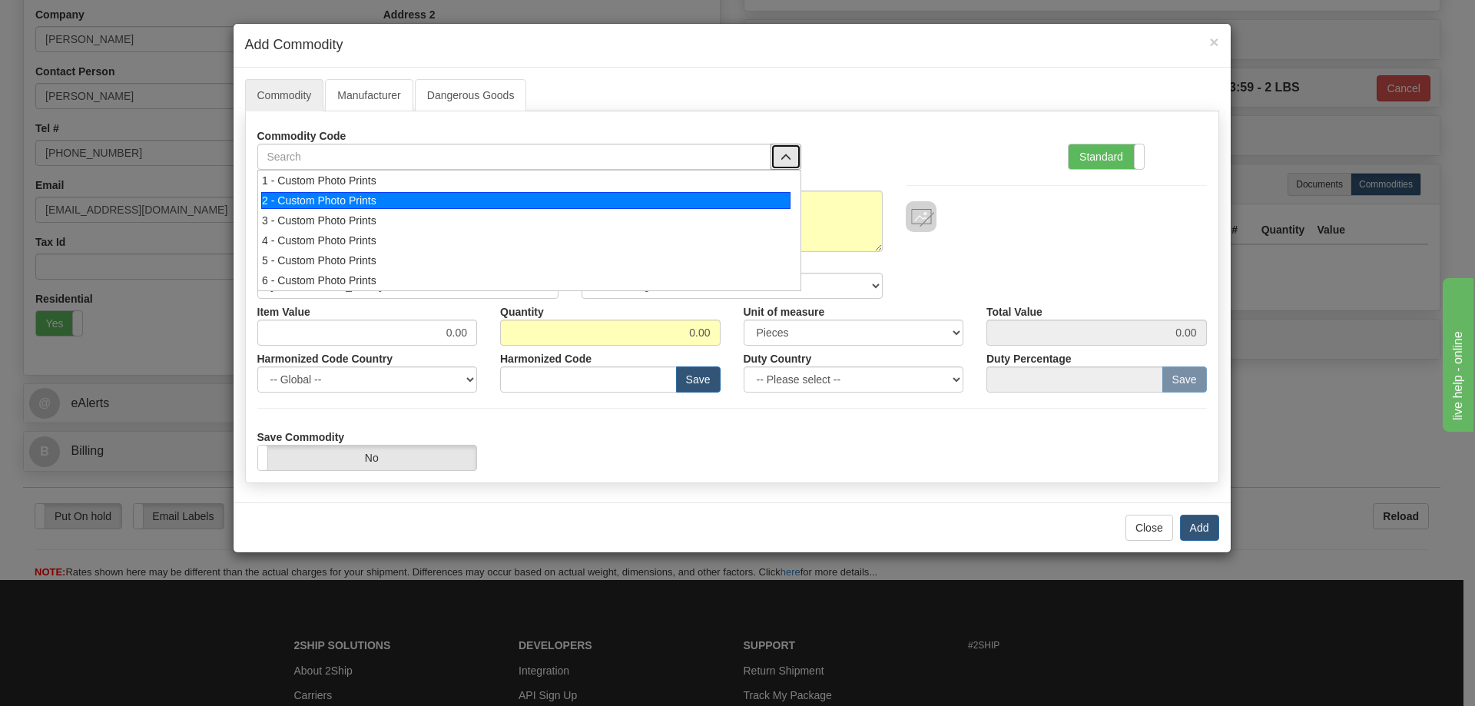
click at [738, 195] on div "2 - Custom Photo Prints" at bounding box center [525, 200] width 529 height 17
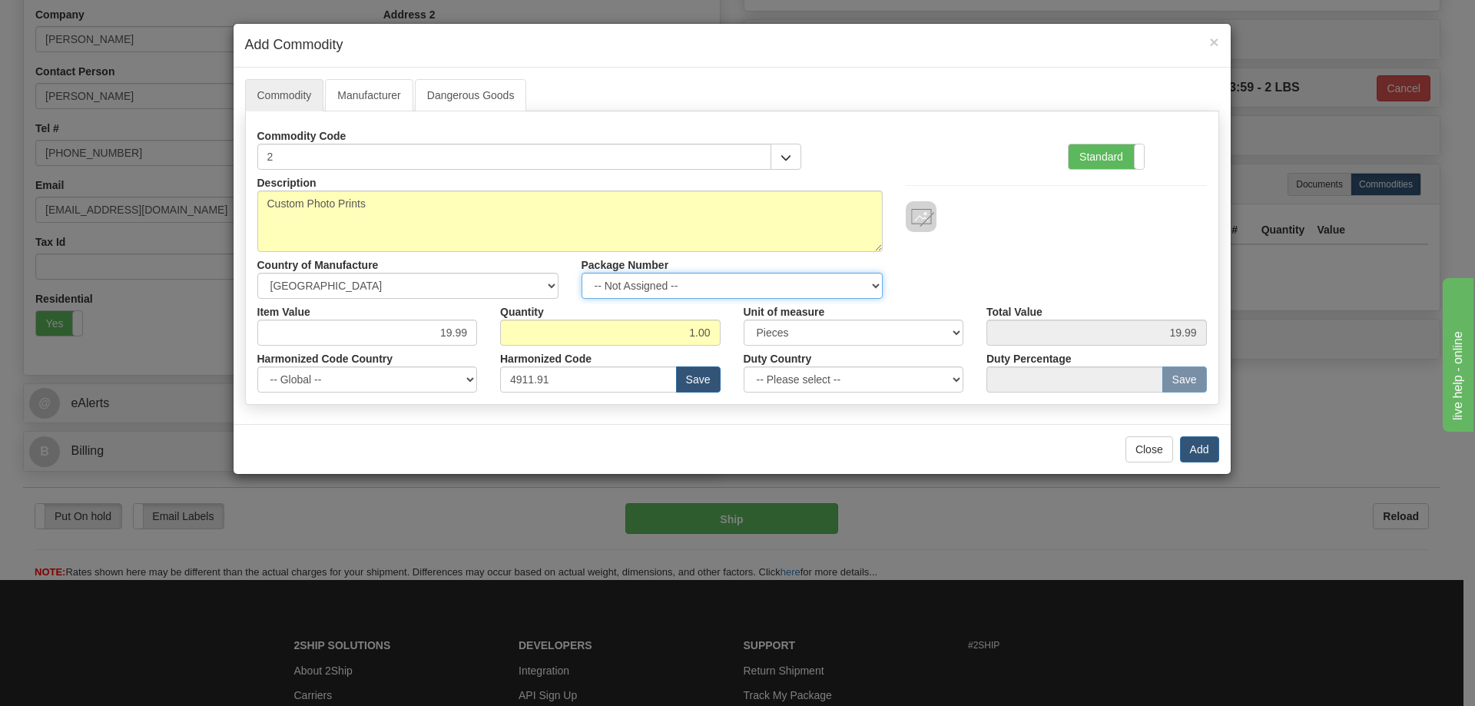
click at [872, 282] on select "-- Not Assigned -- Item 1" at bounding box center [732, 286] width 301 height 26
select select "0"
click at [582, 273] on select "-- Not Assigned -- Item 1" at bounding box center [732, 286] width 301 height 26
click at [1200, 448] on button "Add" at bounding box center [1199, 449] width 39 height 26
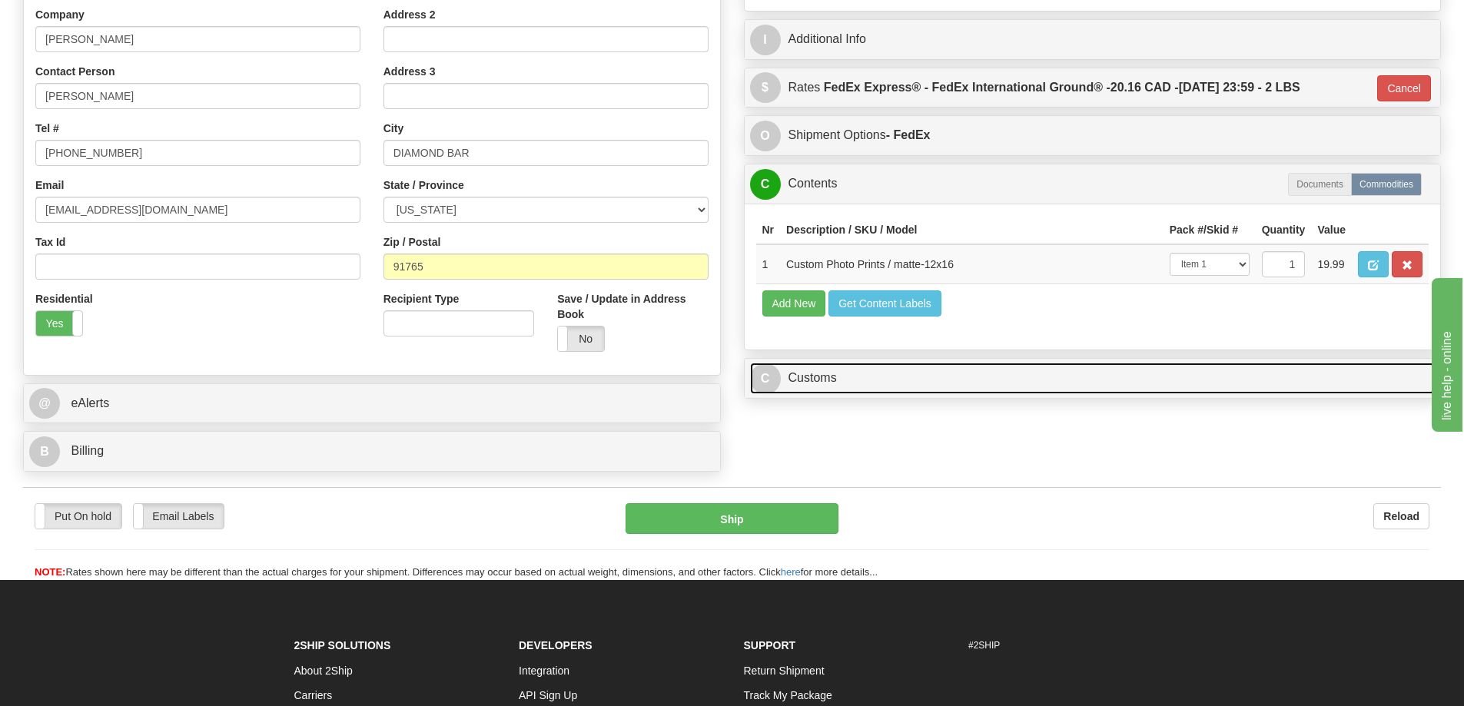
click at [1085, 377] on link "C Customs" at bounding box center [1092, 379] width 685 height 32
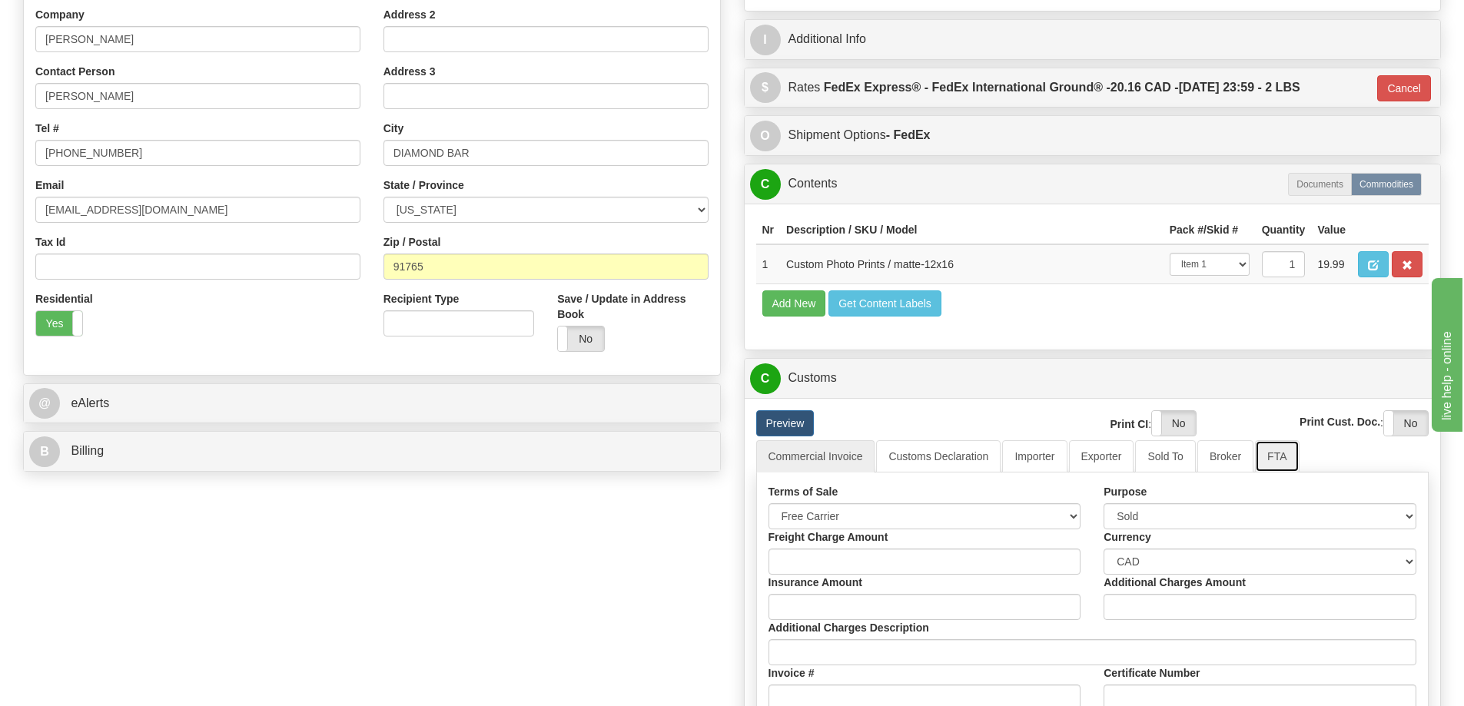
click at [1281, 463] on link "FTA" at bounding box center [1277, 456] width 44 height 32
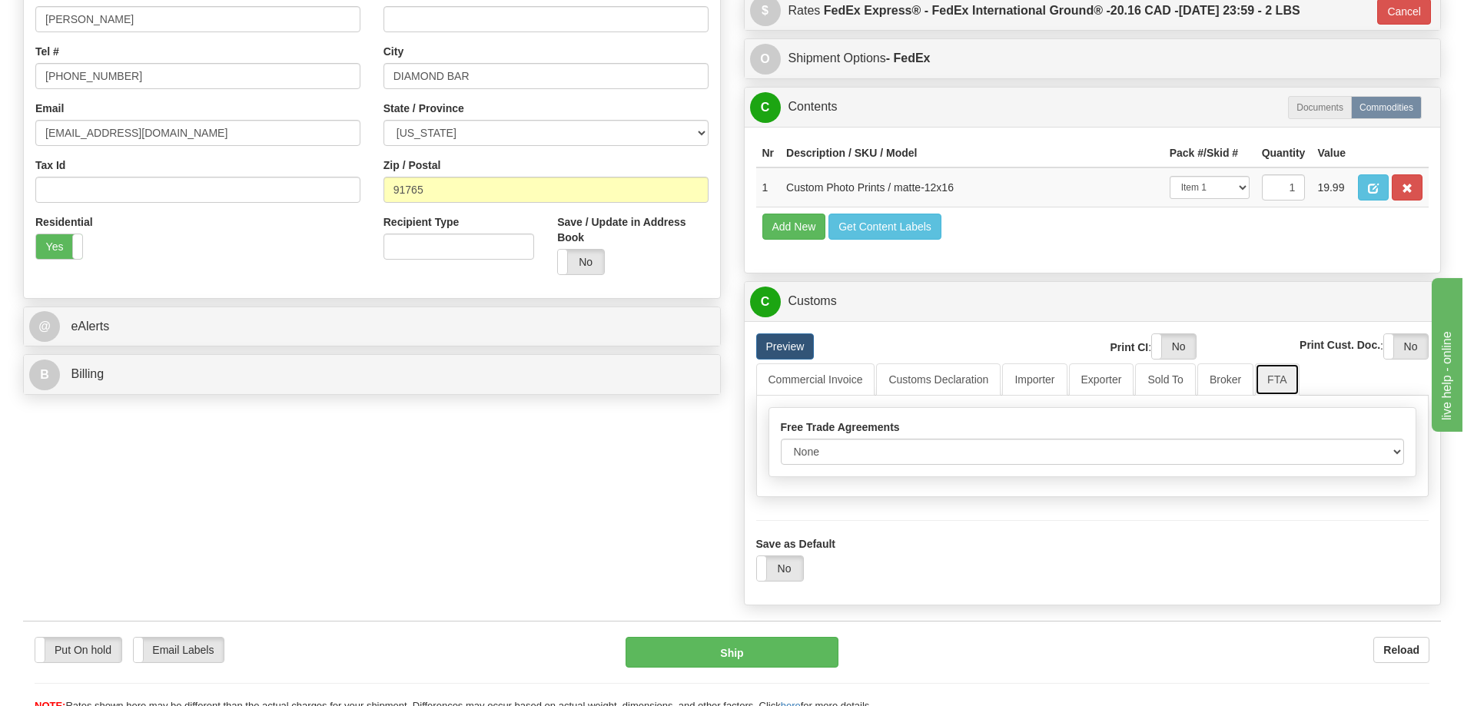
scroll to position [461, 0]
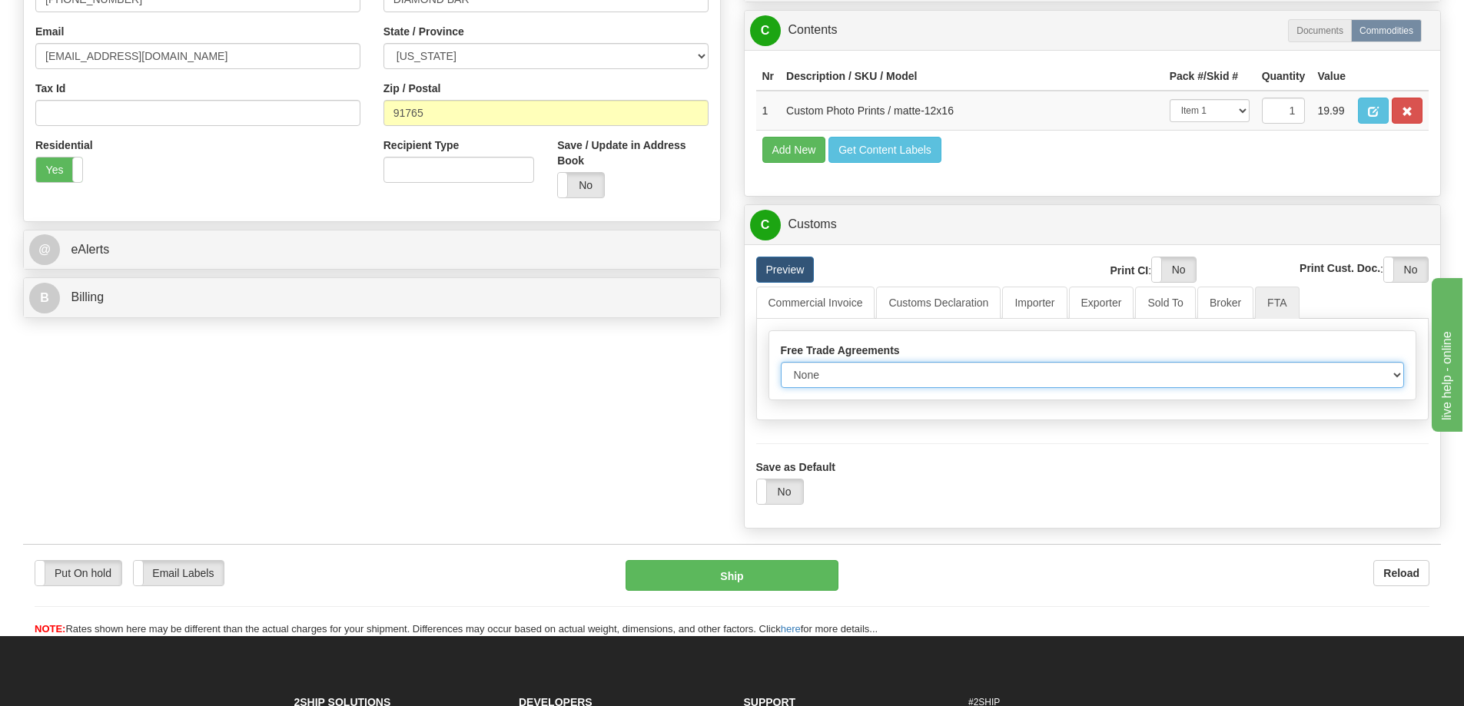
click at [1392, 377] on select "None Other USMCA CETA CUKTCA" at bounding box center [1093, 375] width 624 height 26
select select "1"
click at [781, 367] on select "None Other USMCA CETA CUKTCA" at bounding box center [1093, 375] width 624 height 26
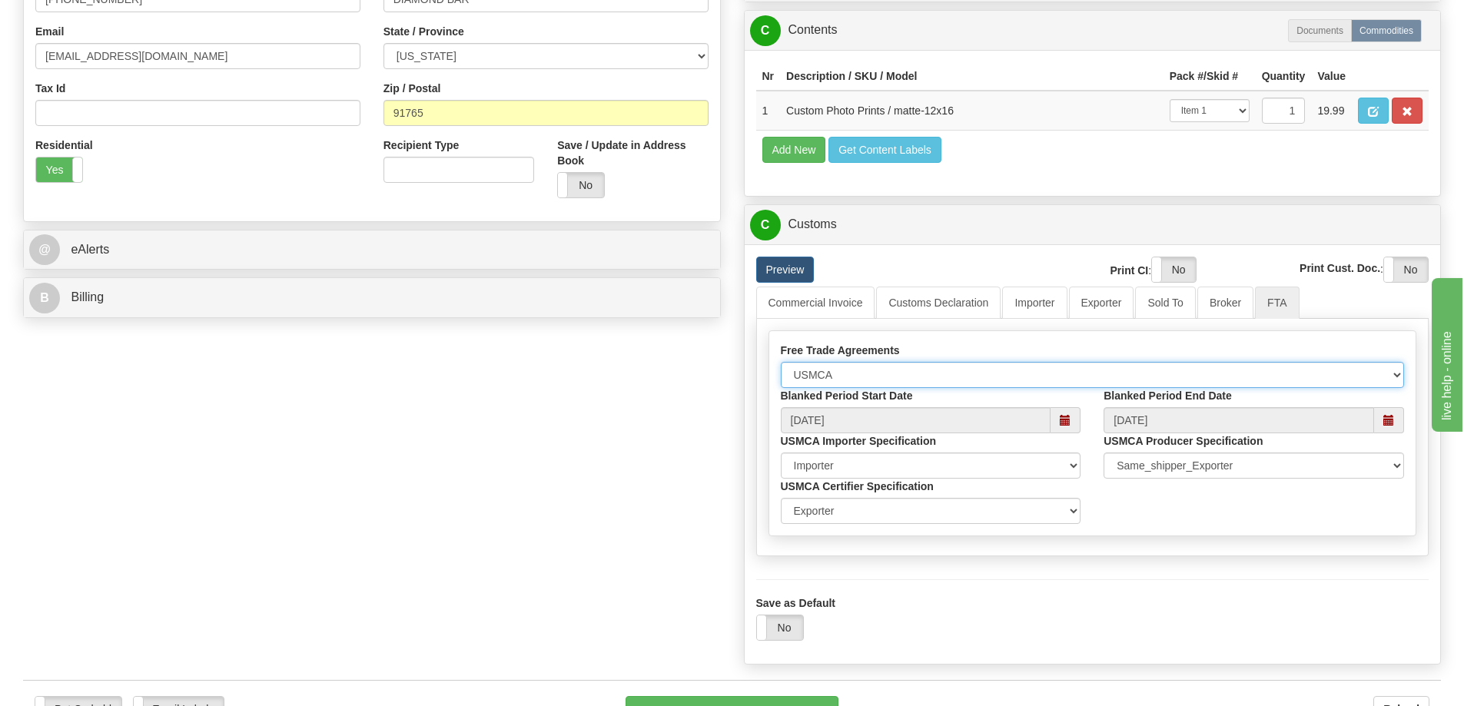
scroll to position [615, 0]
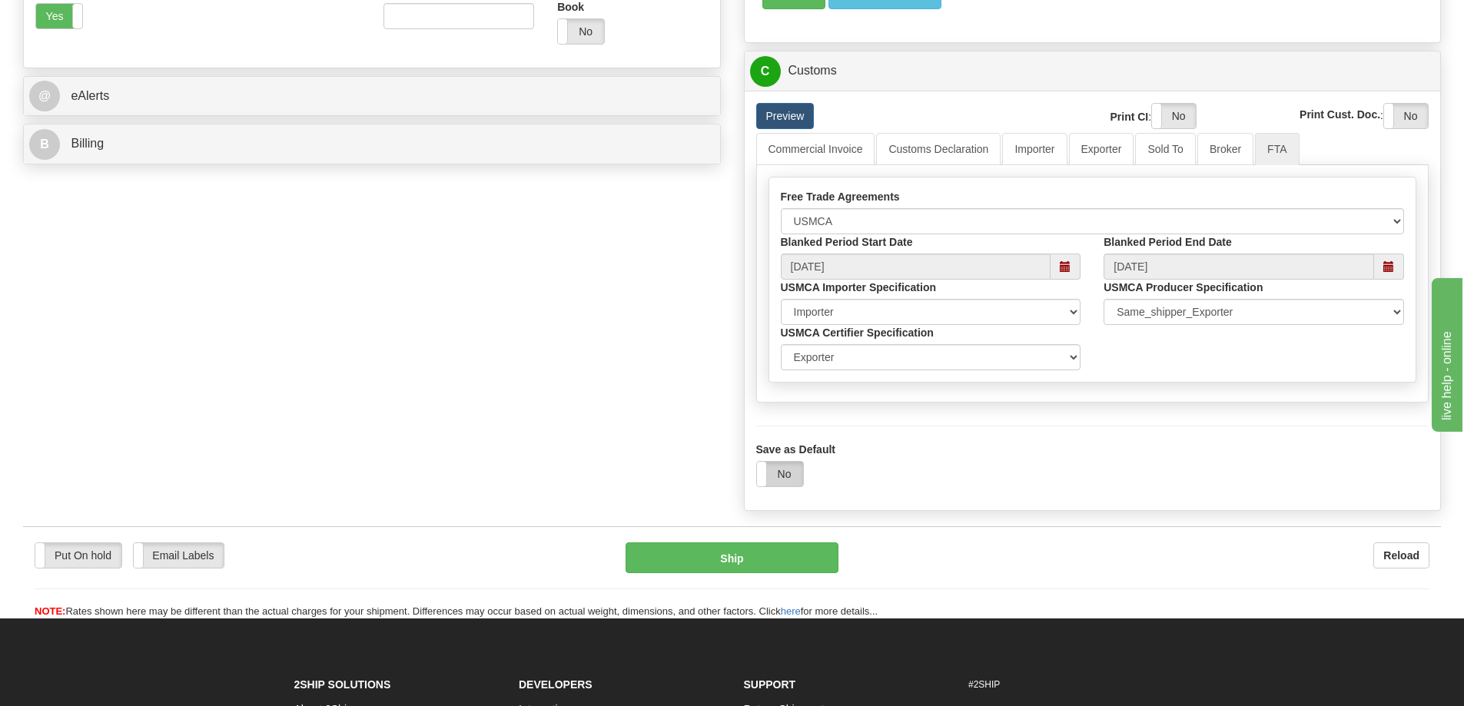
drag, startPoint x: 787, startPoint y: 473, endPoint x: 795, endPoint y: 470, distance: 9.3
click at [787, 473] on label "No" at bounding box center [780, 474] width 46 height 25
click at [788, 559] on button "Ship" at bounding box center [732, 558] width 213 height 31
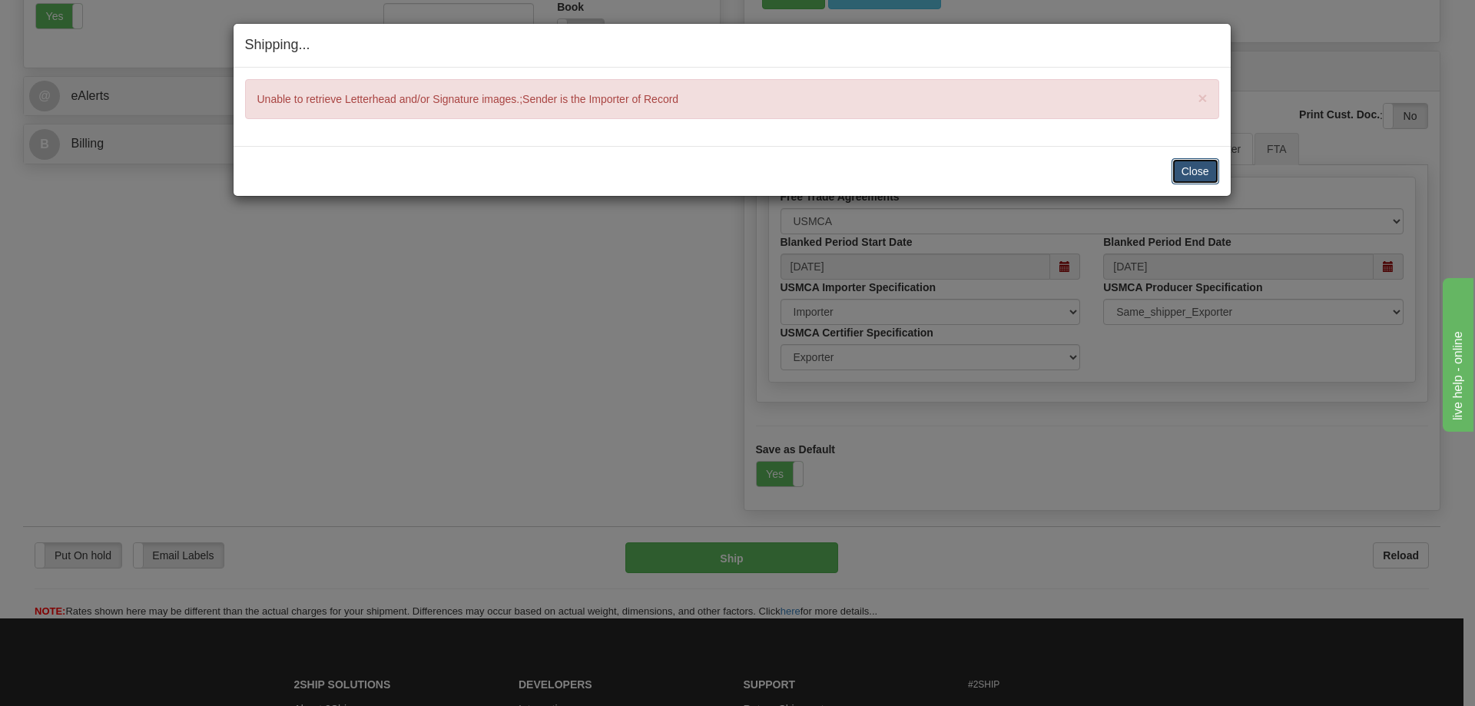
click at [1197, 165] on button "Close" at bounding box center [1196, 171] width 48 height 26
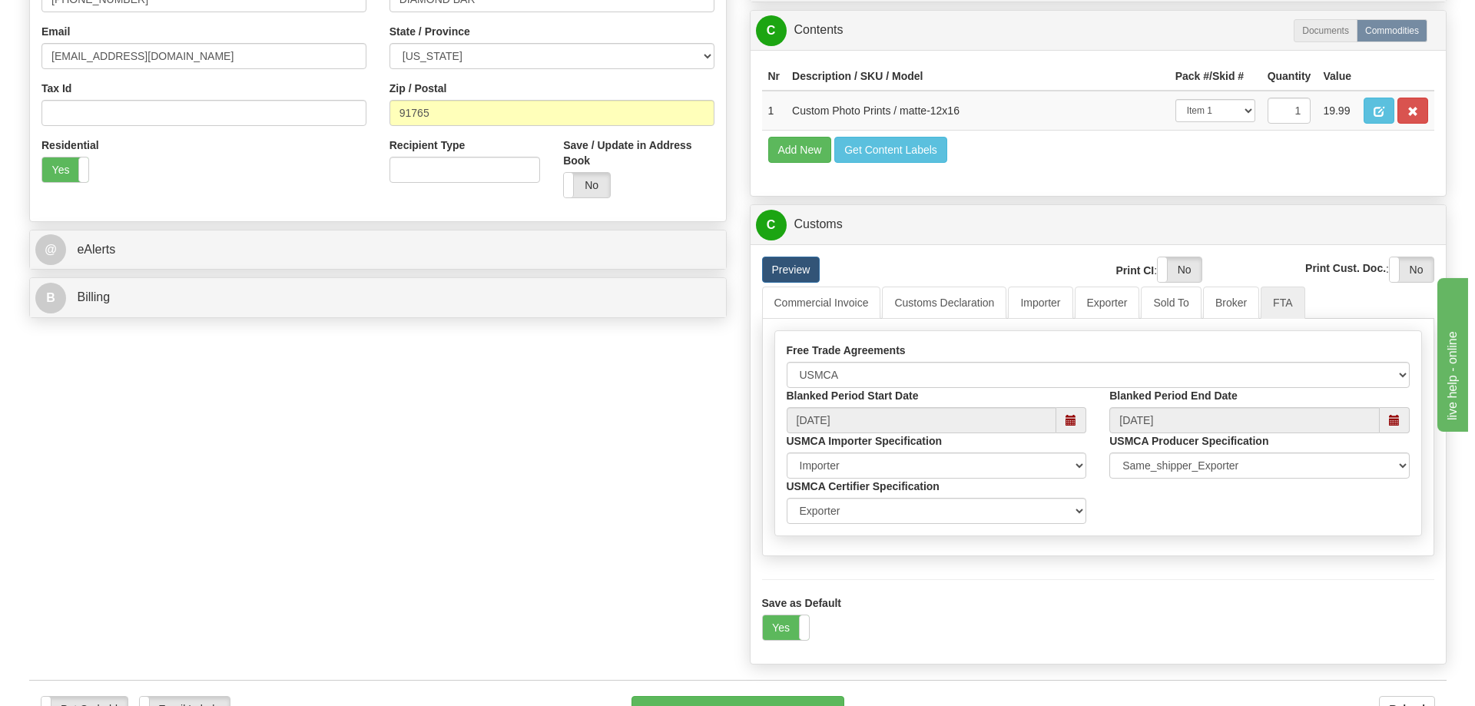
scroll to position [768, 0]
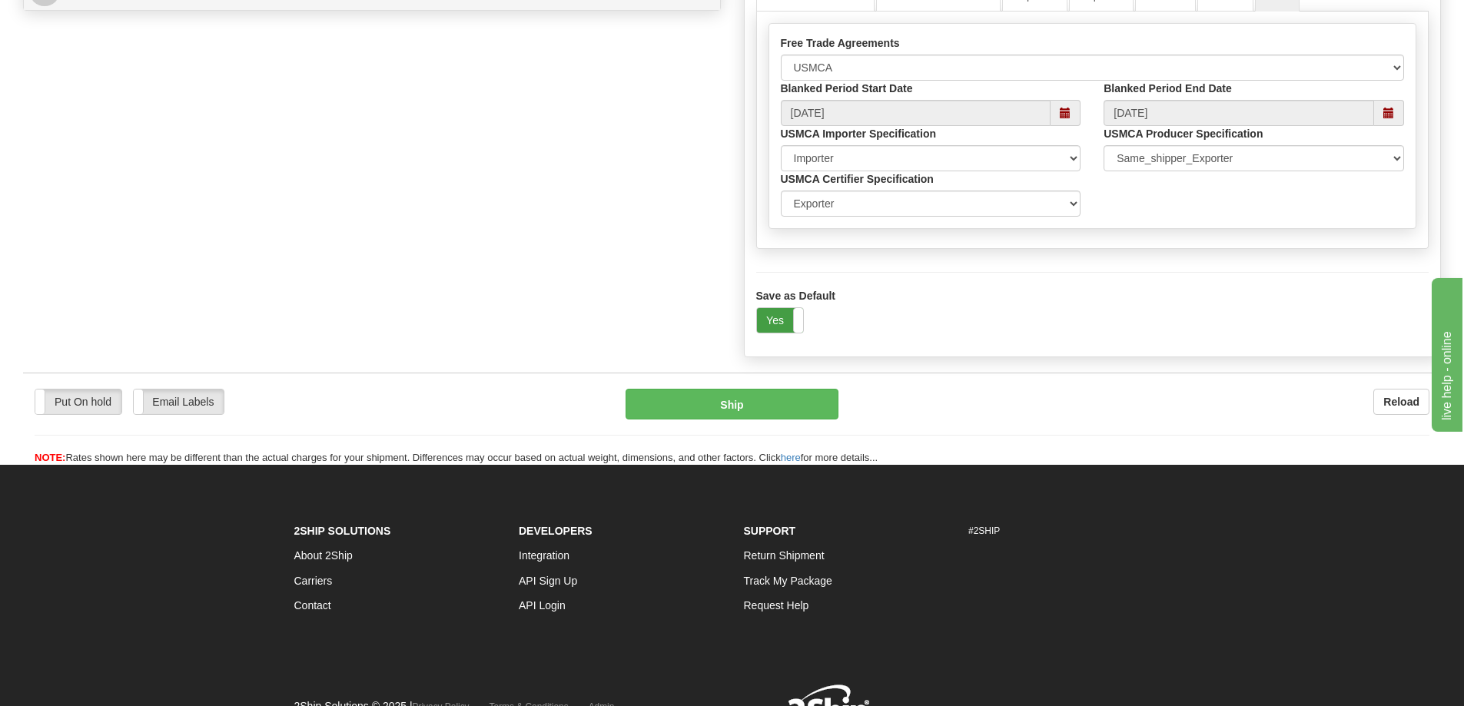
click at [778, 321] on label "Yes" at bounding box center [780, 320] width 46 height 25
click at [778, 321] on label "No" at bounding box center [780, 320] width 46 height 25
click at [798, 408] on button "Ship" at bounding box center [732, 404] width 213 height 31
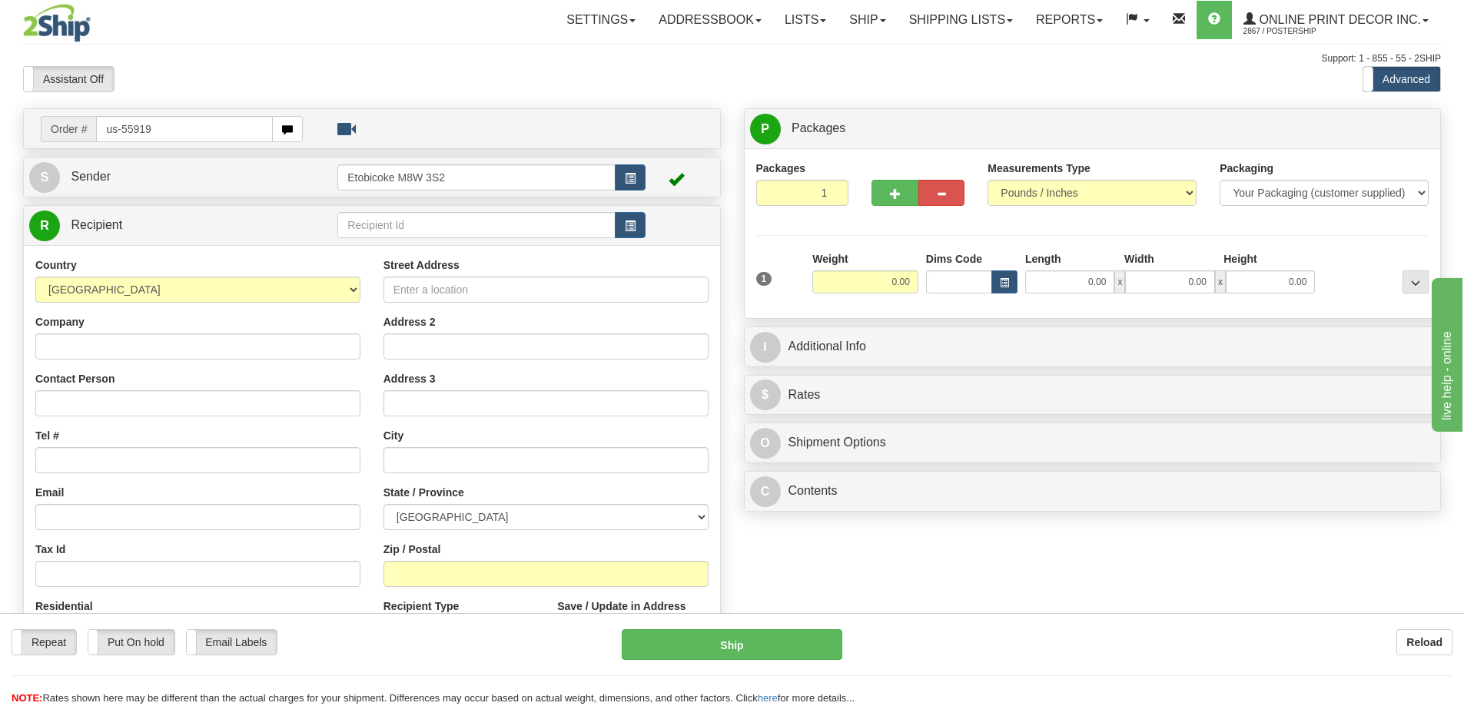
type input "us-55919"
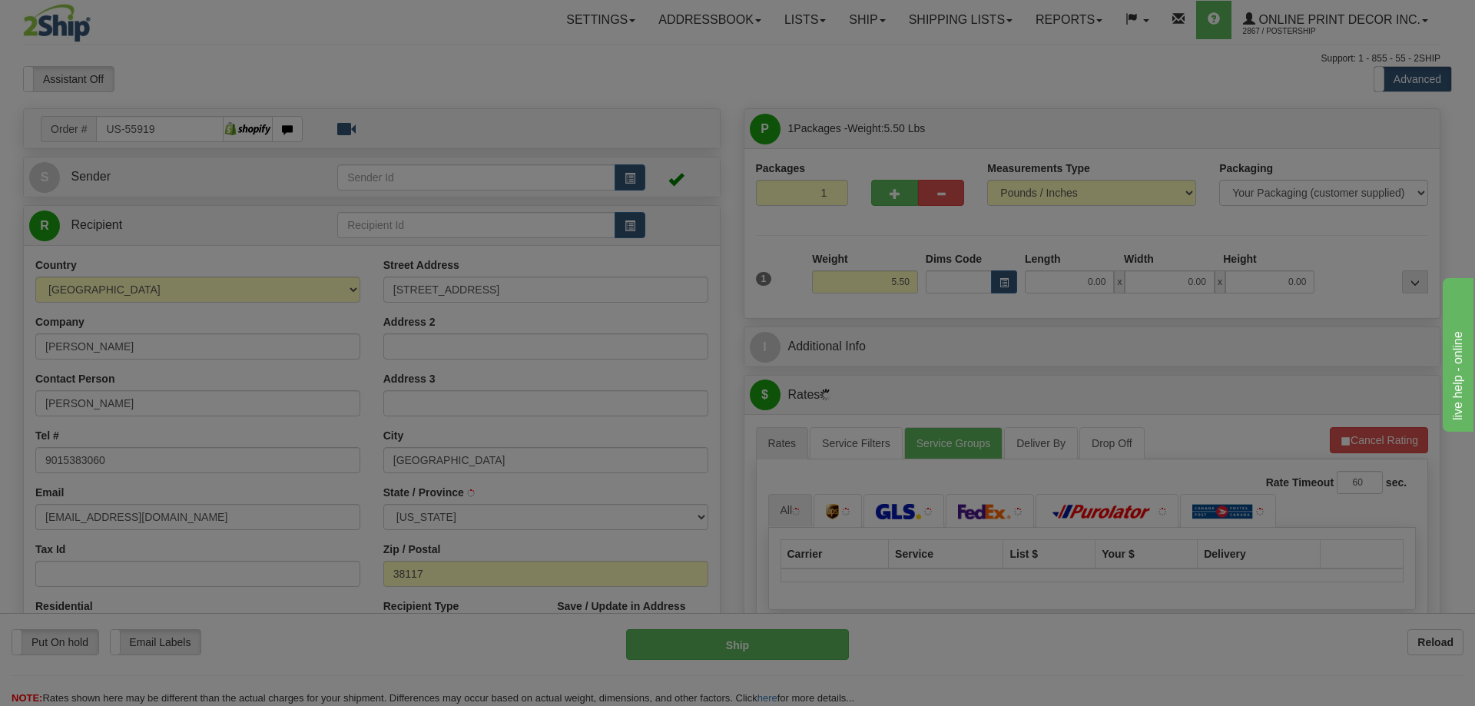
type input "[GEOGRAPHIC_DATA]"
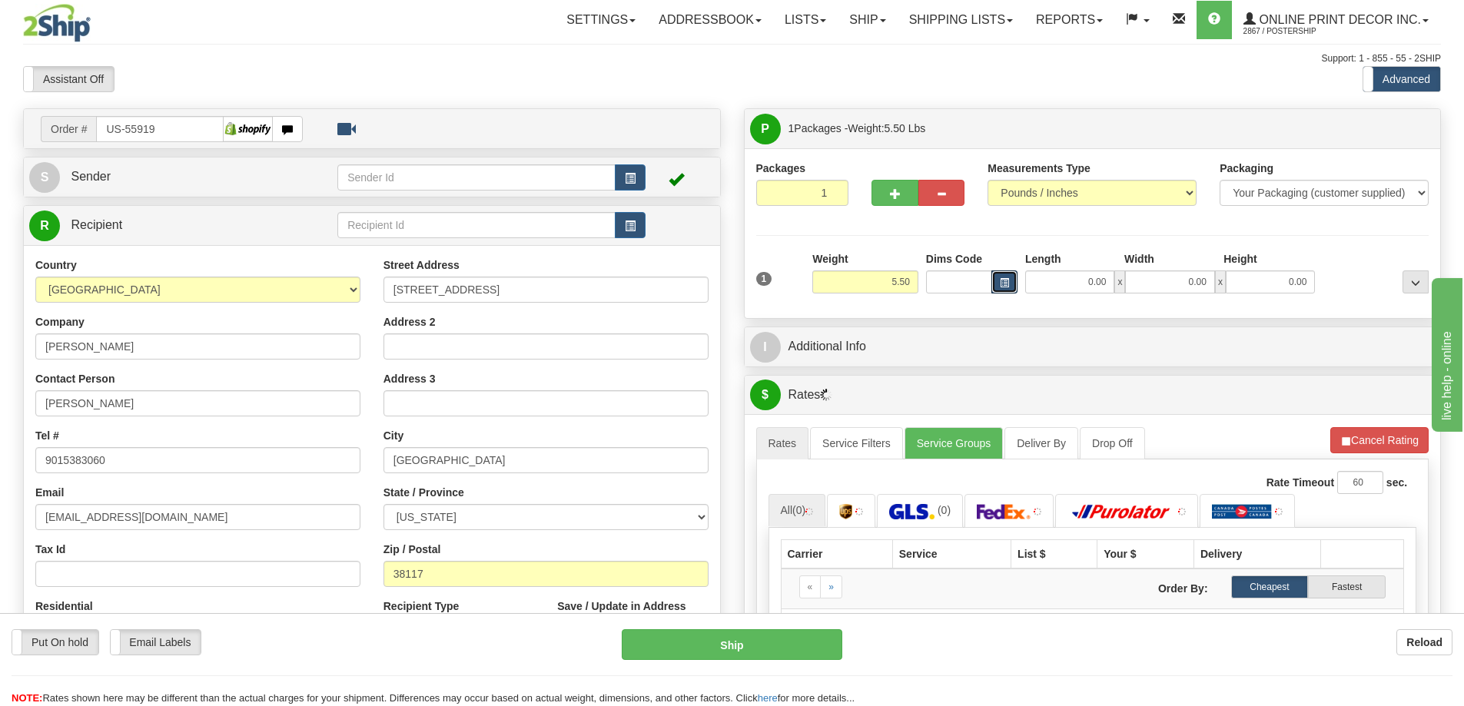
click at [1002, 283] on span "button" at bounding box center [1004, 283] width 9 height 8
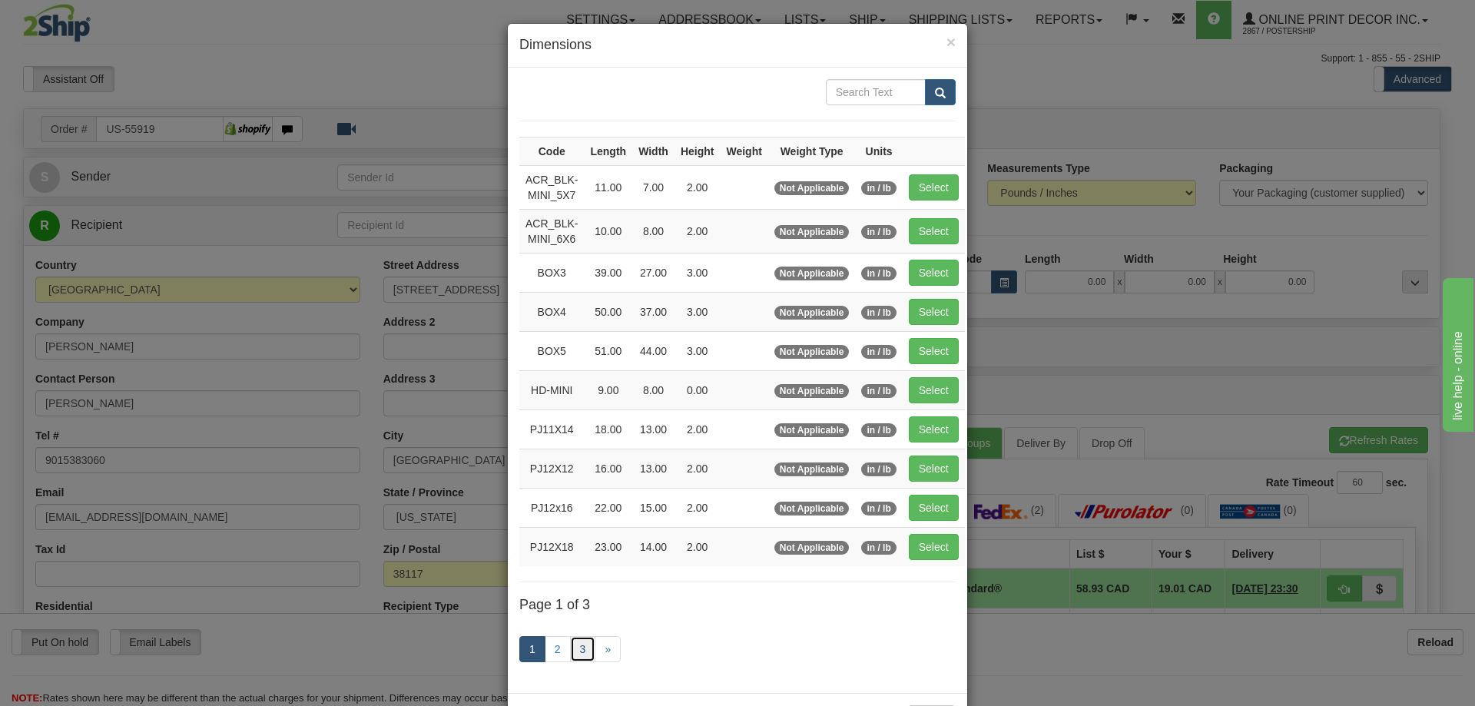
click at [576, 642] on link "3" at bounding box center [583, 649] width 26 height 26
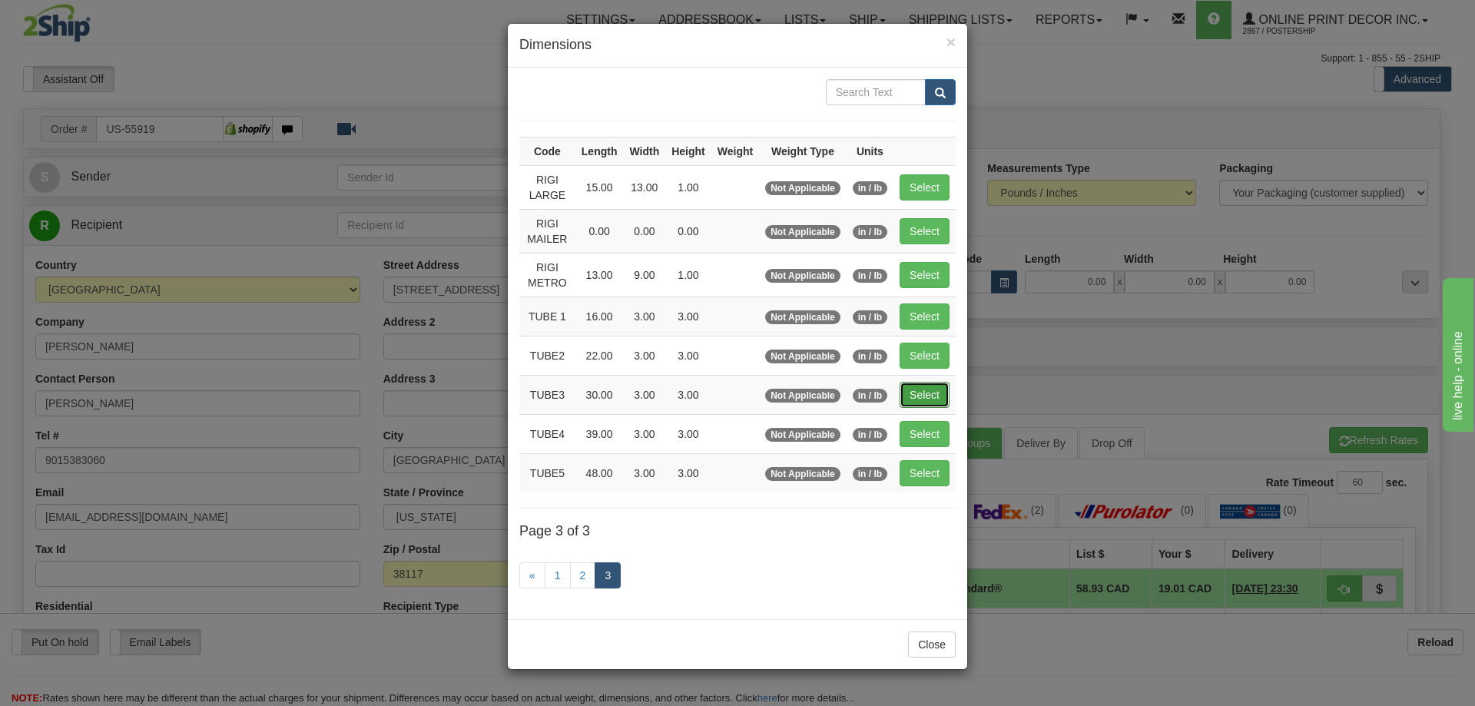
click at [926, 389] on button "Select" at bounding box center [925, 395] width 50 height 26
type input "TUBE3"
type input "30.00"
type input "3.00"
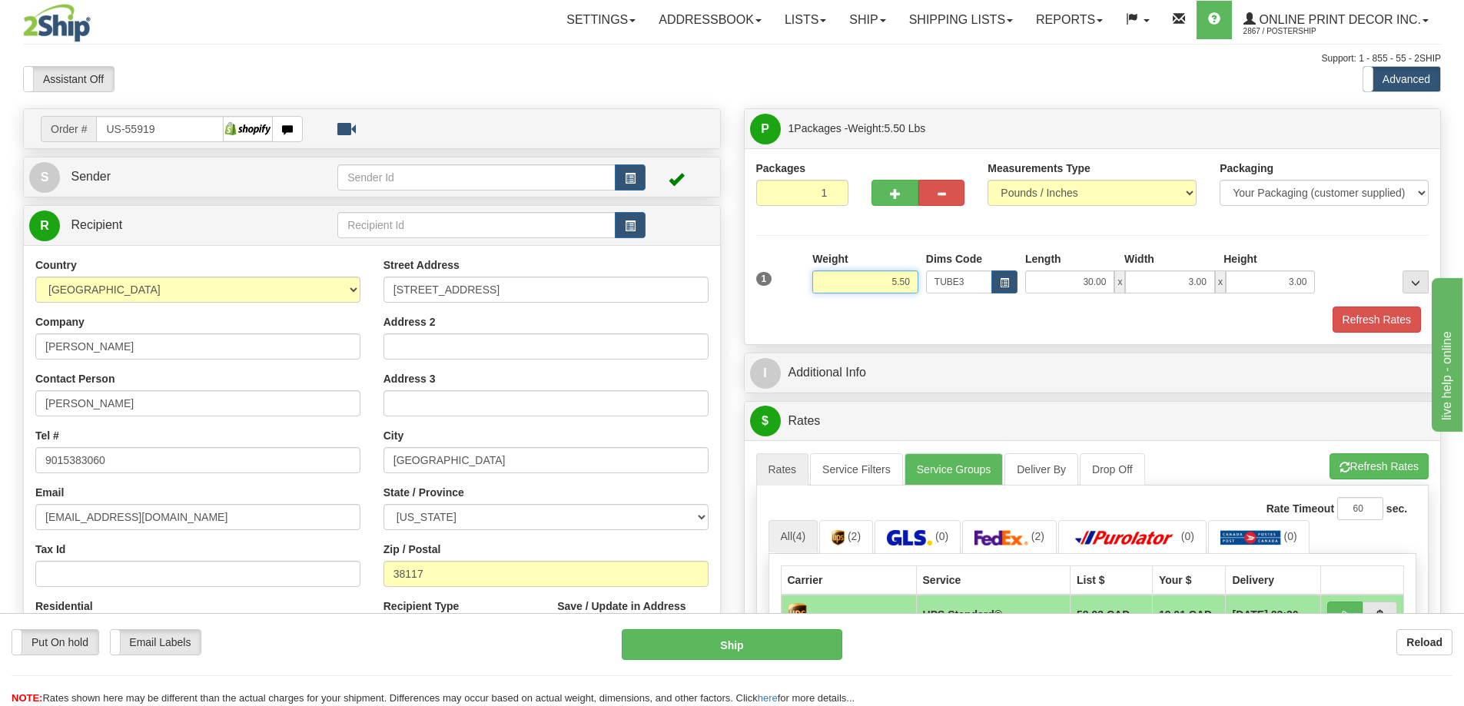
click at [914, 277] on input "5.50" at bounding box center [865, 282] width 106 height 23
type input "5"
type input "2.00"
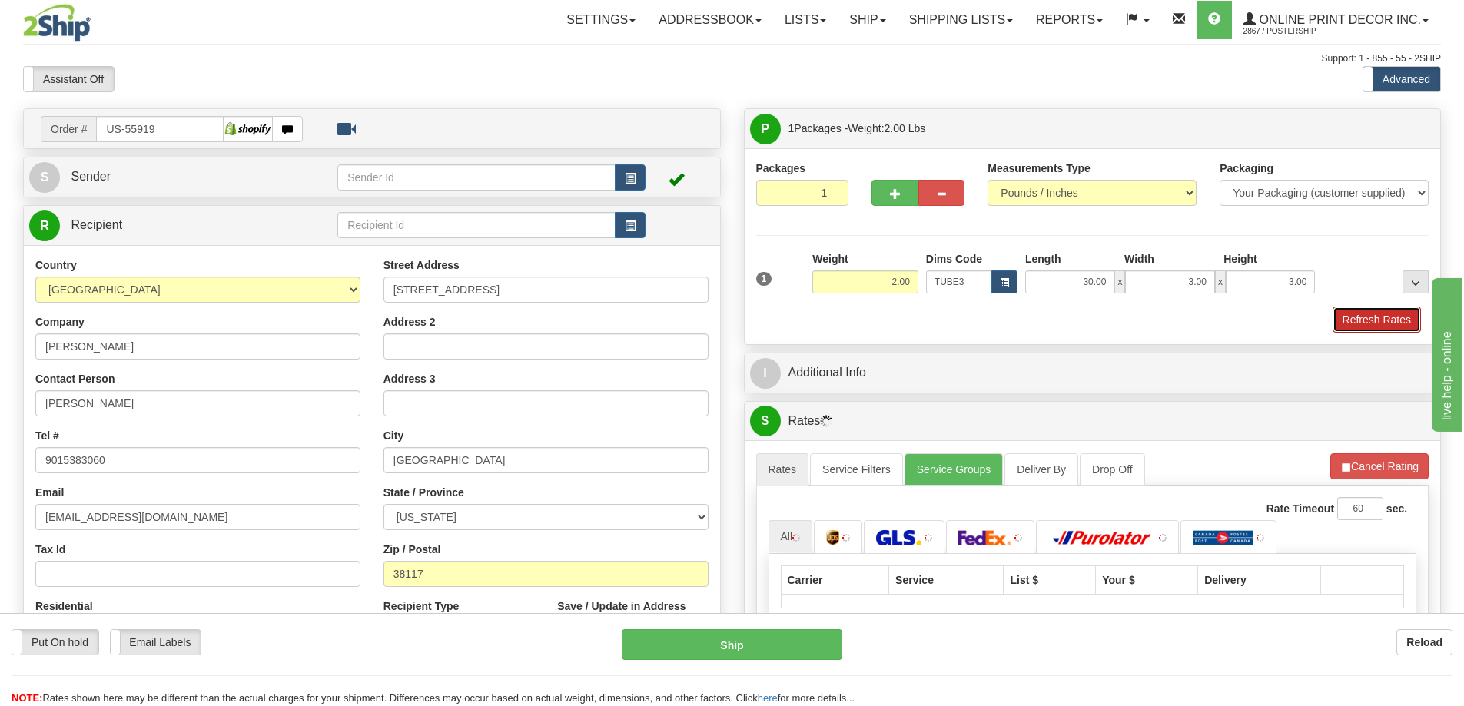
click at [1383, 320] on button "Refresh Rates" at bounding box center [1377, 320] width 88 height 26
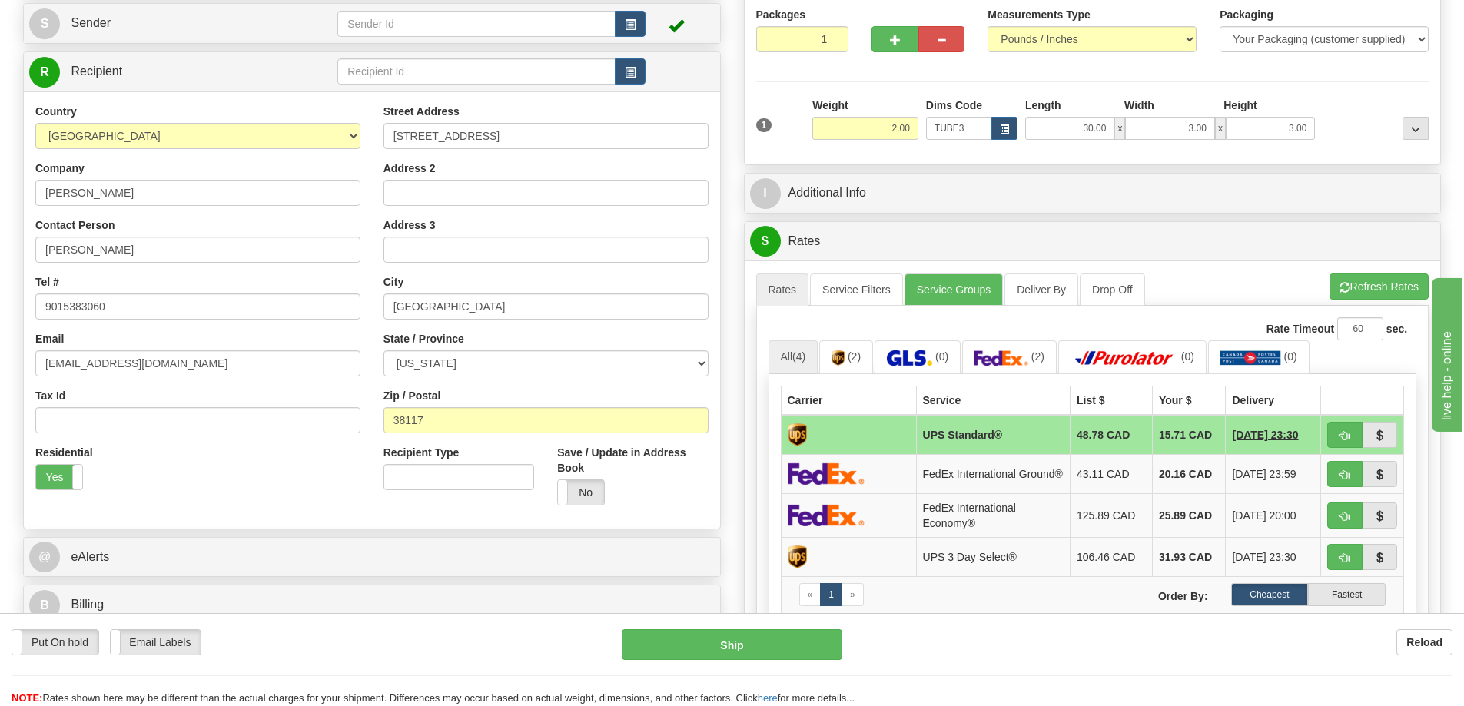
scroll to position [307, 0]
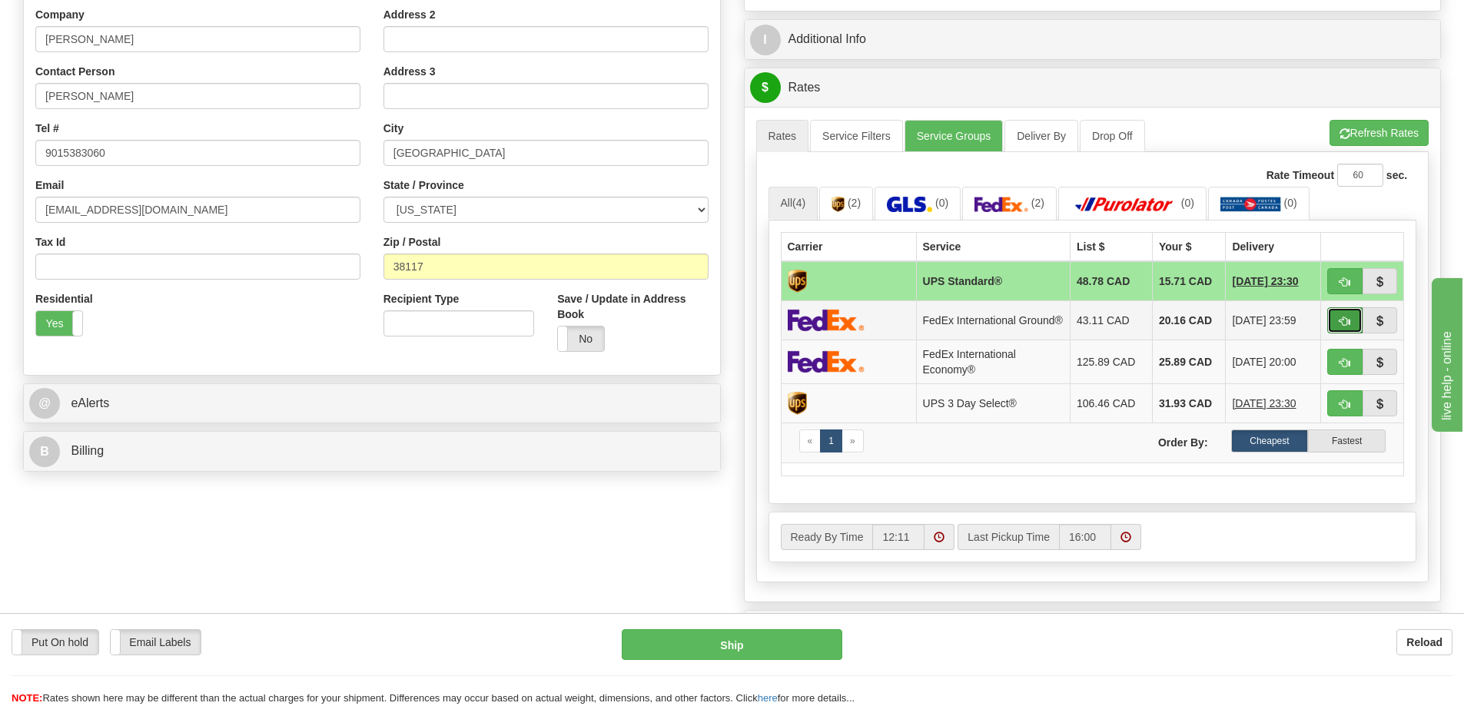
click at [1342, 318] on button "button" at bounding box center [1344, 320] width 35 height 26
type input "92"
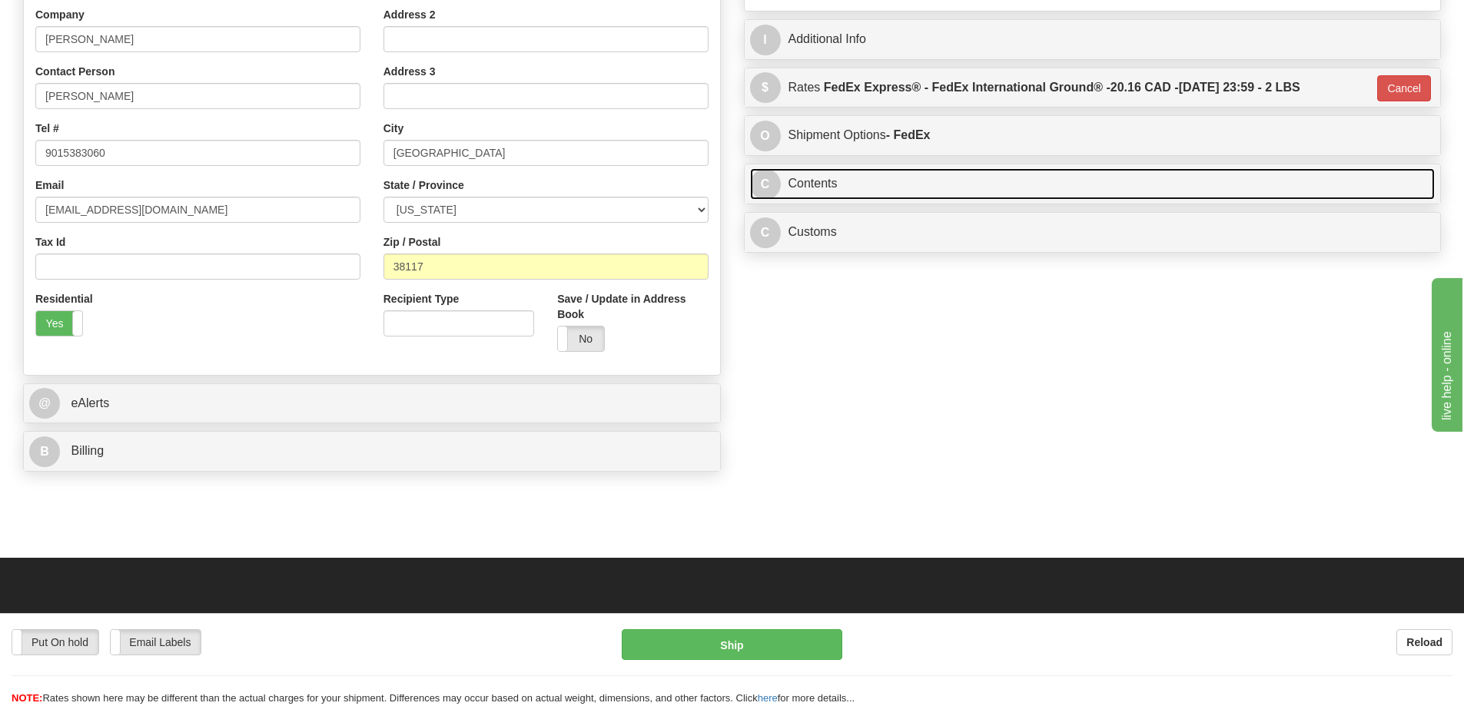
click at [987, 172] on link "C Contents" at bounding box center [1092, 184] width 685 height 32
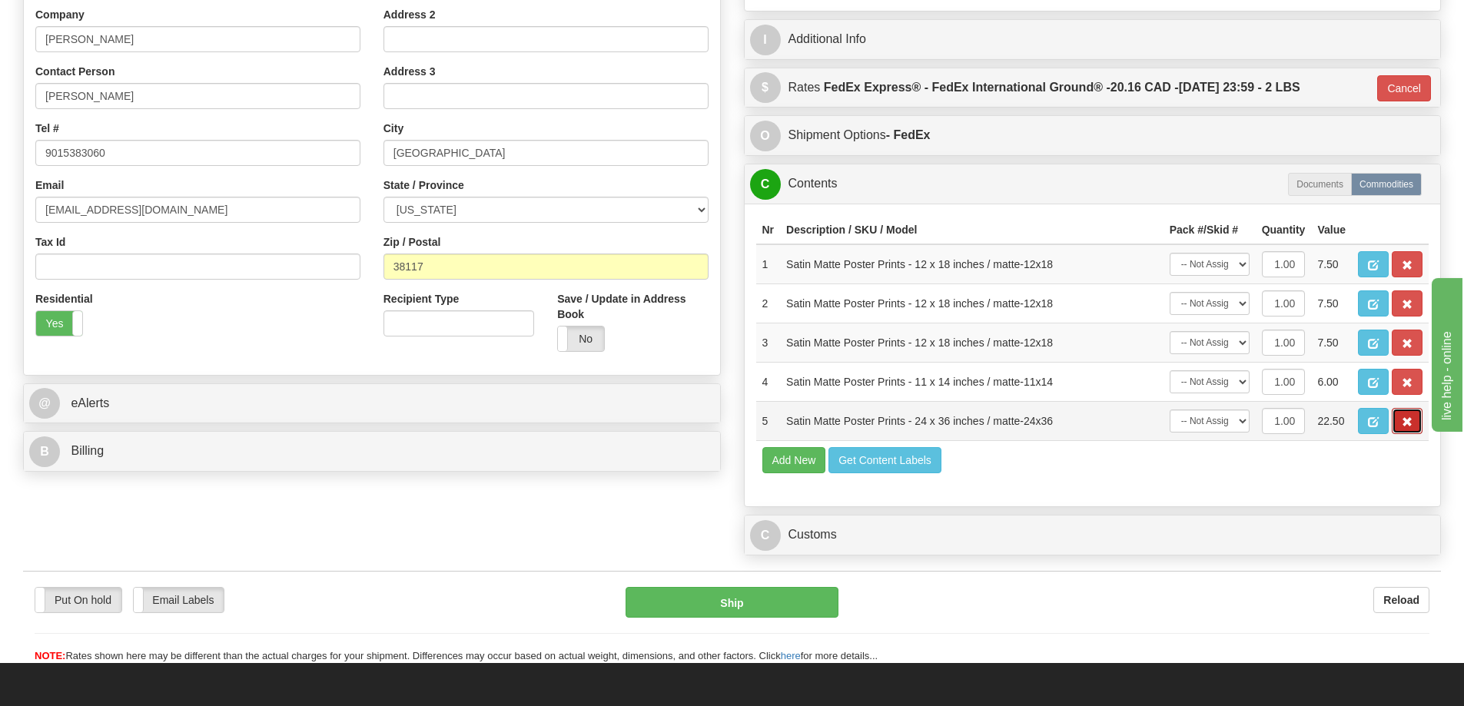
click at [1403, 420] on button "button" at bounding box center [1407, 421] width 31 height 26
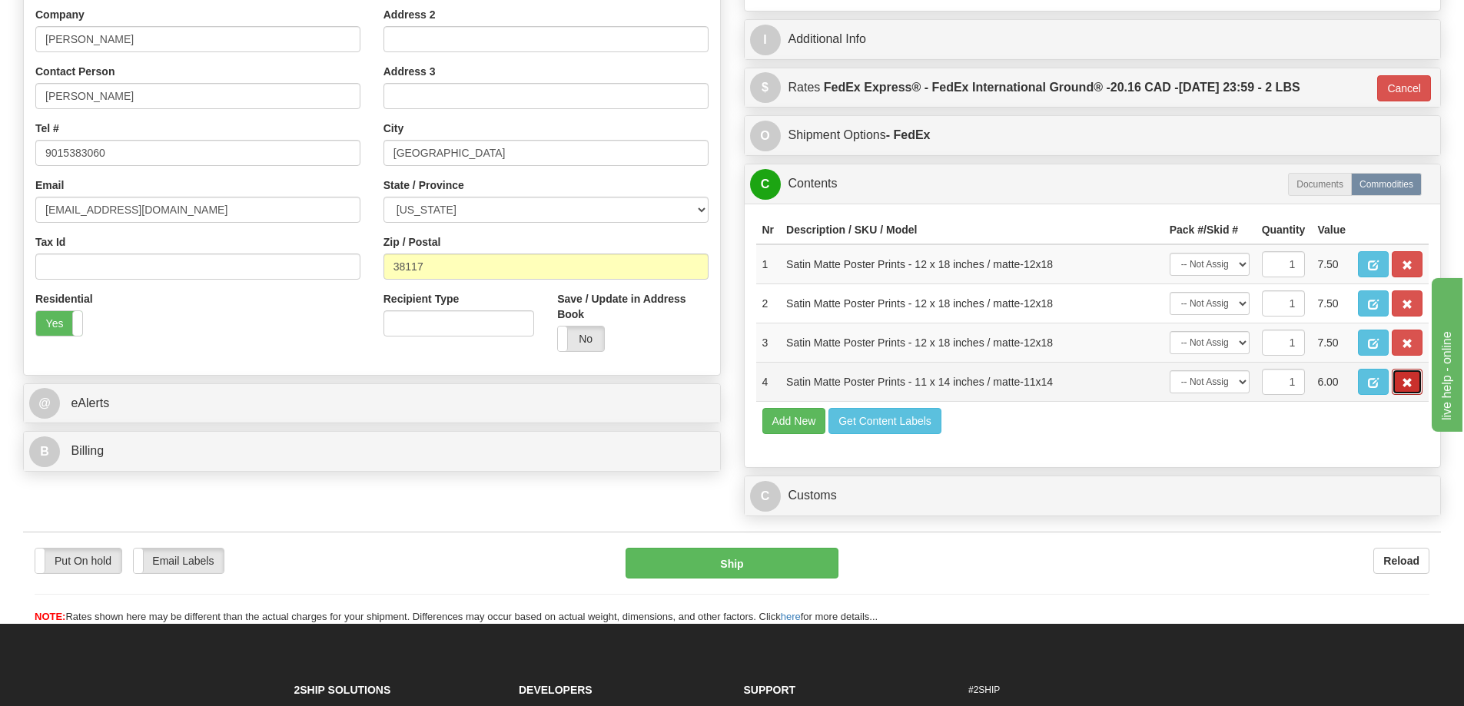
drag, startPoint x: 1406, startPoint y: 385, endPoint x: 1405, endPoint y: 376, distance: 9.3
click at [1406, 383] on span "button" at bounding box center [1407, 383] width 11 height 10
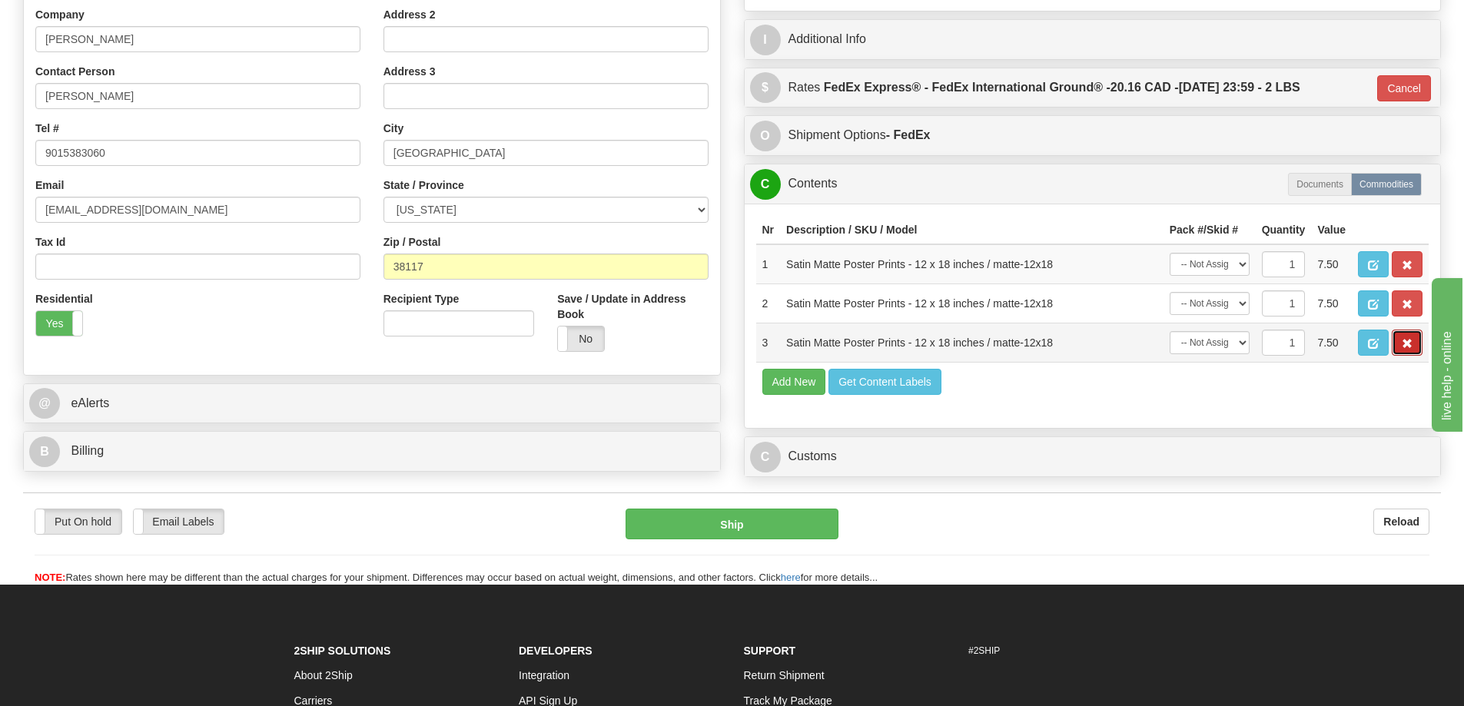
drag, startPoint x: 1408, startPoint y: 347, endPoint x: 1411, endPoint y: 337, distance: 11.2
click at [1408, 345] on span "button" at bounding box center [1407, 344] width 11 height 10
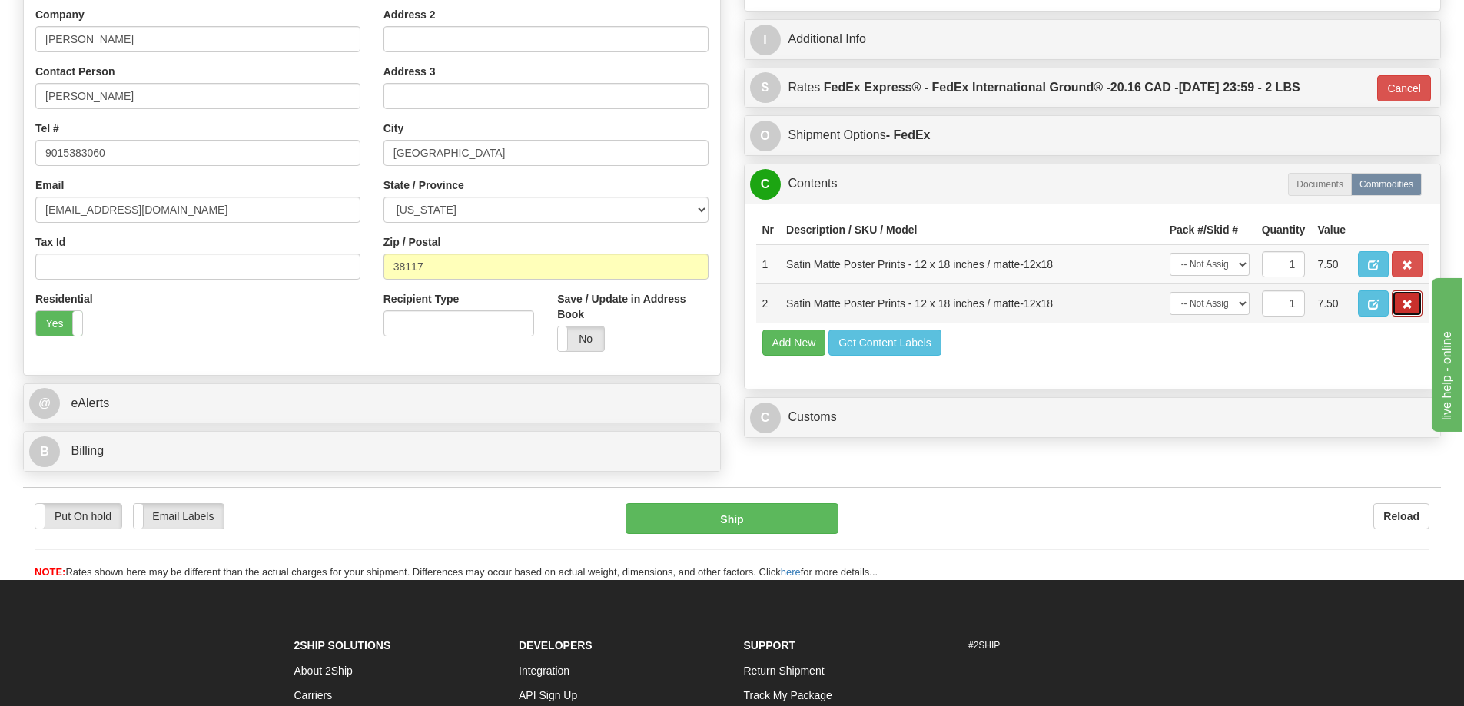
click at [1403, 308] on button "button" at bounding box center [1407, 303] width 31 height 26
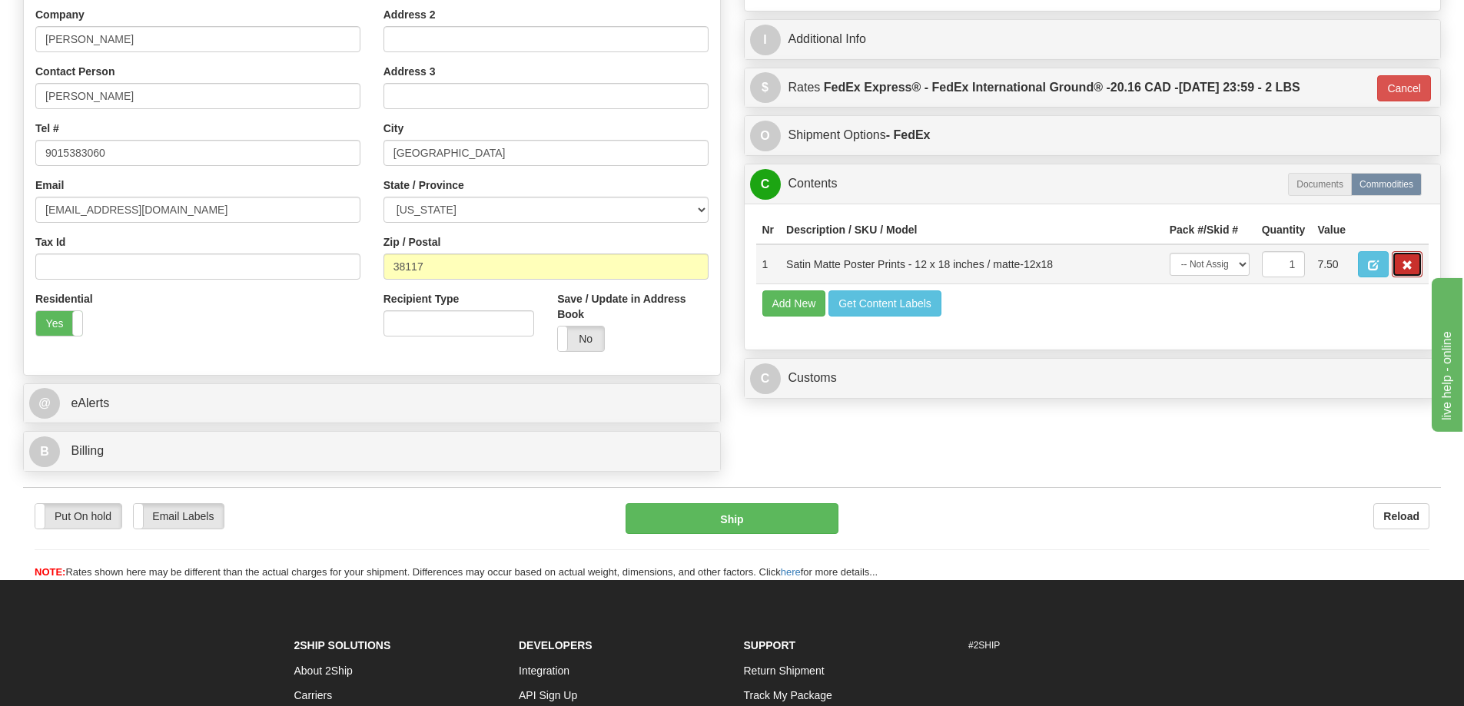
click at [1394, 260] on button "button" at bounding box center [1407, 264] width 31 height 26
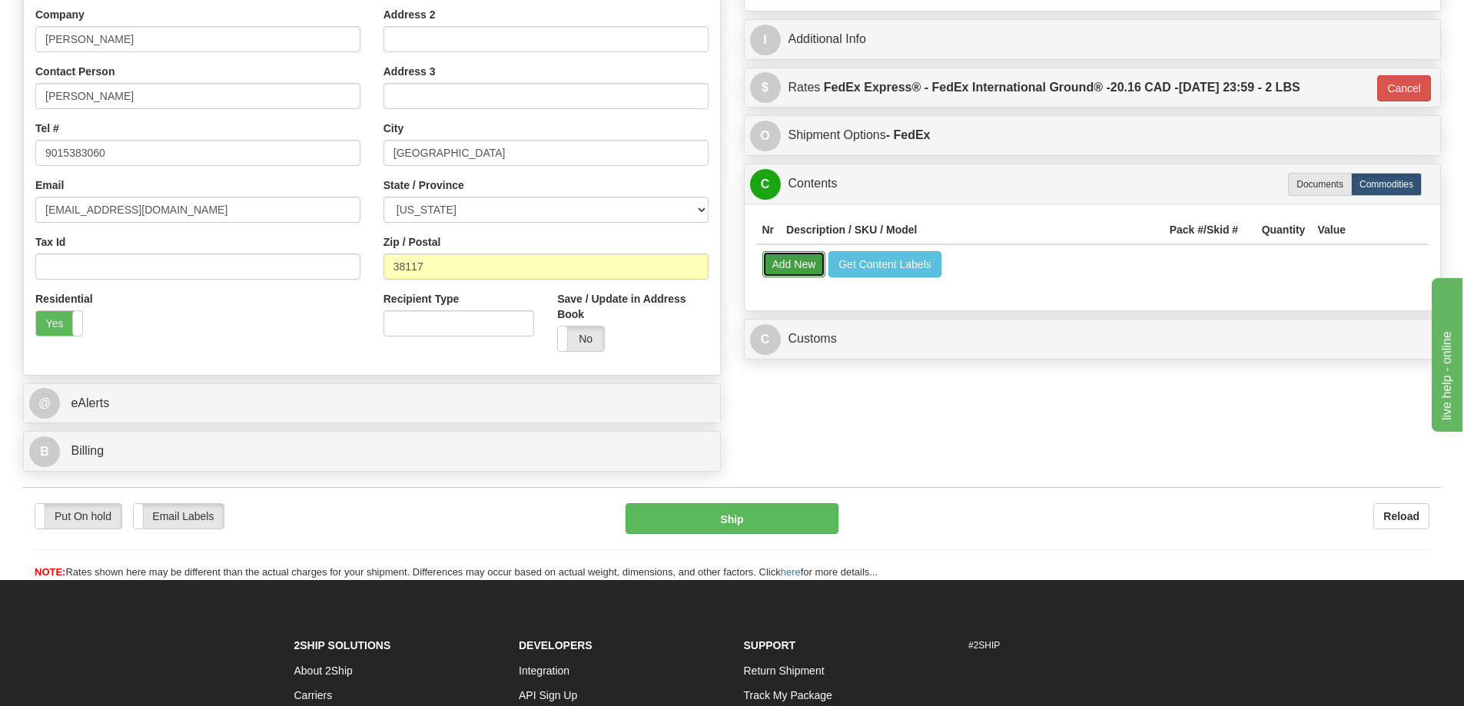
click at [765, 271] on button "Add New" at bounding box center [794, 264] width 64 height 26
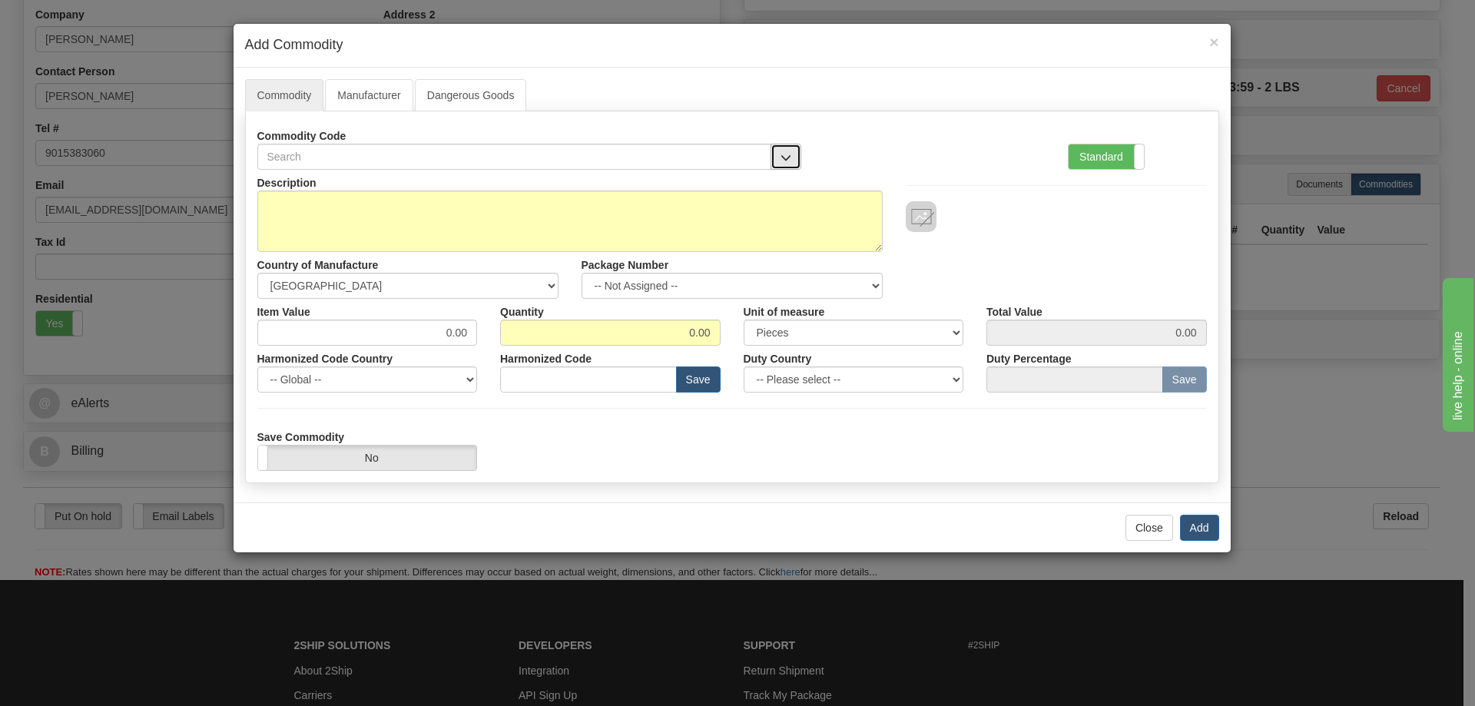
click at [785, 147] on button "button" at bounding box center [786, 157] width 31 height 26
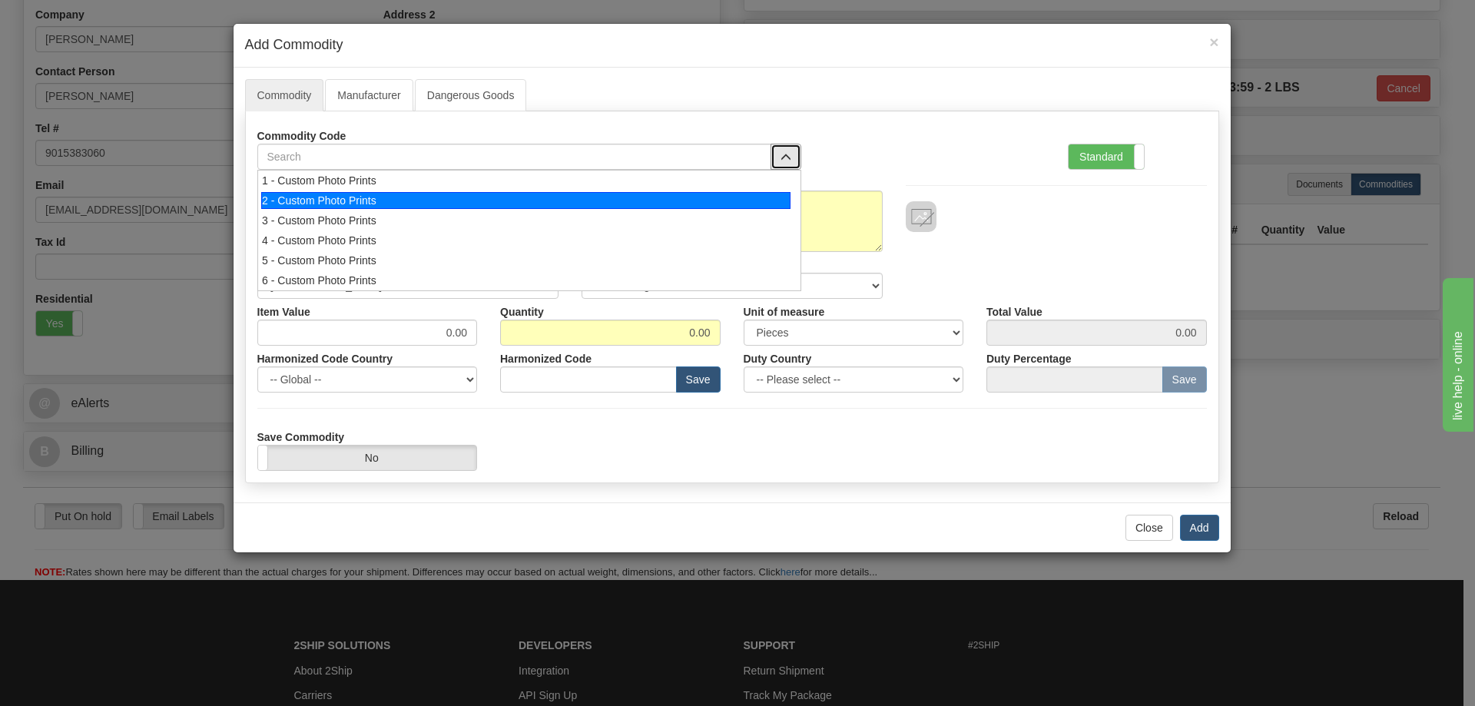
click at [772, 201] on div "2 - Custom Photo Prints" at bounding box center [525, 200] width 529 height 17
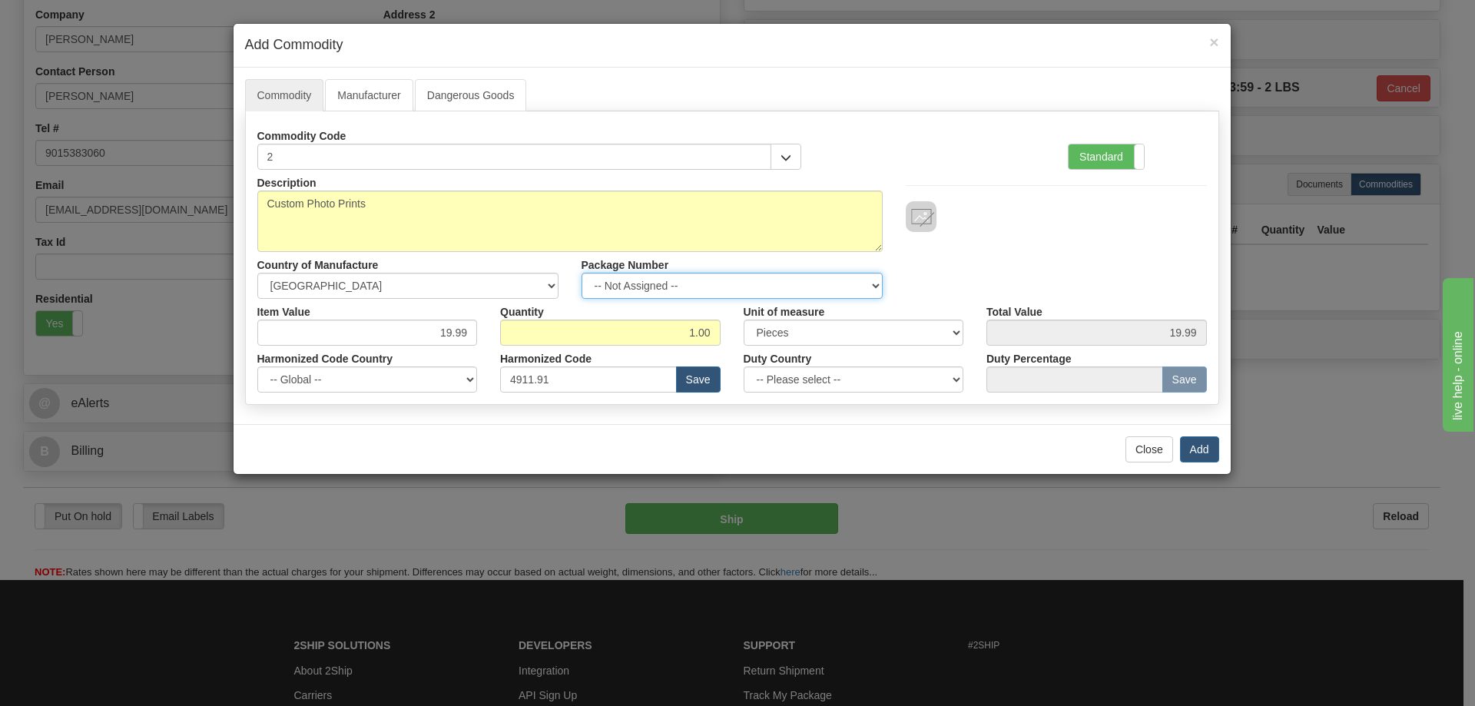
click at [871, 283] on select "-- Not Assigned -- Item 1" at bounding box center [732, 286] width 301 height 26
select select "0"
click at [582, 273] on select "-- Not Assigned -- Item 1" at bounding box center [732, 286] width 301 height 26
click at [1195, 448] on button "Add" at bounding box center [1199, 449] width 39 height 26
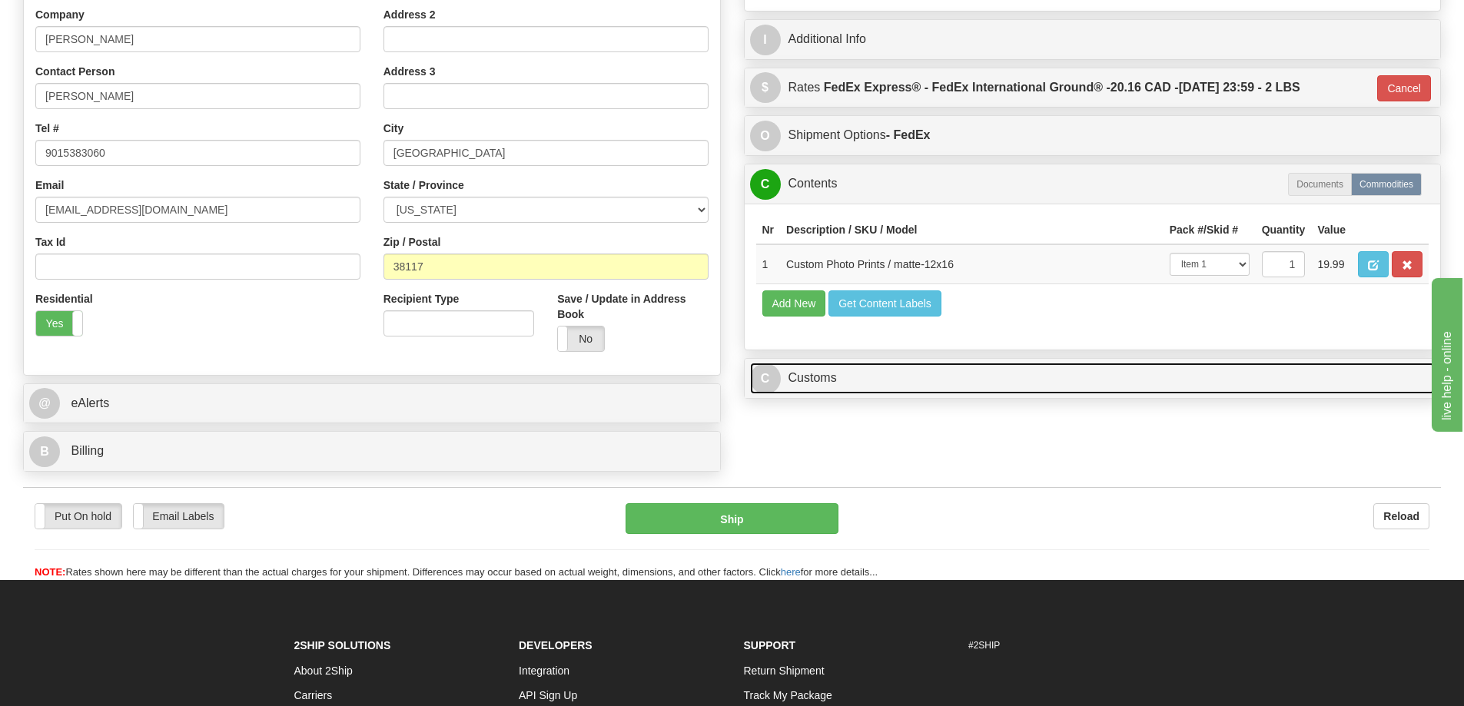
click at [871, 390] on link "C Customs" at bounding box center [1092, 379] width 685 height 32
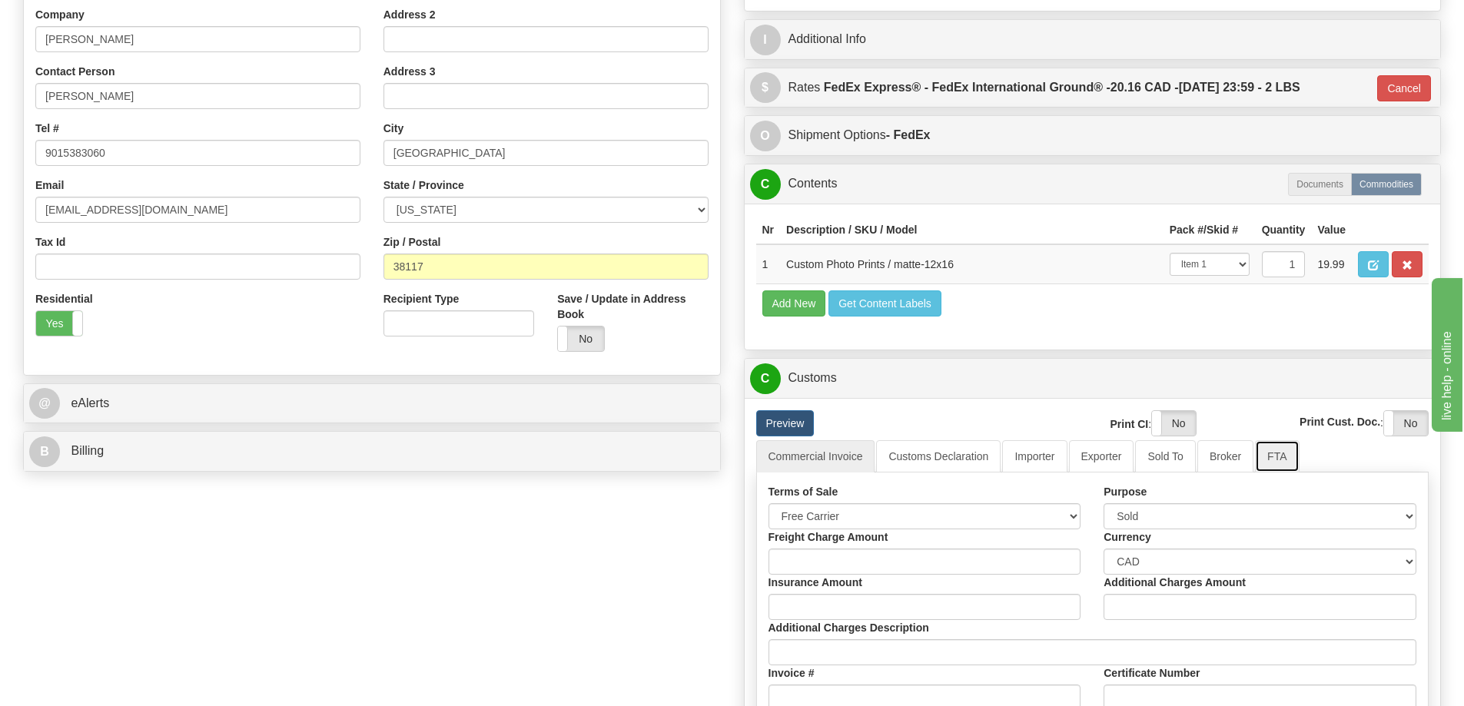
click at [1275, 461] on link "FTA" at bounding box center [1277, 456] width 44 height 32
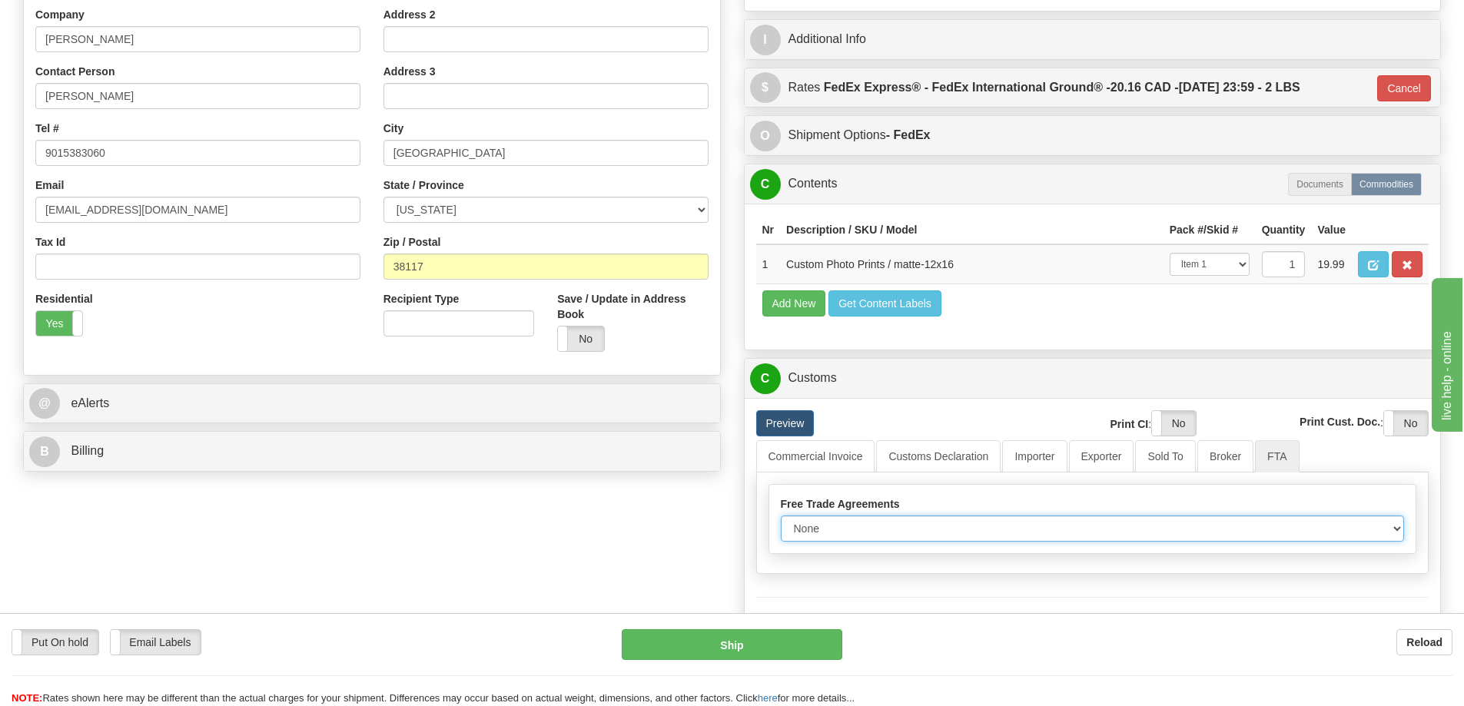
click at [1399, 536] on select "None Other USMCA CETA CUKTCA" at bounding box center [1093, 529] width 624 height 26
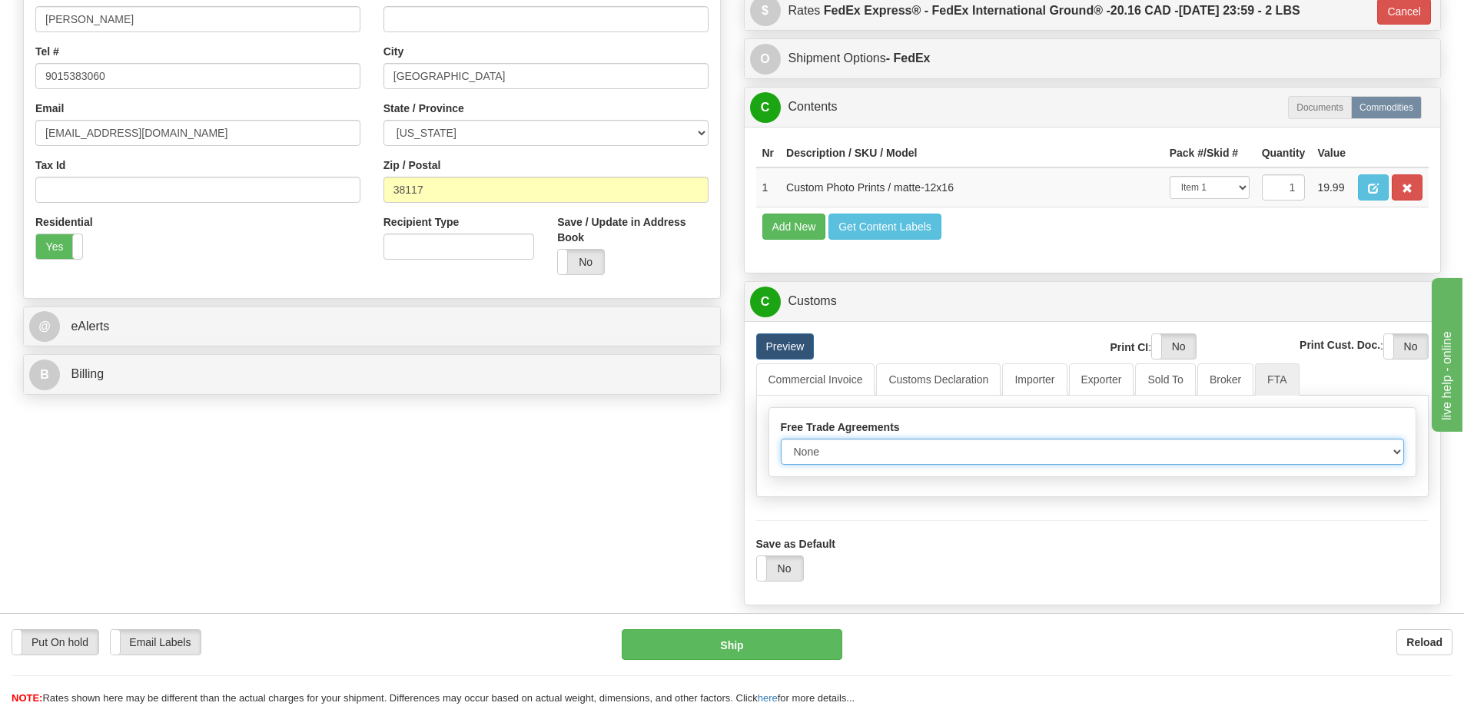
click at [1386, 453] on select "None Other USMCA CETA CUKTCA" at bounding box center [1093, 452] width 624 height 26
select select "1"
click at [781, 444] on select "None Other USMCA CETA CUKTCA" at bounding box center [1093, 452] width 624 height 26
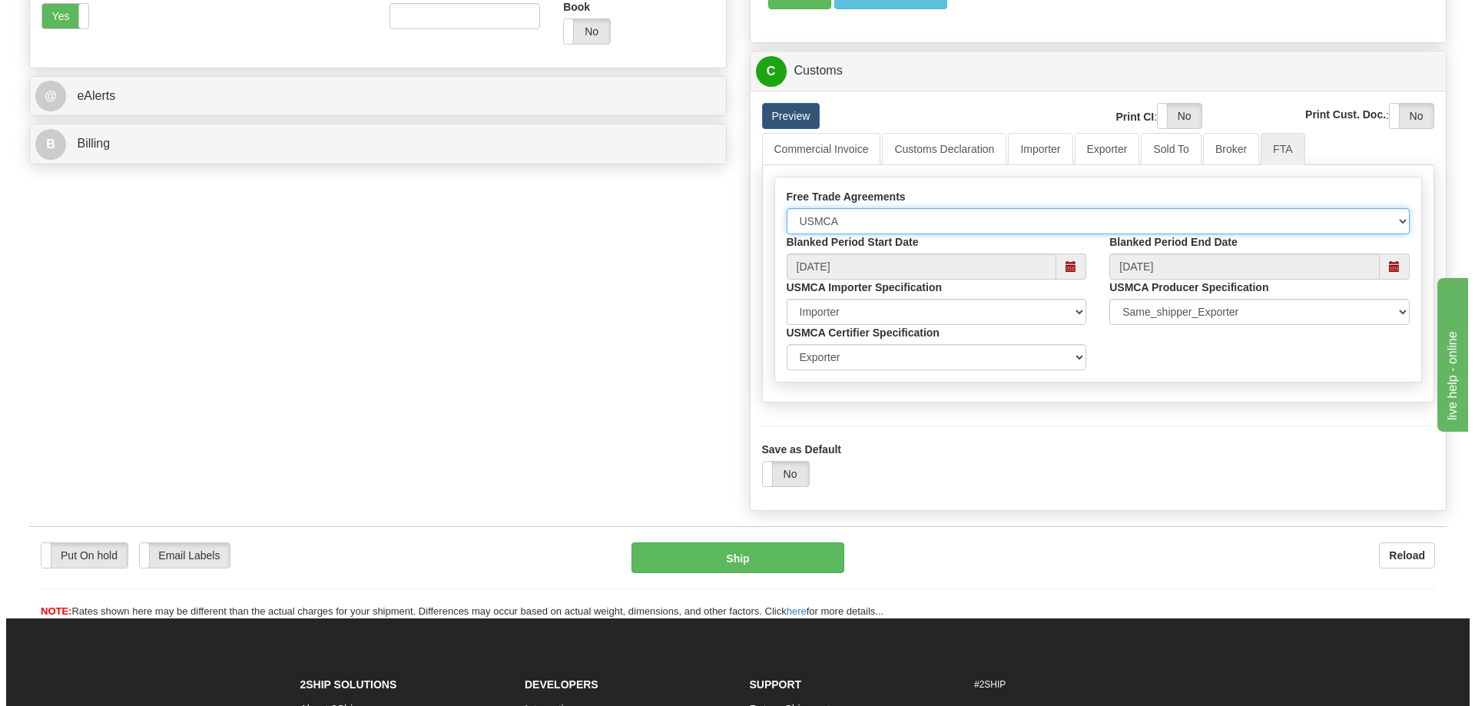
scroll to position [692, 0]
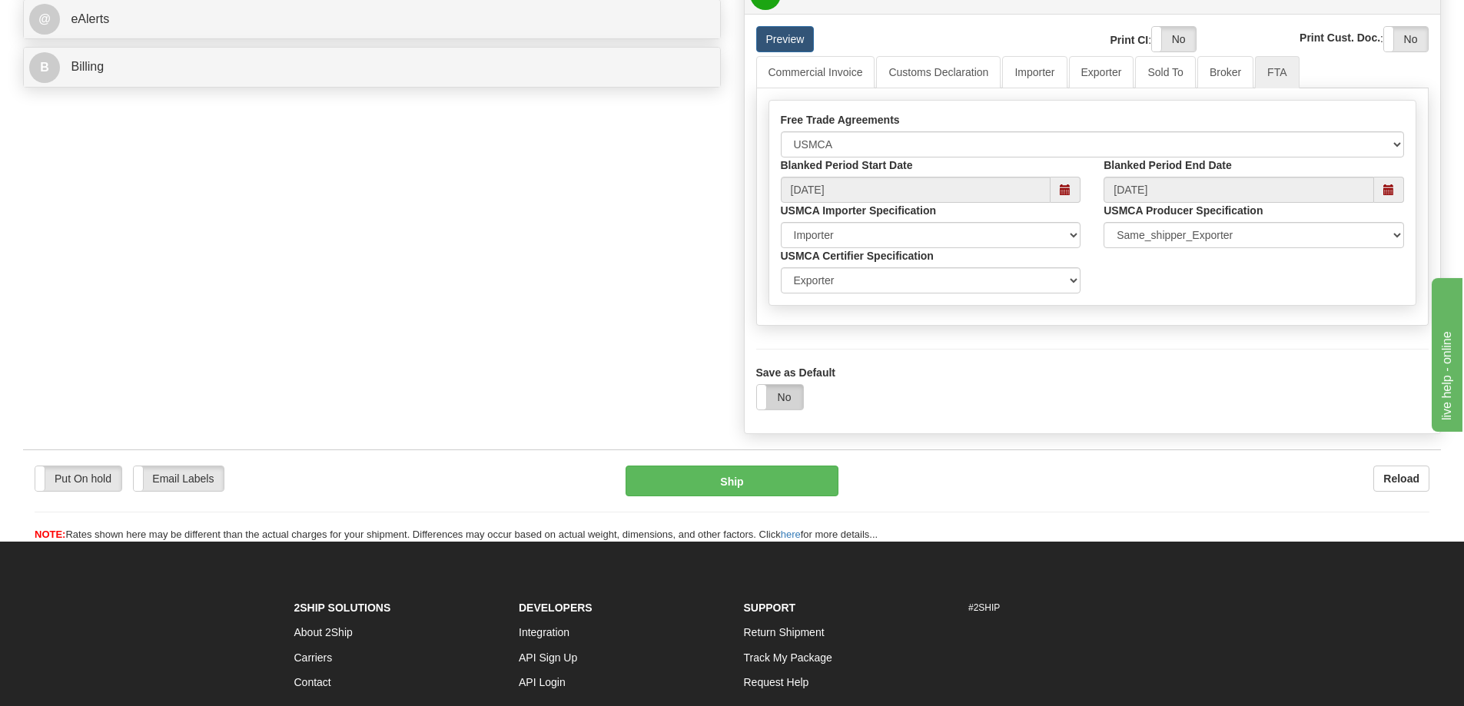
click at [788, 394] on label "No" at bounding box center [780, 397] width 46 height 25
drag, startPoint x: 805, startPoint y: 479, endPoint x: 801, endPoint y: 422, distance: 57.1
click at [805, 466] on div "Put On hold Put On hold Email Labels Email Labels Edit Reload Ship Reload" at bounding box center [732, 496] width 1418 height 93
click at [763, 483] on button "Ship" at bounding box center [732, 481] width 213 height 31
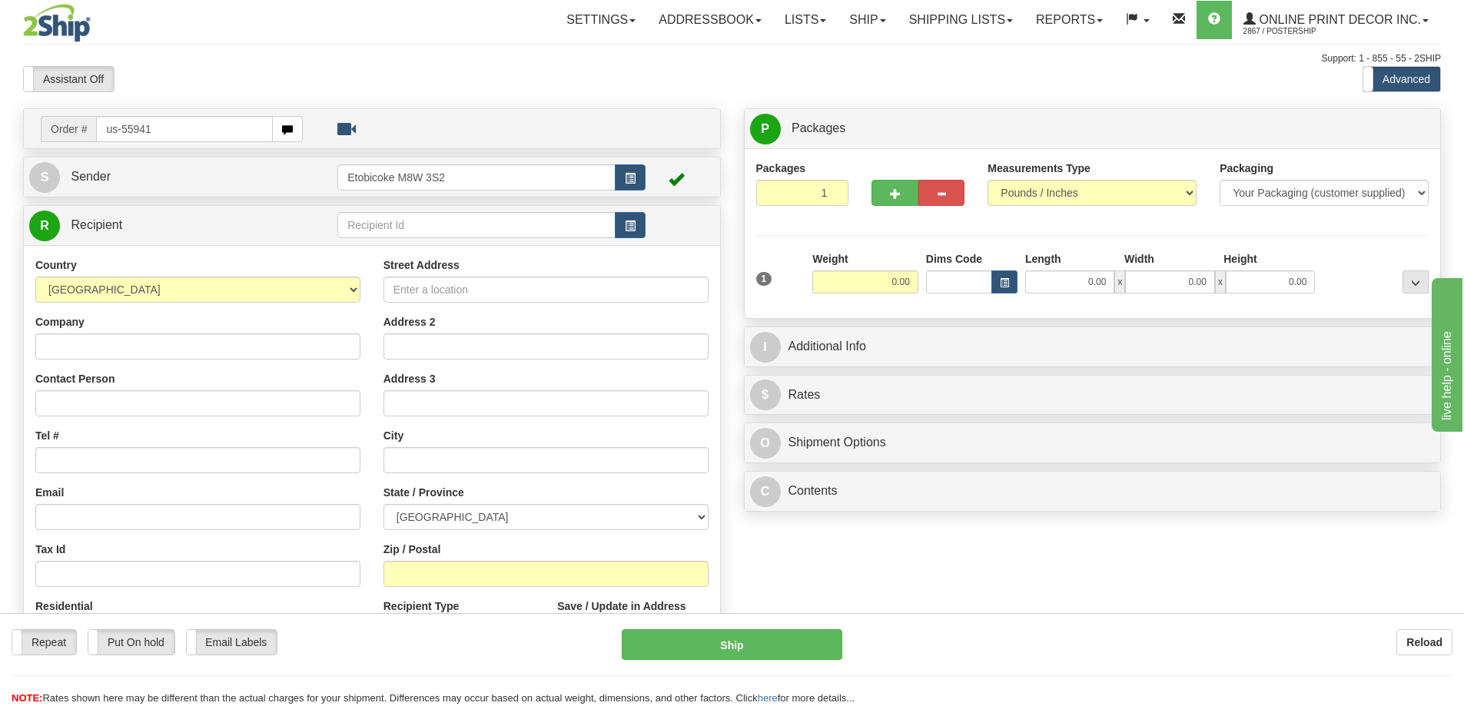
type input "us-55941"
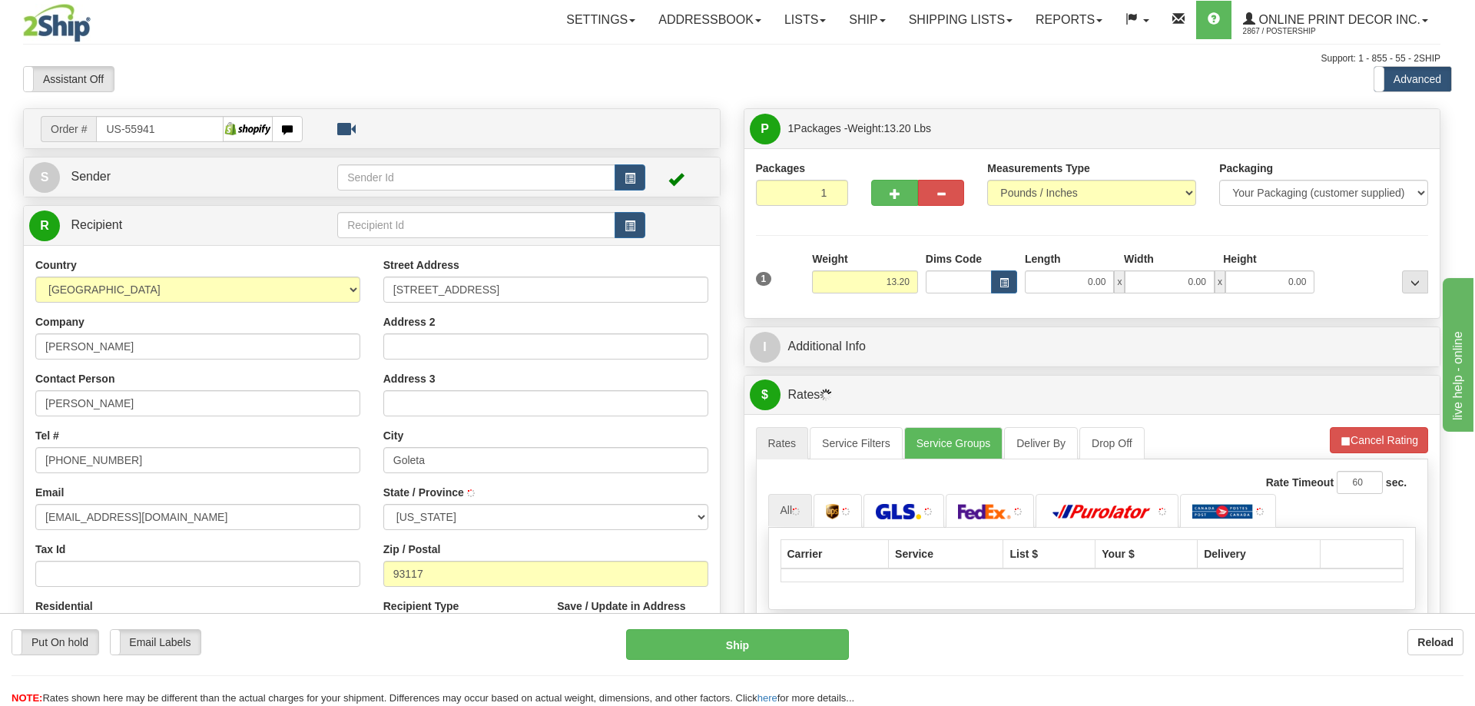
type input "GOLETA"
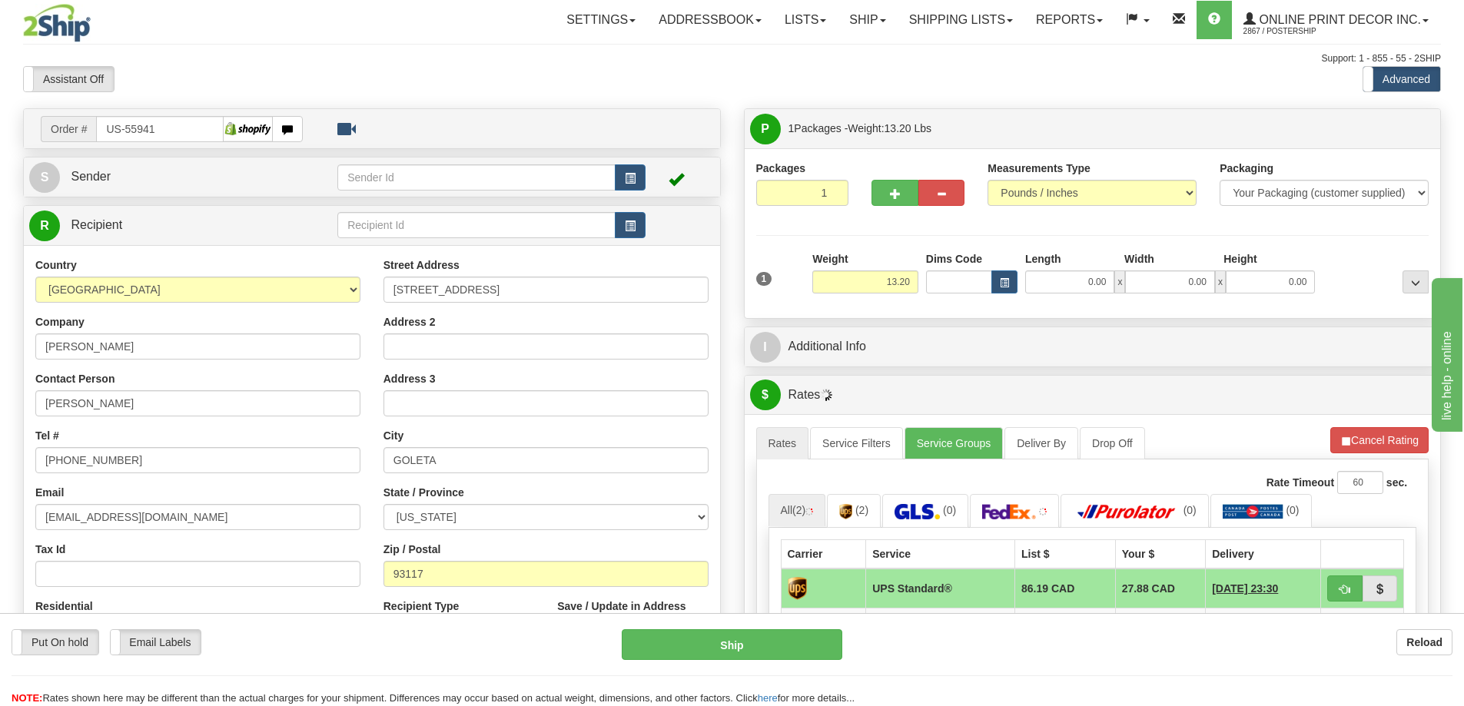
click at [919, 278] on div "Weight 13.20" at bounding box center [865, 278] width 114 height 54
click at [920, 283] on div "Weight 13.20" at bounding box center [865, 278] width 114 height 54
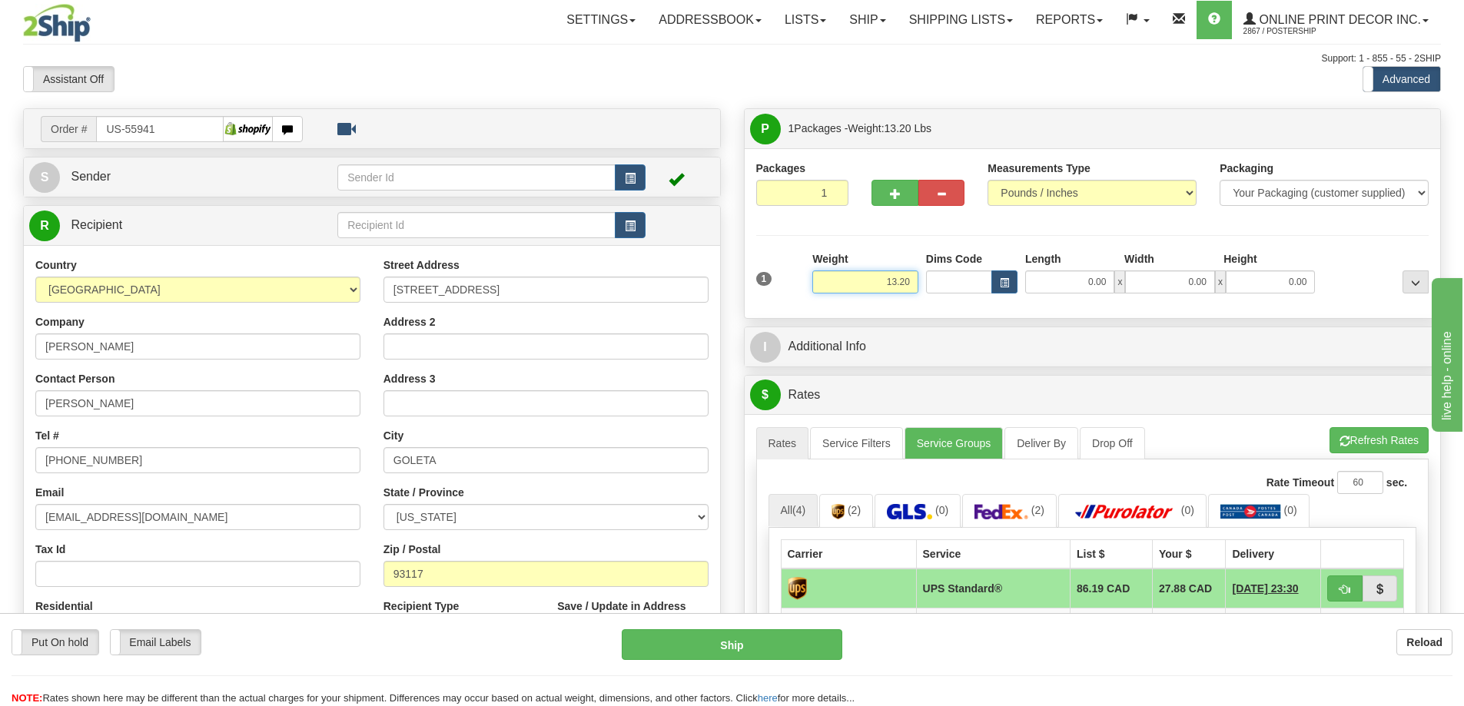
click at [911, 270] on div "Weight 13.20" at bounding box center [865, 272] width 106 height 42
type input "1"
type input "1.00"
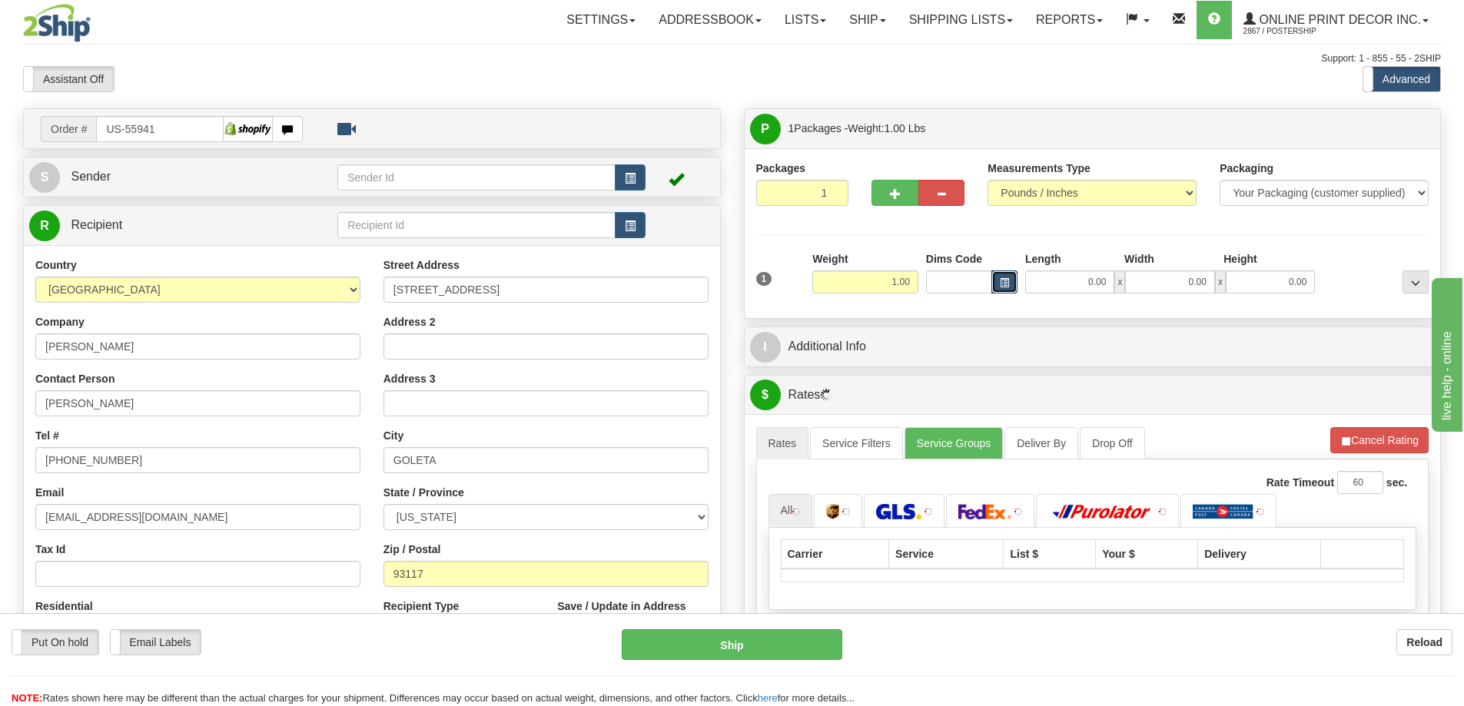
click at [1001, 284] on span "button" at bounding box center [1004, 283] width 9 height 8
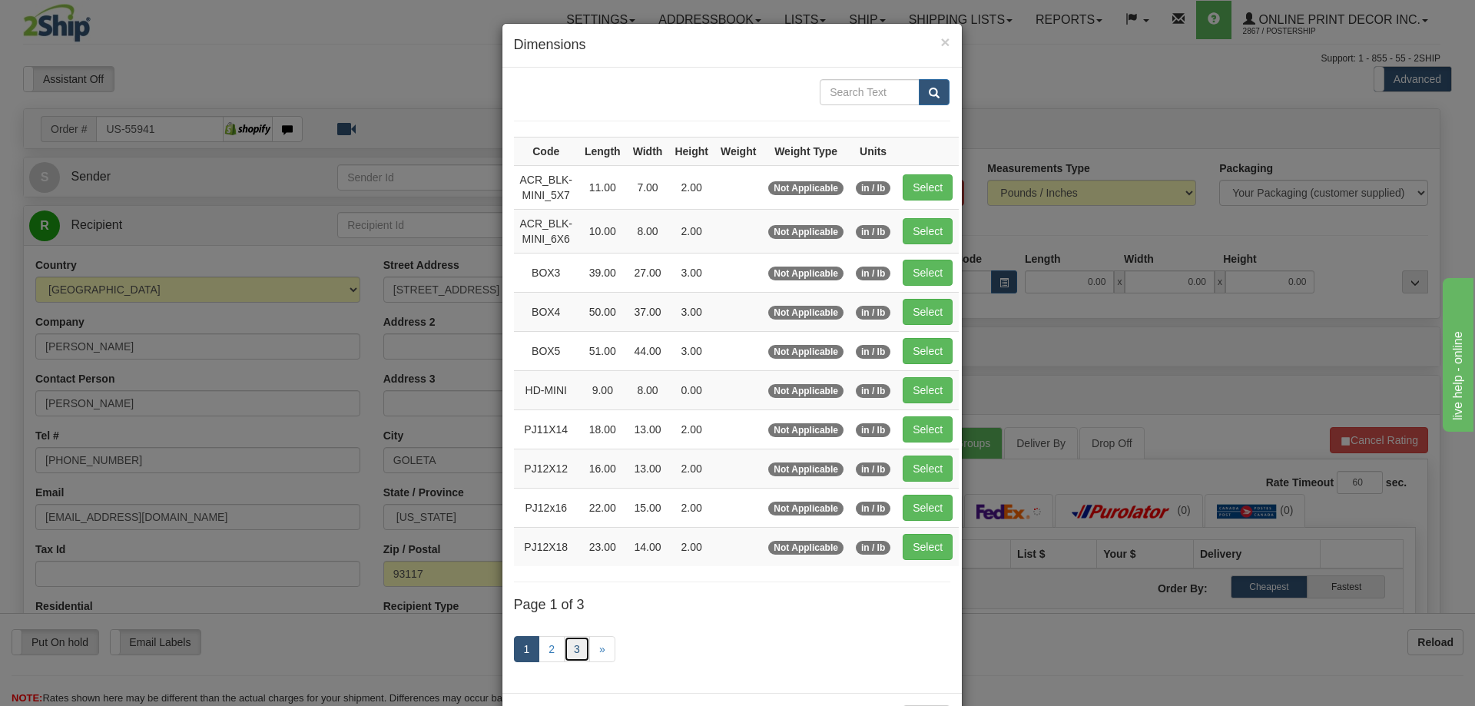
click at [572, 649] on link "3" at bounding box center [577, 649] width 26 height 26
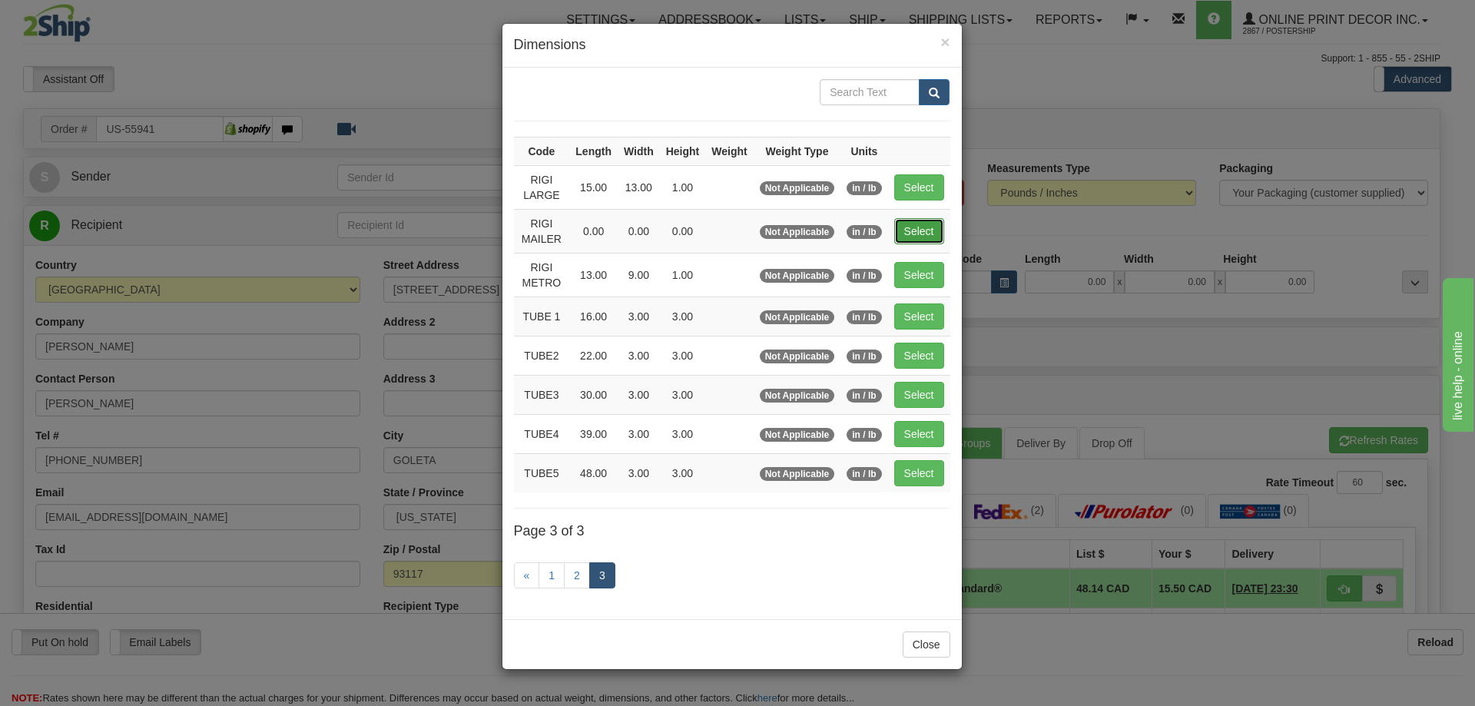
click at [925, 229] on button "Select" at bounding box center [919, 231] width 50 height 26
type input "RIGI MAILER"
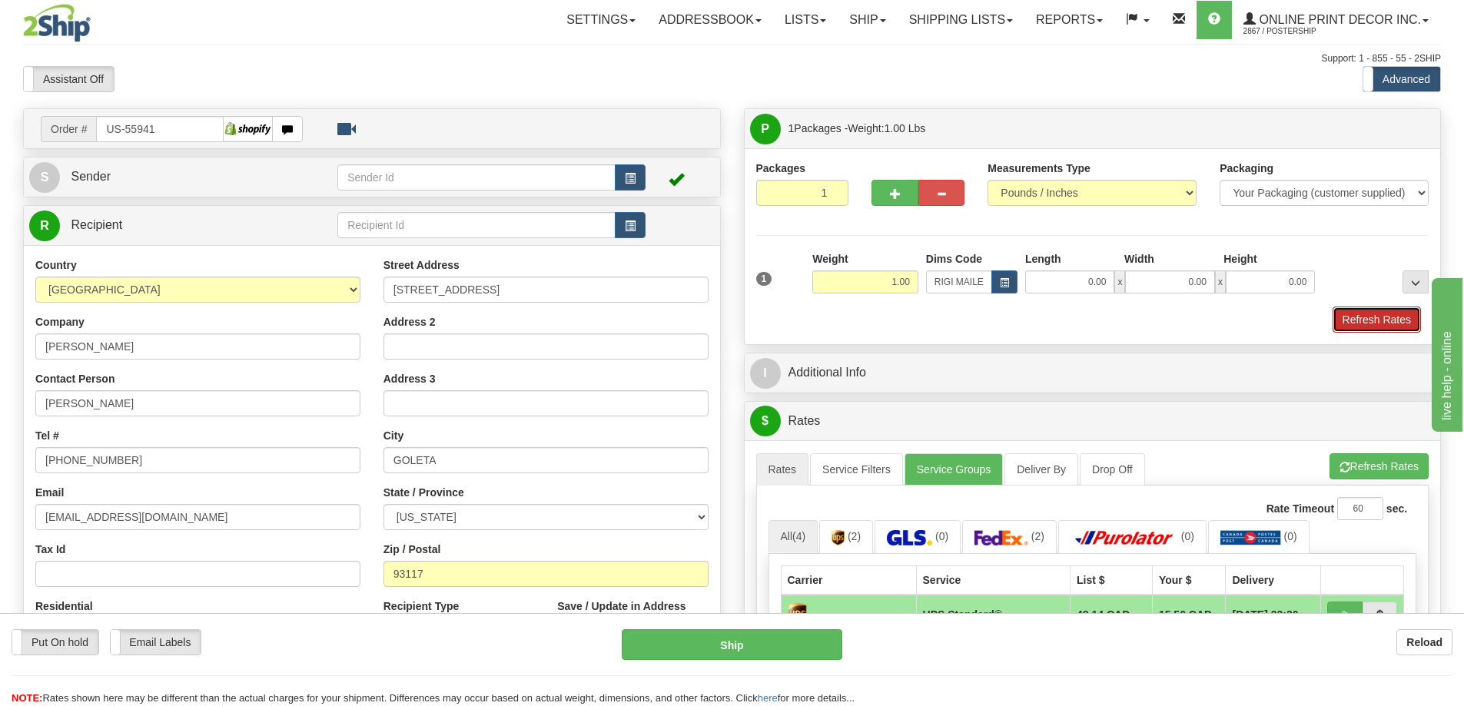
click at [1401, 320] on button "Refresh Rates" at bounding box center [1377, 320] width 88 height 26
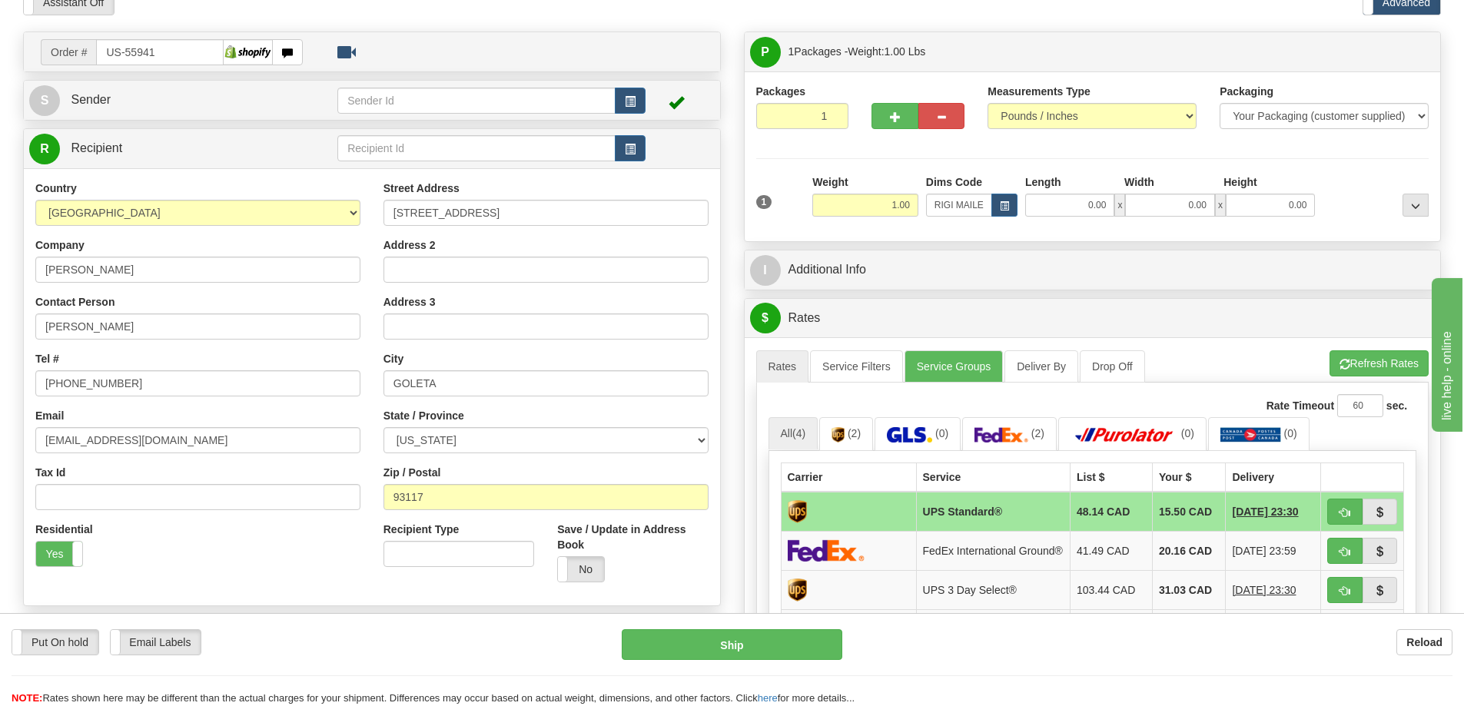
scroll to position [307, 0]
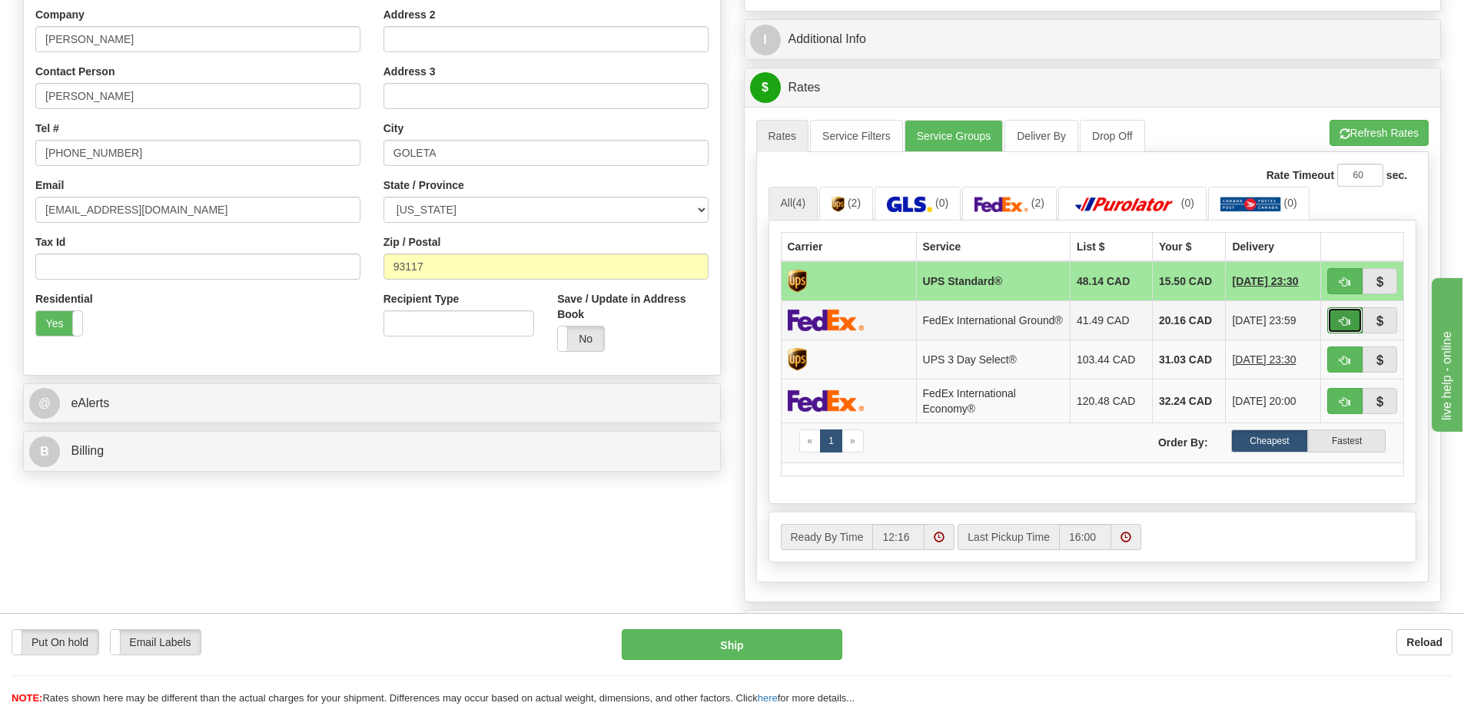
click at [1343, 325] on span "button" at bounding box center [1344, 322] width 11 height 10
type input "92"
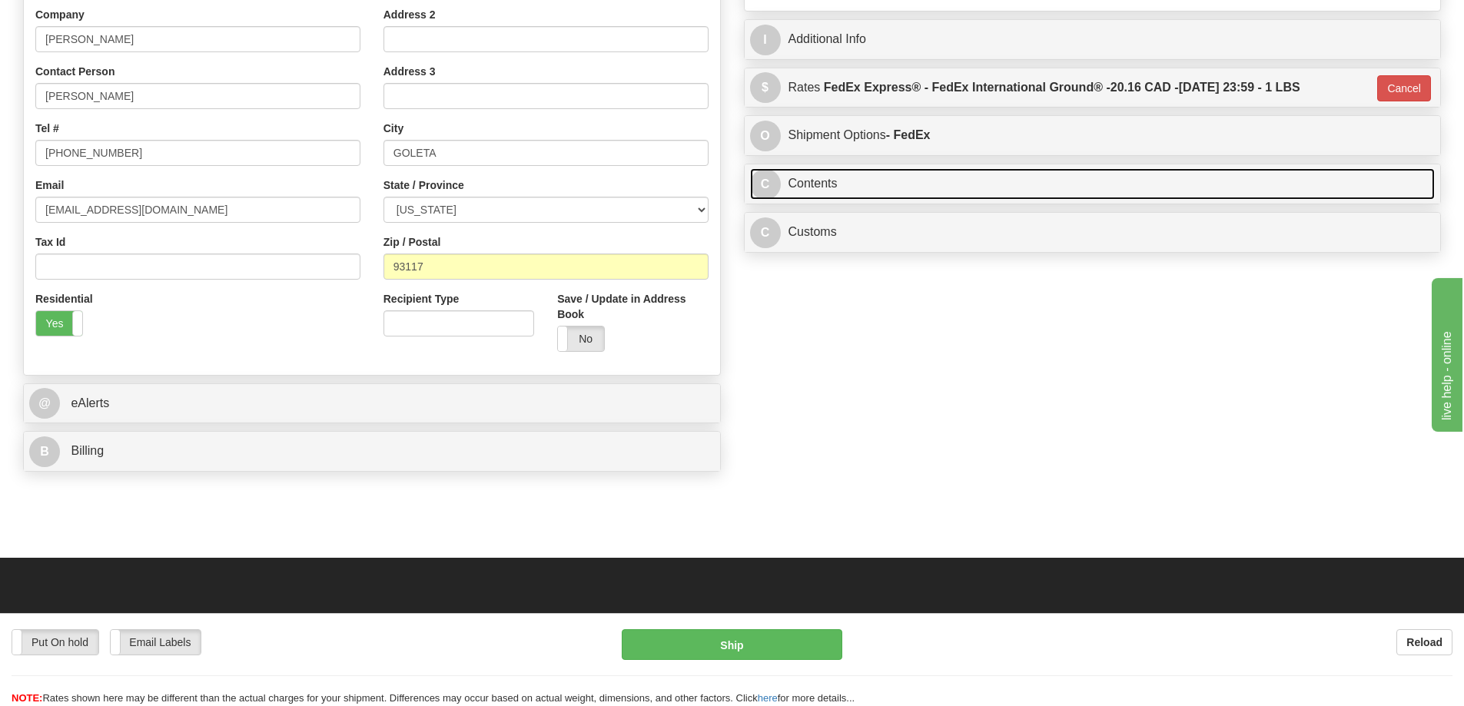
click at [1045, 184] on link "C Contents" at bounding box center [1092, 184] width 685 height 32
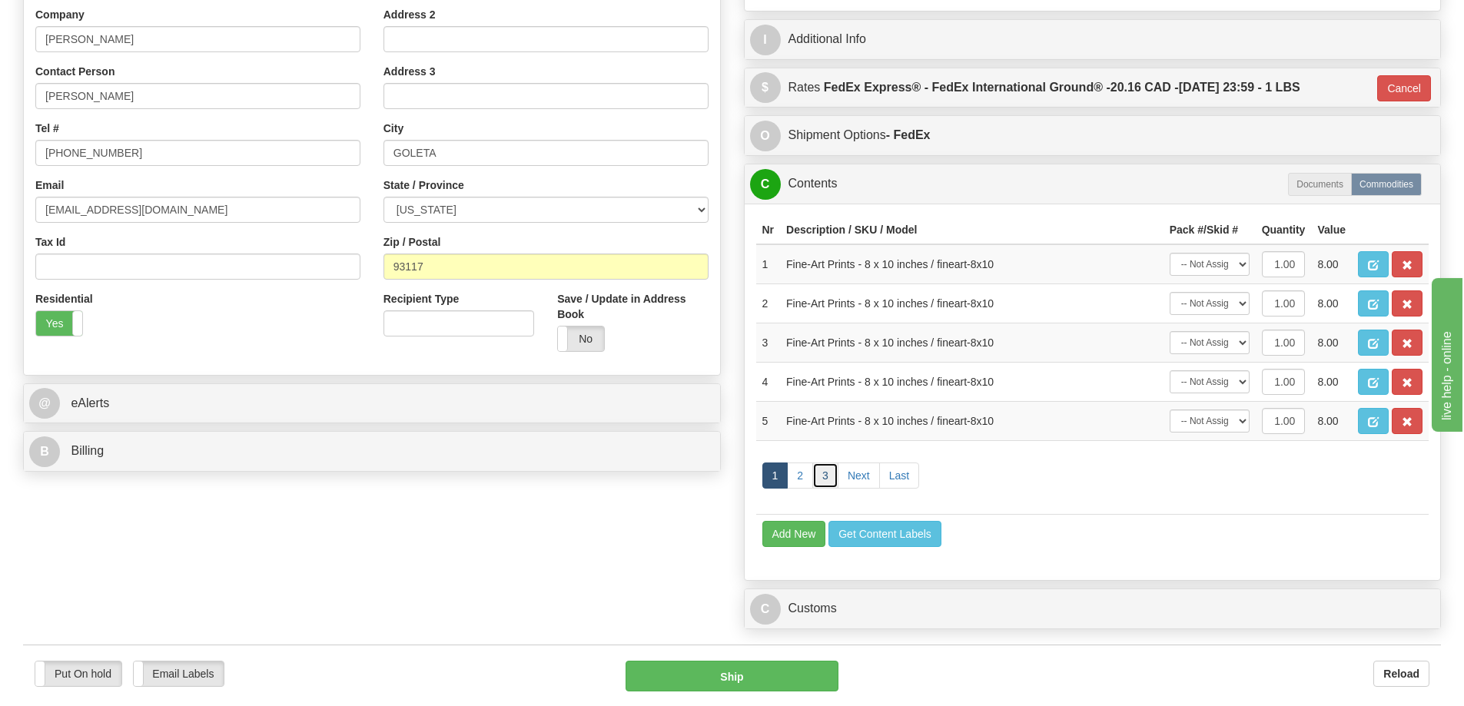
click at [824, 481] on link "3" at bounding box center [825, 476] width 26 height 26
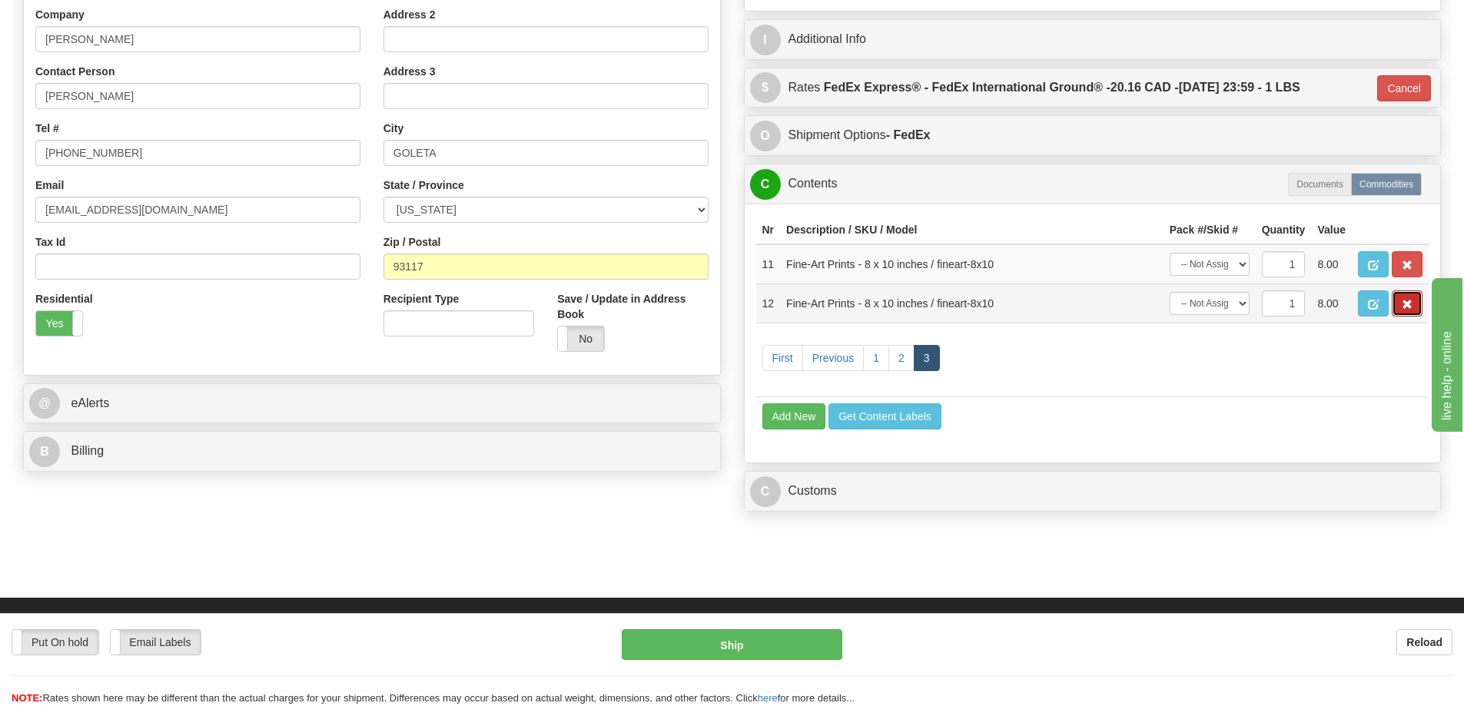
click at [1412, 303] on span "button" at bounding box center [1407, 305] width 11 height 10
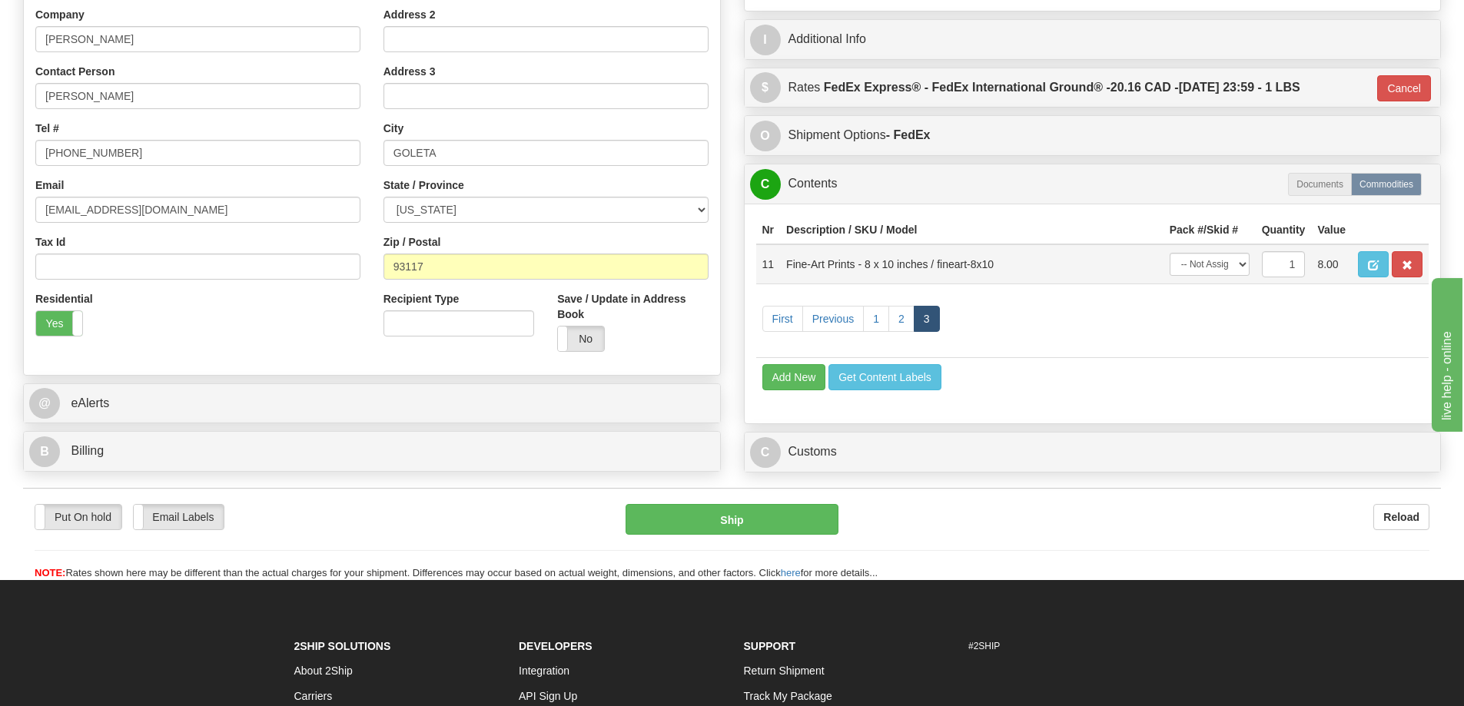
click at [1405, 254] on td at bounding box center [1390, 264] width 77 height 40
click at [1402, 270] on span "button" at bounding box center [1407, 266] width 11 height 10
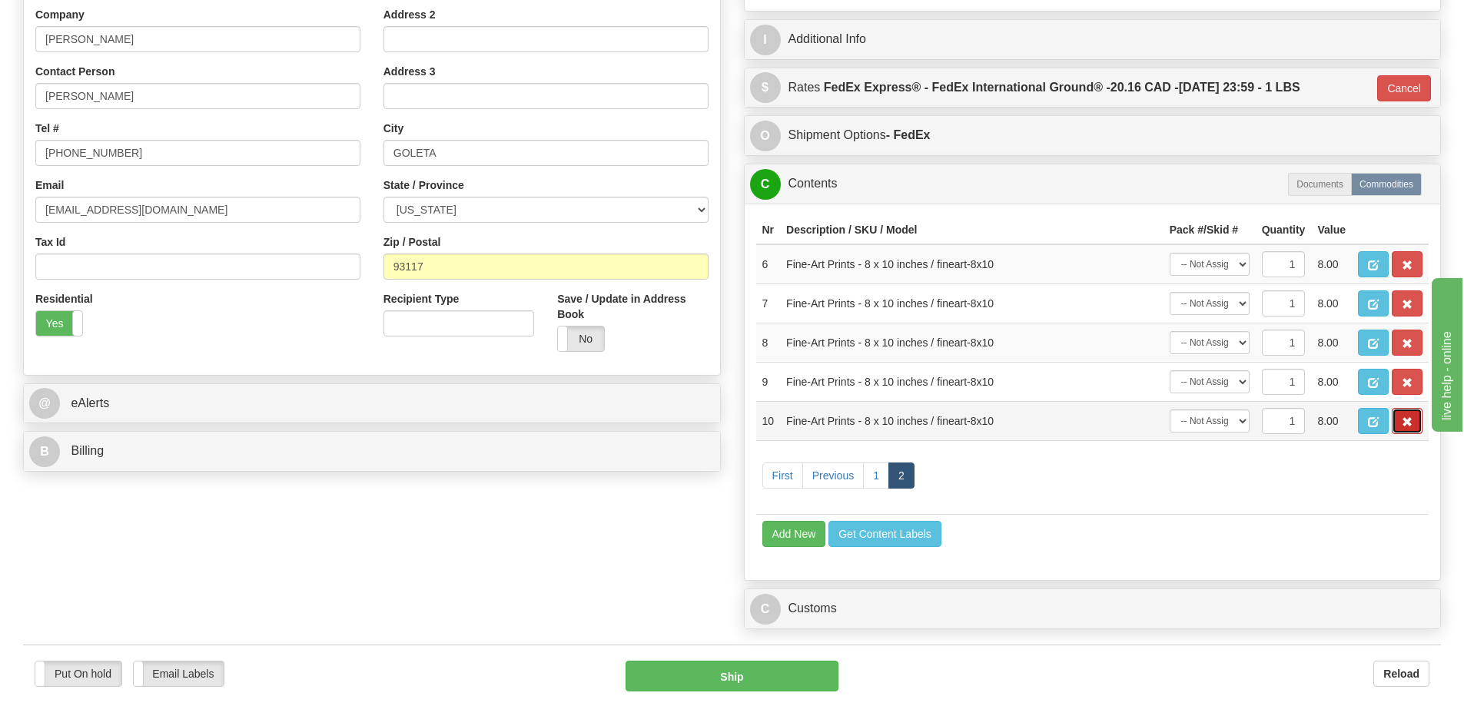
click at [1412, 419] on button "button" at bounding box center [1407, 421] width 31 height 26
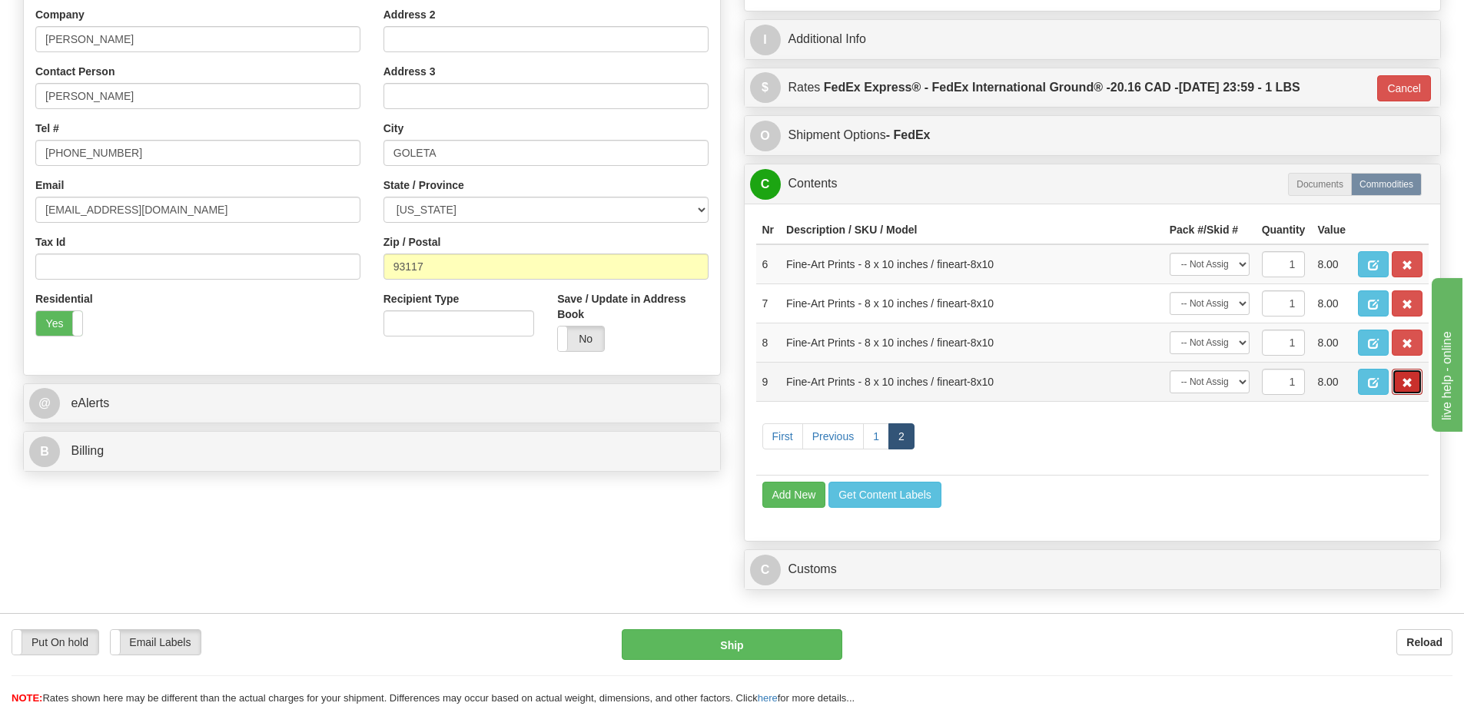
click at [1413, 393] on button "button" at bounding box center [1407, 382] width 31 height 26
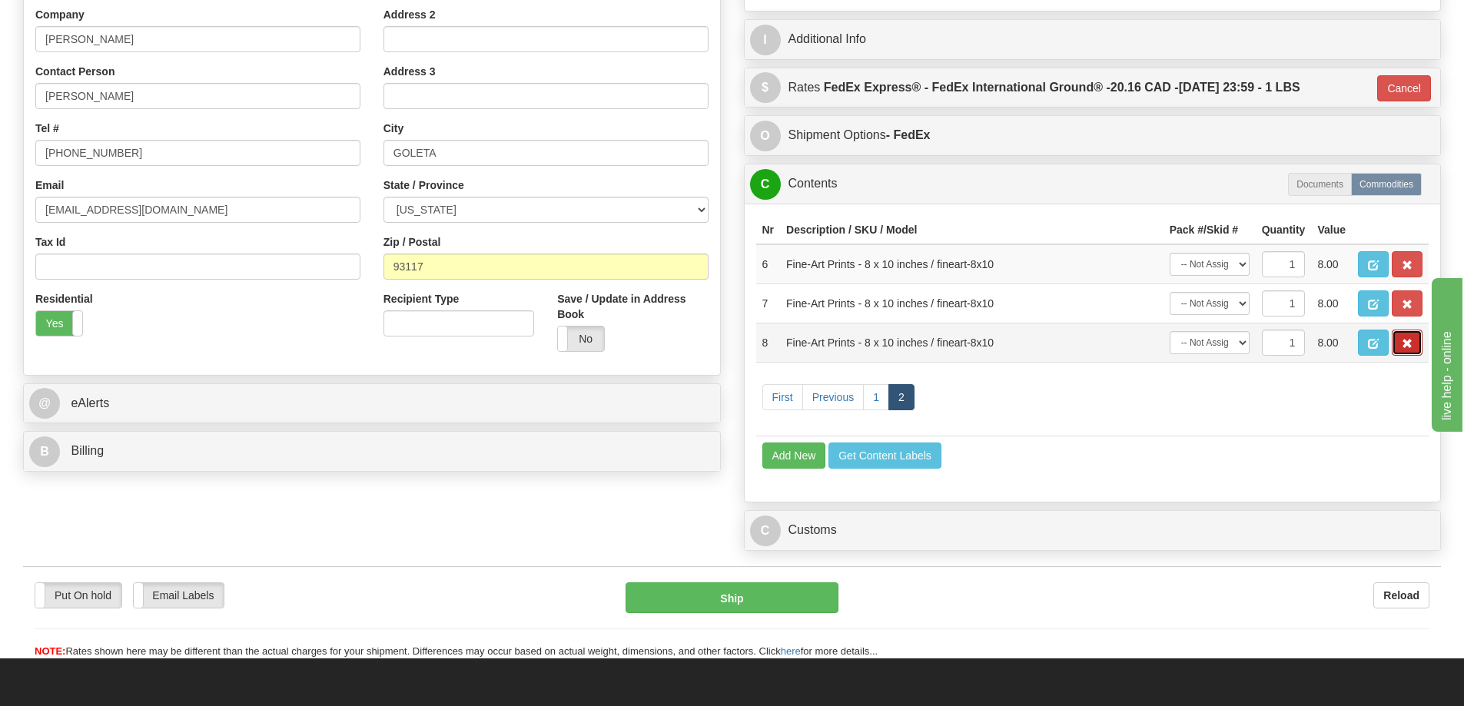
click at [1410, 348] on span "button" at bounding box center [1407, 344] width 11 height 10
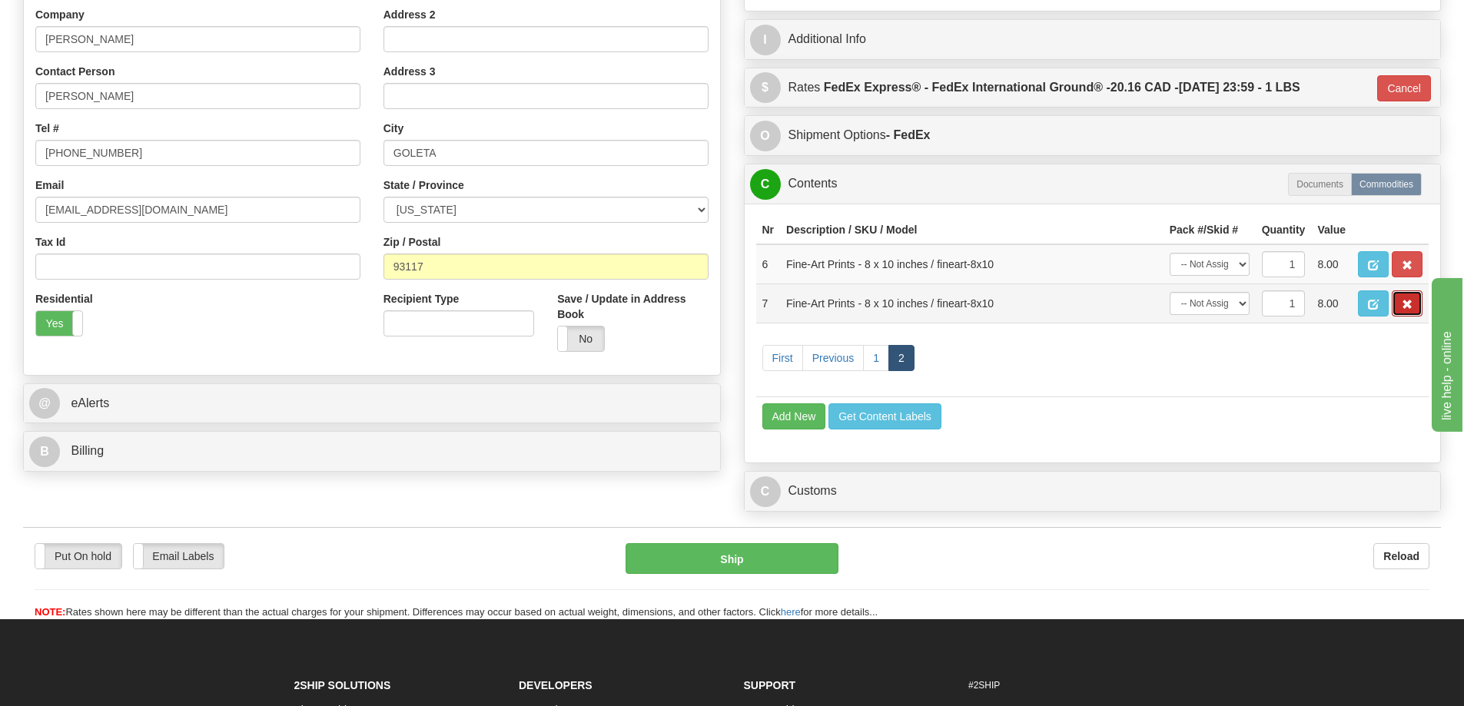
click at [1394, 302] on button "button" at bounding box center [1407, 303] width 31 height 26
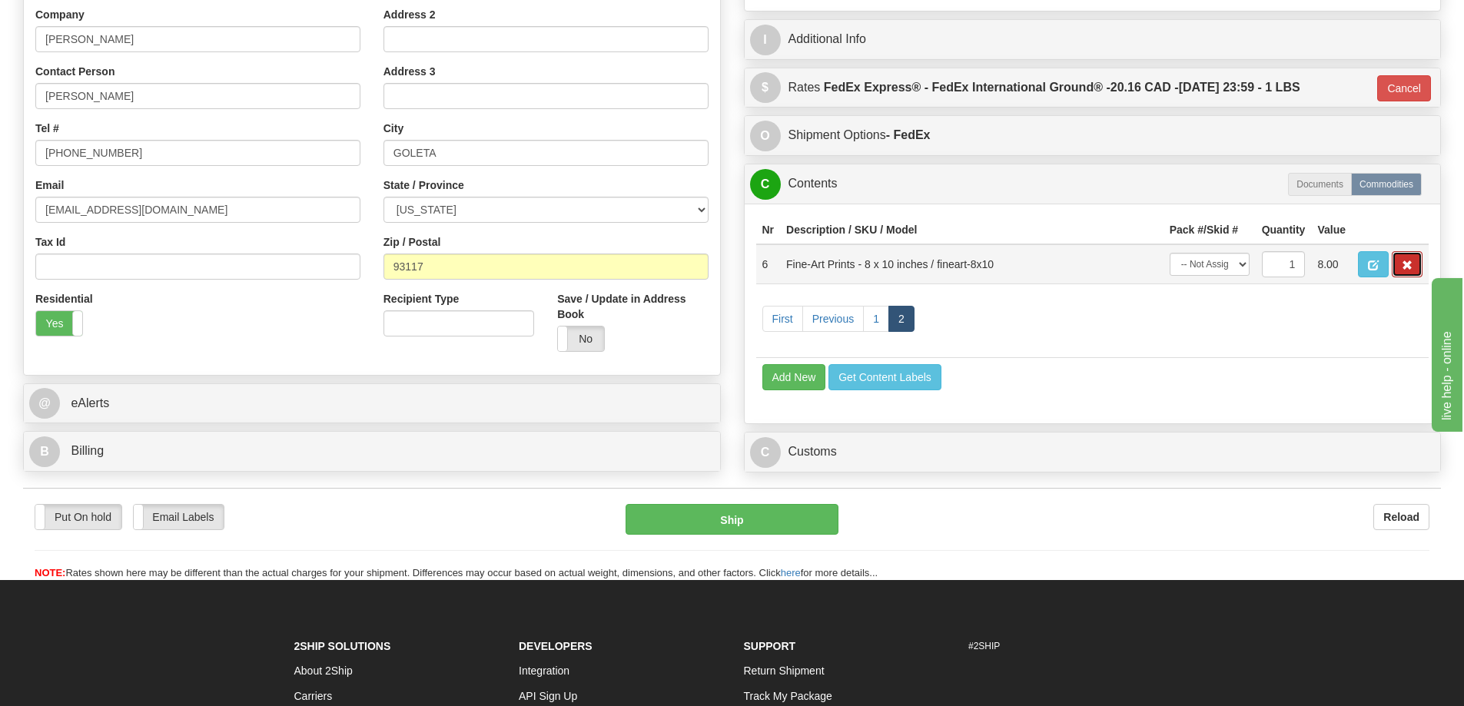
click at [1402, 265] on span "button" at bounding box center [1407, 266] width 11 height 10
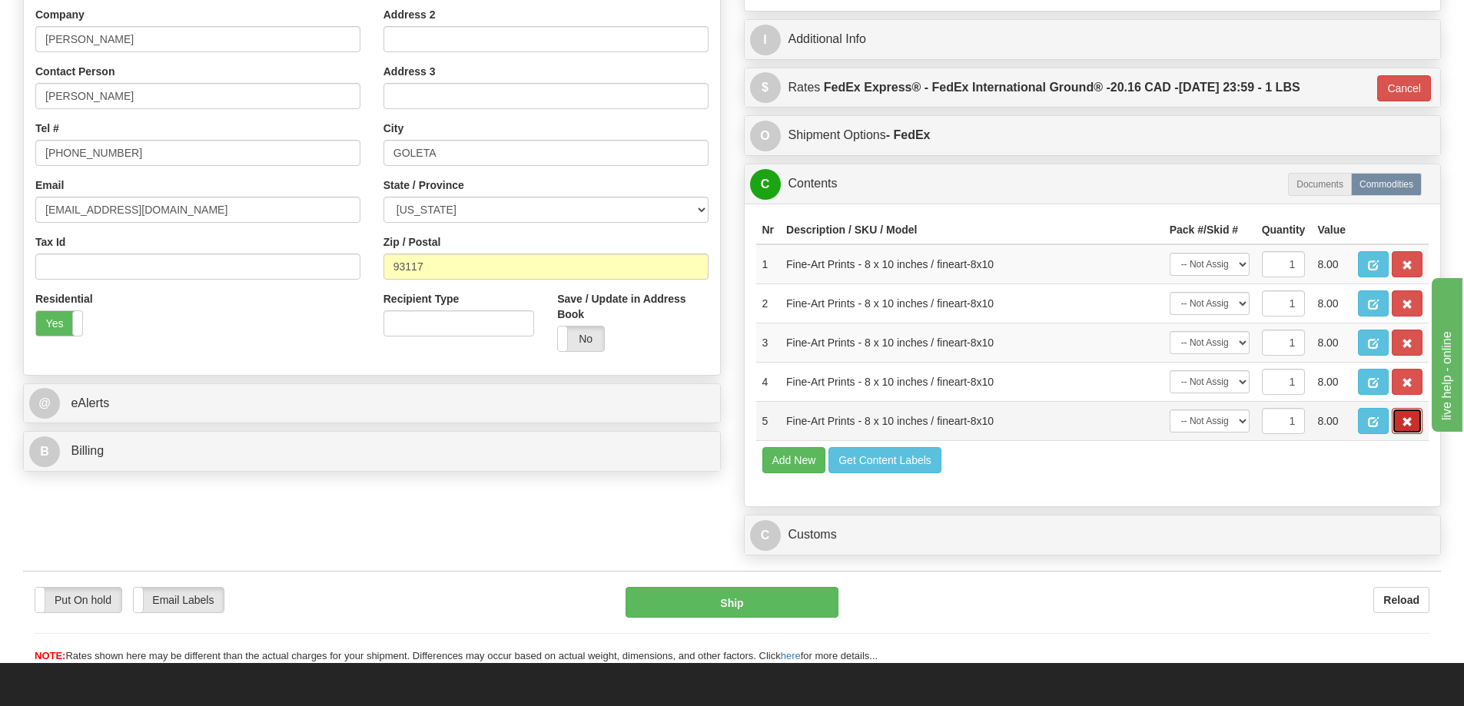
click at [1410, 419] on button "button" at bounding box center [1407, 421] width 31 height 26
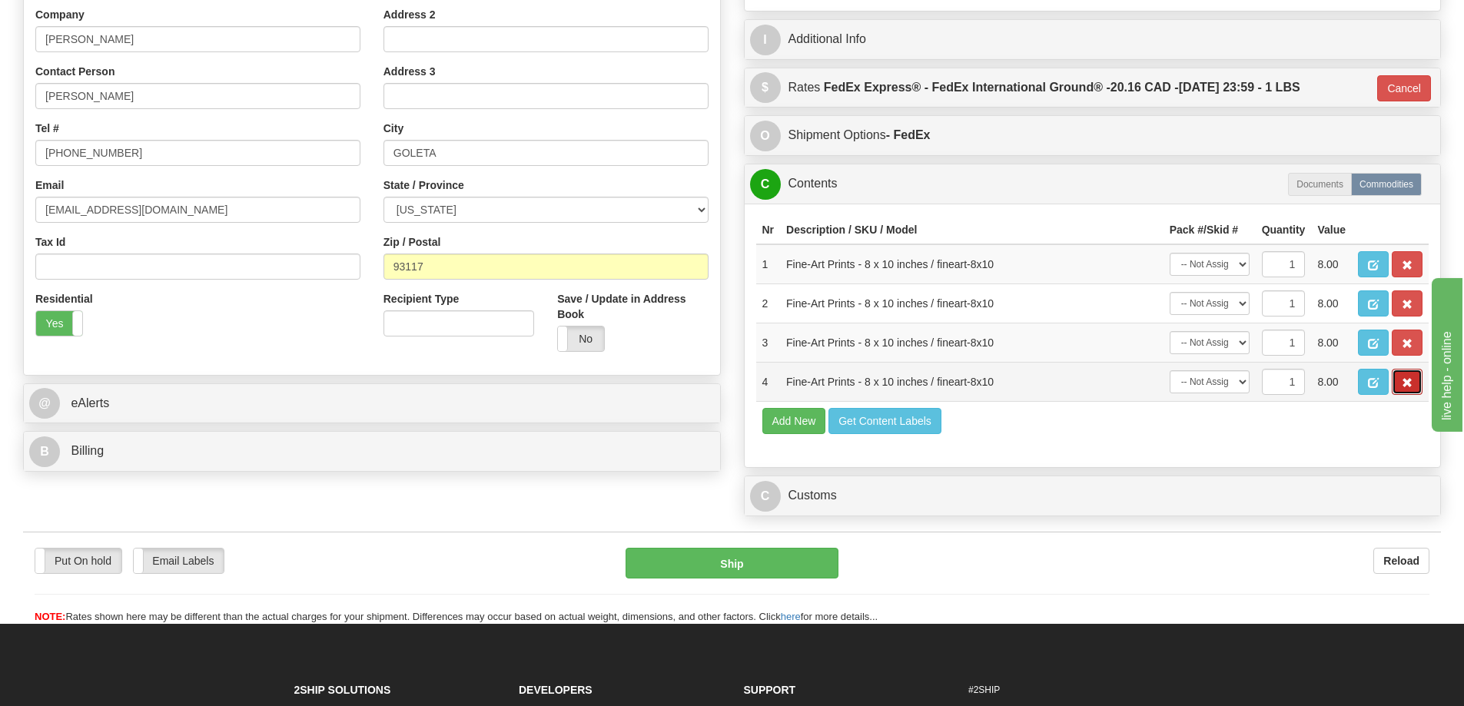
click at [1409, 383] on button "button" at bounding box center [1407, 382] width 31 height 26
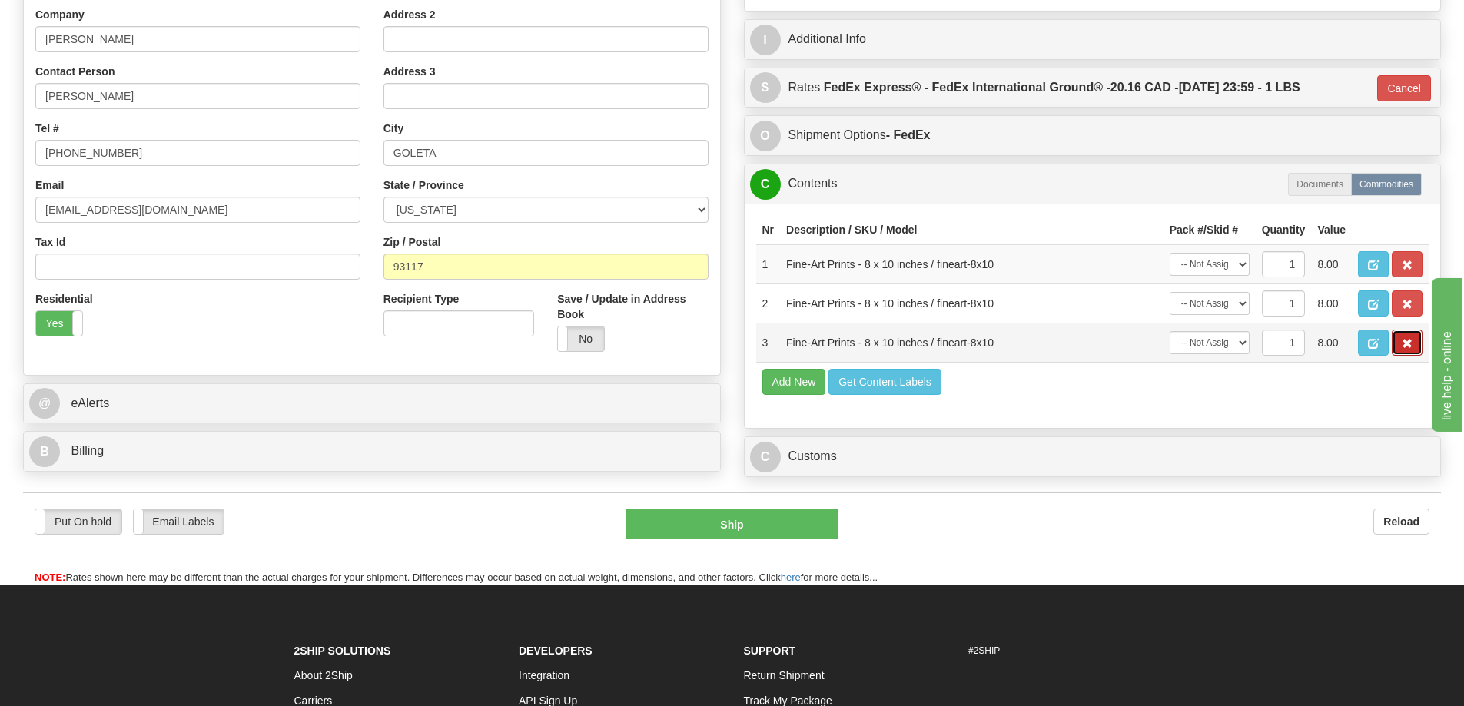
click at [1415, 344] on button "button" at bounding box center [1407, 343] width 31 height 26
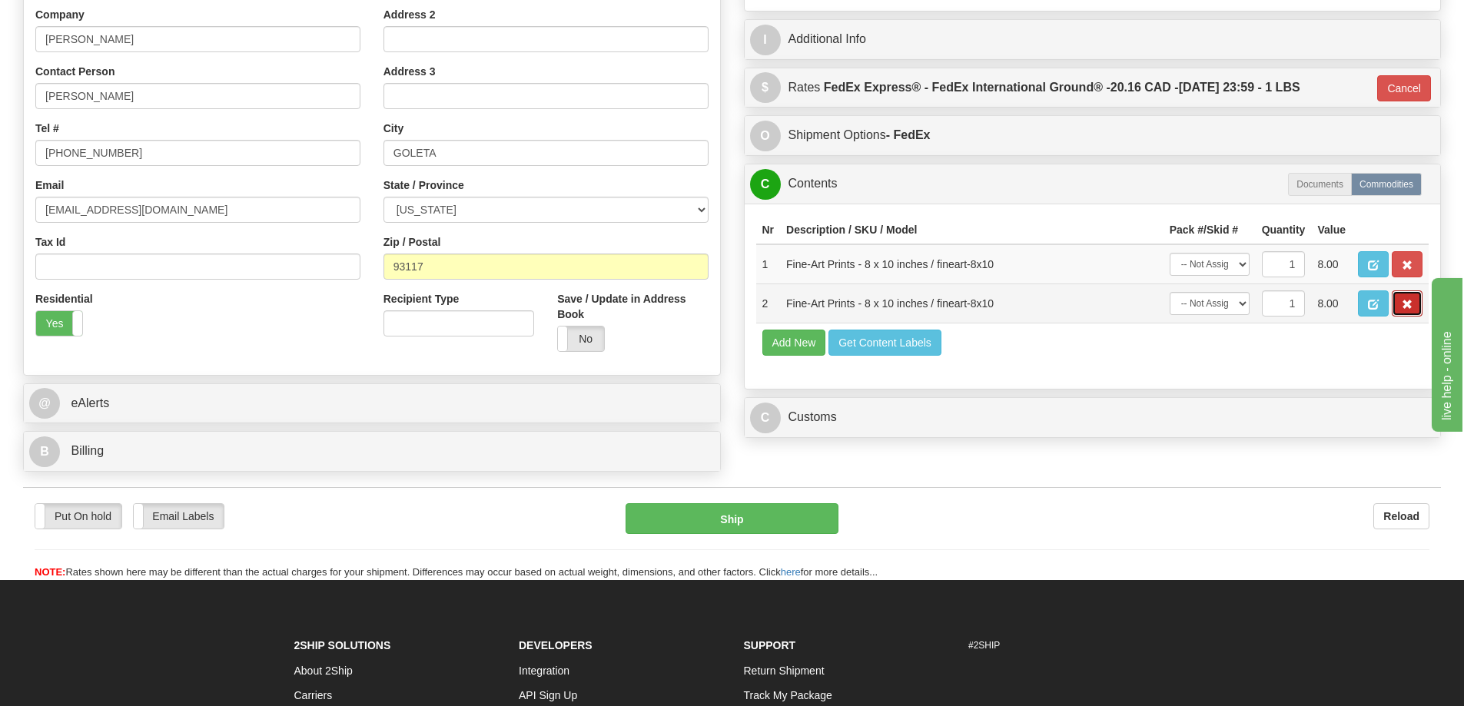
click at [1399, 304] on button "button" at bounding box center [1407, 303] width 31 height 26
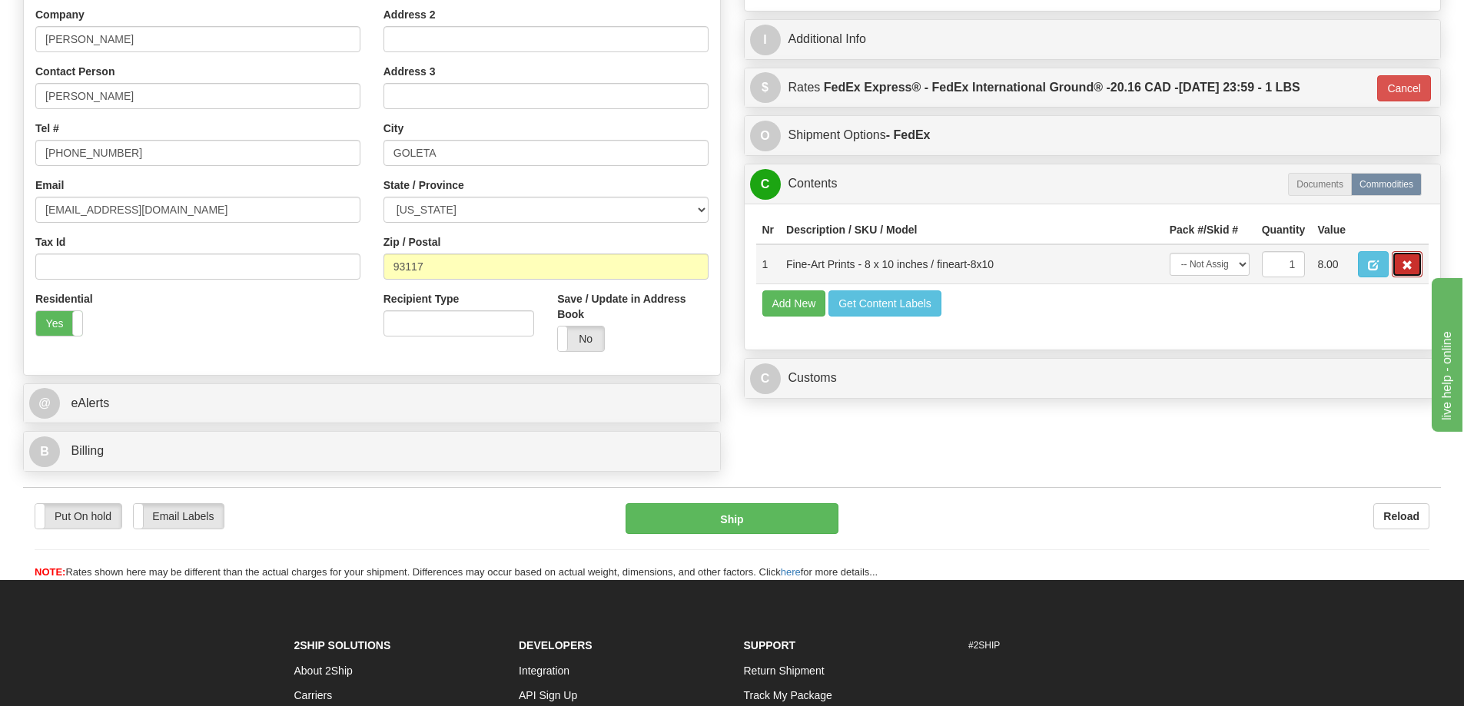
click at [1403, 264] on span "button" at bounding box center [1407, 266] width 11 height 10
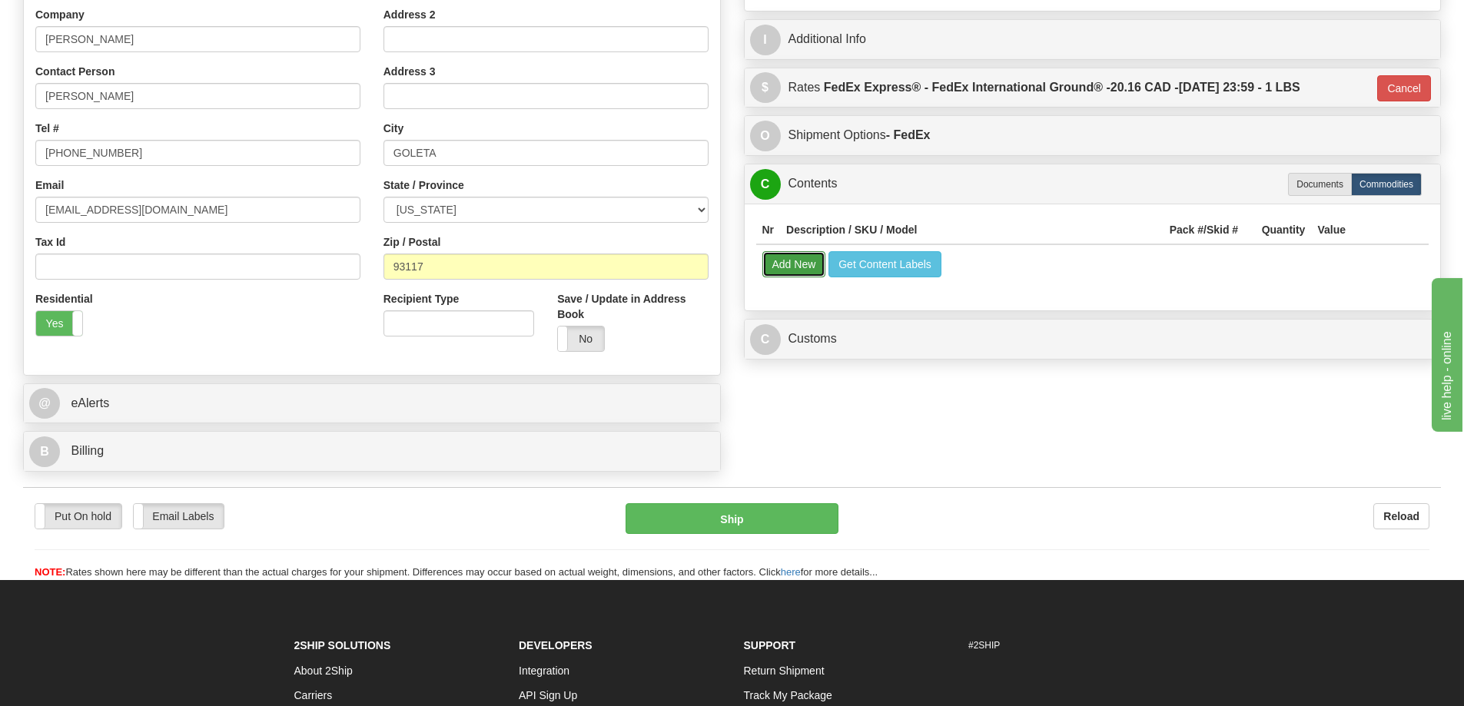
click at [792, 265] on button "Add New" at bounding box center [794, 264] width 64 height 26
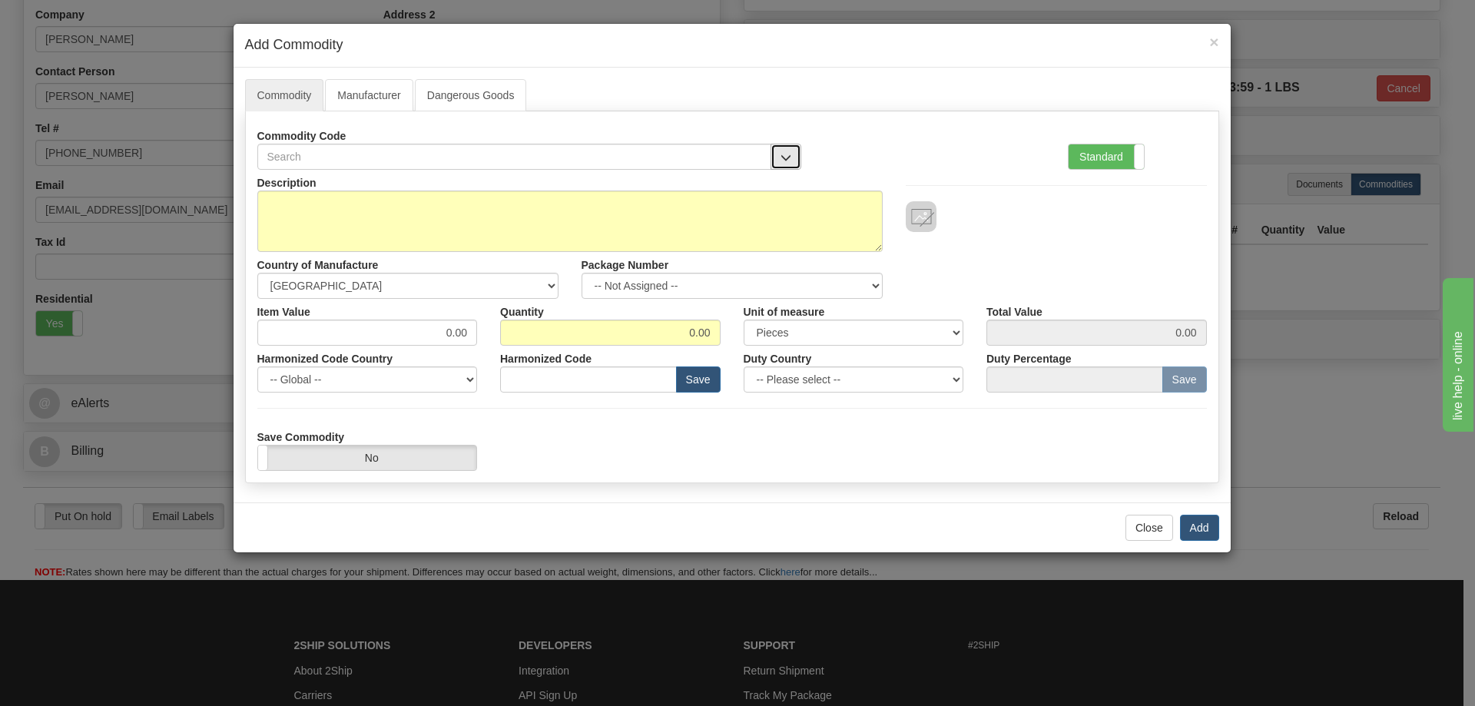
click at [783, 149] on button "button" at bounding box center [786, 157] width 31 height 26
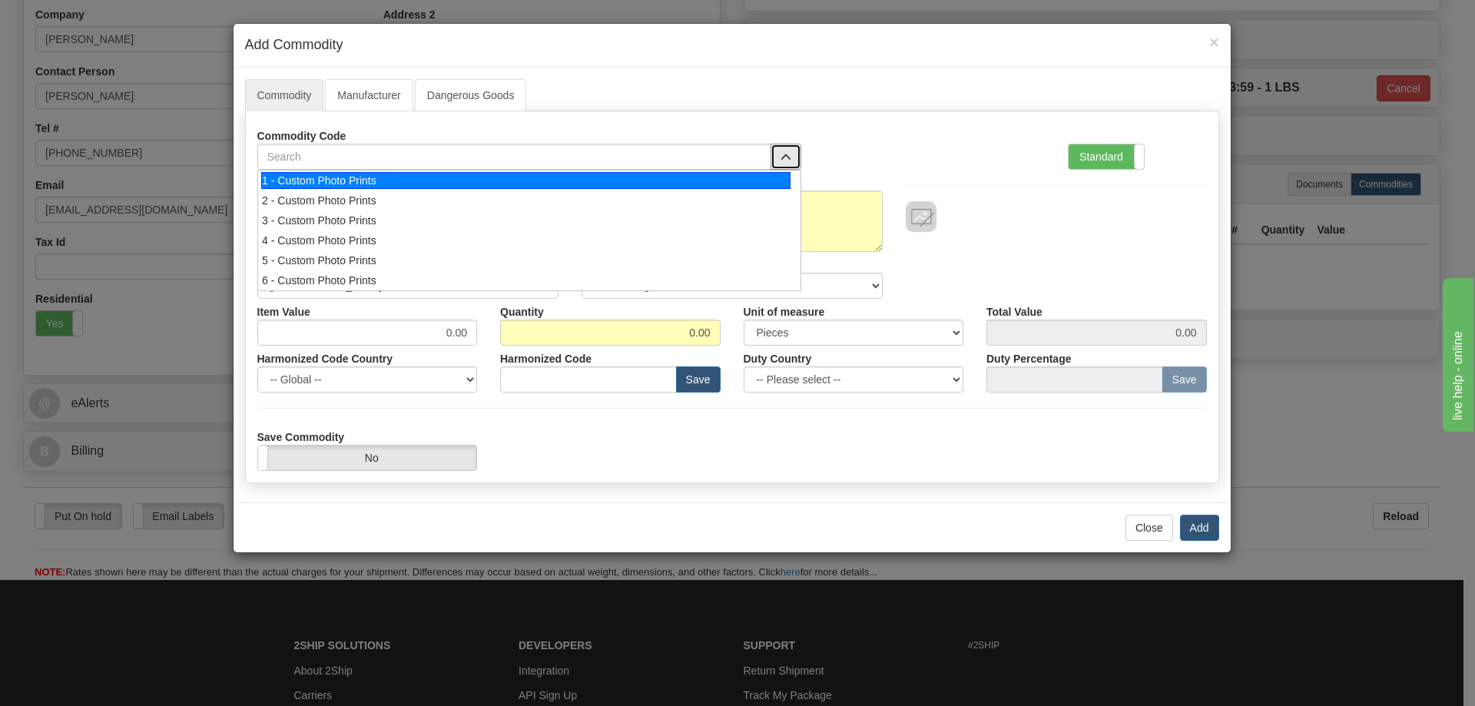
click at [784, 174] on div "1 - Custom Photo Prints" at bounding box center [525, 180] width 529 height 17
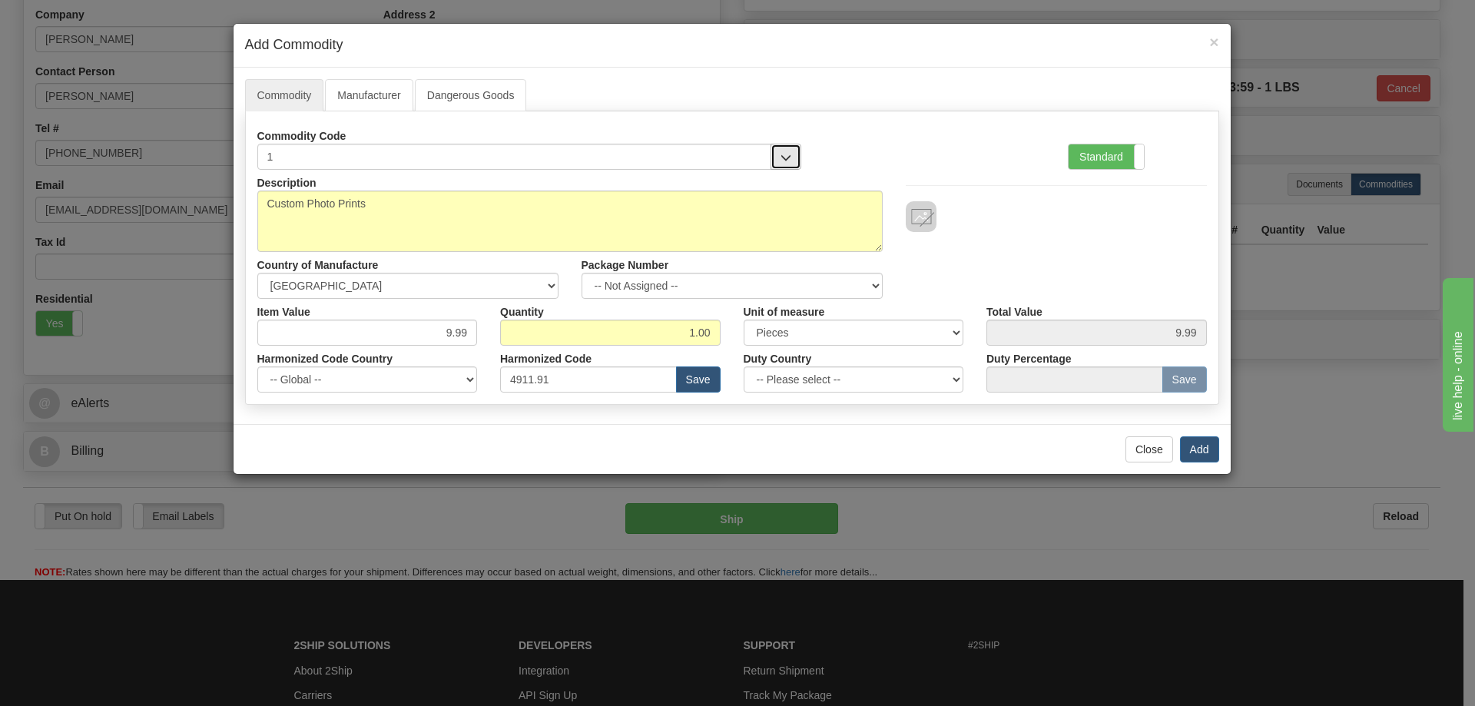
click at [789, 155] on span "button" at bounding box center [786, 158] width 11 height 10
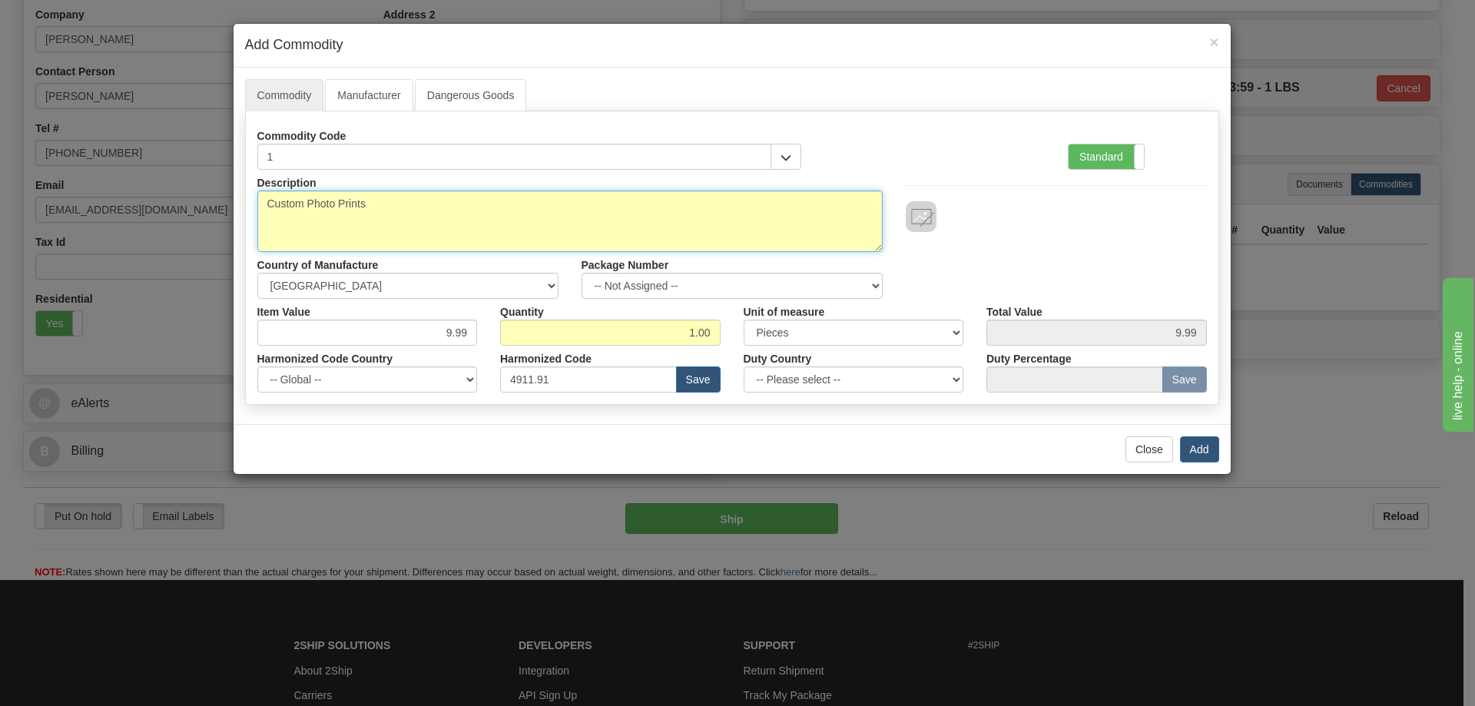
click at [741, 210] on textarea "Custom Photo Prints" at bounding box center [570, 221] width 626 height 61
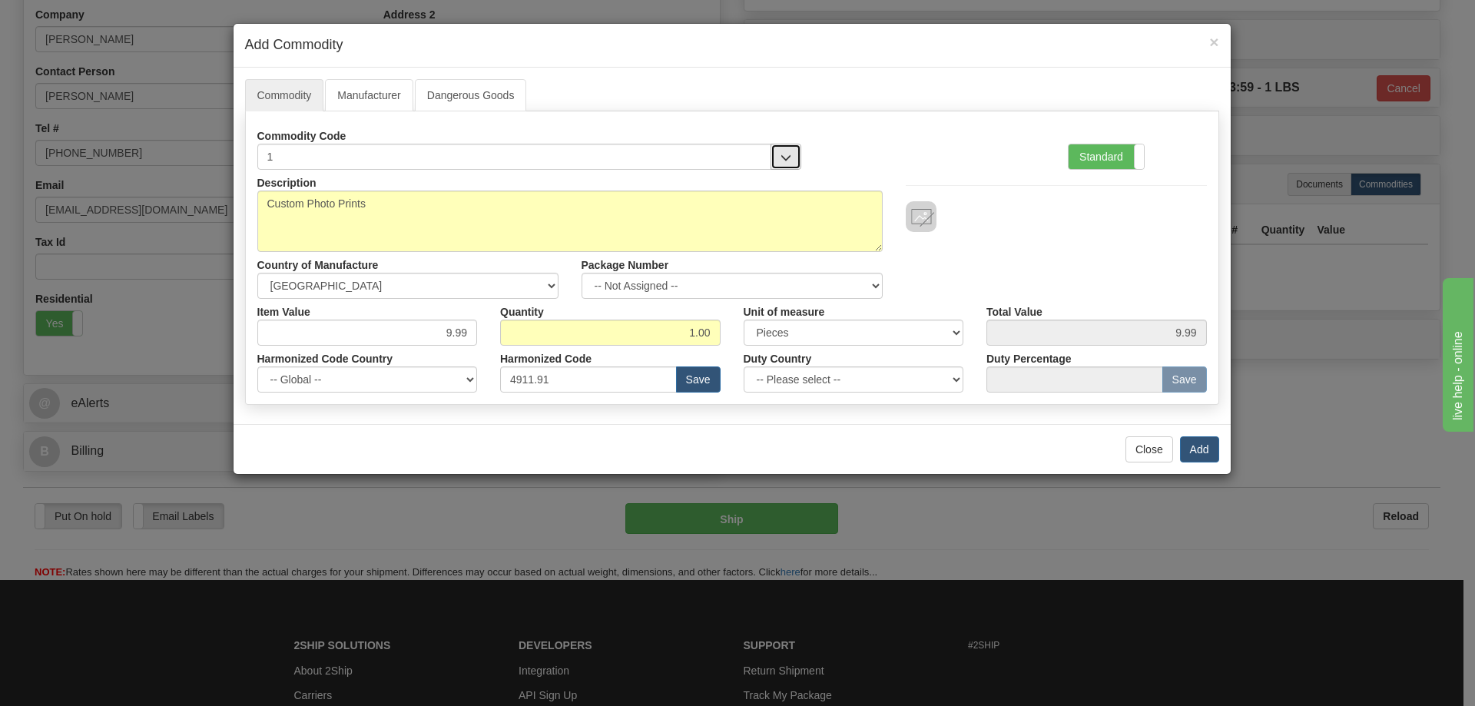
click at [785, 153] on span "button" at bounding box center [786, 158] width 11 height 10
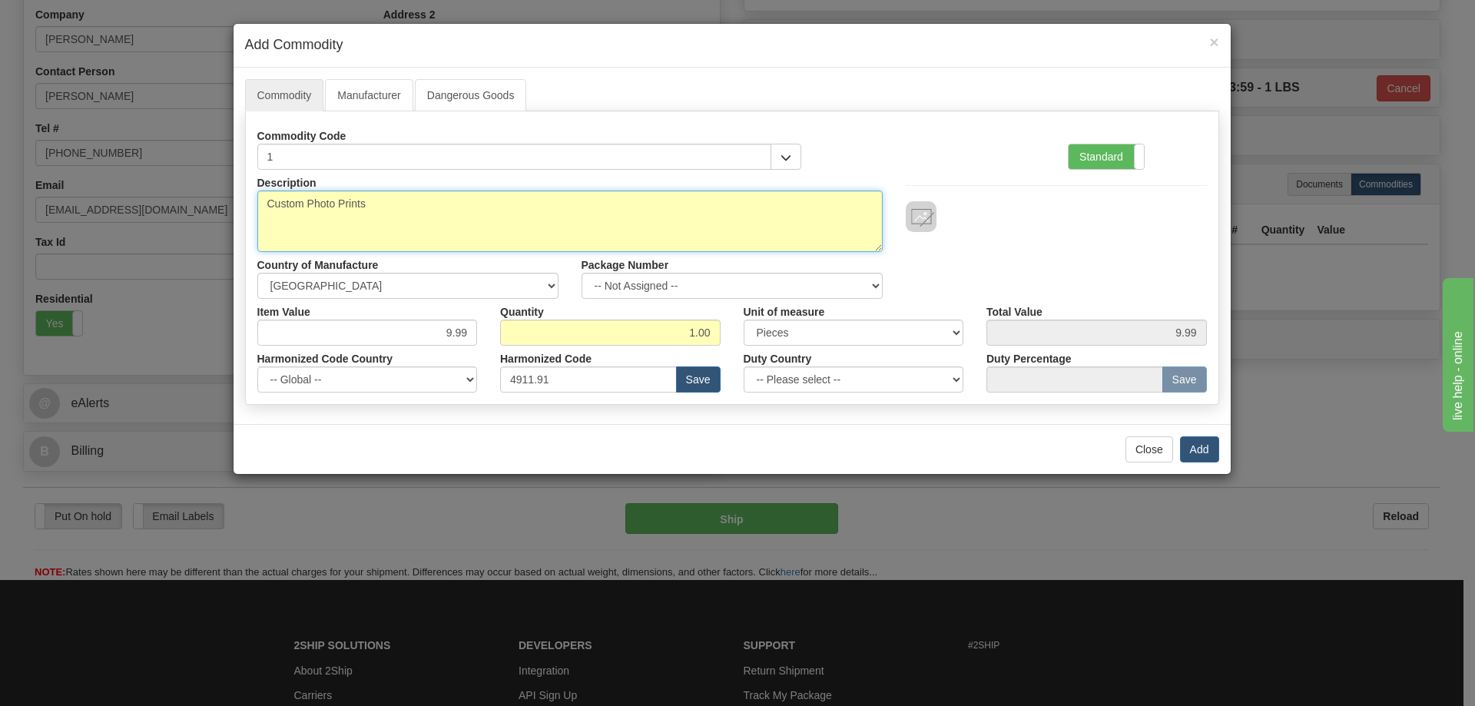
click at [350, 203] on textarea "Custom Photo Prints" at bounding box center [570, 221] width 626 height 61
click at [321, 210] on textarea "Custom Photo Prints" at bounding box center [570, 221] width 626 height 61
click at [307, 211] on textarea "Custom Photo Prints" at bounding box center [570, 221] width 626 height 61
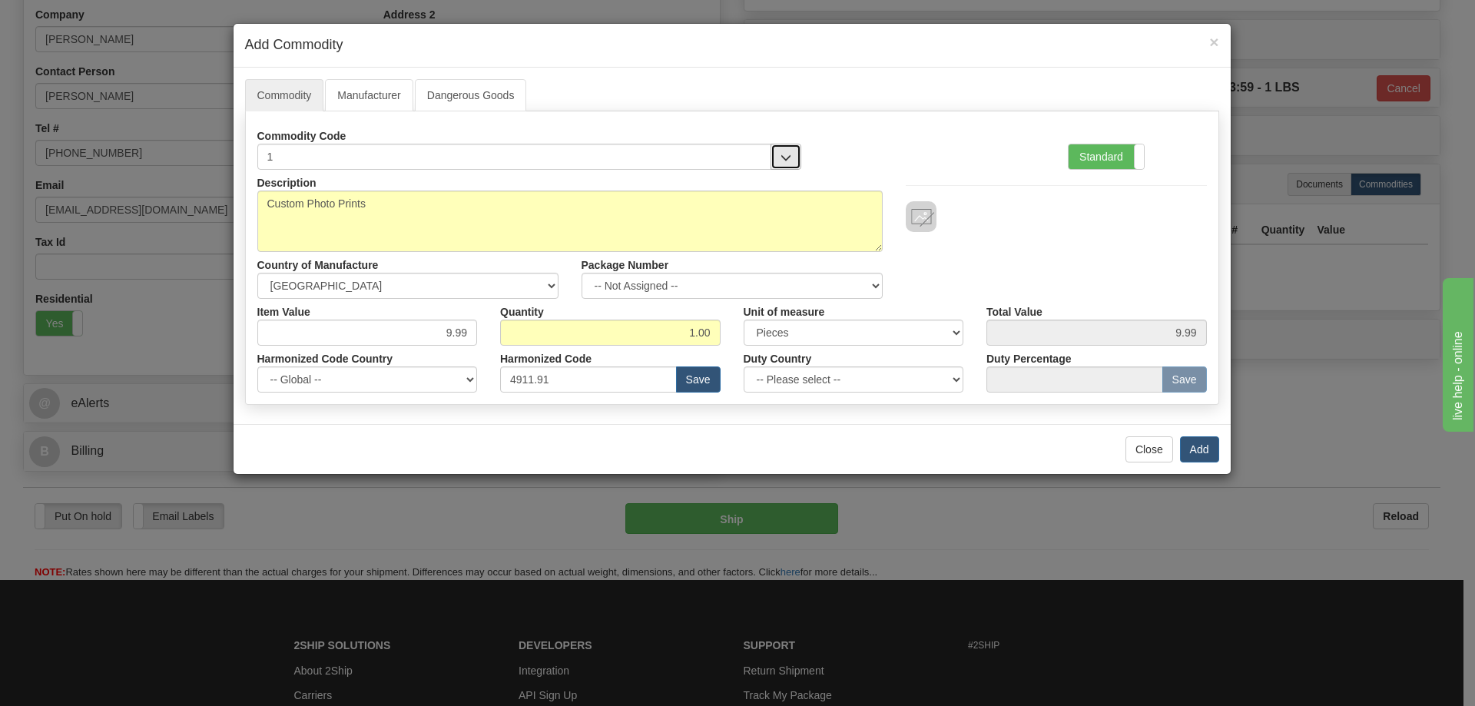
drag, startPoint x: 785, startPoint y: 153, endPoint x: 773, endPoint y: 146, distance: 13.4
click at [783, 153] on span "button" at bounding box center [786, 158] width 11 height 10
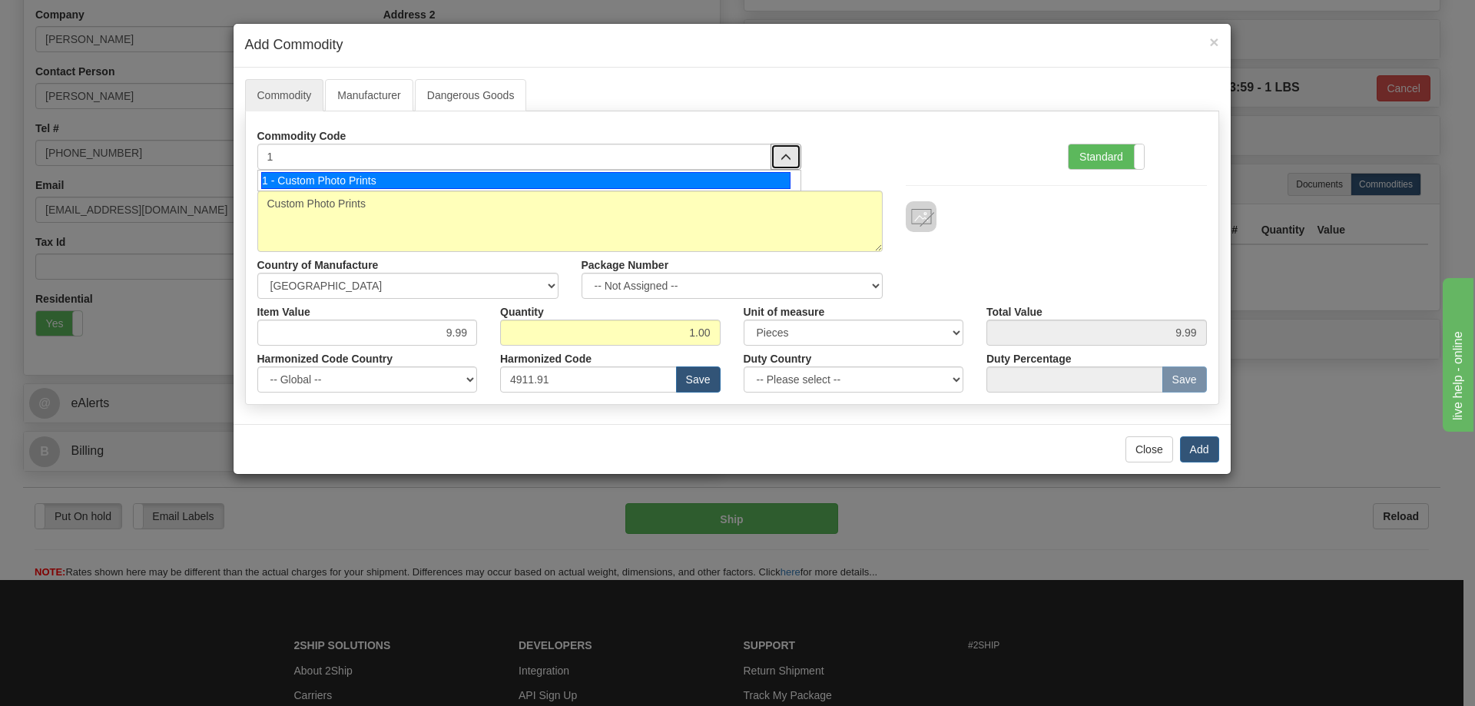
click at [665, 174] on div "1 - Custom Photo Prints" at bounding box center [525, 180] width 529 height 17
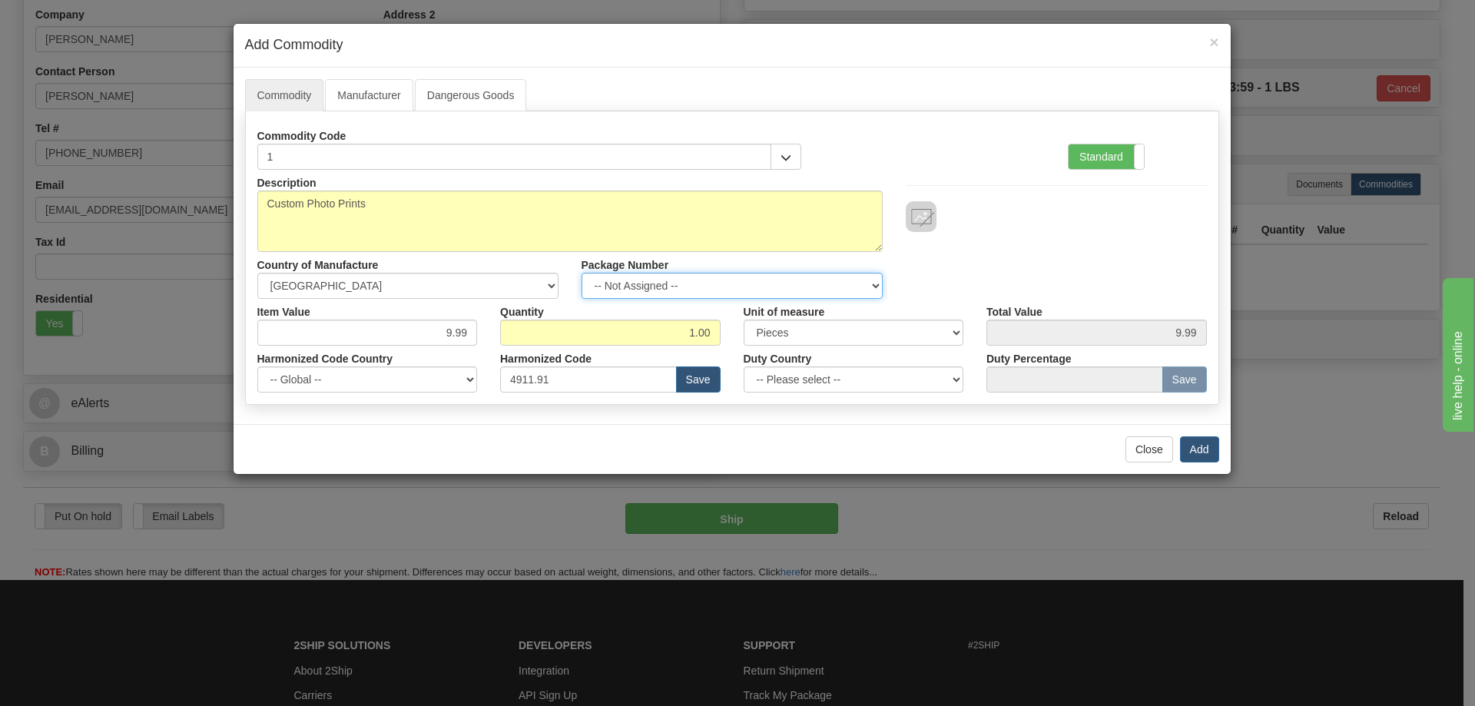
click at [865, 282] on select "-- Not Assigned -- Item 1" at bounding box center [732, 286] width 301 height 26
select select "0"
click at [582, 273] on select "-- Not Assigned -- Item 1" at bounding box center [732, 286] width 301 height 26
click at [1197, 449] on button "Add" at bounding box center [1199, 449] width 39 height 26
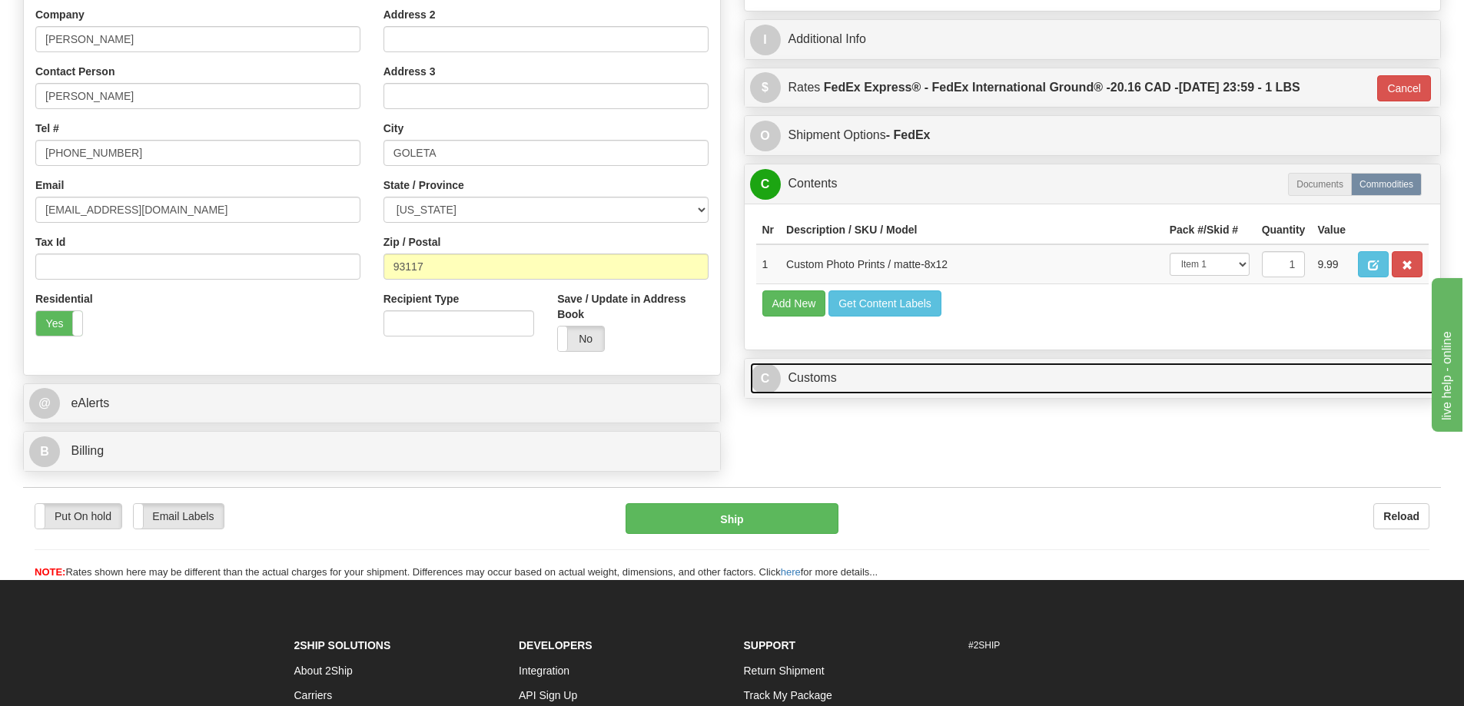
click at [938, 381] on link "C Customs" at bounding box center [1092, 379] width 685 height 32
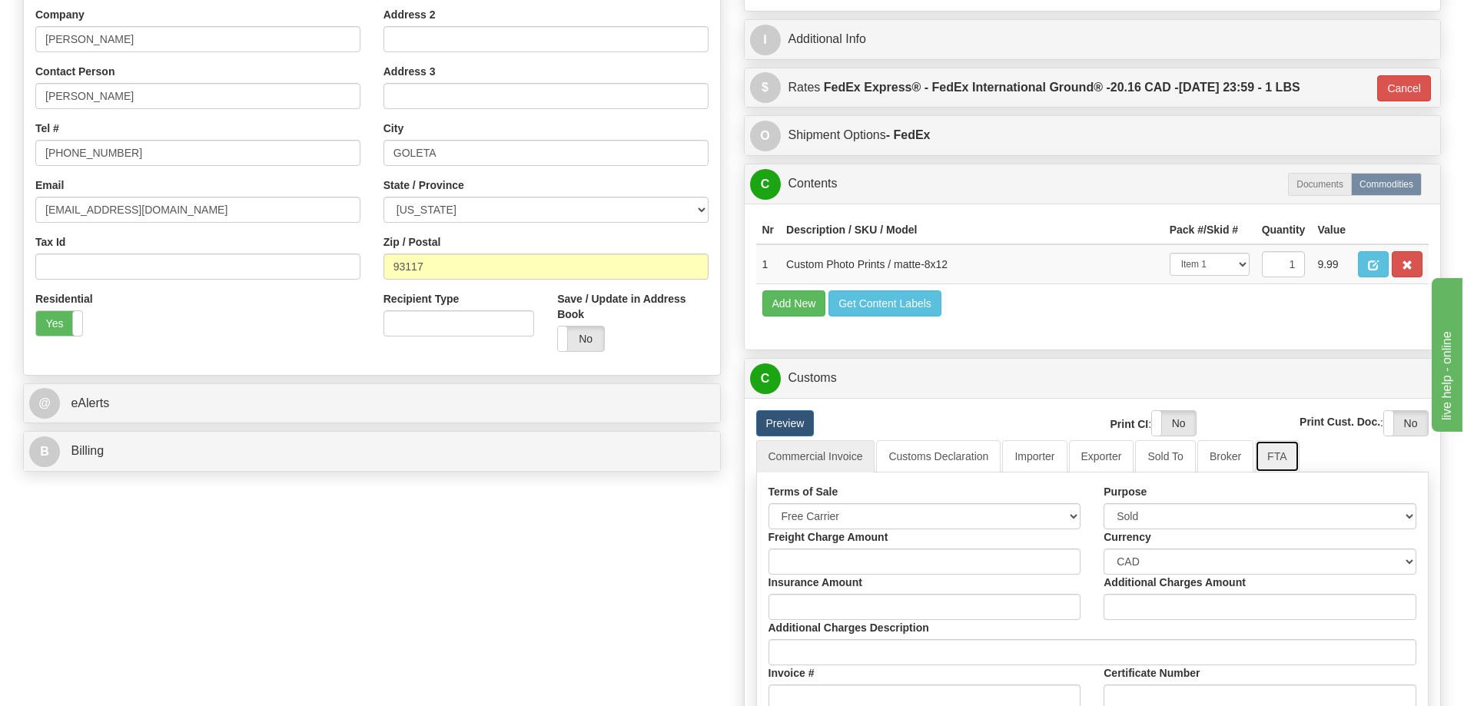
click at [1280, 460] on link "FTA" at bounding box center [1277, 456] width 44 height 32
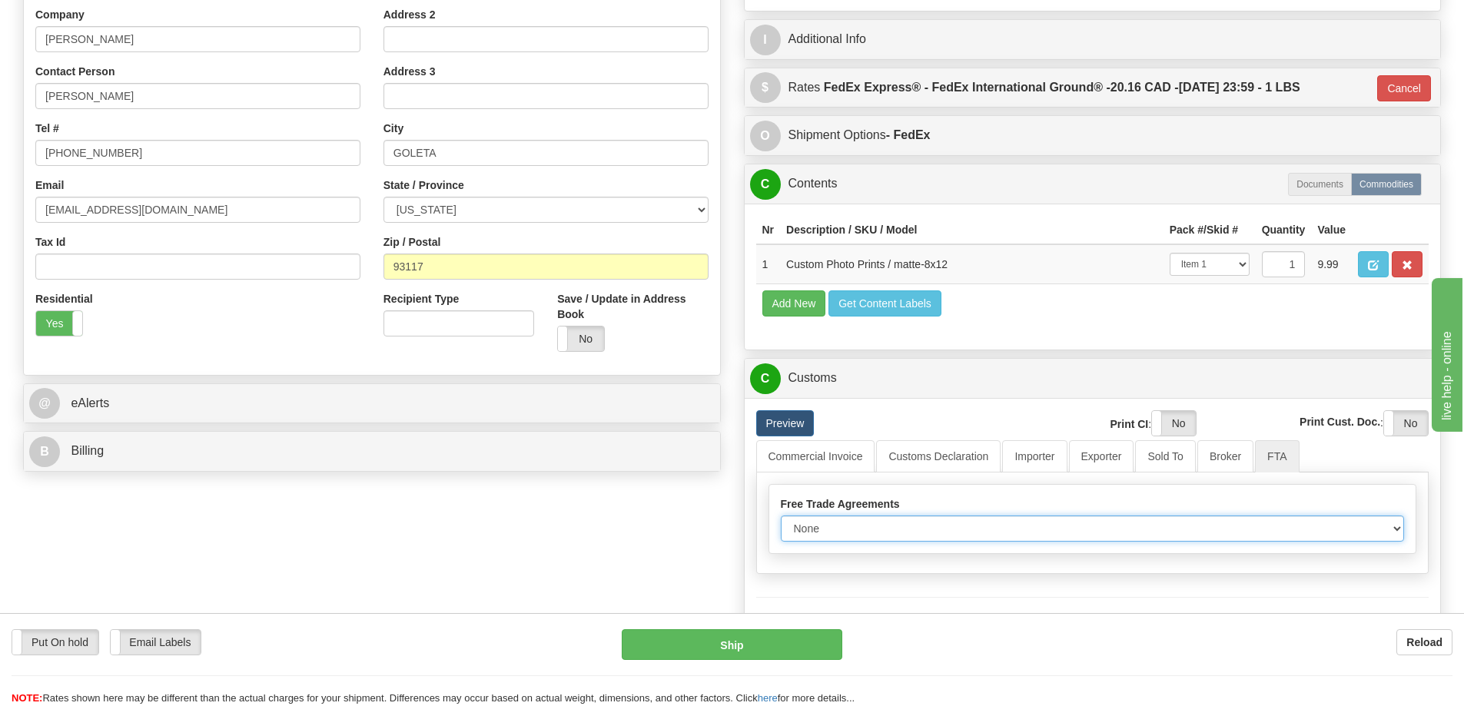
click at [1395, 533] on select "None Other USMCA CETA CUKTCA" at bounding box center [1093, 529] width 624 height 26
select select "1"
click at [781, 521] on select "None Other USMCA CETA CUKTCA" at bounding box center [1093, 529] width 624 height 26
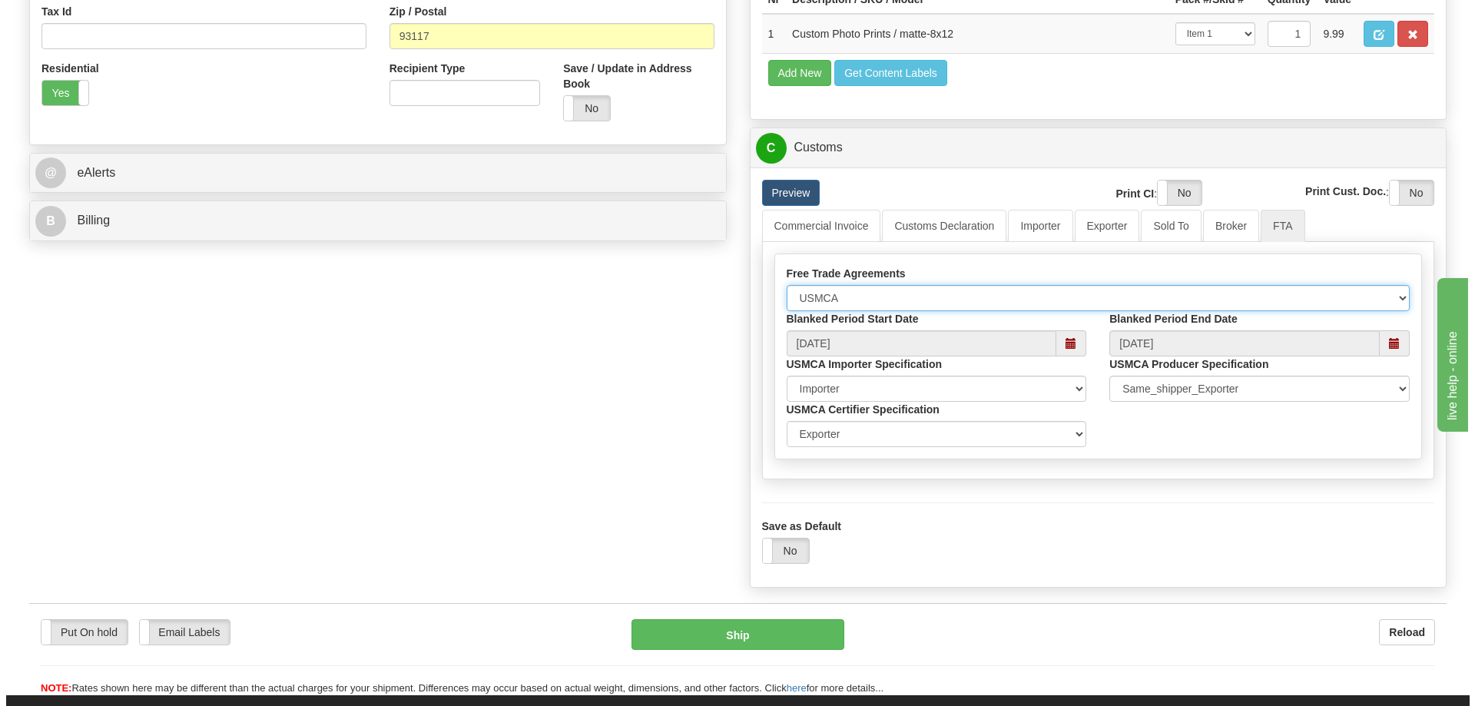
scroll to position [615, 0]
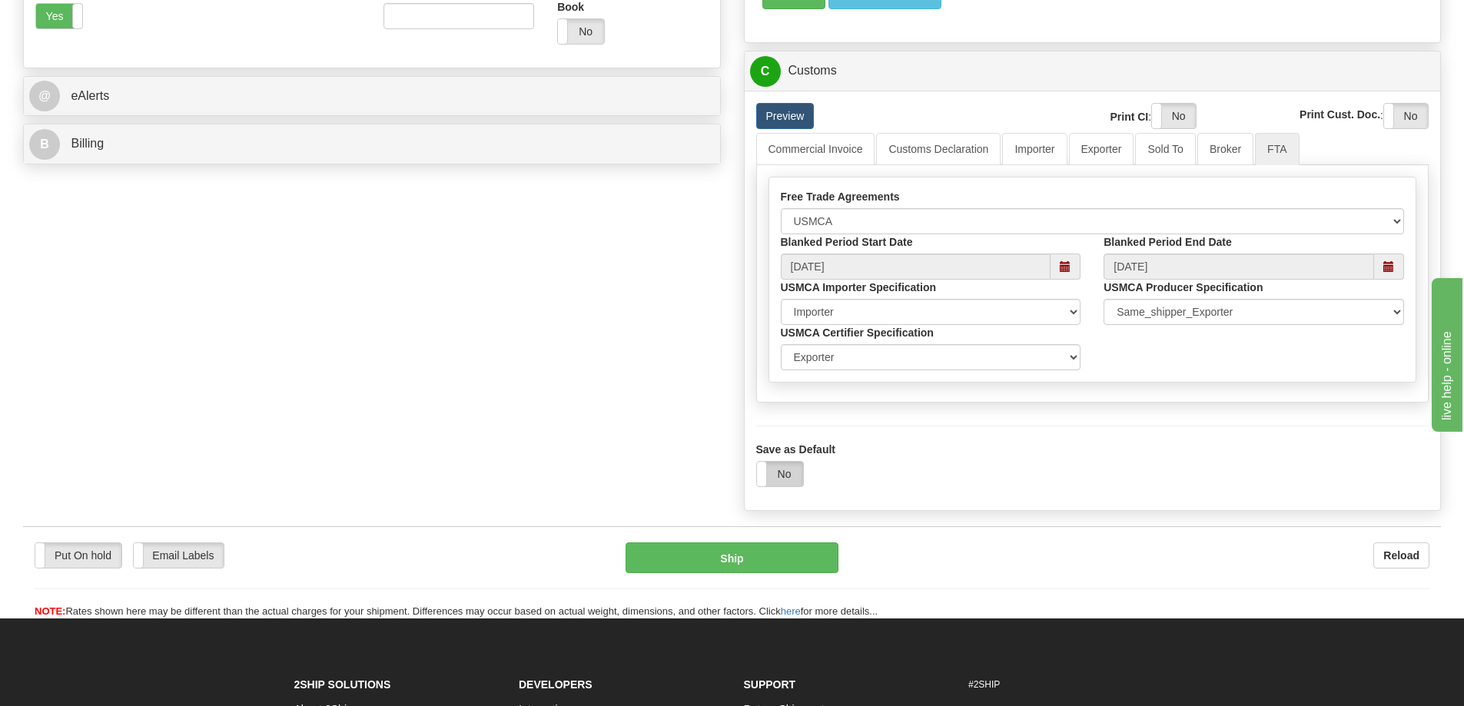
click at [783, 472] on label "No" at bounding box center [780, 474] width 46 height 25
click at [785, 563] on button "Ship" at bounding box center [732, 558] width 213 height 31
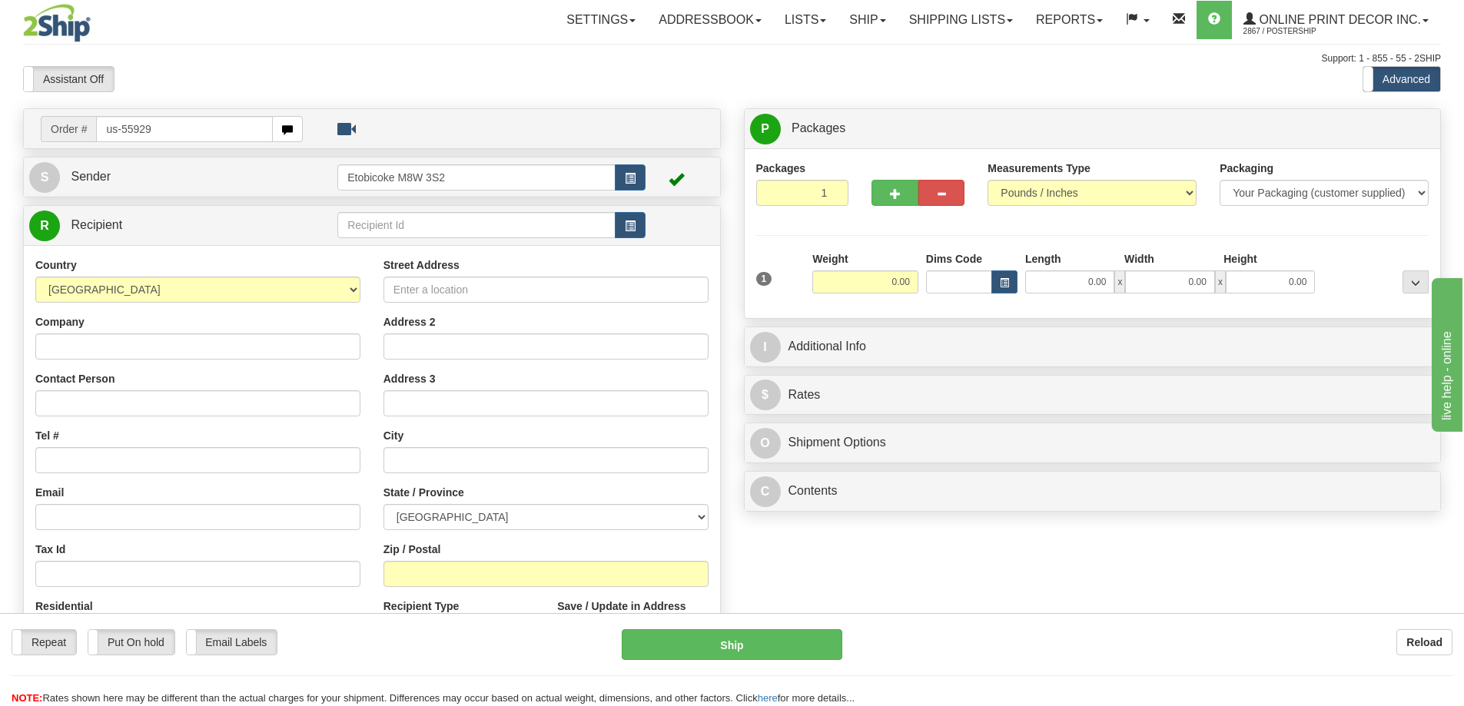
type input "us-55929"
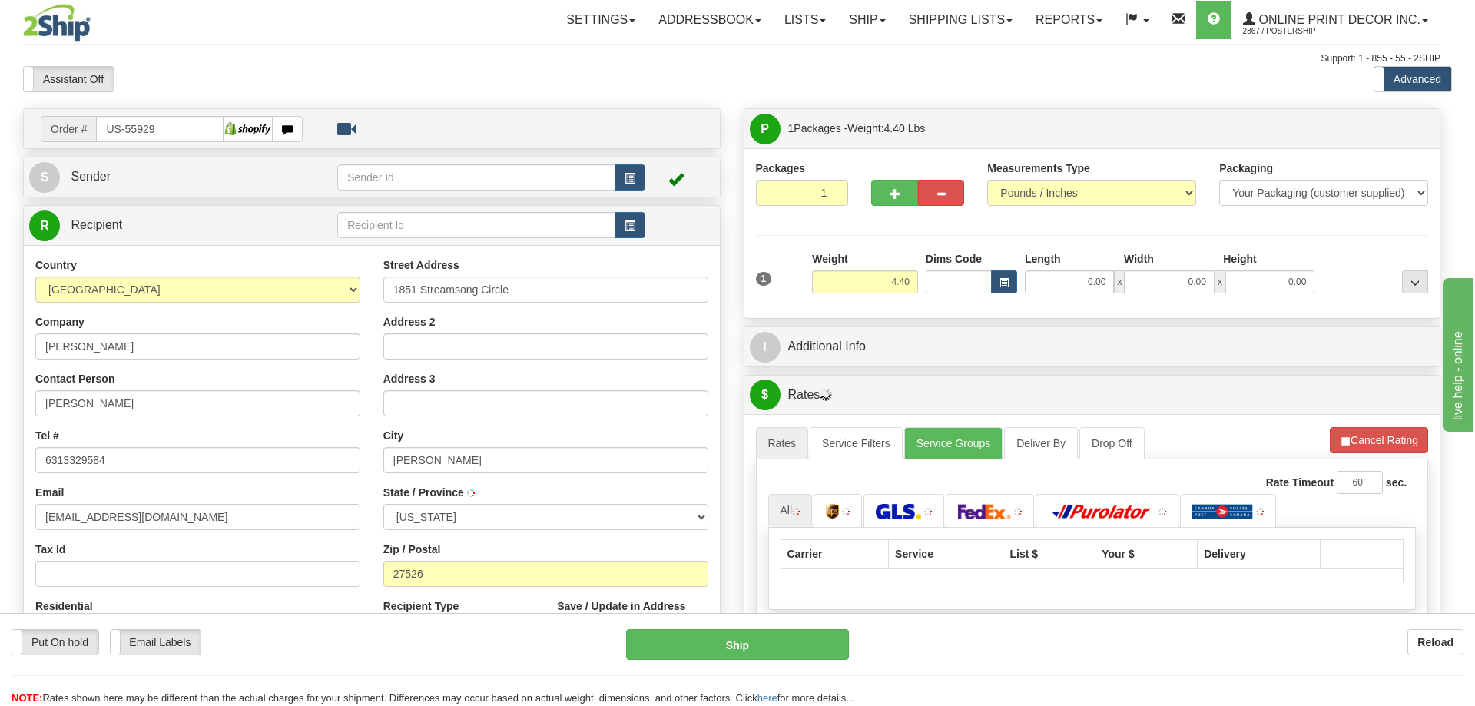
type input "FUQUAY VARINA"
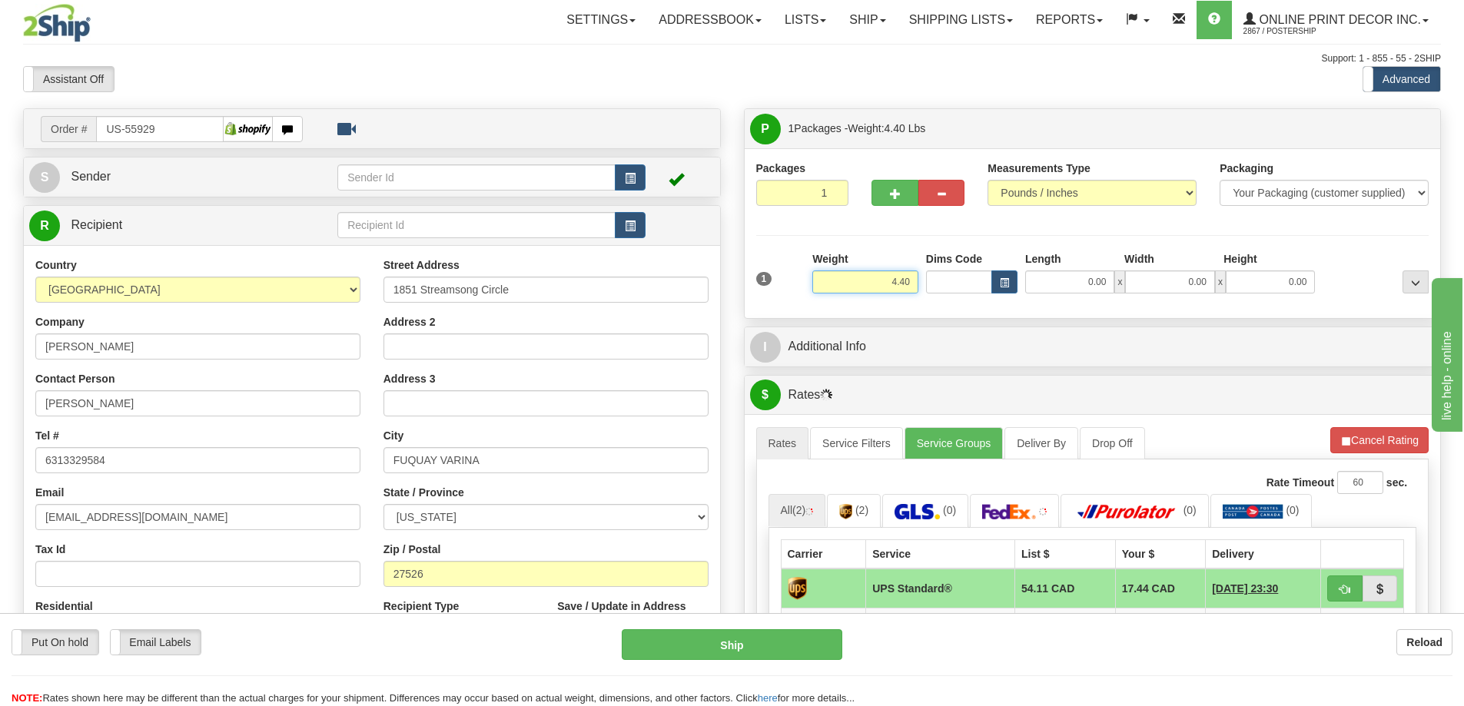
click at [911, 280] on input "4.40" at bounding box center [865, 282] width 106 height 23
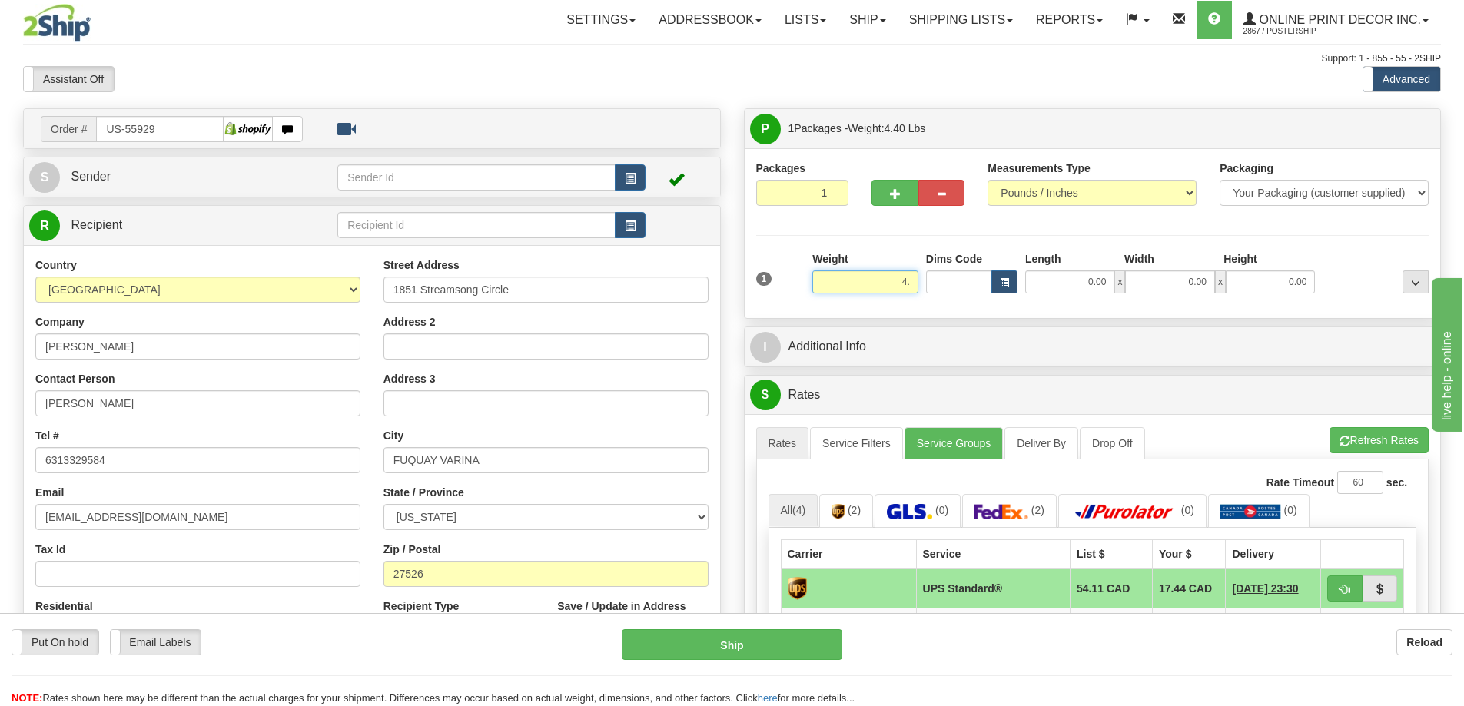
type input "4"
type input "1.00"
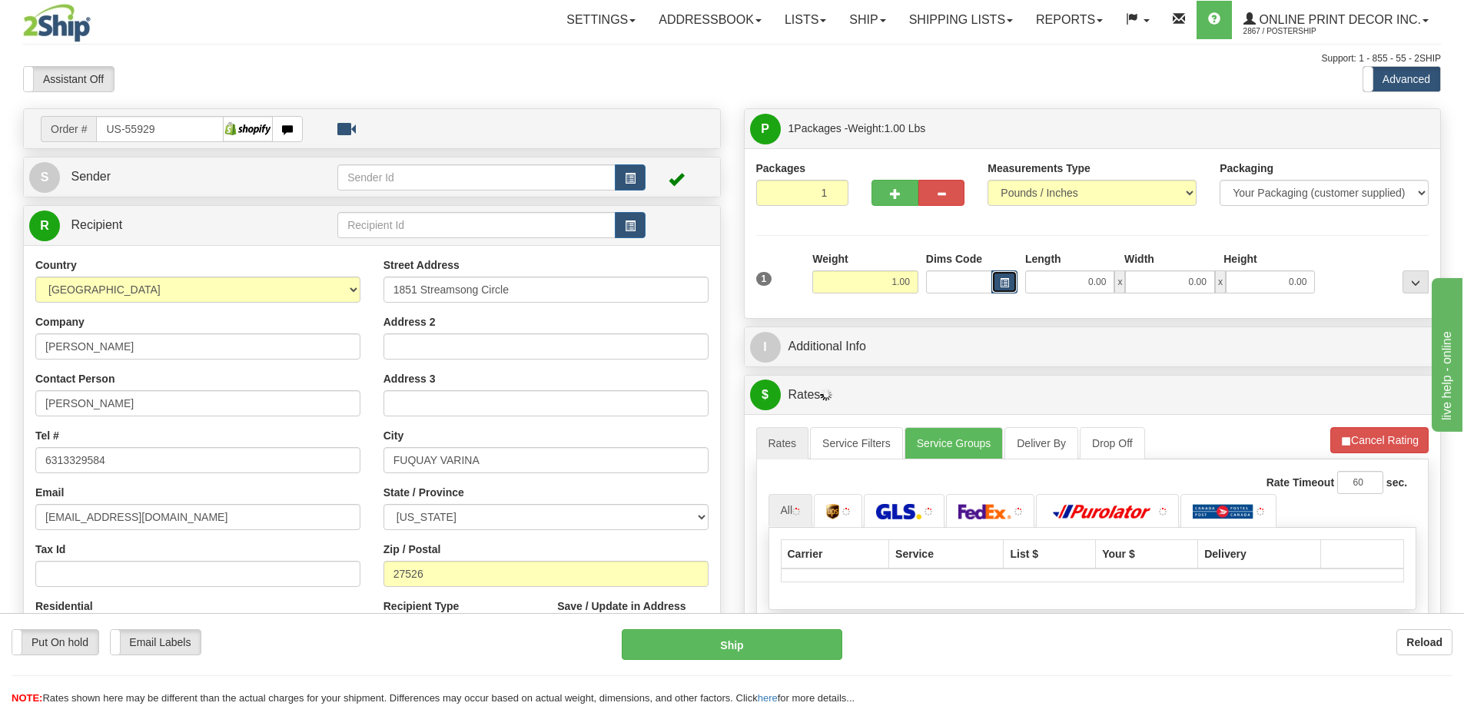
click at [1004, 277] on button "button" at bounding box center [1004, 282] width 26 height 23
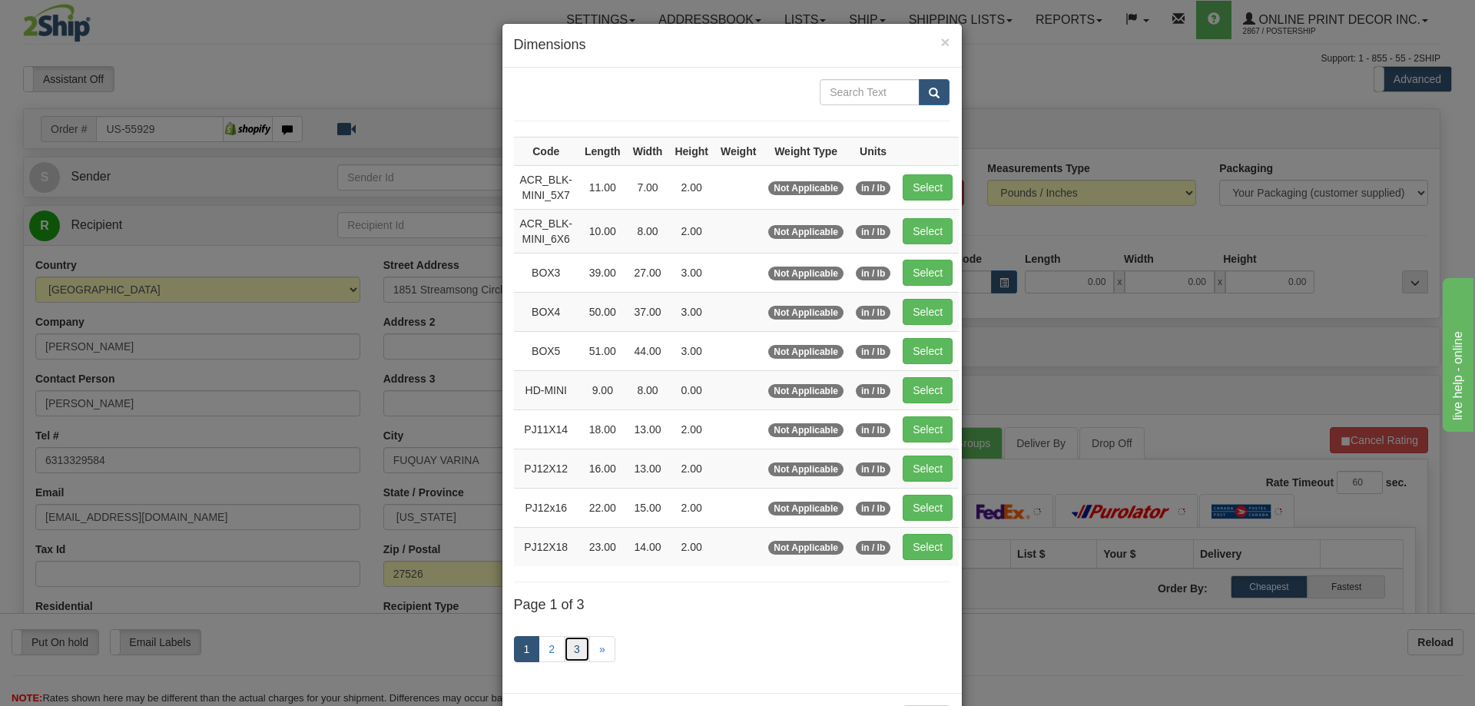
click at [564, 645] on link "3" at bounding box center [577, 649] width 26 height 26
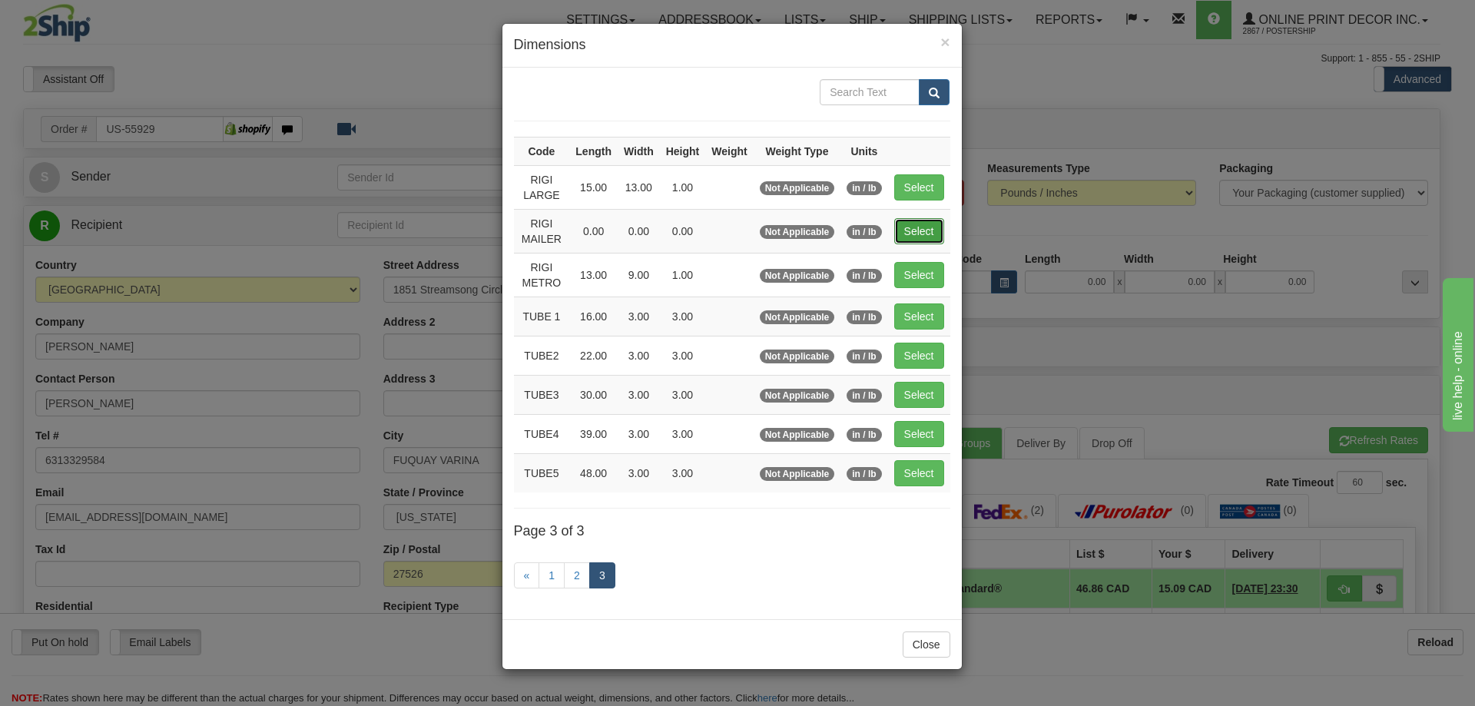
click at [922, 227] on button "Select" at bounding box center [919, 231] width 50 height 26
type input "RIGI MAILER"
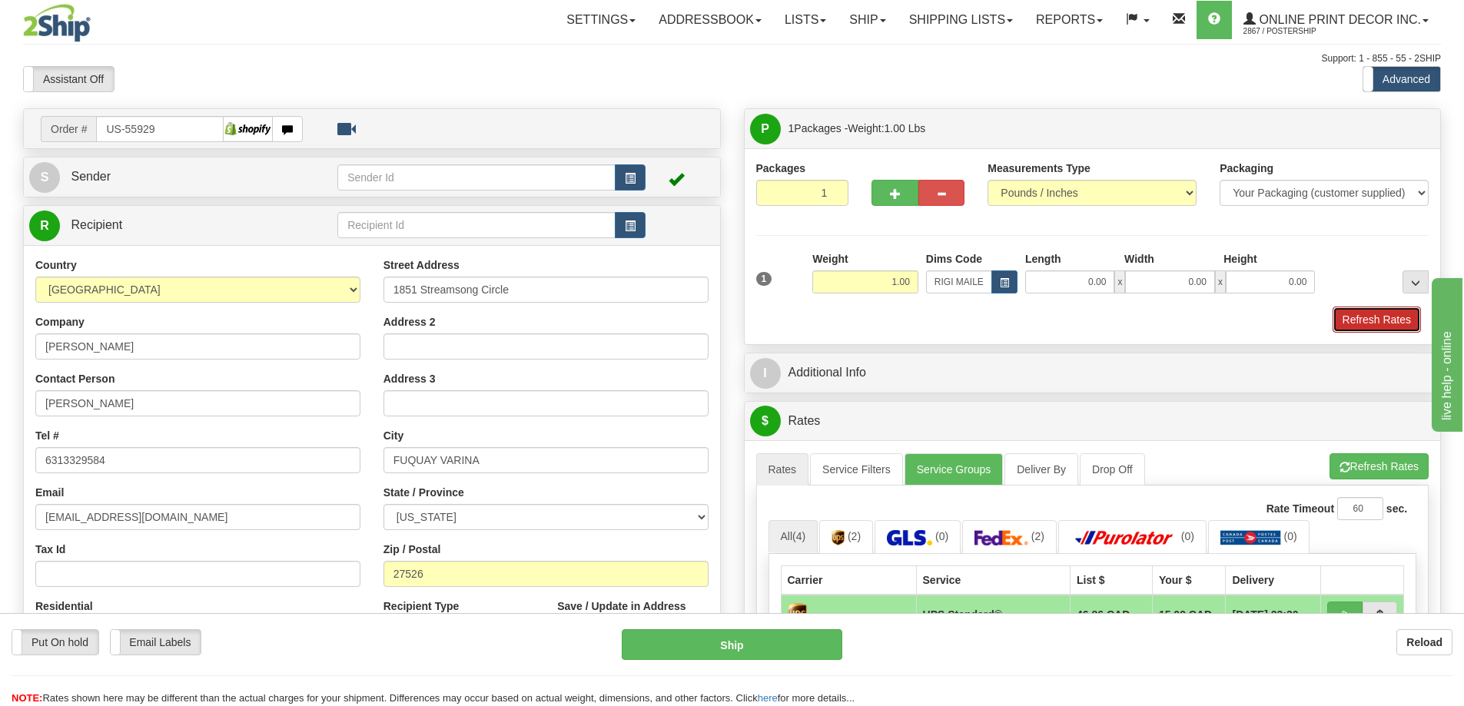
click at [1379, 314] on button "Refresh Rates" at bounding box center [1377, 320] width 88 height 26
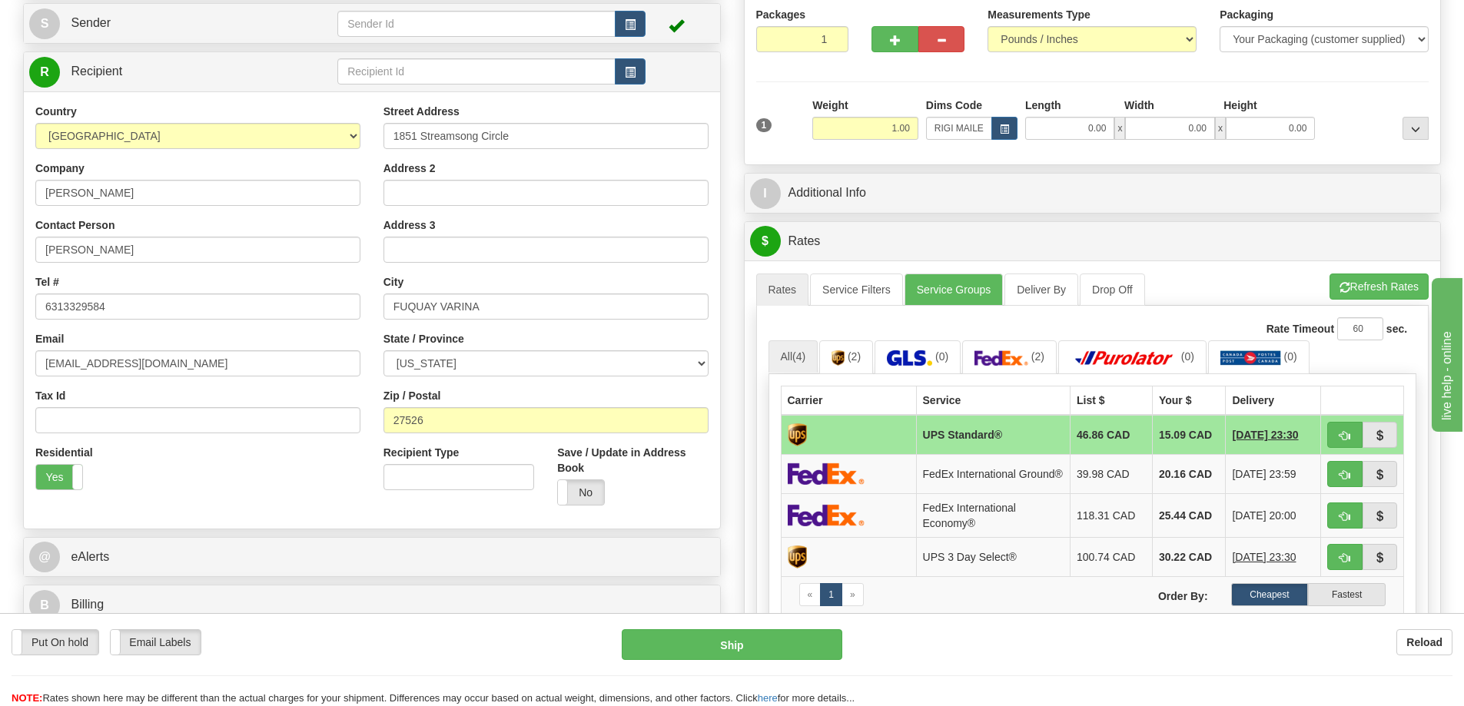
scroll to position [307, 0]
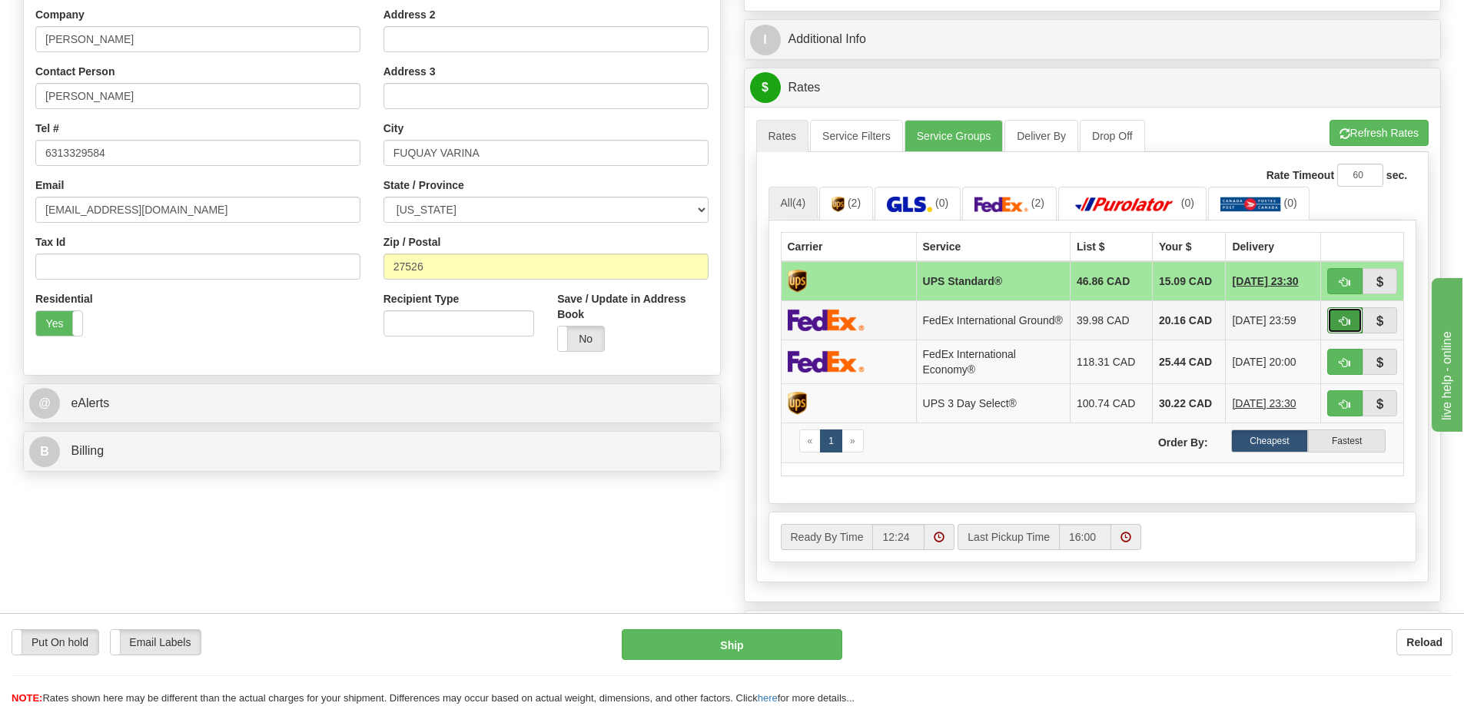
click at [1342, 327] on span "button" at bounding box center [1344, 322] width 11 height 10
type input "92"
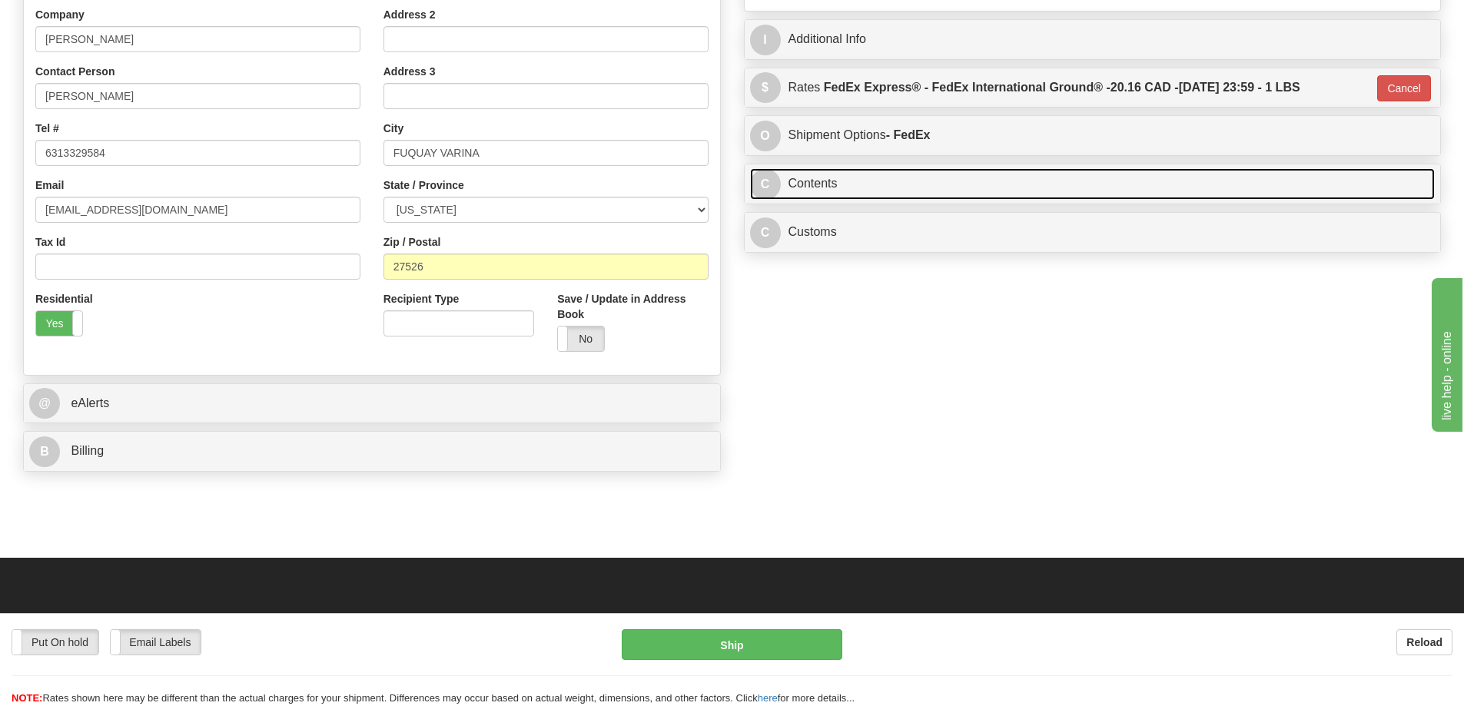
click at [1132, 184] on link "C Contents" at bounding box center [1092, 184] width 685 height 32
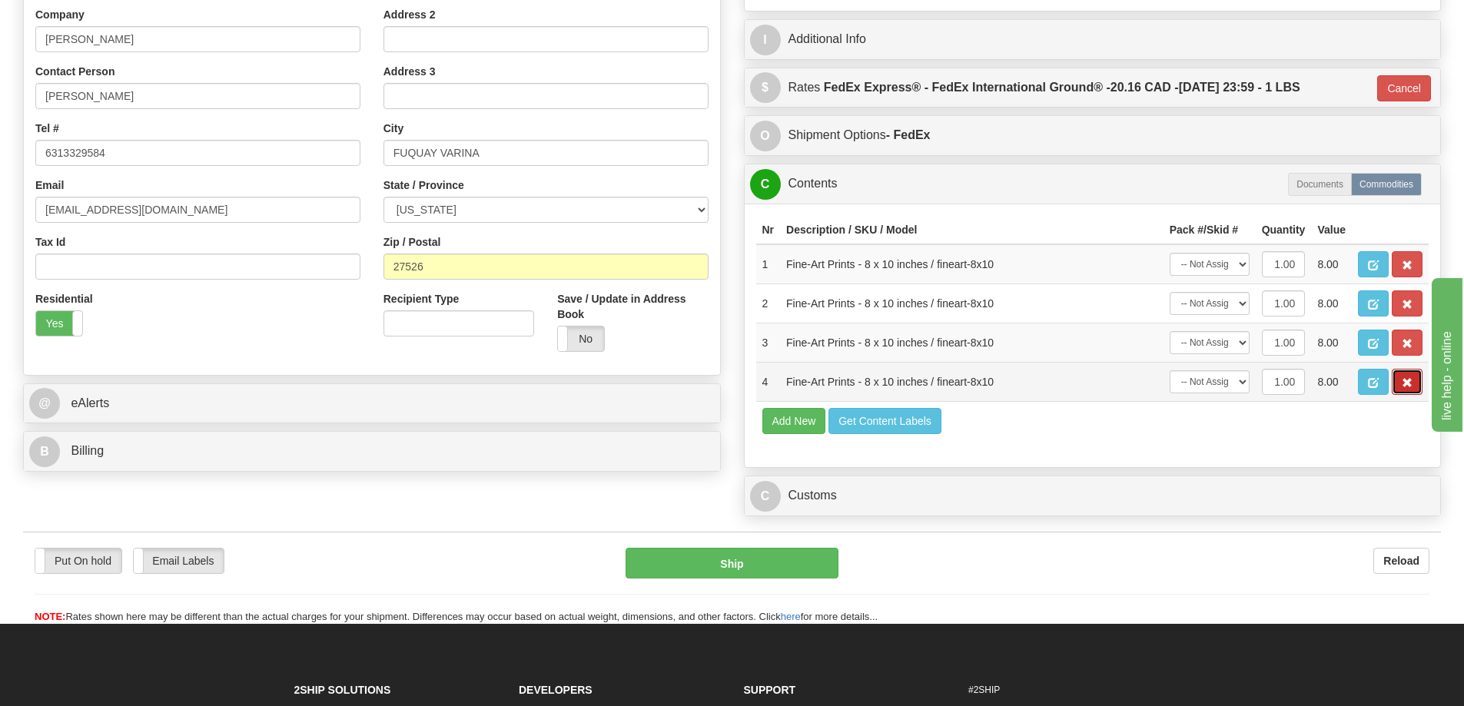
click at [1402, 381] on span "button" at bounding box center [1407, 383] width 11 height 10
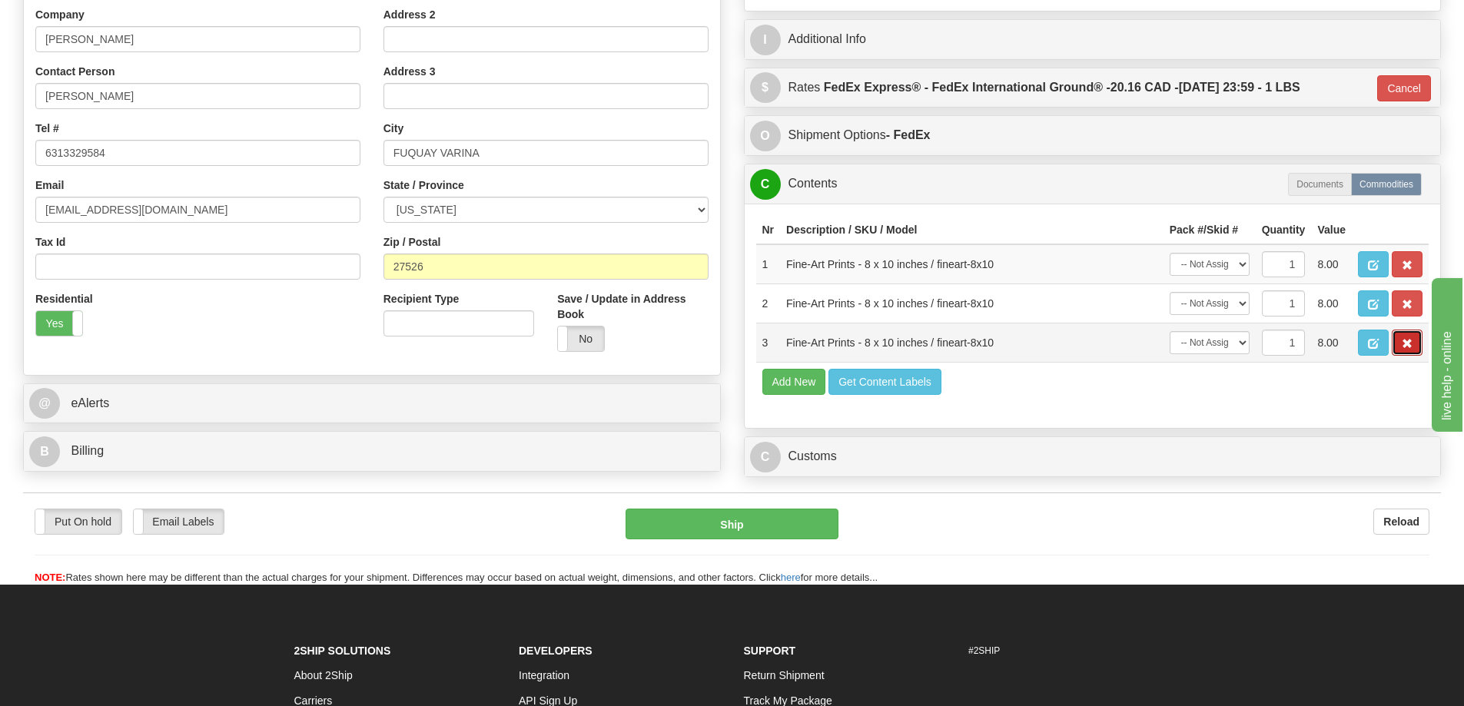
click at [1400, 340] on button "button" at bounding box center [1407, 343] width 31 height 26
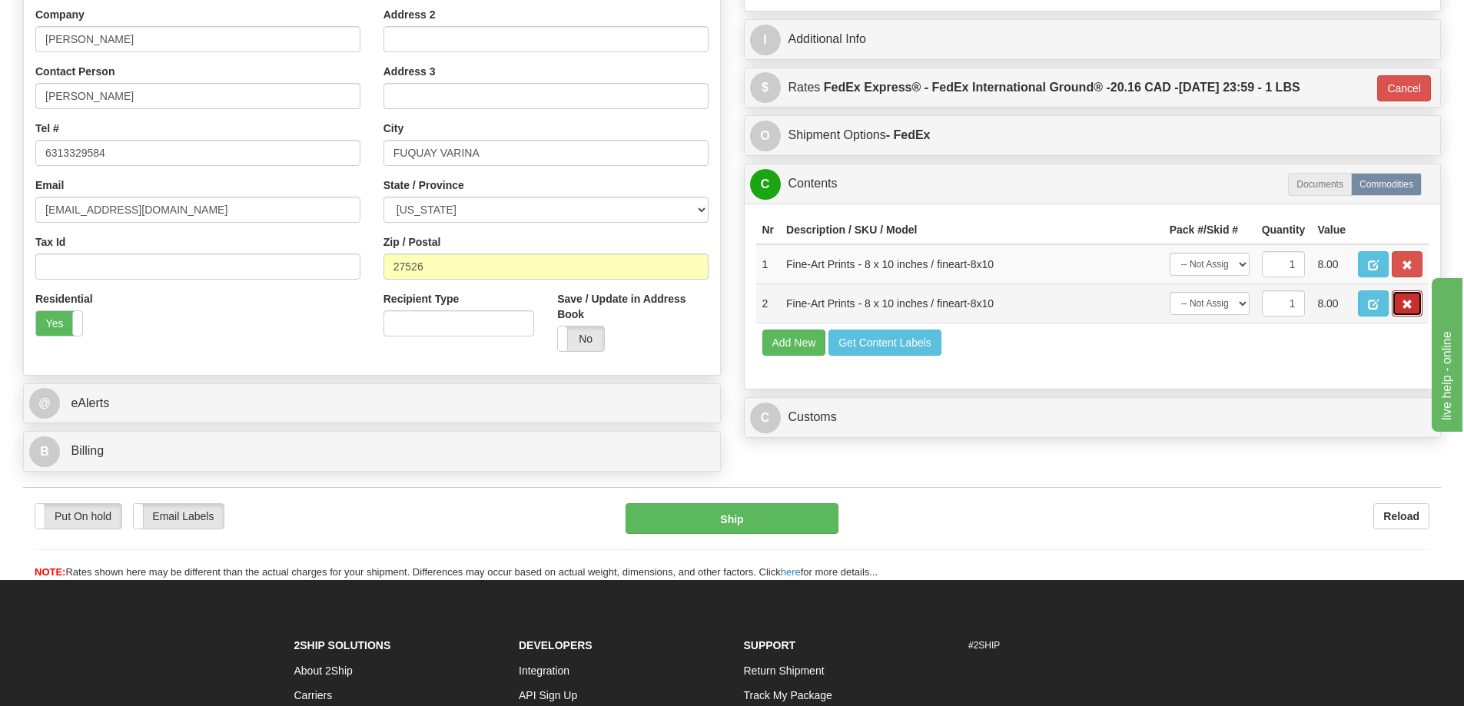
click at [1399, 312] on button "button" at bounding box center [1407, 303] width 31 height 26
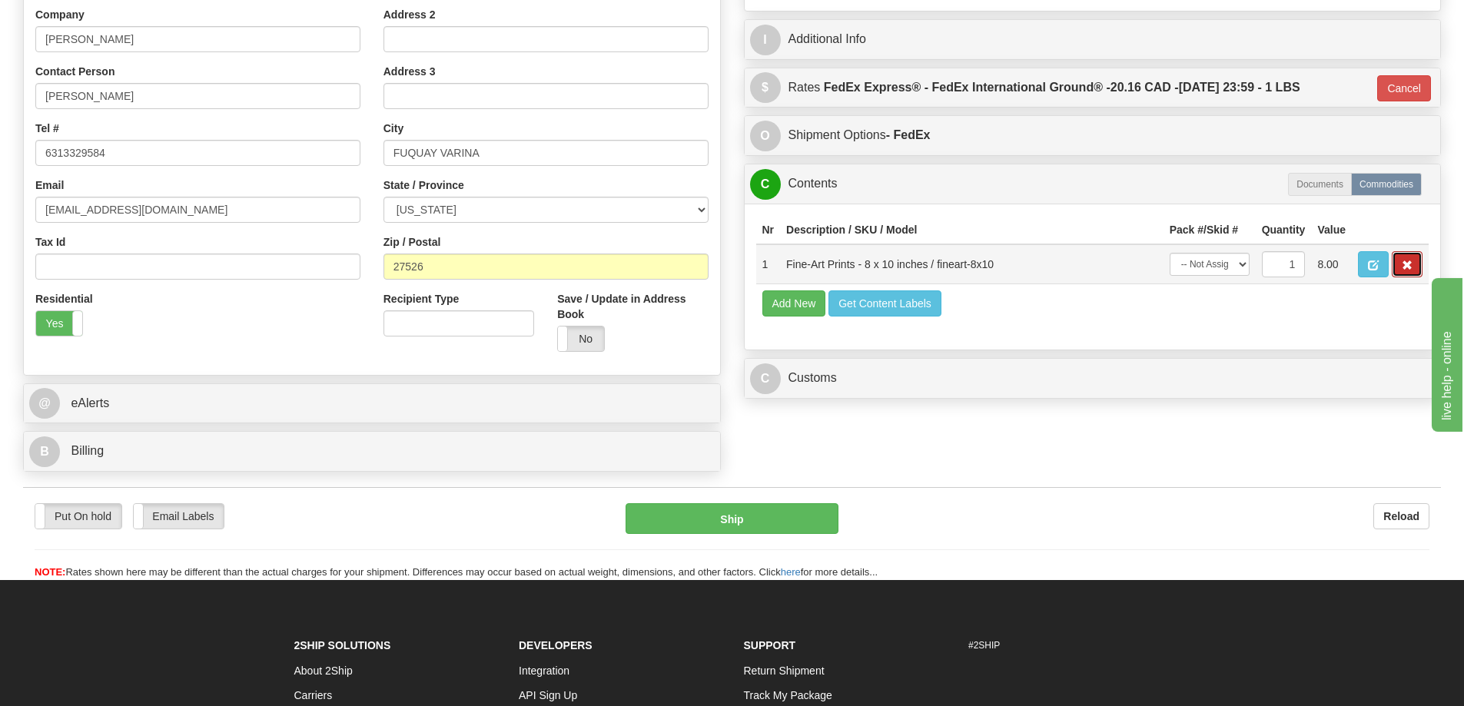
click at [1399, 264] on button "button" at bounding box center [1407, 264] width 31 height 26
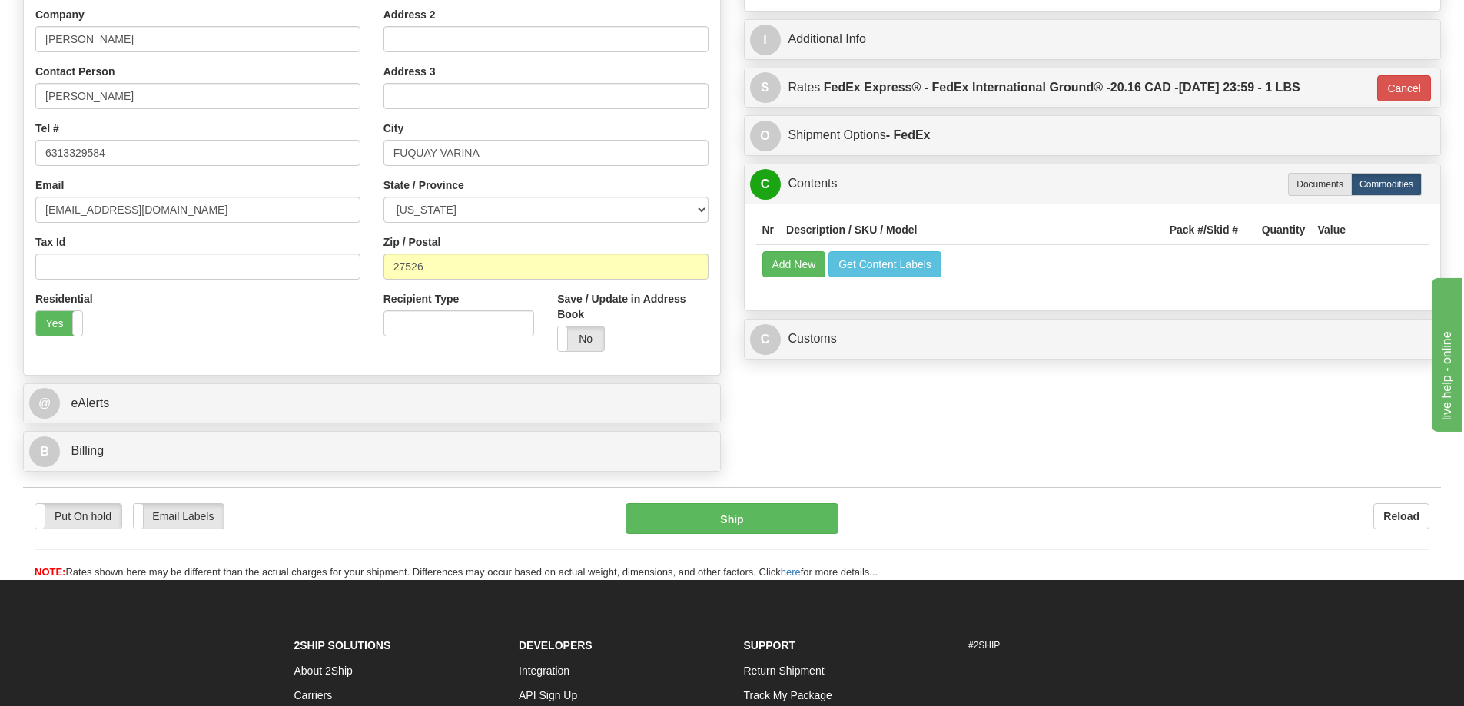
click at [751, 265] on div "Nr Description / SKU / Model Pack #/Skid # Quantity Value Add New Get Content L…" at bounding box center [1093, 257] width 696 height 107
click at [775, 264] on button "Add New" at bounding box center [794, 264] width 64 height 26
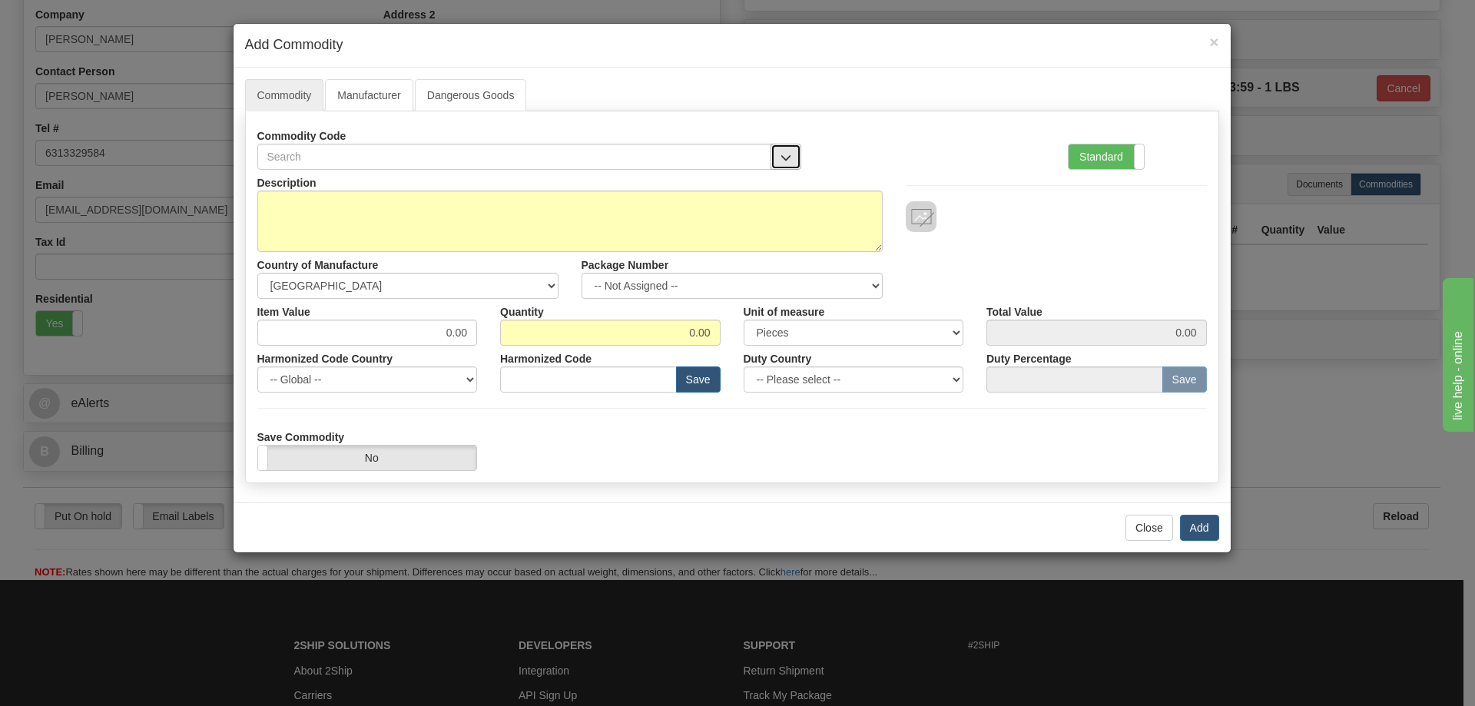
click at [783, 149] on button "button" at bounding box center [786, 157] width 31 height 26
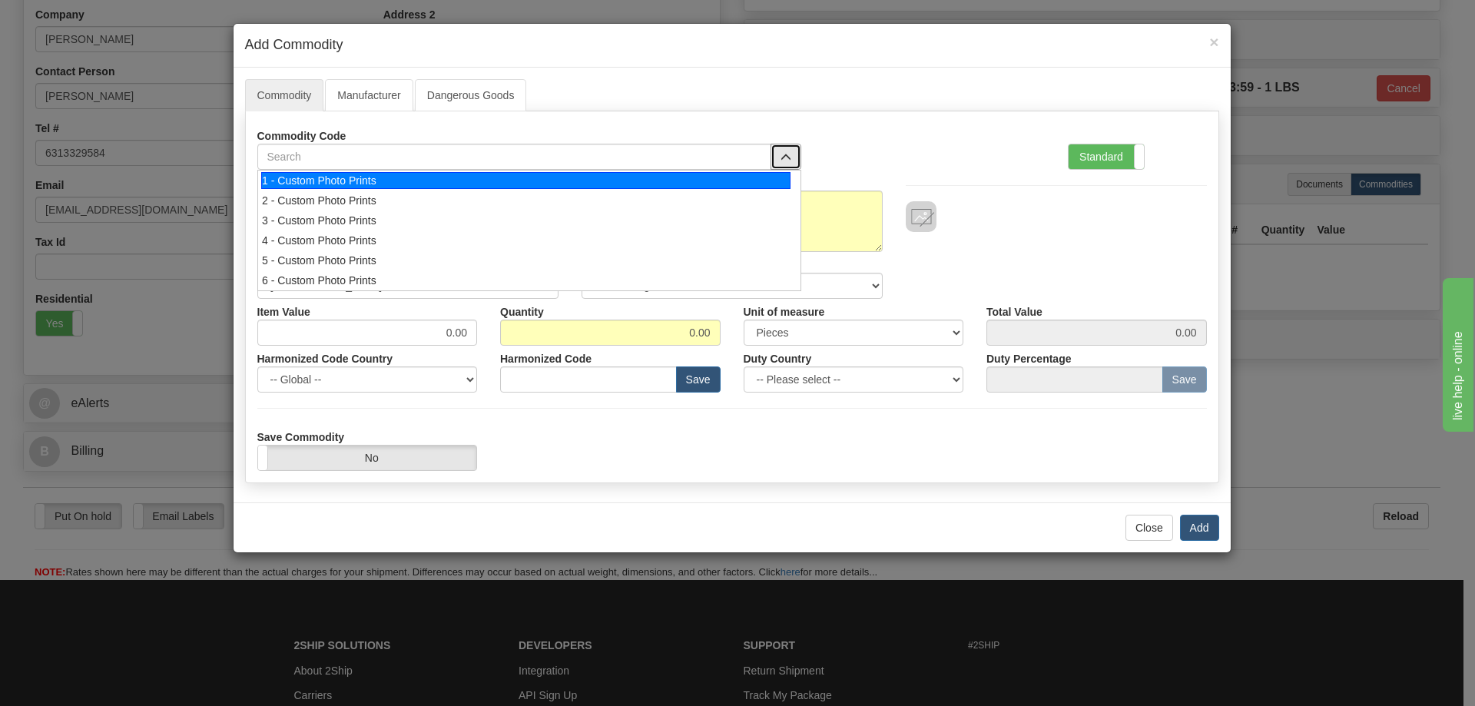
click at [755, 174] on div "1 - Custom Photo Prints" at bounding box center [525, 180] width 529 height 17
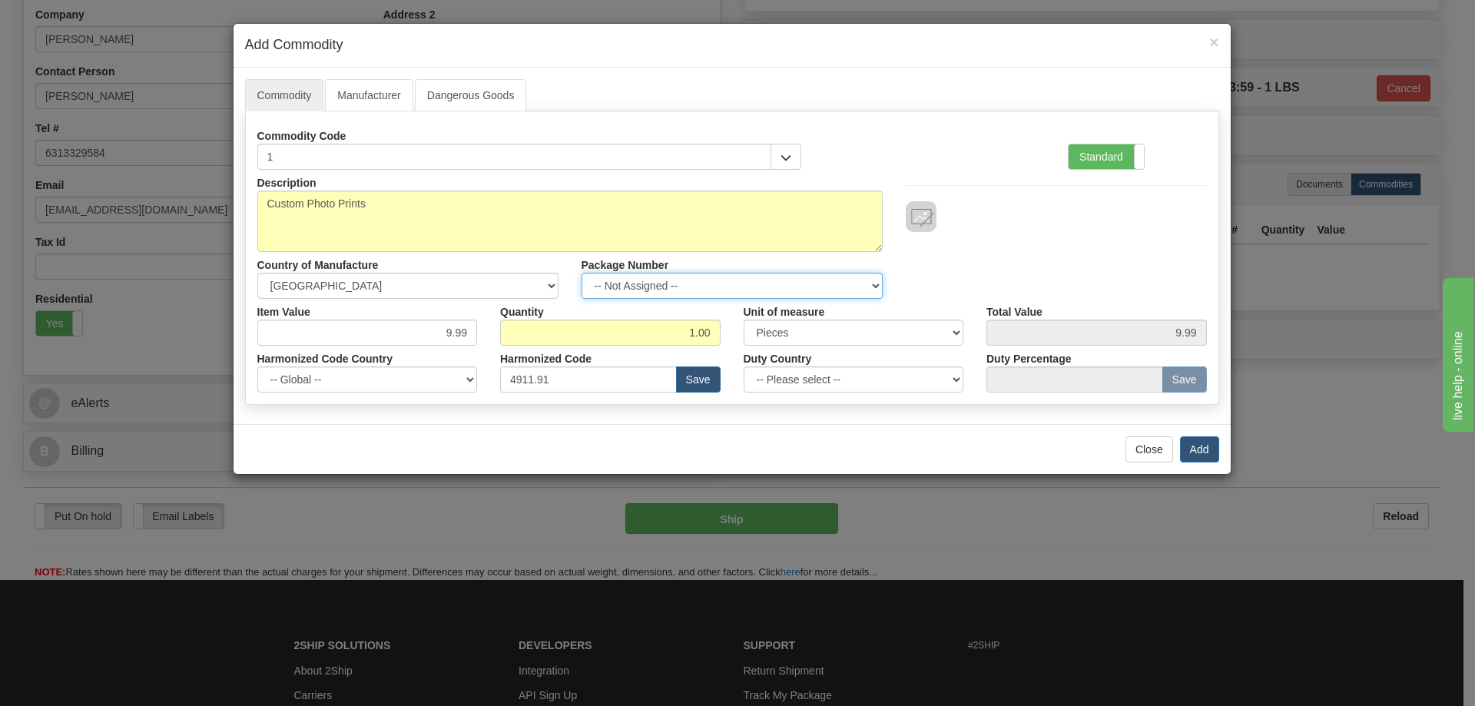
click at [866, 279] on select "-- Not Assigned -- Item 1" at bounding box center [732, 286] width 301 height 26
select select "0"
click at [582, 273] on select "-- Not Assigned -- Item 1" at bounding box center [732, 286] width 301 height 26
click at [1193, 449] on button "Add" at bounding box center [1199, 449] width 39 height 26
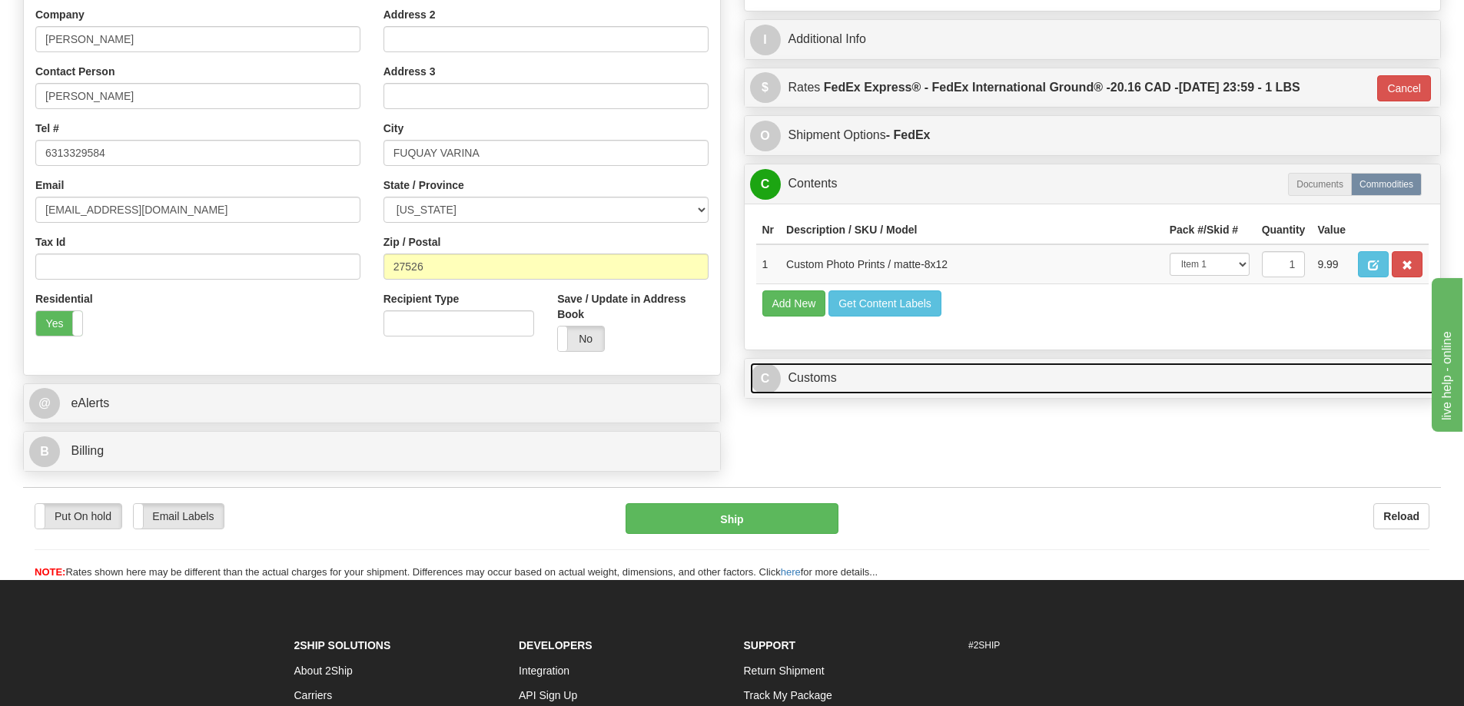
click at [1054, 394] on link "C Customs" at bounding box center [1092, 379] width 685 height 32
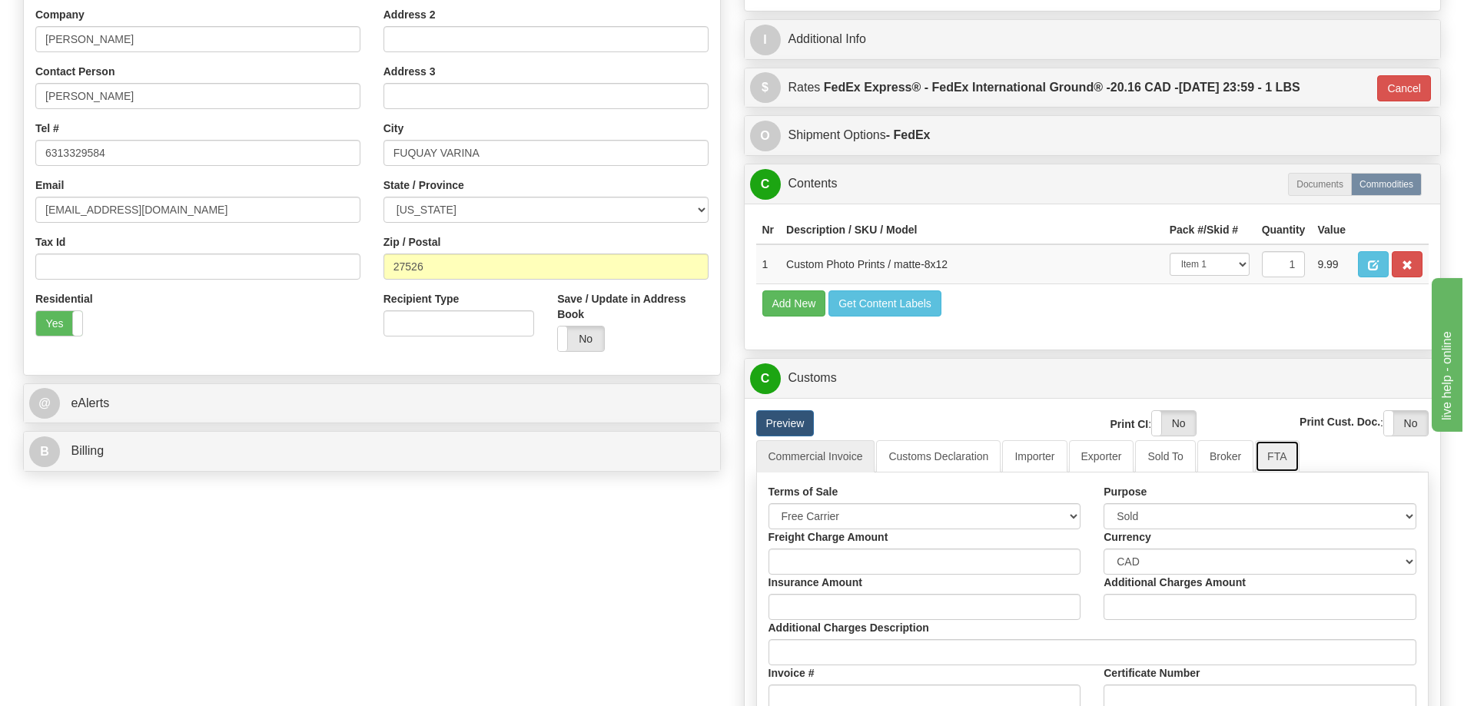
click at [1270, 460] on link "FTA" at bounding box center [1277, 456] width 44 height 32
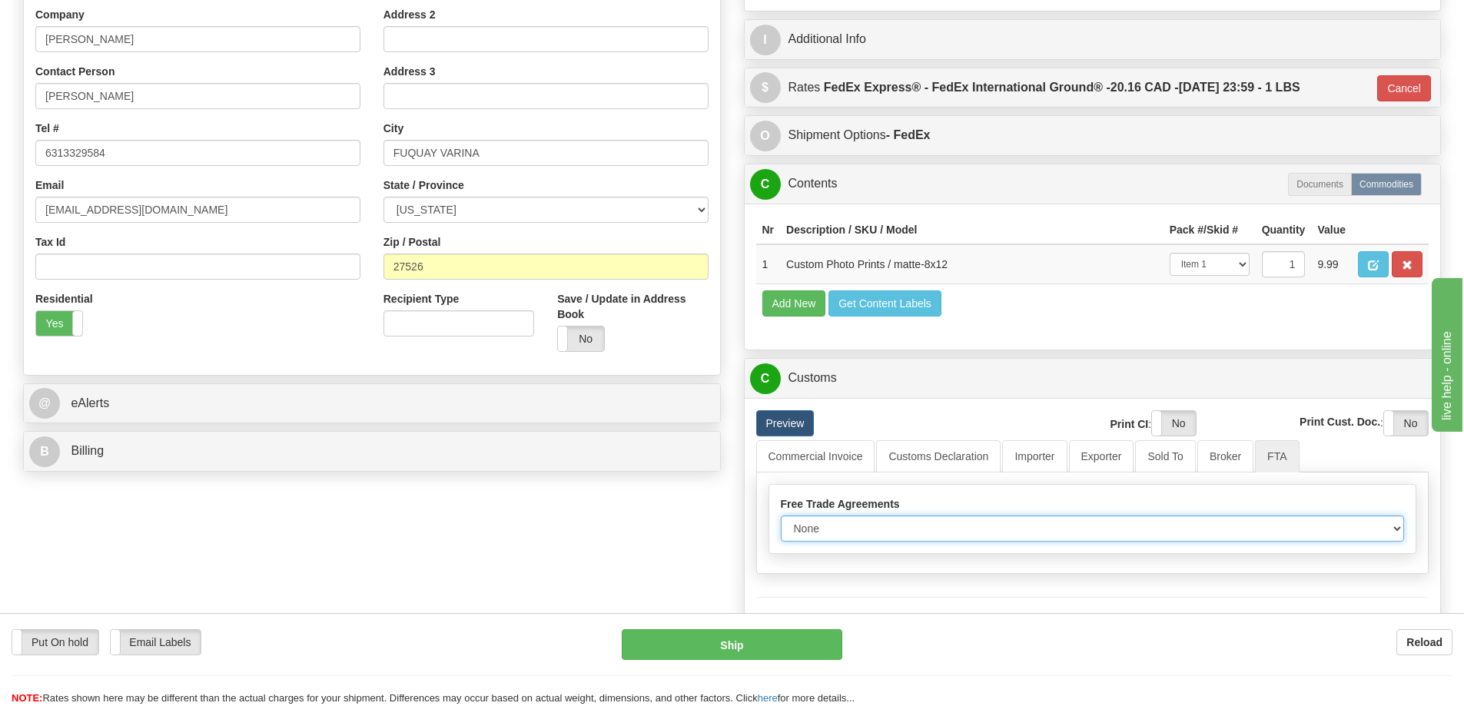
drag, startPoint x: 1392, startPoint y: 536, endPoint x: 1395, endPoint y: 546, distance: 10.5
click at [1393, 539] on select "None Other USMCA CETA CUKTCA" at bounding box center [1093, 529] width 624 height 26
select select "1"
click at [781, 521] on select "None Other USMCA CETA CUKTCA" at bounding box center [1093, 529] width 624 height 26
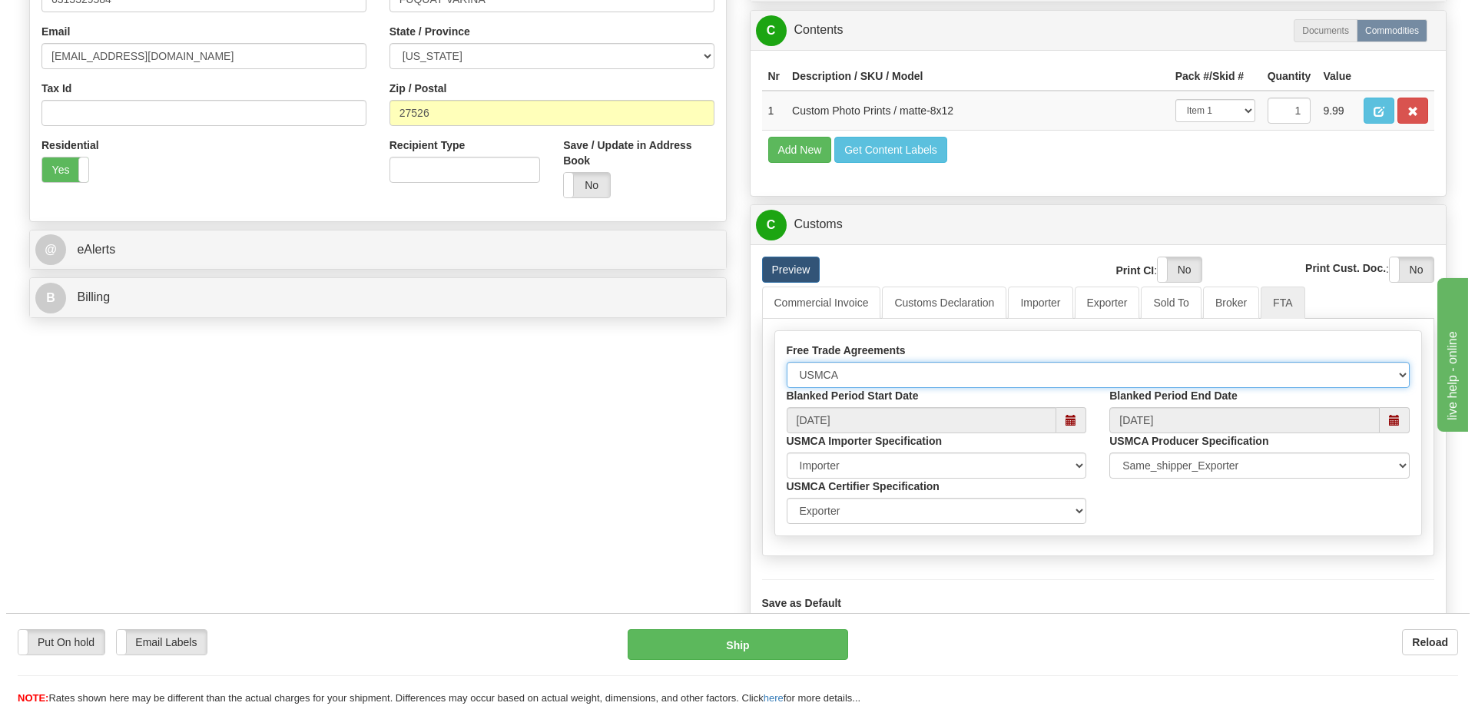
scroll to position [538, 0]
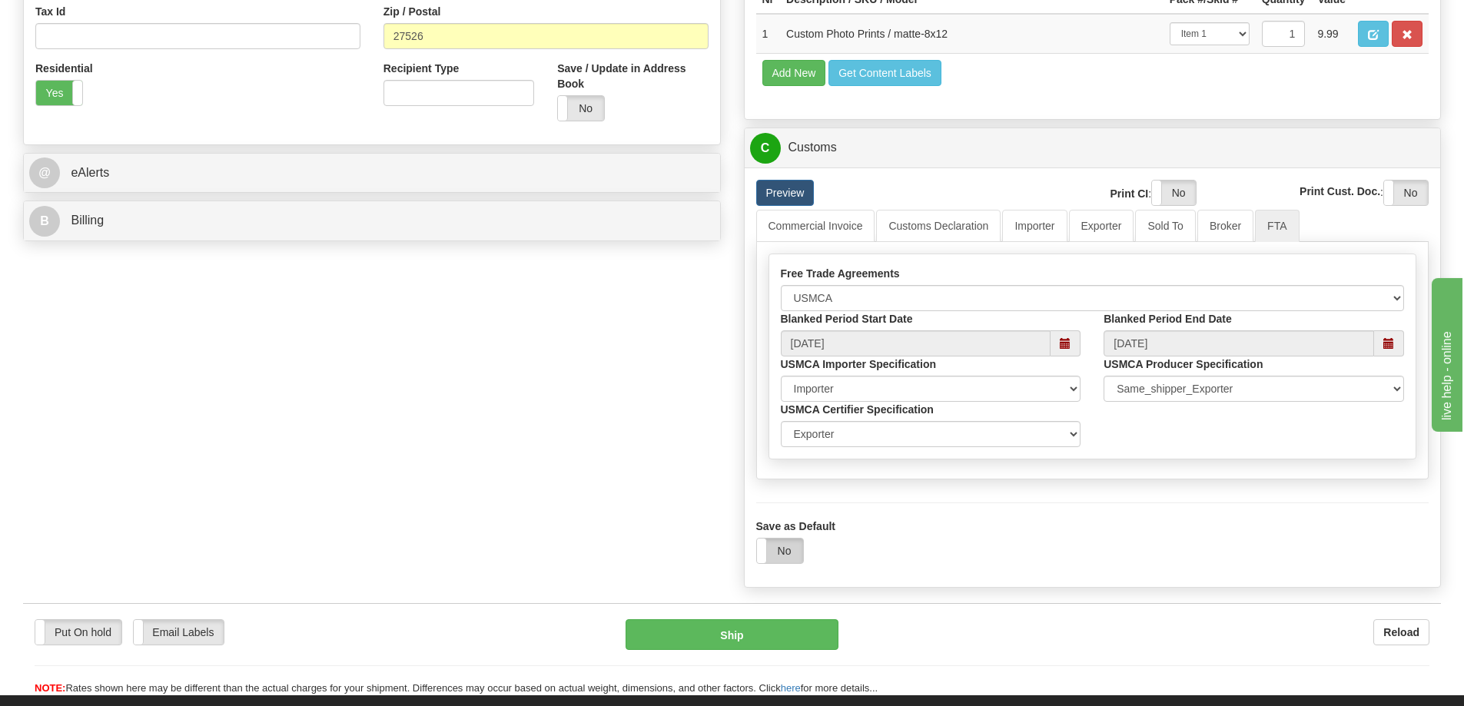
click at [775, 556] on label "No" at bounding box center [780, 551] width 46 height 25
click at [742, 635] on button "Ship" at bounding box center [732, 634] width 213 height 31
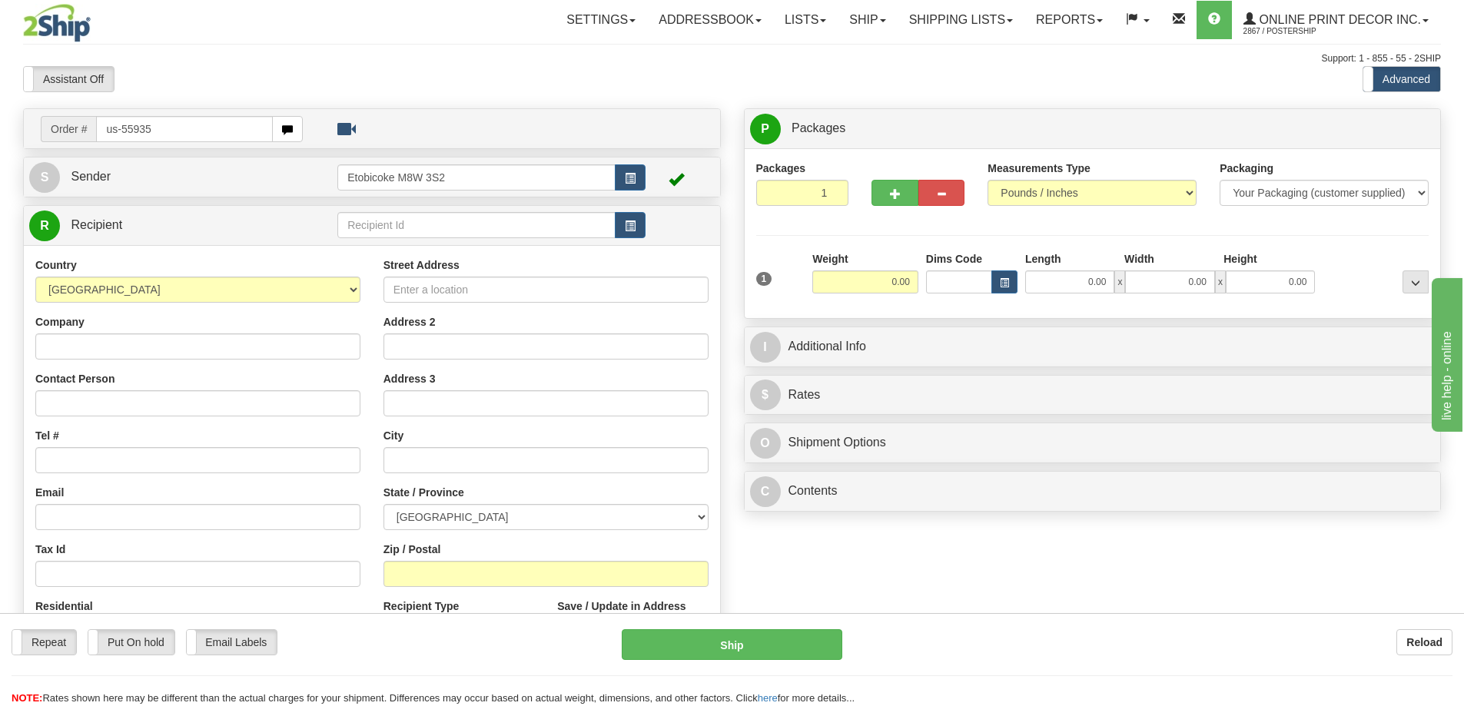
type input "us-55935"
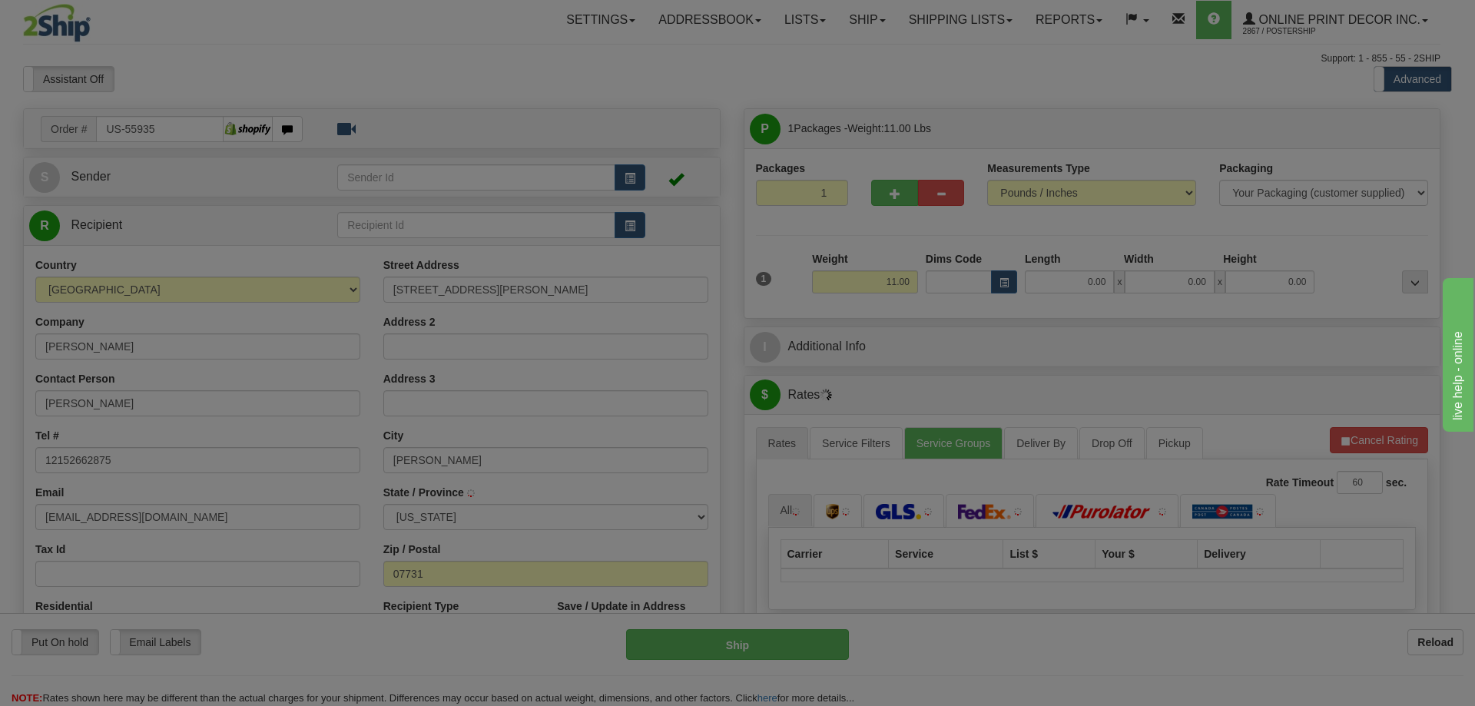
type input "[PERSON_NAME]"
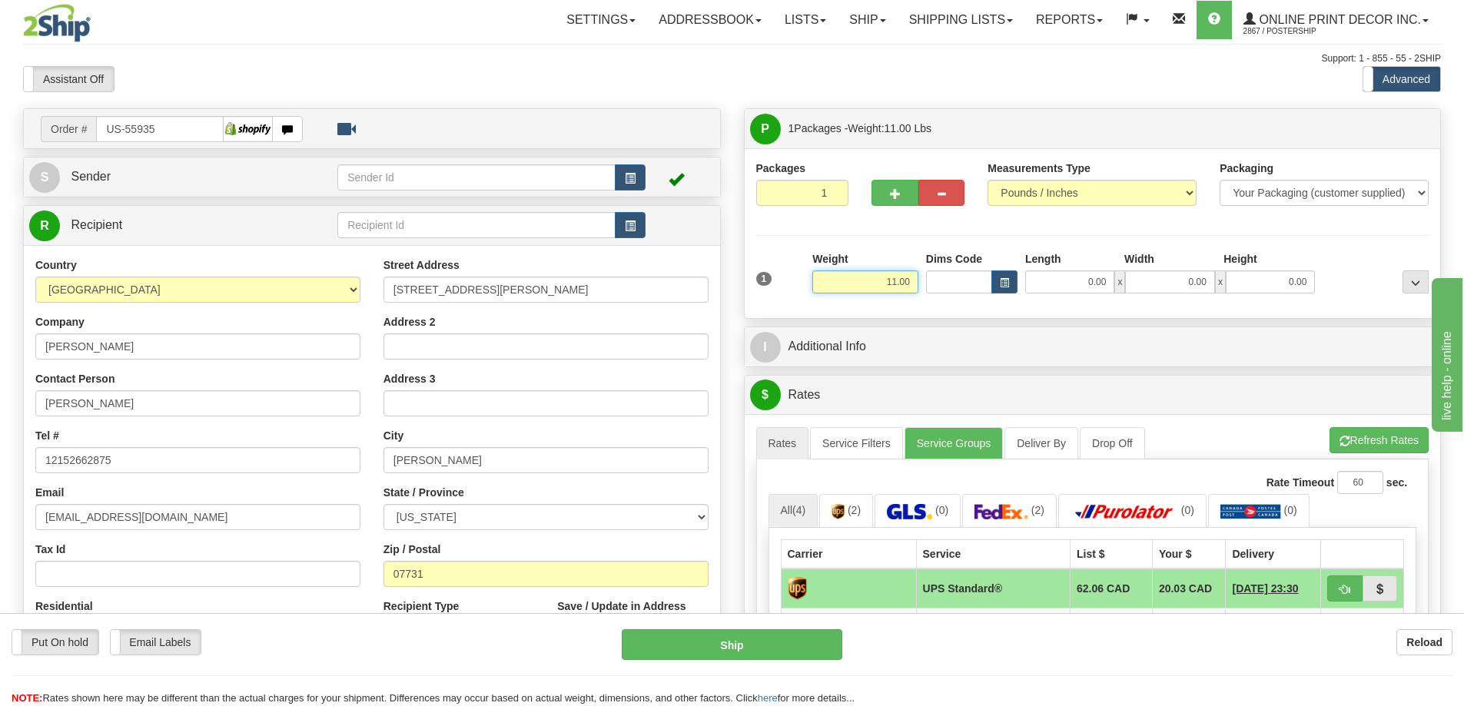
click at [893, 281] on input "11.00" at bounding box center [865, 282] width 106 height 23
type input "1.00"
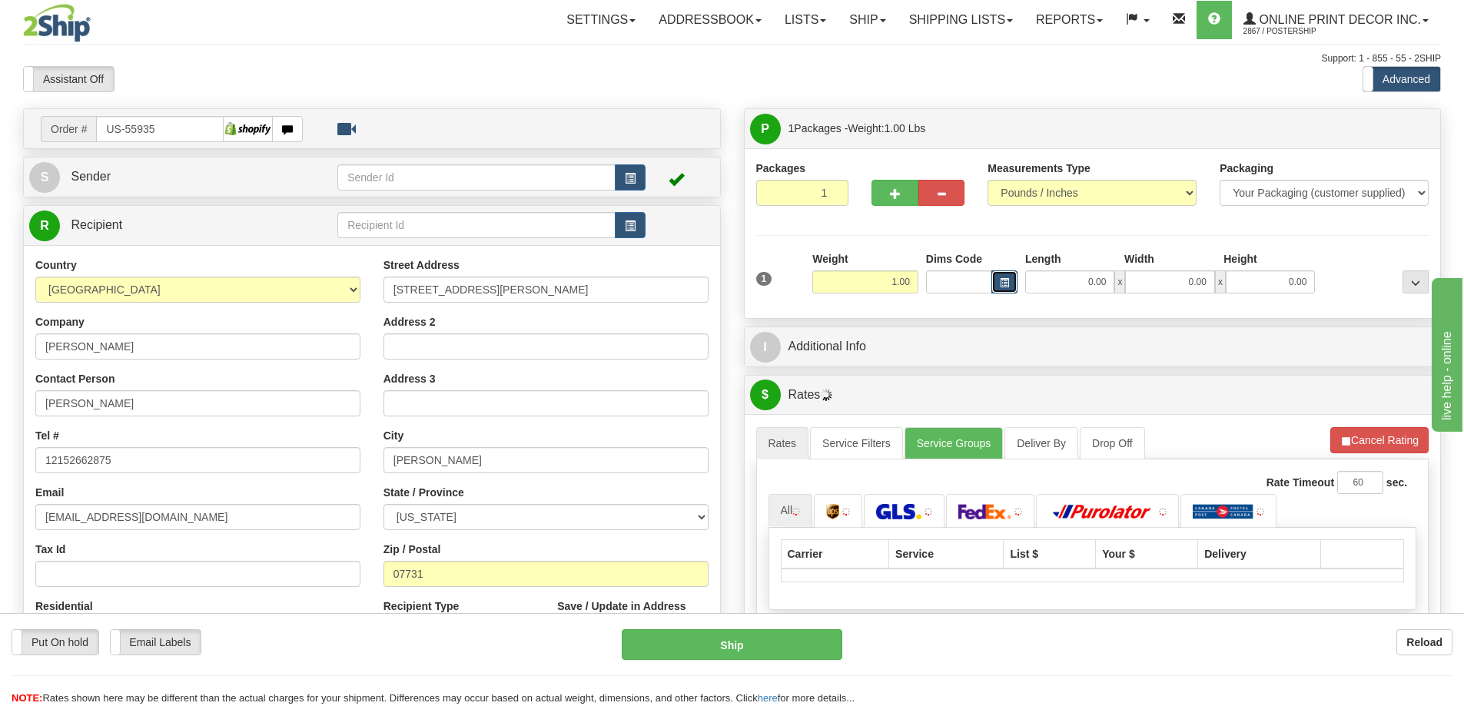
click at [1009, 275] on button "button" at bounding box center [1004, 282] width 26 height 23
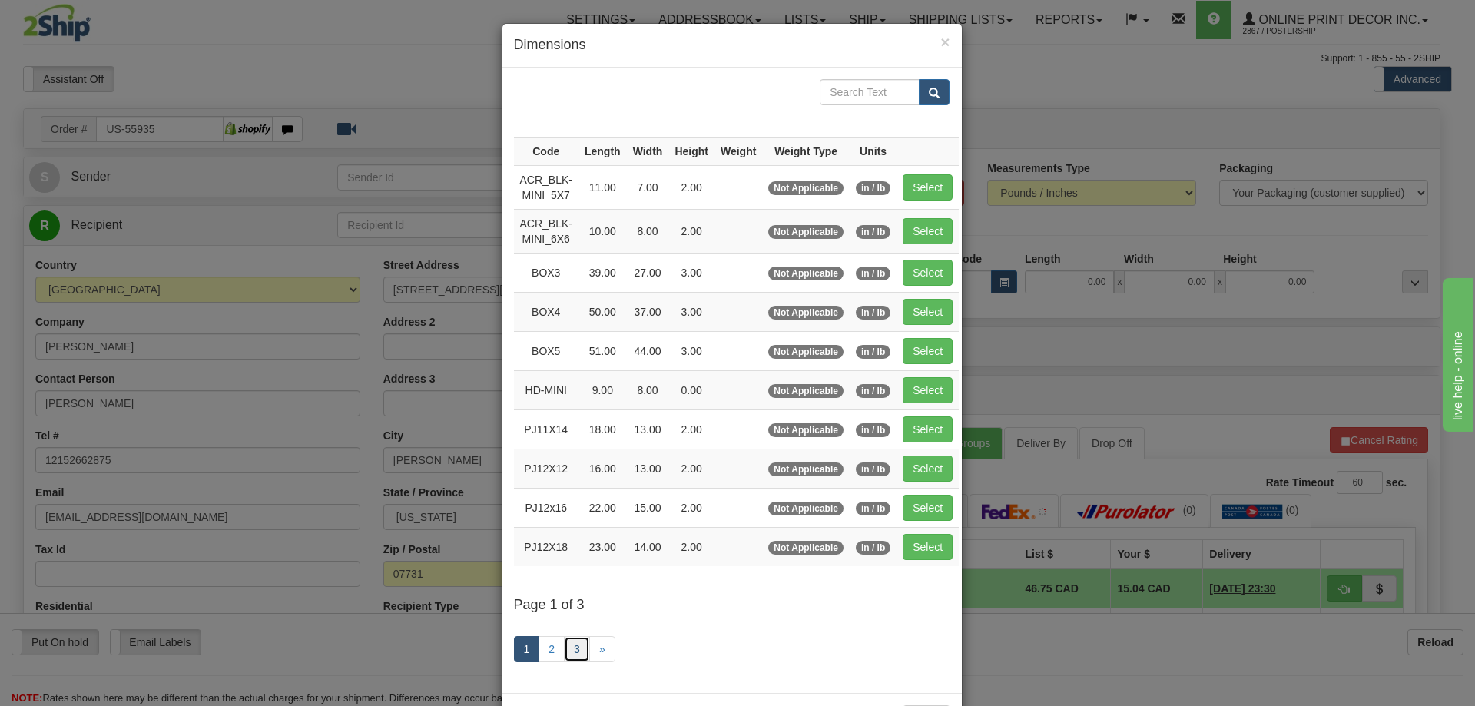
click at [580, 648] on link "3" at bounding box center [577, 649] width 26 height 26
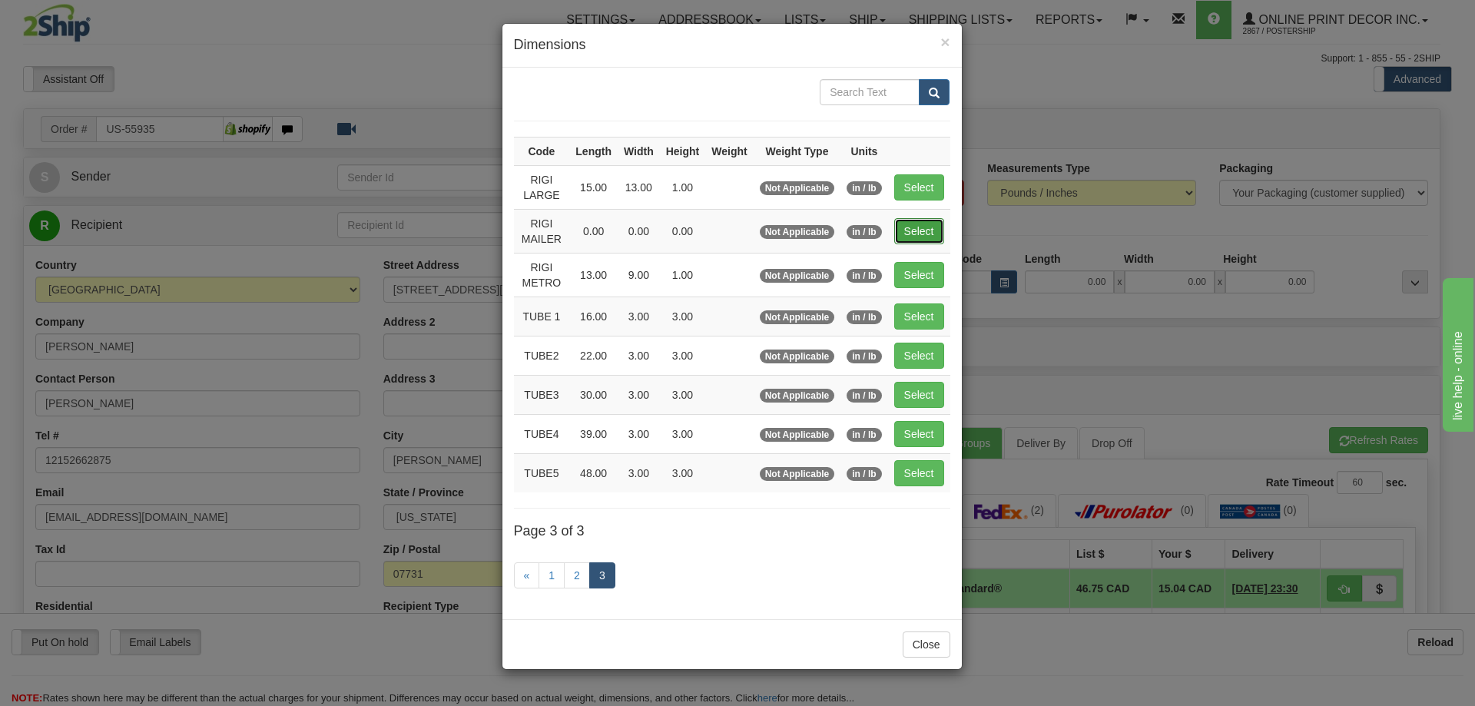
click at [919, 229] on button "Select" at bounding box center [919, 231] width 50 height 26
type input "RIGI MAILER"
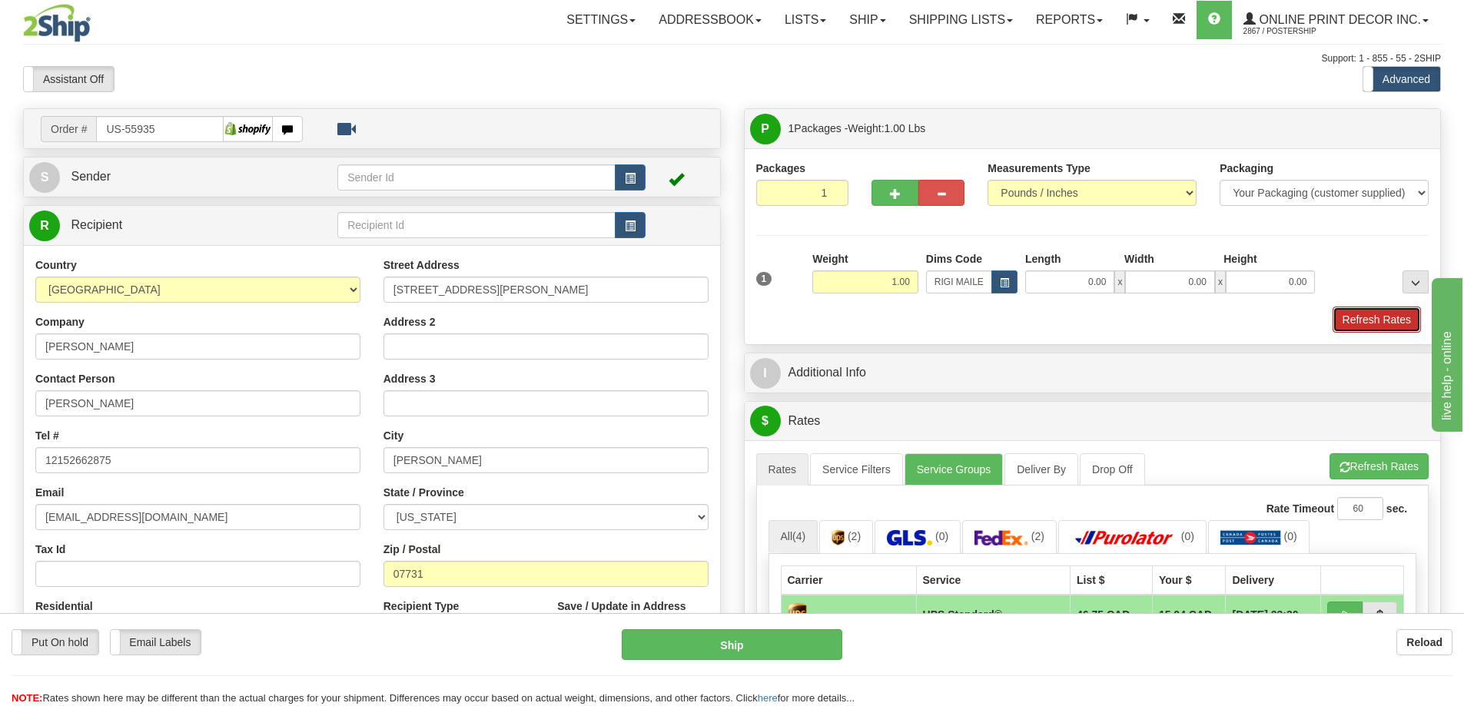
click at [1378, 318] on button "Refresh Rates" at bounding box center [1377, 320] width 88 height 26
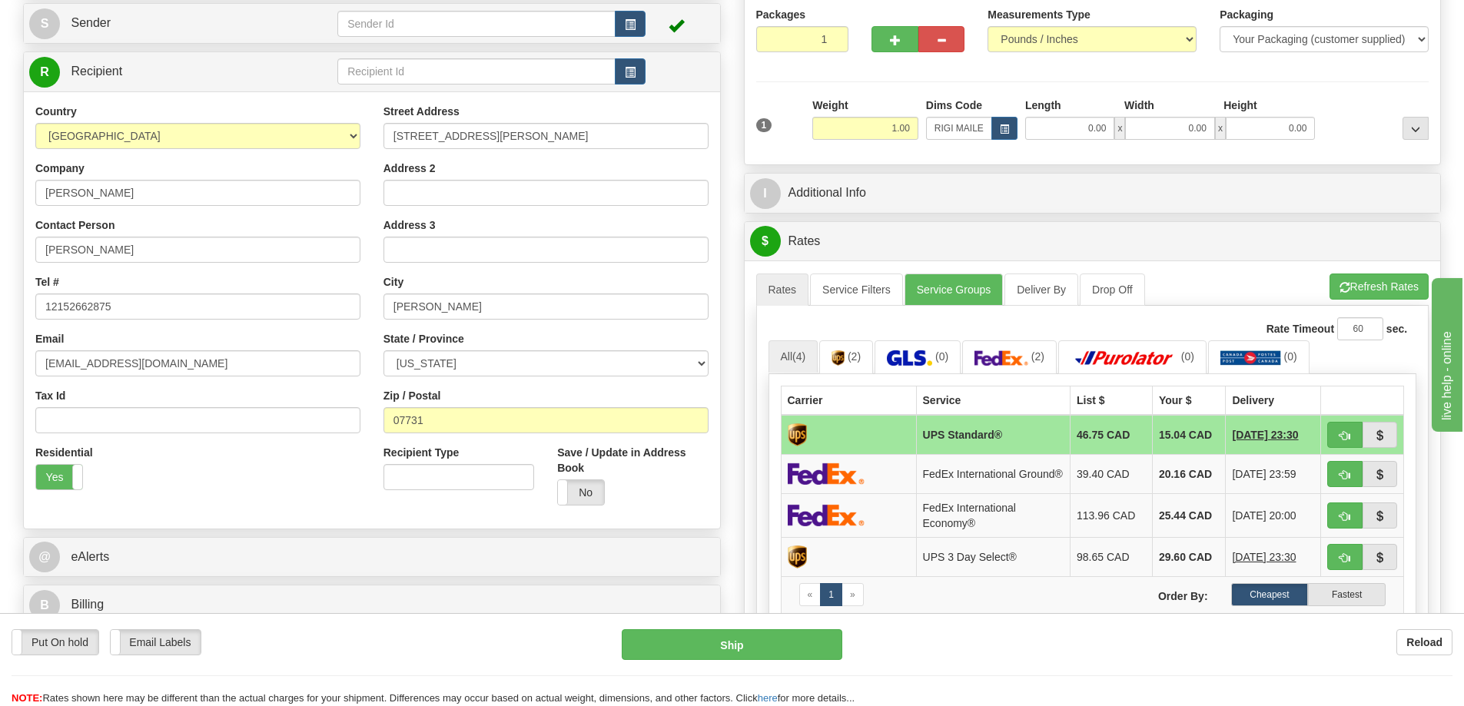
scroll to position [307, 0]
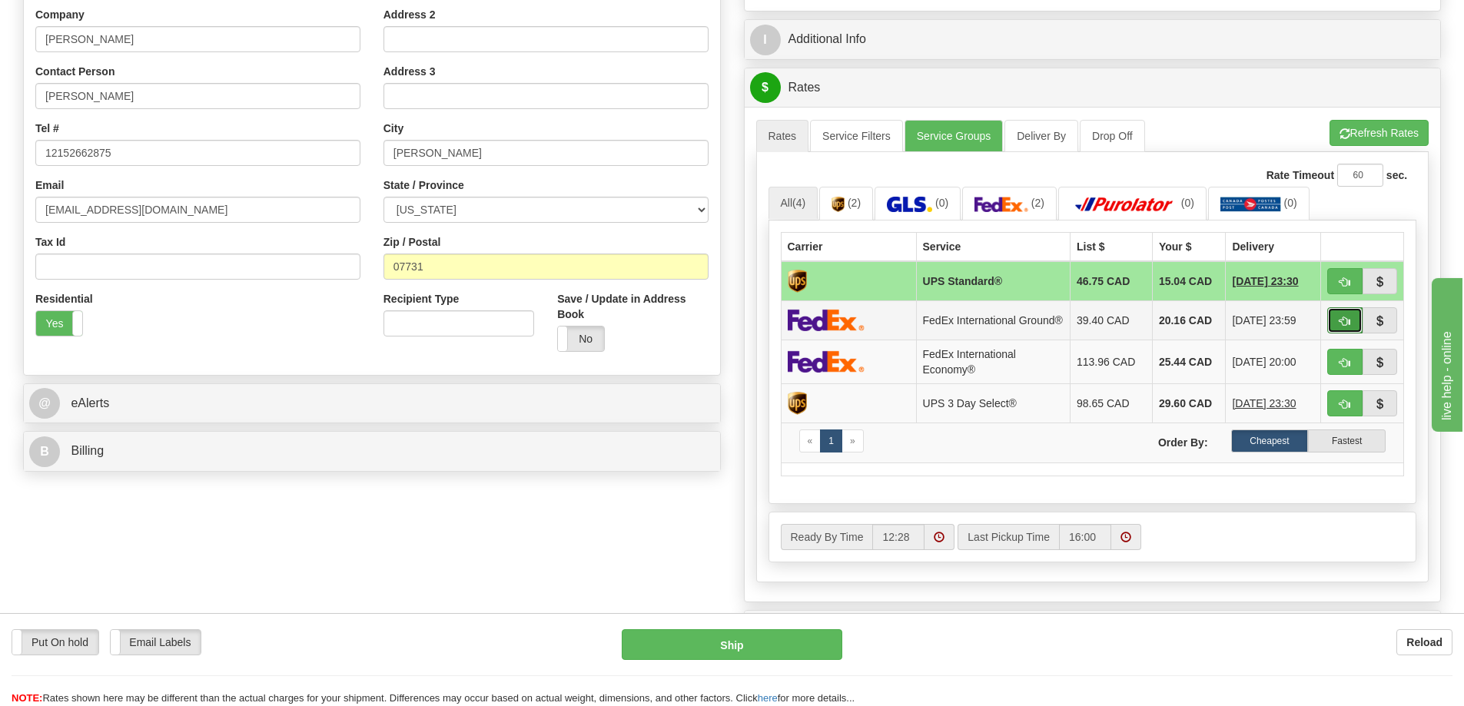
click at [1349, 324] on span "button" at bounding box center [1344, 322] width 11 height 10
type input "92"
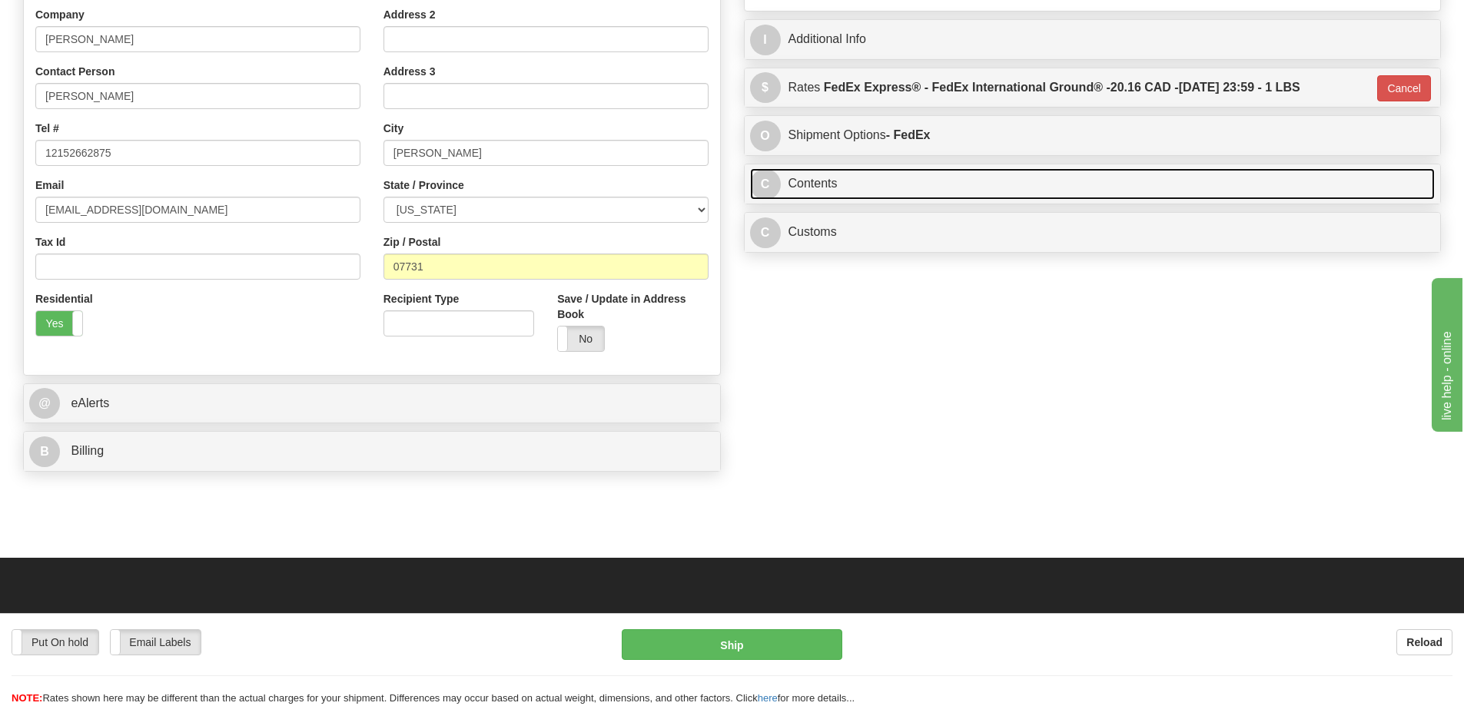
click at [917, 181] on link "C Contents" at bounding box center [1092, 184] width 685 height 32
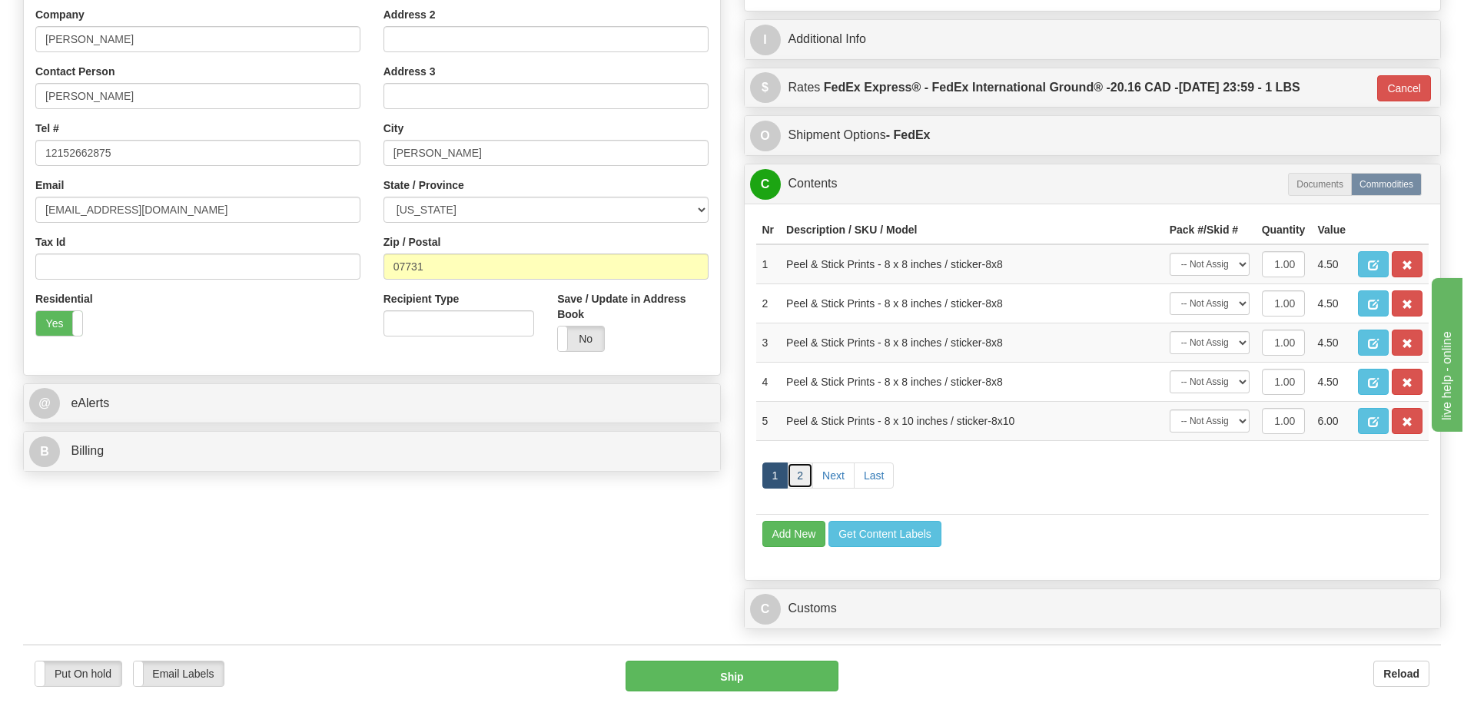
click at [803, 475] on link "2" at bounding box center [800, 476] width 26 height 26
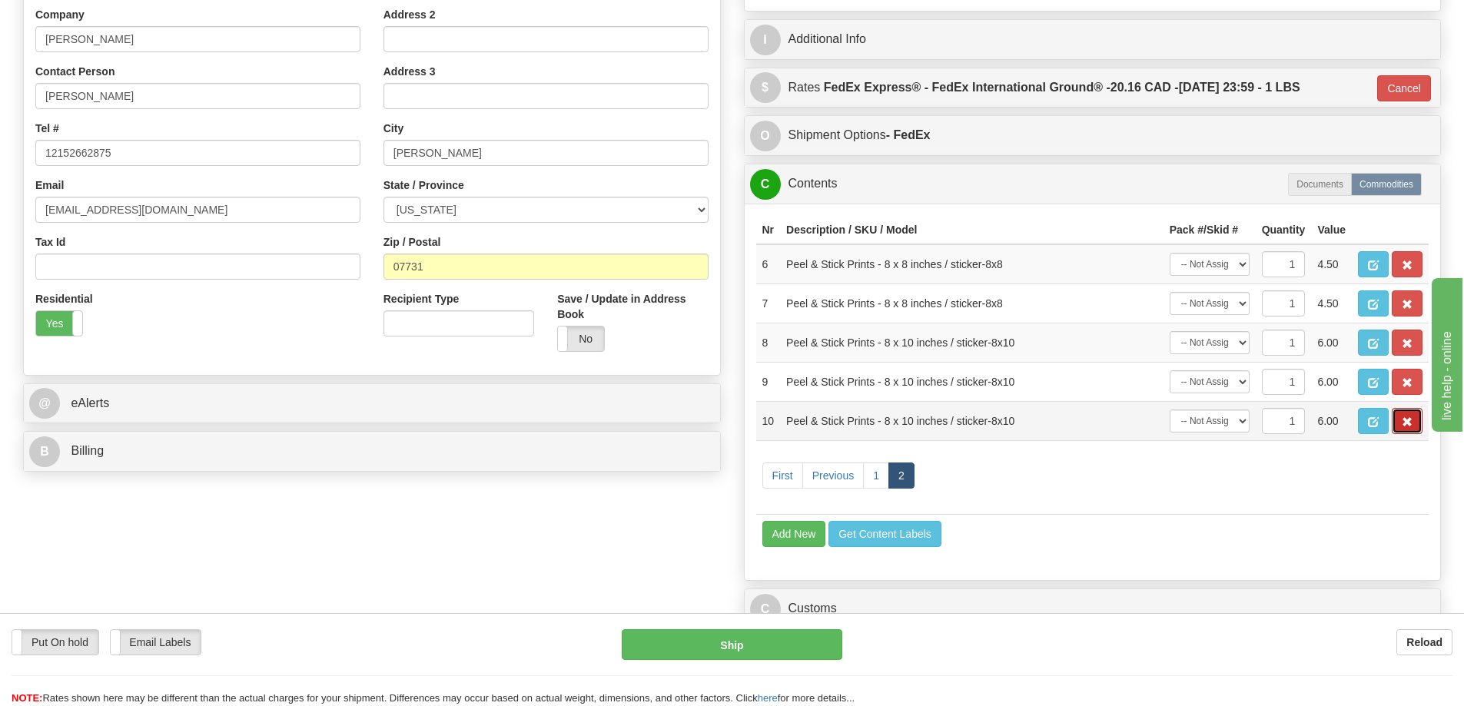
click at [1406, 426] on span "button" at bounding box center [1407, 422] width 11 height 10
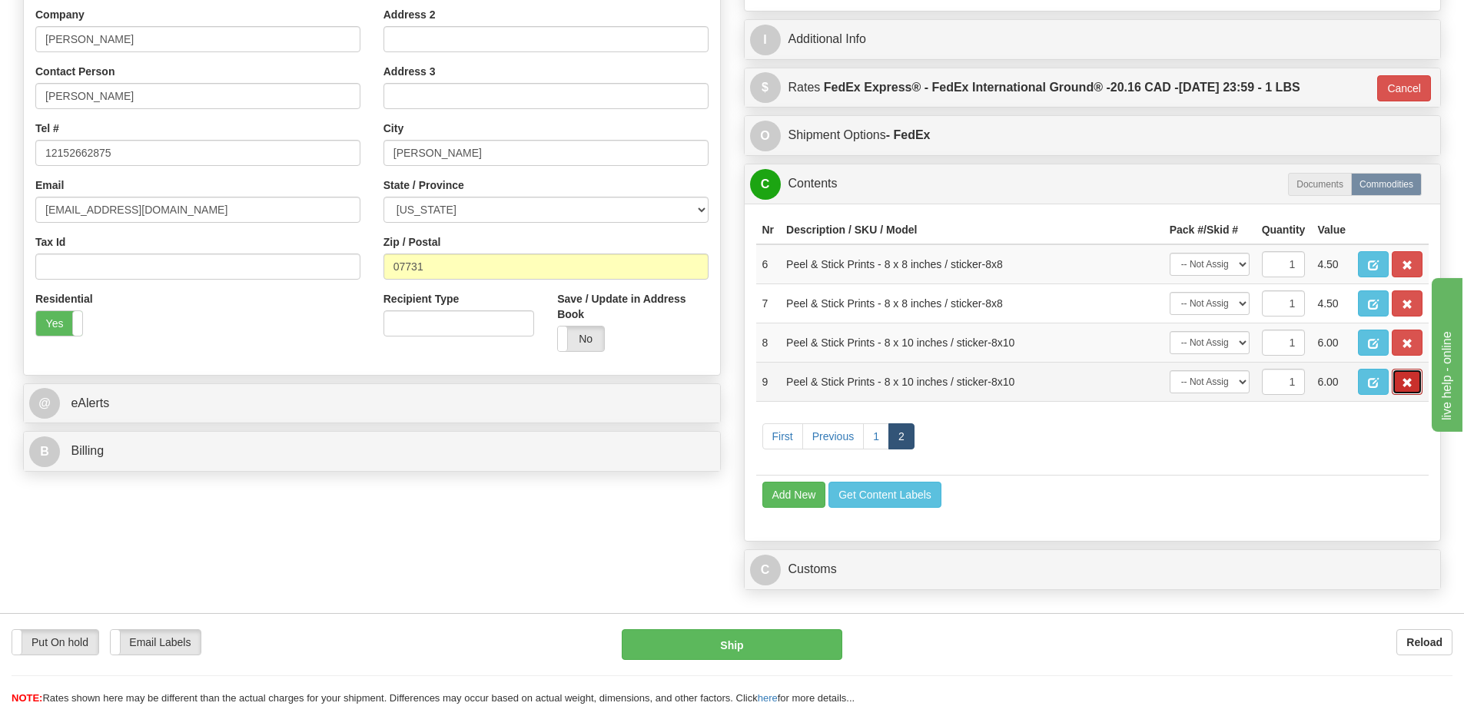
click at [1409, 379] on button "button" at bounding box center [1407, 382] width 31 height 26
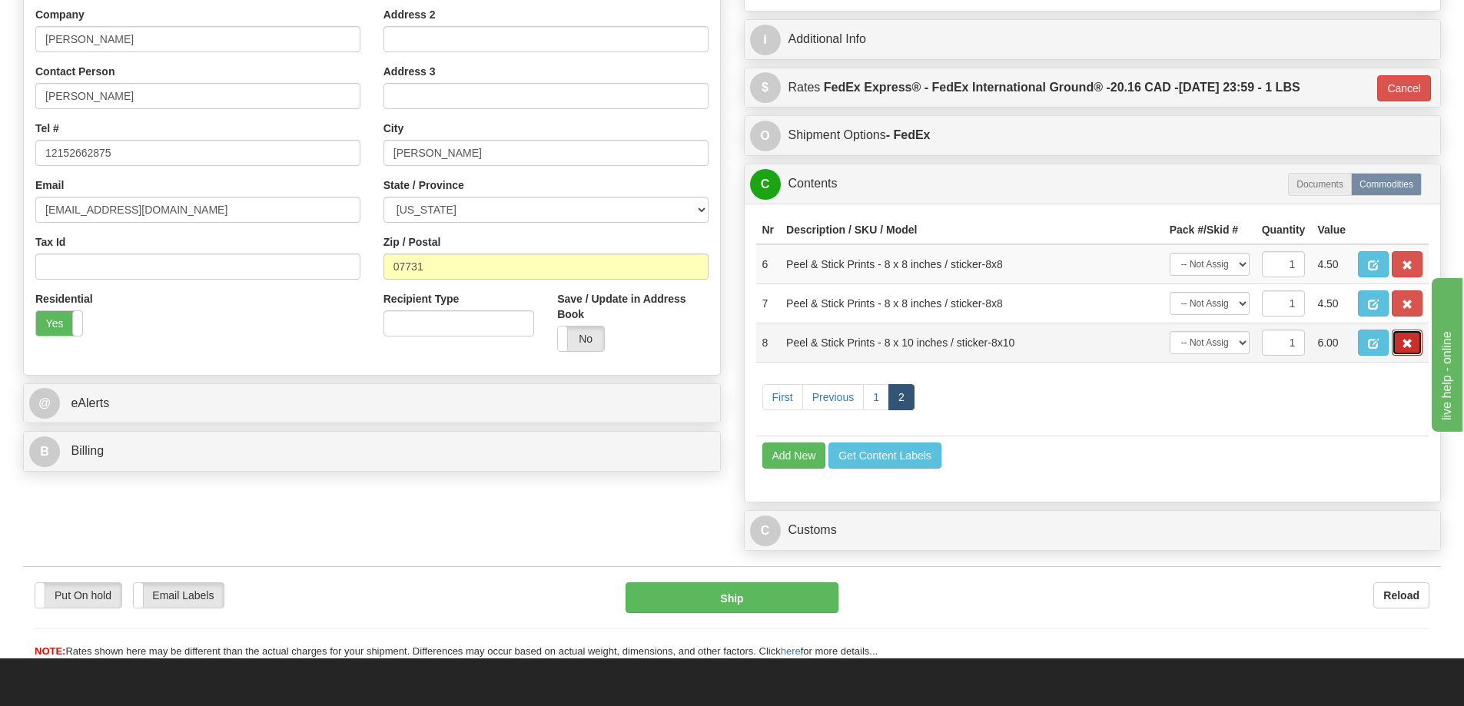
click at [1406, 340] on button "button" at bounding box center [1407, 343] width 31 height 26
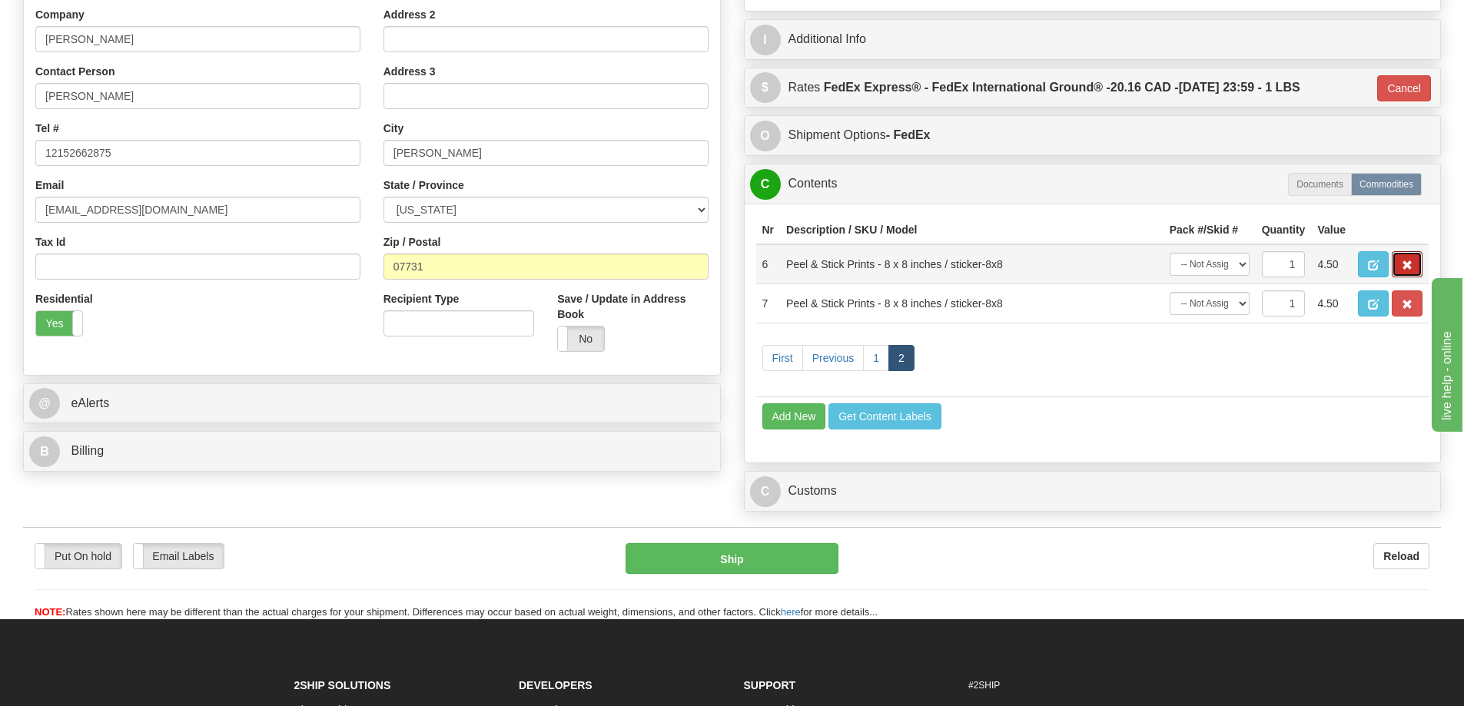
click at [1413, 284] on td at bounding box center [1390, 264] width 77 height 40
